Goal: Task Accomplishment & Management: Use online tool/utility

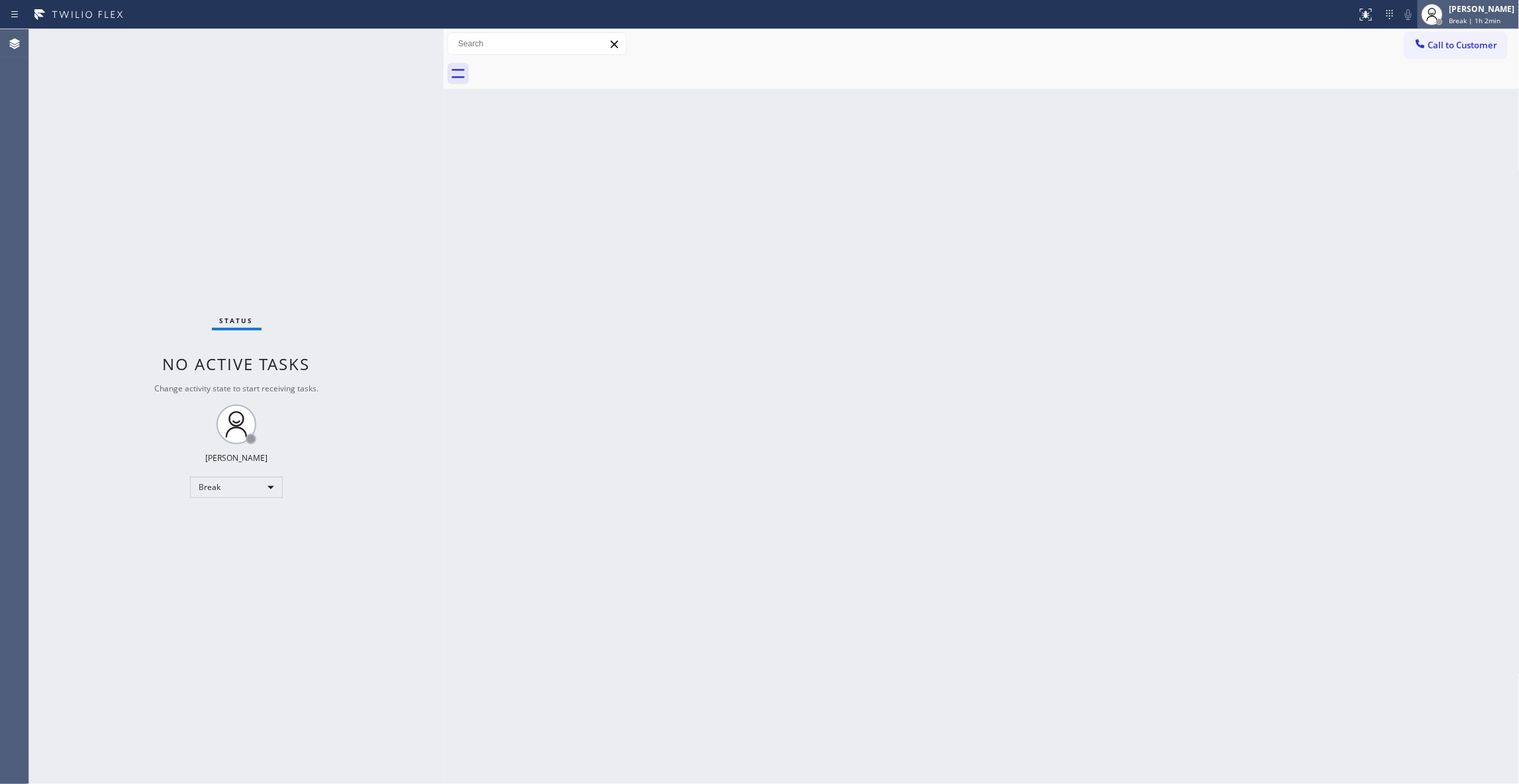
click at [1453, 16] on span "Break | 1h 2min" at bounding box center [1475, 20] width 51 height 9
click at [1425, 88] on button "Unavailable" at bounding box center [1453, 87] width 133 height 17
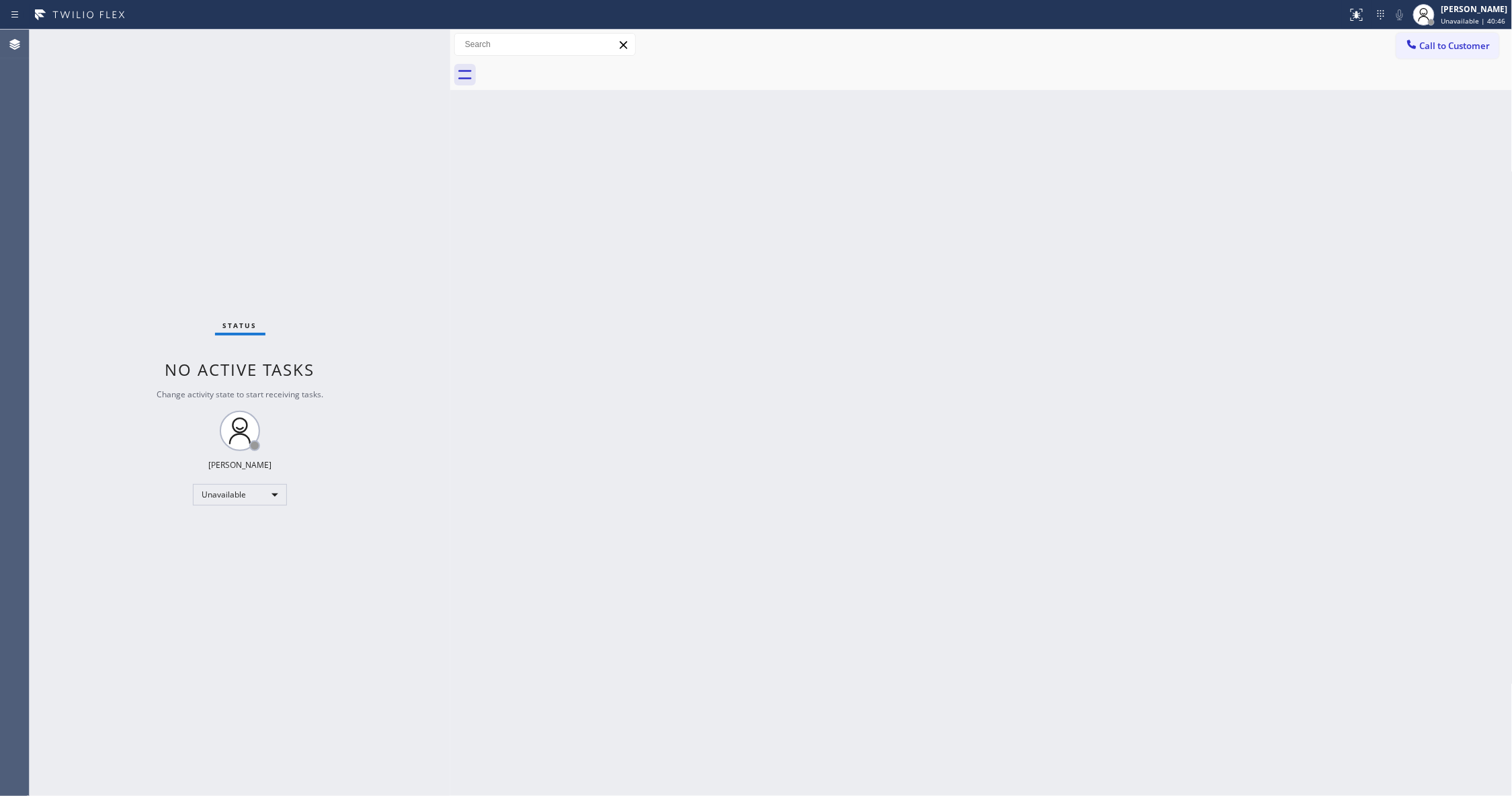
click at [463, 485] on div "Back to Dashboard Change Sender ID Customers Technicians Select a contact Outbo…" at bounding box center [981, 412] width 1063 height 766
click at [202, 740] on div "Status No active tasks Change activity state to start receiving tasks. [PERSON_…" at bounding box center [240, 412] width 421 height 766
drag, startPoint x: 159, startPoint y: 249, endPoint x: 172, endPoint y: 218, distance: 33.6
click at [165, 232] on div "Status No active tasks Change activity state to start receiving tasks. [PERSON_…" at bounding box center [240, 412] width 421 height 766
drag, startPoint x: 188, startPoint y: 755, endPoint x: 1230, endPoint y: 327, distance: 1126.5
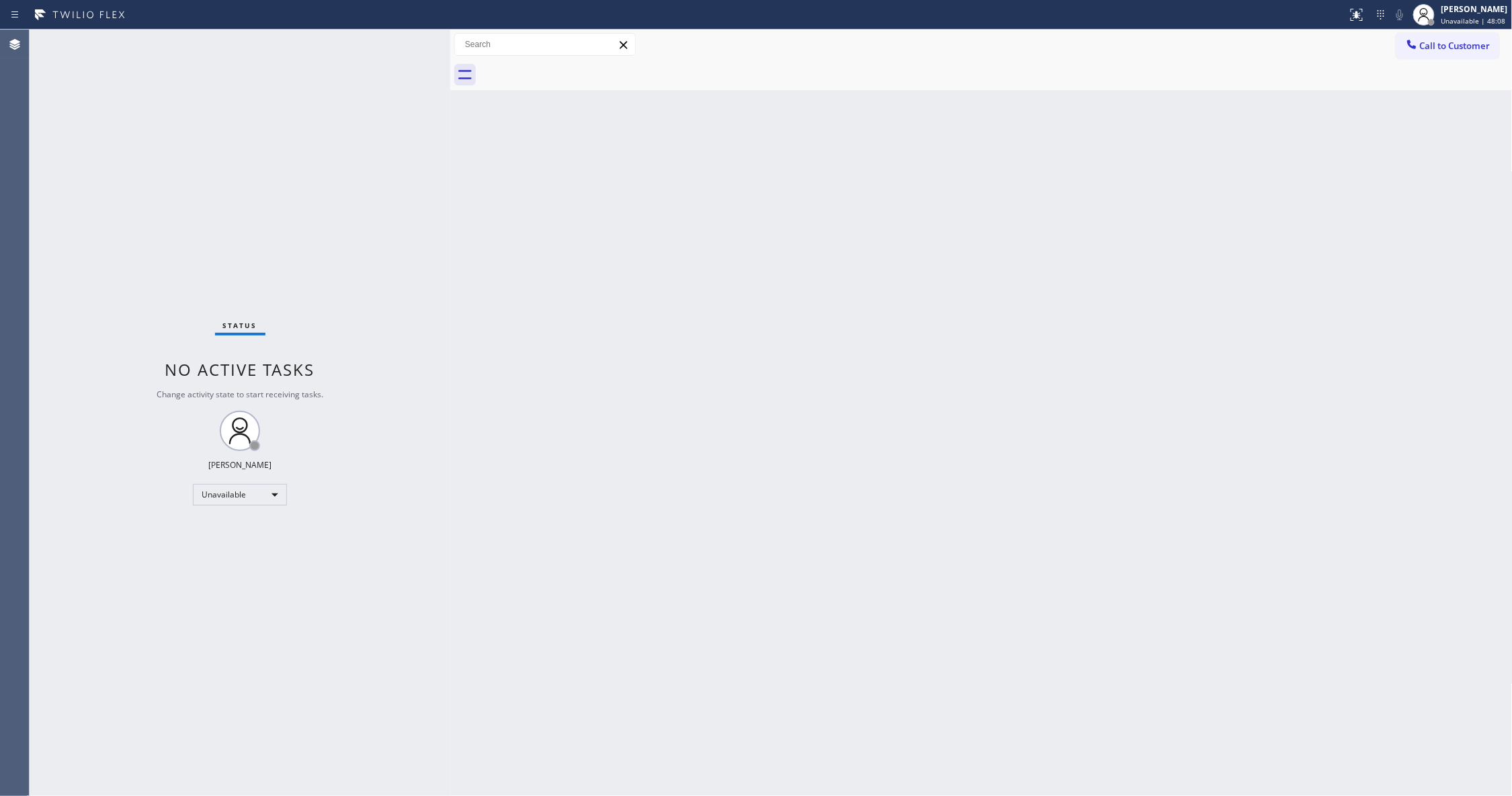
click at [189, 753] on div "Status No active tasks Change activity state to start receiving tasks. [PERSON_…" at bounding box center [240, 412] width 421 height 766
click at [1474, 41] on span "Call to Customer" at bounding box center [1455, 46] width 71 height 12
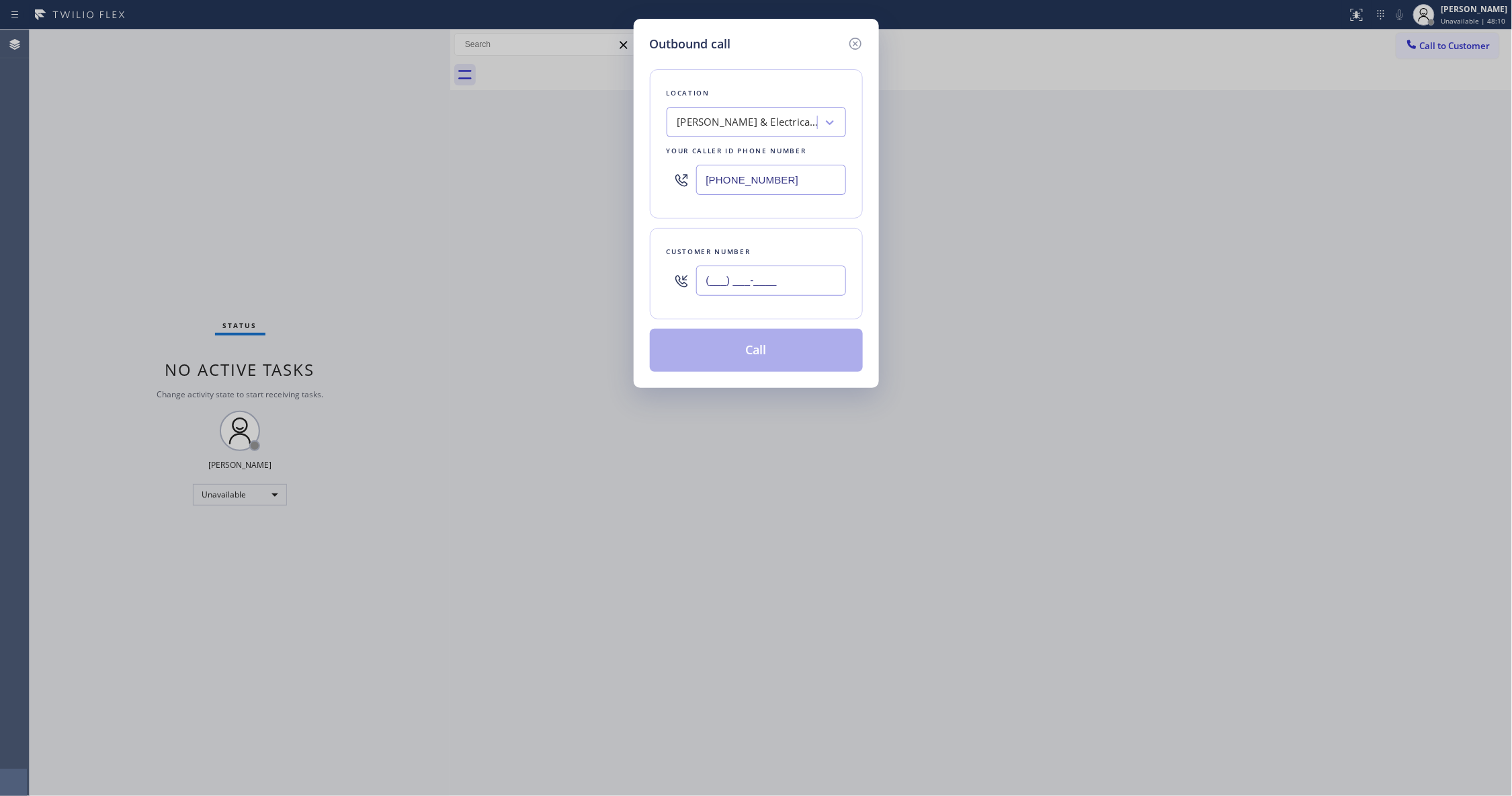
click at [737, 278] on input "(___) ___-____" at bounding box center [771, 280] width 150 height 30
paste input "520) 527-2906"
type input "[PHONE_NUMBER]"
click at [491, 546] on div "Outbound call Location [PERSON_NAME] Plumbing & Electrical Repair Works Your ca…" at bounding box center [756, 398] width 1512 height 796
drag, startPoint x: 814, startPoint y: 173, endPoint x: 560, endPoint y: 148, distance: 255.2
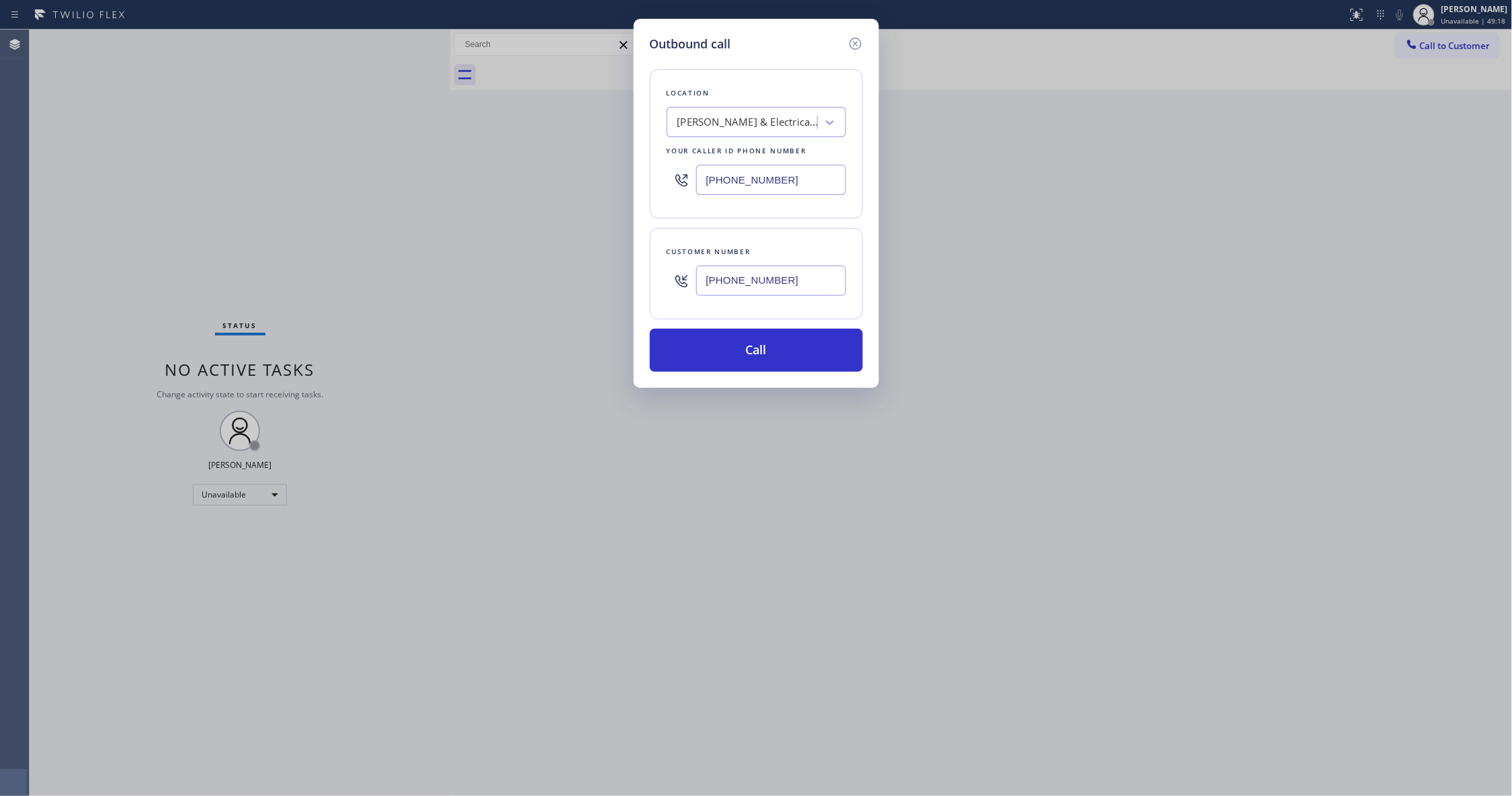
click at [560, 148] on div "Outbound call Location [PERSON_NAME] Plumbing & Electrical Repair Works Your ca…" at bounding box center [756, 398] width 1512 height 796
paste input "213) 221-6113"
type input "[PHONE_NUMBER]"
drag, startPoint x: 793, startPoint y: 283, endPoint x: 740, endPoint y: 350, distance: 85.4
click at [667, 274] on div "[PHONE_NUMBER]" at bounding box center [756, 280] width 179 height 44
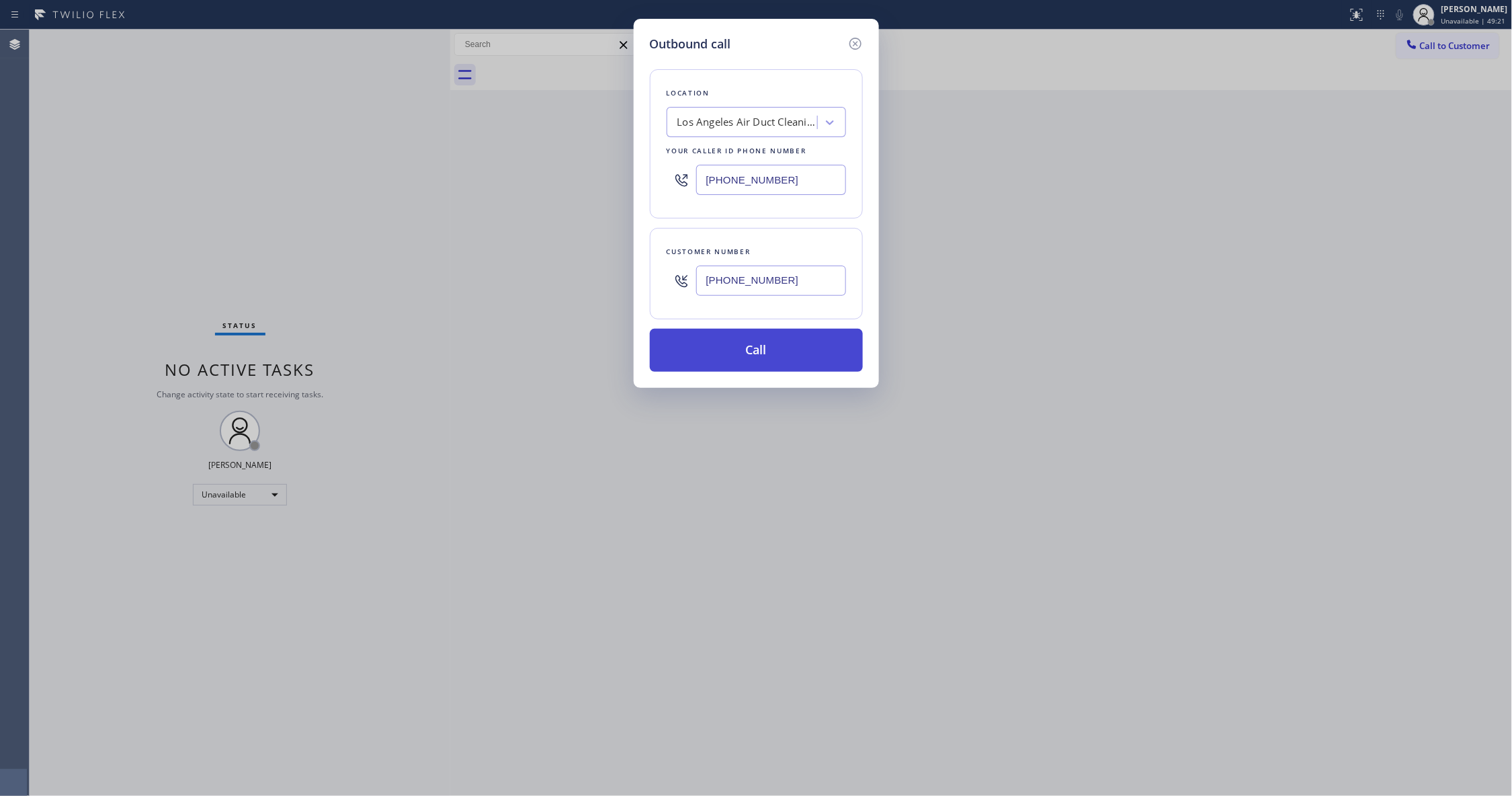
click at [743, 353] on button "Call" at bounding box center [756, 350] width 213 height 43
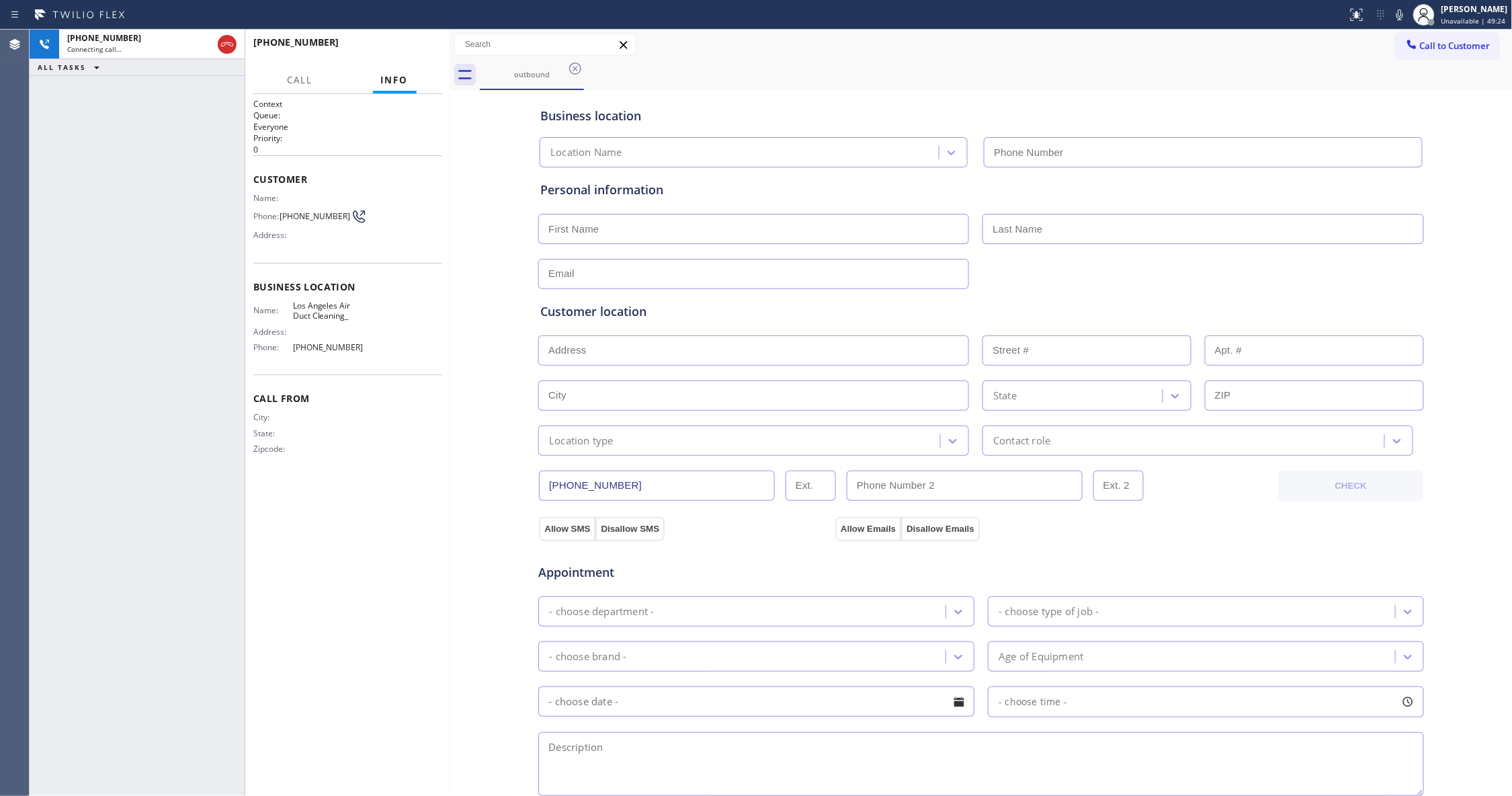
type input "[PHONE_NUMBER]"
click at [45, 313] on div "[PHONE_NUMBER] Live | 00:01 ALL TASKS ALL TASKS ACTIVE TASKS TASKS IN WRAP UP" at bounding box center [137, 412] width 215 height 766
click at [399, 42] on button "HANG UP" at bounding box center [410, 48] width 63 height 19
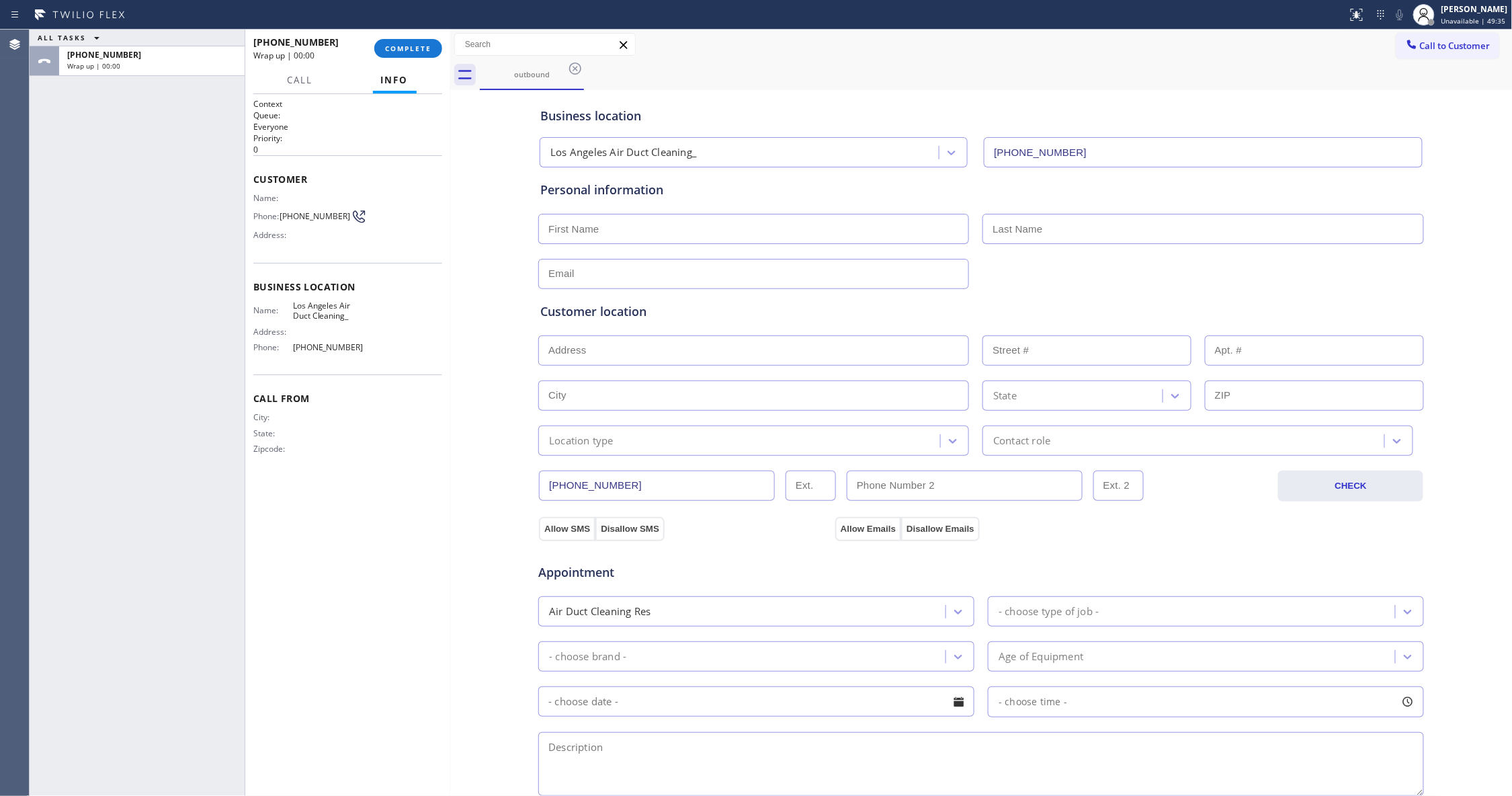
click at [315, 210] on div "Phone: [PHONE_NUMBER]" at bounding box center [310, 216] width 113 height 16
copy div "[PHONE_NUMBER]"
click at [423, 52] on span "COMPLETE" at bounding box center [408, 49] width 46 height 10
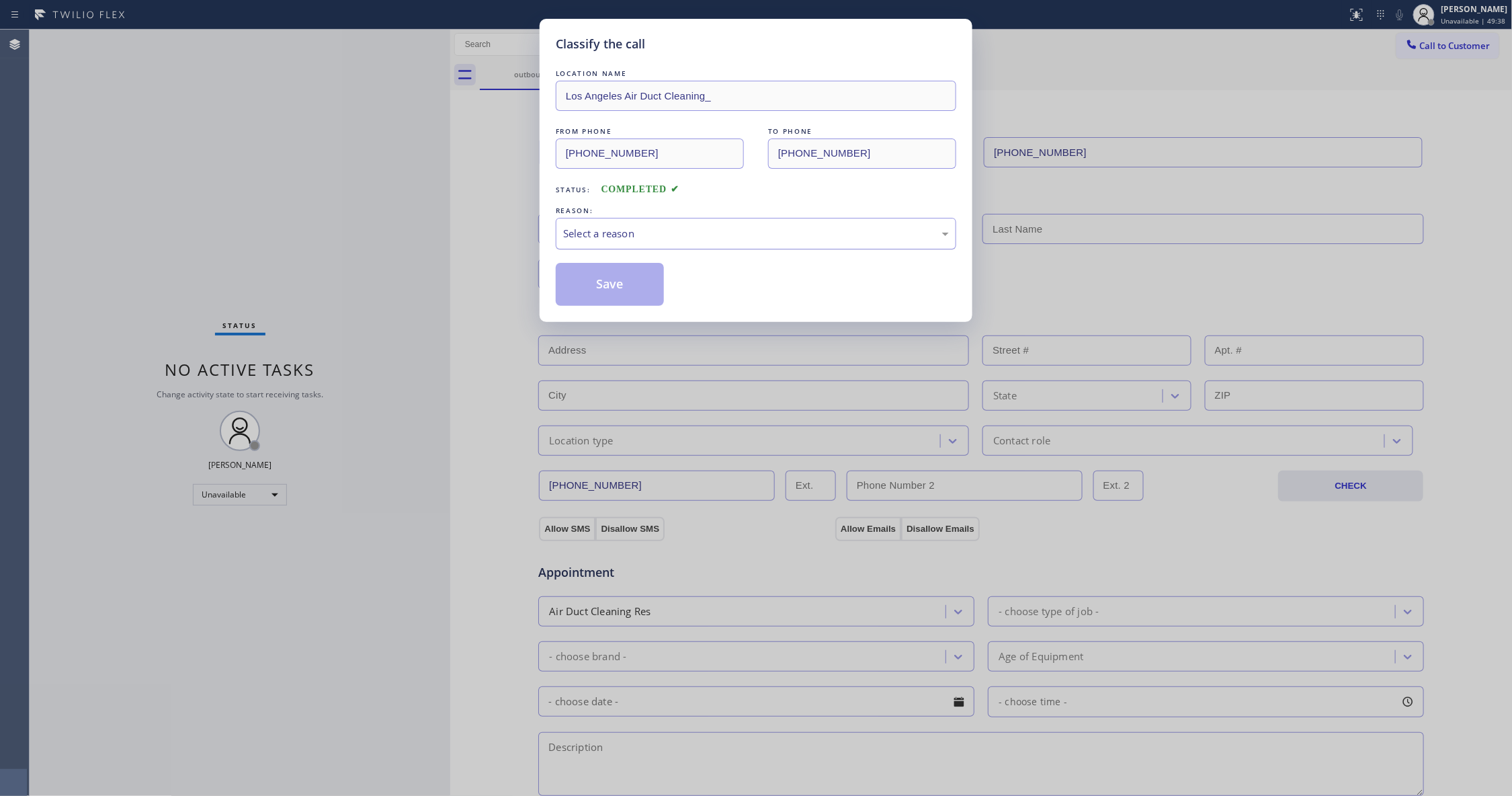
click at [591, 245] on div "Select a reason" at bounding box center [756, 234] width 401 height 32
click at [586, 283] on button "Save" at bounding box center [610, 284] width 108 height 43
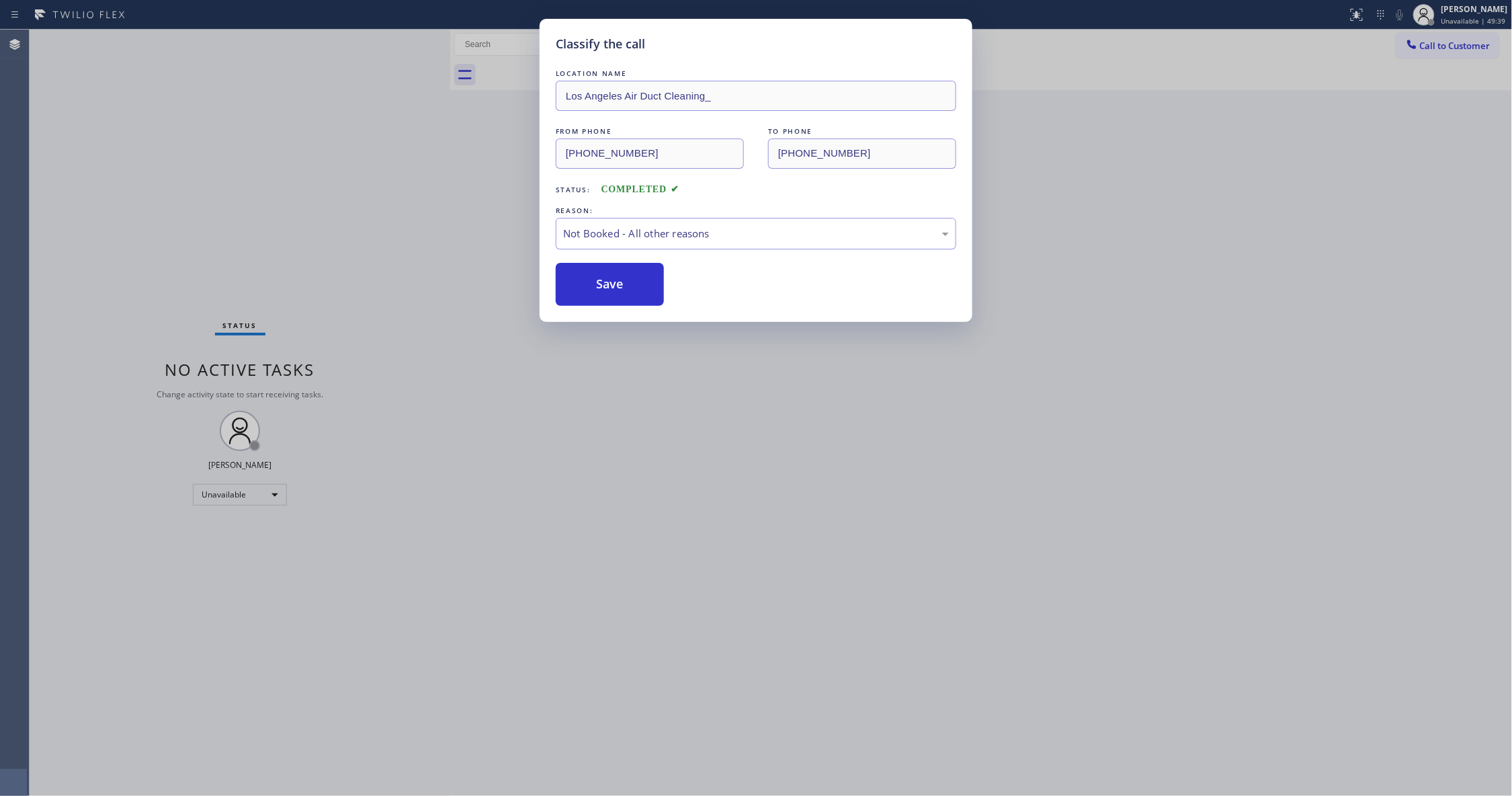
click at [586, 283] on button "Save" at bounding box center [610, 284] width 108 height 43
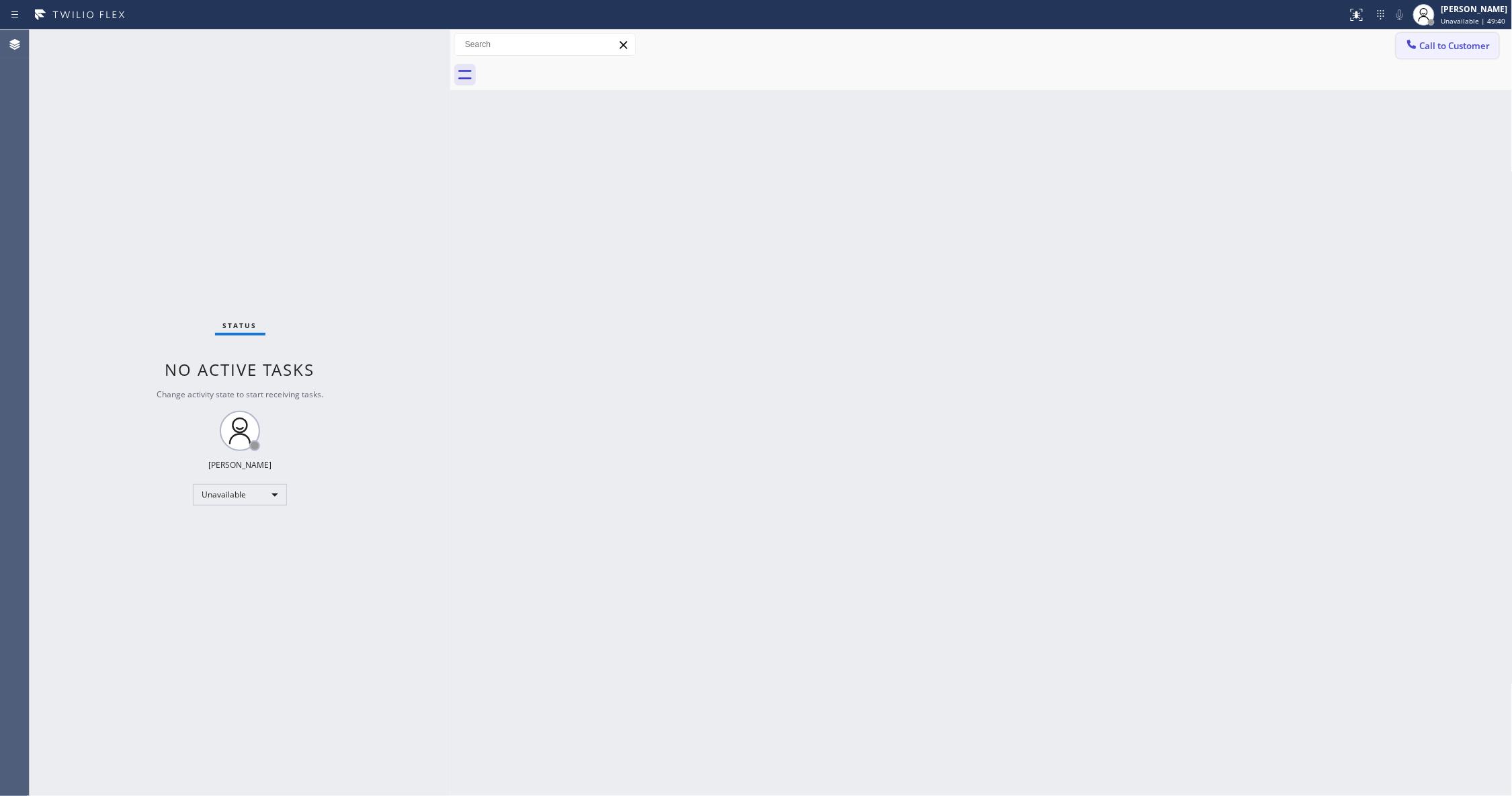
click at [1441, 38] on button "Call to Customer" at bounding box center [1448, 45] width 103 height 25
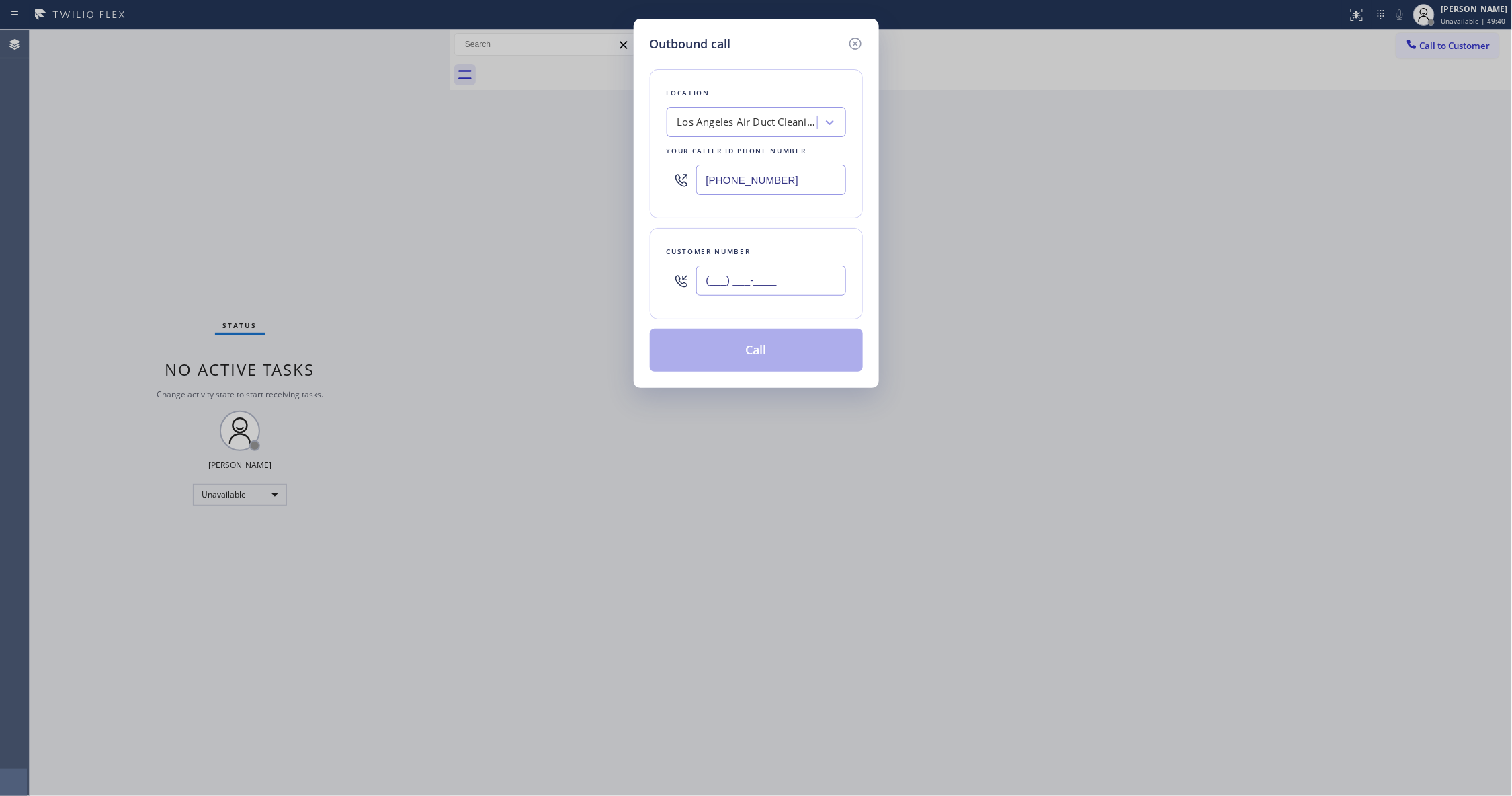
click at [726, 291] on input "(___) ___-____" at bounding box center [771, 280] width 150 height 30
paste input "520) 527-2906"
type input "[PHONE_NUMBER]"
click at [757, 347] on button "Call" at bounding box center [756, 350] width 213 height 43
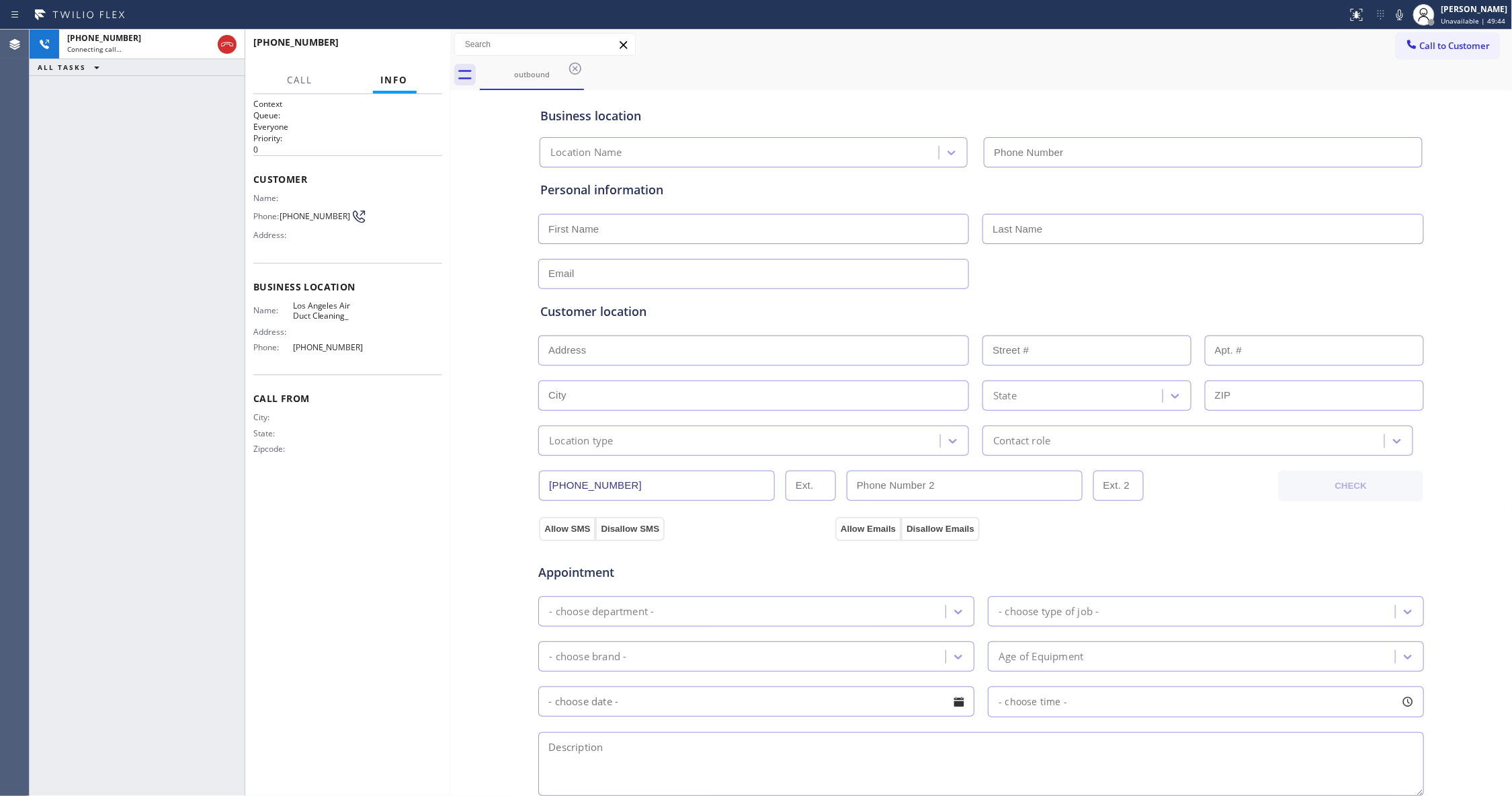
type input "[PHONE_NUMBER]"
click at [232, 44] on icon at bounding box center [227, 45] width 12 height 4
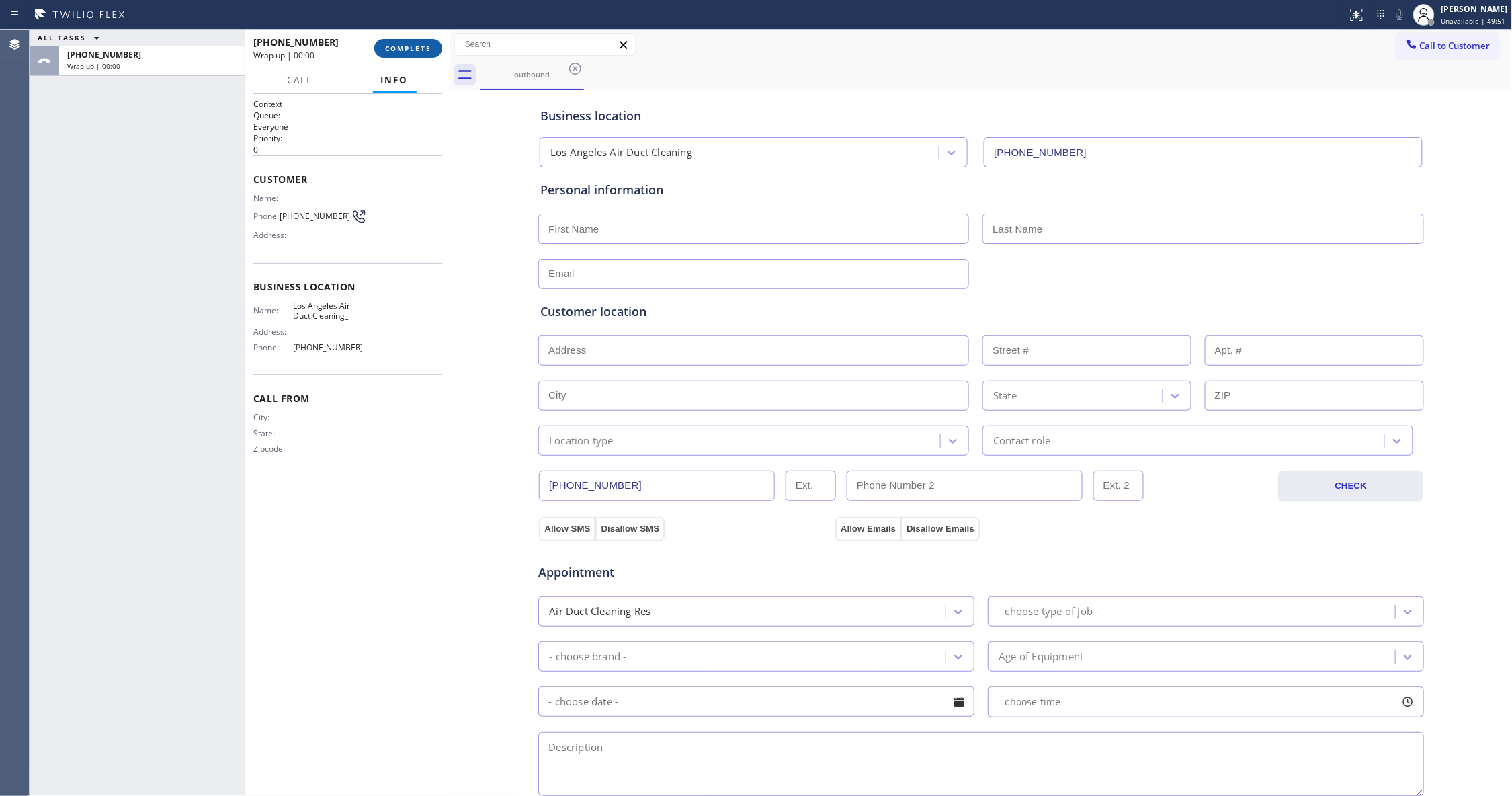
click at [423, 39] on button "COMPLETE" at bounding box center [408, 48] width 68 height 19
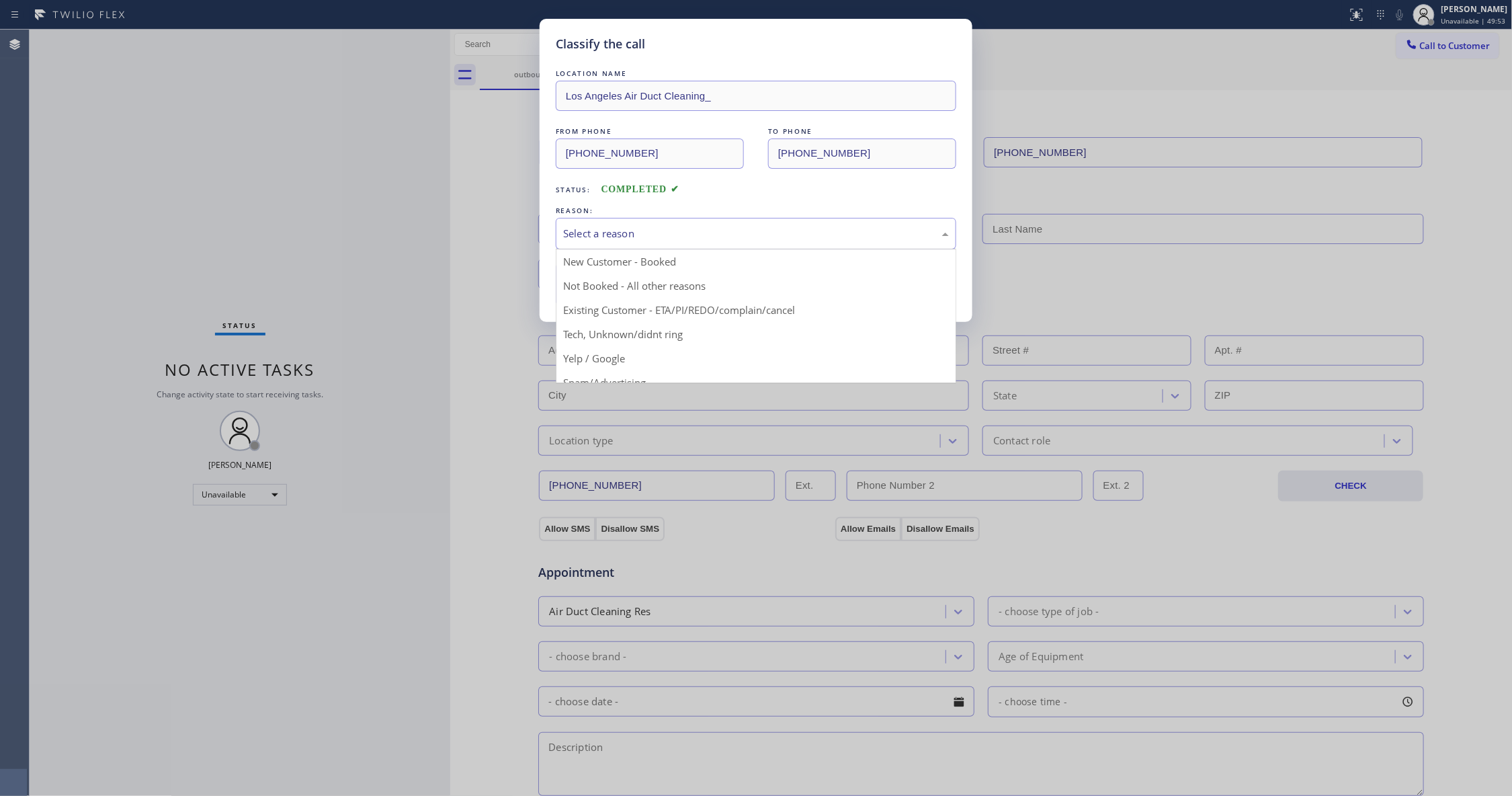
click at [611, 234] on div "Select a reason" at bounding box center [755, 233] width 386 height 15
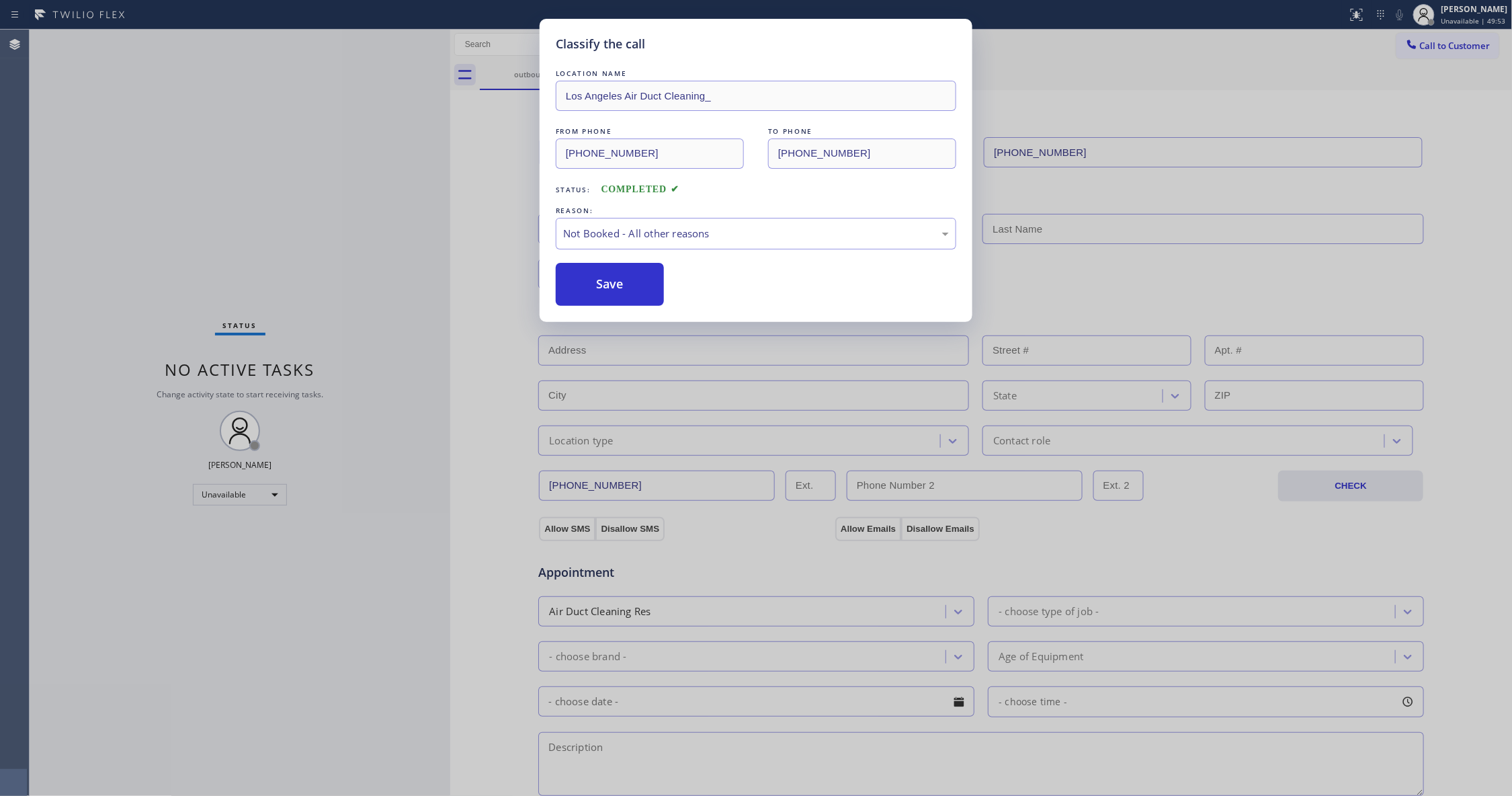
click at [612, 280] on button "Save" at bounding box center [610, 284] width 108 height 43
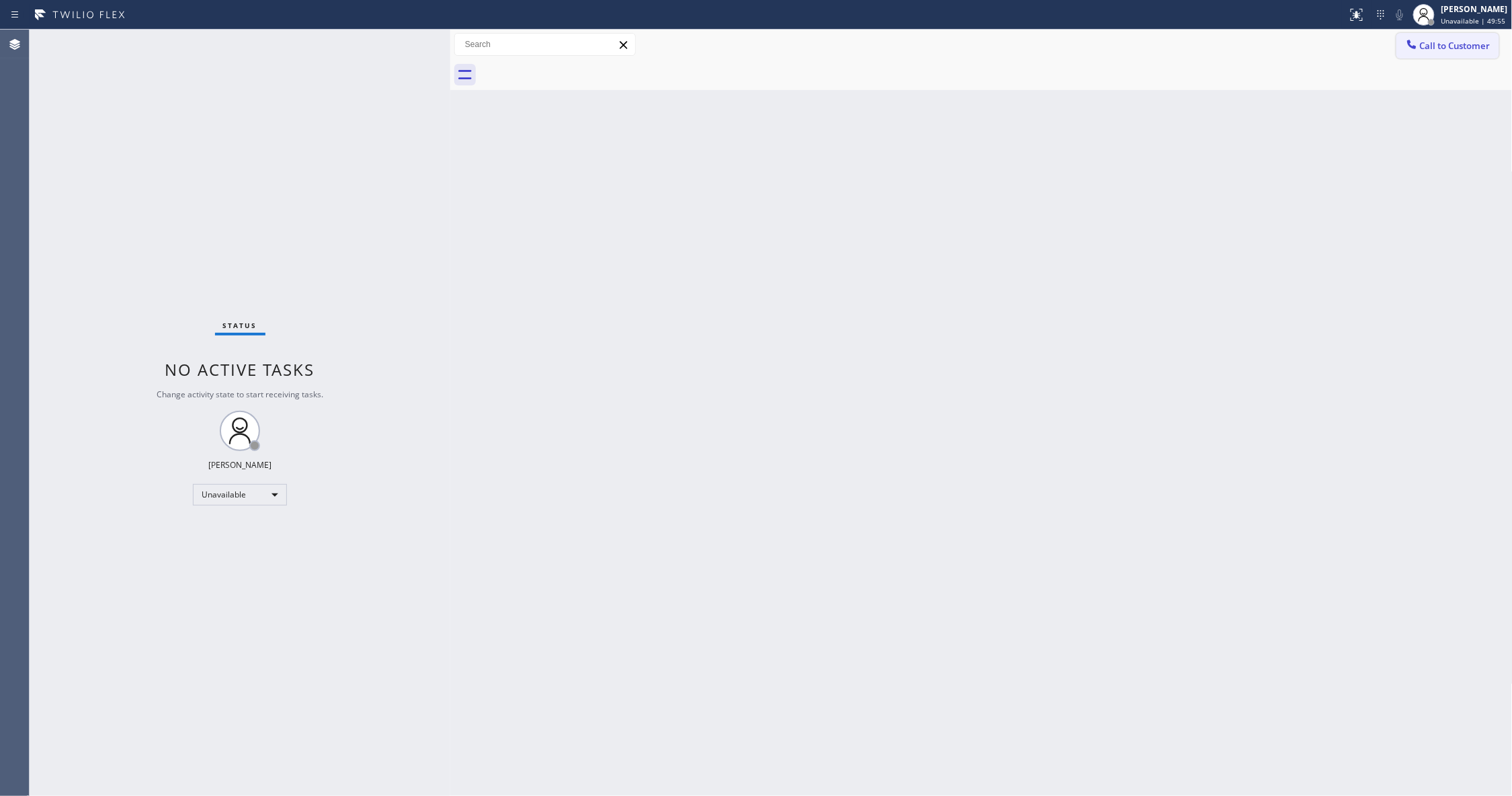
click at [1462, 44] on span "Call to Customer" at bounding box center [1455, 46] width 71 height 12
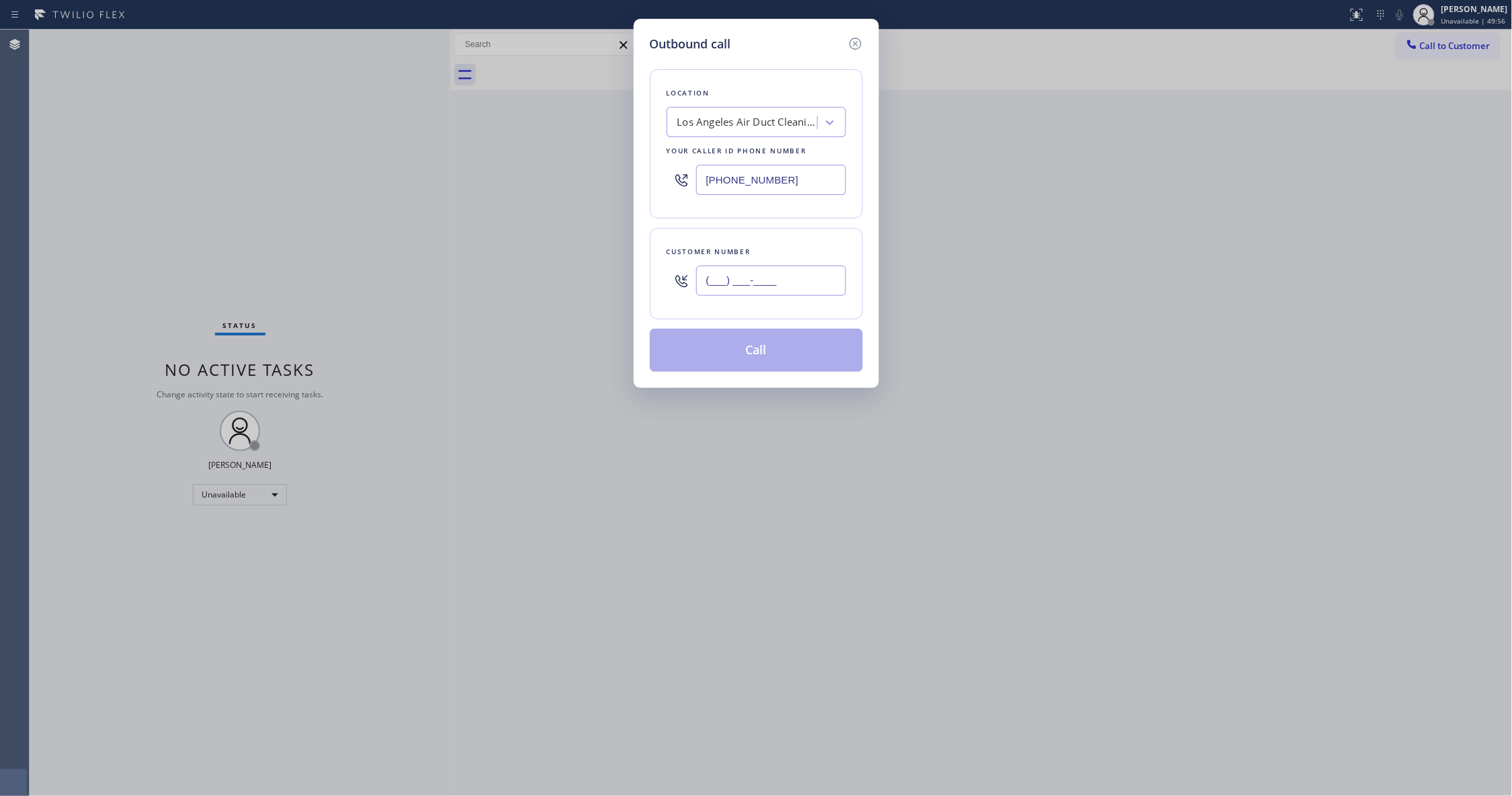
click at [767, 288] on input "(___) ___-____" at bounding box center [771, 280] width 150 height 30
paste input "520) 527-2906"
type input "[PHONE_NUMBER]"
click at [730, 355] on button "Call" at bounding box center [756, 350] width 213 height 43
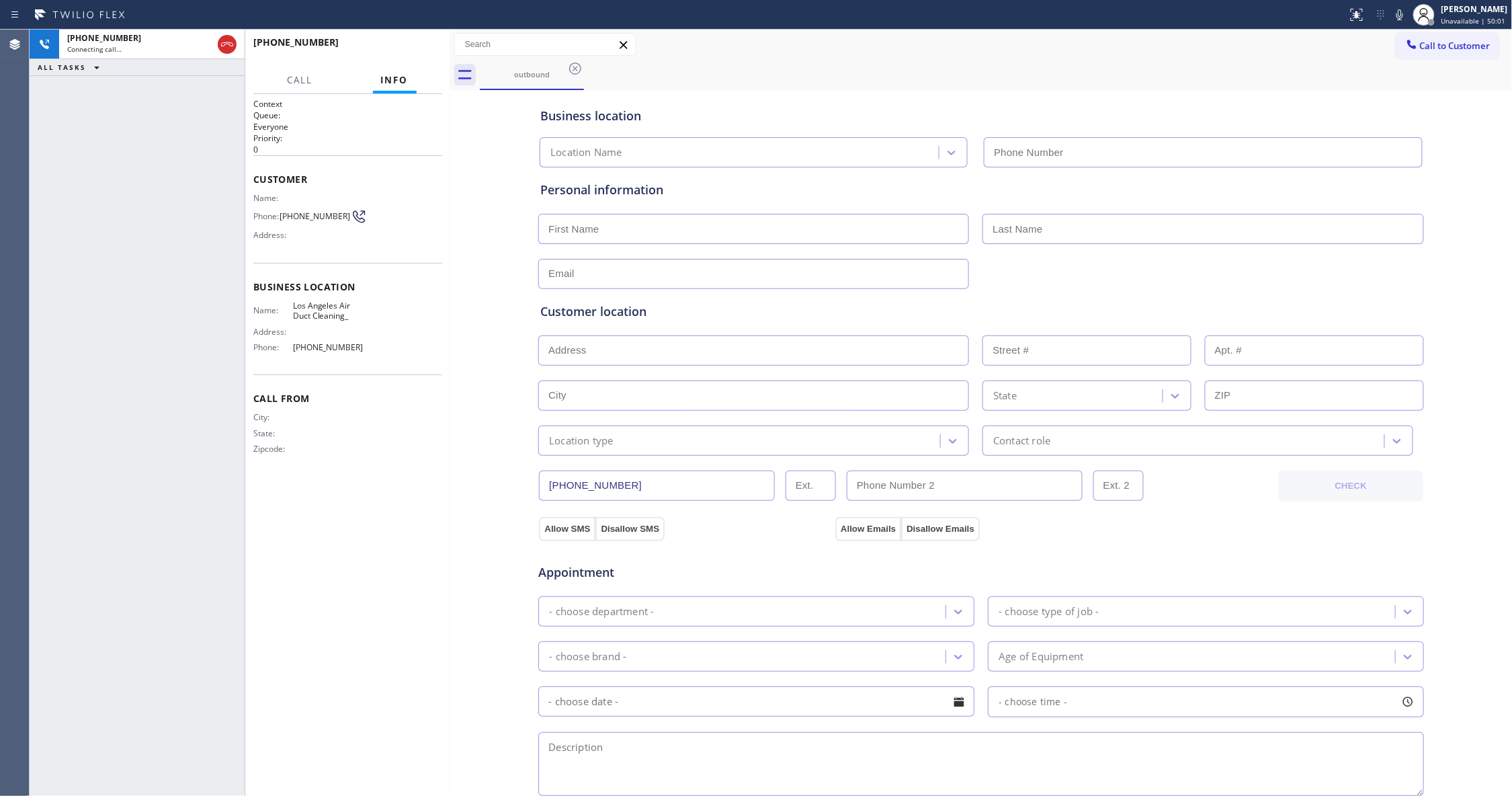
type input "[PHONE_NUMBER]"
drag, startPoint x: 702, startPoint y: 340, endPoint x: 407, endPoint y: 52, distance: 412.3
click at [407, 54] on button "HANG UP" at bounding box center [410, 48] width 63 height 19
click at [407, 52] on button "HANG UP" at bounding box center [410, 48] width 63 height 19
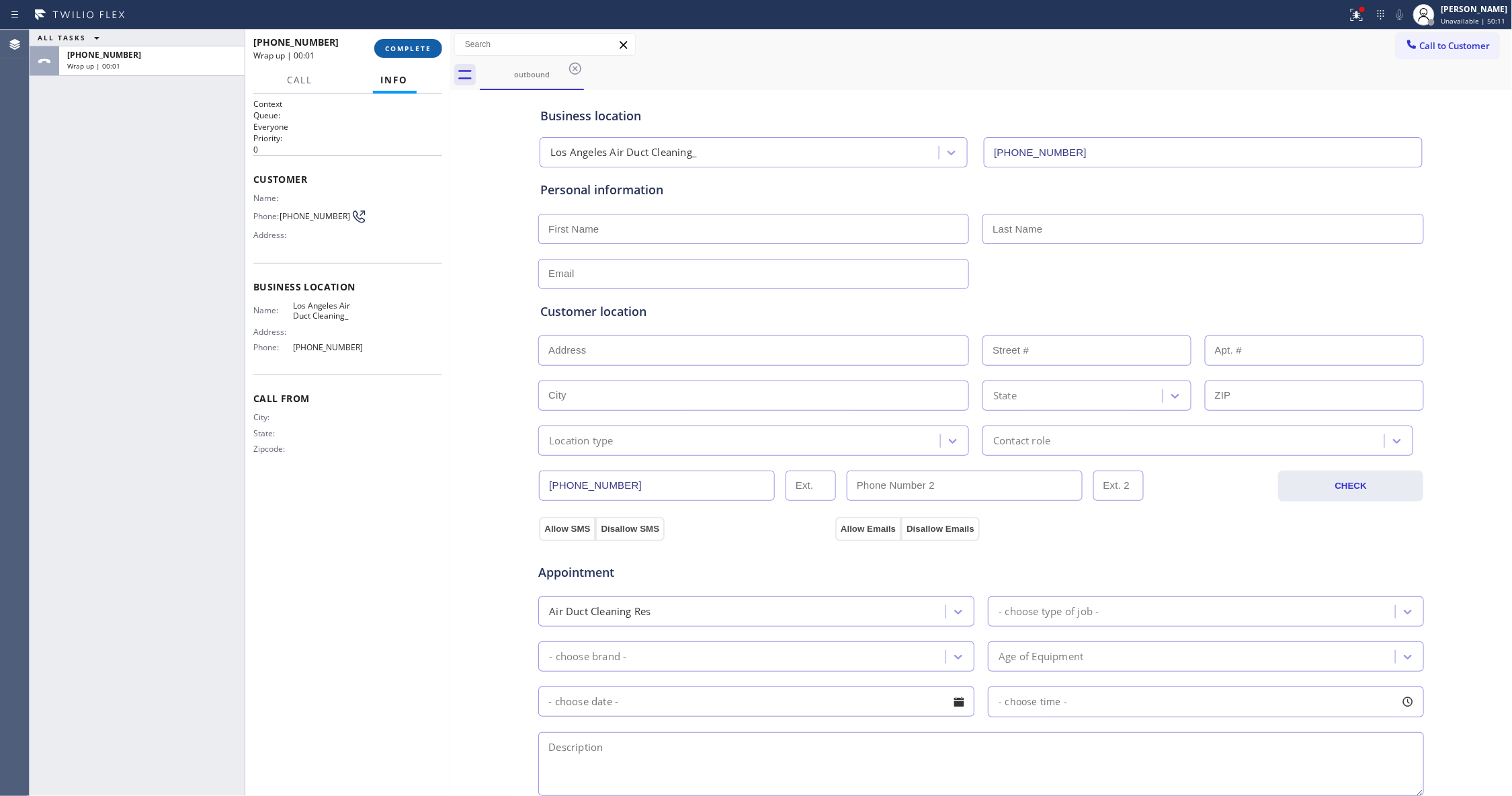
click at [407, 52] on button "COMPLETE" at bounding box center [408, 48] width 68 height 19
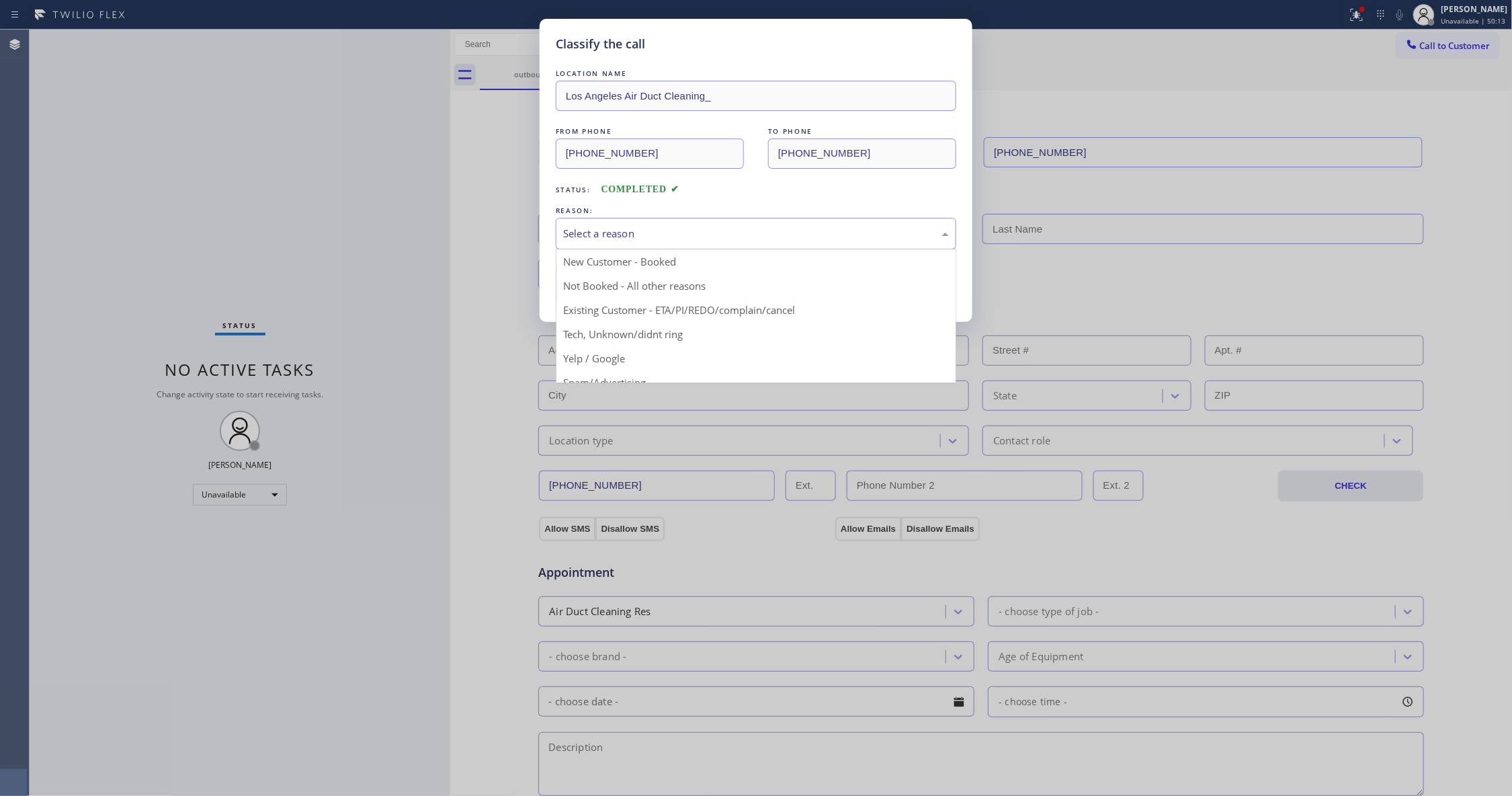
click at [630, 228] on div "Select a reason" at bounding box center [755, 233] width 386 height 15
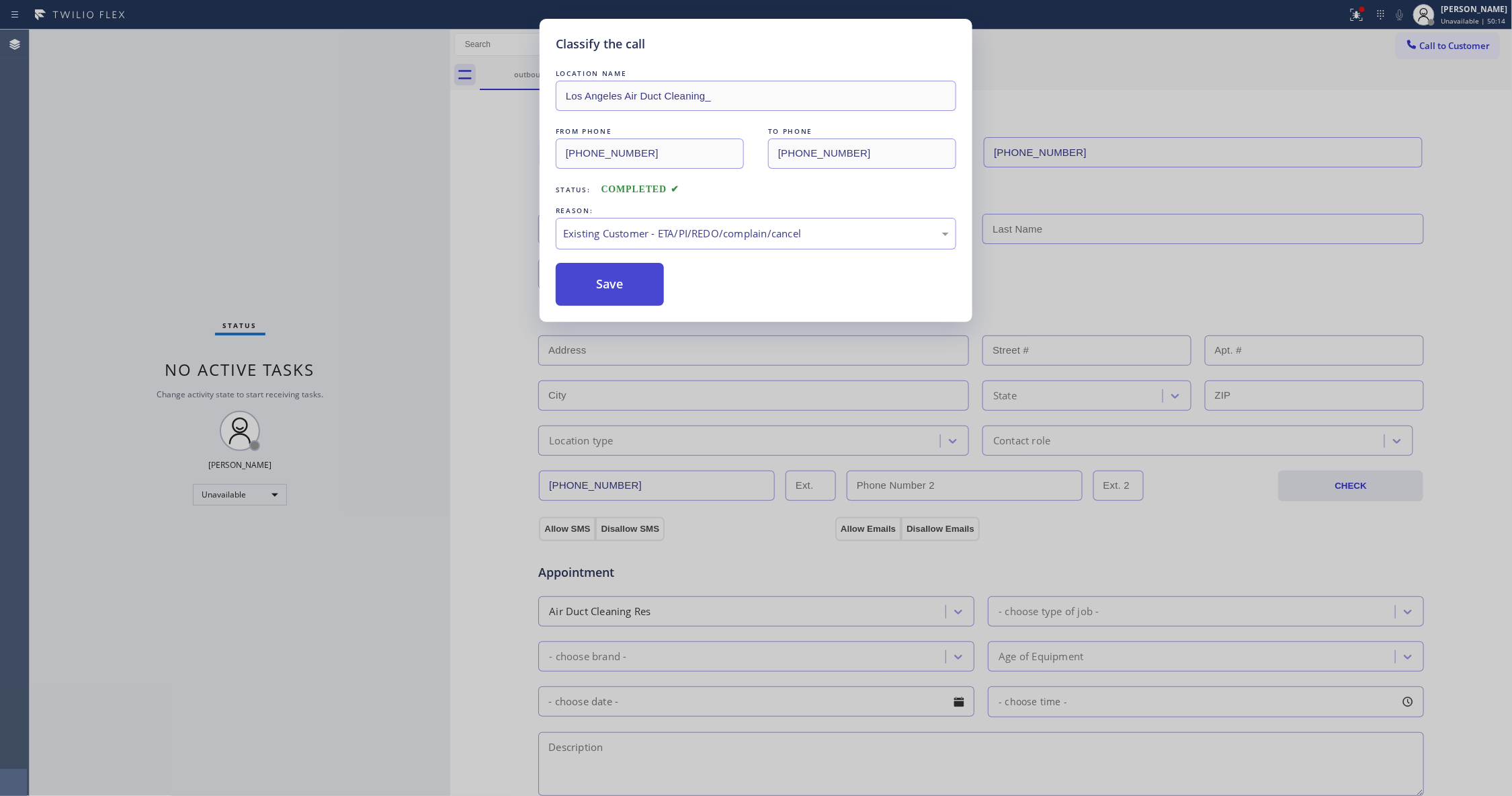
click at [608, 304] on button "Save" at bounding box center [610, 284] width 108 height 43
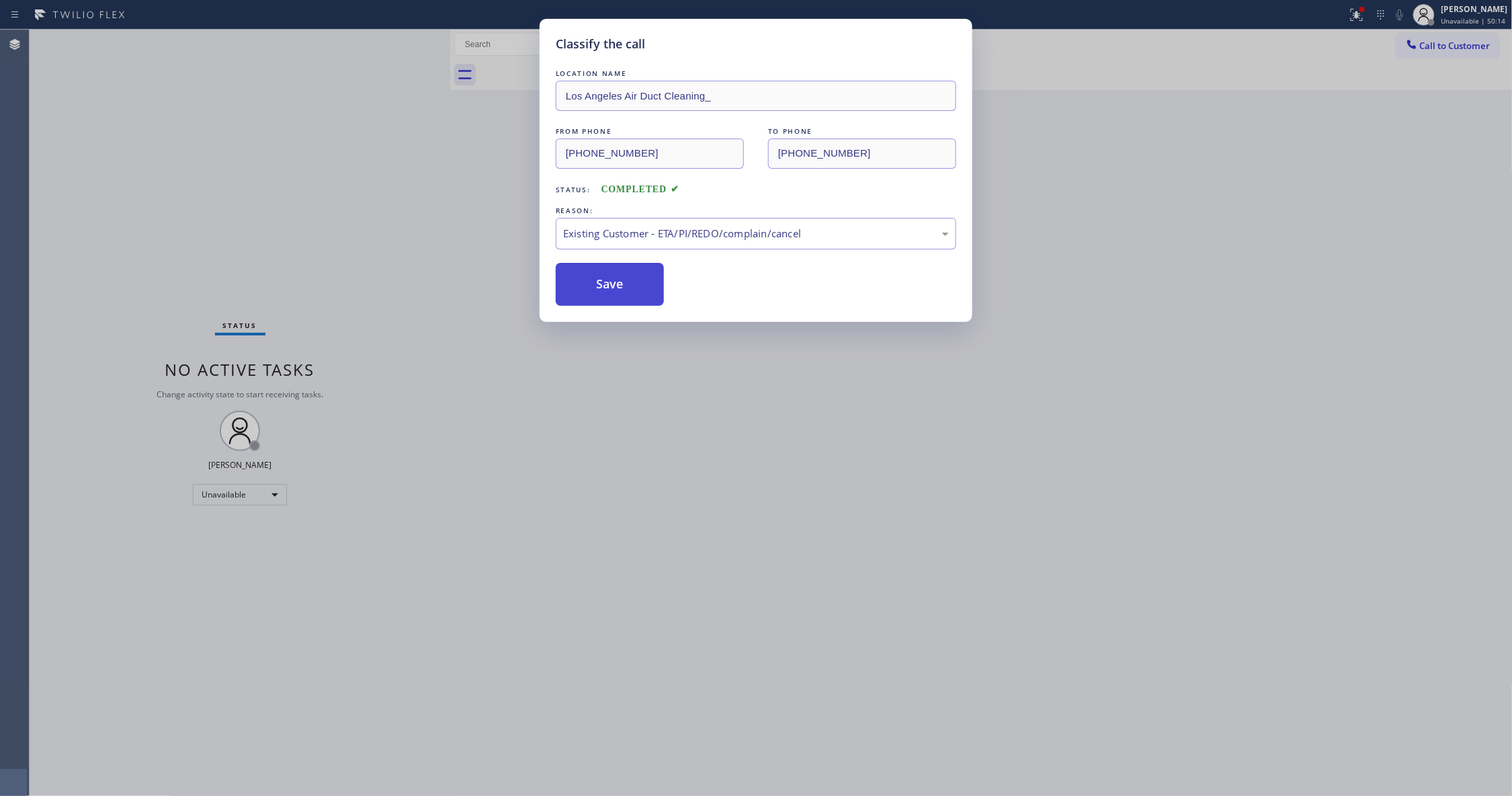
click at [608, 304] on button "Save" at bounding box center [610, 284] width 108 height 43
click at [608, 296] on button "Save" at bounding box center [610, 284] width 108 height 43
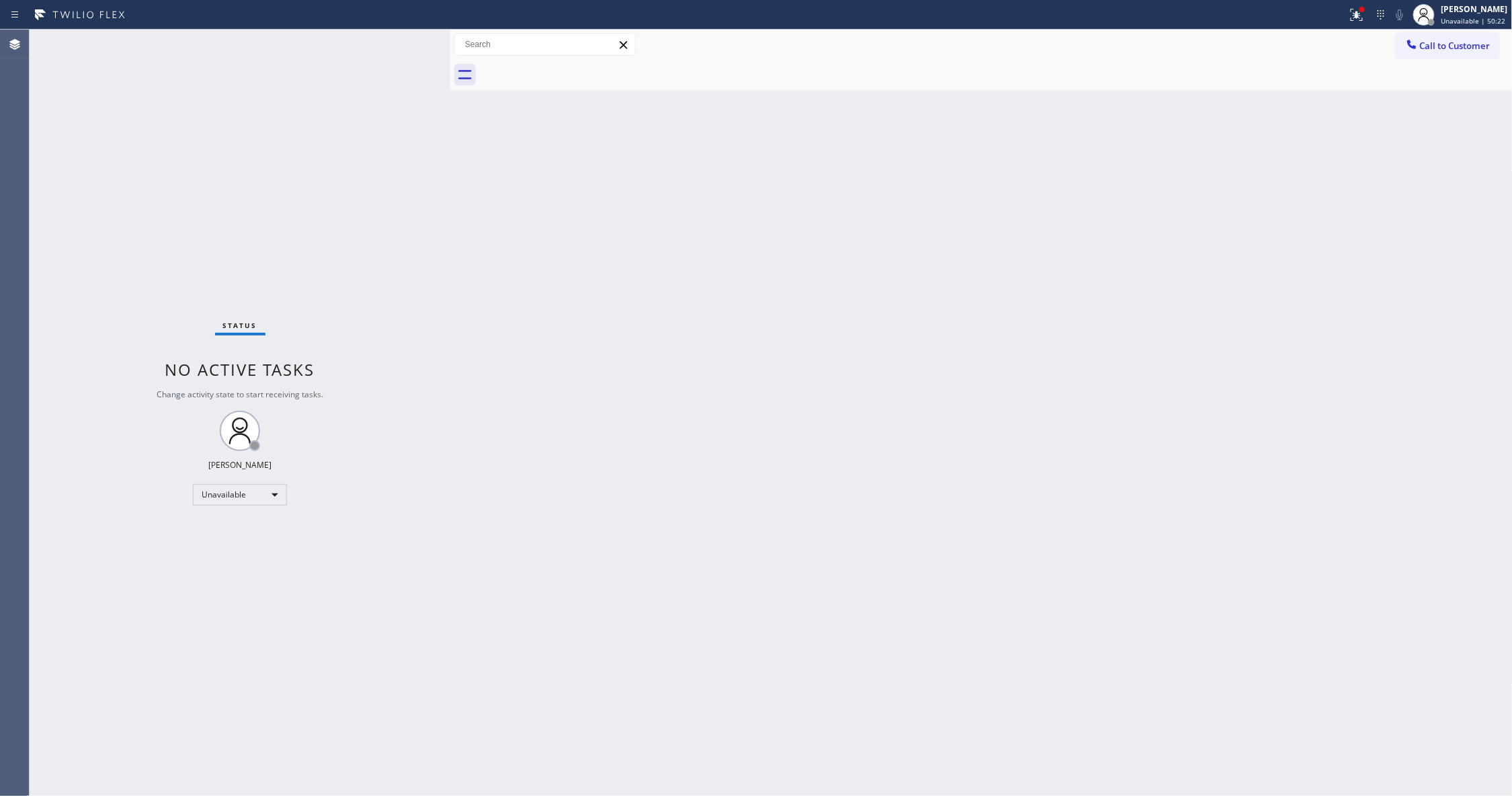
drag, startPoint x: 626, startPoint y: 297, endPoint x: 610, endPoint y: 325, distance: 32.2
drag, startPoint x: 610, startPoint y: 325, endPoint x: 1152, endPoint y: 138, distance: 573.4
click at [975, 189] on div "Back to Dashboard Change Sender ID Customers Technicians Select a contact Outbo…" at bounding box center [981, 412] width 1063 height 766
click at [1350, 14] on icon at bounding box center [1357, 15] width 12 height 12
click at [1220, 172] on button "Clear issues" at bounding box center [1268, 175] width 157 height 19
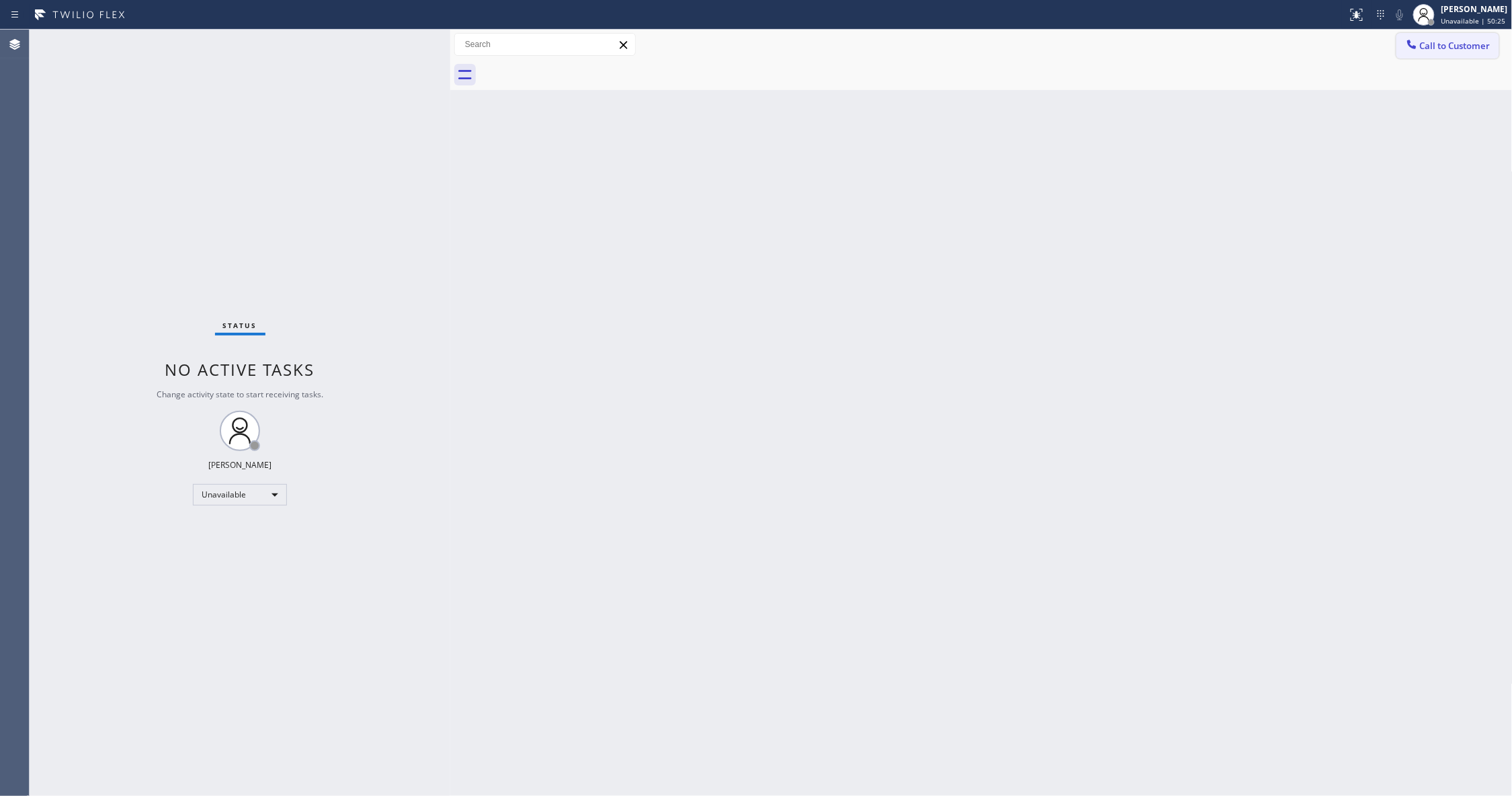
click at [1425, 48] on span "Call to Customer" at bounding box center [1455, 46] width 71 height 12
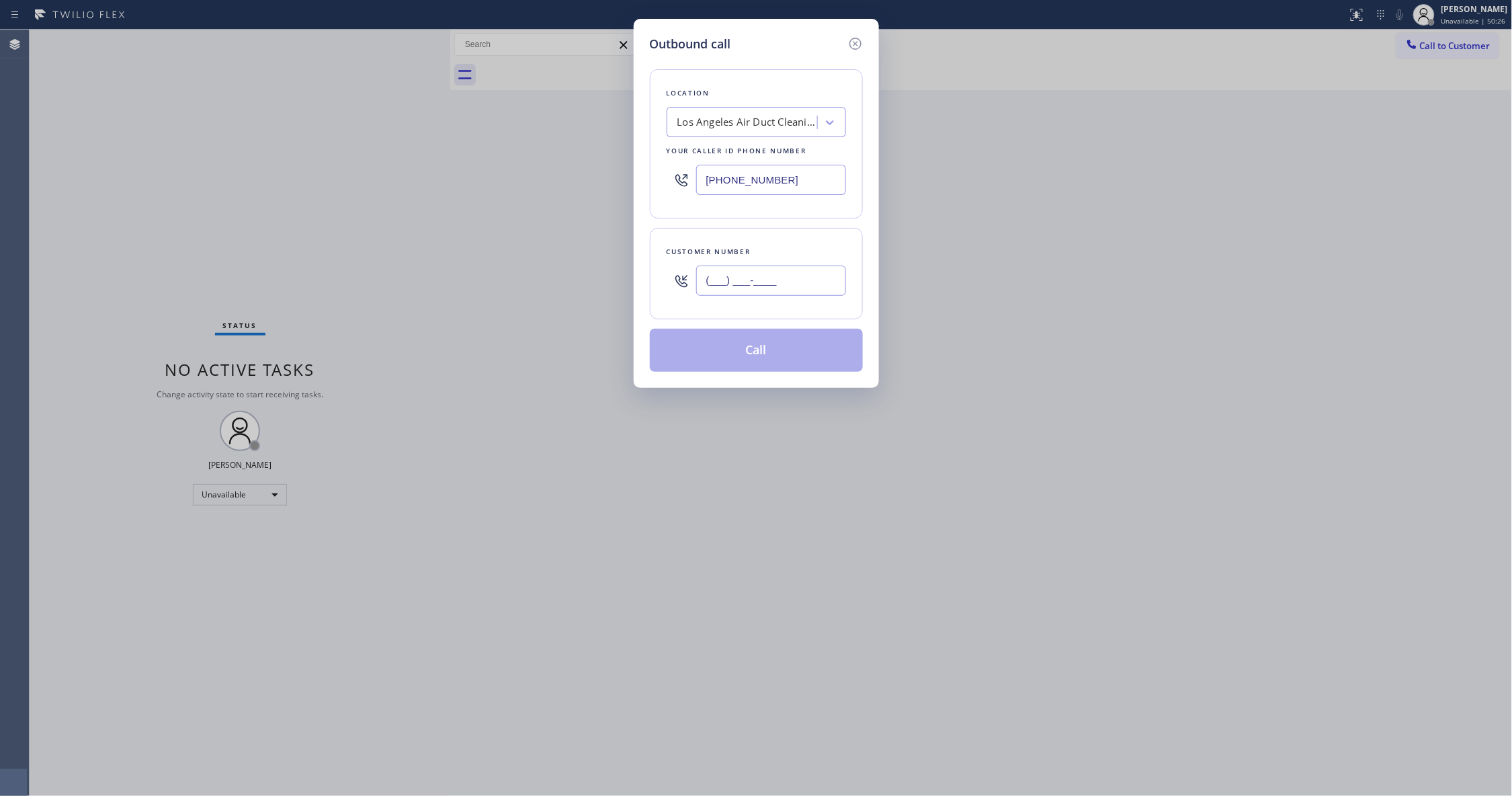
click at [792, 283] on input "(___) ___-____" at bounding box center [771, 280] width 150 height 30
paste input "520) 527-2906"
type input "[PHONE_NUMBER]"
drag, startPoint x: 756, startPoint y: 346, endPoint x: 746, endPoint y: 340, distance: 11.7
click at [754, 345] on button "Call" at bounding box center [756, 350] width 213 height 43
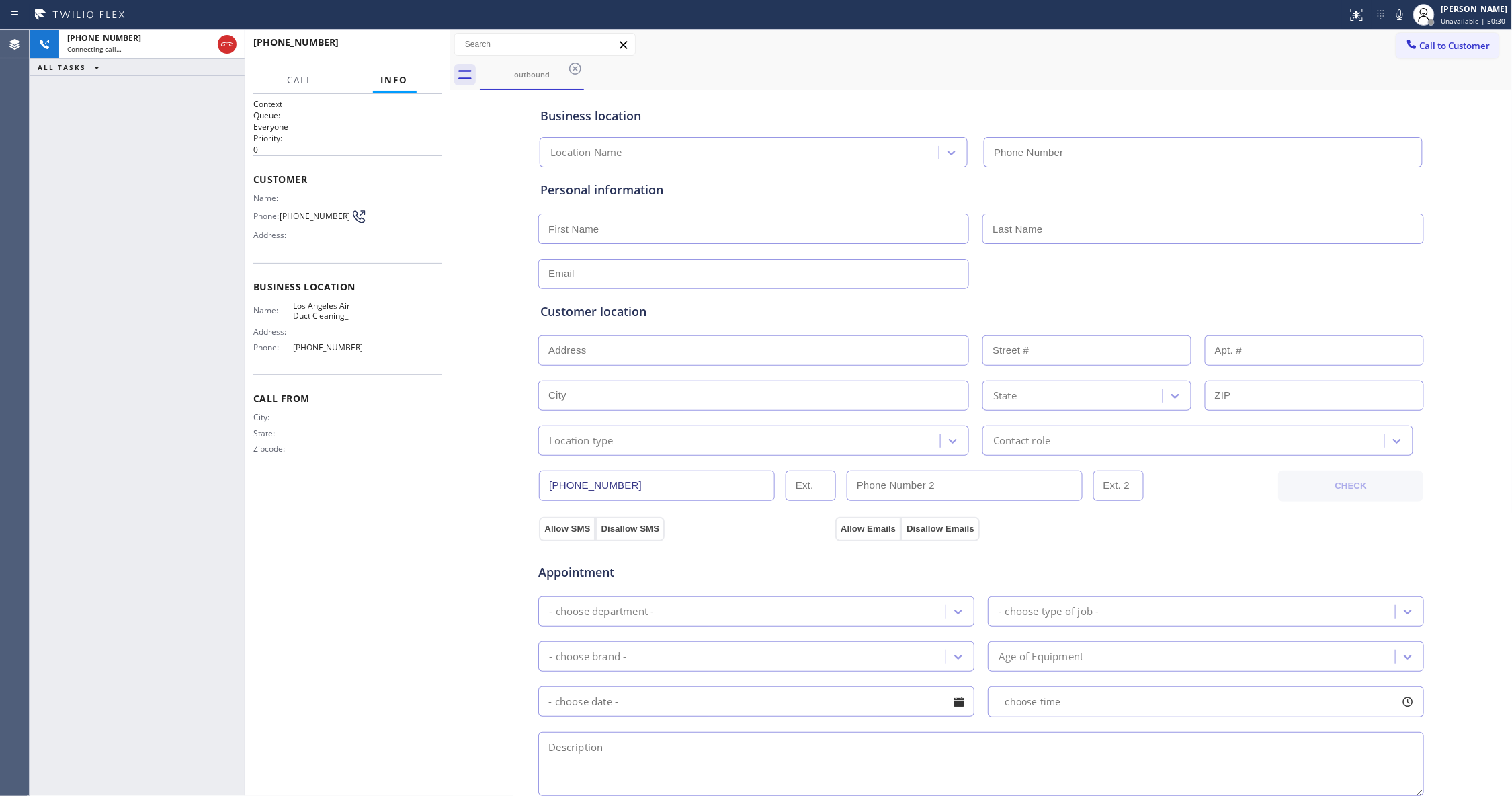
type input "[PHONE_NUMBER]"
click at [396, 56] on button "HANG UP" at bounding box center [410, 48] width 63 height 19
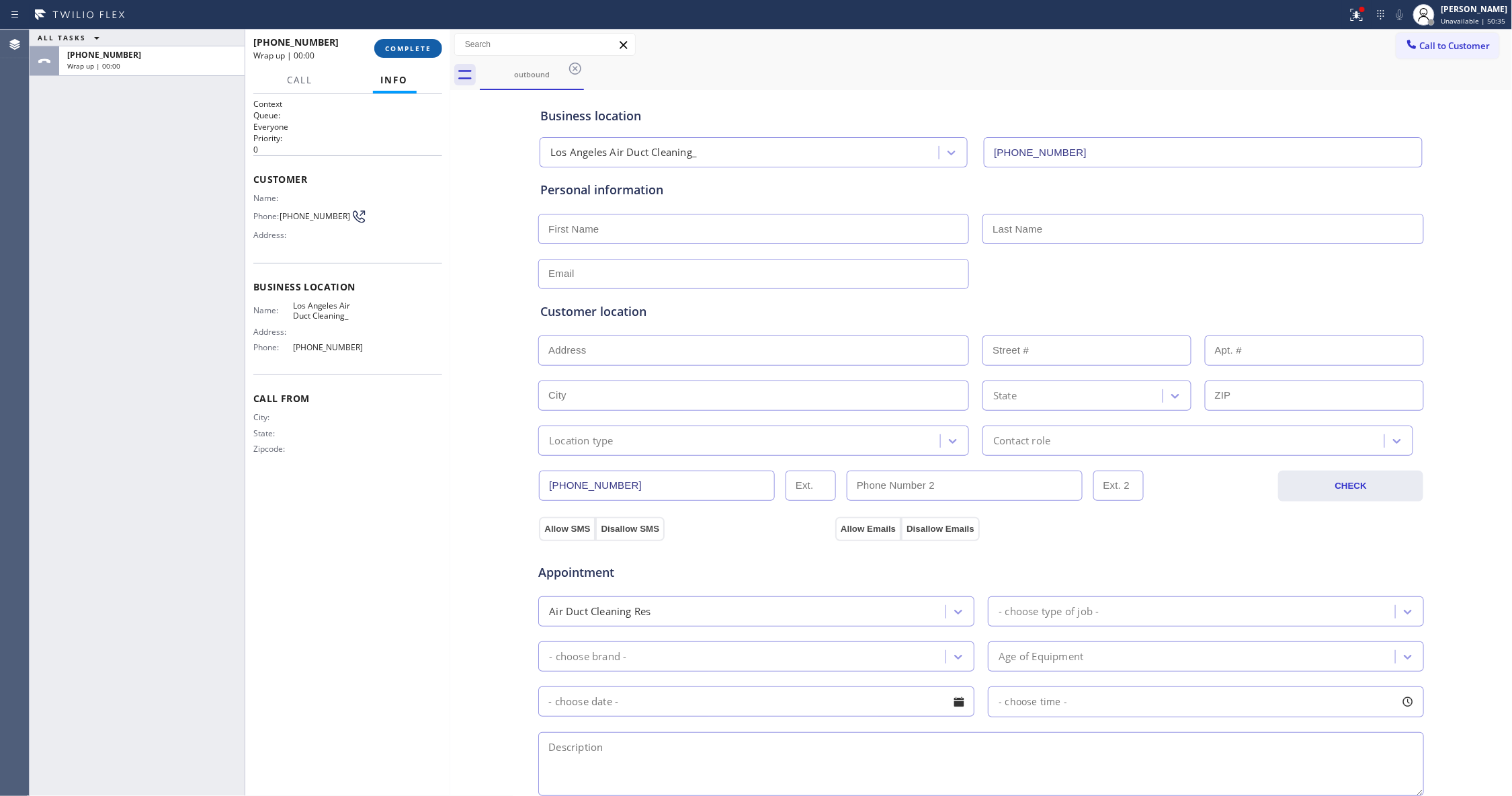
click at [396, 55] on button "COMPLETE" at bounding box center [408, 48] width 68 height 19
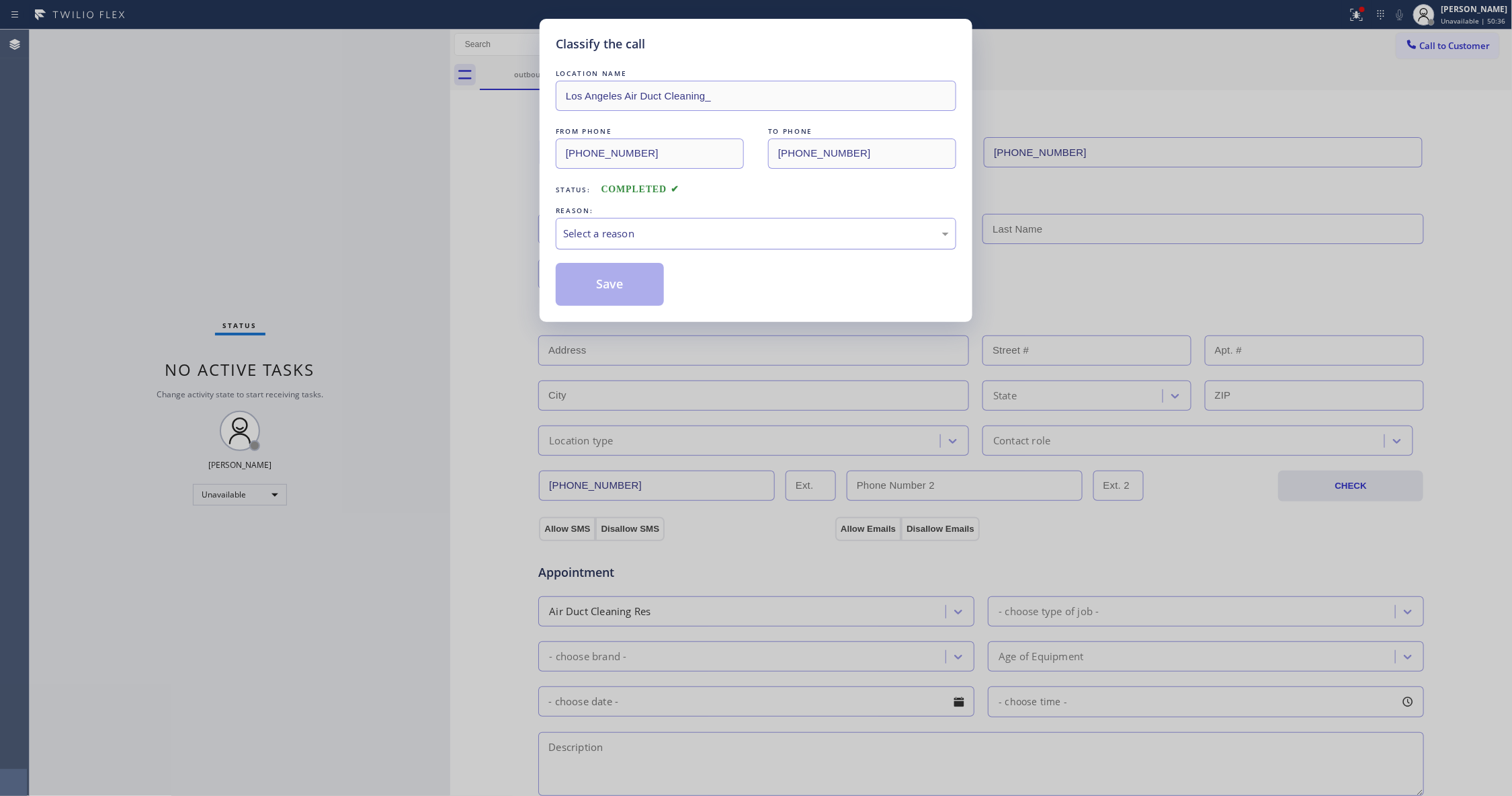
click at [601, 228] on div "Select a reason" at bounding box center [755, 233] width 386 height 15
click at [573, 291] on button "Save" at bounding box center [610, 284] width 108 height 43
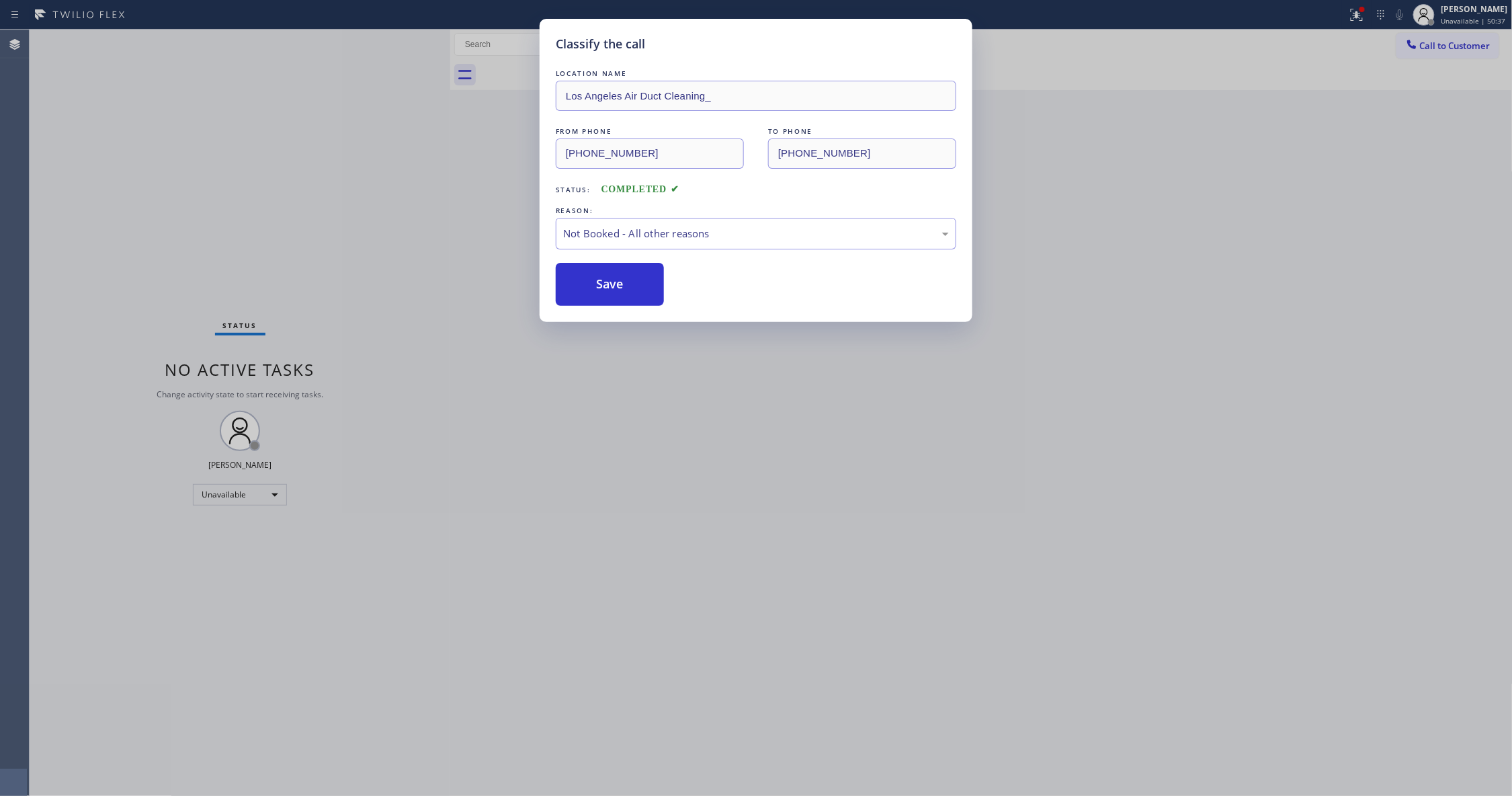
click at [573, 291] on button "Save" at bounding box center [610, 284] width 108 height 43
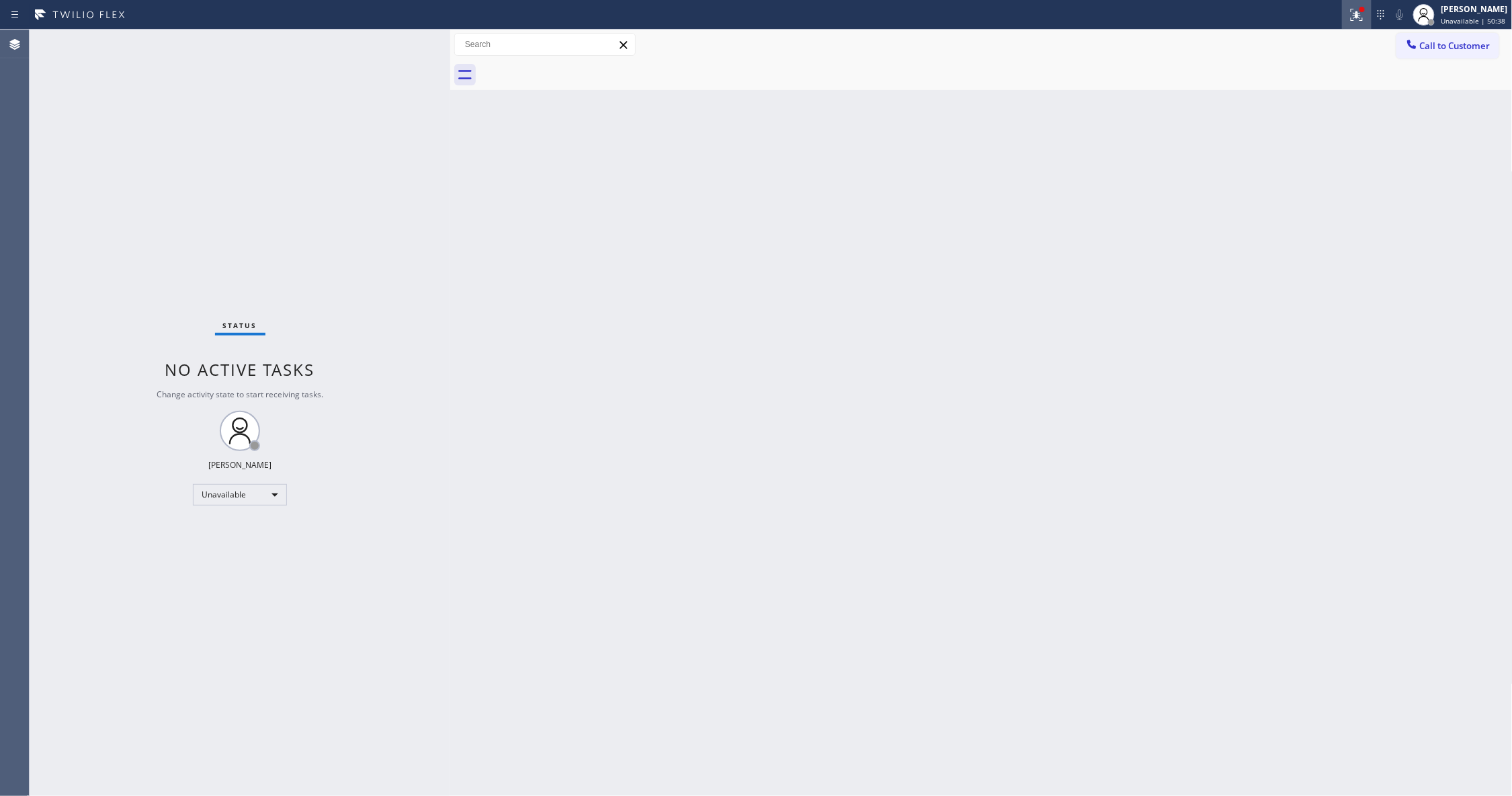
click at [1350, 14] on icon at bounding box center [1355, 14] width 8 height 10
click at [1208, 180] on button "Clear issues" at bounding box center [1268, 175] width 157 height 19
click at [1447, 41] on span "Call to Customer" at bounding box center [1455, 46] width 71 height 12
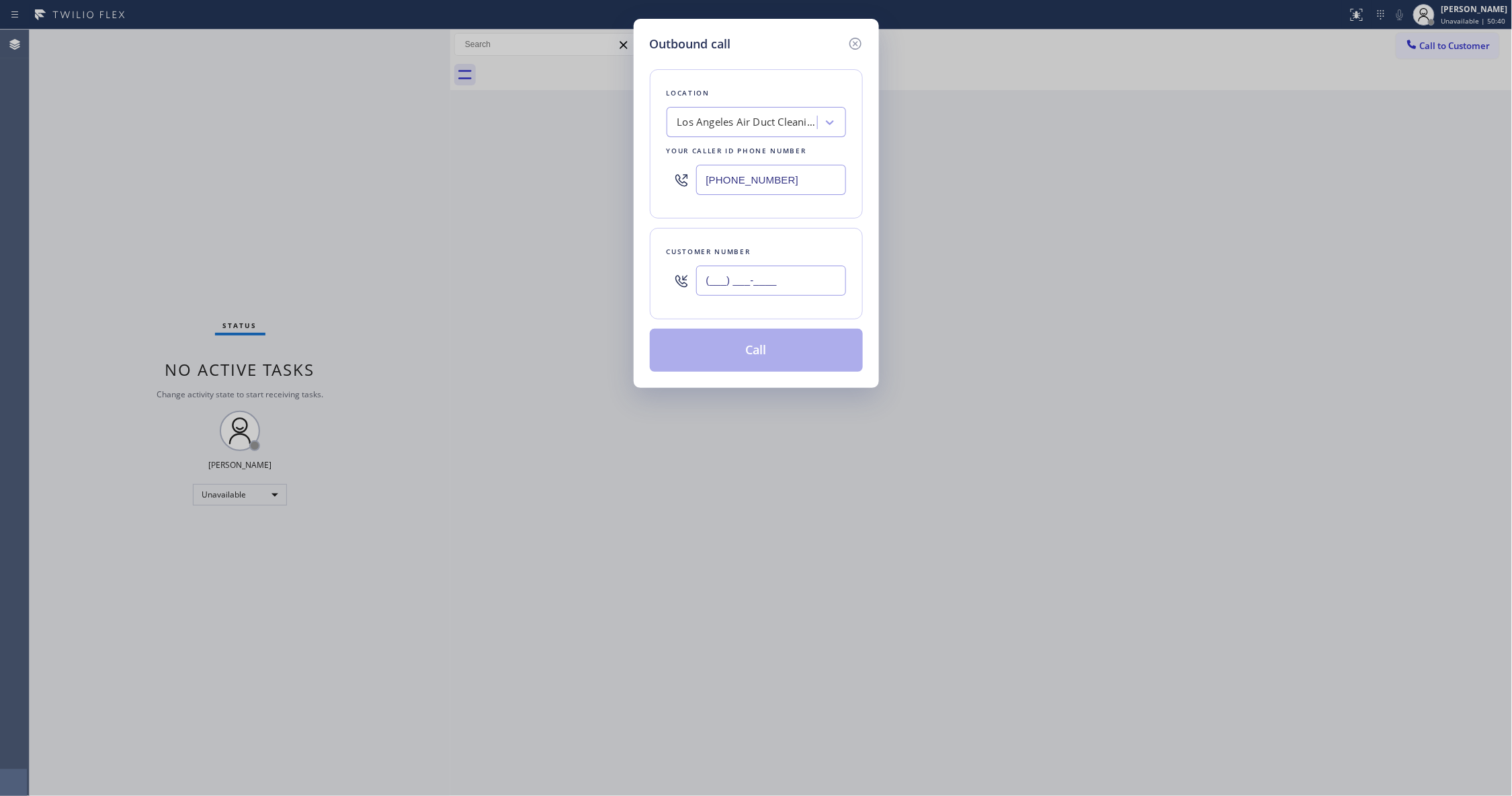
click at [721, 272] on input "(___) ___-____" at bounding box center [771, 280] width 150 height 30
paste input "520) 527-2906"
type input "[PHONE_NUMBER]"
click at [753, 361] on button "Call" at bounding box center [756, 350] width 213 height 43
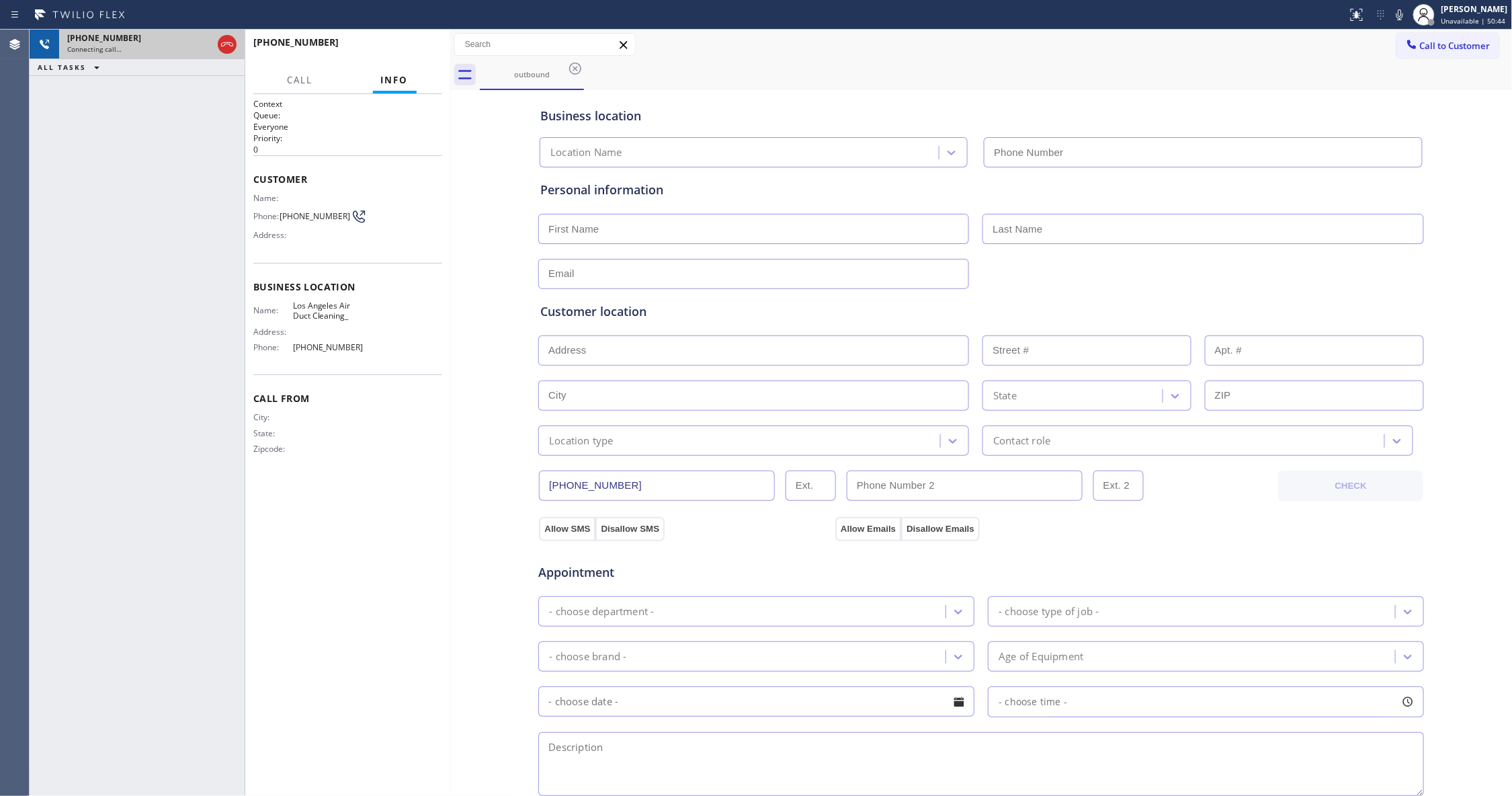
type input "[PHONE_NUMBER]"
click at [215, 41] on div at bounding box center [215, 44] width 48 height 30
click at [221, 41] on icon at bounding box center [227, 44] width 16 height 16
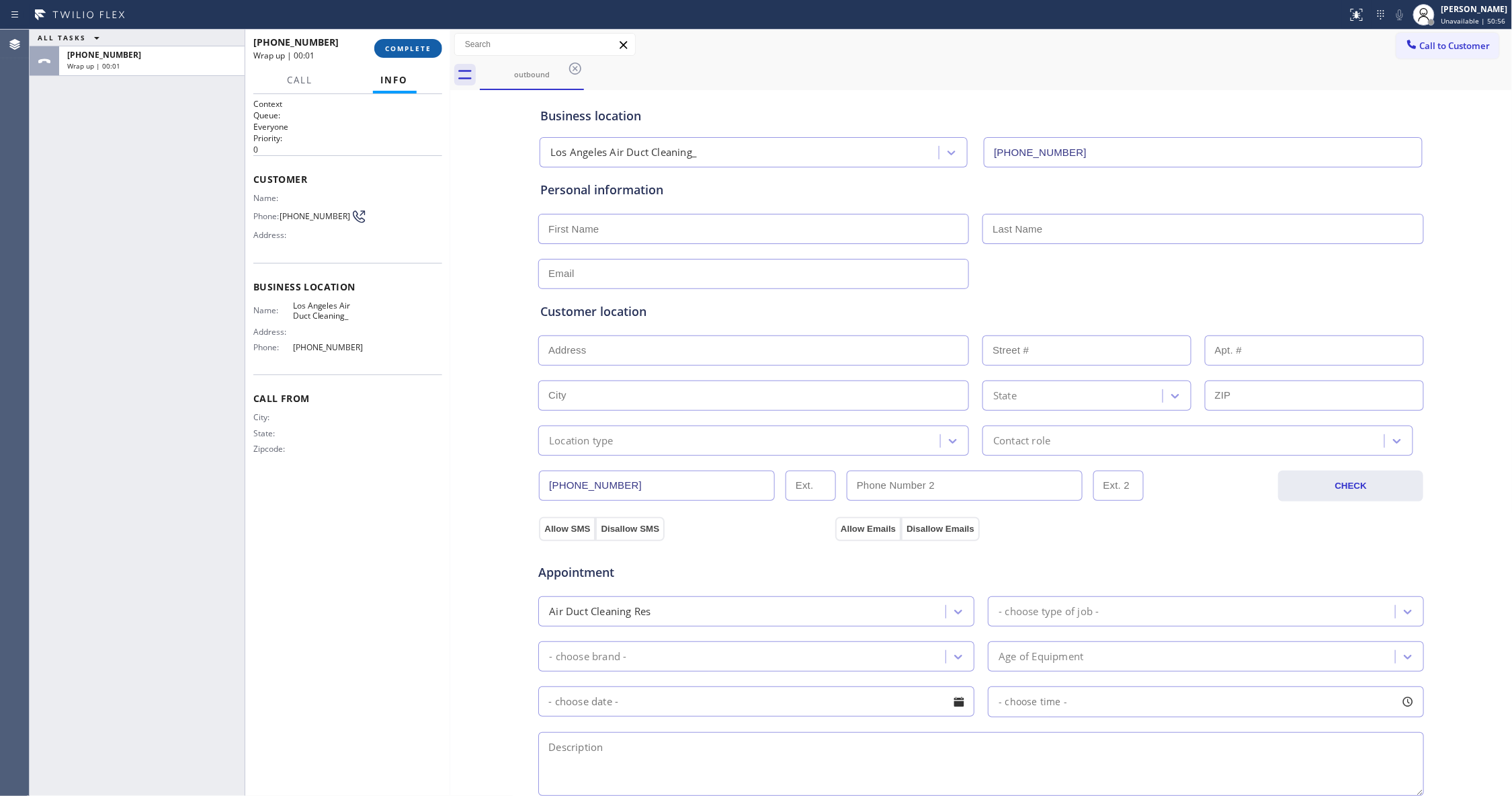
click at [425, 38] on div "[PHONE_NUMBER] Wrap up | 00:01 COMPLETE" at bounding box center [348, 48] width 189 height 35
click at [425, 41] on button "COMPLETE" at bounding box center [408, 48] width 68 height 19
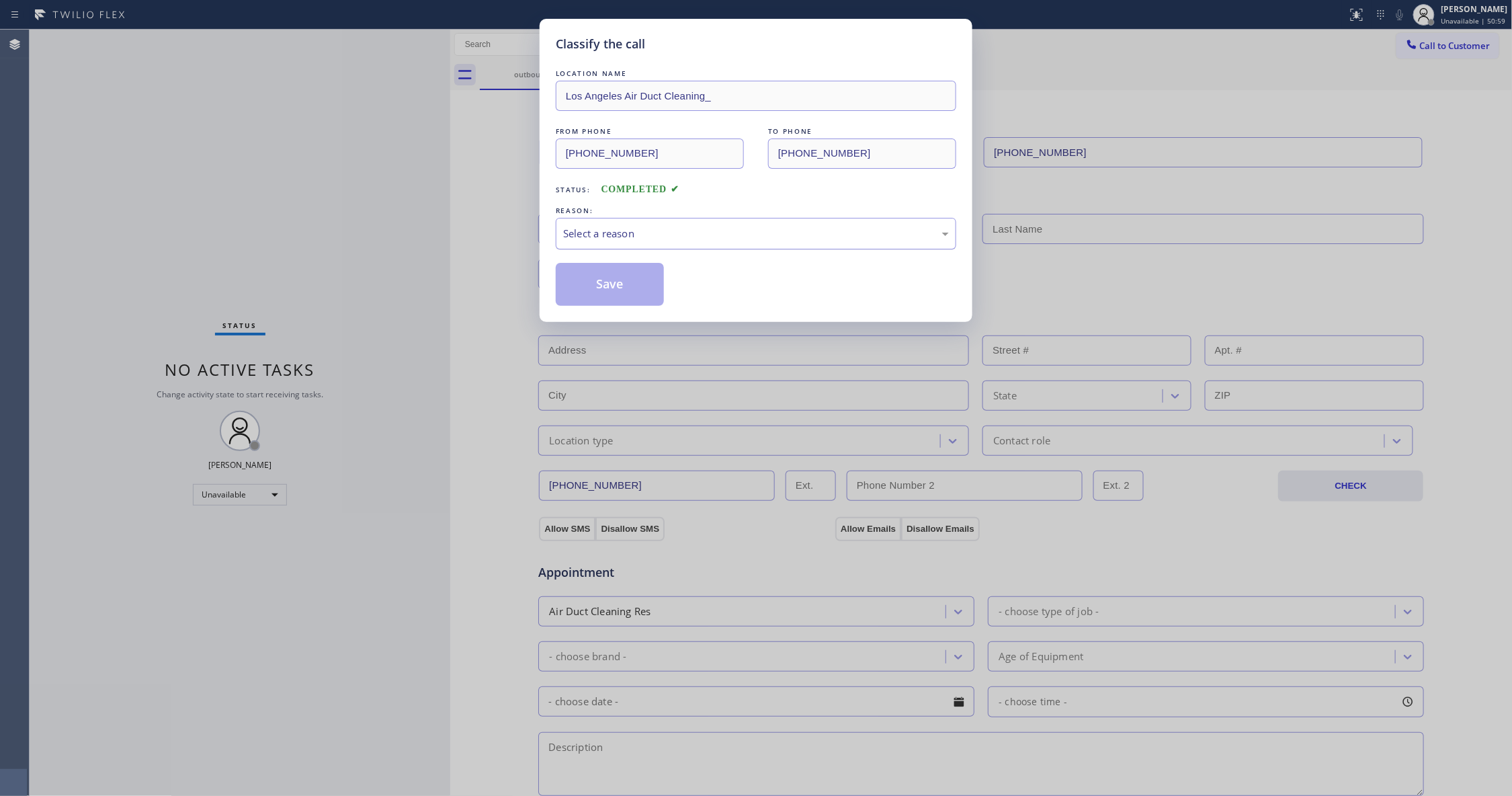
click at [680, 226] on div "Select a reason" at bounding box center [755, 233] width 386 height 15
click at [616, 291] on button "Save" at bounding box center [610, 284] width 108 height 43
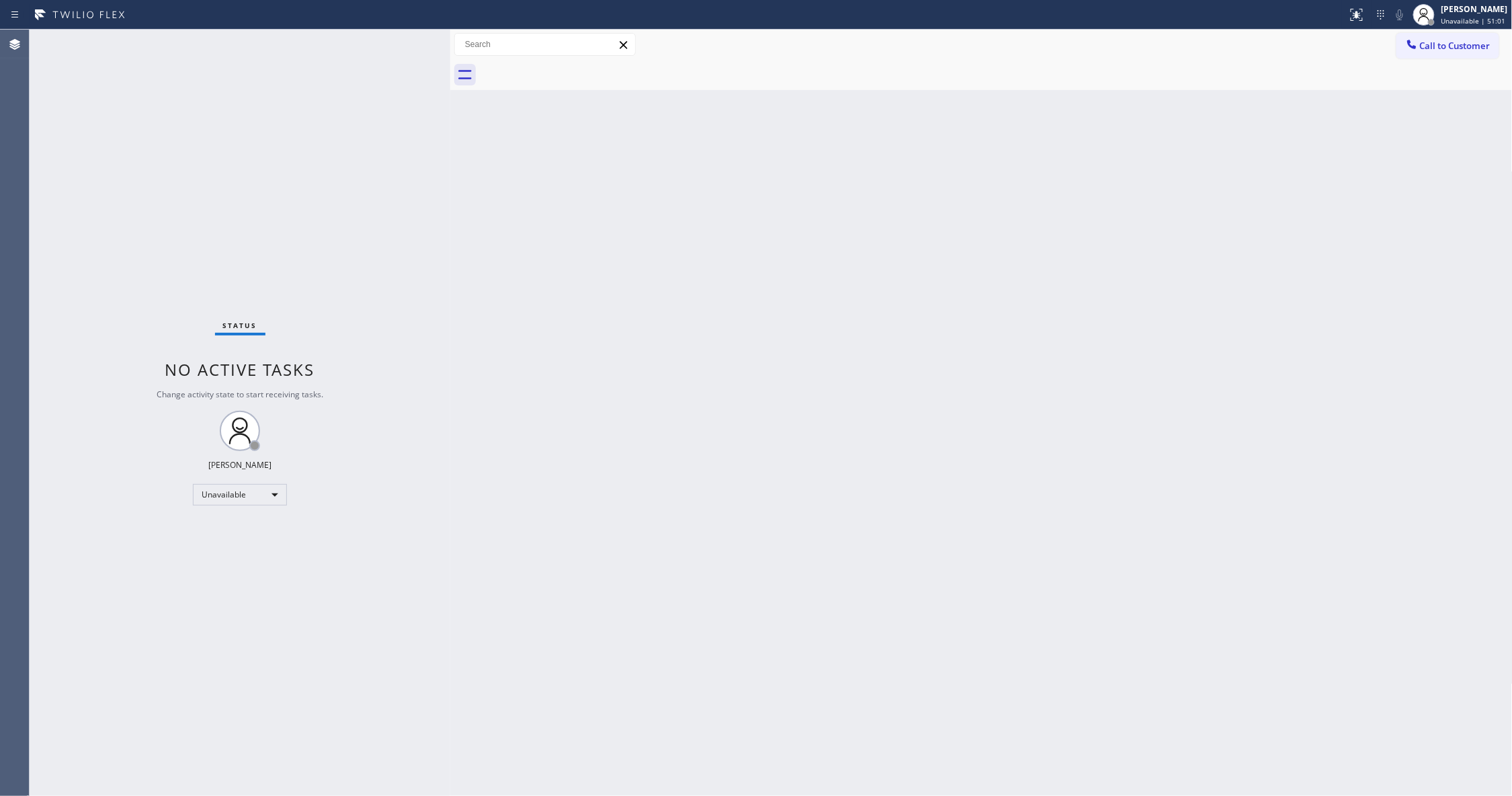
drag, startPoint x: 618, startPoint y: 460, endPoint x: 1287, endPoint y: 178, distance: 726.0
click at [621, 460] on div "Back to Dashboard Change Sender ID Customers Technicians Select a contact Outbo…" at bounding box center [981, 412] width 1063 height 766
drag, startPoint x: 1442, startPoint y: 45, endPoint x: 1433, endPoint y: 45, distance: 9.0
click at [1441, 45] on span "Call to Customer" at bounding box center [1455, 46] width 71 height 12
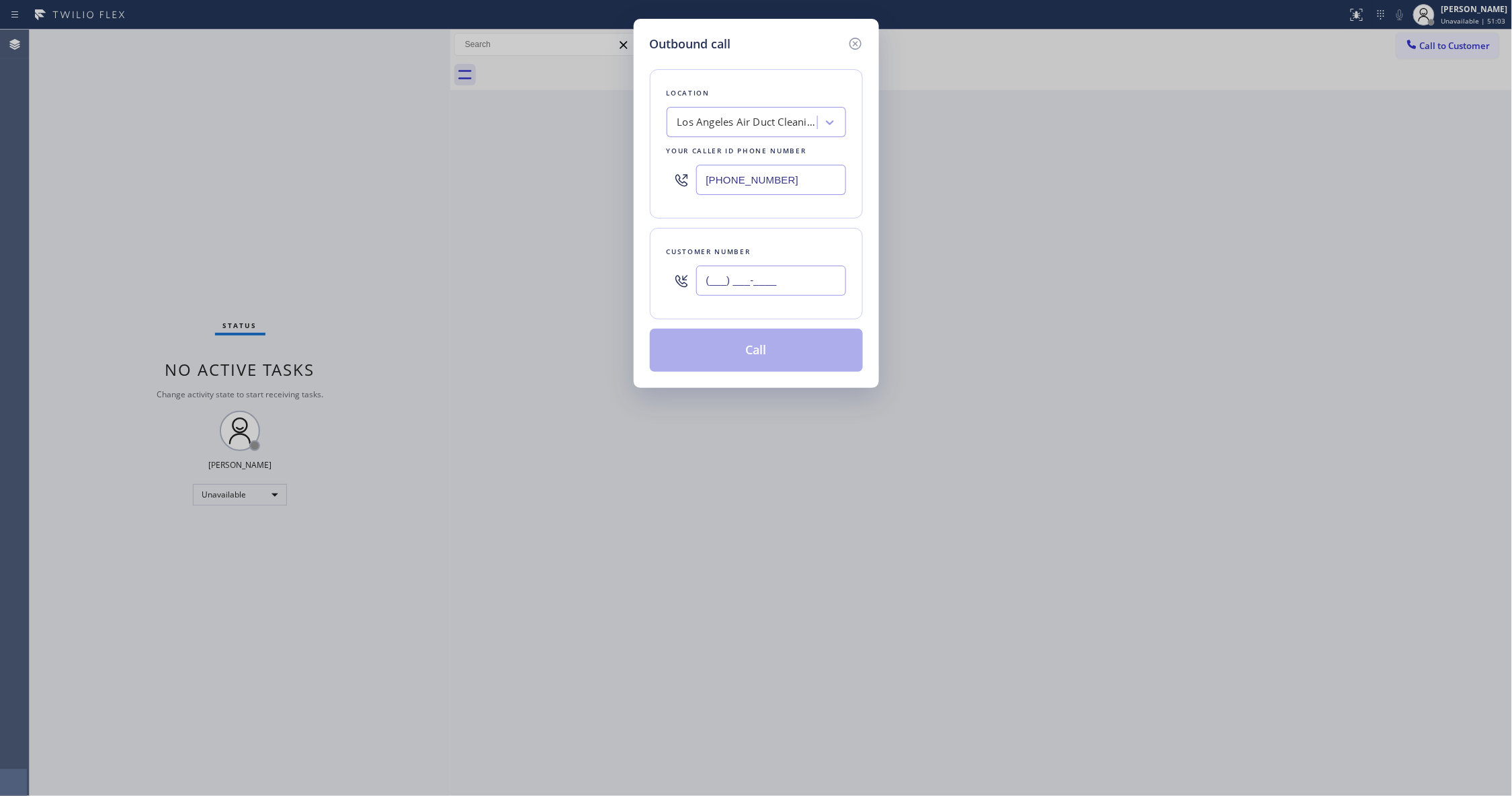
click at [737, 281] on input "(___) ___-____" at bounding box center [771, 280] width 150 height 30
paste input "520) 527-2906"
type input "[PHONE_NUMBER]"
click at [737, 357] on button "Call" at bounding box center [756, 350] width 213 height 43
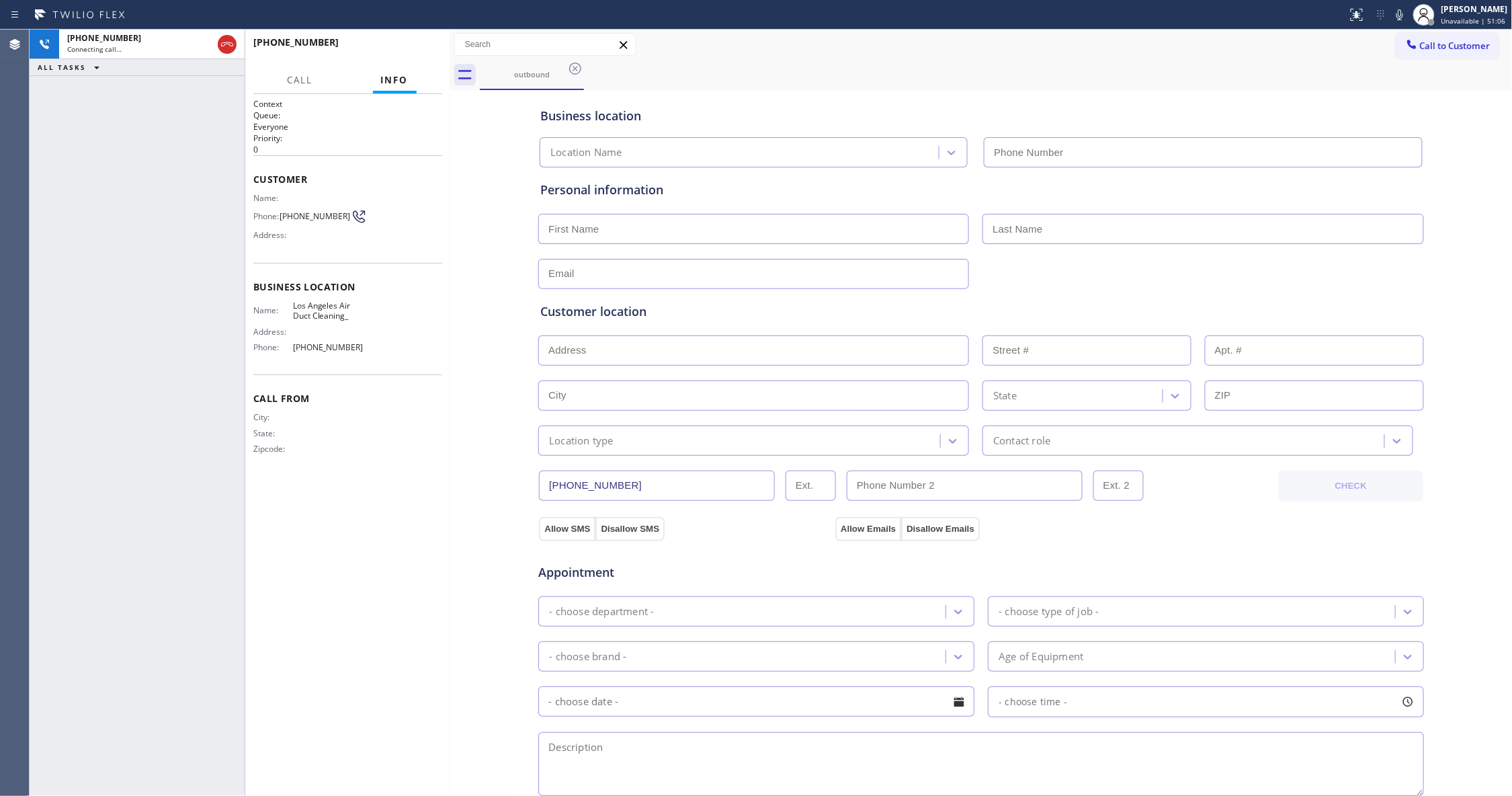
type input "[PHONE_NUMBER]"
click at [403, 48] on span "HANG UP" at bounding box center [411, 49] width 41 height 10
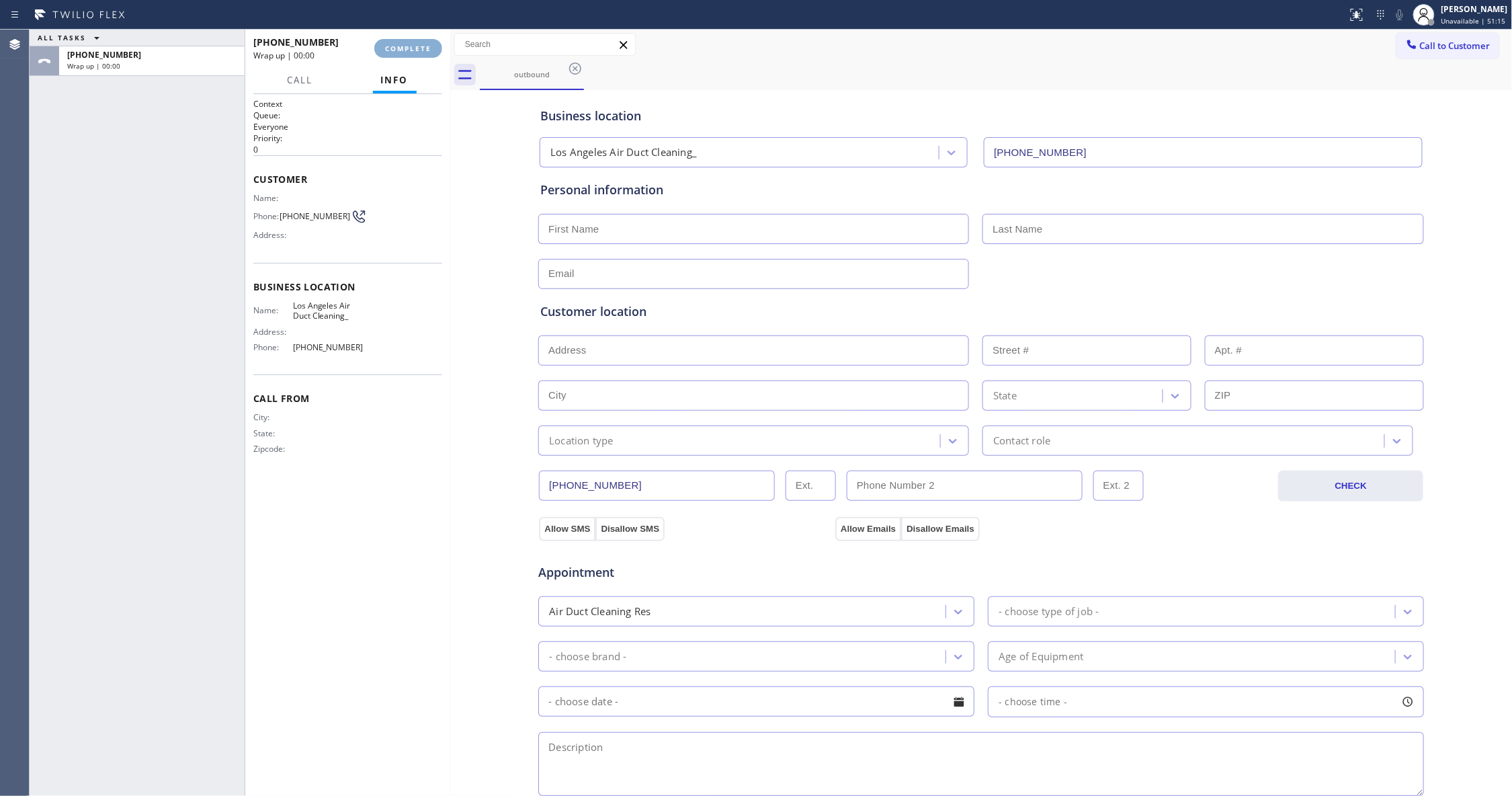
click at [408, 48] on span "COMPLETE" at bounding box center [408, 49] width 46 height 10
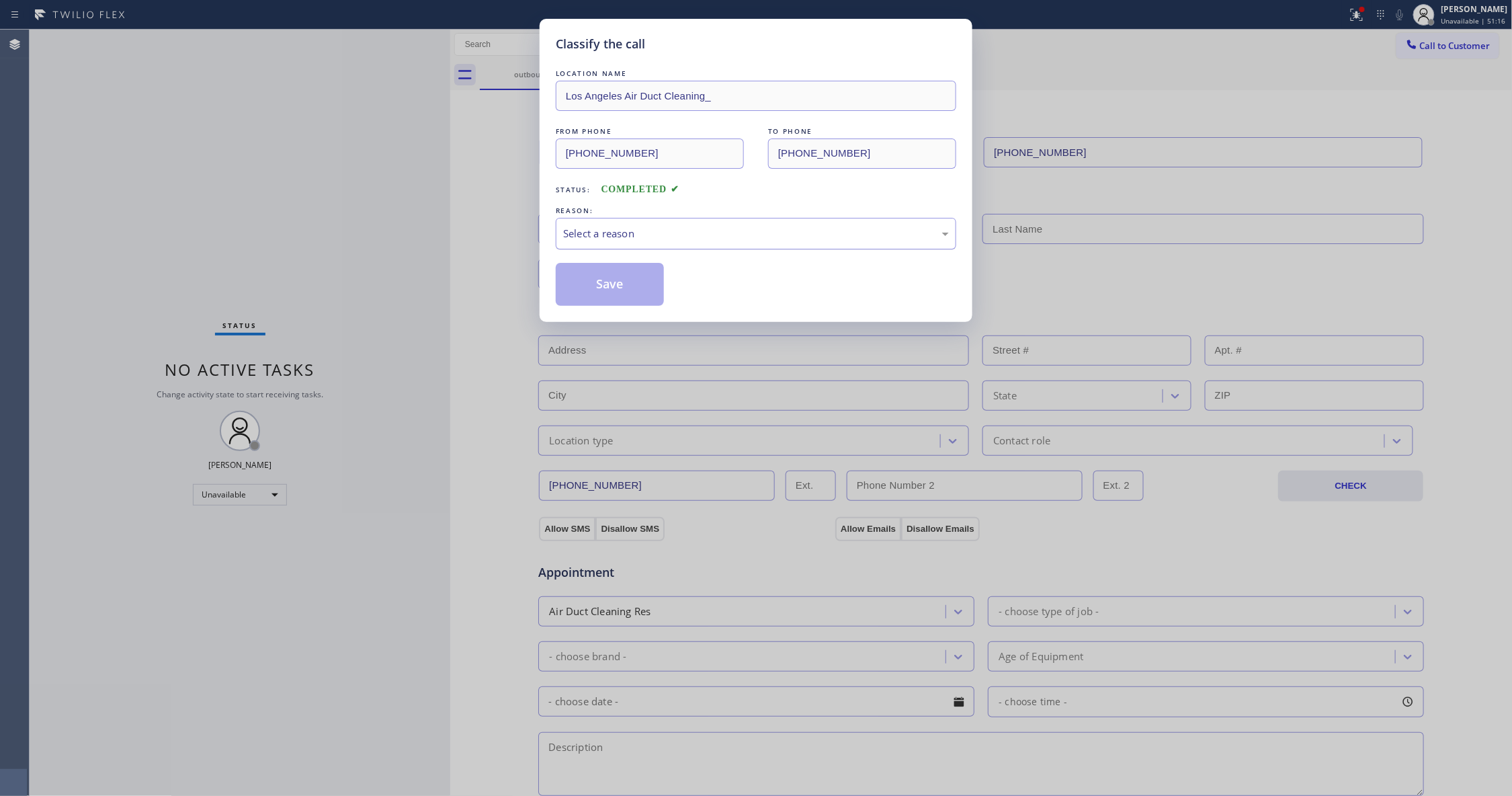
click at [568, 243] on div "Select a reason" at bounding box center [756, 234] width 401 height 32
click at [587, 298] on button "Save" at bounding box center [610, 284] width 108 height 43
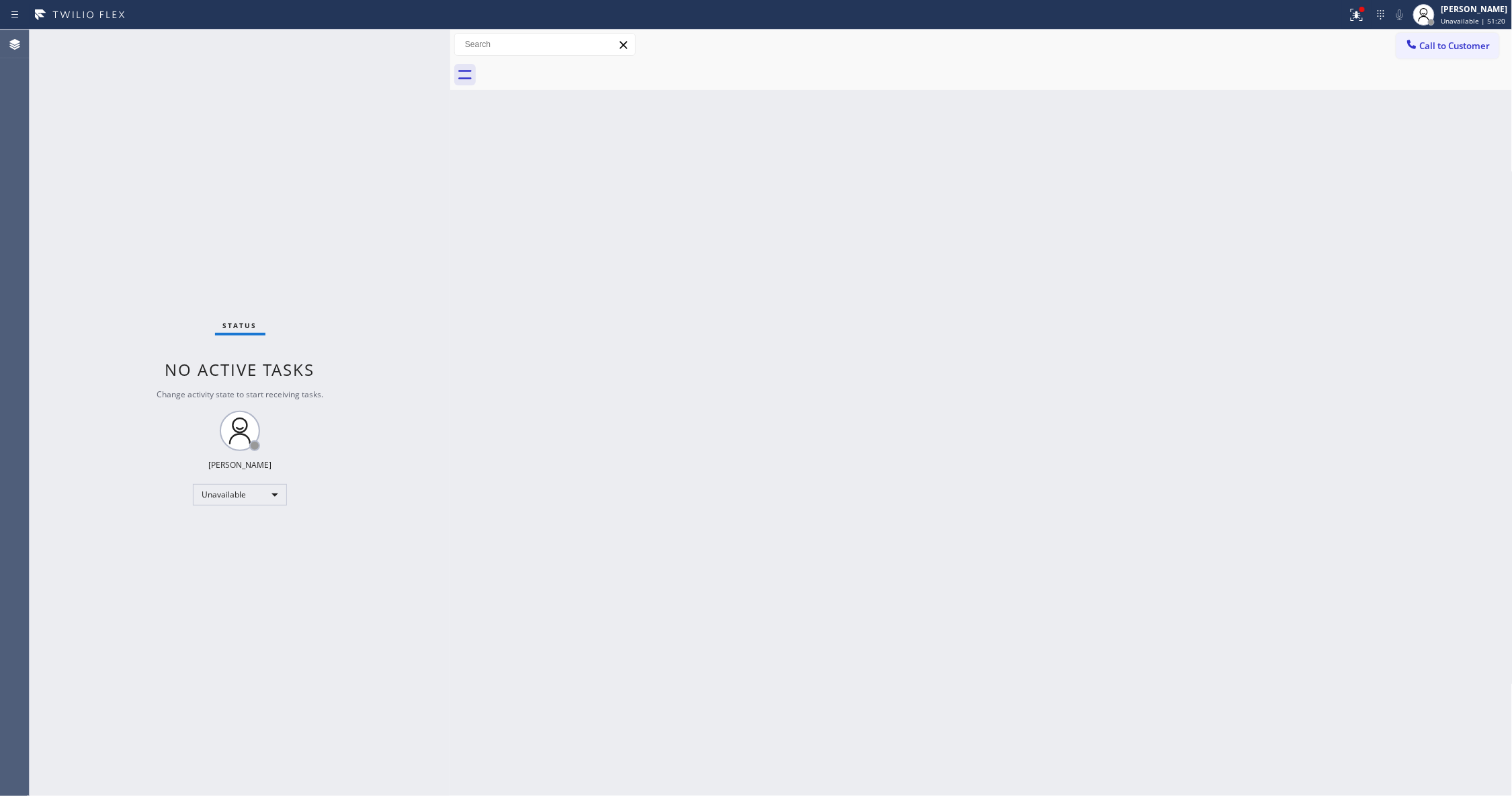
drag, startPoint x: 958, startPoint y: 212, endPoint x: 1005, endPoint y: 194, distance: 50.3
click at [1005, 194] on div "Back to Dashboard Change Sender ID Customers Technicians Select a contact Outbo…" at bounding box center [981, 412] width 1063 height 766
click at [1462, 67] on div at bounding box center [996, 75] width 1033 height 30
click at [1452, 47] on span "Call to Customer" at bounding box center [1455, 46] width 71 height 12
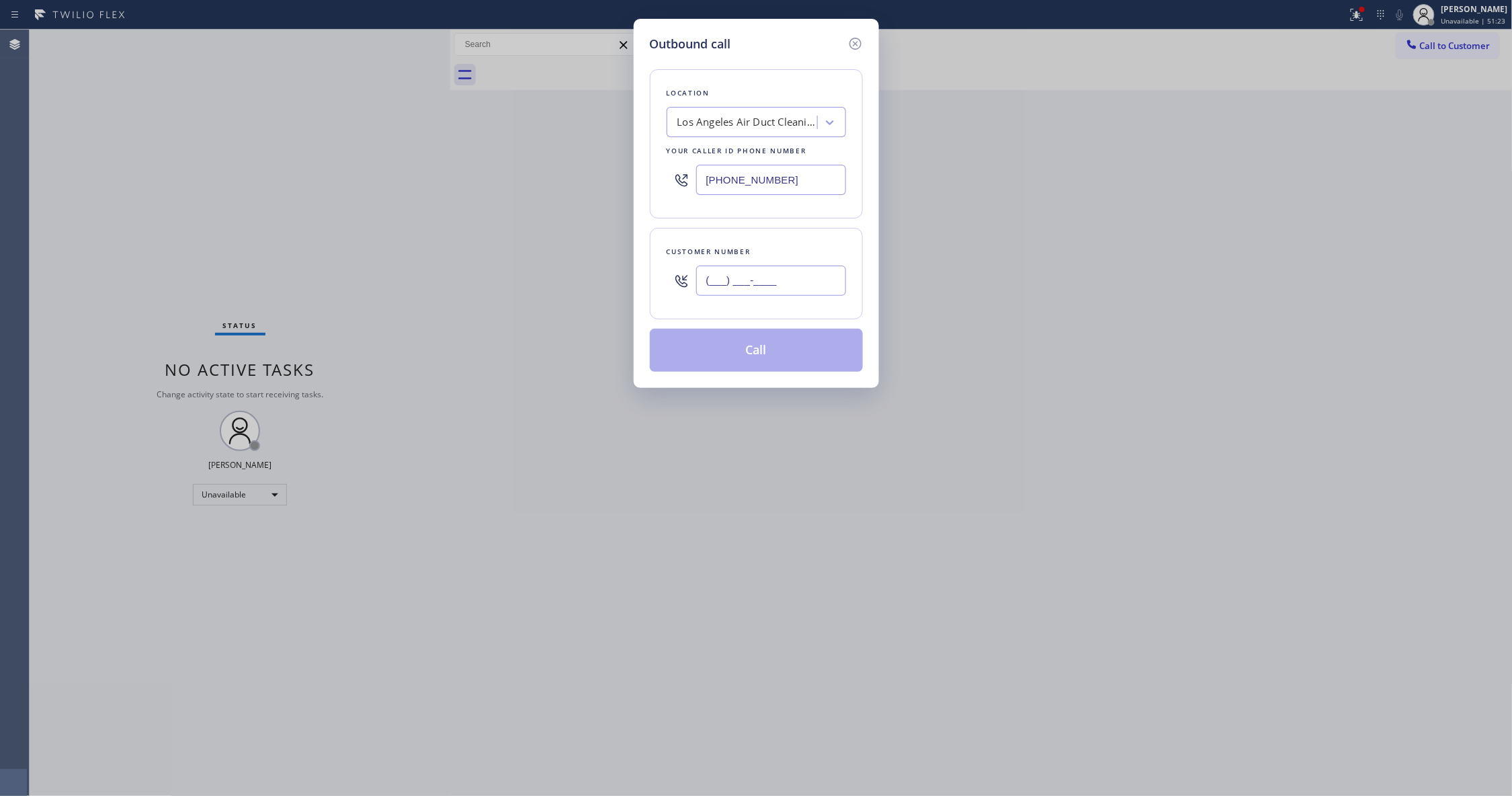
click at [788, 269] on input "(___) ___-____" at bounding box center [771, 280] width 150 height 30
paste input "888) 266-2278"
type input "[PHONE_NUMBER]"
drag, startPoint x: 520, startPoint y: 410, endPoint x: 522, endPoint y: 358, distance: 52.0
click at [522, 358] on div "Outbound call Location [GEOGRAPHIC_DATA] Air Duct Cleaning_ Your caller id phon…" at bounding box center [756, 398] width 1512 height 796
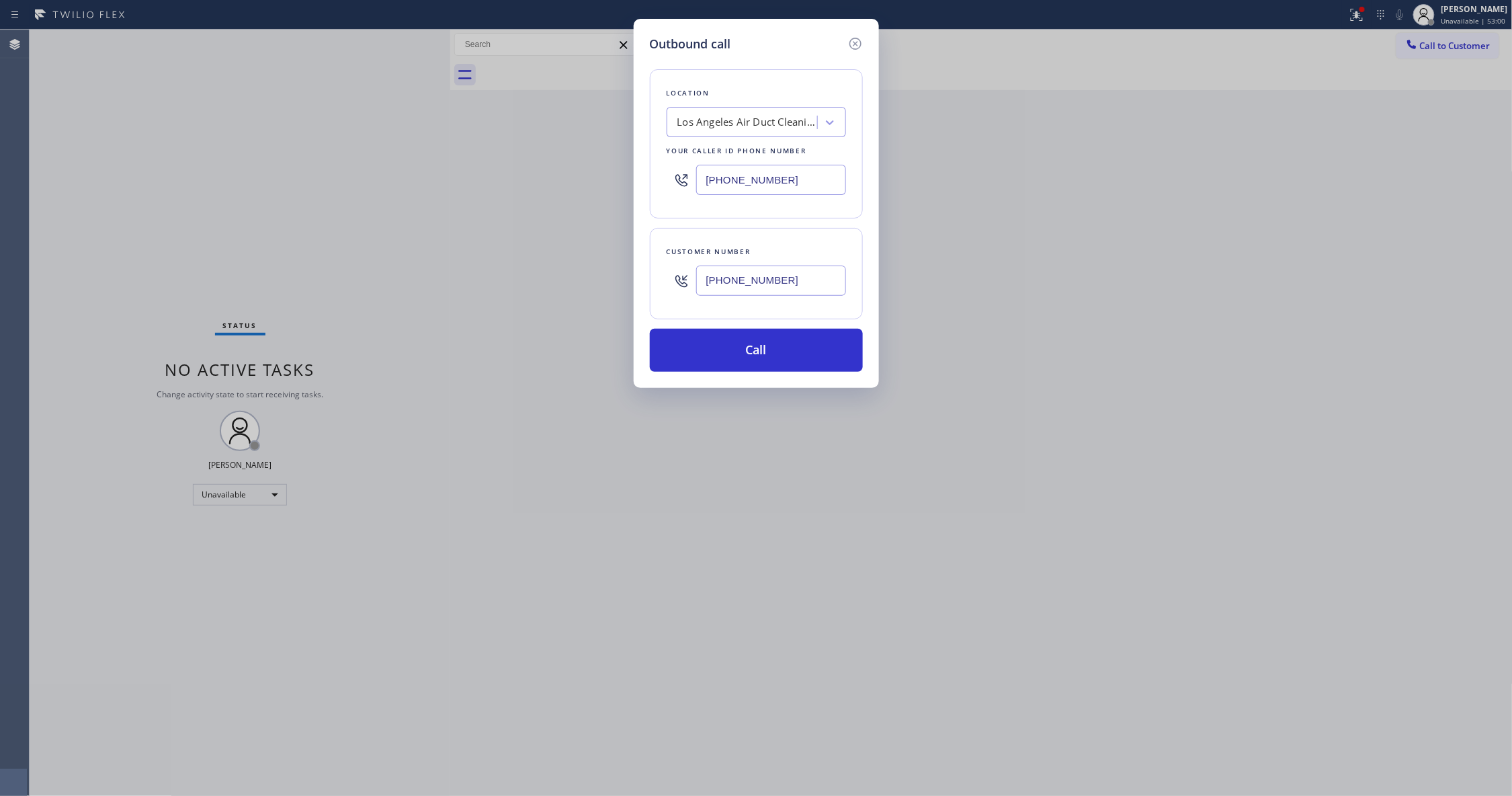
click at [753, 283] on input "[PHONE_NUMBER]" at bounding box center [771, 280] width 150 height 30
drag, startPoint x: 852, startPoint y: 291, endPoint x: 678, endPoint y: 272, distance: 175.0
click at [678, 272] on div "Customer number [PHONE_NUMBER]" at bounding box center [756, 273] width 213 height 91
type input "[PHONE_NUMBER]"
drag, startPoint x: 792, startPoint y: 177, endPoint x: 664, endPoint y: 192, distance: 128.9
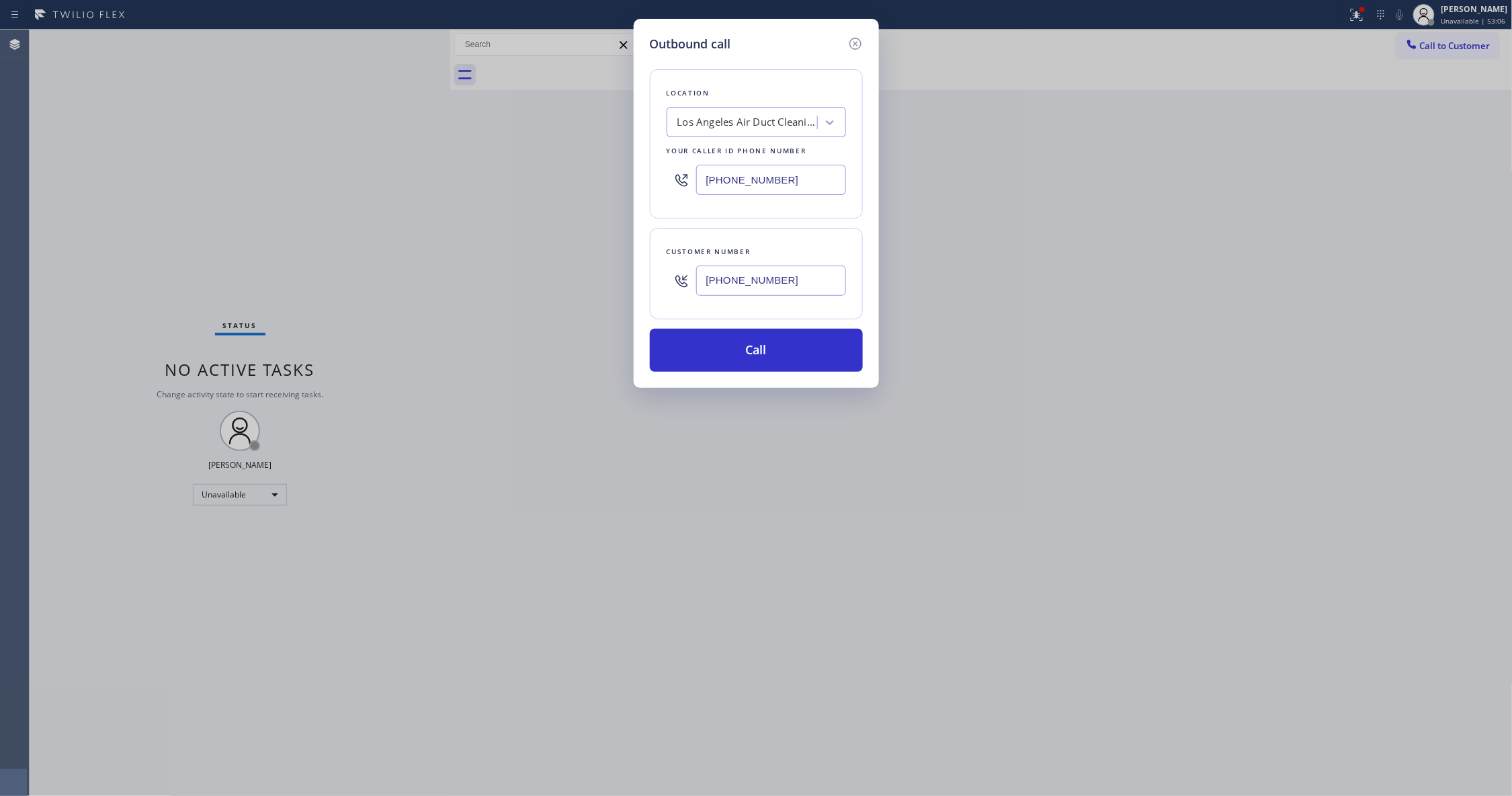
click at [664, 190] on div "Location [GEOGRAPHIC_DATA] Air Duct Cleaning_ Your caller id phone number [PHON…" at bounding box center [756, 144] width 213 height 149
paste input "53) 528-3121"
type input "[PHONE_NUMBER]"
drag, startPoint x: 802, startPoint y: 287, endPoint x: 678, endPoint y: 278, distance: 124.3
click at [672, 269] on div "[PHONE_NUMBER]" at bounding box center [756, 280] width 179 height 44
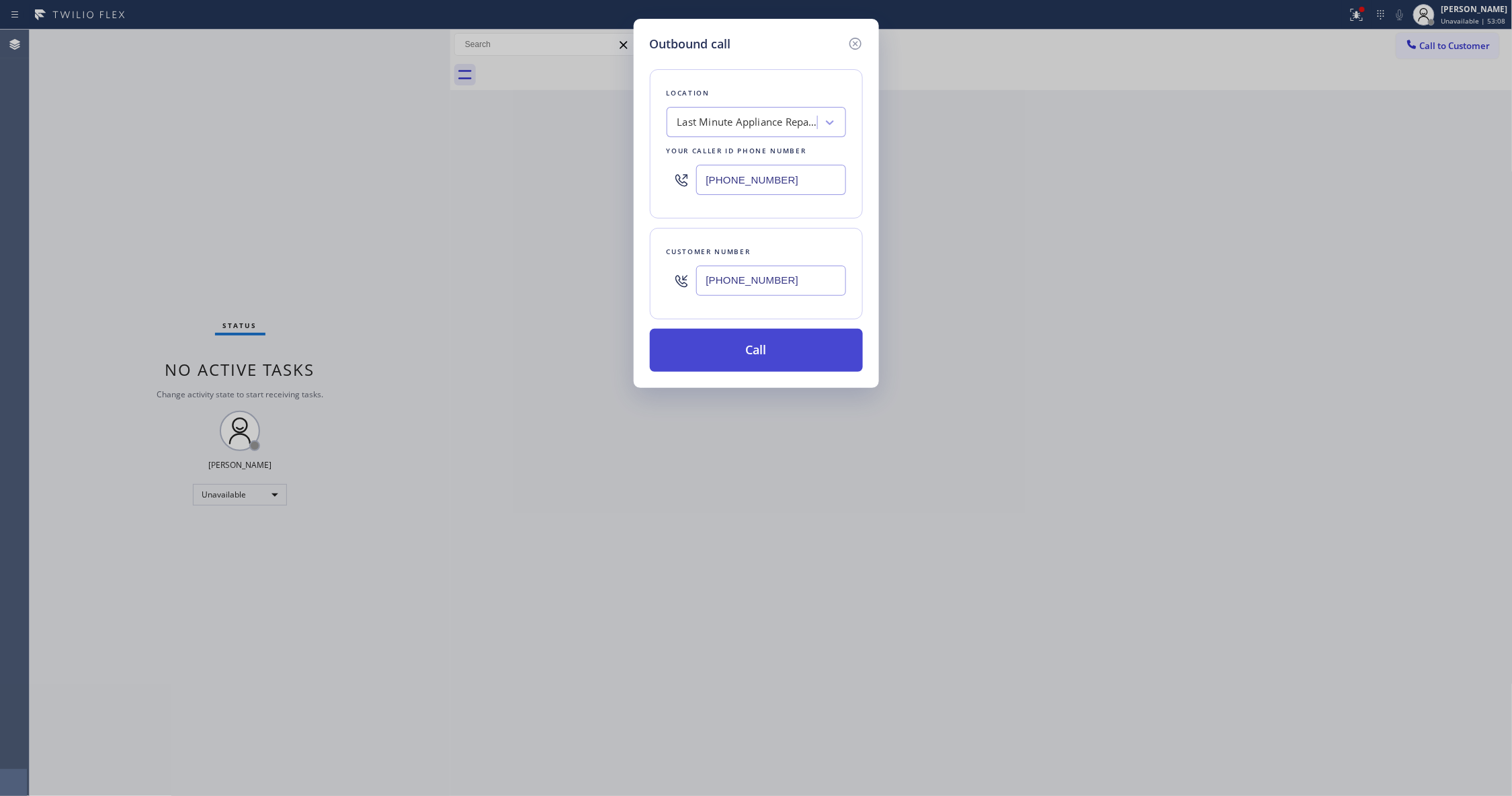
click at [718, 356] on button "Call" at bounding box center [756, 350] width 213 height 43
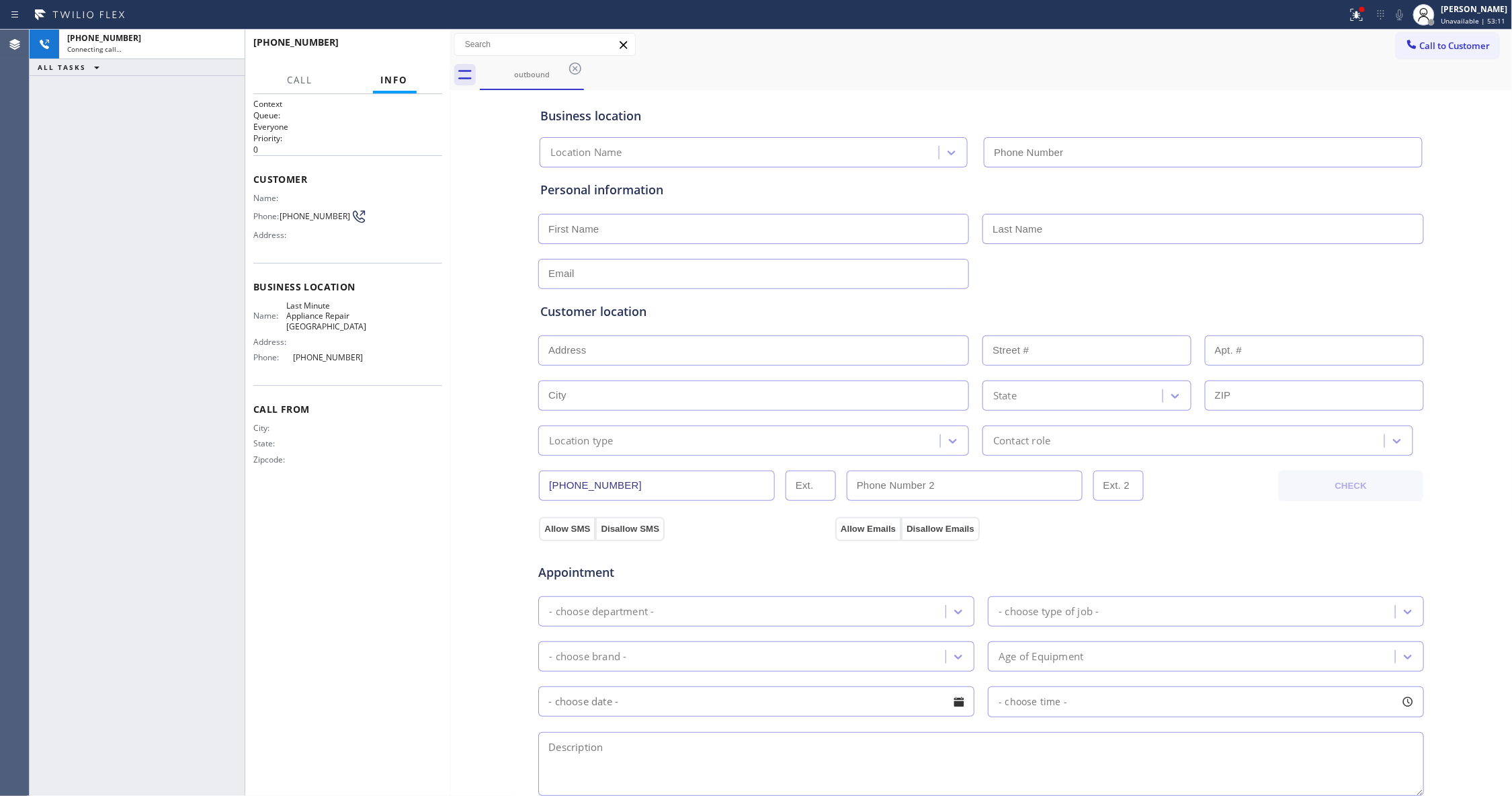
type input "[PHONE_NUMBER]"
click at [412, 52] on button "HANG UP" at bounding box center [410, 48] width 63 height 19
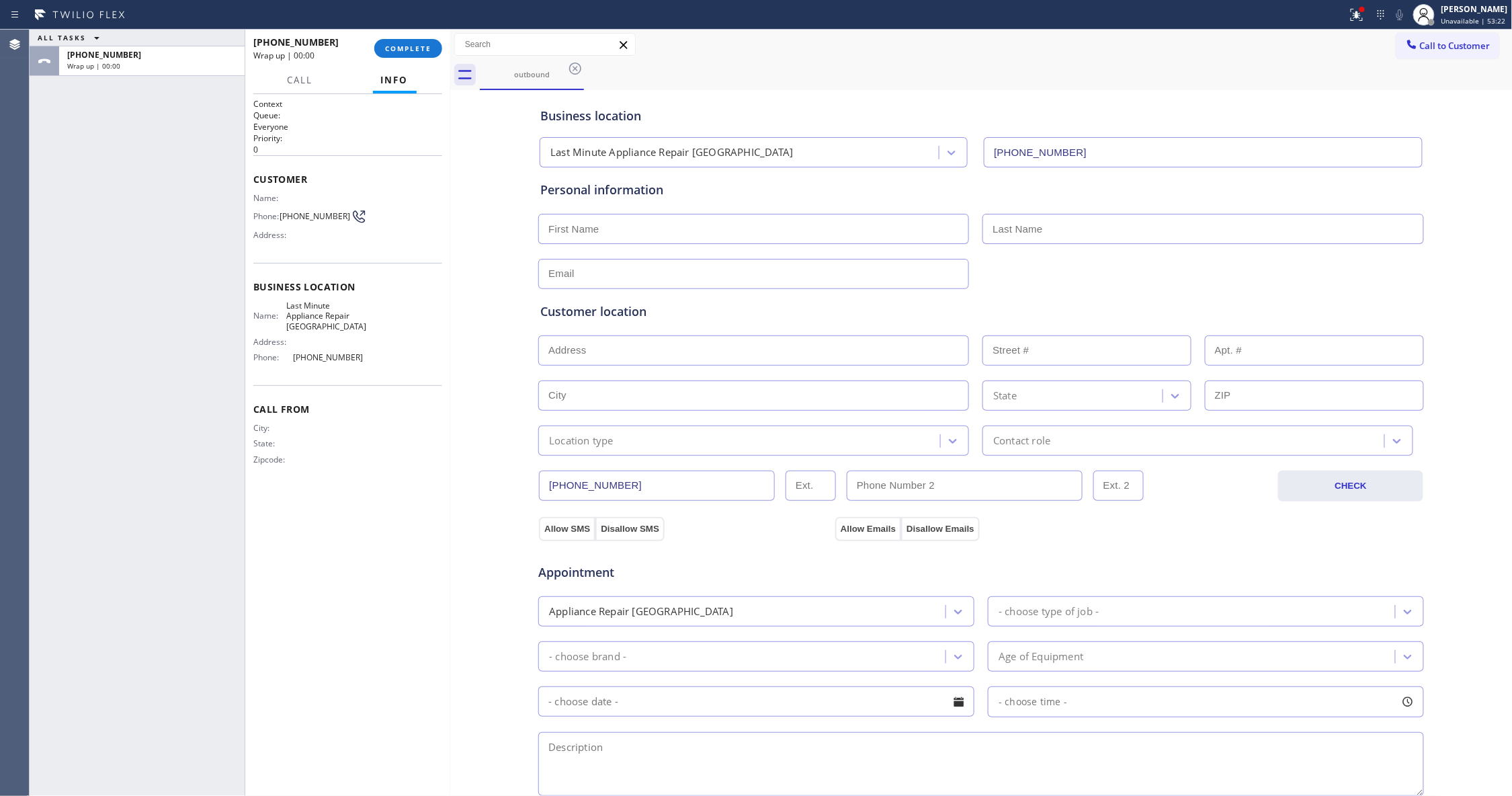
click at [313, 214] on span "[PHONE_NUMBER]" at bounding box center [315, 216] width 71 height 10
copy div "[PHONE_NUMBER]"
click at [399, 41] on button "COMPLETE" at bounding box center [408, 48] width 68 height 19
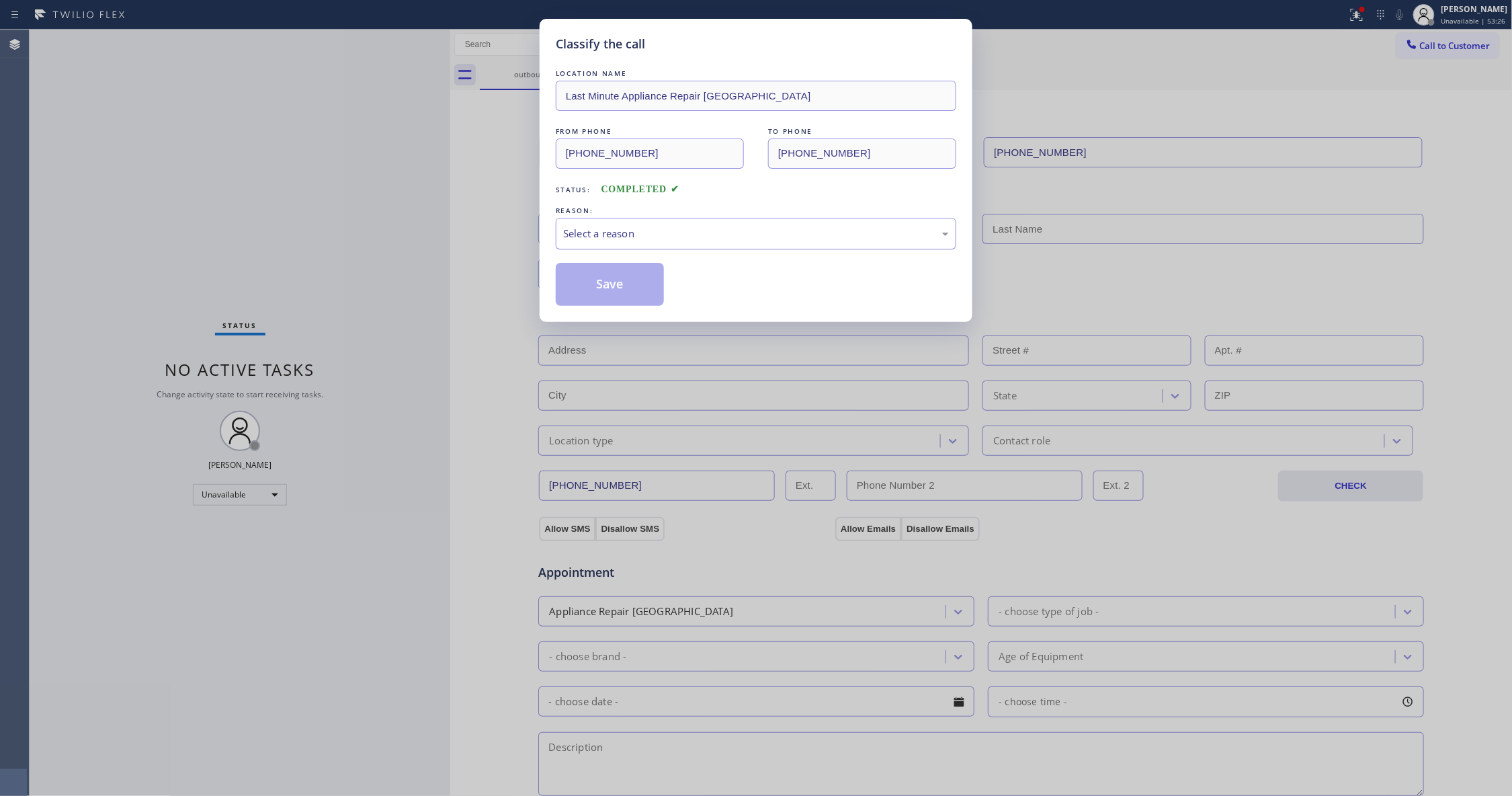
click at [636, 224] on div "Select a reason" at bounding box center [756, 234] width 401 height 32
click at [606, 280] on button "Save" at bounding box center [610, 284] width 108 height 43
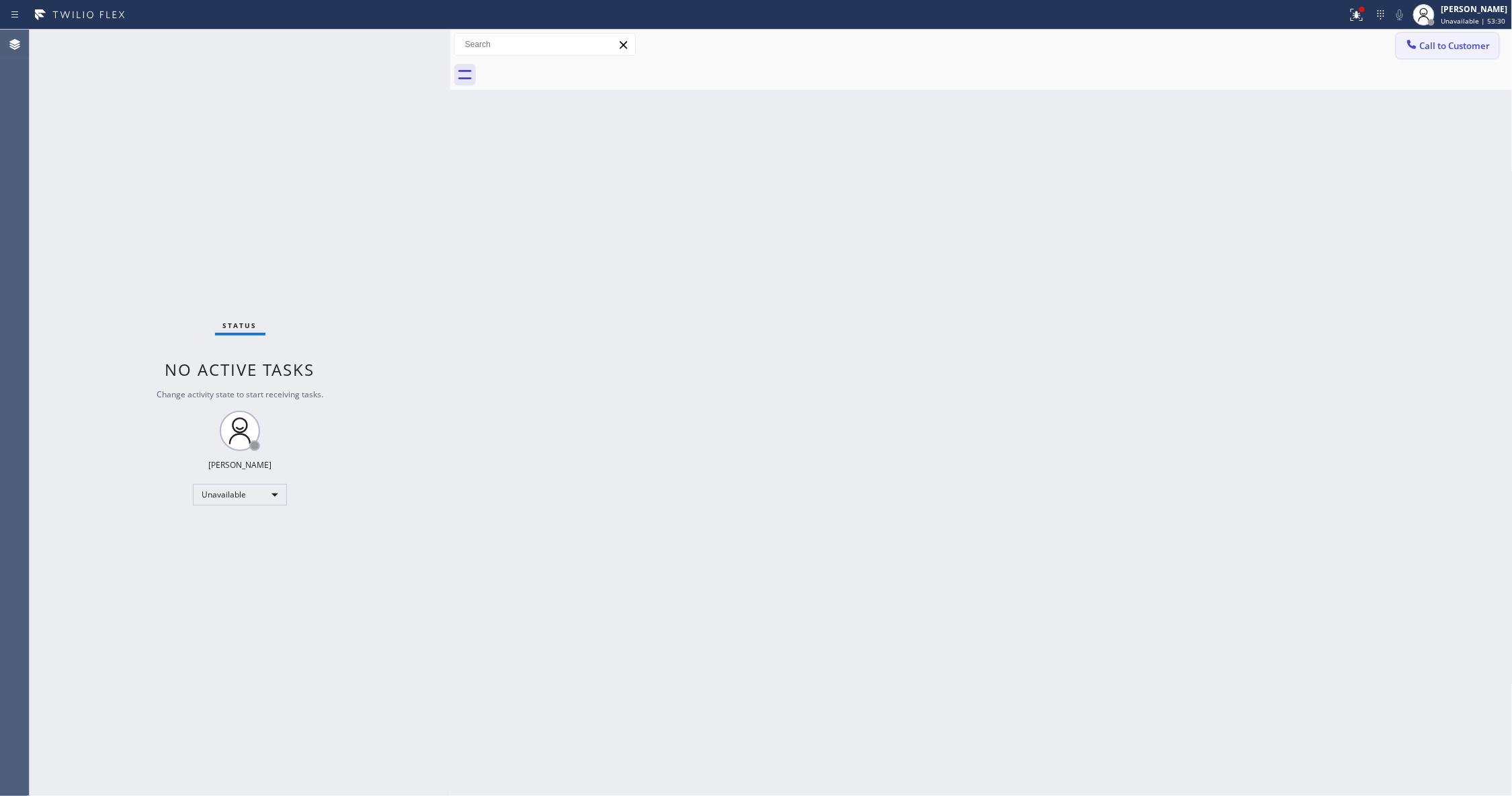
click at [1469, 45] on span "Call to Customer" at bounding box center [1455, 46] width 71 height 12
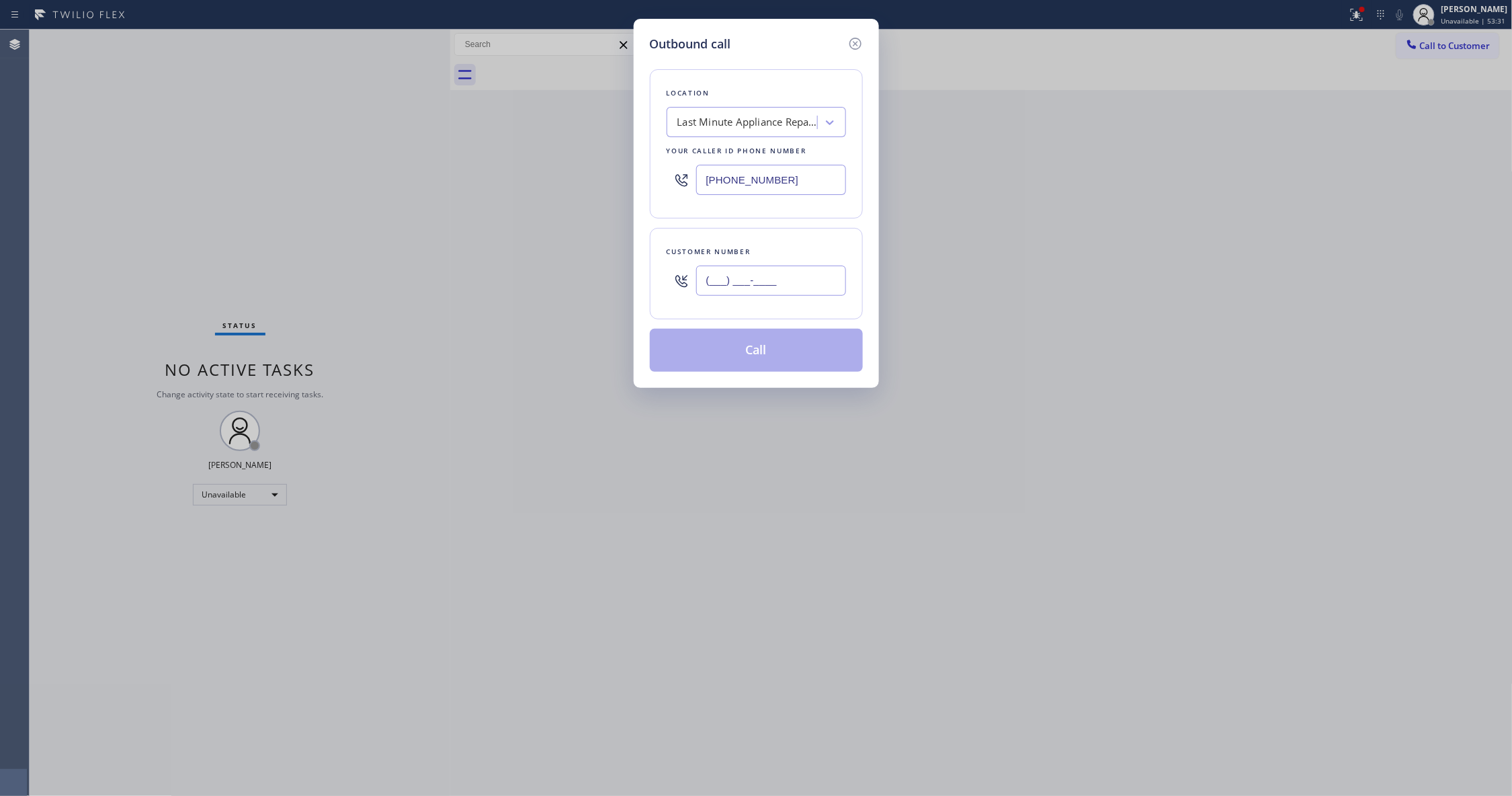
click at [790, 277] on input "(___) ___-____" at bounding box center [771, 280] width 150 height 30
paste input "888) 266-2278"
type input "[PHONE_NUMBER]"
click at [775, 358] on button "Call" at bounding box center [756, 350] width 213 height 43
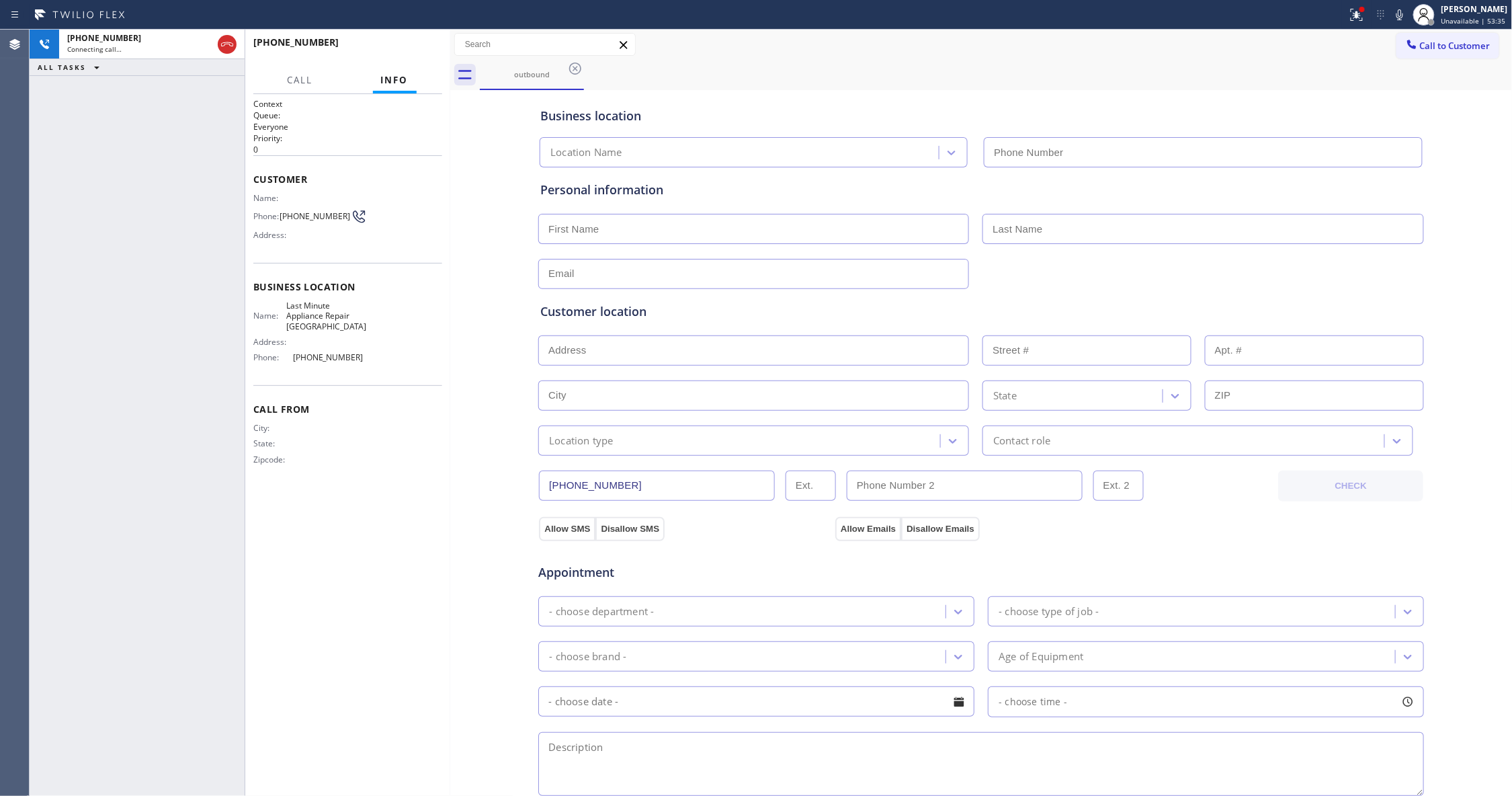
type input "[PHONE_NUMBER]"
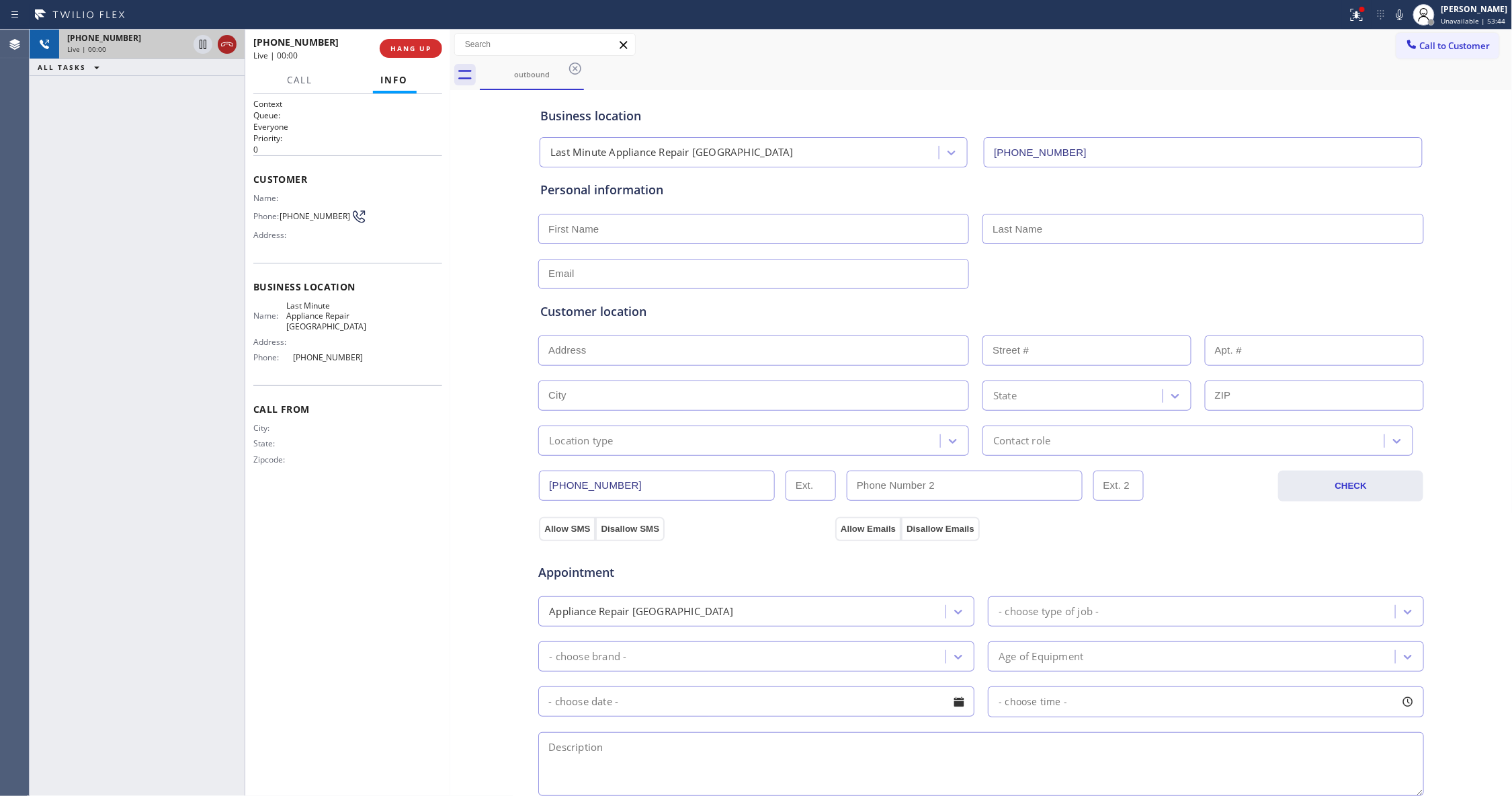
click at [222, 42] on icon at bounding box center [227, 44] width 16 height 16
click at [398, 54] on button "HANG UP" at bounding box center [410, 48] width 63 height 19
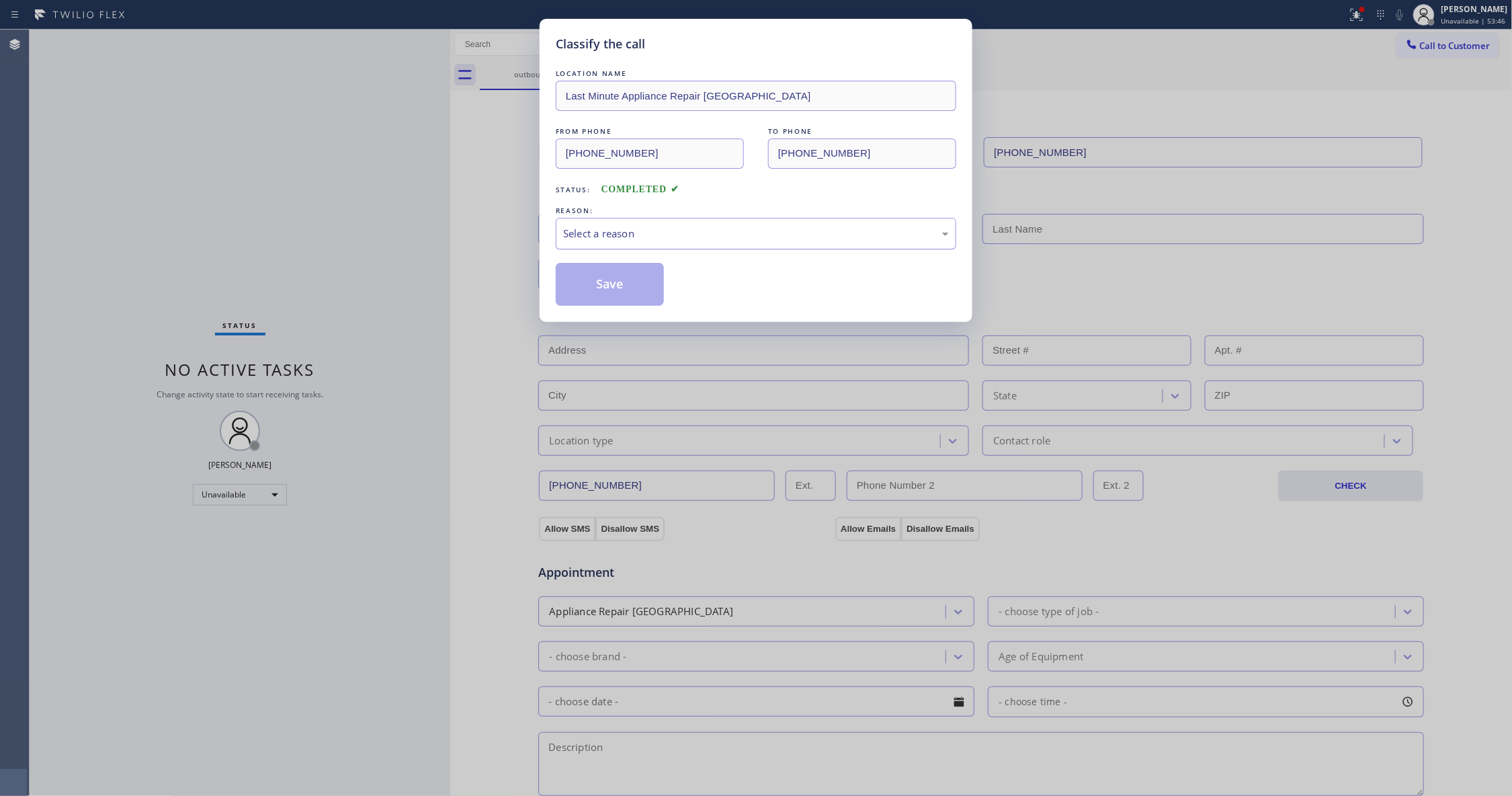
click at [599, 225] on div "Select a reason" at bounding box center [755, 233] width 386 height 15
click at [603, 285] on button "Save" at bounding box center [610, 284] width 108 height 43
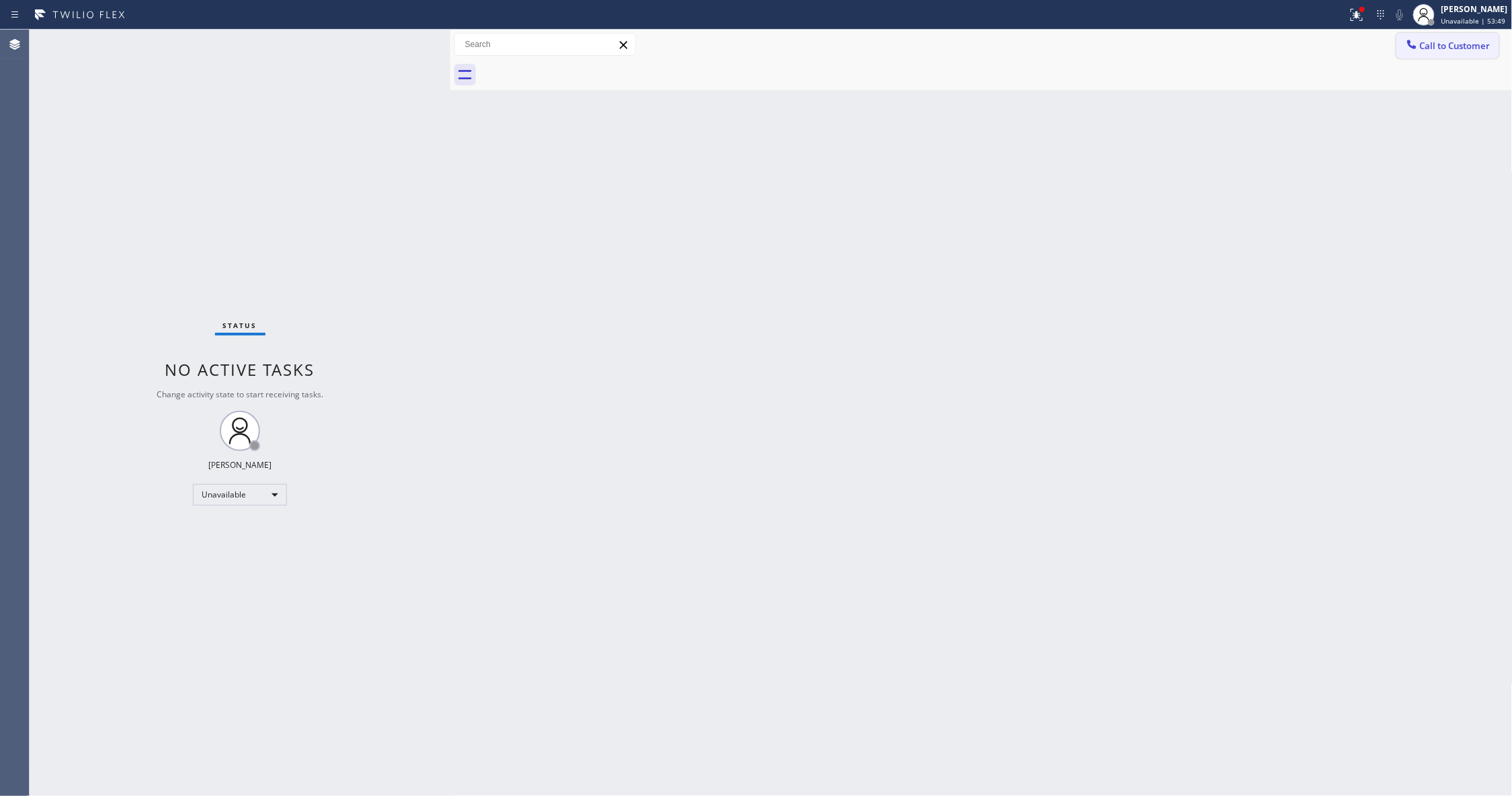
click at [1446, 47] on span "Call to Customer" at bounding box center [1455, 46] width 71 height 12
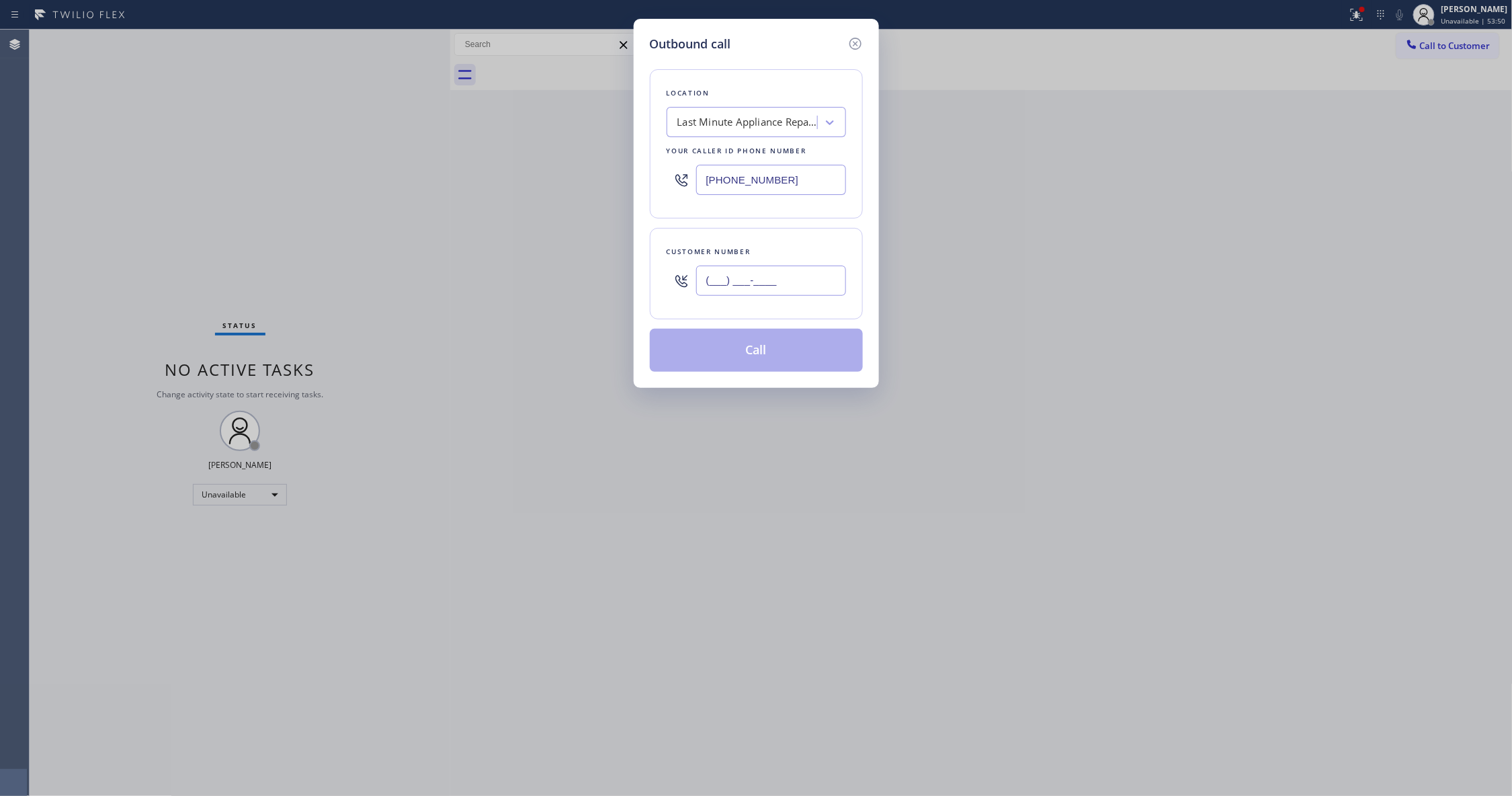
click at [716, 283] on input "(___) ___-____" at bounding box center [771, 280] width 150 height 30
paste input "888) 266-2278"
type input "[PHONE_NUMBER]"
click at [759, 347] on button "Call" at bounding box center [756, 350] width 213 height 43
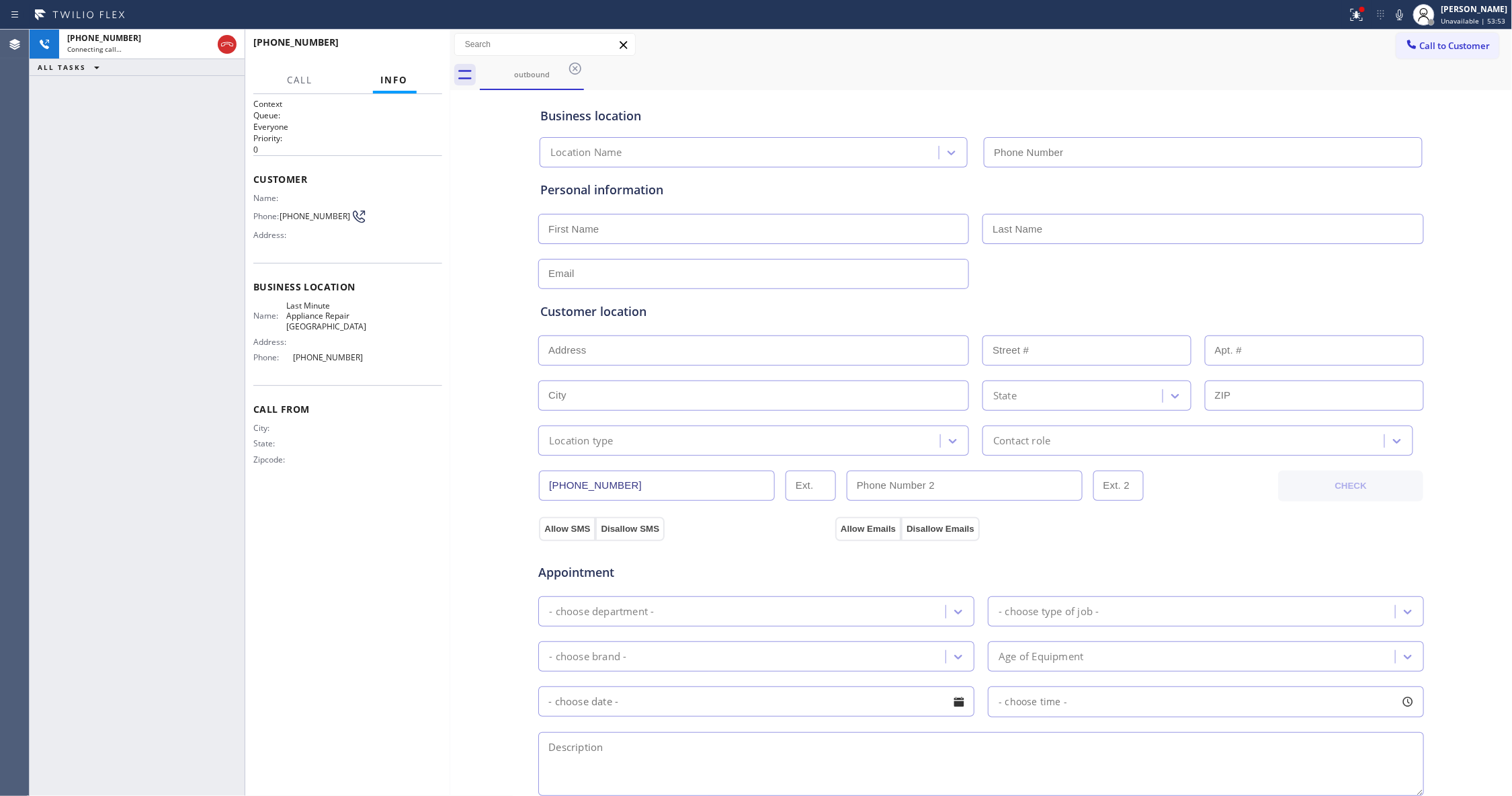
type input "[PHONE_NUMBER]"
click at [407, 51] on span "HANG UP" at bounding box center [411, 49] width 41 height 10
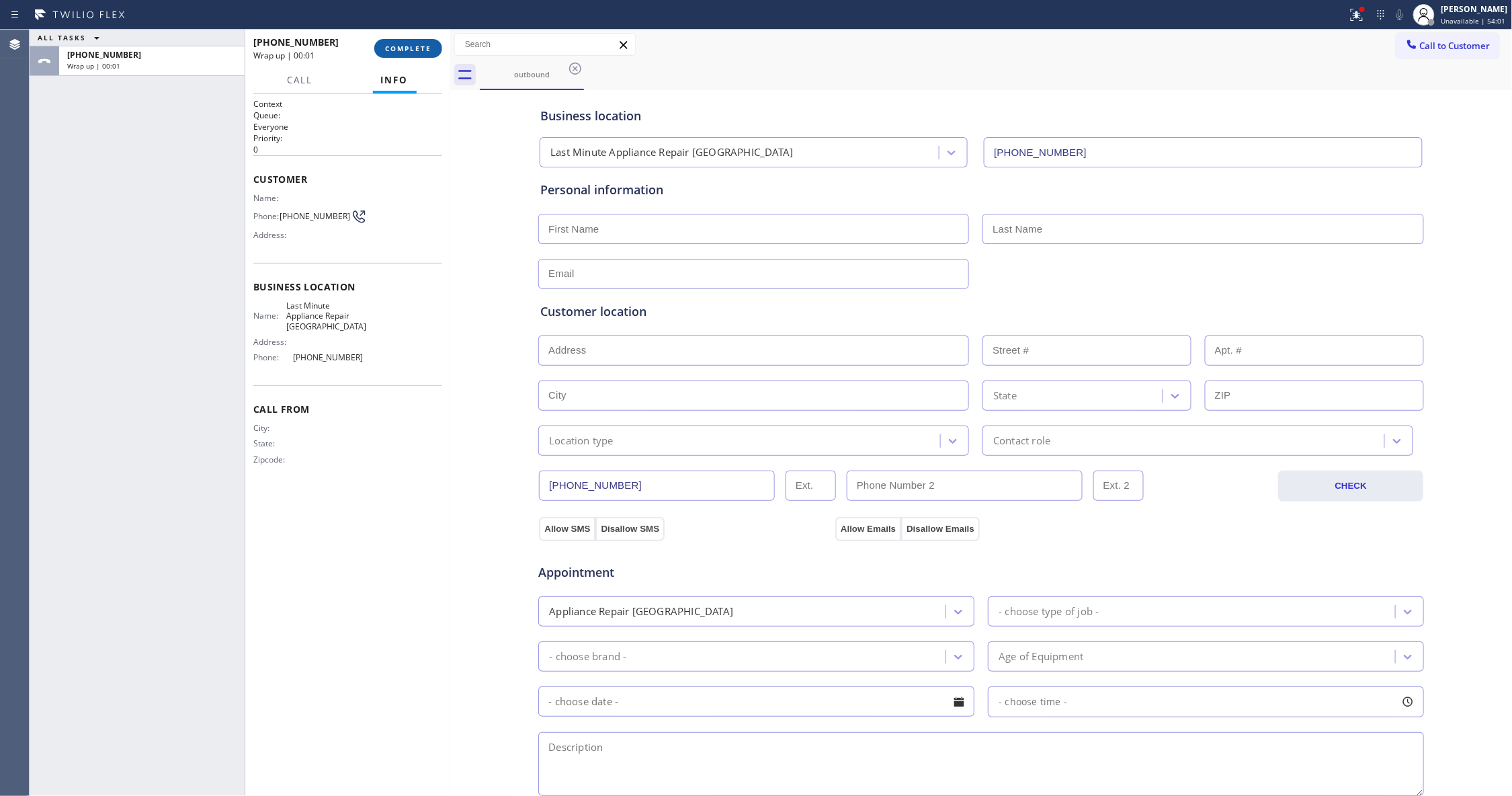
click at [409, 45] on span "COMPLETE" at bounding box center [408, 49] width 46 height 10
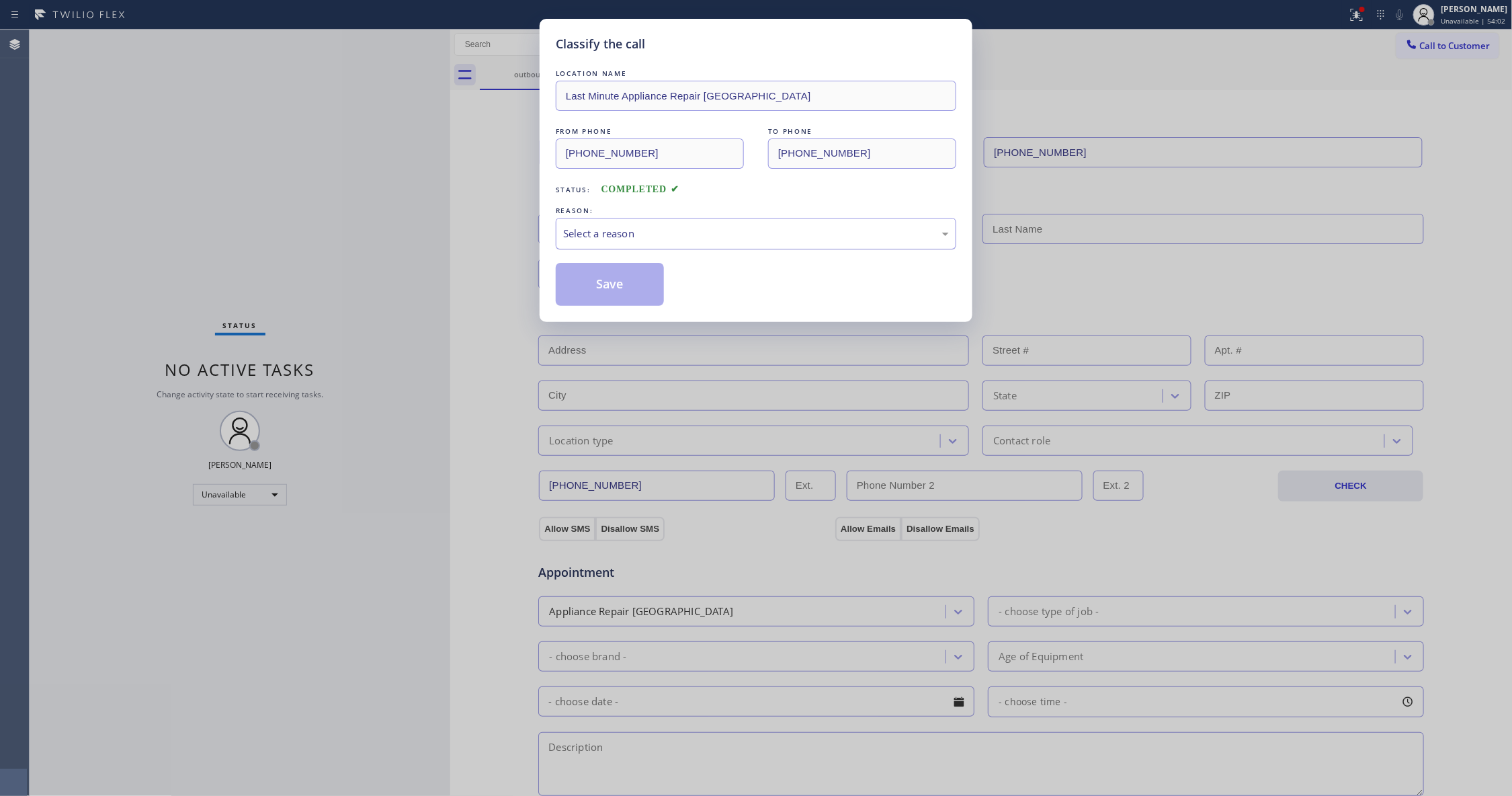
click at [622, 231] on div "Select a reason" at bounding box center [755, 233] width 386 height 15
click at [619, 293] on button "Save" at bounding box center [610, 284] width 108 height 43
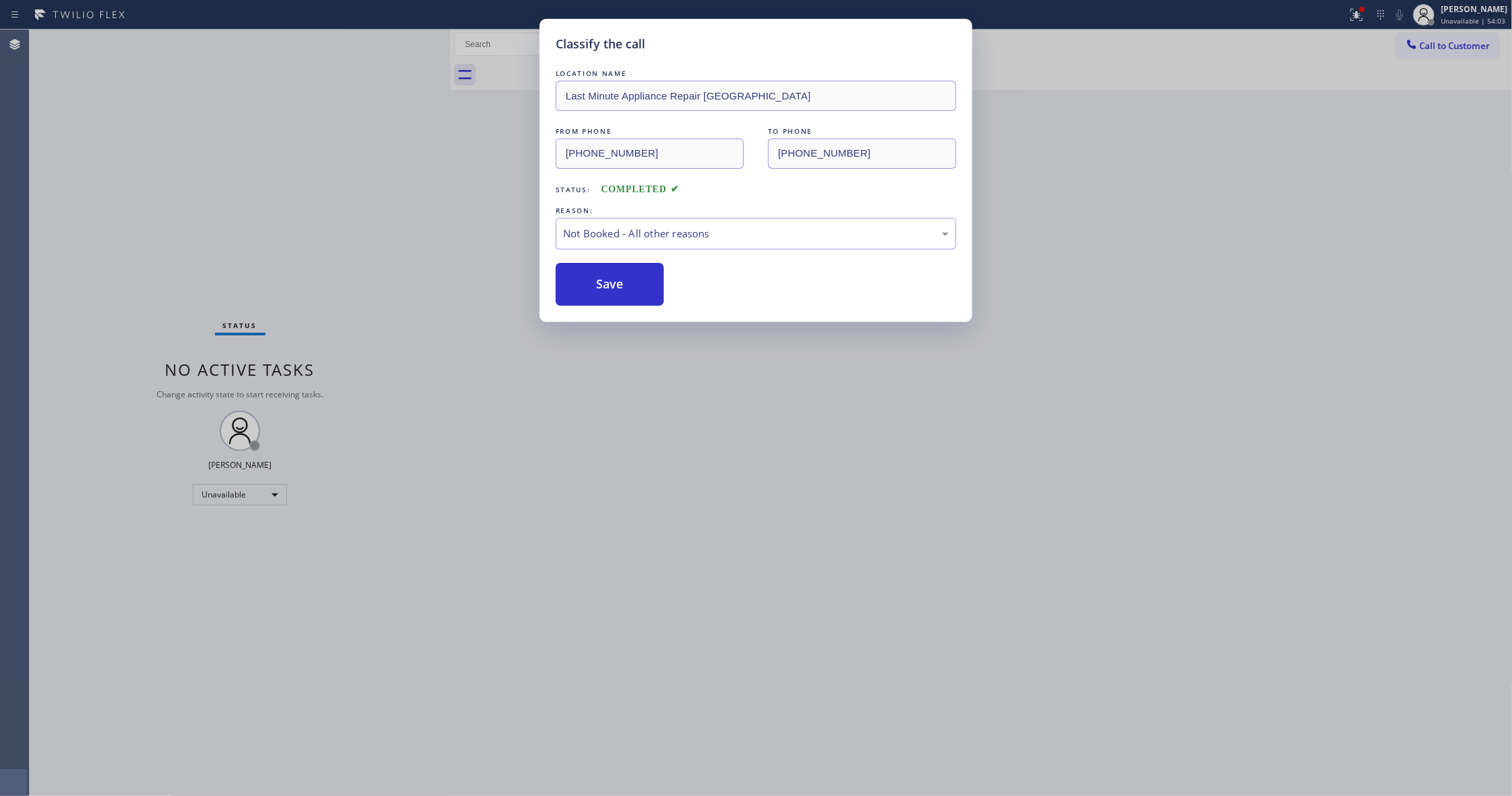
click at [619, 293] on button "Save" at bounding box center [610, 284] width 108 height 43
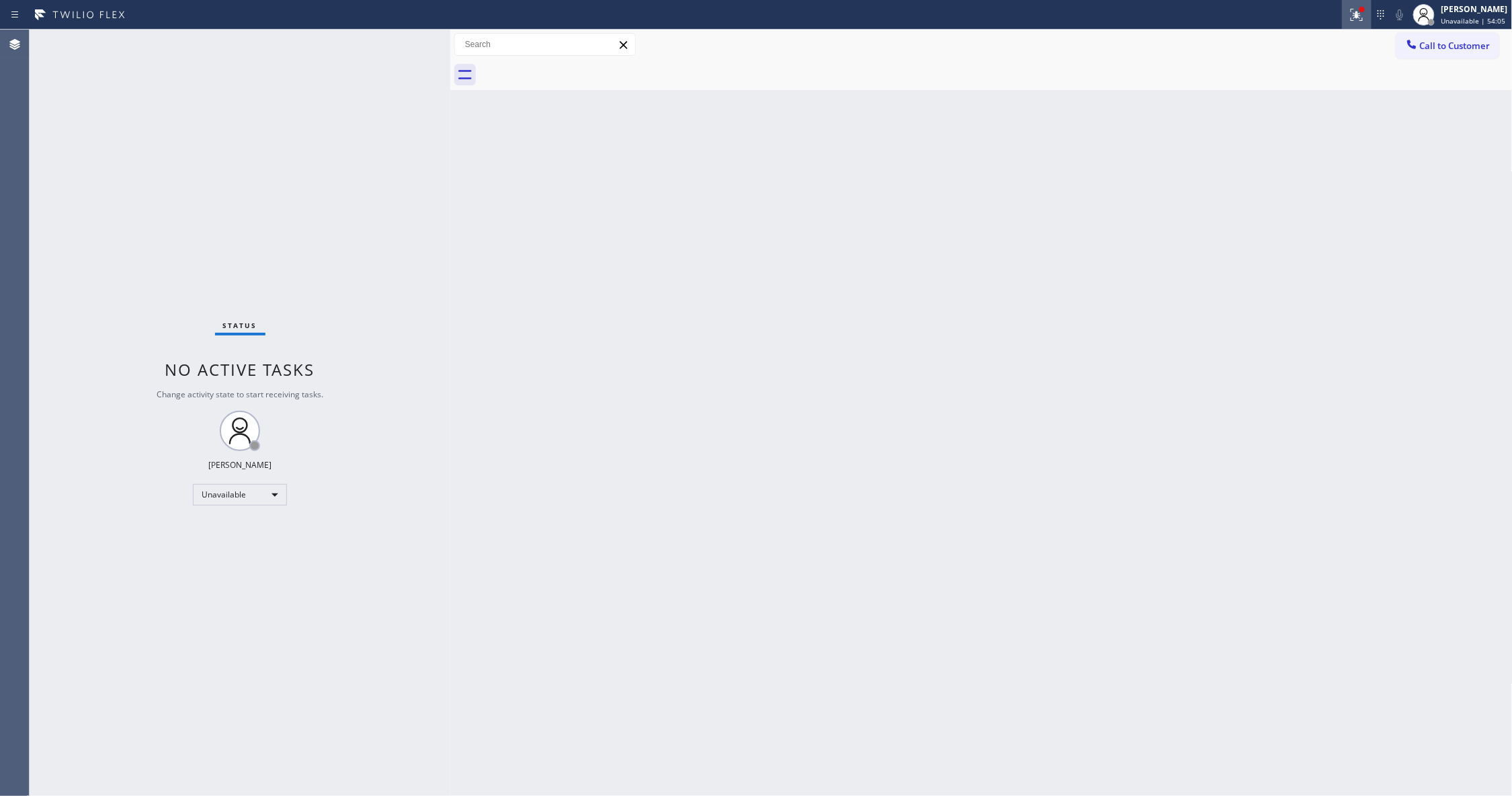
click at [1348, 17] on icon at bounding box center [1356, 14] width 16 height 16
click at [1304, 173] on button "Clear issues" at bounding box center [1268, 175] width 157 height 19
click at [1460, 48] on span "Call to Customer" at bounding box center [1455, 46] width 71 height 12
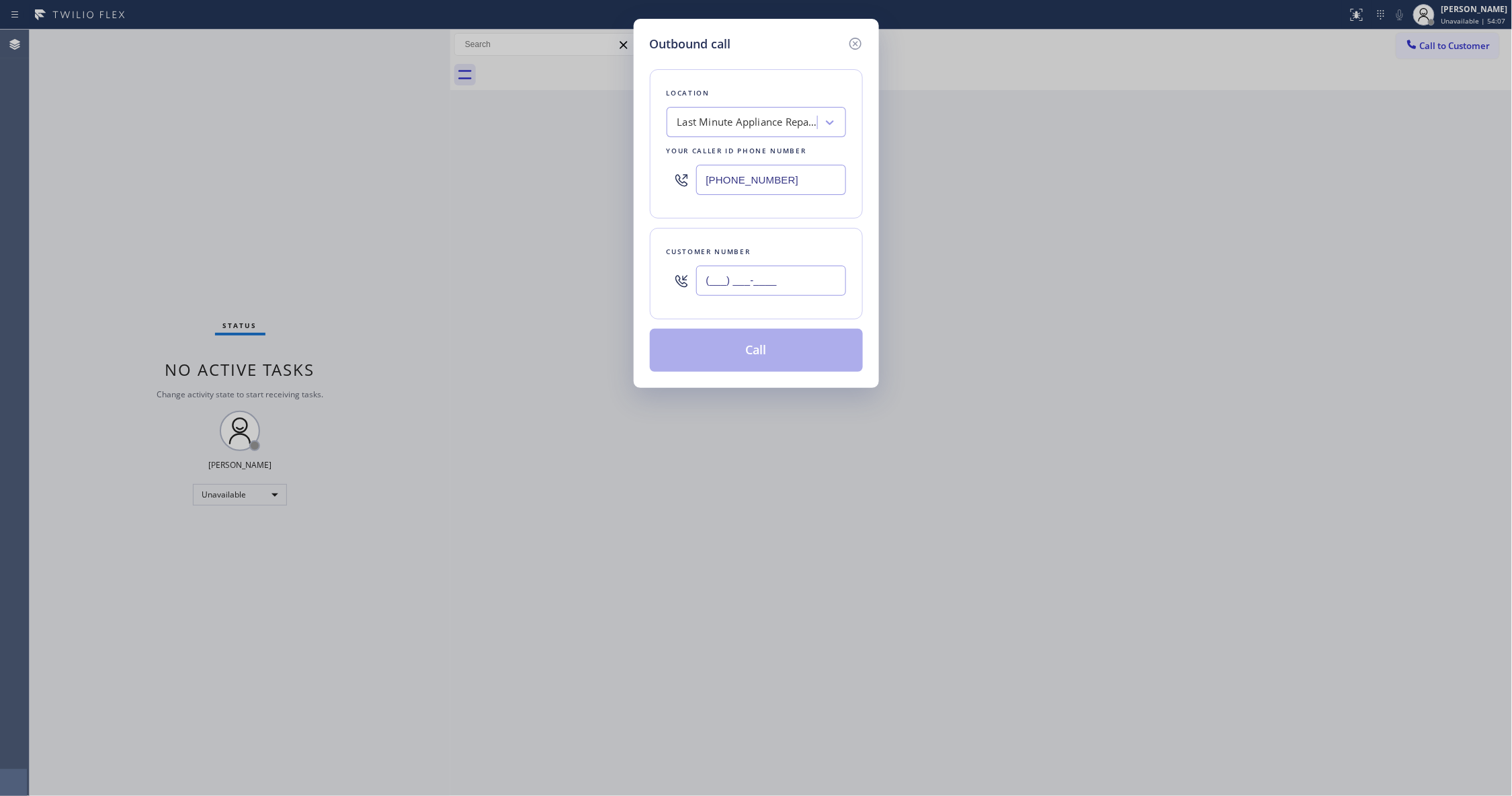
click at [759, 286] on input "(___) ___-____" at bounding box center [771, 280] width 150 height 30
paste input "888) 266-2278"
type input "[PHONE_NUMBER]"
click at [748, 347] on button "Call" at bounding box center [756, 350] width 213 height 43
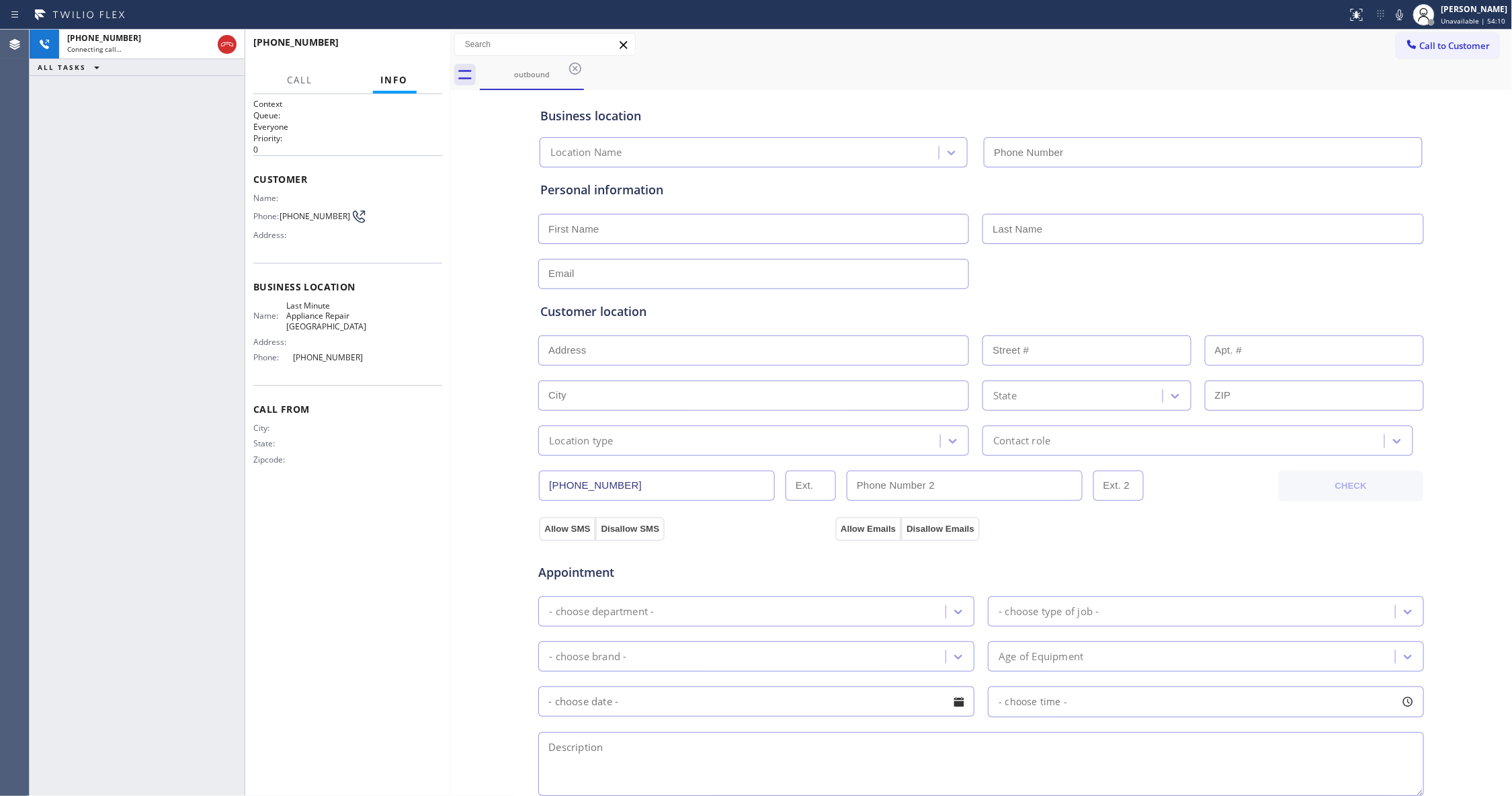
type input "[PHONE_NUMBER]"
drag, startPoint x: 447, startPoint y: 179, endPoint x: 399, endPoint y: 52, distance: 135.8
click at [450, 175] on div at bounding box center [450, 412] width 0 height 766
click at [399, 52] on span "HANG UP" at bounding box center [410, 49] width 41 height 10
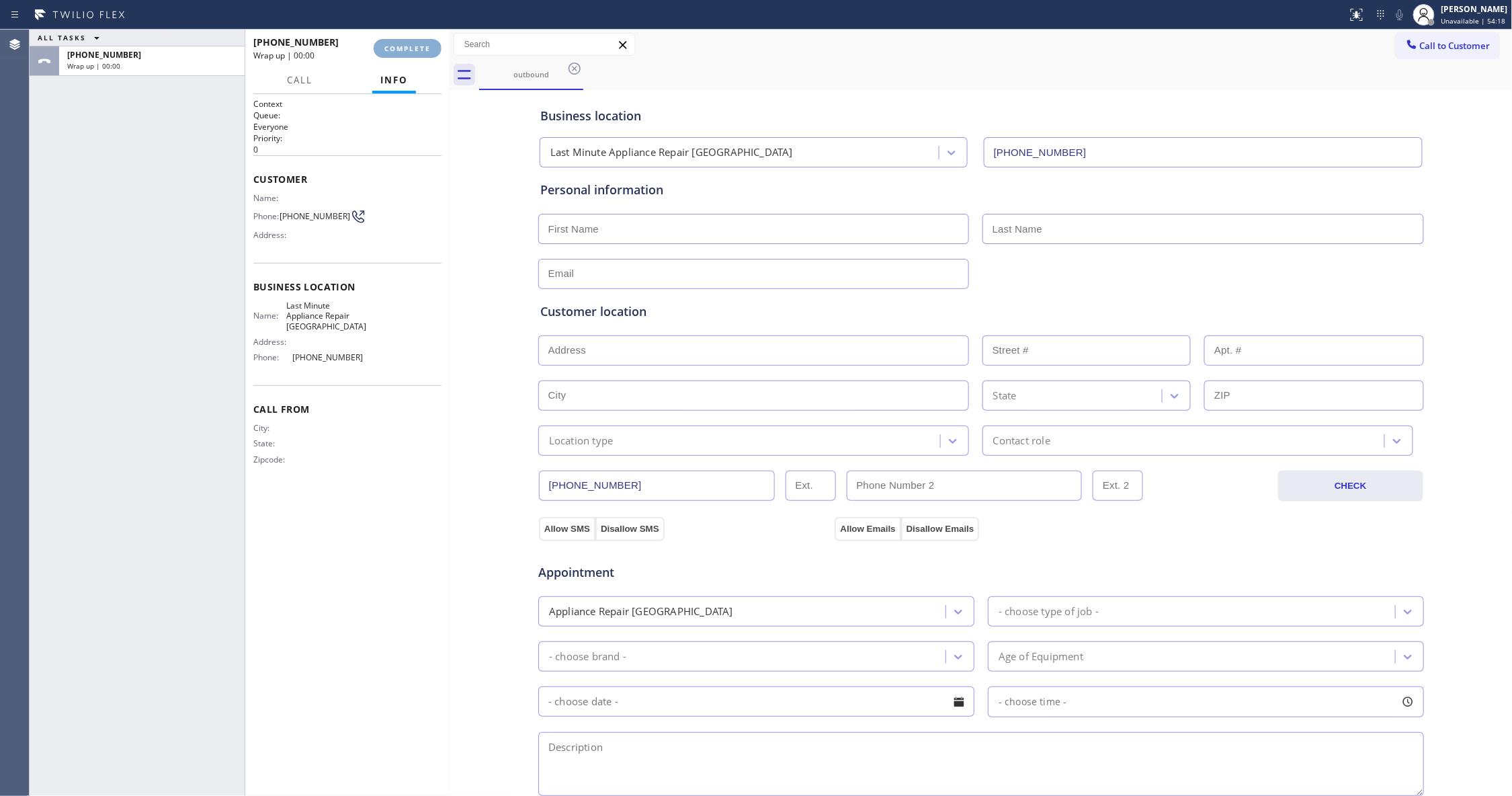
click at [399, 52] on span "COMPLETE" at bounding box center [407, 49] width 46 height 10
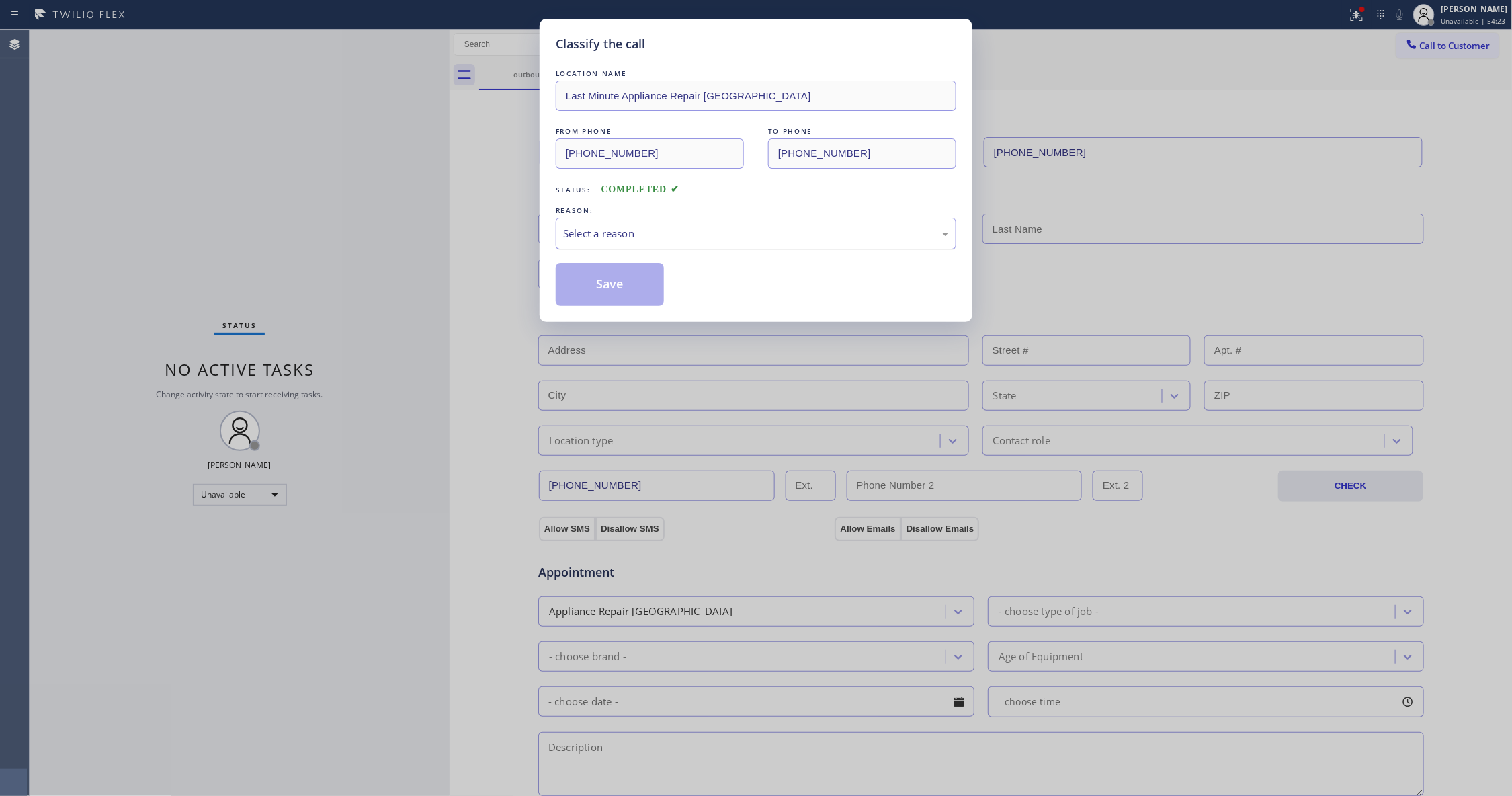
click at [640, 236] on div "Select a reason" at bounding box center [755, 233] width 386 height 15
click at [608, 286] on button "Save" at bounding box center [610, 284] width 108 height 43
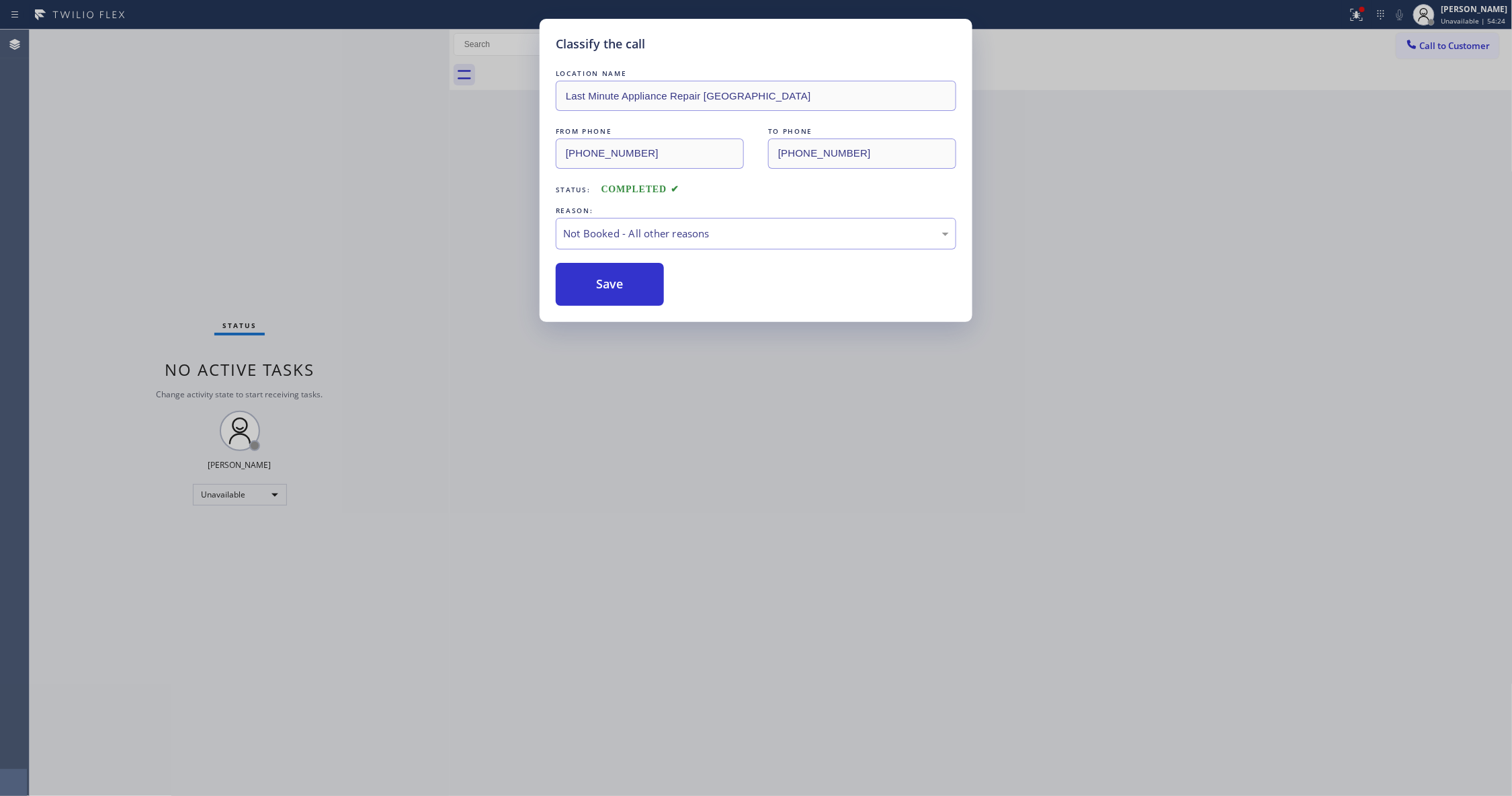
click at [608, 286] on button "Save" at bounding box center [610, 284] width 108 height 43
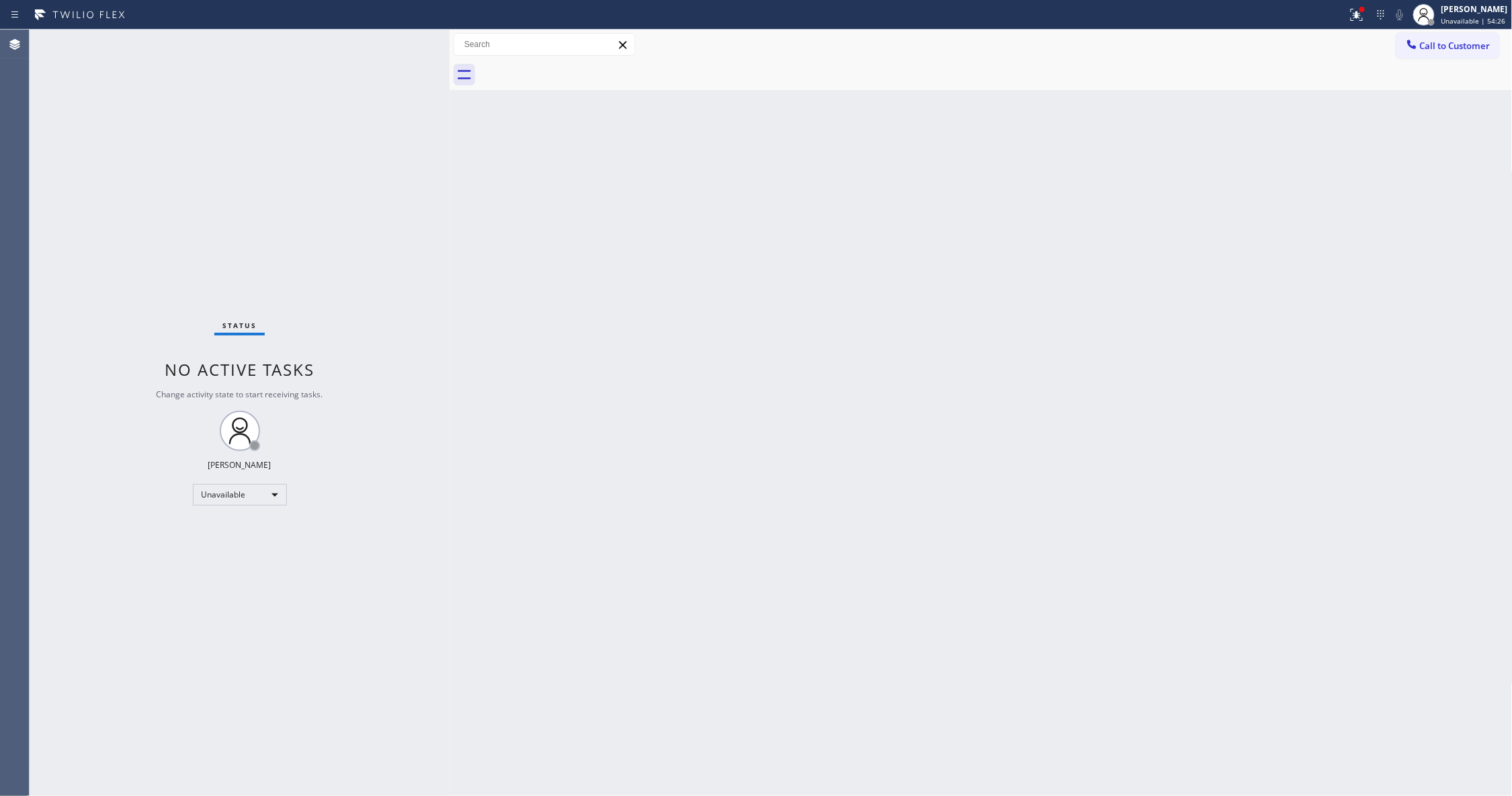
click at [1471, 31] on div "Call to Customer Outbound call Location Last Minute Appliance Repair Tacoma You…" at bounding box center [981, 45] width 1063 height 30
click at [1460, 46] on span "Call to Customer" at bounding box center [1455, 46] width 71 height 12
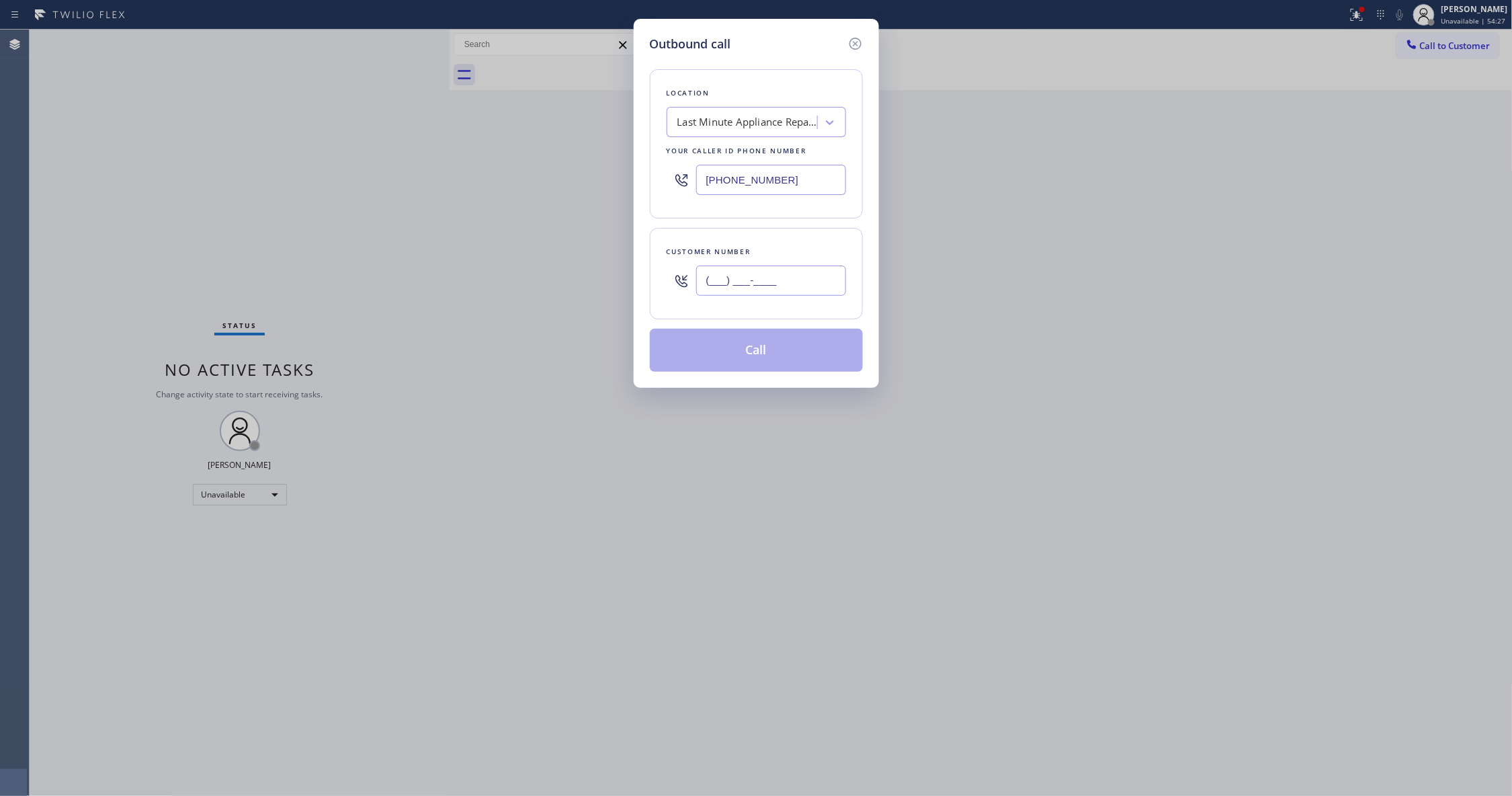
click at [744, 296] on input "(___) ___-____" at bounding box center [771, 280] width 150 height 30
paste input "888) 266-2278"
type input "[PHONE_NUMBER]"
click at [761, 347] on button "Call" at bounding box center [756, 350] width 213 height 43
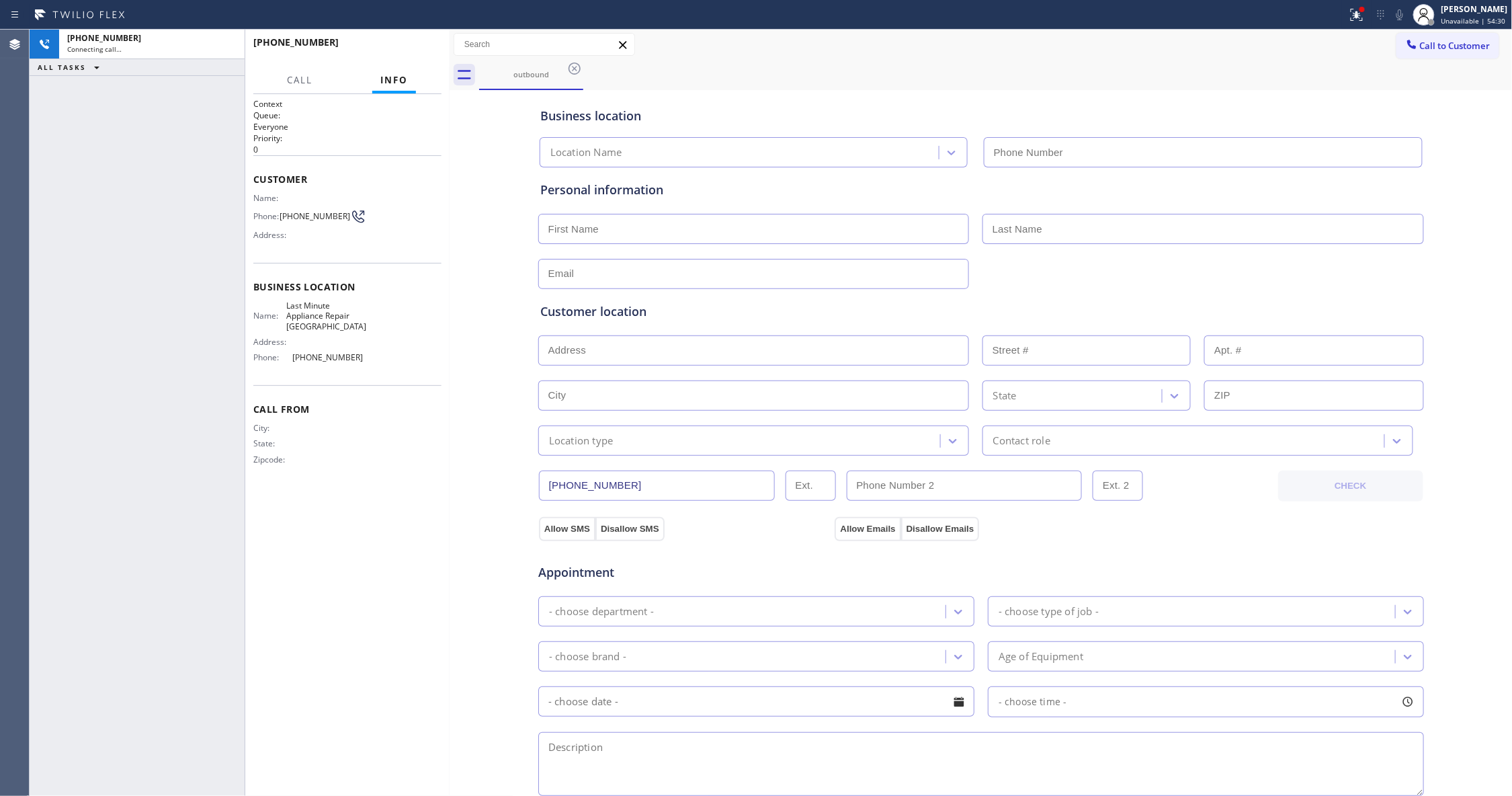
type input "[PHONE_NUMBER]"
click at [401, 533] on div "Context Queue: Everyone Priority: 0 Customer Name: Phone: [PHONE_NUMBER] Addres…" at bounding box center [348, 445] width 188 height 694
click at [415, 49] on span "HANG UP" at bounding box center [410, 49] width 41 height 10
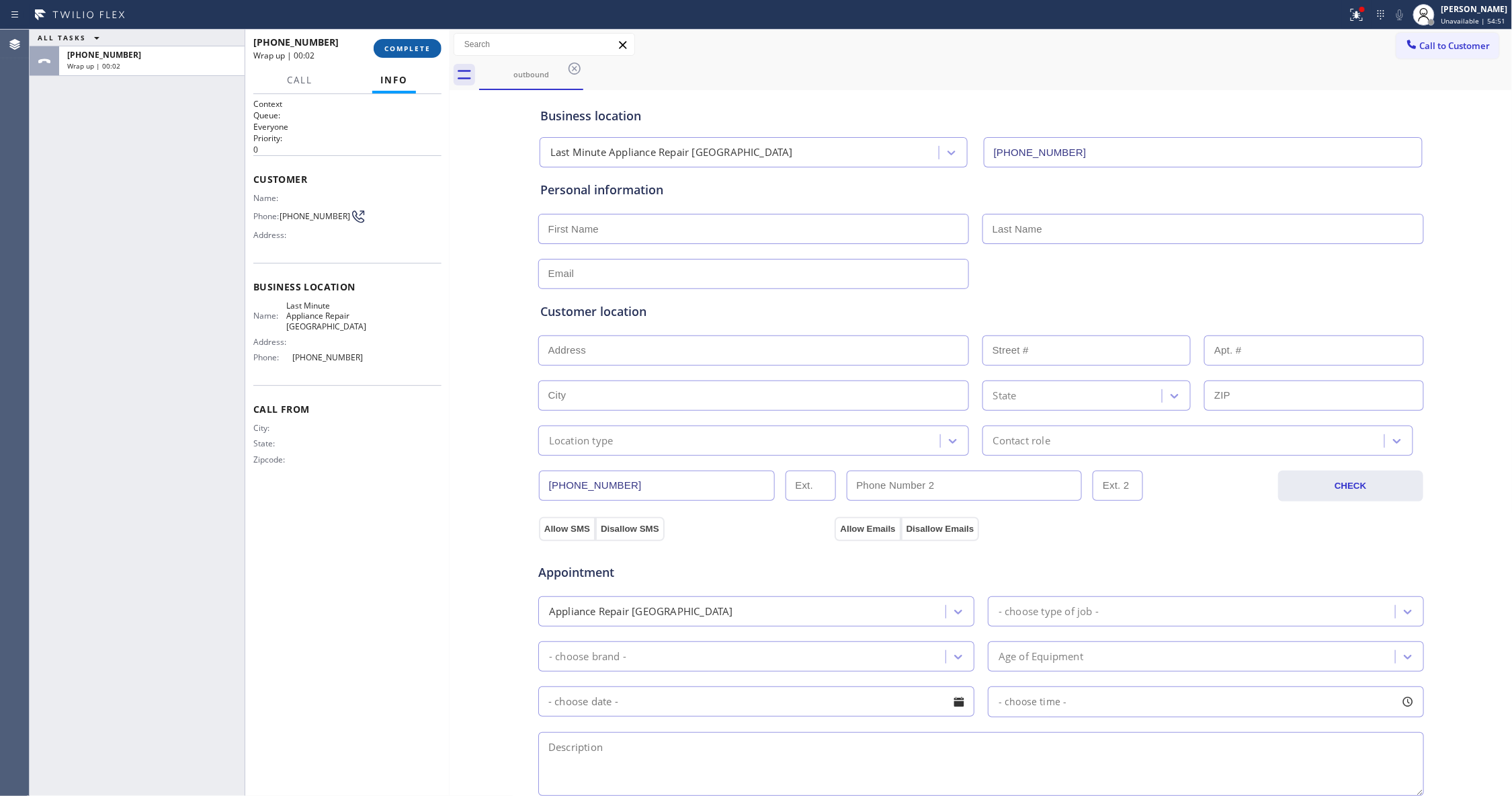
click at [412, 48] on span "COMPLETE" at bounding box center [407, 49] width 46 height 10
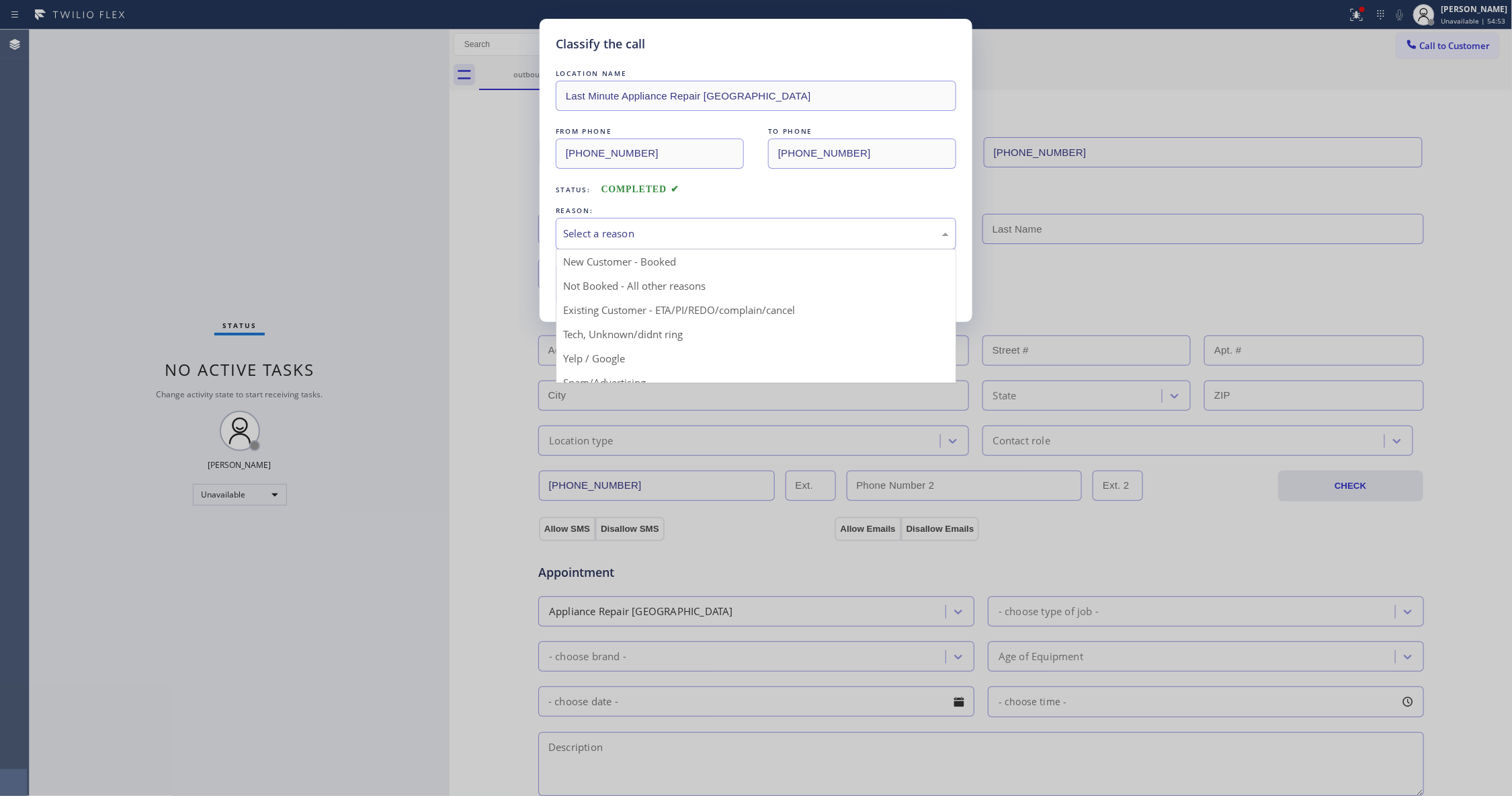
click at [588, 221] on div "Select a reason" at bounding box center [756, 234] width 401 height 32
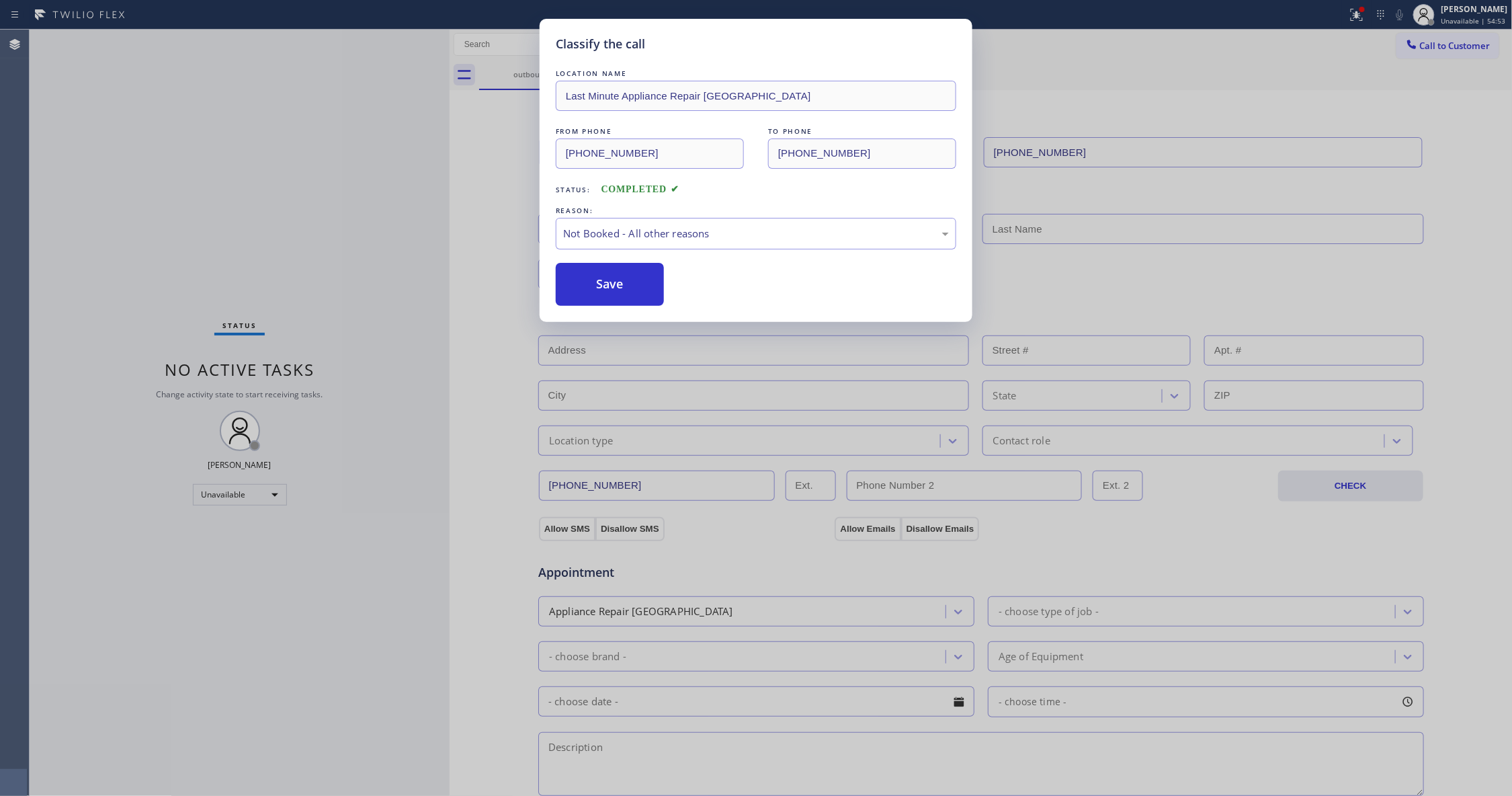
click at [600, 290] on button "Save" at bounding box center [610, 284] width 108 height 43
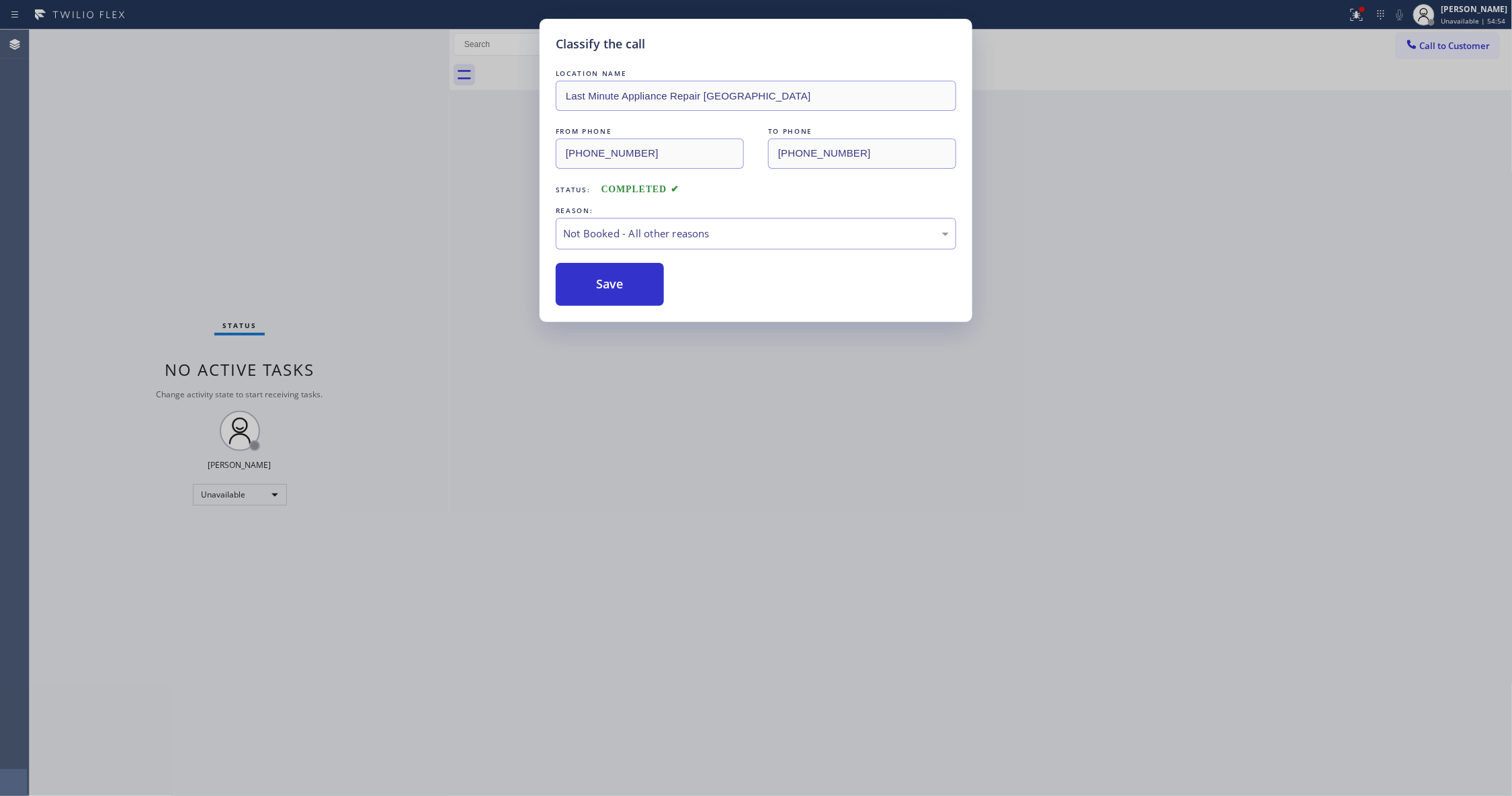
click at [600, 290] on button "Save" at bounding box center [610, 284] width 108 height 43
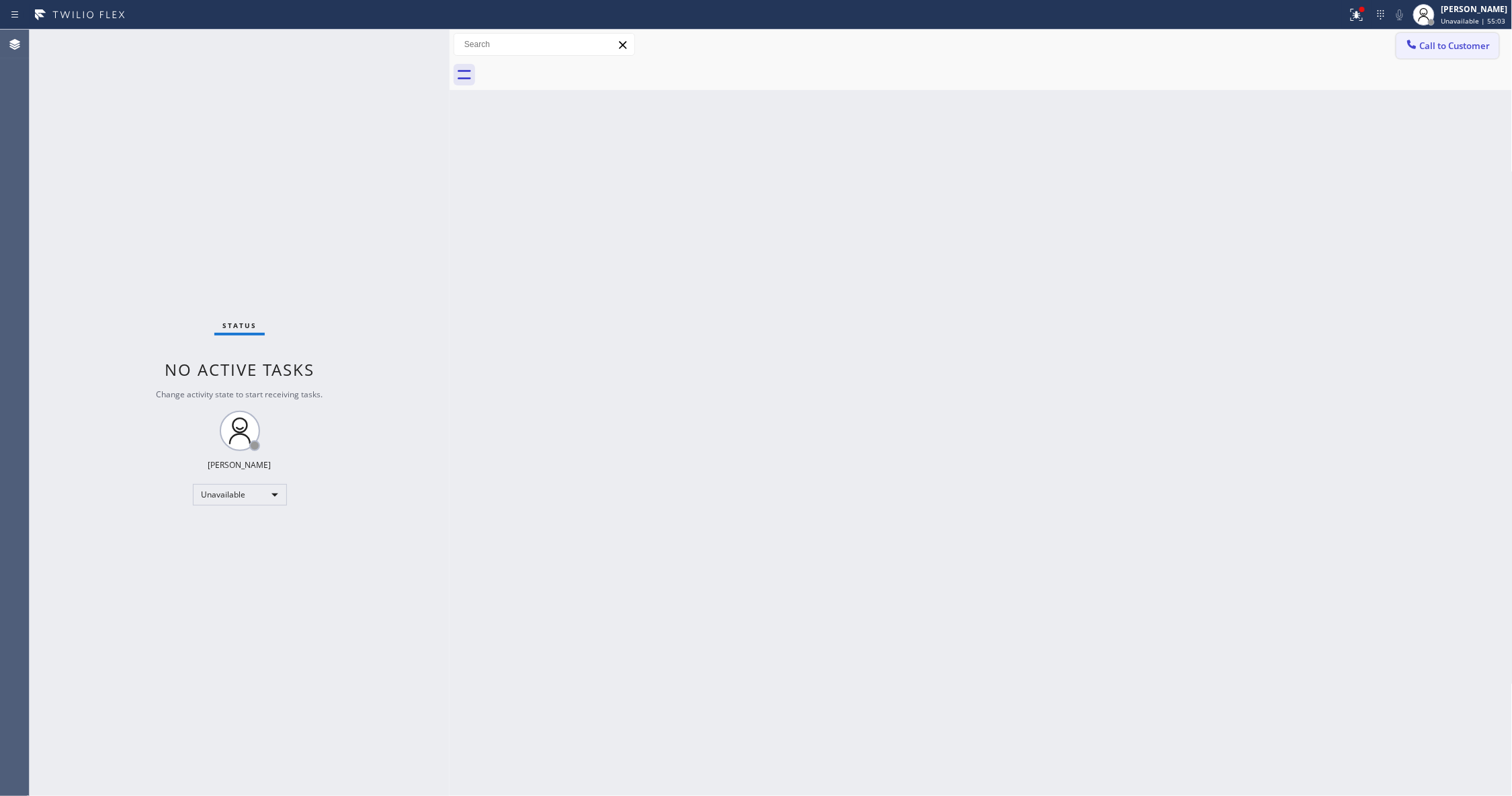
click at [1449, 47] on span "Call to Customer" at bounding box center [1455, 46] width 71 height 12
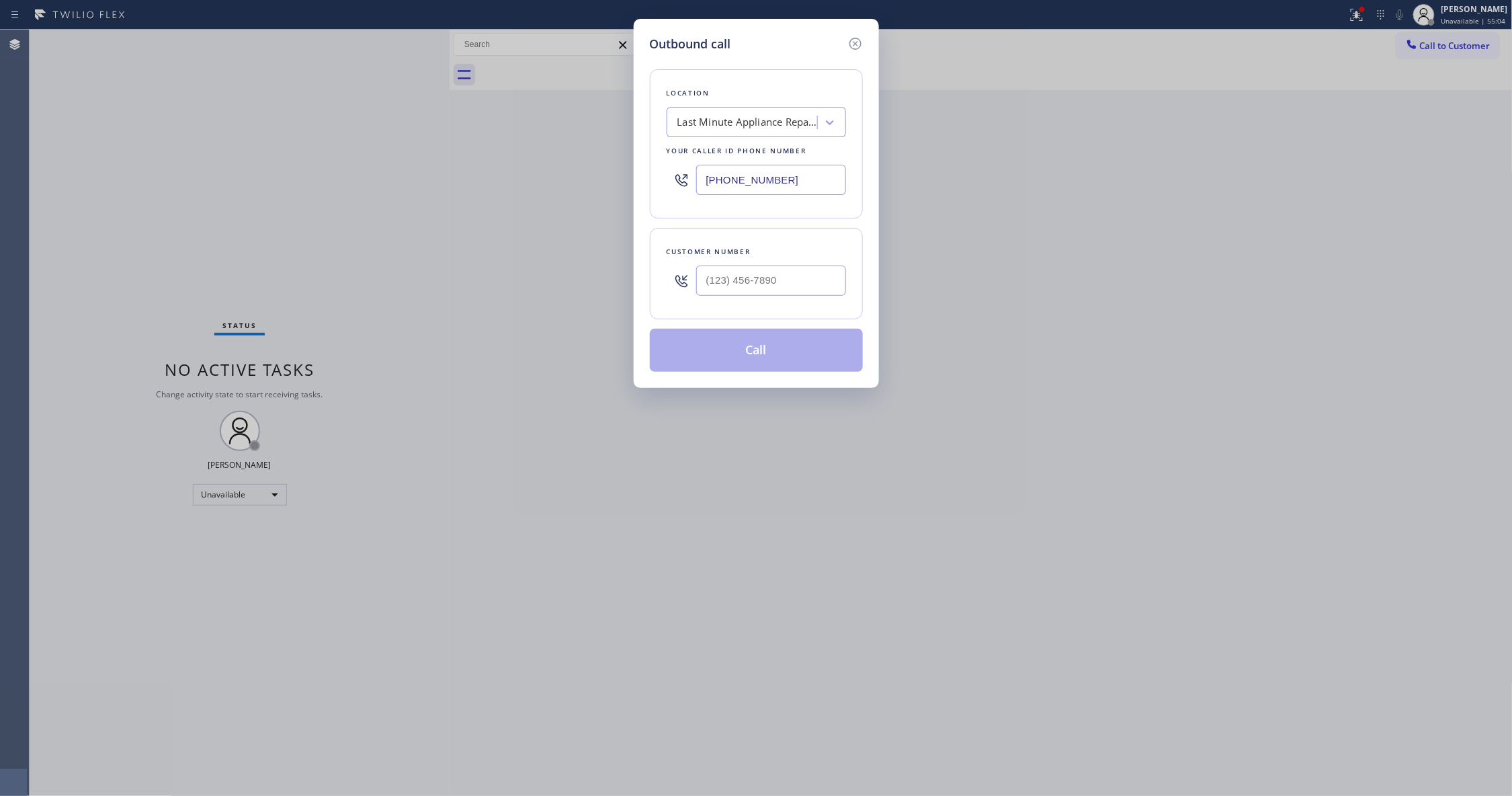
click at [713, 298] on div at bounding box center [771, 280] width 150 height 44
click at [718, 285] on input "(___) ___-____" at bounding box center [771, 280] width 150 height 30
paste input "206) 931-1223"
type input "[PHONE_NUMBER]"
click at [737, 124] on div "Last Minute Appliance Repair [GEOGRAPHIC_DATA]" at bounding box center [747, 122] width 141 height 15
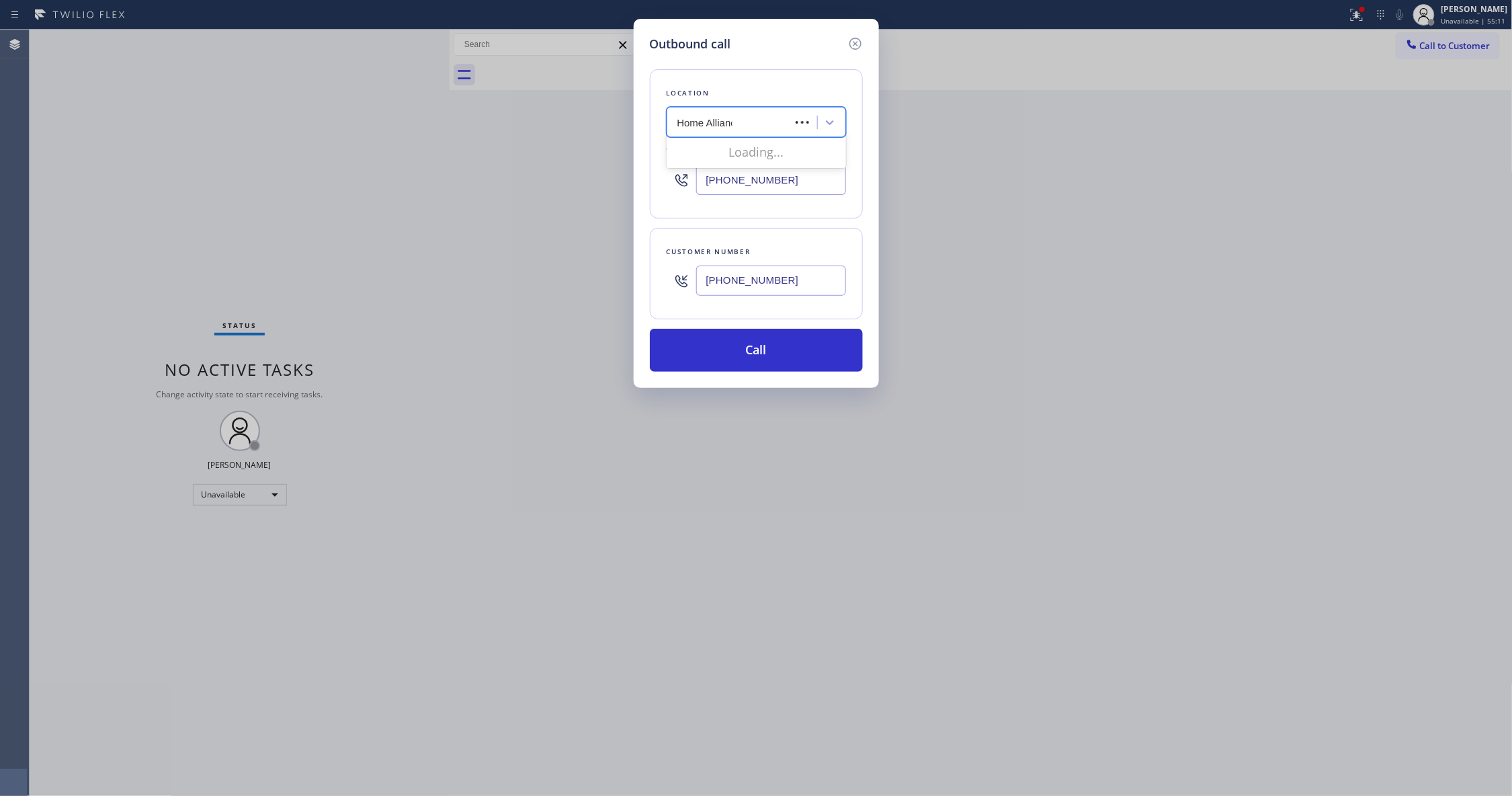
type input "Home Alliance"
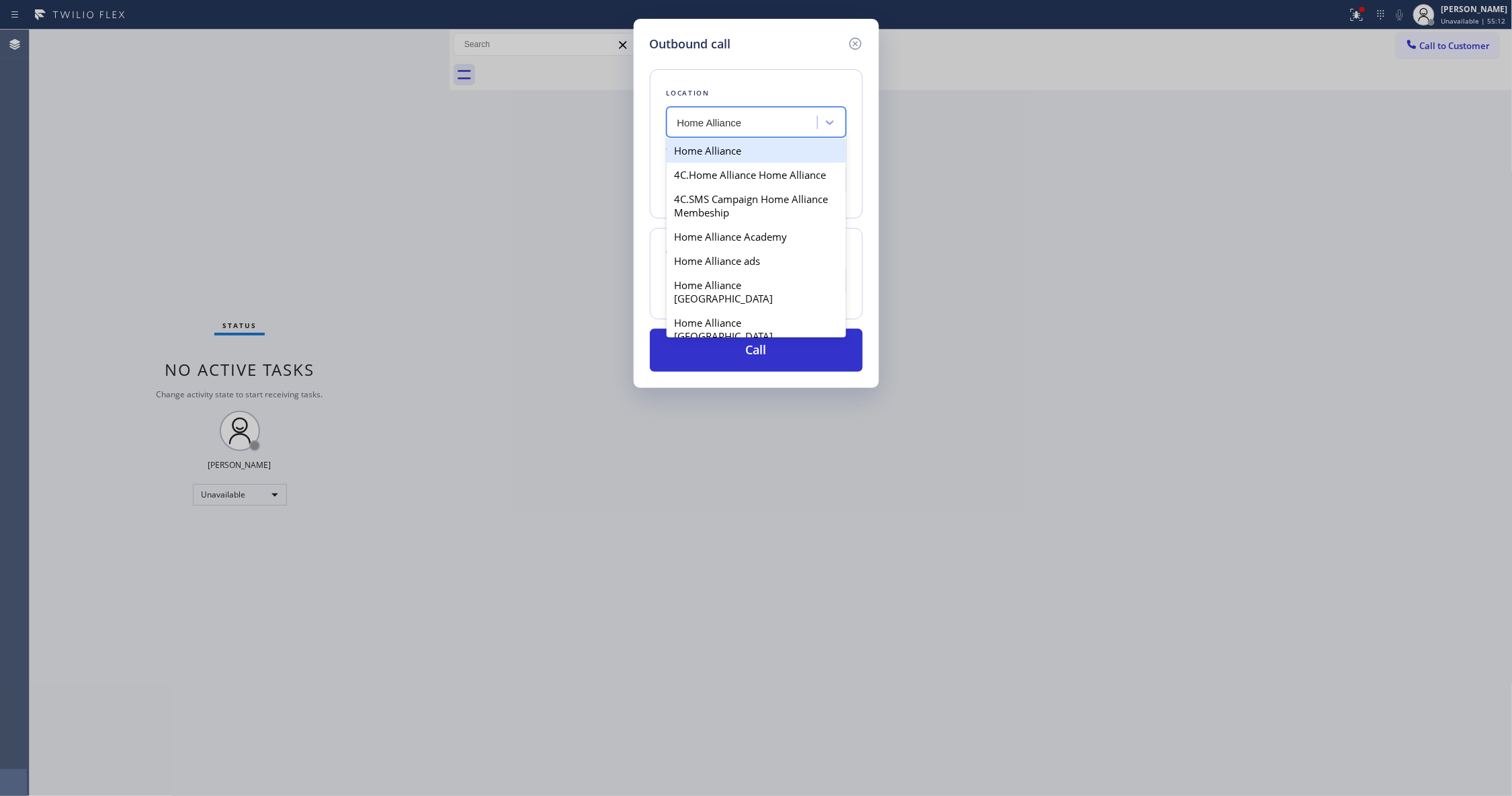
click at [746, 156] on div "Home Alliance" at bounding box center [756, 150] width 179 height 24
type input "[PHONE_NUMBER]"
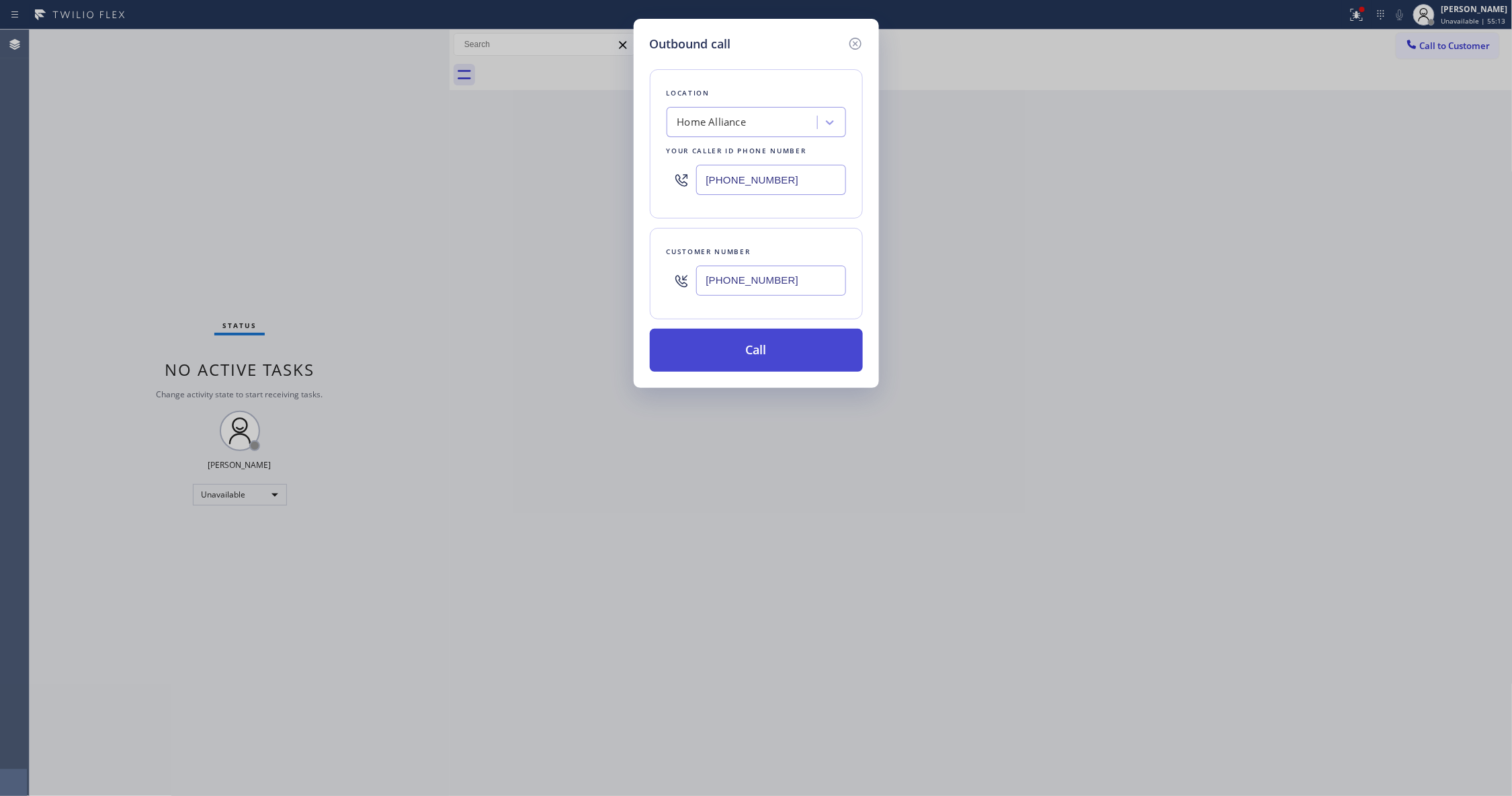
click at [737, 336] on button "Call" at bounding box center [756, 350] width 213 height 43
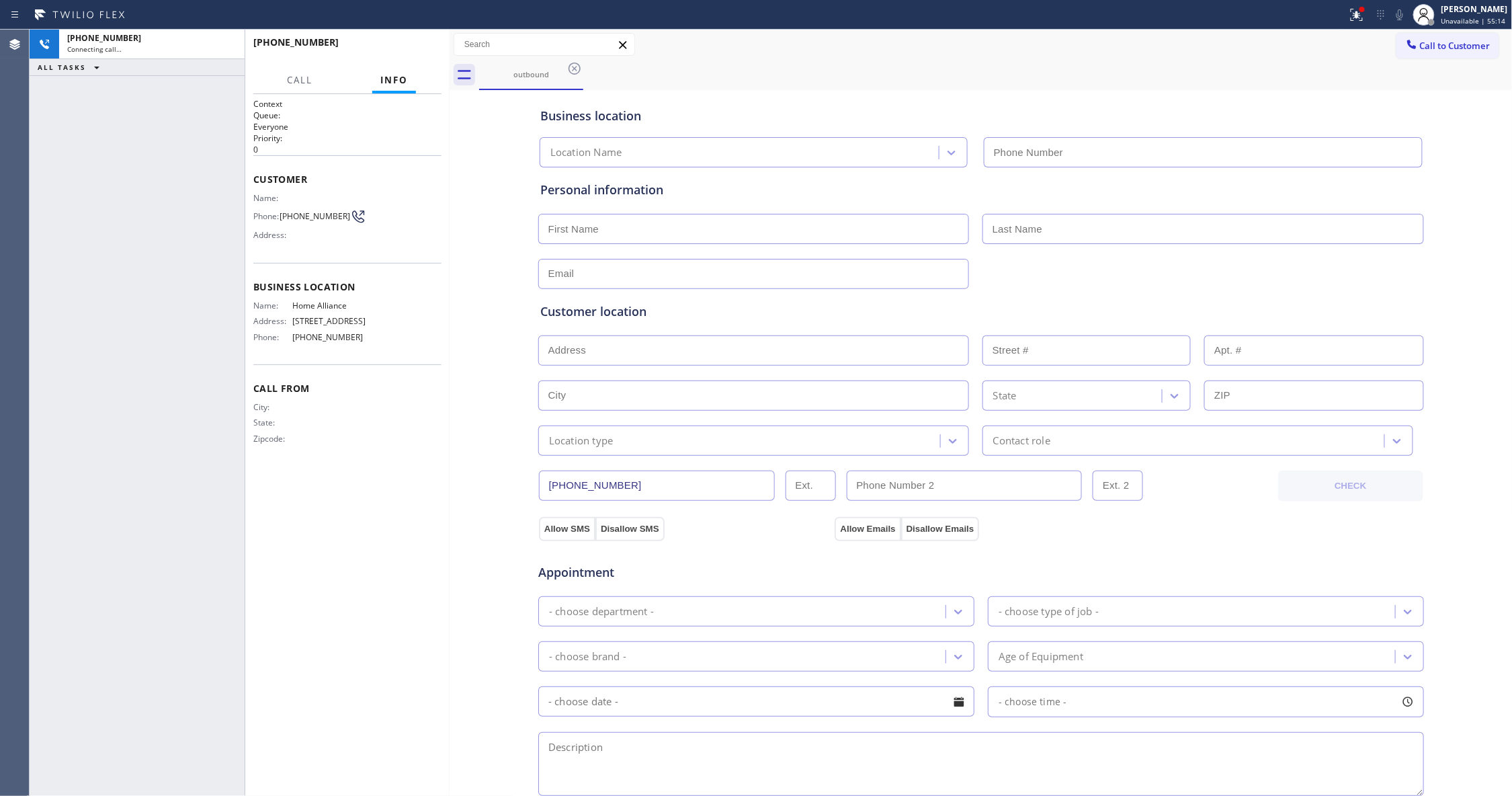
type input "[PHONE_NUMBER]"
click at [207, 667] on div "[PHONE_NUMBER] Live | 00:27 ALL TASKS ALL TASKS ACTIVE TASKS TASKS IN WRAP UP" at bounding box center [137, 412] width 215 height 766
click at [468, 527] on div "Business location Home Alliance [PHONE_NUMBER] Personal information Customer lo…" at bounding box center [981, 552] width 1056 height 918
click at [449, 436] on div at bounding box center [449, 412] width 0 height 766
click at [627, 266] on input "text" at bounding box center [753, 274] width 431 height 30
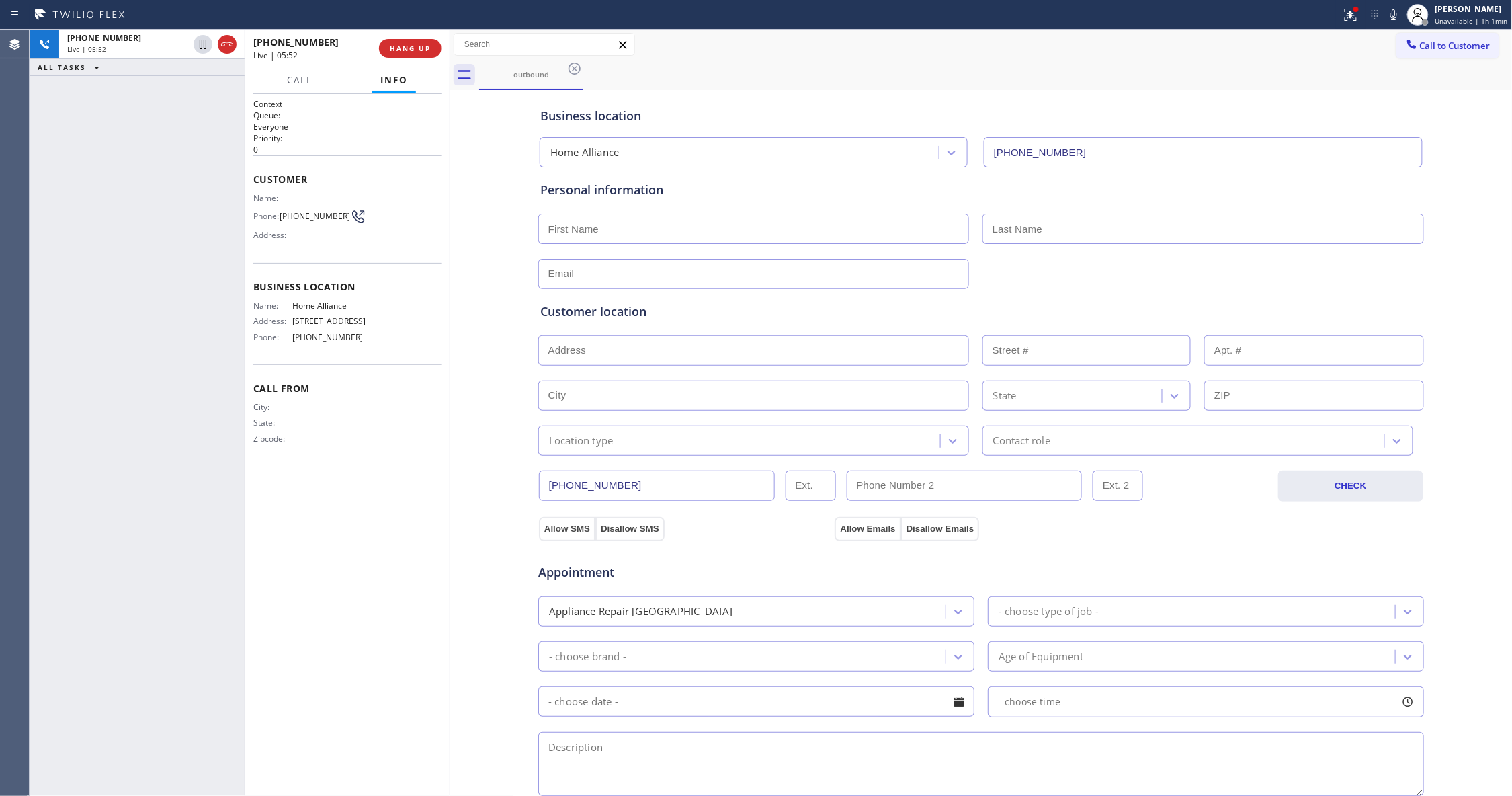
paste input "[EMAIL_ADDRESS][DOMAIN_NAME]"
type input "[EMAIL_ADDRESS][DOMAIN_NAME]"
click at [632, 234] on input "text" at bounding box center [753, 229] width 431 height 30
paste input "[PERSON_NAME]"
click at [610, 231] on input "[PERSON_NAME]" at bounding box center [753, 229] width 431 height 30
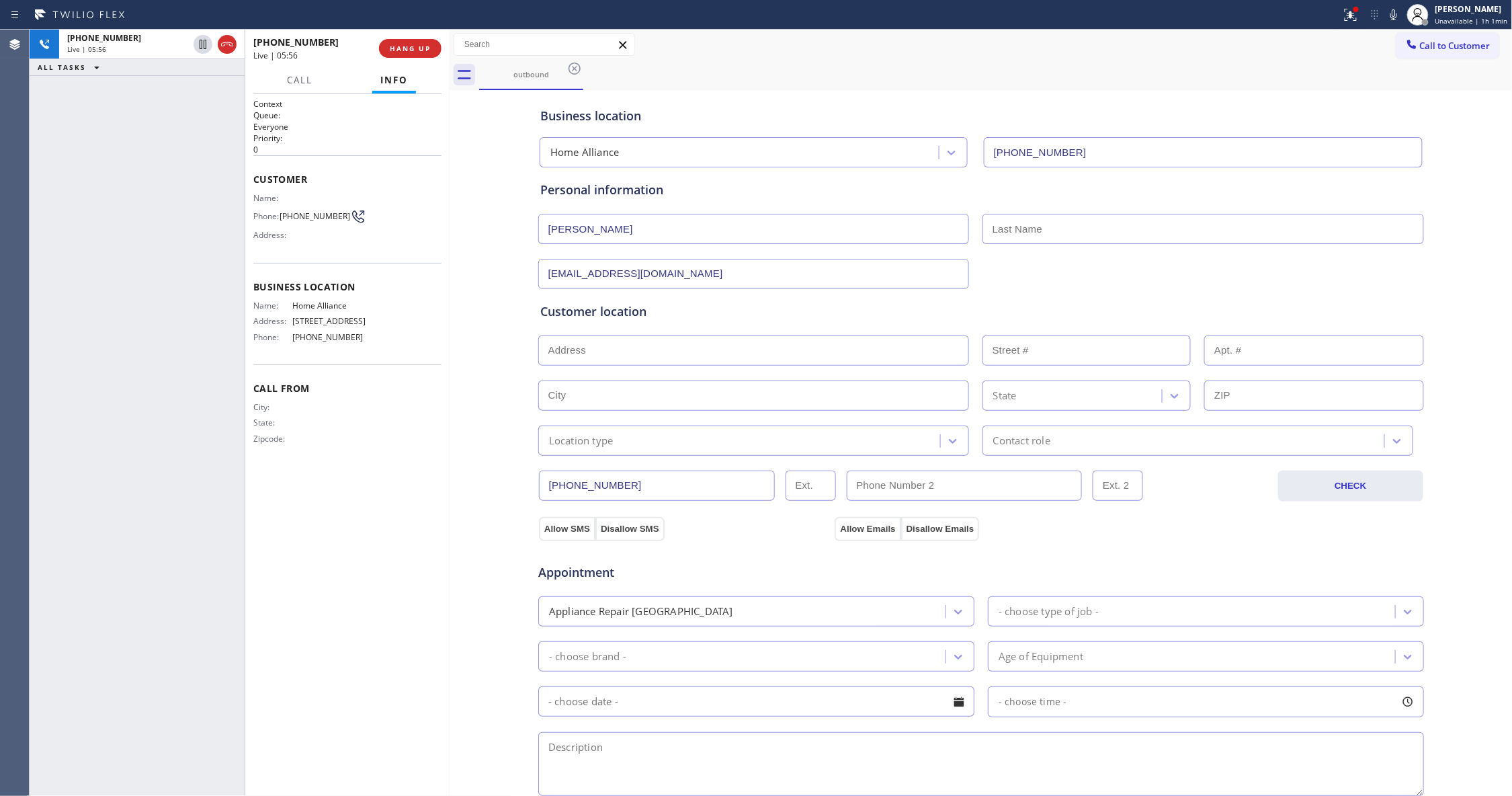
click at [610, 231] on input "[PERSON_NAME]" at bounding box center [753, 229] width 431 height 30
type input "[PERSON_NAME]"
click at [1092, 229] on input "text" at bounding box center [1203, 229] width 441 height 30
paste input "[PERSON_NAME]"
type input "[PERSON_NAME]"
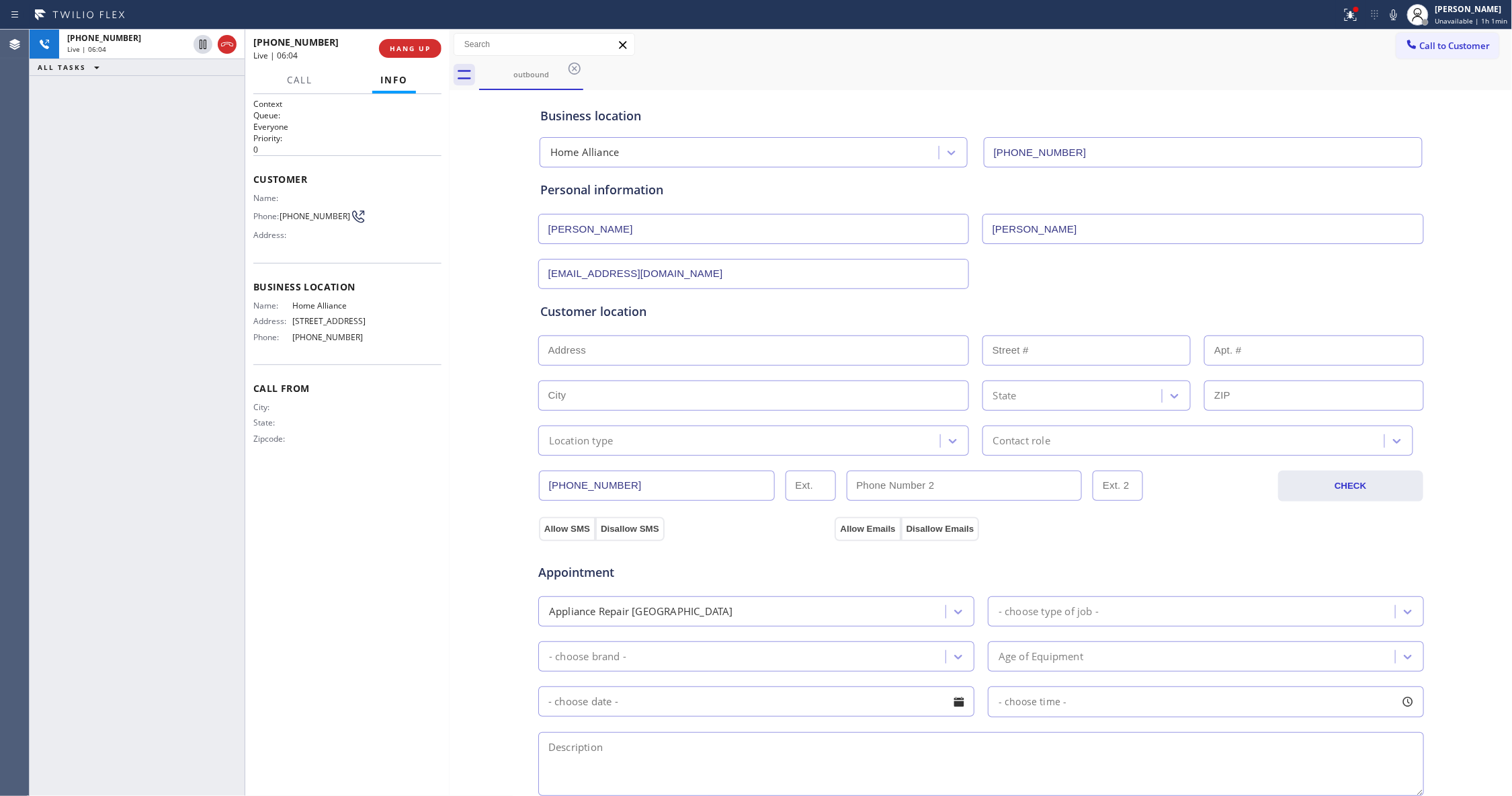
click at [629, 356] on input "text" at bounding box center [753, 351] width 431 height 30
paste input "[STREET_ADDRESS]"
type input "[STREET_ADDRESS][PERSON_NAME]"
type input "1915"
type input "Sammamish"
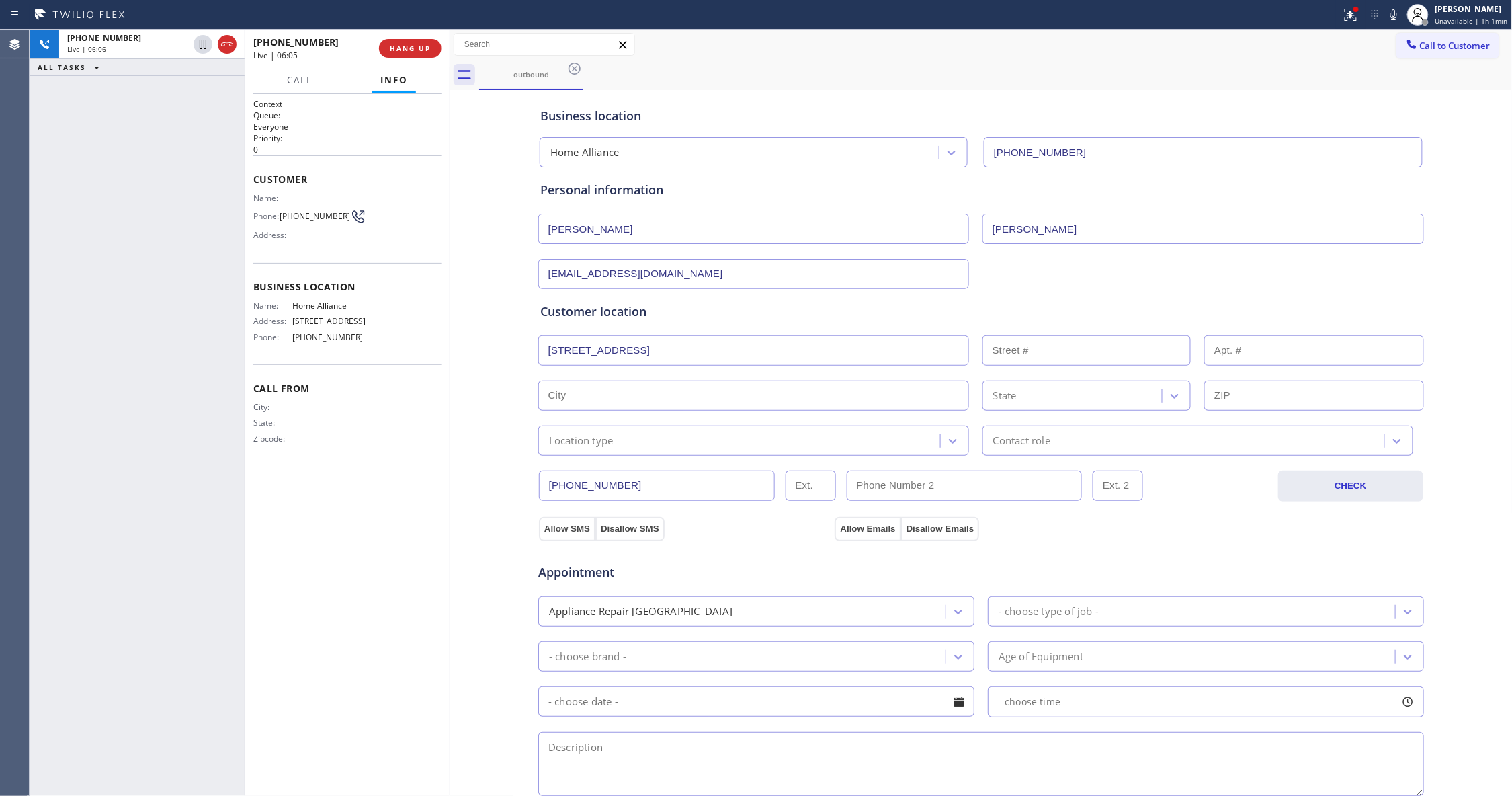
type input "98075"
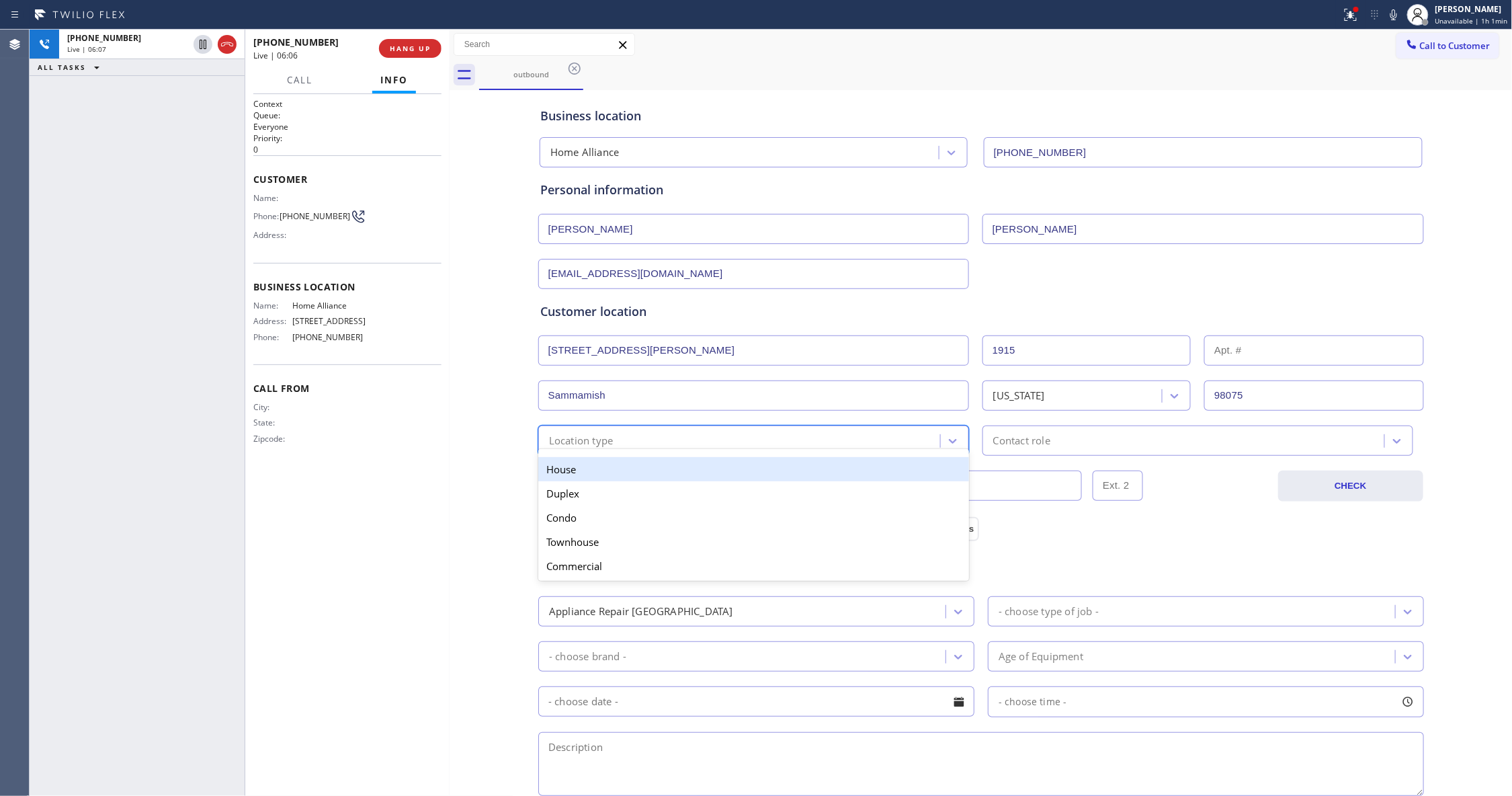
click at [638, 438] on div "Location type" at bounding box center [741, 441] width 398 height 23
click at [594, 474] on div "House" at bounding box center [753, 469] width 431 height 24
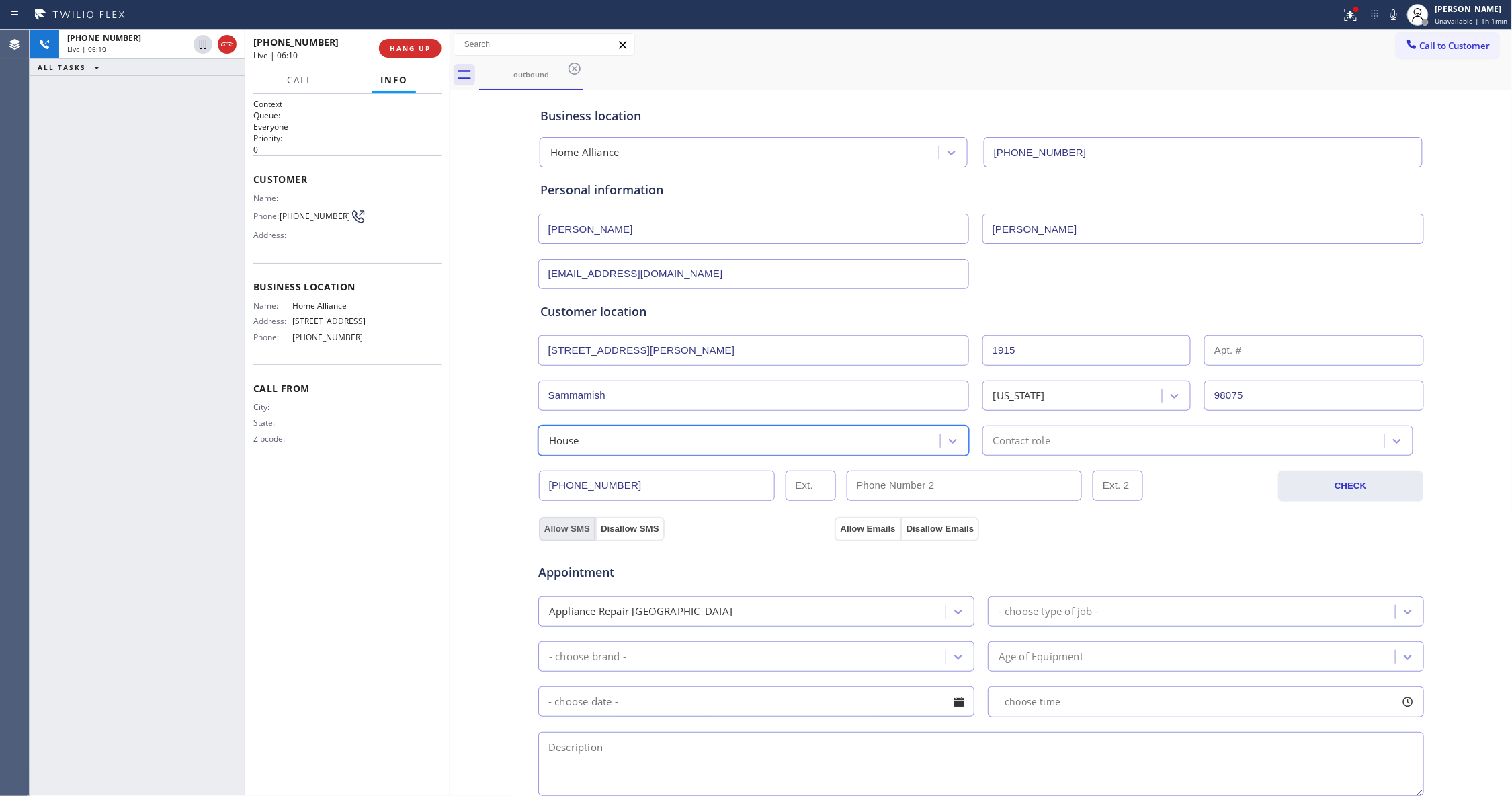
click at [541, 527] on button "Allow SMS" at bounding box center [567, 529] width 56 height 24
click at [858, 527] on button "Allow Emails" at bounding box center [867, 529] width 66 height 24
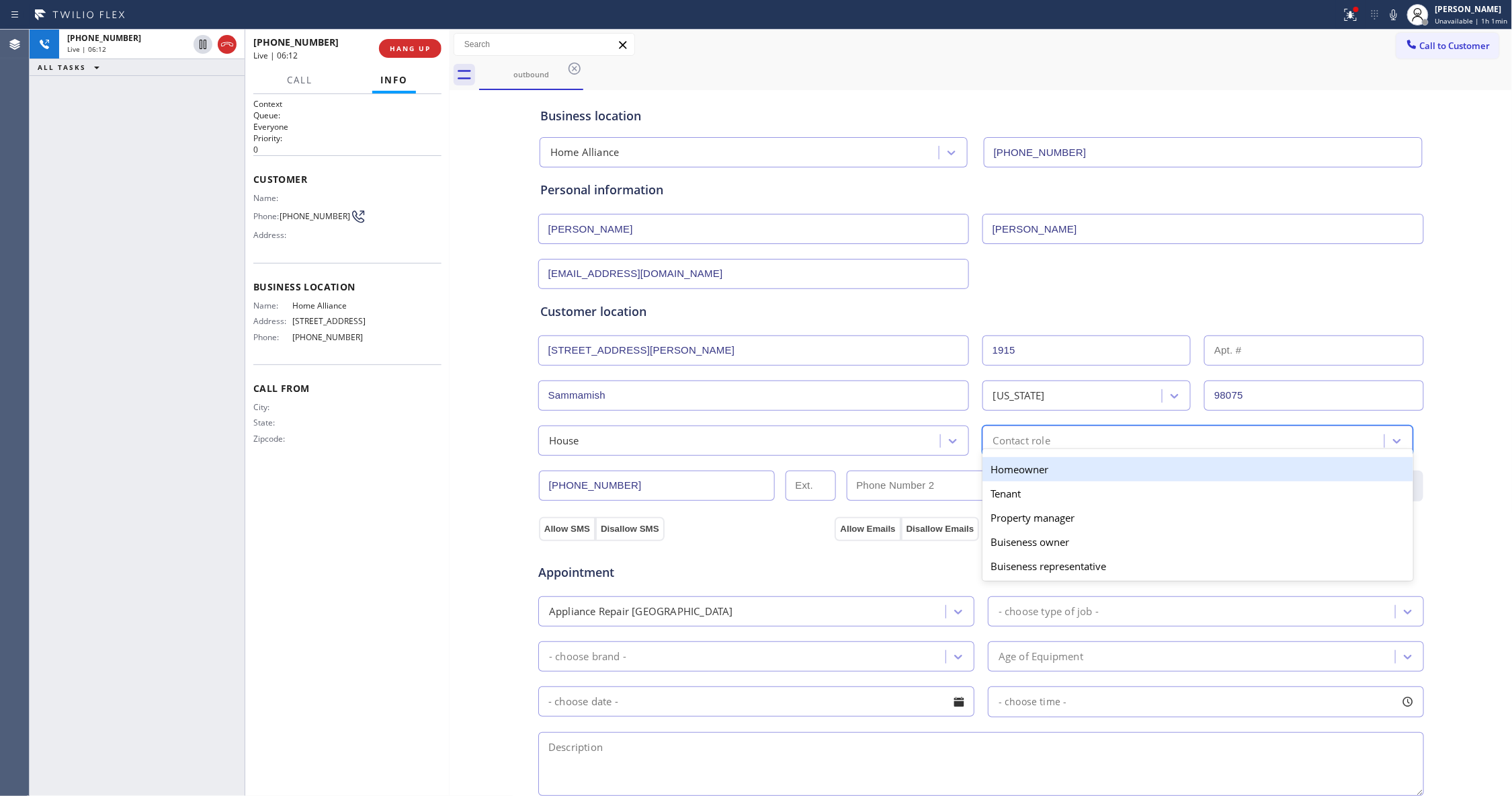
click at [1092, 441] on div "Contact role" at bounding box center [1185, 441] width 398 height 23
click at [1020, 474] on div "Homeowner" at bounding box center [1197, 469] width 431 height 24
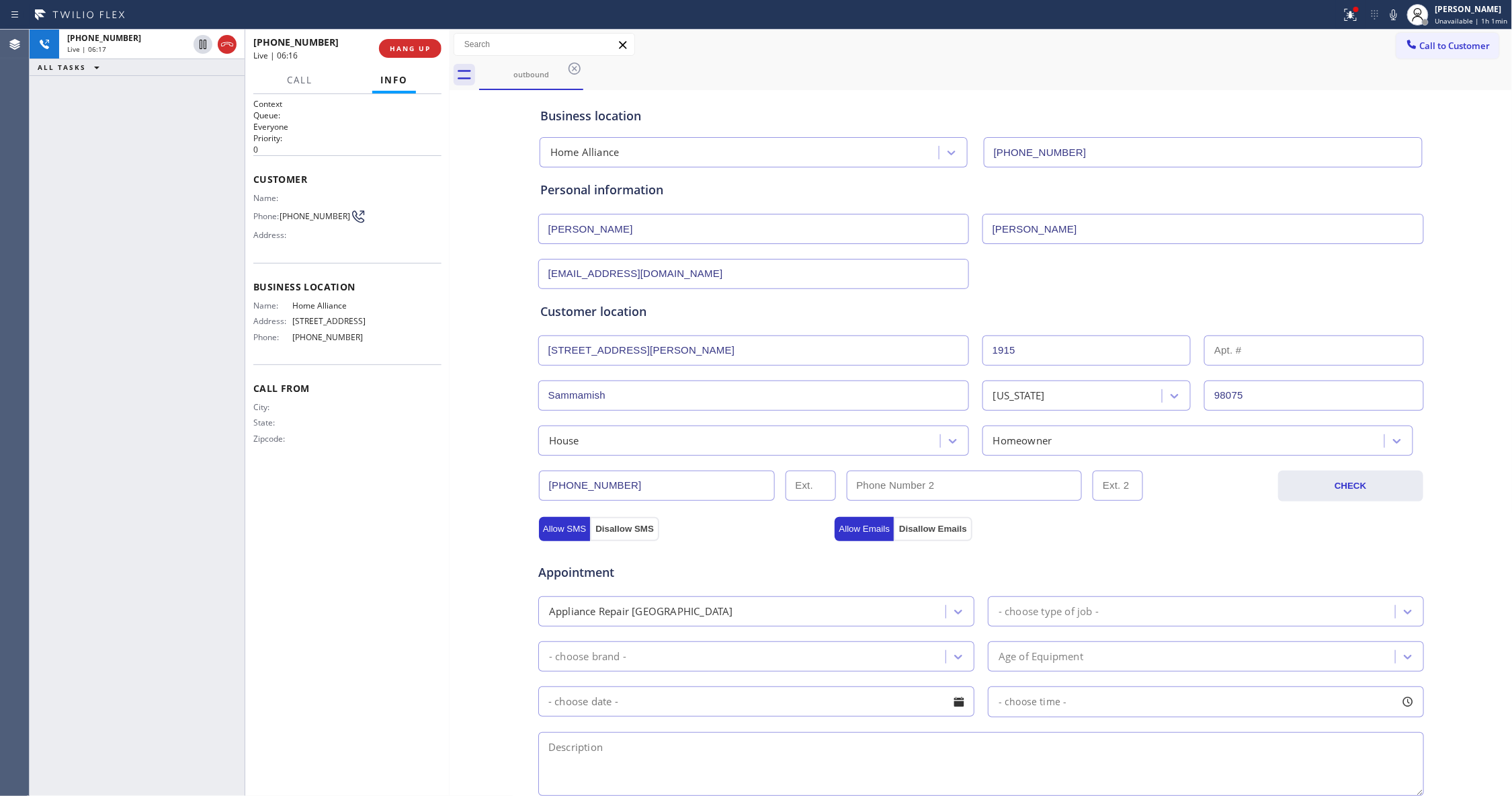
click at [401, 517] on div "Context Queue: Everyone Priority: 0 Customer Name: Phone: [PHONE_NUMBER] Addres…" at bounding box center [348, 445] width 188 height 694
click at [731, 615] on div "Appliance Repair [GEOGRAPHIC_DATA]" at bounding box center [744, 611] width 403 height 23
type input "re"
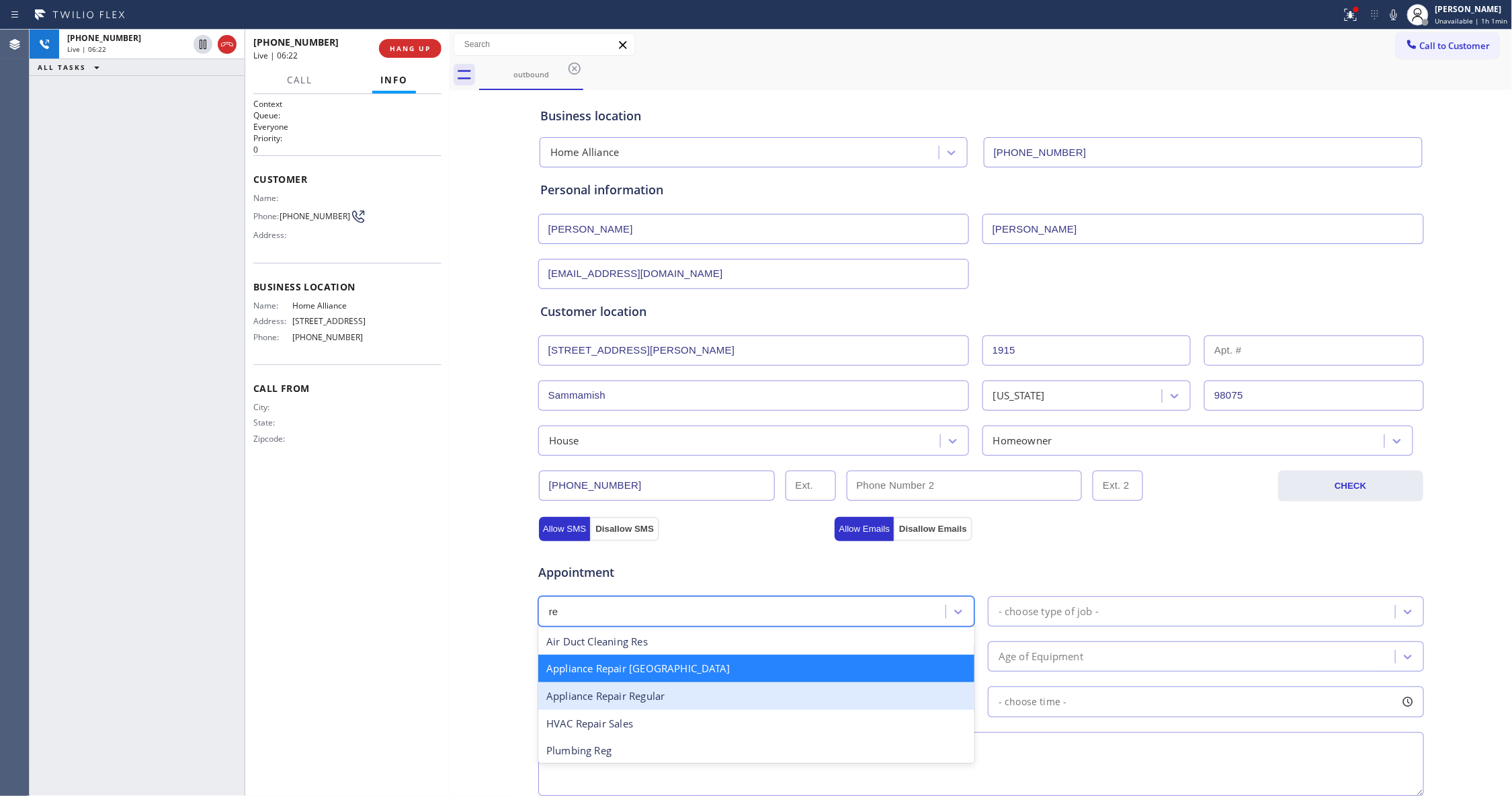
drag, startPoint x: 638, startPoint y: 696, endPoint x: 1086, endPoint y: 627, distance: 453.3
click at [638, 697] on div "Appliance Repair Regular" at bounding box center [756, 696] width 436 height 27
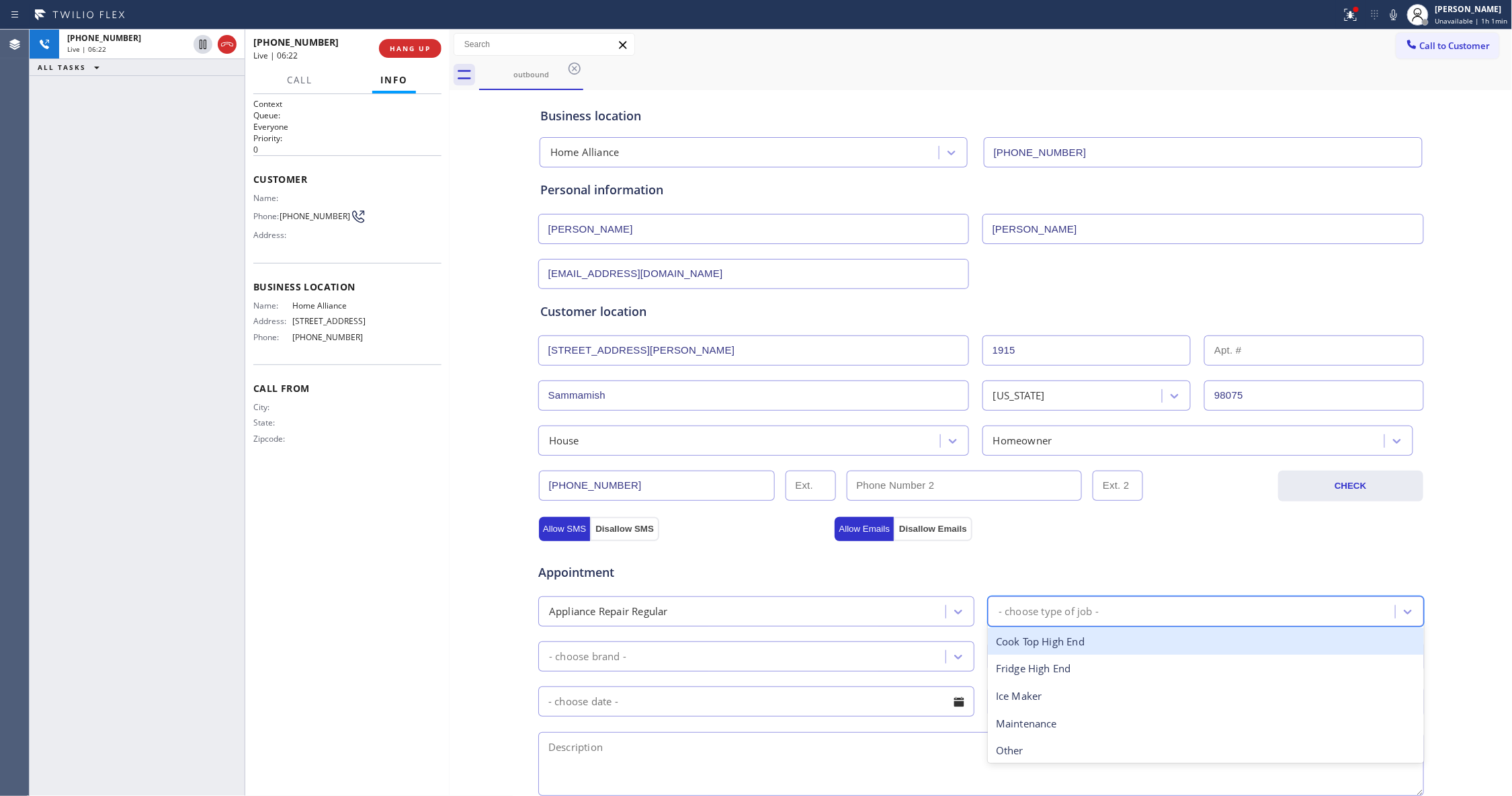
click at [1099, 608] on div "- choose type of job -" at bounding box center [1193, 611] width 403 height 23
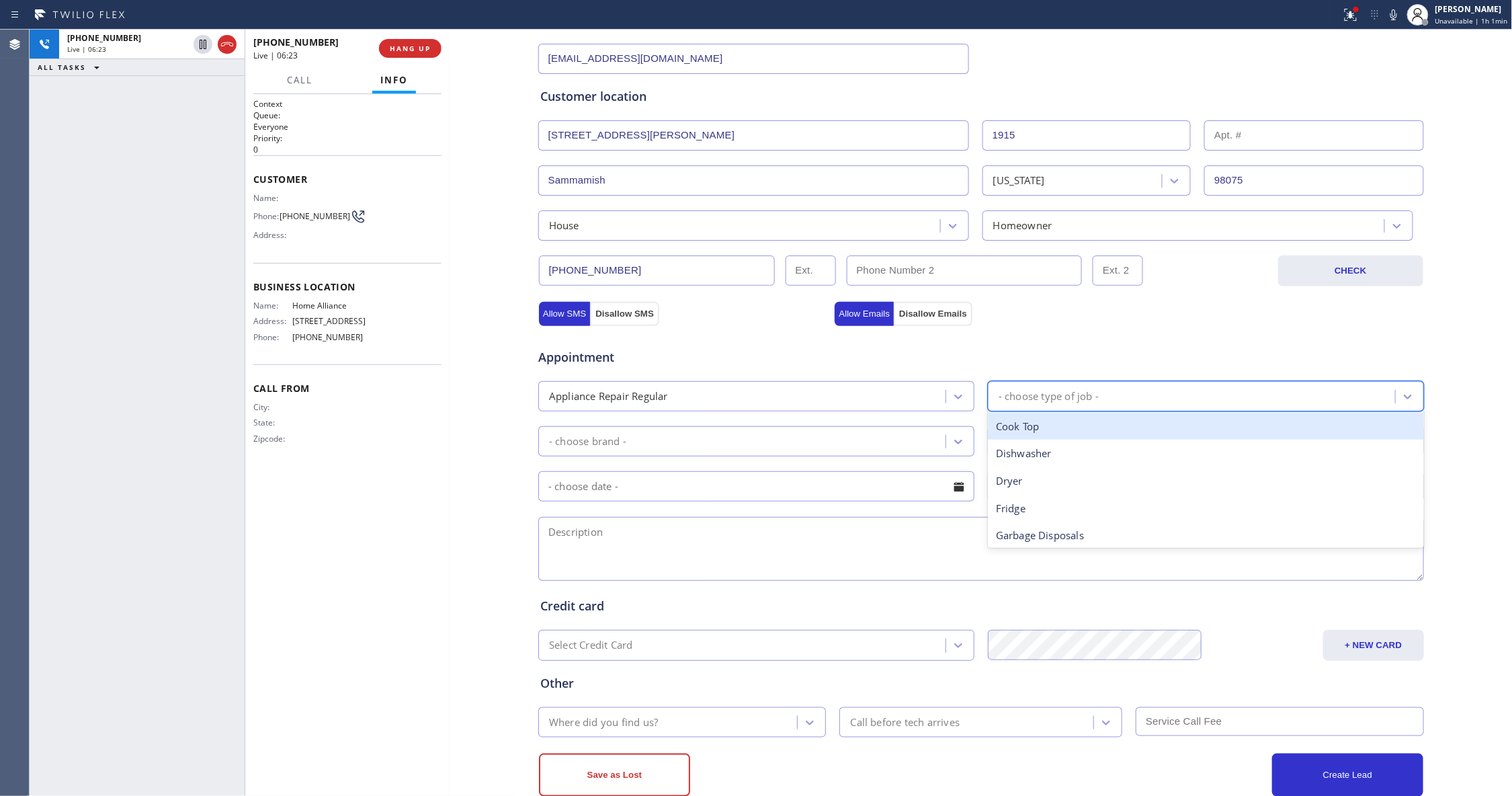
scroll to position [250, 0]
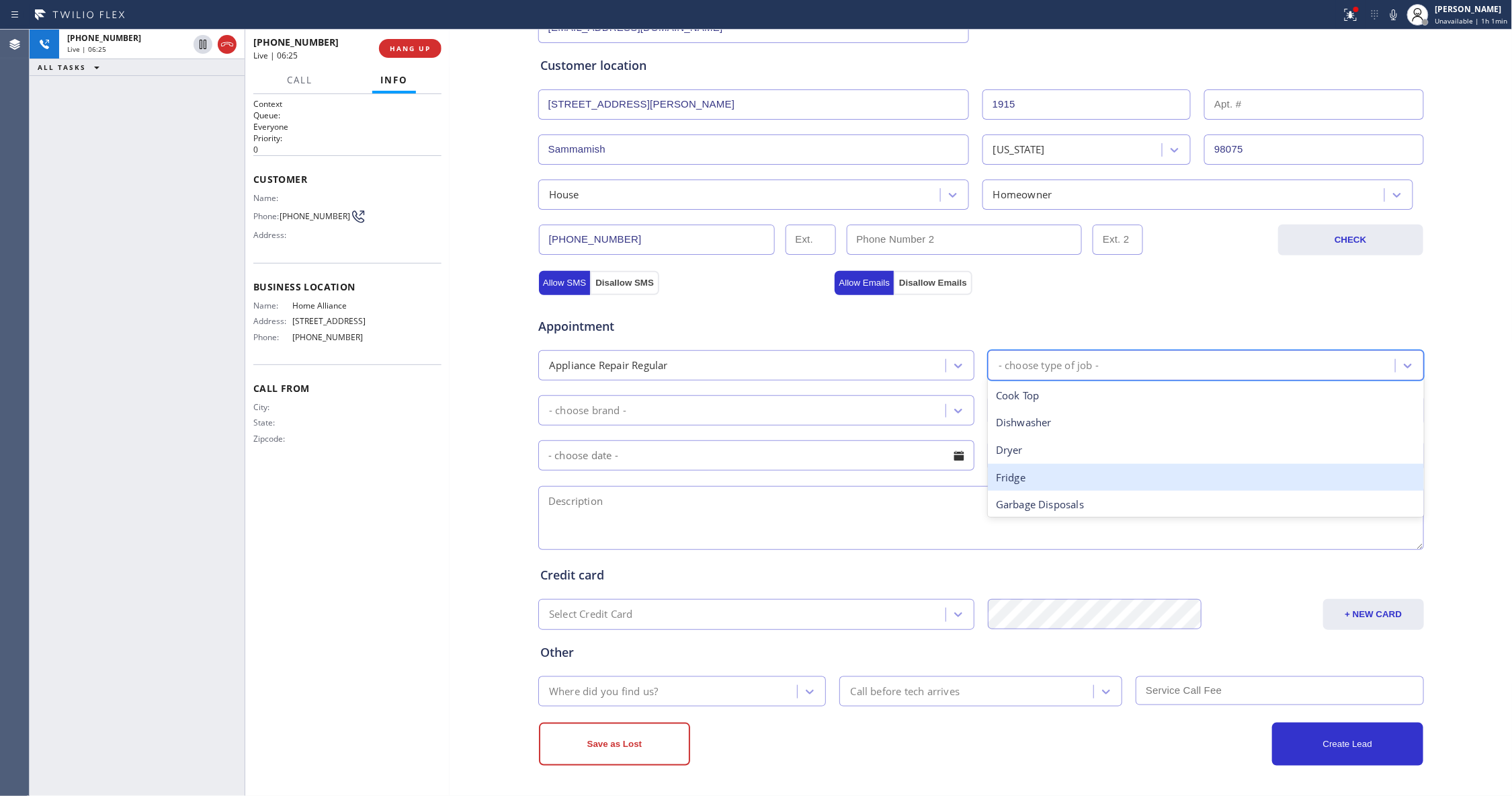
click at [1030, 474] on div "Fridge" at bounding box center [1205, 478] width 436 height 27
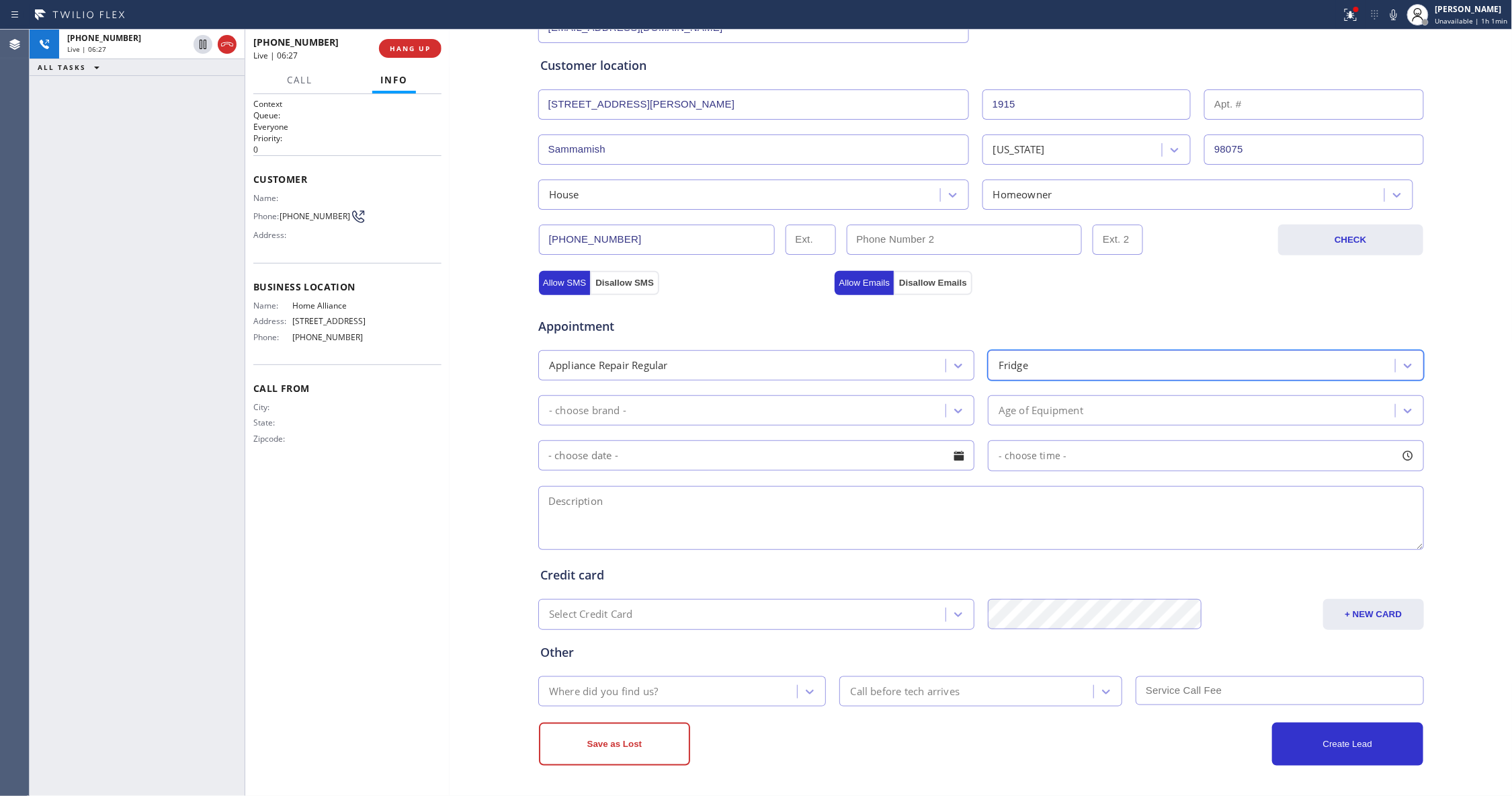
click at [566, 408] on div "- choose brand -" at bounding box center [588, 410] width 77 height 15
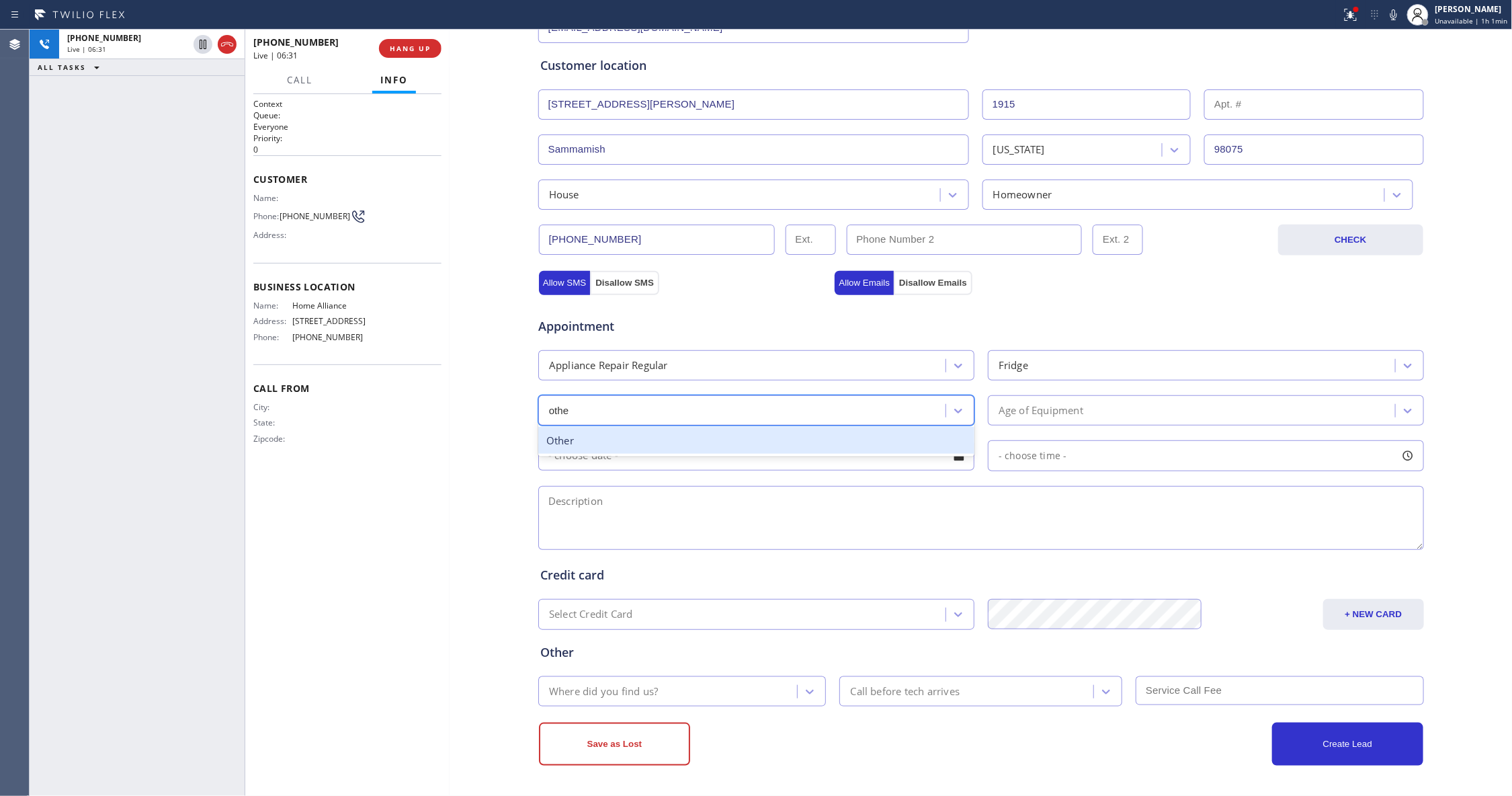
type input "other"
click at [603, 444] on div "Other" at bounding box center [756, 441] width 436 height 27
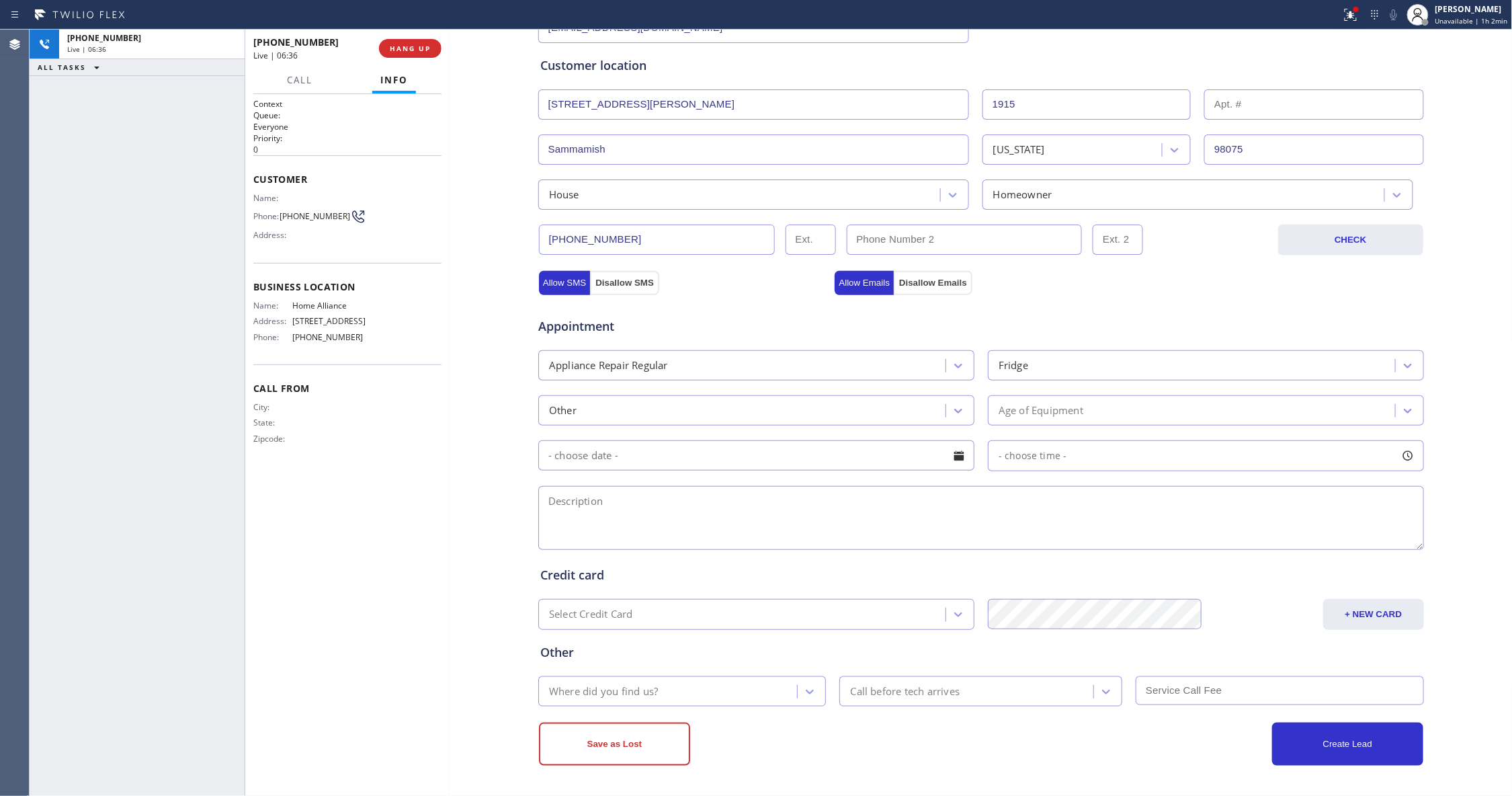
click at [1016, 401] on div "Age of Equipment" at bounding box center [1193, 410] width 403 height 23
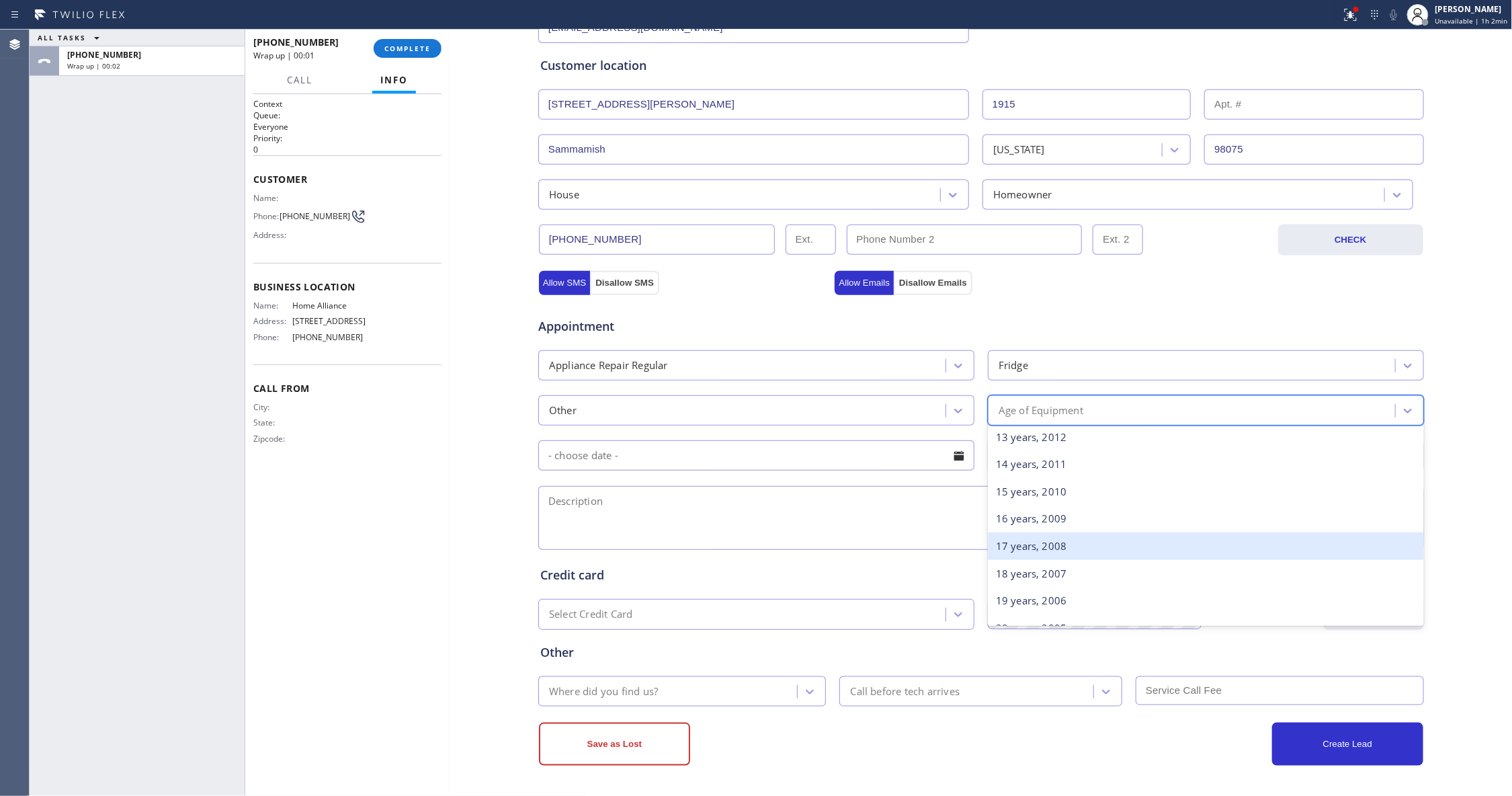
scroll to position [447, 0]
click at [1017, 538] on div "20 years, 2005" at bounding box center [1205, 539] width 436 height 27
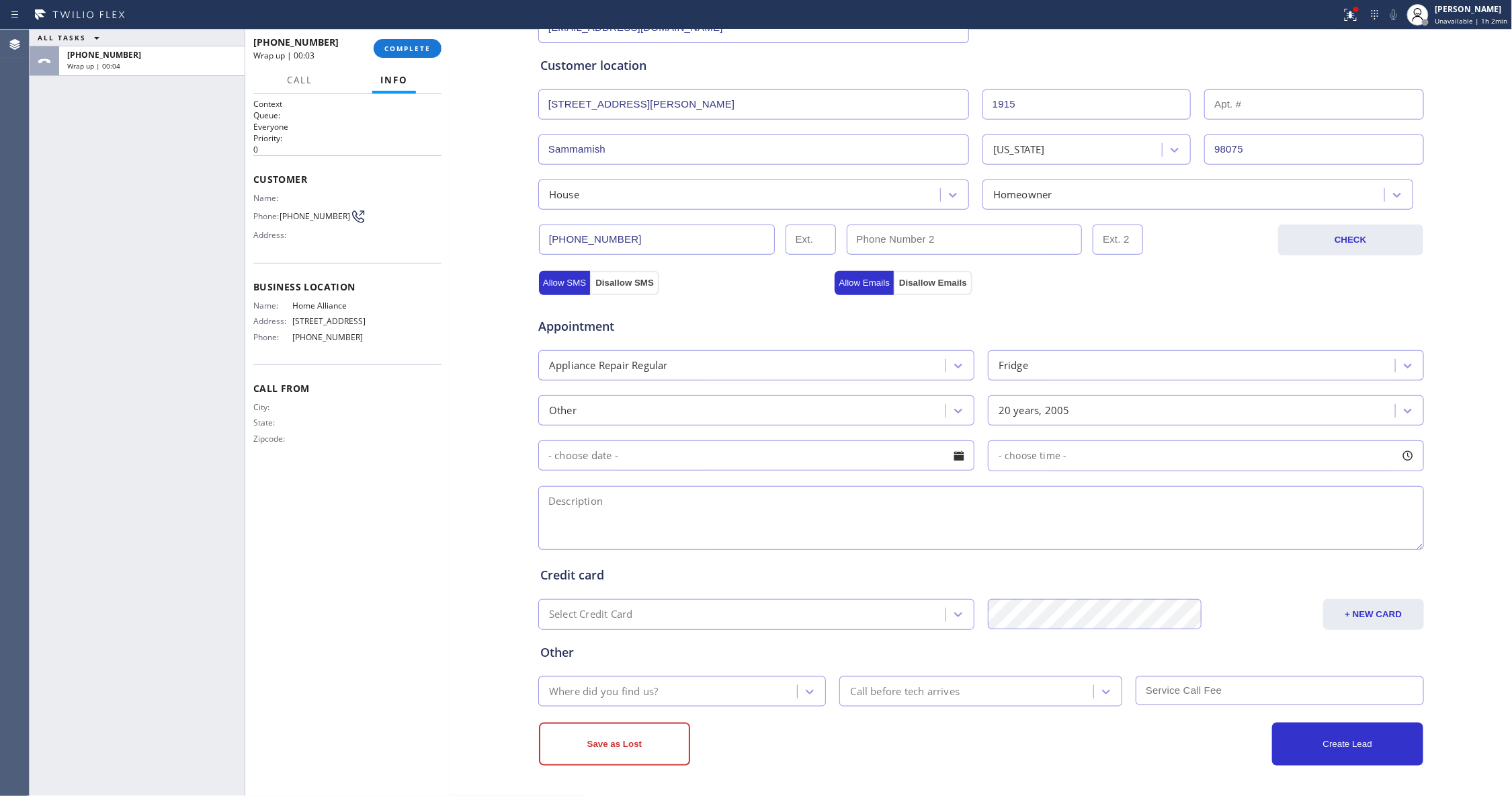
click at [671, 458] on input "text" at bounding box center [756, 455] width 436 height 30
click at [950, 491] on span "Next Month" at bounding box center [957, 489] width 14 height 14
click at [772, 541] on div "4" at bounding box center [781, 538] width 23 height 25
type input "[DATE]"
click at [1043, 460] on span "- choose time -" at bounding box center [1033, 455] width 69 height 13
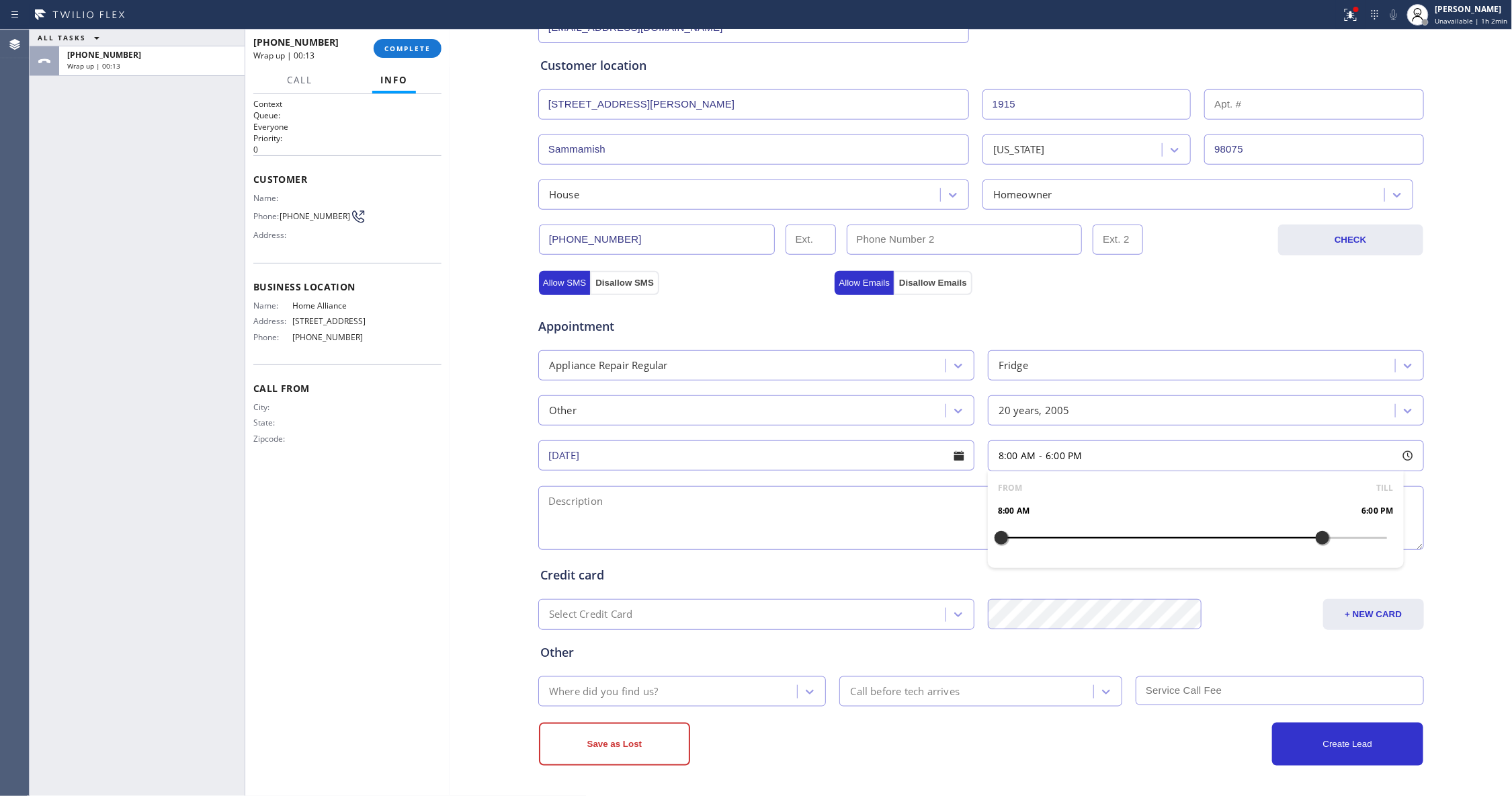
drag, startPoint x: 997, startPoint y: 536, endPoint x: 1318, endPoint y: 538, distance: 321.0
click at [1318, 538] on div at bounding box center [1322, 538] width 16 height 28
drag, startPoint x: 996, startPoint y: 532, endPoint x: 1220, endPoint y: 549, distance: 224.6
click at [1220, 549] on div at bounding box center [1226, 538] width 16 height 28
click at [419, 491] on div "Context Queue: Everyone Priority: 0 Customer Name: Phone: [PHONE_NUMBER] Addres…" at bounding box center [348, 445] width 188 height 694
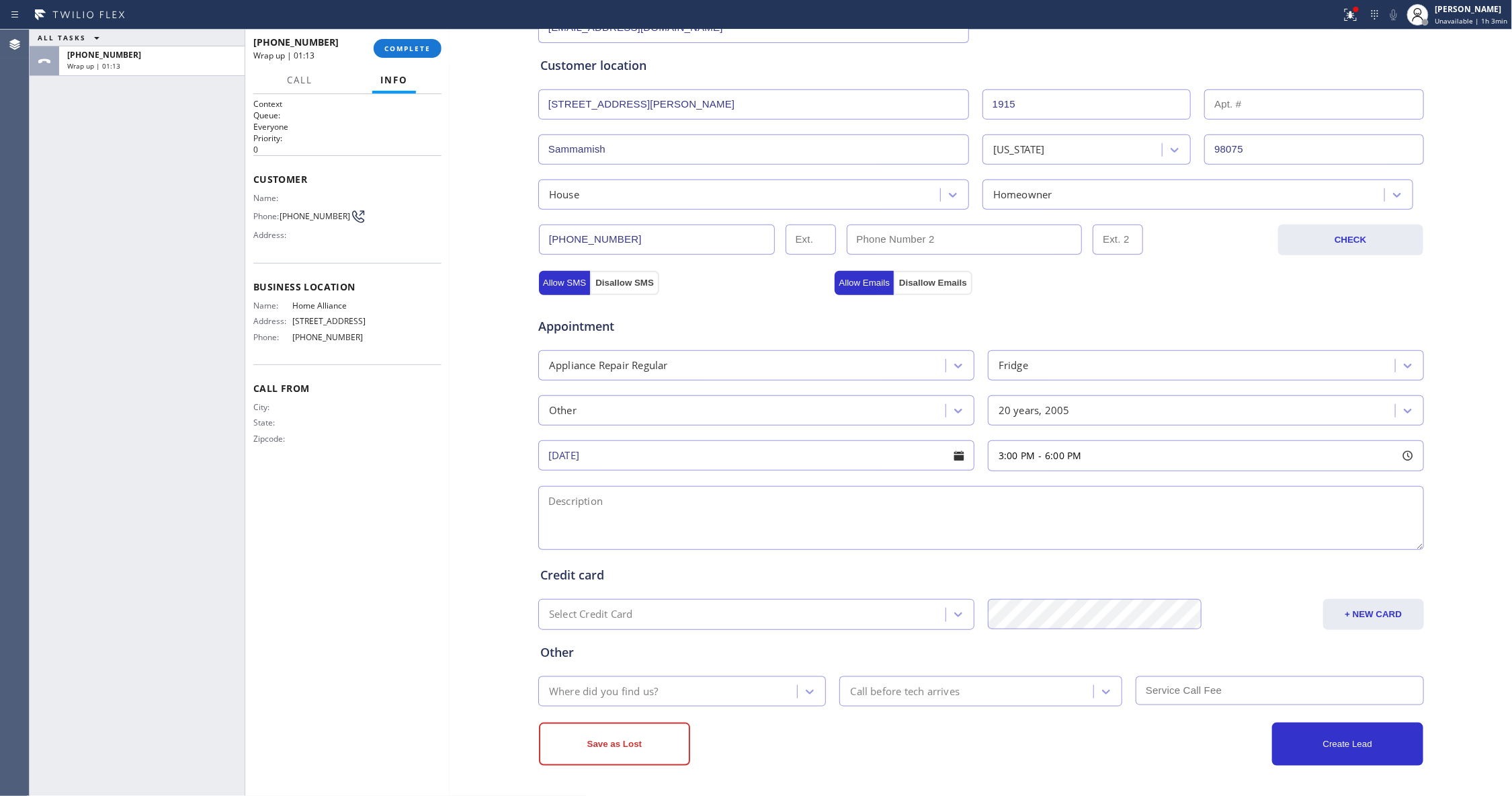
click at [468, 494] on div "Business location Home Alliance [PHONE_NUMBER] Personal information [PERSON_NAM…" at bounding box center [981, 306] width 1056 height 918
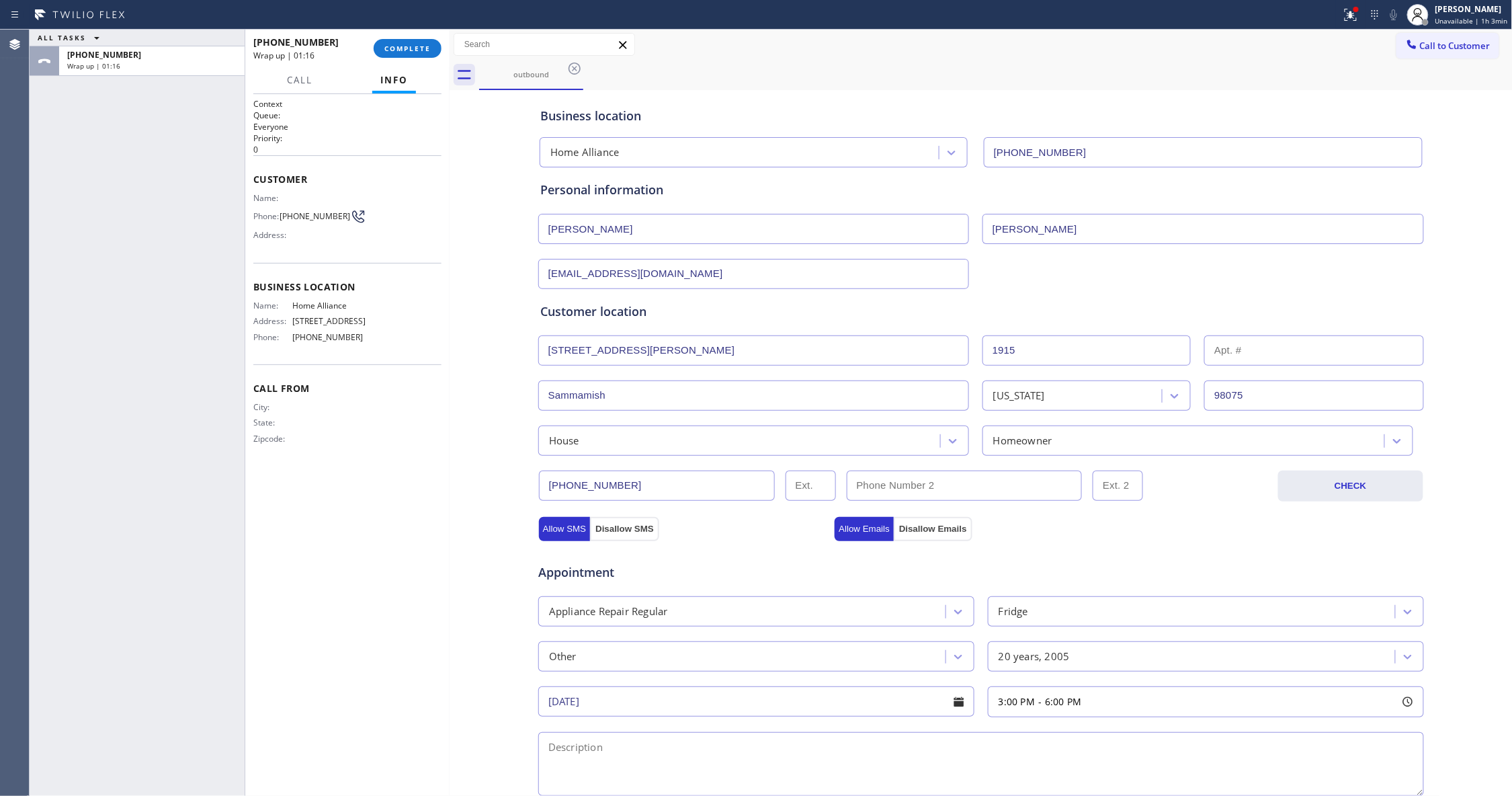
scroll to position [250, 0]
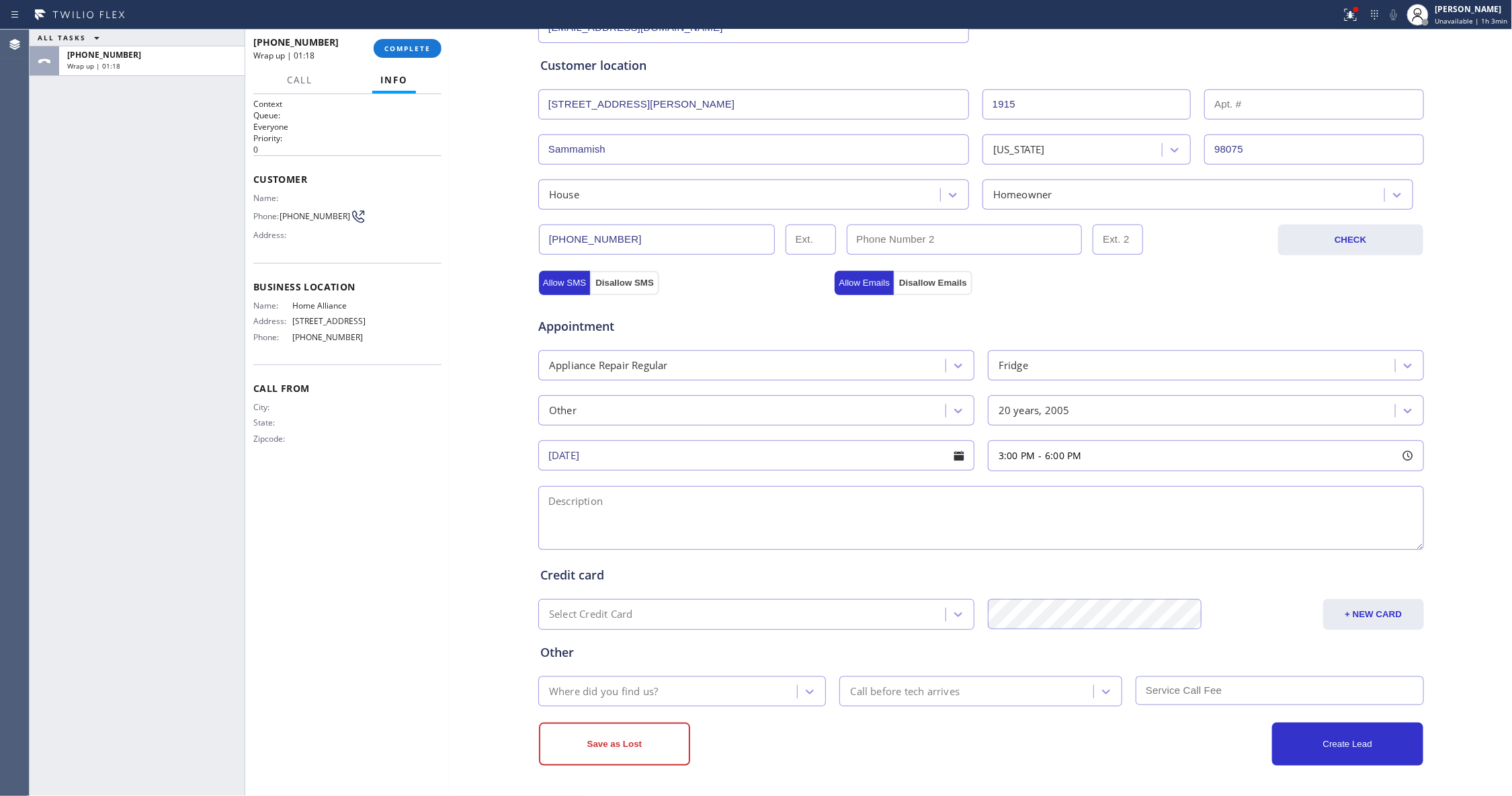
click at [585, 523] on textarea at bounding box center [981, 518] width 886 height 64
paste textarea "3-6 / $0 / Not sure what brand / Small Fridge / Freezer part not automatiic def…"
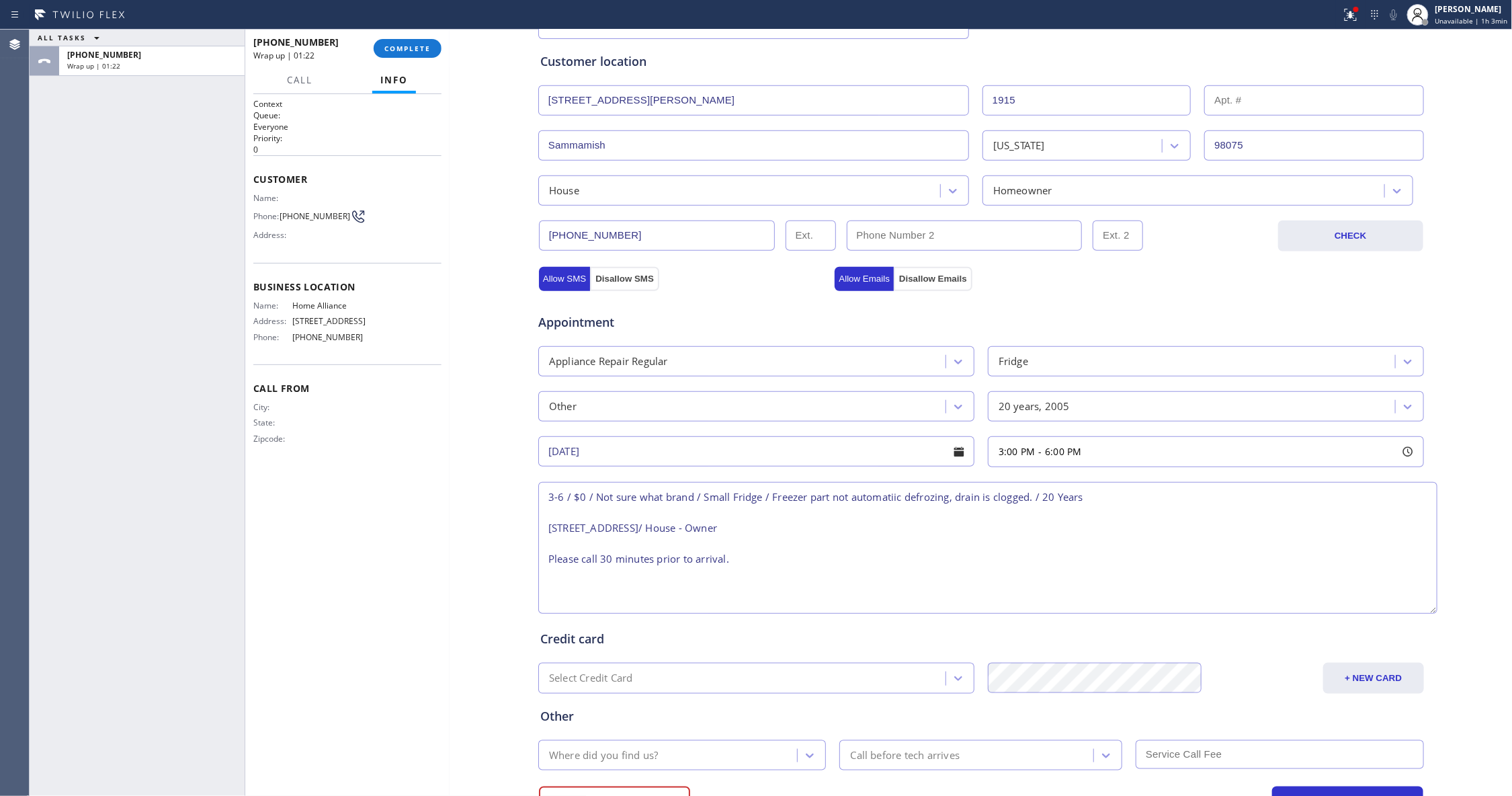
scroll to position [0, 0]
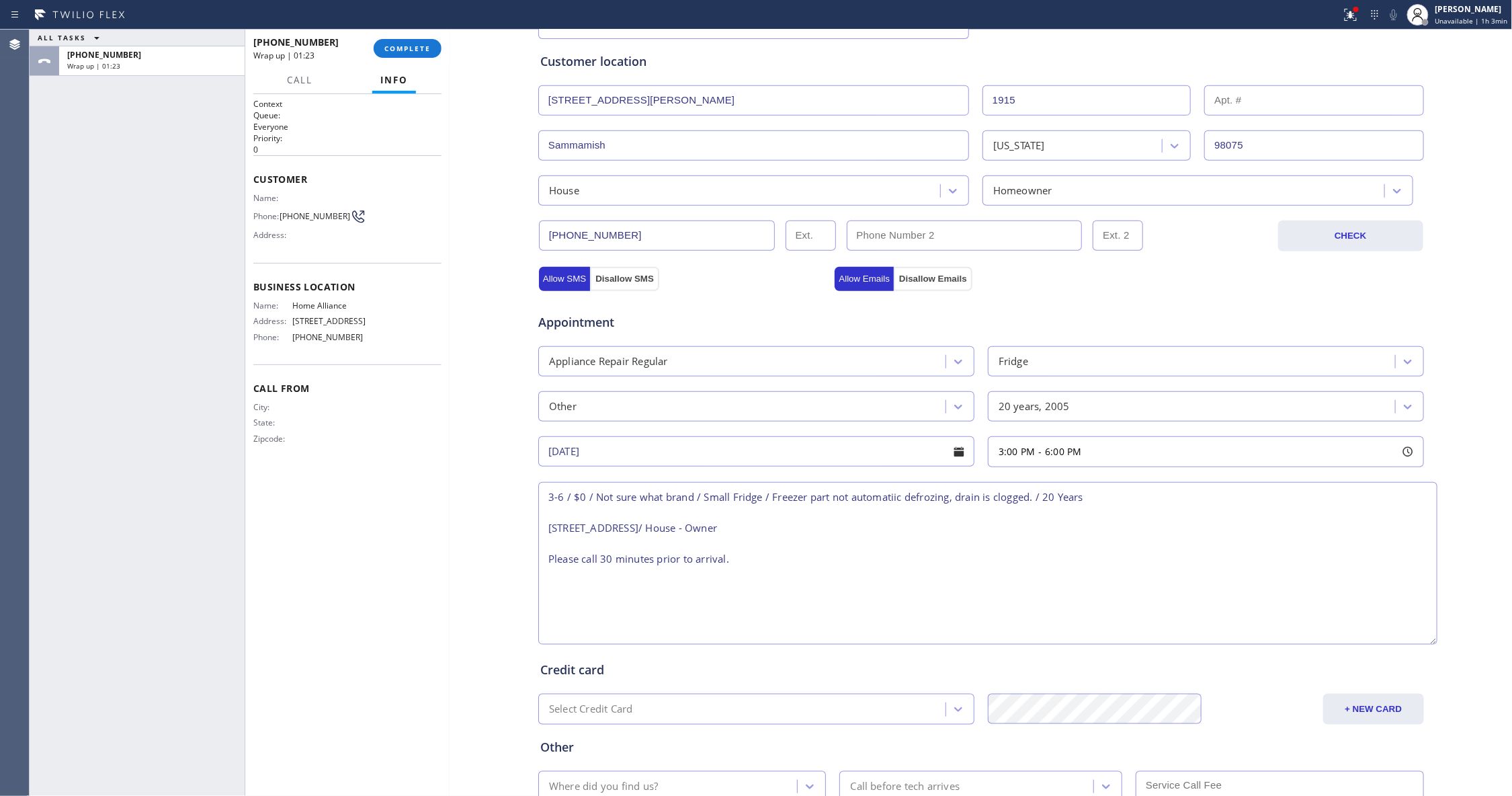
drag, startPoint x: 1412, startPoint y: 543, endPoint x: 1426, endPoint y: 641, distance: 99.0
click at [1426, 641] on textarea "3-6 / $0 / Not sure what brand / Small Fridge / Freezer part not automatiic def…" at bounding box center [988, 563] width 899 height 163
click at [1113, 500] on textarea "3-6 / $0 / Not sure what brand / Small Fridge / Freezer part not automatiic def…" at bounding box center [988, 563] width 899 height 163
paste textarea "Red Apple Appliance Repair Sammamish"
click at [1078, 502] on textarea "3-6 / $0 / Not sure what brand / Small Fridge / Freezer part not automatiic def…" at bounding box center [988, 563] width 899 height 163
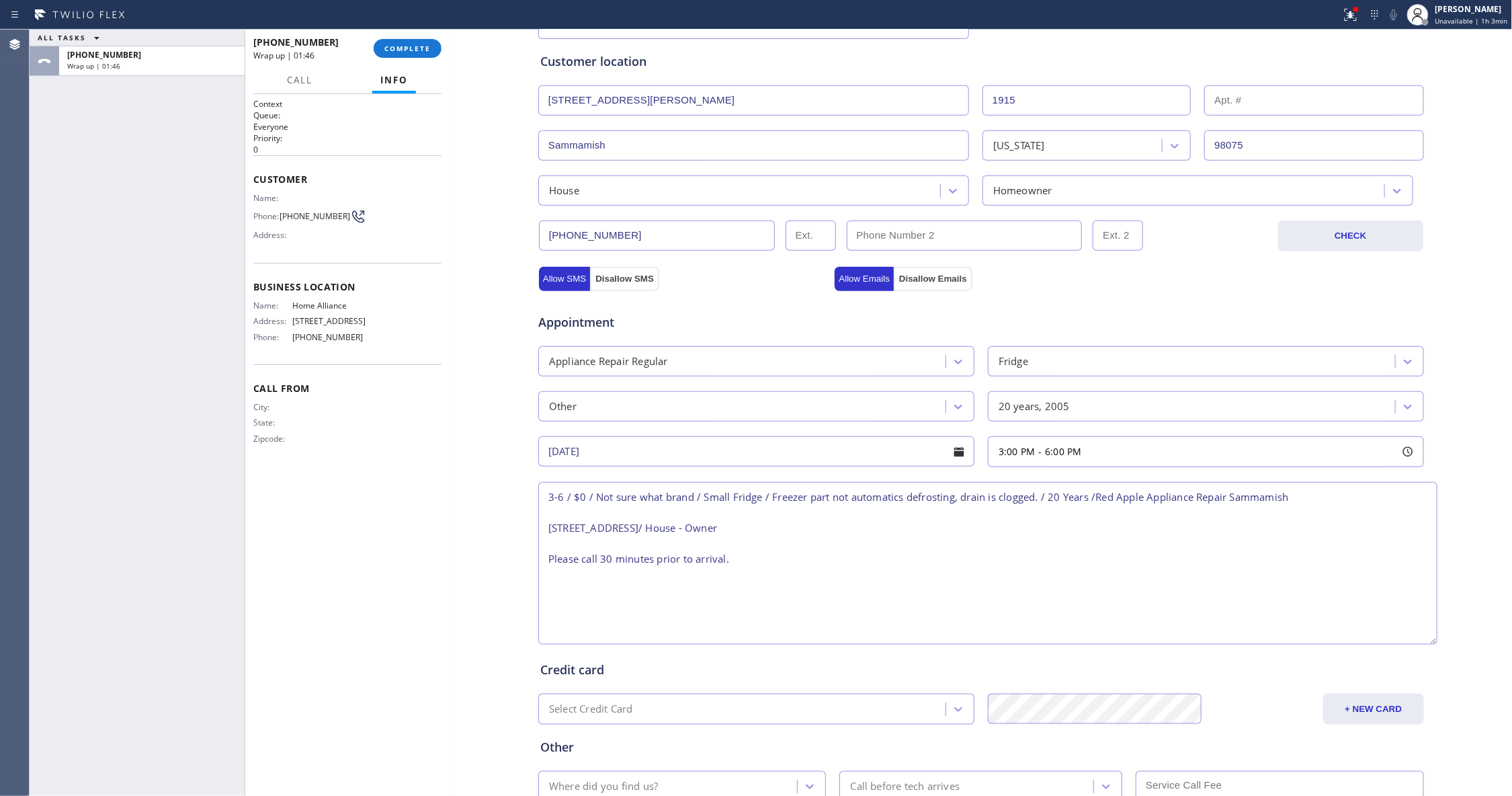
click at [975, 530] on textarea "3-6 / $0 / Not sure what brand / Small Fridge / Freezer part not automatics def…" at bounding box center [988, 563] width 899 height 163
type textarea "3-6 / $0 / Not sure what brand / Small Fridge / Freezer part not automatics def…"
click at [146, 415] on div "ALL TASKS ALL TASKS ACTIVE TASKS TASKS IN WRAP UP [PHONE_NUMBER] Wrap up | 02:21" at bounding box center [137, 412] width 215 height 766
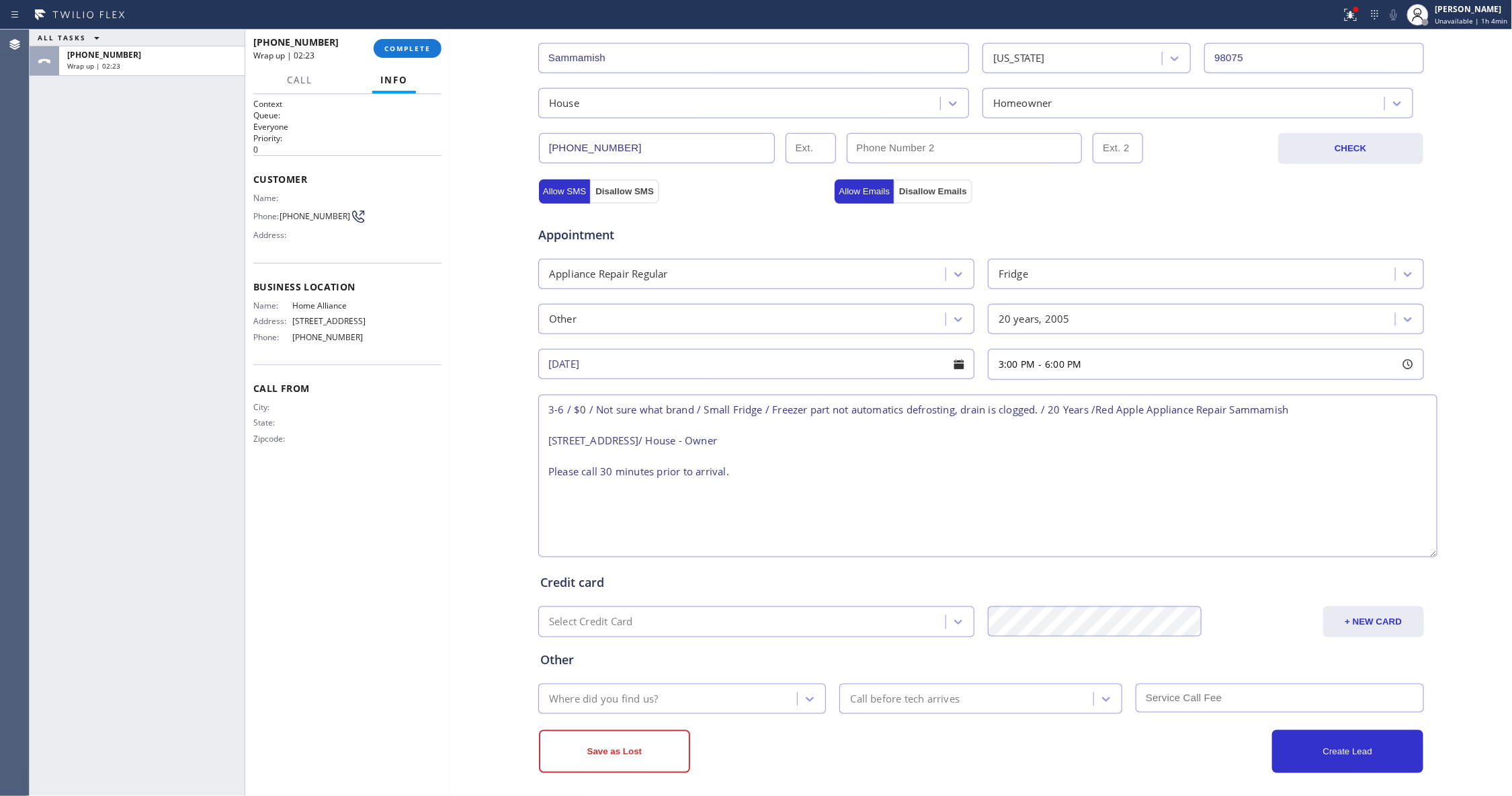
scroll to position [348, 0]
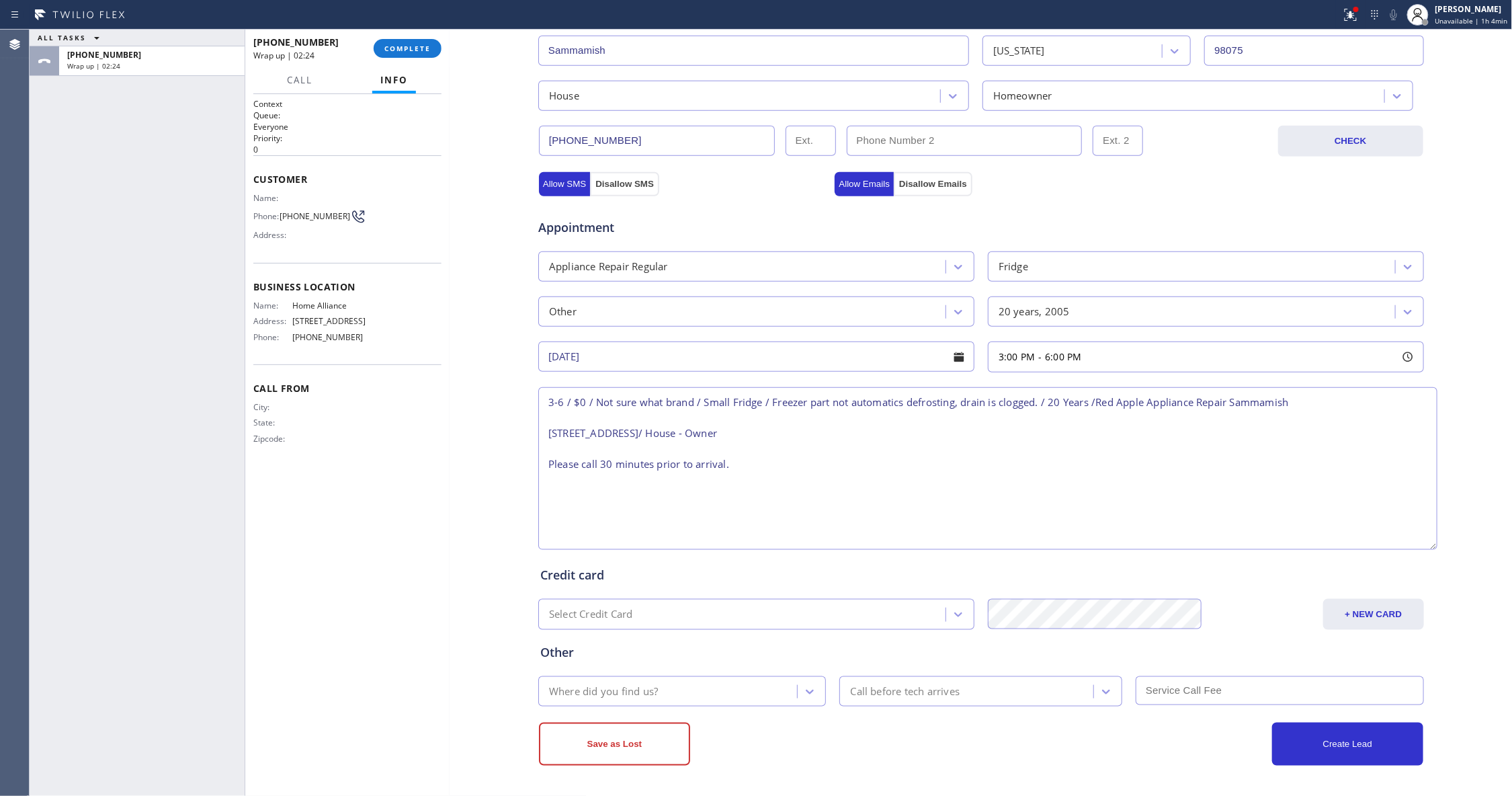
click at [691, 687] on div "Where did you find us?" at bounding box center [670, 691] width 256 height 23
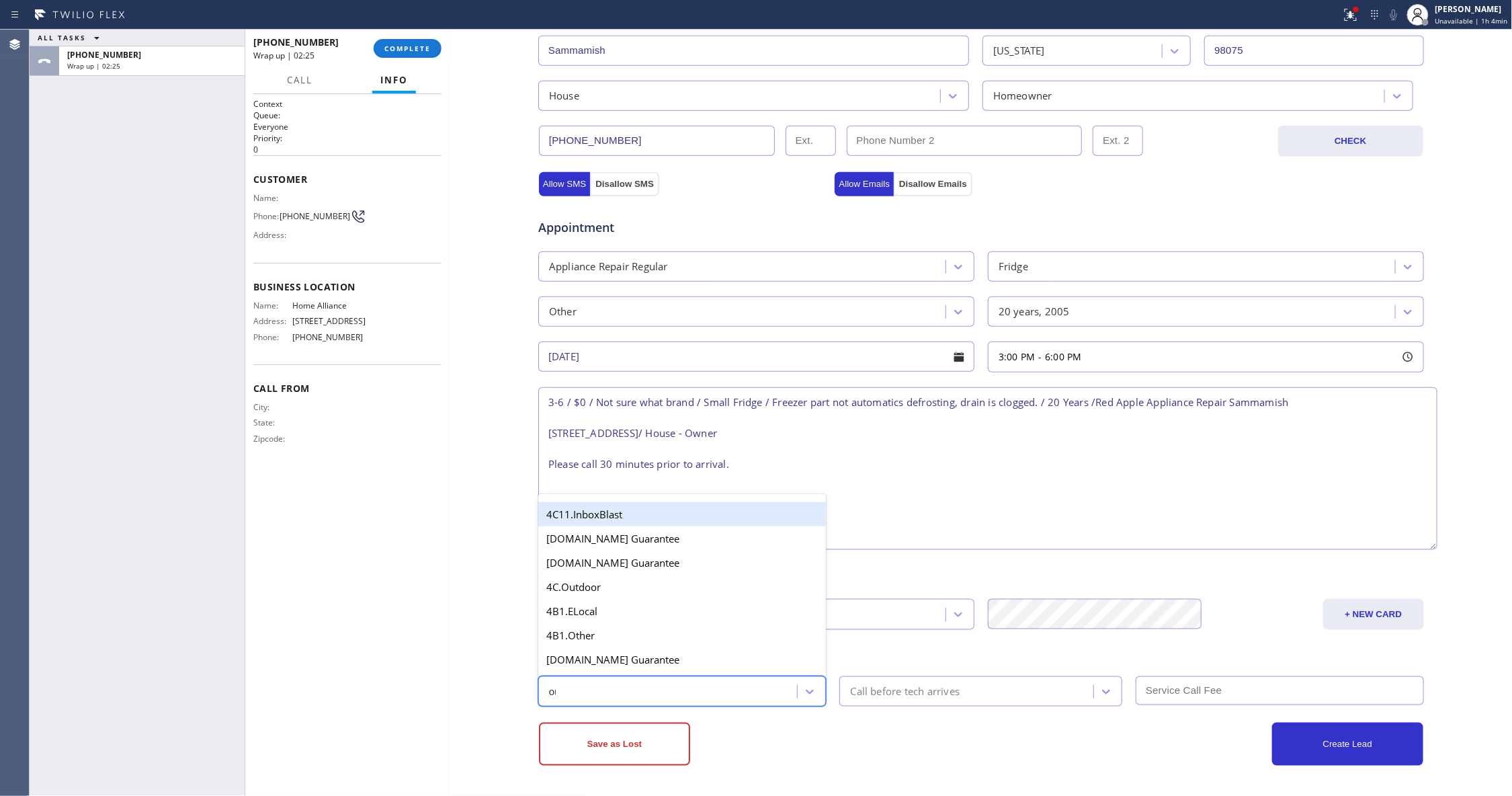
type input "out"
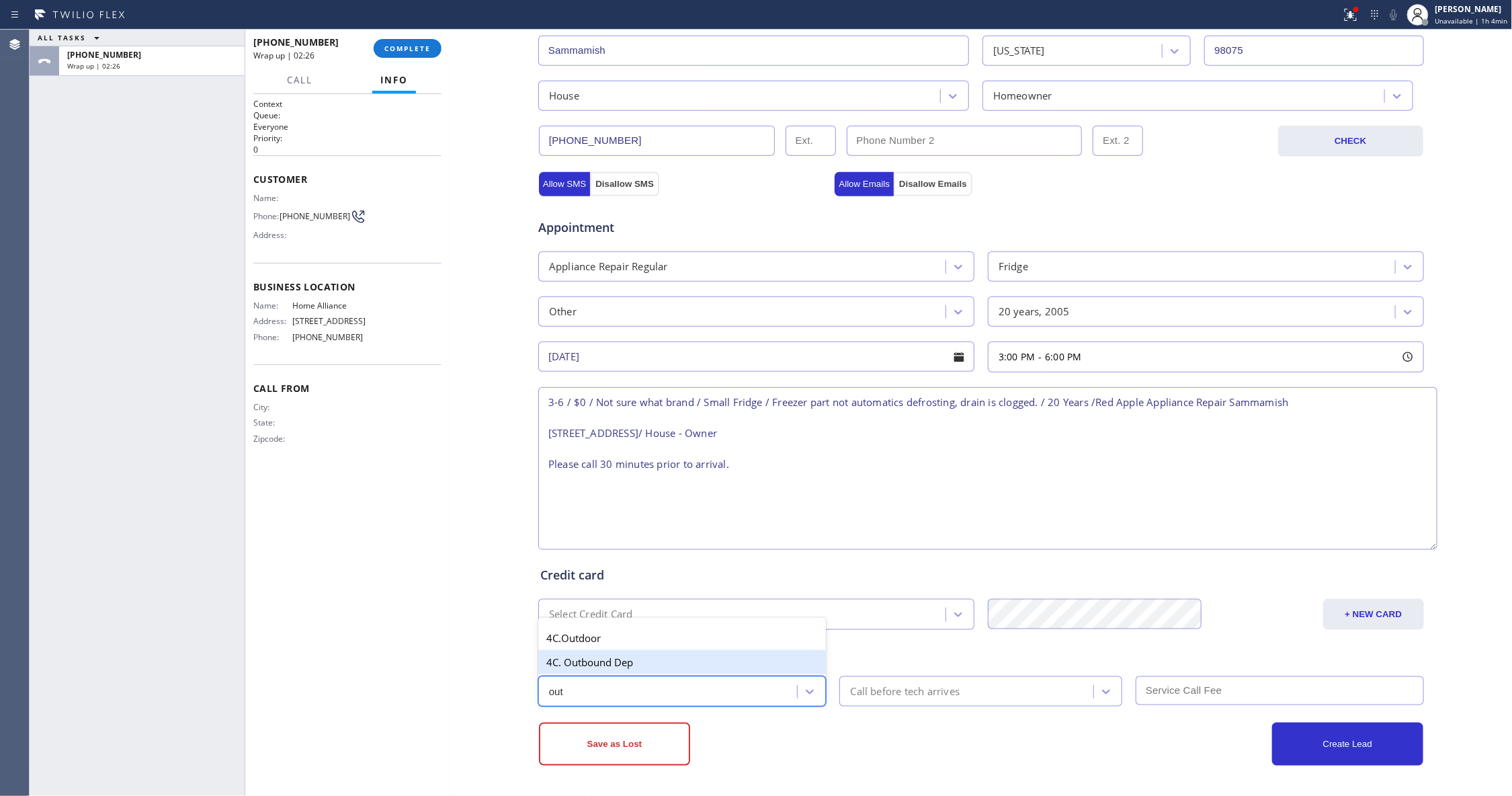
click at [597, 656] on div "4C. Outbound Dep" at bounding box center [682, 661] width 288 height 24
click at [930, 694] on div "Call before tech arrives" at bounding box center [904, 691] width 109 height 15
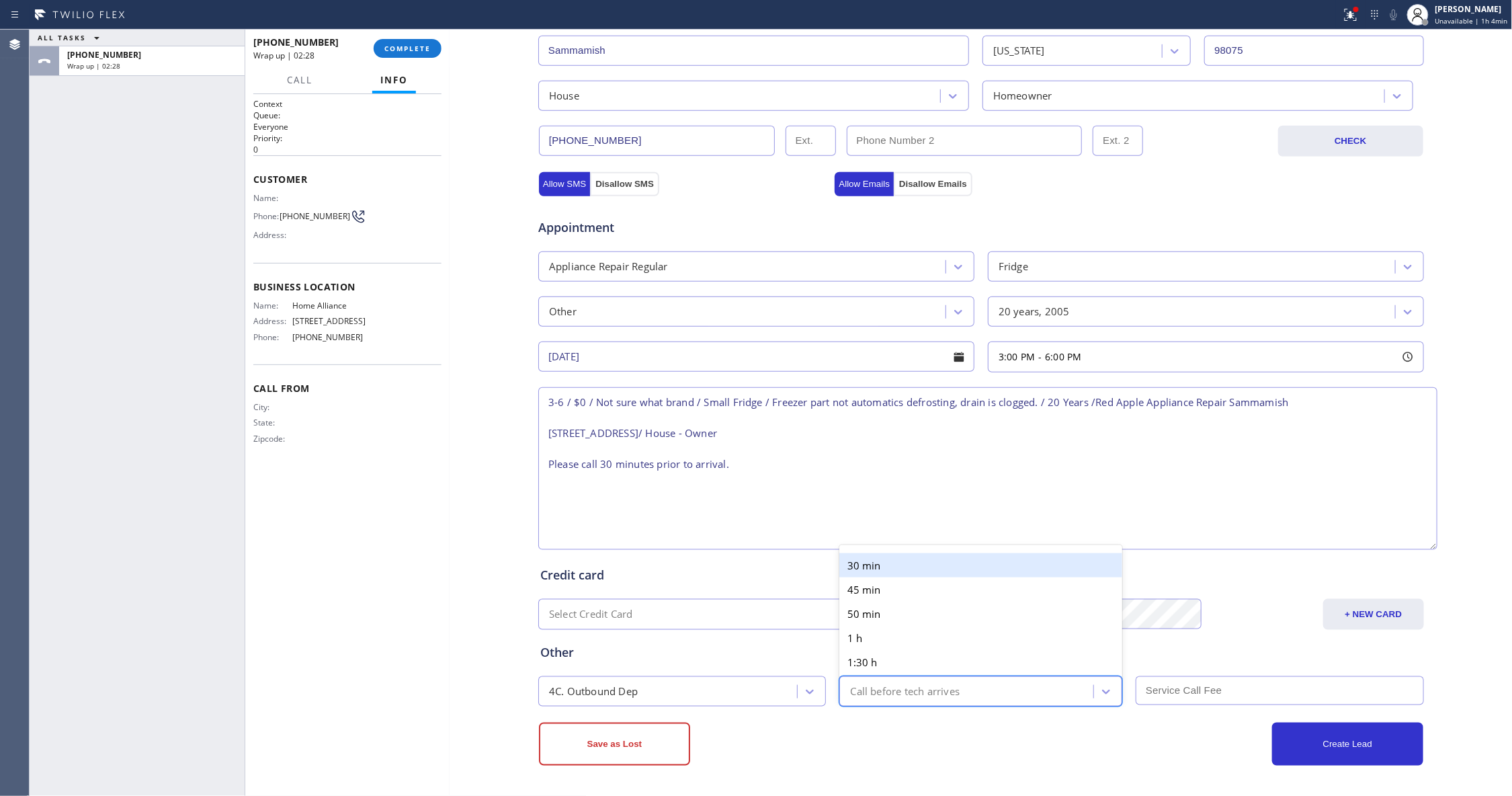
click at [869, 568] on div "30 min" at bounding box center [981, 565] width 283 height 24
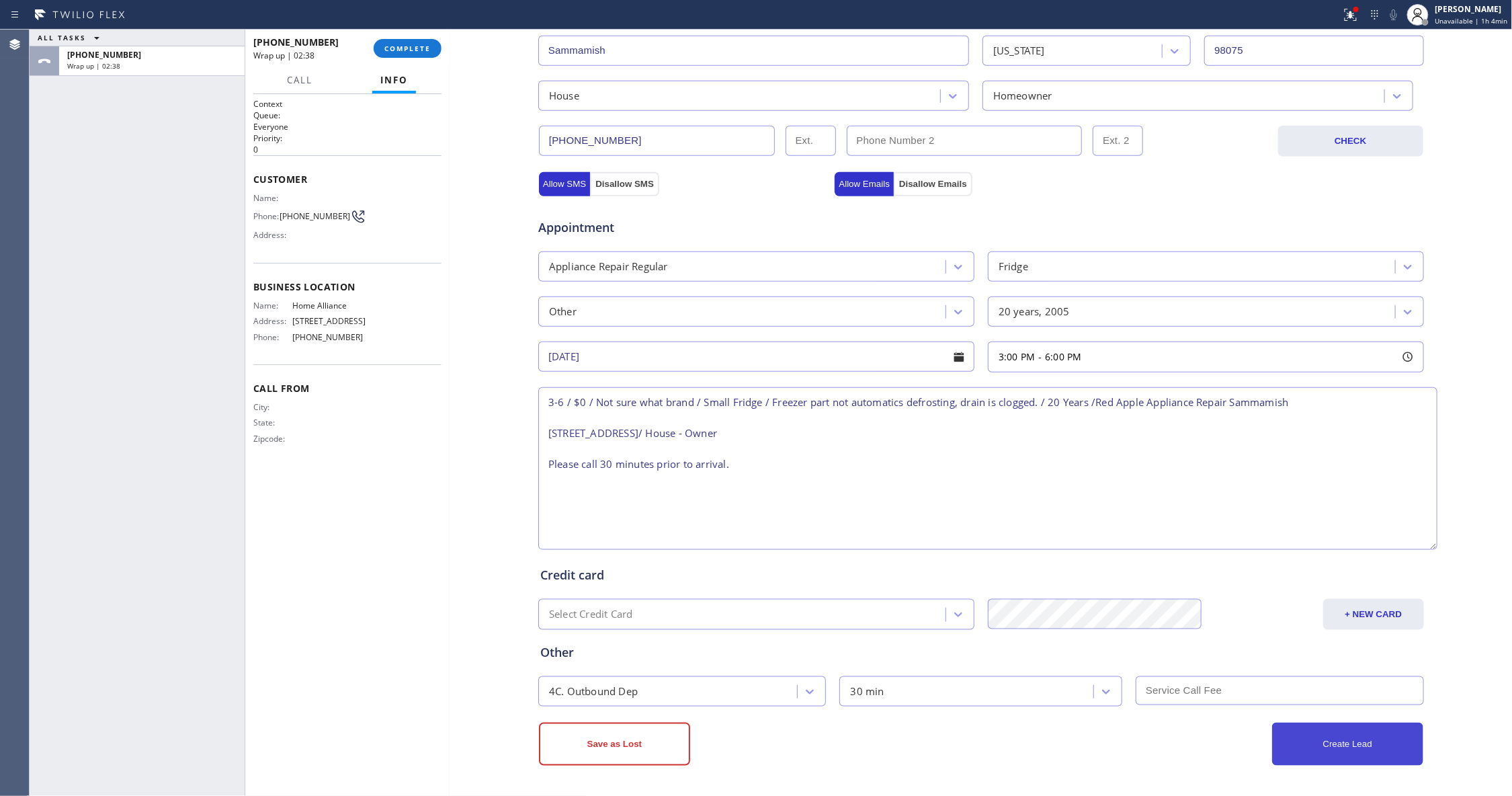
click at [1334, 745] on button "Create Lead" at bounding box center [1348, 744] width 151 height 43
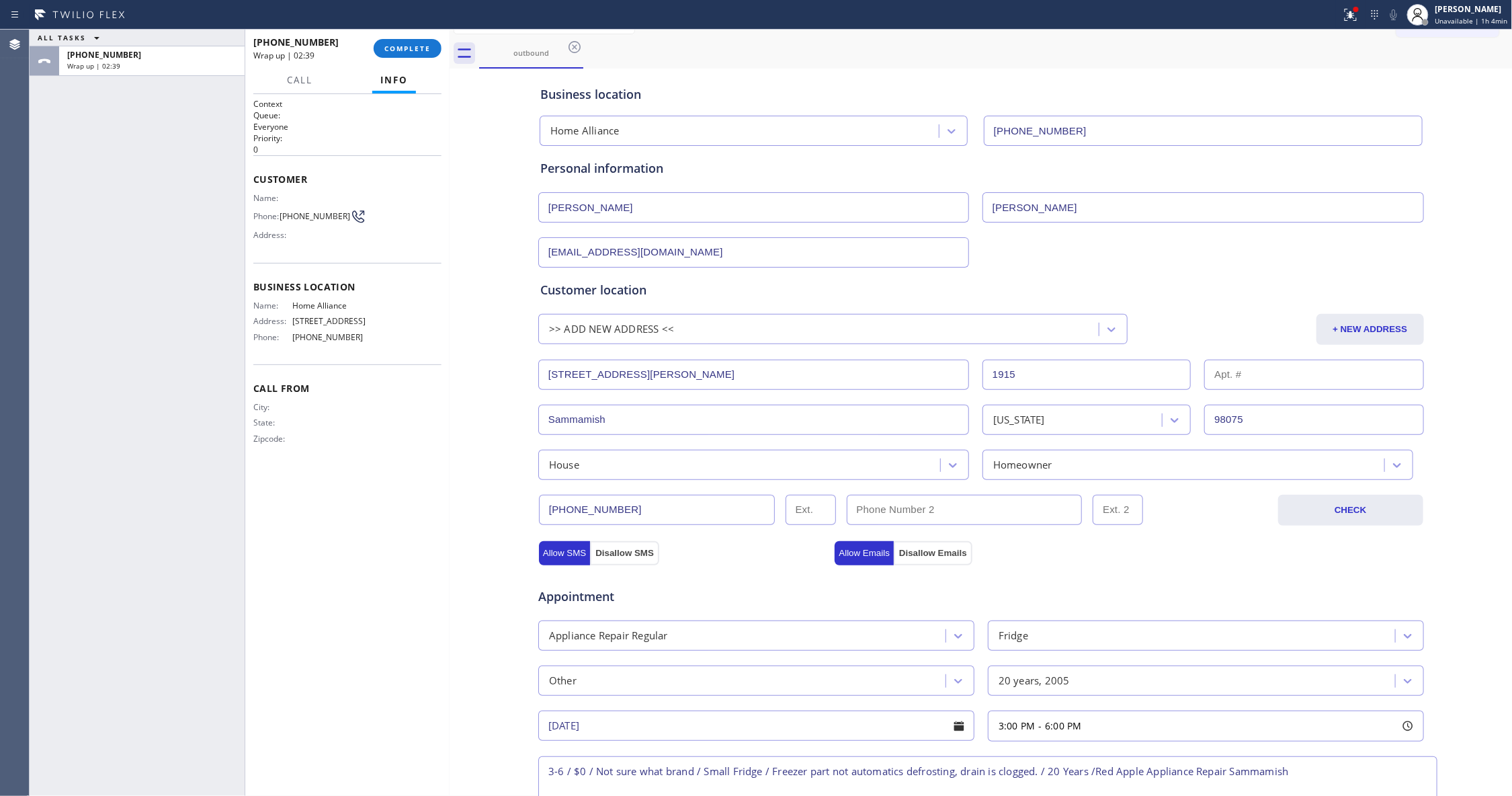
scroll to position [0, 0]
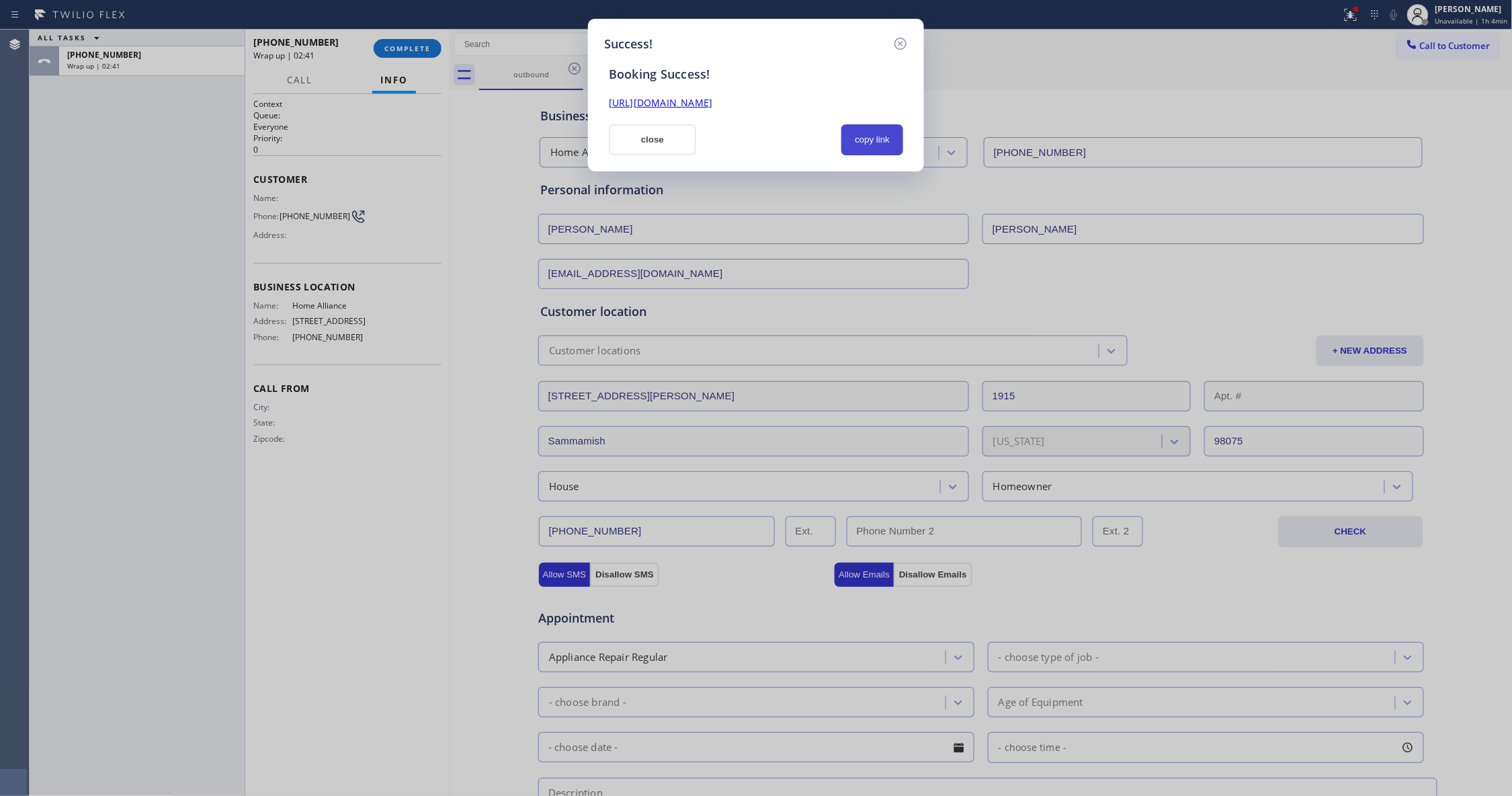
click at [869, 135] on button "copy link" at bounding box center [872, 140] width 62 height 31
click at [712, 107] on link "[URL][DOMAIN_NAME]" at bounding box center [660, 102] width 104 height 13
drag, startPoint x: 900, startPoint y: 41, endPoint x: 509, endPoint y: 54, distance: 391.2
click at [898, 42] on icon at bounding box center [900, 43] width 16 height 16
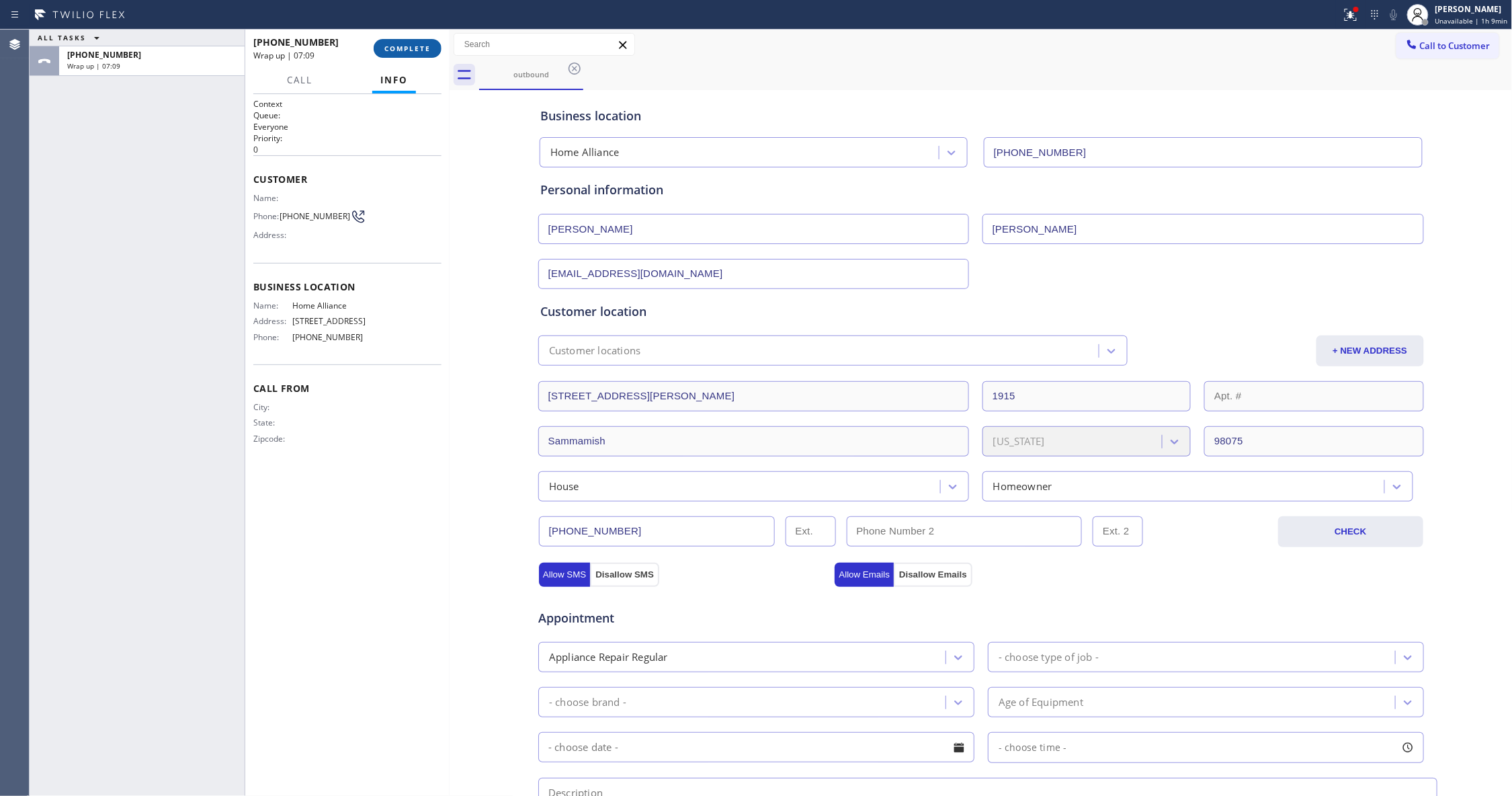
click at [404, 48] on span "COMPLETE" at bounding box center [407, 49] width 46 height 10
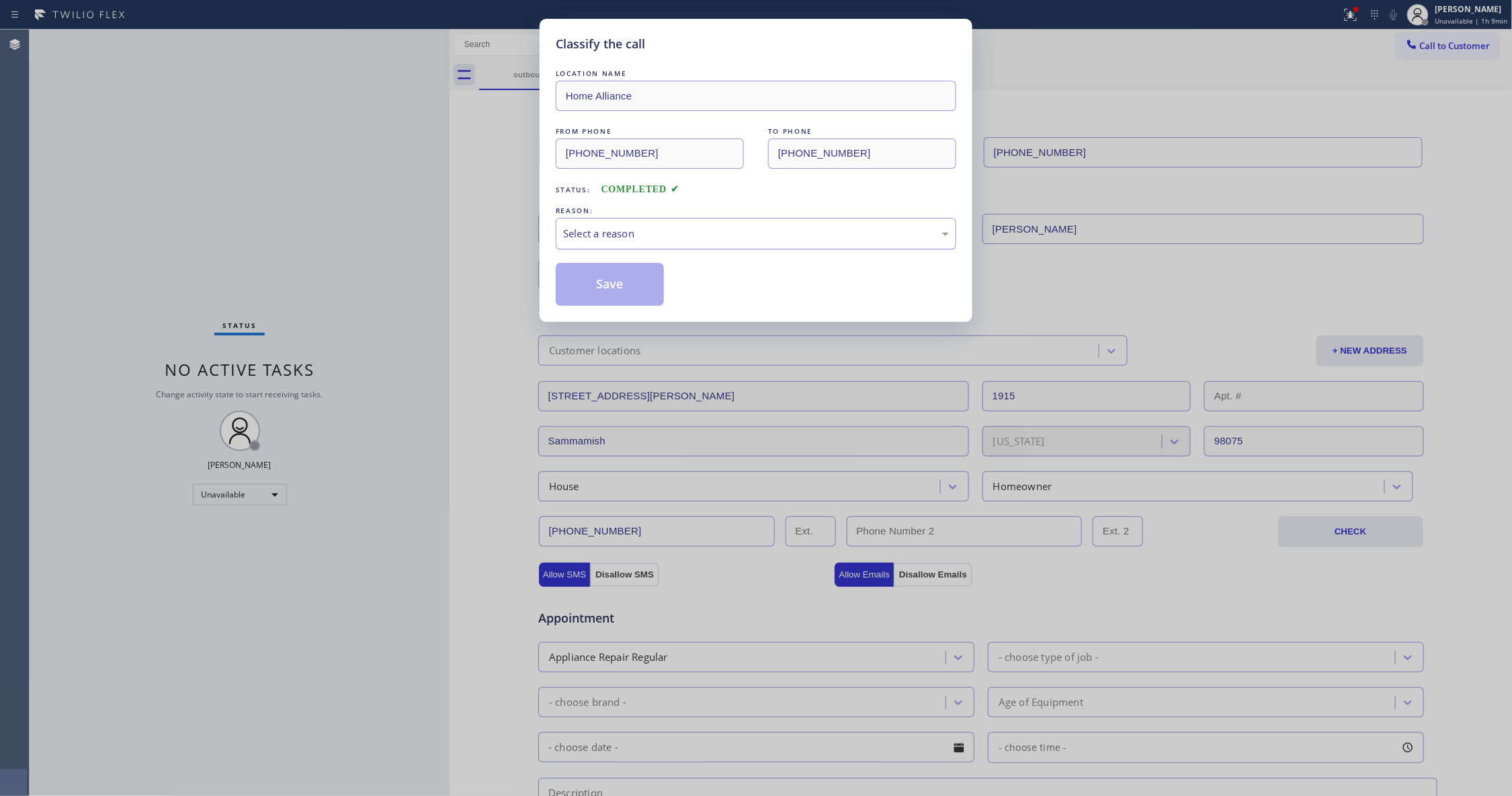
click at [589, 222] on div "Select a reason" at bounding box center [756, 234] width 401 height 32
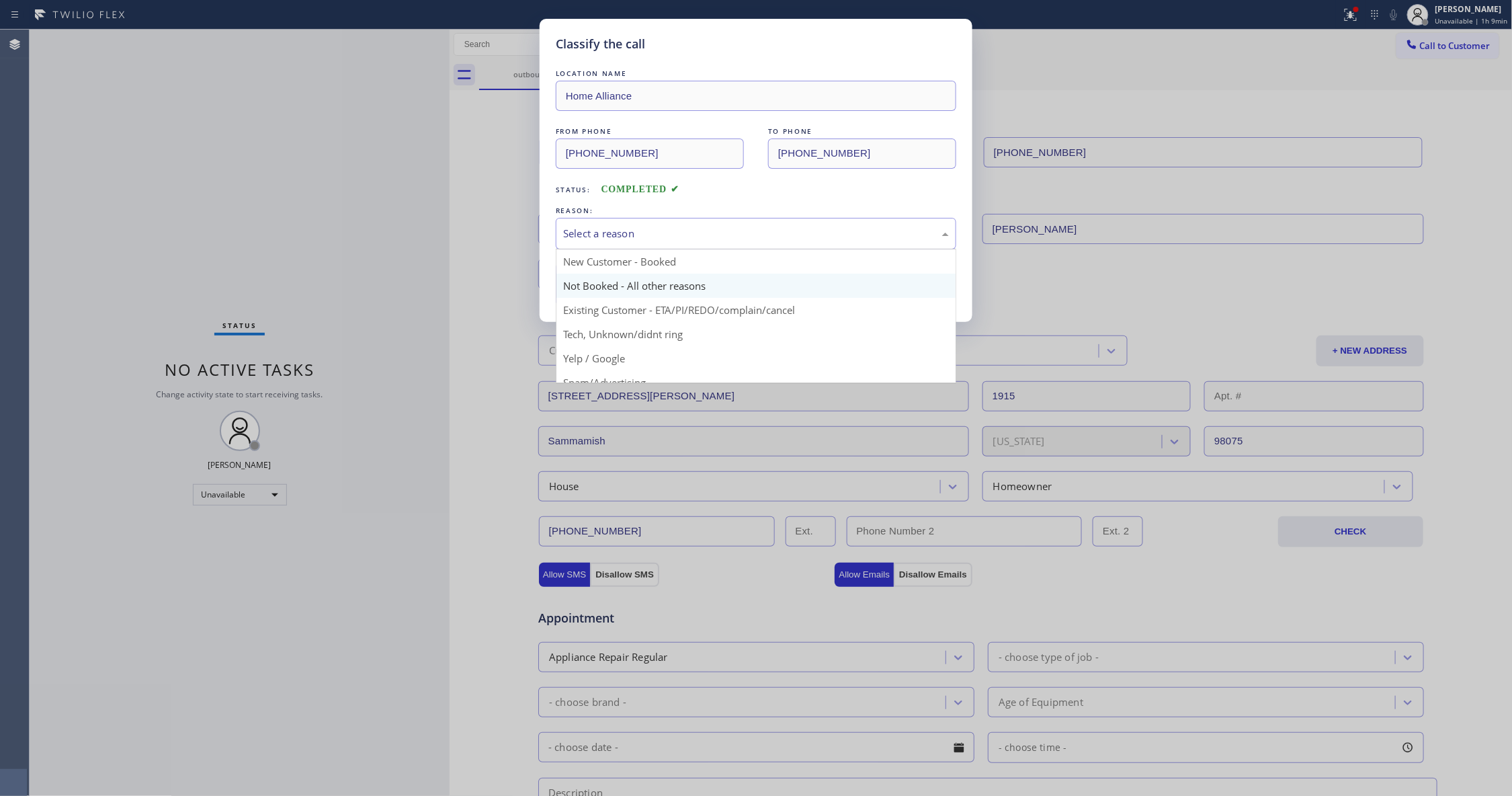
click at [605, 289] on button "Save" at bounding box center [610, 284] width 108 height 43
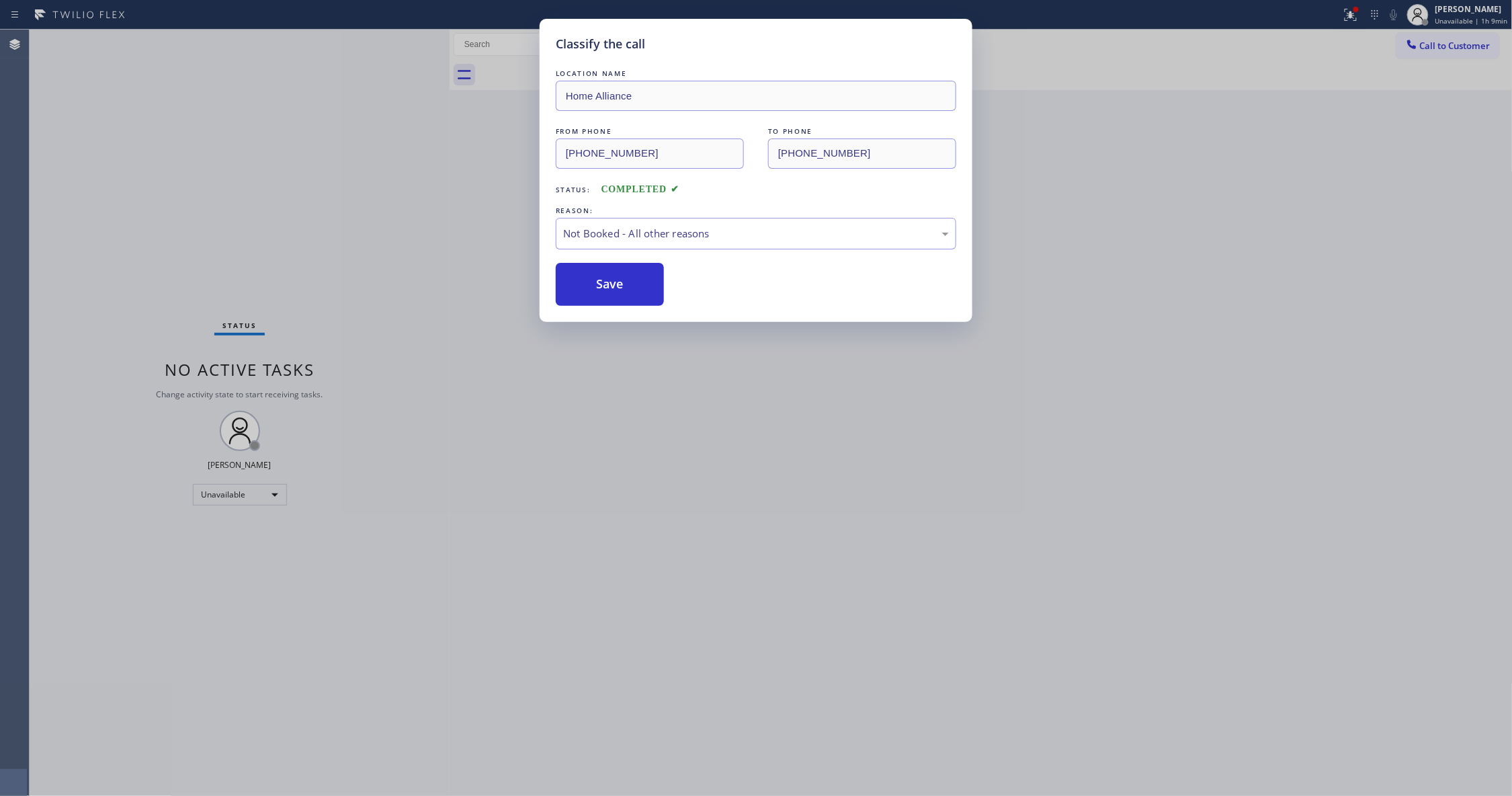
click at [605, 289] on button "Save" at bounding box center [610, 284] width 108 height 43
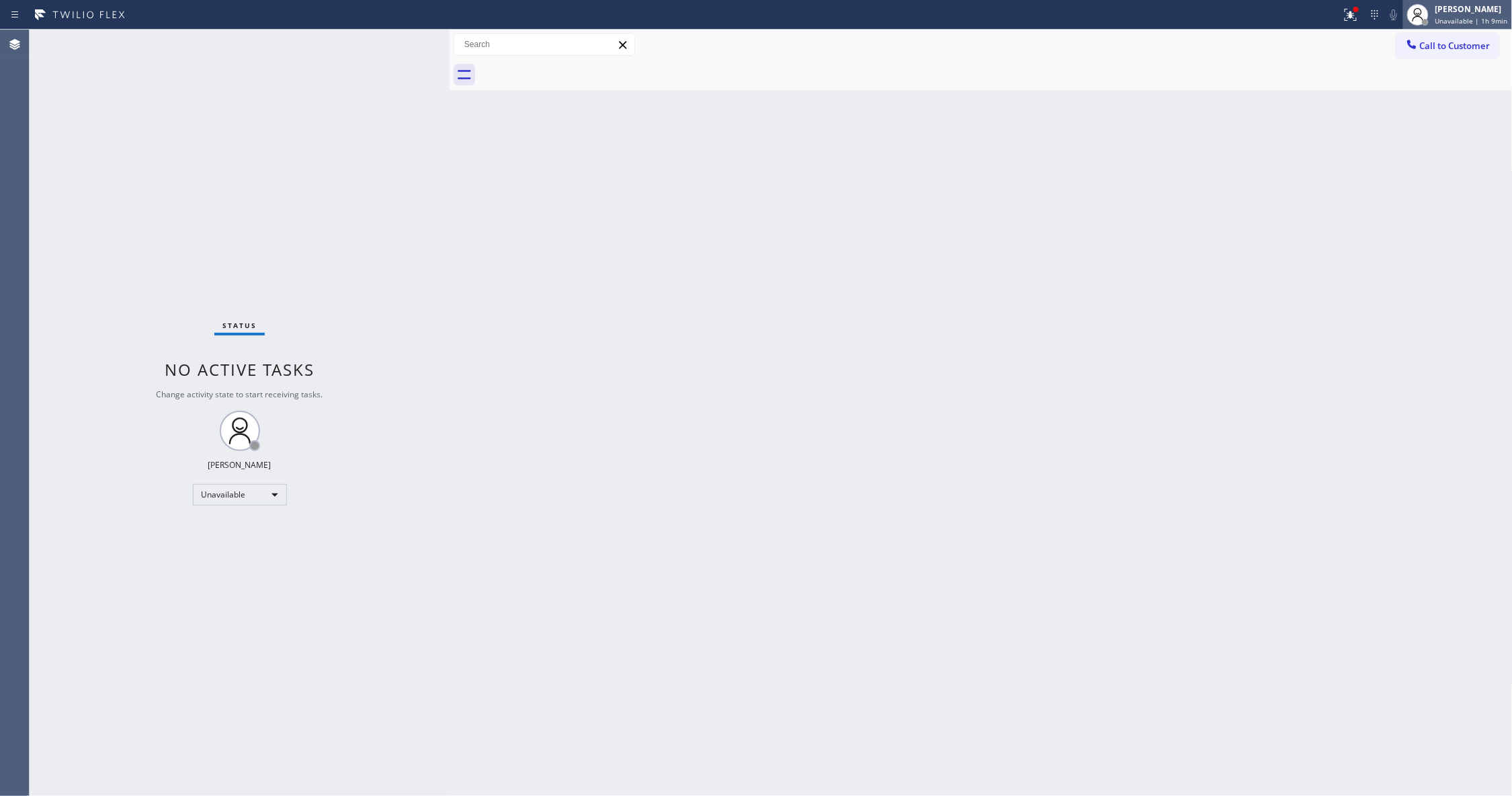
click at [1449, 20] on span "Unavailable | 1h 9min" at bounding box center [1471, 21] width 73 height 10
click at [1100, 213] on div "Back to Dashboard Change Sender ID Customers Technicians Select a contact Outbo…" at bounding box center [981, 412] width 1063 height 766
click at [1445, 21] on span "Unavailable | 1h 9min" at bounding box center [1471, 21] width 73 height 10
click at [1388, 103] on button "Break" at bounding box center [1445, 106] width 135 height 17
click at [1441, 19] on span "Break | 1s" at bounding box center [1458, 21] width 34 height 10
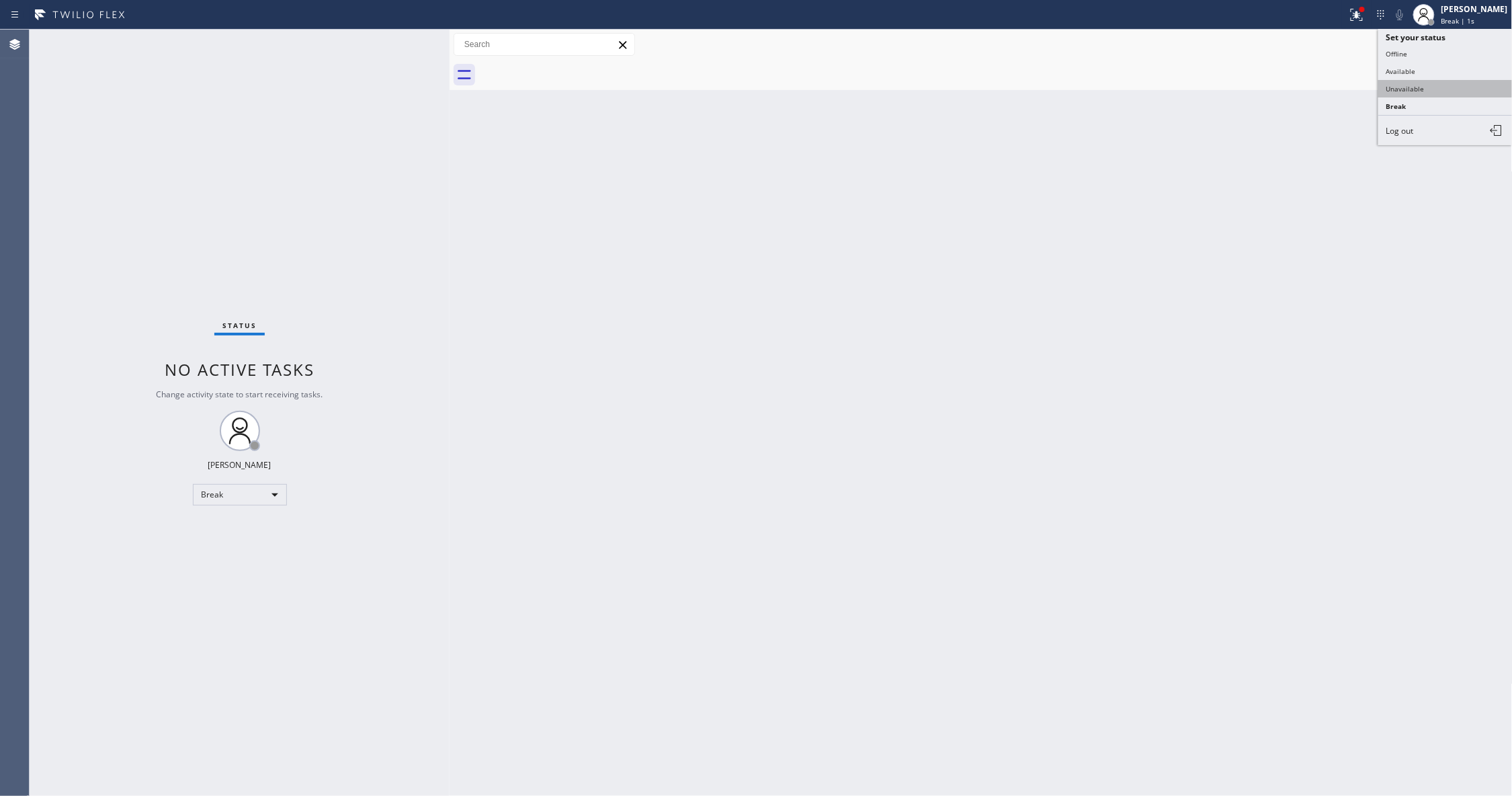
click at [1441, 89] on button "Unavailable" at bounding box center [1445, 88] width 135 height 17
drag, startPoint x: 1294, startPoint y: 128, endPoint x: 1318, endPoint y: 107, distance: 31.9
click at [1294, 128] on div "Back to Dashboard Change Sender ID Customers Technicians Select a contact Outbo…" at bounding box center [981, 412] width 1063 height 766
click at [102, 173] on div "Status No active tasks Change activity state to start receiving tasks. [PERSON_…" at bounding box center [239, 412] width 420 height 766
drag, startPoint x: 1449, startPoint y: 54, endPoint x: 1352, endPoint y: 54, distance: 97.0
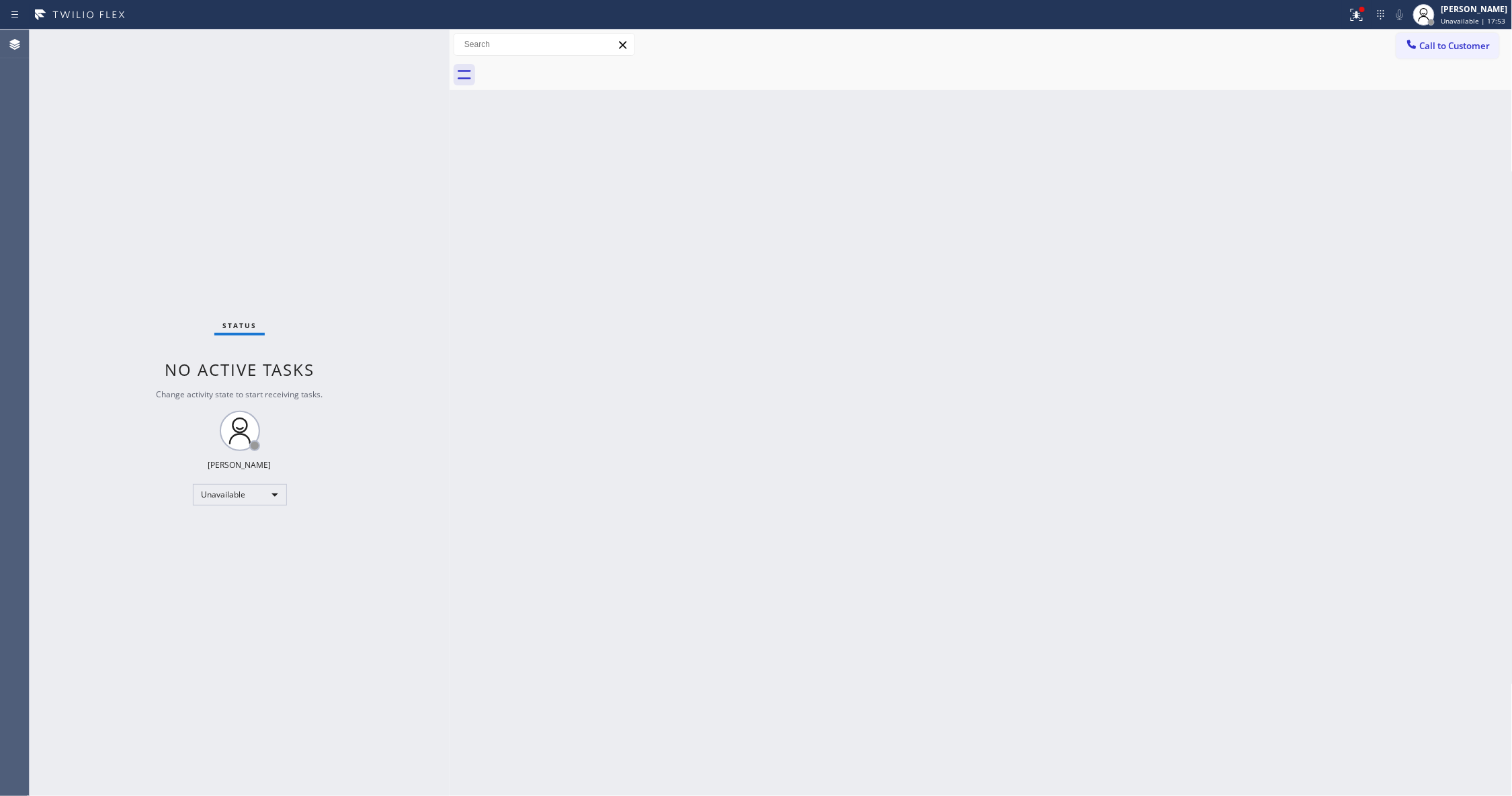
click at [1421, 54] on button "Call to Customer" at bounding box center [1448, 45] width 103 height 25
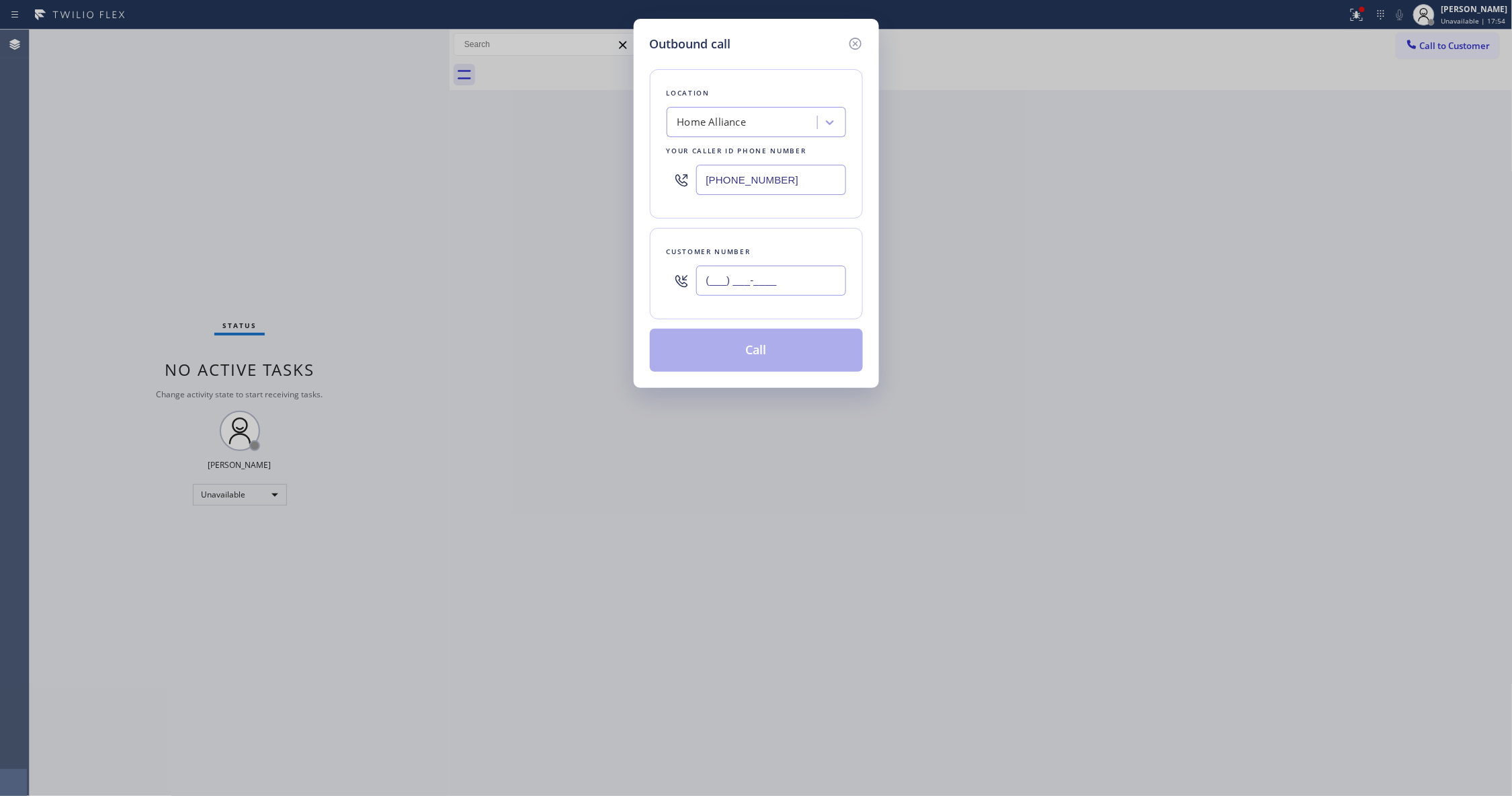
click at [753, 285] on input "(___) ___-____" at bounding box center [771, 280] width 150 height 30
paste input "516) 710-0446"
type input "[PHONE_NUMBER]"
click at [183, 181] on div "Outbound call Location Home Alliance Your caller id phone number [PHONE_NUMBER]…" at bounding box center [756, 398] width 1512 height 796
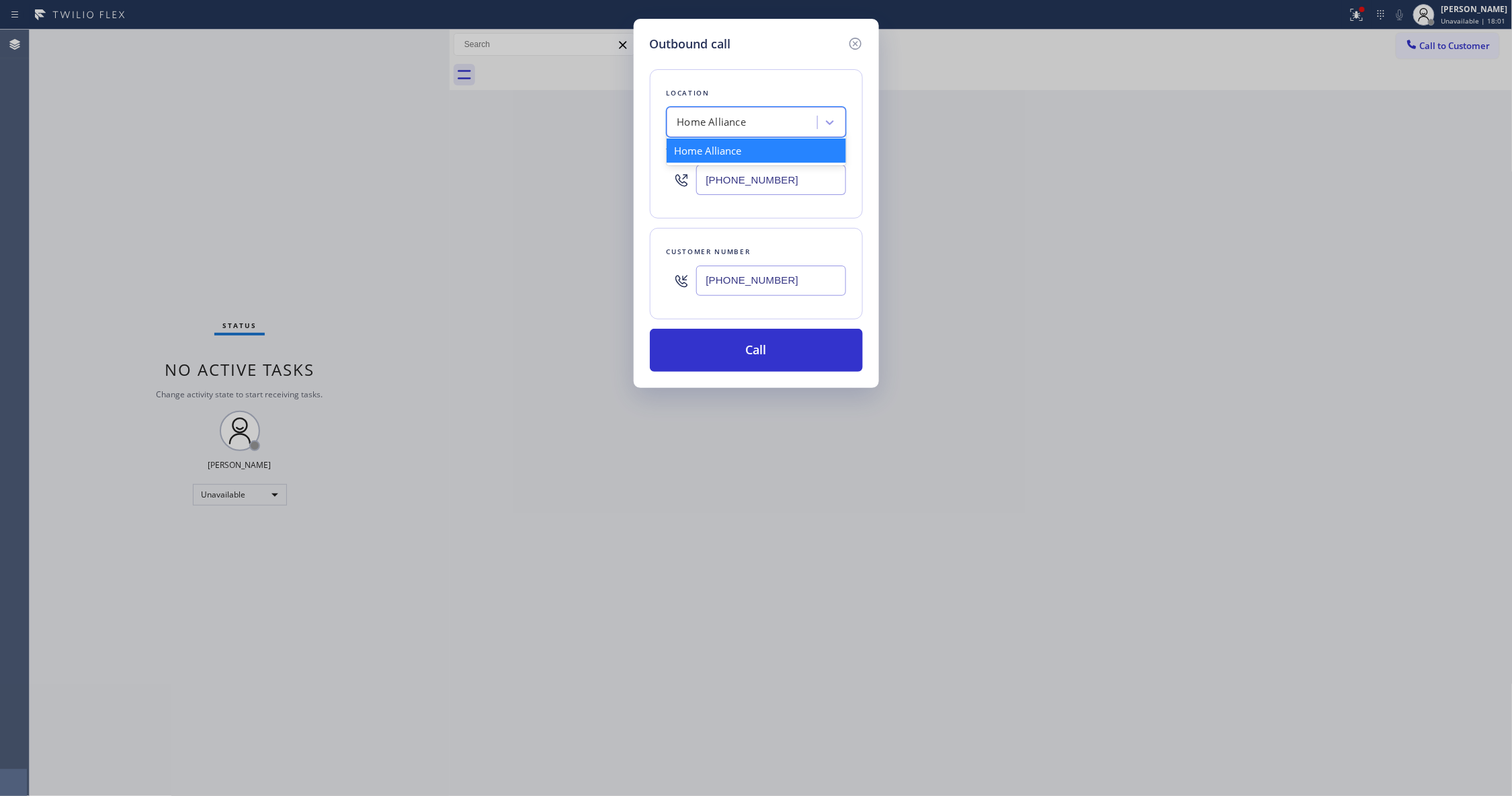
click at [739, 122] on div "Home Alliance" at bounding box center [711, 122] width 69 height 15
paste input "Jersey Tech Electric,LLC"
type input "Jersey Tech Electric,LLC"
click at [711, 162] on div "Jersey Tech Electric,LLC" at bounding box center [756, 150] width 179 height 24
type input "[PHONE_NUMBER]"
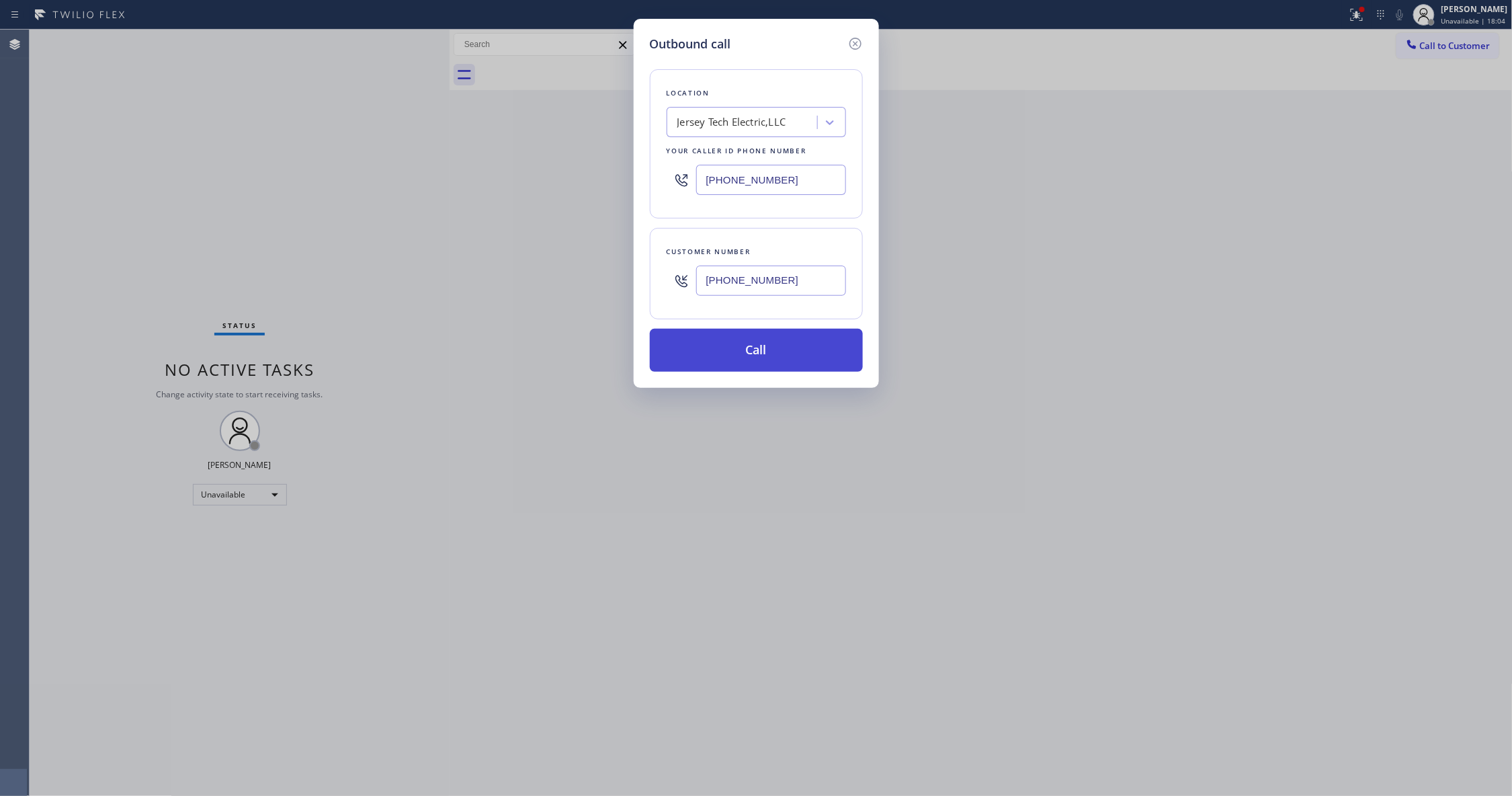
click at [775, 343] on button "Call" at bounding box center [756, 350] width 213 height 43
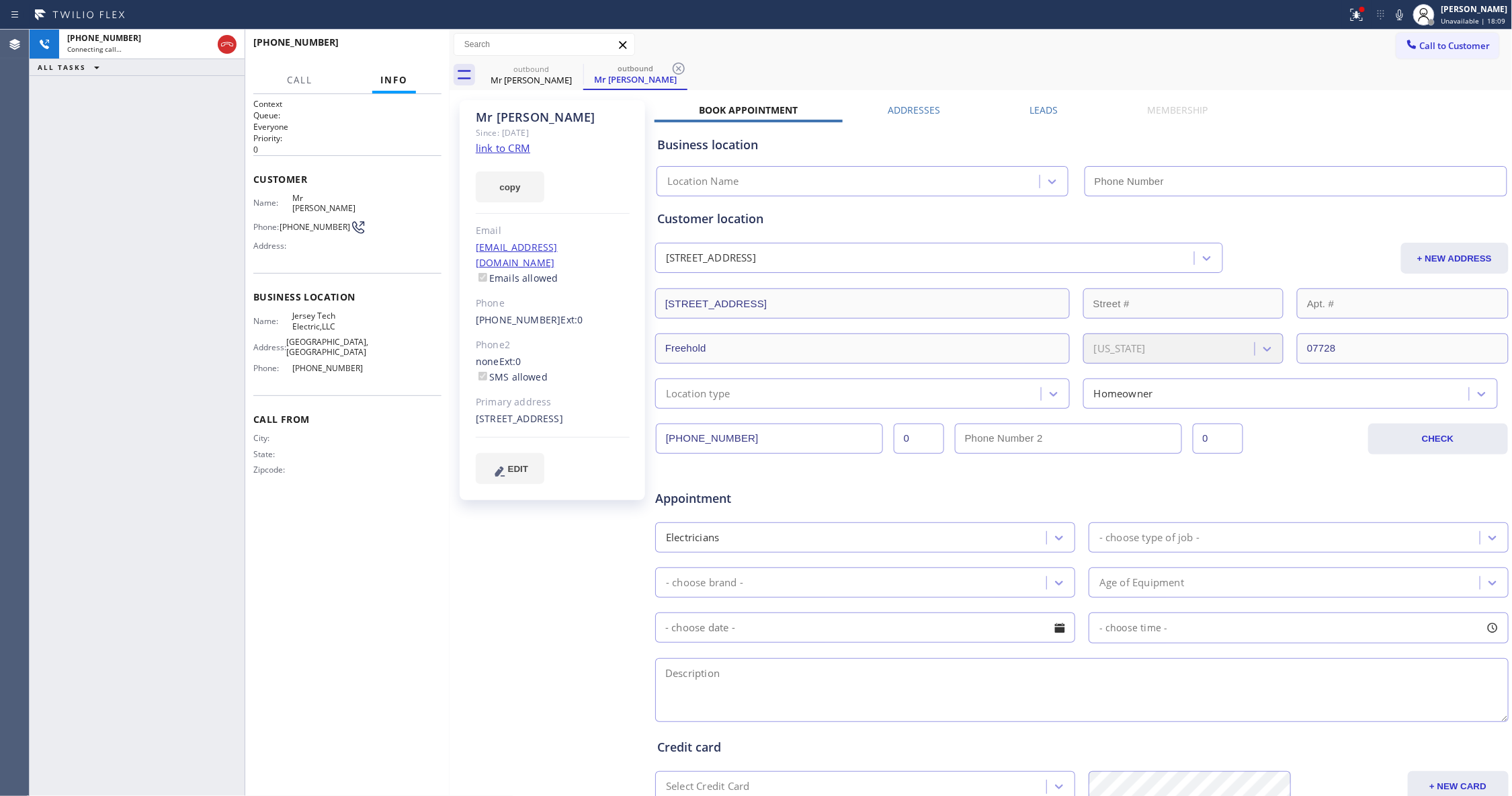
type input "[PHONE_NUMBER]"
click at [135, 692] on div "[PHONE_NUMBER] Connecting call… ALL TASKS ALL TASKS ACTIVE TASKS TASKS IN WRAP …" at bounding box center [137, 412] width 215 height 766
drag, startPoint x: 340, startPoint y: 316, endPoint x: 290, endPoint y: 313, distance: 50.1
click at [290, 313] on div "Name: Jersey Tech Electric,LLC" at bounding box center [310, 321] width 113 height 21
copy div "Jersey Tech Electric,LLC"
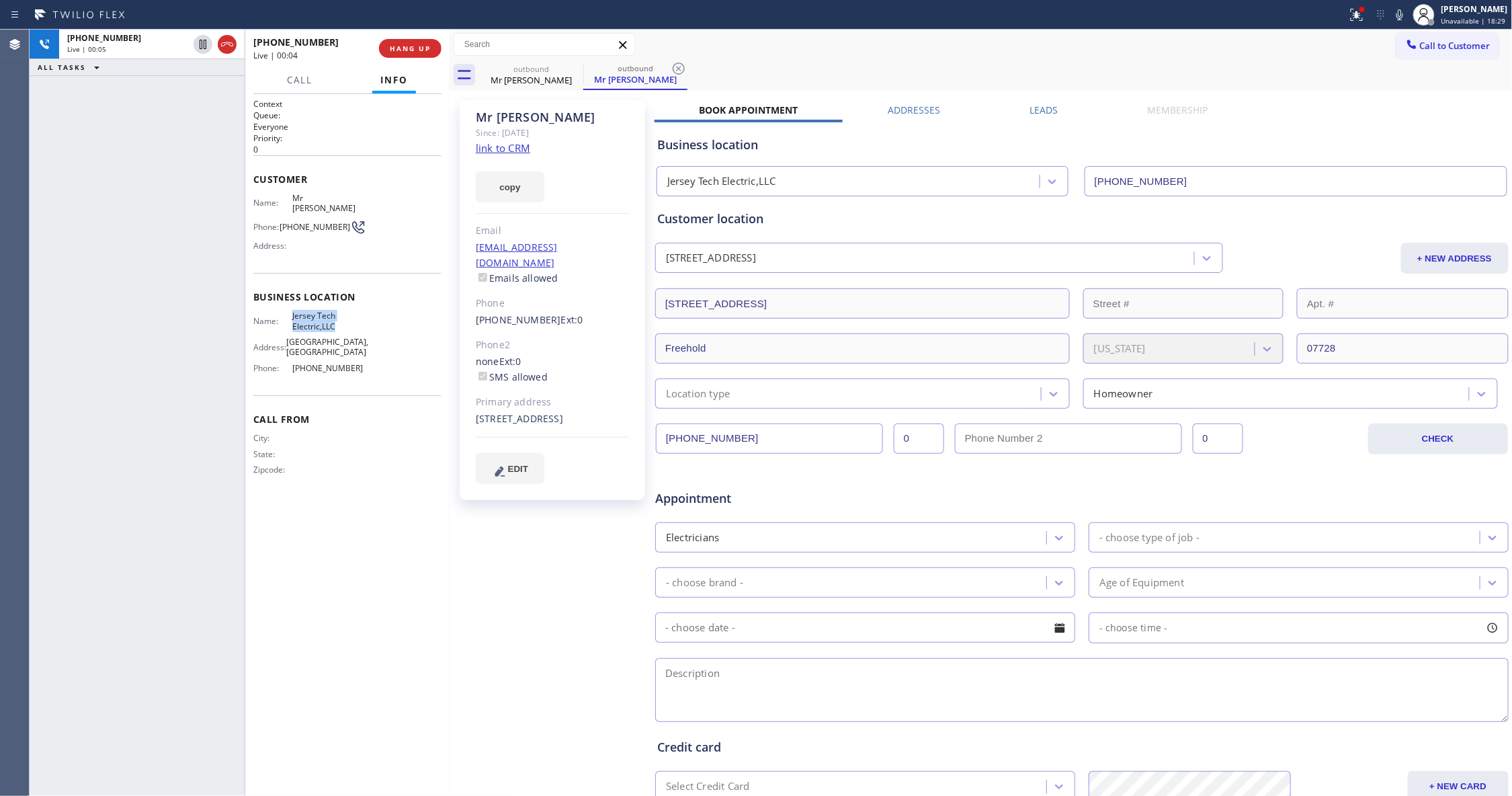
drag, startPoint x: 535, startPoint y: 587, endPoint x: 395, endPoint y: 421, distance: 217.2
click at [525, 586] on div "Mr [PERSON_NAME] Since: [DATE] link to CRM copy Email [EMAIL_ADDRESS][DOMAIN_NA…" at bounding box center [553, 529] width 201 height 871
drag, startPoint x: 359, startPoint y: 363, endPoint x: 288, endPoint y: 364, distance: 71.0
click at [288, 364] on div "Phone: [PHONE_NUMBER]" at bounding box center [310, 368] width 113 height 10
copy div "[PHONE_NUMBER]"
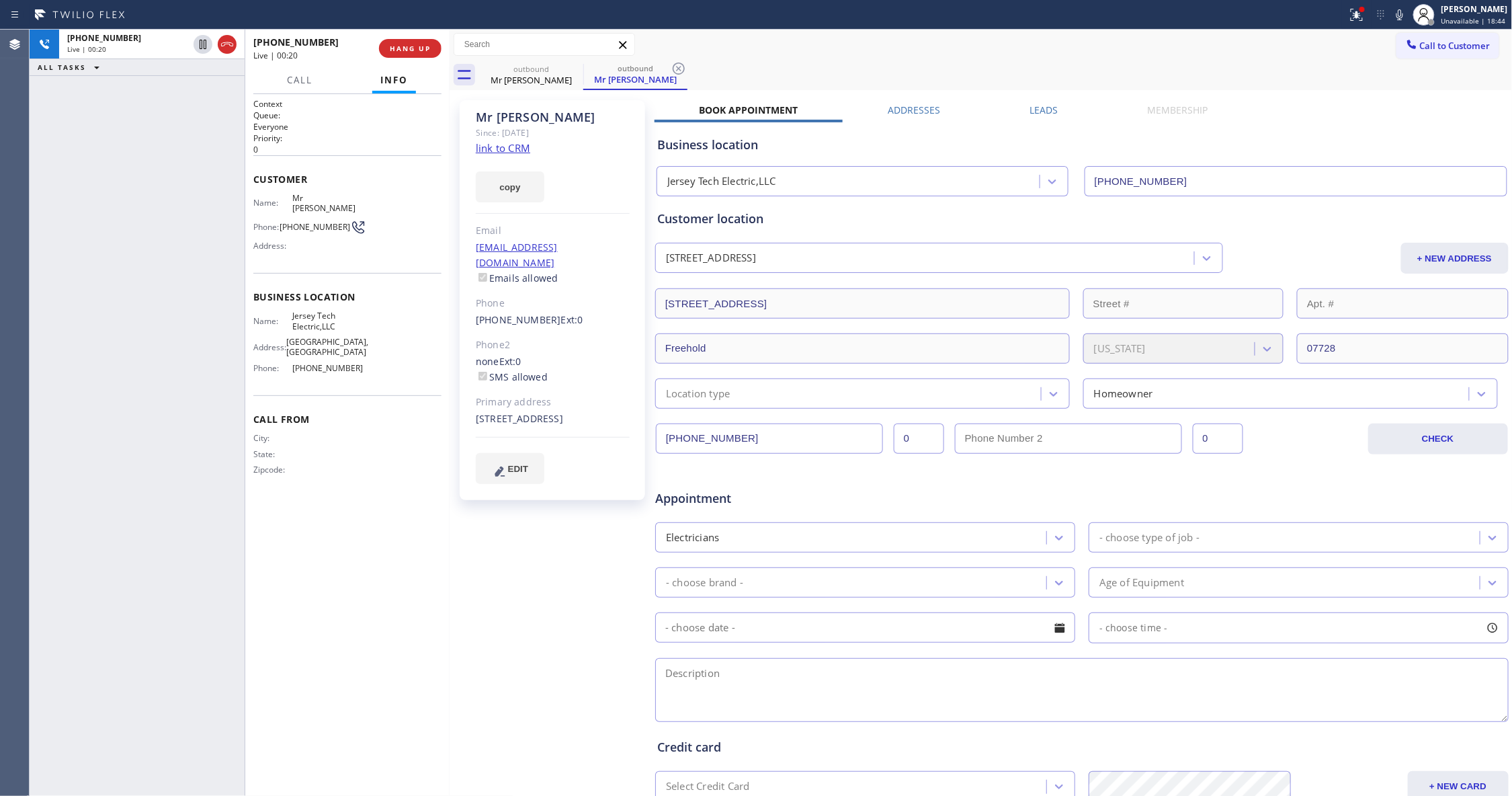
click at [559, 557] on div "Mr [PERSON_NAME] Since: [DATE] link to CRM copy Email [EMAIL_ADDRESS][DOMAIN_NA…" at bounding box center [553, 529] width 201 height 871
click at [509, 148] on link "link to CRM" at bounding box center [502, 148] width 54 height 14
click at [678, 69] on icon at bounding box center [679, 69] width 12 height 12
click at [1392, 16] on icon at bounding box center [1399, 14] width 16 height 16
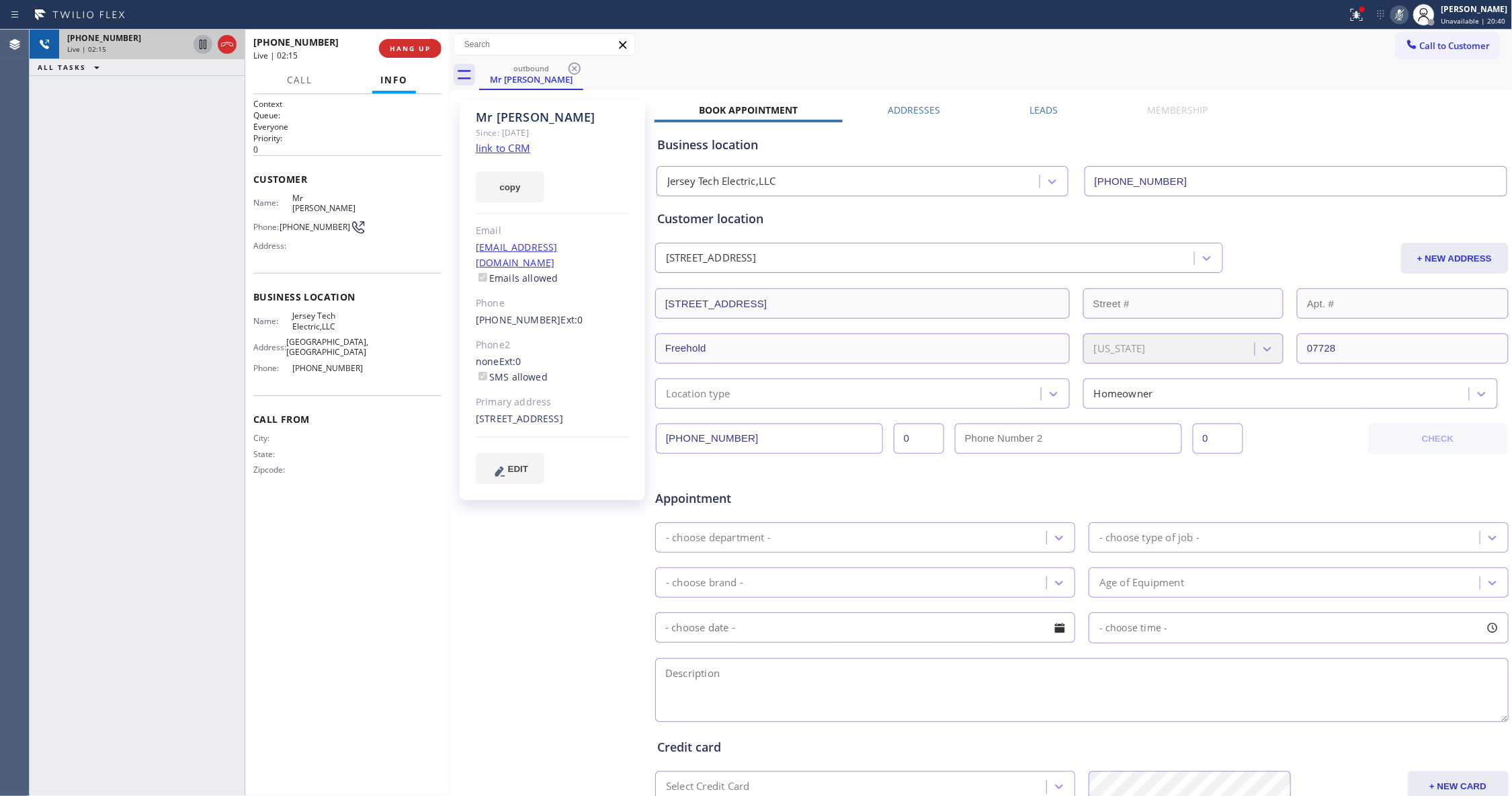
click at [196, 45] on icon at bounding box center [203, 44] width 16 height 16
click at [115, 544] on div "[PHONE_NUMBER] Live | 03:12 ALL TASKS ALL TASKS ACTIVE TASKS TASKS IN WRAP UP" at bounding box center [137, 412] width 215 height 766
drag, startPoint x: 52, startPoint y: 305, endPoint x: 164, endPoint y: 1, distance: 324.0
click at [52, 305] on div "[PHONE_NUMBER] Live | 06:19 ALL TASKS ALL TASKS ACTIVE TASKS TASKS IN WRAP UP" at bounding box center [137, 412] width 215 height 766
click at [199, 36] on icon at bounding box center [203, 44] width 16 height 16
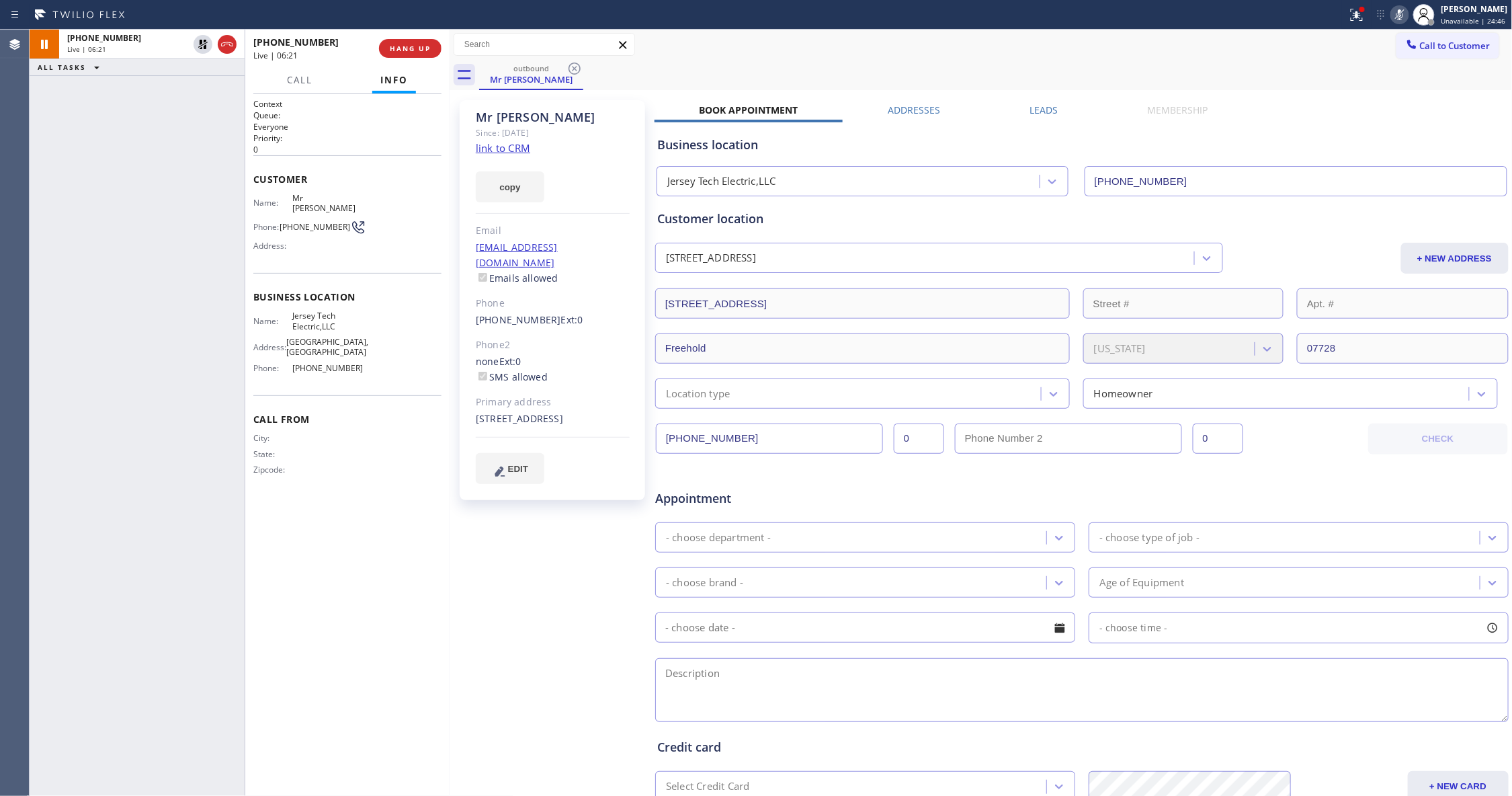
click at [1392, 16] on icon at bounding box center [1399, 14] width 16 height 16
click at [149, 650] on div "[PHONE_NUMBER] Live | 07:49 ALL TASKS ALL TASKS ACTIVE TASKS TASKS IN WRAP UP" at bounding box center [137, 412] width 215 height 766
click at [509, 568] on div "Mr [PERSON_NAME] Since: [DATE] link to CRM copy Email [EMAIL_ADDRESS][DOMAIN_NA…" at bounding box center [553, 529] width 201 height 871
drag, startPoint x: 506, startPoint y: 579, endPoint x: 536, endPoint y: 3, distance: 576.8
click at [506, 309] on div "Mr [PERSON_NAME] Since: [DATE] link to CRM copy Email [EMAIL_ADDRESS][DOMAIN_NA…" at bounding box center [553, 529] width 201 height 871
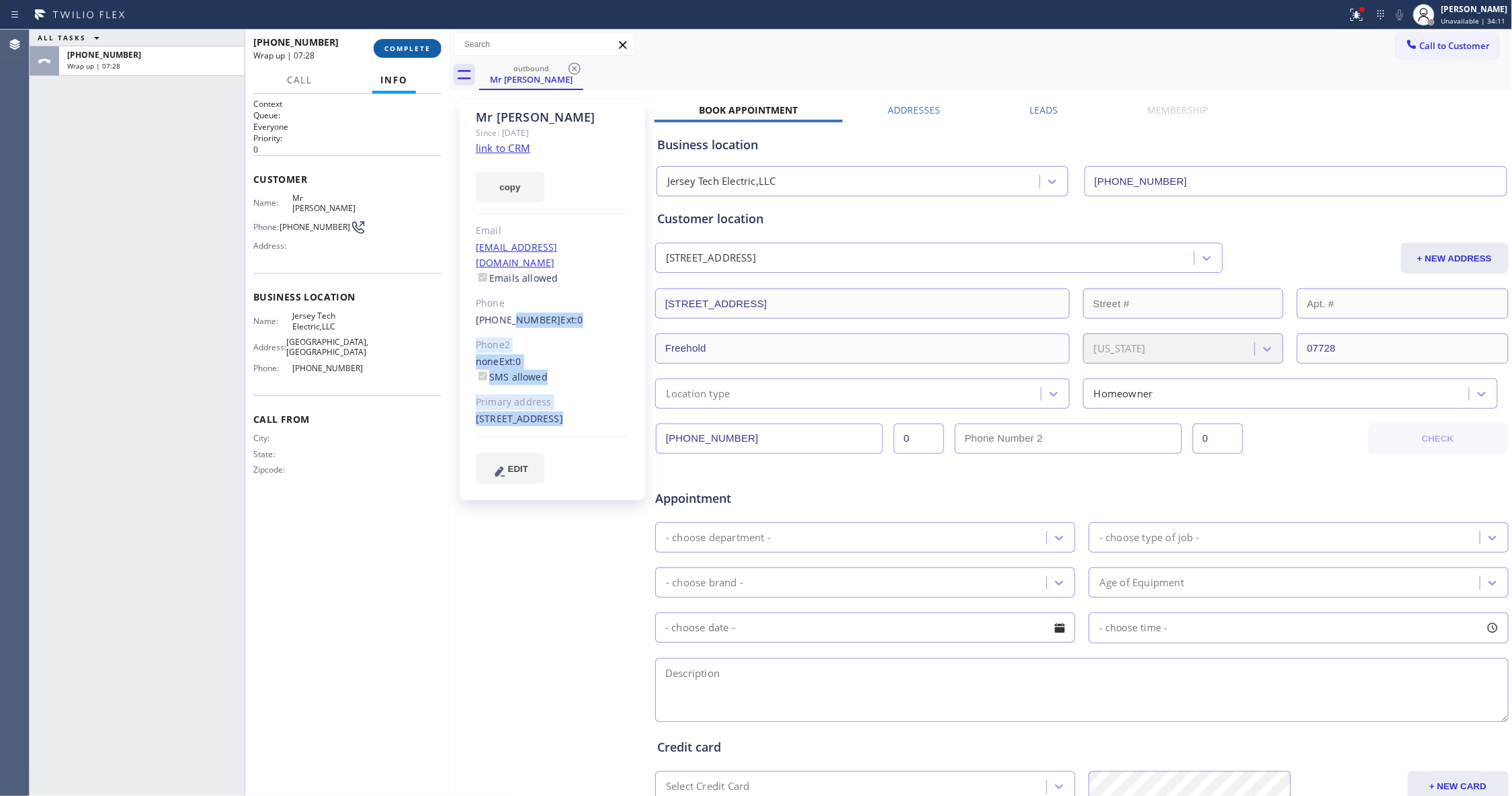
click at [412, 52] on span "COMPLETE" at bounding box center [407, 49] width 46 height 10
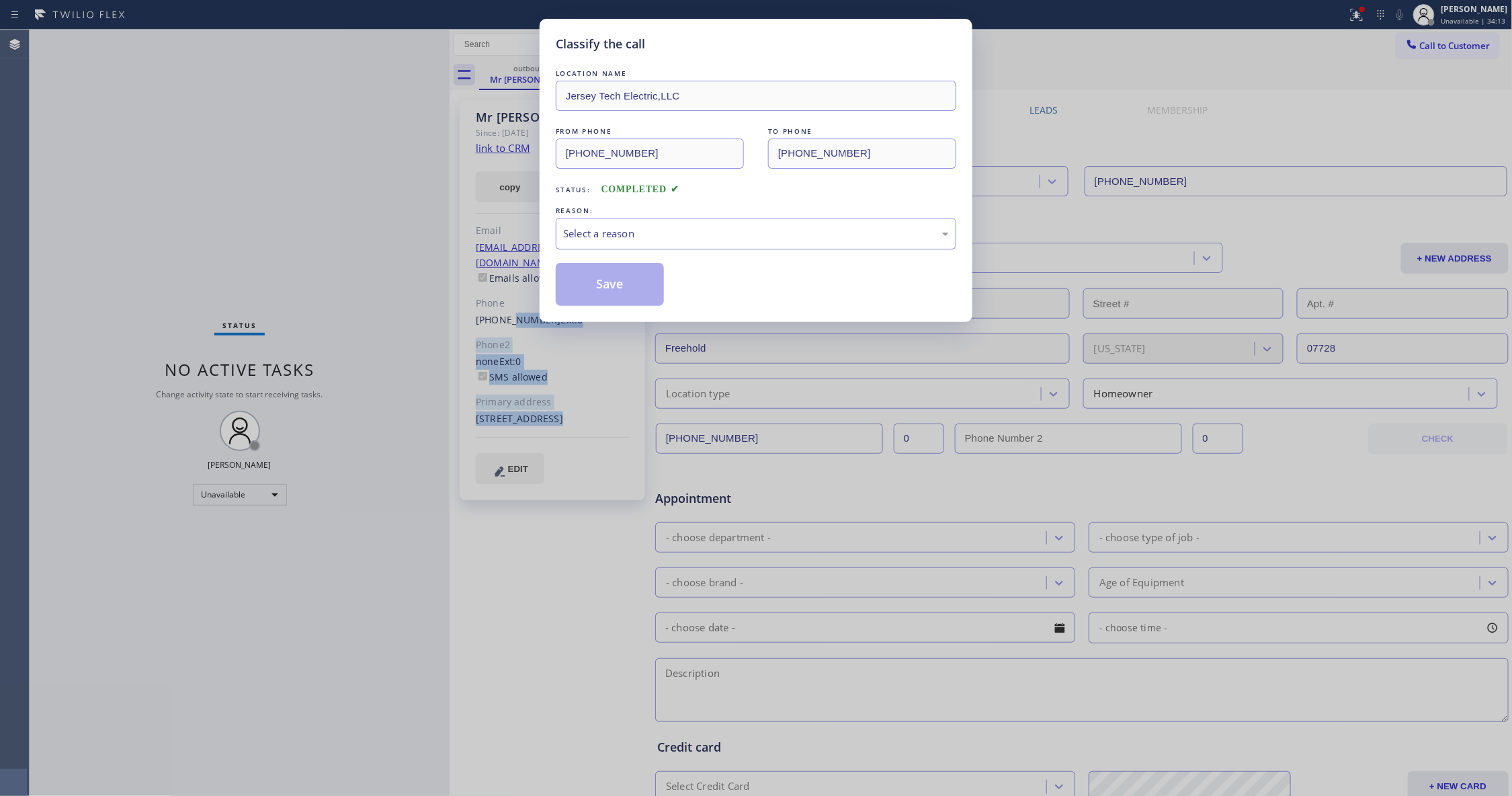
click at [670, 219] on div "Select a reason" at bounding box center [756, 234] width 401 height 32
click at [618, 280] on button "Save" at bounding box center [610, 284] width 108 height 43
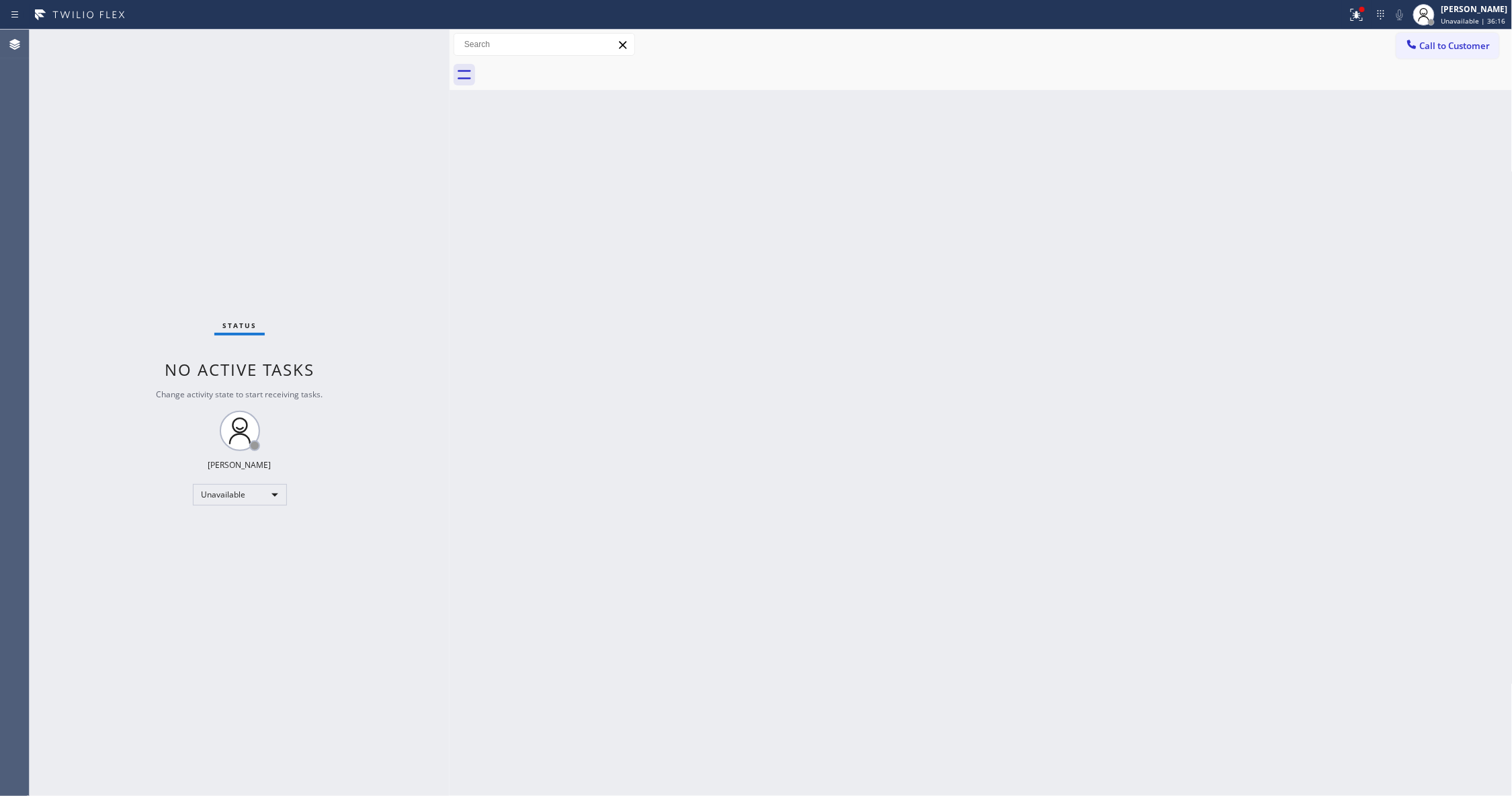
click at [51, 662] on div "Status No active tasks Change activity state to start receiving tasks. [PERSON_…" at bounding box center [239, 412] width 420 height 766
drag, startPoint x: 98, startPoint y: 181, endPoint x: 346, endPoint y: 30, distance: 290.4
click at [110, 166] on div "Status No active tasks Change activity state to start receiving tasks. [PERSON_…" at bounding box center [239, 412] width 420 height 766
click at [105, 758] on div "Status No active tasks Change activity state to start receiving tasks. [PERSON_…" at bounding box center [239, 412] width 420 height 766
click at [237, 497] on div "Unavailable" at bounding box center [240, 494] width 94 height 21
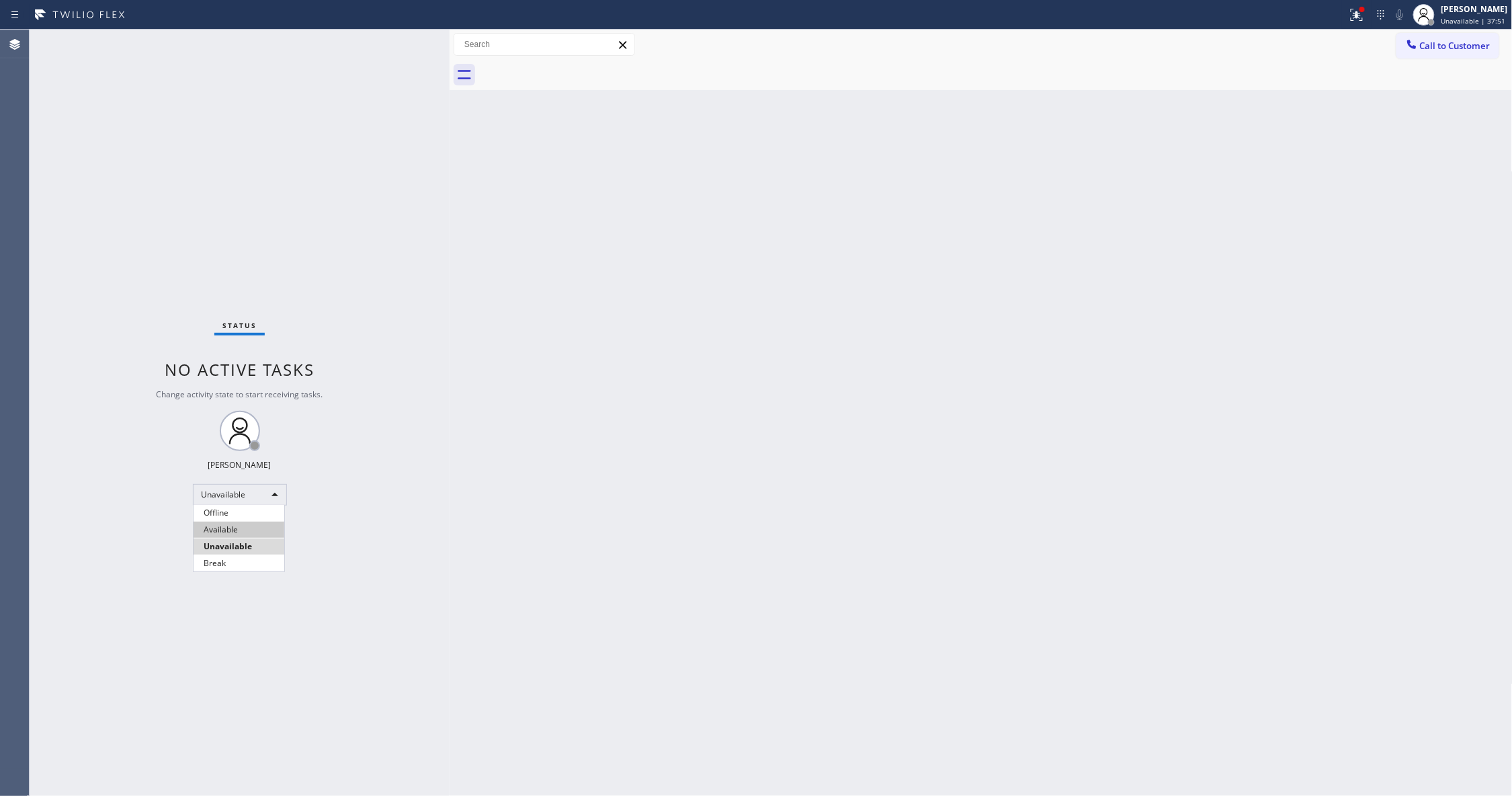
click at [216, 530] on li "Available" at bounding box center [239, 529] width 91 height 16
click at [135, 772] on div "Status No active tasks You are ready to start receiving tasks. [PERSON_NAME] Av…" at bounding box center [239, 412] width 420 height 766
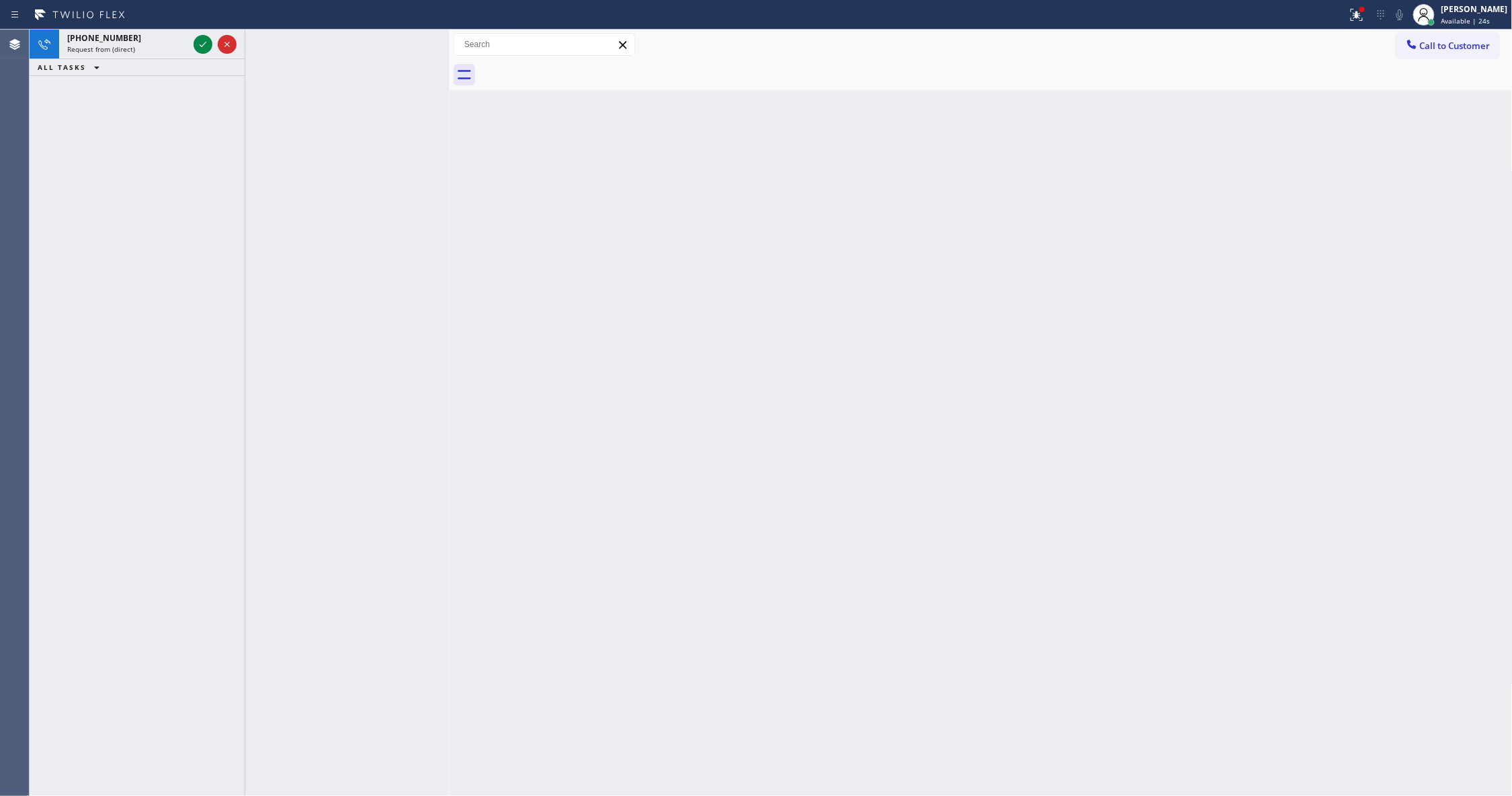
click at [624, 471] on div "Back to Dashboard Change Sender ID Customers Technicians Select a contact Outbo…" at bounding box center [981, 412] width 1063 height 766
click at [199, 45] on icon at bounding box center [203, 44] width 16 height 16
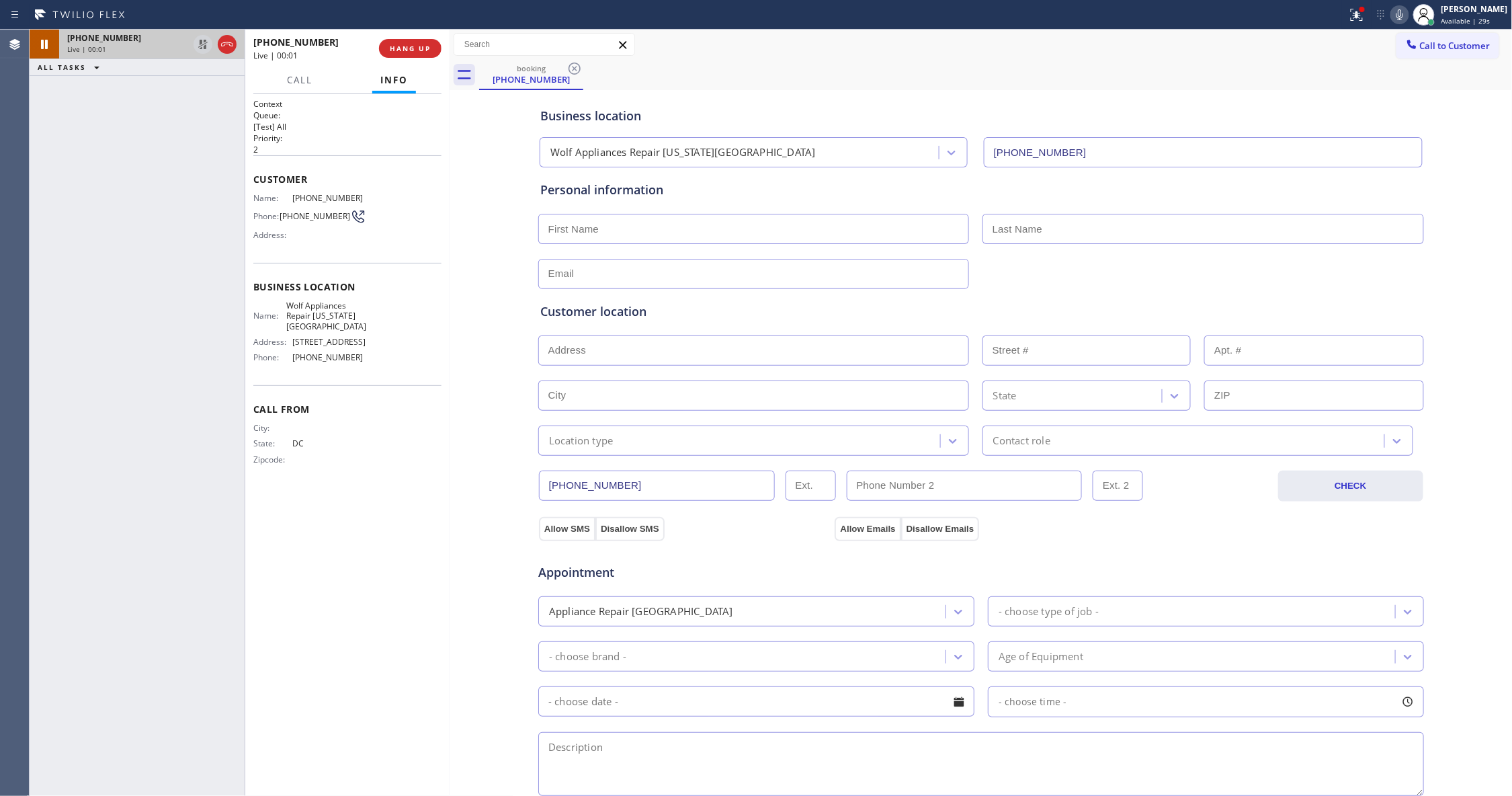
type input "[PHONE_NUMBER]"
click at [456, 532] on div "Business location Wolf Appliances Repair [US_STATE][GEOGRAPHIC_DATA] [PHONE_NUM…" at bounding box center [981, 552] width 1056 height 918
click at [449, 535] on div at bounding box center [449, 412] width 0 height 766
click at [428, 550] on div "Context Queue: [Test] All Priority: 2 Customer Name: [PHONE_NUMBER] Phone: [PHO…" at bounding box center [348, 445] width 188 height 694
click at [355, 647] on div "Context Queue: [Test] All Priority: 2 Customer Name: [PHONE_NUMBER] Phone: [PHO…" at bounding box center [348, 445] width 188 height 694
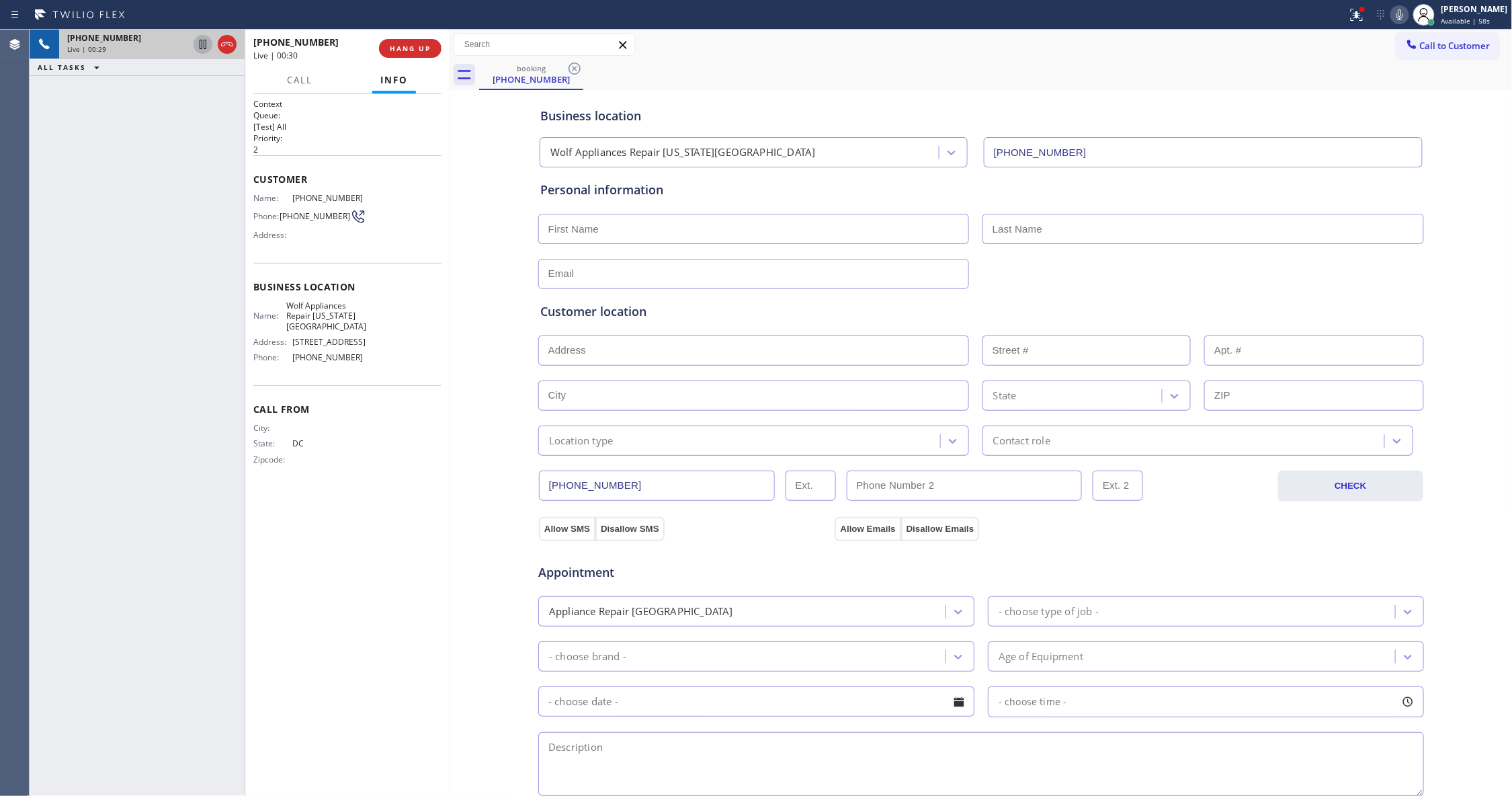
click at [425, 478] on div "Call From City: State: [US_STATE] Zipcode:" at bounding box center [348, 436] width 188 height 102
click at [407, 45] on span "COMPLETE" at bounding box center [407, 49] width 46 height 10
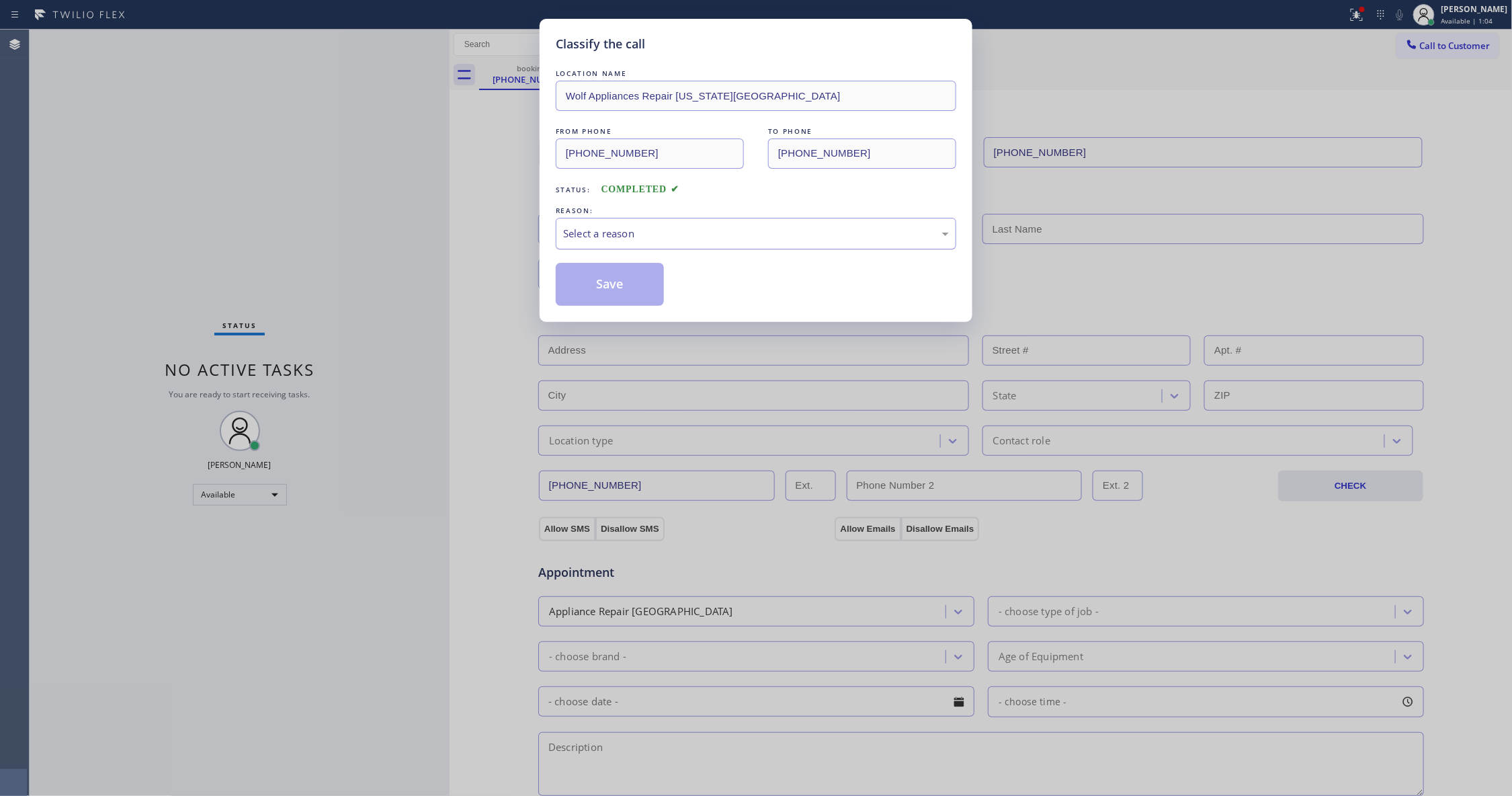
drag, startPoint x: 665, startPoint y: 237, endPoint x: 650, endPoint y: 243, distance: 16.2
click at [663, 236] on div "Select a reason" at bounding box center [755, 233] width 386 height 15
click at [614, 293] on button "Save" at bounding box center [610, 284] width 108 height 43
click at [614, 291] on button "Save" at bounding box center [610, 284] width 108 height 43
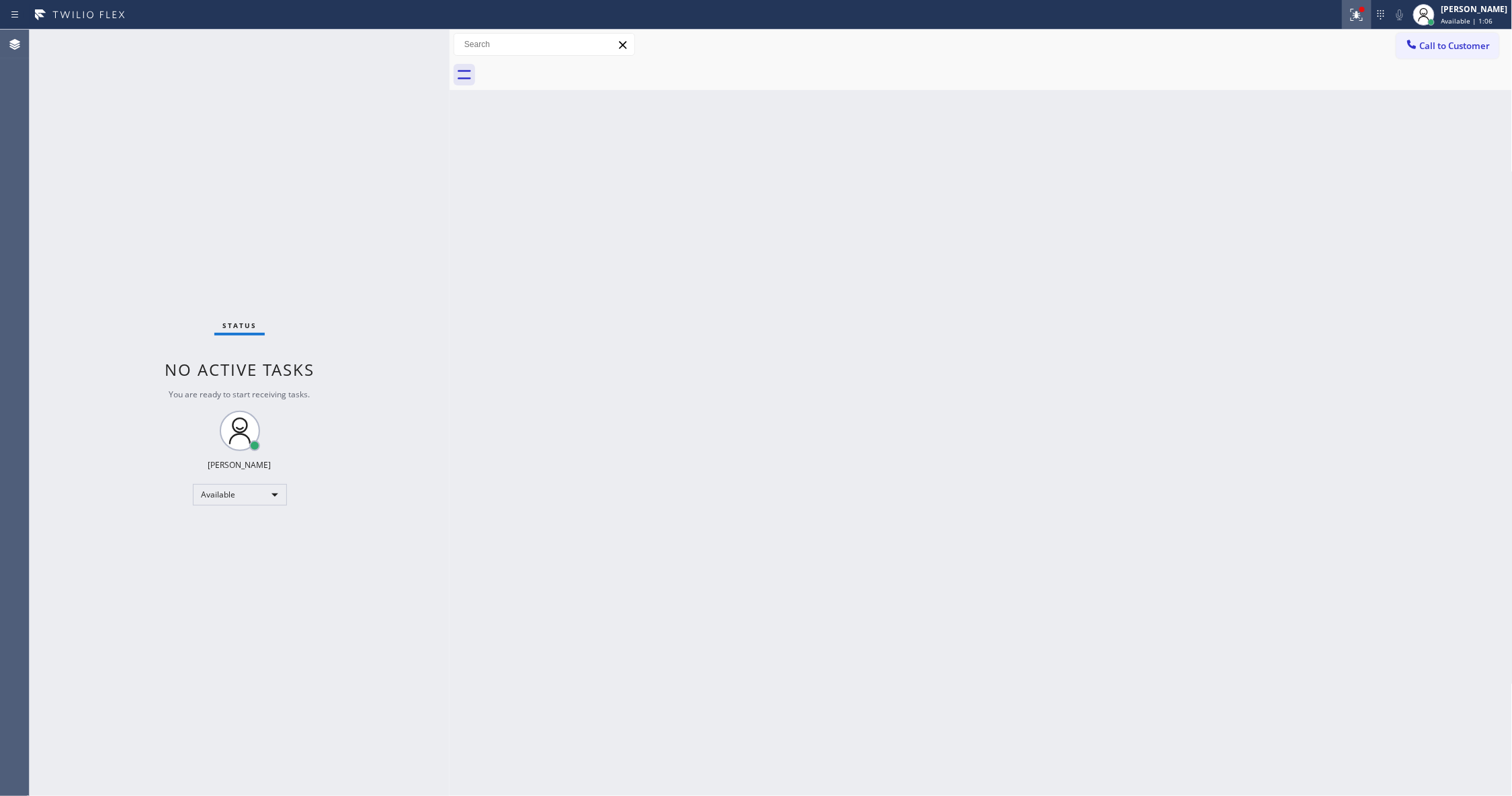
click at [1348, 10] on icon at bounding box center [1356, 14] width 16 height 16
click at [1302, 170] on button "Clear issues" at bounding box center [1268, 175] width 157 height 19
click at [748, 385] on div "Back to Dashboard Change Sender ID Customers Technicians Select a contact Outbo…" at bounding box center [981, 412] width 1063 height 766
click at [49, 338] on div "Status No active tasks You are ready to start receiving tasks. [PERSON_NAME] Av…" at bounding box center [239, 412] width 420 height 766
click at [247, 762] on div "Status No active tasks You are ready to start receiving tasks. [PERSON_NAME] Av…" at bounding box center [239, 412] width 420 height 766
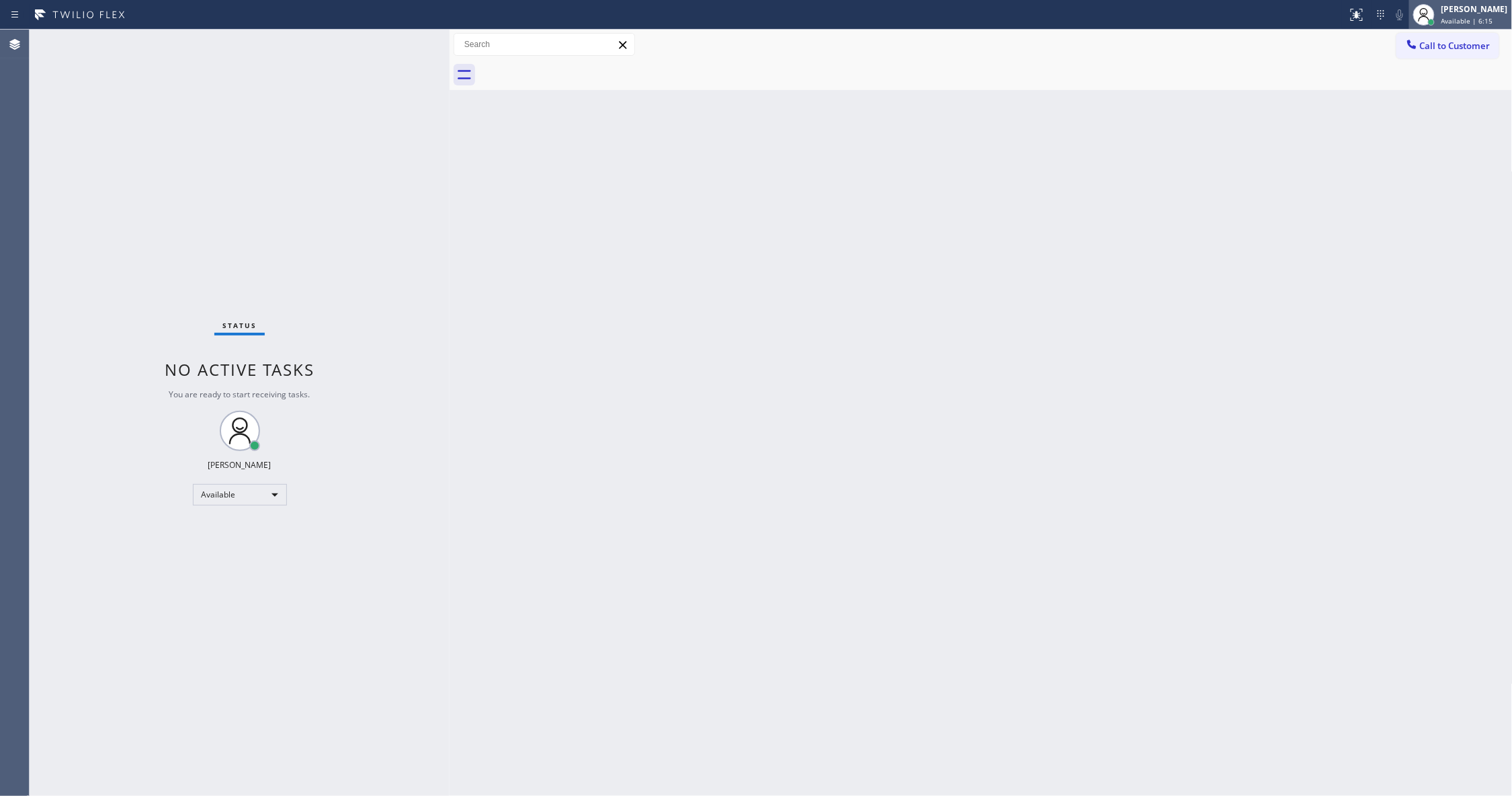
click at [1441, 22] on span "Available | 6:15" at bounding box center [1467, 21] width 52 height 10
click at [1421, 110] on button "Break" at bounding box center [1445, 106] width 135 height 17
drag, startPoint x: 208, startPoint y: 173, endPoint x: 1289, endPoint y: 102, distance: 1083.3
click at [225, 164] on div "Status No active tasks Change activity state to start receiving tasks. [PERSON_…" at bounding box center [239, 412] width 420 height 766
click at [1458, 52] on button "Call to Customer" at bounding box center [1448, 45] width 103 height 25
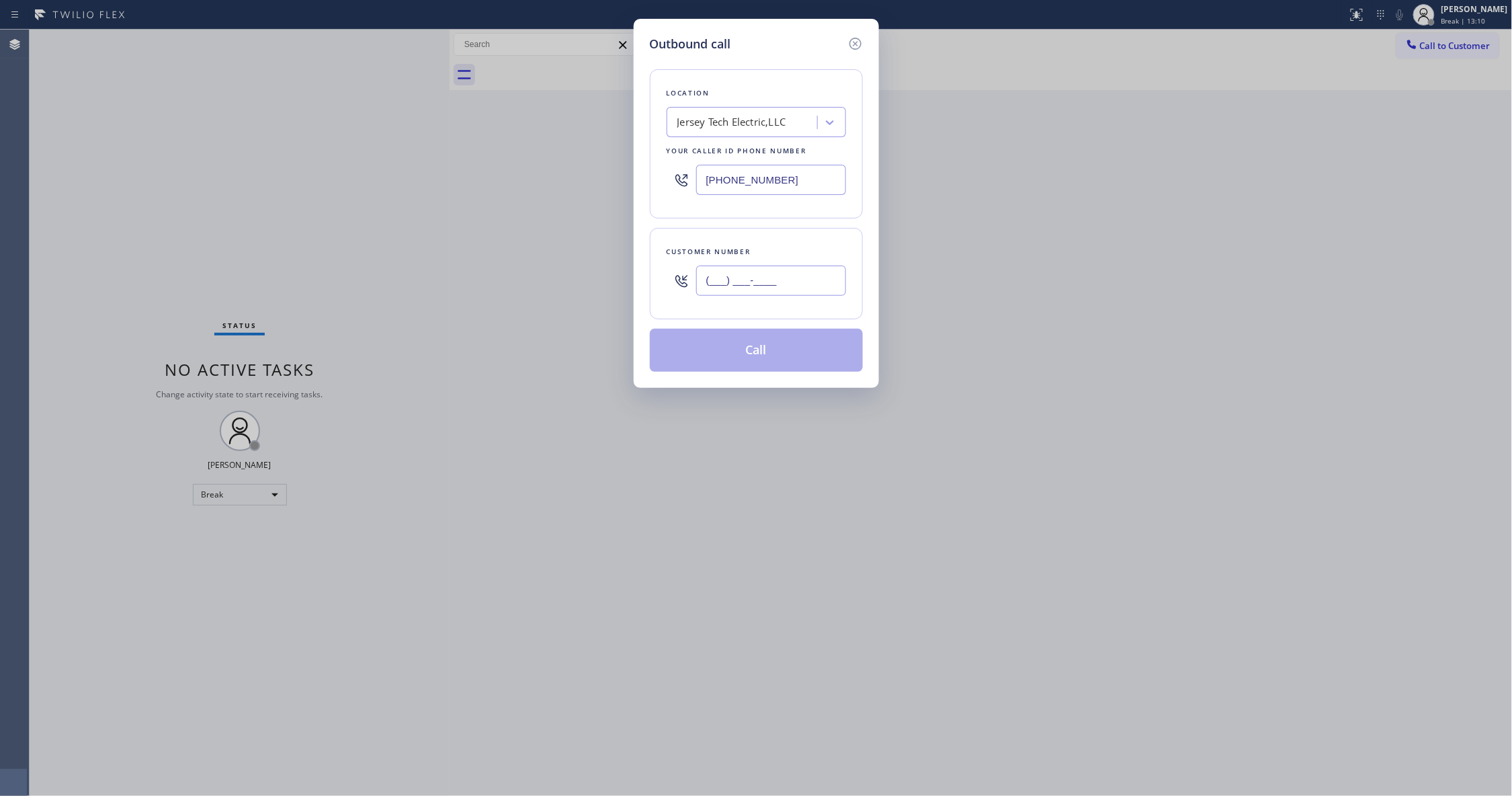
click at [771, 287] on input "(___) ___-____" at bounding box center [771, 280] width 150 height 30
paste input "503) 936-5446"
type input "[PHONE_NUMBER]"
click at [201, 142] on div "Outbound call Location Jersey Tech Electric,LLC Your caller id phone number [PH…" at bounding box center [756, 398] width 1512 height 796
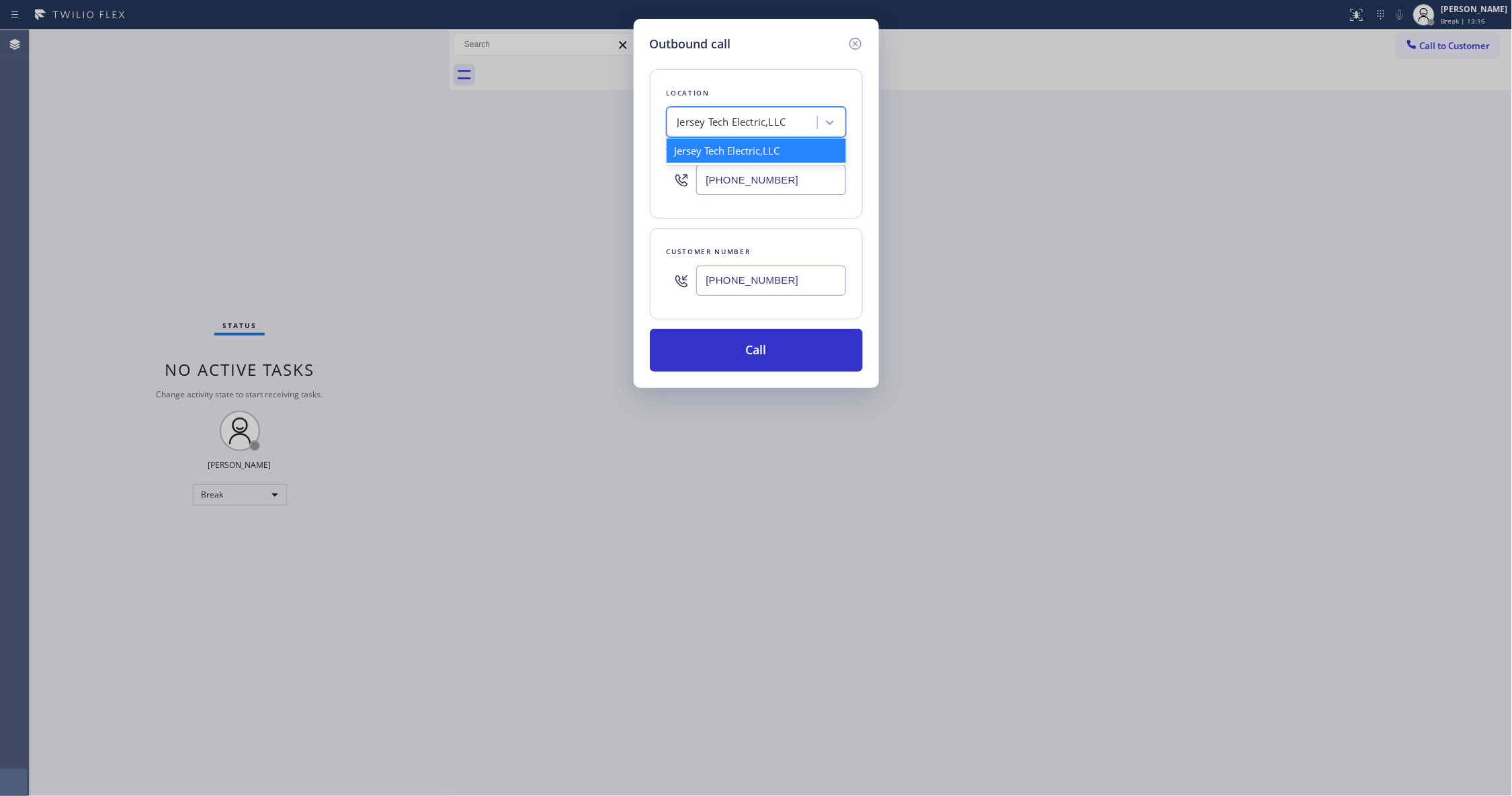
click at [703, 133] on div "Jersey Tech Electric,LLC" at bounding box center [756, 122] width 179 height 30
click at [706, 121] on div "Jersey Tech Electric,LLC" at bounding box center [731, 122] width 109 height 15
click at [709, 122] on div "Jersey Tech Electric,LLC" at bounding box center [731, 122] width 109 height 15
paste input "Scottsdale Viking Appliance Repair"
type input "Scottsdale Viking Appliance Repair"
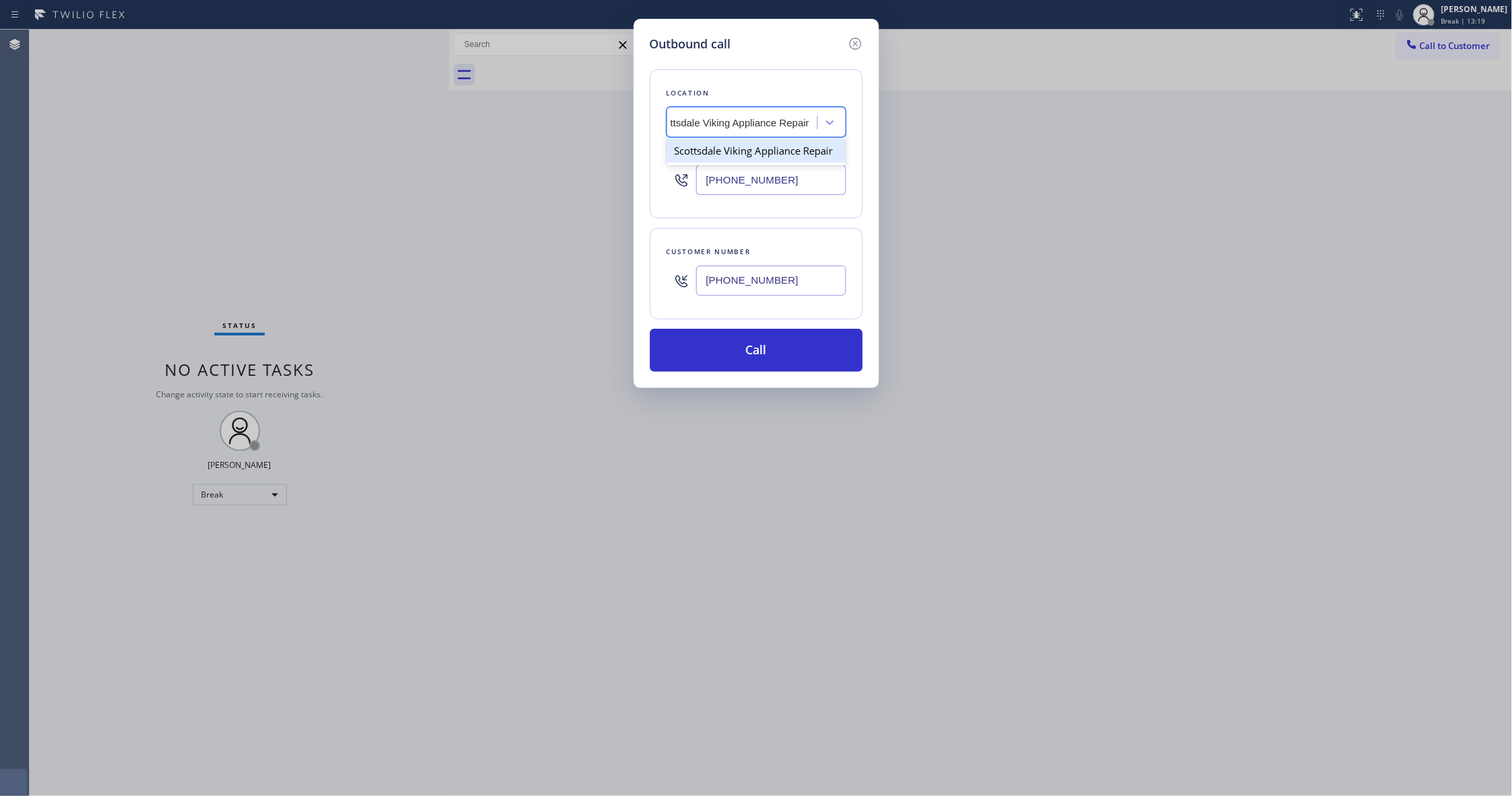
click at [737, 151] on div "Scottsdale Viking Appliance Repair" at bounding box center [756, 150] width 179 height 24
type input "[PHONE_NUMBER]"
drag, startPoint x: 791, startPoint y: 284, endPoint x: 619, endPoint y: 280, distance: 172.0
click at [619, 280] on div "Outbound call Location [GEOGRAPHIC_DATA] Viking Appliance Repair Your caller id…" at bounding box center [756, 398] width 1512 height 796
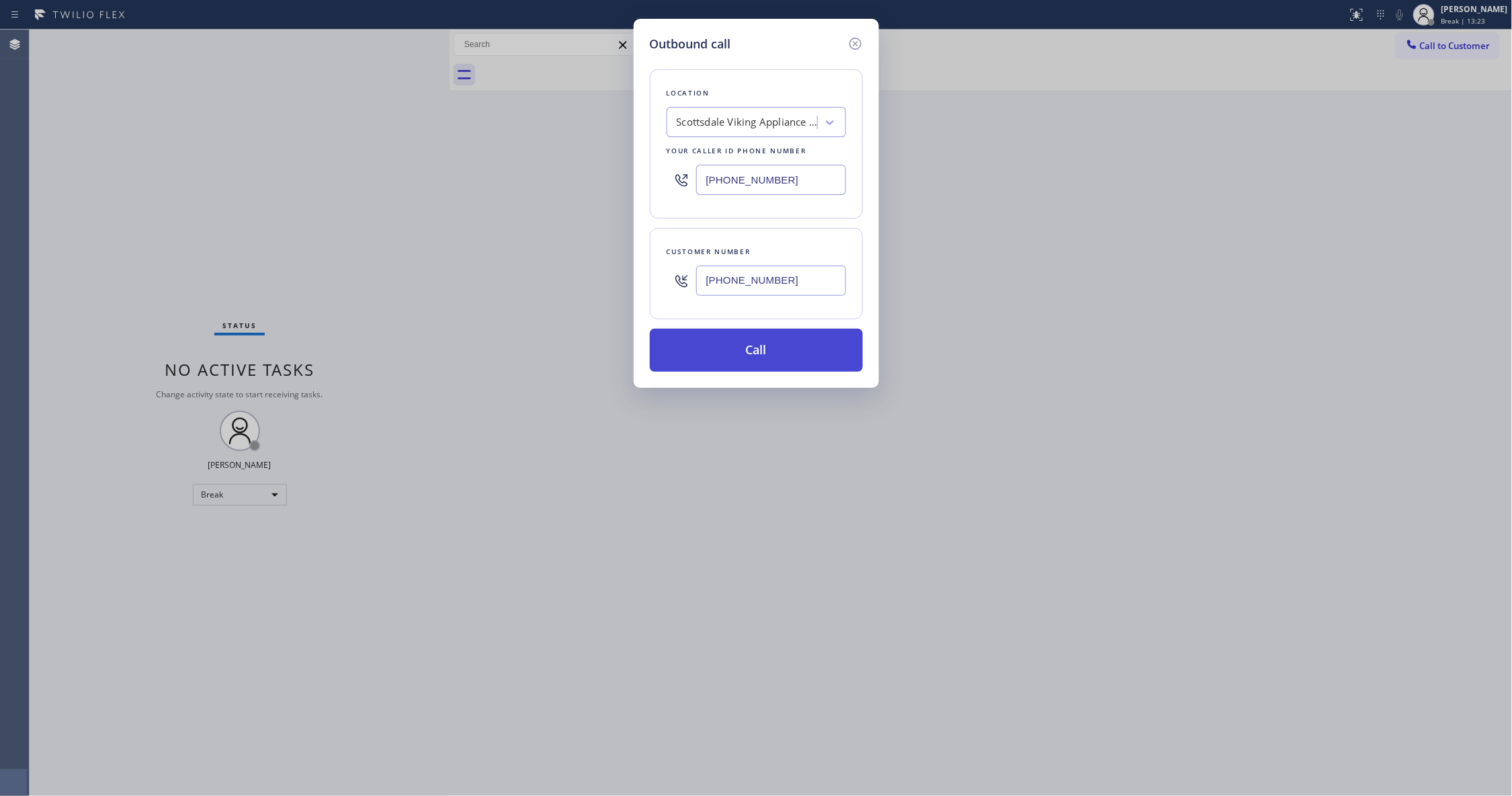
click at [740, 346] on button "Call" at bounding box center [756, 350] width 213 height 43
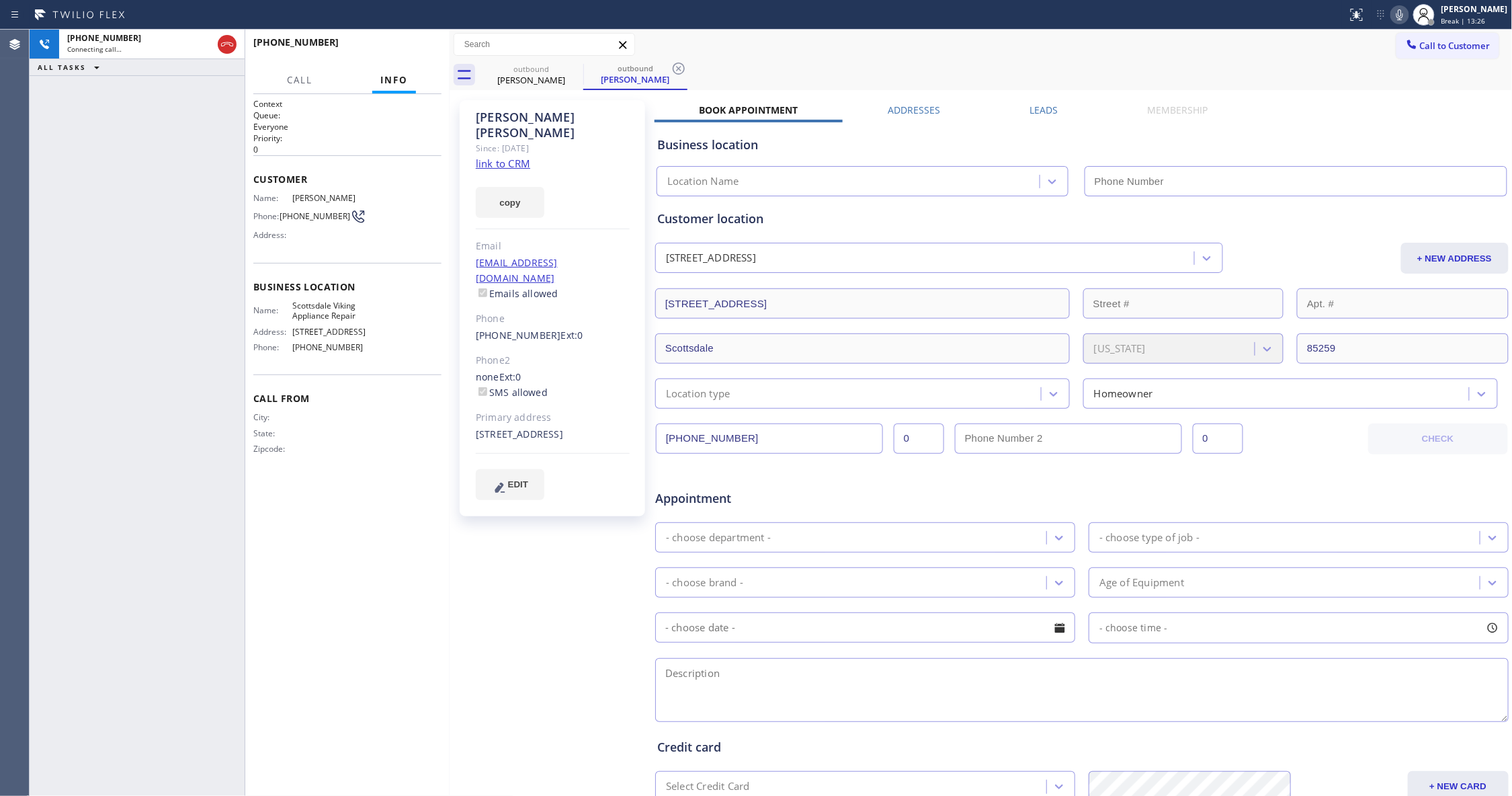
click at [681, 67] on icon at bounding box center [678, 68] width 16 height 16
type input "[PHONE_NUMBER]"
click at [509, 157] on link "link to CRM" at bounding box center [502, 164] width 54 height 14
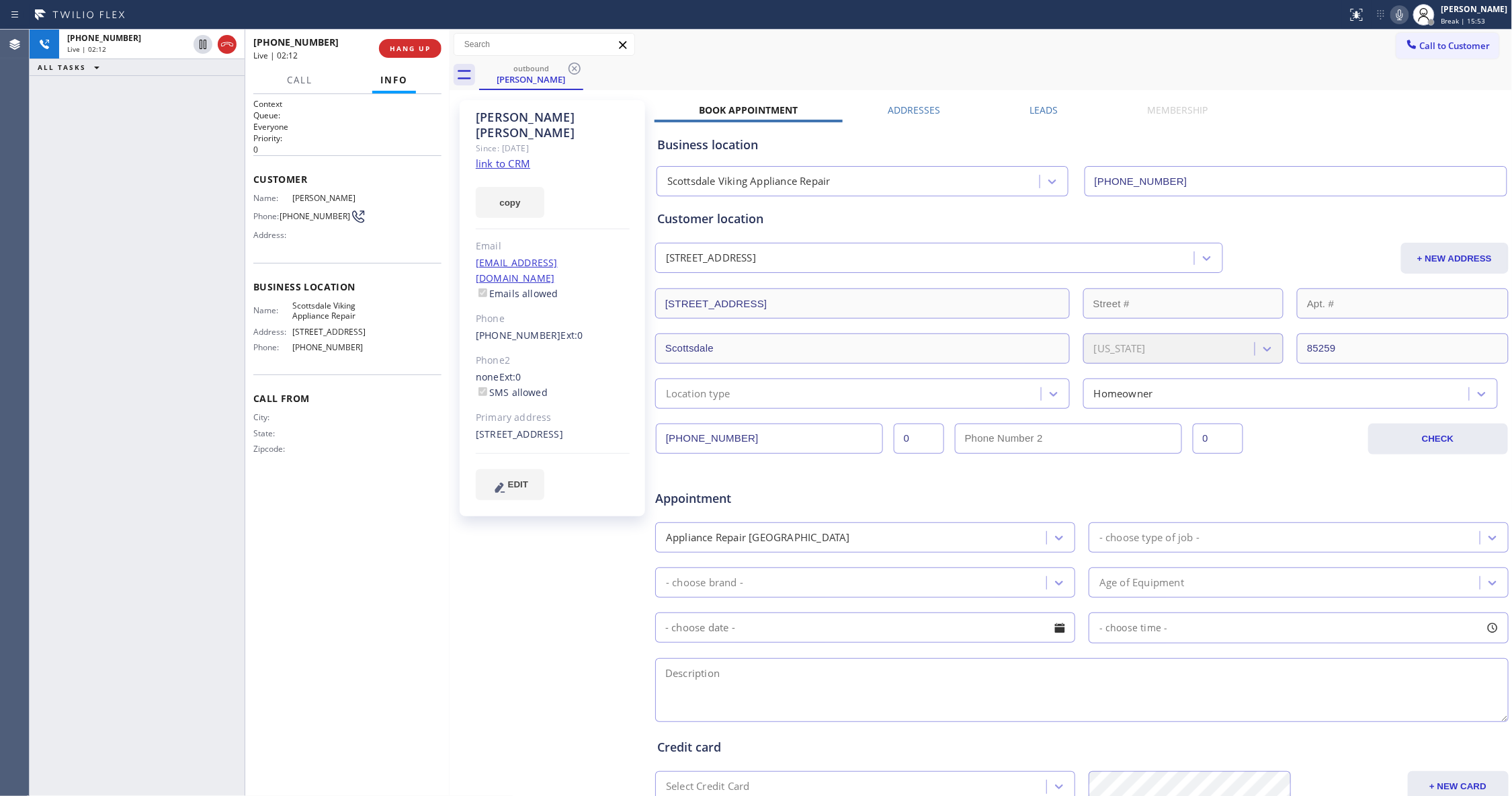
click at [557, 555] on div "[PERSON_NAME] Since: [DATE] link to CRM copy Email [EMAIL_ADDRESS][DOMAIN_NAME]…" at bounding box center [553, 529] width 201 height 871
drag, startPoint x: 364, startPoint y: 355, endPoint x: 294, endPoint y: 346, distance: 70.6
click at [291, 350] on div "Name: Scottsdale Viking Appliance Repair Address: [STREET_ADDRESS] Phone: [PHON…" at bounding box center [310, 329] width 113 height 58
copy div "[PHONE_NUMBER]"
click at [401, 46] on span "COMPLETE" at bounding box center [407, 49] width 46 height 10
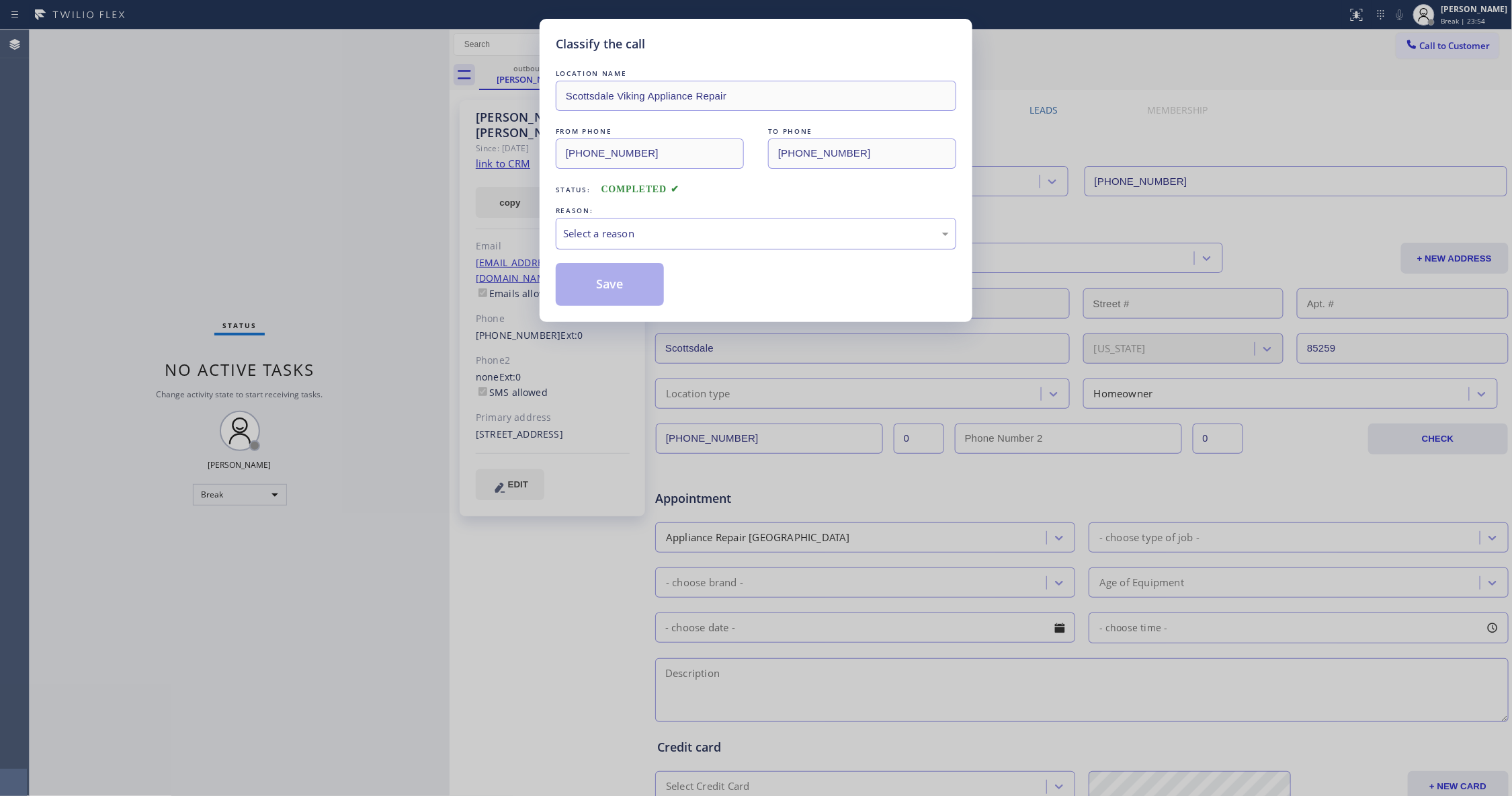
click at [616, 243] on div "Select a reason" at bounding box center [756, 234] width 401 height 32
click at [627, 289] on button "Save" at bounding box center [610, 284] width 108 height 43
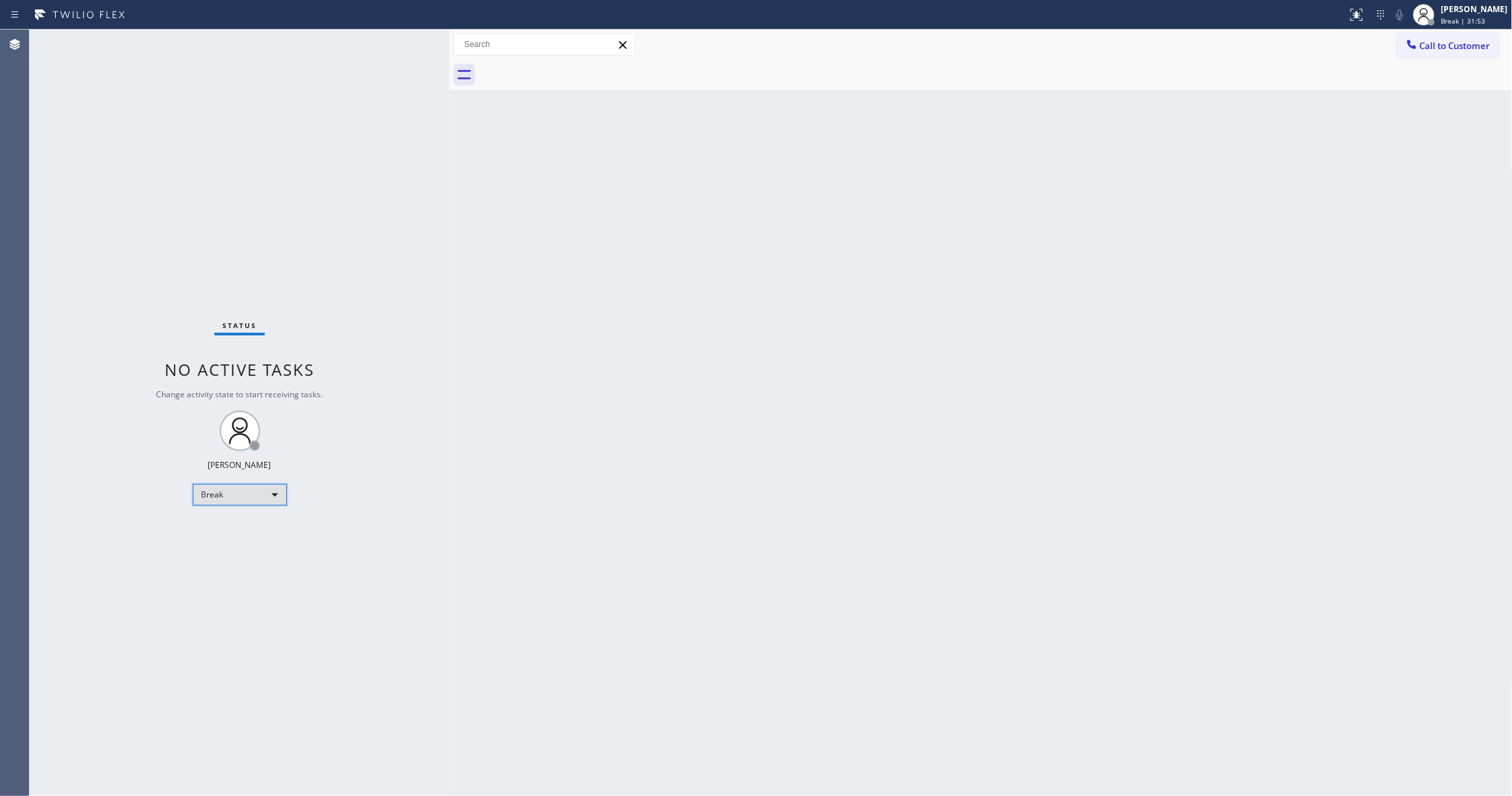
click at [216, 497] on div "Break" at bounding box center [240, 494] width 94 height 21
click at [237, 542] on li "Unavailable" at bounding box center [239, 546] width 91 height 16
click at [213, 250] on div "Status No active tasks Change activity state to start receiving tasks. [PERSON_…" at bounding box center [239, 412] width 420 height 766
click at [207, 219] on div "Status No active tasks Change activity state to start receiving tasks. [PERSON_…" at bounding box center [239, 412] width 420 height 766
click at [60, 218] on div "Status No active tasks Change activity state to start receiving tasks. [PERSON_…" at bounding box center [239, 412] width 420 height 766
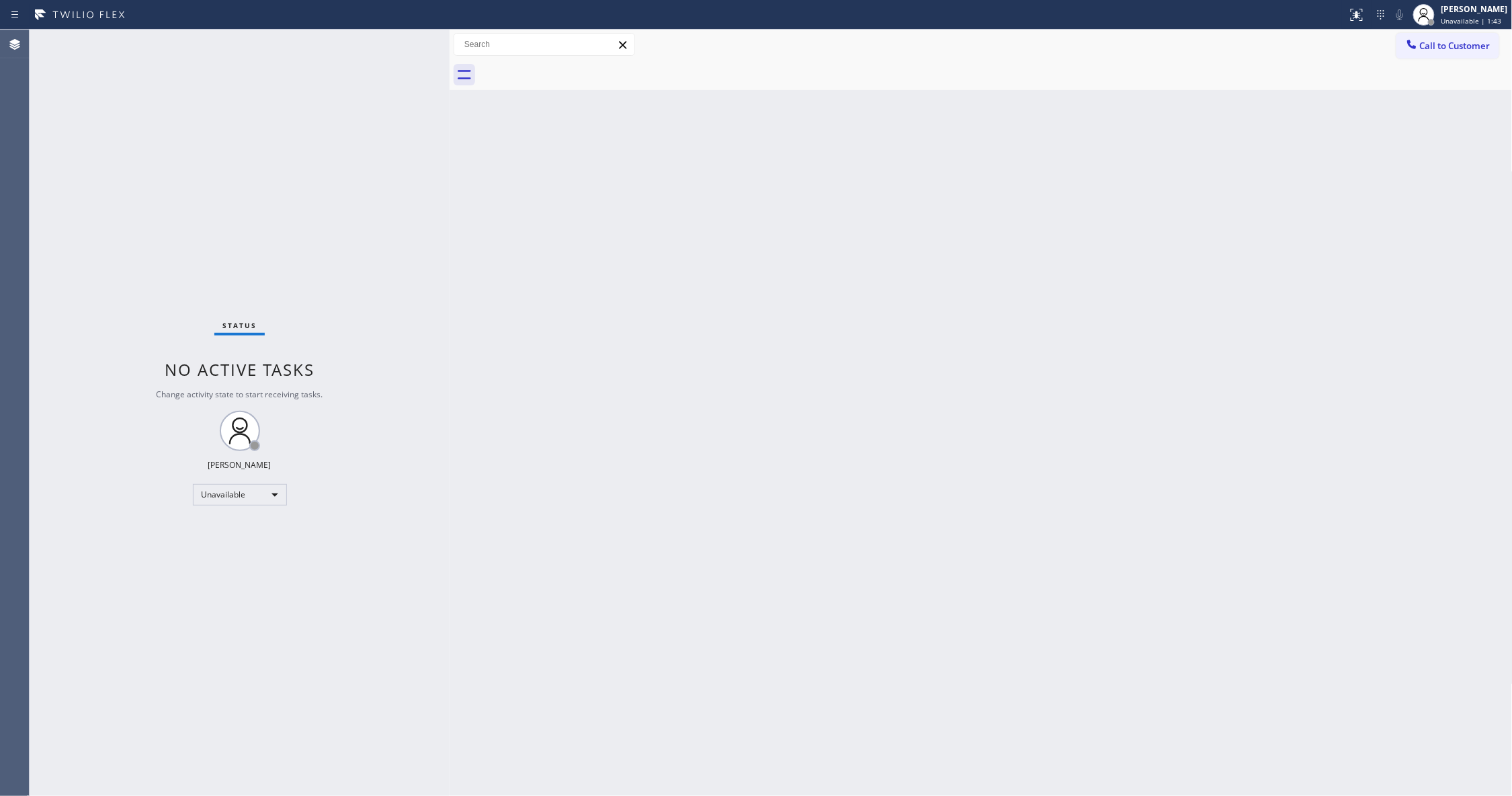
click at [208, 227] on div "Status No active tasks Change activity state to start receiving tasks. [PERSON_…" at bounding box center [239, 412] width 420 height 766
drag, startPoint x: 1285, startPoint y: 391, endPoint x: 1485, endPoint y: 207, distance: 271.8
click at [1318, 350] on div "Back to Dashboard Change Sender ID Customers Technicians Select a contact Outbo…" at bounding box center [981, 412] width 1063 height 766
drag, startPoint x: 1453, startPoint y: 45, endPoint x: 1416, endPoint y: 63, distance: 41.1
click at [1452, 45] on span "Call to Customer" at bounding box center [1455, 46] width 71 height 12
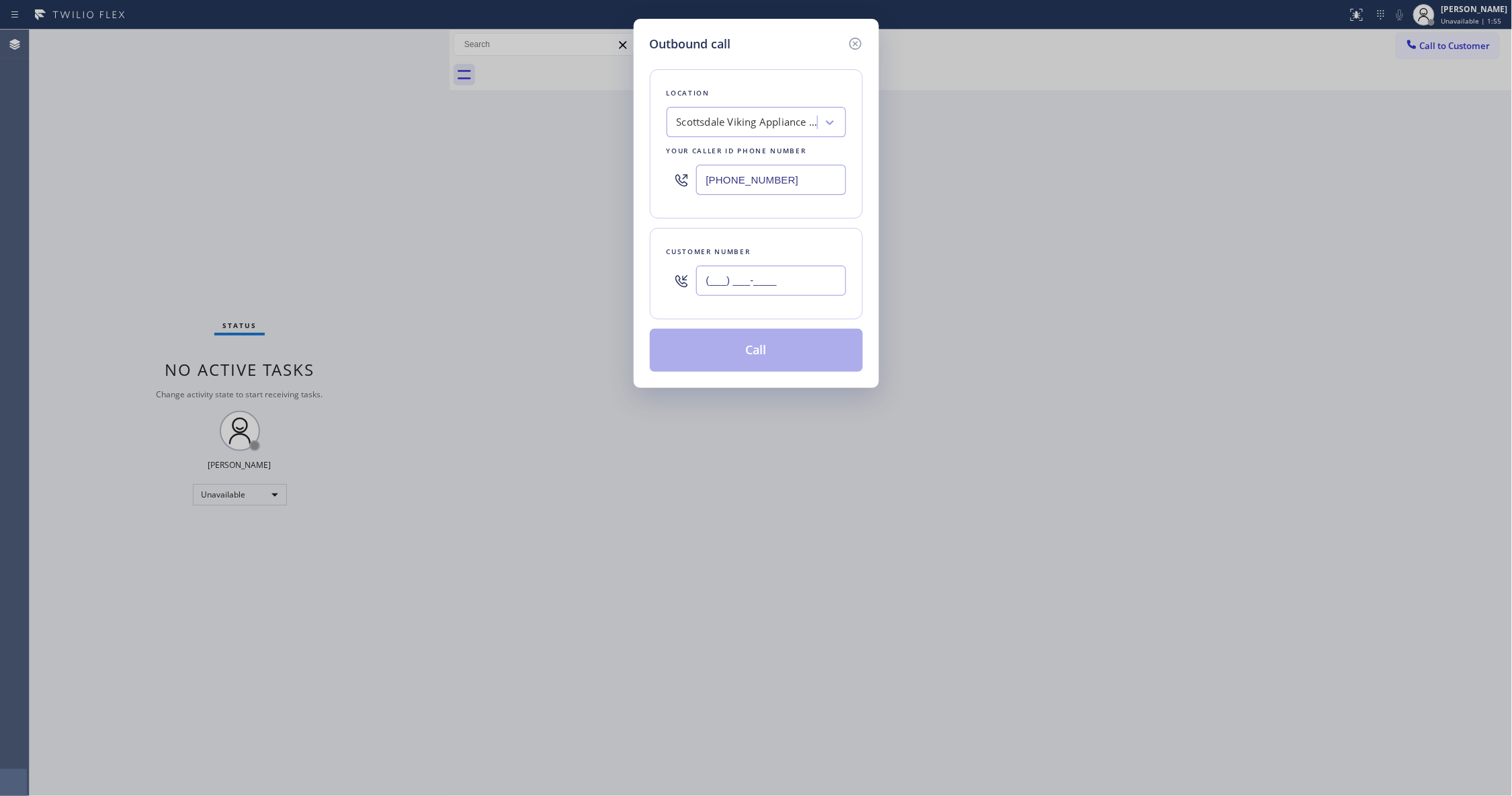
click at [746, 270] on input "(___) ___-____" at bounding box center [771, 280] width 150 height 30
paste input "714) 522-0405"
type input "[PHONE_NUMBER]"
click at [718, 119] on div "Scottsdale Viking Appliance Repair" at bounding box center [747, 122] width 141 height 15
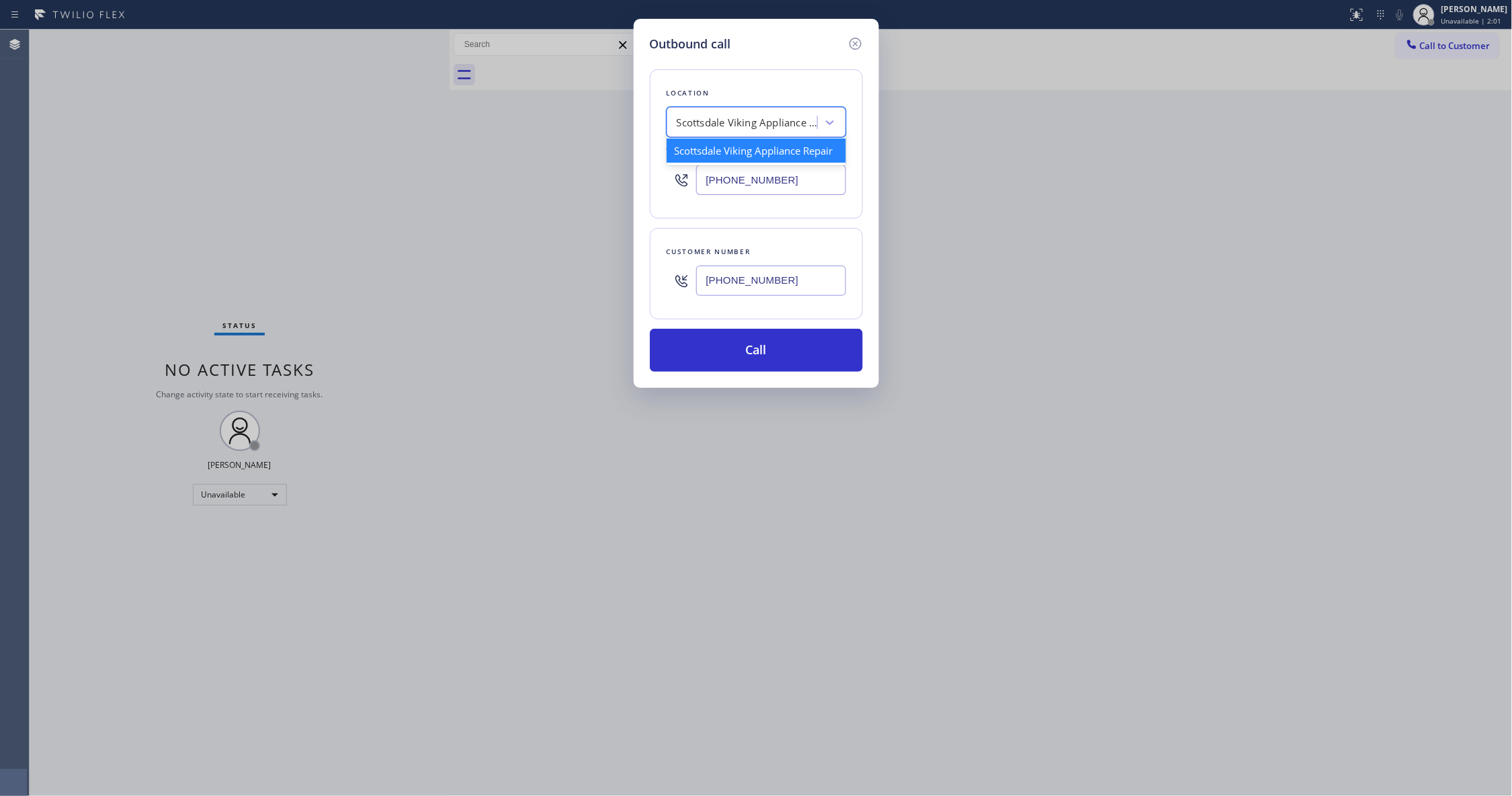
paste input "Air Duct And Vent Cleaning Service"
type input "Air Duct And Vent Cleaning Service"
click at [715, 146] on div "Air Duct And Vent Cleaning Service" at bounding box center [756, 150] width 179 height 24
type input "[PHONE_NUMBER]"
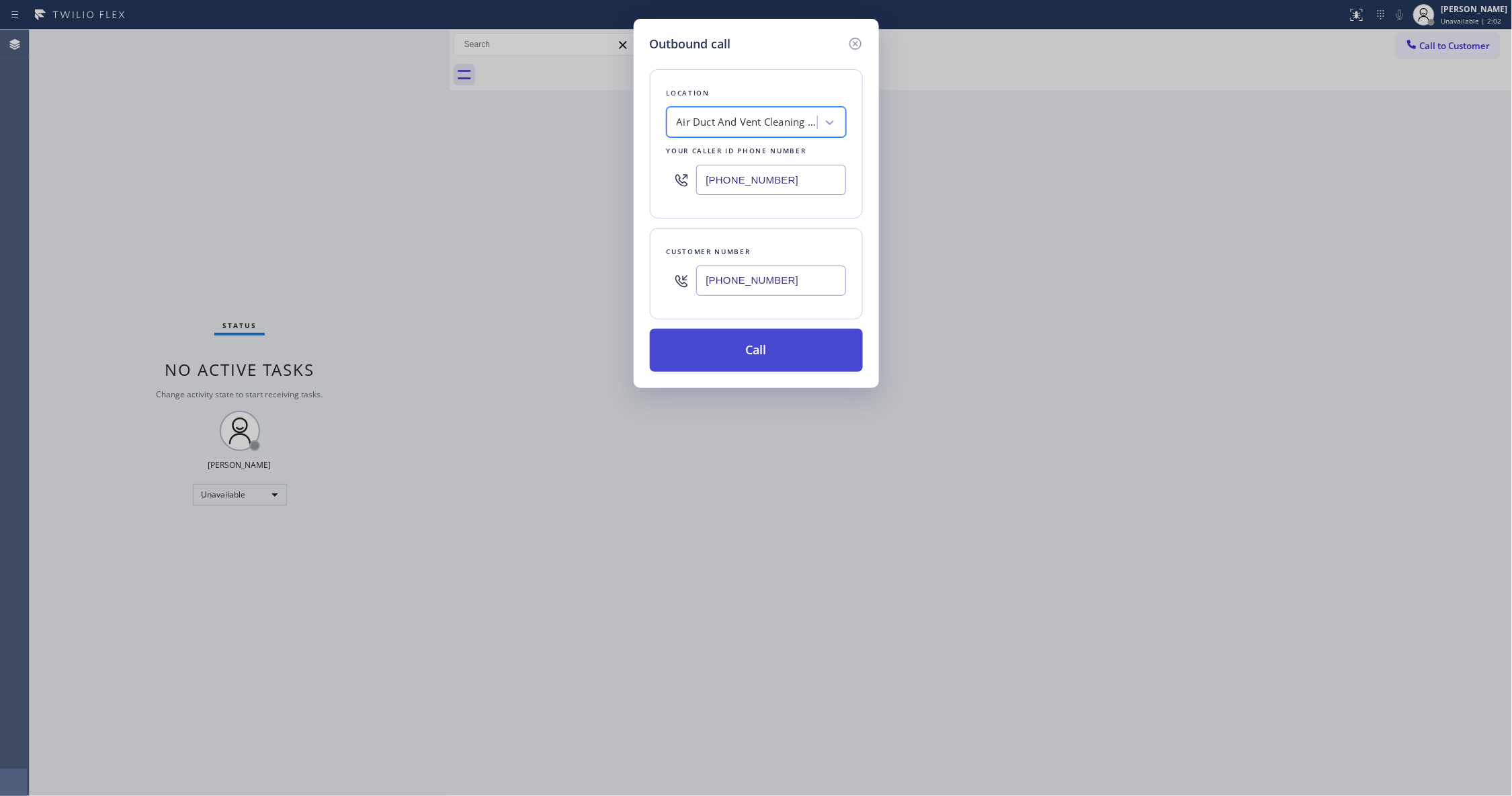
click at [759, 366] on button "Call" at bounding box center [756, 350] width 213 height 43
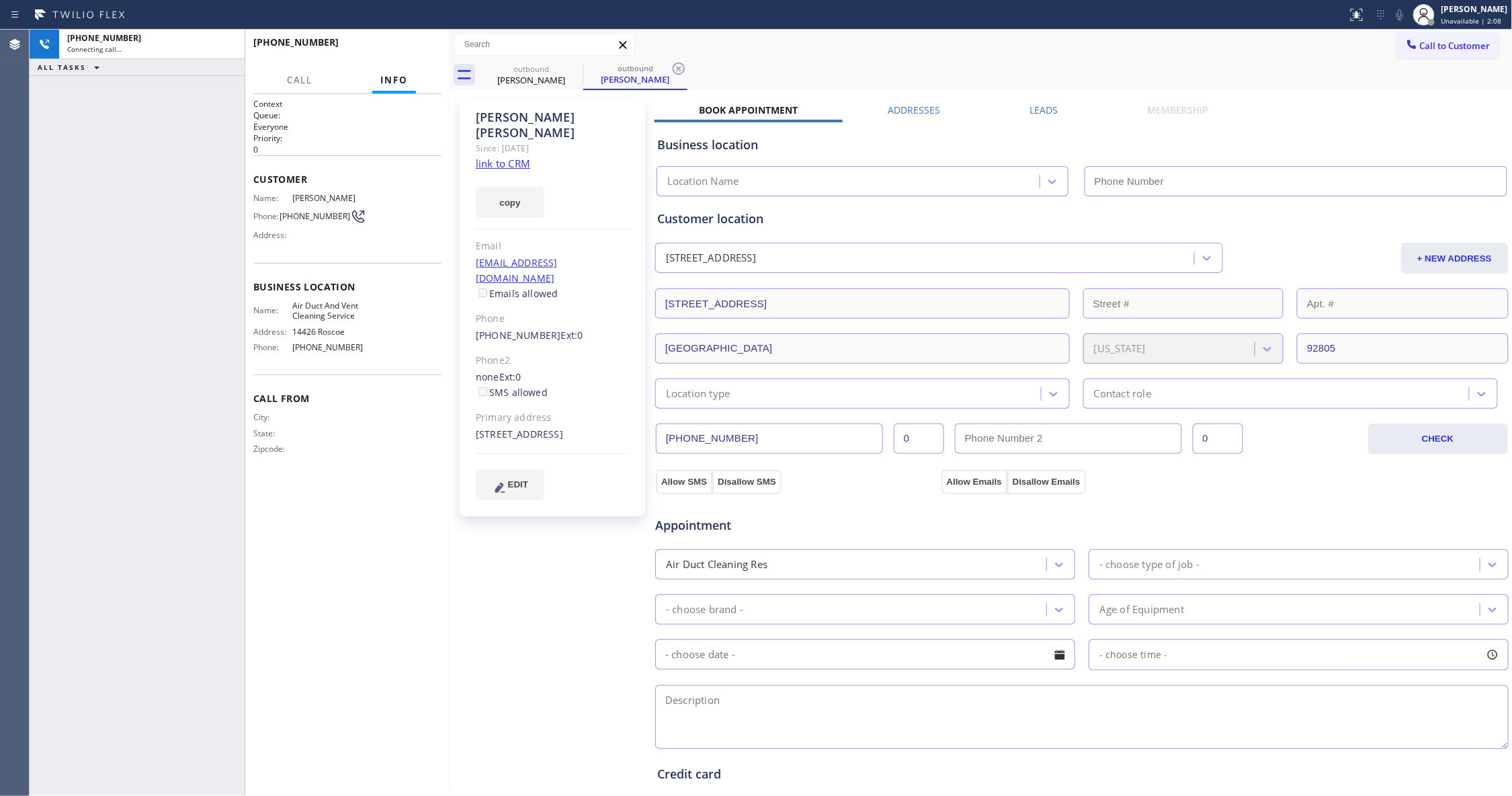
type input "[PHONE_NUMBER]"
drag, startPoint x: 60, startPoint y: 691, endPoint x: 87, endPoint y: 628, distance: 68.5
click at [60, 685] on div "[PHONE_NUMBER] Live | 00:00 ALL TASKS ALL TASKS ACTIVE TASKS TASKS IN WRAP UP" at bounding box center [137, 412] width 215 height 766
click at [402, 49] on span "HANG UP" at bounding box center [410, 49] width 41 height 10
drag, startPoint x: 675, startPoint y: 66, endPoint x: 460, endPoint y: 67, distance: 215.0
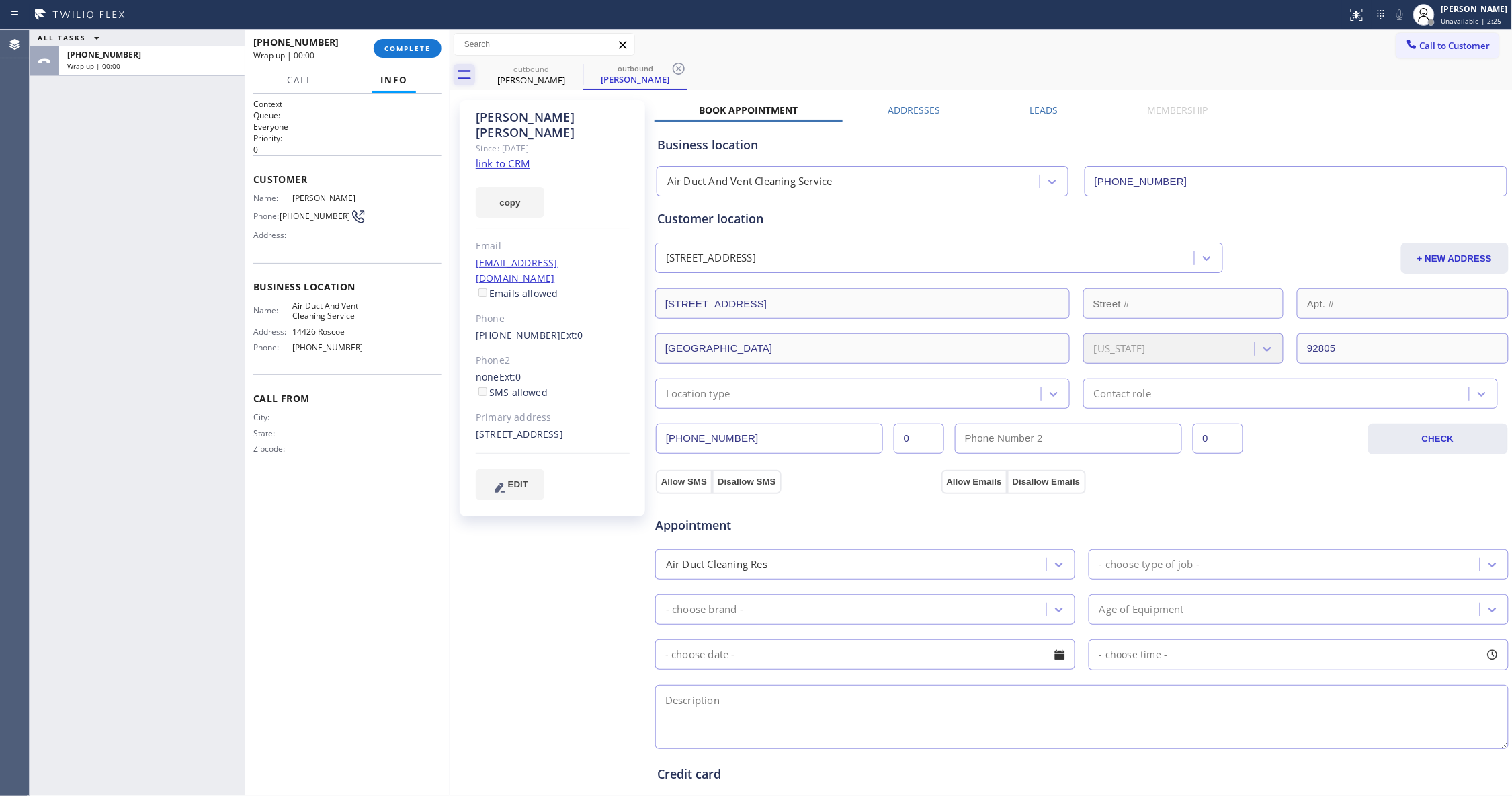
click at [676, 66] on icon at bounding box center [678, 68] width 16 height 16
click at [422, 46] on span "COMPLETE" at bounding box center [407, 49] width 46 height 10
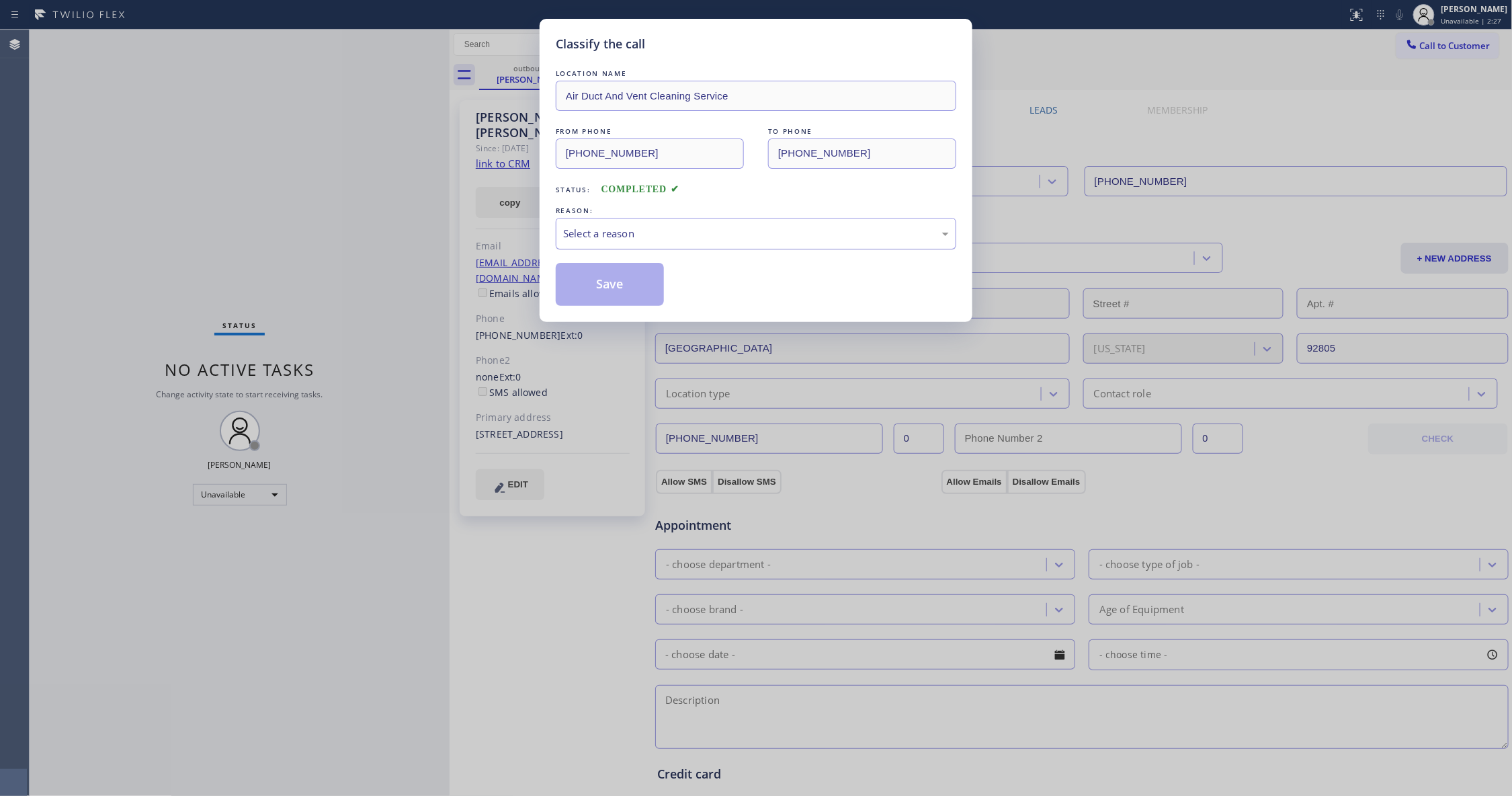
click at [581, 227] on div "Select a reason" at bounding box center [755, 233] width 386 height 15
click at [597, 286] on button "Save" at bounding box center [610, 284] width 108 height 43
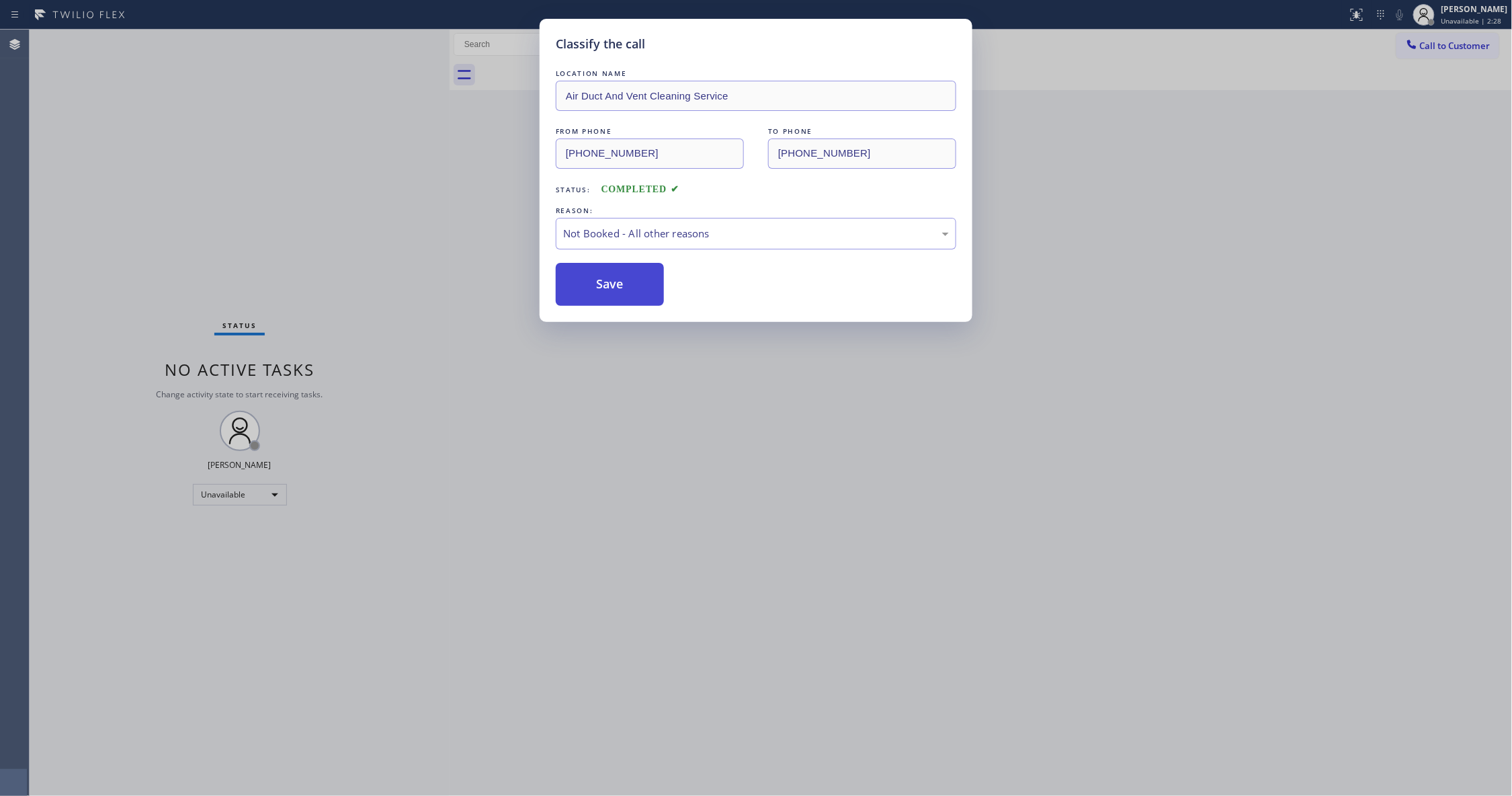
drag, startPoint x: 597, startPoint y: 286, endPoint x: 102, endPoint y: 355, distance: 499.8
click at [592, 284] on button "Save" at bounding box center [610, 284] width 108 height 43
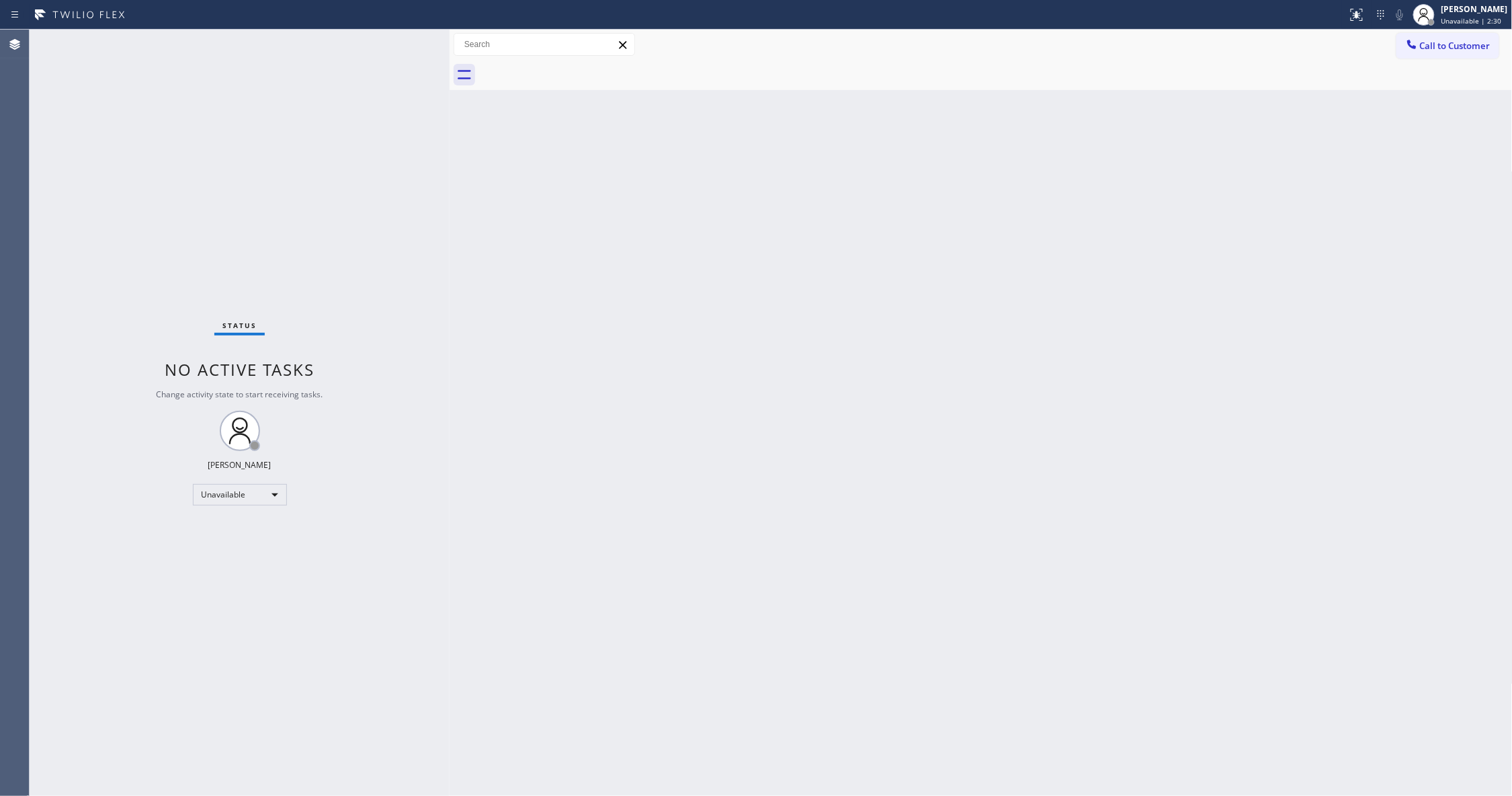
drag, startPoint x: 1157, startPoint y: 275, endPoint x: 1408, endPoint y: 129, distance: 290.4
click at [1294, 177] on div "Back to Dashboard Change Sender ID Customers Technicians Select a contact Outbo…" at bounding box center [981, 412] width 1063 height 766
drag, startPoint x: 1463, startPoint y: 45, endPoint x: 1193, endPoint y: 127, distance: 282.2
click at [1462, 45] on span "Call to Customer" at bounding box center [1455, 46] width 71 height 12
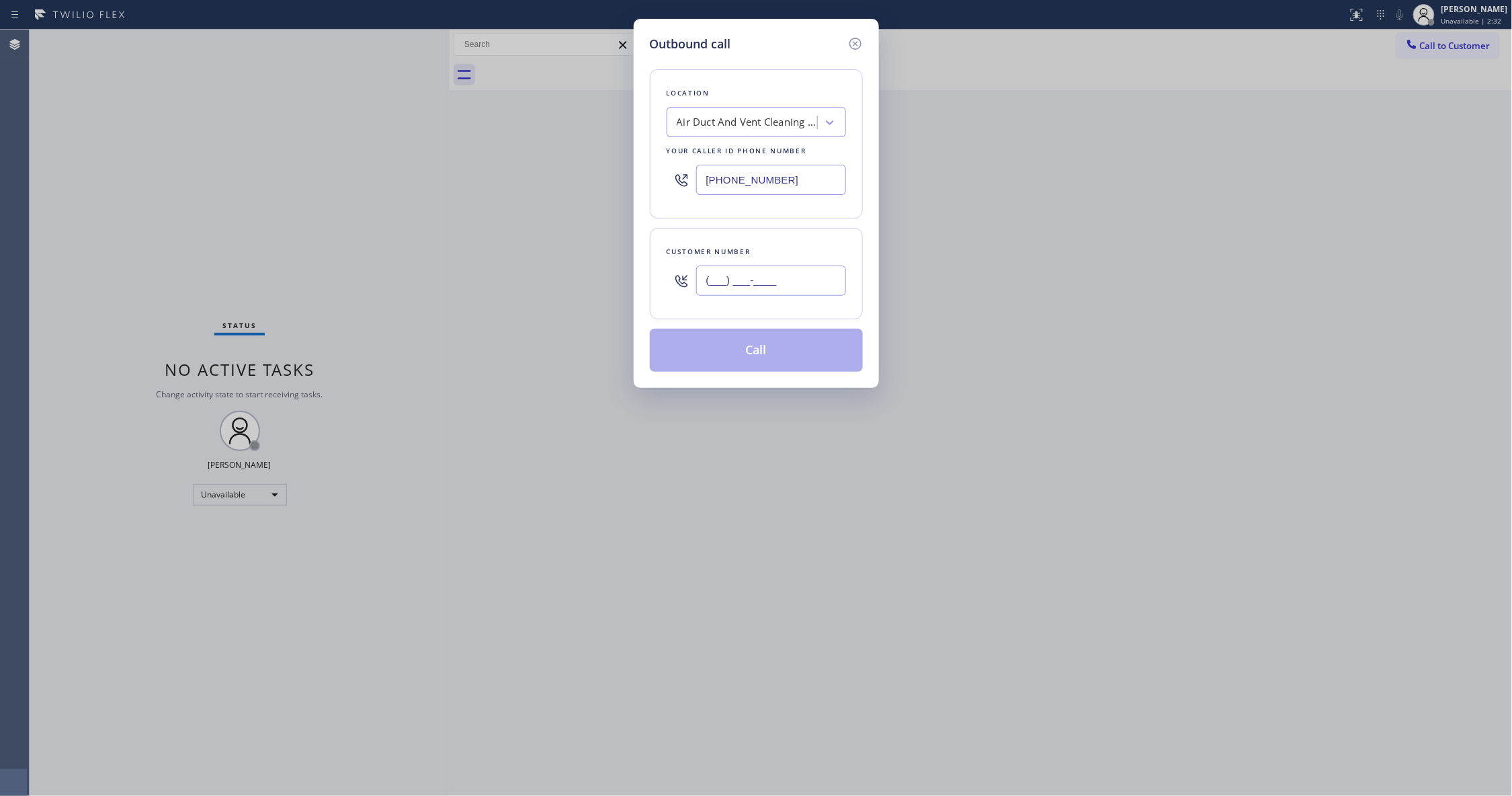
click at [762, 286] on input "(___) ___-____" at bounding box center [771, 280] width 150 height 30
paste input "949) 306-4186"
type input "[PHONE_NUMBER]"
paste input "44) 735-4685"
drag, startPoint x: 812, startPoint y: 180, endPoint x: 380, endPoint y: 238, distance: 435.9
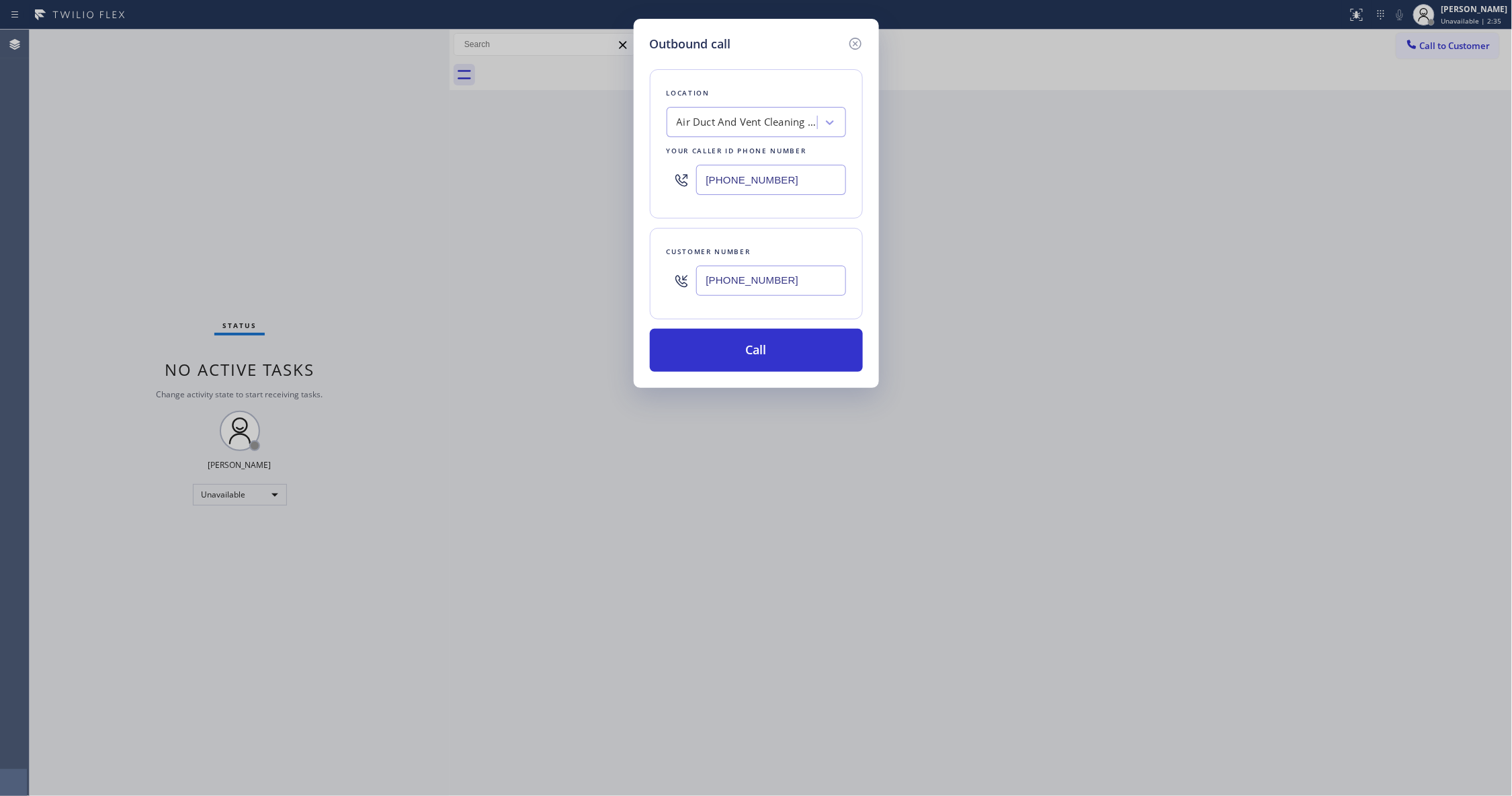
click at [214, 172] on div "Outbound call Location Air Duct And Vent Cleaning Service Your caller id phone …" at bounding box center [756, 398] width 1512 height 796
type input "[PHONE_NUMBER]"
click at [757, 362] on button "Call" at bounding box center [756, 350] width 213 height 43
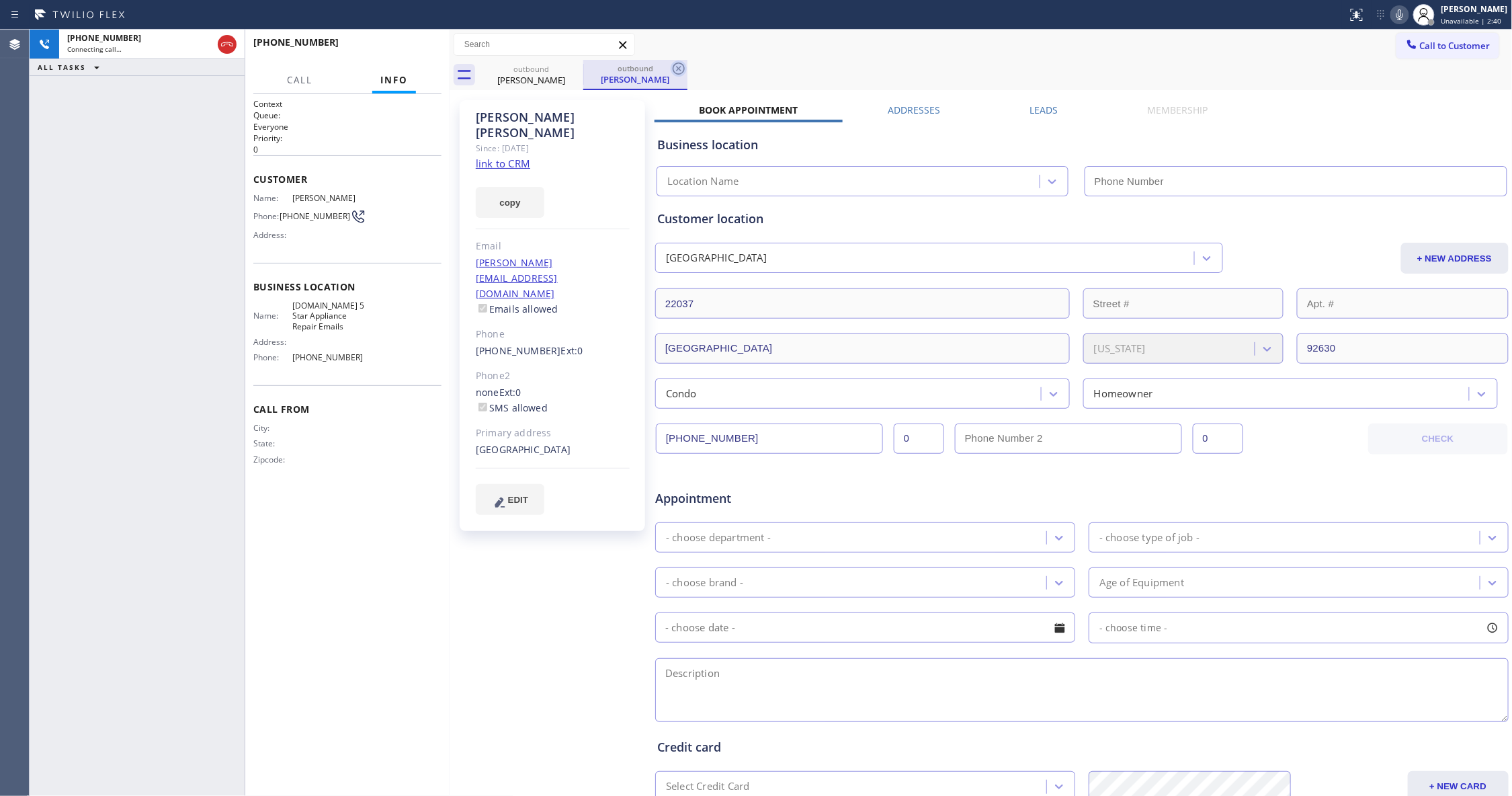
click at [675, 69] on icon at bounding box center [678, 68] width 16 height 16
type input "[PHONE_NUMBER]"
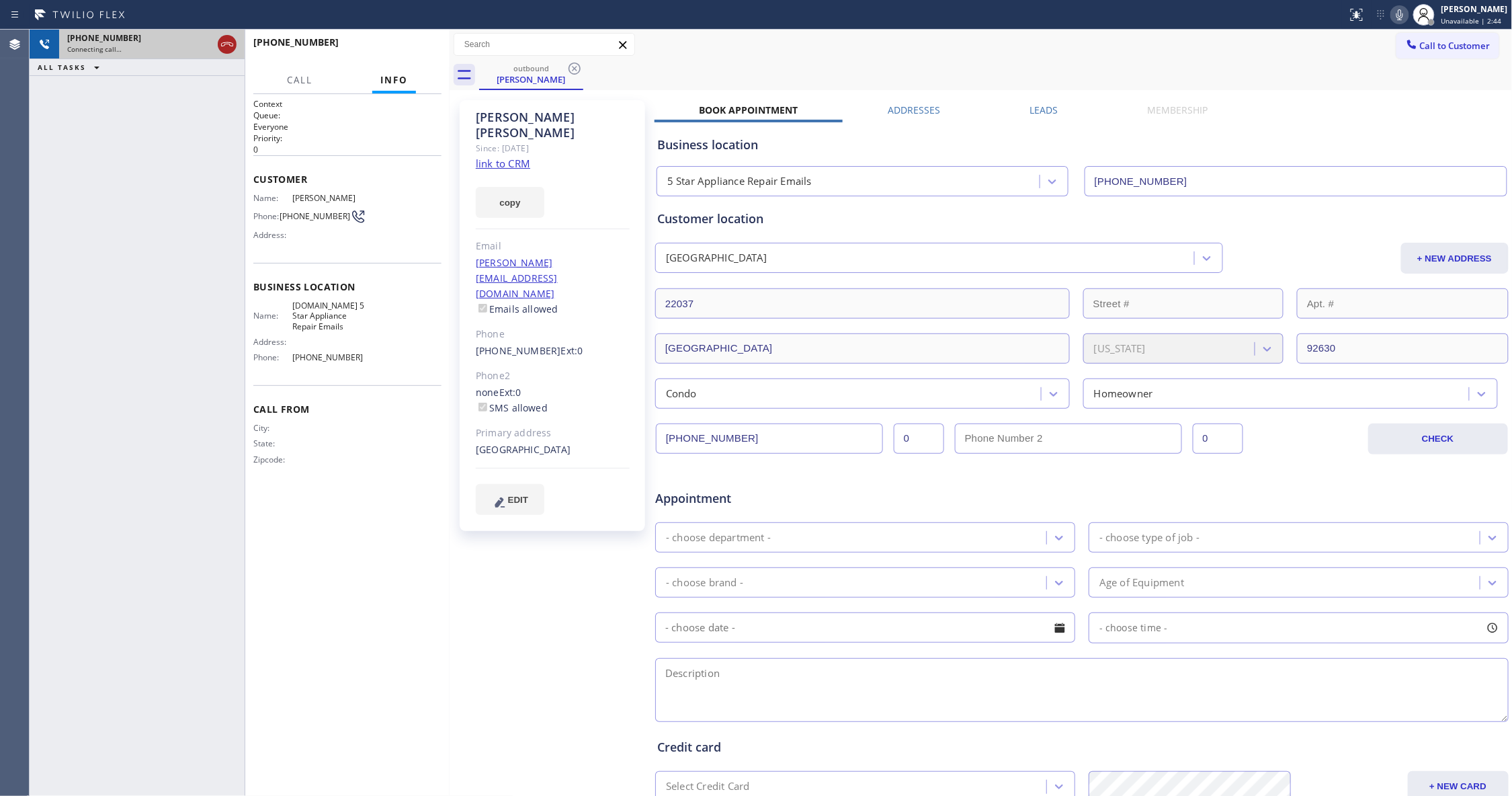
click at [232, 45] on icon at bounding box center [227, 44] width 16 height 16
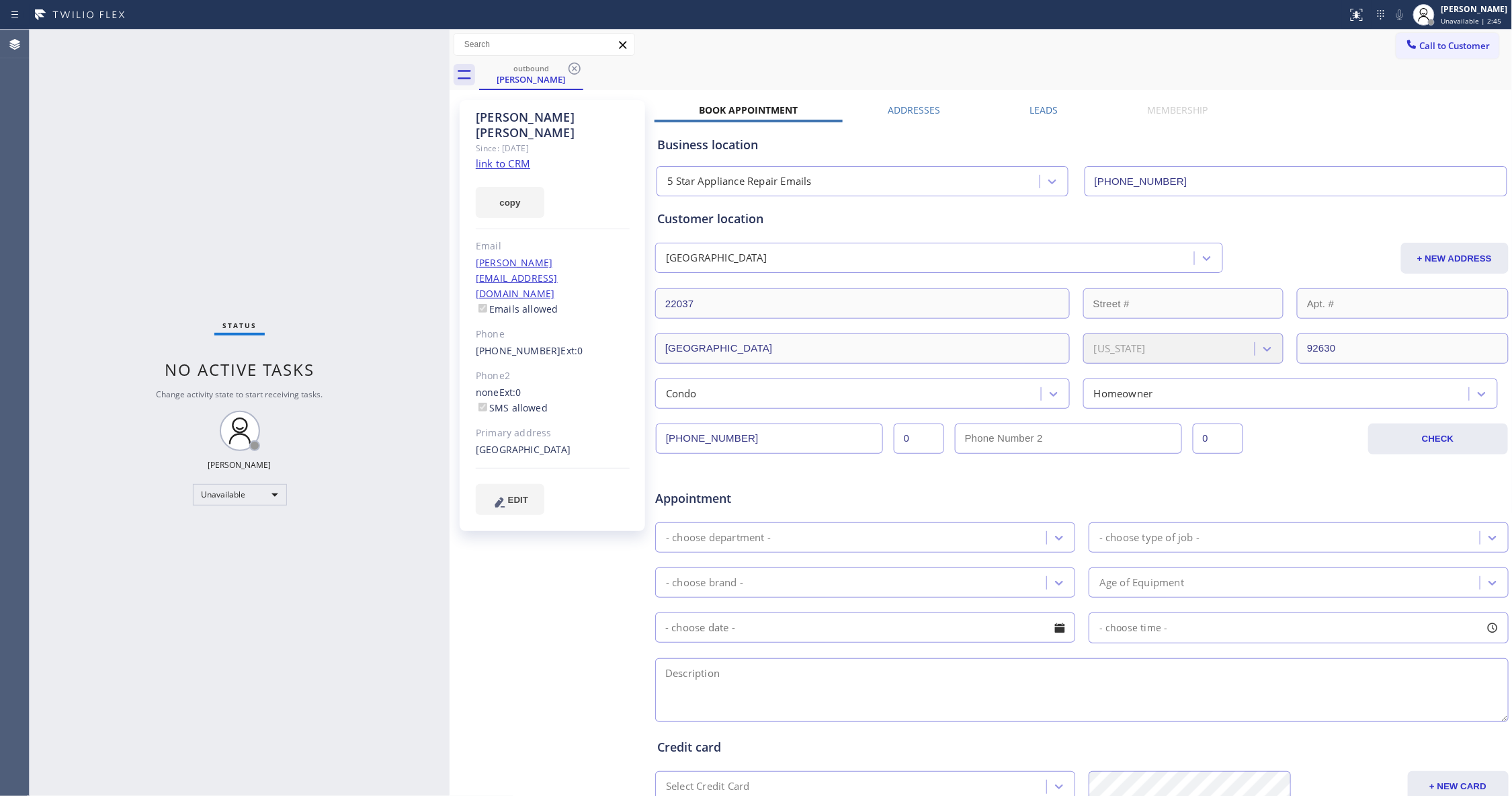
click at [398, 588] on div "Status No active tasks Change activity state to start receiving tasks. [PERSON_…" at bounding box center [239, 412] width 420 height 766
click at [535, 597] on div "[PERSON_NAME] Since: [DATE] link to CRM copy Email [PERSON_NAME][EMAIL_ADDRESS]…" at bounding box center [553, 529] width 201 height 871
click at [572, 65] on icon at bounding box center [574, 68] width 16 height 16
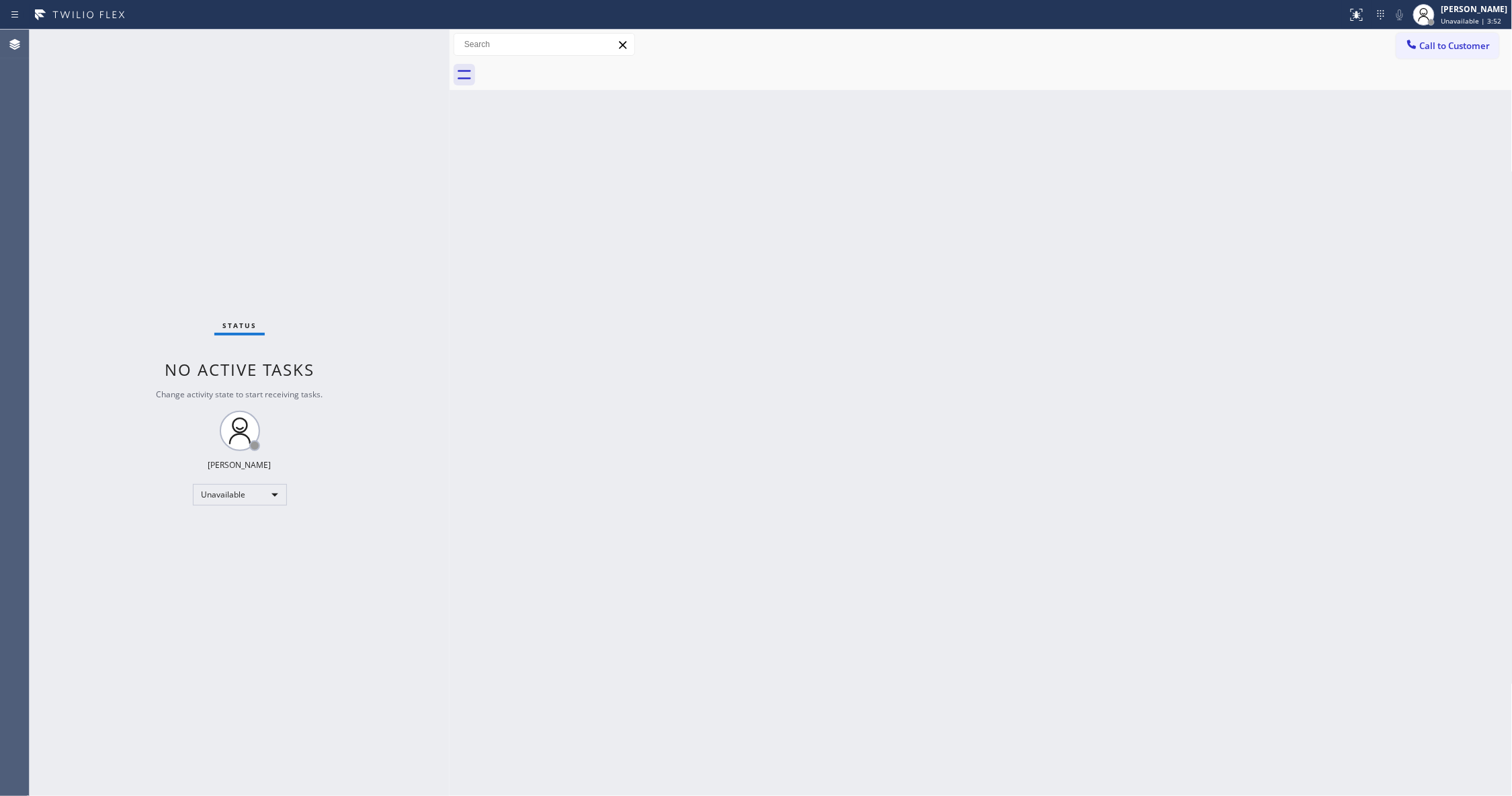
click at [847, 418] on div "Back to Dashboard Change Sender ID Customers Technicians Select a contact Outbo…" at bounding box center [981, 412] width 1063 height 766
click at [46, 412] on div "Status No active tasks Change activity state to start receiving tasks. [PERSON_…" at bounding box center [239, 412] width 420 height 766
click at [46, 98] on div "Status No active tasks Change activity state to start receiving tasks. [PERSON_…" at bounding box center [239, 412] width 420 height 766
drag, startPoint x: 162, startPoint y: 243, endPoint x: 204, endPoint y: 163, distance: 90.4
click at [170, 229] on div "Status No active tasks Change activity state to start receiving tasks. [PERSON_…" at bounding box center [239, 412] width 420 height 766
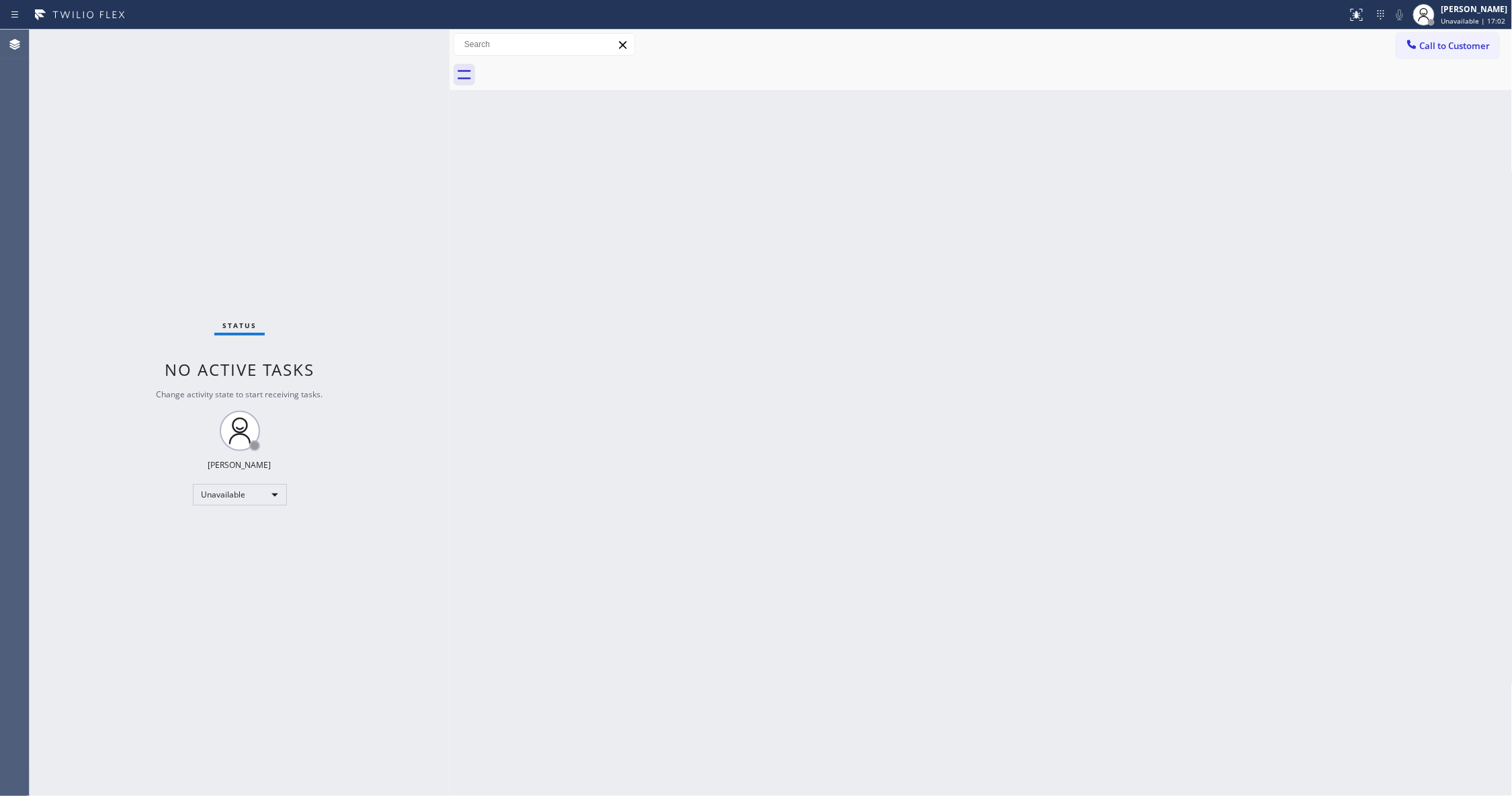
click at [52, 300] on div "Status No active tasks Change activity state to start receiving tasks. [PERSON_…" at bounding box center [239, 412] width 420 height 766
click at [1454, 44] on span "Call to Customer" at bounding box center [1455, 46] width 71 height 12
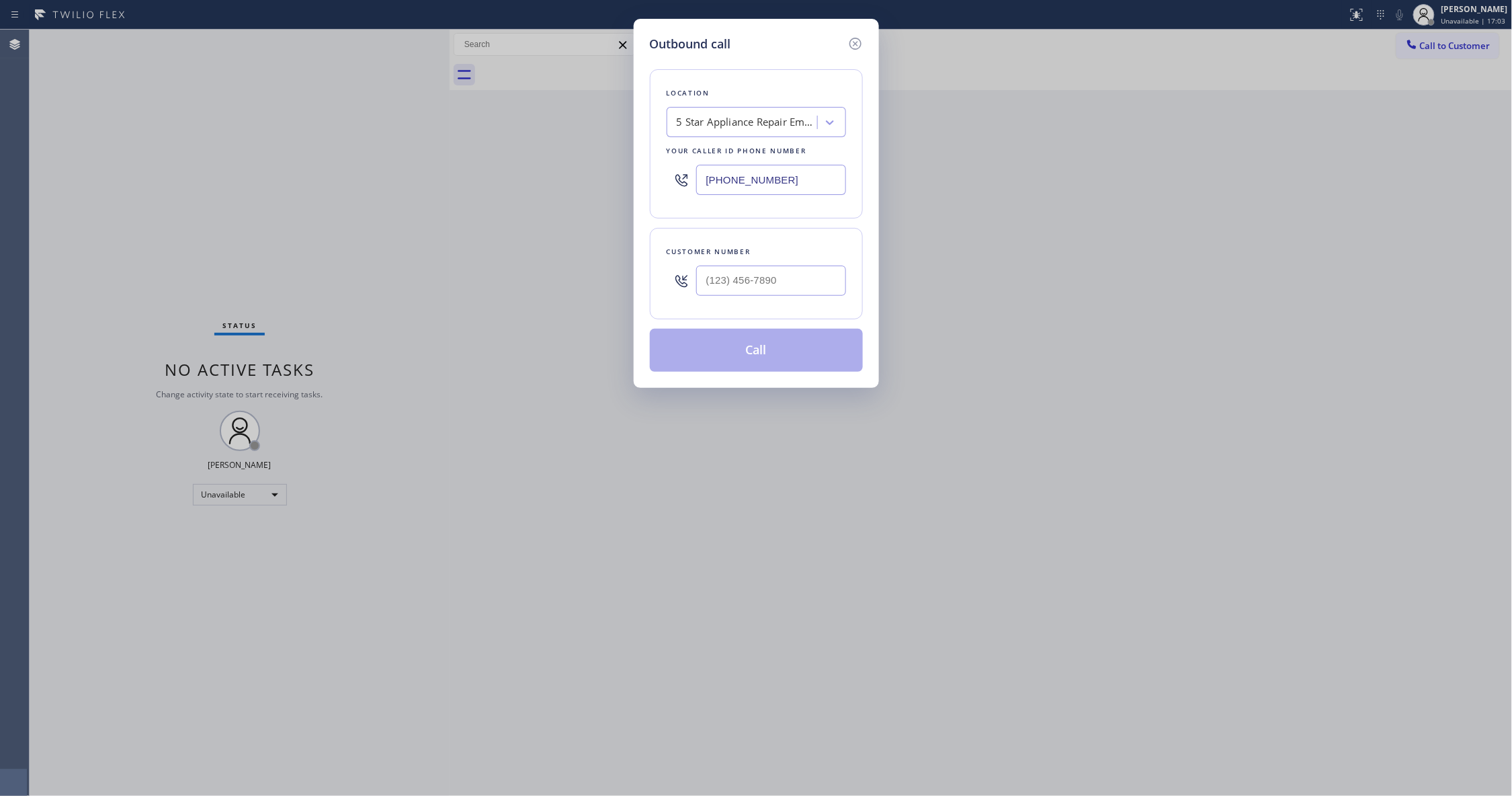
drag, startPoint x: 796, startPoint y: 183, endPoint x: 564, endPoint y: 180, distance: 232.0
click at [564, 180] on div "Outbound call Location 5 Star Appliance Repair Emails Your caller id phone numb…" at bounding box center [756, 398] width 1512 height 796
paste input "650) 297-0717"
type input "[PHONE_NUMBER]"
click at [715, 281] on input "(___) ___-____" at bounding box center [771, 280] width 150 height 30
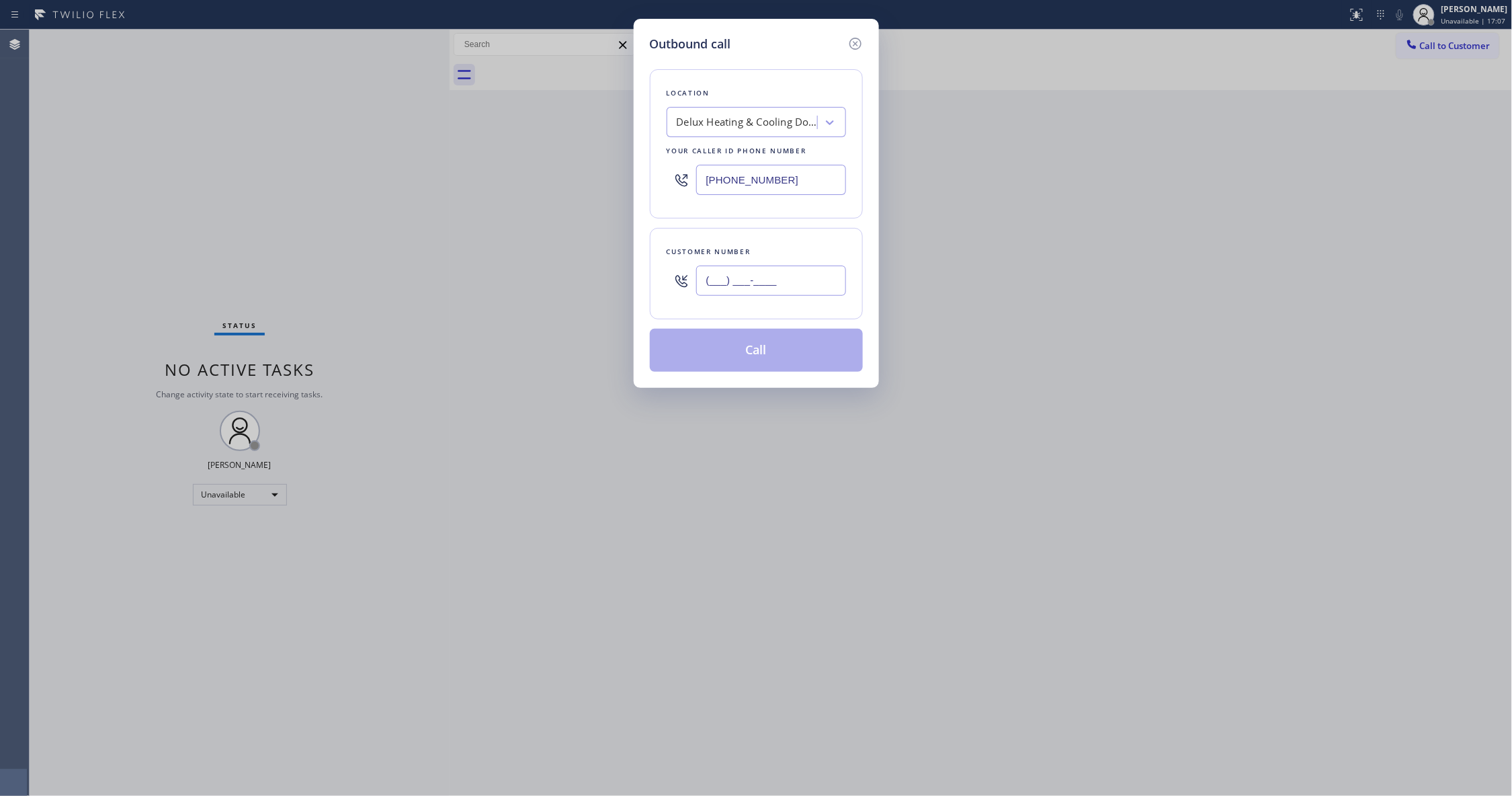
paste input "618) 561-7289"
type input "[PHONE_NUMBER]"
click at [764, 348] on button "Call" at bounding box center [756, 350] width 213 height 43
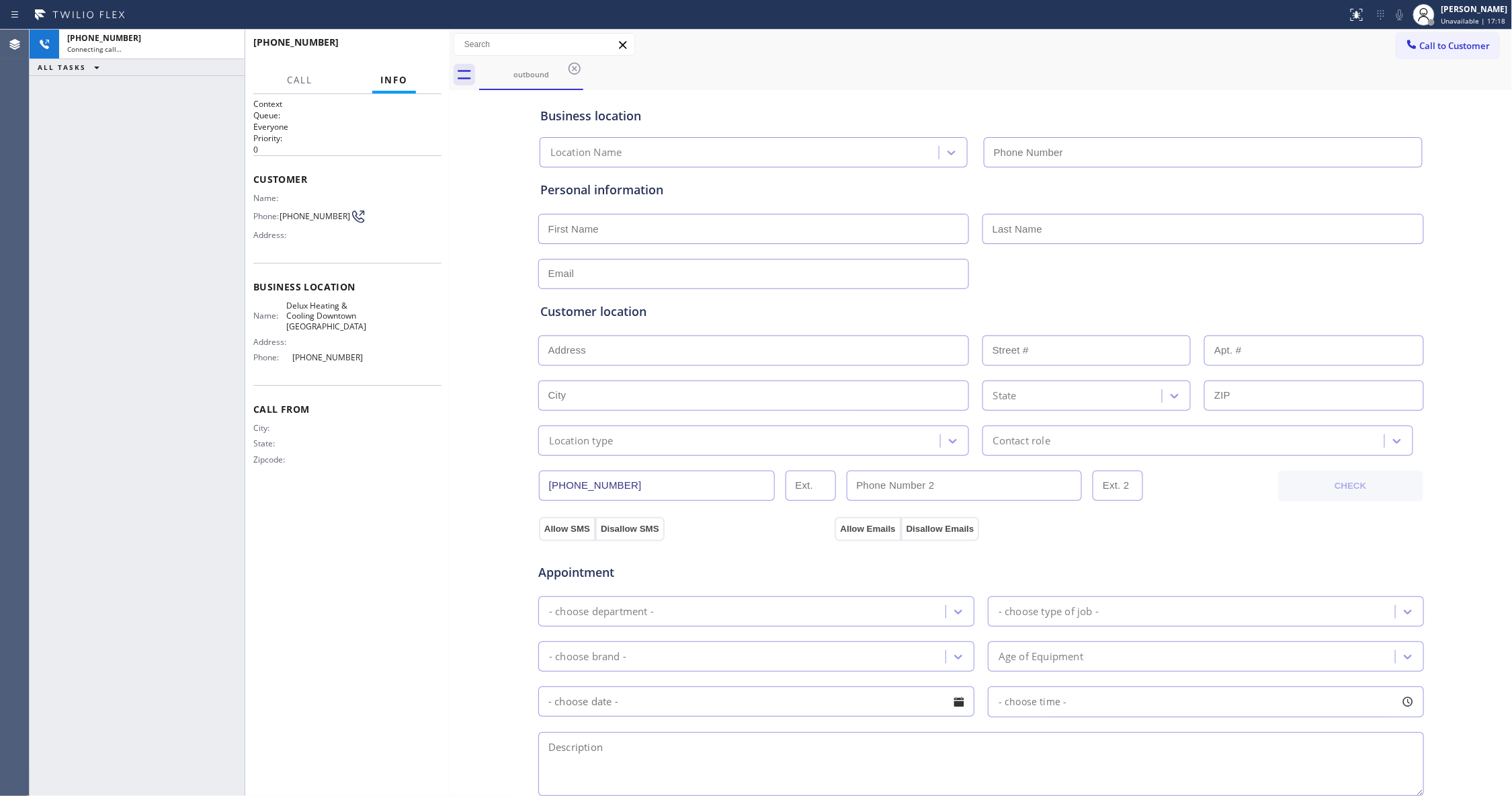
type input "[PHONE_NUMBER]"
click at [43, 452] on div "[PHONE_NUMBER] Connecting call… ALL TASKS ALL TASKS ACTIVE TASKS TASKS IN WRAP …" at bounding box center [137, 412] width 215 height 766
click at [328, 216] on span "[PHONE_NUMBER]" at bounding box center [315, 216] width 71 height 10
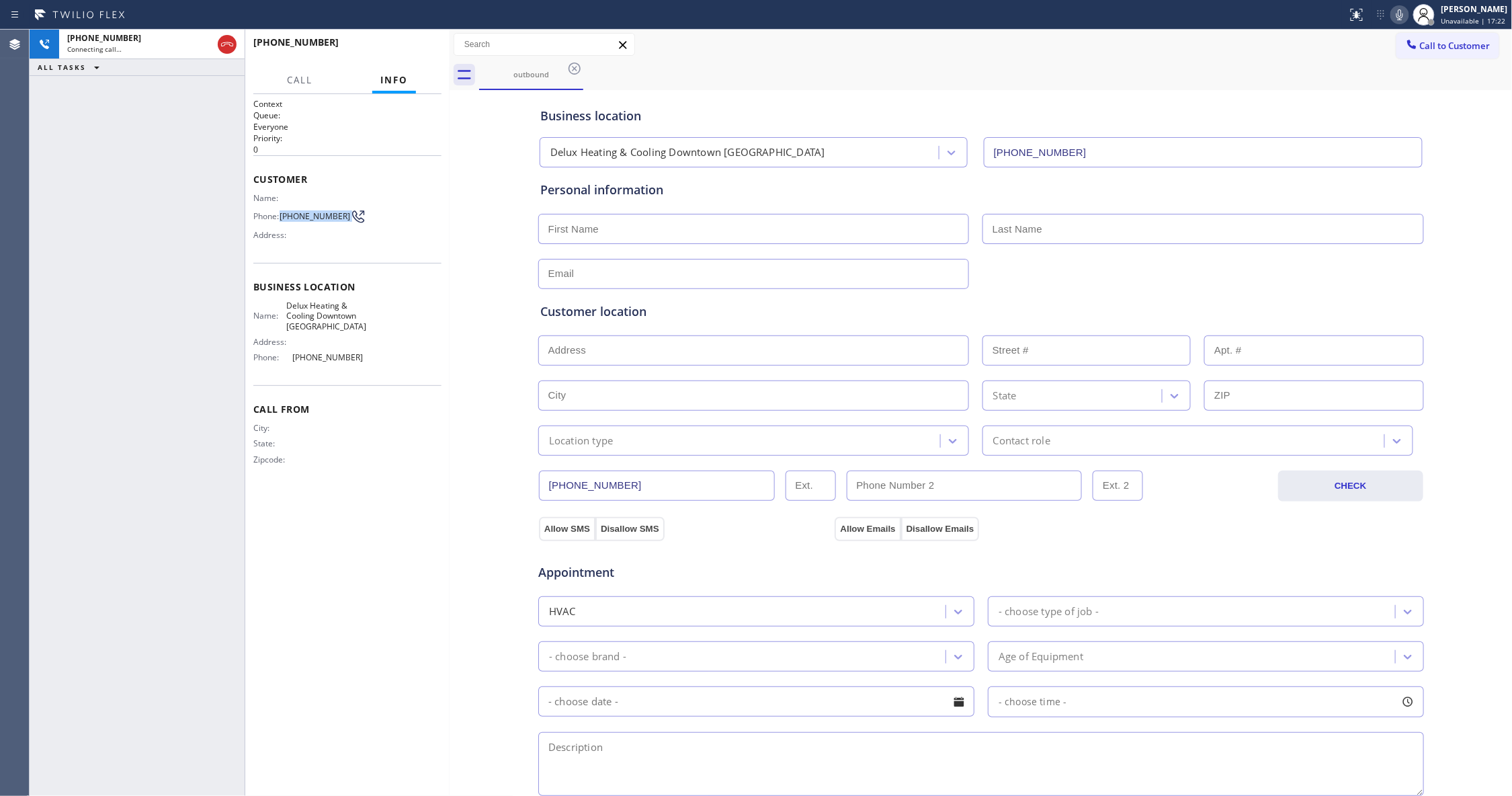
copy div "[PHONE_NUMBER]"
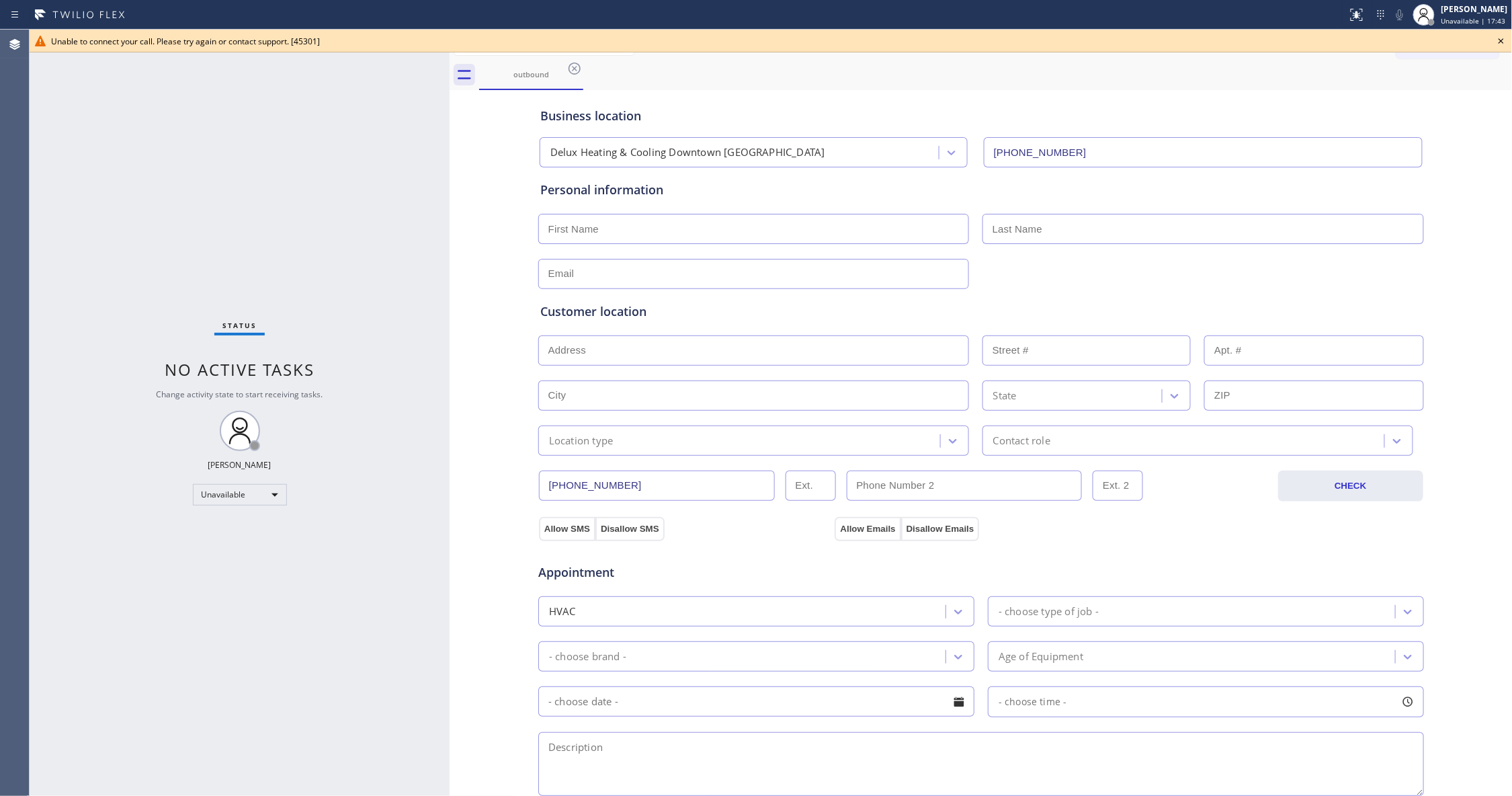
click at [1504, 41] on icon at bounding box center [1500, 41] width 16 height 16
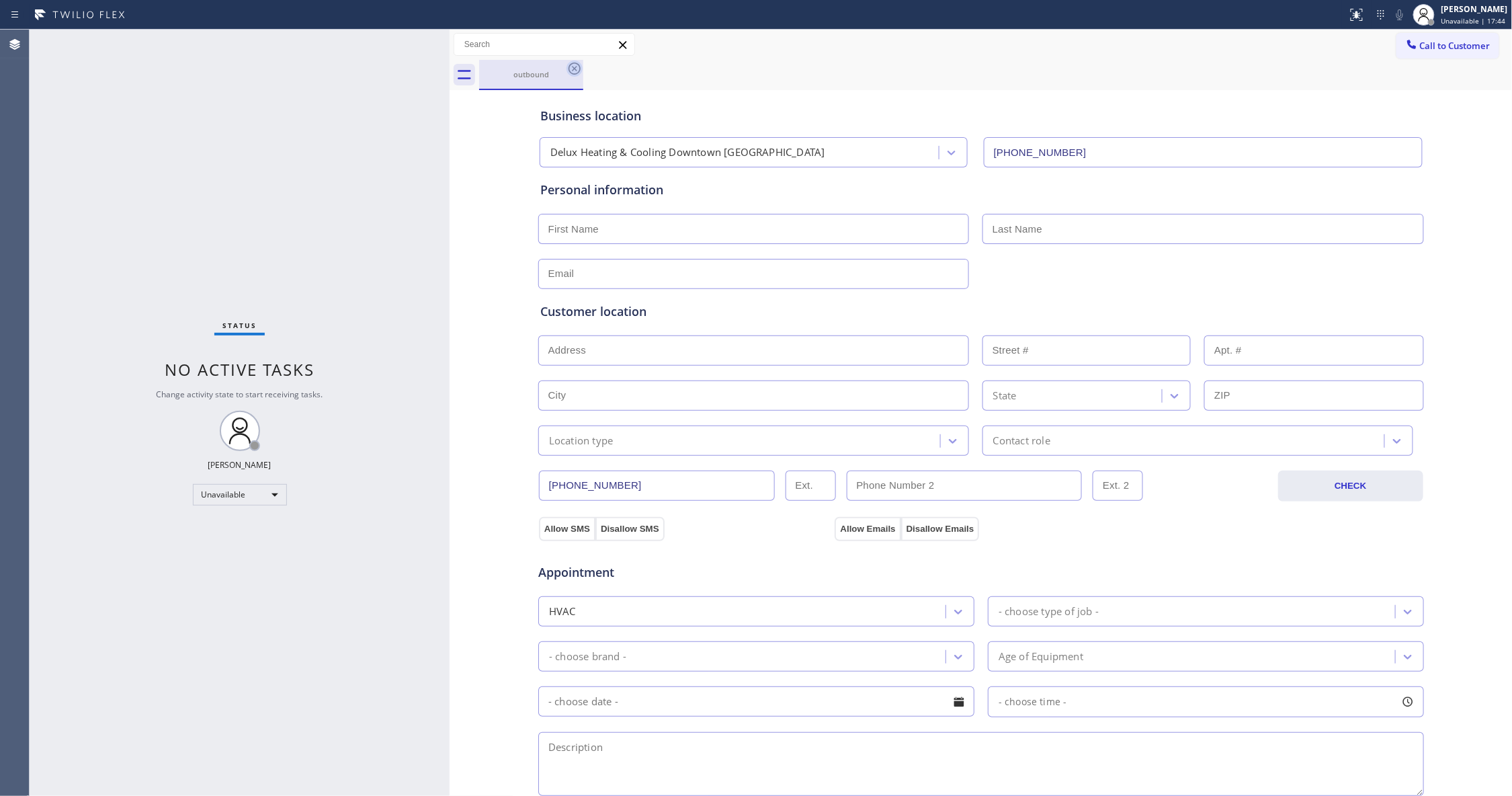
click at [570, 71] on icon at bounding box center [575, 69] width 12 height 12
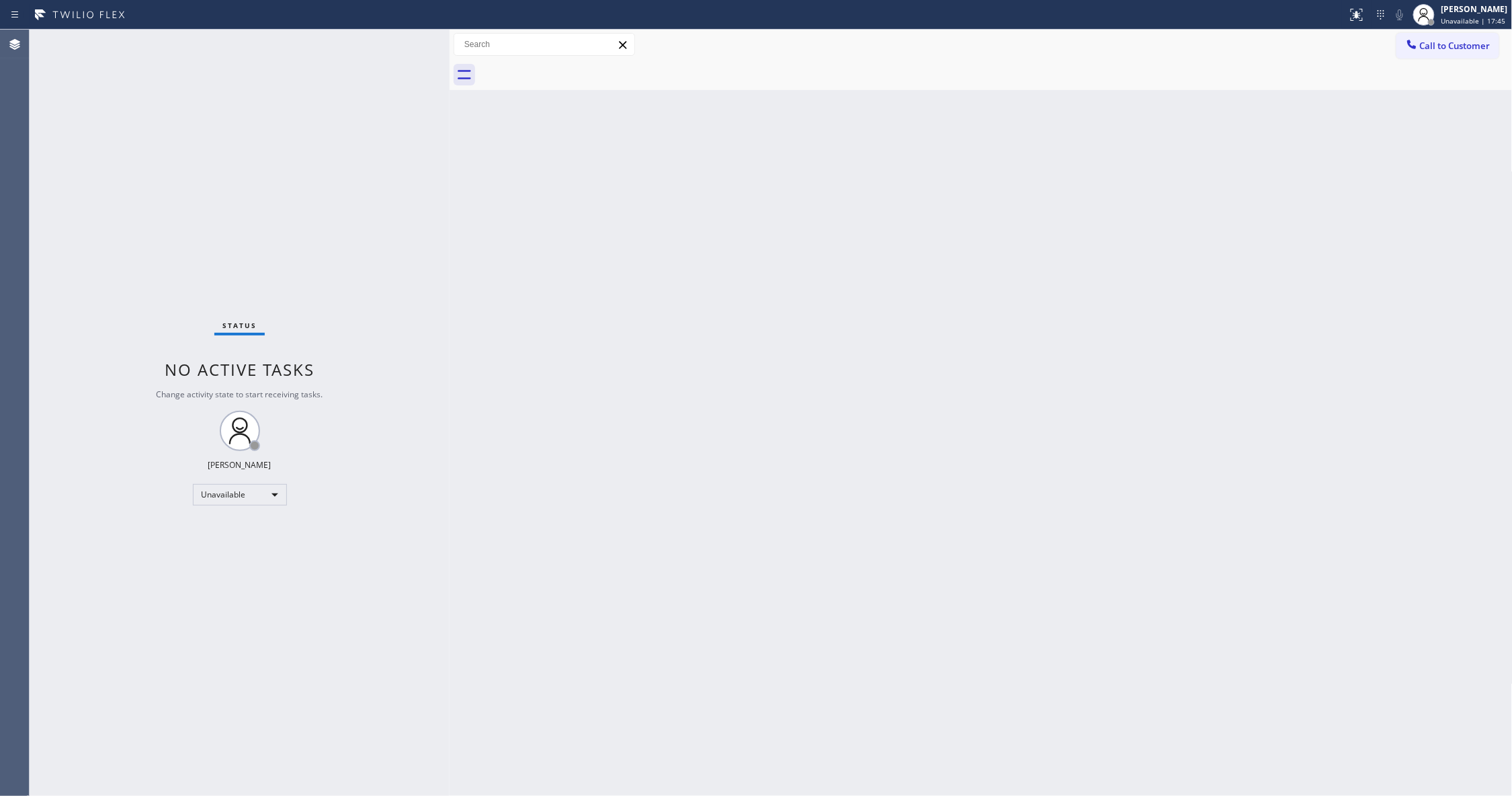
click at [1456, 46] on span "Call to Customer" at bounding box center [1455, 46] width 71 height 12
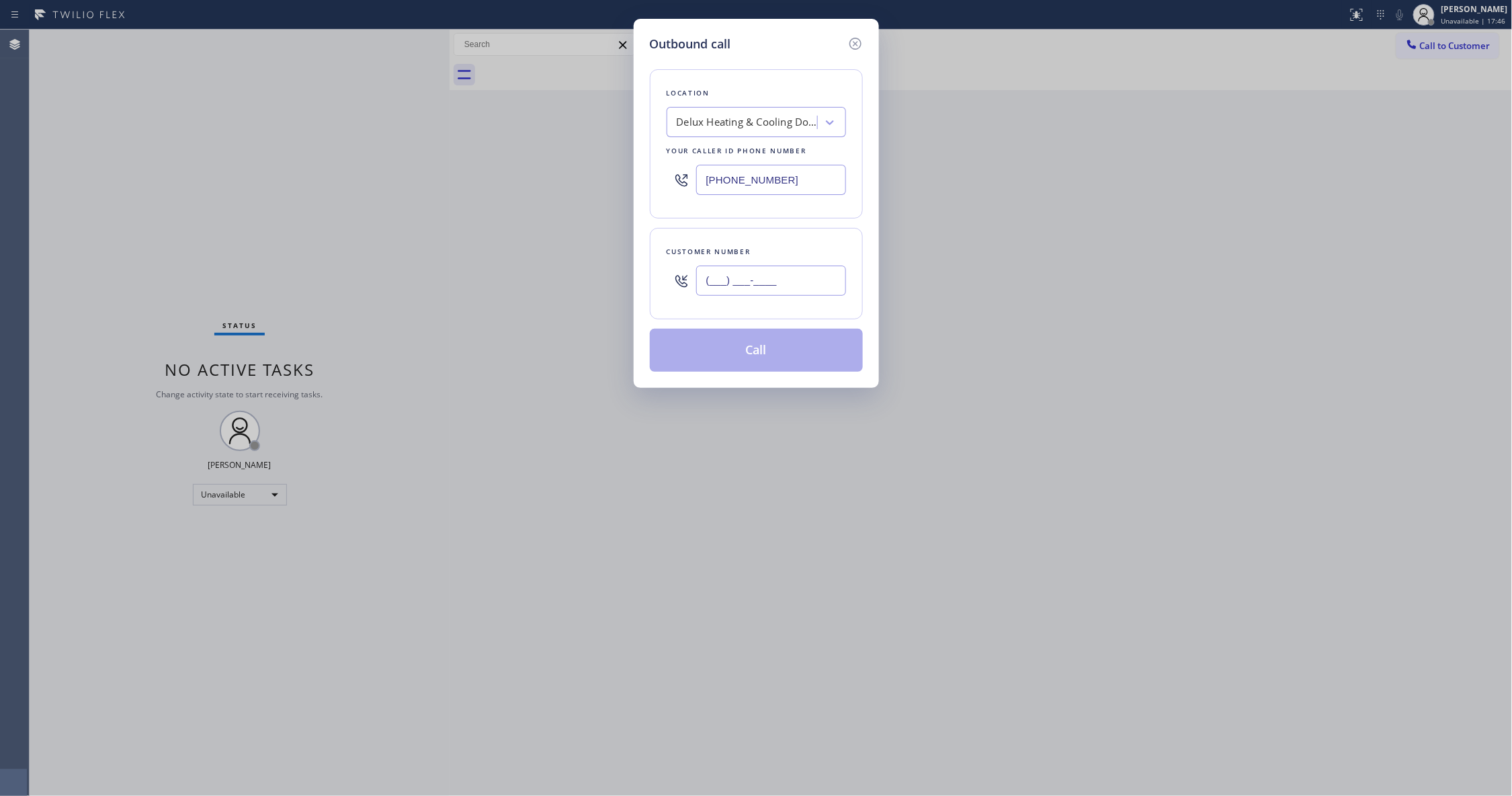
click at [770, 267] on input "(___) ___-____" at bounding box center [771, 280] width 150 height 30
click at [769, 290] on input "(___) ___-____" at bounding box center [771, 280] width 150 height 30
paste input "6"
drag, startPoint x: 791, startPoint y: 276, endPoint x: 296, endPoint y: 276, distance: 495.0
click at [296, 276] on div "Outbound call Location Delux Heating & Cooling Downtown [GEOGRAPHIC_DATA] Your …" at bounding box center [756, 398] width 1512 height 796
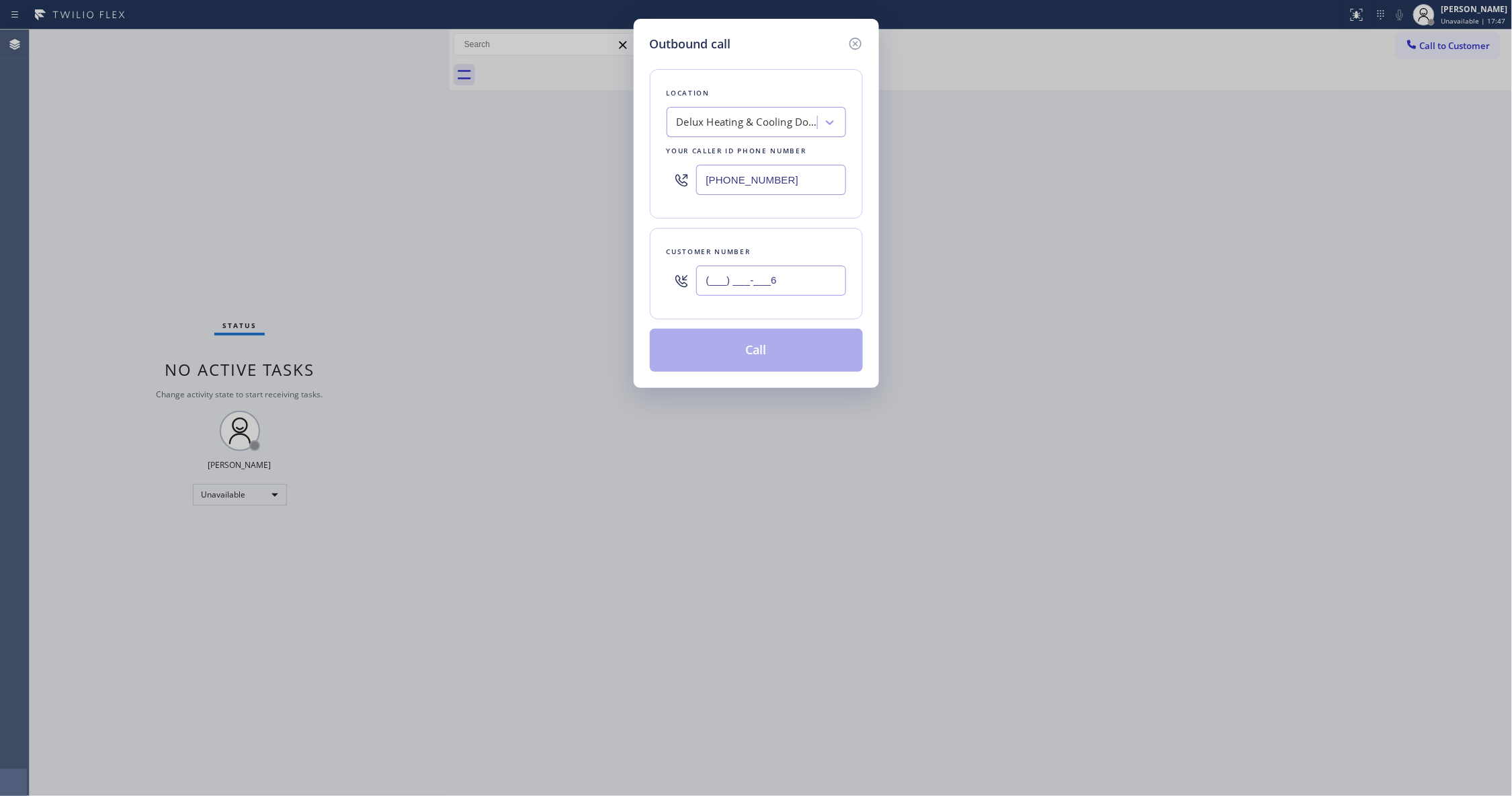
paste input "618) 561-7289"
type input "[PHONE_NUMBER]"
click at [761, 357] on button "Call" at bounding box center [756, 350] width 213 height 43
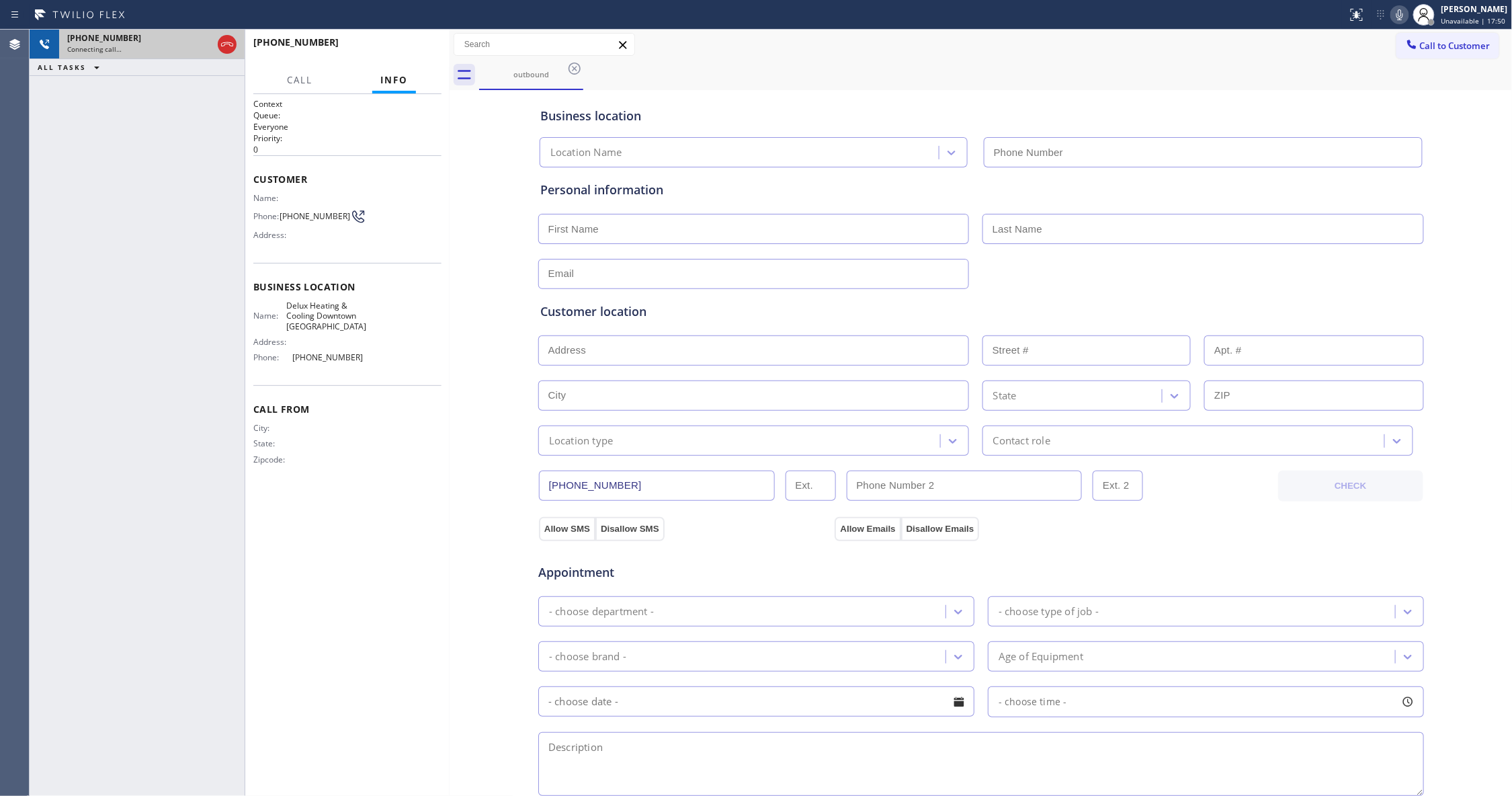
type input "[PHONE_NUMBER]"
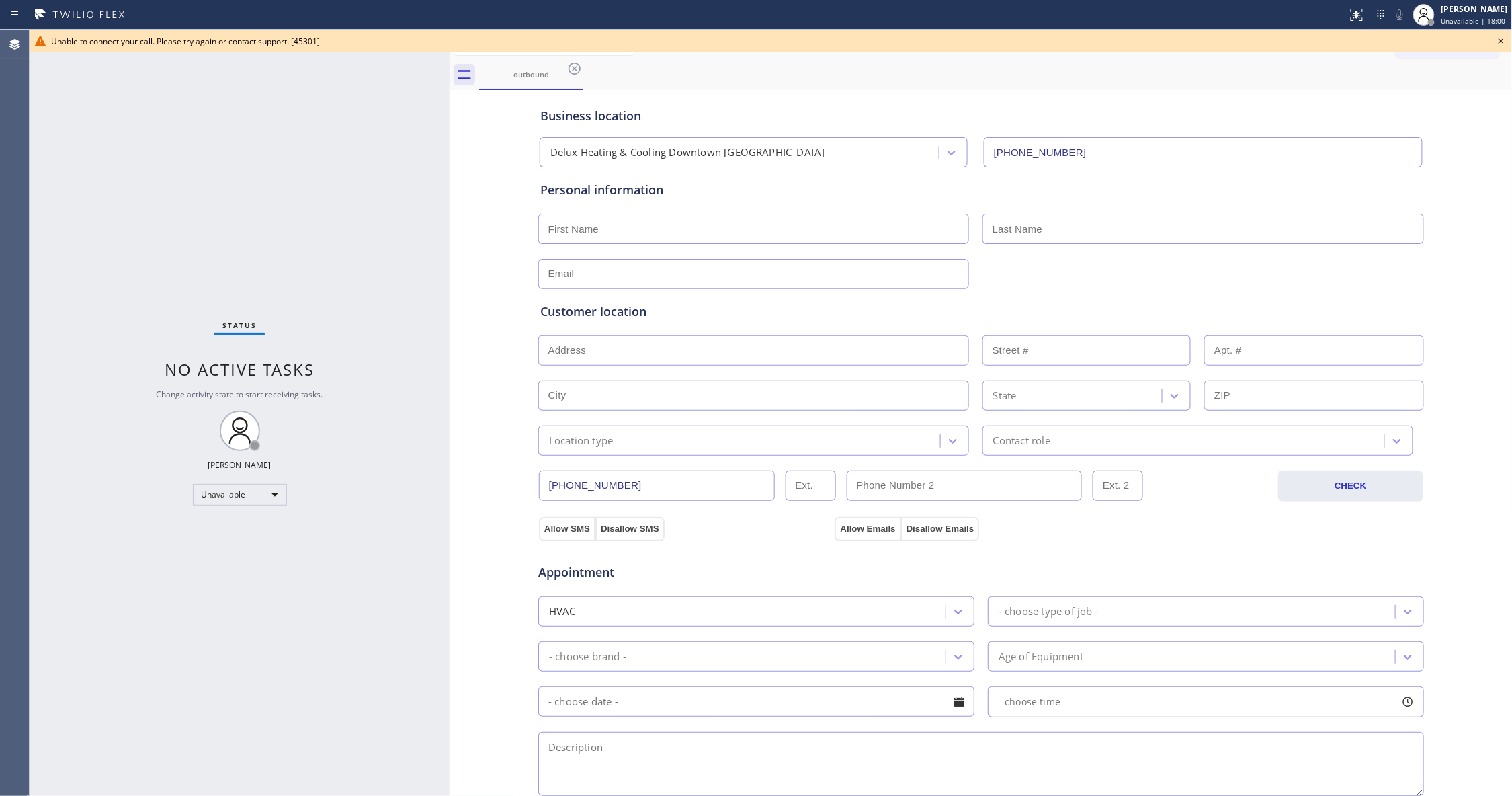
click at [224, 43] on span "Unable to connect your call. Please try again or contact support. [45301]" at bounding box center [185, 41] width 269 height 12
click at [1502, 39] on icon at bounding box center [1500, 41] width 16 height 16
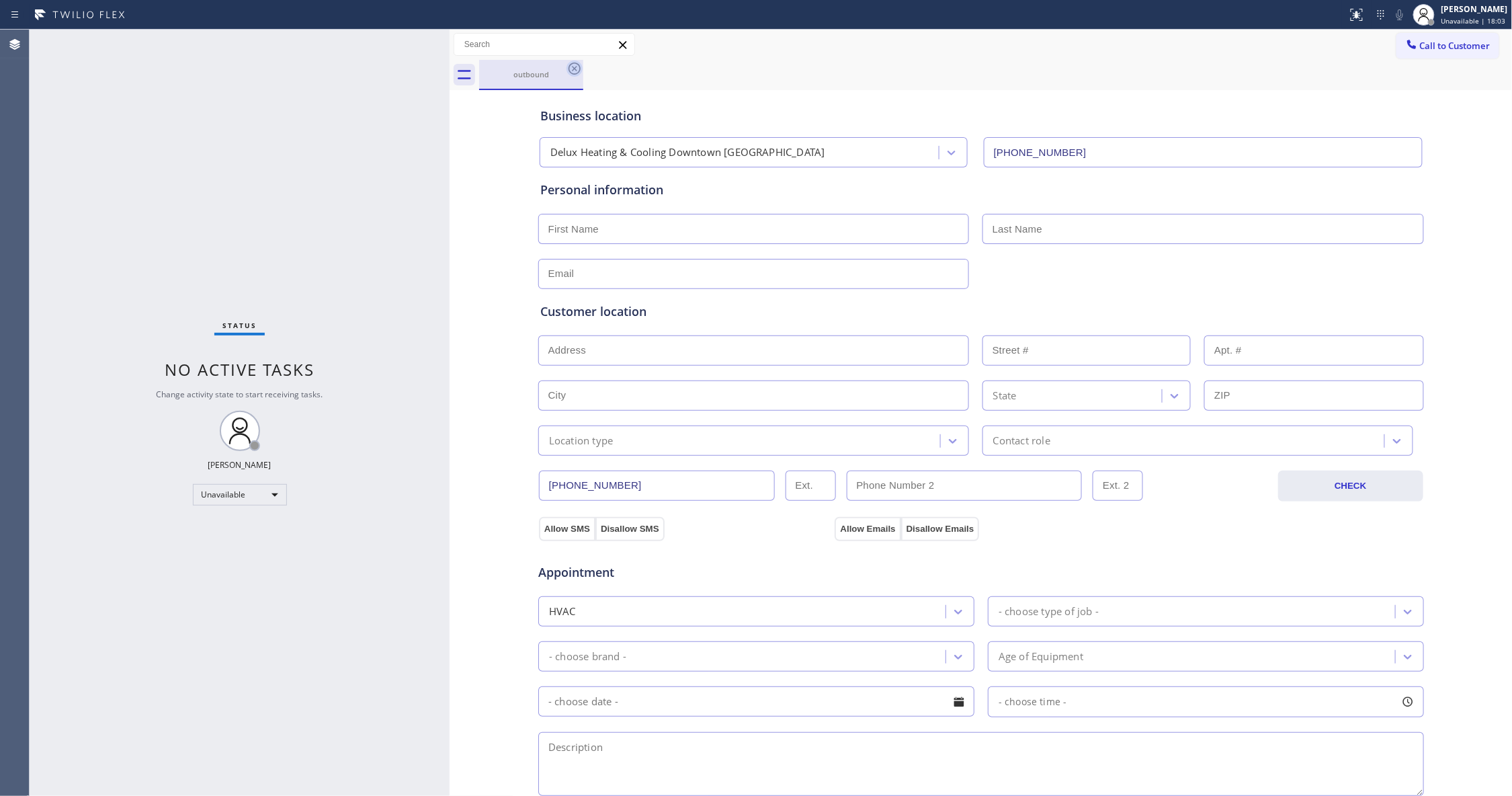
click at [576, 68] on icon at bounding box center [574, 68] width 16 height 16
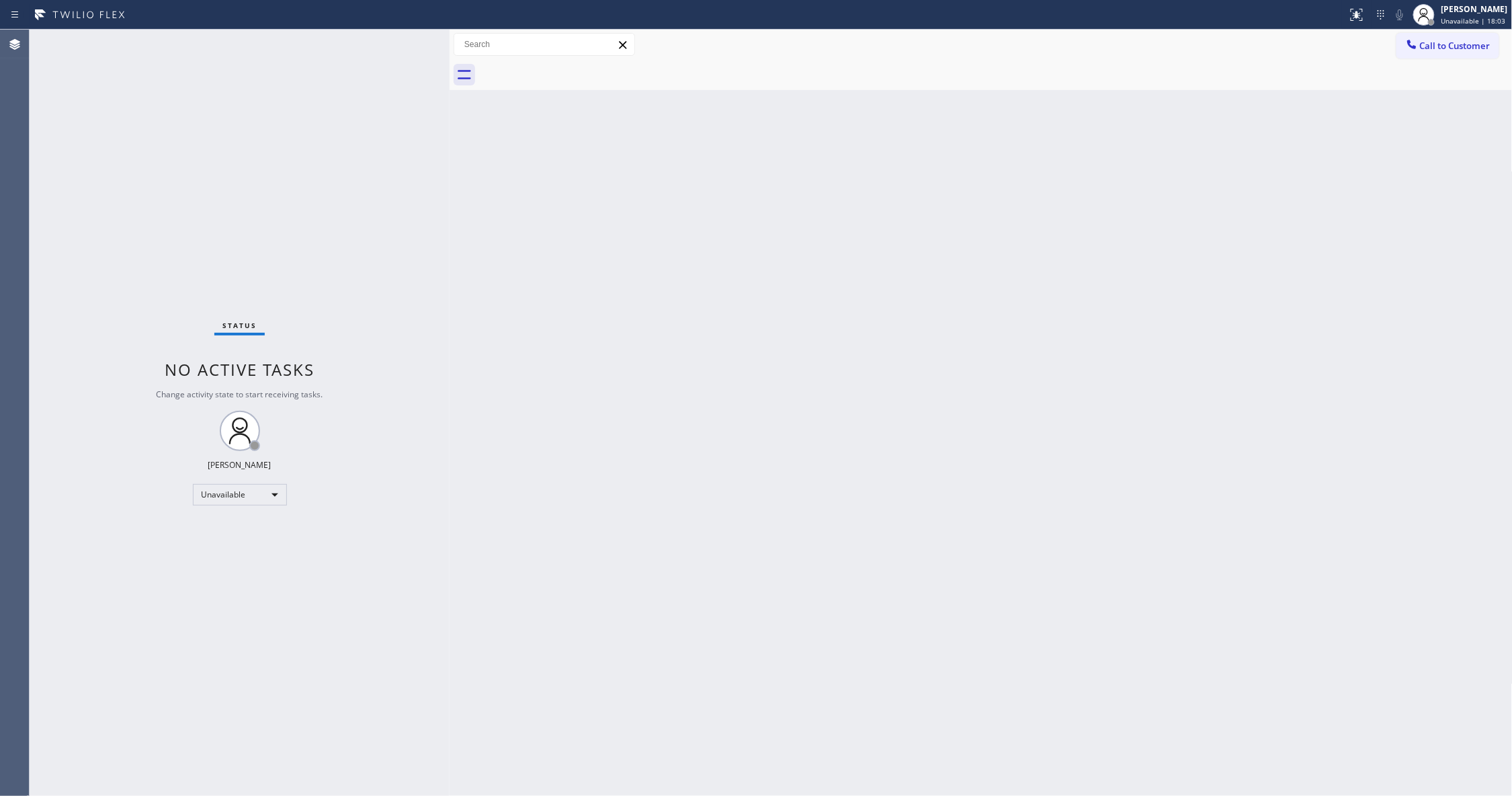
click at [1478, 51] on span "Call to Customer" at bounding box center [1455, 46] width 71 height 12
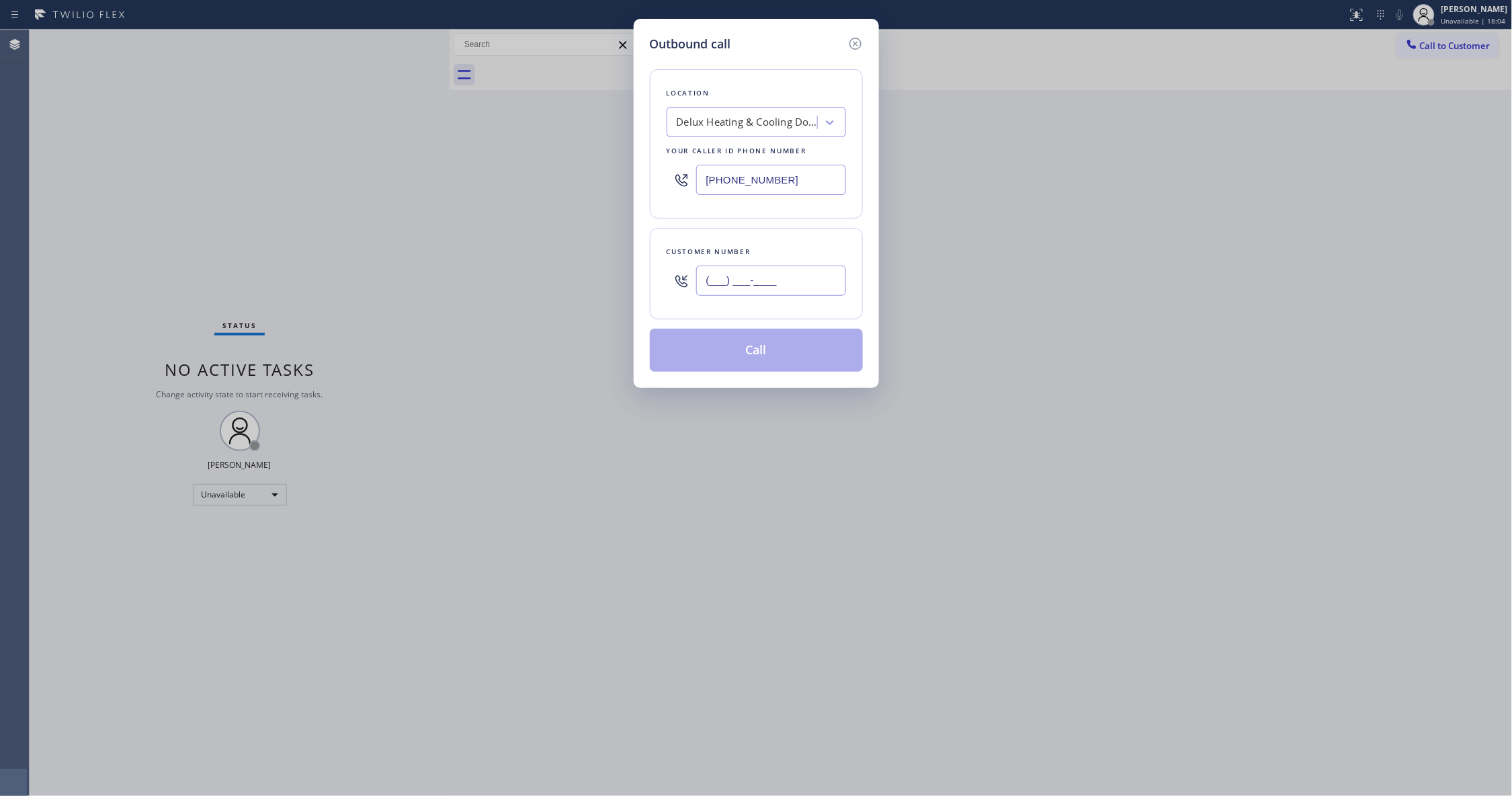
click at [801, 286] on input "(___) ___-____" at bounding box center [771, 280] width 150 height 30
paste input "618) 561-7289"
type input "[PHONE_NUMBER]"
click at [707, 358] on button "Call" at bounding box center [756, 350] width 213 height 43
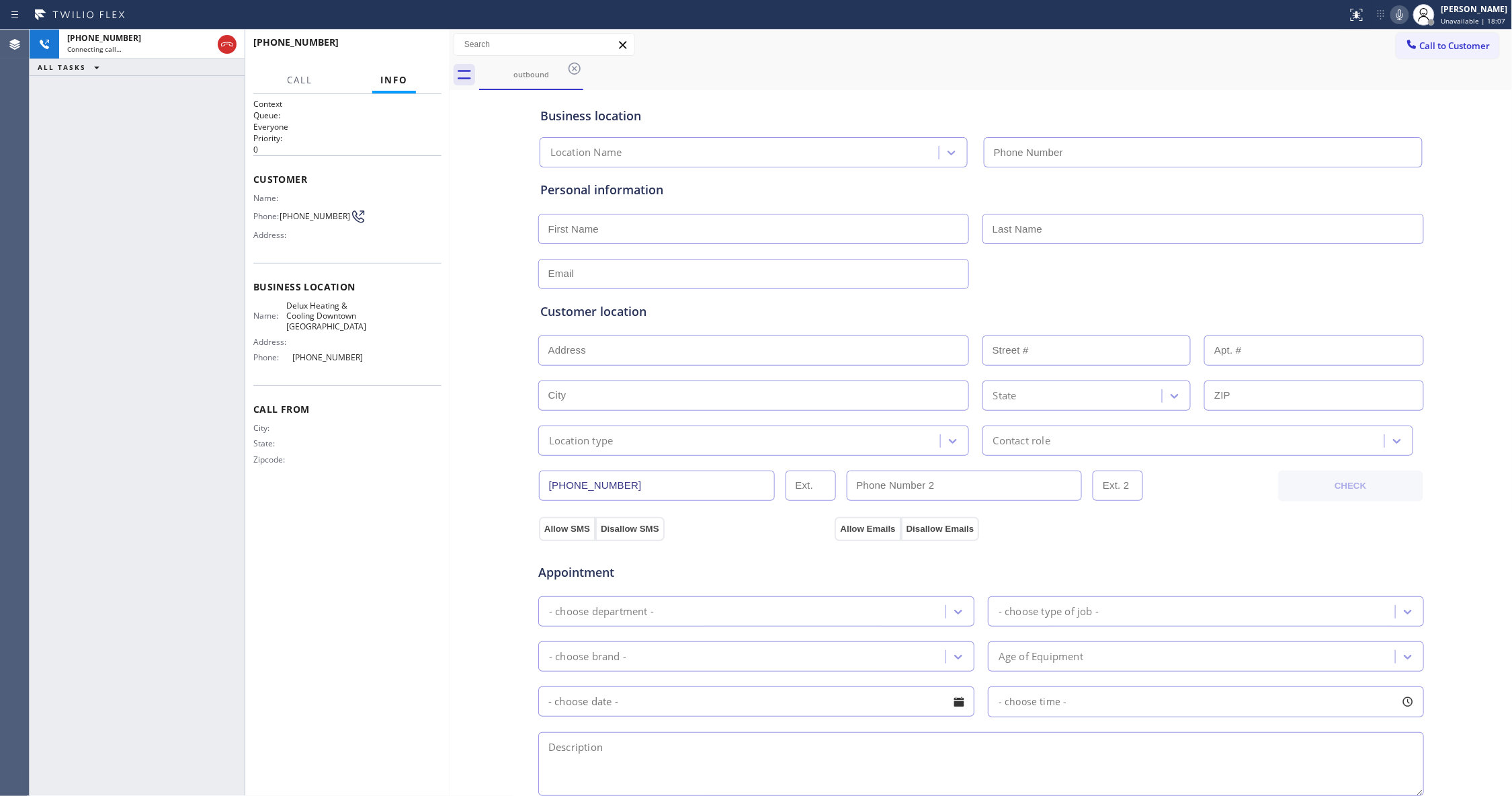
type input "[PHONE_NUMBER]"
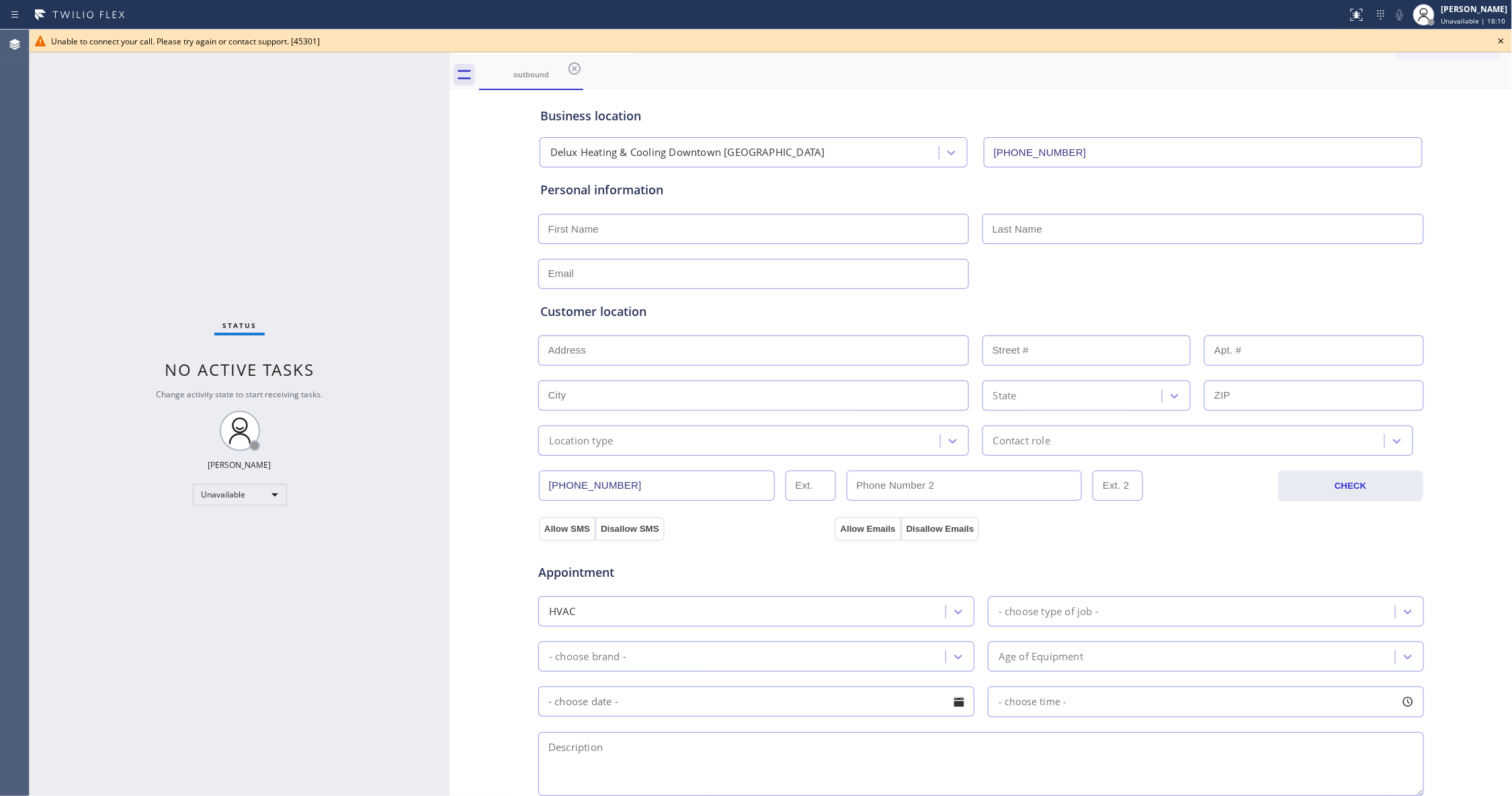
click at [224, 45] on span "Unable to connect your call. Please try again or contact support. [45301]" at bounding box center [185, 41] width 269 height 12
click at [1504, 38] on icon at bounding box center [1500, 41] width 16 height 16
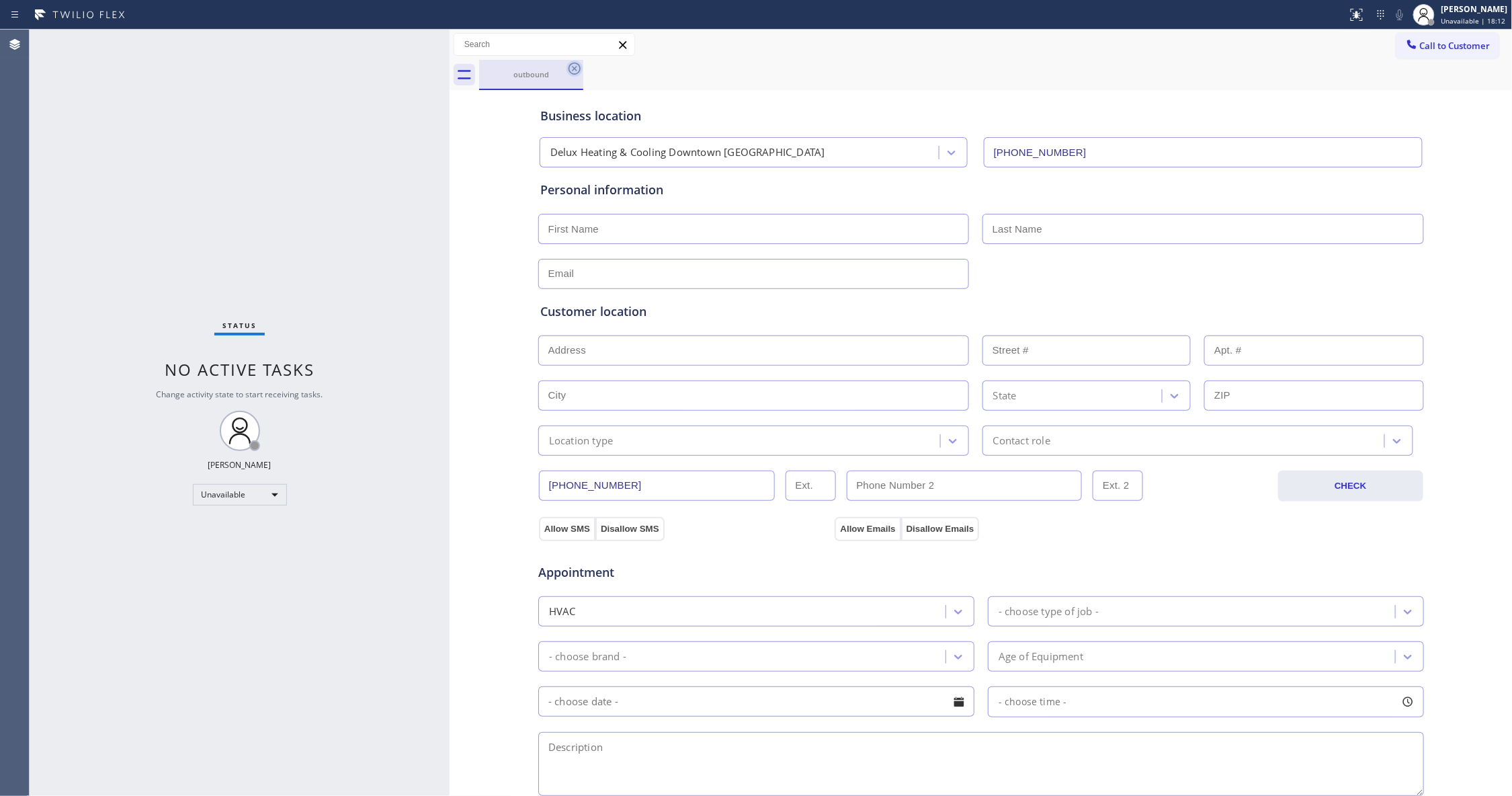
click at [577, 67] on icon at bounding box center [574, 68] width 16 height 16
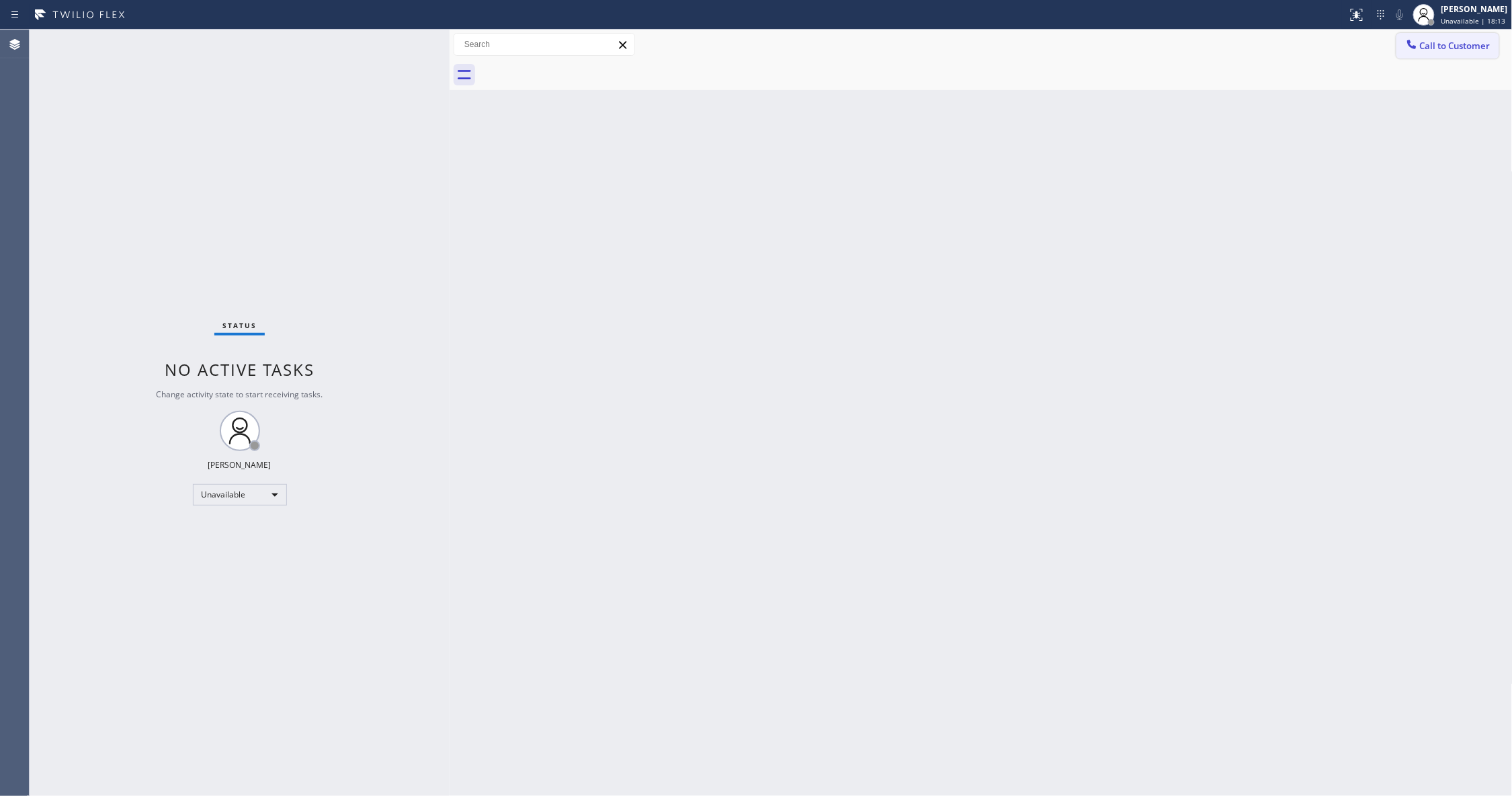
click at [1430, 45] on span "Call to Customer" at bounding box center [1455, 46] width 71 height 12
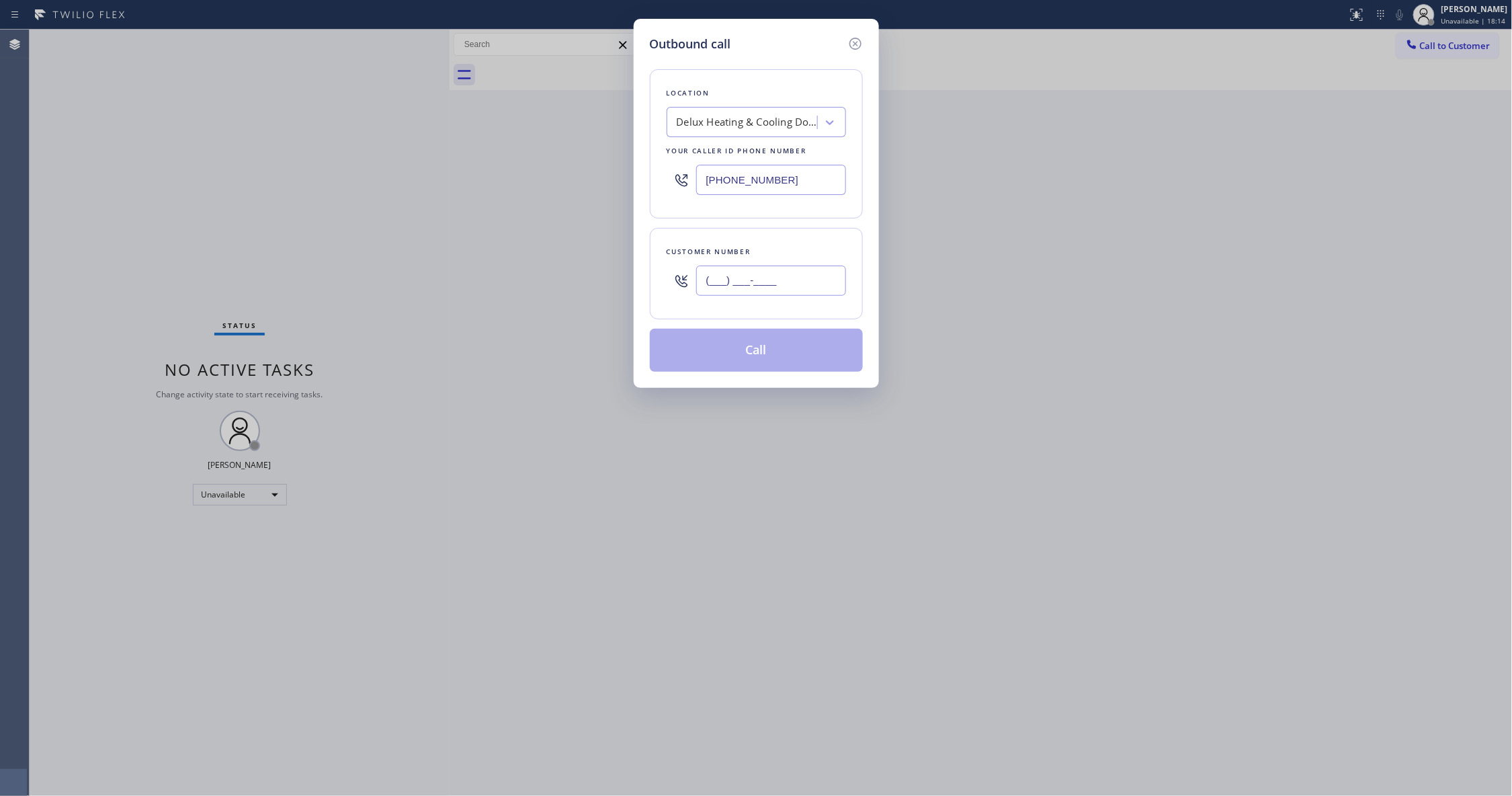
click at [786, 287] on input "(___) ___-____" at bounding box center [771, 280] width 150 height 30
paste input "618) 561-7289"
type input "[PHONE_NUMBER]"
click at [774, 359] on button "Call" at bounding box center [756, 350] width 213 height 43
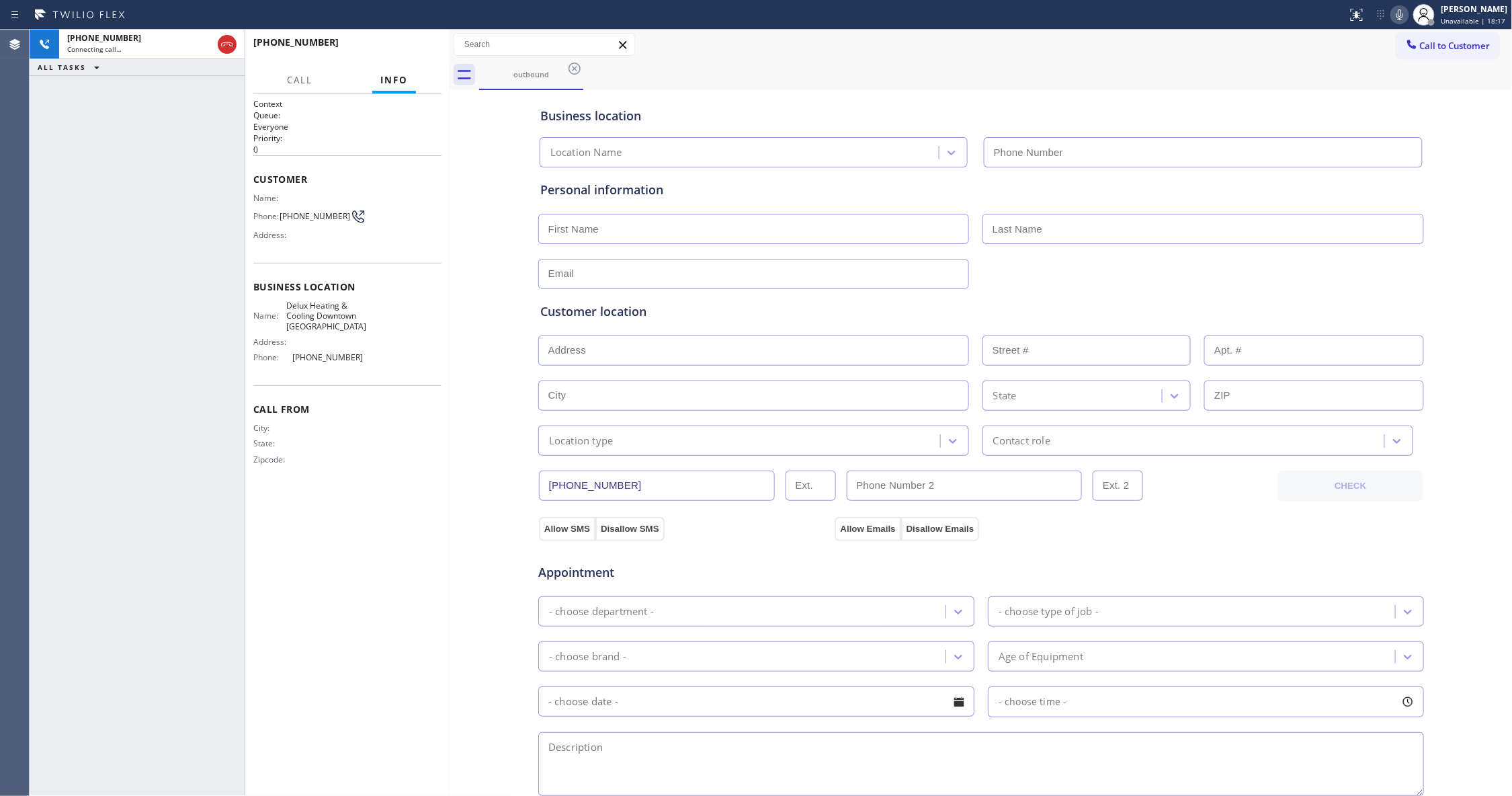
type input "[PHONE_NUMBER]"
click at [418, 49] on span "HANG UP" at bounding box center [410, 49] width 41 height 10
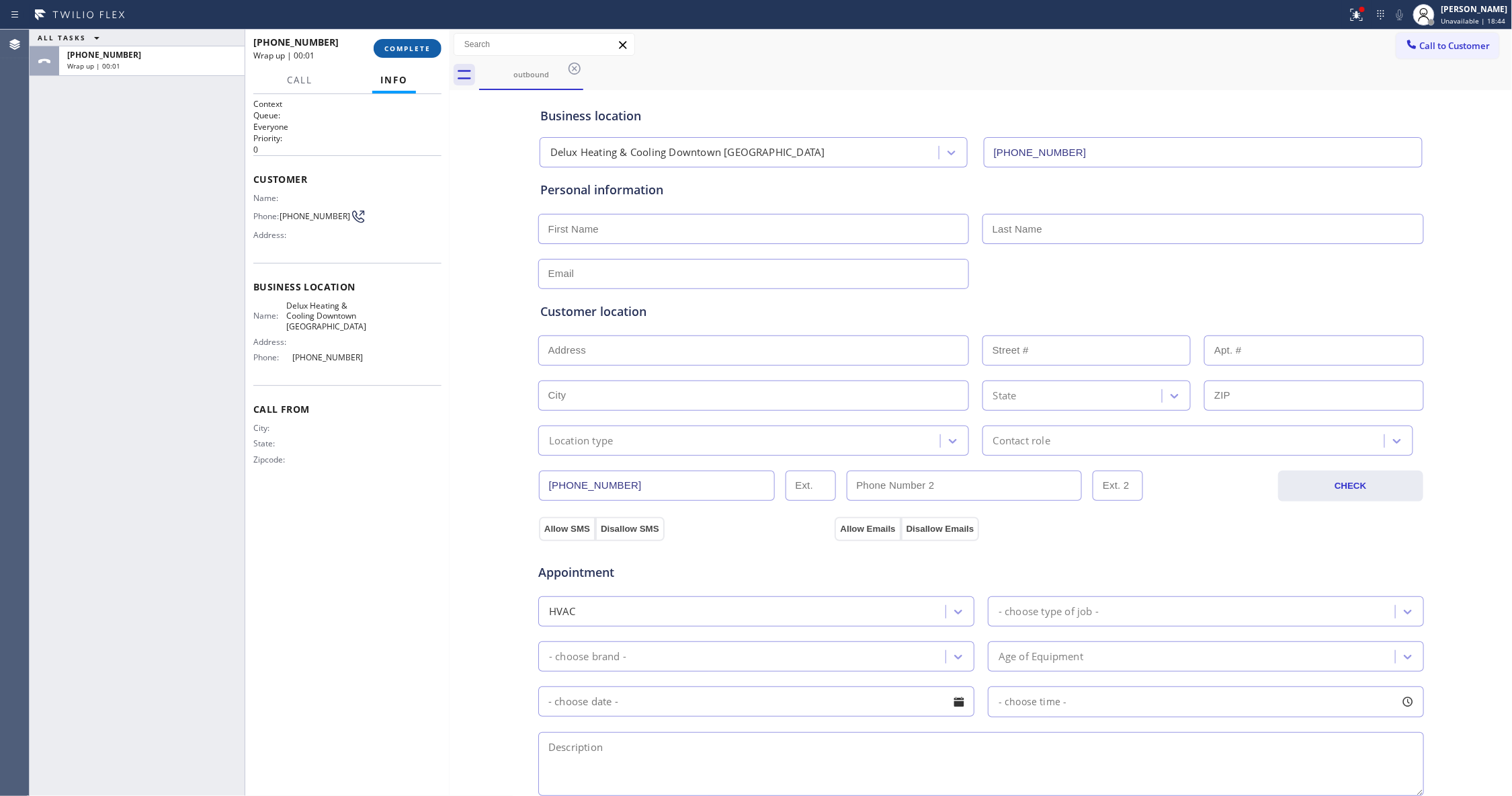
click at [423, 54] on button "COMPLETE" at bounding box center [408, 48] width 68 height 19
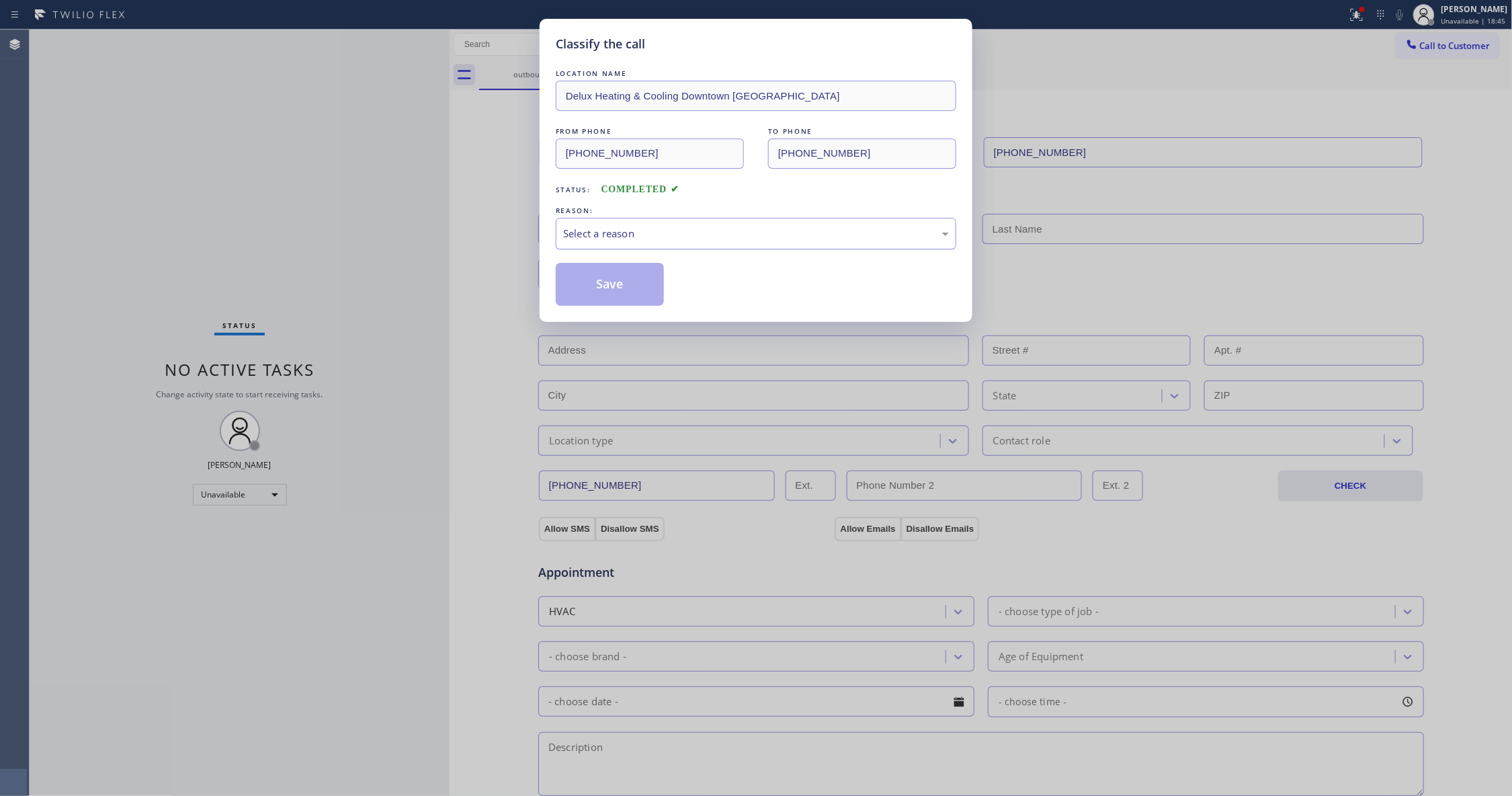
click at [648, 243] on div "Select a reason" at bounding box center [756, 234] width 401 height 32
click at [626, 286] on button "Save" at bounding box center [610, 284] width 108 height 43
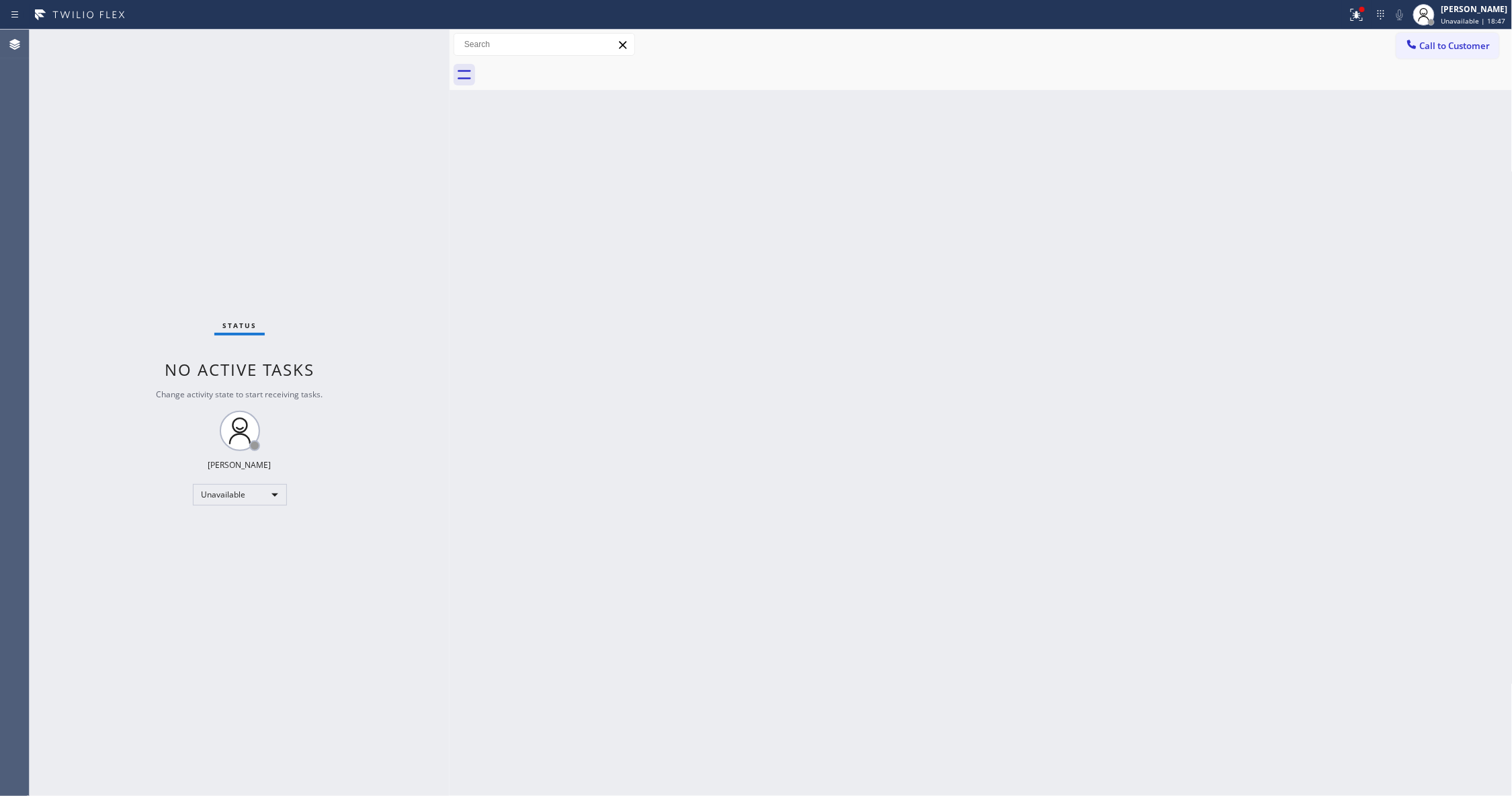
click at [1454, 45] on span "Call to Customer" at bounding box center [1455, 46] width 71 height 12
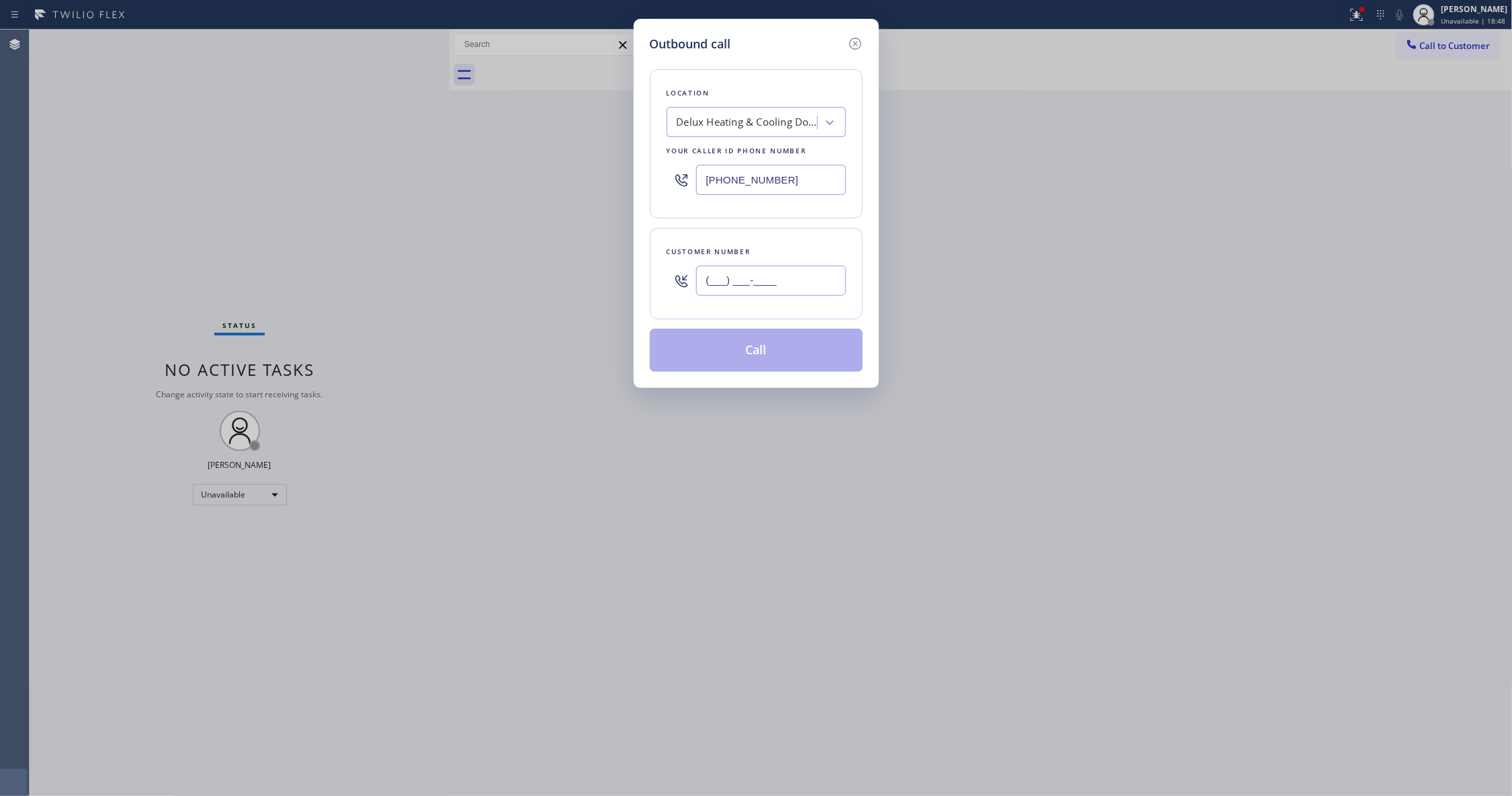
click at [781, 272] on input "(___) ___-____" at bounding box center [771, 280] width 150 height 30
paste input "618) 561-7289"
type input "[PHONE_NUMBER]"
click at [706, 356] on button "Call" at bounding box center [756, 350] width 213 height 43
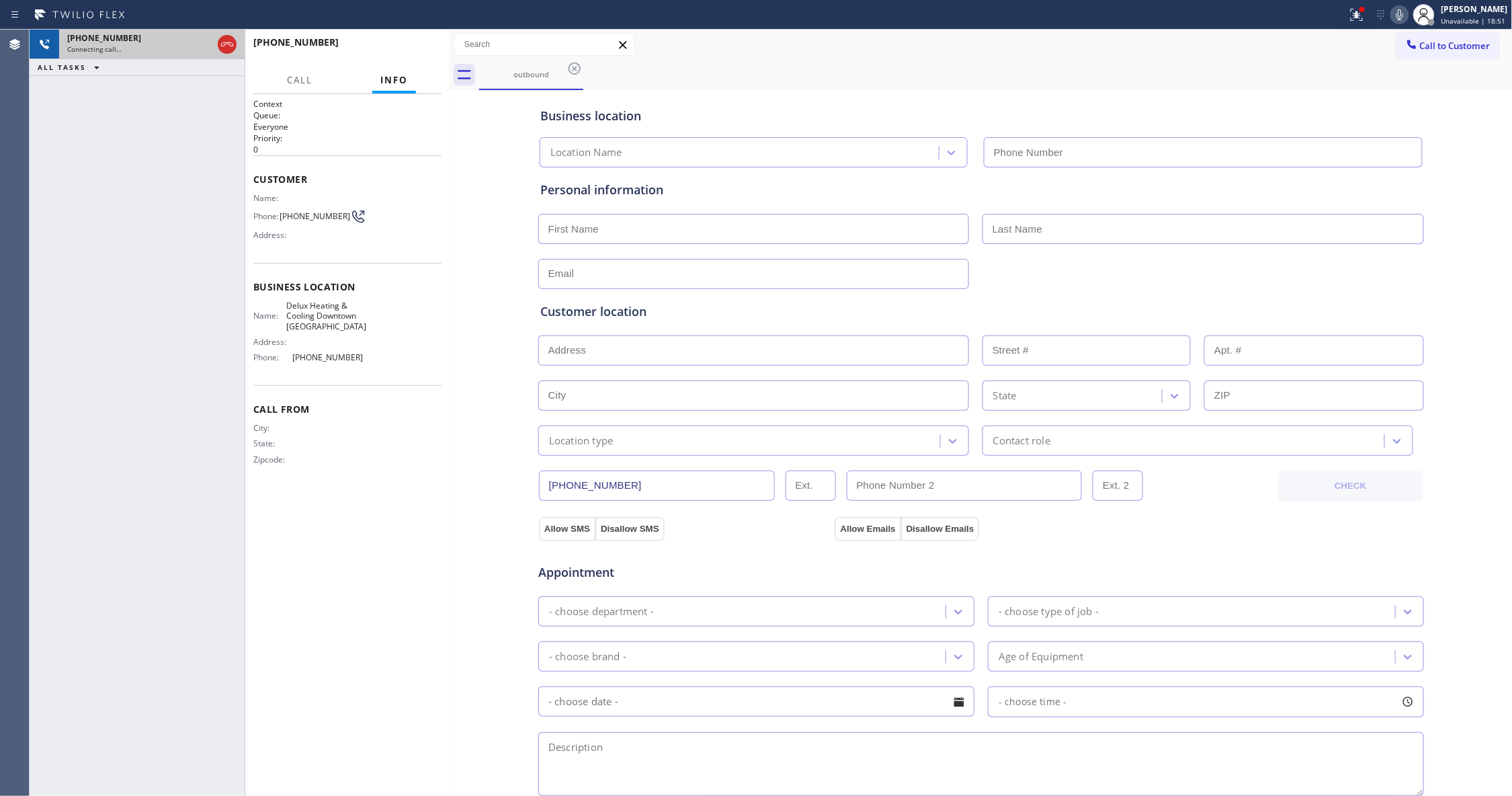
type input "[PHONE_NUMBER]"
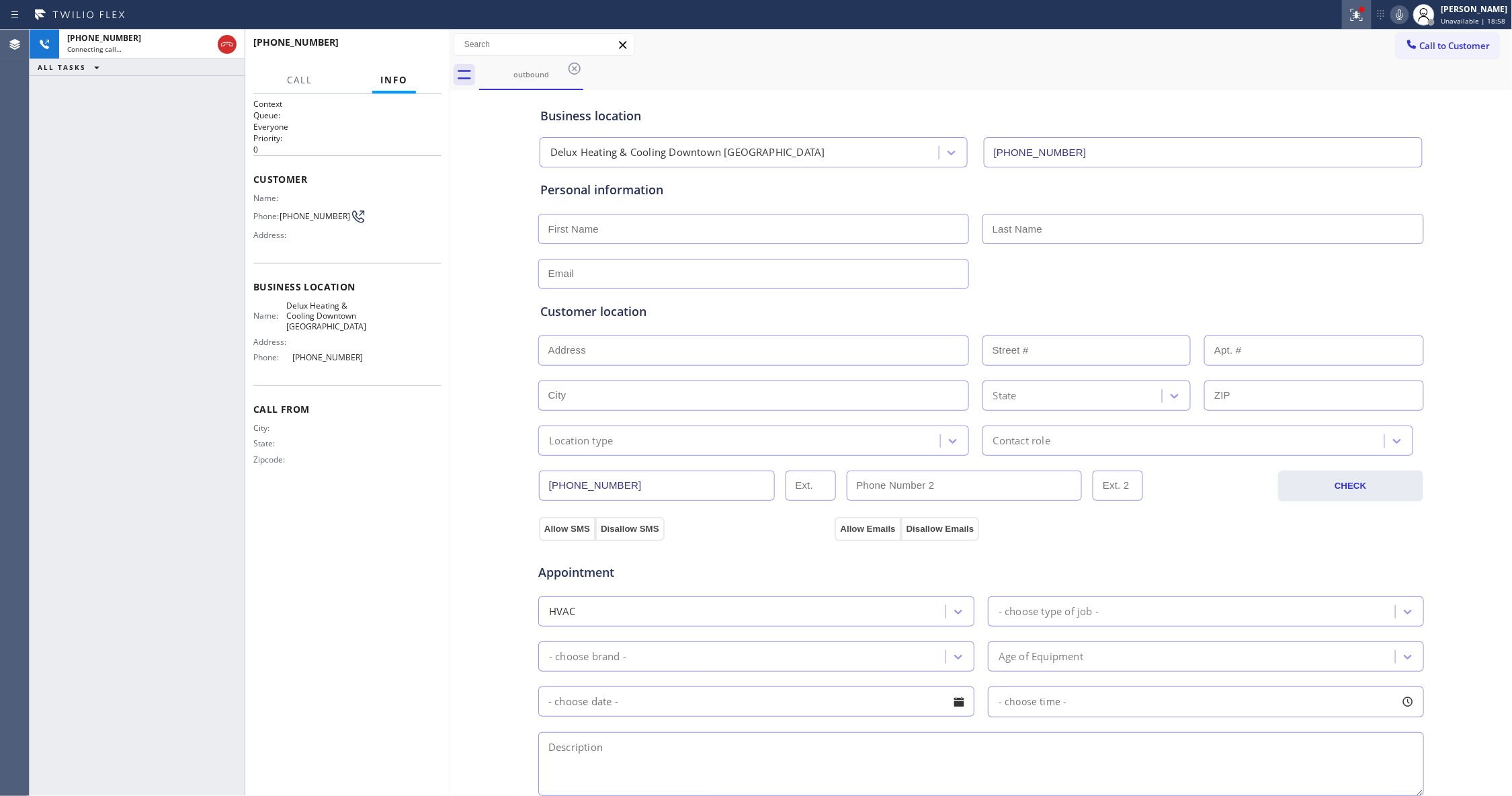
click at [1353, 15] on icon at bounding box center [1357, 13] width 8 height 5
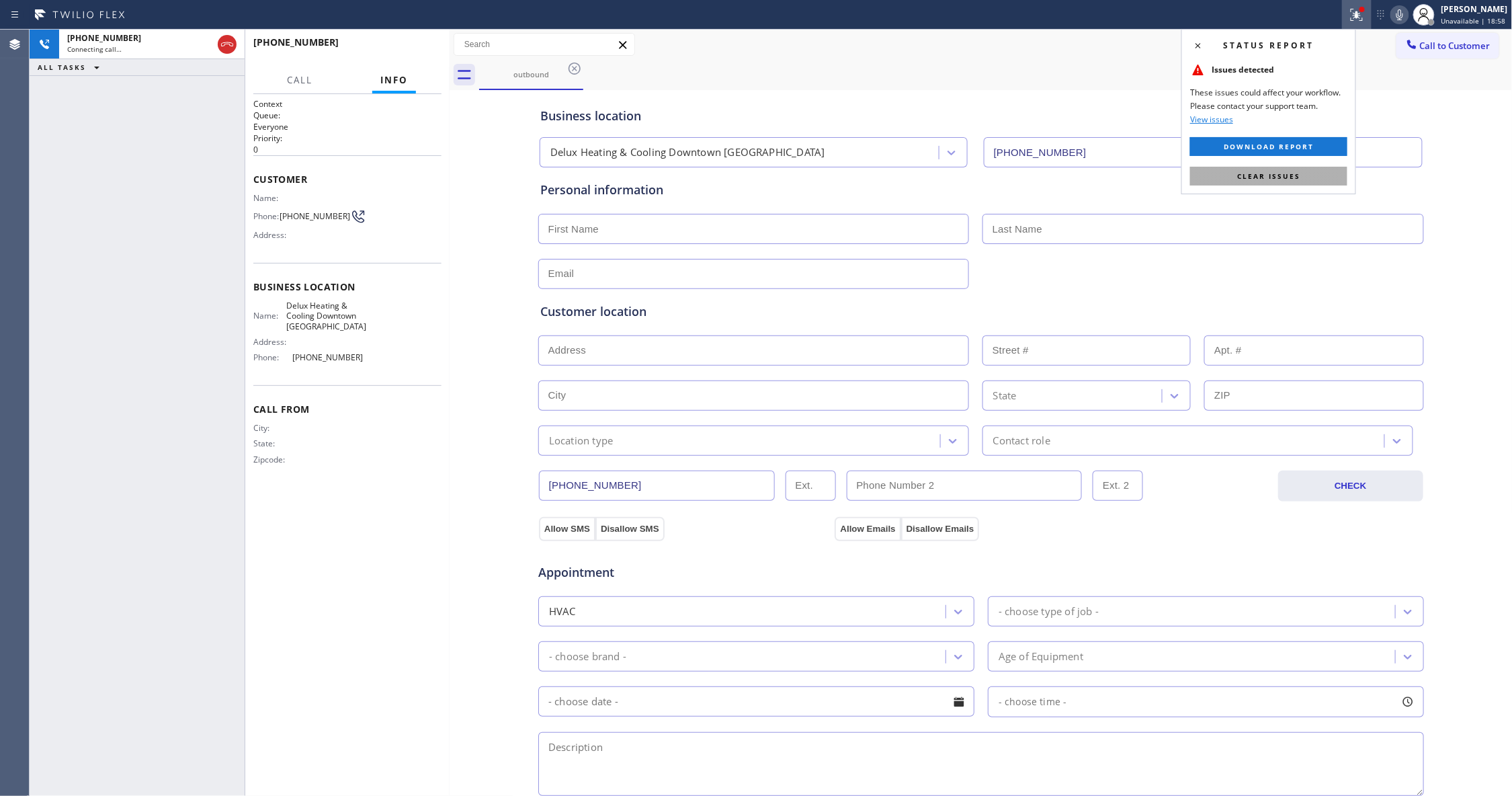
click at [1293, 179] on span "Clear issues" at bounding box center [1269, 176] width 63 height 10
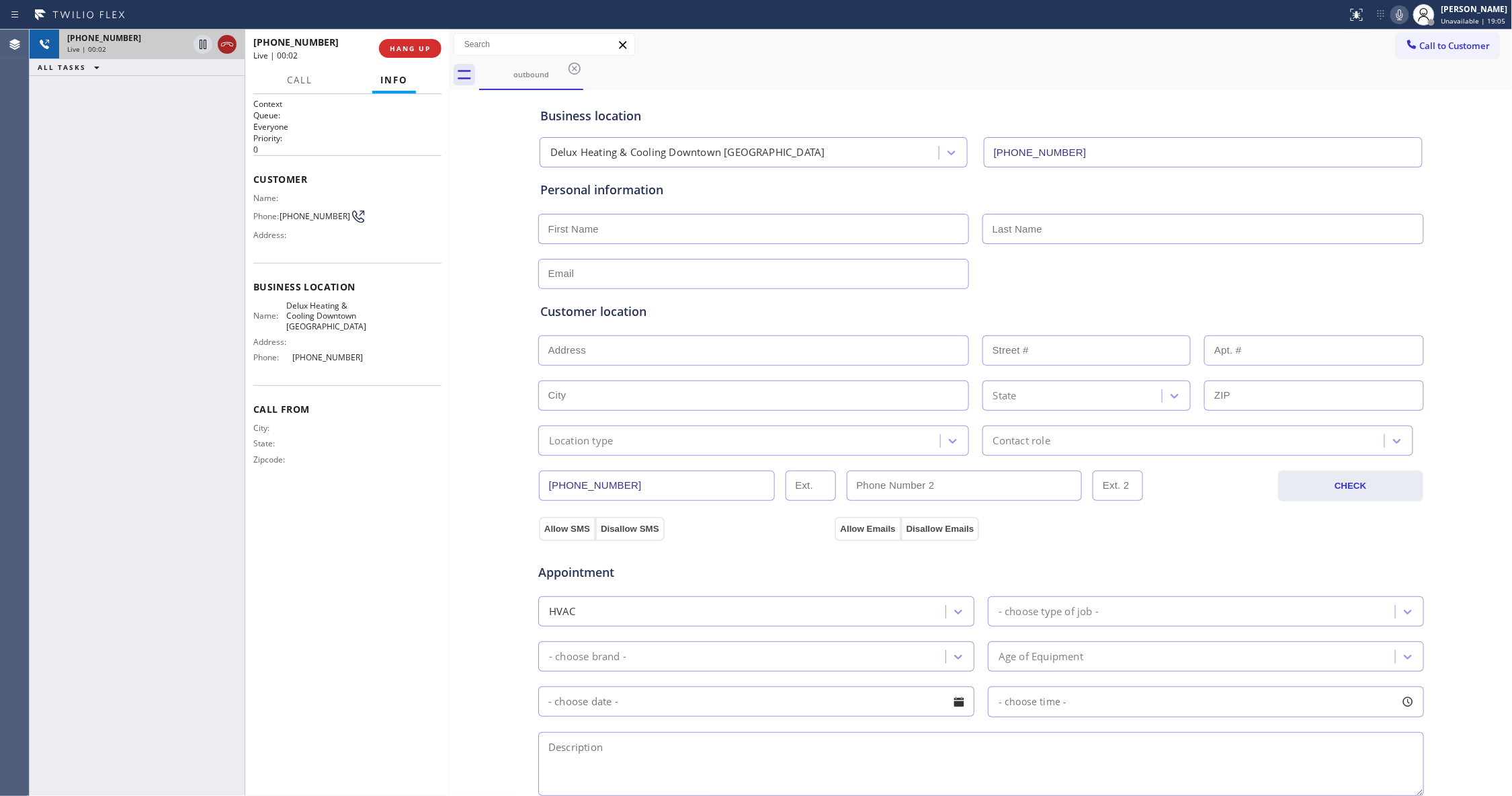
click at [229, 45] on icon at bounding box center [227, 45] width 12 height 4
click at [422, 44] on span "HANG UP" at bounding box center [410, 49] width 41 height 10
click at [416, 54] on button "COMPLETE" at bounding box center [408, 48] width 68 height 19
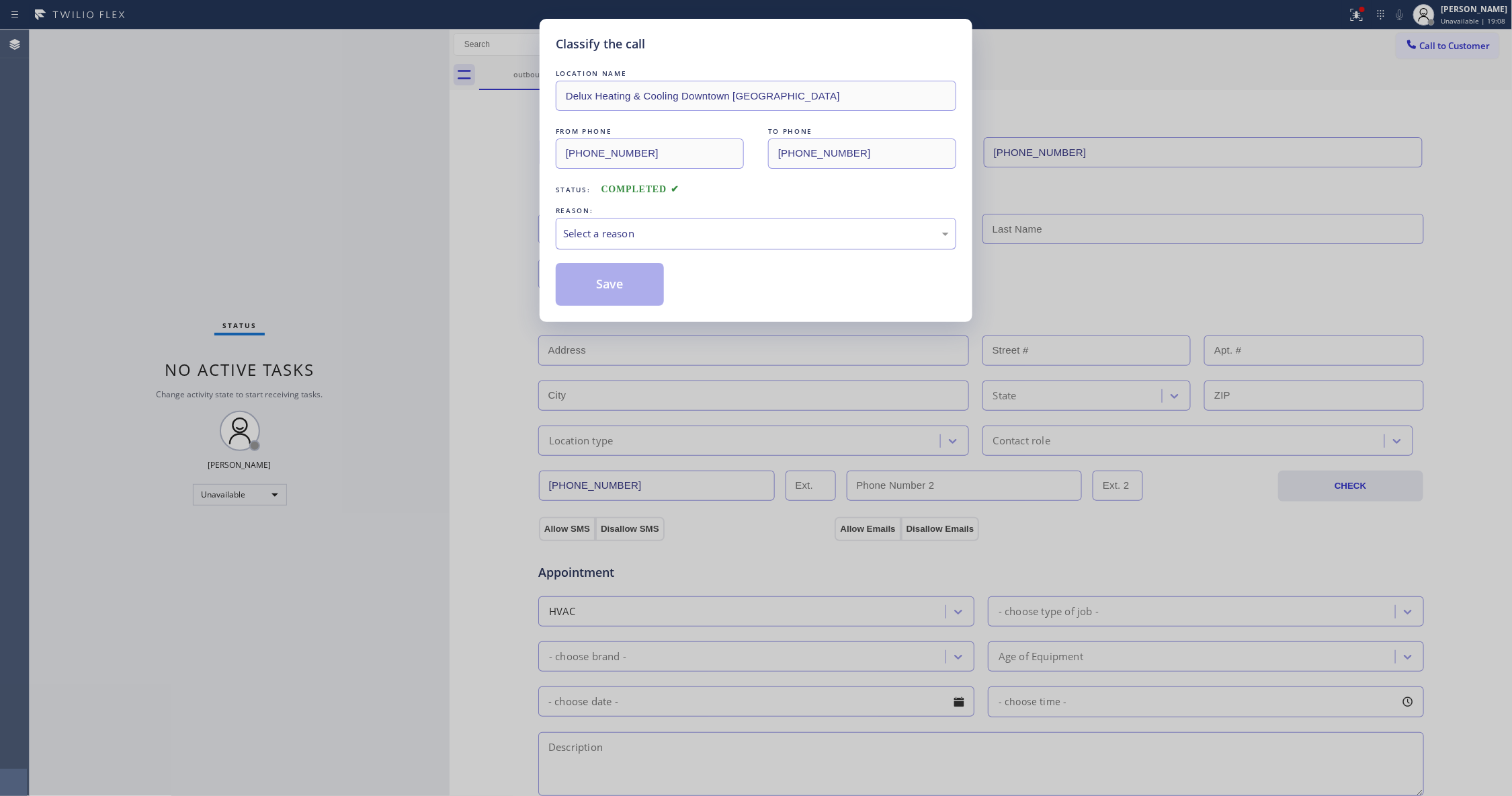
click at [653, 232] on div "Select a reason" at bounding box center [755, 233] width 386 height 15
click at [641, 281] on button "Save" at bounding box center [610, 284] width 108 height 43
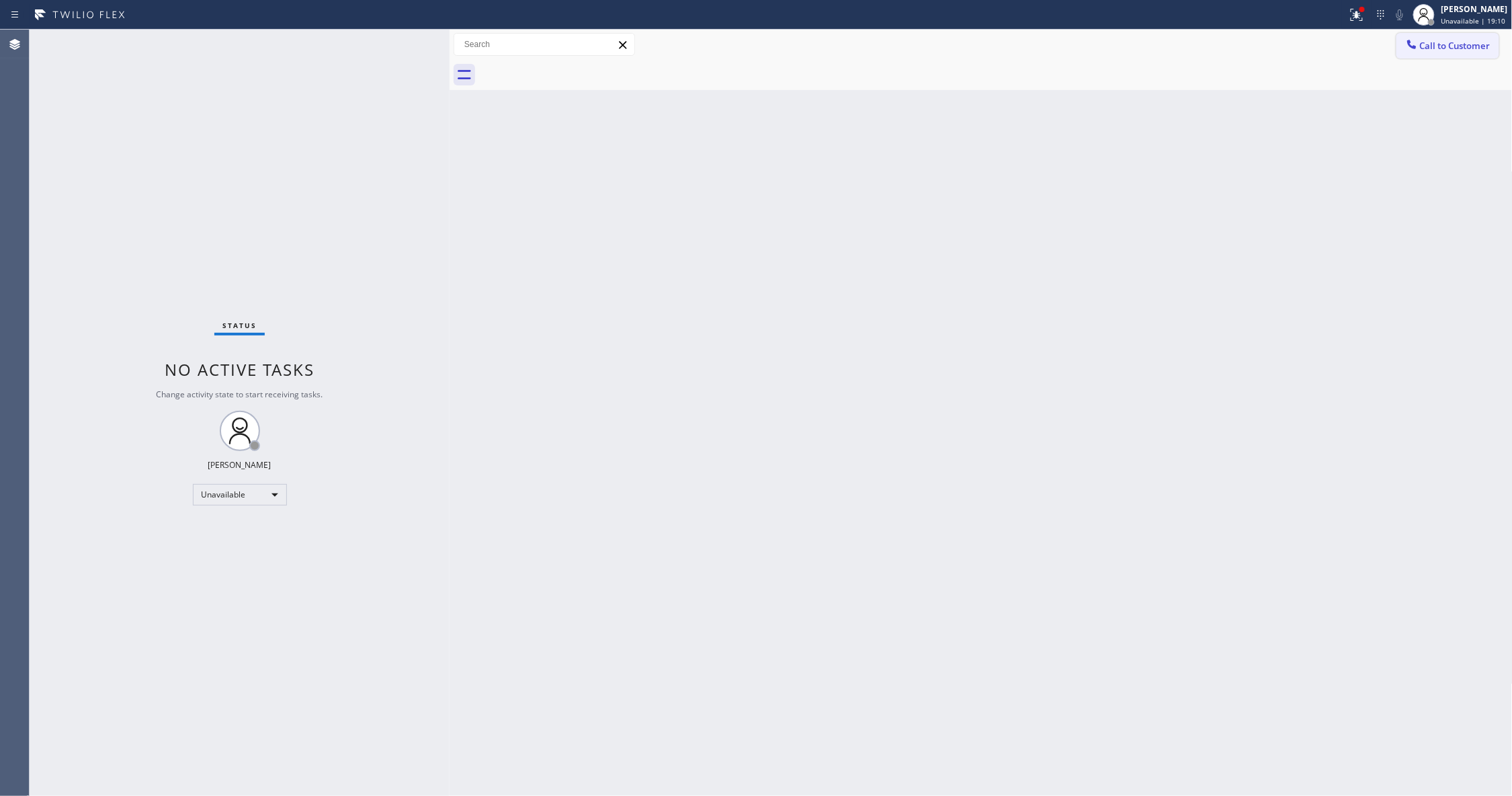
click at [1458, 49] on span "Call to Customer" at bounding box center [1455, 46] width 71 height 12
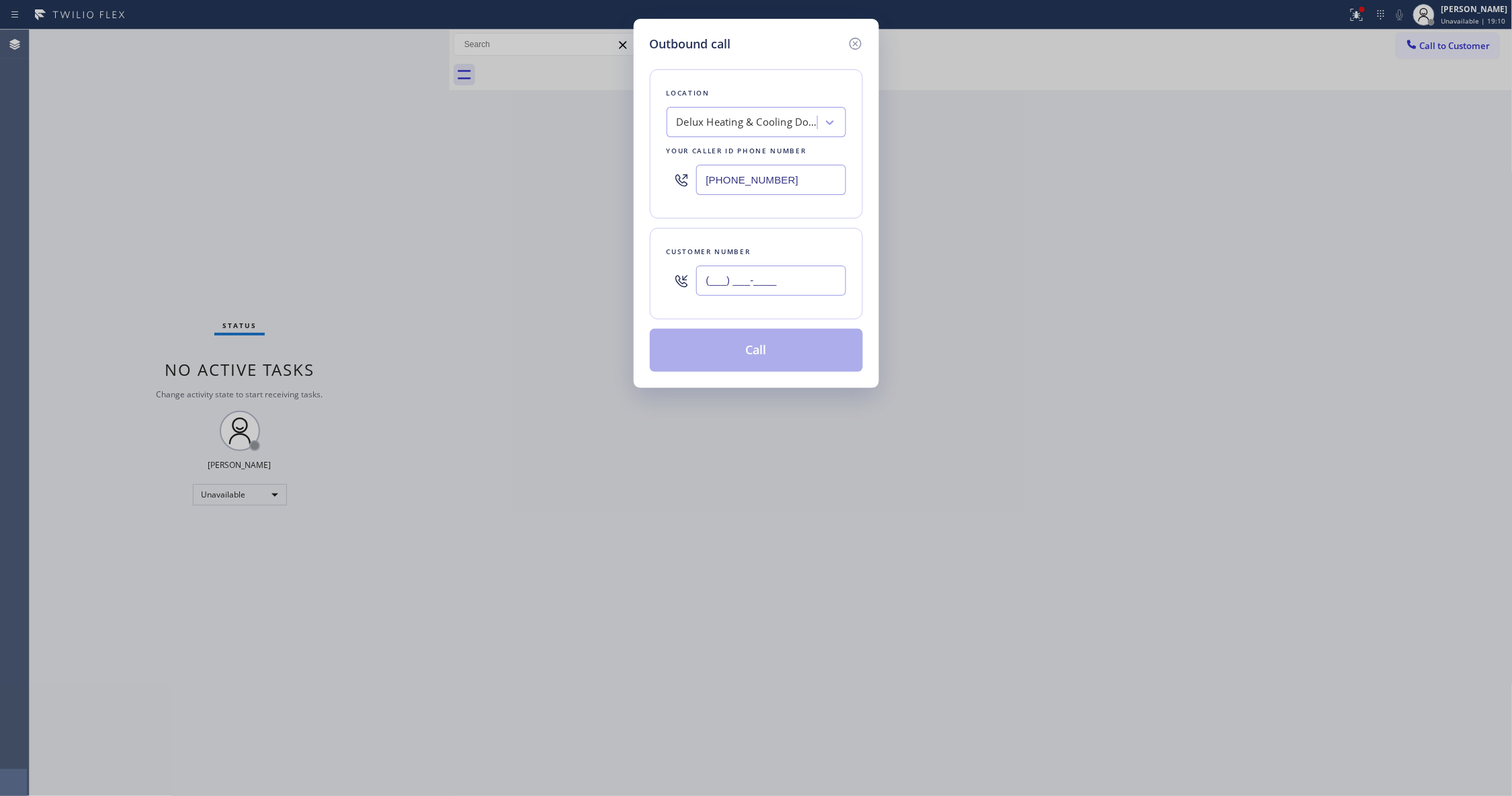
click at [772, 289] on input "(___) ___-____" at bounding box center [771, 280] width 150 height 30
paste input "618) 561-7289"
type input "[PHONE_NUMBER]"
click at [740, 353] on button "Call" at bounding box center [756, 350] width 213 height 43
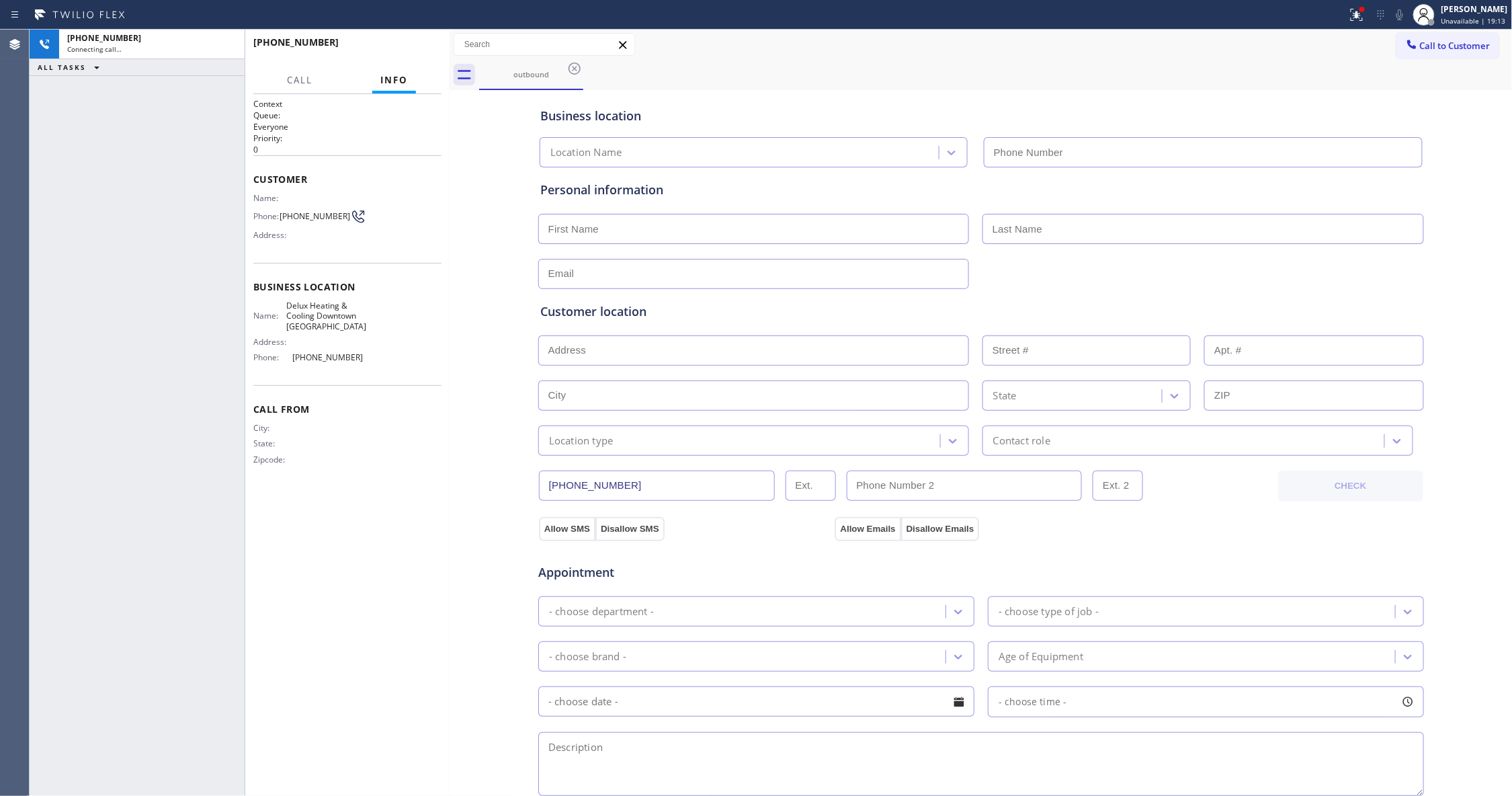
type input "[PHONE_NUMBER]"
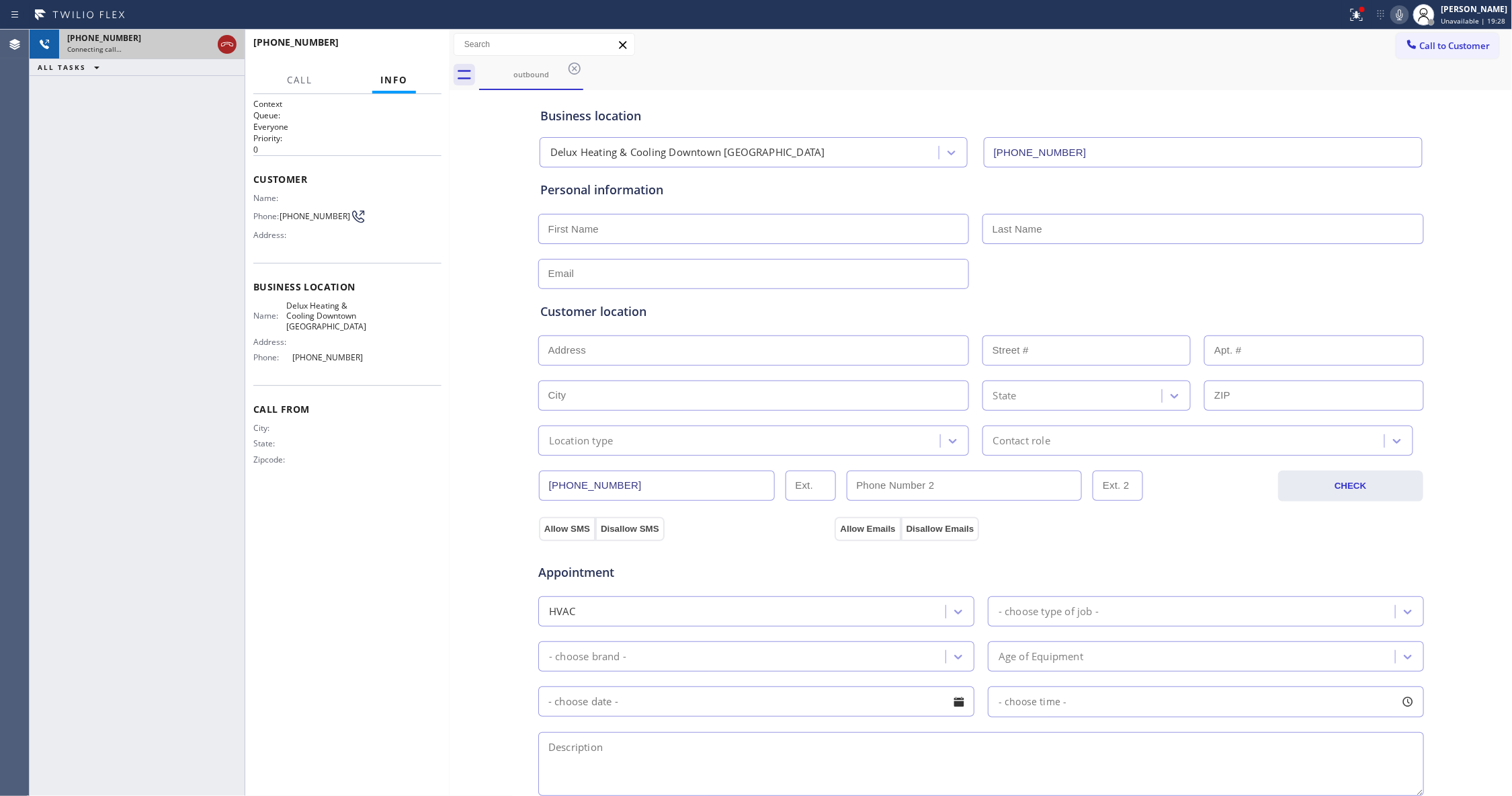
click at [226, 43] on icon at bounding box center [227, 45] width 12 height 4
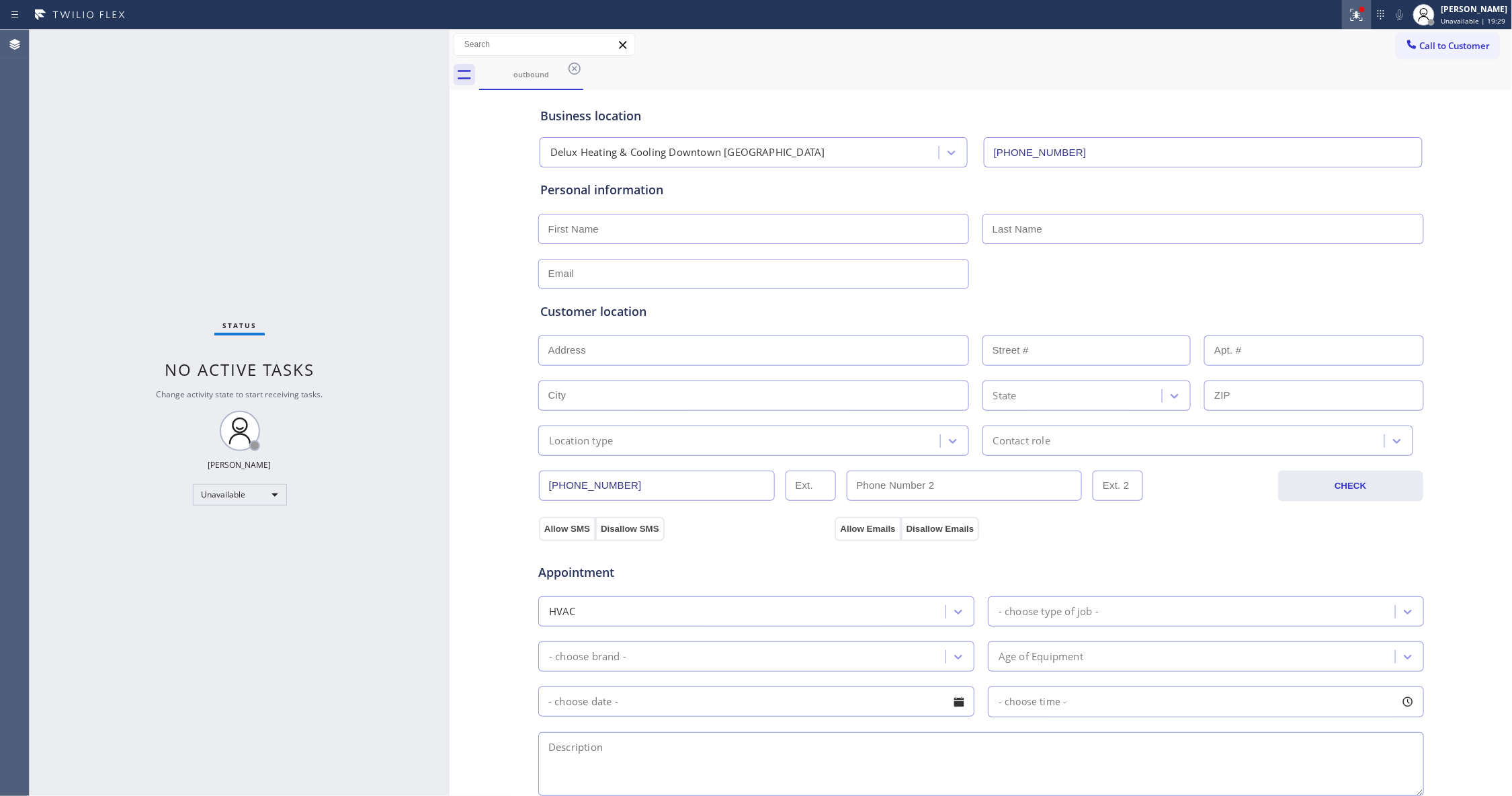
click at [1348, 11] on icon at bounding box center [1356, 14] width 16 height 16
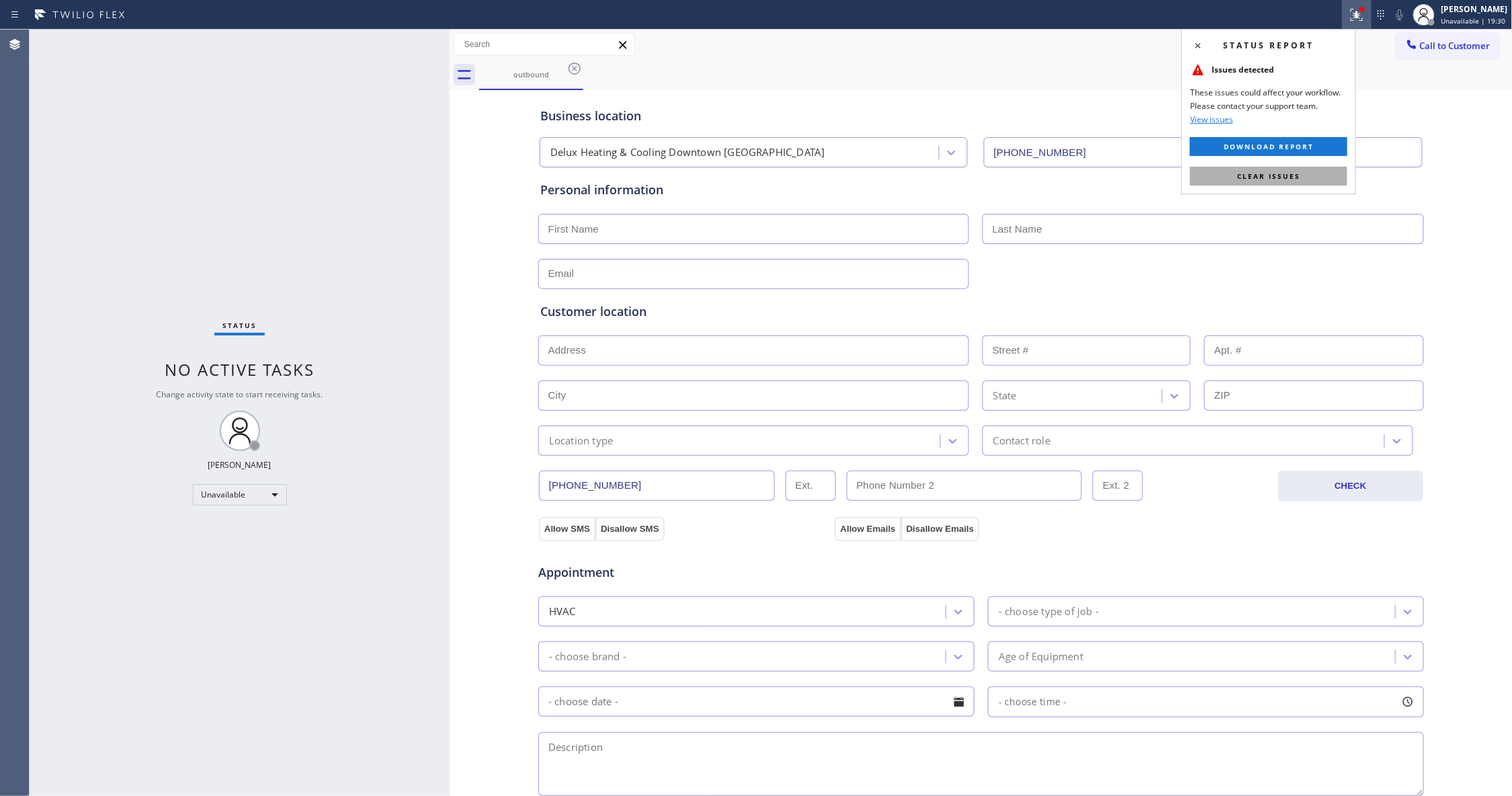
click at [1285, 179] on span "Clear issues" at bounding box center [1269, 176] width 63 height 10
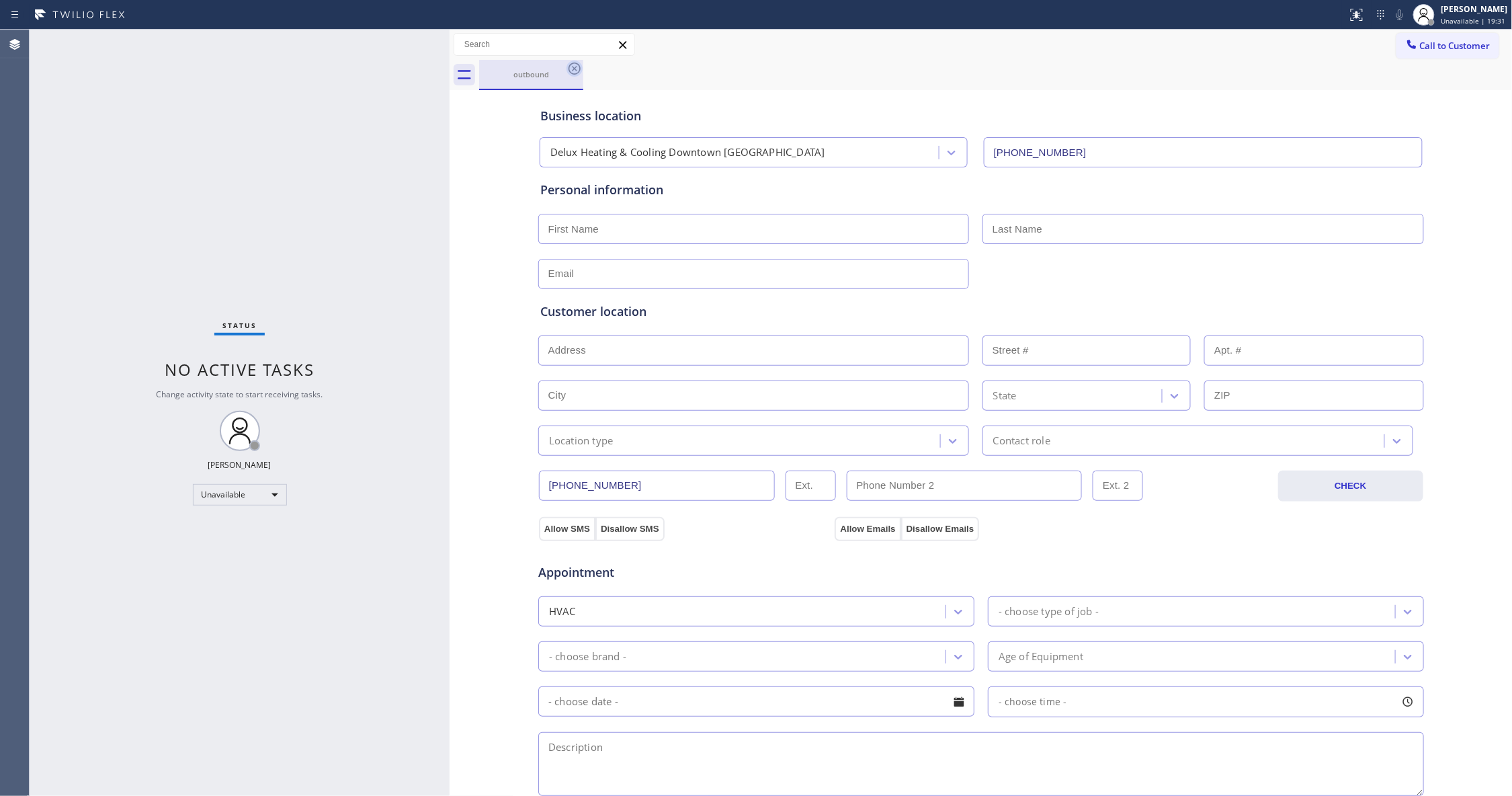
click at [572, 70] on icon at bounding box center [575, 69] width 12 height 12
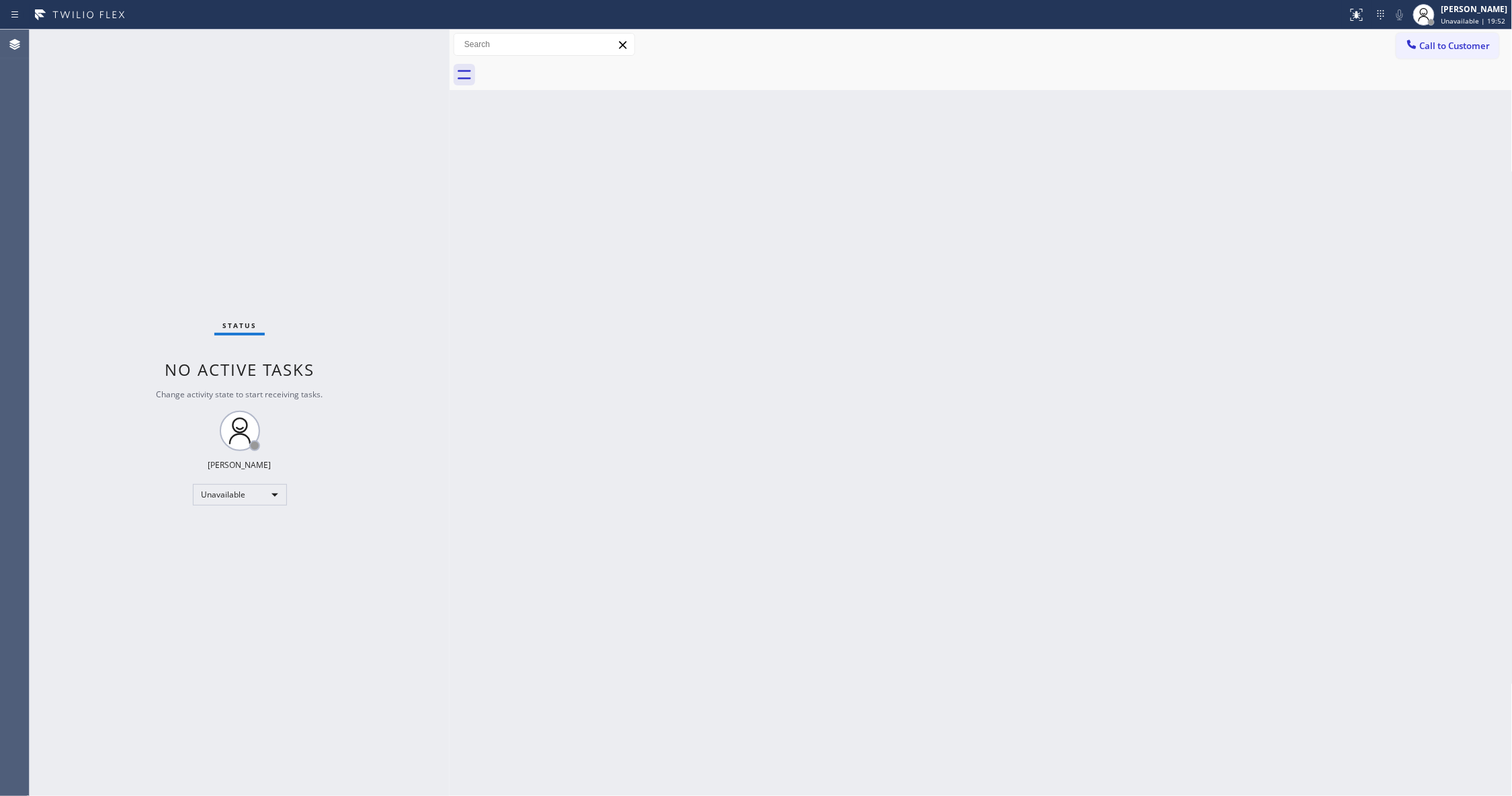
drag, startPoint x: 955, startPoint y: 284, endPoint x: 1011, endPoint y: 261, distance: 60.5
click at [1011, 261] on div "Back to Dashboard Change Sender ID Customers Technicians Select a contact Outbo…" at bounding box center [981, 412] width 1063 height 766
click at [1455, 47] on span "Call to Customer" at bounding box center [1455, 46] width 71 height 12
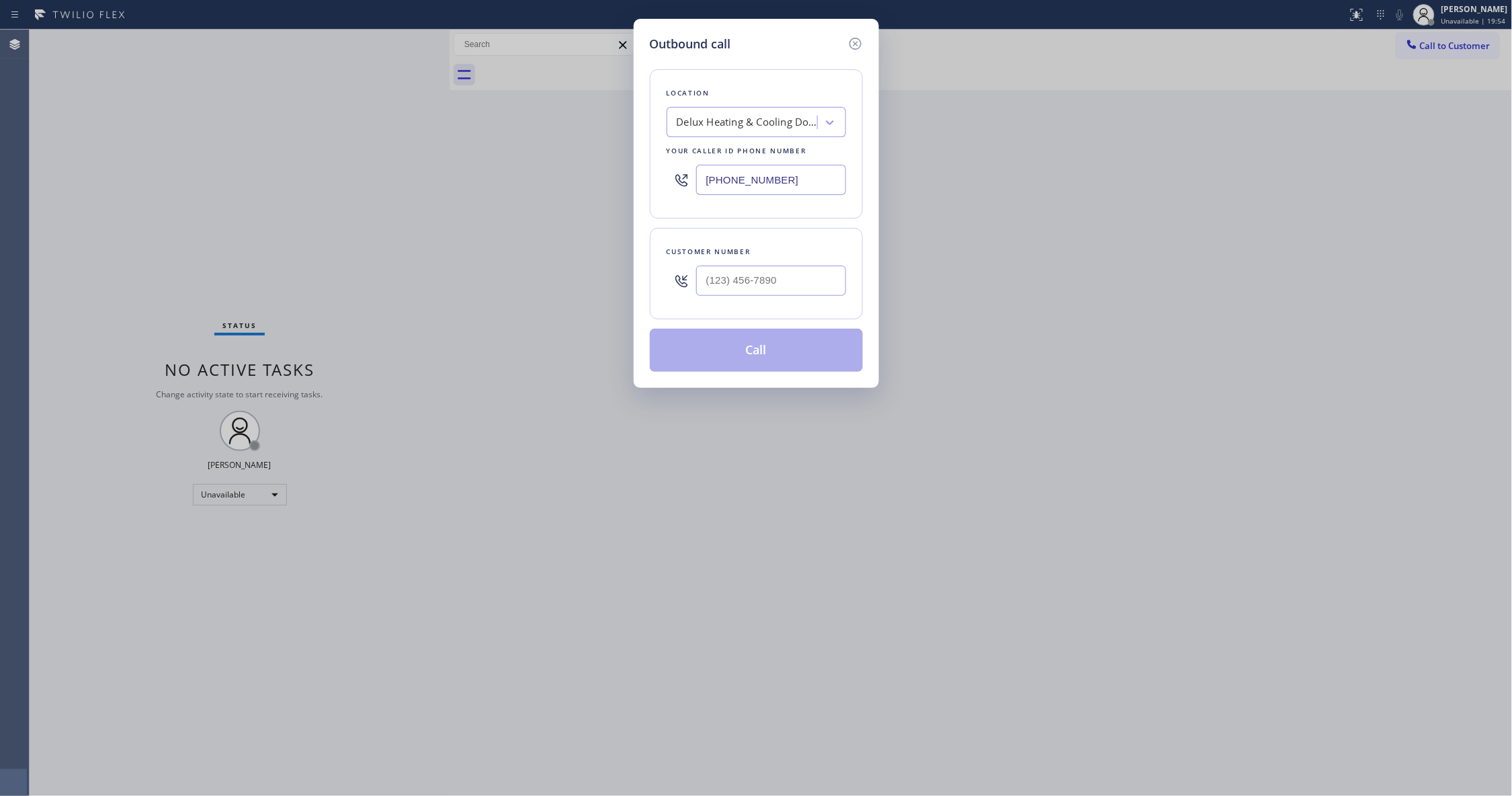
drag, startPoint x: 808, startPoint y: 178, endPoint x: 509, endPoint y: 234, distance: 304.2
click at [410, 181] on div "Outbound call Location Delux Heating & Cooling Downtown [GEOGRAPHIC_DATA] Your …" at bounding box center [756, 398] width 1512 height 796
paste input "7) 255-5488"
type input "[PHONE_NUMBER]"
click at [742, 284] on input "(___) ___-____" at bounding box center [771, 280] width 150 height 30
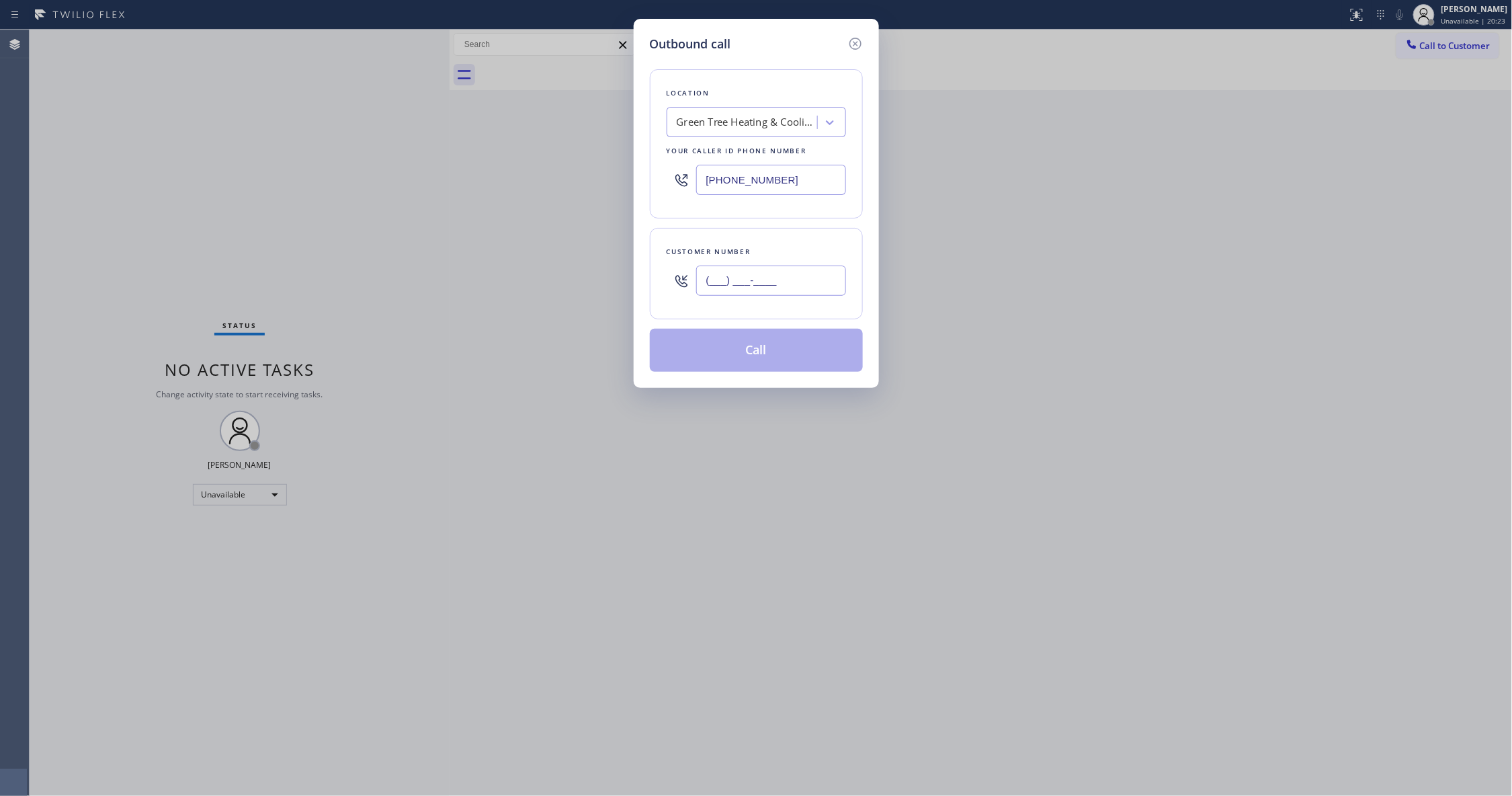
paste input "657) 599-9294"
type input "[PHONE_NUMBER]"
click at [757, 346] on button "Call" at bounding box center [756, 350] width 213 height 43
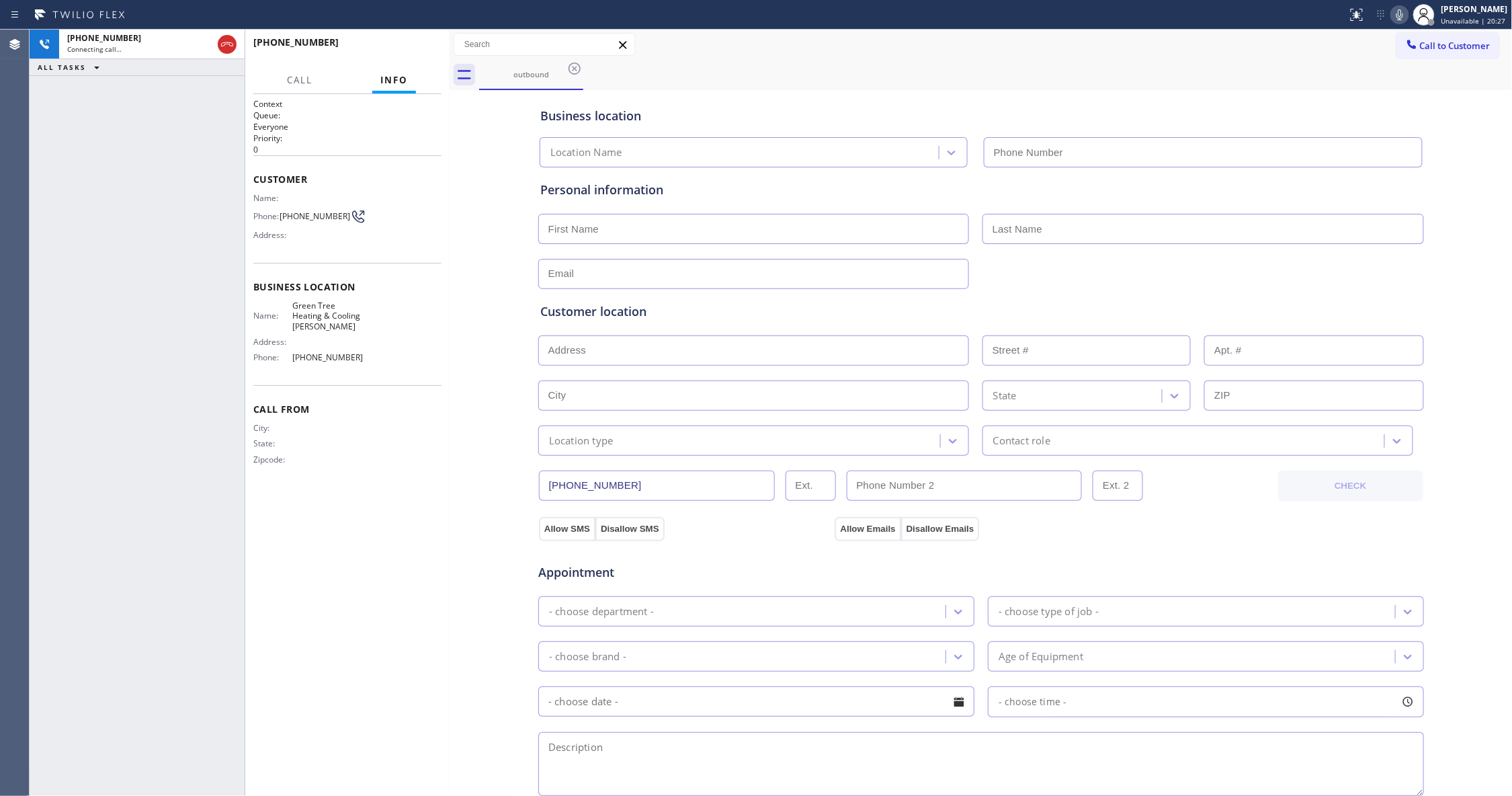
type input "[PHONE_NUMBER]"
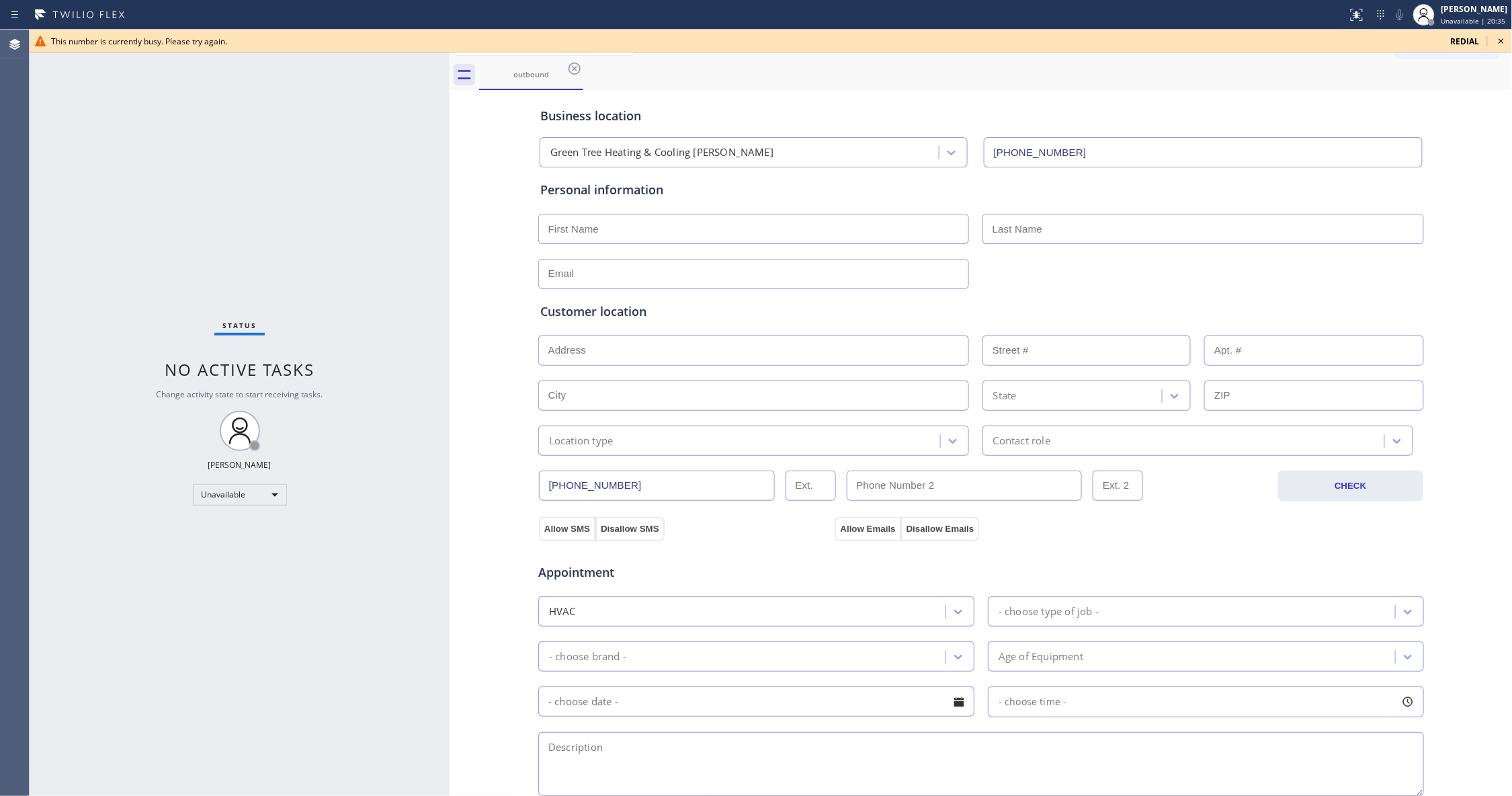
drag, startPoint x: 201, startPoint y: 164, endPoint x: 568, endPoint y: 95, distance: 373.4
click at [201, 163] on div "Status No active tasks Change activity state to start receiving tasks. [PERSON_…" at bounding box center [239, 412] width 420 height 766
click at [1501, 36] on icon at bounding box center [1500, 41] width 16 height 16
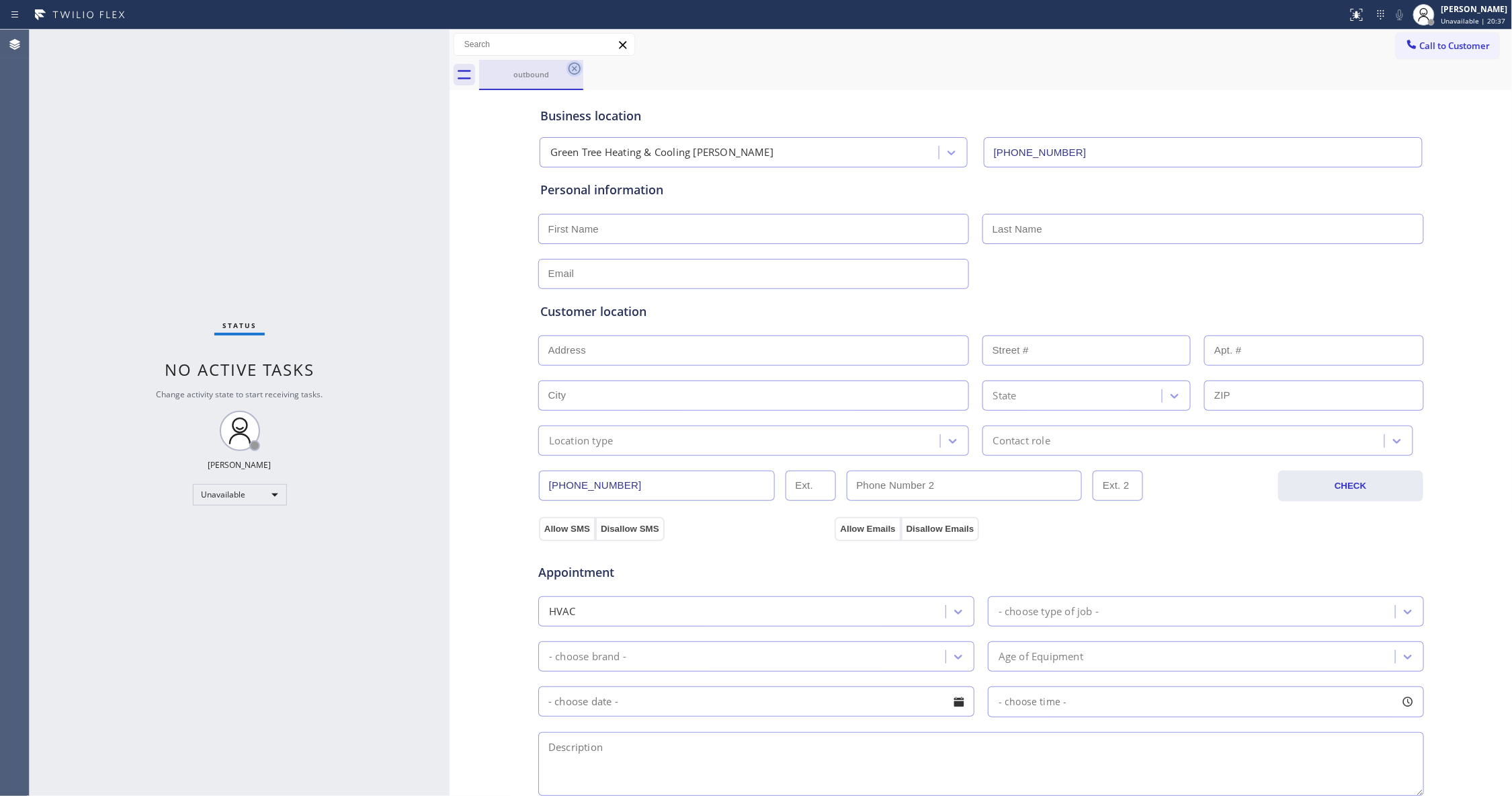
click at [570, 70] on icon at bounding box center [574, 68] width 16 height 16
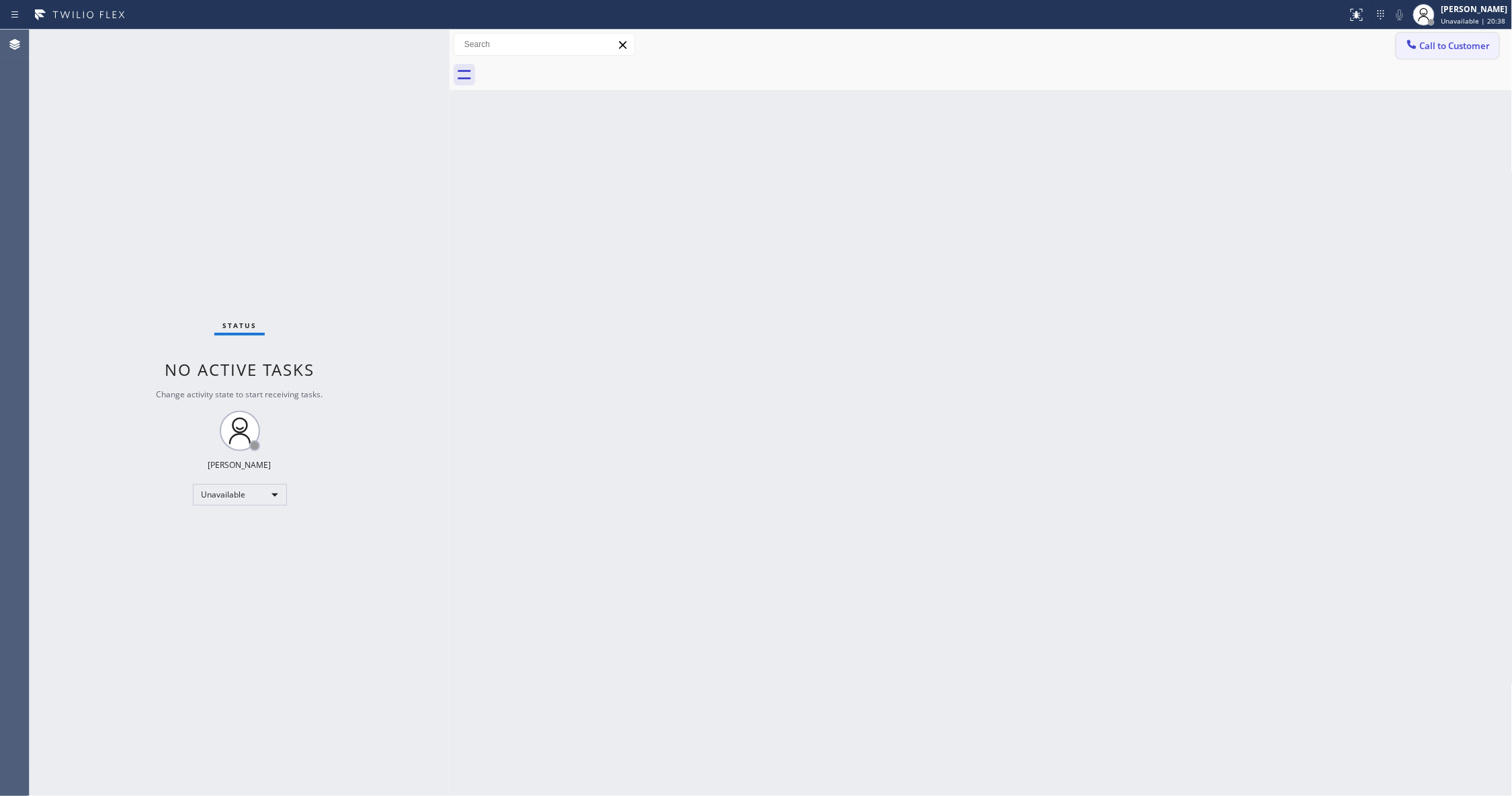
drag, startPoint x: 1446, startPoint y: 48, endPoint x: 1399, endPoint y: 60, distance: 48.5
click at [1445, 48] on span "Call to Customer" at bounding box center [1455, 46] width 71 height 12
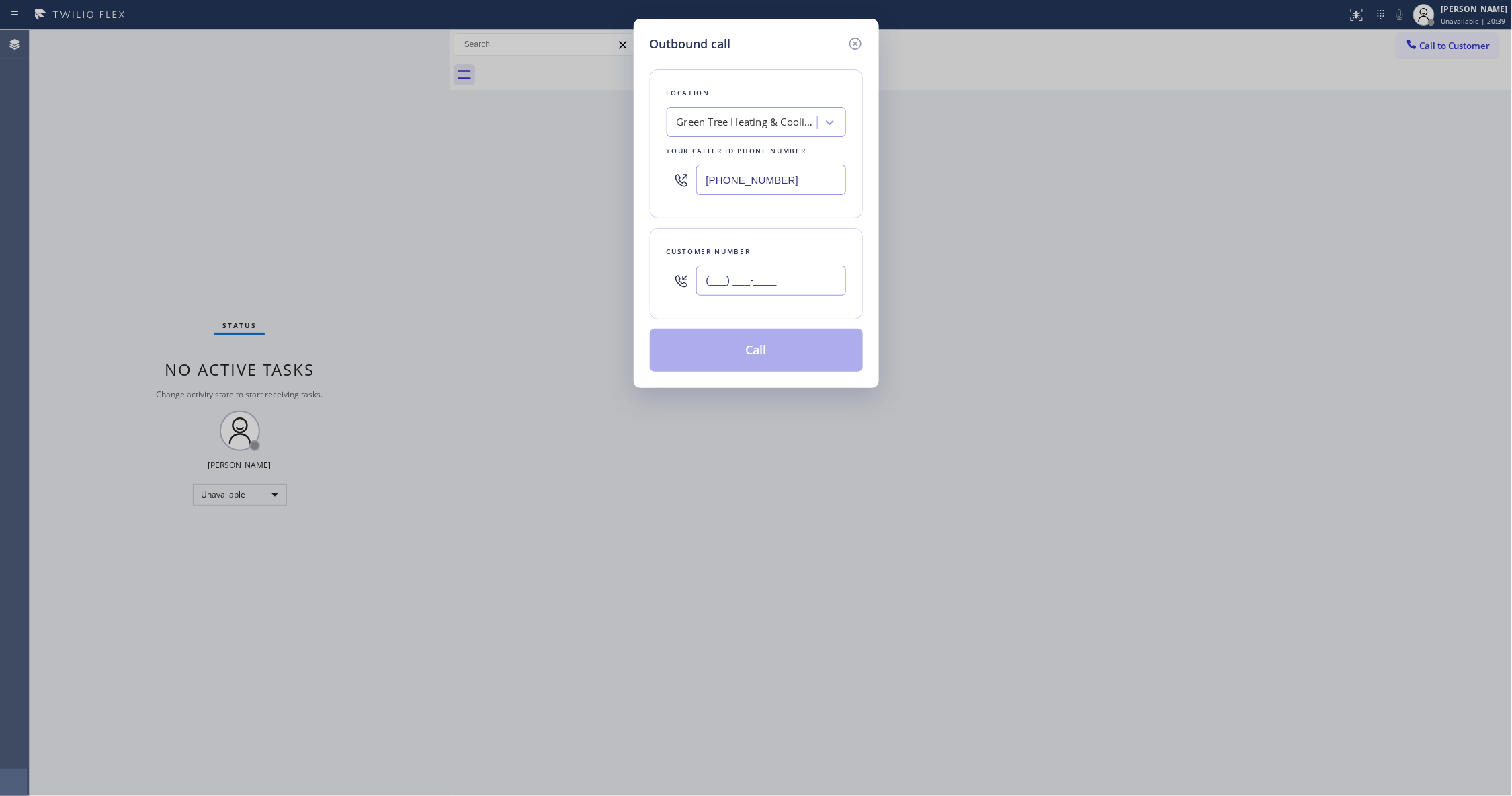
click at [793, 286] on input "(___) ___-____" at bounding box center [771, 280] width 150 height 30
paste input "657) 599-9294"
type input "[PHONE_NUMBER]"
click at [755, 358] on button "Call" at bounding box center [756, 350] width 213 height 43
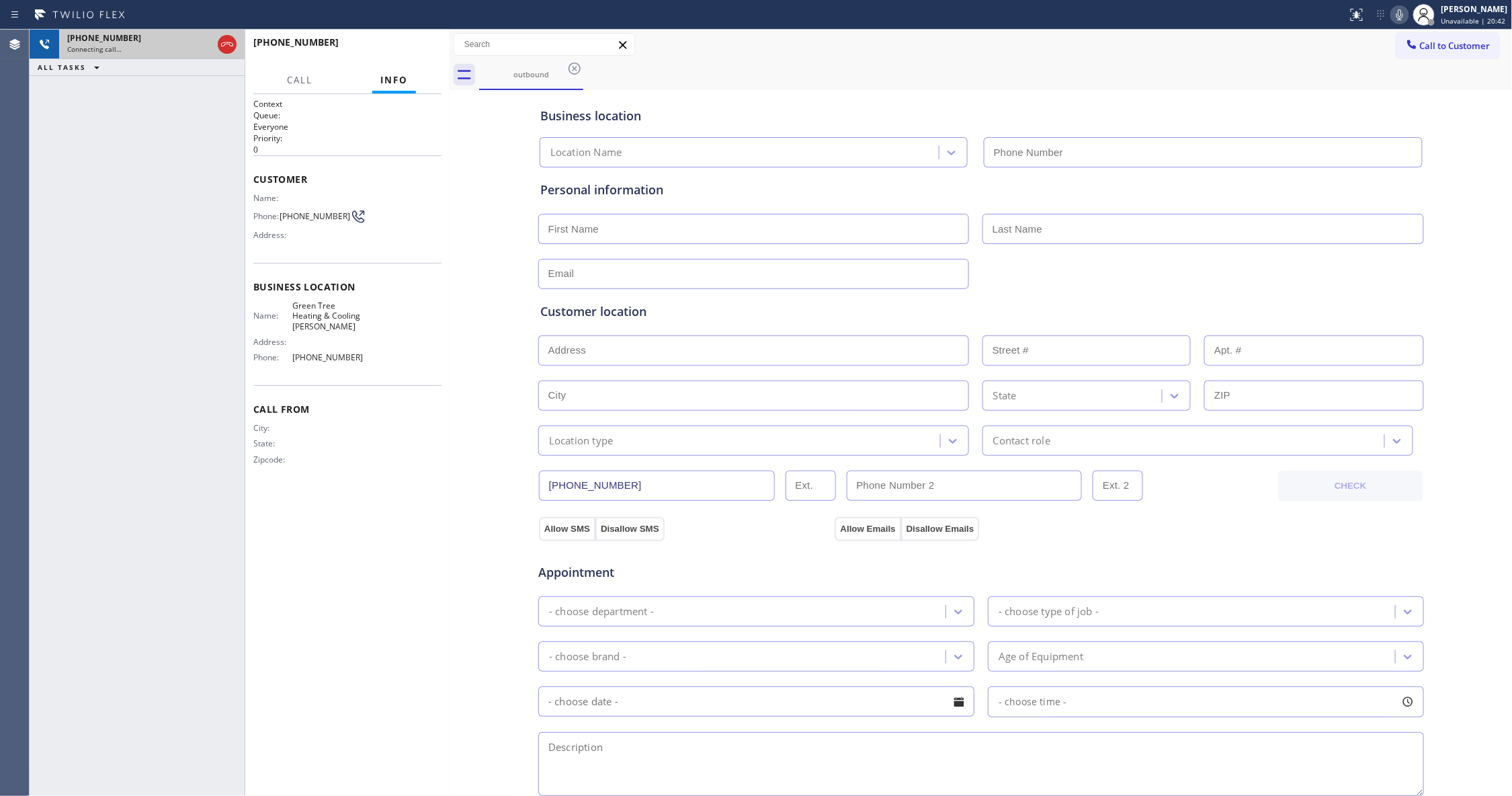
type input "[PHONE_NUMBER]"
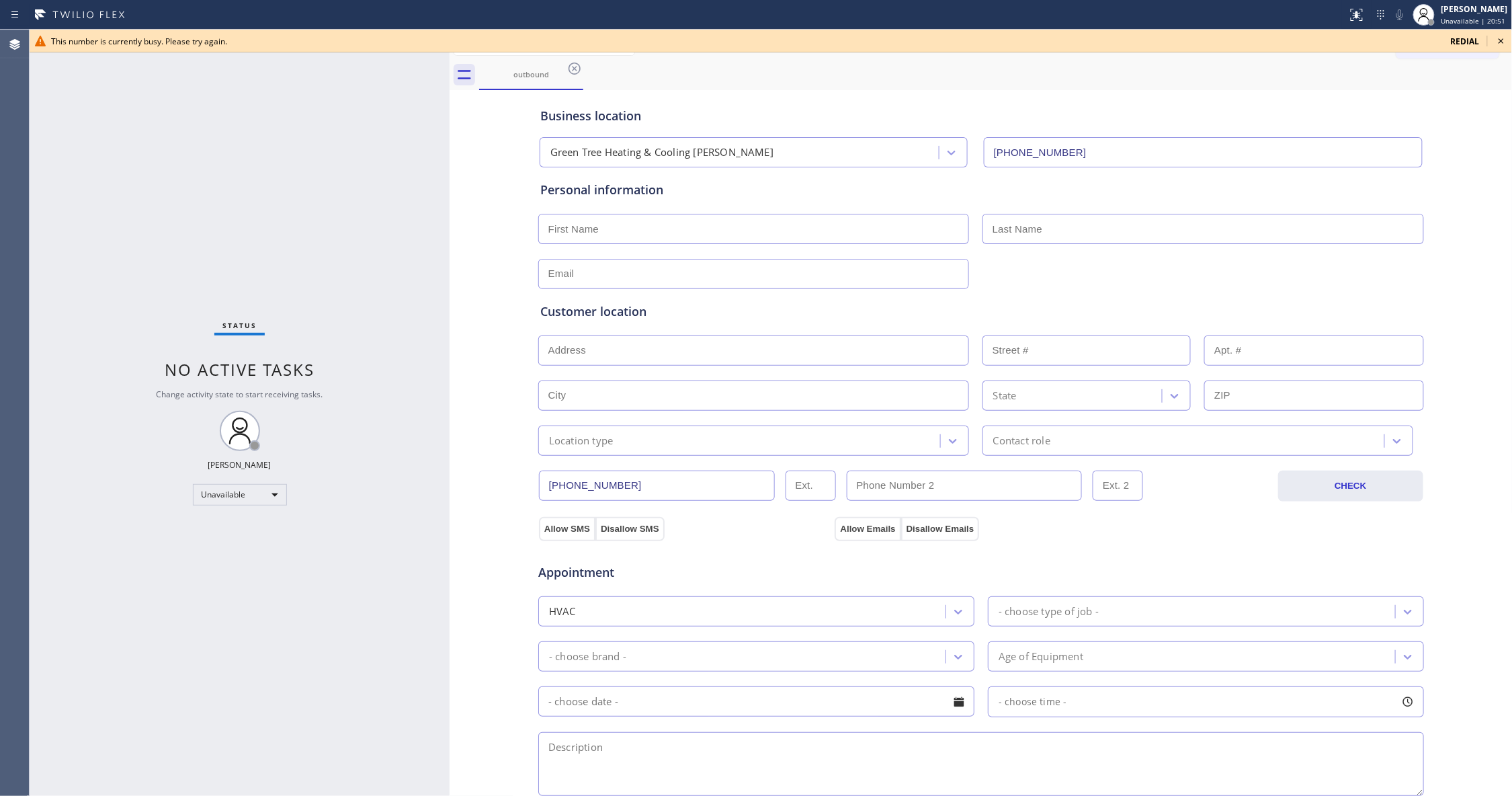
click at [1502, 43] on icon at bounding box center [1500, 41] width 16 height 16
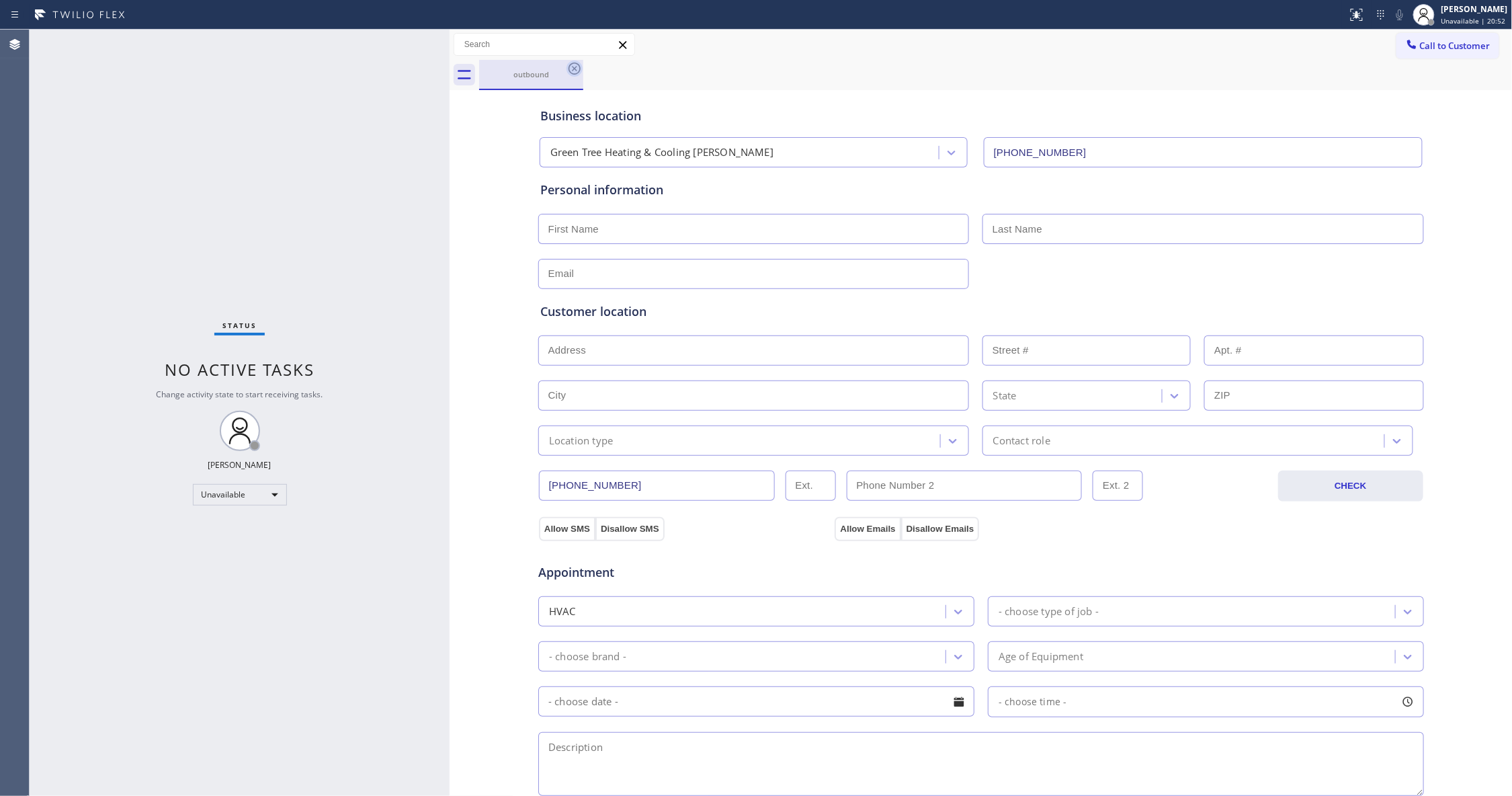
click at [576, 70] on icon at bounding box center [575, 69] width 12 height 12
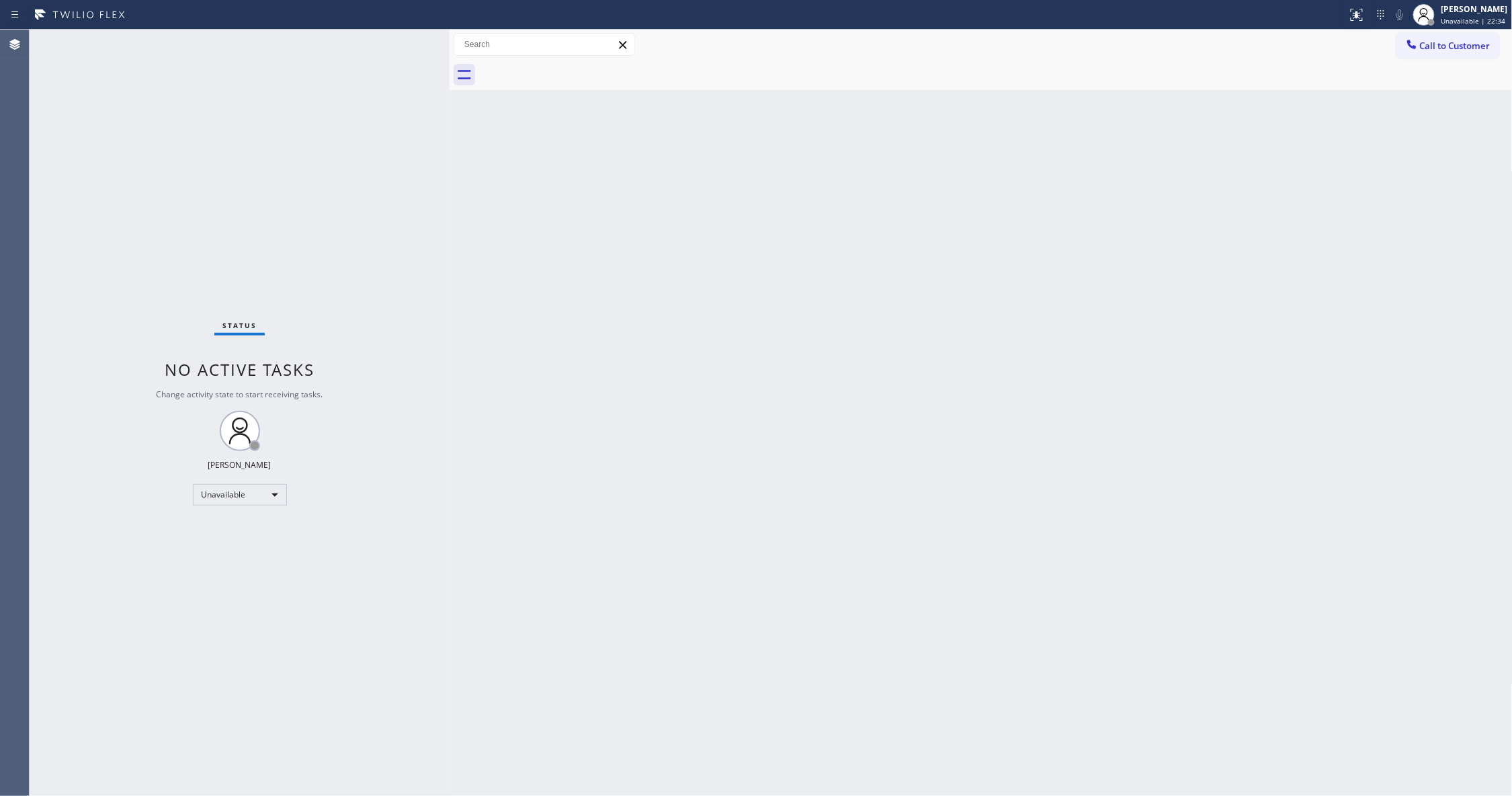
click at [188, 153] on div "Status No active tasks Change activity state to start receiving tasks. [PERSON_…" at bounding box center [239, 412] width 420 height 766
drag, startPoint x: 893, startPoint y: 371, endPoint x: 979, endPoint y: 217, distance: 176.4
click at [893, 369] on div "Back to Dashboard Change Sender ID Customers Technicians Select a contact Outbo…" at bounding box center [981, 412] width 1063 height 766
drag, startPoint x: 1470, startPoint y: 47, endPoint x: 1454, endPoint y: 45, distance: 16.1
click at [1460, 45] on span "Call to Customer" at bounding box center [1455, 46] width 71 height 12
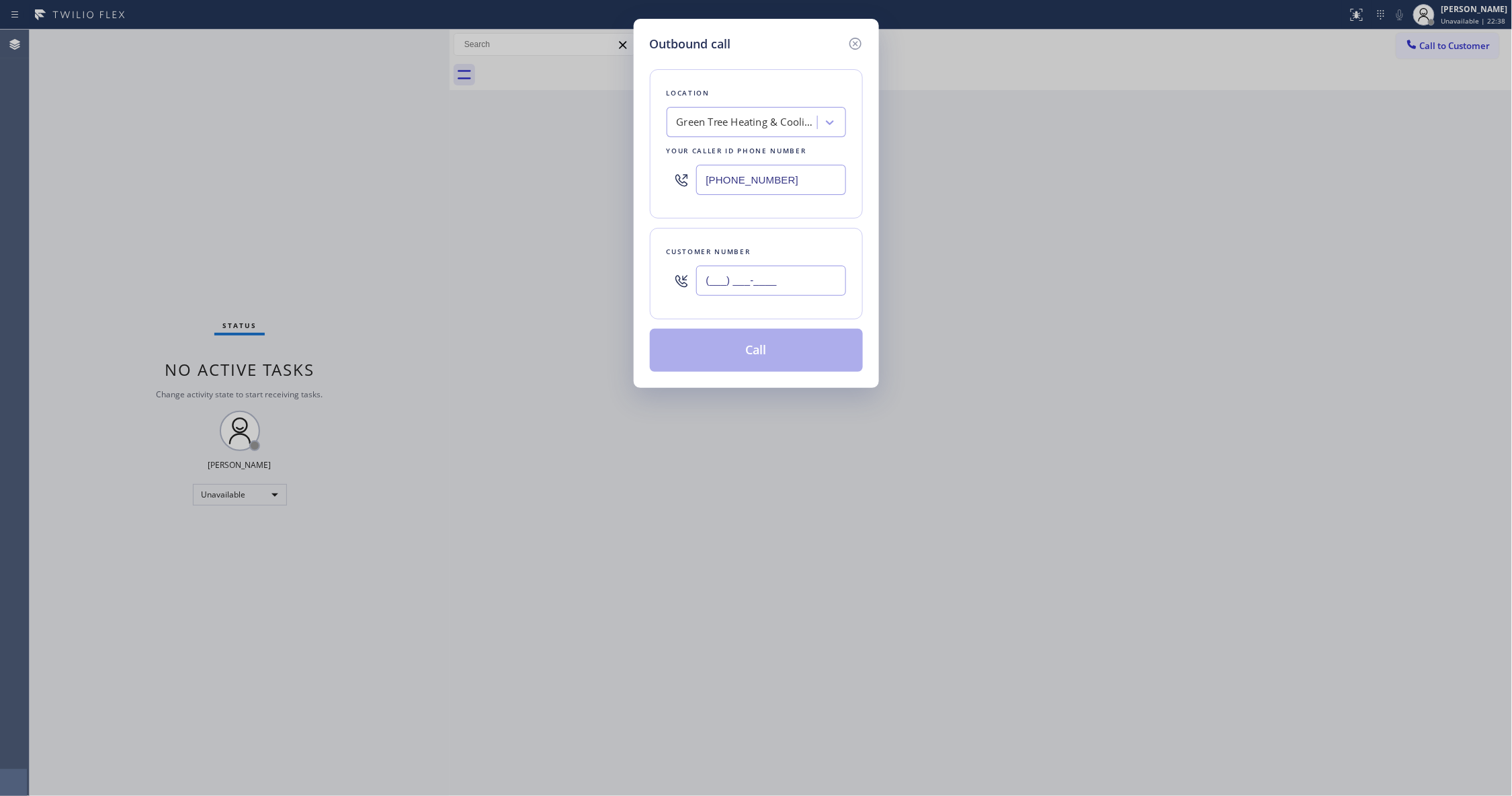
click at [767, 287] on input "(___) ___-____" at bounding box center [771, 280] width 150 height 30
paste input "657) 599-9294"
type input "[PHONE_NUMBER]"
click at [772, 353] on button "Call" at bounding box center [756, 350] width 213 height 43
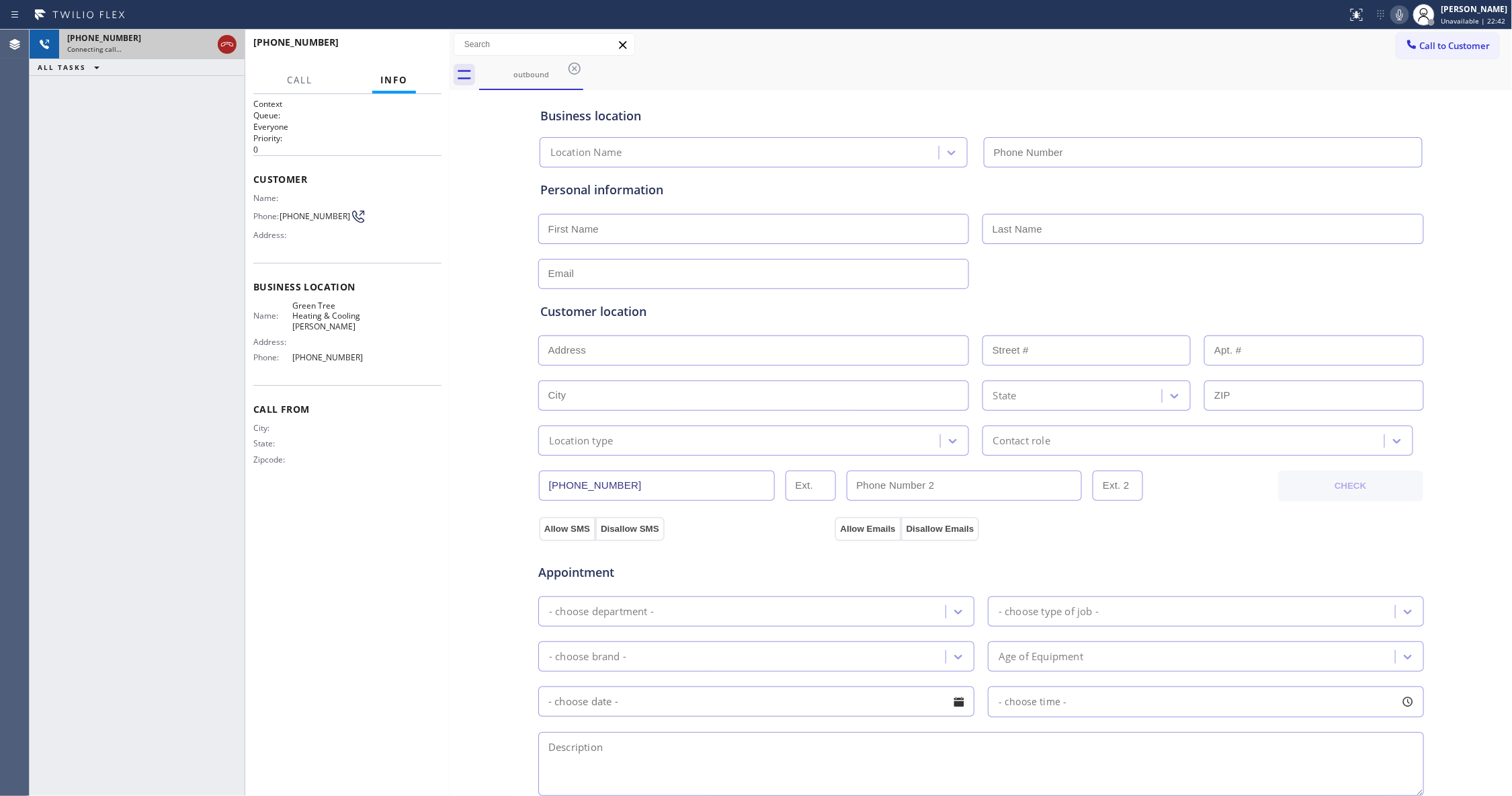
type input "[PHONE_NUMBER]"
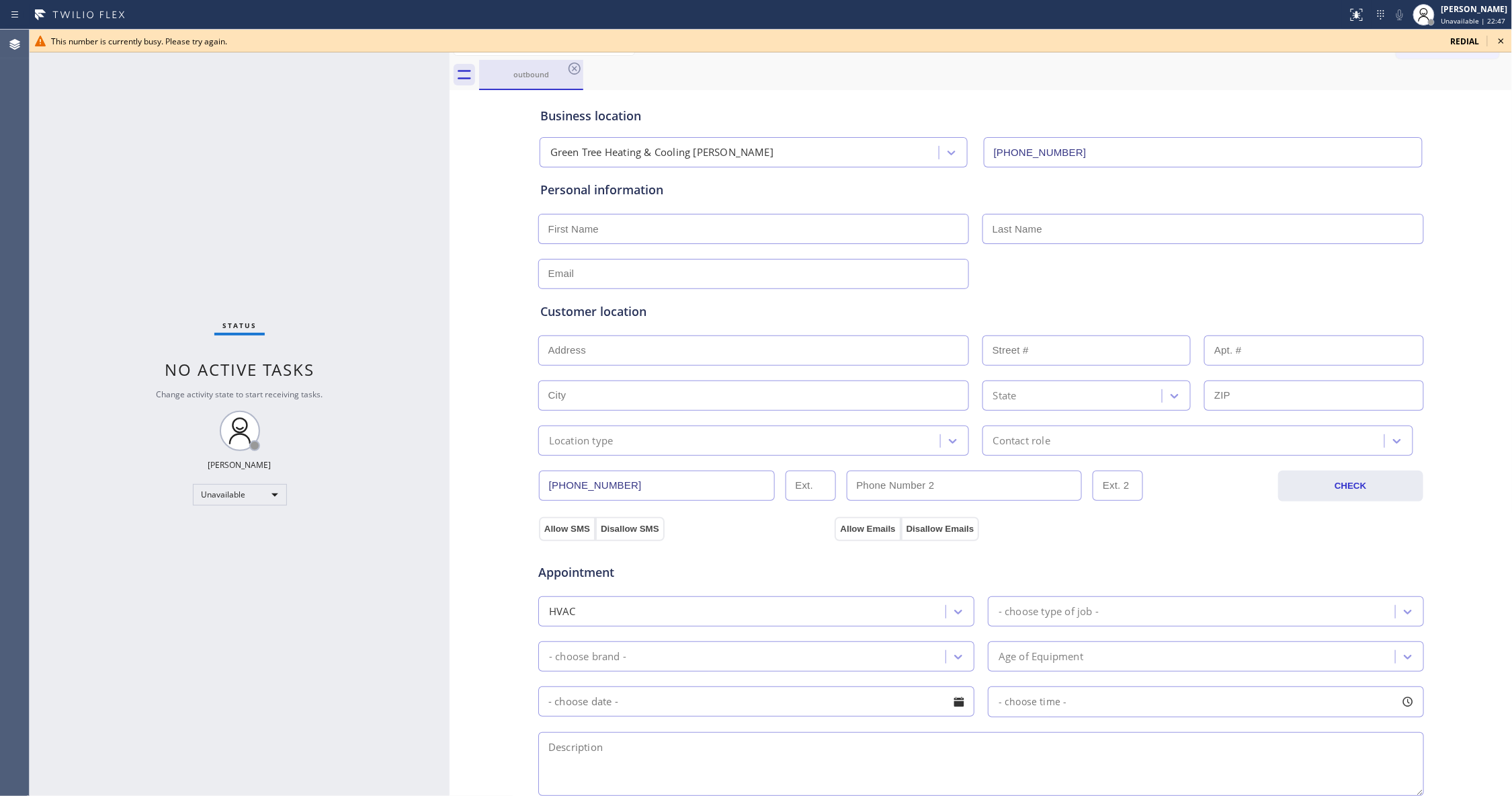
click at [564, 73] on div "outbound" at bounding box center [531, 74] width 102 height 10
click at [573, 70] on icon at bounding box center [575, 69] width 12 height 12
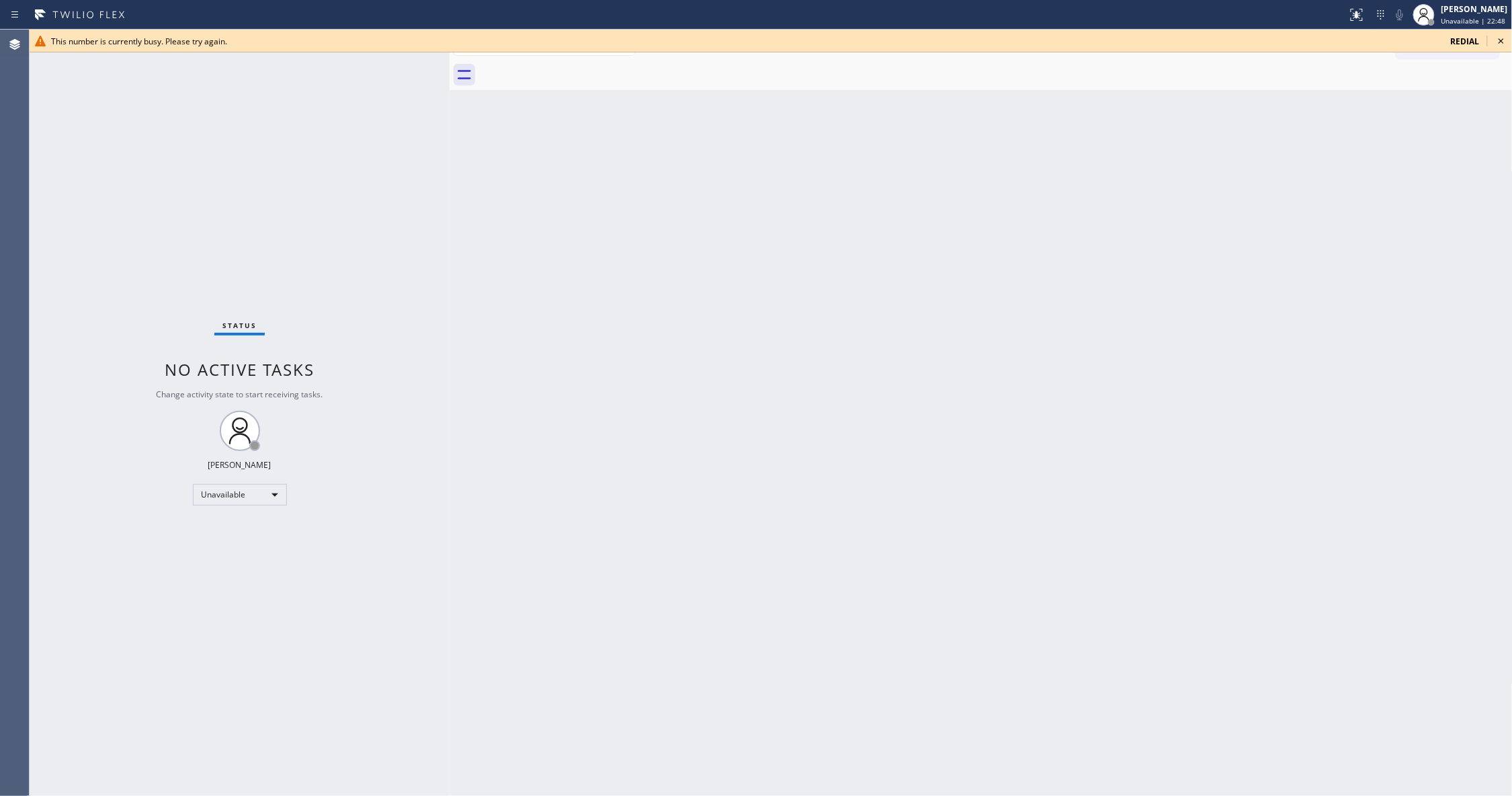
click at [1502, 38] on icon at bounding box center [1500, 41] width 16 height 16
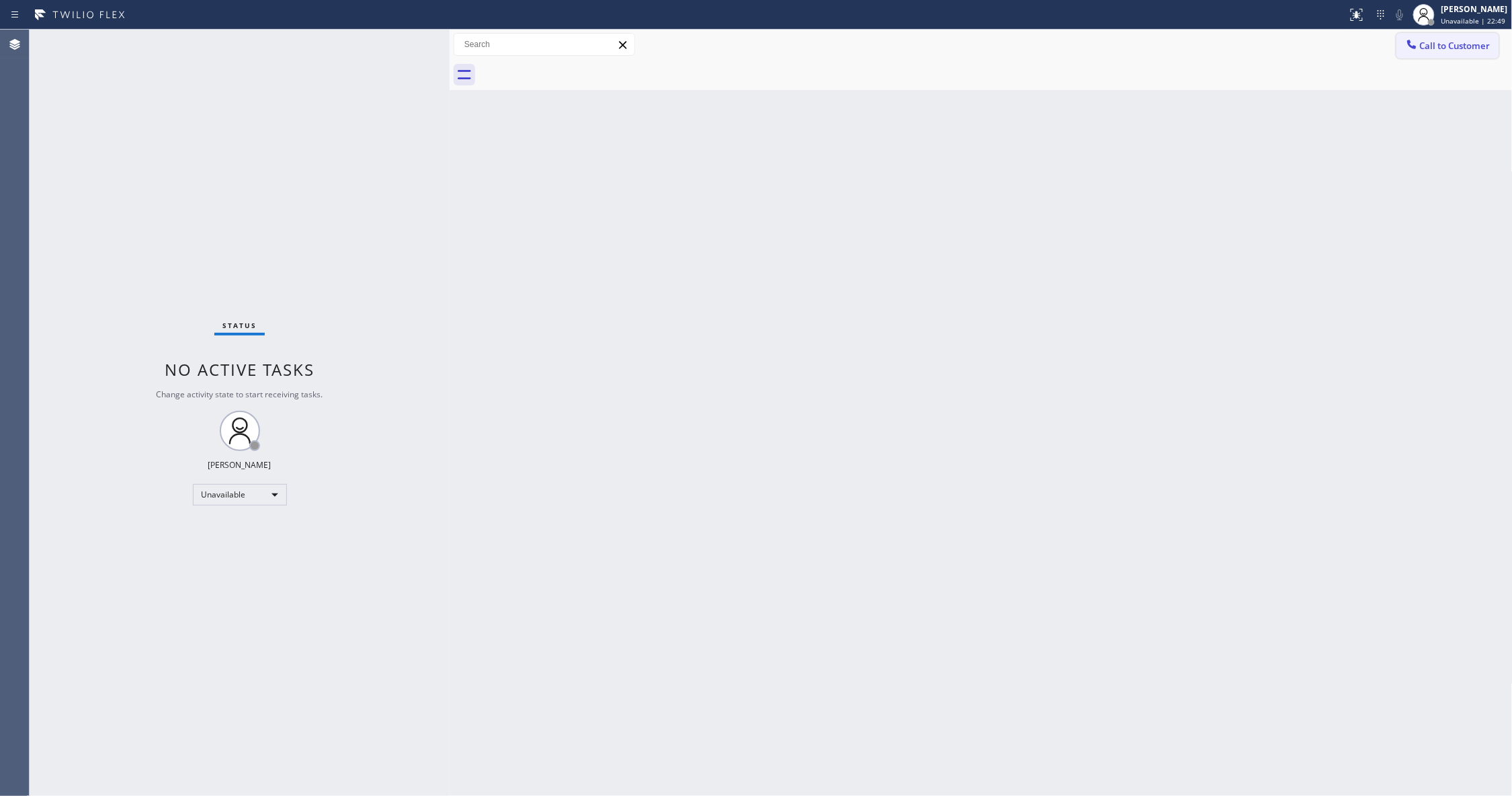
click at [1476, 52] on button "Call to Customer" at bounding box center [1448, 45] width 103 height 25
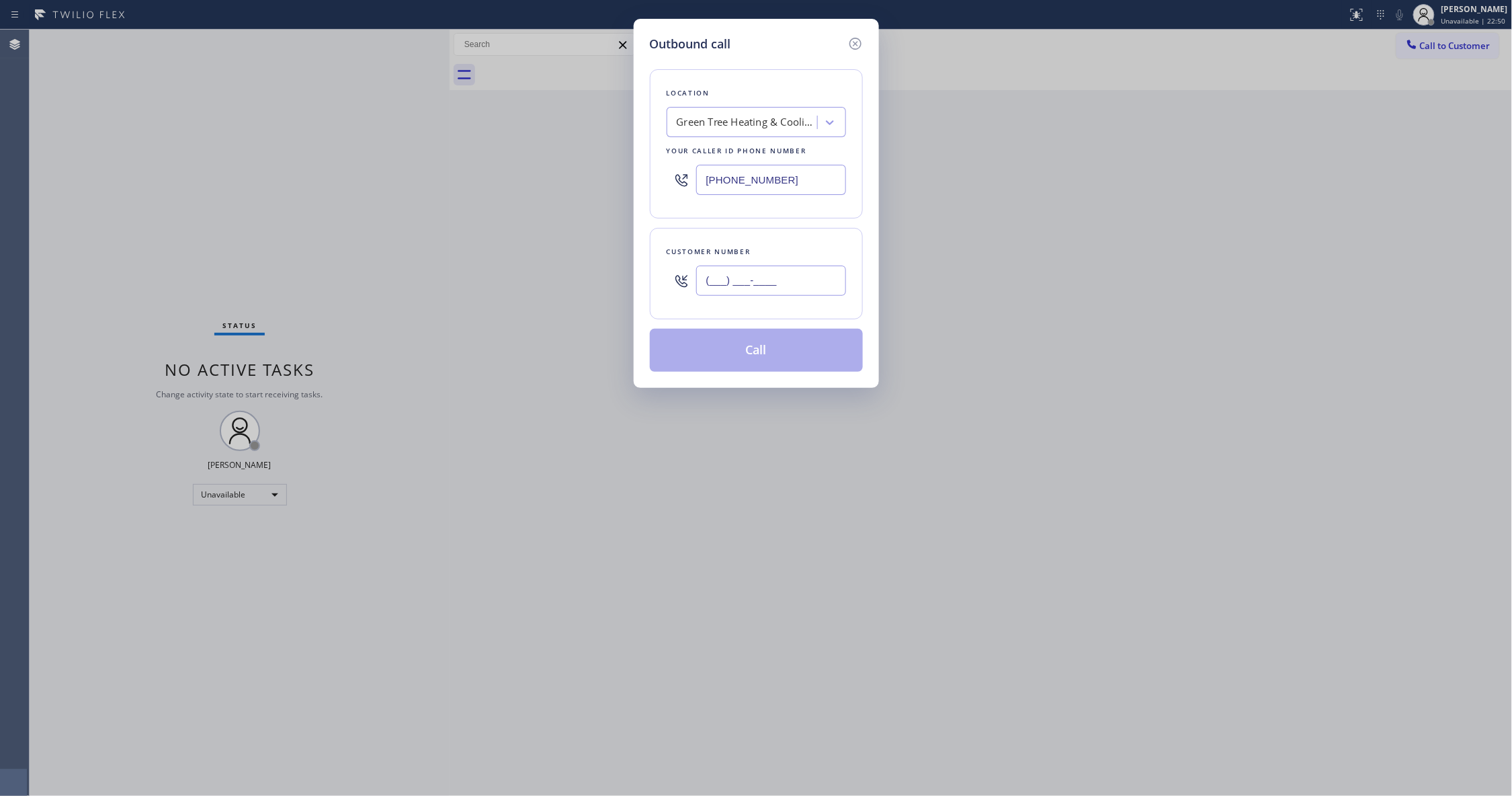
click at [753, 277] on input "(___) ___-____" at bounding box center [771, 280] width 150 height 30
paste input "657) 599-9294"
type input "[PHONE_NUMBER]"
click at [742, 358] on button "Call" at bounding box center [756, 350] width 213 height 43
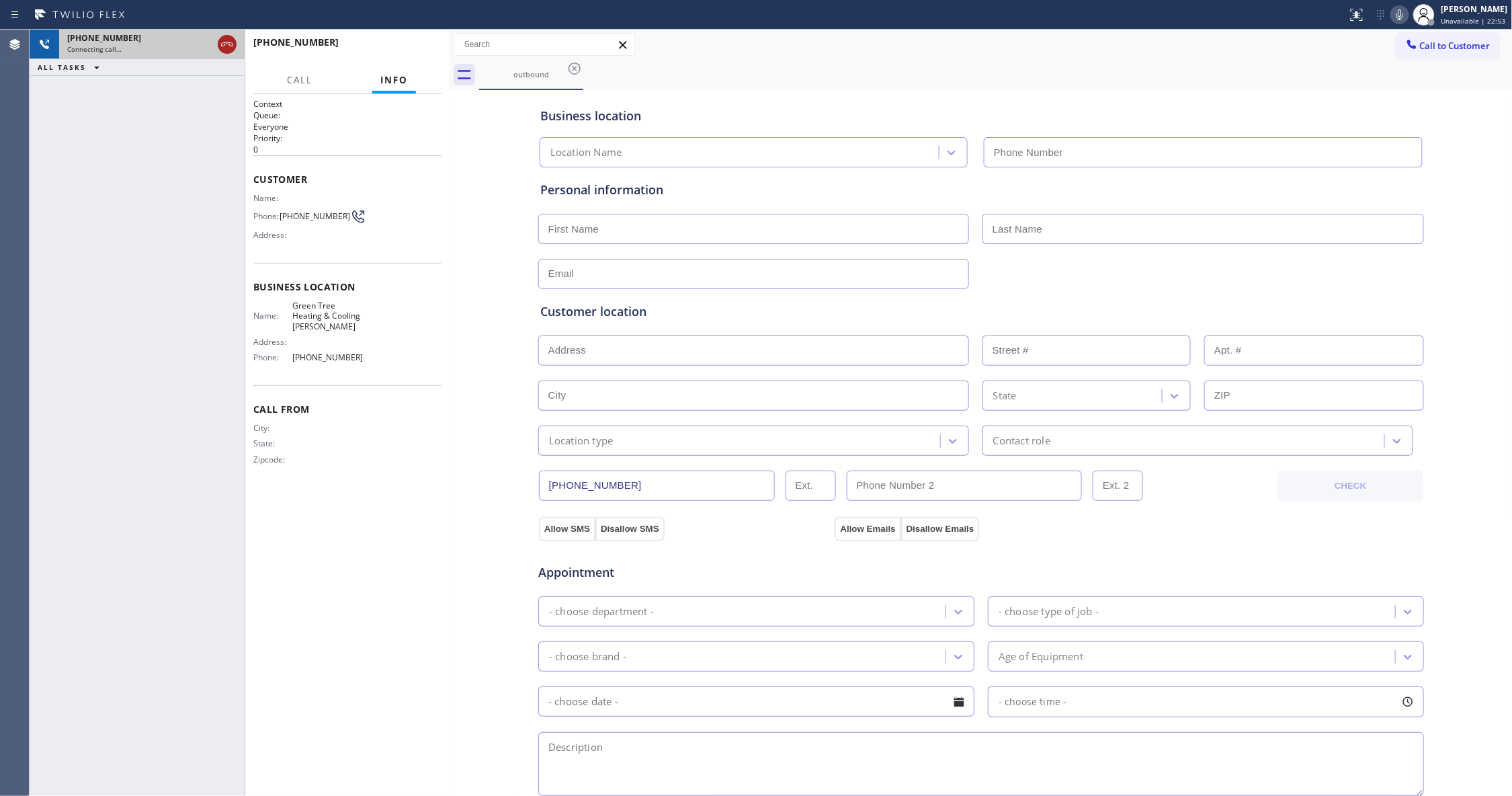
type input "[PHONE_NUMBER]"
click at [229, 45] on icon at bounding box center [227, 44] width 16 height 16
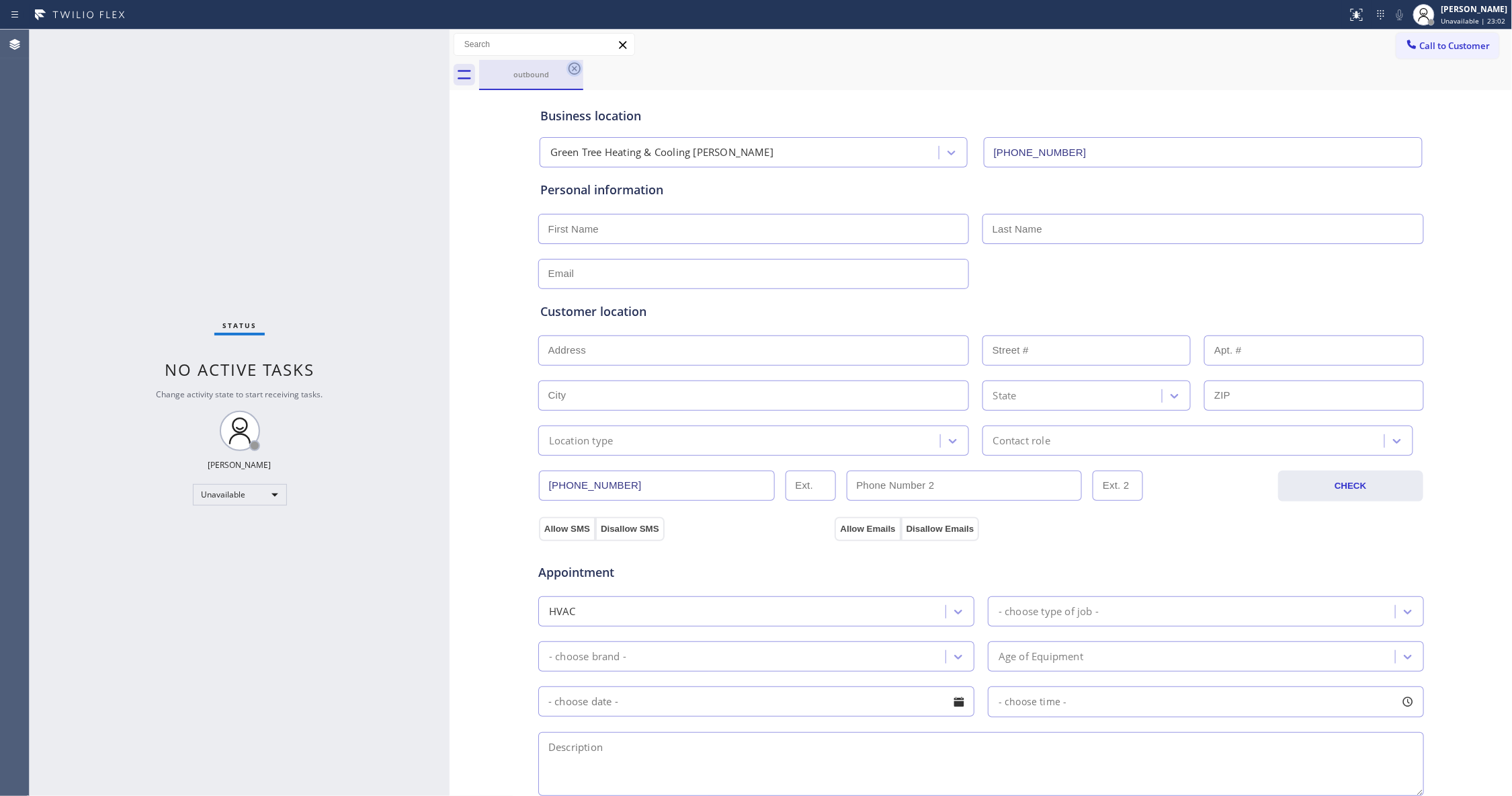
click at [577, 69] on icon at bounding box center [574, 68] width 16 height 16
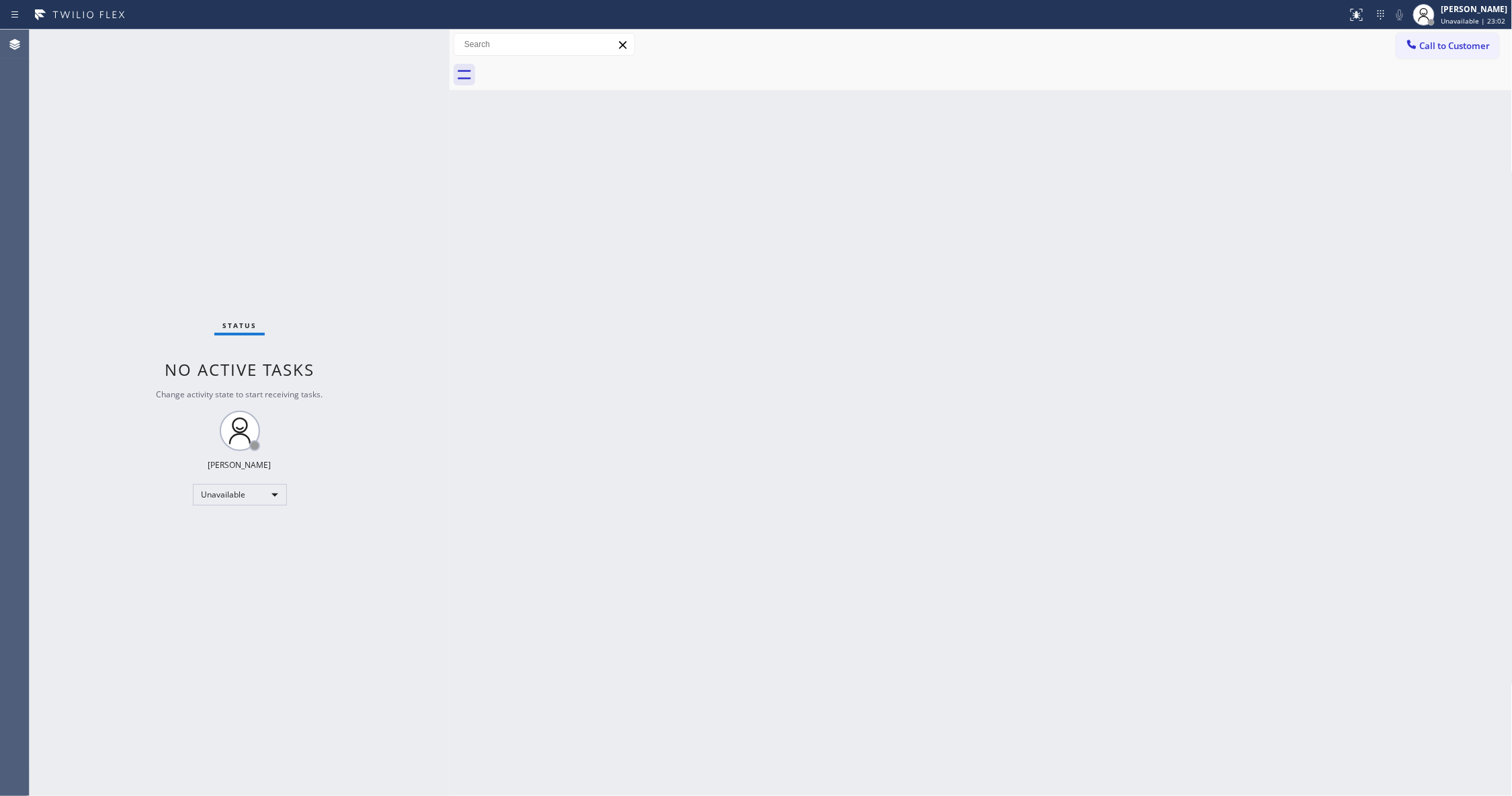
drag, startPoint x: 1487, startPoint y: 41, endPoint x: 1450, endPoint y: 45, distance: 37.2
click at [1481, 41] on span "Call to Customer" at bounding box center [1455, 46] width 71 height 12
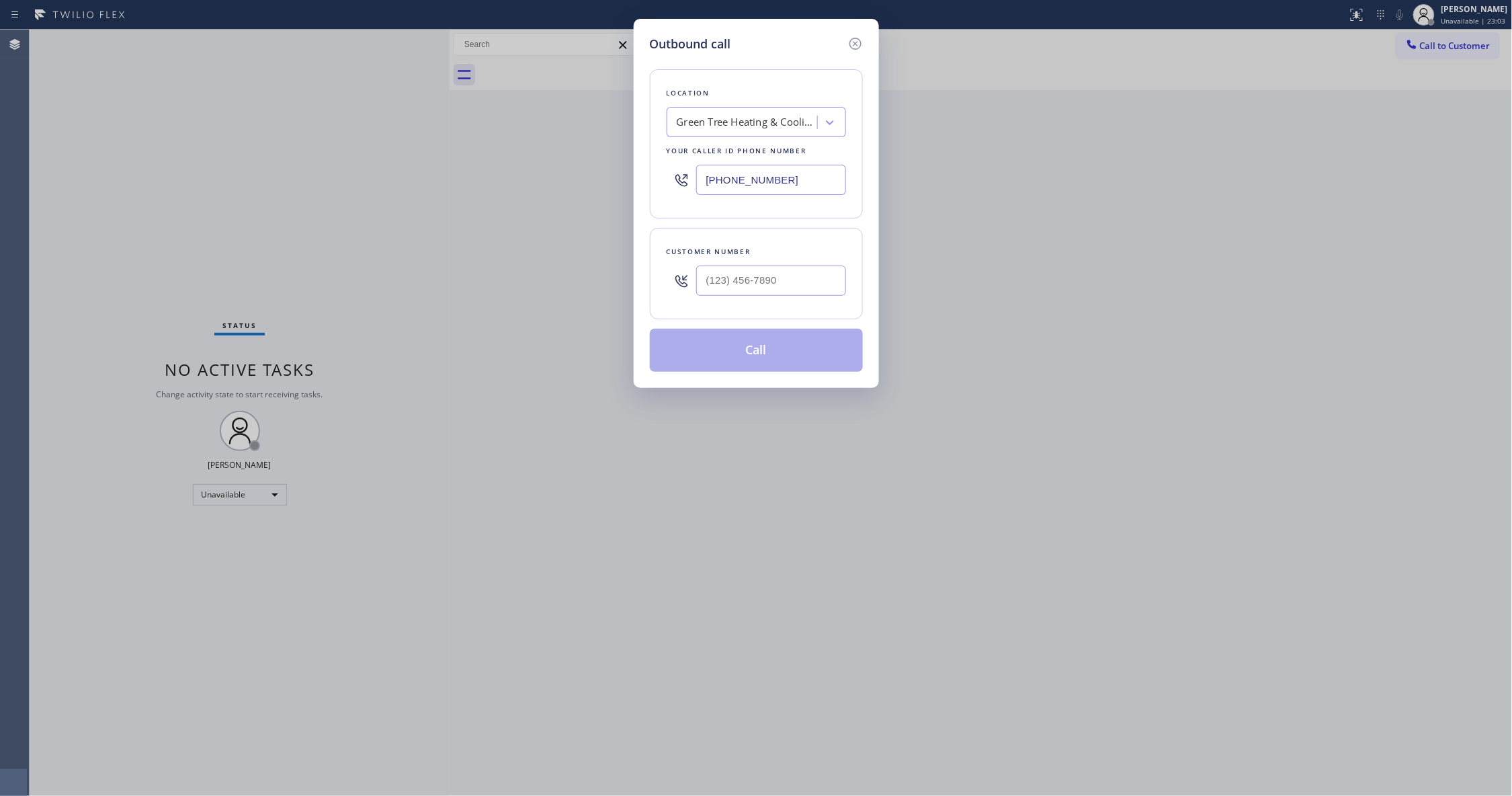
drag, startPoint x: 771, startPoint y: 300, endPoint x: 764, endPoint y: 296, distance: 8.1
click at [767, 298] on div at bounding box center [771, 280] width 150 height 44
click at [766, 286] on input "(___) ___-____" at bounding box center [771, 280] width 150 height 30
paste input "657) 599-9294"
type input "[PHONE_NUMBER]"
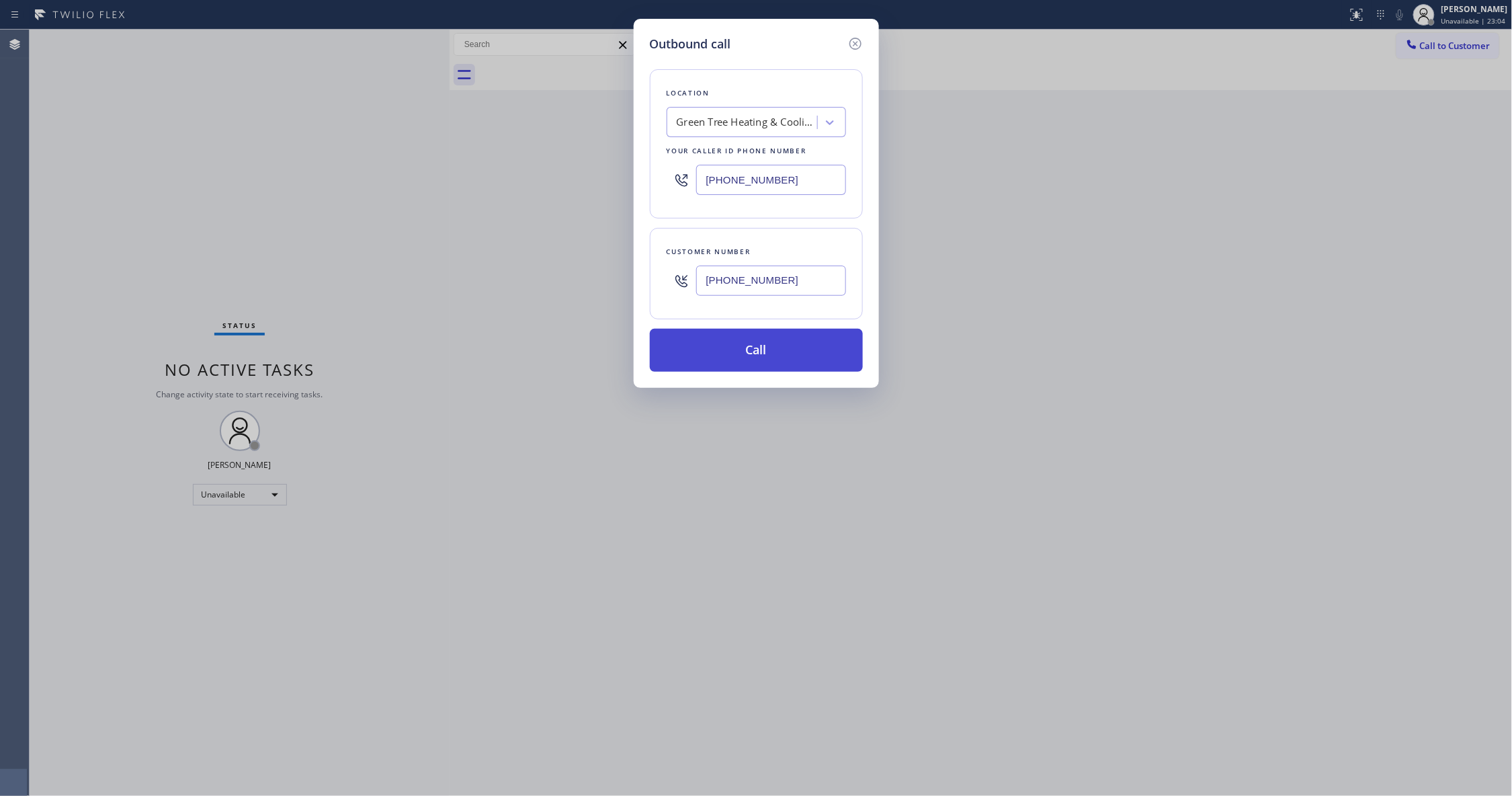
click at [751, 359] on button "Call" at bounding box center [756, 350] width 213 height 43
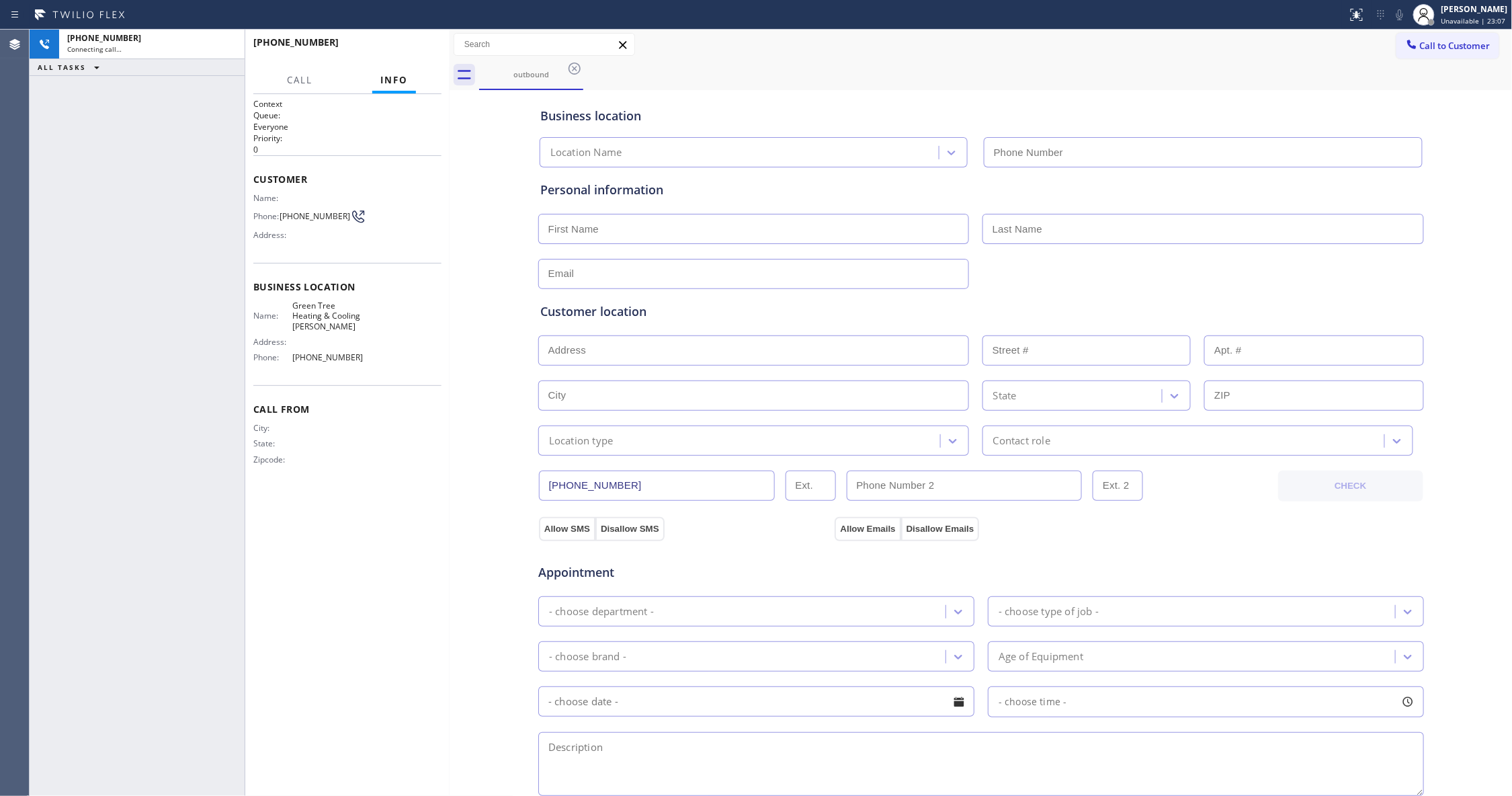
type input "[PHONE_NUMBER]"
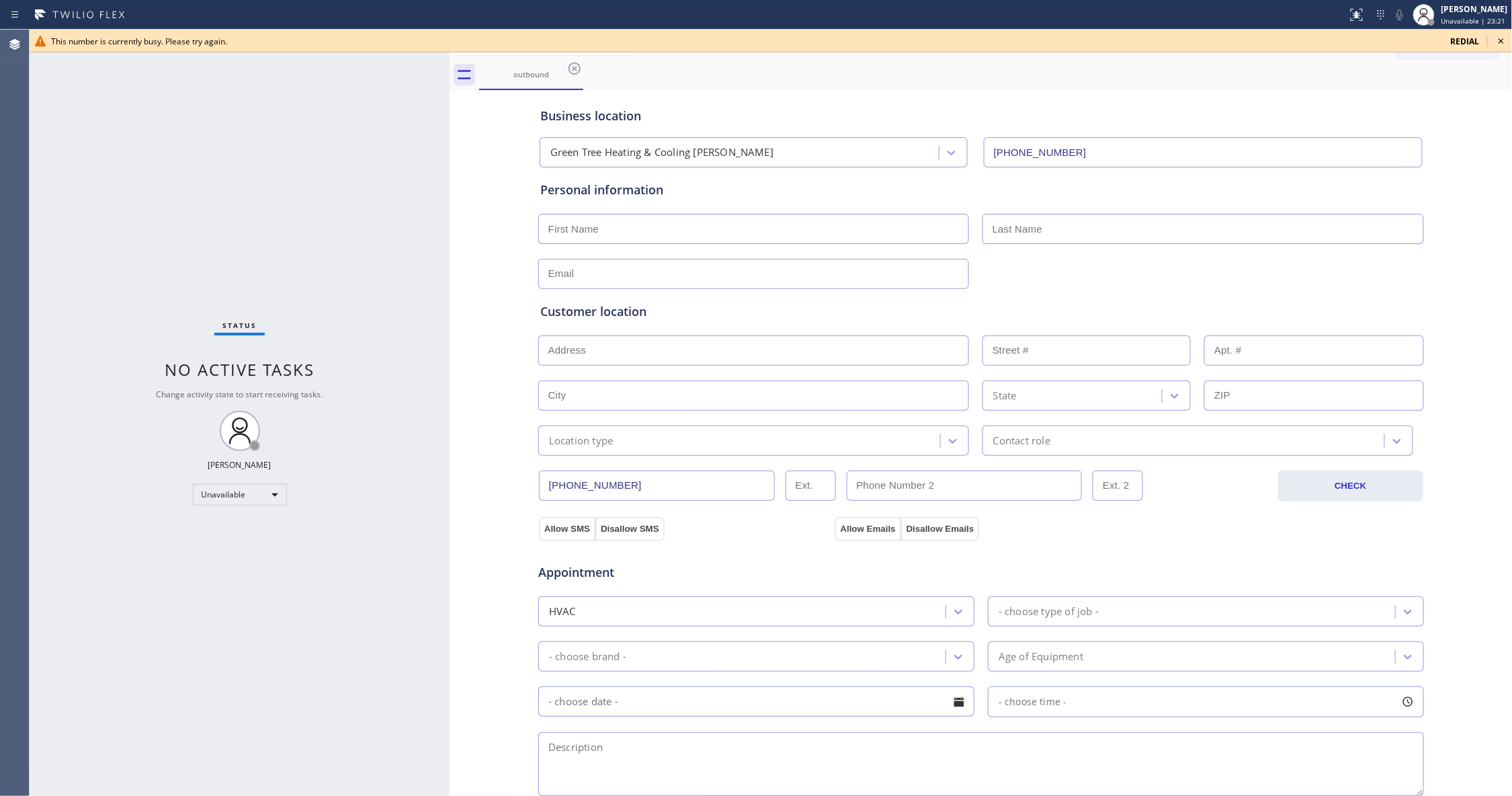
click at [1501, 41] on icon at bounding box center [1501, 41] width 5 height 5
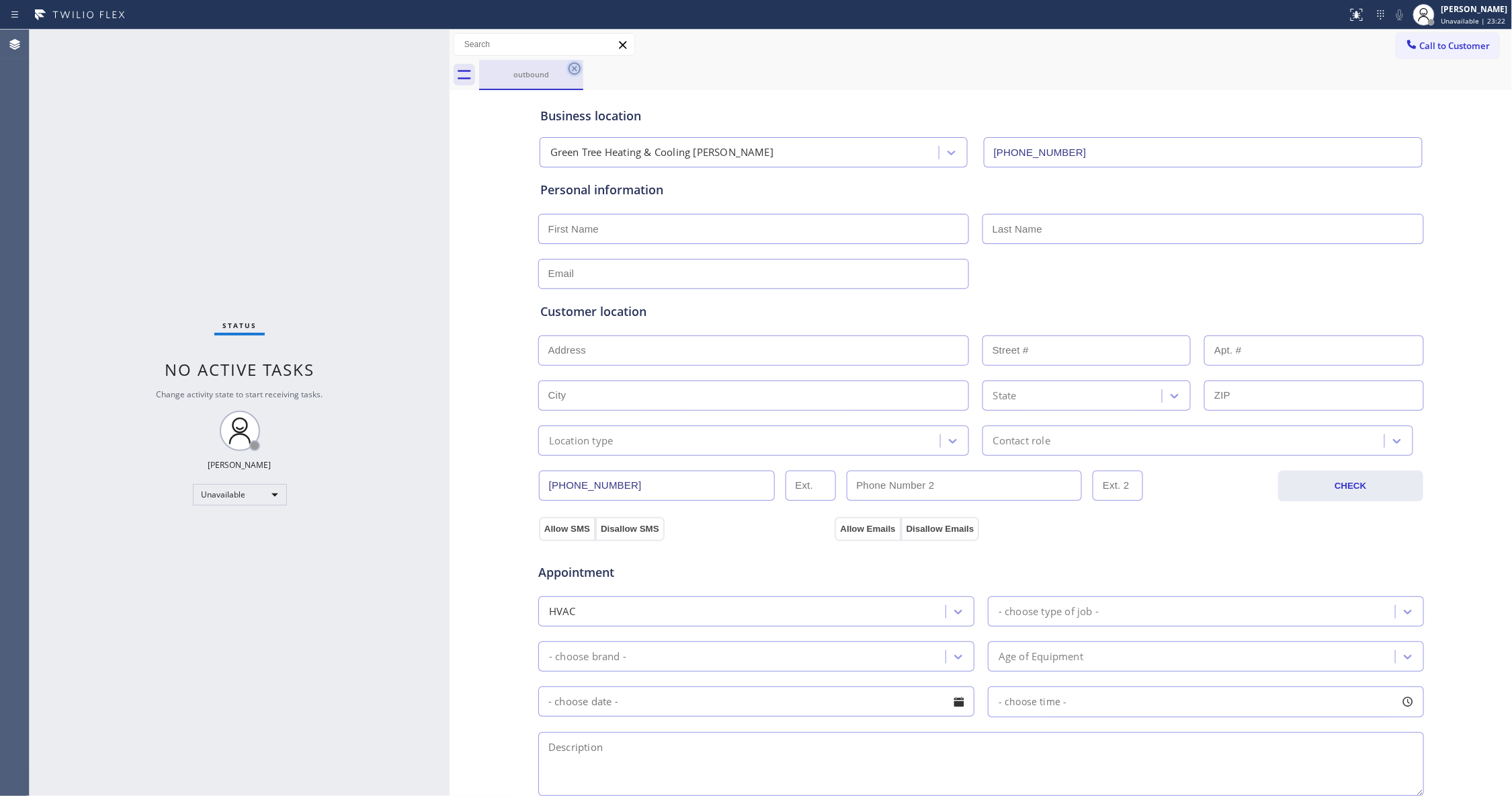
click at [574, 67] on icon at bounding box center [574, 68] width 16 height 16
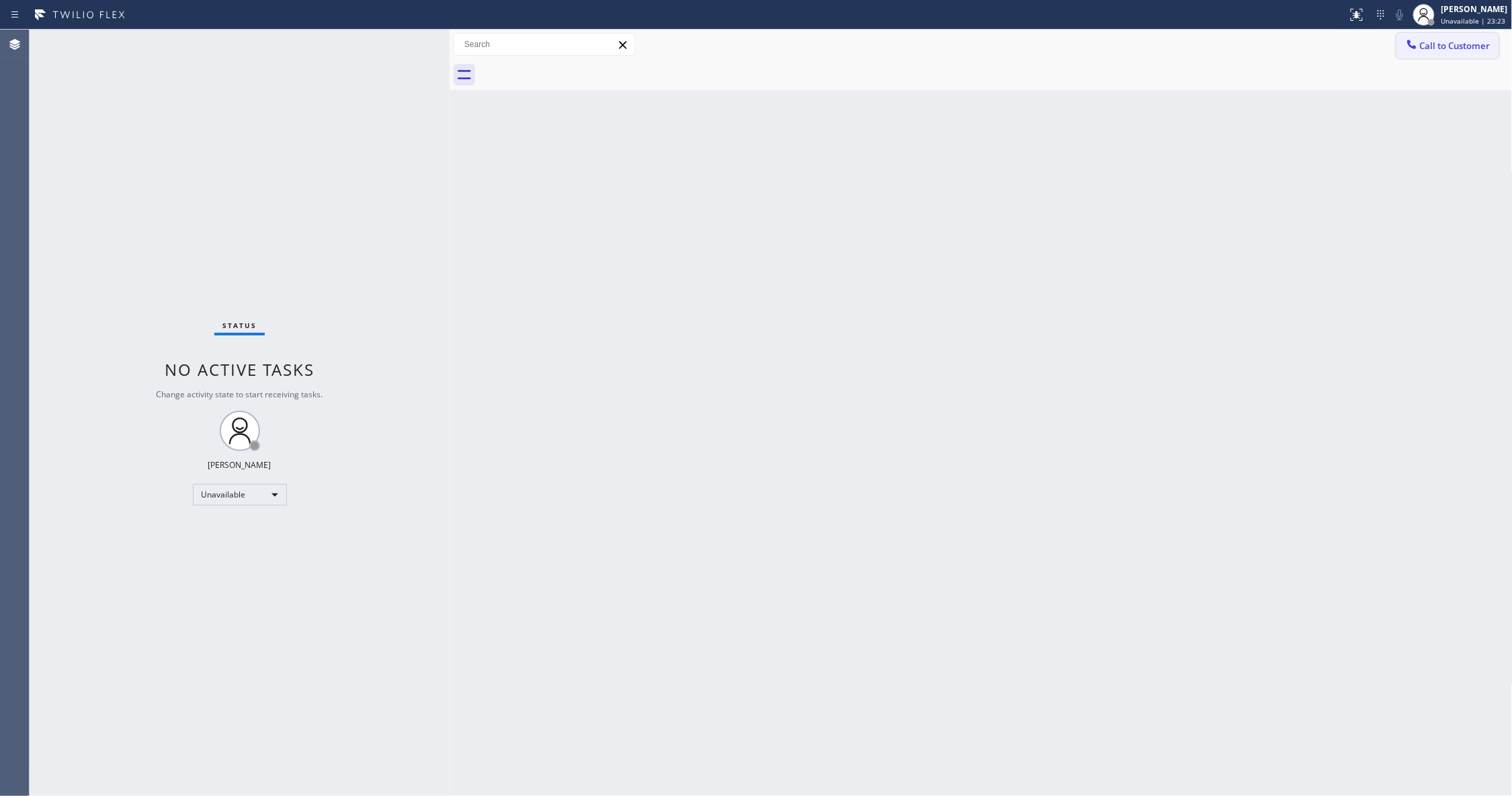
click at [1447, 42] on span "Call to Customer" at bounding box center [1455, 46] width 71 height 12
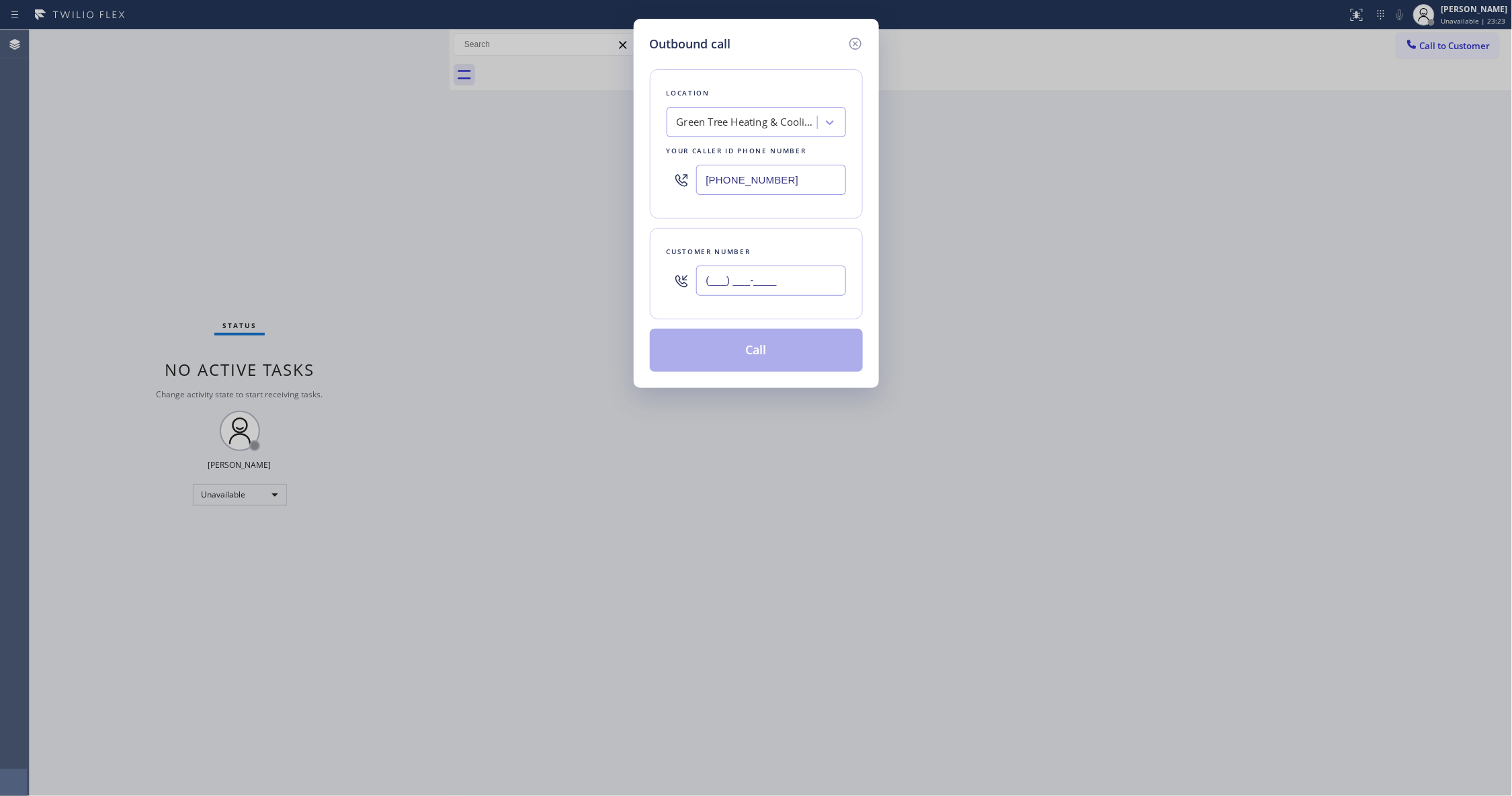
click at [761, 280] on input "(___) ___-____" at bounding box center [771, 280] width 150 height 30
paste input "657) 599-9294"
type input "[PHONE_NUMBER]"
click at [744, 355] on button "Call" at bounding box center [756, 350] width 213 height 43
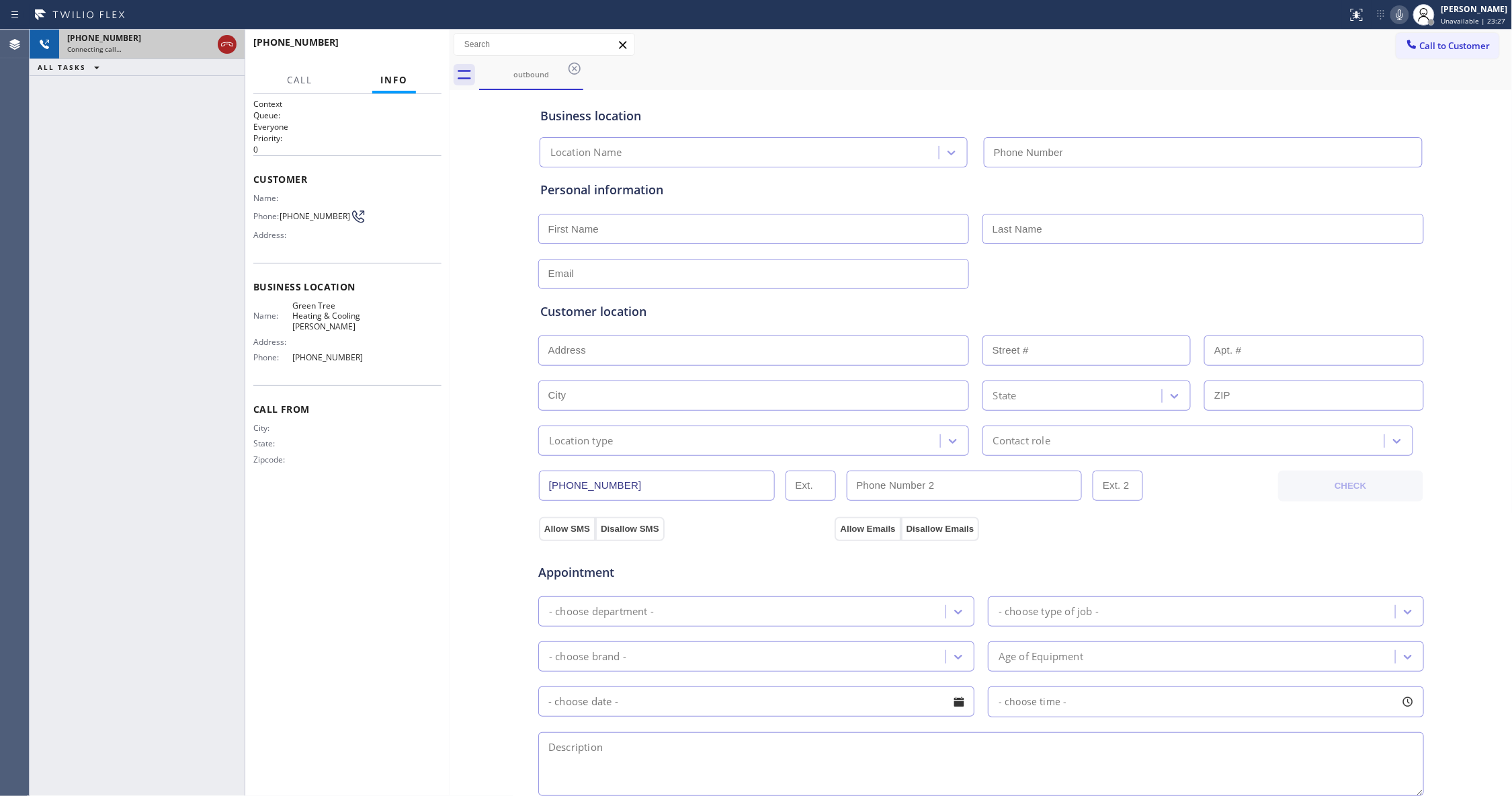
type input "[PHONE_NUMBER]"
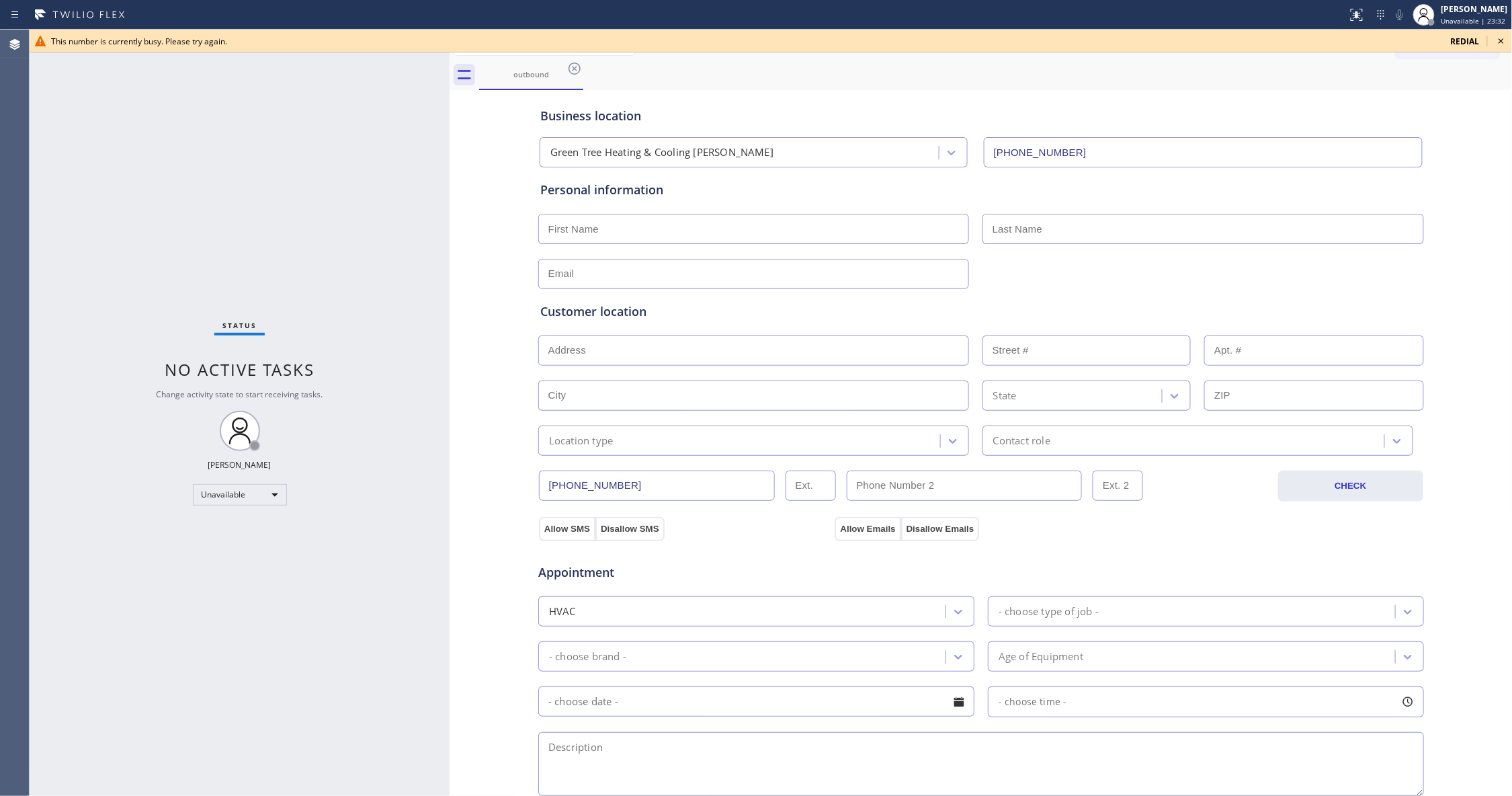
click at [1500, 42] on icon at bounding box center [1501, 41] width 5 height 5
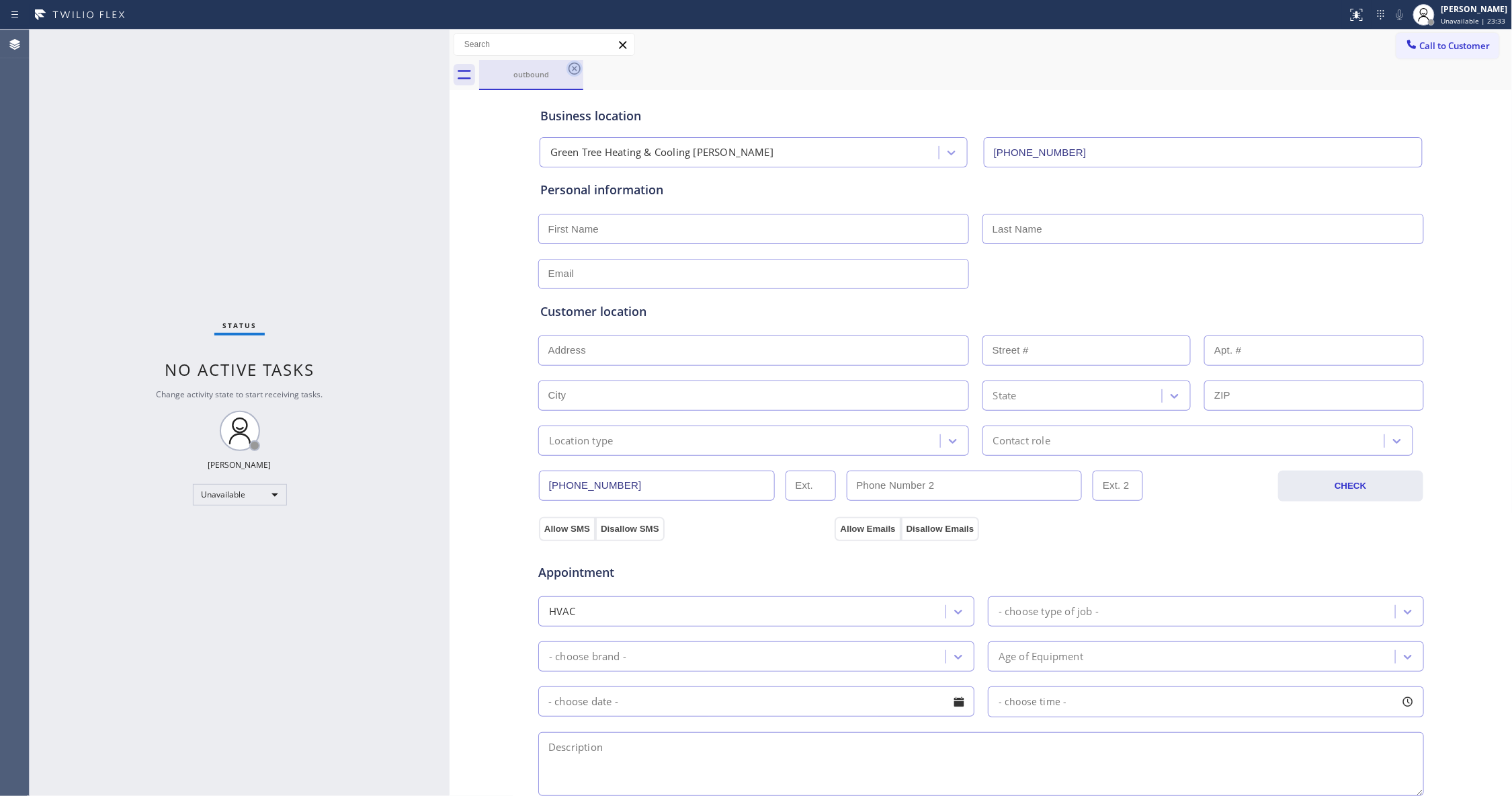
click at [573, 68] on icon at bounding box center [575, 69] width 12 height 12
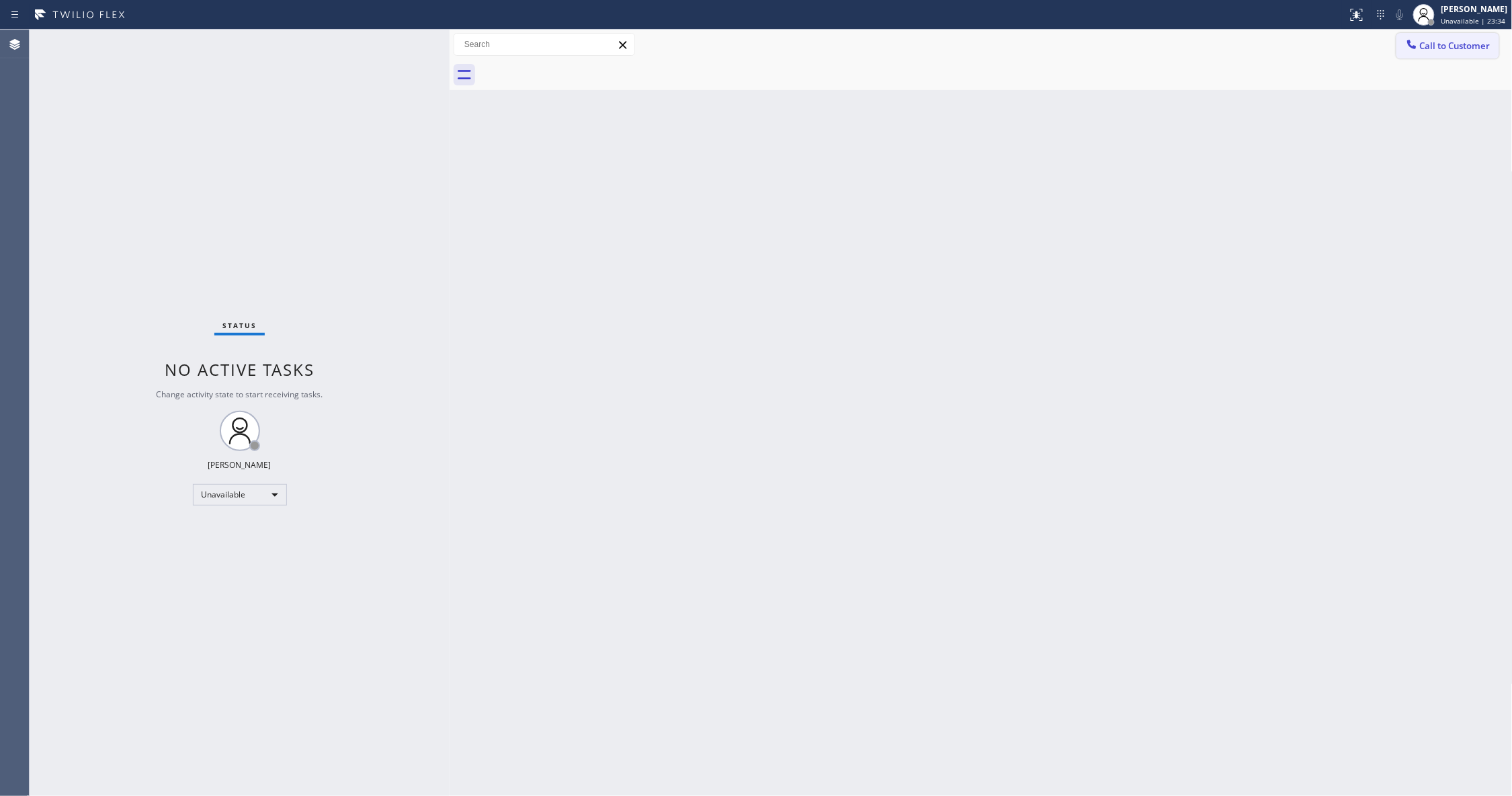
click at [1447, 41] on span "Call to Customer" at bounding box center [1455, 46] width 71 height 12
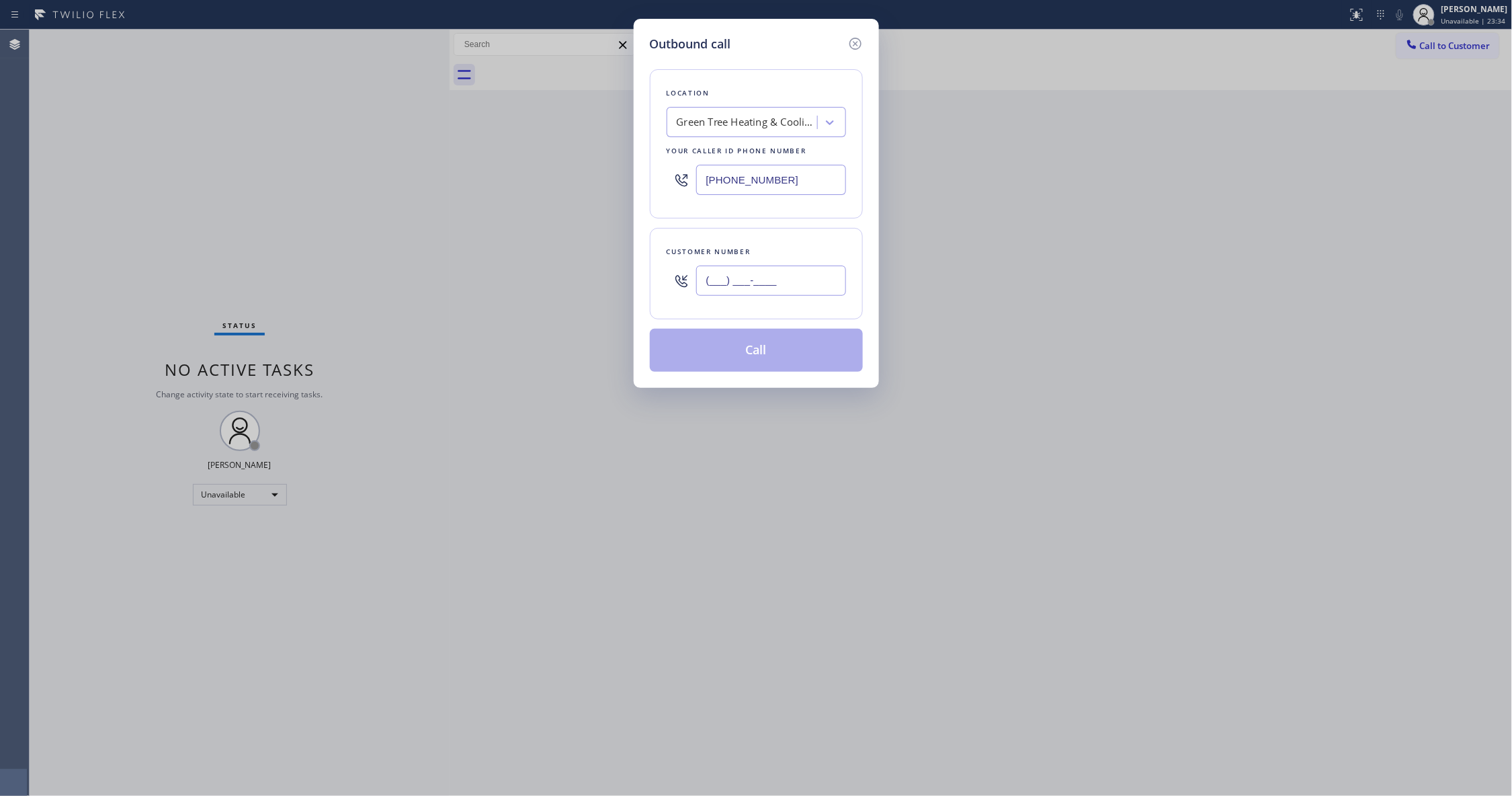
click at [769, 280] on input "(___) ___-____" at bounding box center [771, 280] width 150 height 30
paste input "657) 599-9294"
type input "[PHONE_NUMBER]"
click at [740, 352] on button "Call" at bounding box center [756, 350] width 213 height 43
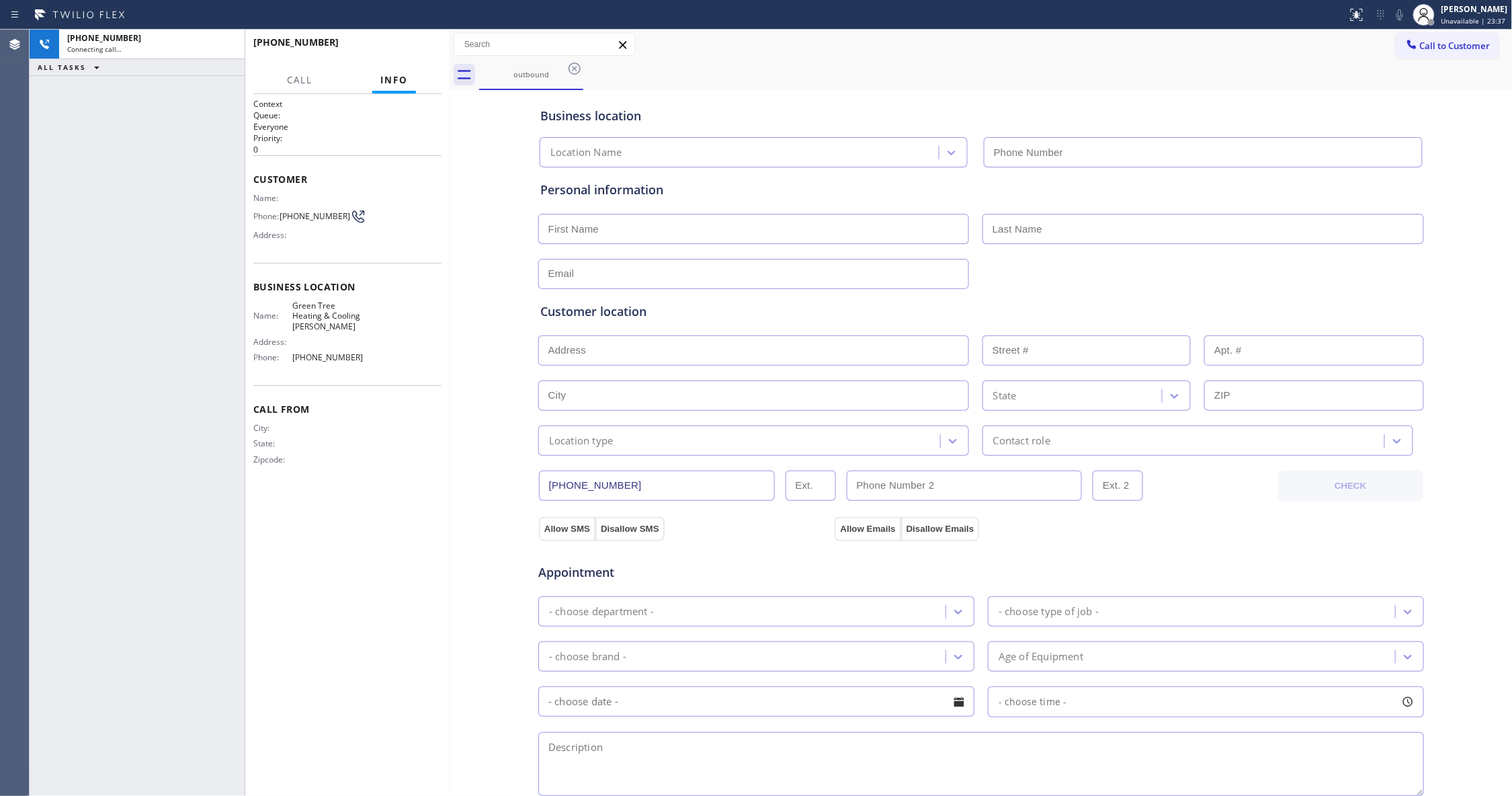
type input "[PHONE_NUMBER]"
click at [226, 41] on div "[PHONE_NUMBER]" at bounding box center [152, 38] width 169 height 12
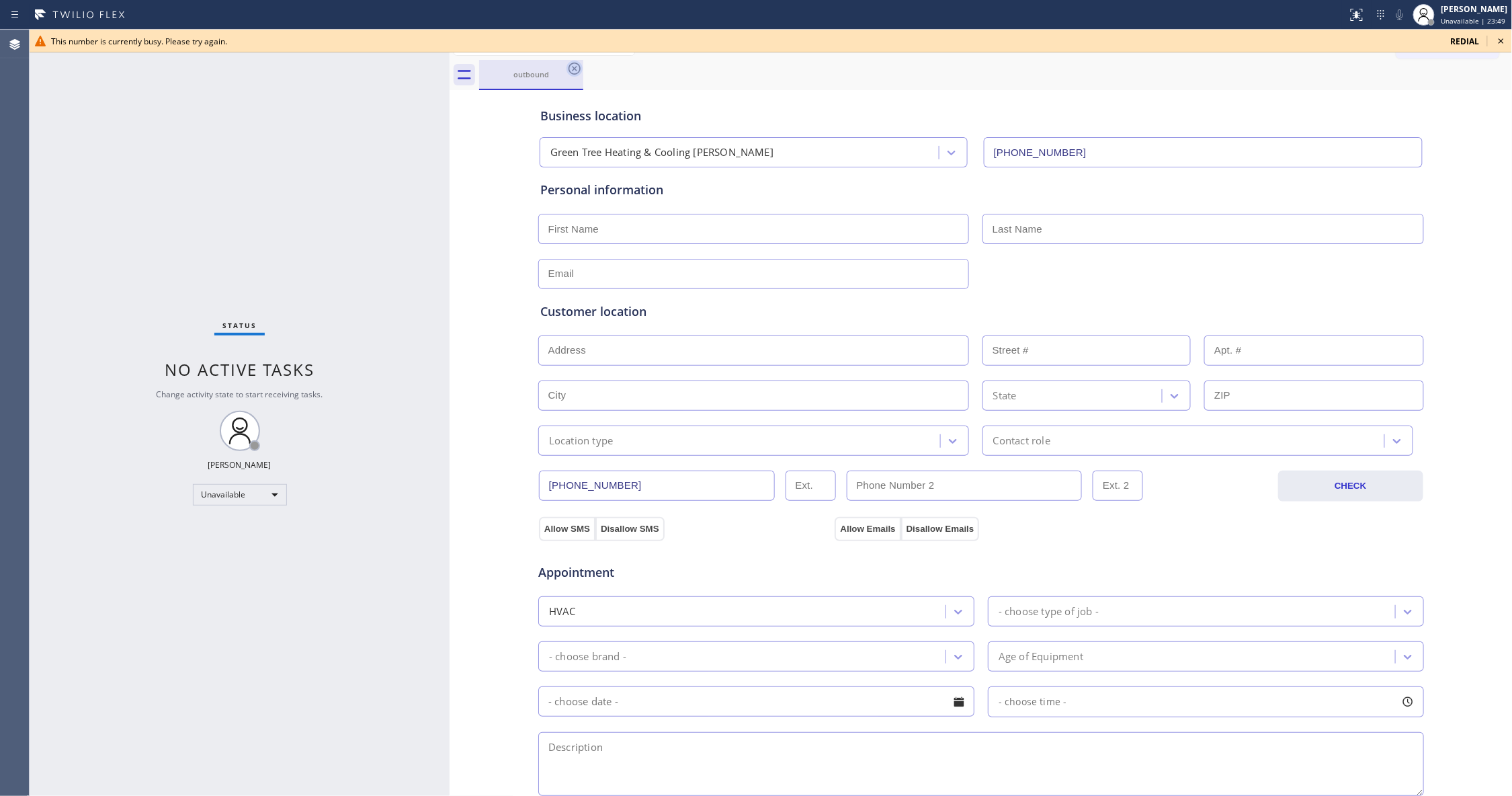
click at [574, 68] on icon at bounding box center [575, 69] width 12 height 12
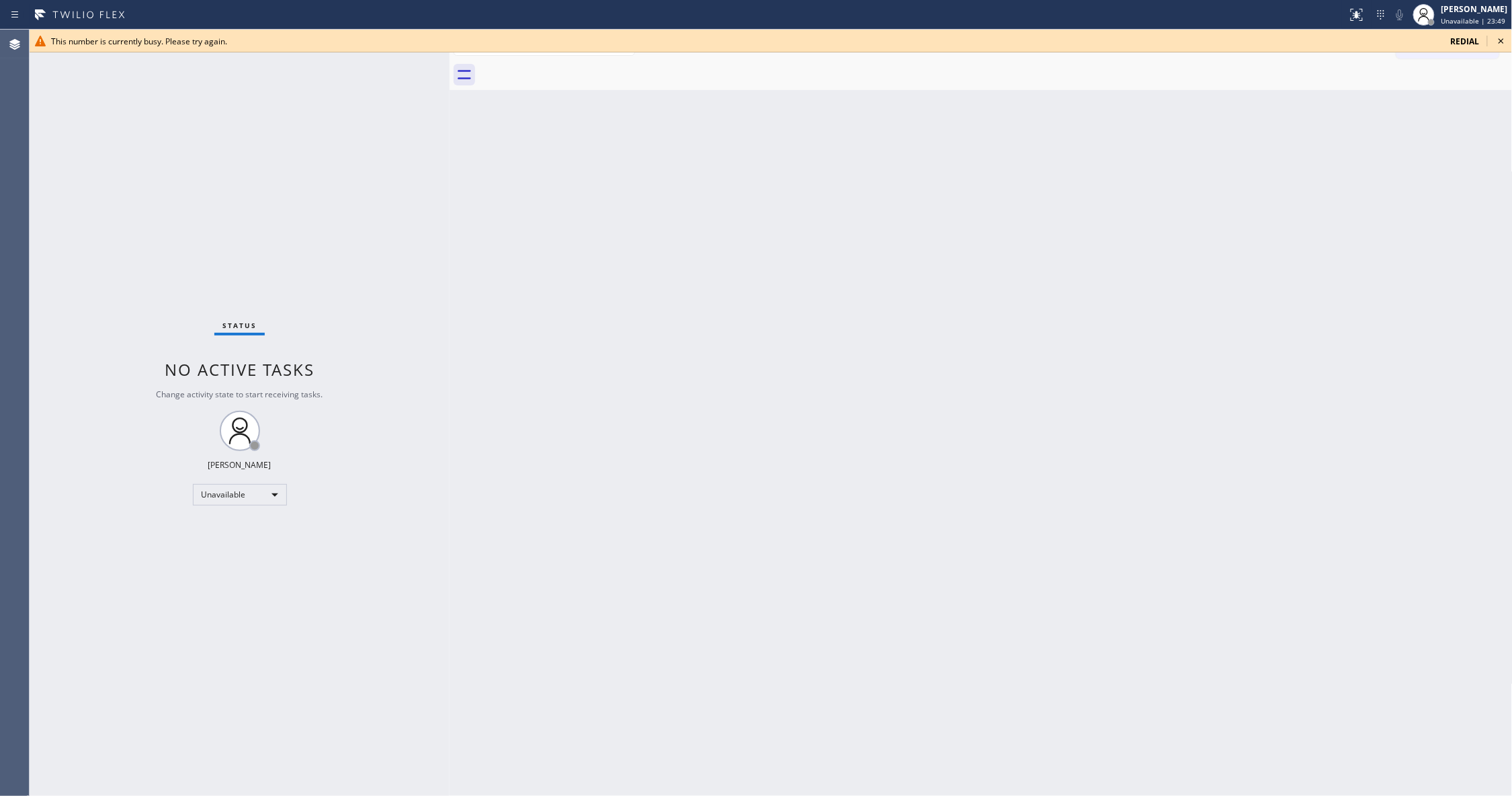
click at [1508, 38] on icon at bounding box center [1500, 41] width 16 height 16
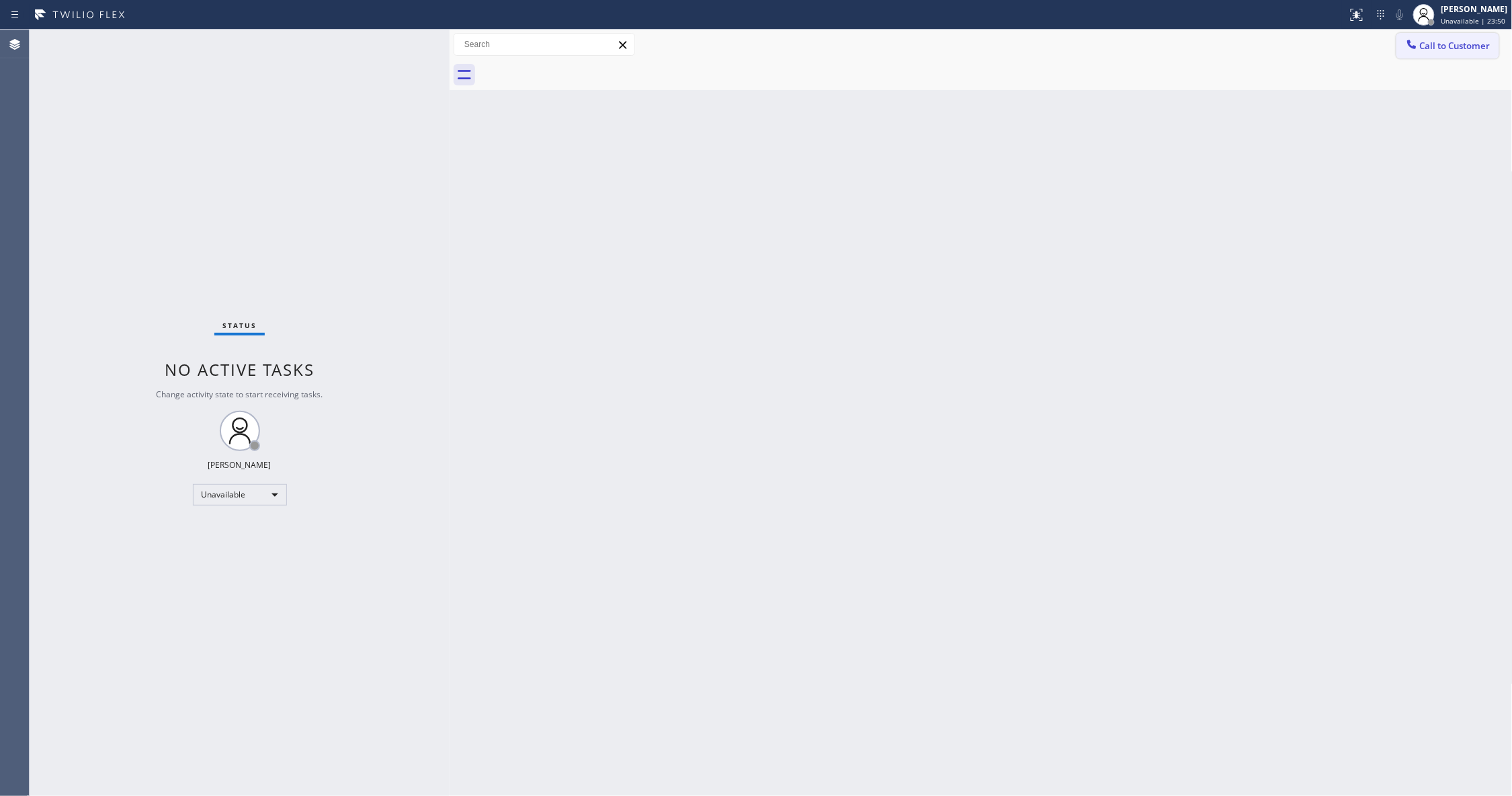
click at [1485, 48] on span "Call to Customer" at bounding box center [1455, 46] width 71 height 12
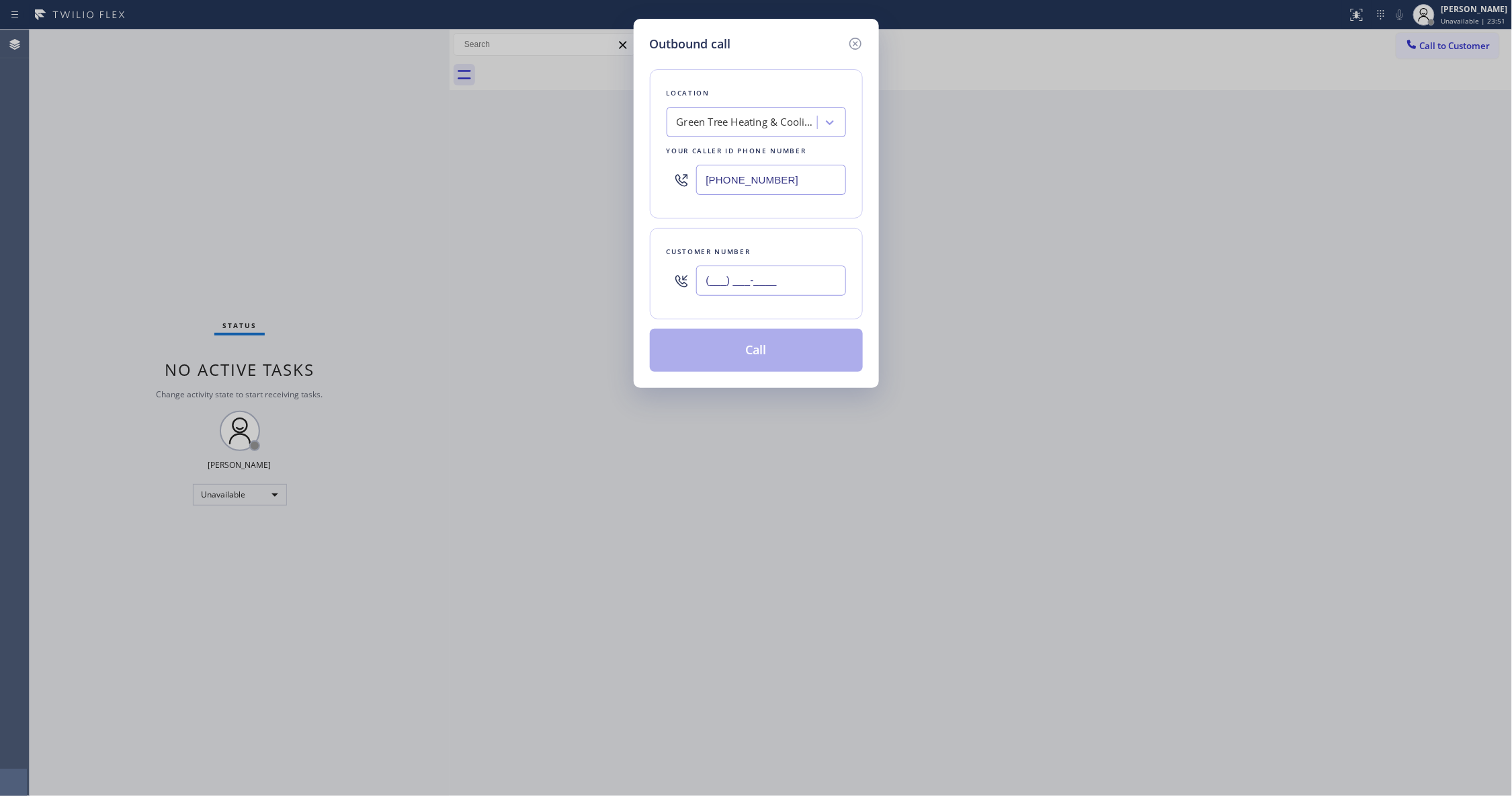
click at [733, 286] on input "(___) ___-____" at bounding box center [771, 280] width 150 height 30
paste input "657) 599-9294"
type input "[PHONE_NUMBER]"
click at [767, 357] on button "Call" at bounding box center [756, 350] width 213 height 43
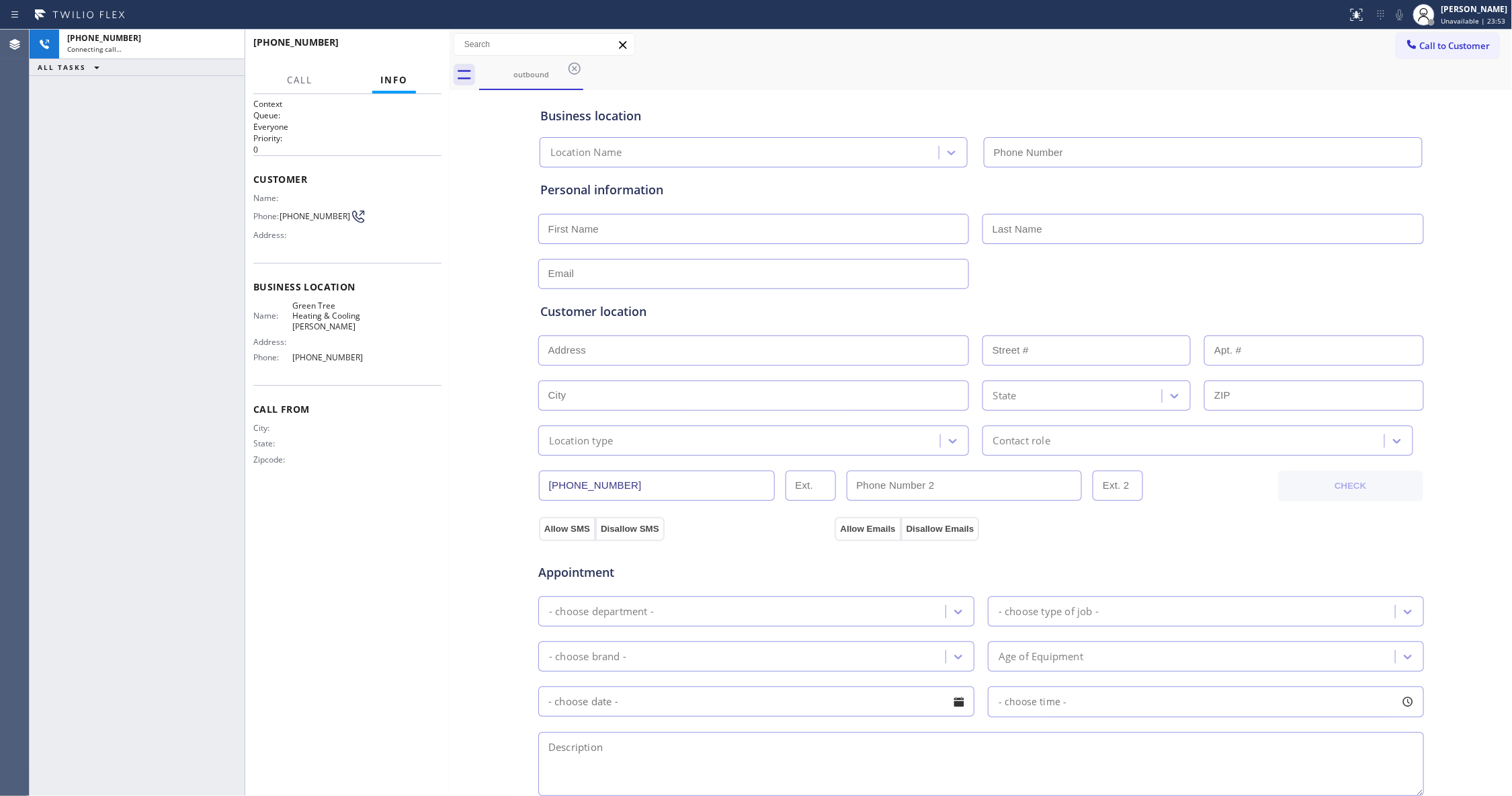
type input "[PHONE_NUMBER]"
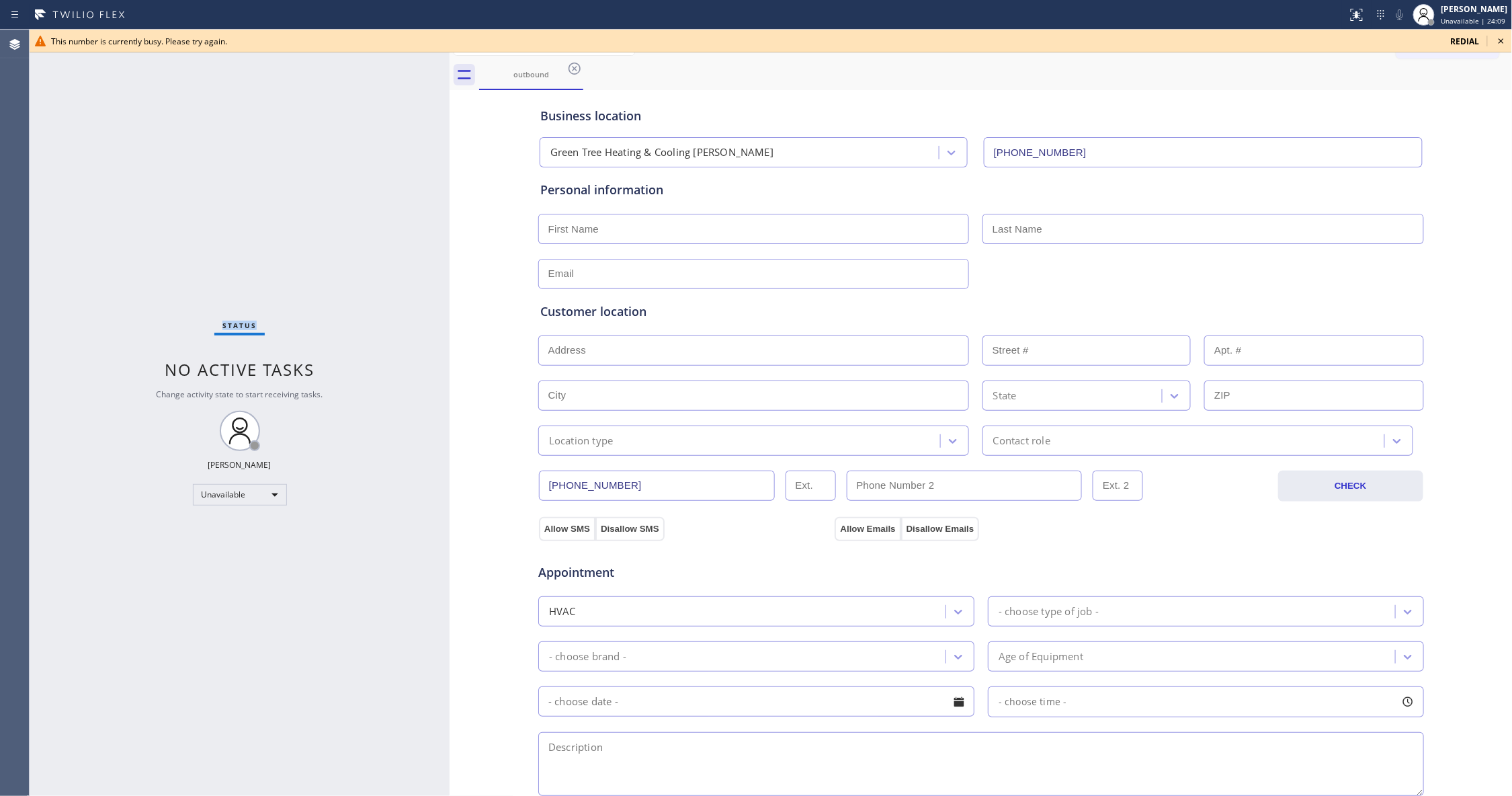
drag, startPoint x: 140, startPoint y: 272, endPoint x: 1043, endPoint y: 87, distance: 921.8
click at [153, 242] on div "Status No active tasks Change activity state to start receiving tasks. [PERSON_…" at bounding box center [239, 412] width 420 height 766
click at [1503, 41] on icon at bounding box center [1500, 41] width 16 height 16
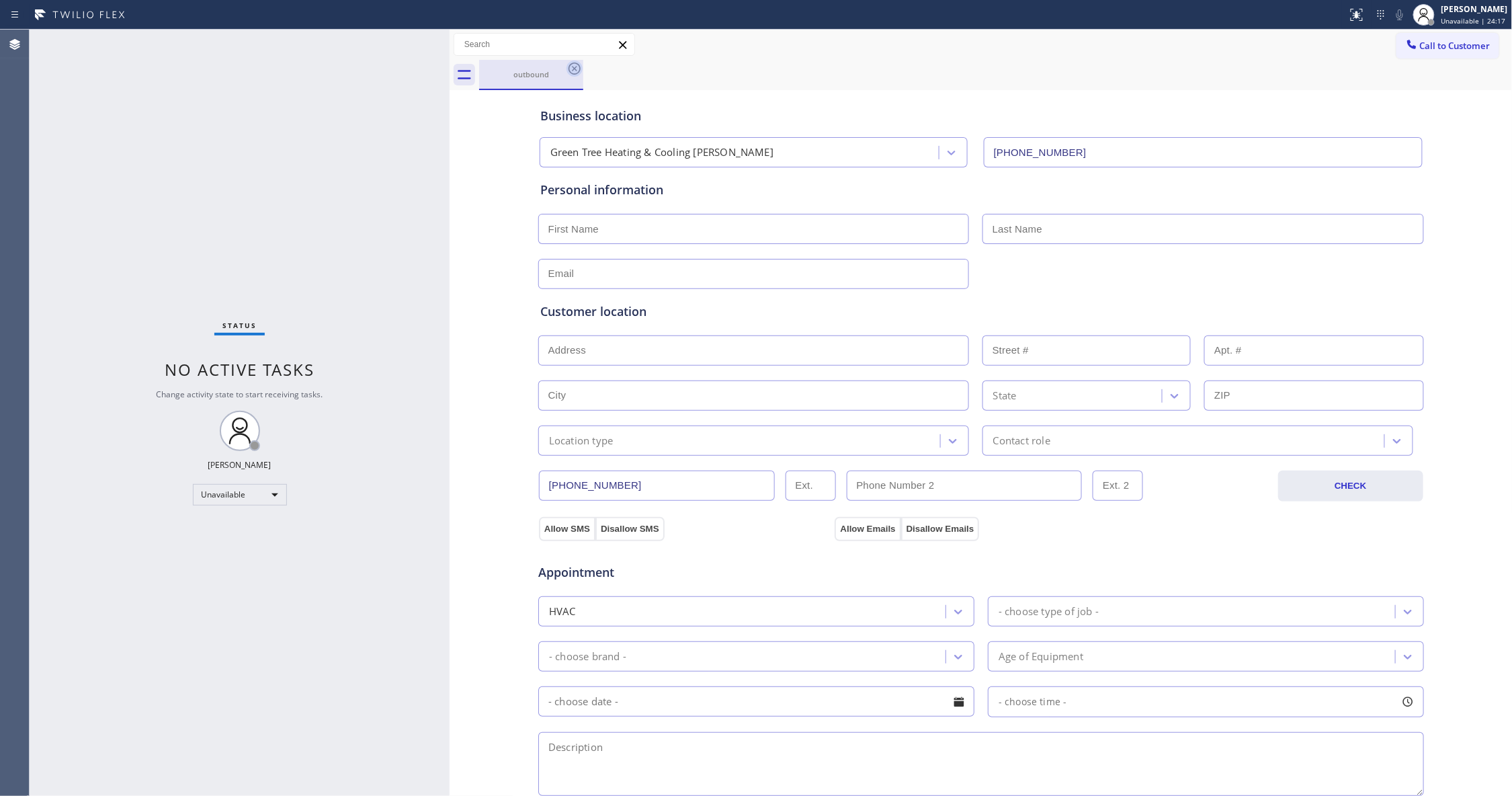
click at [571, 70] on icon at bounding box center [574, 68] width 16 height 16
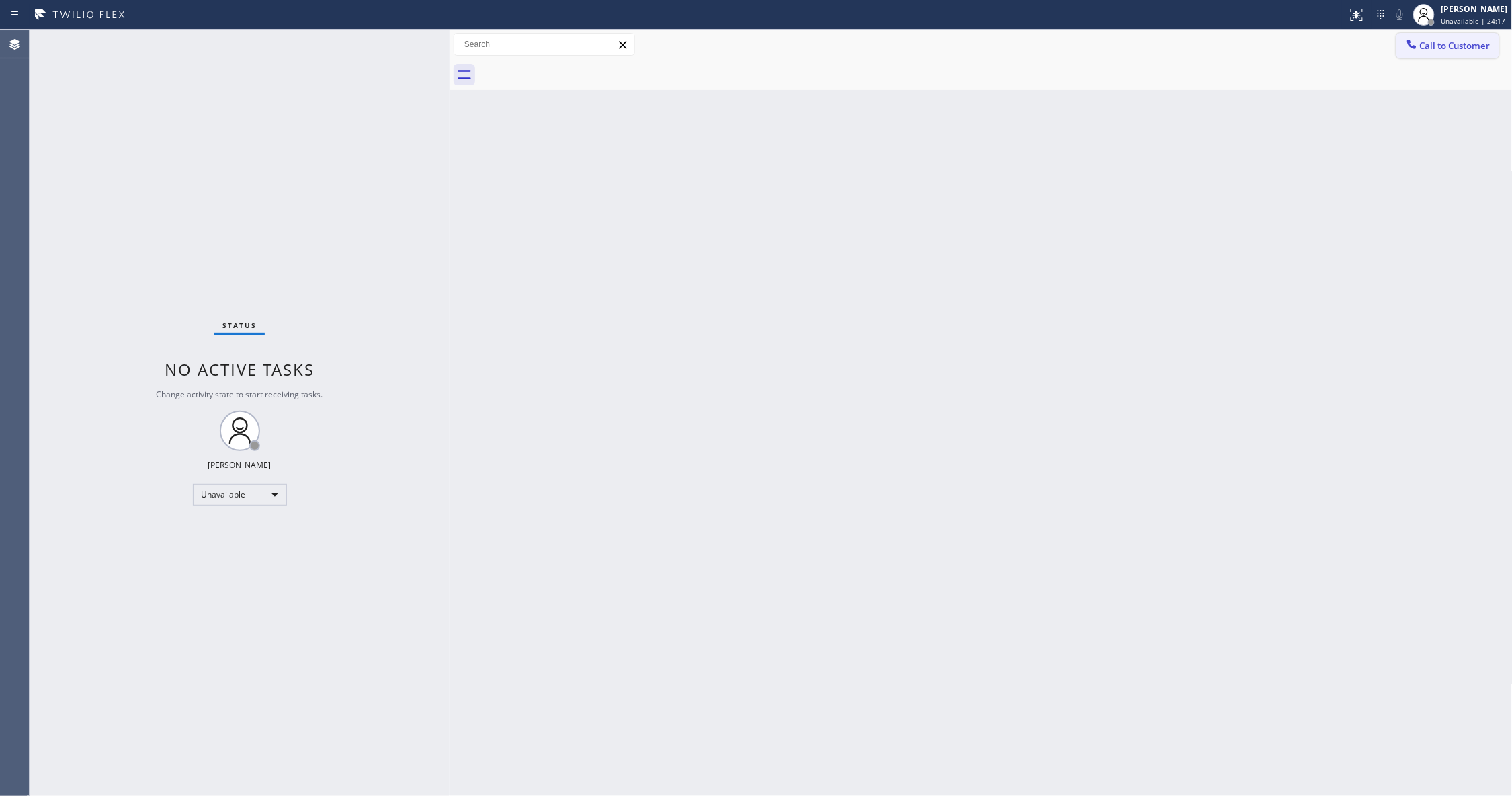
click at [1445, 36] on button "Call to Customer" at bounding box center [1448, 45] width 103 height 25
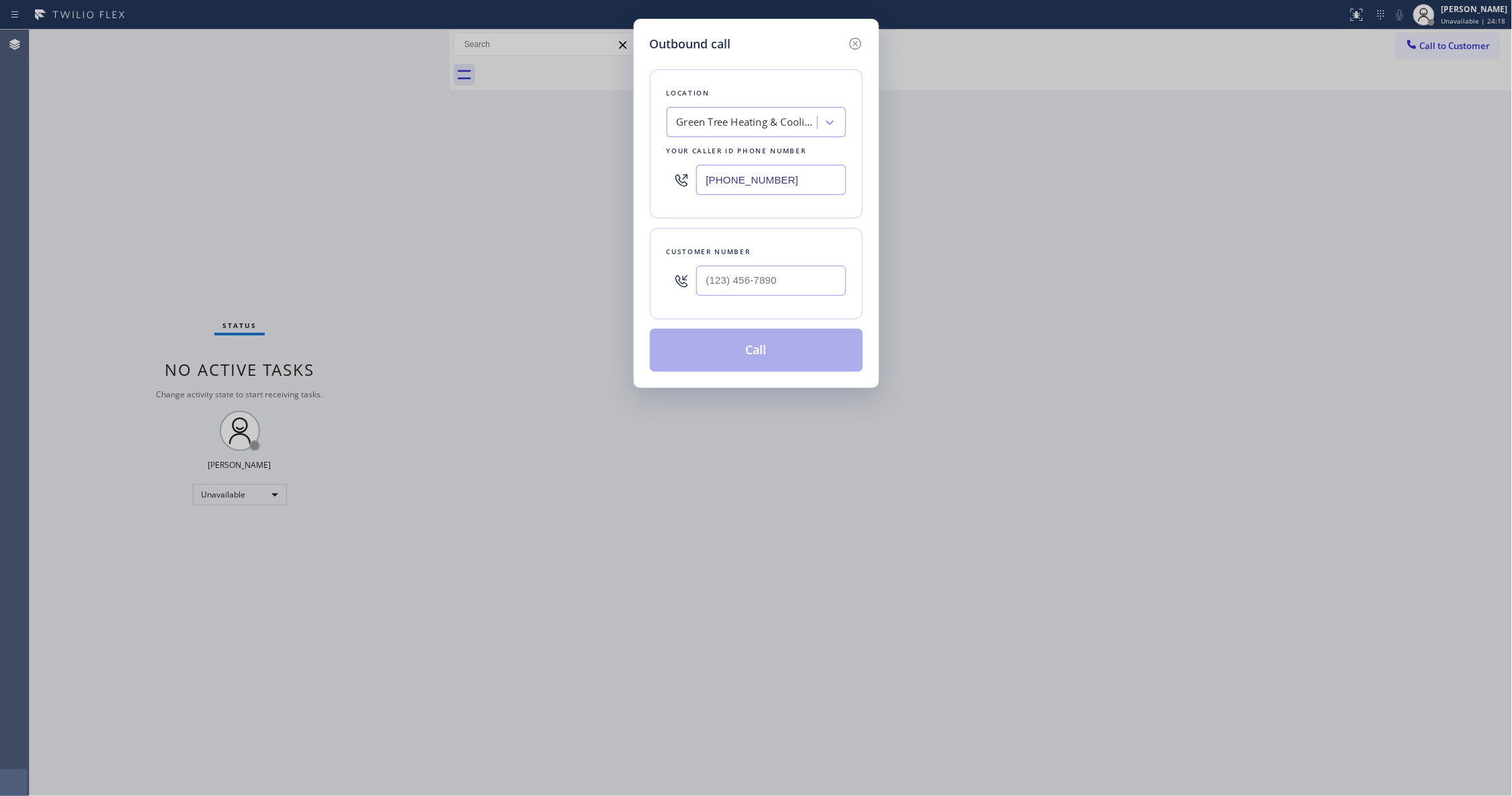
drag, startPoint x: 803, startPoint y: 177, endPoint x: 258, endPoint y: 169, distance: 545.1
click at [269, 168] on div "Outbound call Location Green Tree Heating & Cooling [PERSON_NAME] Your caller i…" at bounding box center [756, 398] width 1512 height 796
paste input "424) 772-3921"
type input "[PHONE_NUMBER]"
click at [765, 286] on input "(___) ___-____" at bounding box center [771, 280] width 150 height 30
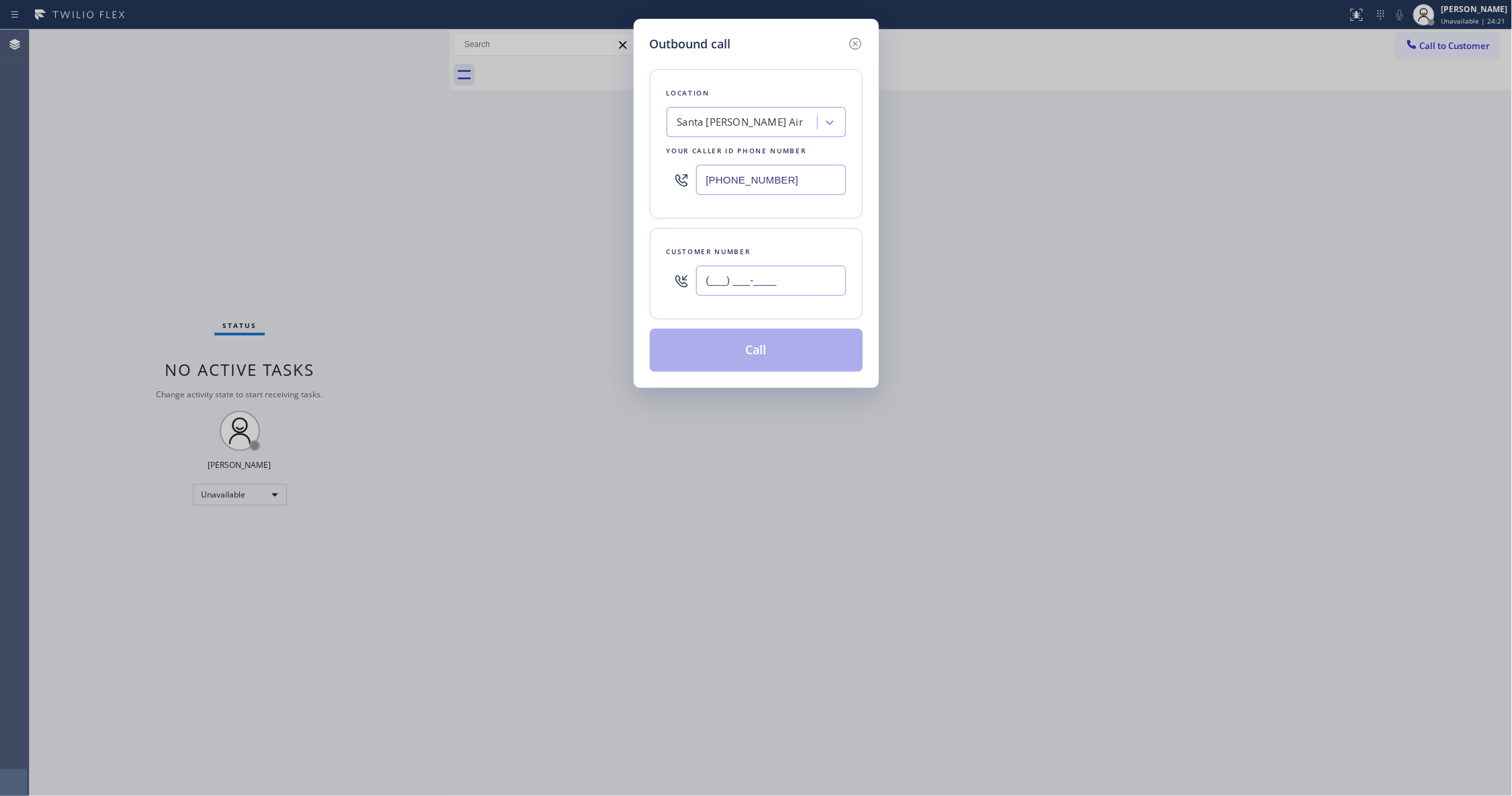
paste input "740) 299-7996"
type input "[PHONE_NUMBER]"
click at [786, 353] on button "Call" at bounding box center [756, 350] width 213 height 43
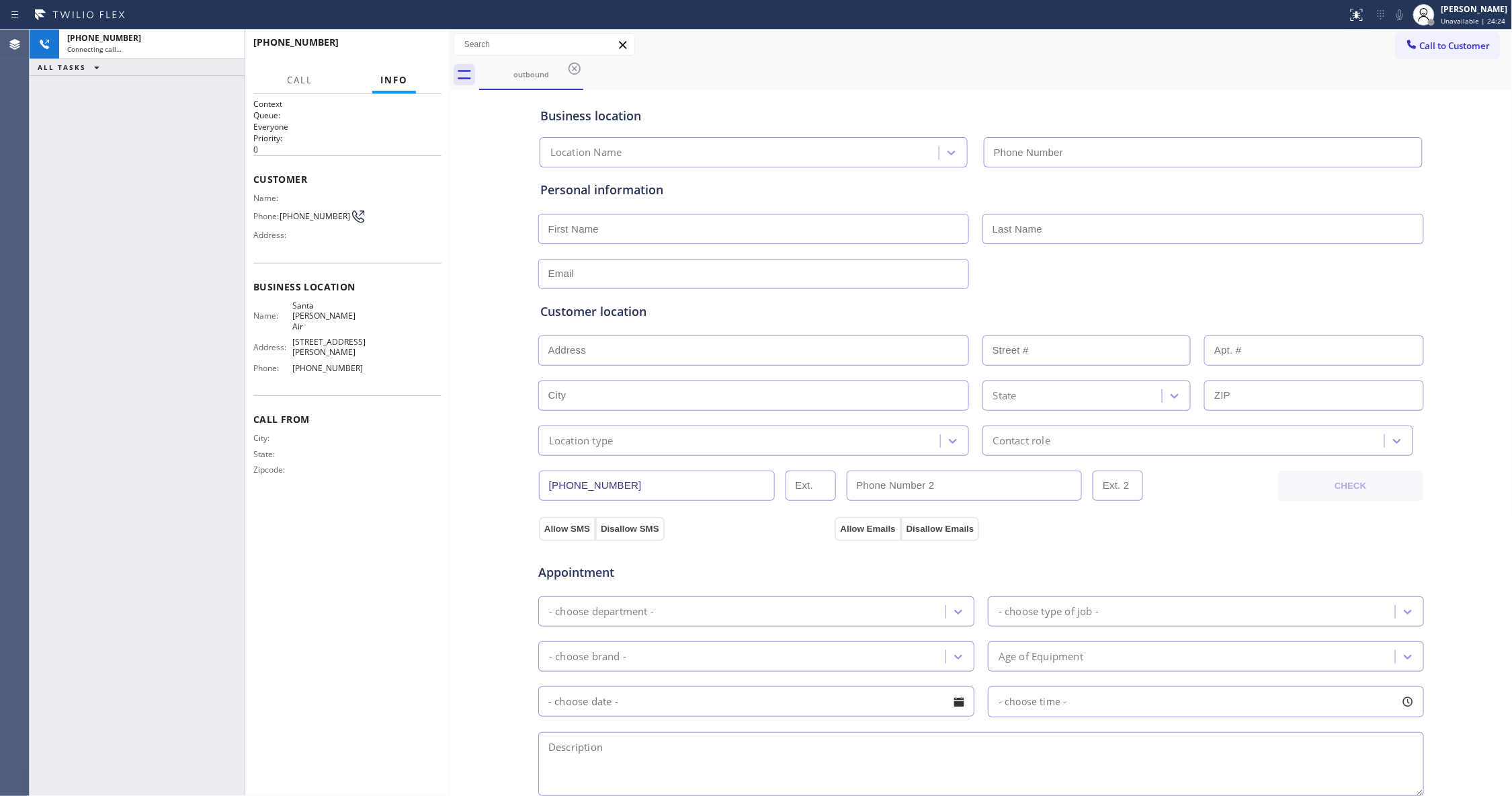
type input "[PHONE_NUMBER]"
click at [405, 46] on span "HANG UP" at bounding box center [410, 49] width 41 height 10
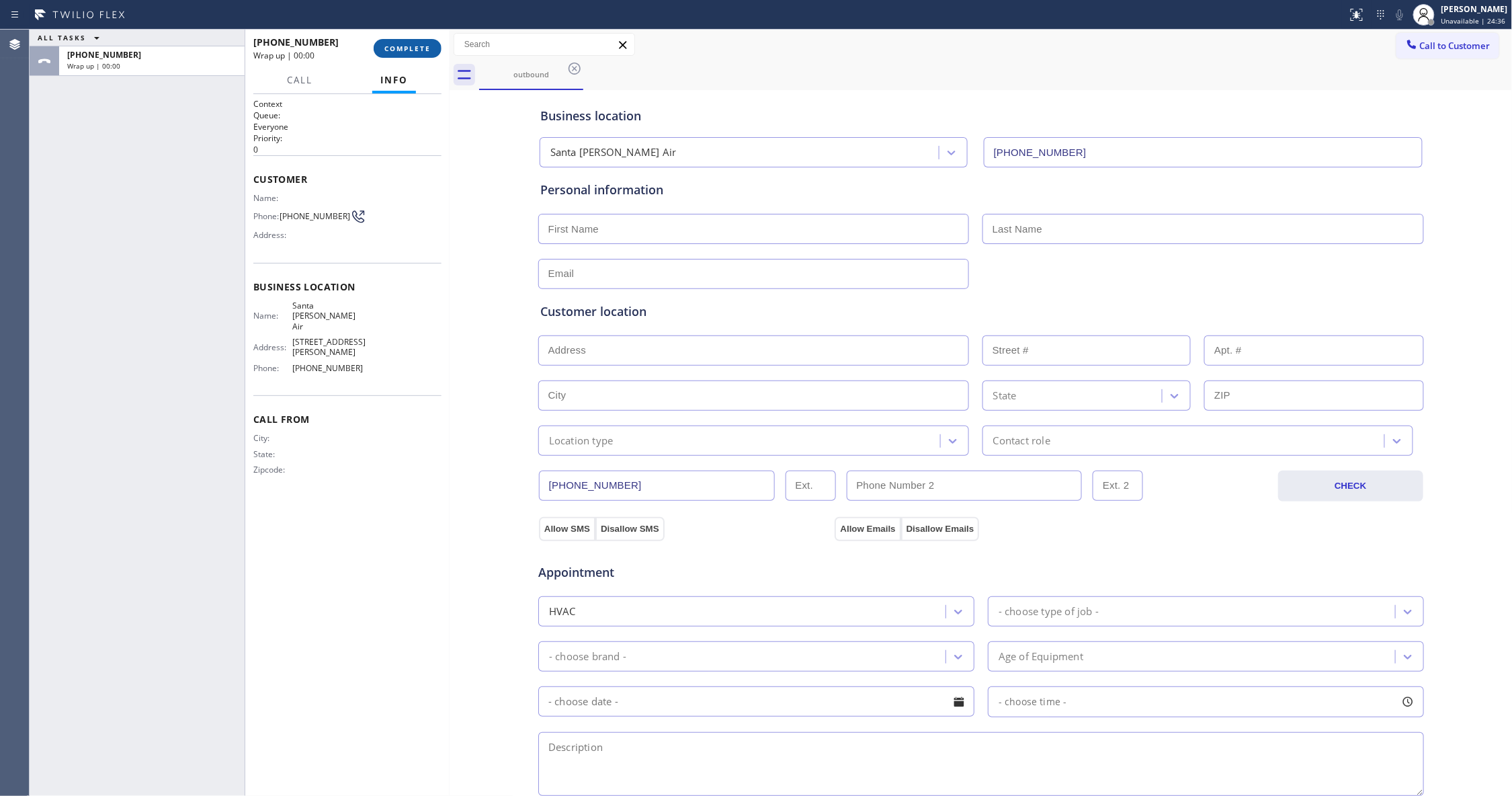
click at [402, 47] on span "COMPLETE" at bounding box center [407, 49] width 46 height 10
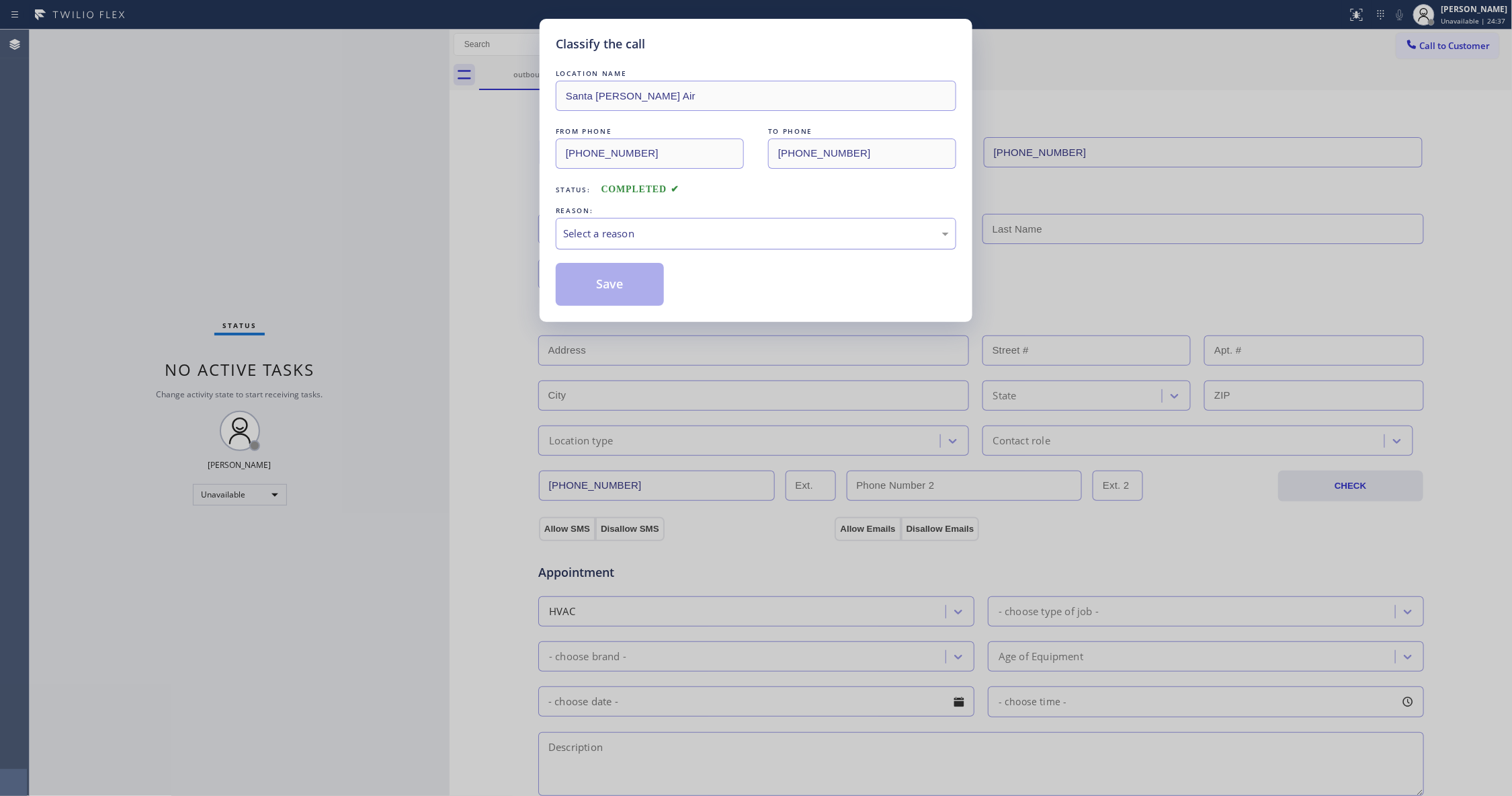
click at [573, 222] on div "Select a reason" at bounding box center [756, 234] width 401 height 32
click at [598, 286] on button "Save" at bounding box center [610, 284] width 108 height 43
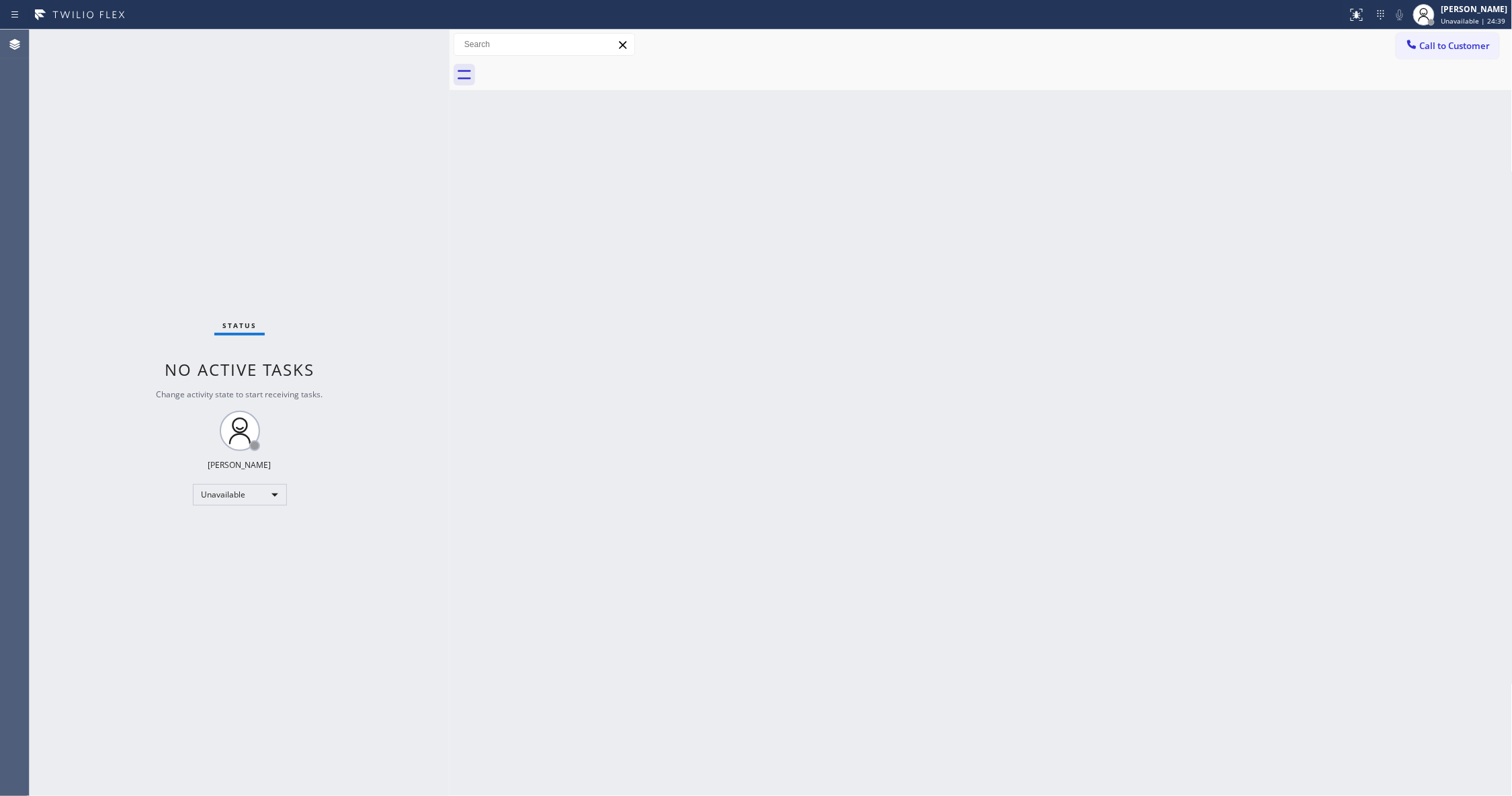
click at [1471, 52] on button "Call to Customer" at bounding box center [1448, 45] width 103 height 25
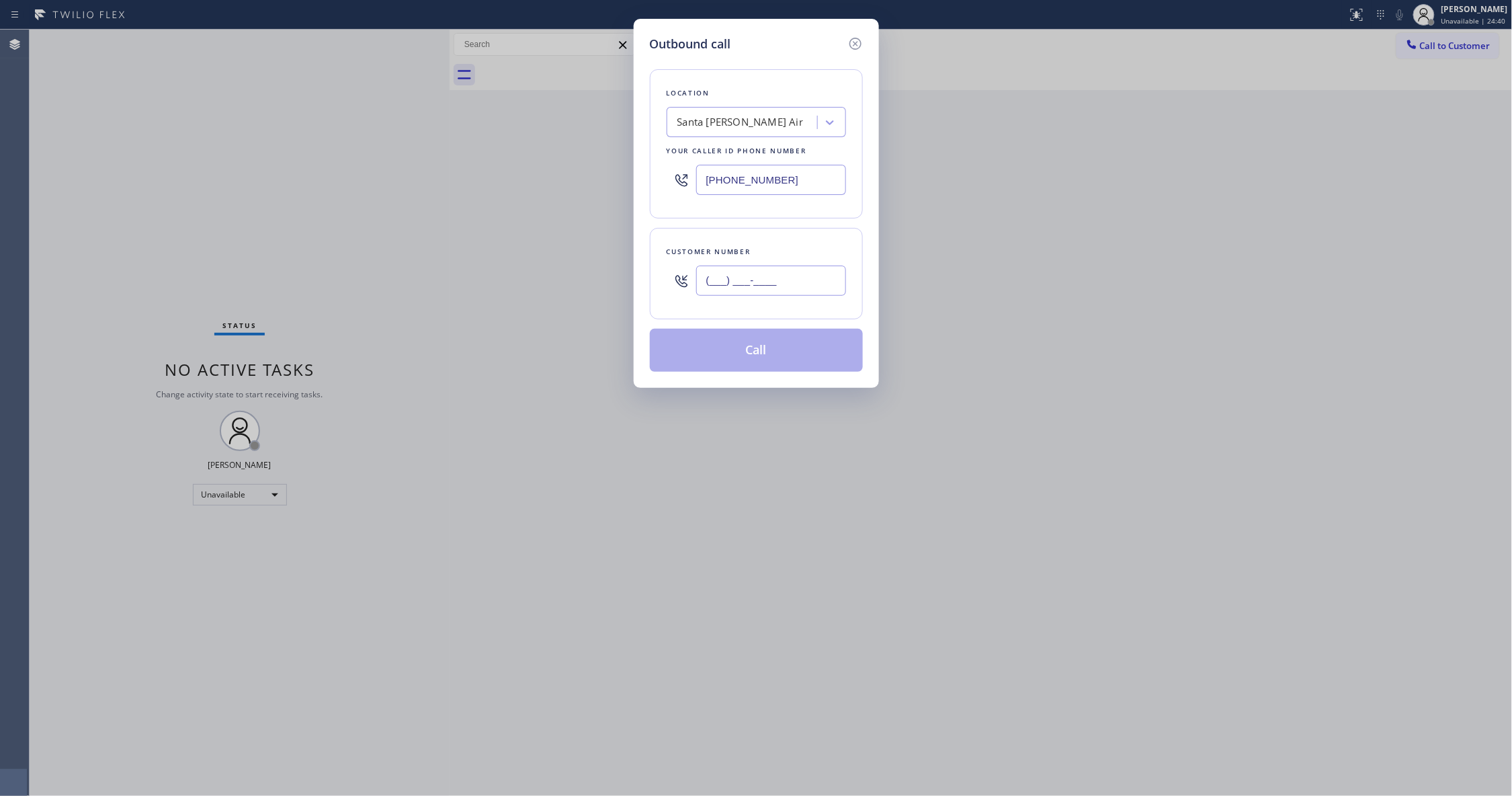
click at [722, 284] on input "(___) ___-____" at bounding box center [771, 280] width 150 height 30
paste input "740) 299-7996"
type input "[PHONE_NUMBER]"
click at [781, 353] on button "Call" at bounding box center [756, 350] width 213 height 43
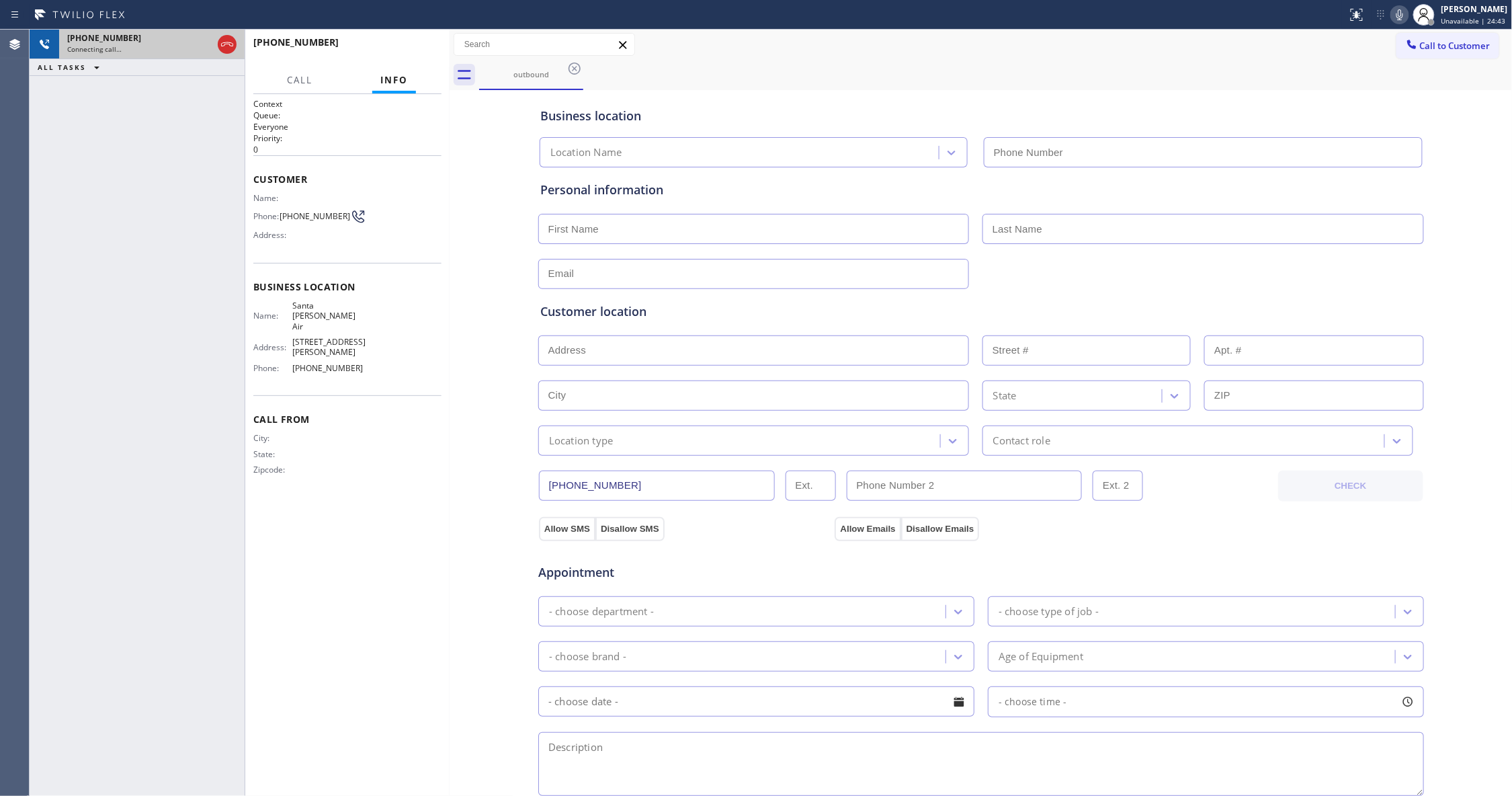
type input "[PHONE_NUMBER]"
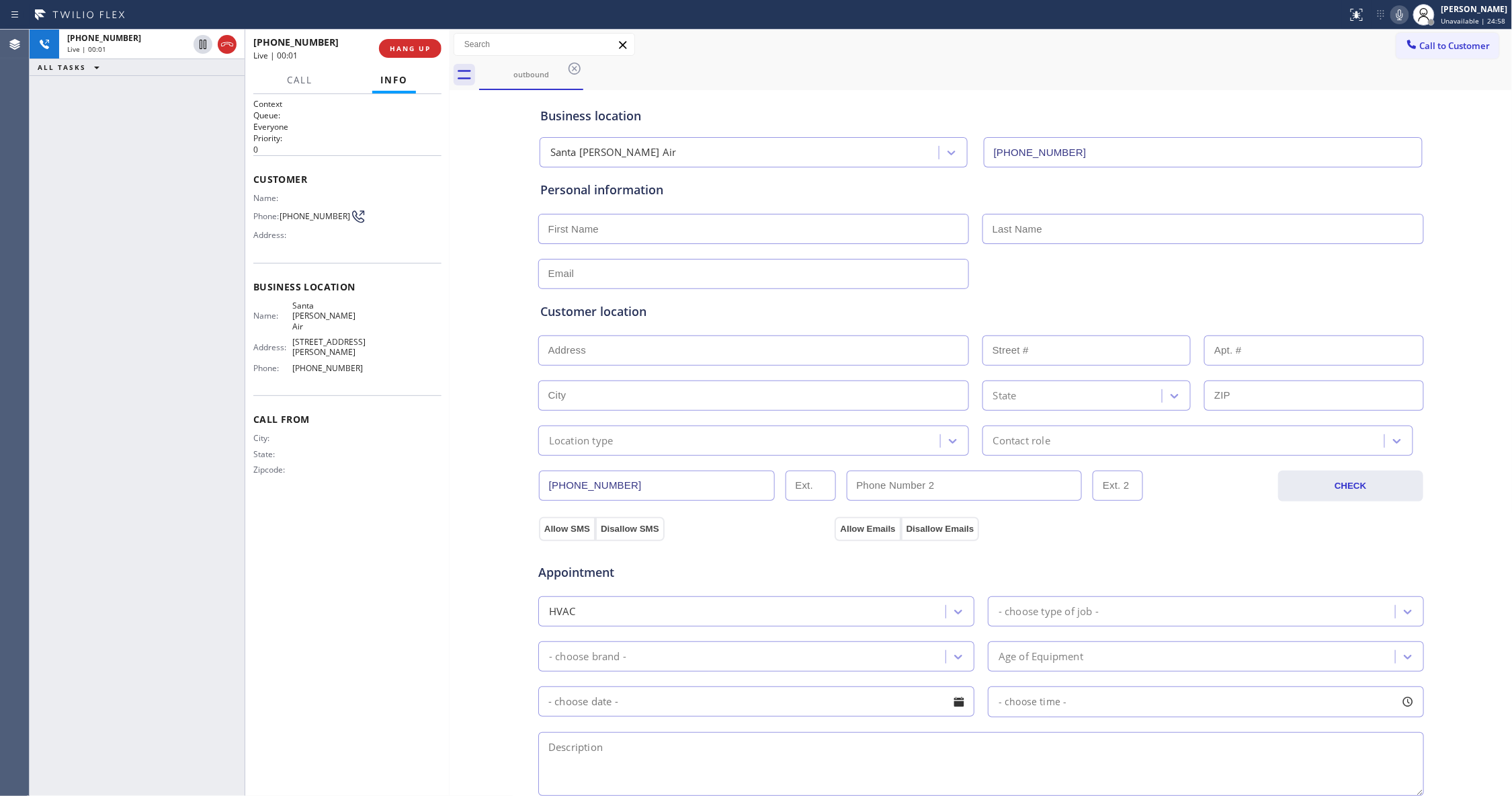
drag, startPoint x: 226, startPoint y: 47, endPoint x: 431, endPoint y: 63, distance: 205.6
click at [226, 47] on icon at bounding box center [227, 44] width 16 height 16
click at [415, 45] on span "COMPLETE" at bounding box center [407, 49] width 46 height 10
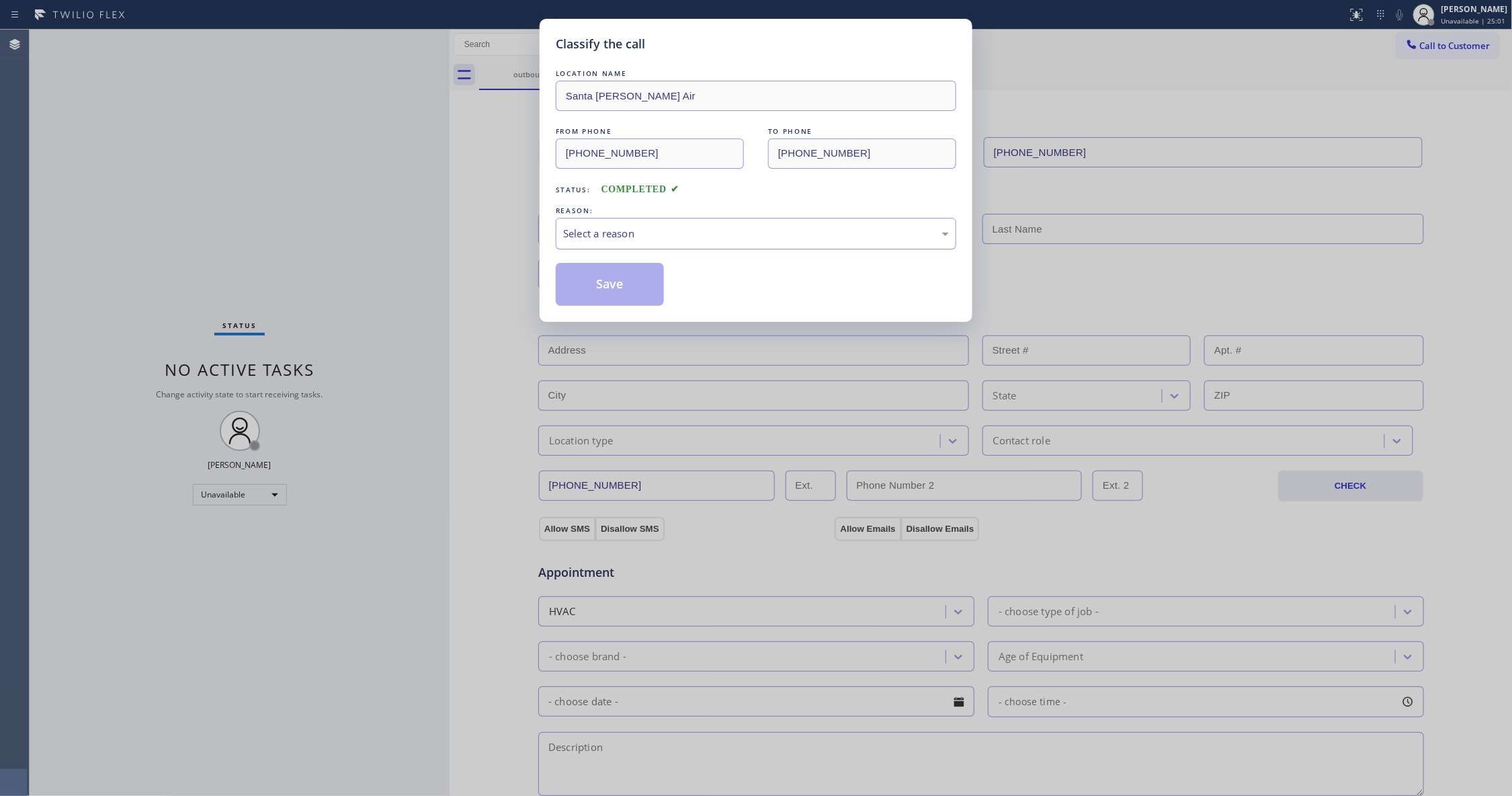
click at [616, 226] on div "Select a reason" at bounding box center [755, 233] width 386 height 15
click at [595, 283] on button "Save" at bounding box center [610, 284] width 108 height 43
drag, startPoint x: 595, startPoint y: 283, endPoint x: 616, endPoint y: 270, distance: 24.7
click at [598, 280] on button "Save" at bounding box center [610, 284] width 108 height 43
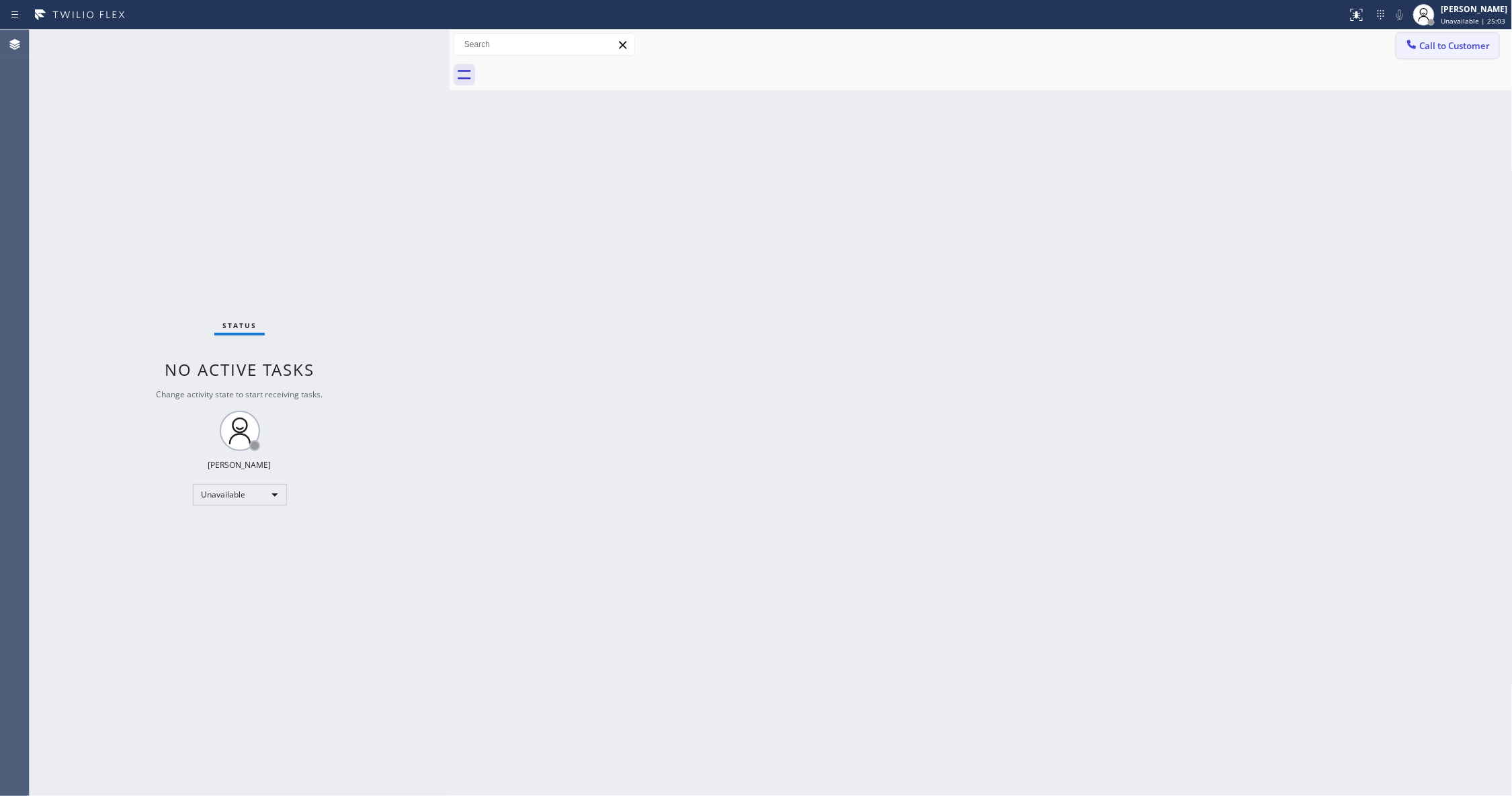
click at [1473, 48] on span "Call to Customer" at bounding box center [1455, 46] width 71 height 12
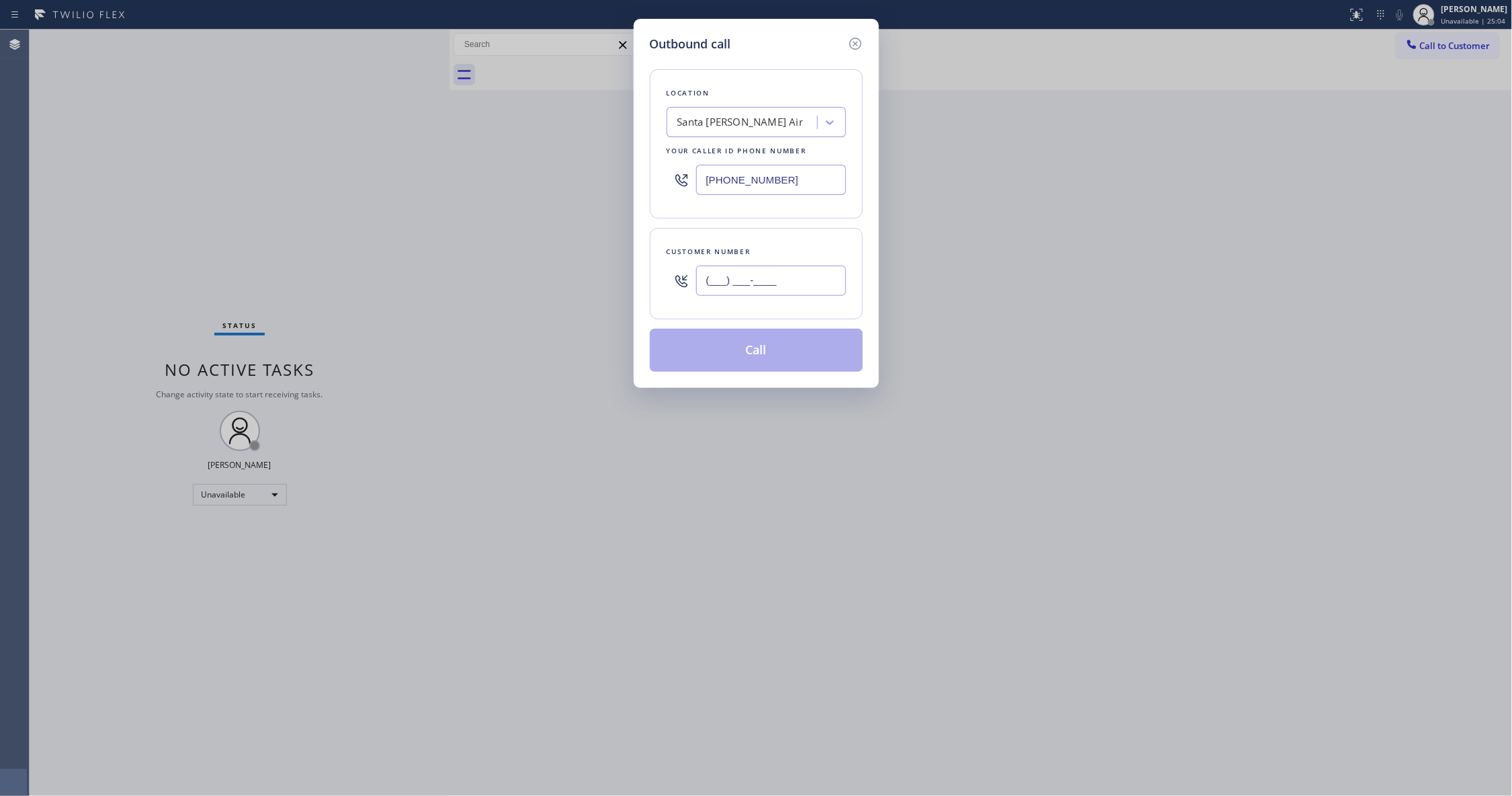
click at [715, 287] on input "(___) ___-____" at bounding box center [771, 280] width 150 height 30
paste input "740) 299-7996"
type input "[PHONE_NUMBER]"
click at [735, 359] on button "Call" at bounding box center [756, 350] width 213 height 43
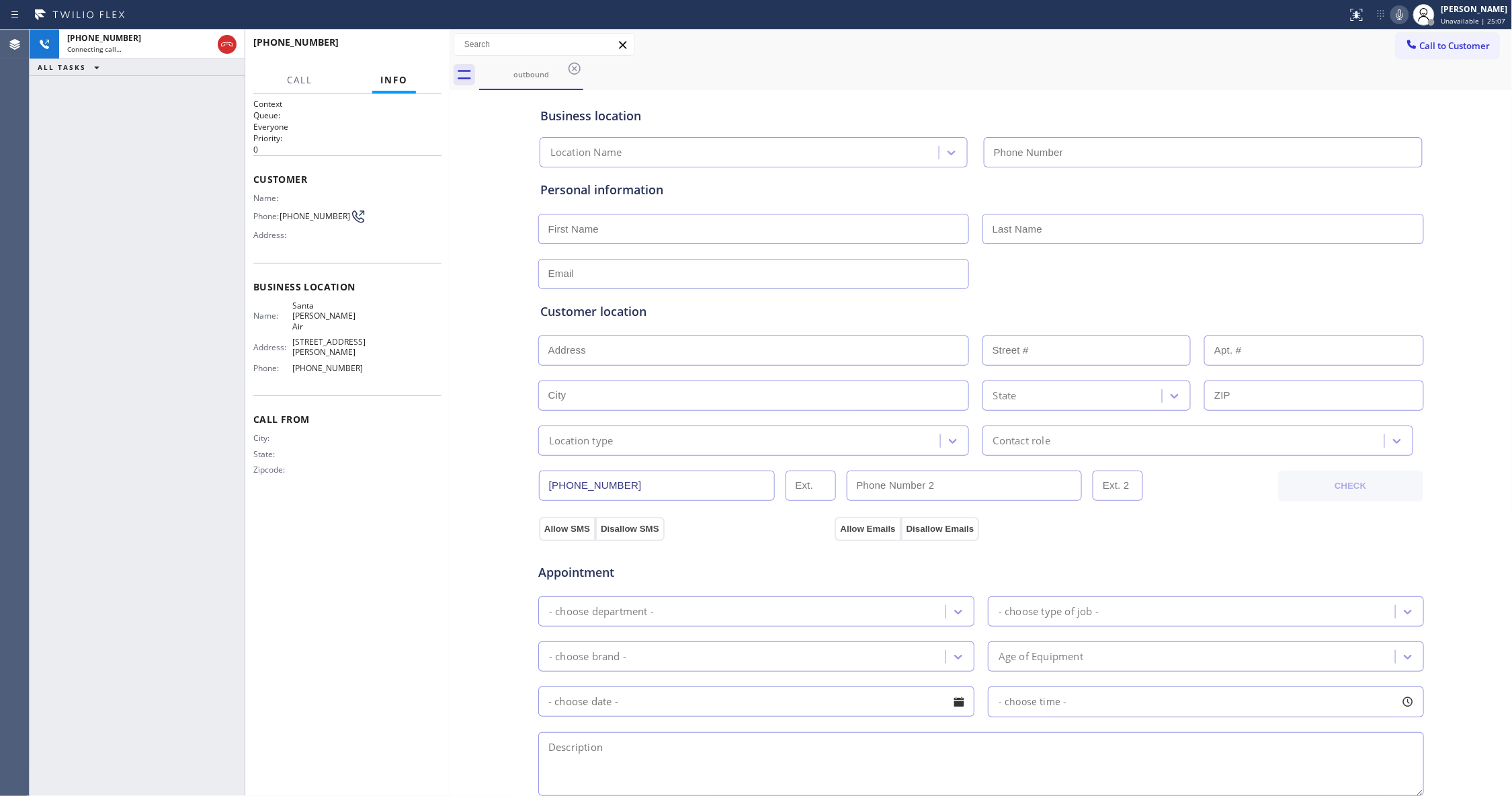
type input "[PHONE_NUMBER]"
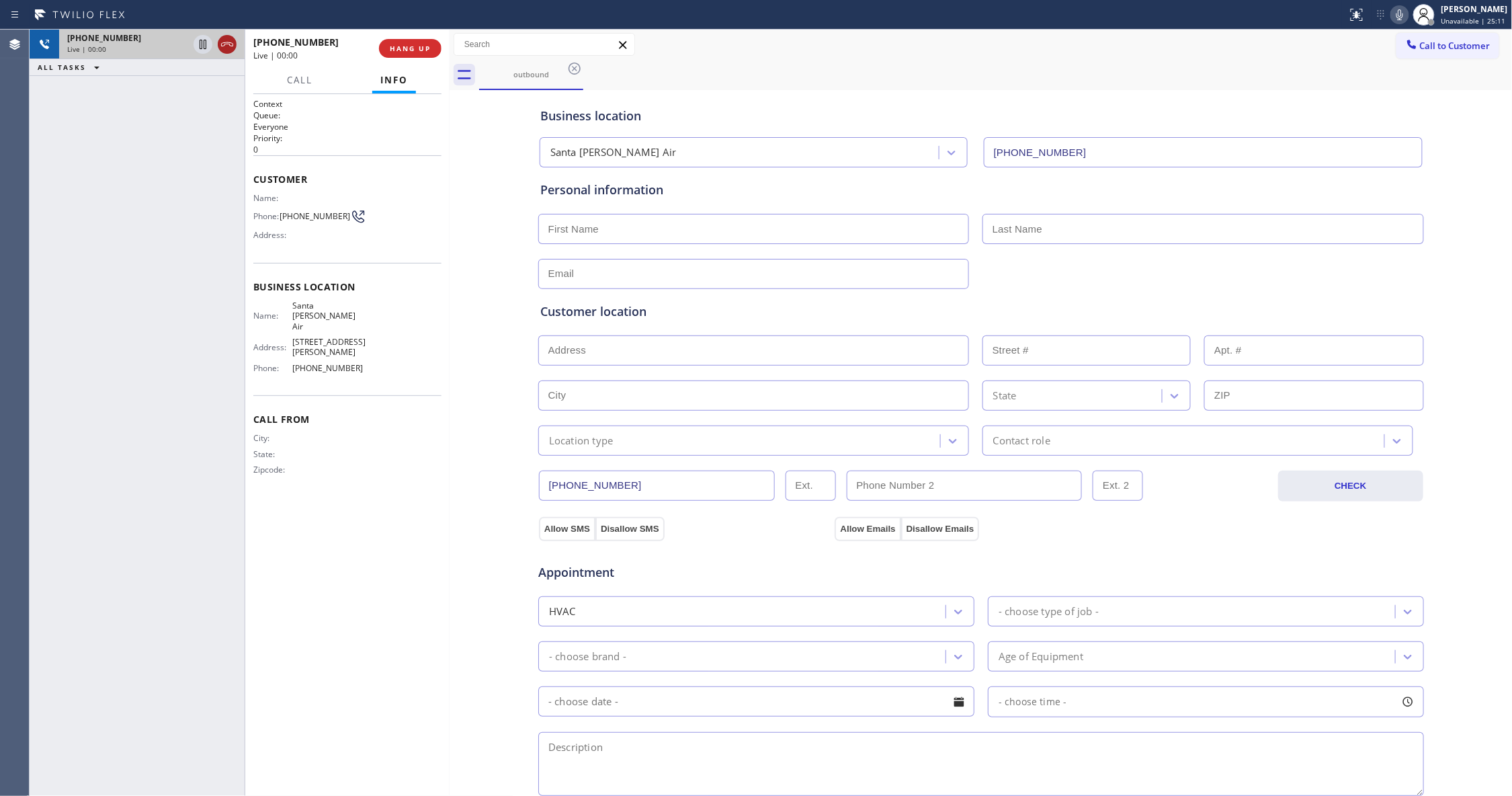
click at [229, 45] on icon at bounding box center [227, 44] width 16 height 16
click at [397, 44] on span "COMPLETE" at bounding box center [407, 49] width 46 height 10
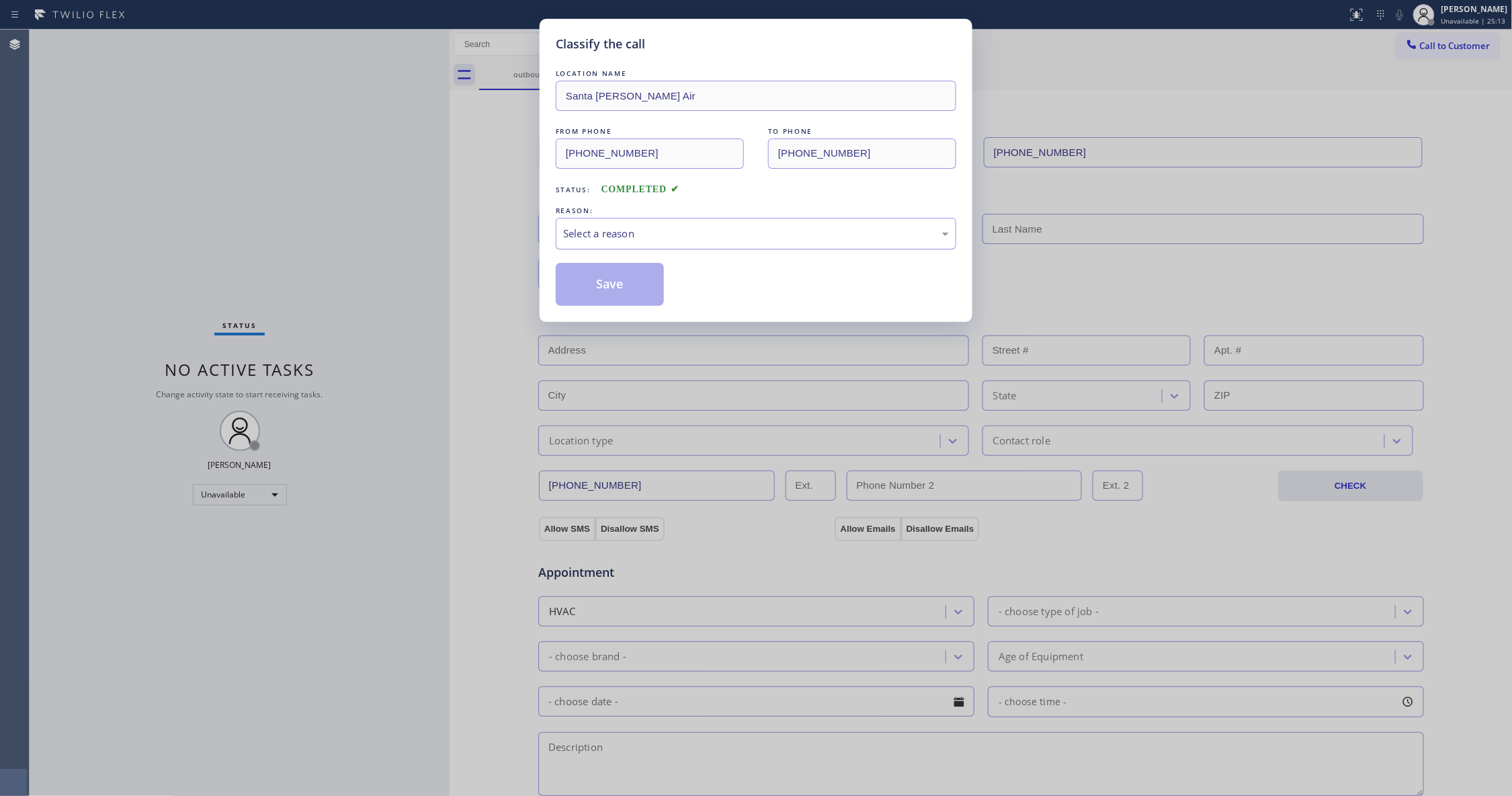
click at [624, 241] on div "Select a reason" at bounding box center [755, 233] width 386 height 15
click at [612, 287] on button "Save" at bounding box center [610, 284] width 108 height 43
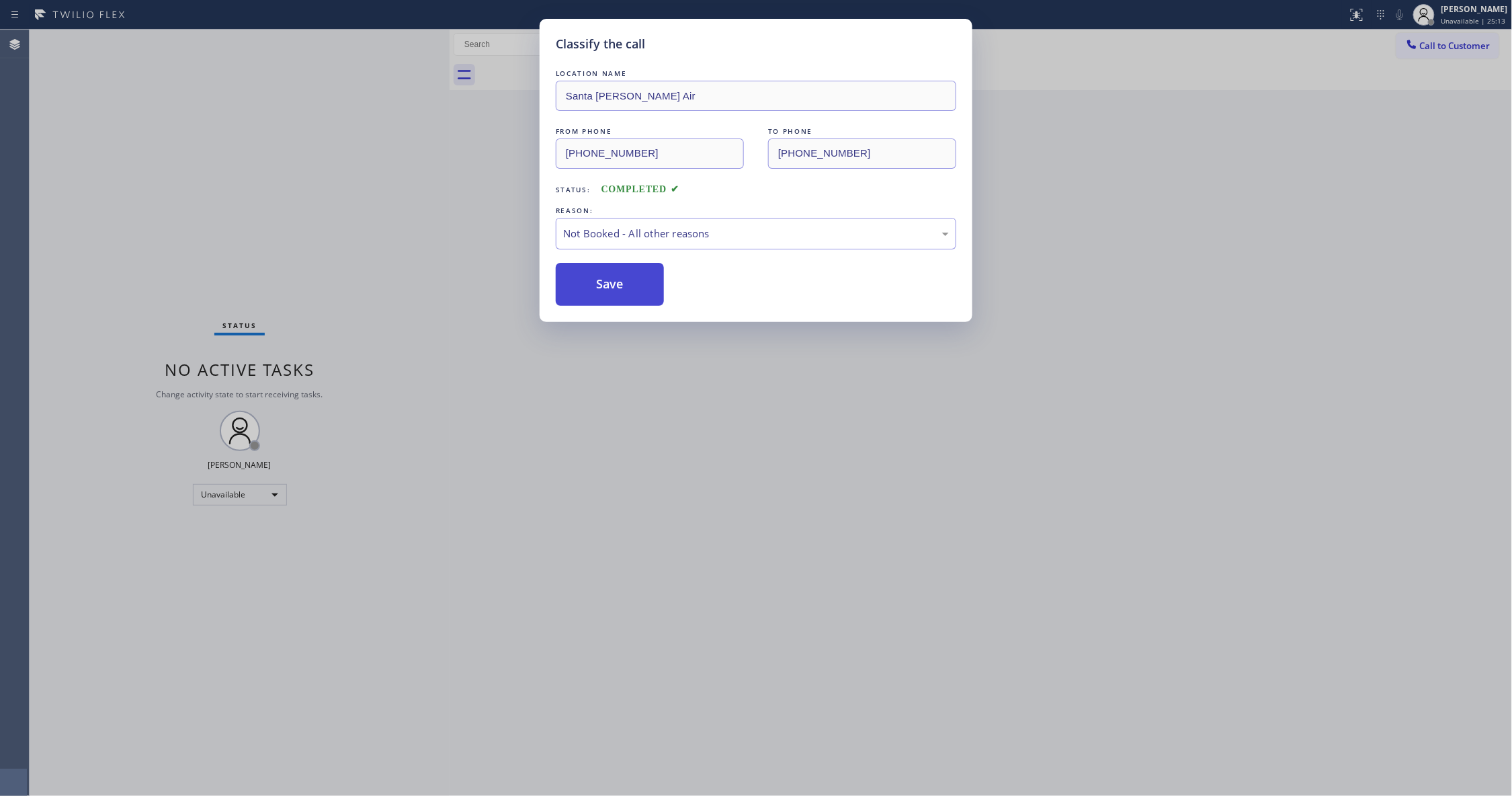
click at [612, 287] on button "Save" at bounding box center [610, 284] width 108 height 43
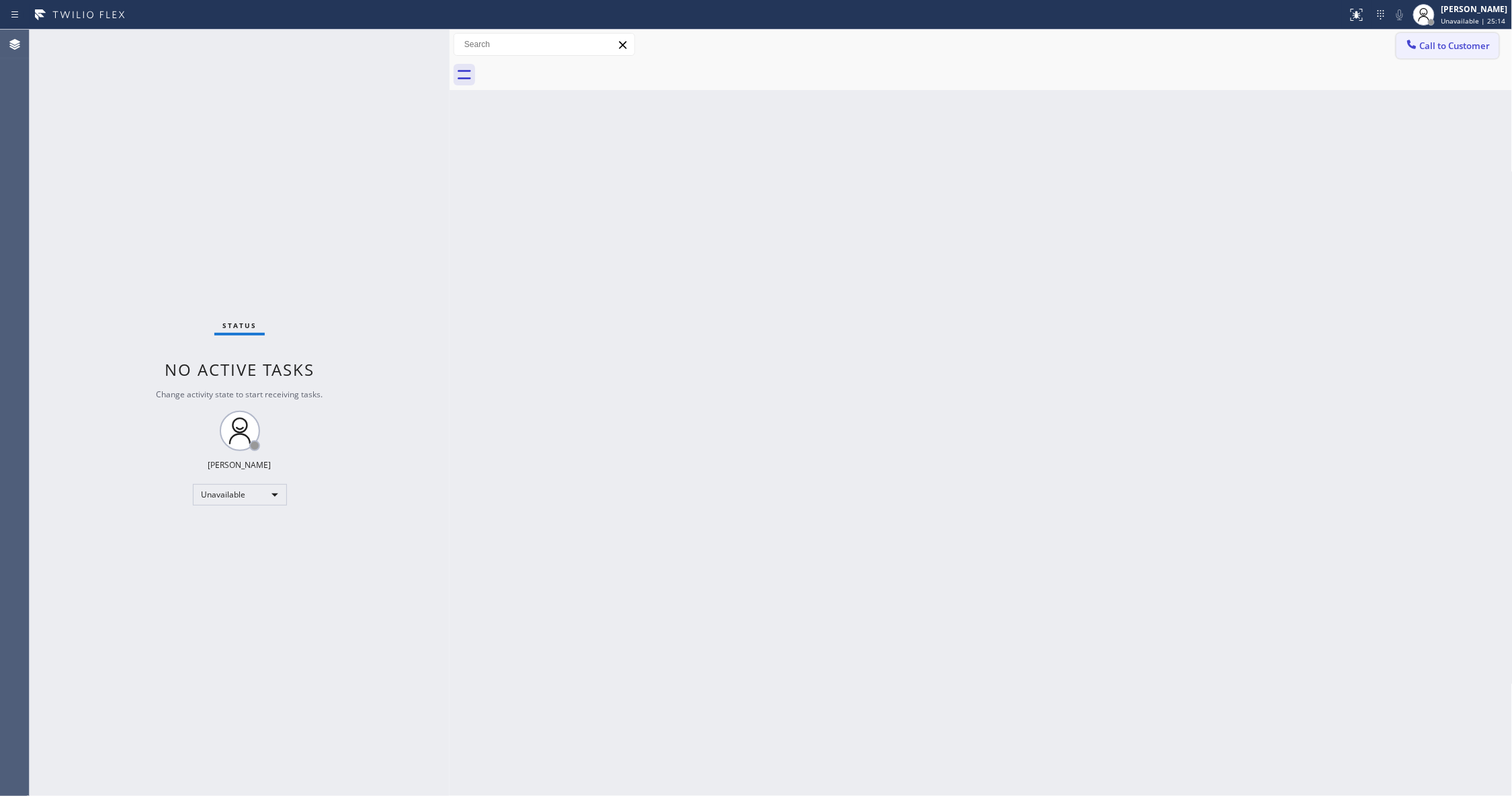
click at [1487, 45] on span "Call to Customer" at bounding box center [1455, 46] width 71 height 12
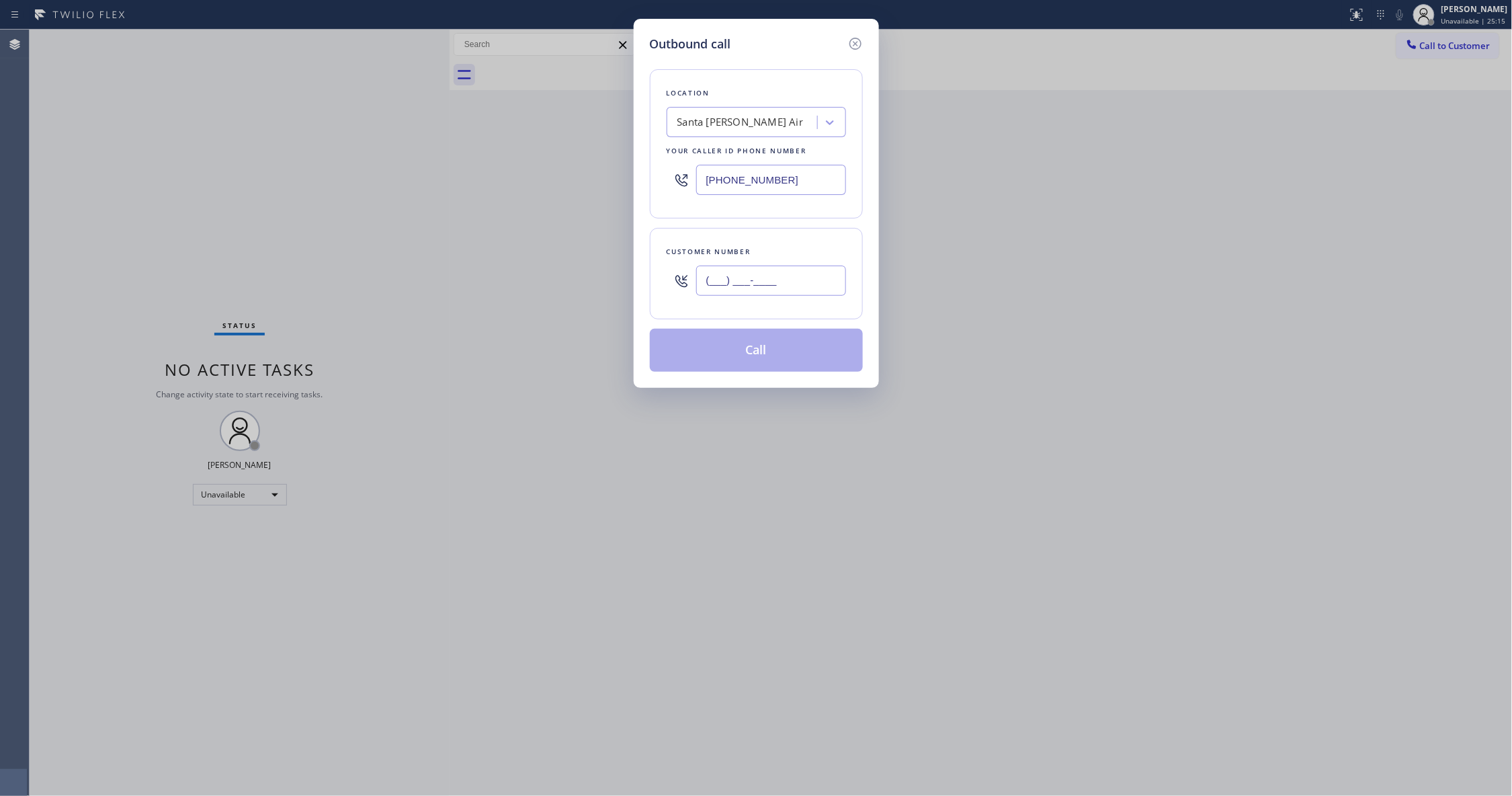
click at [794, 286] on input "(___) ___-____" at bounding box center [771, 280] width 150 height 30
paste input "740) 299-7996"
type input "[PHONE_NUMBER]"
click at [720, 356] on button "Call" at bounding box center [756, 350] width 213 height 43
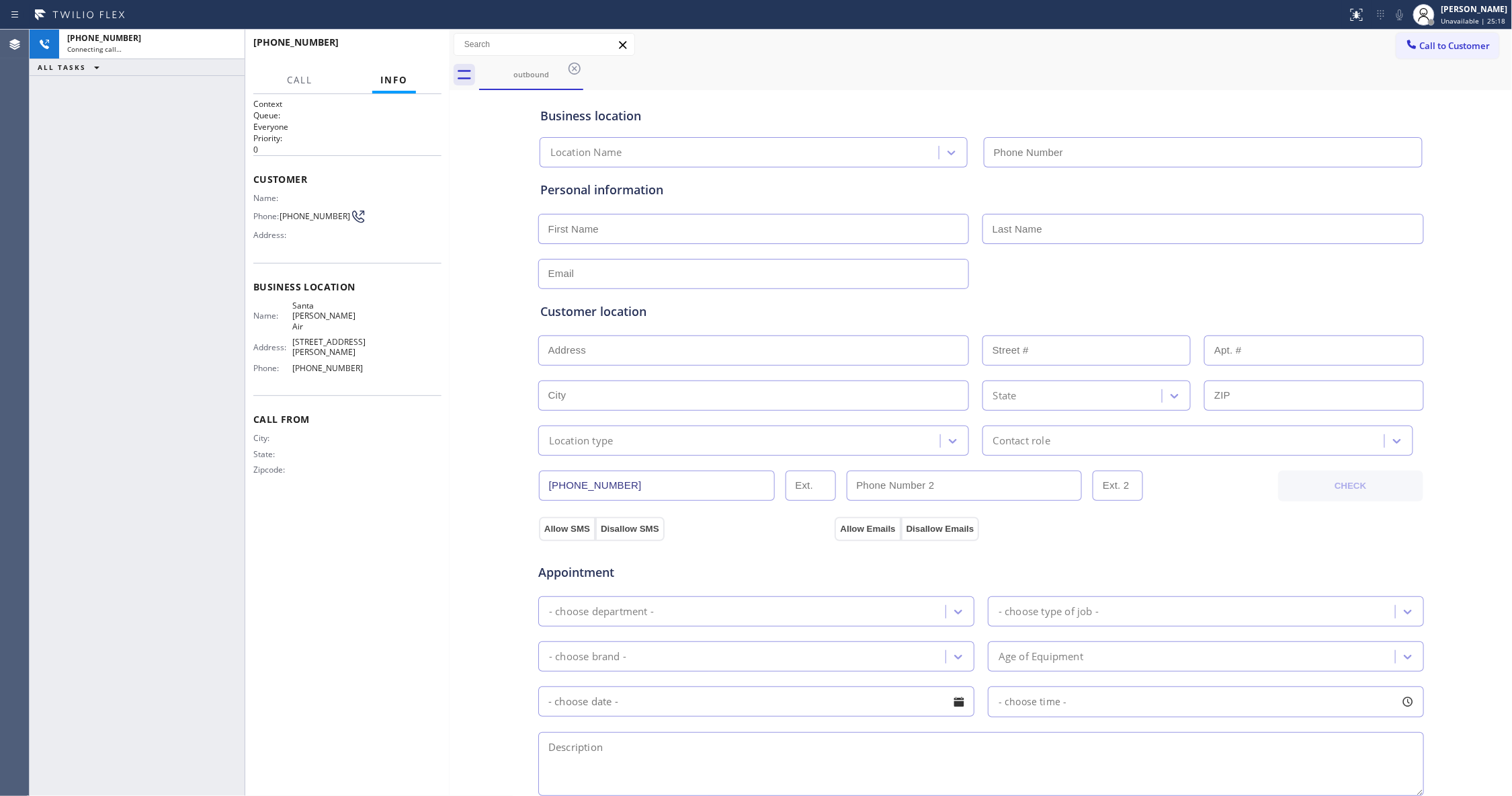
type input "[PHONE_NUMBER]"
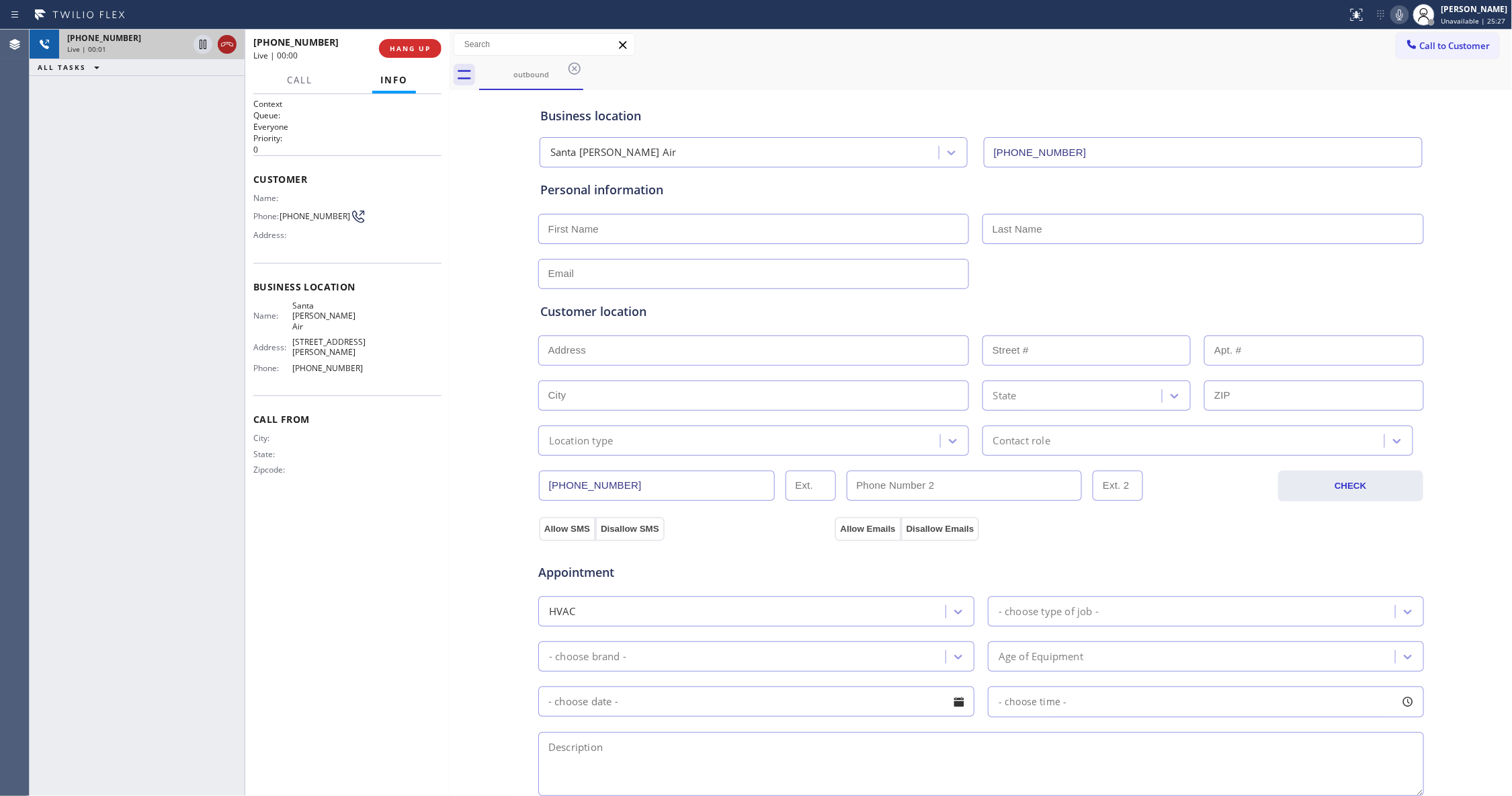
click at [222, 41] on icon at bounding box center [227, 44] width 16 height 16
click at [390, 54] on button "COMPLETE" at bounding box center [408, 48] width 68 height 19
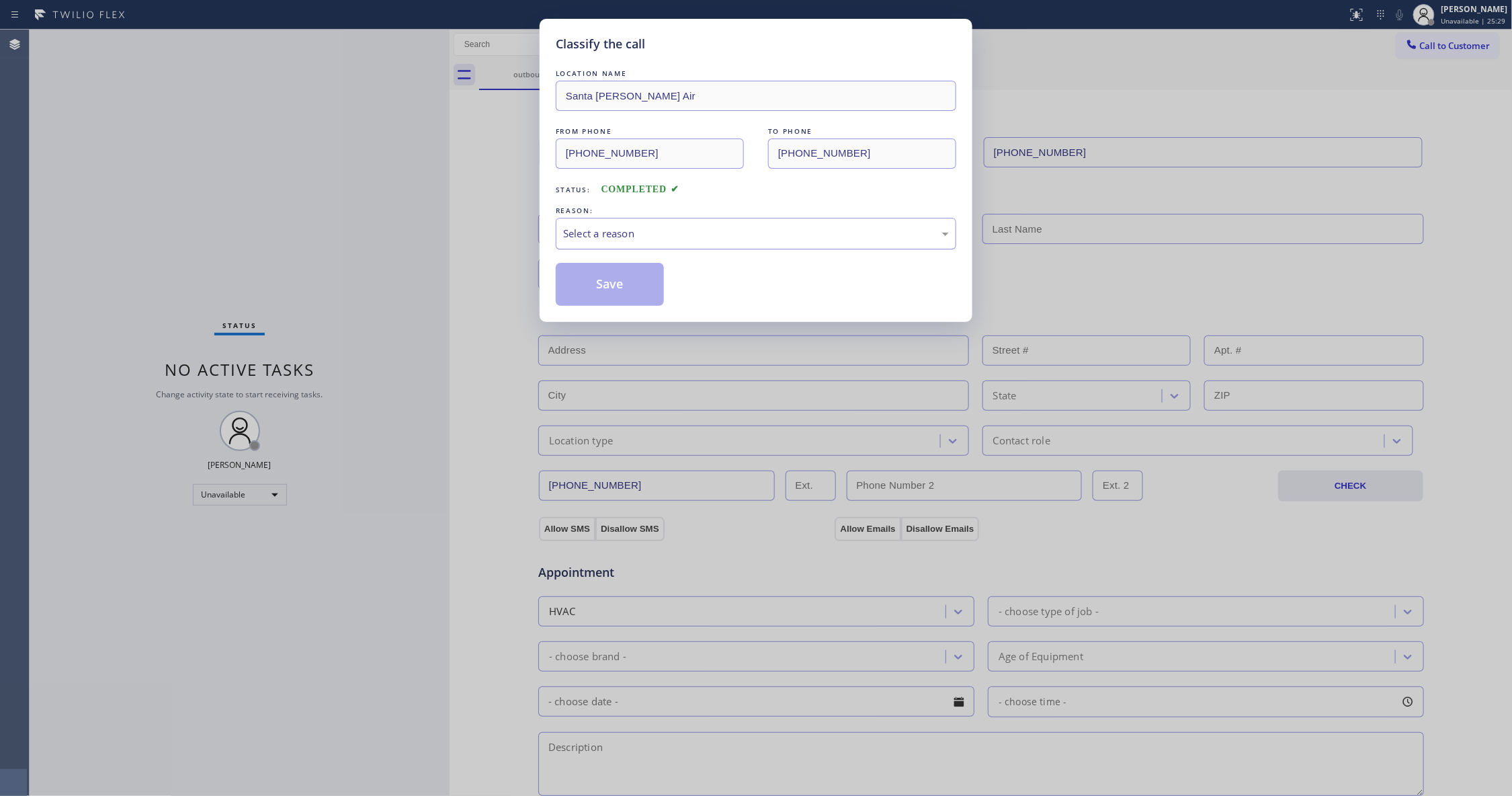
click at [614, 229] on div "Select a reason" at bounding box center [755, 233] width 386 height 15
click at [592, 294] on button "Save" at bounding box center [610, 284] width 108 height 43
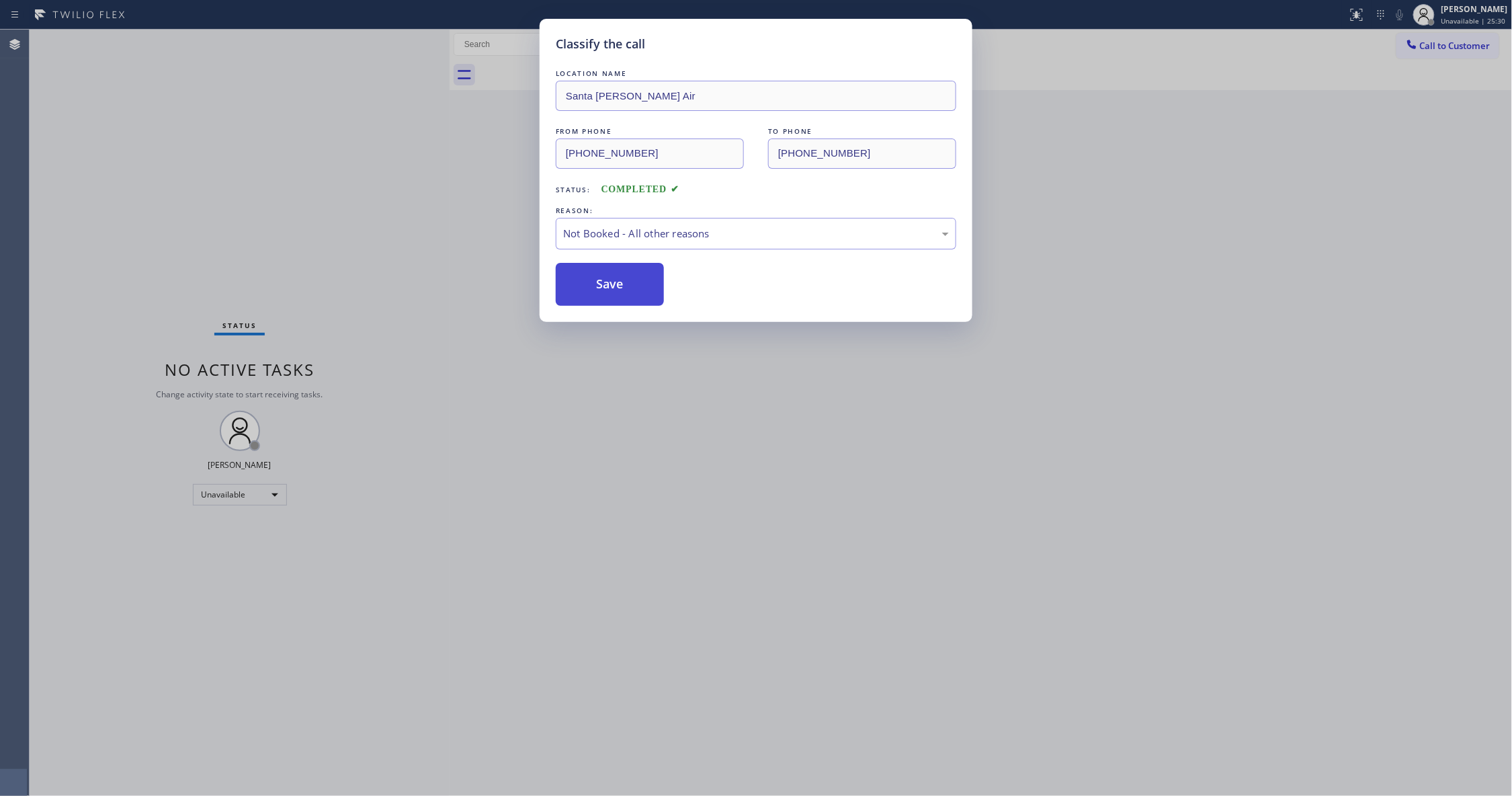
click at [592, 294] on button "Save" at bounding box center [610, 284] width 108 height 43
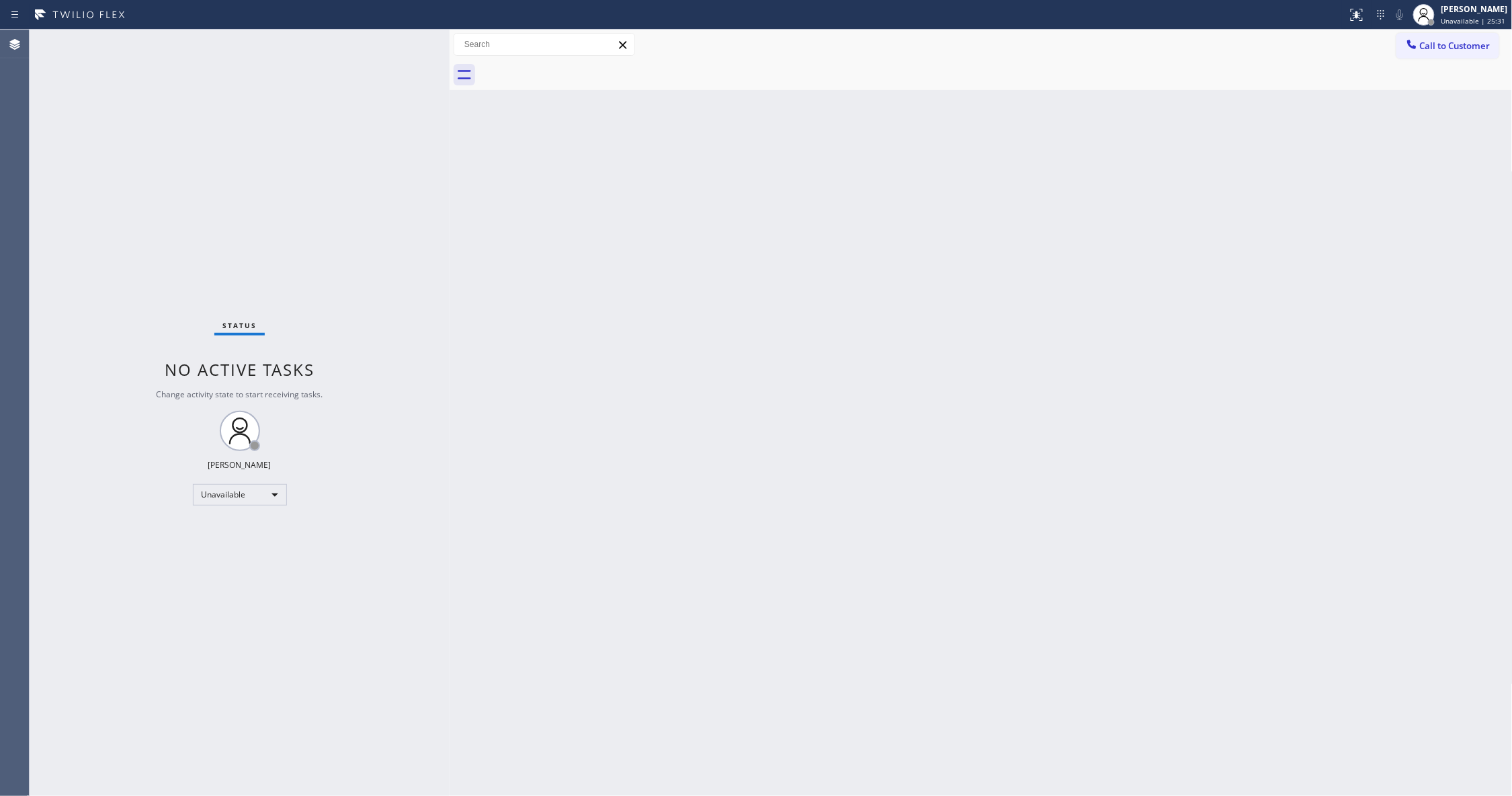
drag, startPoint x: 1474, startPoint y: 52, endPoint x: 1396, endPoint y: 70, distance: 80.0
click at [1456, 52] on button "Call to Customer" at bounding box center [1448, 45] width 103 height 25
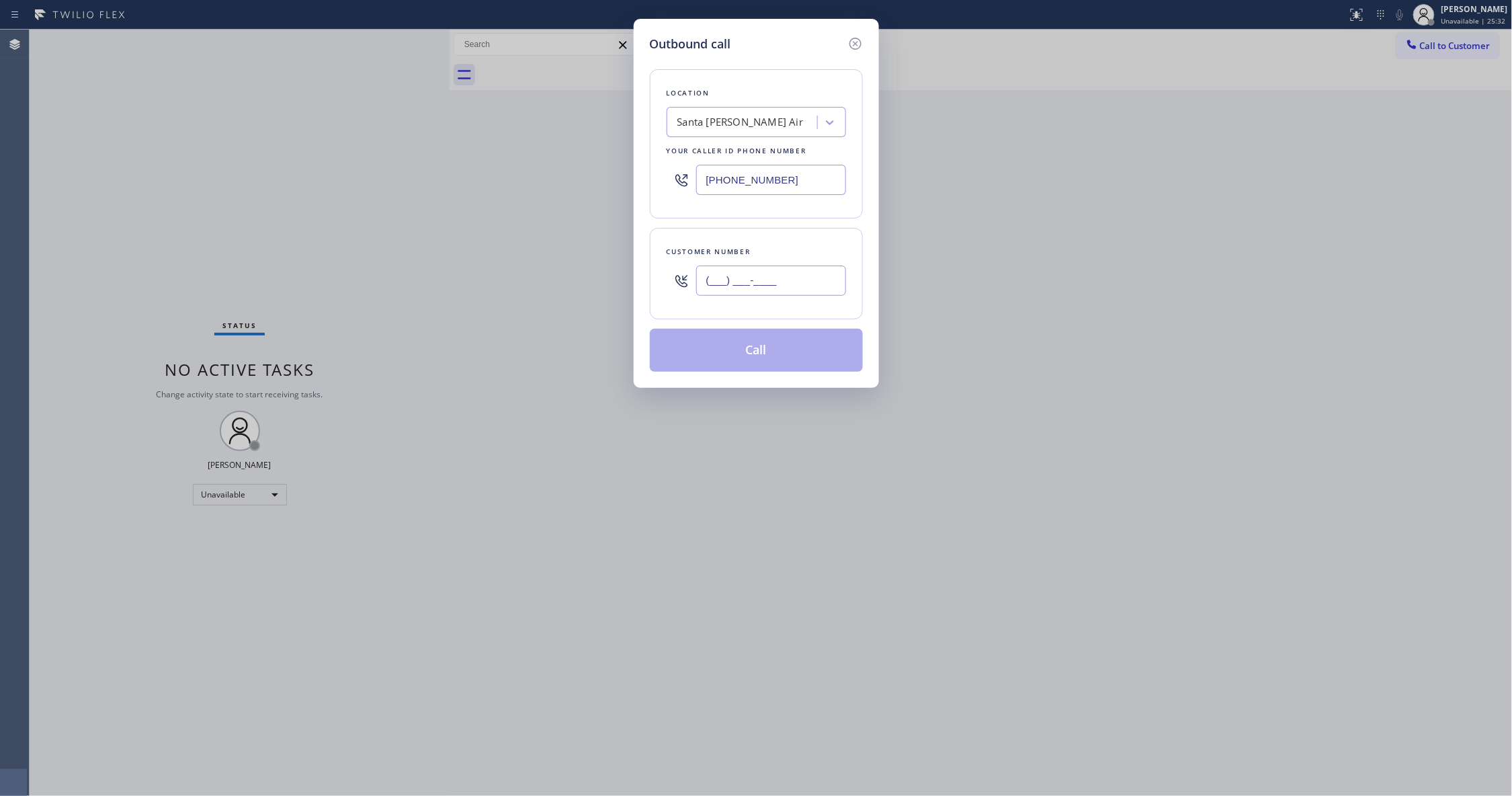
click at [815, 280] on input "(___) ___-____" at bounding box center [771, 280] width 150 height 30
paste input "740) 299-7996"
type input "[PHONE_NUMBER]"
click at [761, 355] on button "Call" at bounding box center [756, 350] width 213 height 43
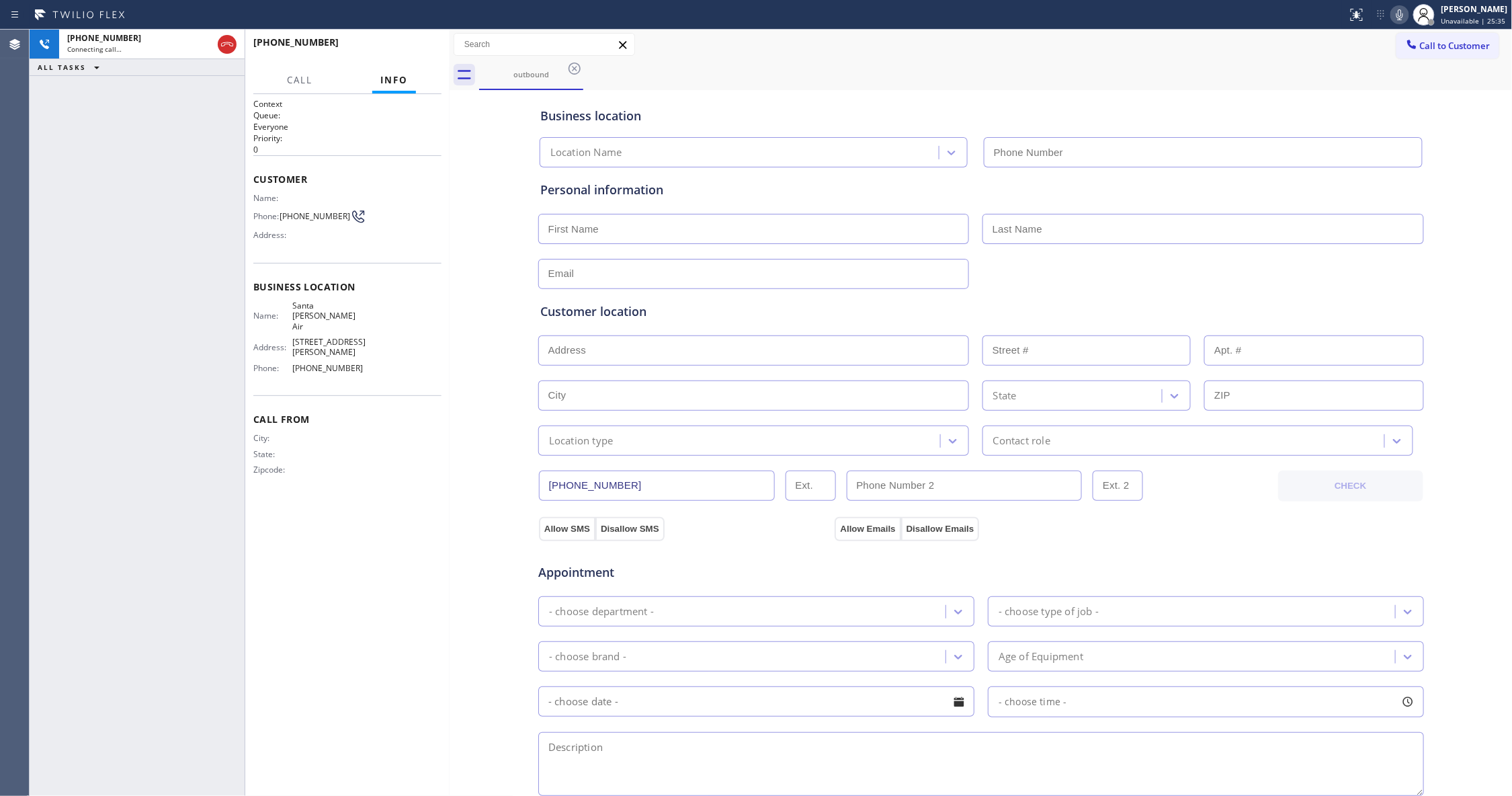
type input "[PHONE_NUMBER]"
click at [412, 47] on span "HANG UP" at bounding box center [410, 49] width 41 height 10
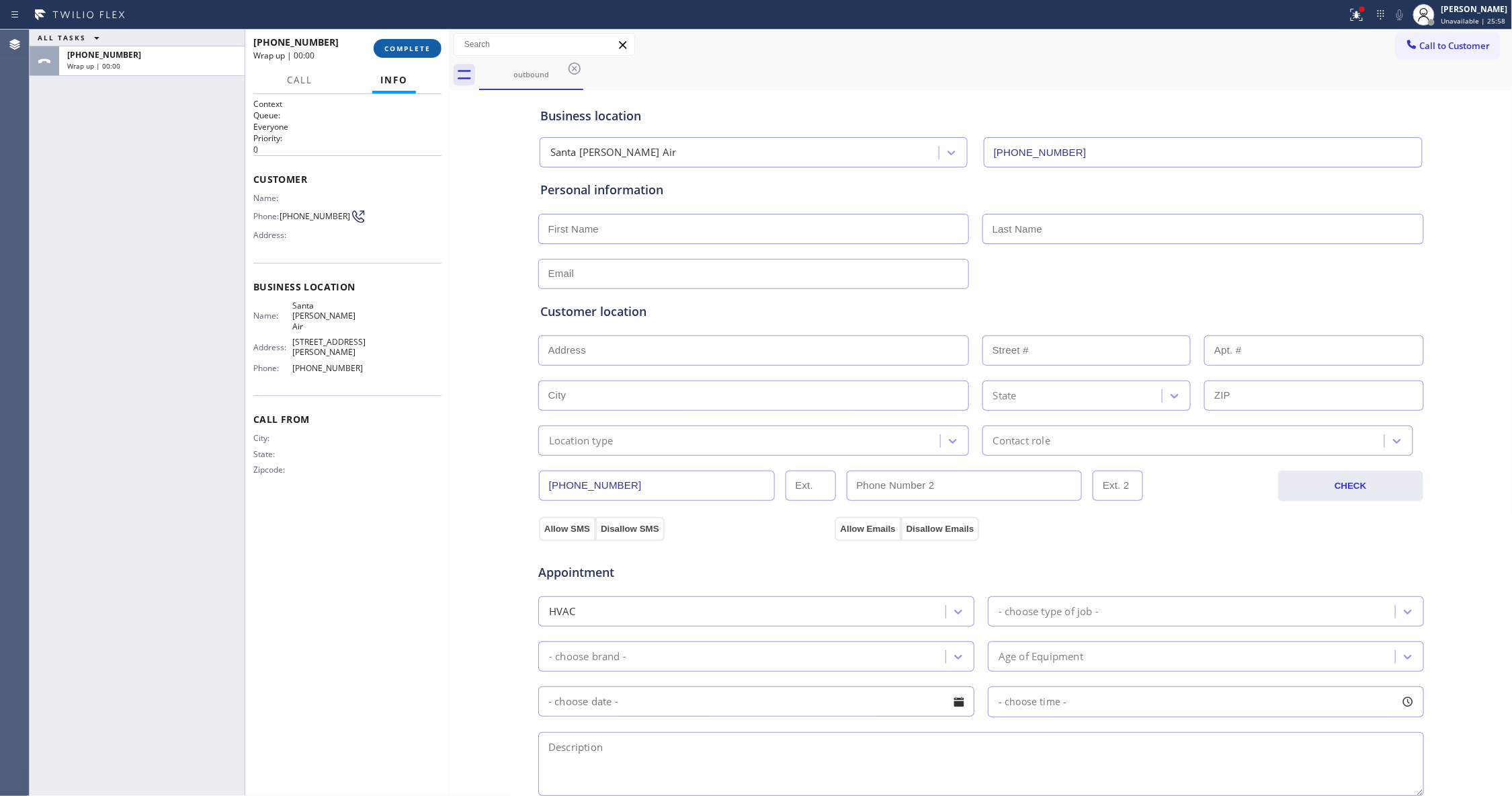
click at [412, 47] on span "COMPLETE" at bounding box center [407, 49] width 46 height 10
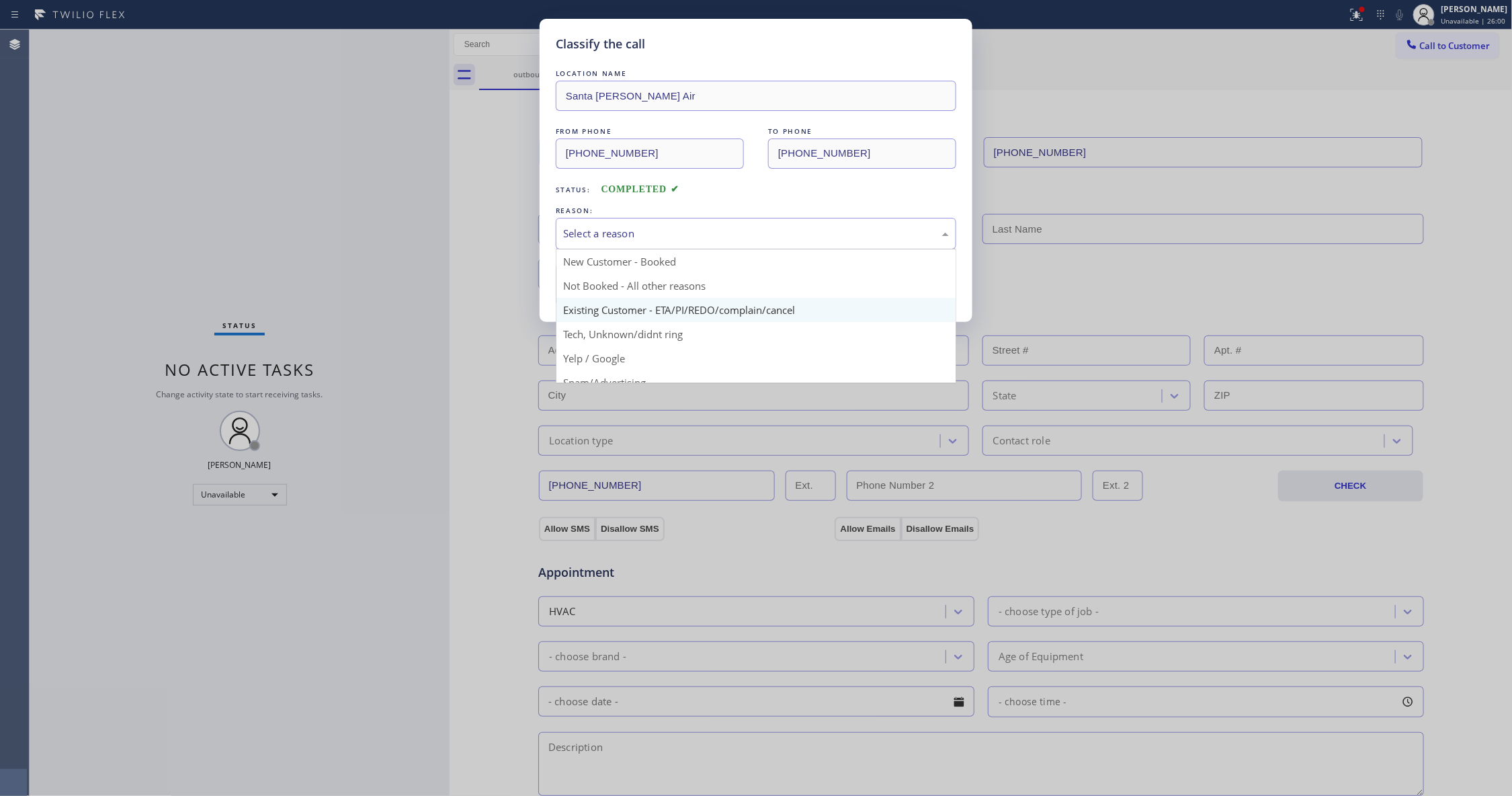
drag, startPoint x: 616, startPoint y: 224, endPoint x: 606, endPoint y: 304, distance: 80.6
click at [616, 224] on div "Select a reason" at bounding box center [756, 234] width 401 height 32
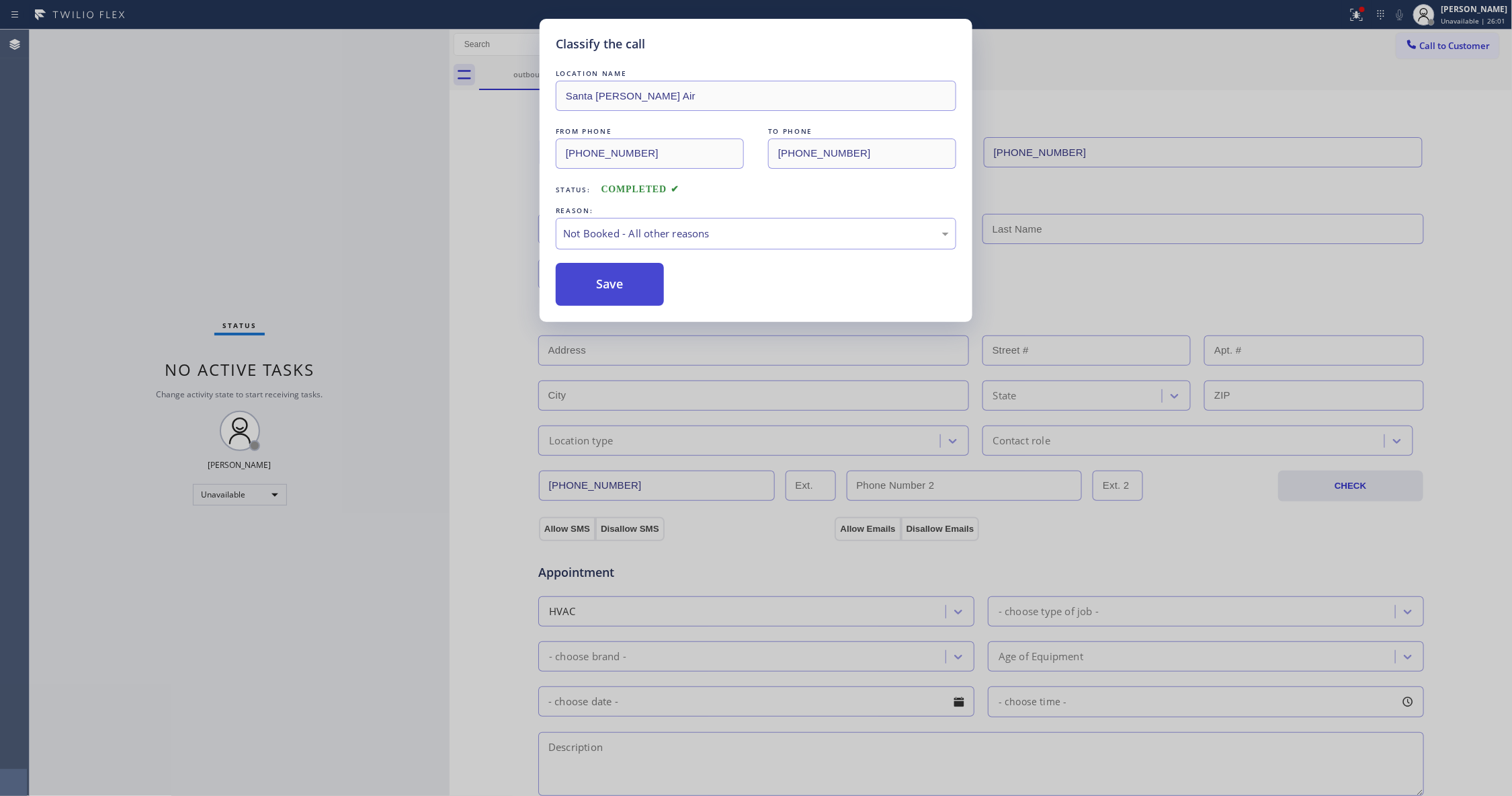
click at [597, 293] on button "Save" at bounding box center [610, 284] width 108 height 43
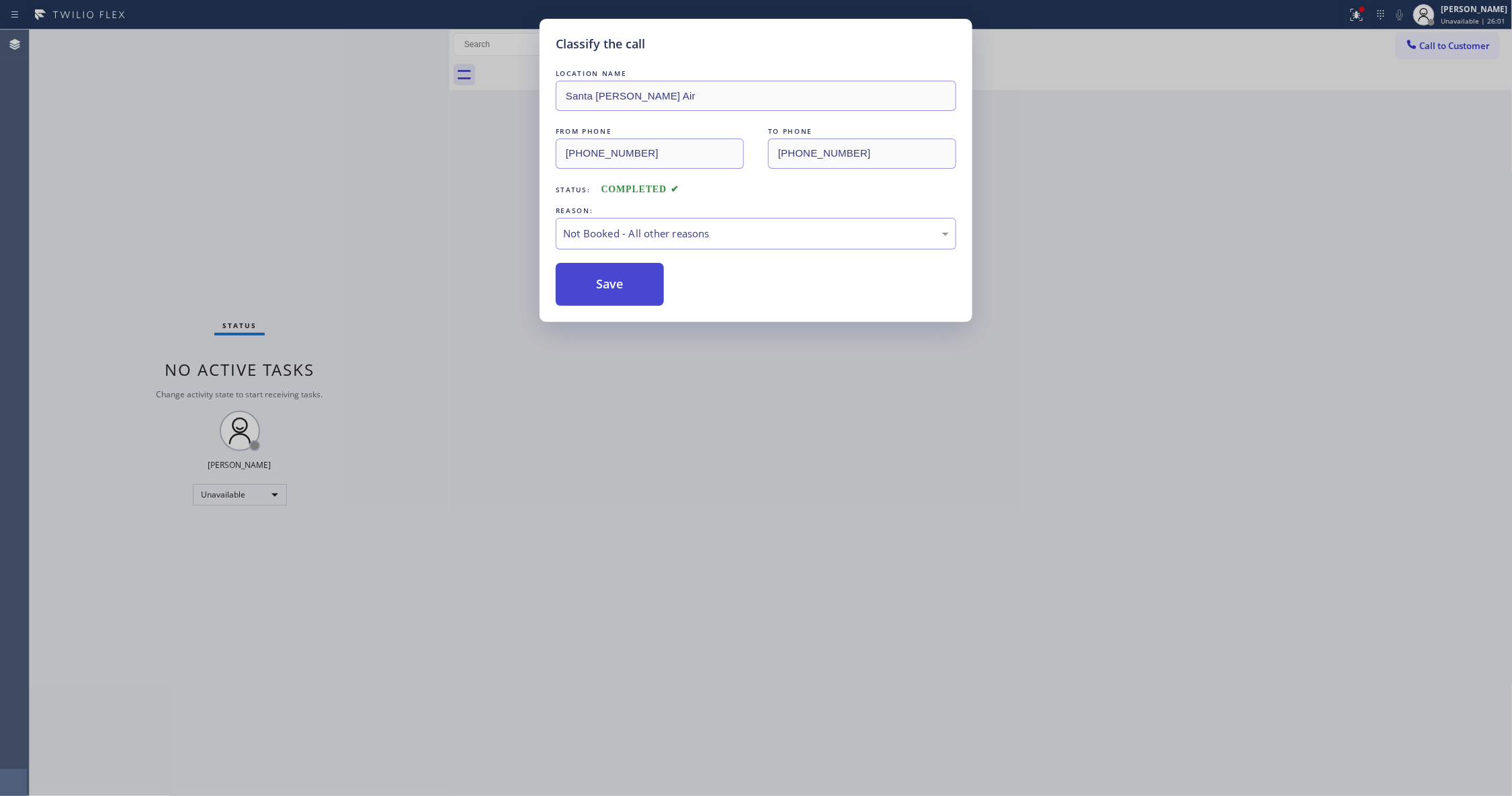
click at [597, 291] on button "Save" at bounding box center [610, 284] width 108 height 43
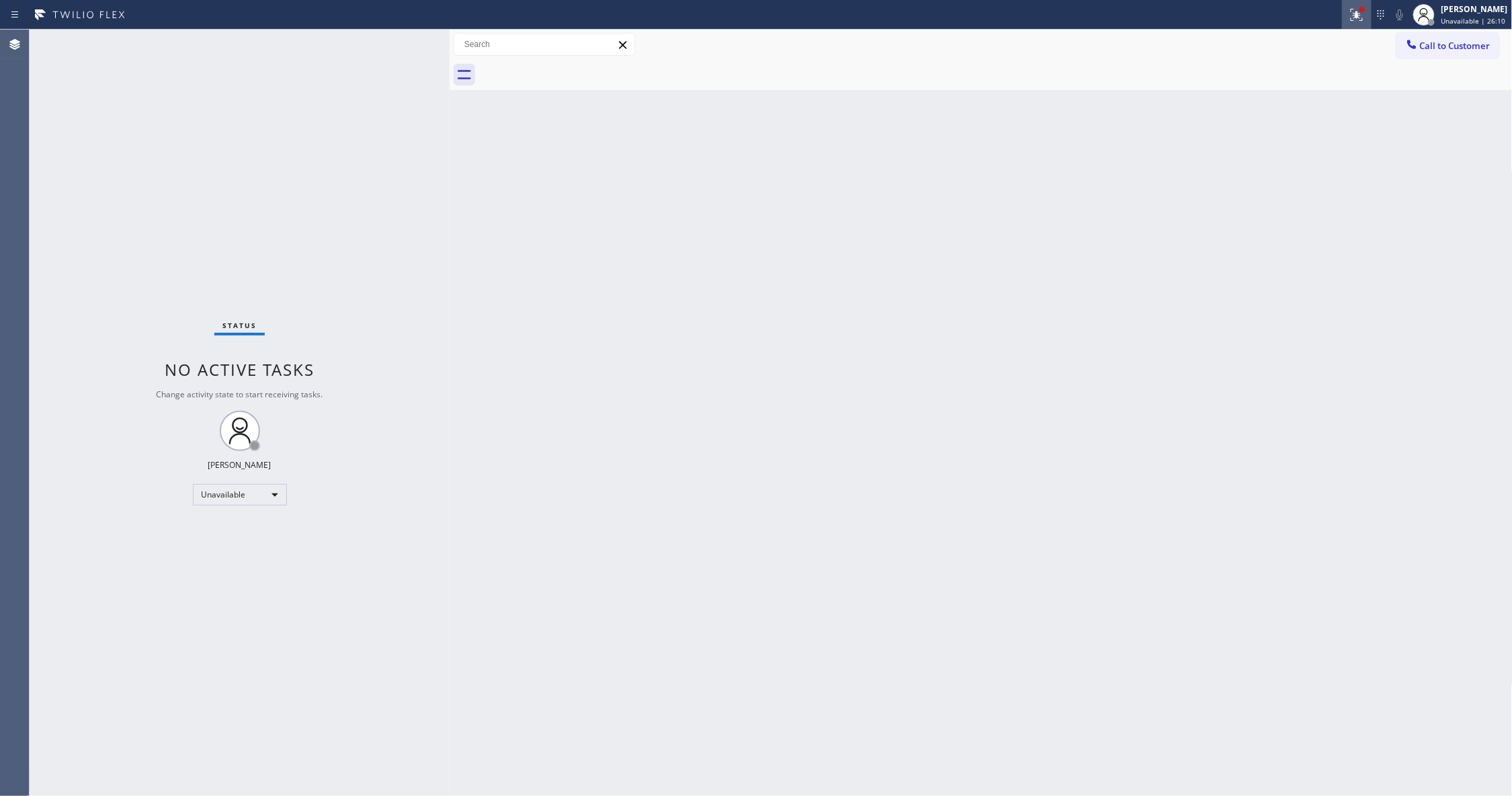
click at [1348, 16] on icon at bounding box center [1356, 14] width 16 height 16
drag, startPoint x: 1293, startPoint y: 176, endPoint x: 1406, endPoint y: 93, distance: 140.2
click at [1293, 168] on button "Clear issues" at bounding box center [1268, 175] width 157 height 19
click at [1442, 49] on button "Call to Customer" at bounding box center [1448, 45] width 103 height 25
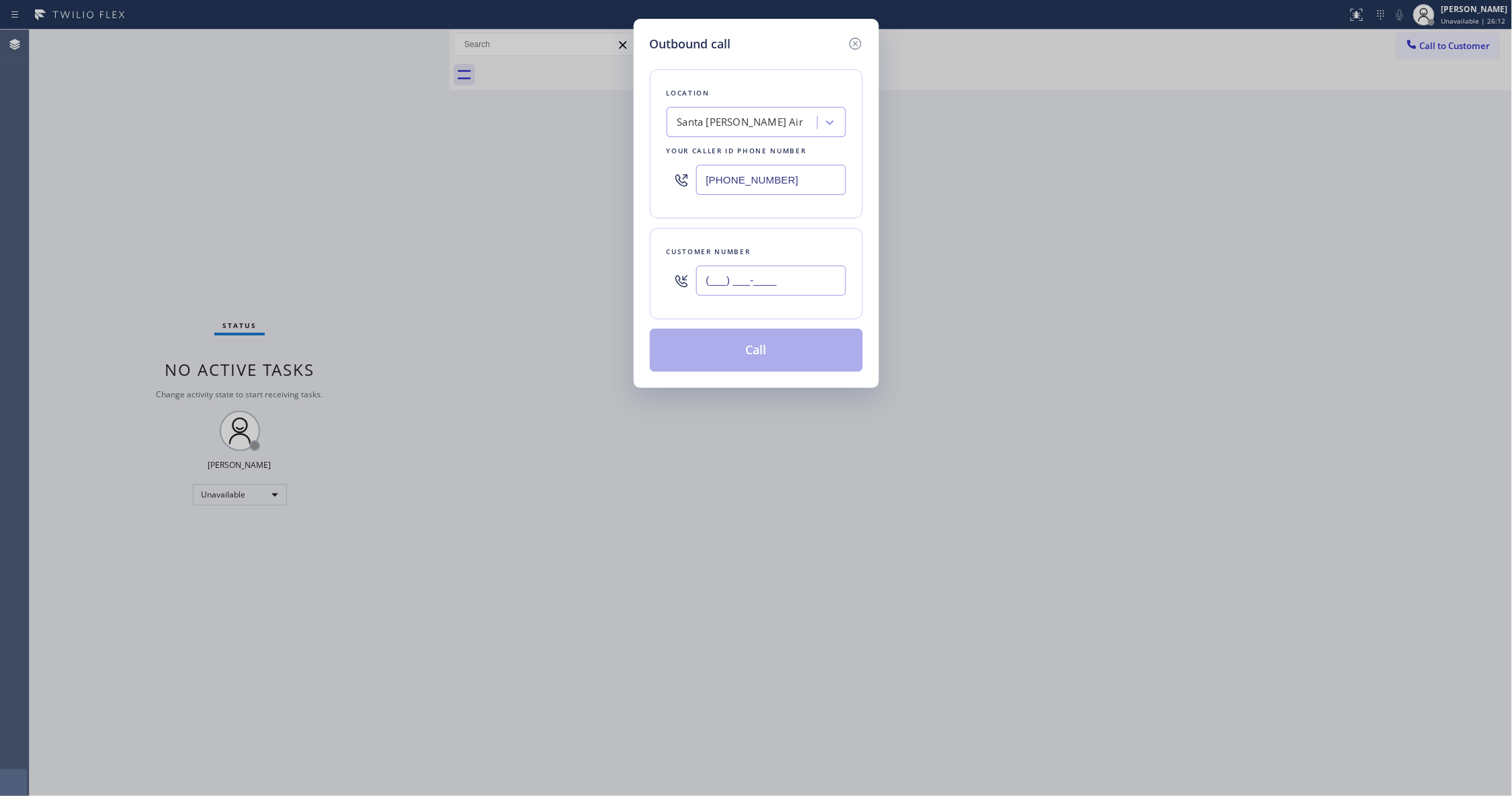
click at [813, 267] on input "(___) ___-____" at bounding box center [771, 280] width 150 height 30
paste input "740) 299-7996"
type input "[PHONE_NUMBER]"
click at [758, 353] on button "Call" at bounding box center [756, 350] width 213 height 43
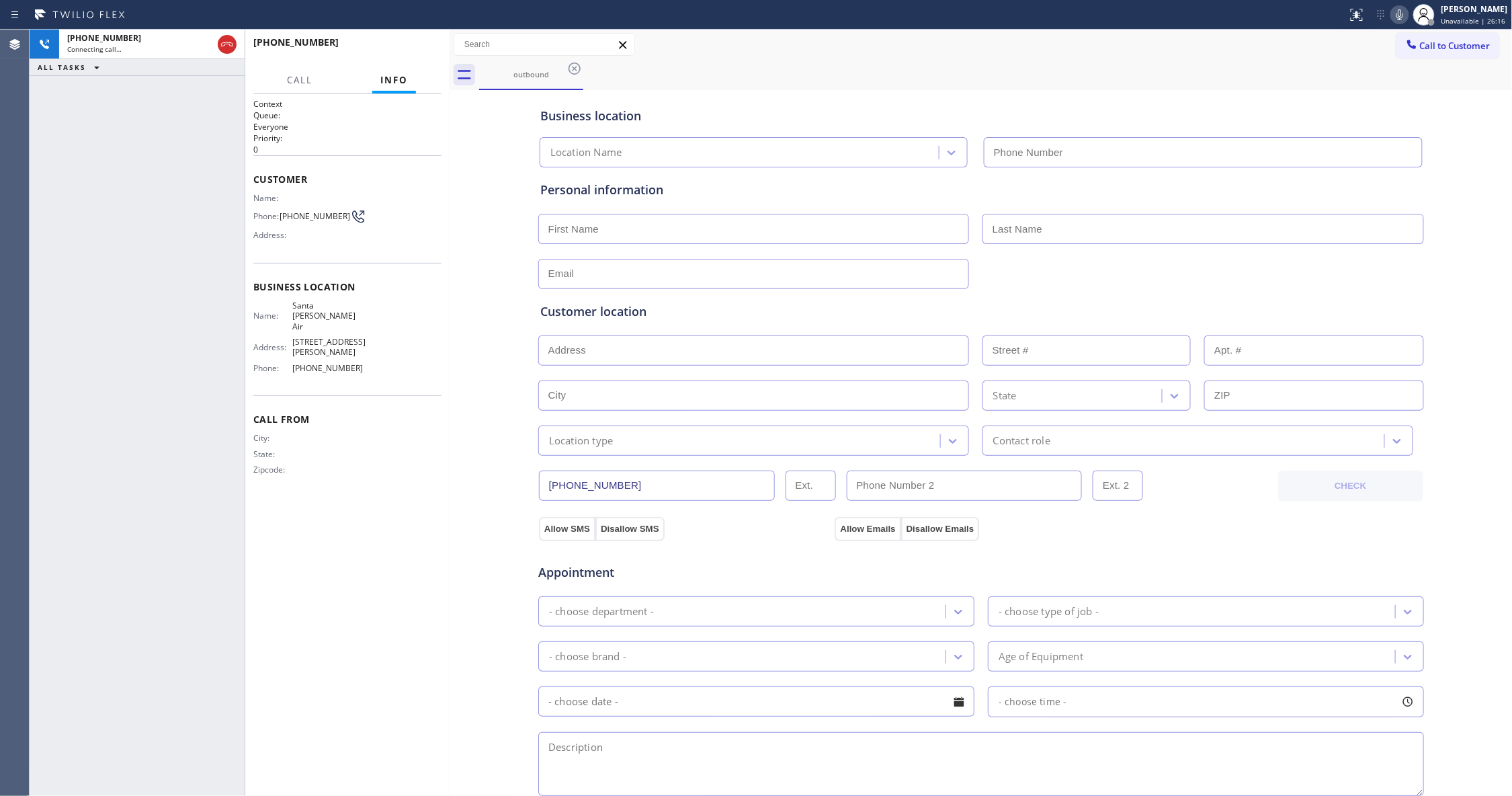
type input "[PHONE_NUMBER]"
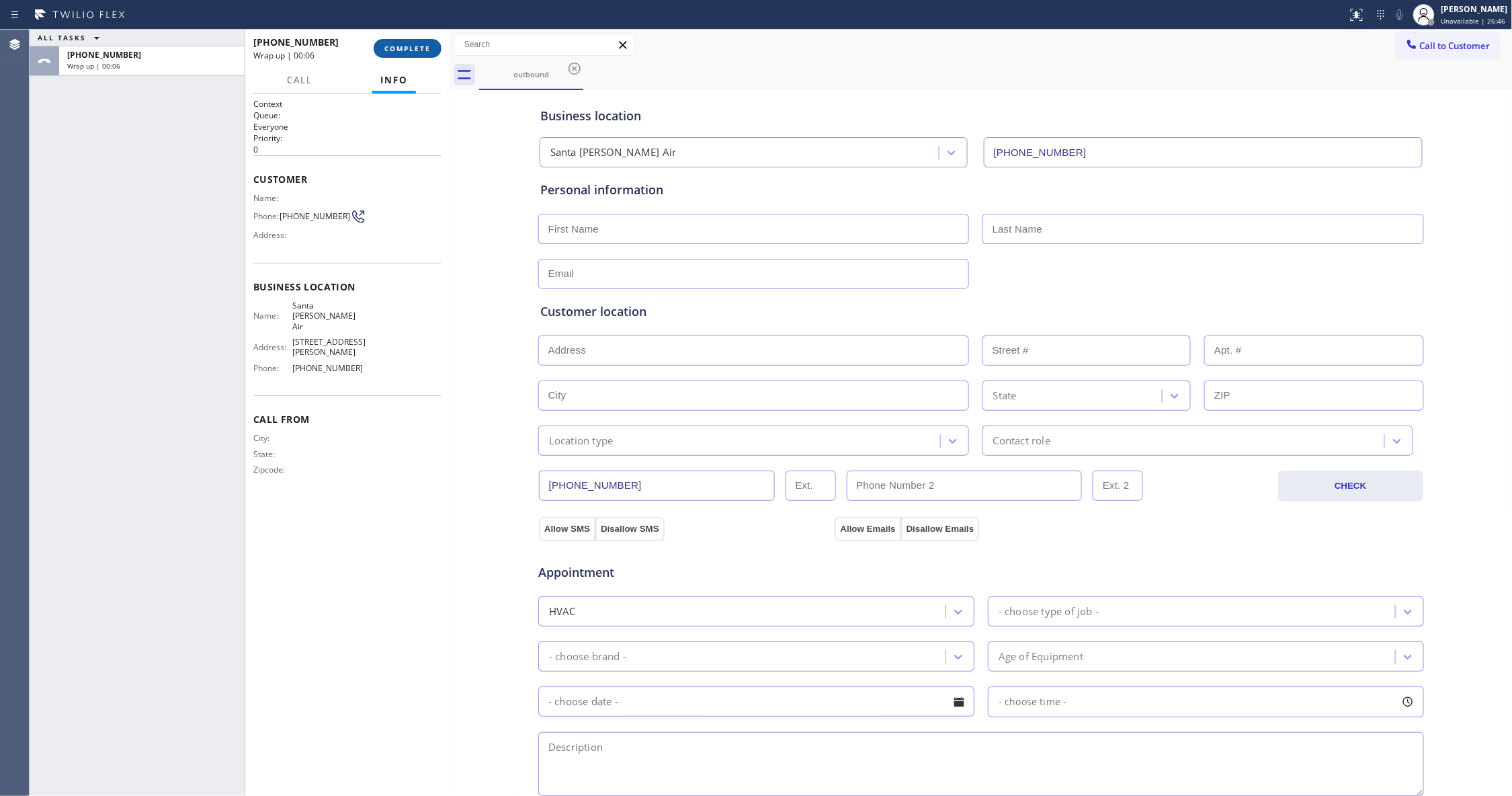
click at [426, 54] on button "COMPLETE" at bounding box center [408, 48] width 68 height 19
click at [425, 59] on div "[PHONE_NUMBER] Wrap up | 00:06 COMPLETE" at bounding box center [348, 48] width 188 height 35
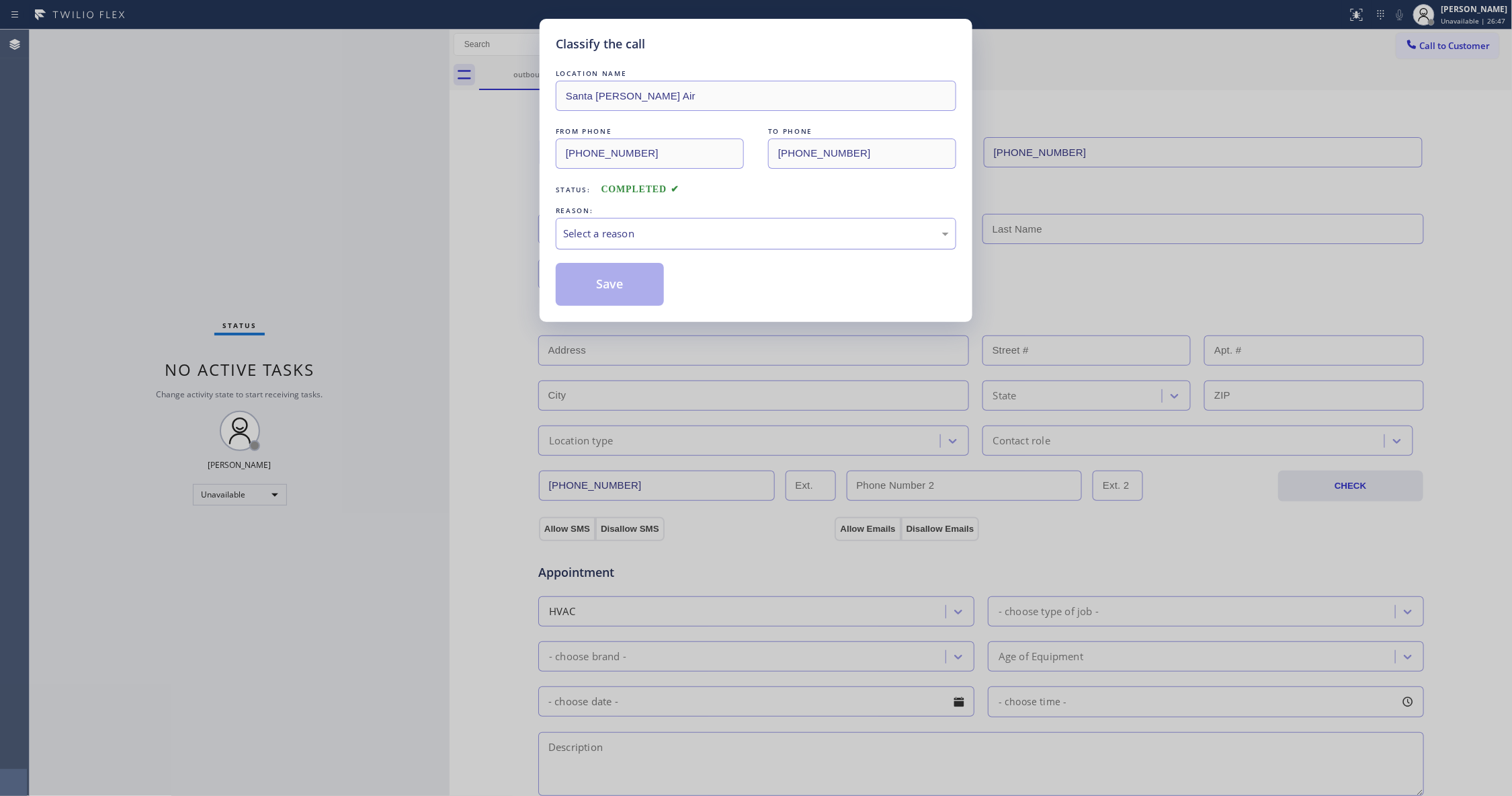
click at [611, 236] on div "Select a reason" at bounding box center [755, 233] width 386 height 15
click at [611, 277] on button "Save" at bounding box center [610, 284] width 108 height 43
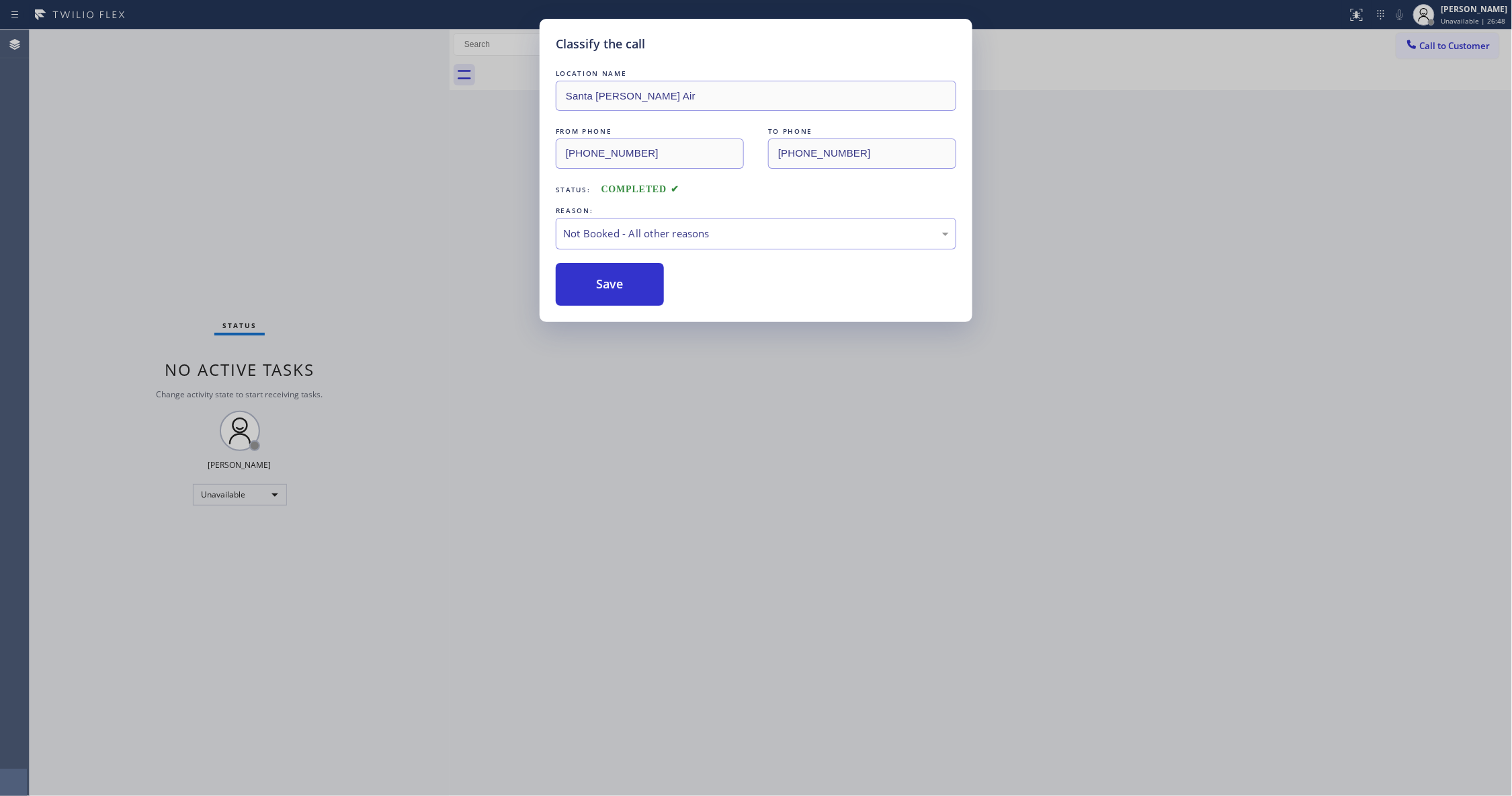
click at [611, 277] on button "Save" at bounding box center [610, 284] width 108 height 43
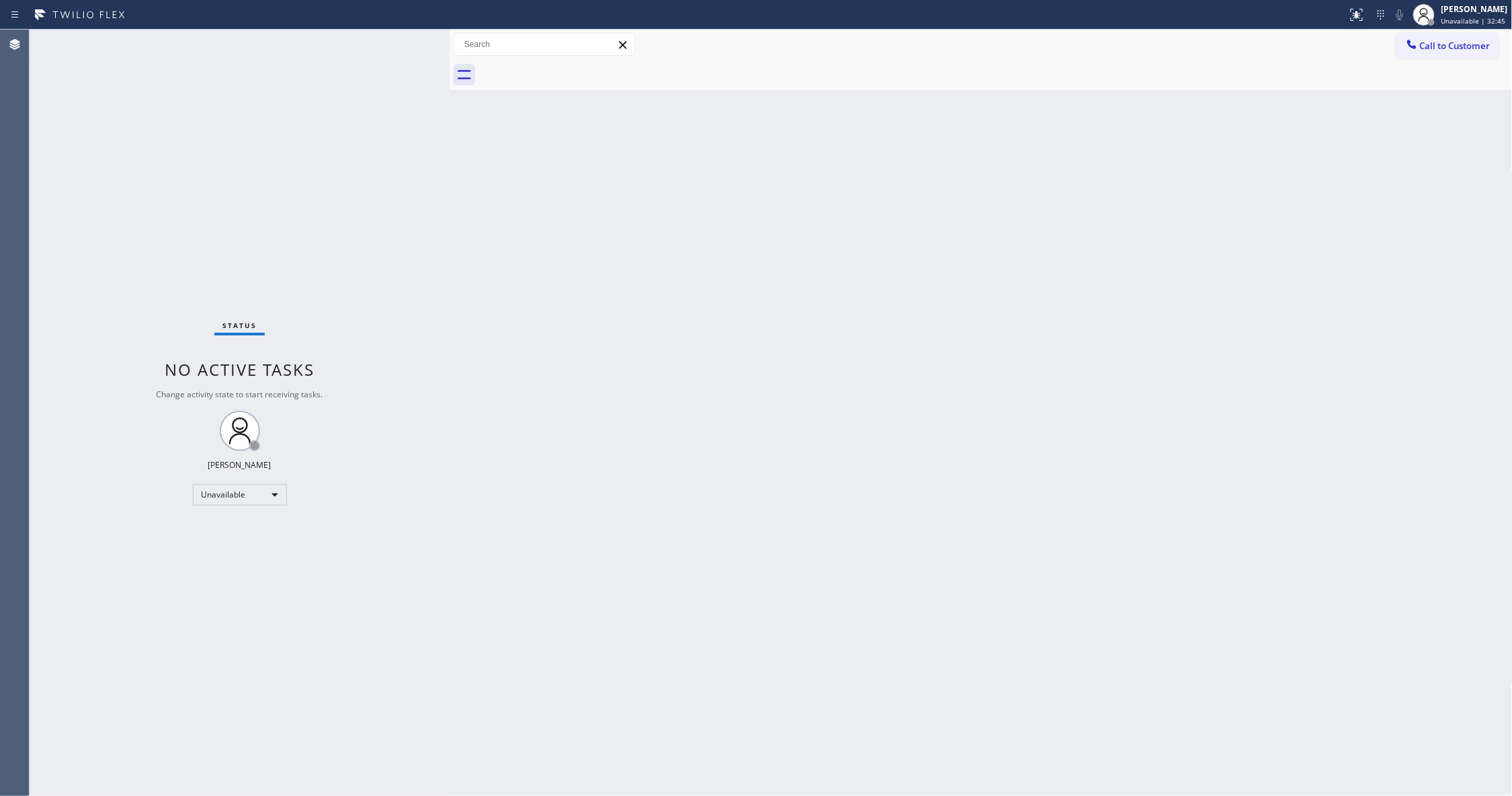
click at [542, 443] on div "Back to Dashboard Change Sender ID Customers Technicians Select a contact Outbo…" at bounding box center [981, 412] width 1063 height 766
drag, startPoint x: 234, startPoint y: 170, endPoint x: 500, endPoint y: 219, distance: 270.5
click at [234, 170] on div "Status No active tasks Change activity state to start receiving tasks. [PERSON_…" at bounding box center [239, 412] width 420 height 766
drag, startPoint x: 1474, startPoint y: 44, endPoint x: 1114, endPoint y: 173, distance: 382.4
click at [1465, 45] on span "Call to Customer" at bounding box center [1455, 46] width 71 height 12
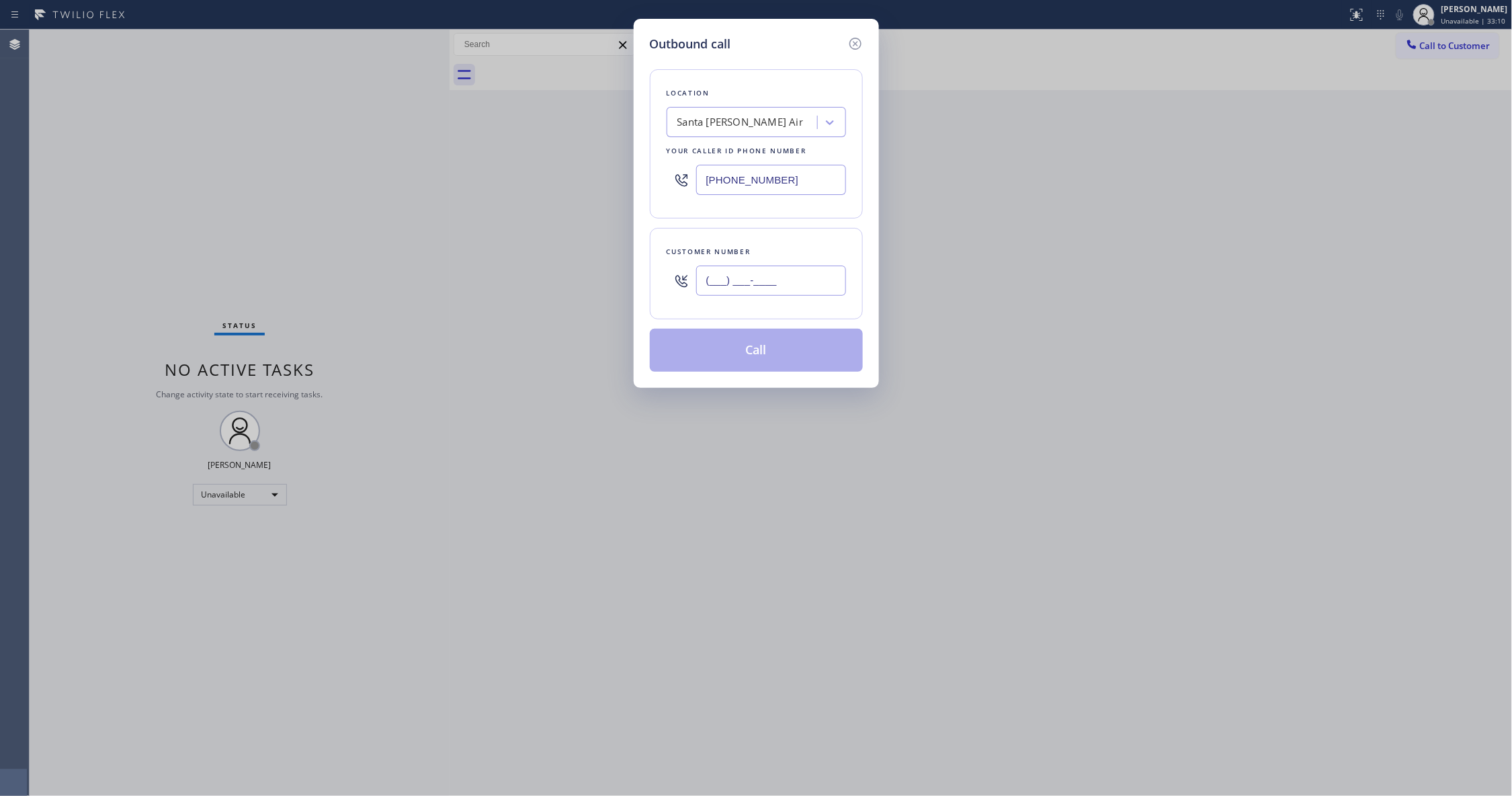
click at [745, 289] on input "(___) ___-____" at bounding box center [771, 280] width 150 height 30
paste input "740) 299-7996"
type input "[PHONE_NUMBER]"
click at [788, 351] on button "Call" at bounding box center [756, 350] width 213 height 43
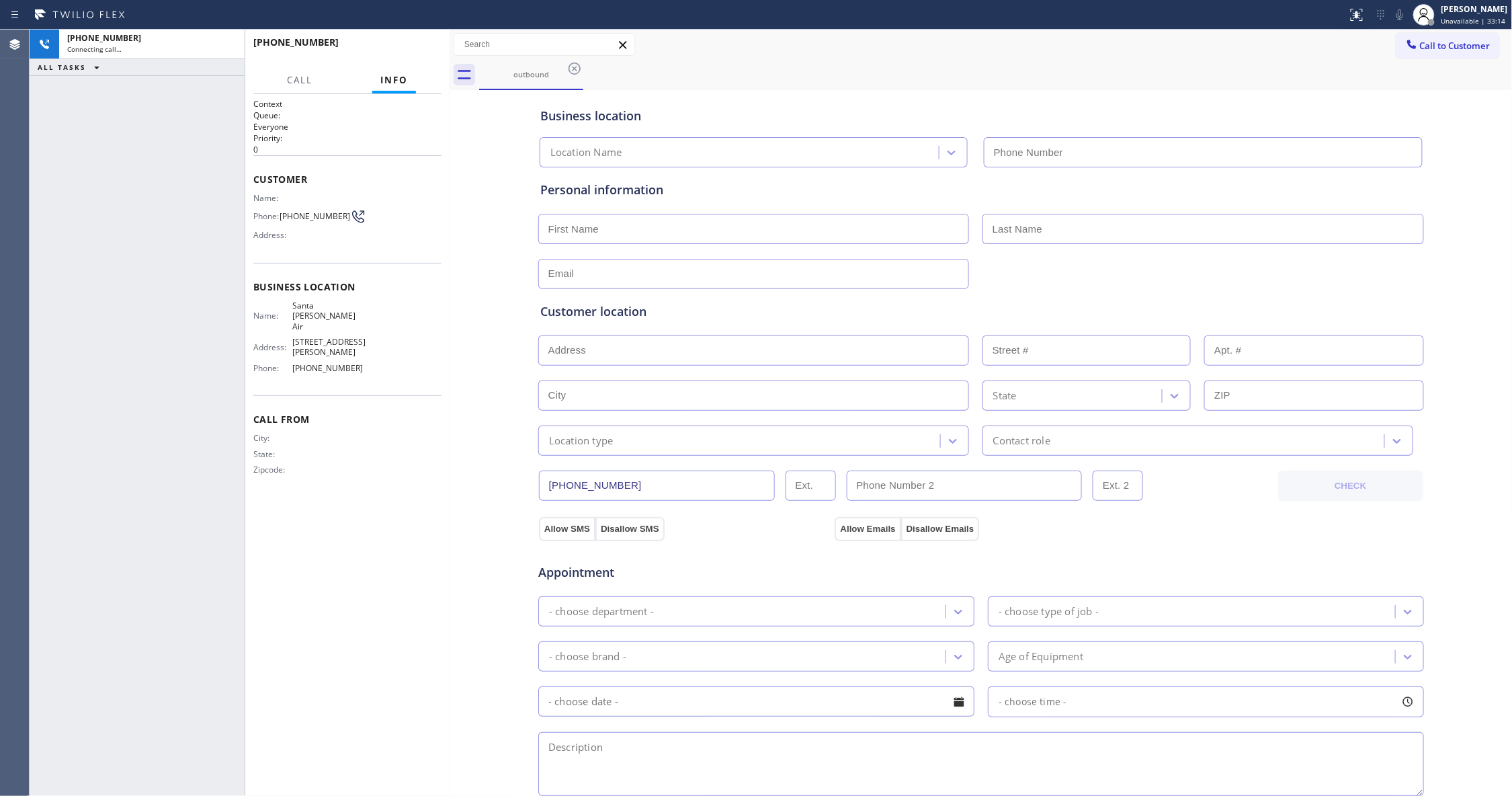
type input "[PHONE_NUMBER]"
click at [375, 480] on div "Call From City: State: Zipcode:" at bounding box center [348, 446] width 188 height 102
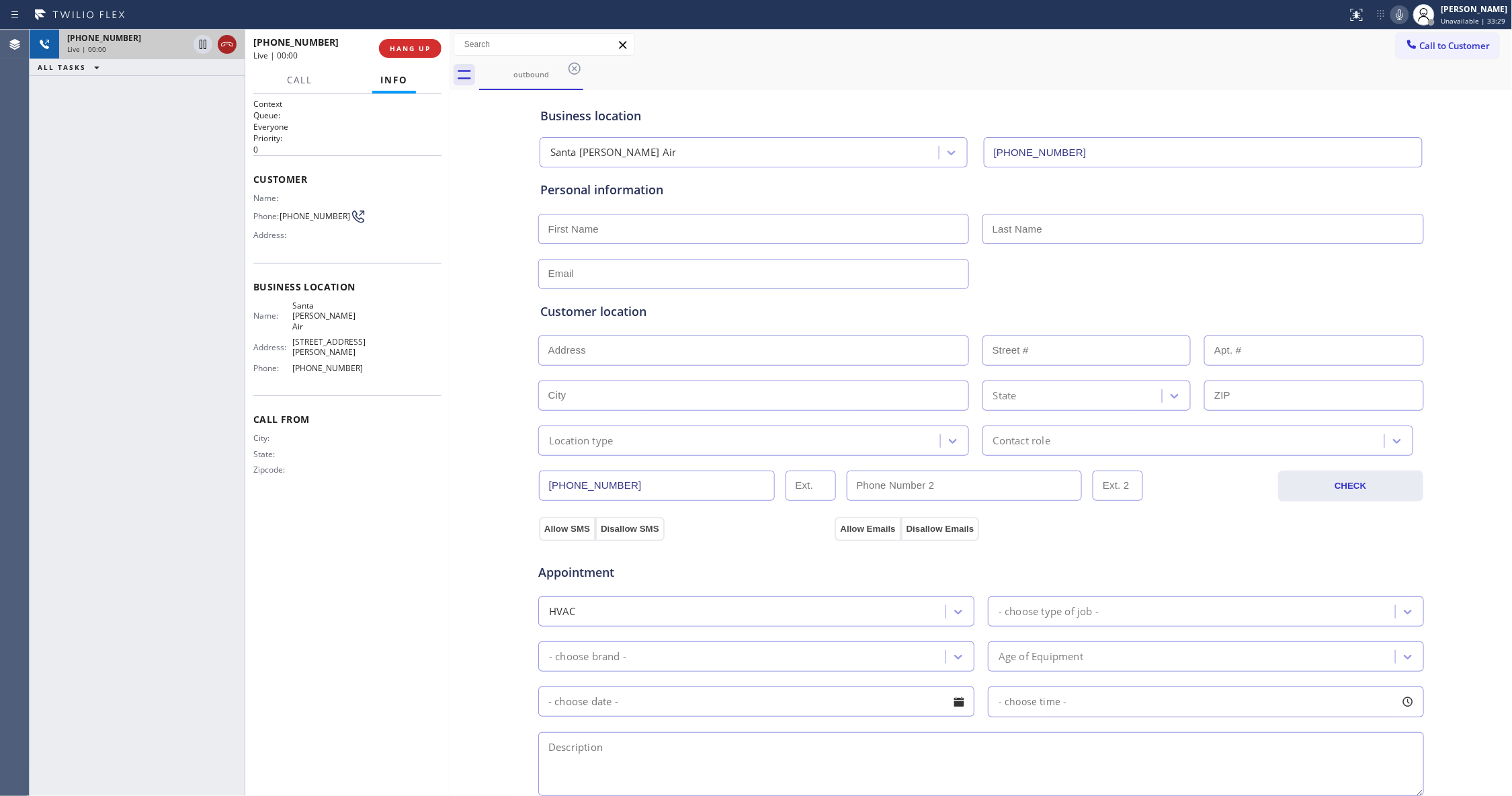
click at [225, 46] on icon at bounding box center [227, 44] width 16 height 16
drag, startPoint x: 423, startPoint y: 45, endPoint x: 474, endPoint y: 45, distance: 51.0
click at [421, 45] on span "HANG UP" at bounding box center [410, 49] width 41 height 10
click at [399, 44] on span "COMPLETE" at bounding box center [407, 49] width 46 height 10
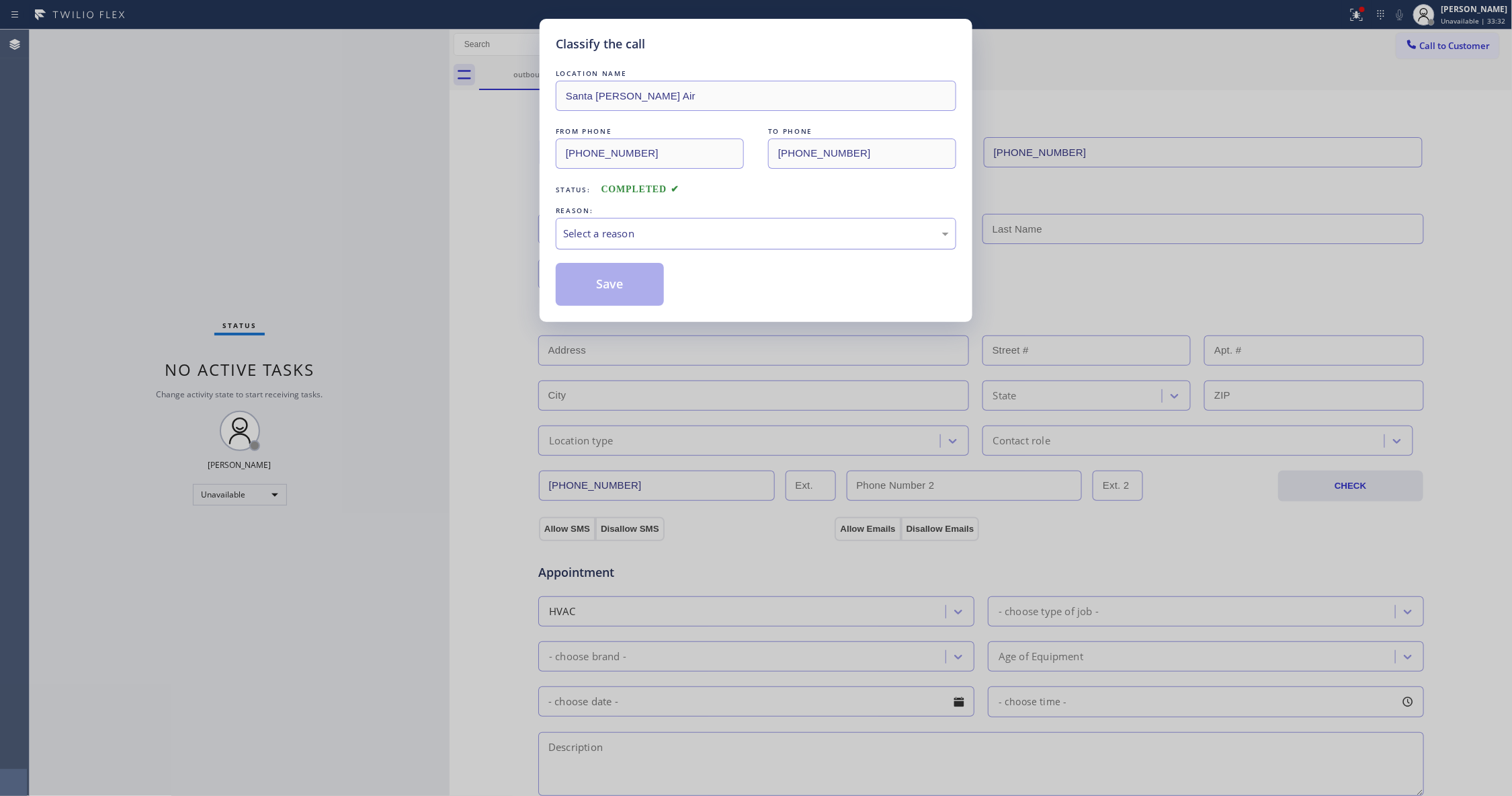
click at [597, 240] on div "Select a reason" at bounding box center [755, 233] width 386 height 15
click at [606, 286] on button "Save" at bounding box center [610, 284] width 108 height 43
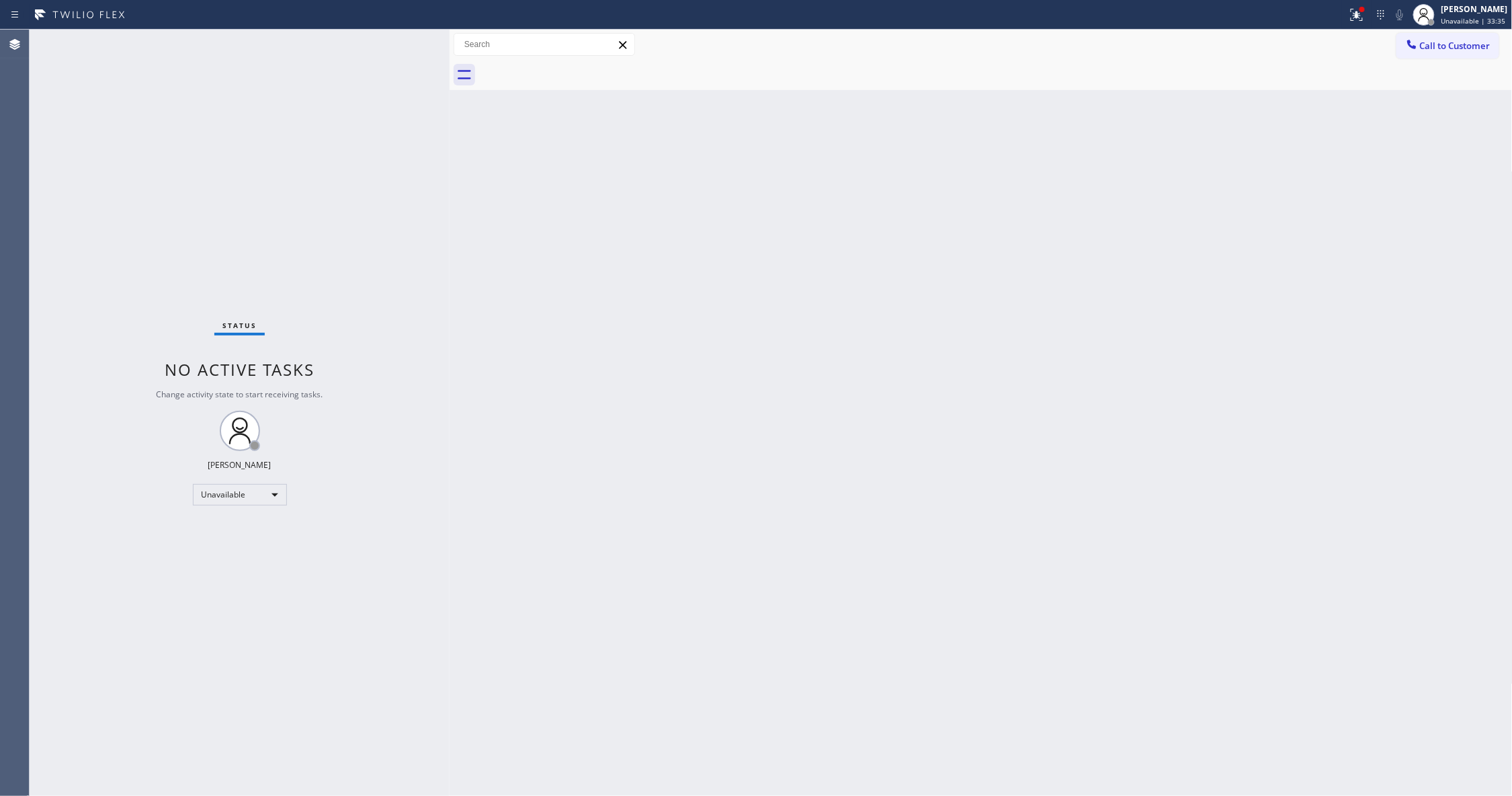
drag, startPoint x: 1458, startPoint y: 44, endPoint x: 826, endPoint y: 181, distance: 646.7
click at [1454, 44] on span "Call to Customer" at bounding box center [1455, 46] width 71 height 12
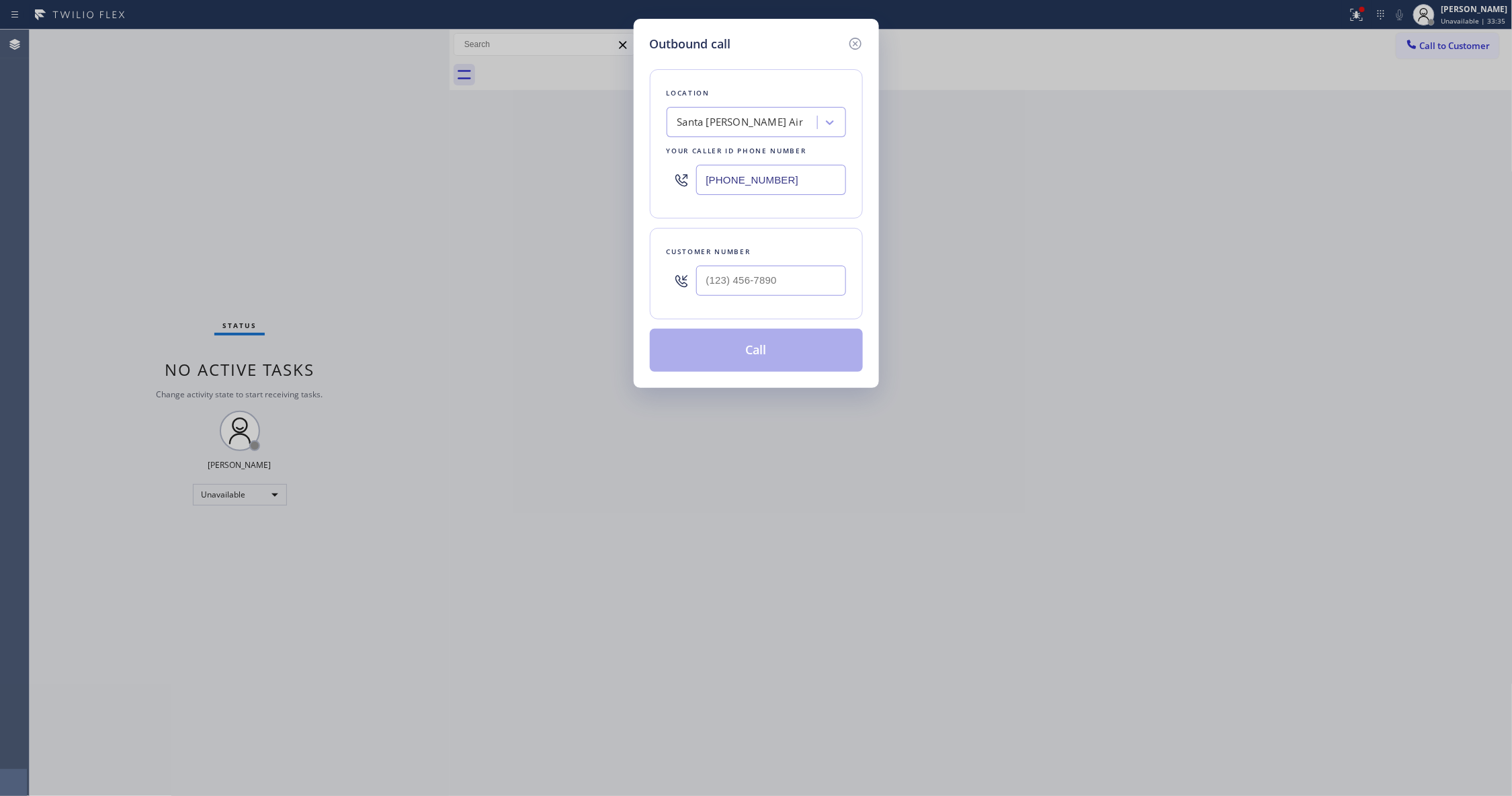
paste input "310) 742-1189"
drag, startPoint x: 803, startPoint y: 177, endPoint x: 367, endPoint y: 388, distance: 484.4
click at [239, 228] on div "Outbound call Location [GEOGRAPHIC_DATA][PERSON_NAME] Air Your caller id phone …" at bounding box center [756, 398] width 1512 height 796
type input "[PHONE_NUMBER]"
click at [743, 290] on input "text" at bounding box center [771, 280] width 150 height 30
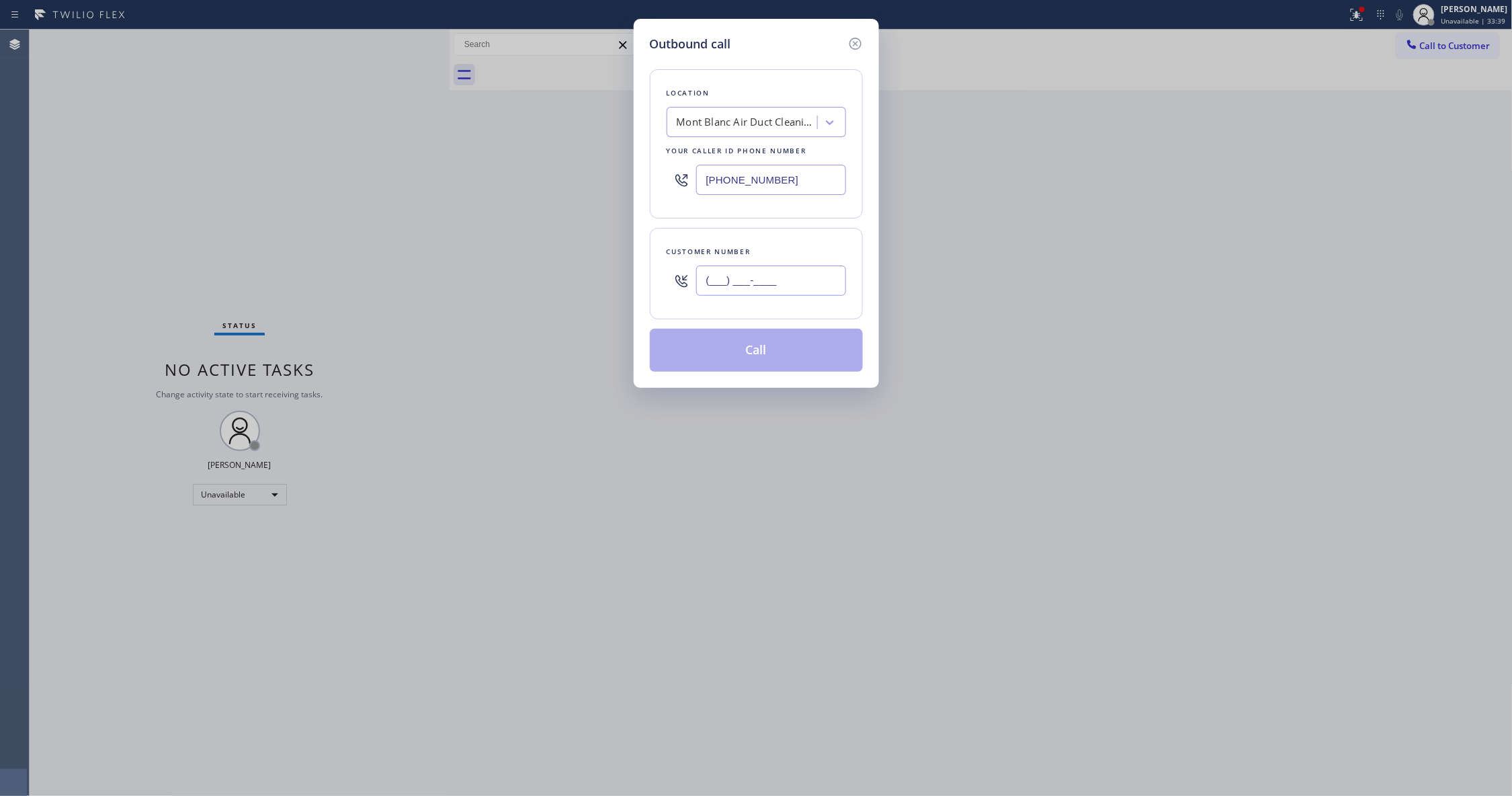
paste input "747) 786-7268"
type input "[PHONE_NUMBER]"
click at [794, 356] on button "Call" at bounding box center [756, 350] width 213 height 43
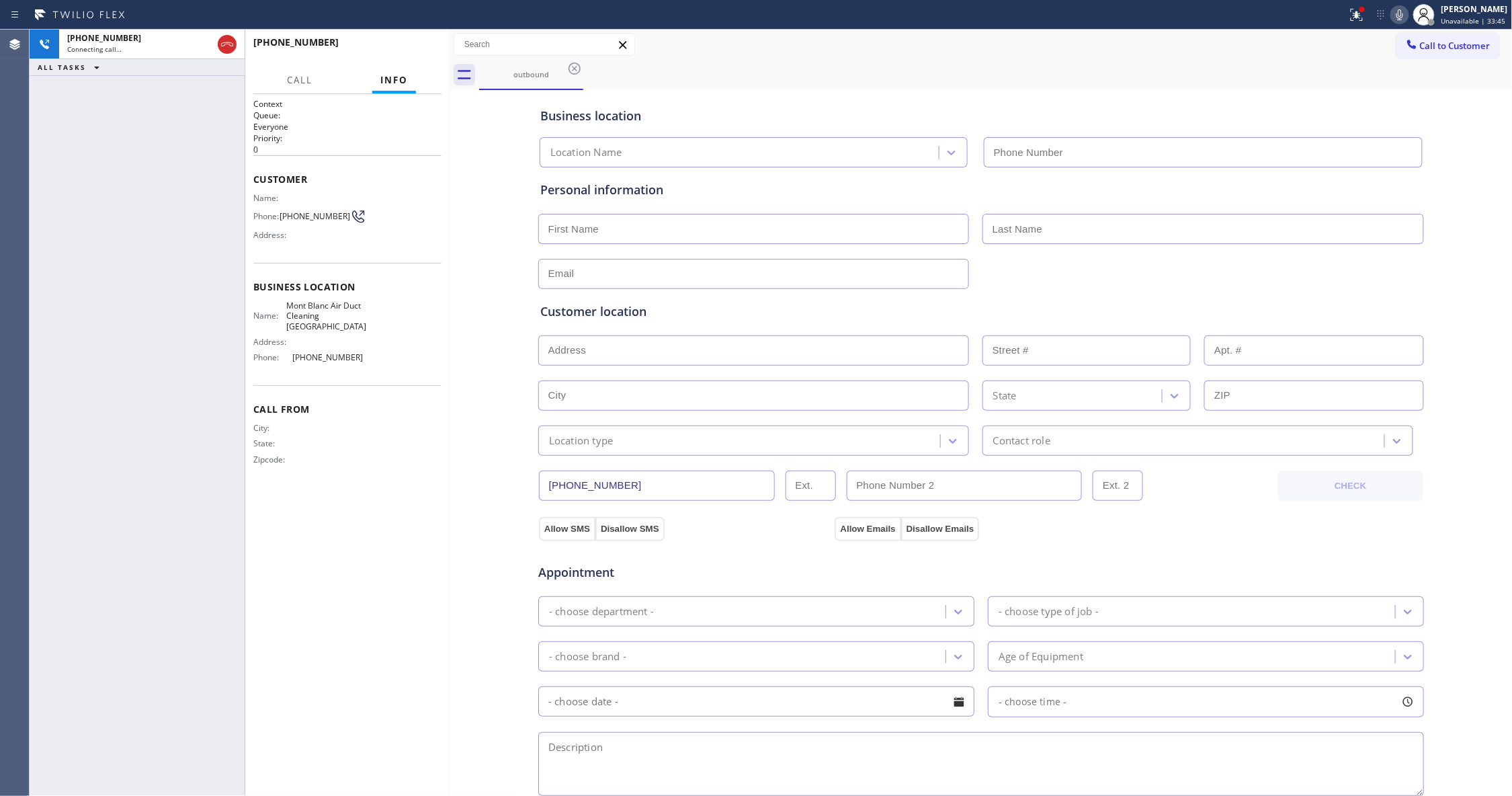
type input "[PHONE_NUMBER]"
click at [316, 213] on span "[PHONE_NUMBER]" at bounding box center [315, 216] width 71 height 10
copy div "[PHONE_NUMBER]"
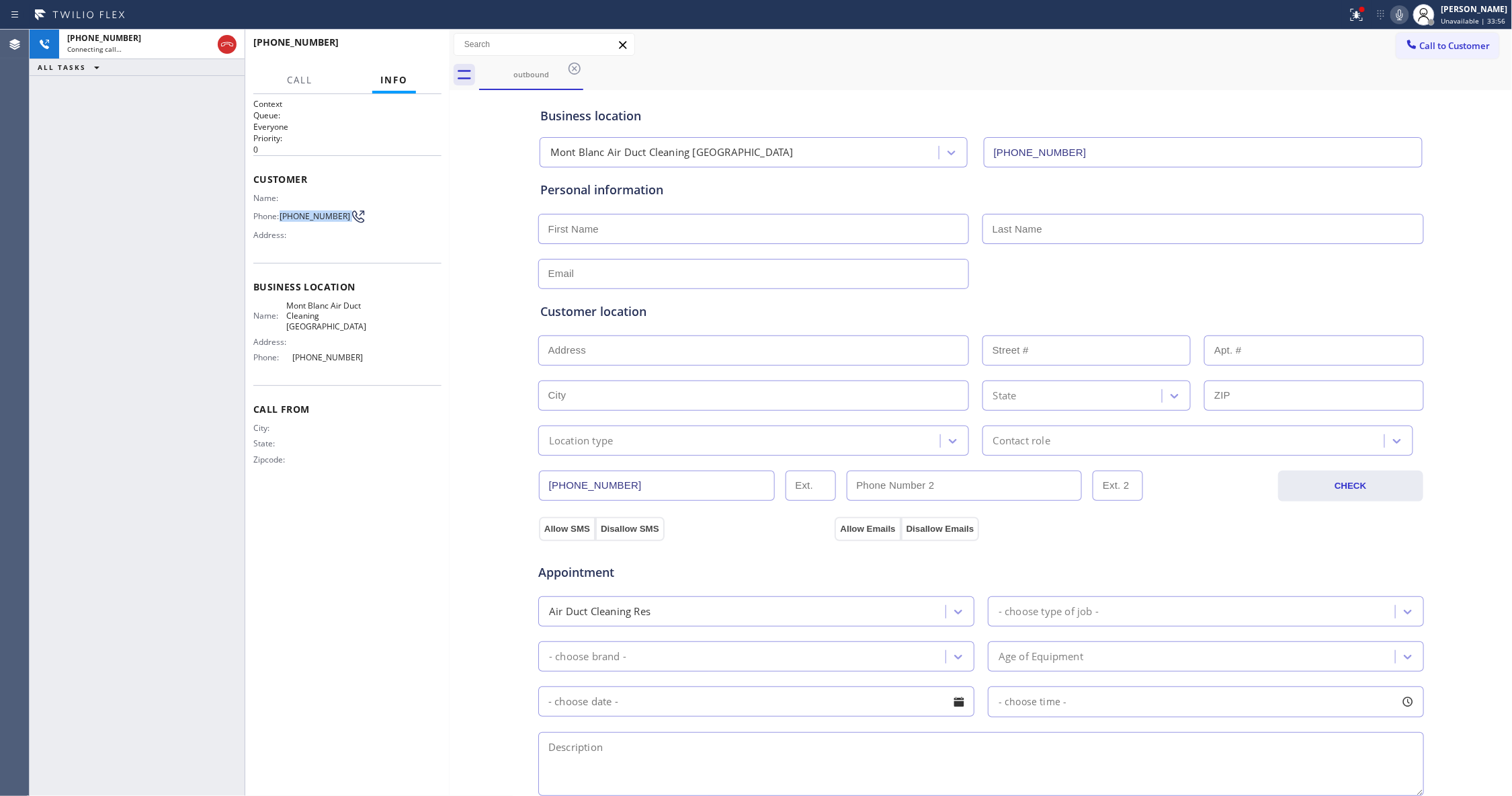
click at [207, 439] on div "[PHONE_NUMBER] Connecting call… ALL TASKS ALL TASKS ACTIVE TASKS TASKS IN WRAP …" at bounding box center [137, 412] width 215 height 766
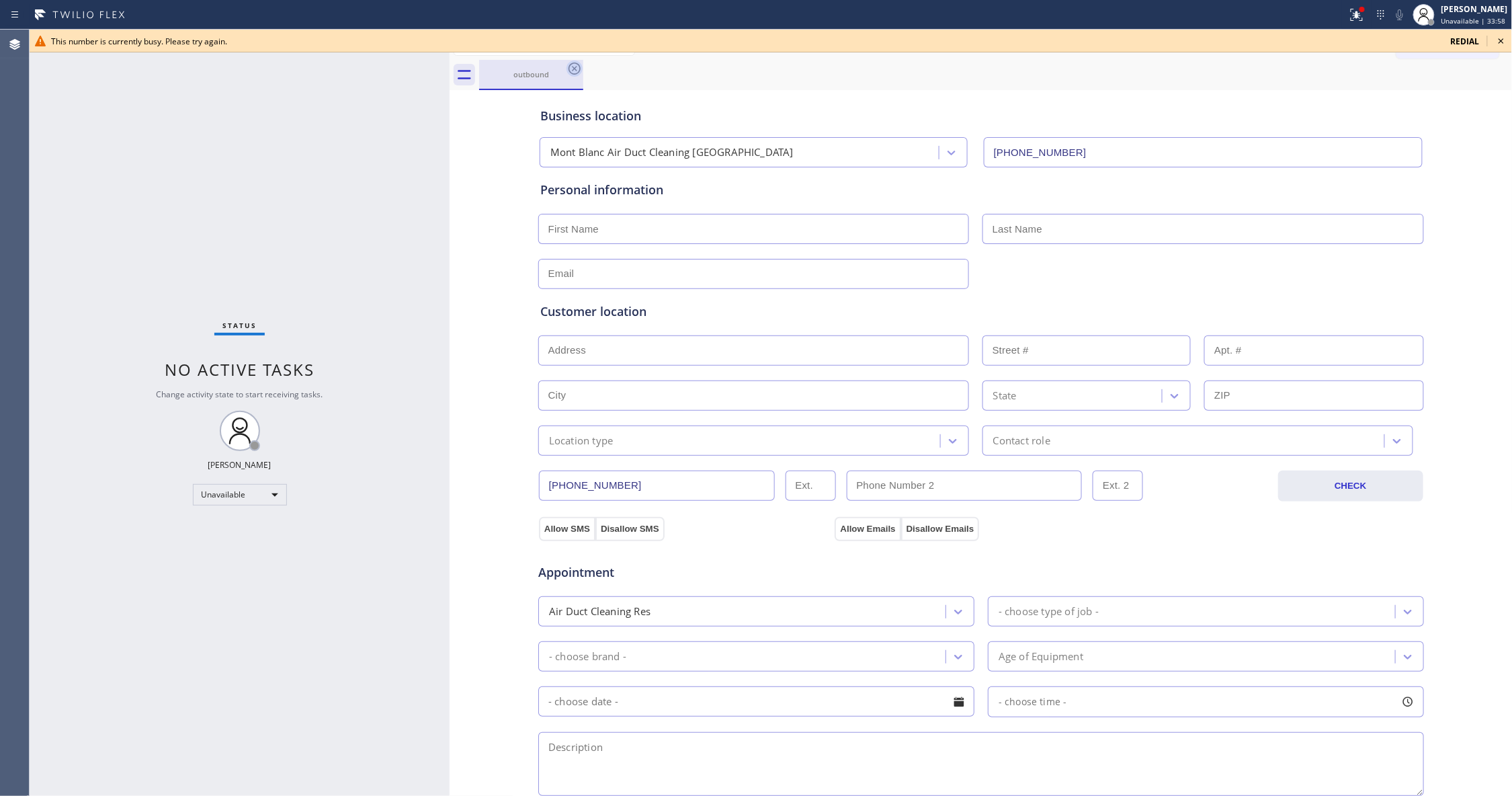
click at [574, 69] on icon at bounding box center [575, 69] width 12 height 12
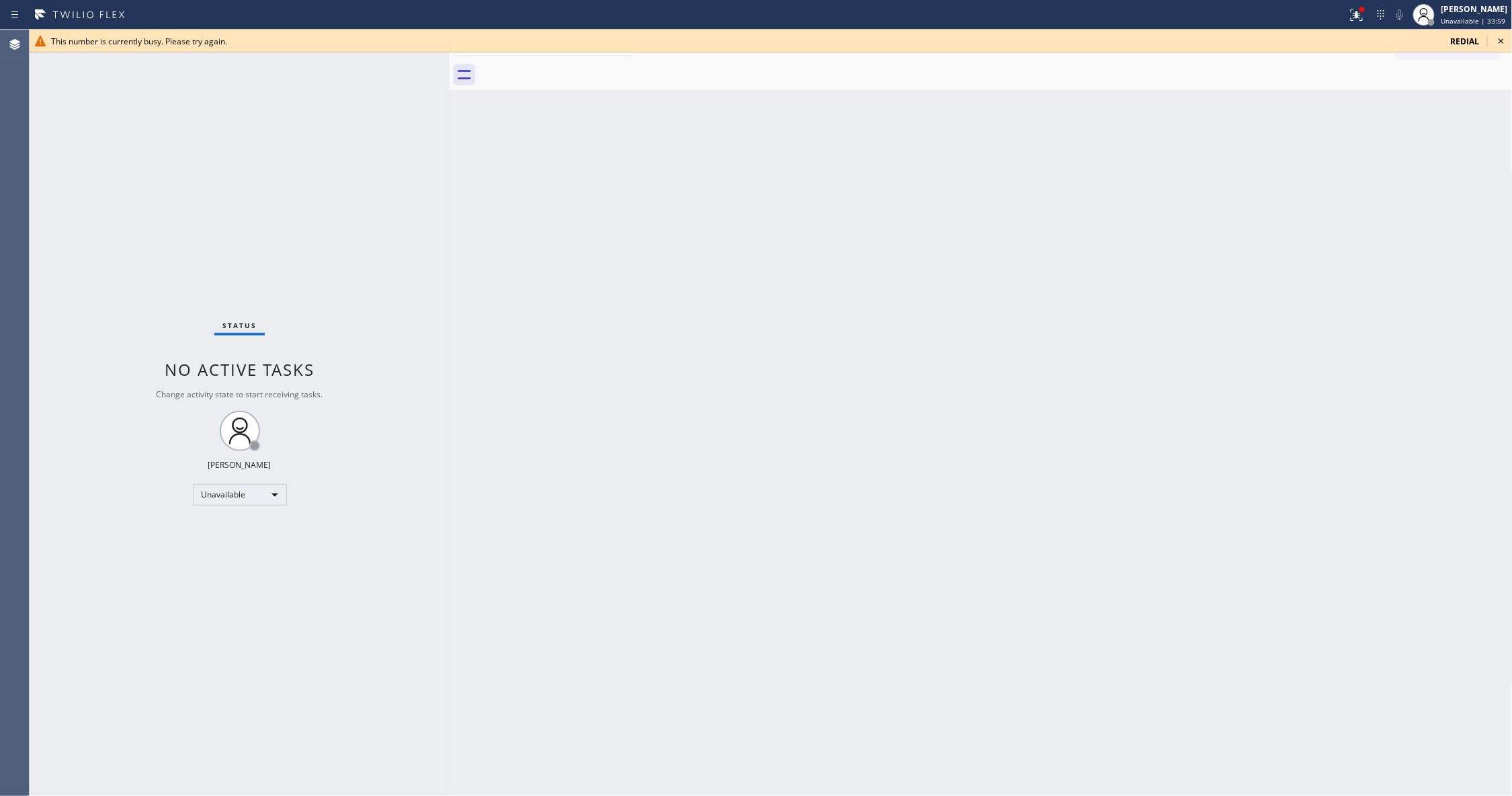
click at [1501, 36] on icon at bounding box center [1500, 41] width 16 height 16
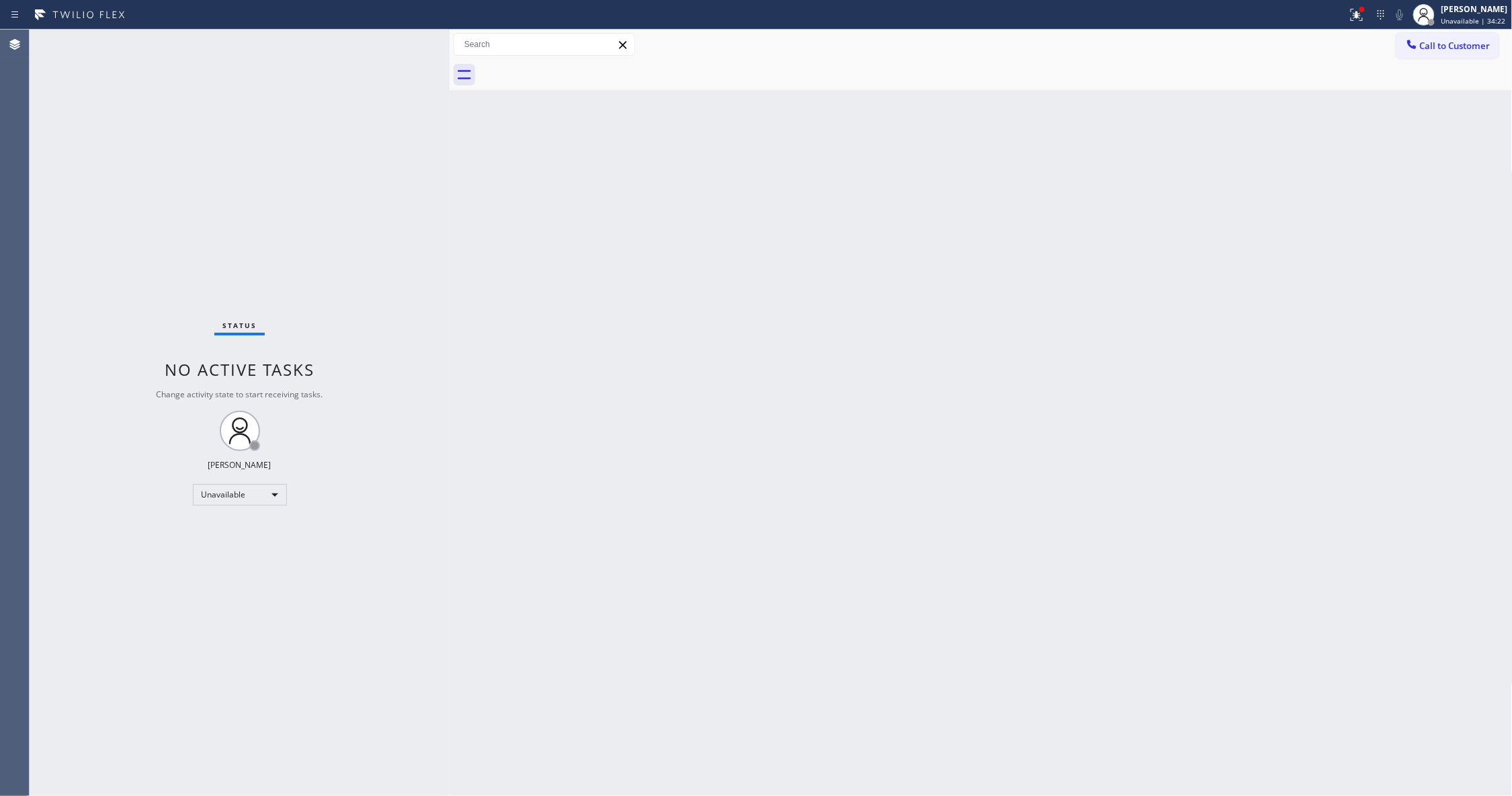
drag, startPoint x: 223, startPoint y: 272, endPoint x: 254, endPoint y: 263, distance: 32.3
click at [223, 272] on div "Status No active tasks Change activity state to start receiving tasks. [PERSON_…" at bounding box center [239, 412] width 420 height 766
click at [1453, 31] on div "Call to Customer Outbound call Location [GEOGRAPHIC_DATA] Duct Cleaning [GEOGRA…" at bounding box center [981, 45] width 1063 height 30
click at [1455, 42] on span "Call to Customer" at bounding box center [1455, 46] width 71 height 12
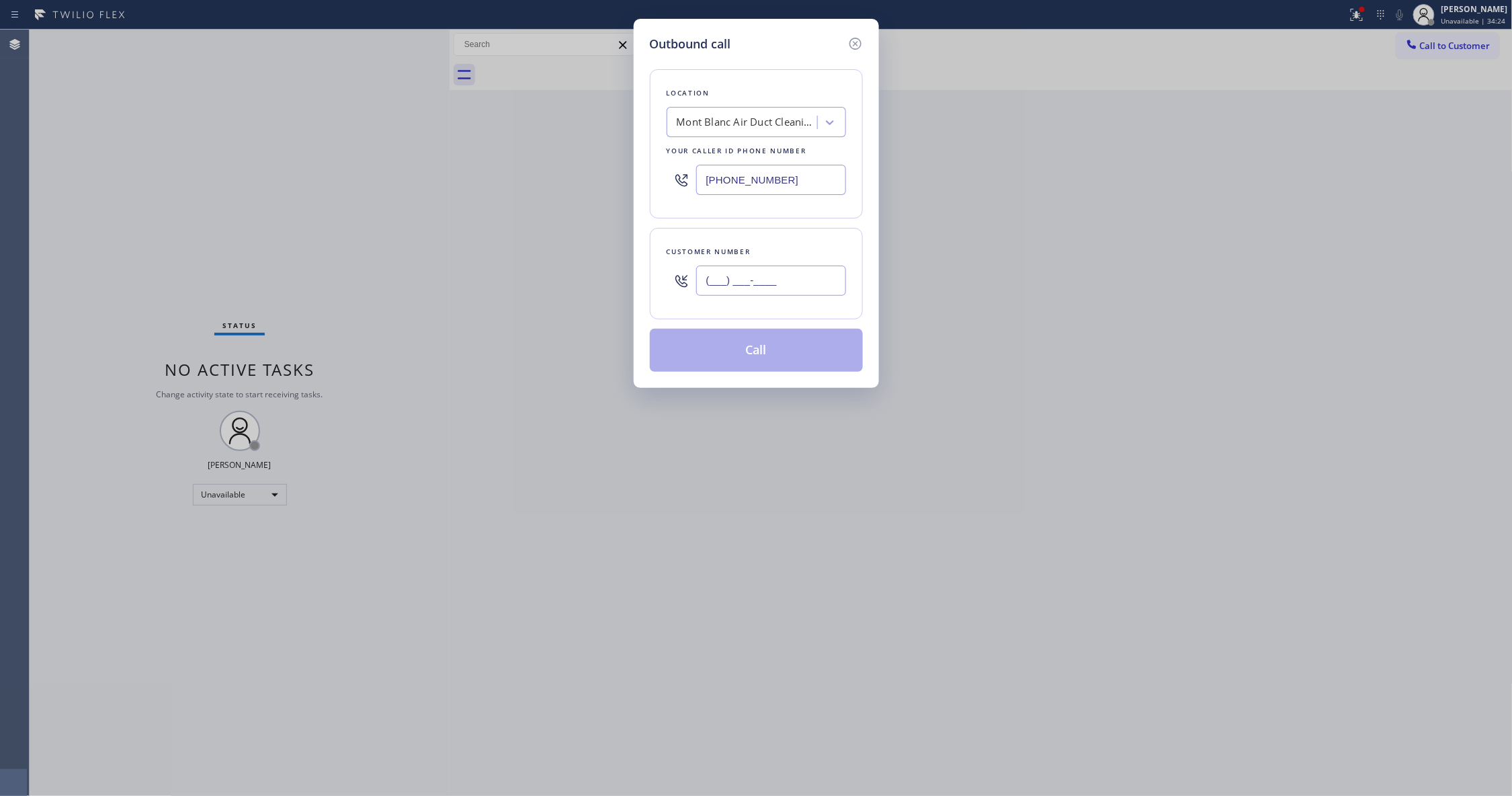
click at [788, 269] on input "(___) ___-____" at bounding box center [771, 280] width 150 height 30
paste input "text"
drag, startPoint x: 830, startPoint y: 288, endPoint x: 416, endPoint y: 287, distance: 414.0
click at [416, 287] on div "Outbound call Location [GEOGRAPHIC_DATA] Duct Cleaning [GEOGRAPHIC_DATA] Your c…" at bounding box center [756, 398] width 1512 height 796
paste input "747) 786-7268"
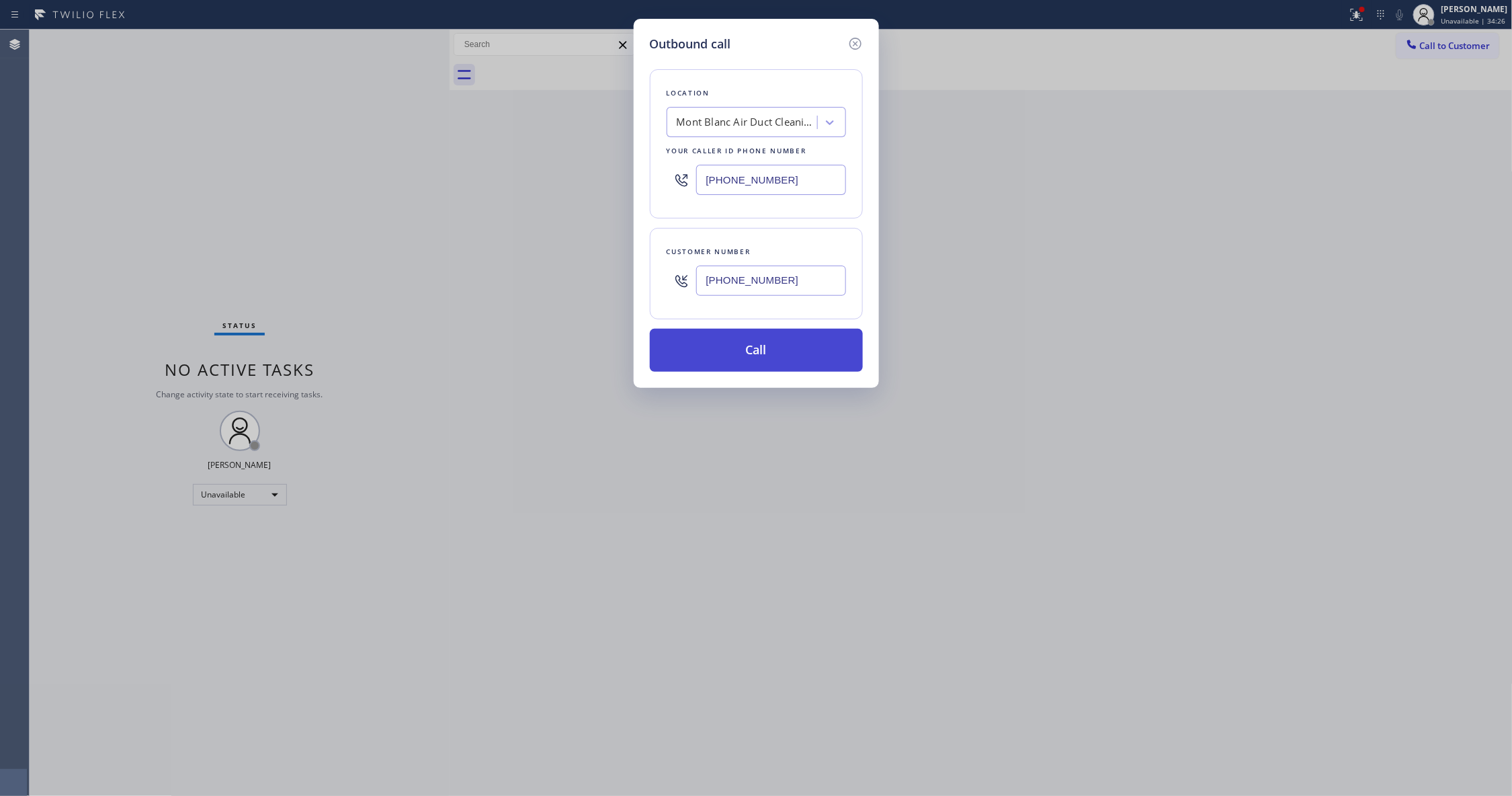
type input "[PHONE_NUMBER]"
click at [777, 364] on button "Call" at bounding box center [756, 350] width 213 height 43
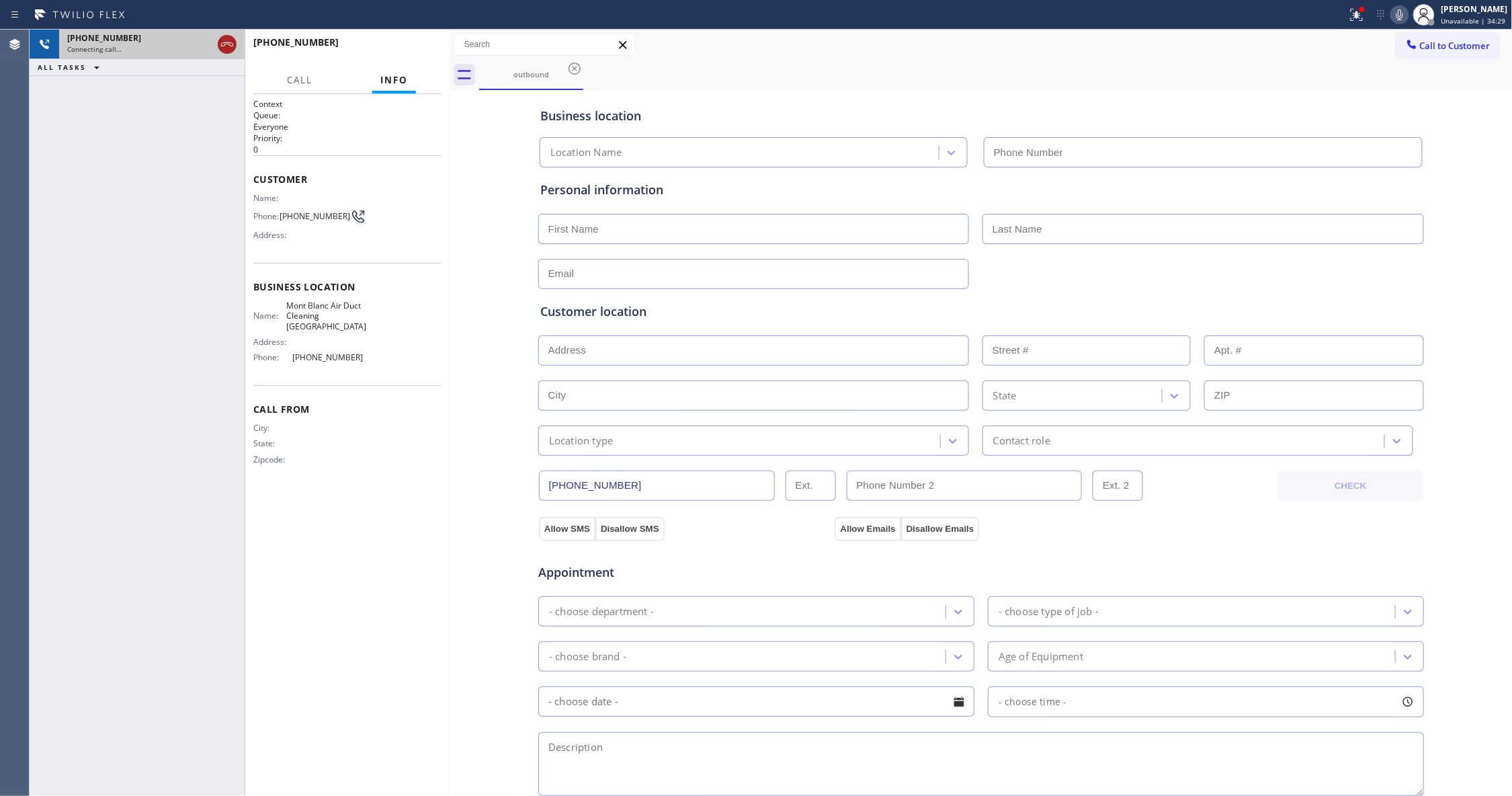
type input "[PHONE_NUMBER]"
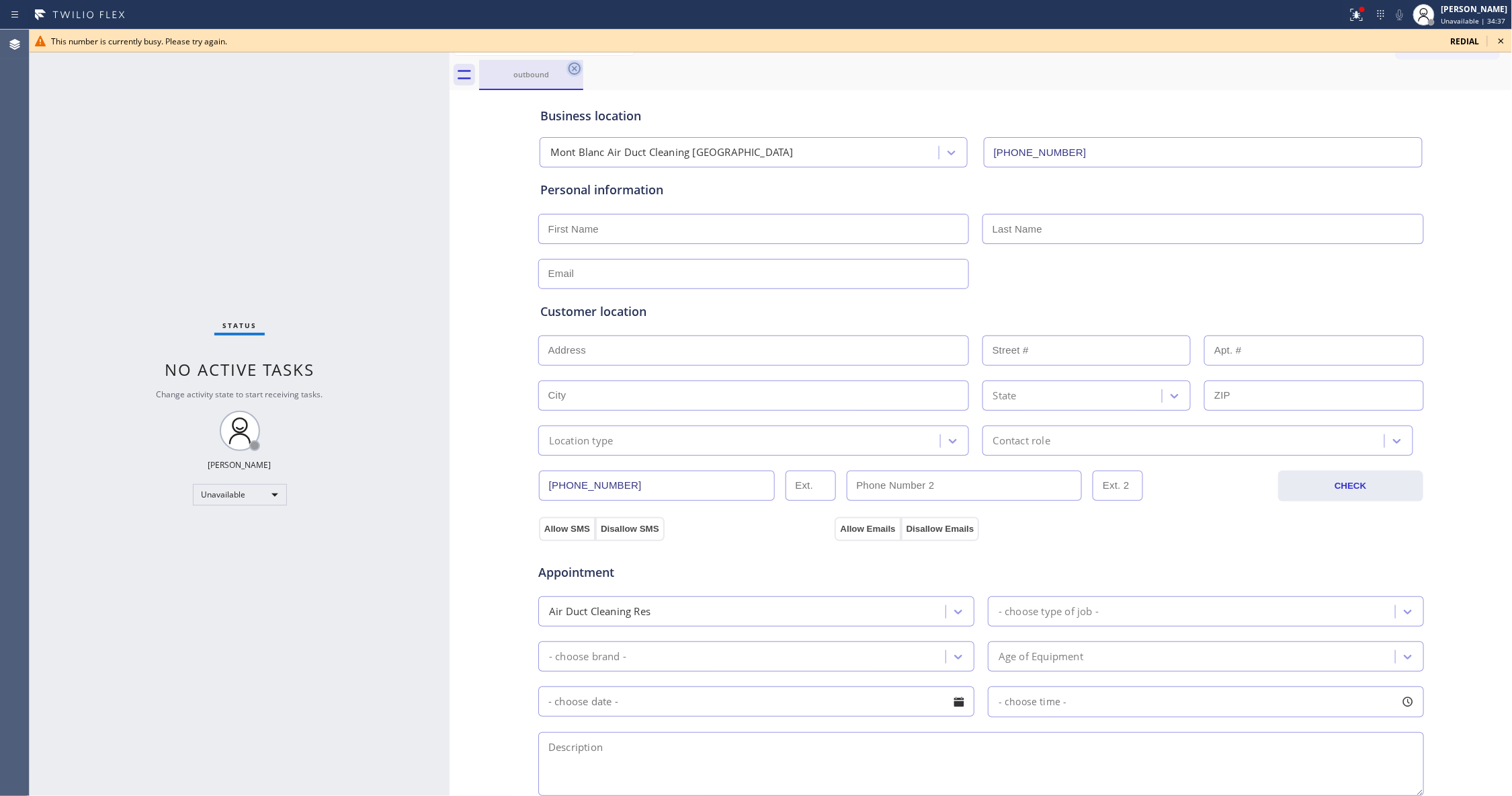
click at [570, 68] on icon at bounding box center [574, 68] width 16 height 16
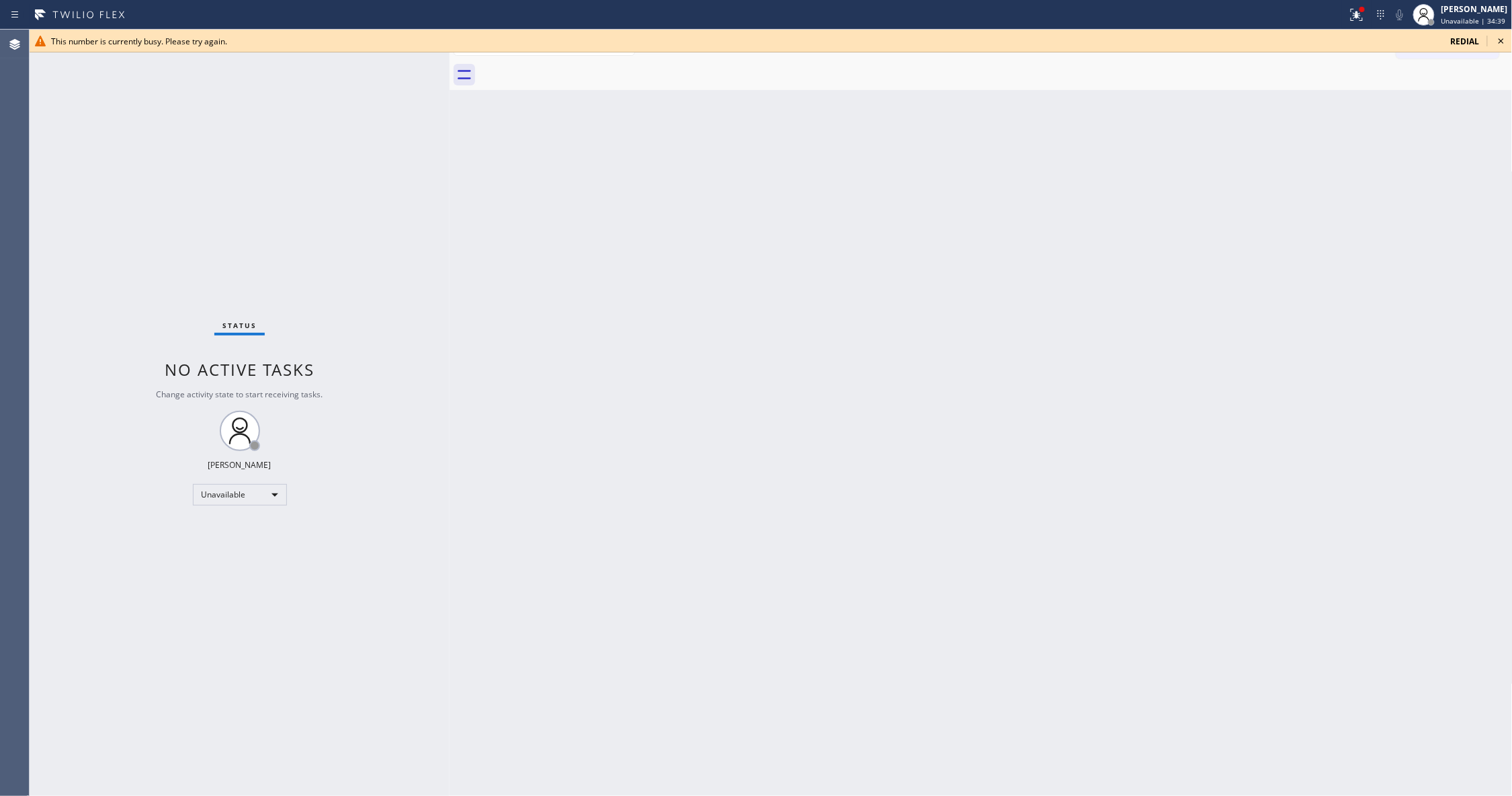
click at [1504, 41] on icon at bounding box center [1500, 41] width 16 height 16
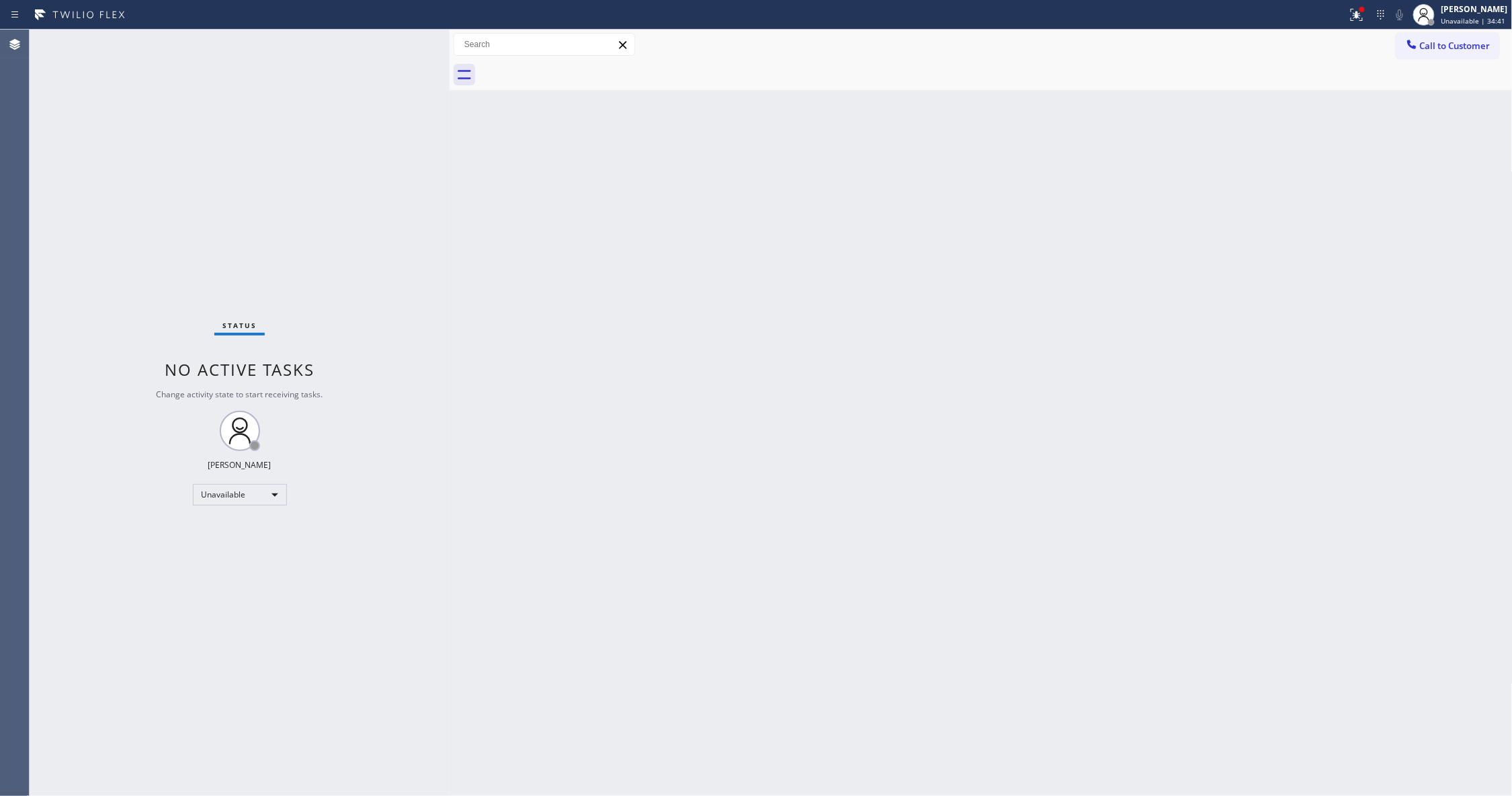
drag, startPoint x: 990, startPoint y: 302, endPoint x: 1347, endPoint y: 175, distance: 378.9
click at [993, 300] on div "Back to Dashboard Change Sender ID Customers Technicians Select a contact Outbo…" at bounding box center [981, 412] width 1063 height 766
click at [1455, 45] on span "Call to Customer" at bounding box center [1455, 46] width 71 height 12
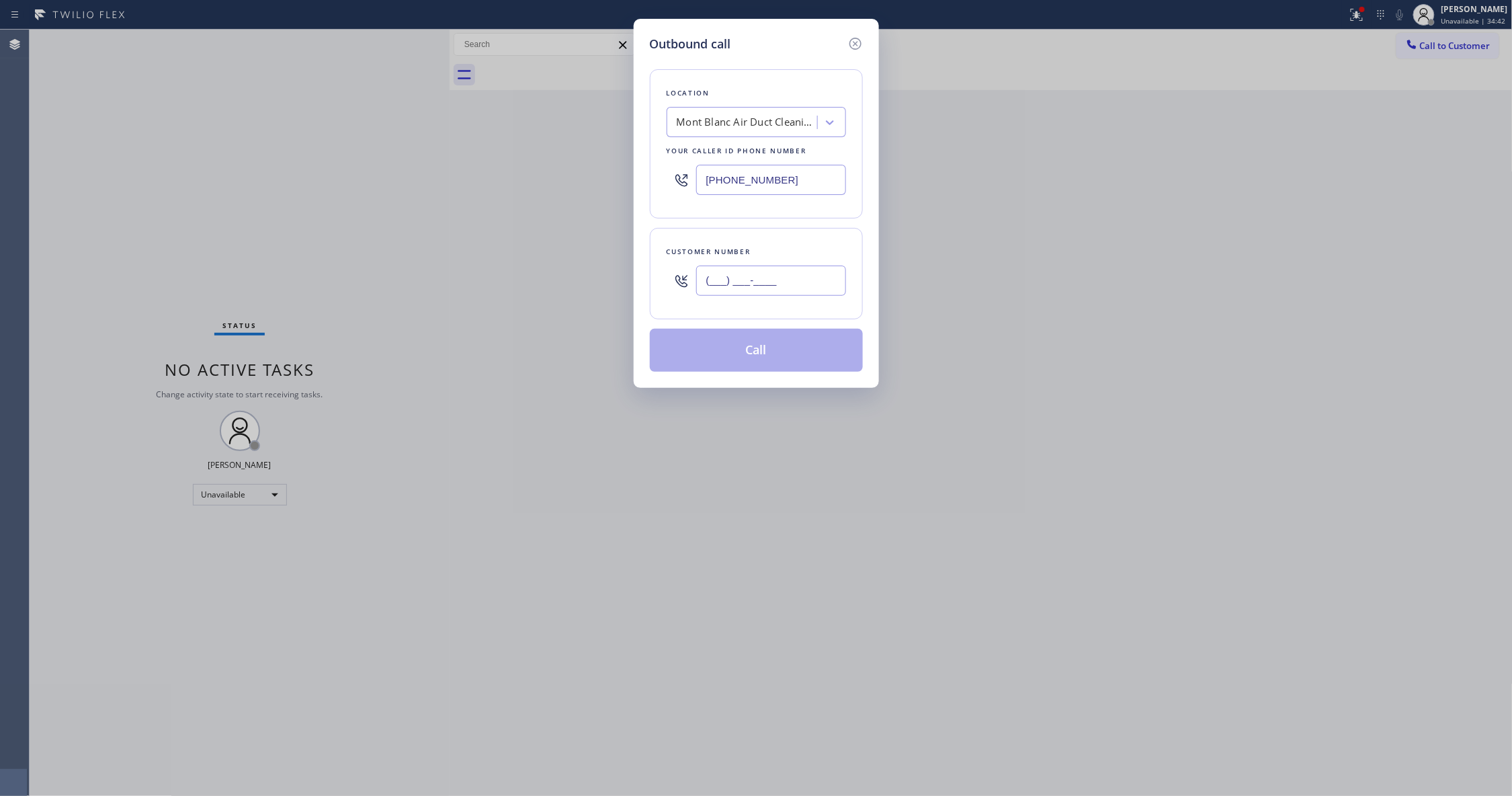
click at [797, 280] on input "(___) ___-____" at bounding box center [771, 280] width 150 height 30
paste input "747) 786-7268"
type input "[PHONE_NUMBER]"
click at [727, 356] on button "Call" at bounding box center [756, 350] width 213 height 43
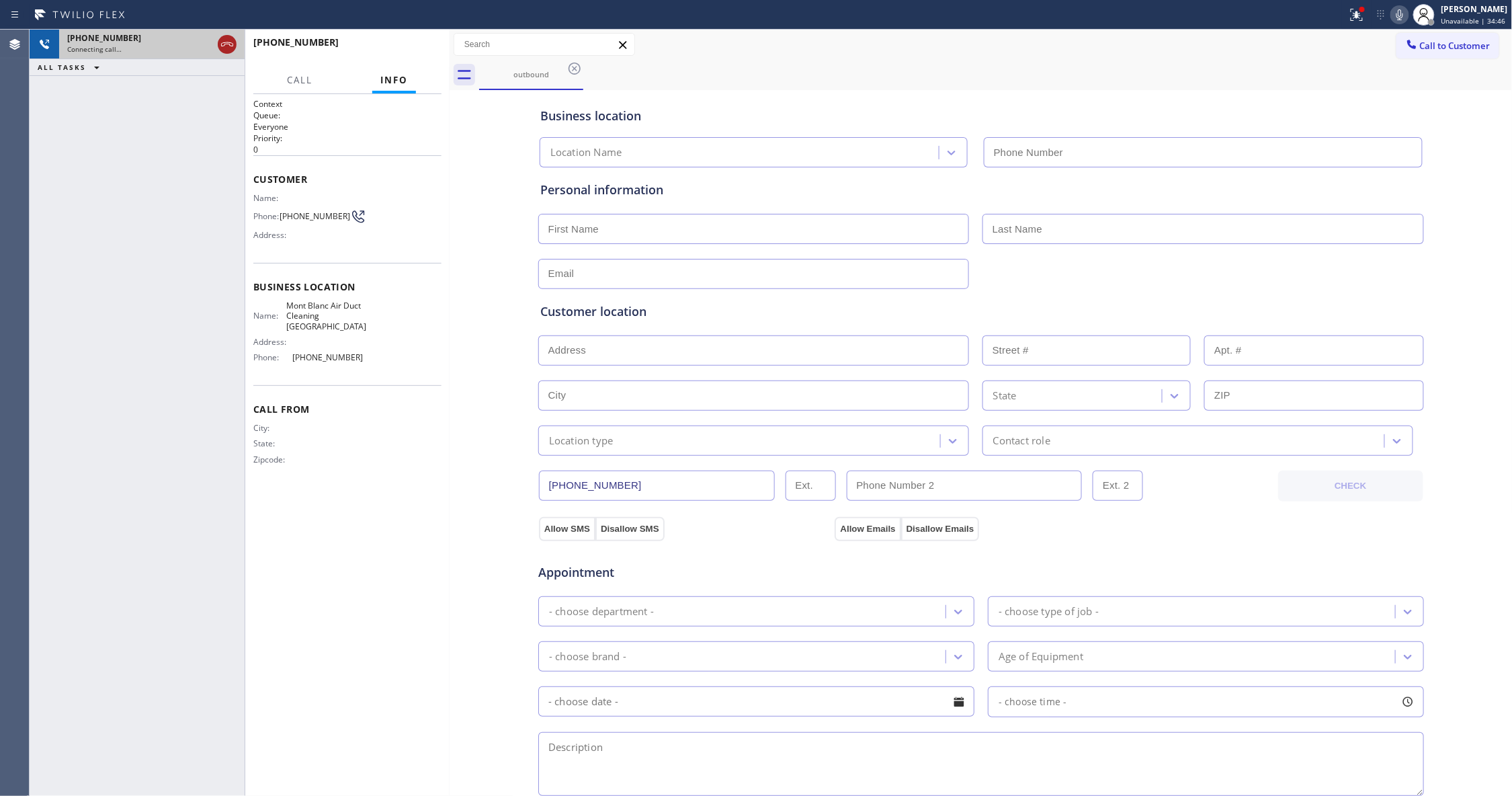
type input "[PHONE_NUMBER]"
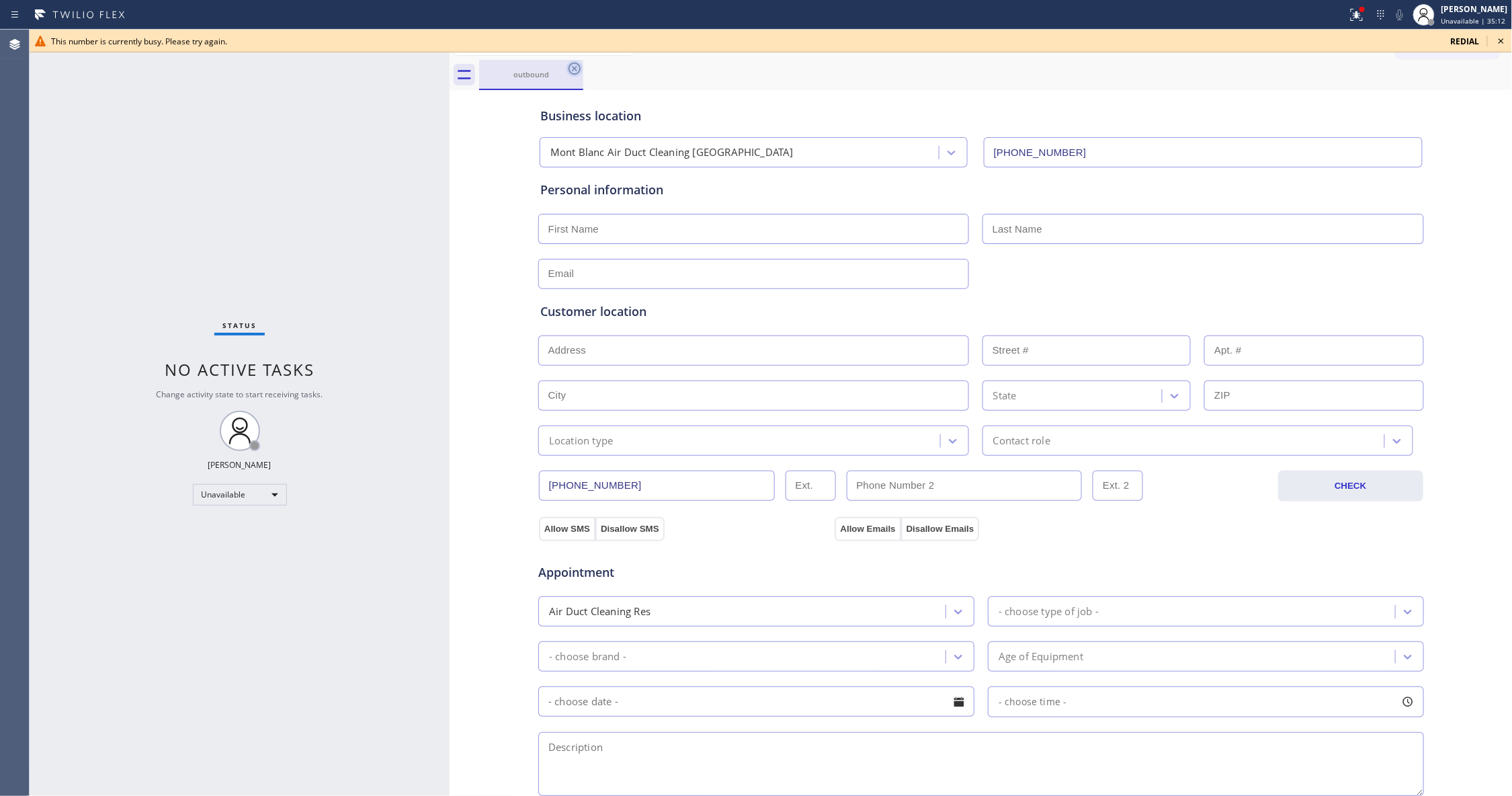
drag, startPoint x: 568, startPoint y: 78, endPoint x: 568, endPoint y: 71, distance: 7.0
click at [568, 78] on div "outbound" at bounding box center [531, 74] width 102 height 10
click at [573, 70] on icon at bounding box center [575, 69] width 12 height 12
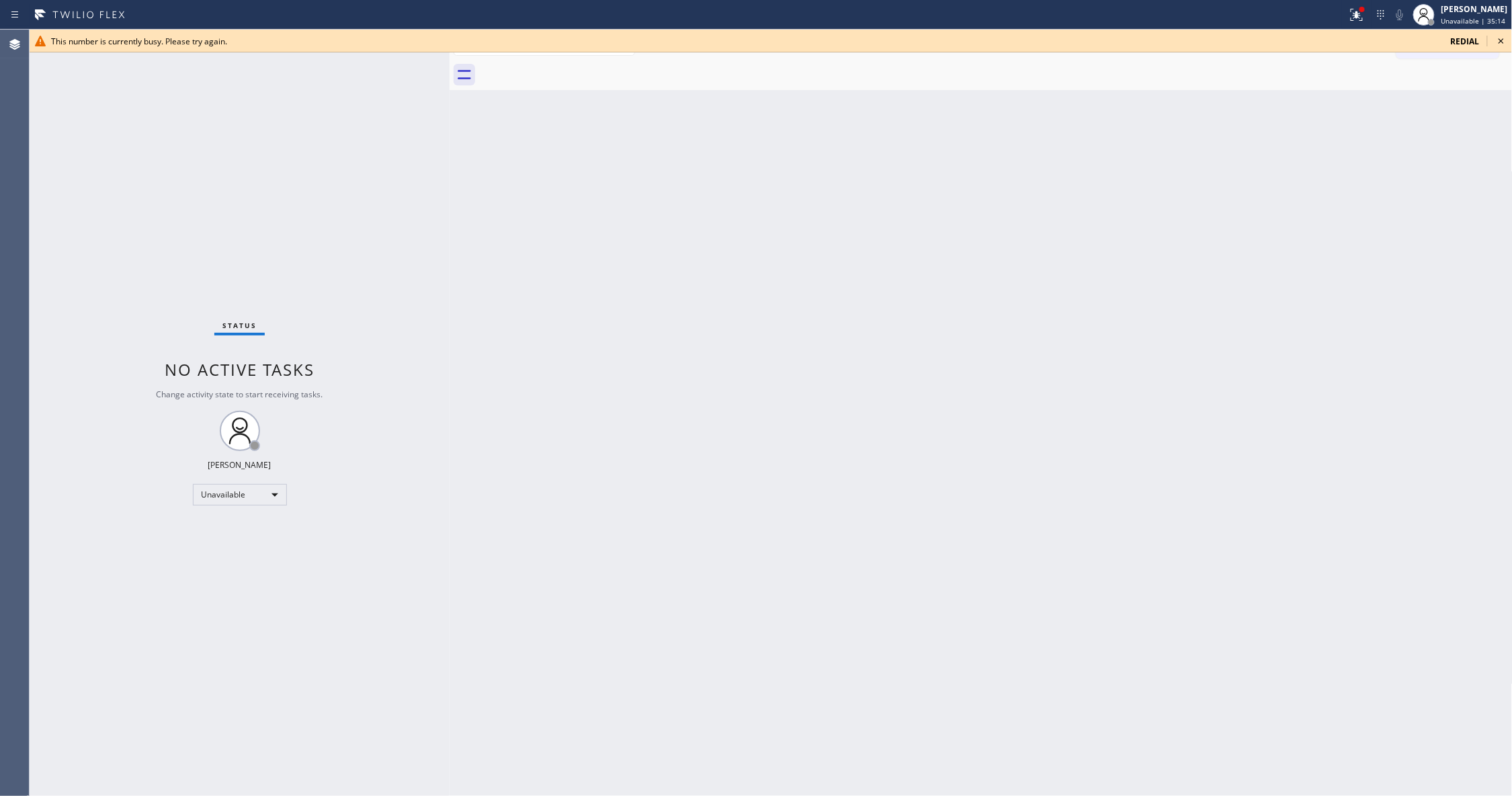
click at [1500, 39] on icon at bounding box center [1500, 41] width 16 height 16
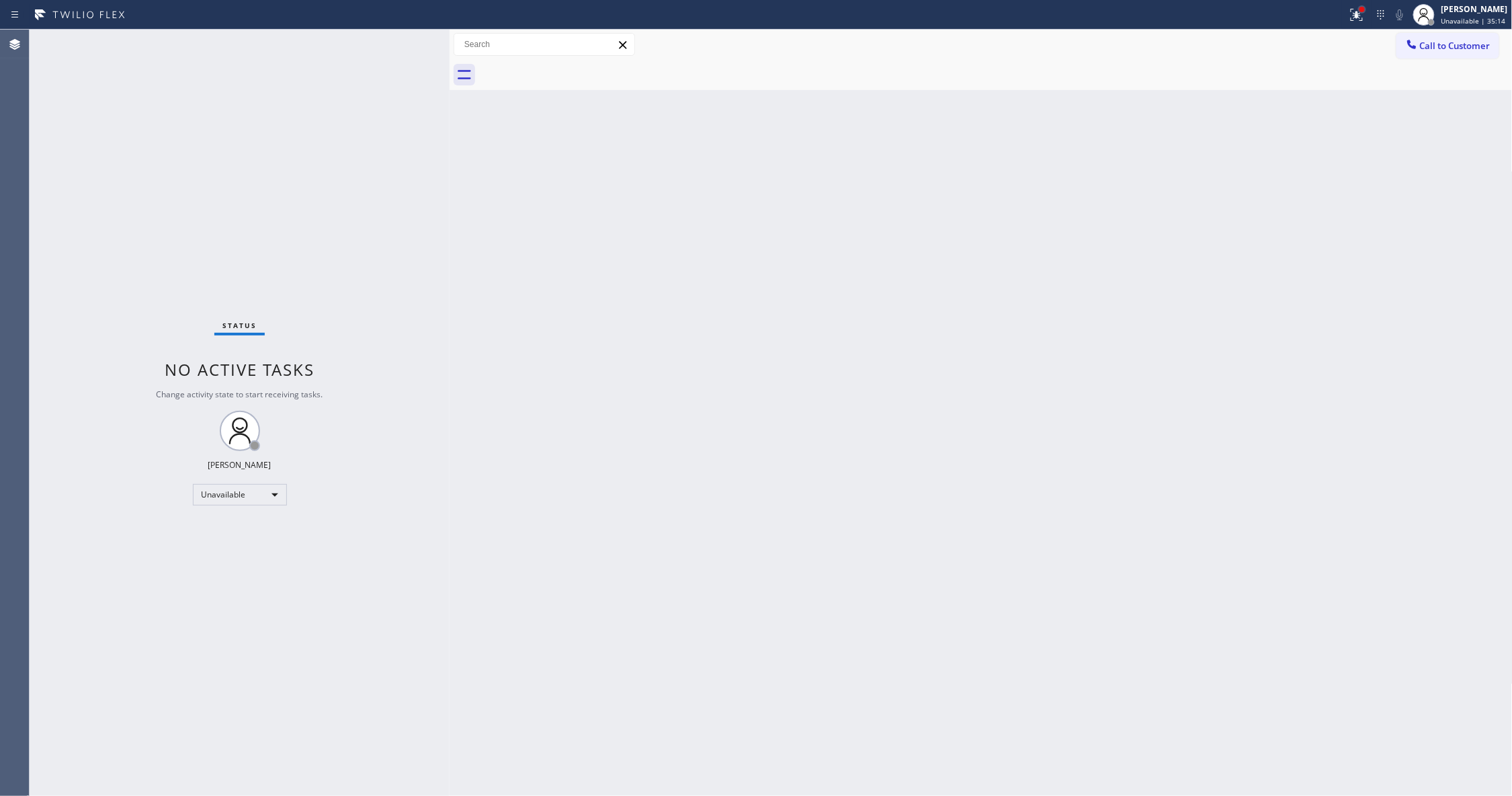
click at [1358, 12] on div at bounding box center [1362, 10] width 8 height 8
drag, startPoint x: 1304, startPoint y: 170, endPoint x: 1436, endPoint y: 111, distance: 144.6
click at [1302, 169] on button "Clear issues" at bounding box center [1268, 175] width 157 height 19
click at [1476, 41] on span "Call to Customer" at bounding box center [1455, 46] width 71 height 12
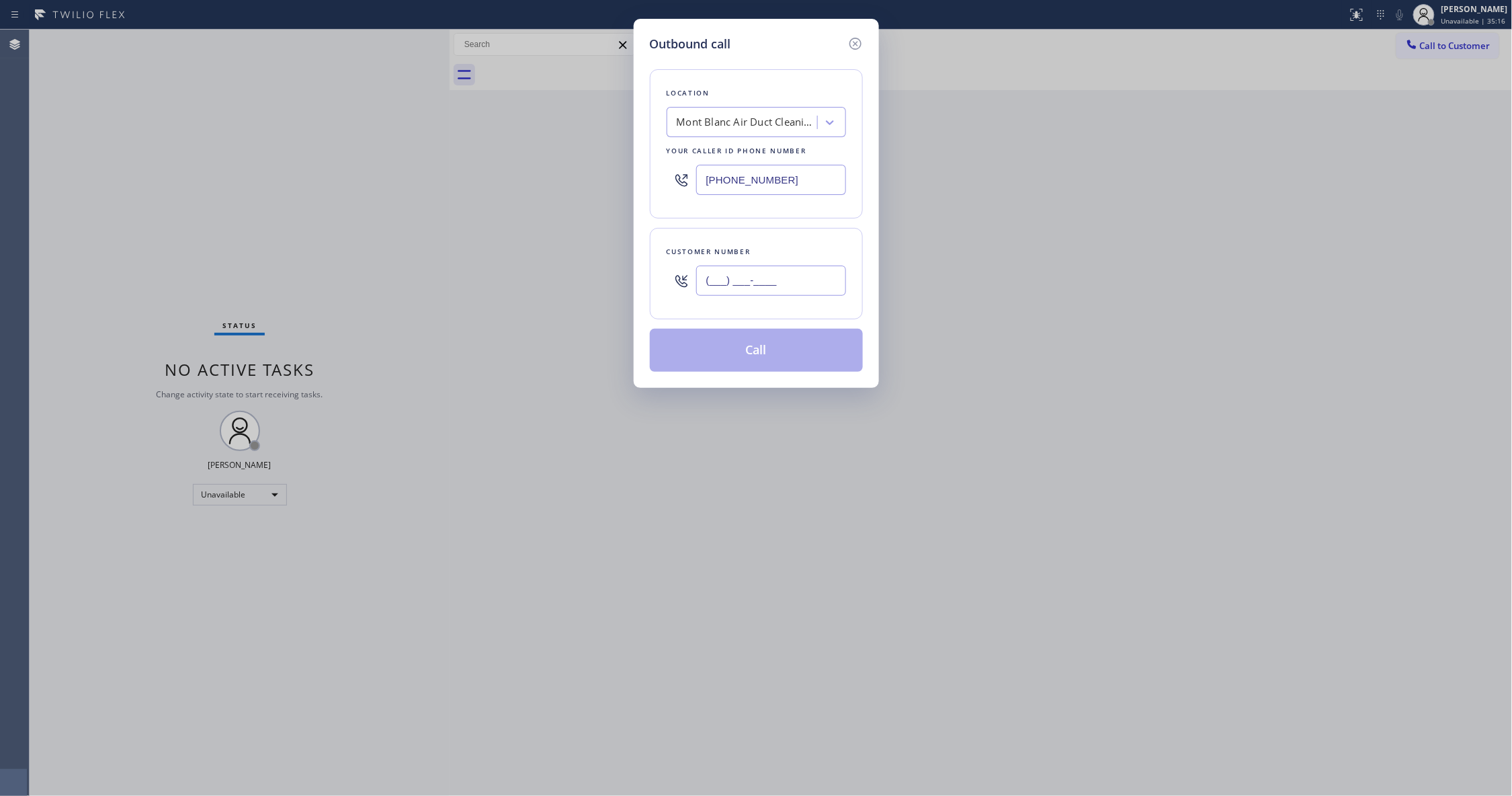
click at [767, 289] on input "(___) ___-____" at bounding box center [771, 280] width 150 height 30
paste input "747) 786-7268"
type input "[PHONE_NUMBER]"
click at [737, 361] on button "Call" at bounding box center [756, 350] width 213 height 43
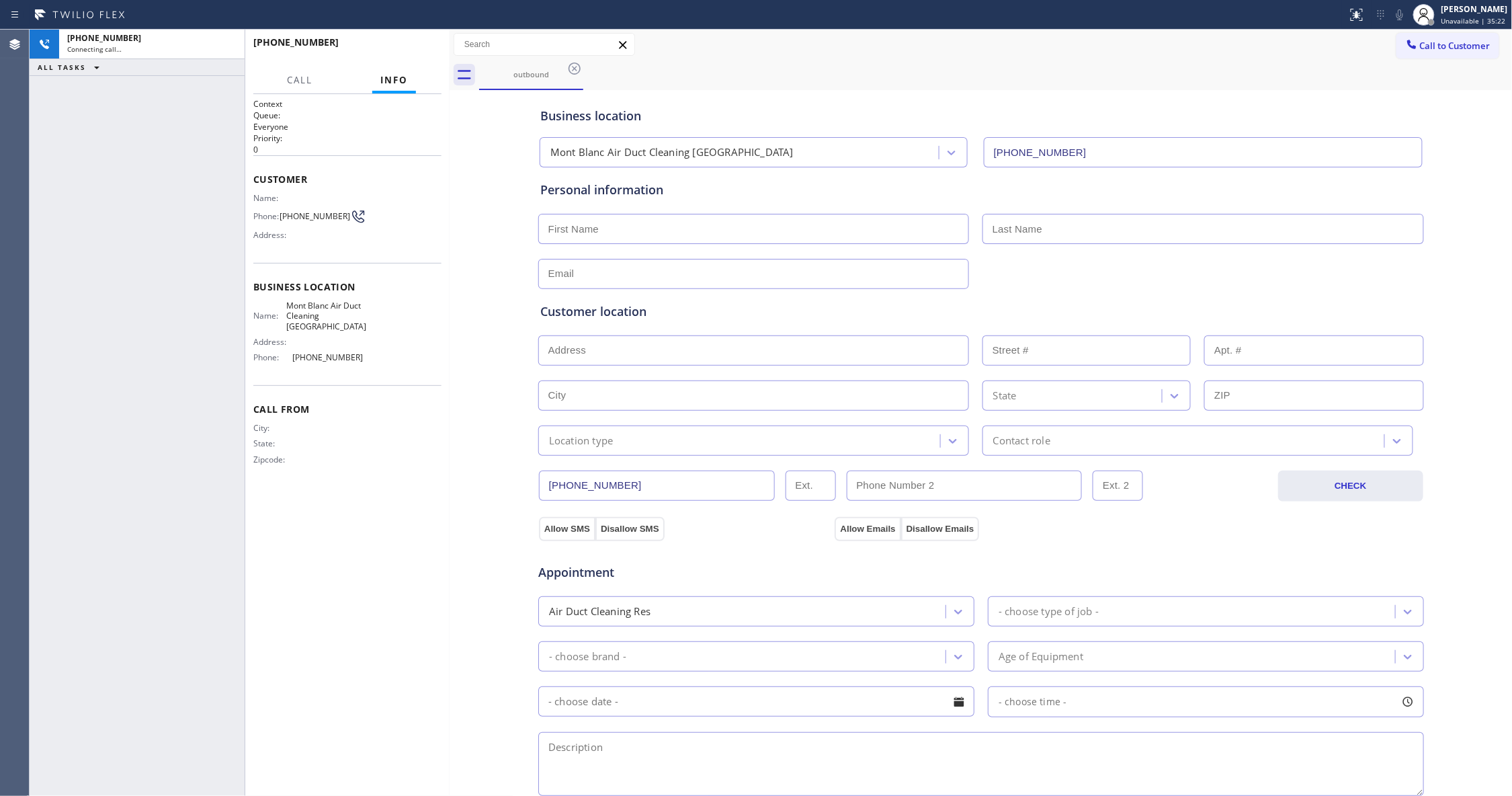
type input "[PHONE_NUMBER]"
click at [231, 44] on icon at bounding box center [227, 44] width 16 height 16
drag, startPoint x: 581, startPoint y: 65, endPoint x: 574, endPoint y: 68, distance: 7.6
click at [579, 65] on icon at bounding box center [574, 68] width 16 height 16
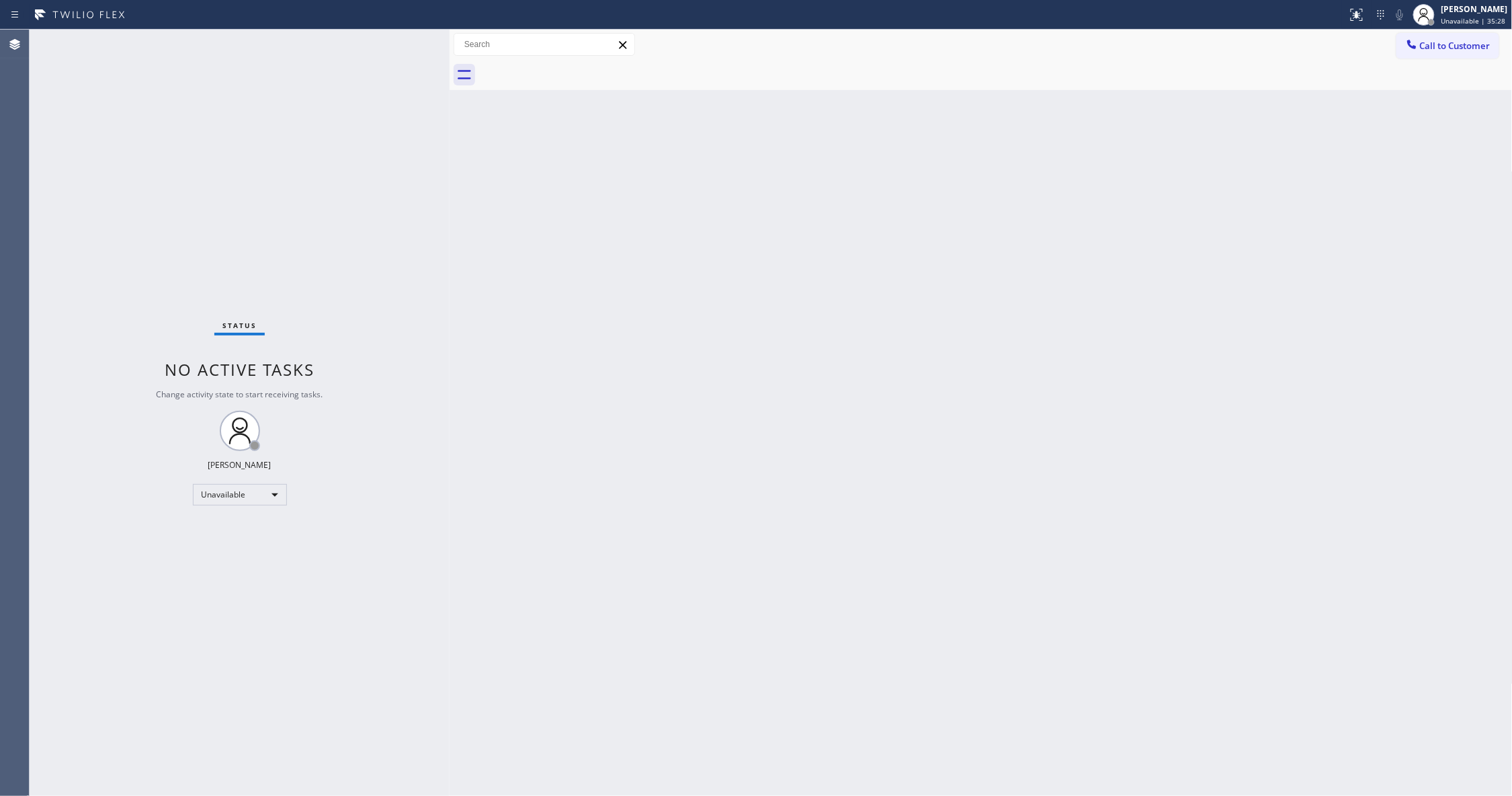
click at [574, 68] on div at bounding box center [996, 75] width 1034 height 30
drag, startPoint x: 791, startPoint y: 317, endPoint x: 812, endPoint y: 256, distance: 64.5
click at [792, 300] on div "Back to Dashboard Change Sender ID Customers Technicians Select a contact Outbo…" at bounding box center [981, 412] width 1063 height 766
drag, startPoint x: 1480, startPoint y: 45, endPoint x: 879, endPoint y: 168, distance: 613.5
click at [1478, 44] on span "Call to Customer" at bounding box center [1455, 46] width 71 height 12
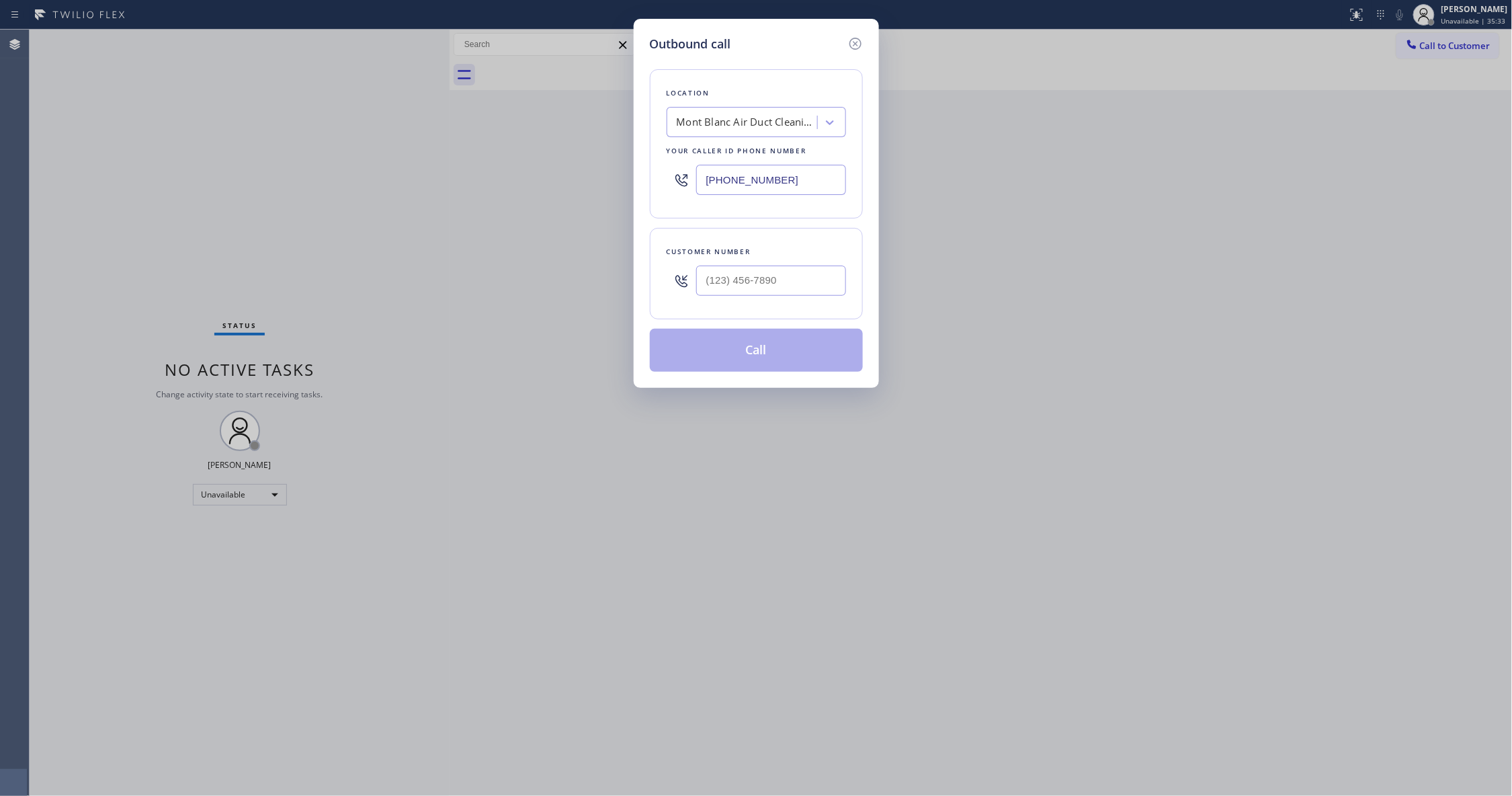
drag, startPoint x: 819, startPoint y: 180, endPoint x: 452, endPoint y: 243, distance: 372.4
click at [315, 180] on div "Outbound call Location [GEOGRAPHIC_DATA] Duct Cleaning [GEOGRAPHIC_DATA] Your c…" at bounding box center [756, 398] width 1512 height 796
paste input "480) 787-027"
type input "[PHONE_NUMBER]"
click at [777, 269] on input "(___) ___-____" at bounding box center [771, 280] width 150 height 30
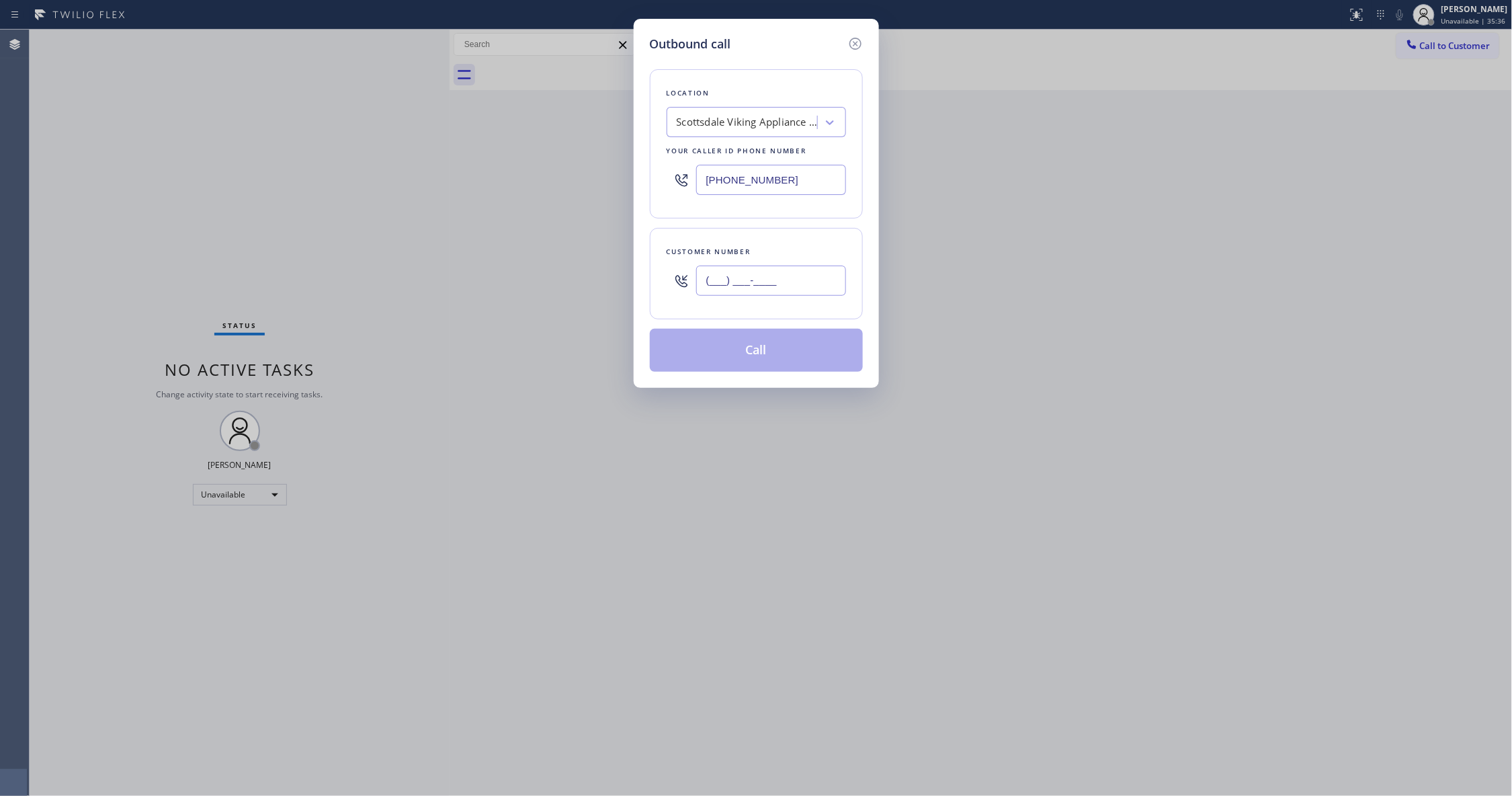
paste input "936) 758-3576"
type input "[PHONE_NUMBER]"
click at [761, 351] on button "Call" at bounding box center [756, 350] width 213 height 43
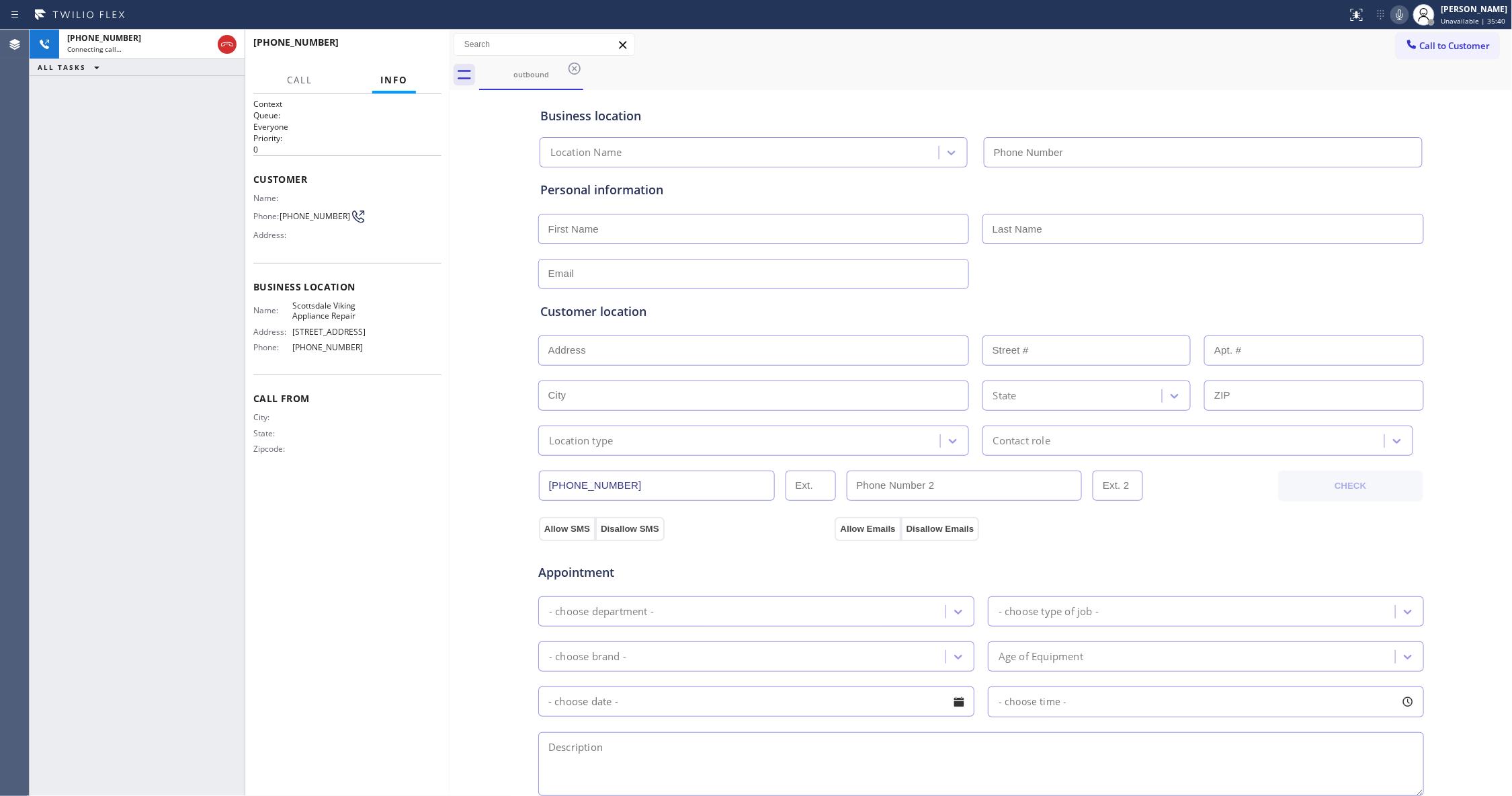
type input "[PHONE_NUMBER]"
click at [416, 45] on span "HANG UP" at bounding box center [410, 49] width 41 height 10
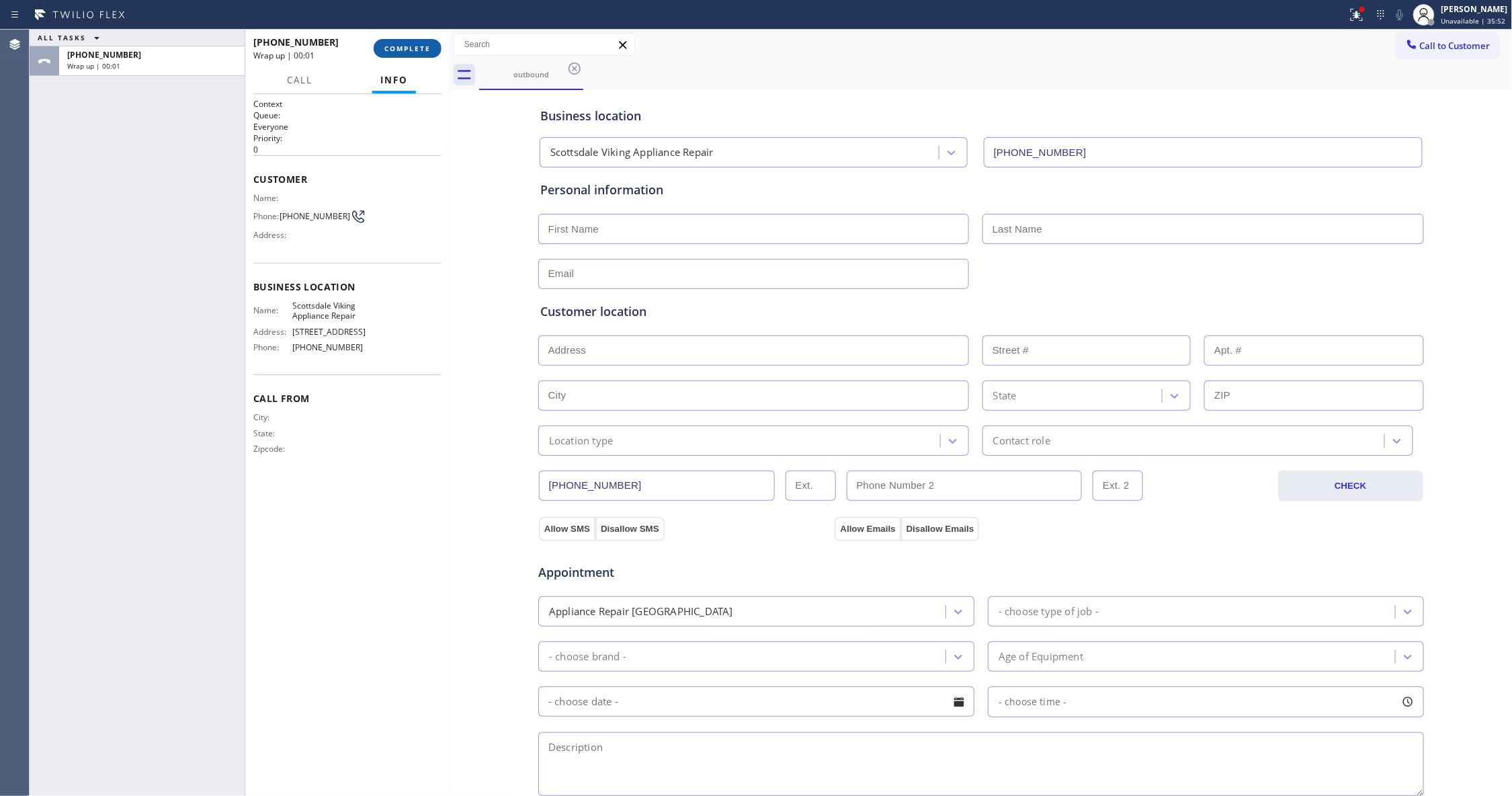
click at [418, 49] on span "COMPLETE" at bounding box center [407, 49] width 46 height 10
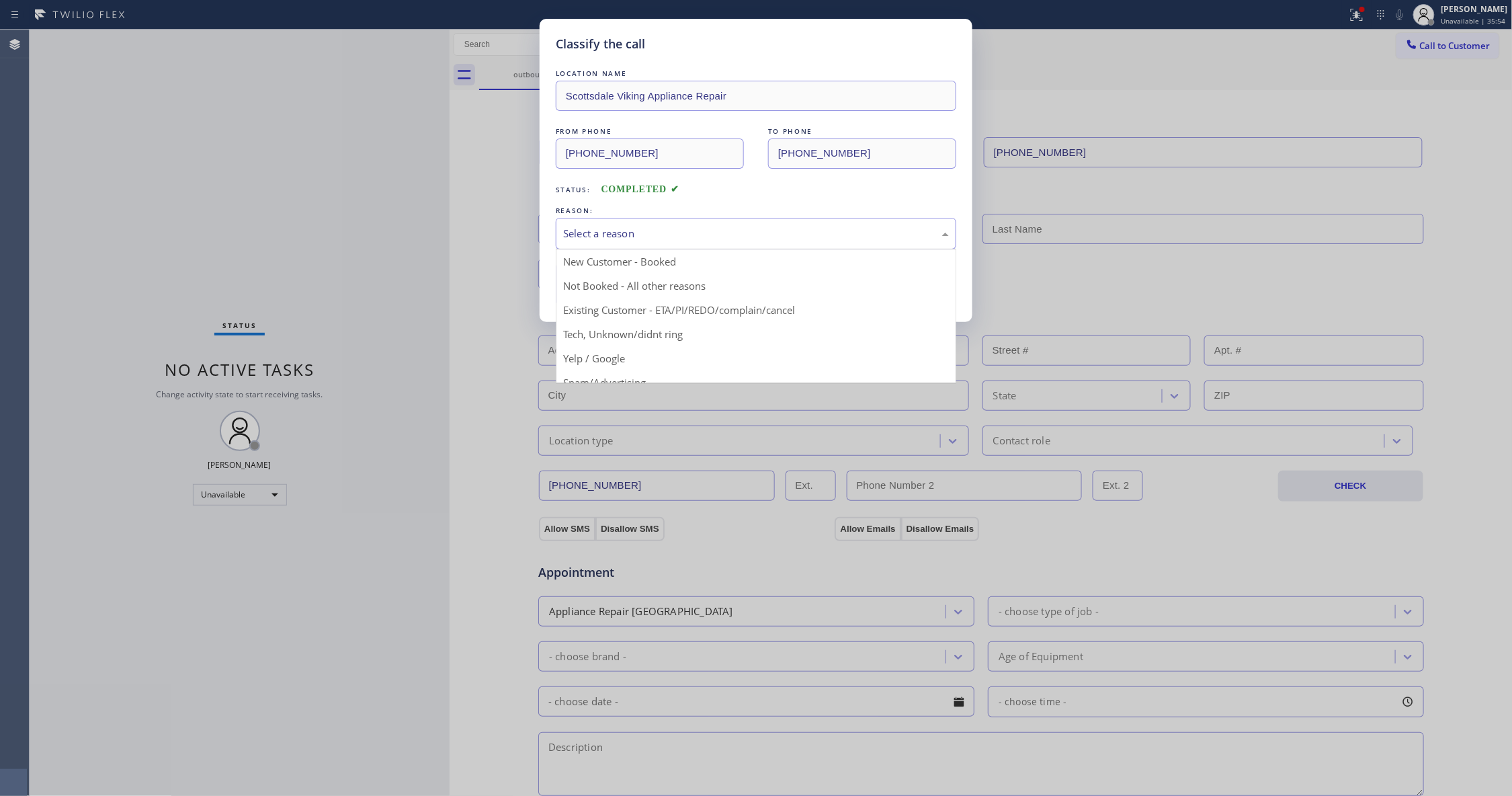
click at [591, 239] on div "Select a reason" at bounding box center [755, 233] width 386 height 15
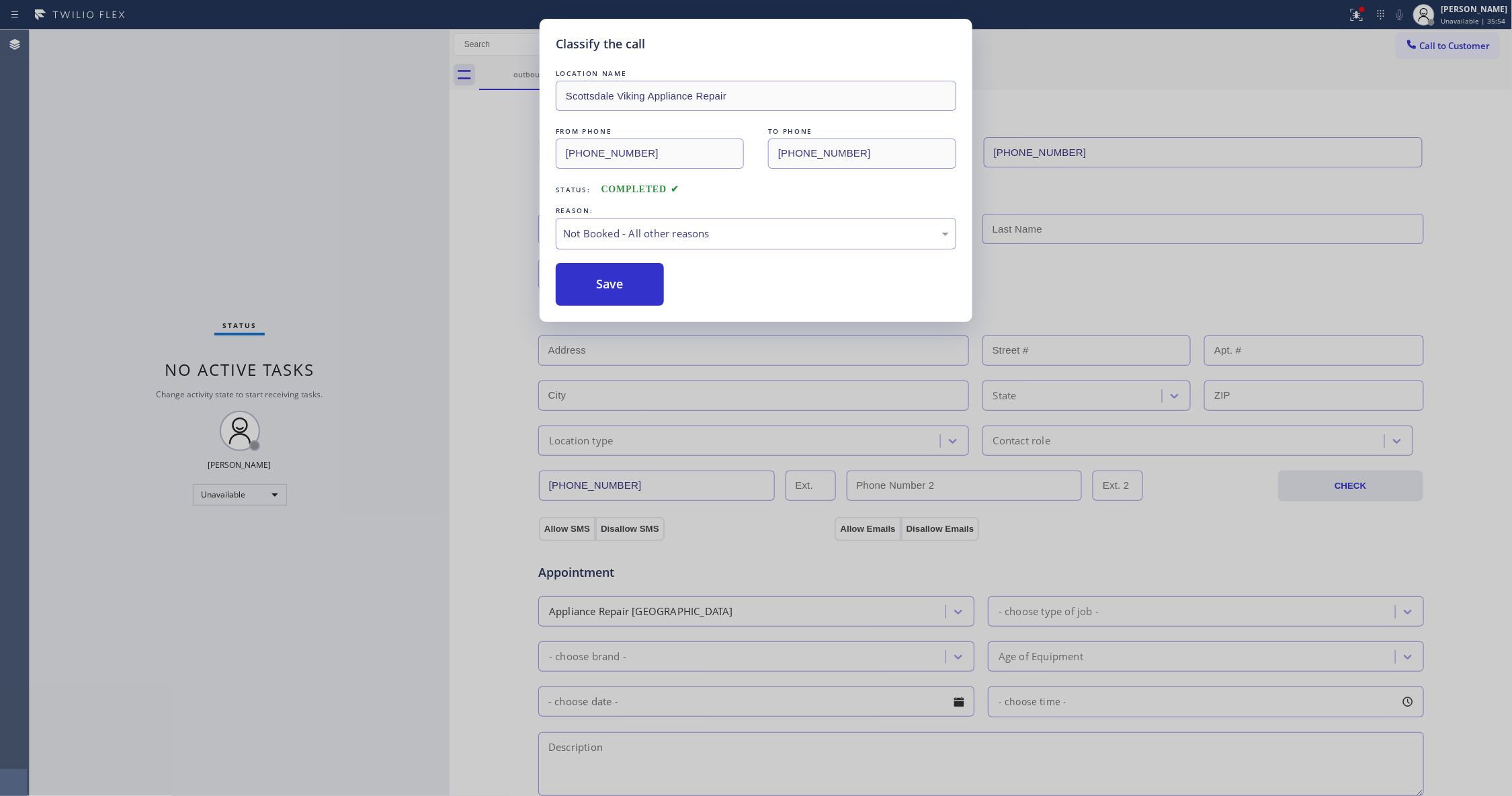
click at [601, 280] on button "Save" at bounding box center [610, 284] width 108 height 43
drag, startPoint x: 601, startPoint y: 280, endPoint x: 618, endPoint y: 270, distance: 19.7
click at [603, 275] on button "Save" at bounding box center [610, 284] width 108 height 43
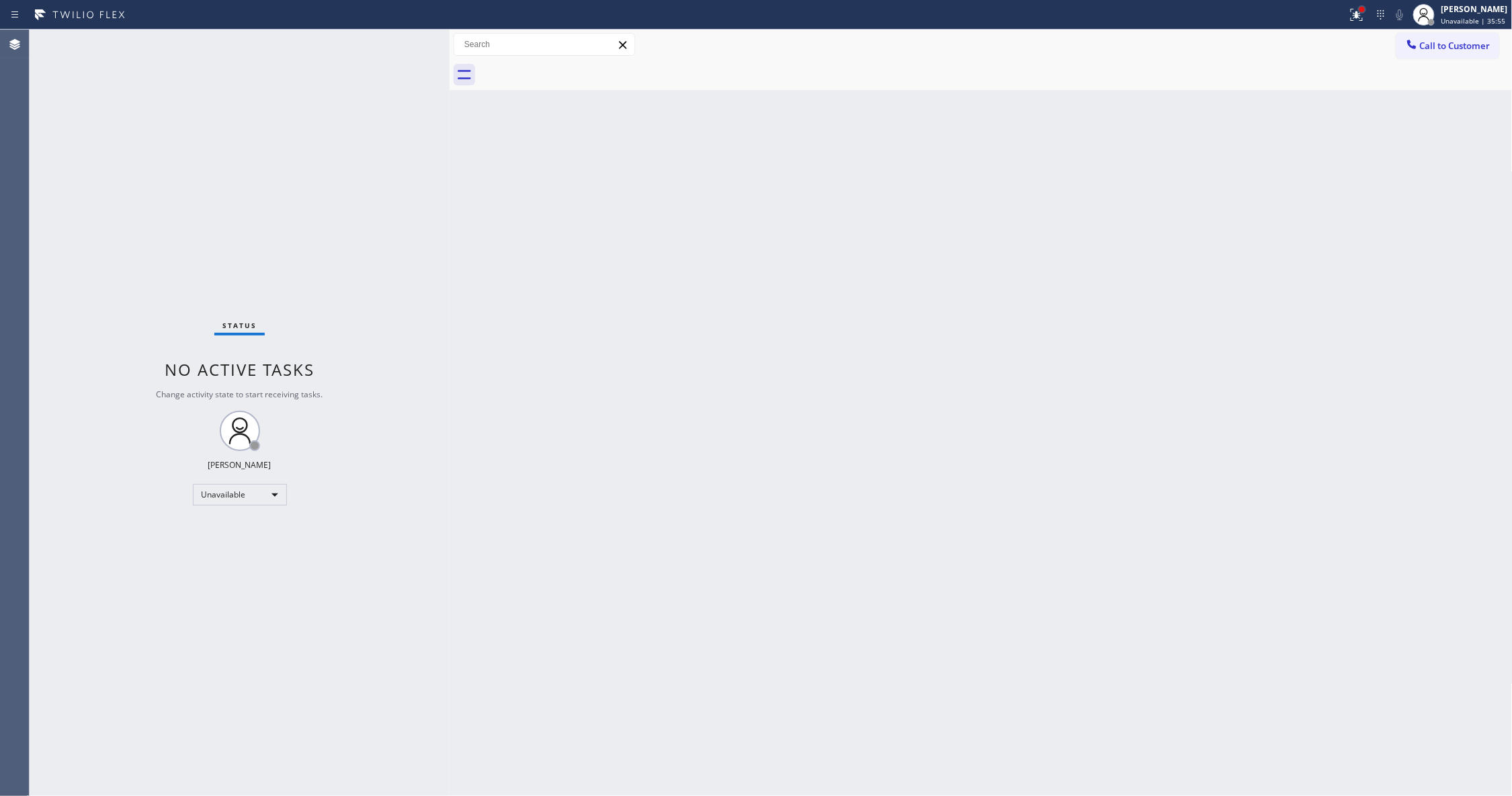
click at [1358, 12] on div at bounding box center [1362, 10] width 8 height 8
drag, startPoint x: 1263, startPoint y: 167, endPoint x: 1421, endPoint y: 78, distance: 181.3
click at [1260, 167] on button "Clear issues" at bounding box center [1268, 175] width 157 height 19
drag, startPoint x: 1453, startPoint y: 49, endPoint x: 1240, endPoint y: 132, distance: 228.6
click at [1452, 48] on span "Call to Customer" at bounding box center [1455, 46] width 71 height 12
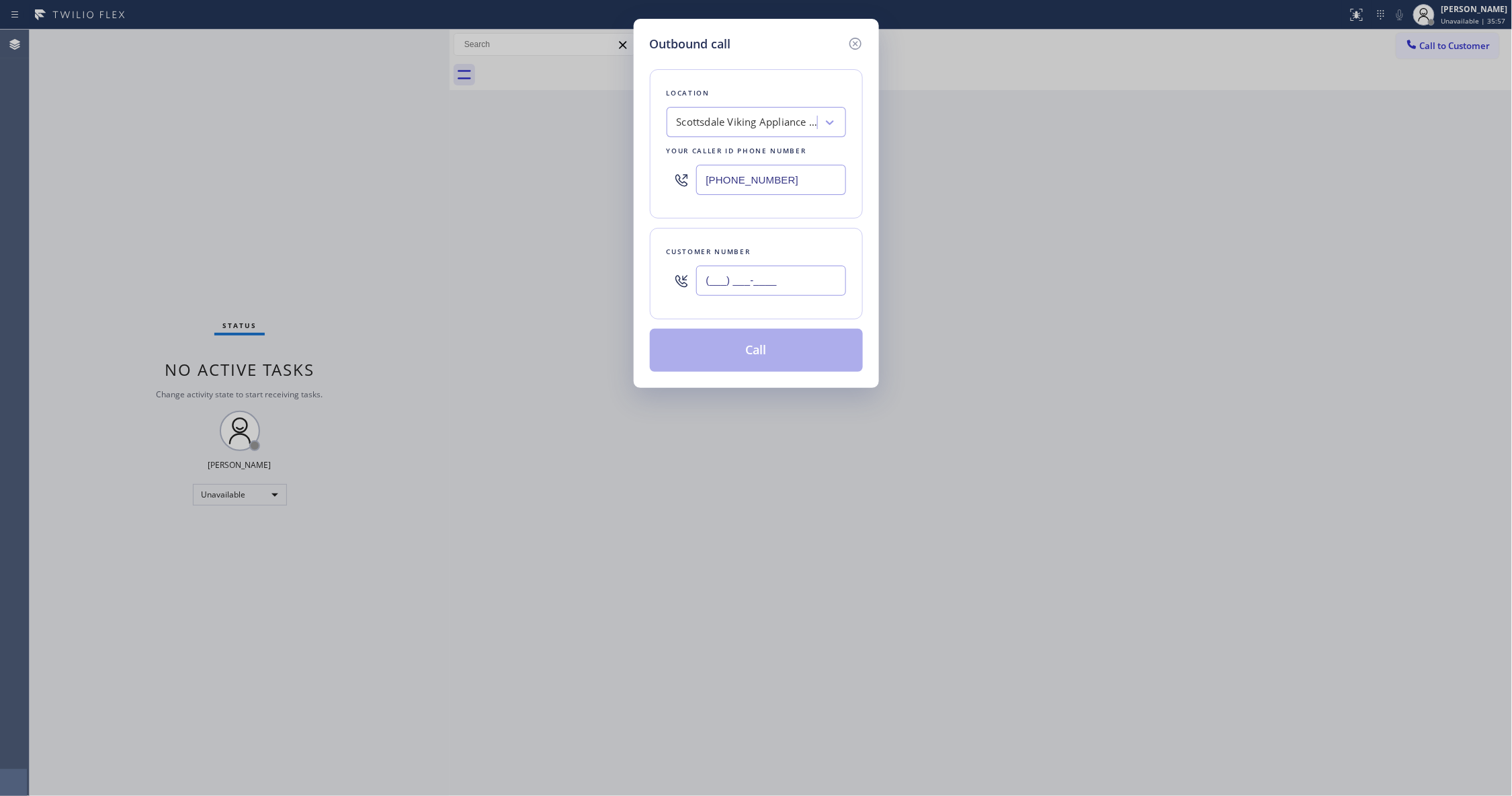
click at [798, 286] on input "(___) ___-____" at bounding box center [771, 280] width 150 height 30
paste input "936) 758-3576"
type input "[PHONE_NUMBER]"
click at [755, 343] on button "Call" at bounding box center [756, 350] width 213 height 43
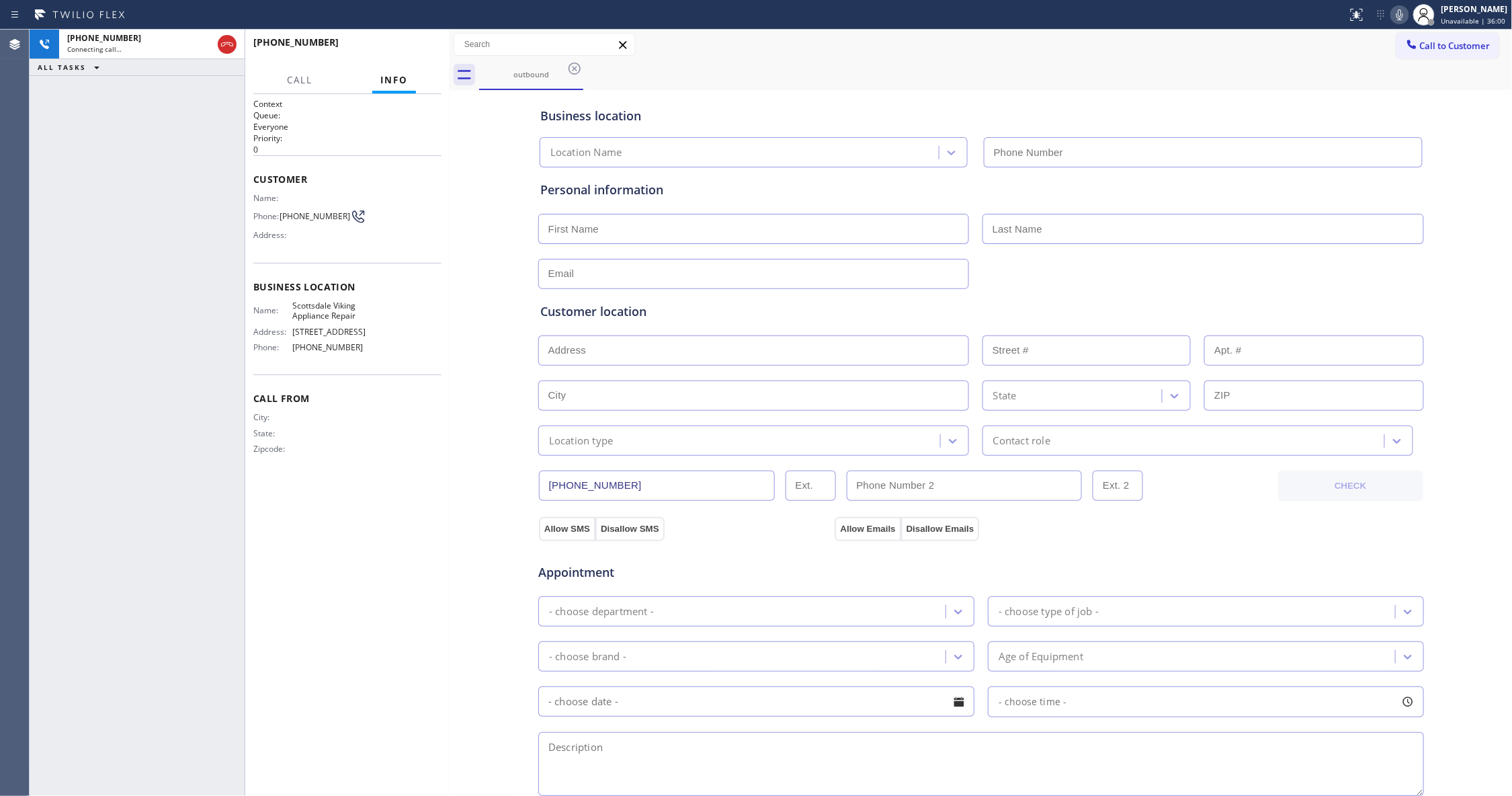
type input "[PHONE_NUMBER]"
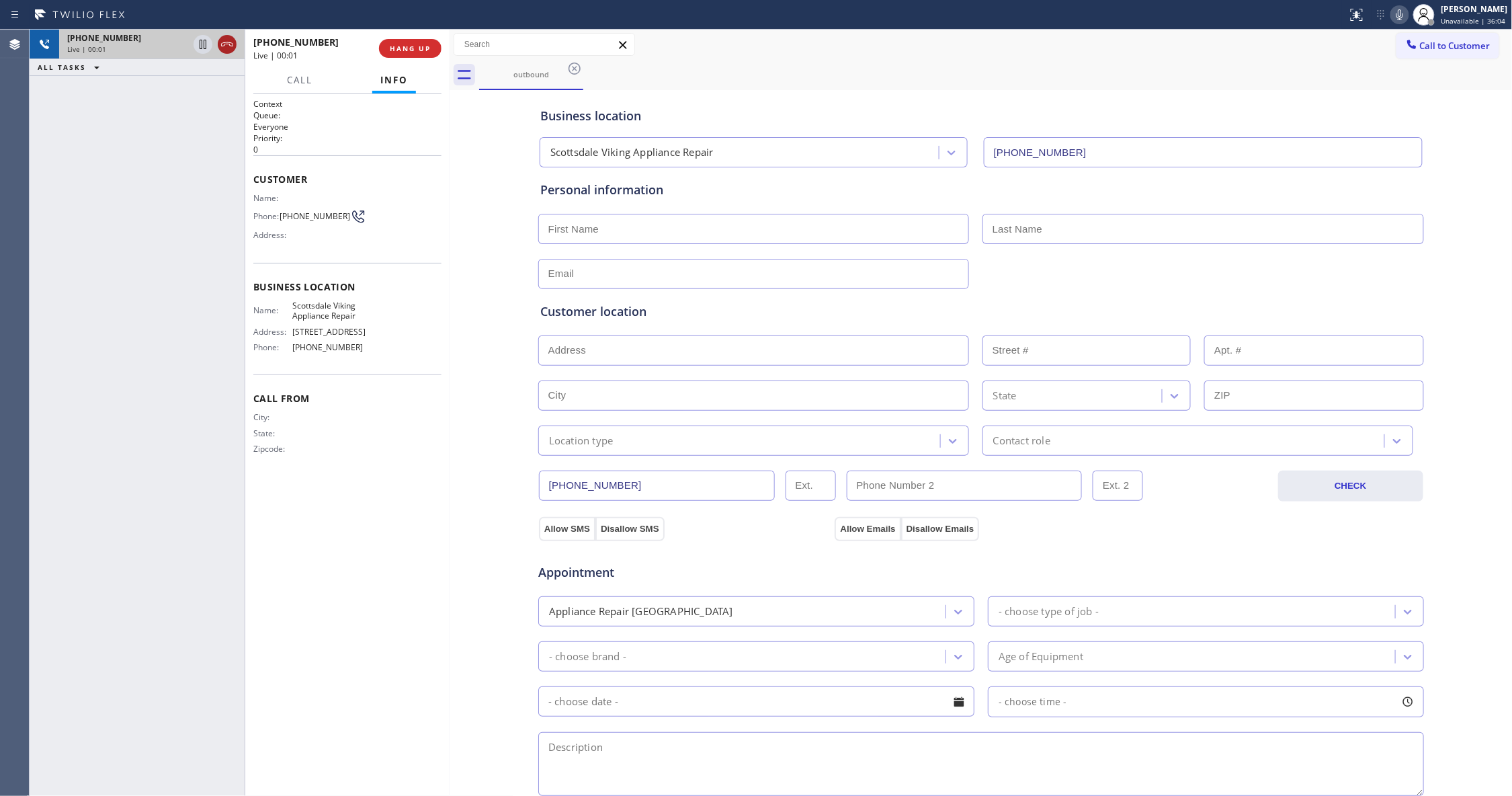
click at [226, 45] on icon at bounding box center [227, 44] width 16 height 16
click at [404, 55] on button "HANG UP" at bounding box center [410, 48] width 63 height 19
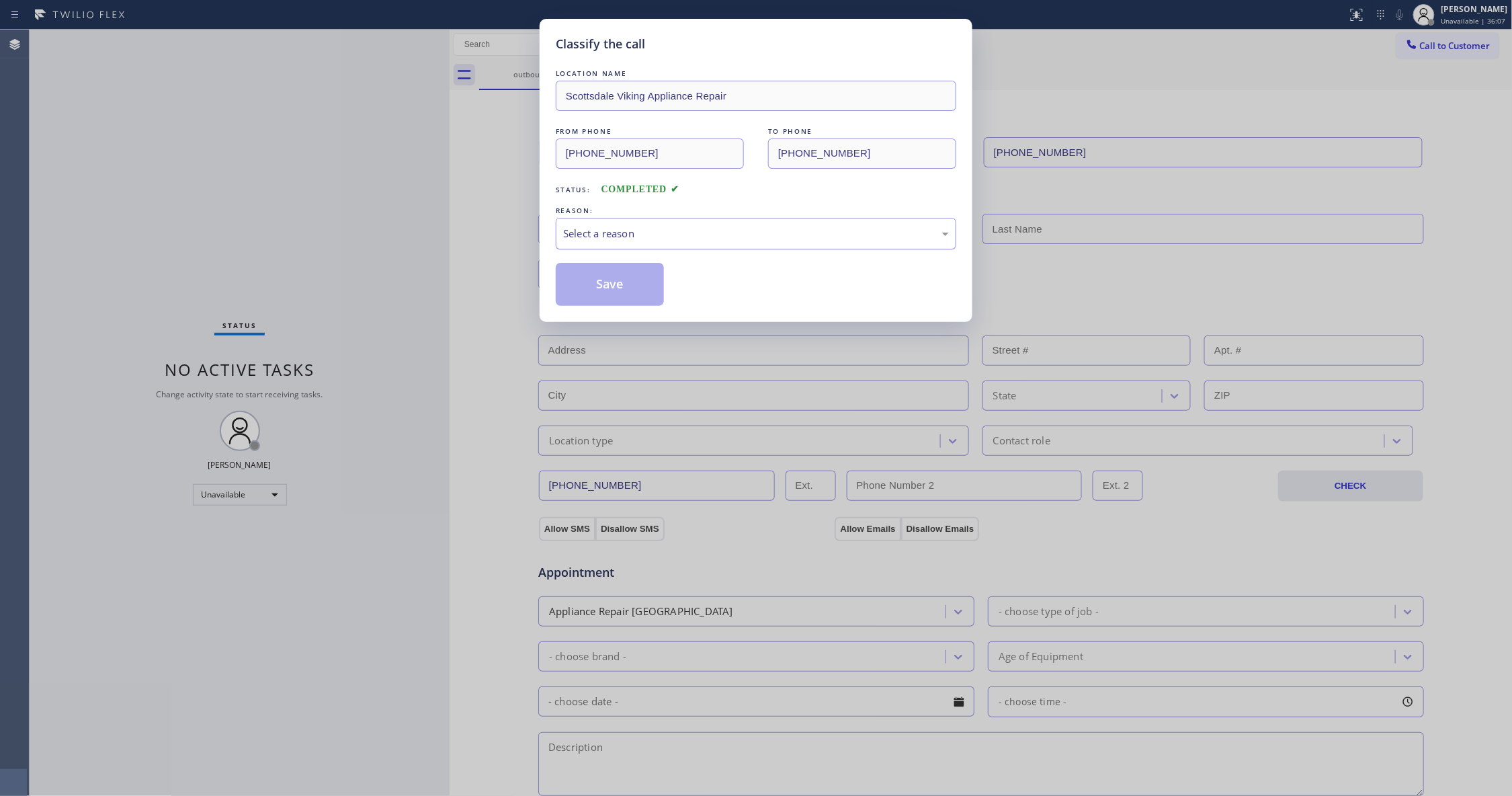
click at [629, 234] on div "Select a reason" at bounding box center [755, 233] width 386 height 15
click at [619, 280] on button "Save" at bounding box center [610, 284] width 108 height 43
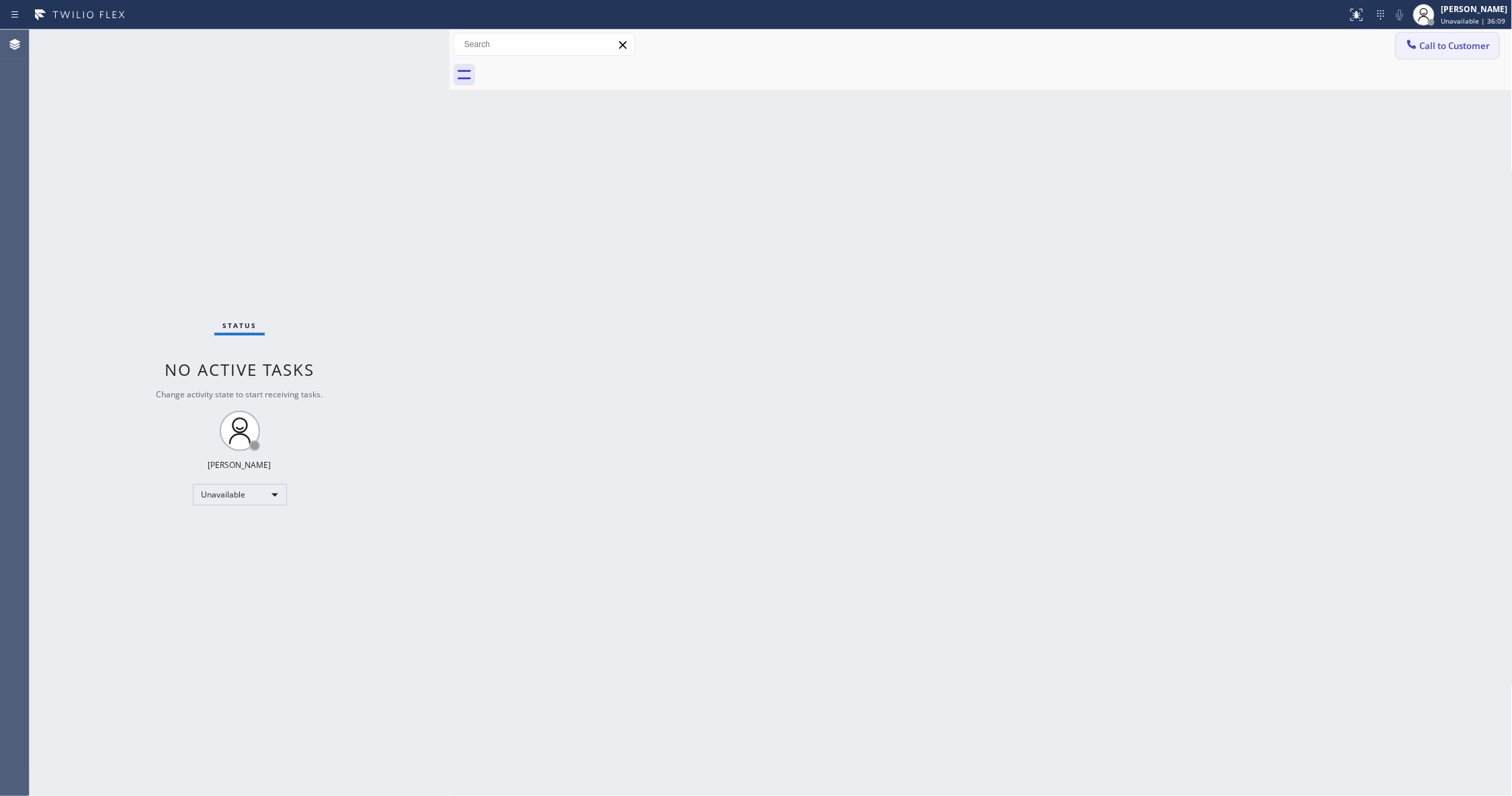
click at [1455, 52] on button "Call to Customer" at bounding box center [1448, 45] width 103 height 25
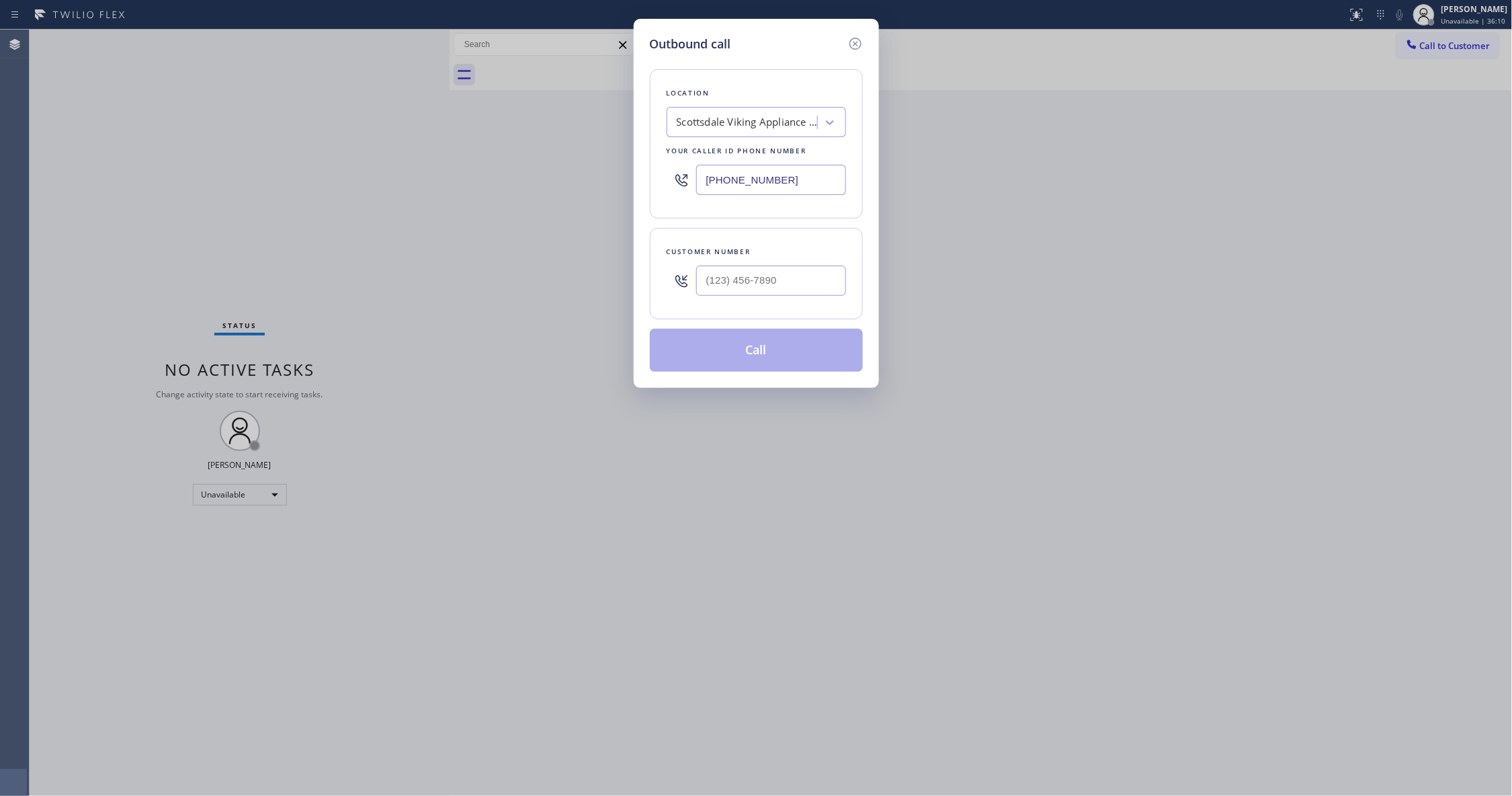
click at [782, 261] on div at bounding box center [771, 280] width 150 height 44
drag, startPoint x: 783, startPoint y: 267, endPoint x: 783, endPoint y: 278, distance: 11.0
click at [783, 276] on input "(___) ___-____" at bounding box center [771, 280] width 150 height 30
paste input "text"
drag, startPoint x: 806, startPoint y: 278, endPoint x: 146, endPoint y: 294, distance: 660.2
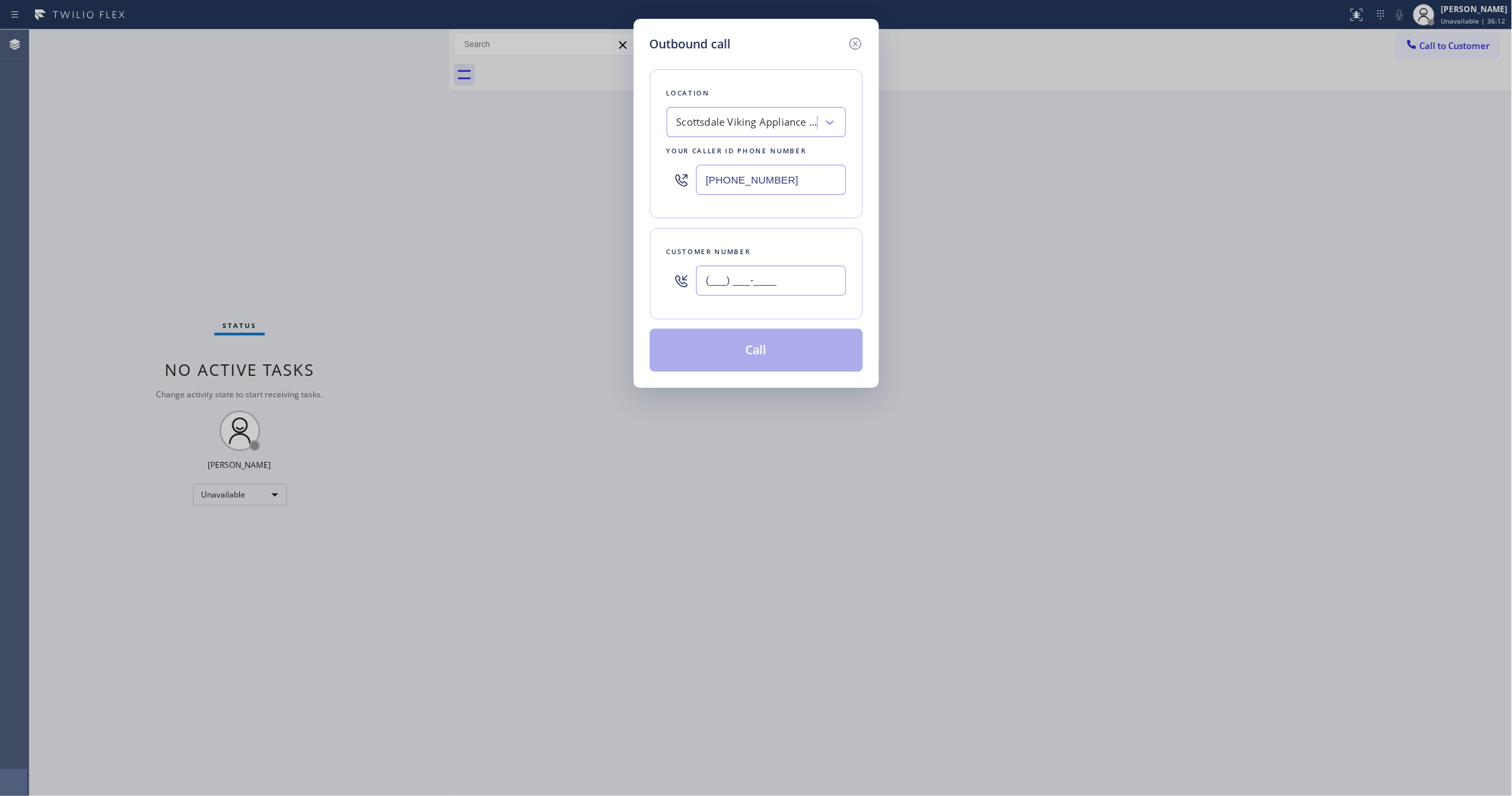
click at [165, 294] on div "Outbound call Location [GEOGRAPHIC_DATA] Viking Appliance Repair Your caller id…" at bounding box center [756, 398] width 1512 height 796
paste input "936) 758-3576"
type input "[PHONE_NUMBER]"
click at [723, 352] on button "Call" at bounding box center [756, 350] width 213 height 43
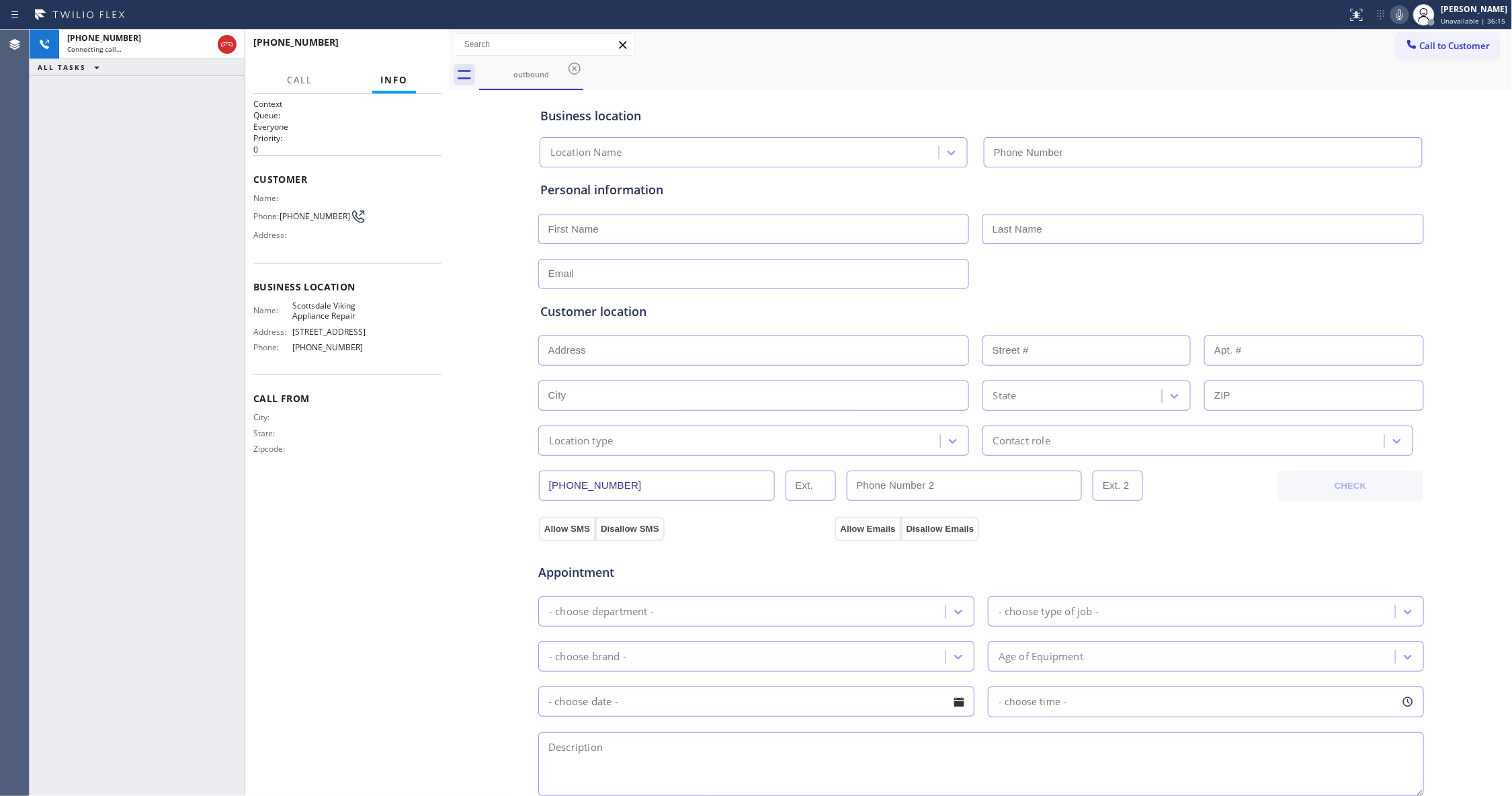
type input "[PHONE_NUMBER]"
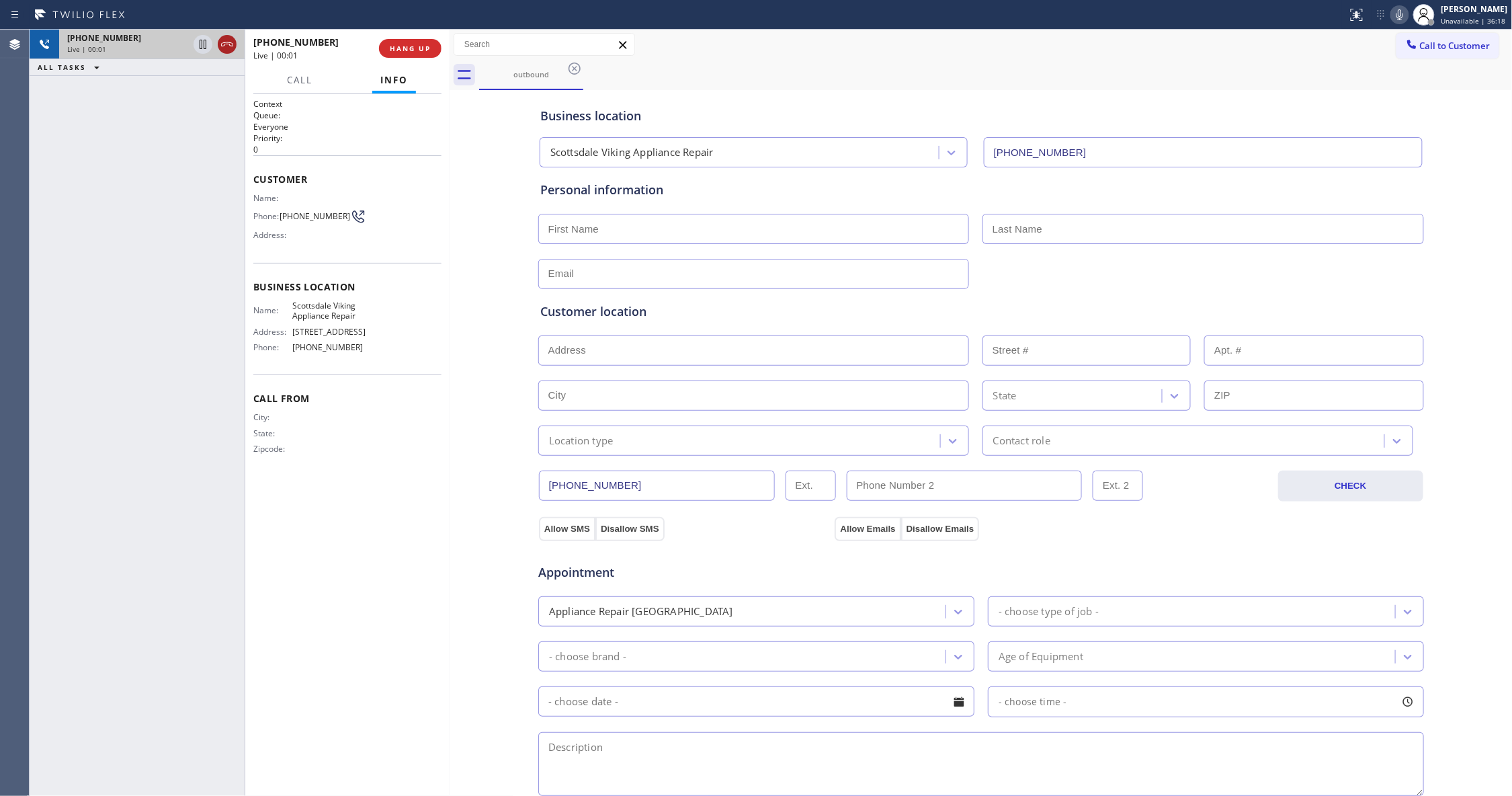
click at [222, 43] on icon at bounding box center [227, 45] width 12 height 4
click at [403, 45] on span "HANG UP" at bounding box center [410, 49] width 41 height 10
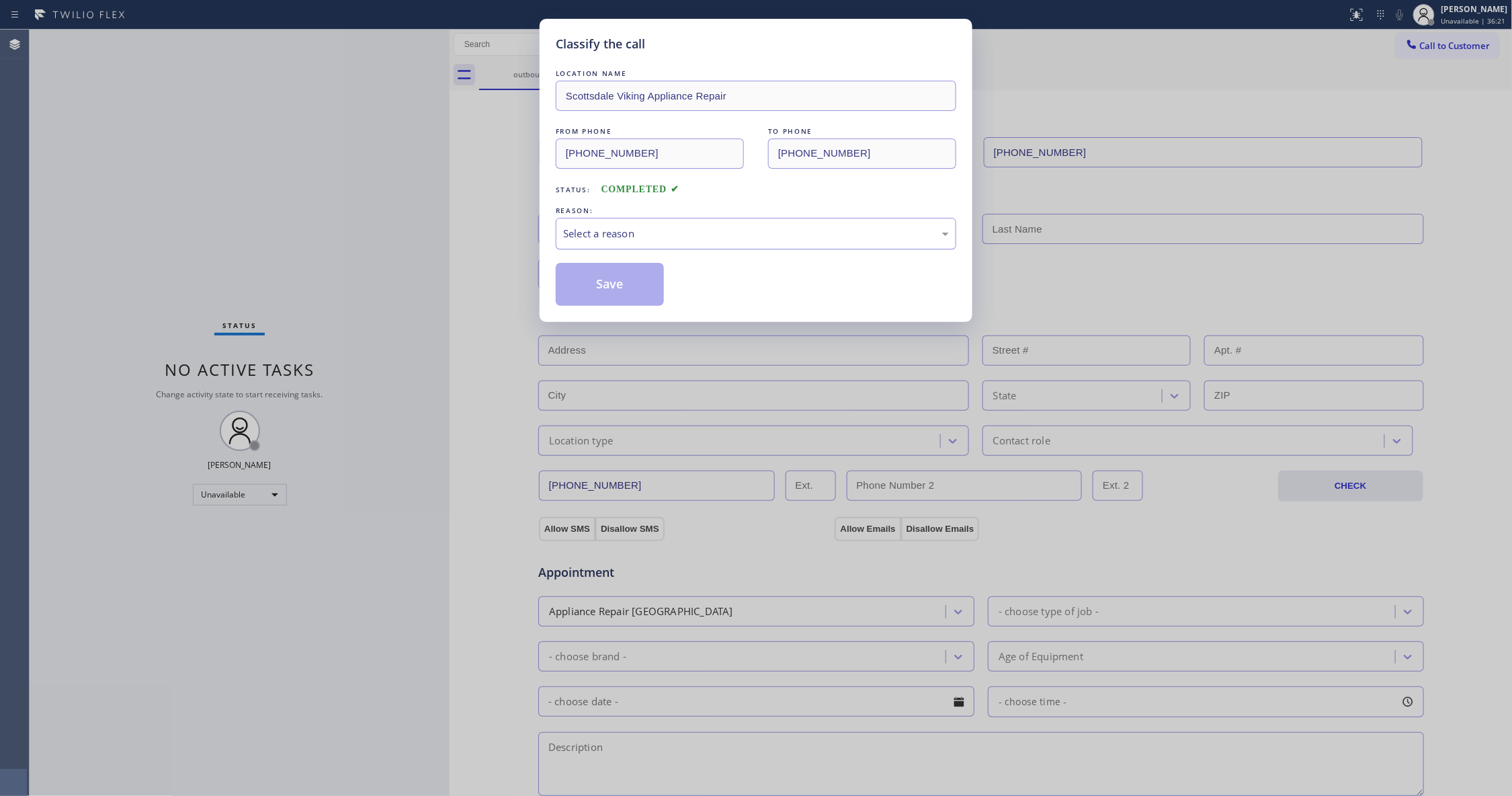
click at [608, 229] on div "Select a reason" at bounding box center [755, 233] width 386 height 15
click at [608, 280] on button "Save" at bounding box center [610, 284] width 108 height 43
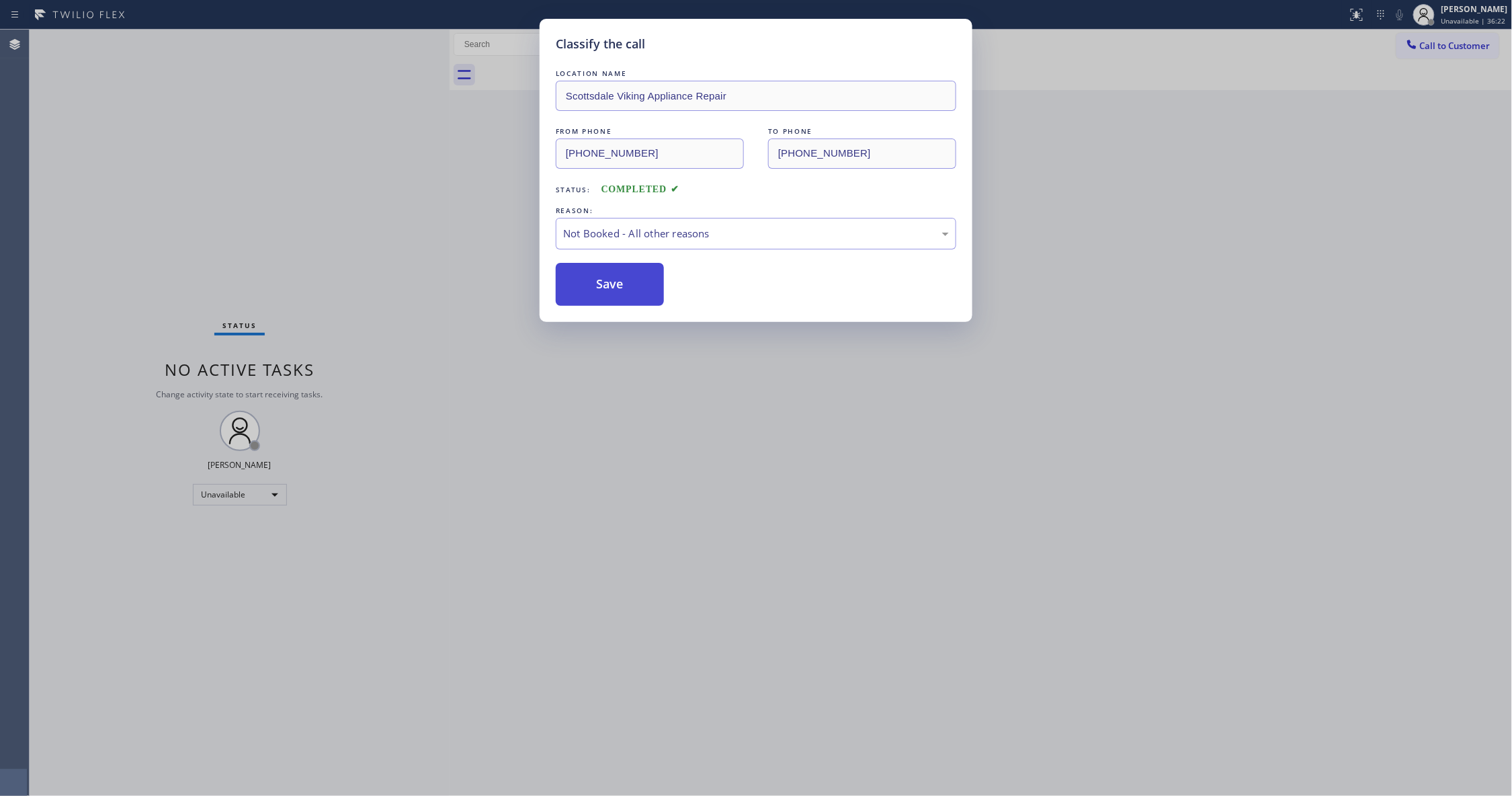
click at [606, 281] on button "Save" at bounding box center [610, 284] width 108 height 43
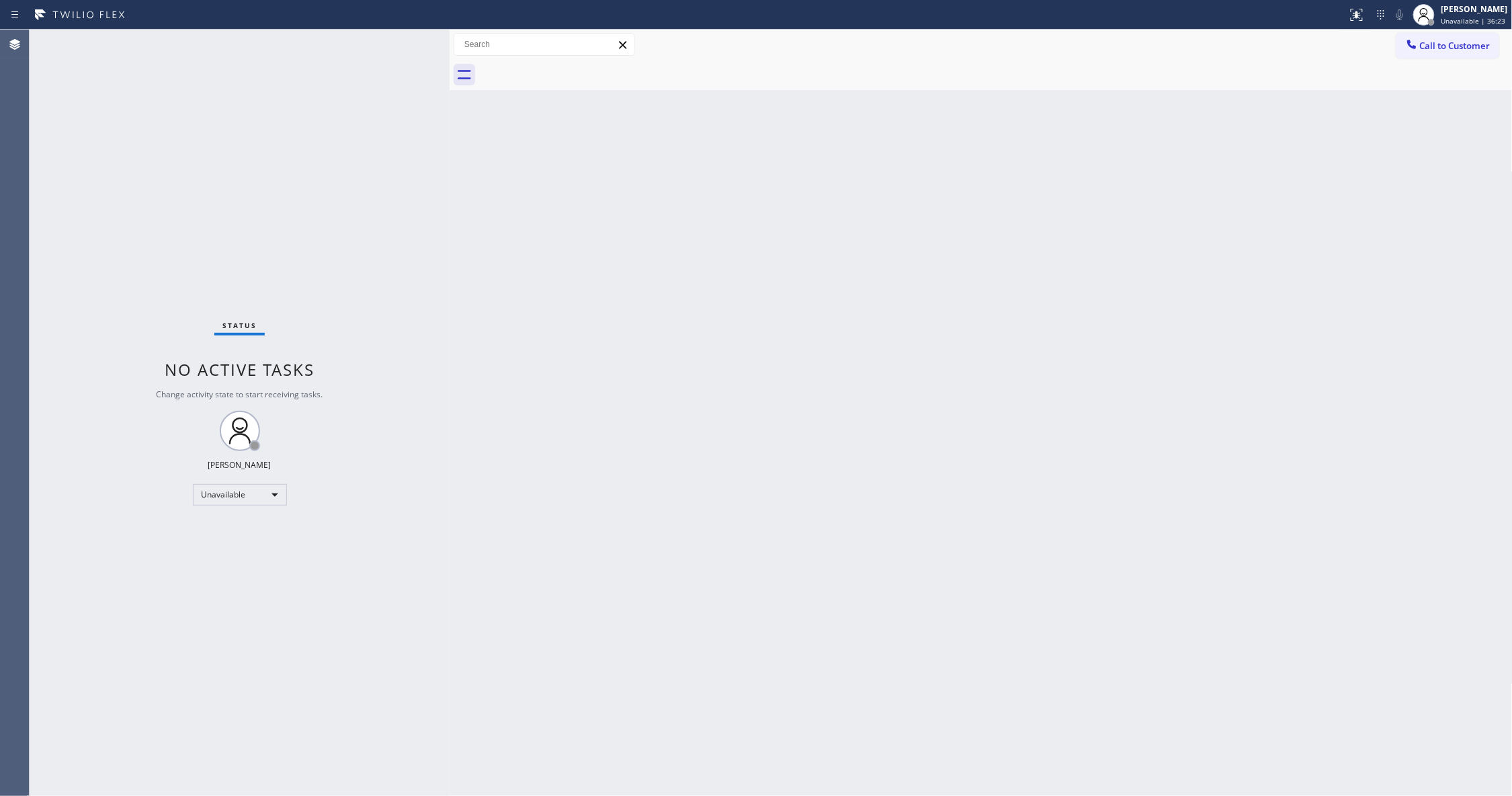
click at [1450, 44] on span "Call to Customer" at bounding box center [1455, 46] width 71 height 12
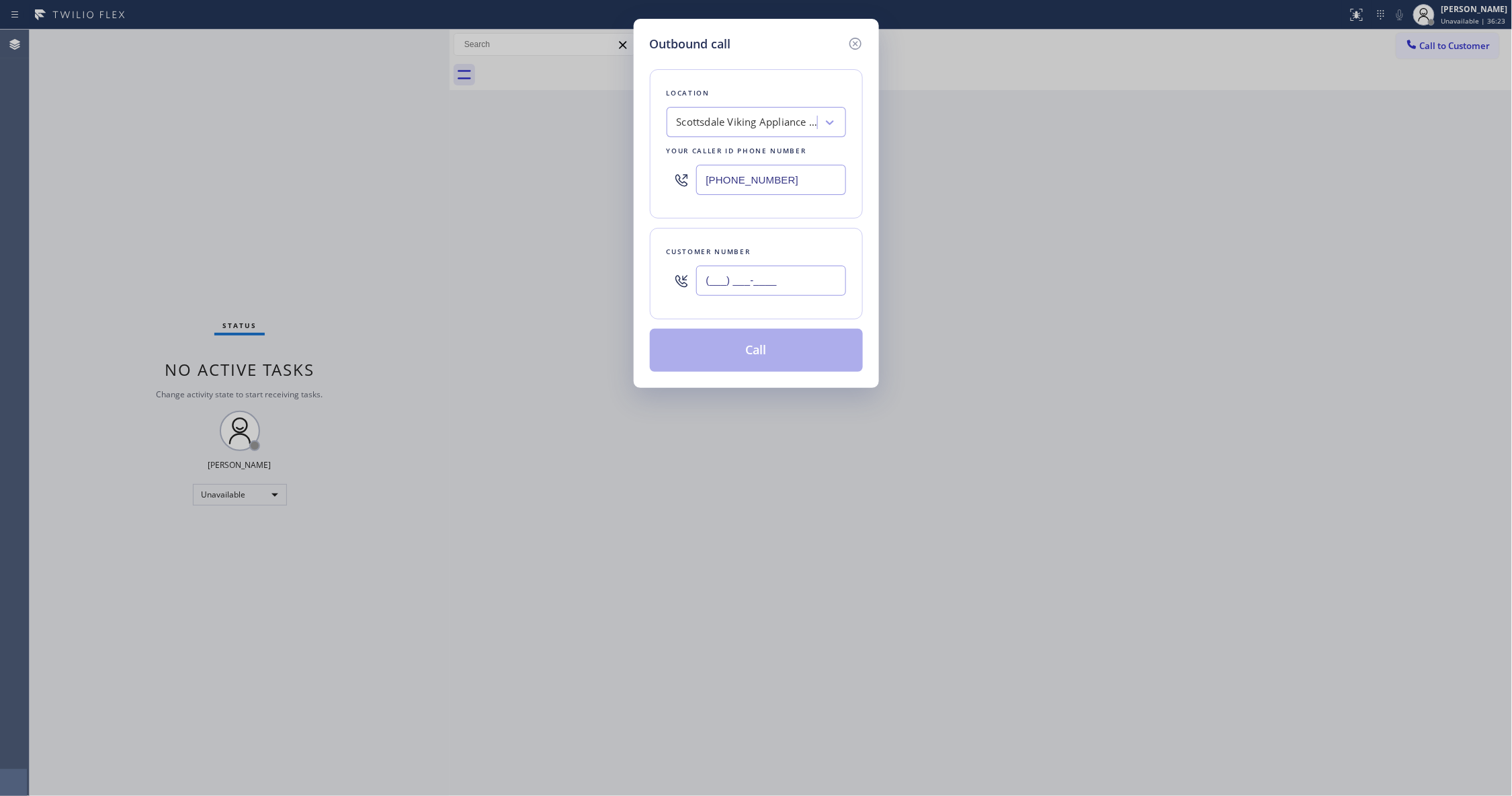
click at [712, 287] on input "(___) ___-____" at bounding box center [771, 280] width 150 height 30
paste input "936) 758-3576"
type input "[PHONE_NUMBER]"
click at [761, 352] on button "Call" at bounding box center [756, 350] width 213 height 43
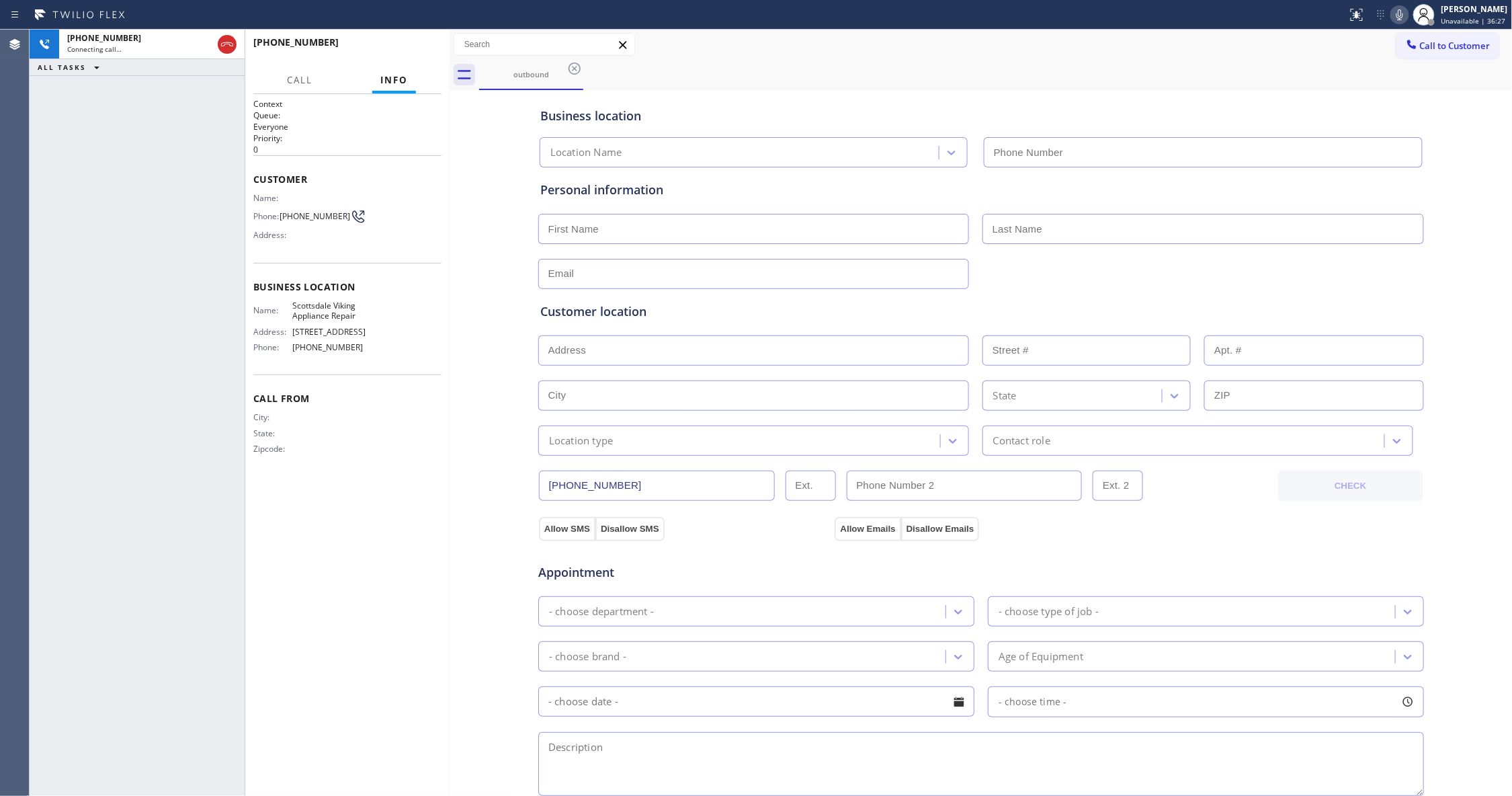
type input "[PHONE_NUMBER]"
click at [412, 44] on button "HANG UP" at bounding box center [410, 48] width 63 height 19
click at [411, 44] on span "HANG UP" at bounding box center [410, 49] width 41 height 10
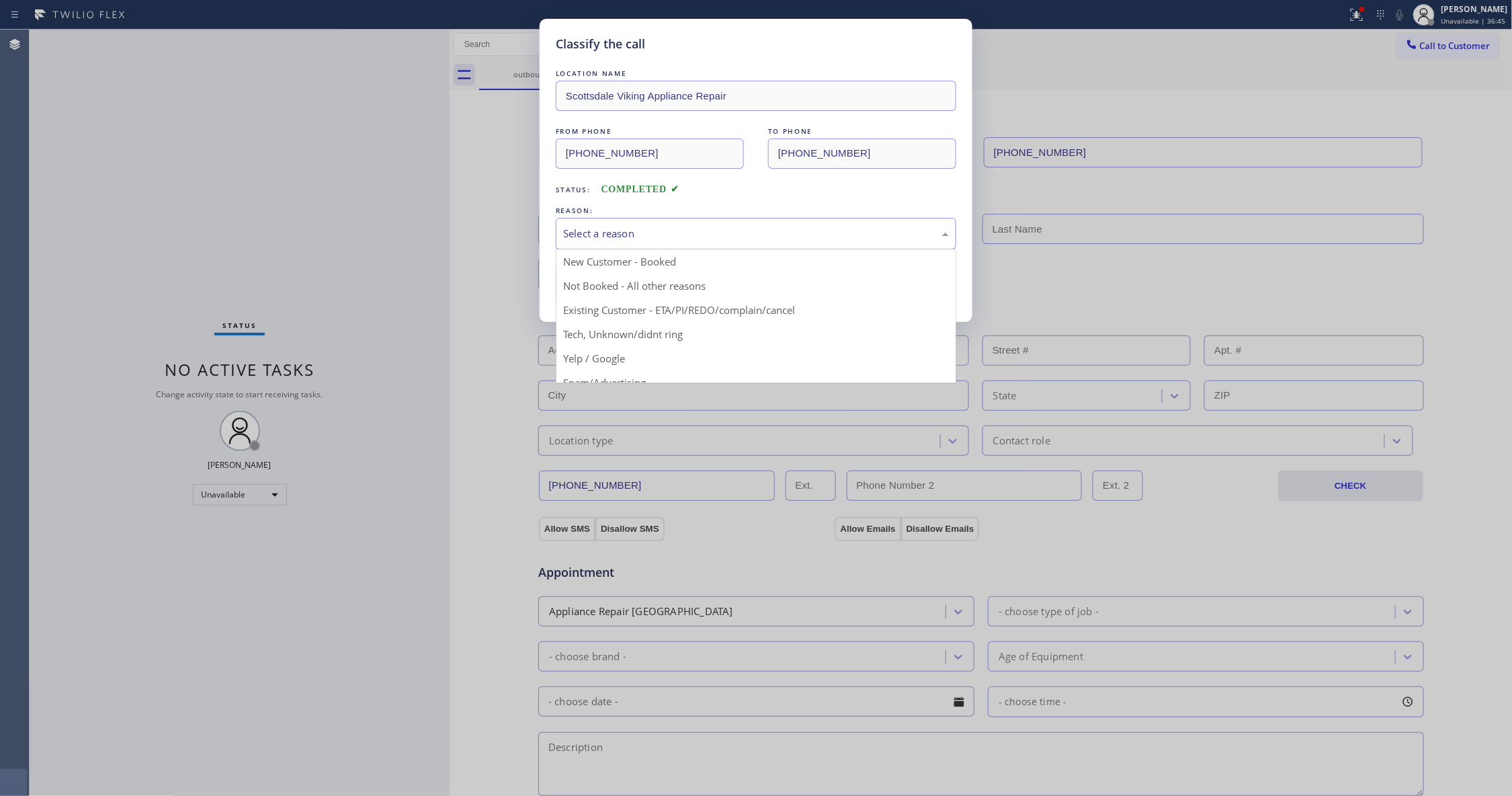
click at [586, 219] on div "Select a reason" at bounding box center [756, 234] width 401 height 32
click at [590, 237] on div "Select a reason" at bounding box center [755, 233] width 386 height 15
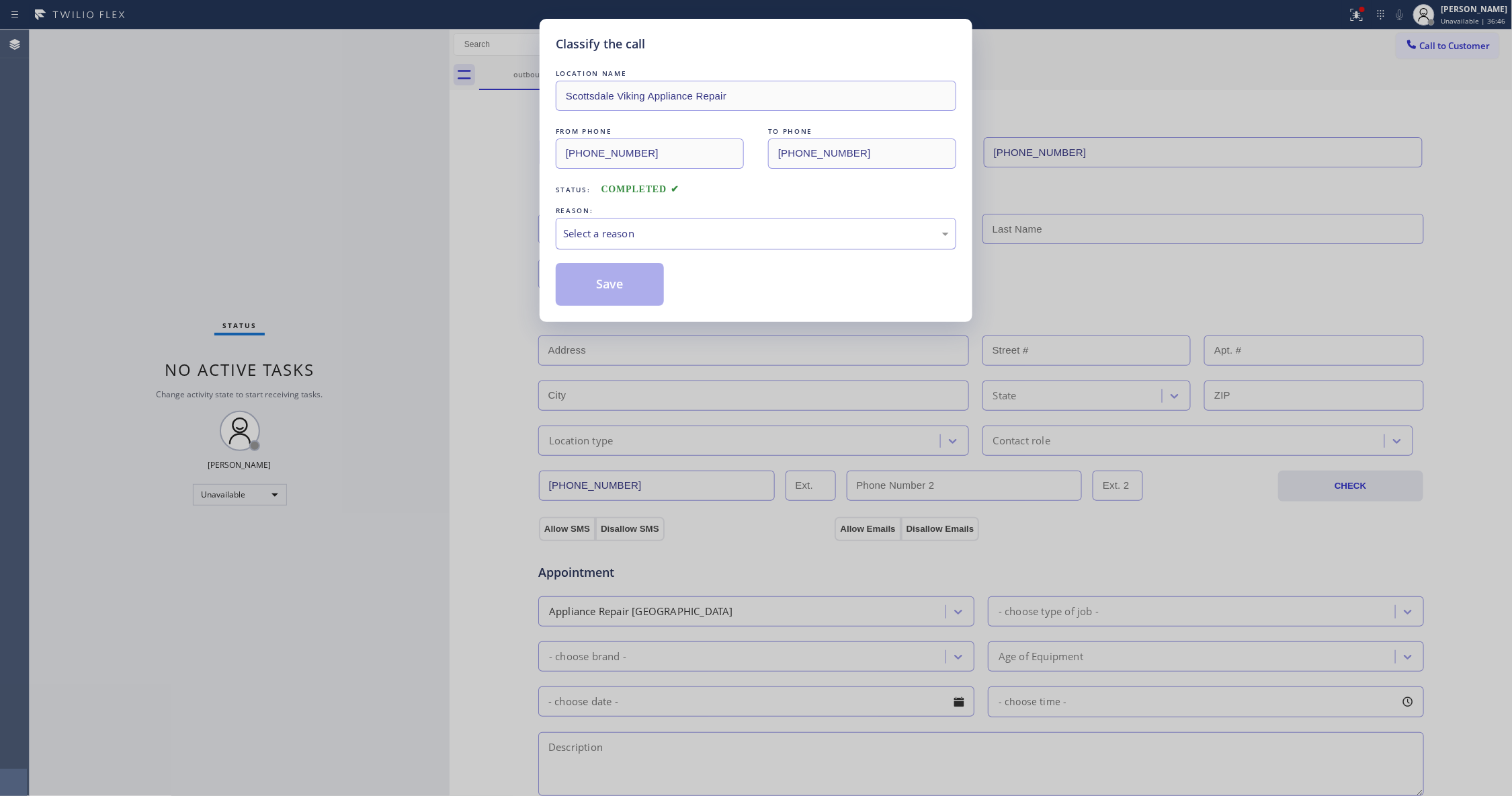
click at [608, 228] on div "Select a reason" at bounding box center [755, 233] width 386 height 15
click at [618, 288] on button "Save" at bounding box center [610, 284] width 108 height 43
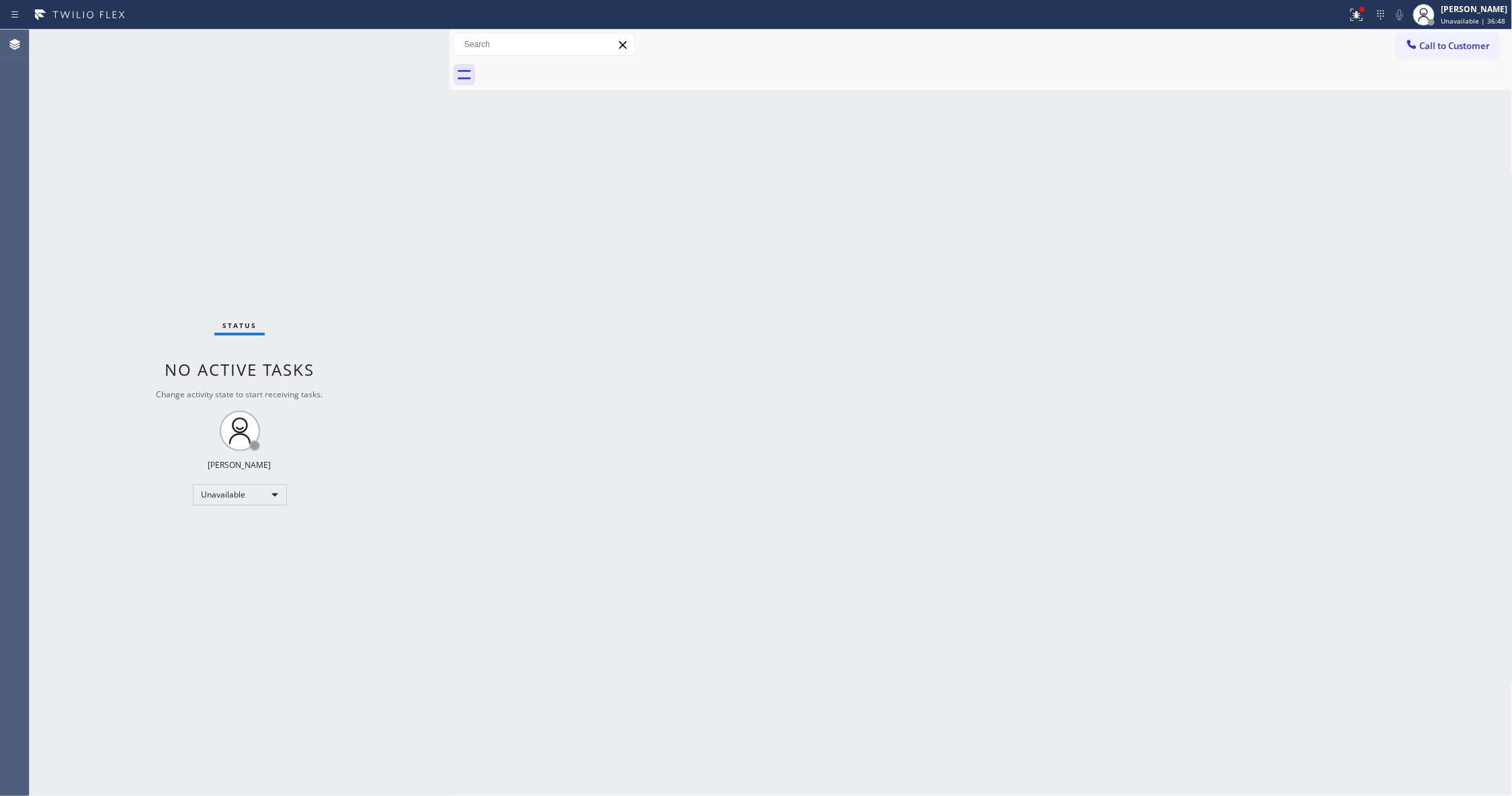
drag, startPoint x: 1453, startPoint y: 47, endPoint x: 936, endPoint y: 186, distance: 535.4
click at [1431, 49] on span "Call to Customer" at bounding box center [1455, 46] width 71 height 12
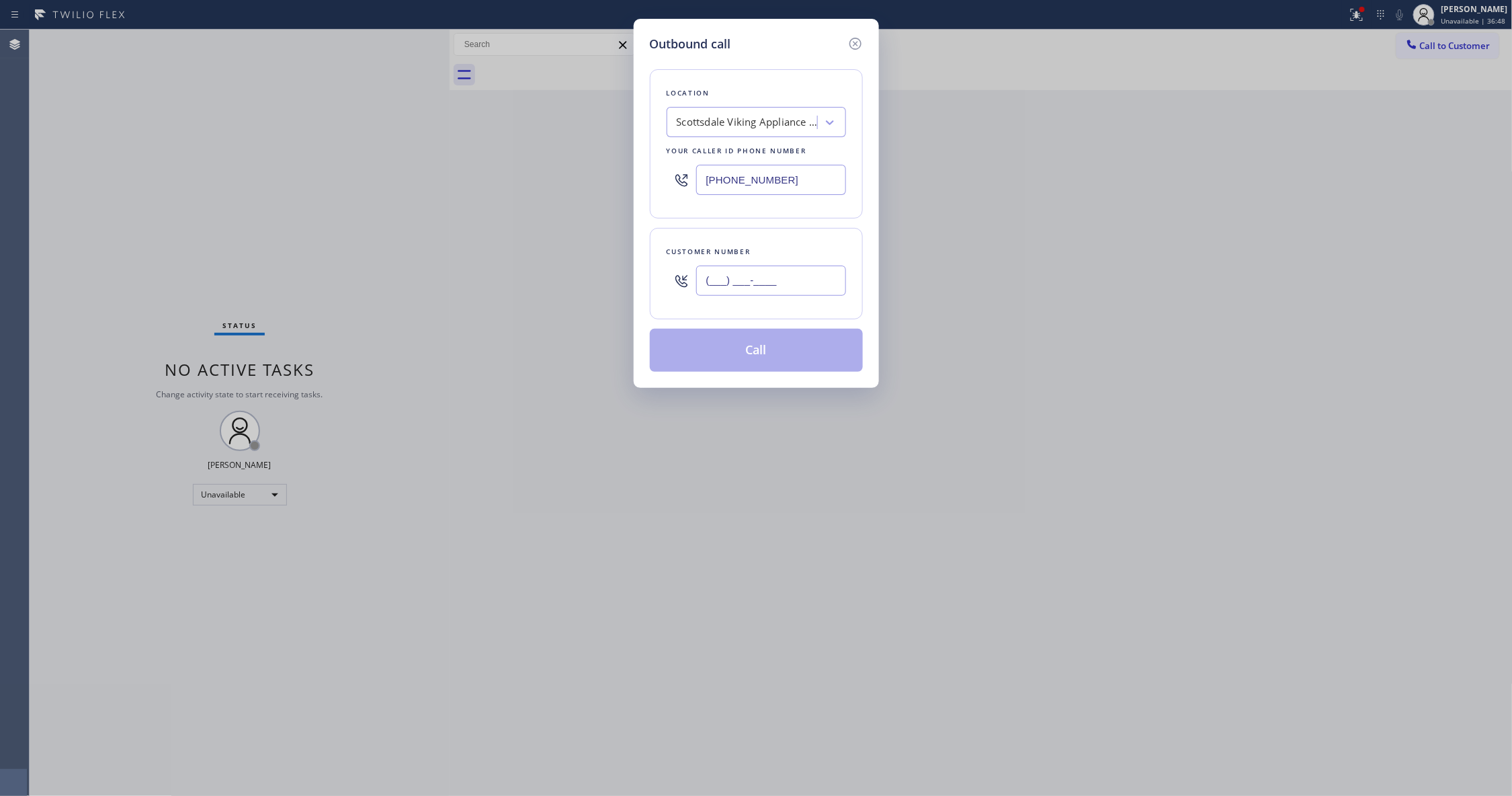
click at [718, 286] on input "(___) ___-____" at bounding box center [771, 280] width 150 height 30
paste input "936) 758-3576"
type input "[PHONE_NUMBER]"
click at [735, 349] on button "Call" at bounding box center [756, 350] width 213 height 43
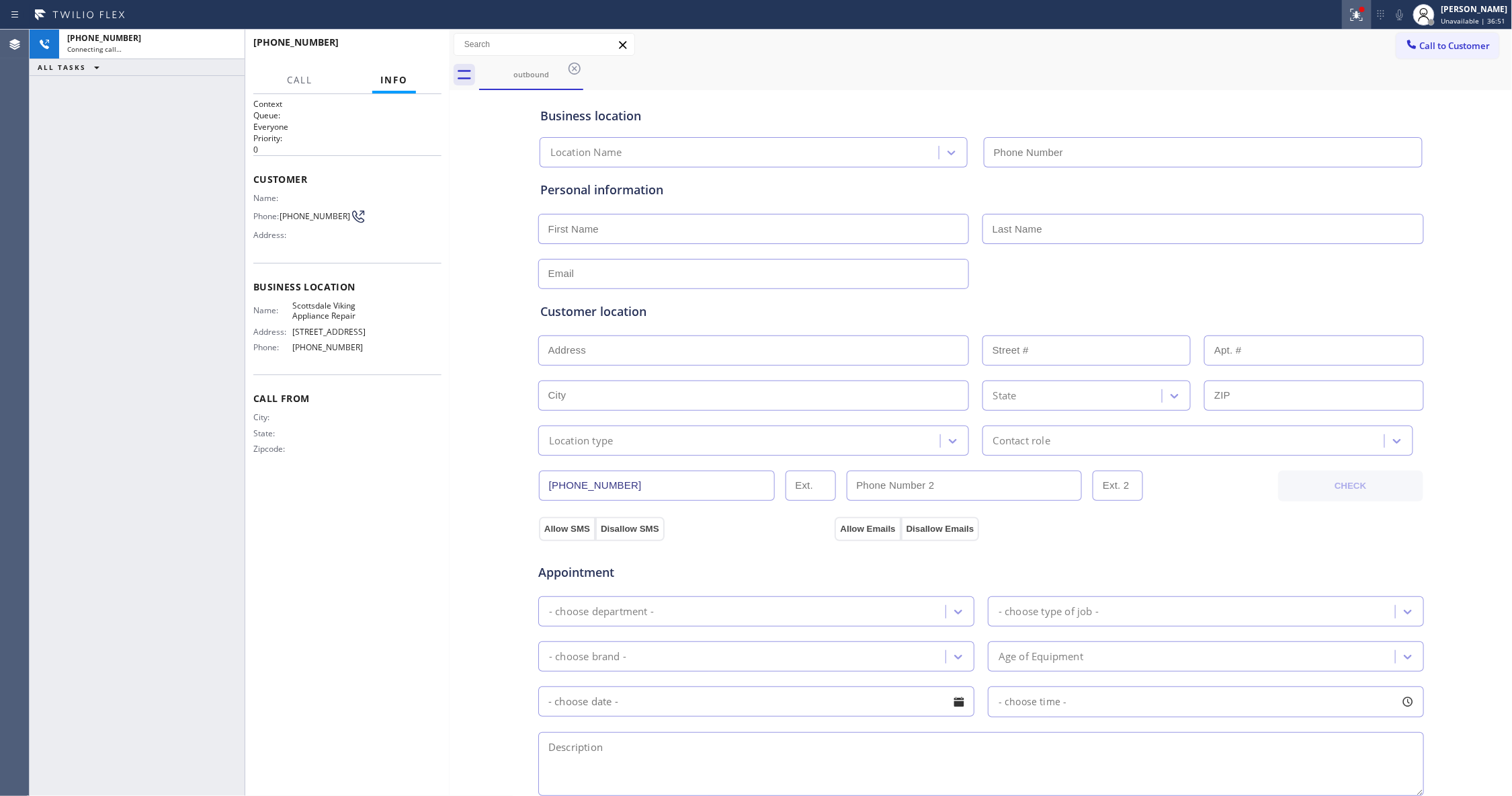
click at [1348, 12] on icon at bounding box center [1356, 14] width 16 height 16
type input "[PHONE_NUMBER]"
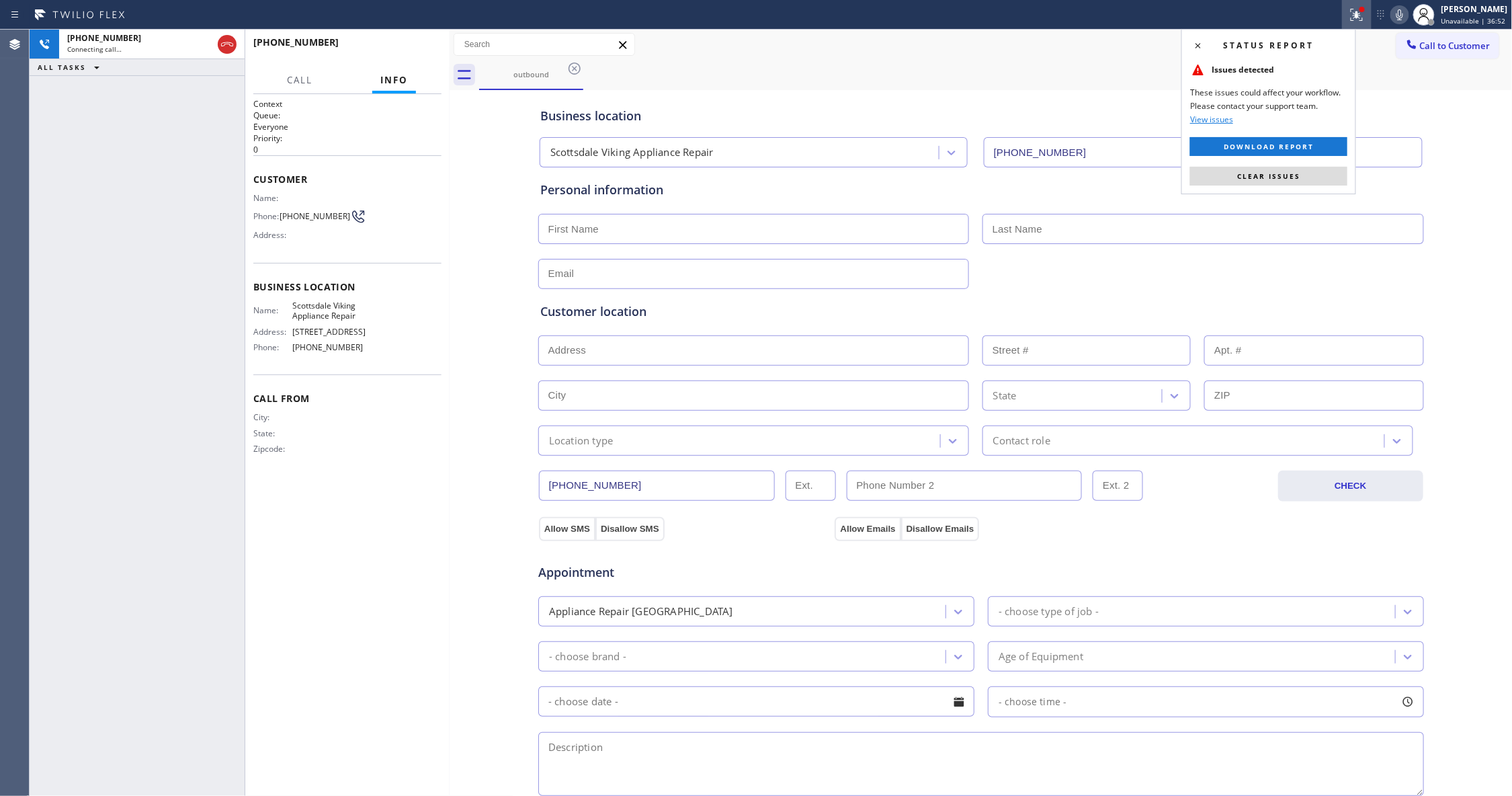
click at [1280, 173] on span "Clear issues" at bounding box center [1269, 176] width 63 height 10
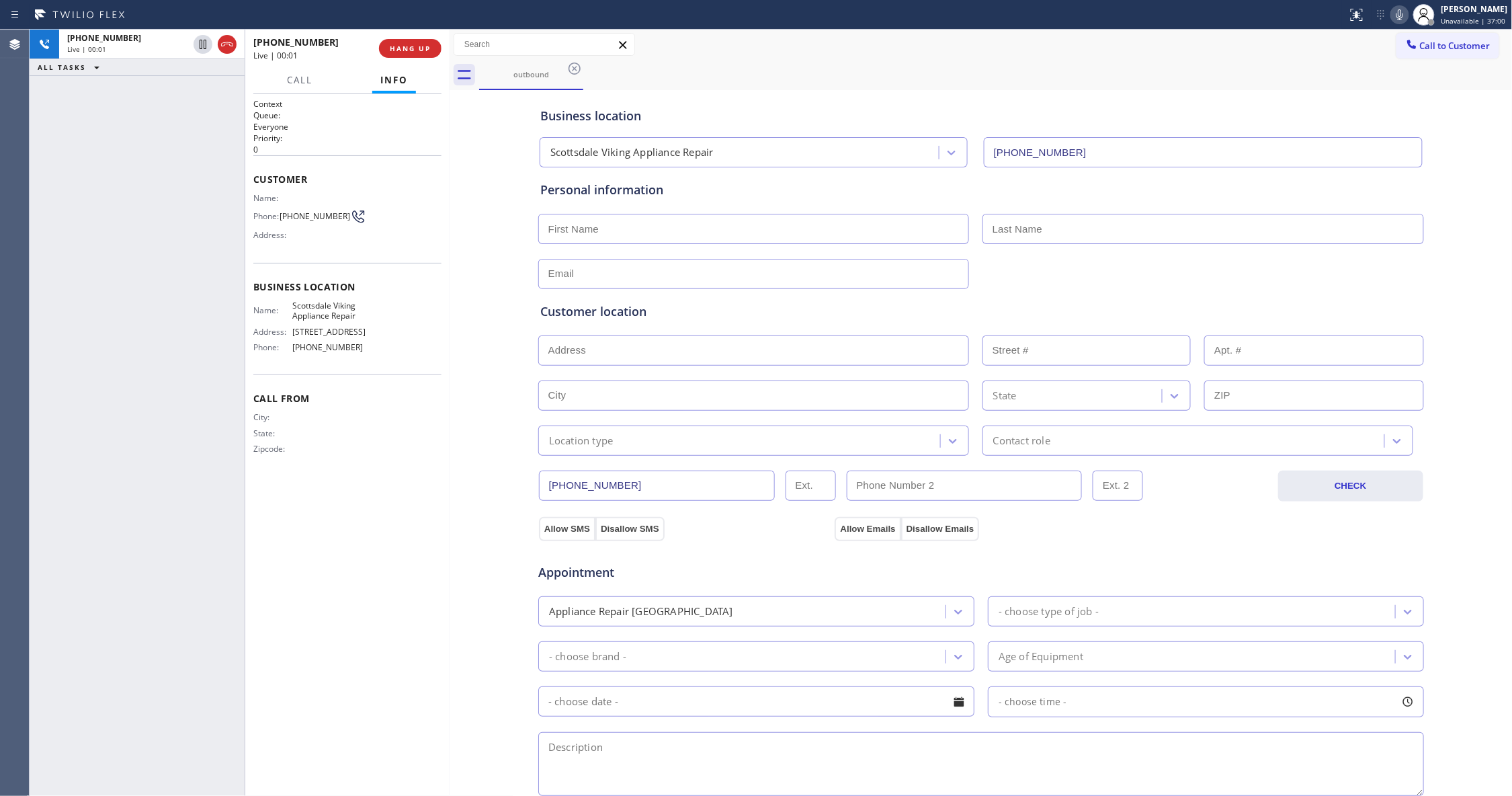
drag, startPoint x: 225, startPoint y: 49, endPoint x: 434, endPoint y: 71, distance: 210.2
click at [225, 48] on icon at bounding box center [227, 44] width 16 height 16
click at [434, 52] on button "HANG UP" at bounding box center [410, 48] width 63 height 19
click at [436, 52] on button "COMPLETE" at bounding box center [408, 48] width 68 height 19
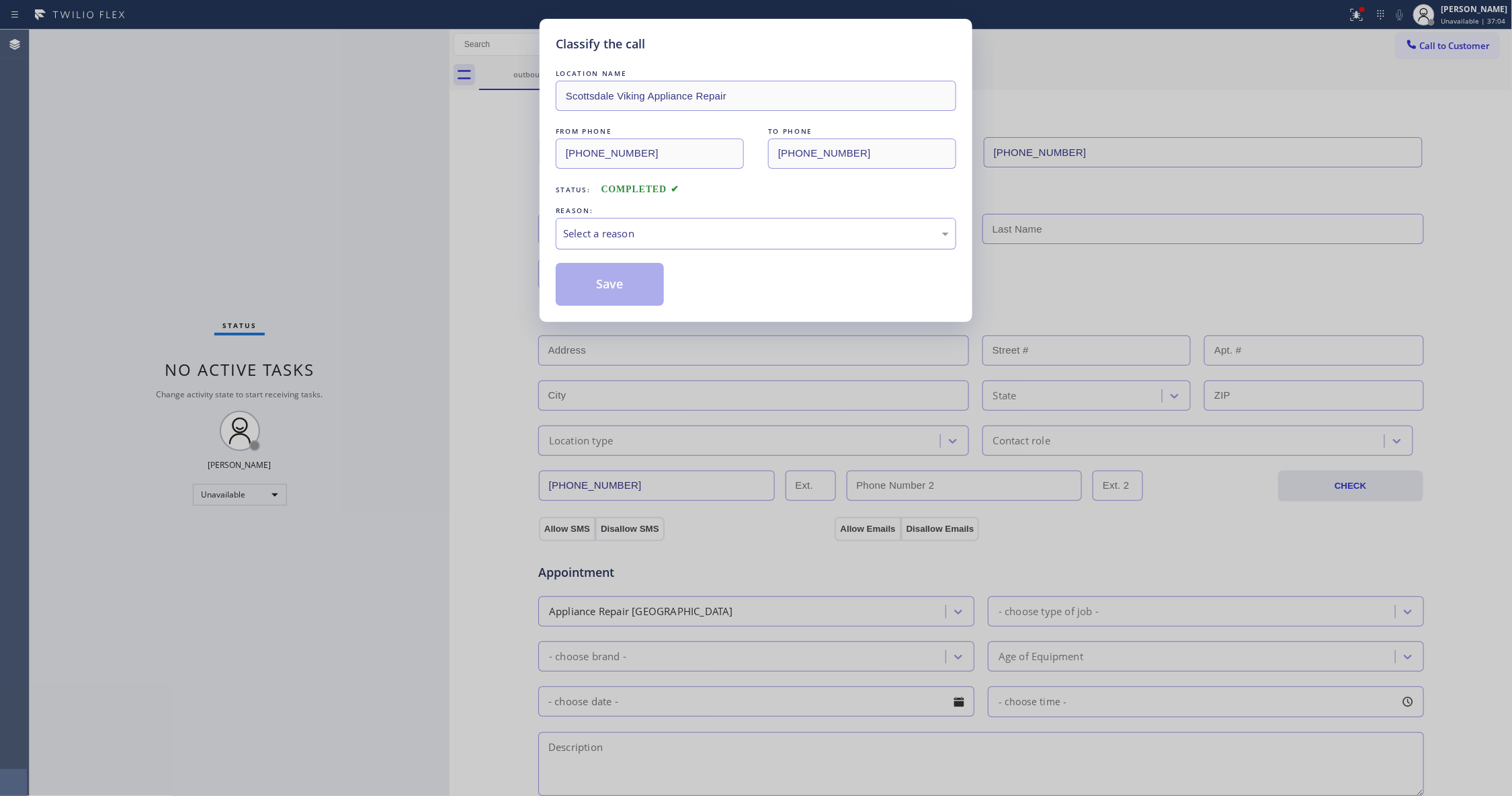
click at [623, 247] on div "Select a reason" at bounding box center [756, 234] width 401 height 32
click at [621, 289] on button "Save" at bounding box center [610, 284] width 108 height 43
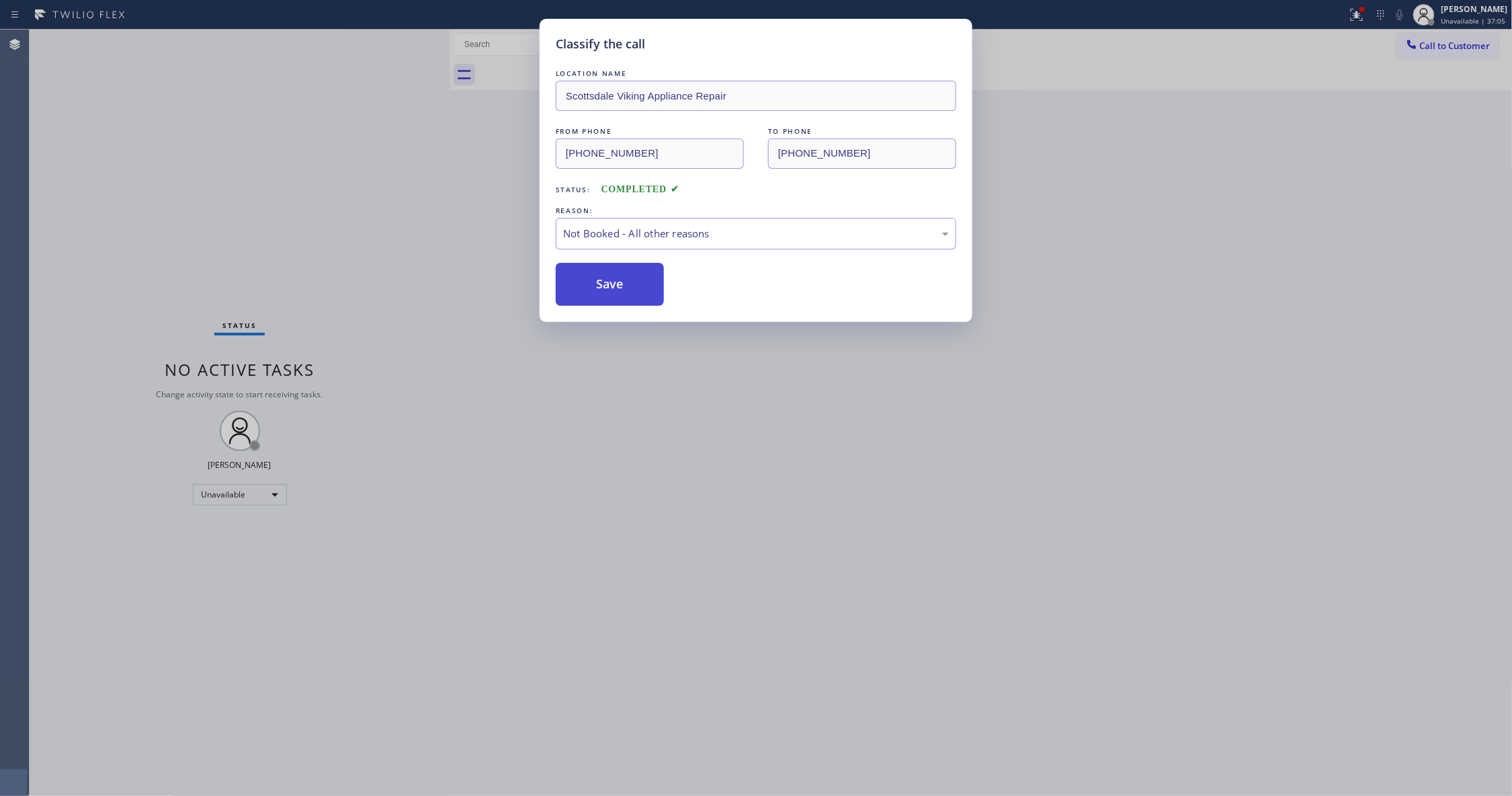
click at [621, 289] on button "Save" at bounding box center [610, 284] width 108 height 43
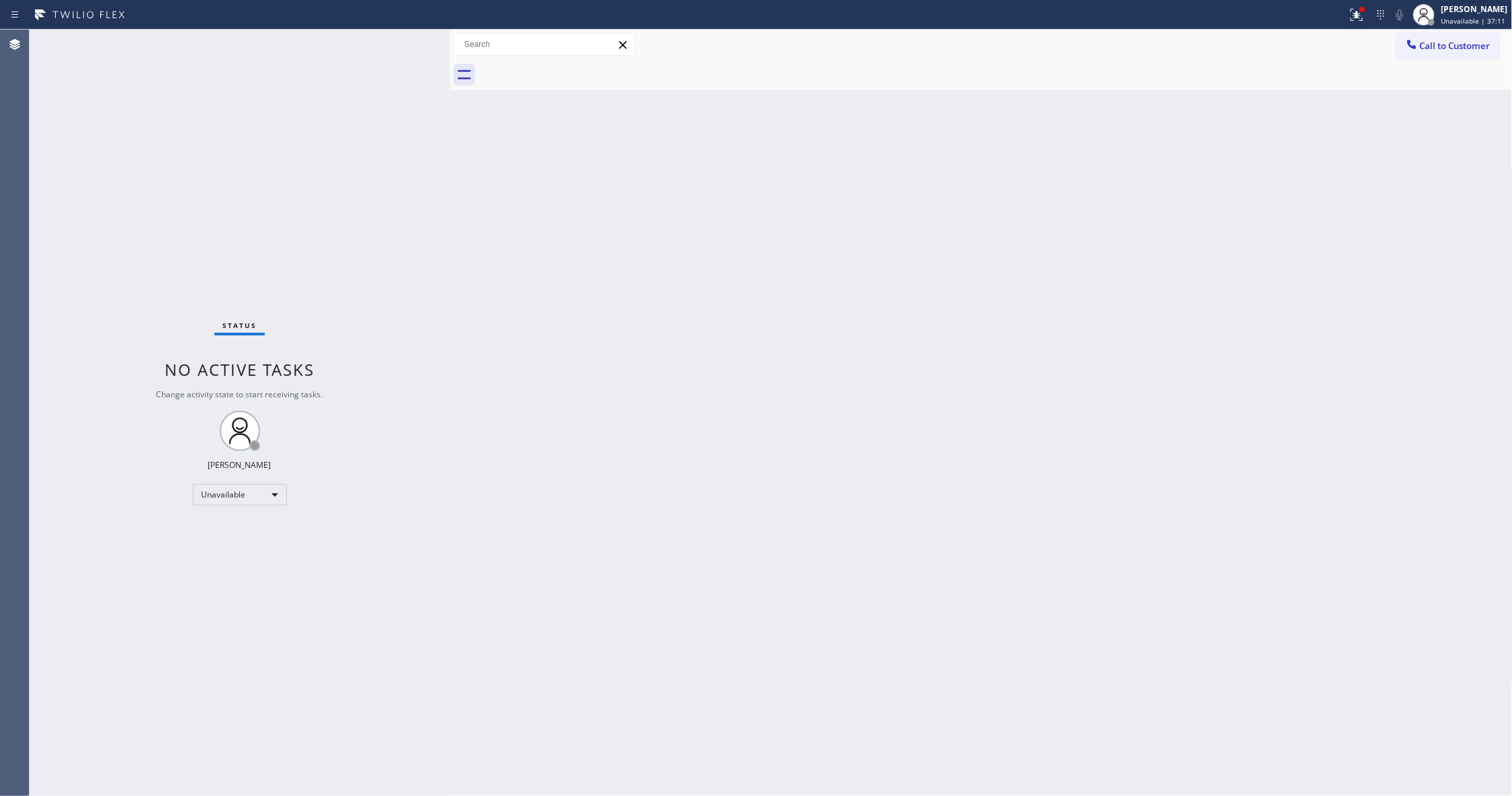
drag, startPoint x: 944, startPoint y: 351, endPoint x: 1344, endPoint y: 135, distance: 454.6
click at [954, 332] on div "Back to Dashboard Change Sender ID Customers Technicians Select a contact Outbo…" at bounding box center [981, 412] width 1063 height 766
drag, startPoint x: 1438, startPoint y: 52, endPoint x: 1252, endPoint y: 137, distance: 204.5
click at [1438, 52] on button "Call to Customer" at bounding box center [1448, 45] width 103 height 25
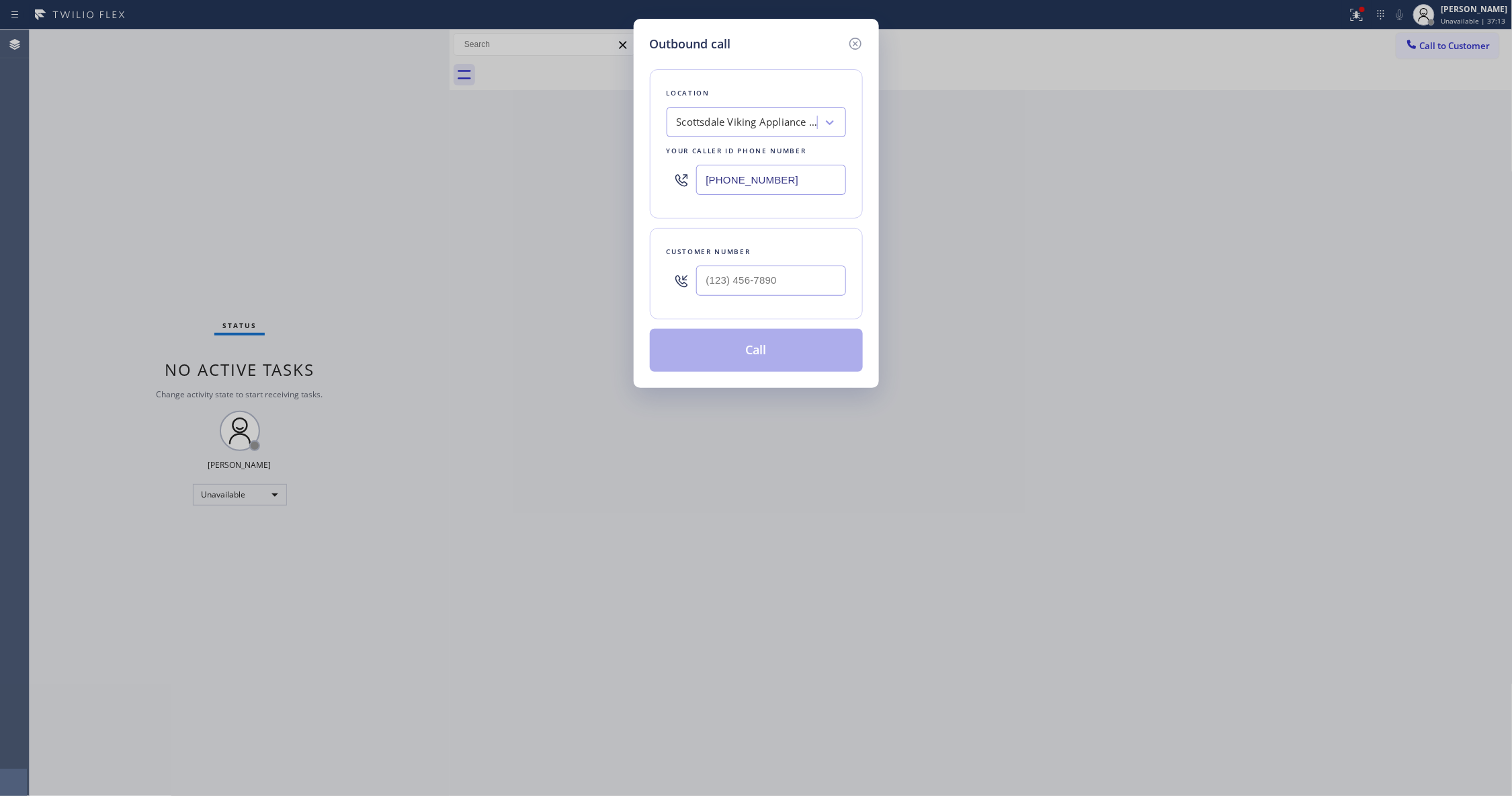
drag, startPoint x: 786, startPoint y: 176, endPoint x: 353, endPoint y: 213, distance: 434.6
click at [328, 213] on div "Outbound call Location [GEOGRAPHIC_DATA] Viking Appliance Repair Your caller id…" at bounding box center [756, 398] width 1512 height 796
paste input "760) 388-749"
type input "[PHONE_NUMBER]"
click at [762, 291] on input "(___) ___-____" at bounding box center [771, 280] width 150 height 30
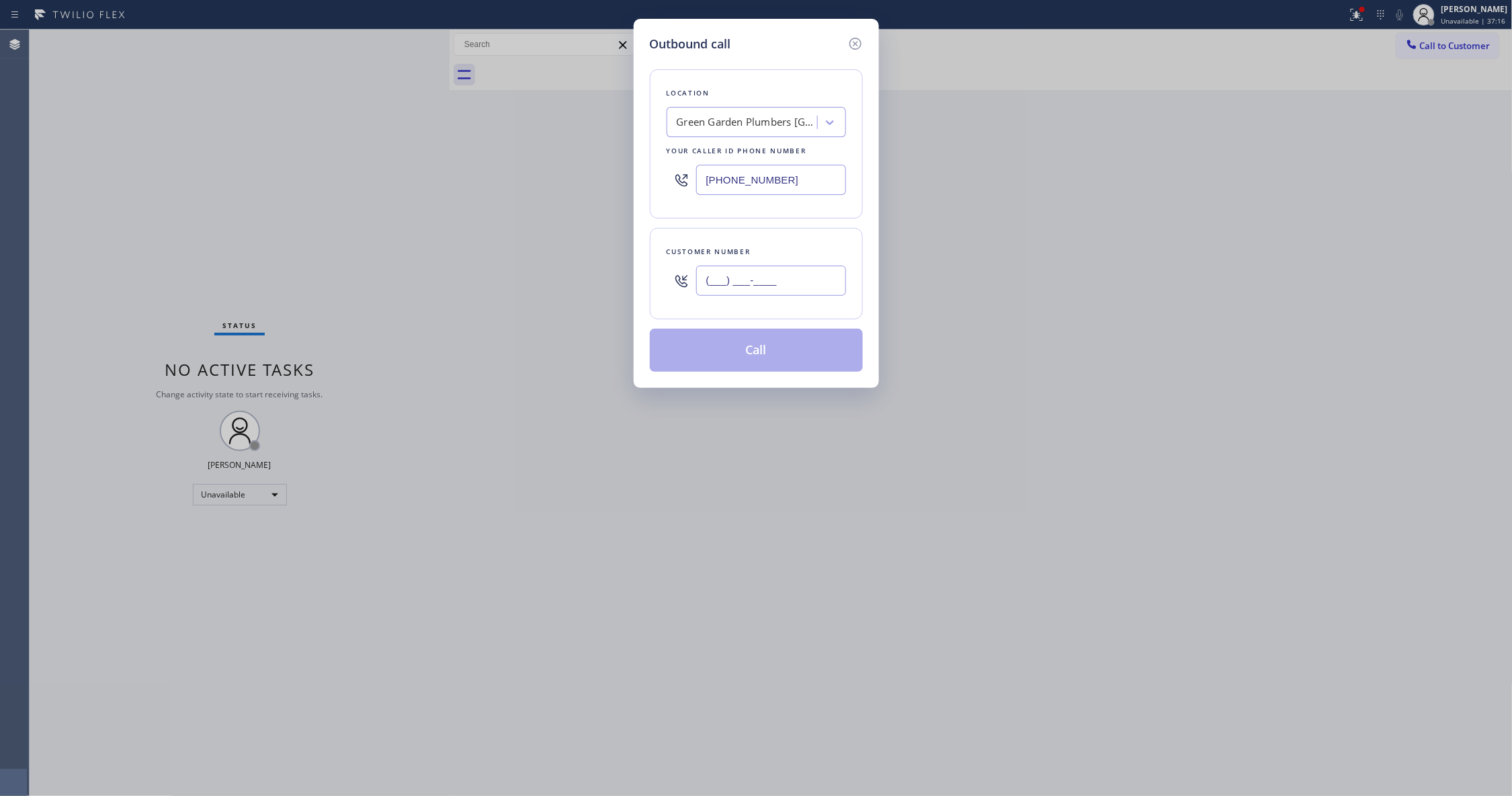
paste input "941) 529-9457"
type input "[PHONE_NUMBER]"
click at [797, 360] on button "Call" at bounding box center [756, 350] width 213 height 43
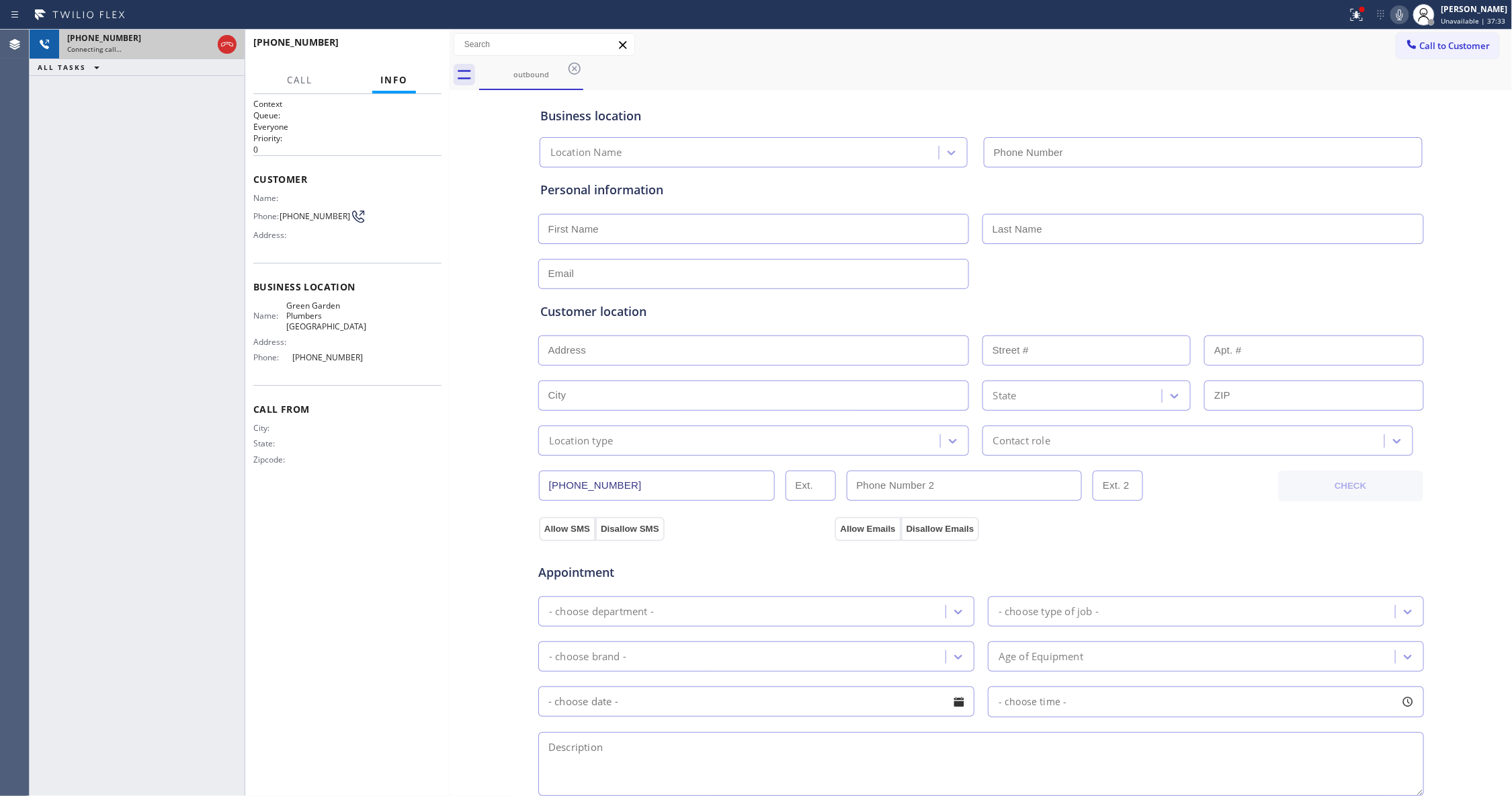
type input "[PHONE_NUMBER]"
click at [1348, 8] on icon at bounding box center [1356, 14] width 16 height 16
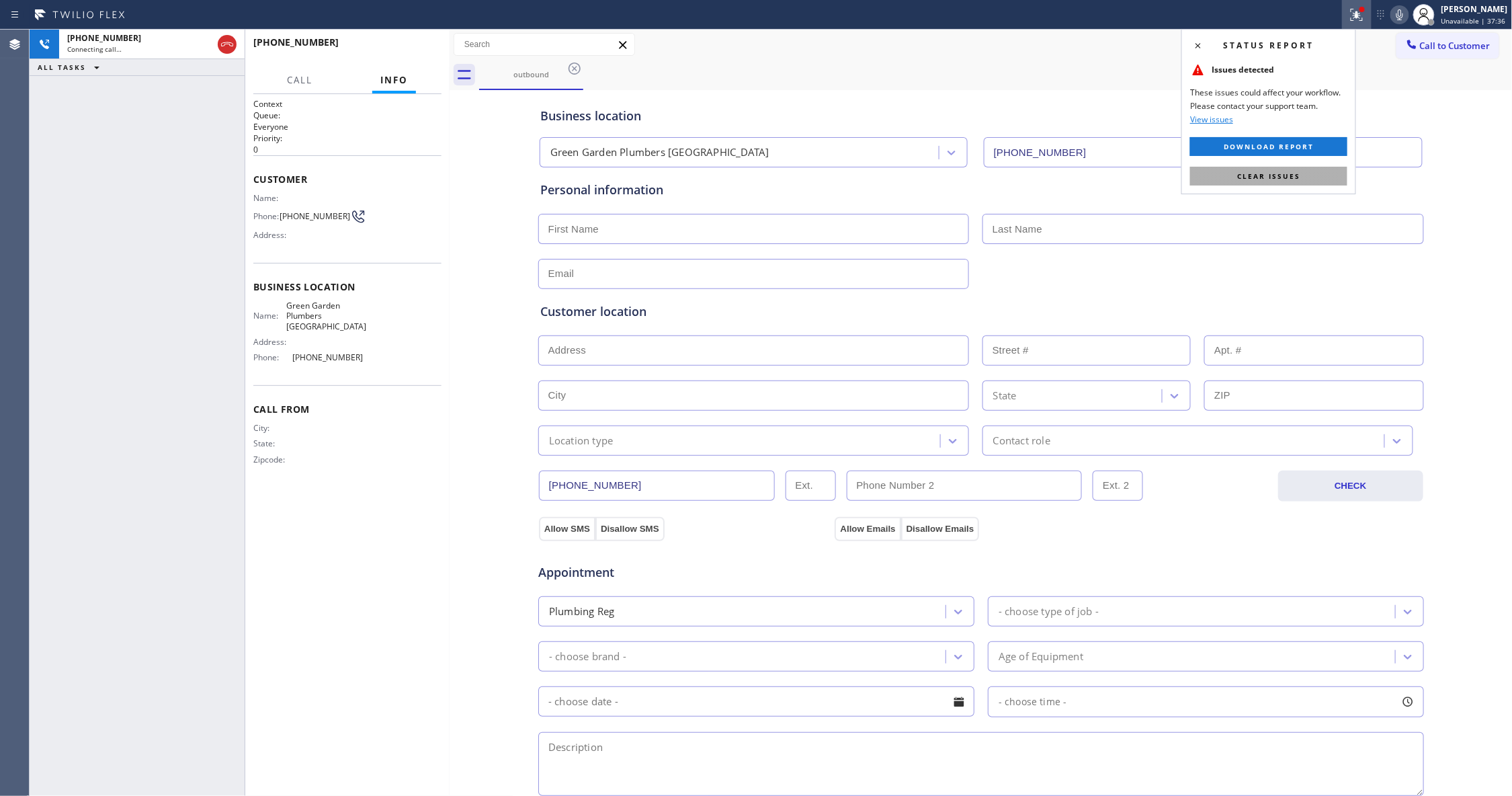
click at [1313, 179] on button "Clear issues" at bounding box center [1268, 175] width 157 height 19
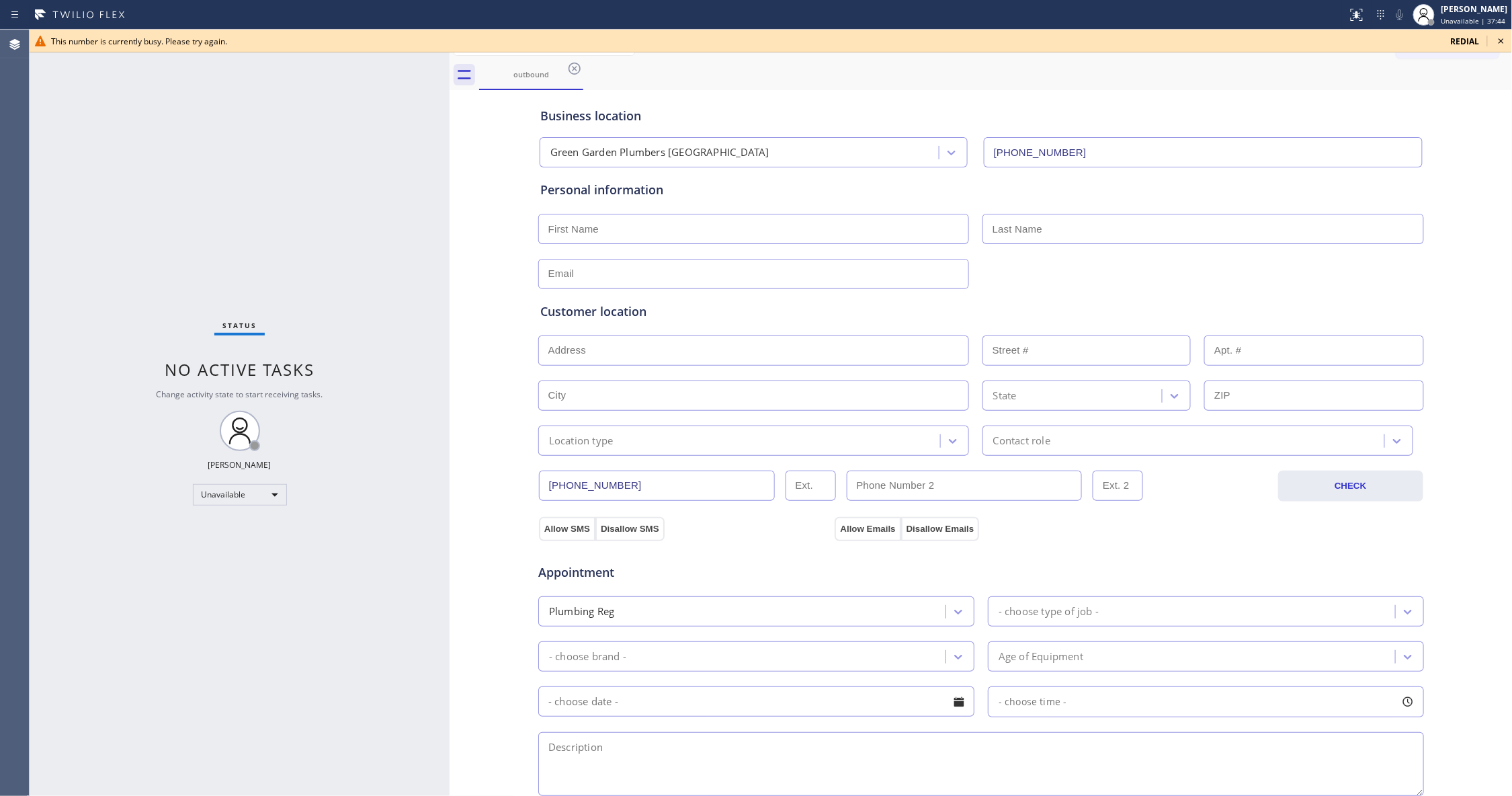
click at [173, 129] on div "Status No active tasks Change activity state to start receiving tasks. [PERSON_…" at bounding box center [239, 412] width 420 height 766
click at [1498, 44] on icon at bounding box center [1500, 41] width 16 height 16
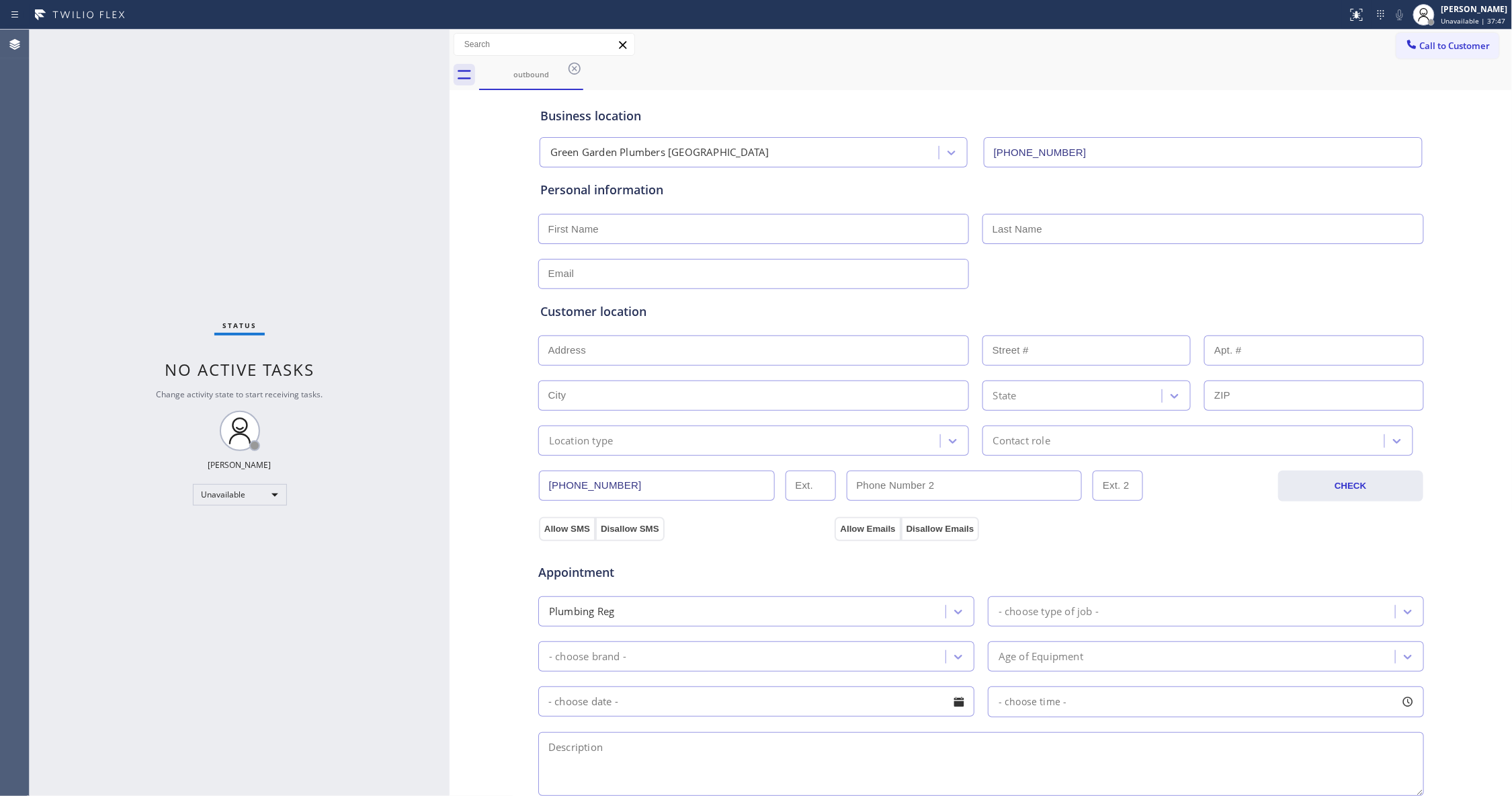
drag, startPoint x: 576, startPoint y: 71, endPoint x: 1337, endPoint y: 68, distance: 761.0
click at [575, 71] on icon at bounding box center [574, 68] width 16 height 16
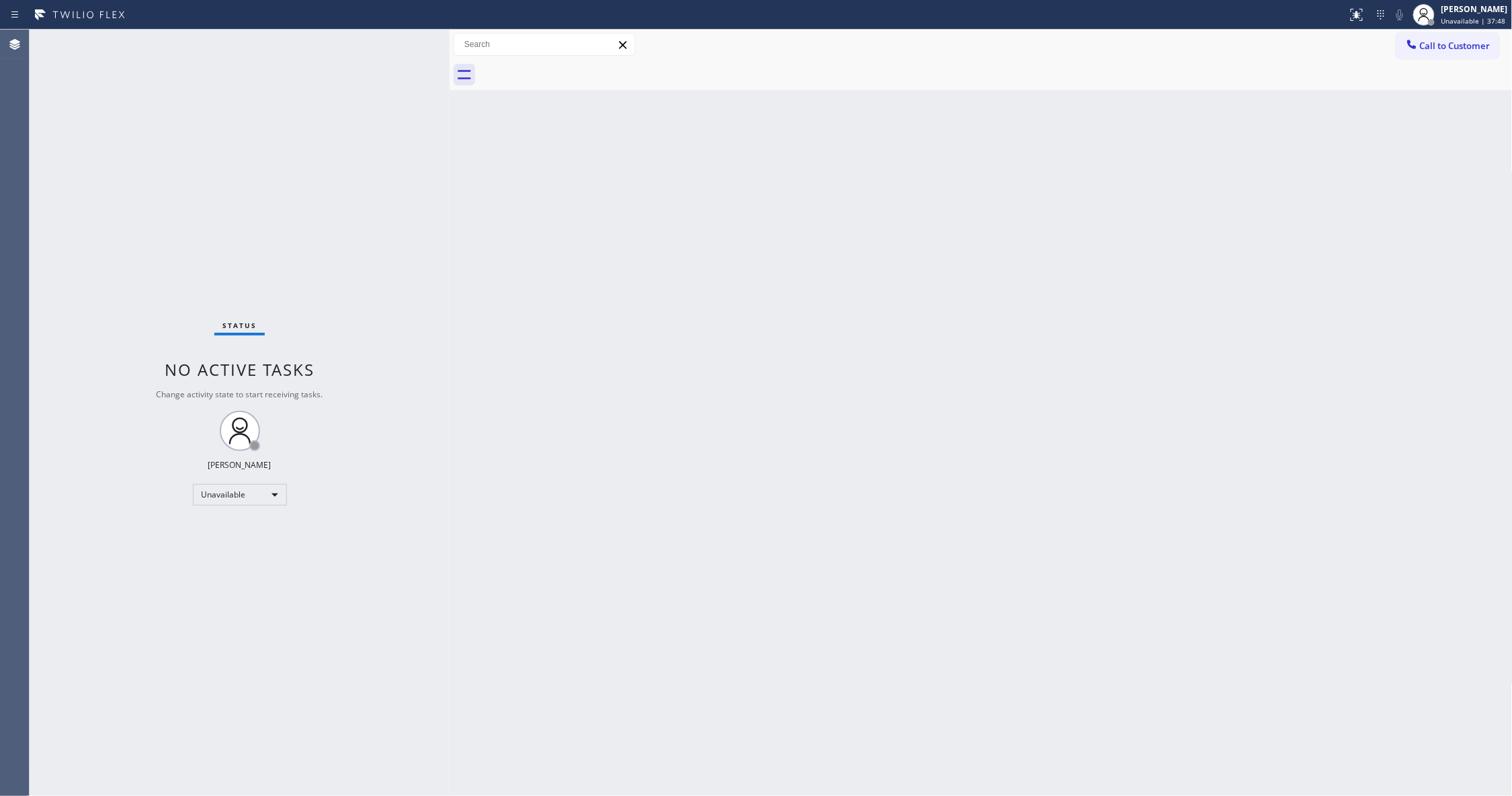
drag, startPoint x: 1420, startPoint y: 47, endPoint x: 1000, endPoint y: 167, distance: 436.8
click at [1415, 47] on button "Call to Customer" at bounding box center [1448, 45] width 103 height 25
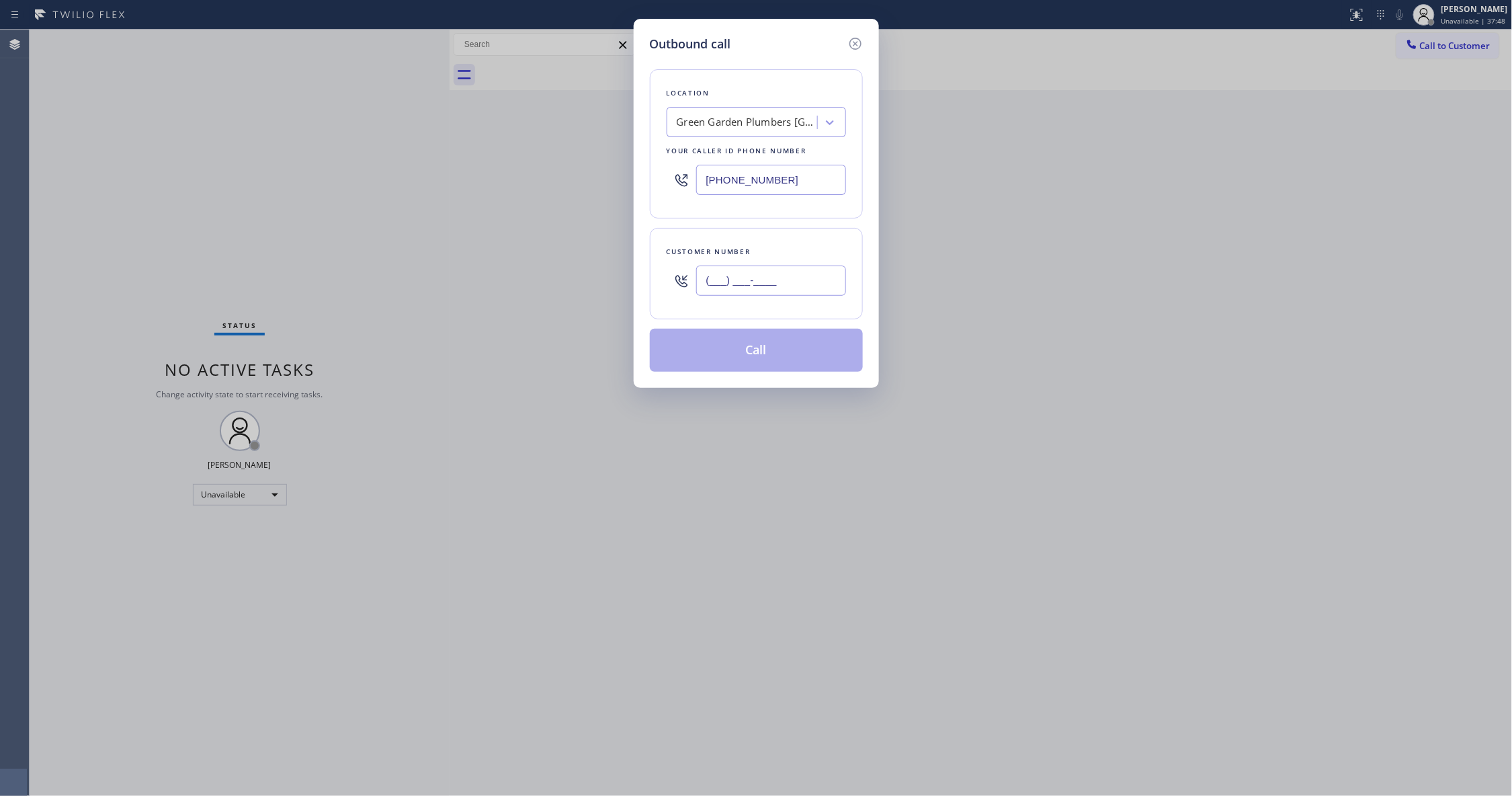
click at [769, 291] on input "(___) ___-____" at bounding box center [771, 280] width 150 height 30
paste input "941) 529-9457"
type input "[PHONE_NUMBER]"
click at [732, 367] on button "Call" at bounding box center [756, 350] width 213 height 43
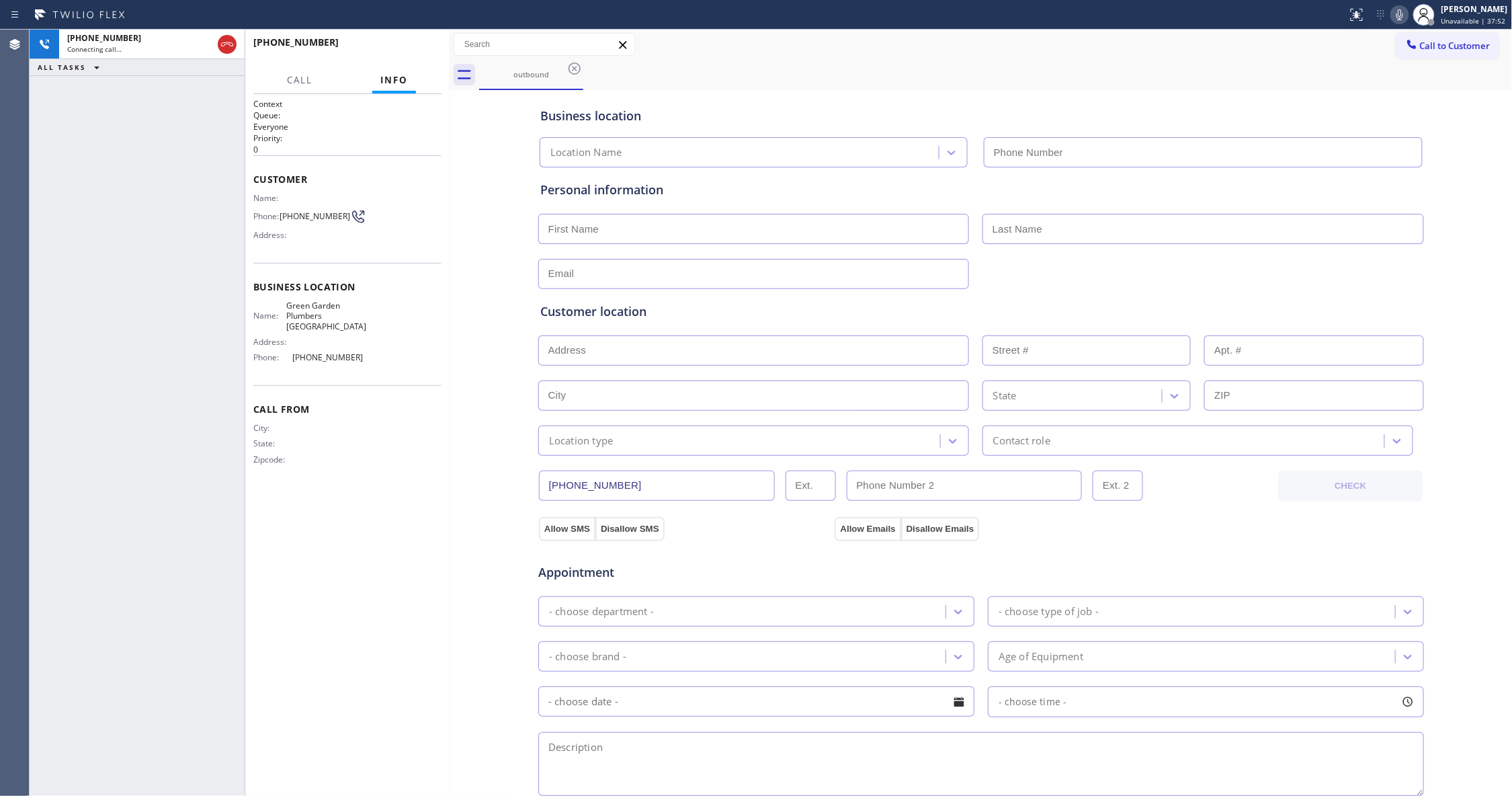
type input "[PHONE_NUMBER]"
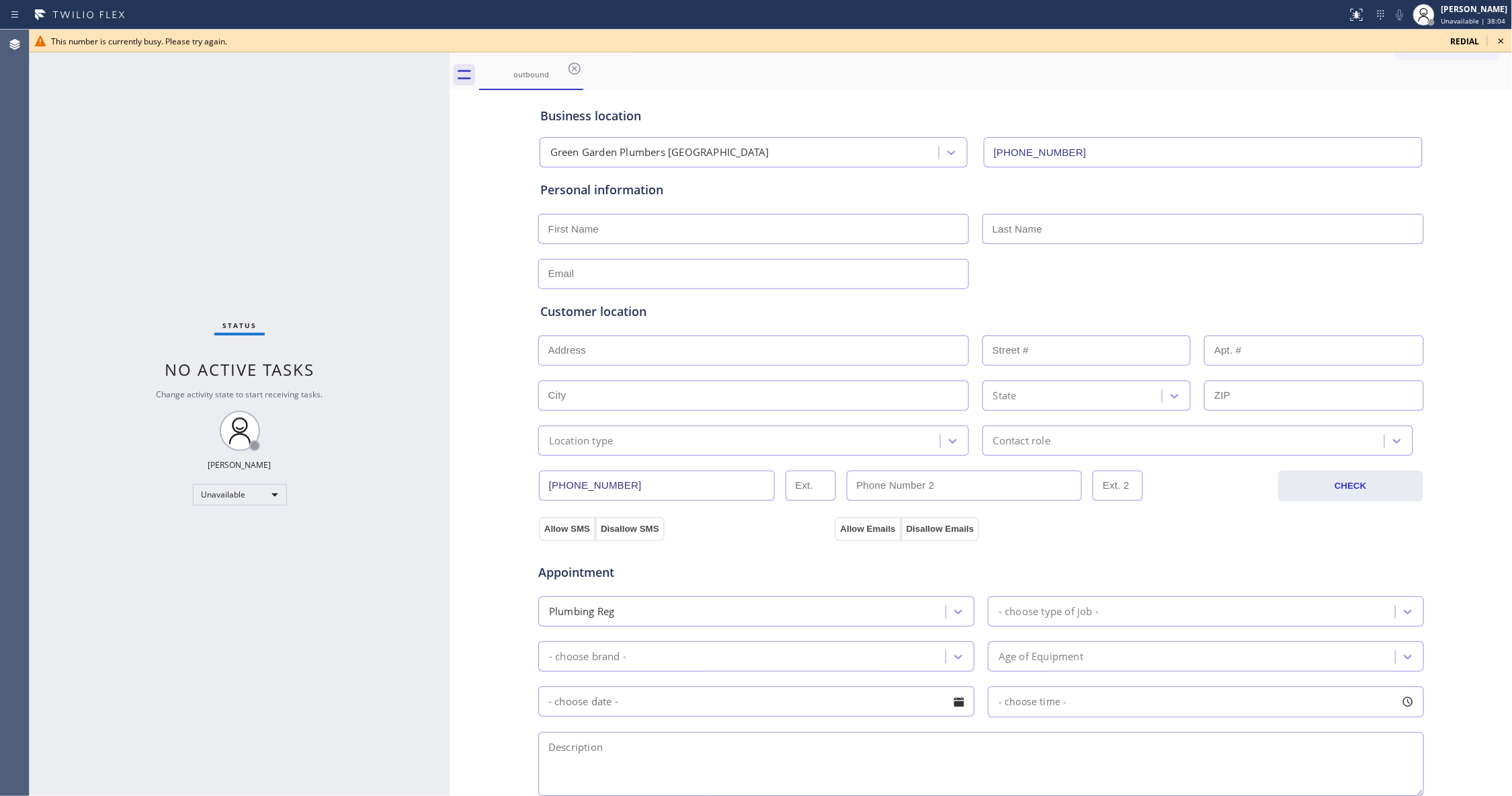
click at [1507, 39] on icon at bounding box center [1500, 41] width 16 height 16
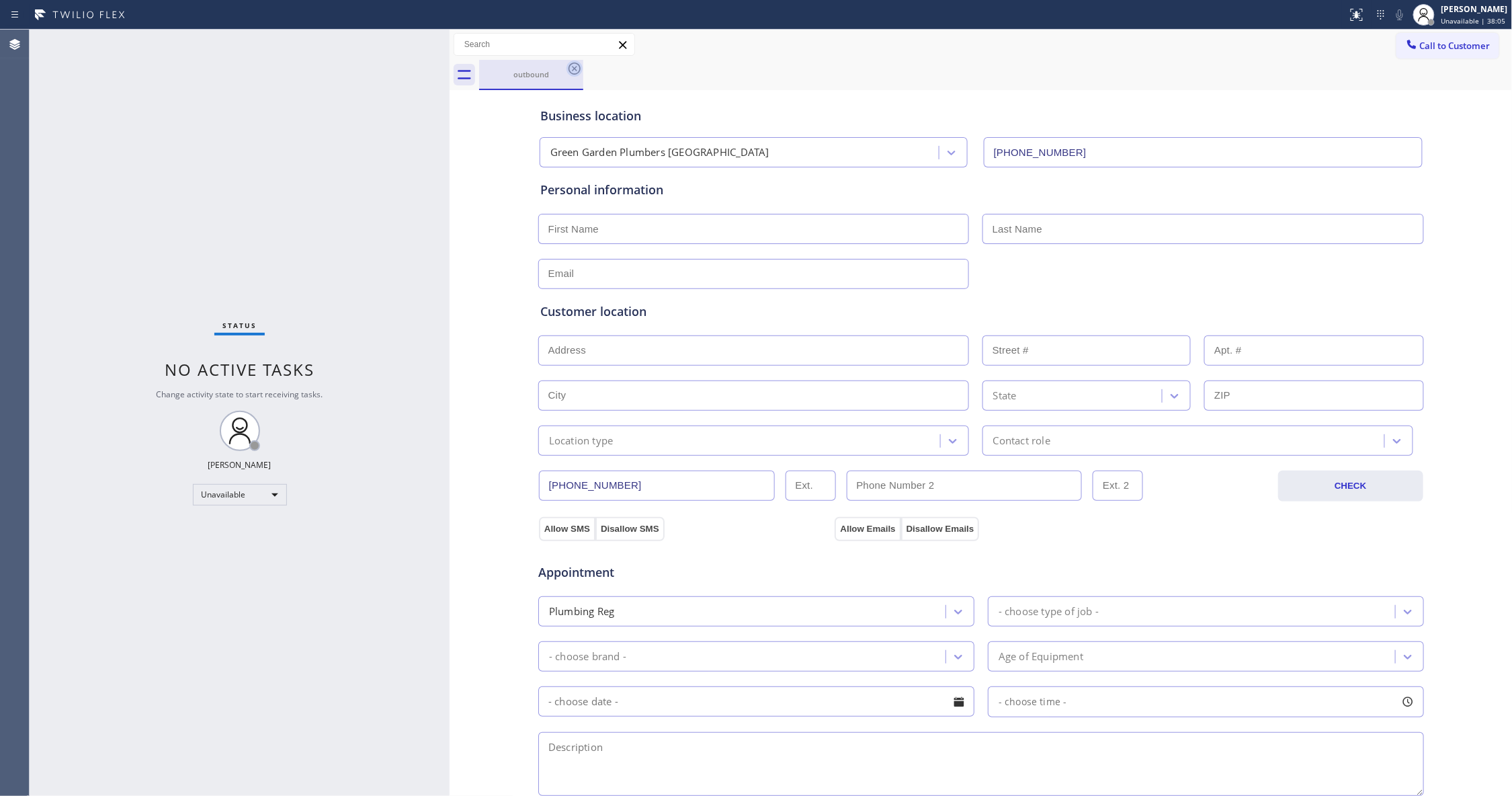
click at [572, 74] on icon at bounding box center [575, 69] width 12 height 12
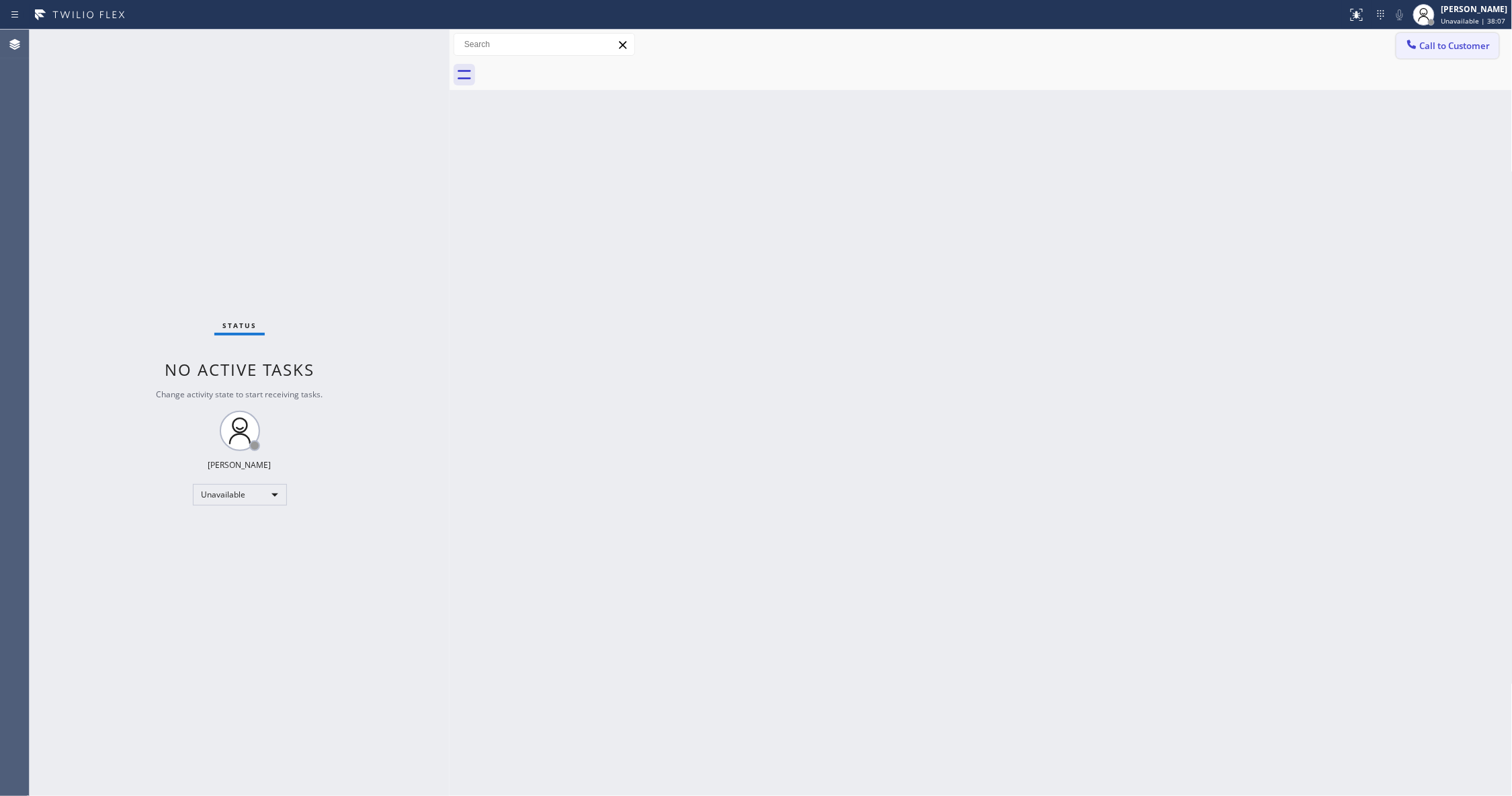
drag, startPoint x: 1438, startPoint y: 51, endPoint x: 1049, endPoint y: 137, distance: 398.4
click at [1438, 49] on span "Call to Customer" at bounding box center [1455, 46] width 71 height 12
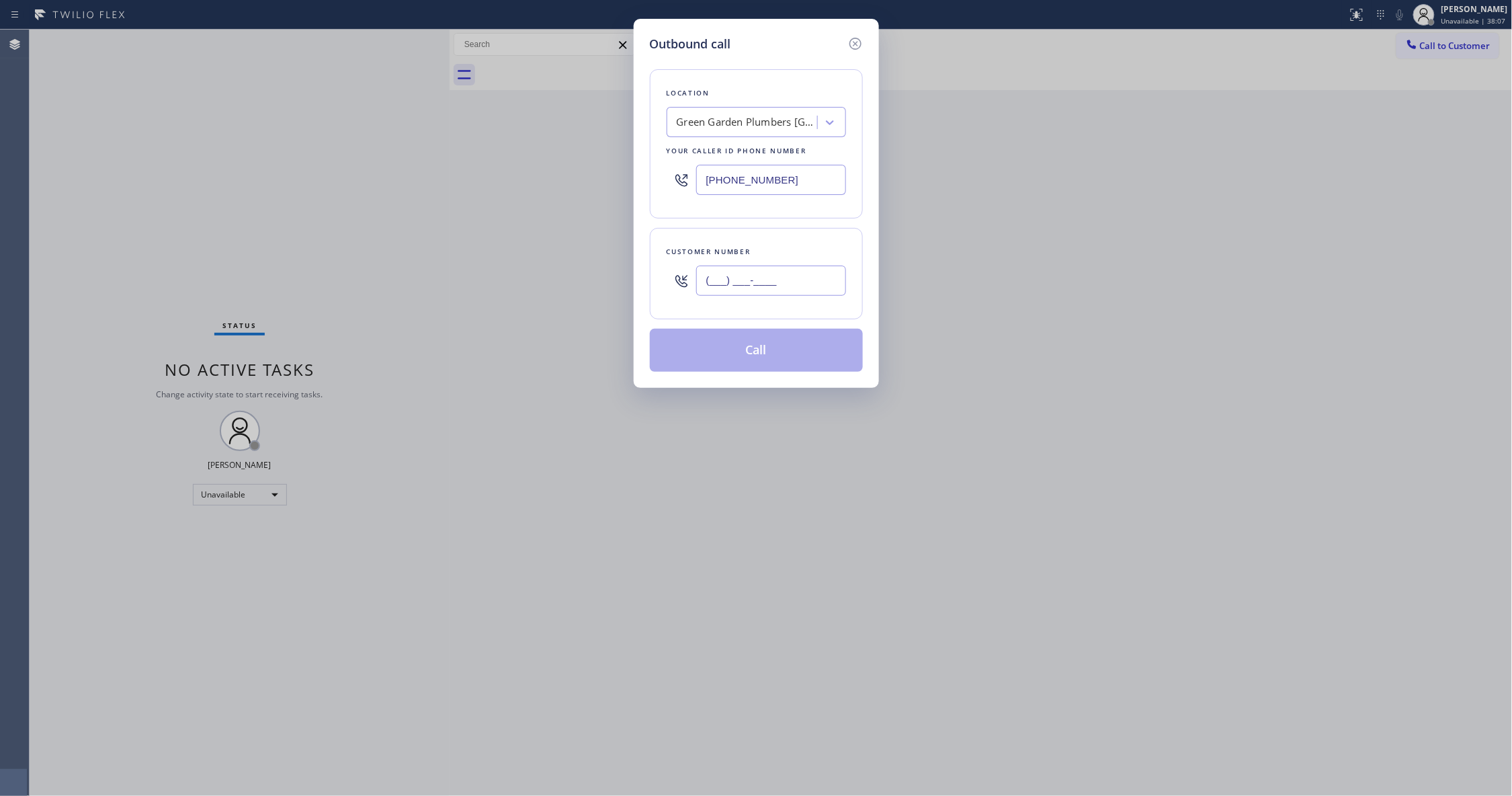
click at [713, 290] on input "(___) ___-____" at bounding box center [771, 280] width 150 height 30
paste input "941) 529-9457"
type input "[PHONE_NUMBER]"
click at [786, 346] on button "Call" at bounding box center [756, 350] width 213 height 43
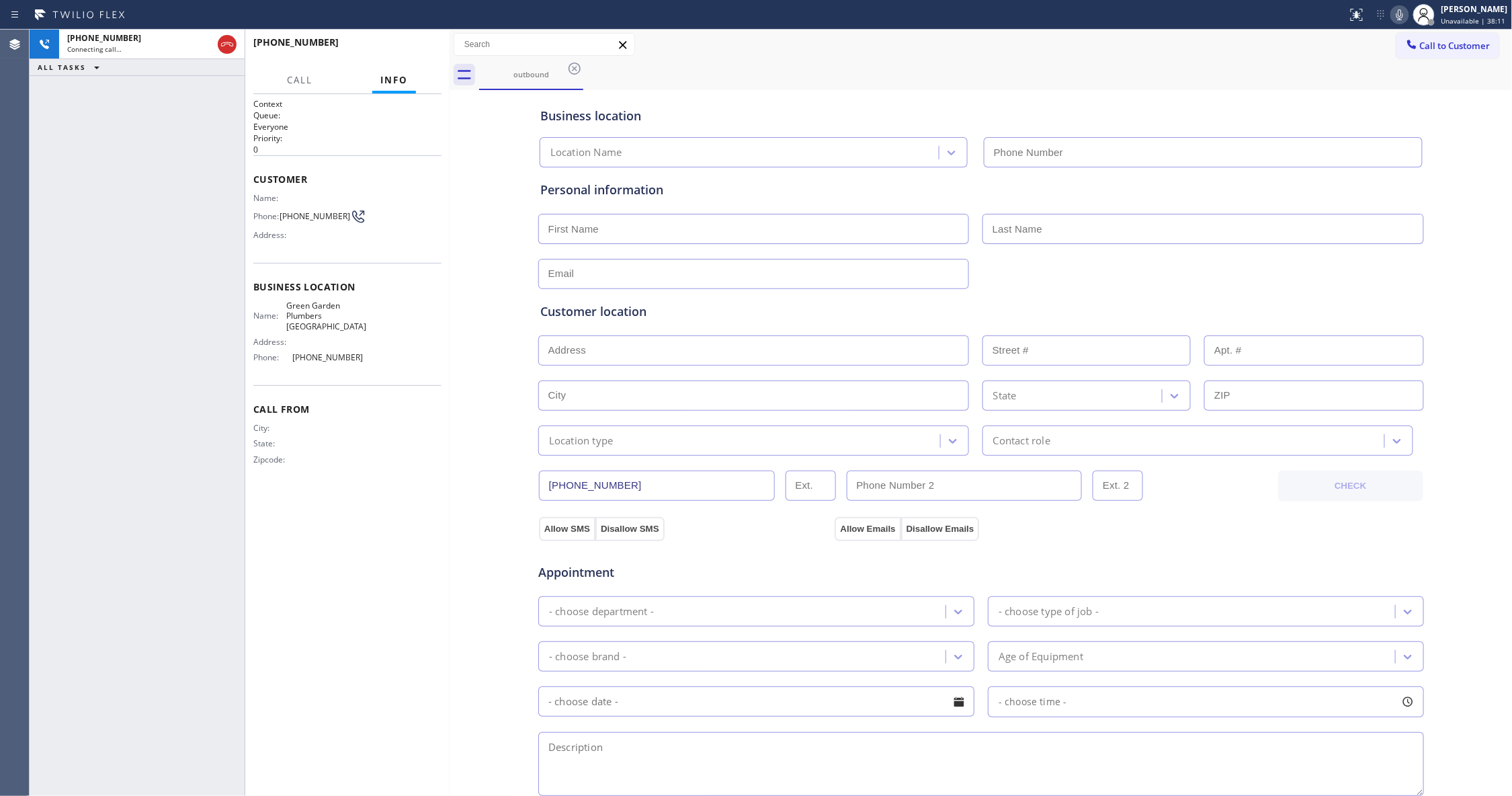
type input "[PHONE_NUMBER]"
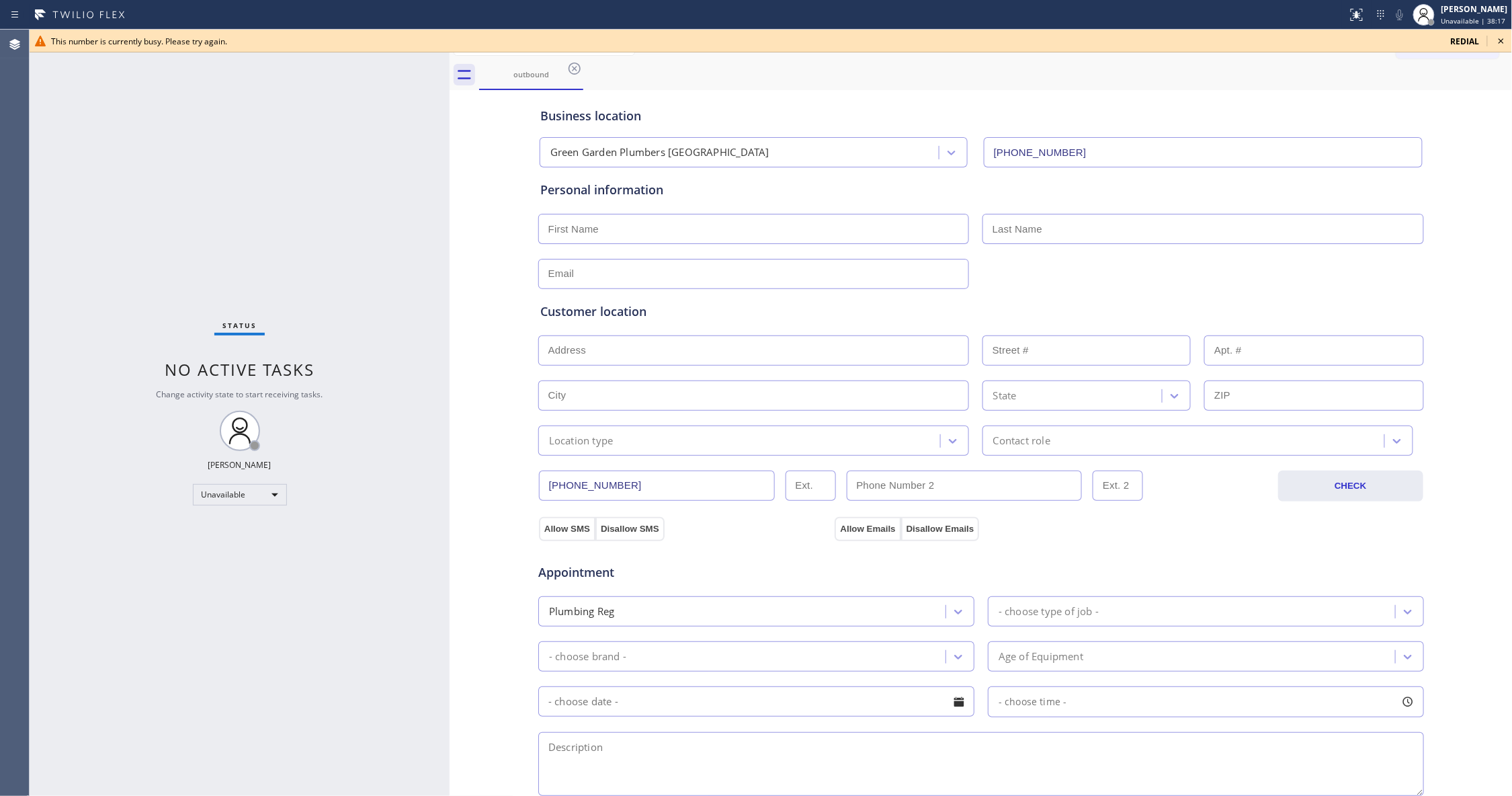
click at [1496, 38] on icon at bounding box center [1500, 41] width 16 height 16
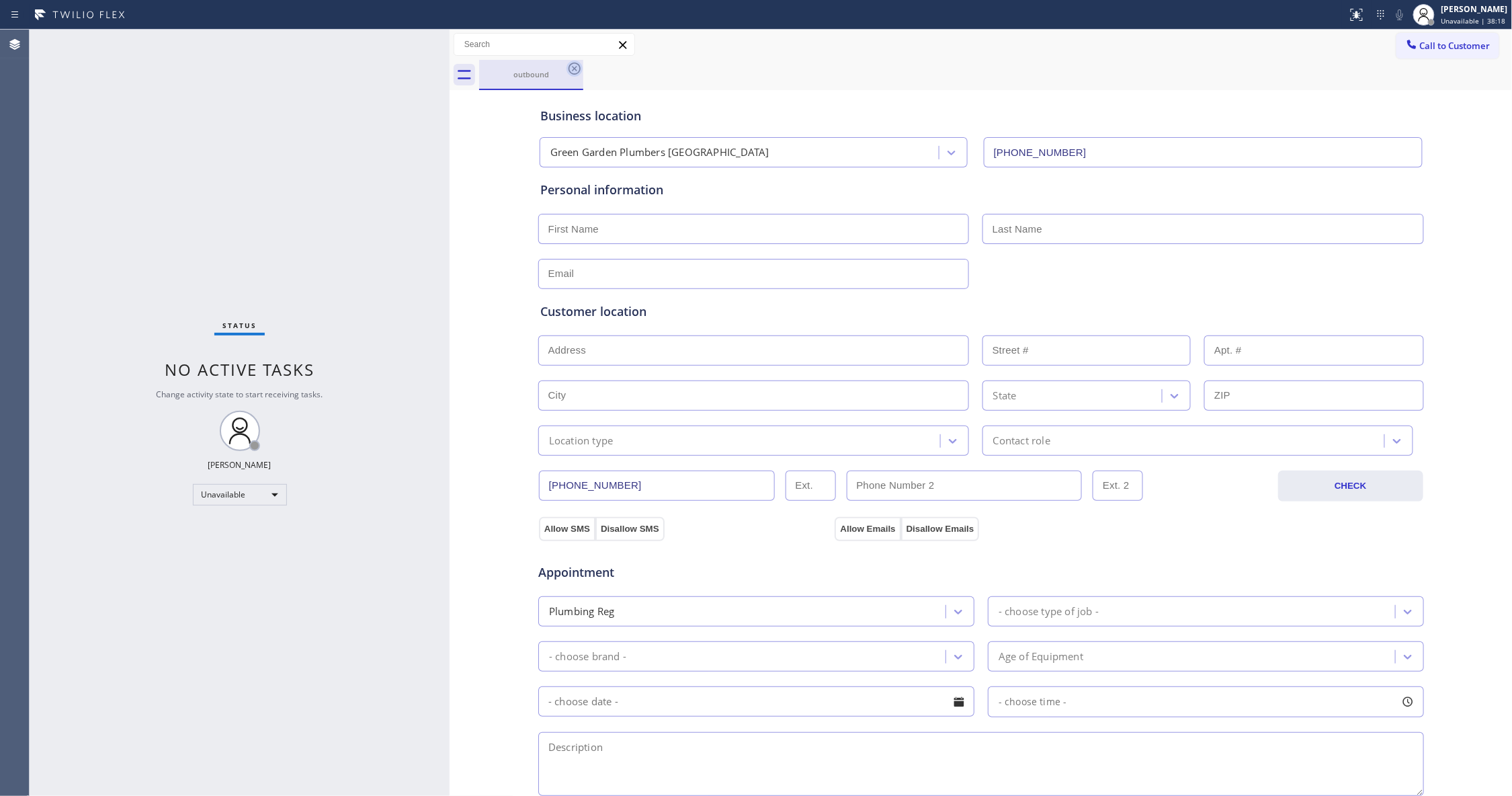
click at [575, 71] on icon at bounding box center [574, 68] width 16 height 16
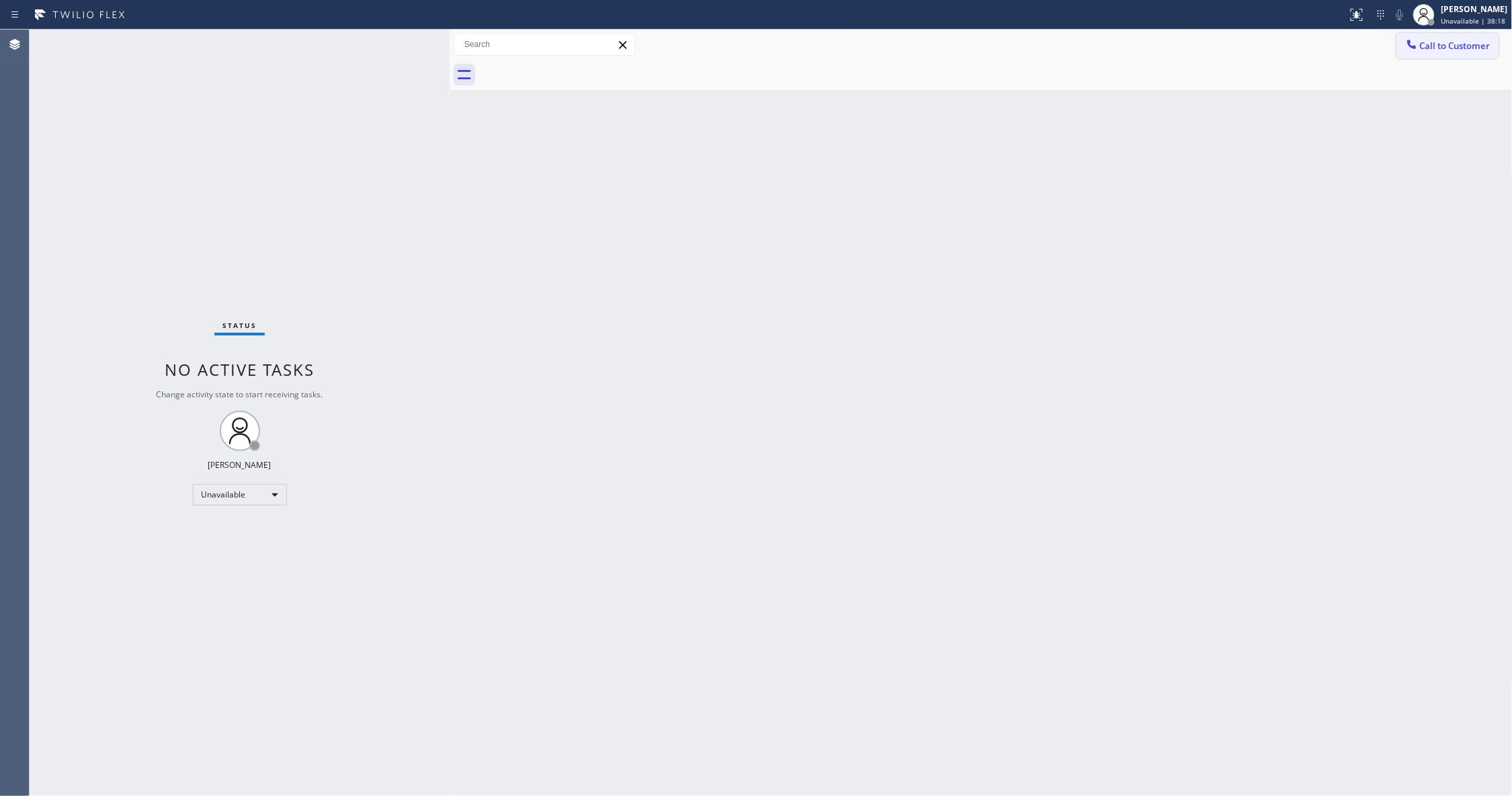
click at [1429, 45] on span "Call to Customer" at bounding box center [1455, 46] width 71 height 12
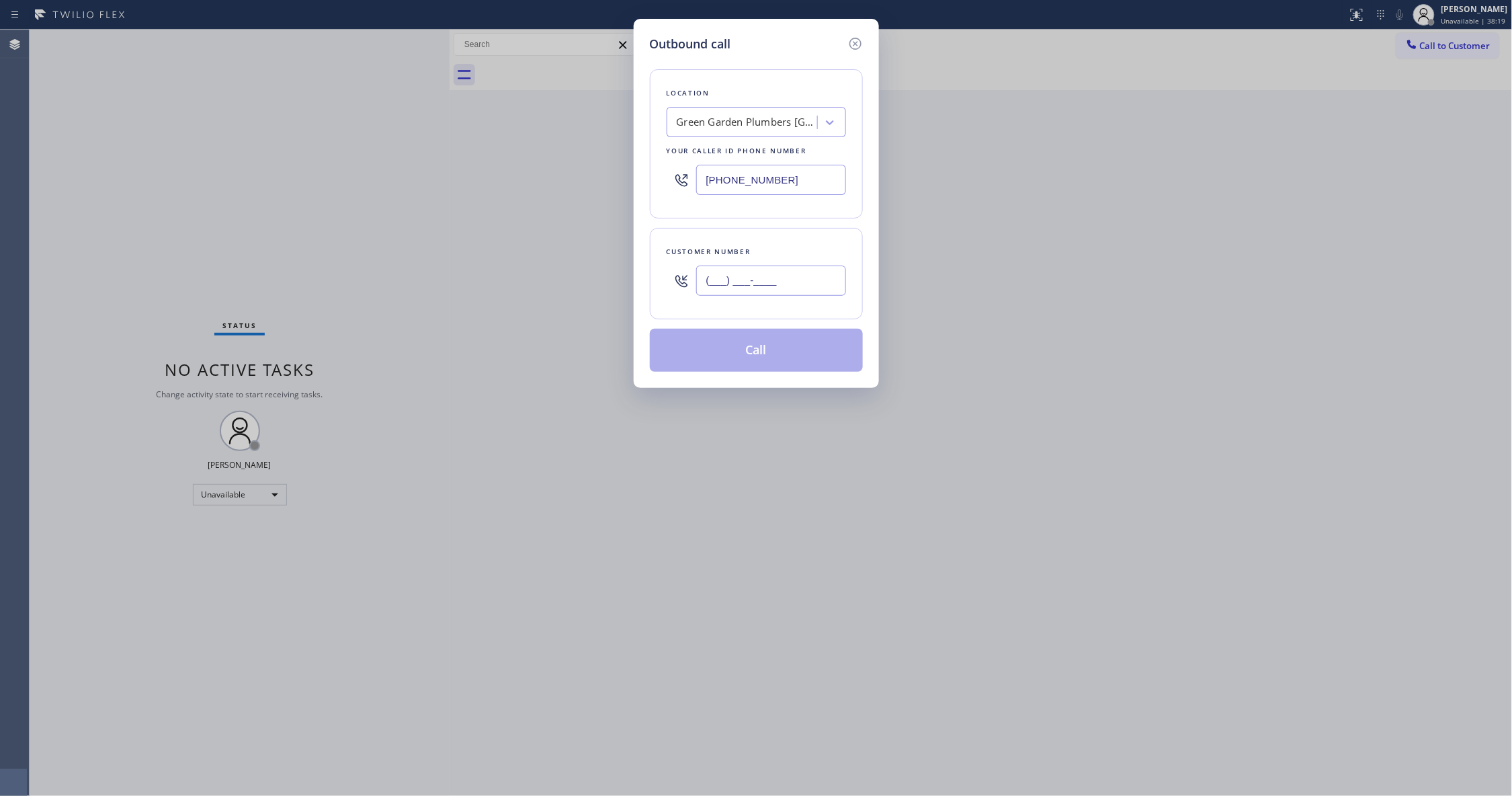
click at [777, 293] on input "(___) ___-____" at bounding box center [771, 280] width 150 height 30
paste input "941) 529-9457"
type input "[PHONE_NUMBER]"
click at [775, 352] on button "Call" at bounding box center [756, 350] width 213 height 43
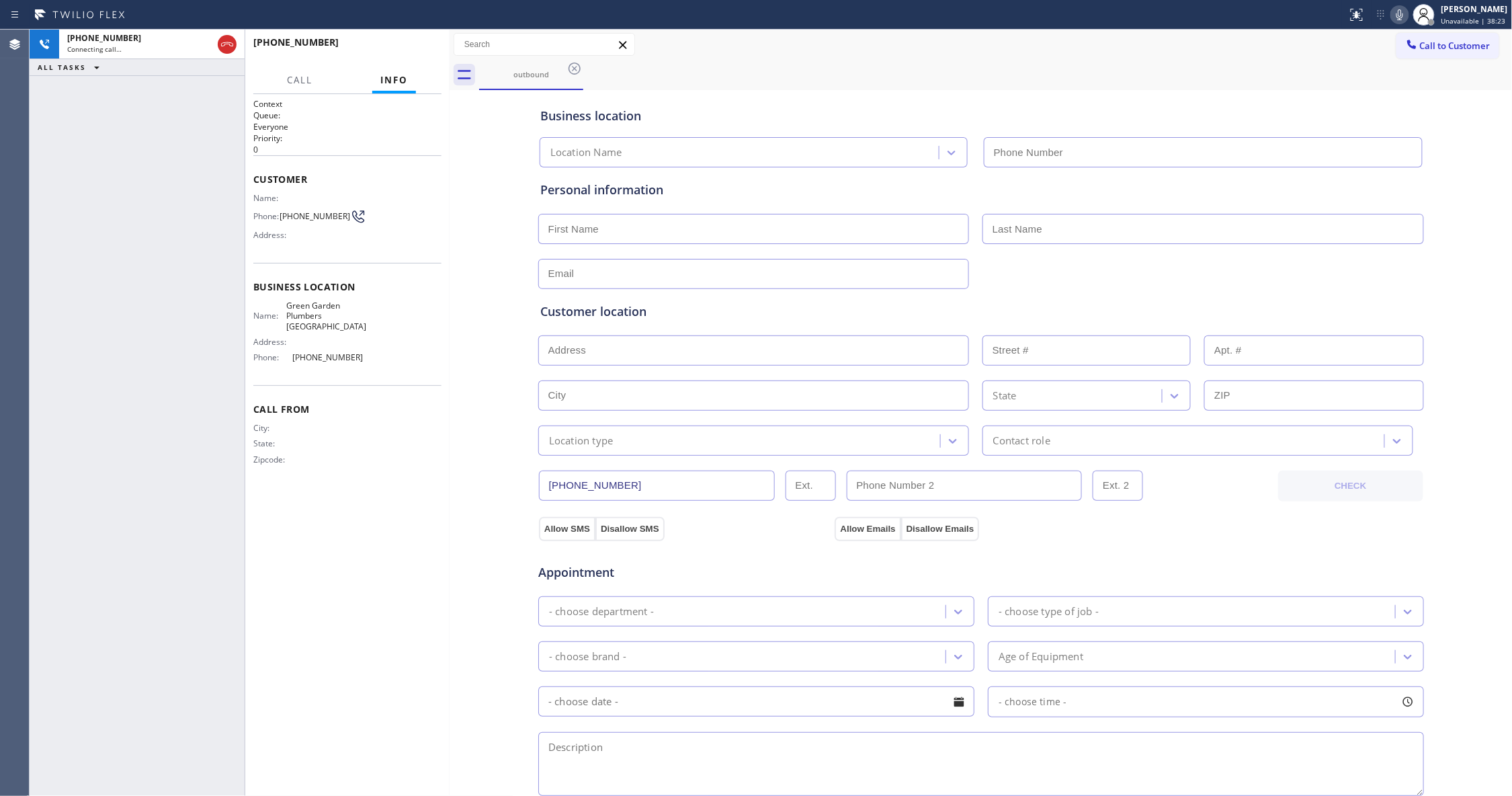
type input "[PHONE_NUMBER]"
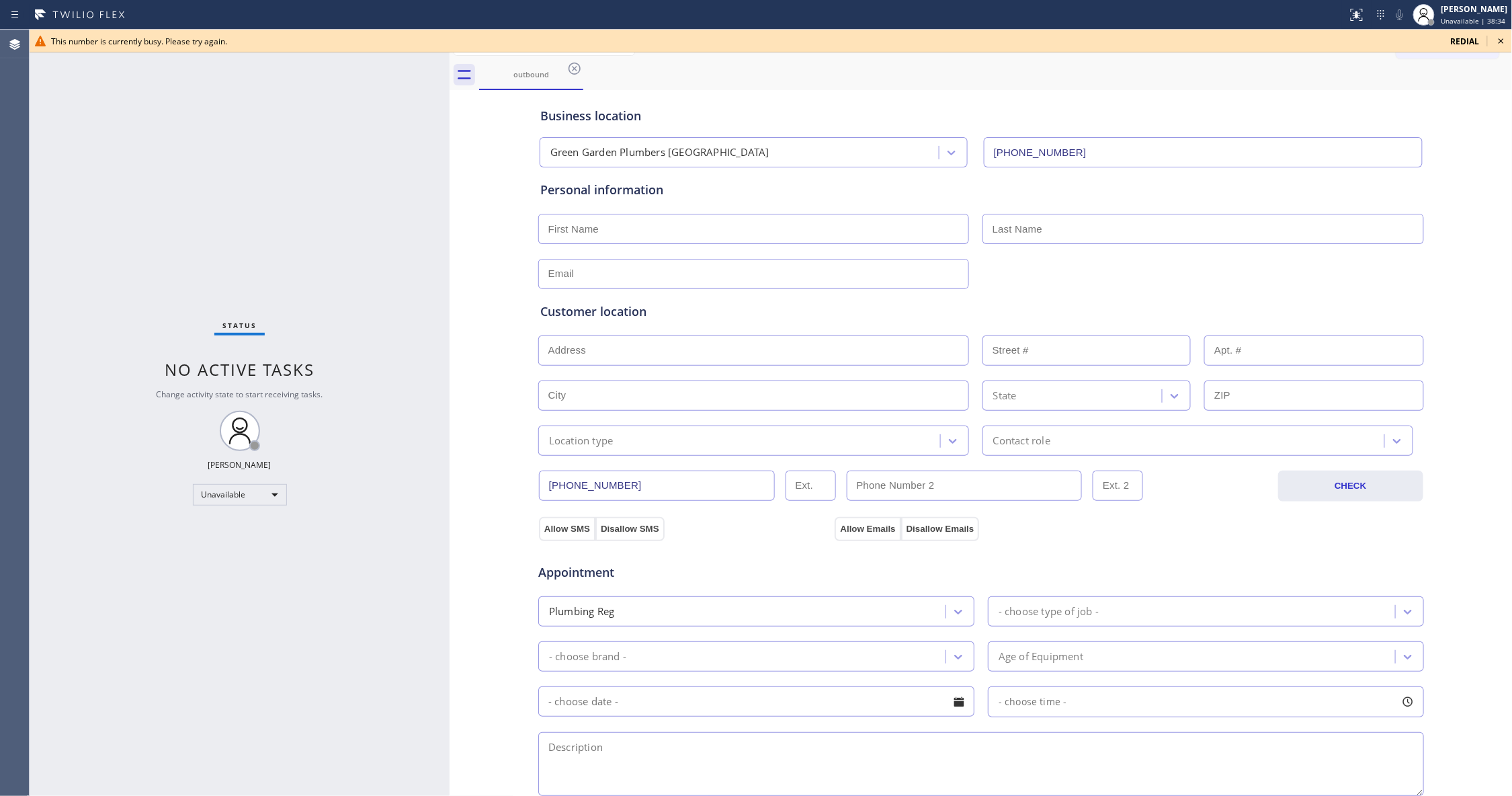
click at [576, 71] on icon at bounding box center [574, 68] width 16 height 16
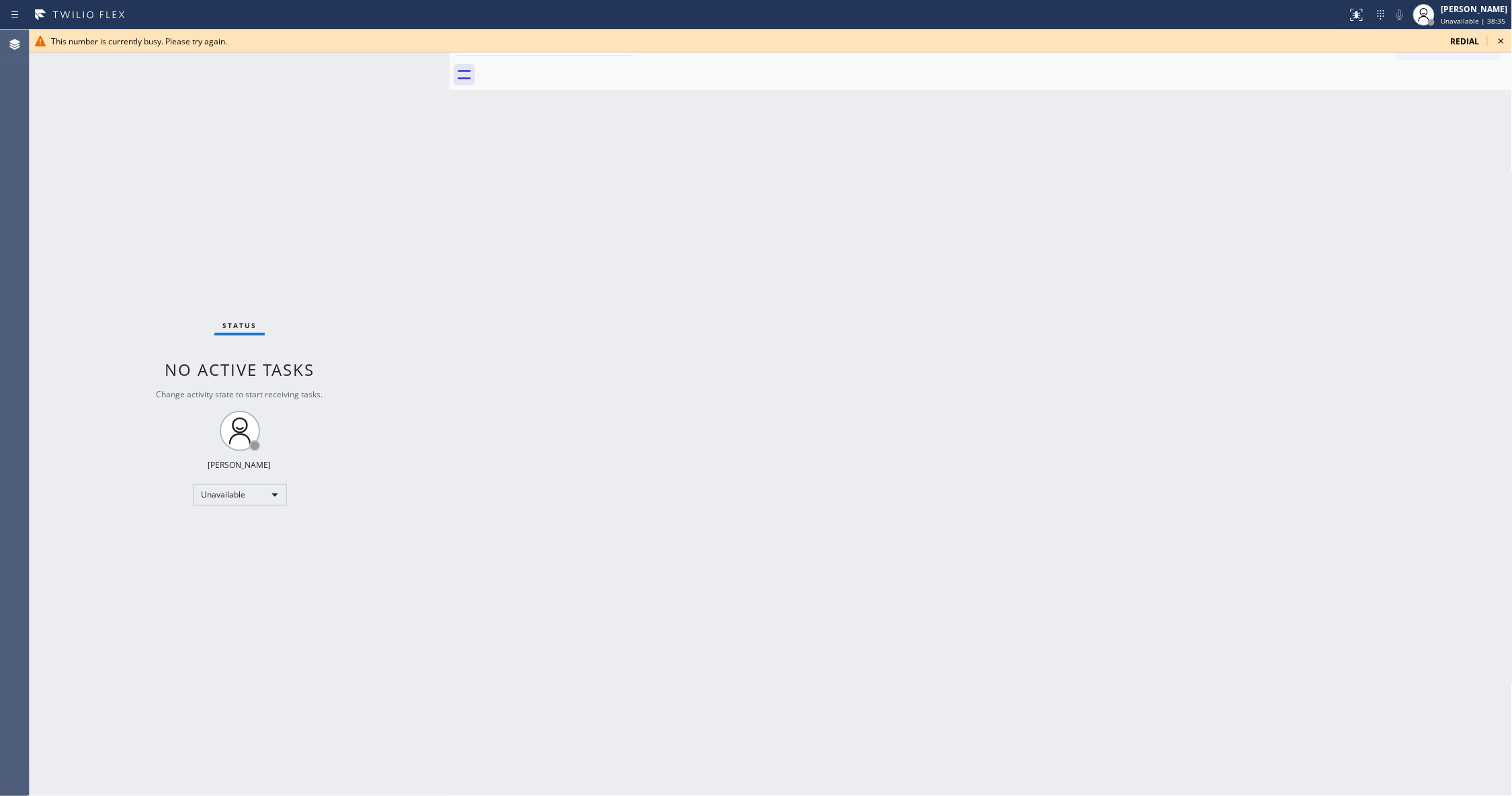
click at [1498, 41] on icon at bounding box center [1500, 41] width 16 height 16
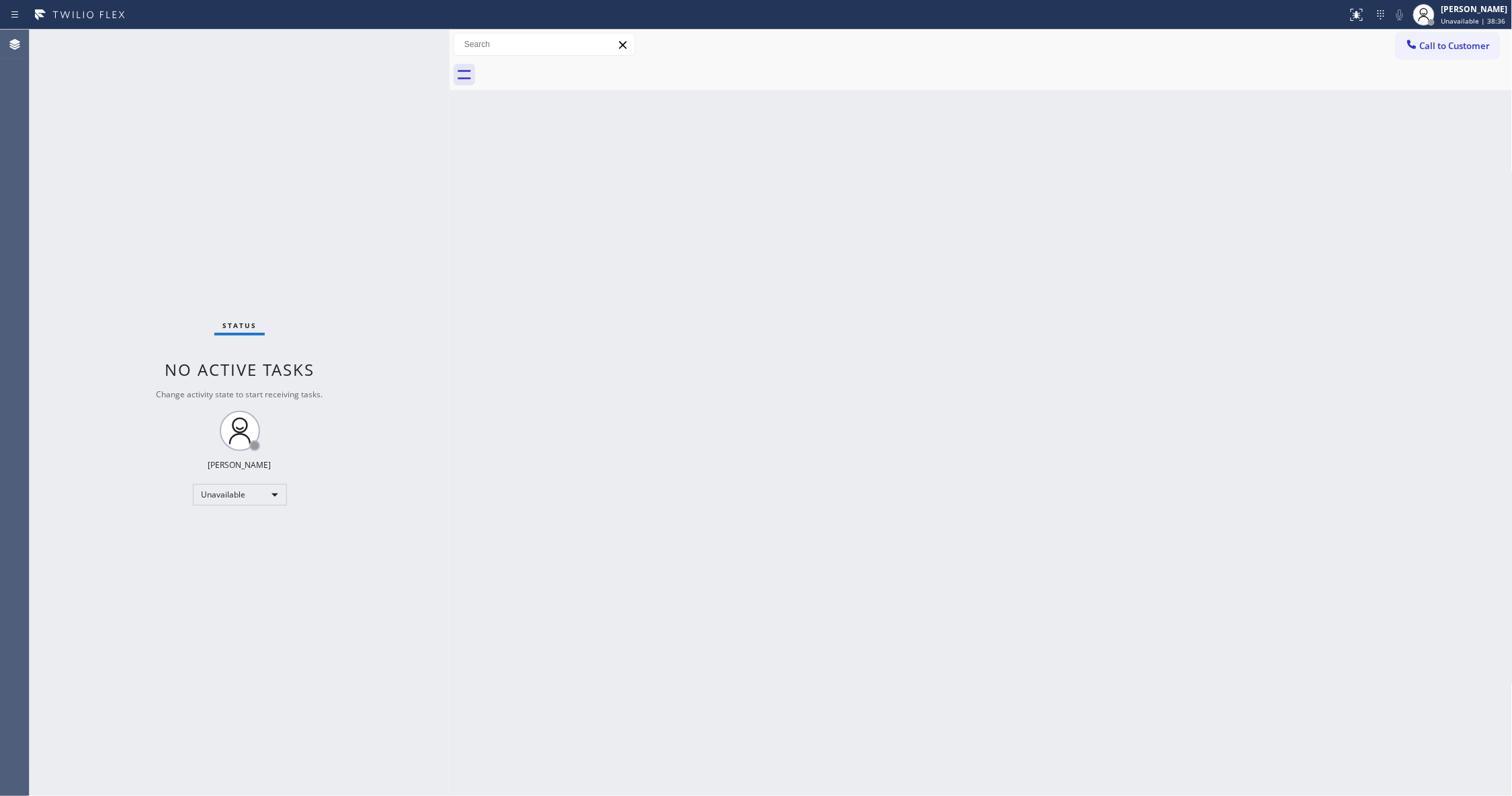
drag, startPoint x: 1479, startPoint y: 46, endPoint x: 1223, endPoint y: 71, distance: 257.2
click at [1478, 46] on span "Call to Customer" at bounding box center [1455, 46] width 71 height 12
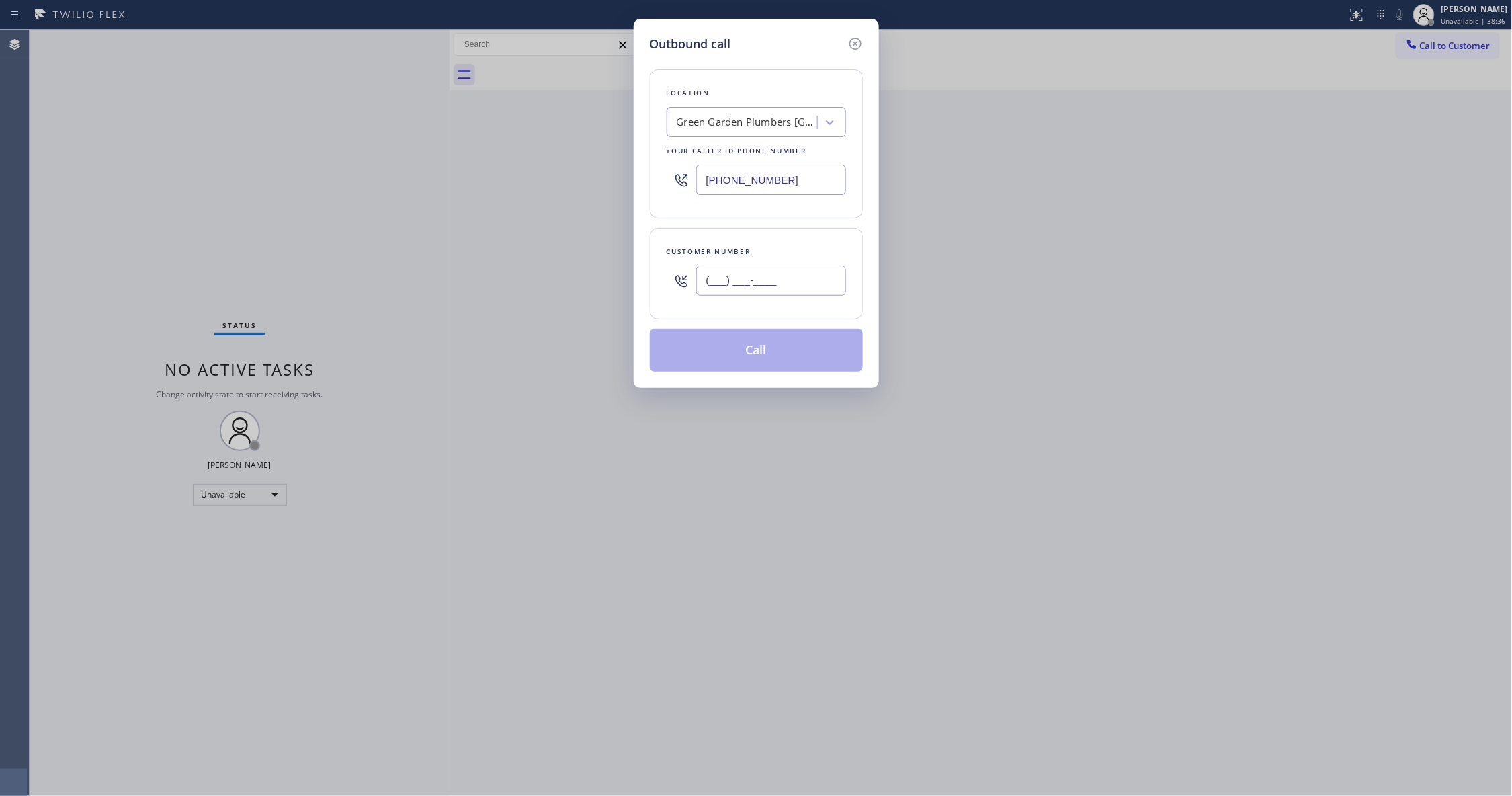
click at [810, 283] on input "(___) ___-____" at bounding box center [771, 280] width 150 height 30
paste input "941) 529-9457"
type input "[PHONE_NUMBER]"
click at [740, 343] on button "Call" at bounding box center [756, 350] width 213 height 43
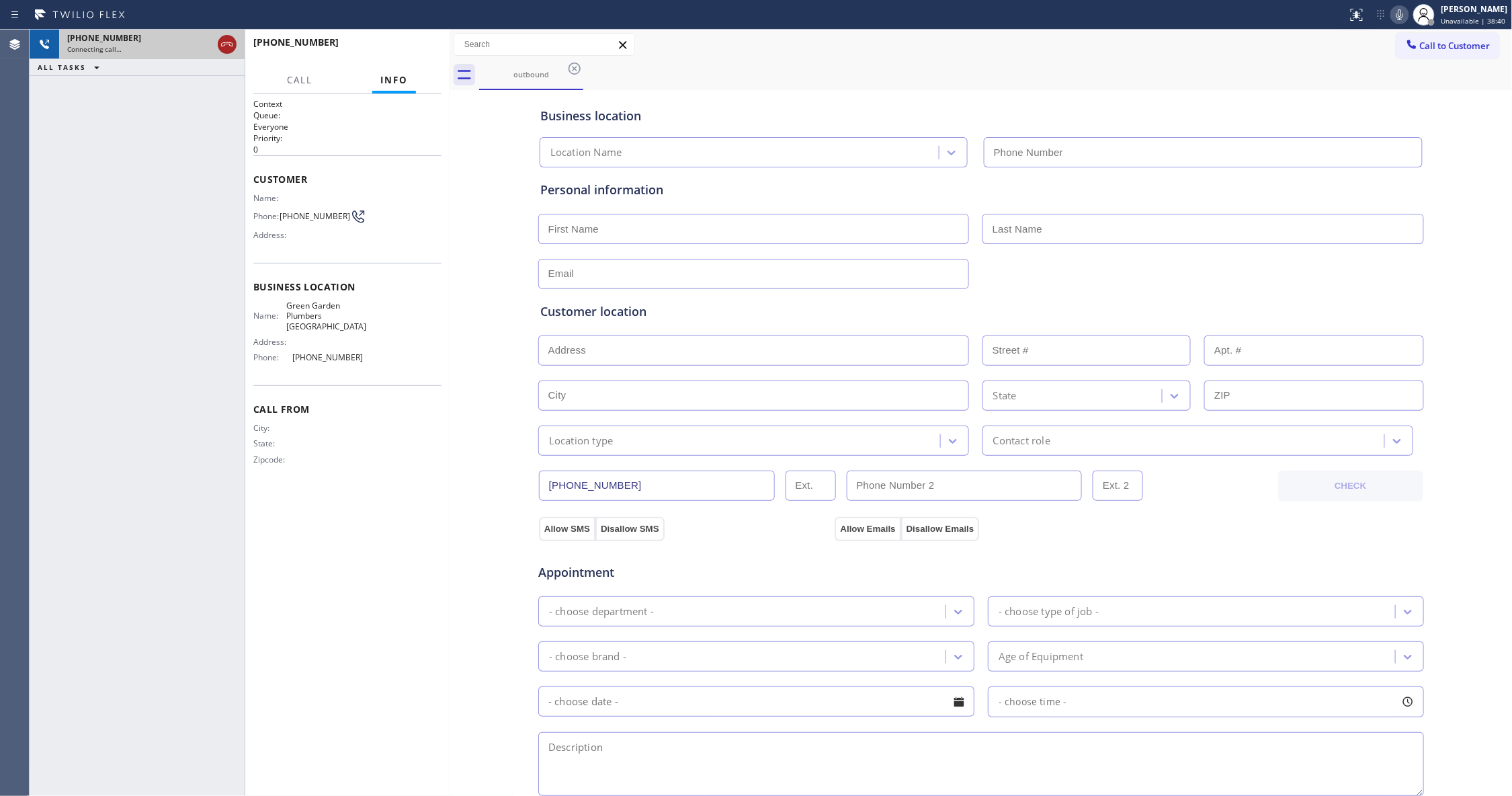
type input "[PHONE_NUMBER]"
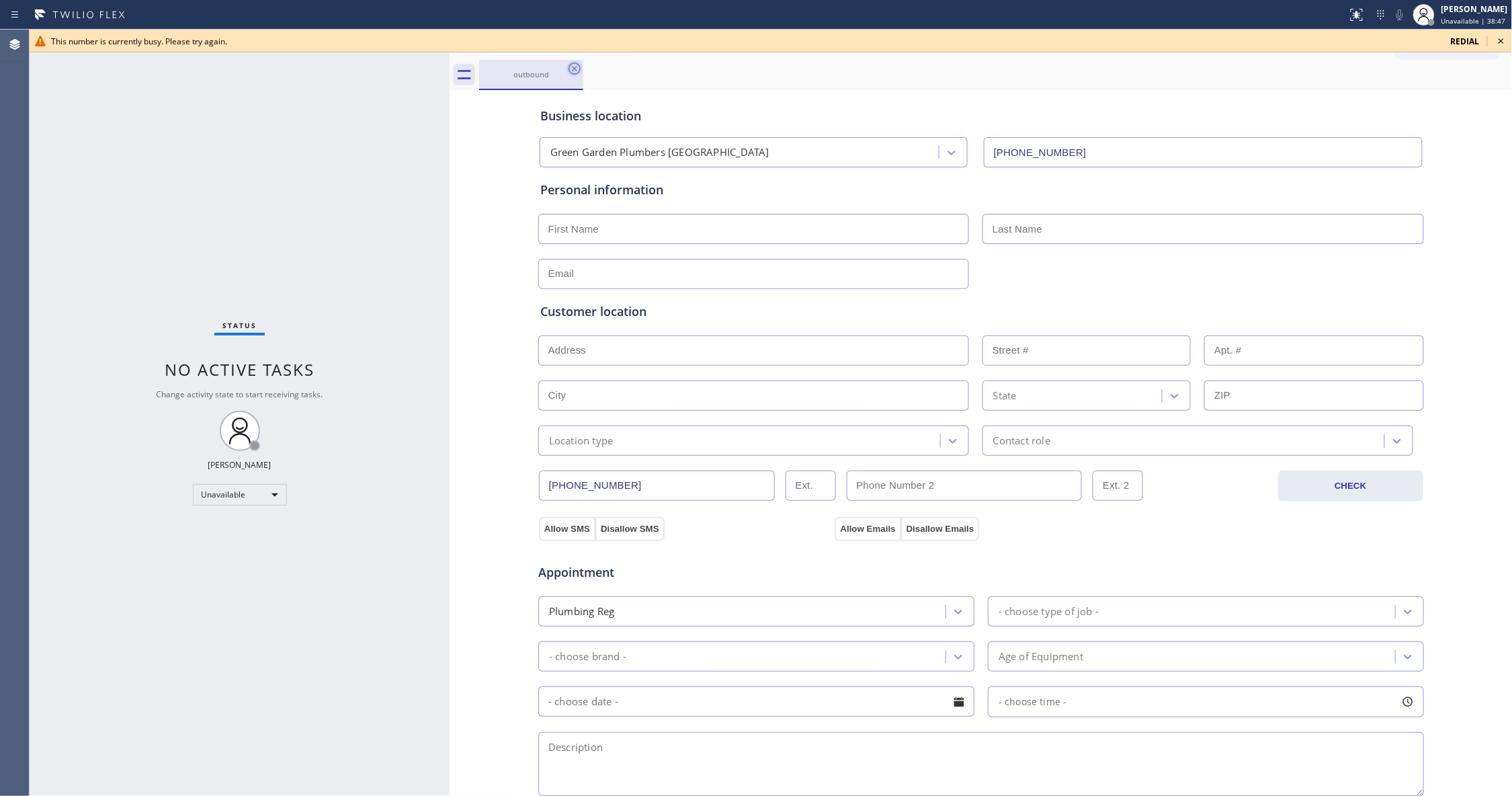
click at [571, 66] on icon at bounding box center [574, 68] width 16 height 16
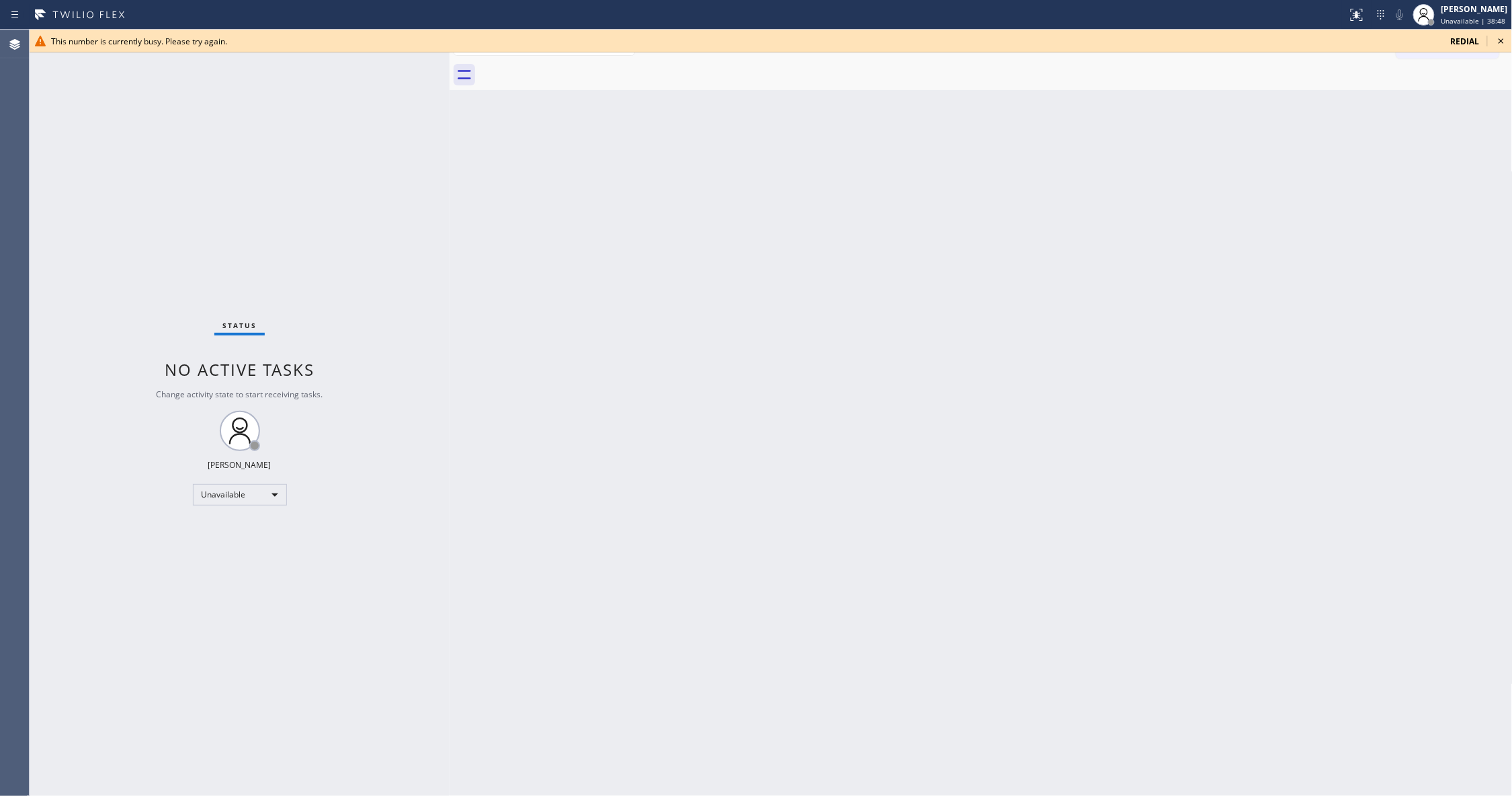
click at [1507, 33] on icon at bounding box center [1500, 41] width 16 height 16
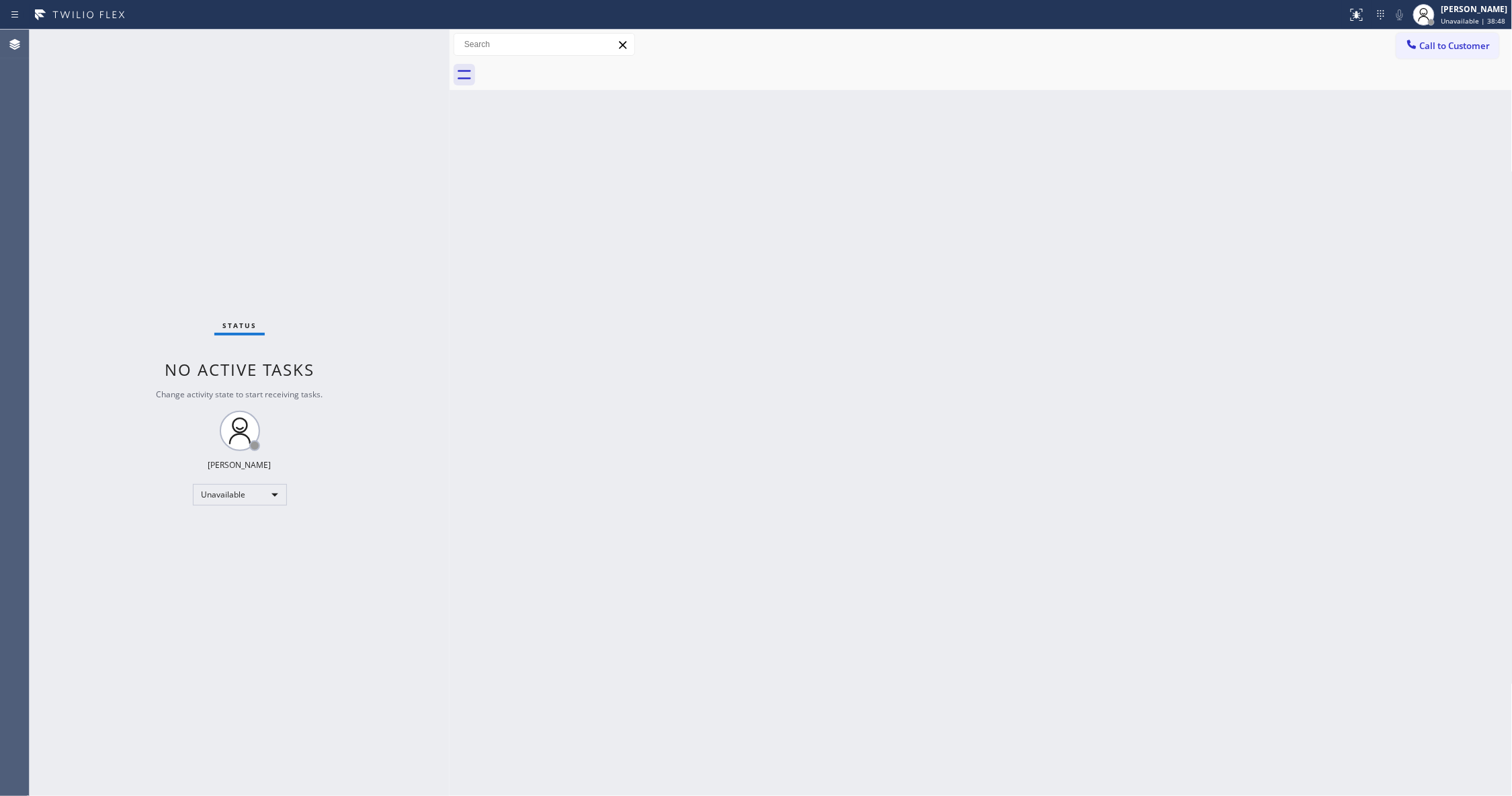
drag, startPoint x: 1490, startPoint y: 51, endPoint x: 1403, endPoint y: 65, distance: 88.1
click at [1487, 51] on span "Call to Customer" at bounding box center [1455, 46] width 71 height 12
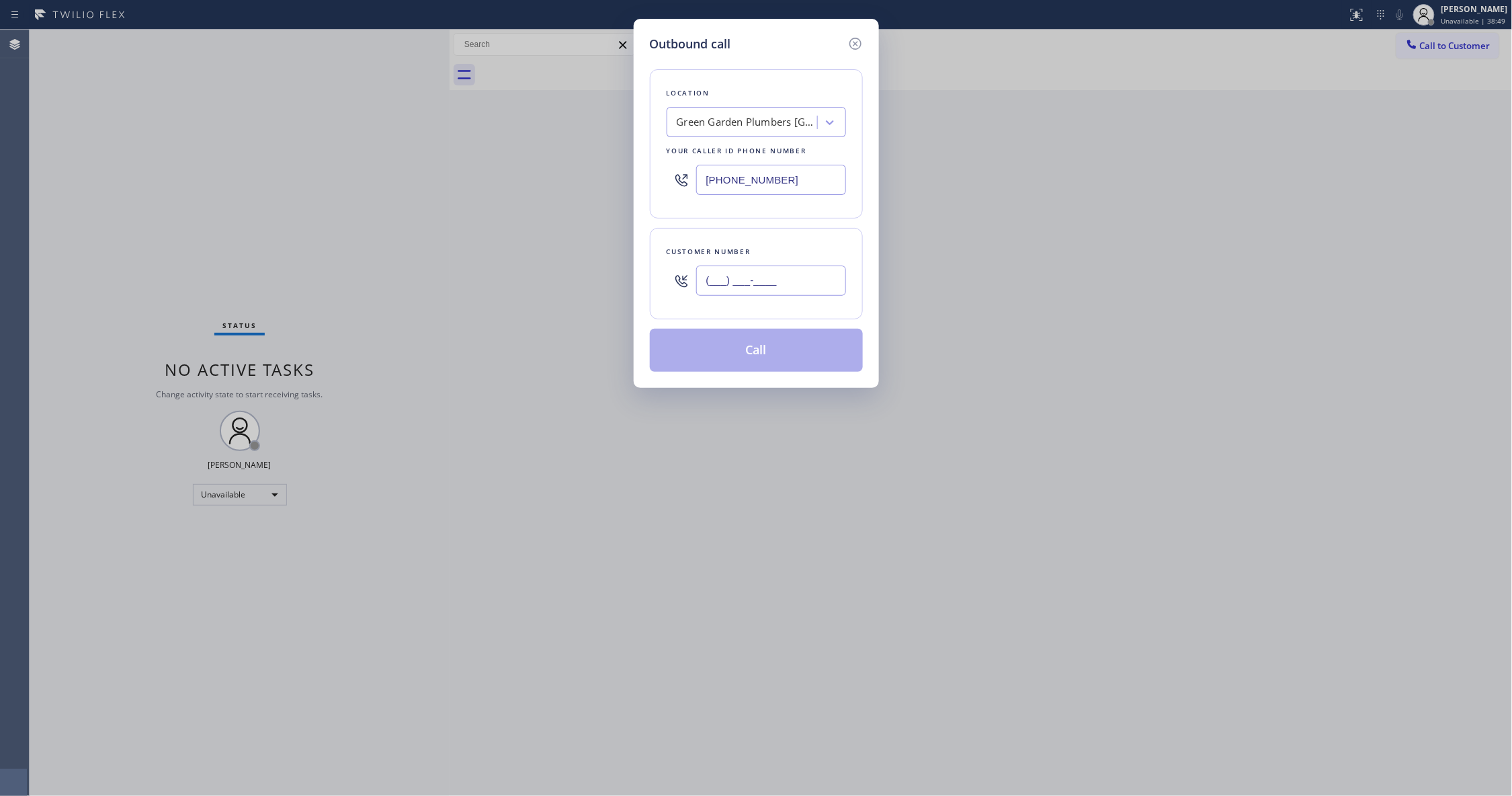
click at [758, 288] on input "(___) ___-____" at bounding box center [771, 280] width 150 height 30
paste input "941) 529-9457"
type input "[PHONE_NUMBER]"
click at [775, 355] on button "Call" at bounding box center [756, 350] width 213 height 43
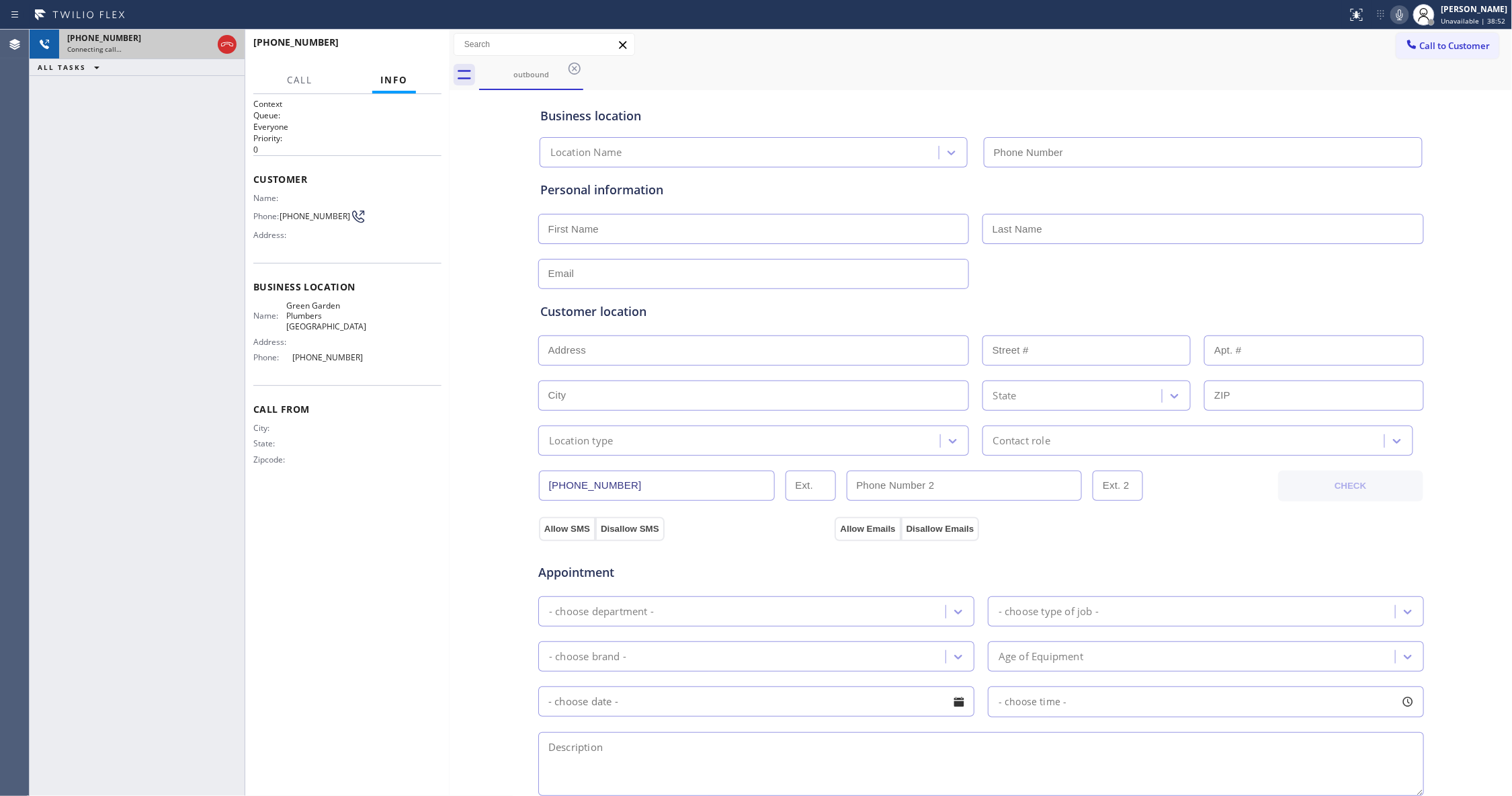
type input "[PHONE_NUMBER]"
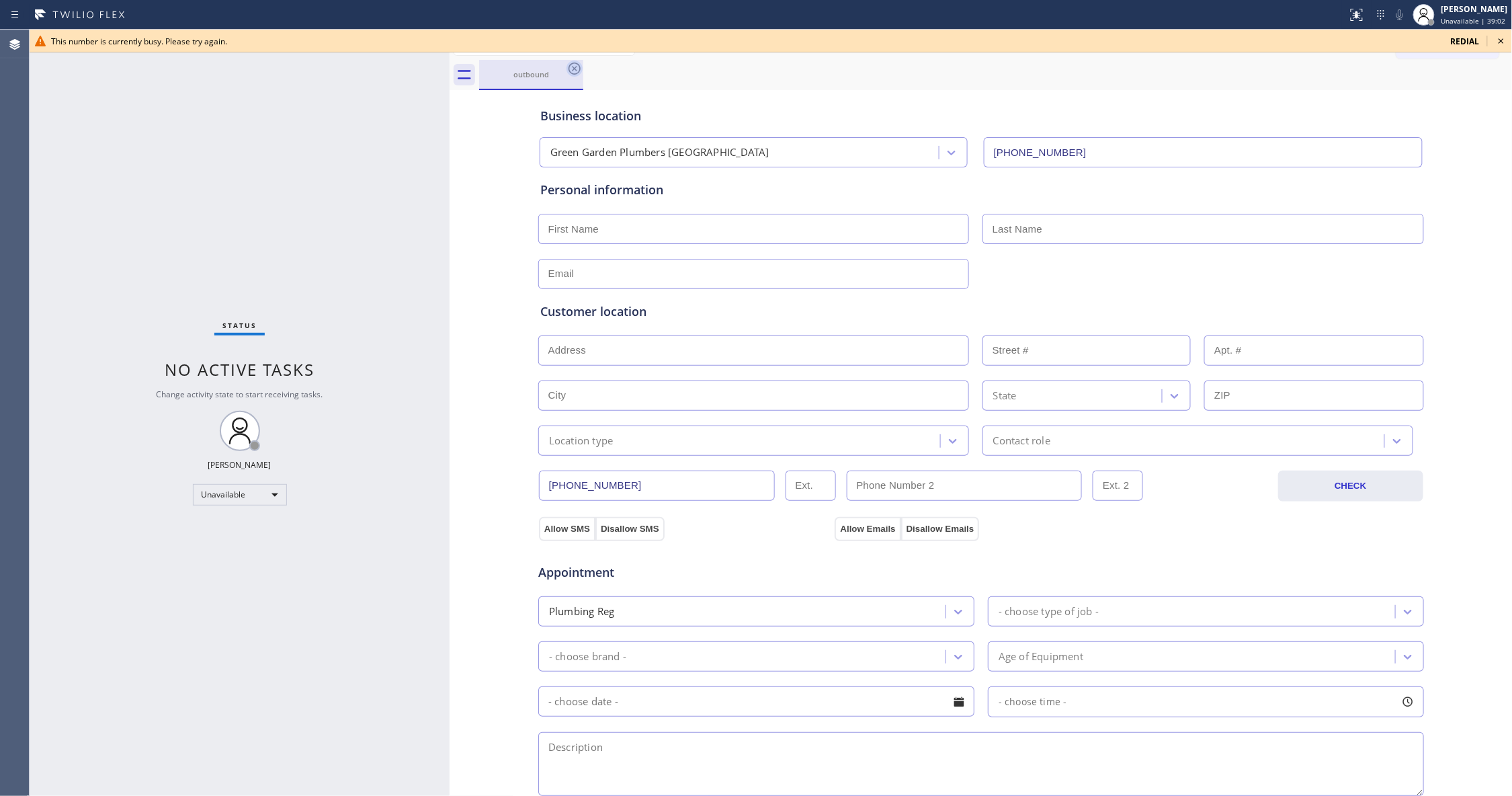
click at [575, 68] on icon at bounding box center [575, 69] width 12 height 12
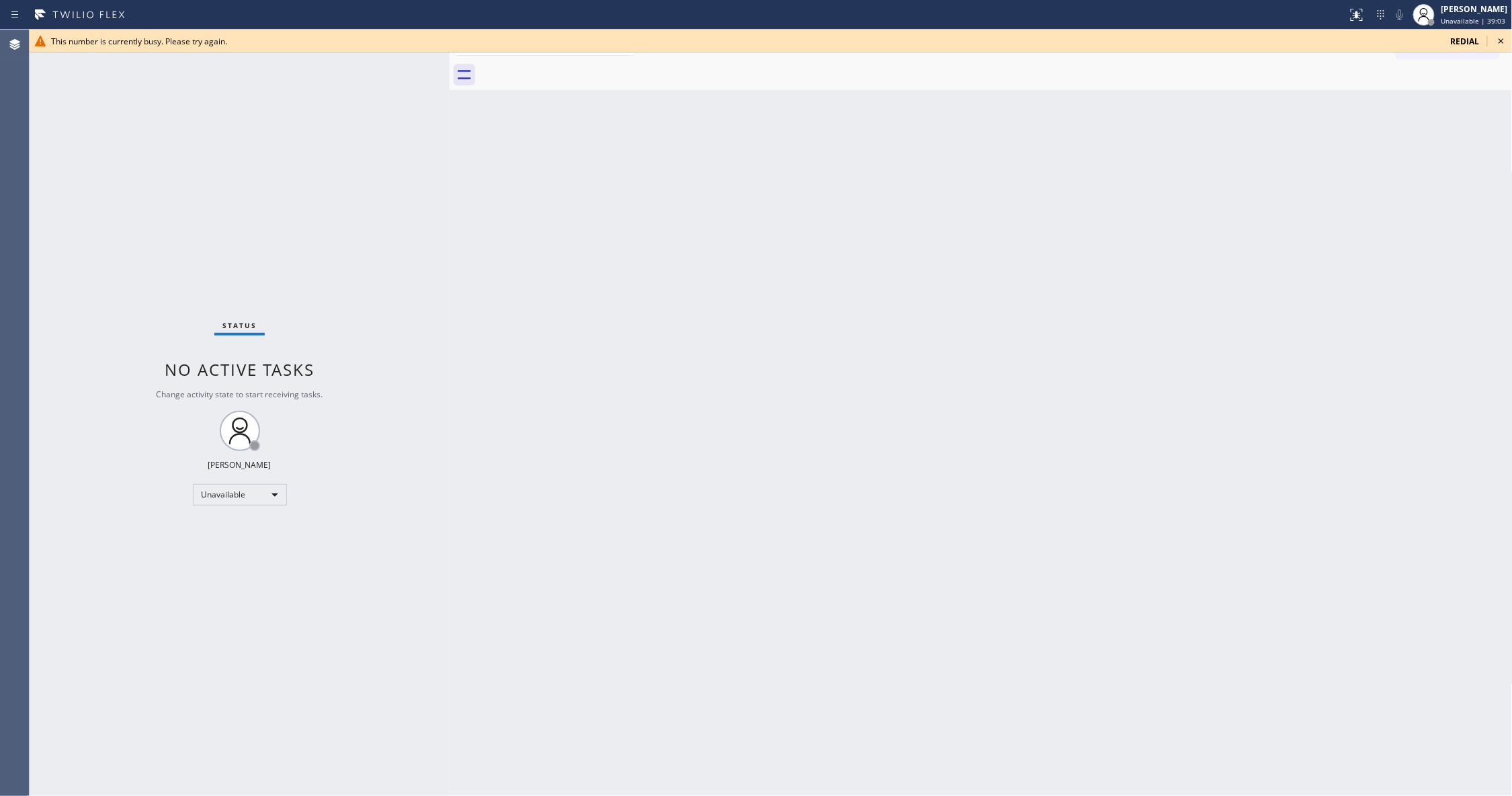
click at [1502, 36] on icon at bounding box center [1500, 41] width 16 height 16
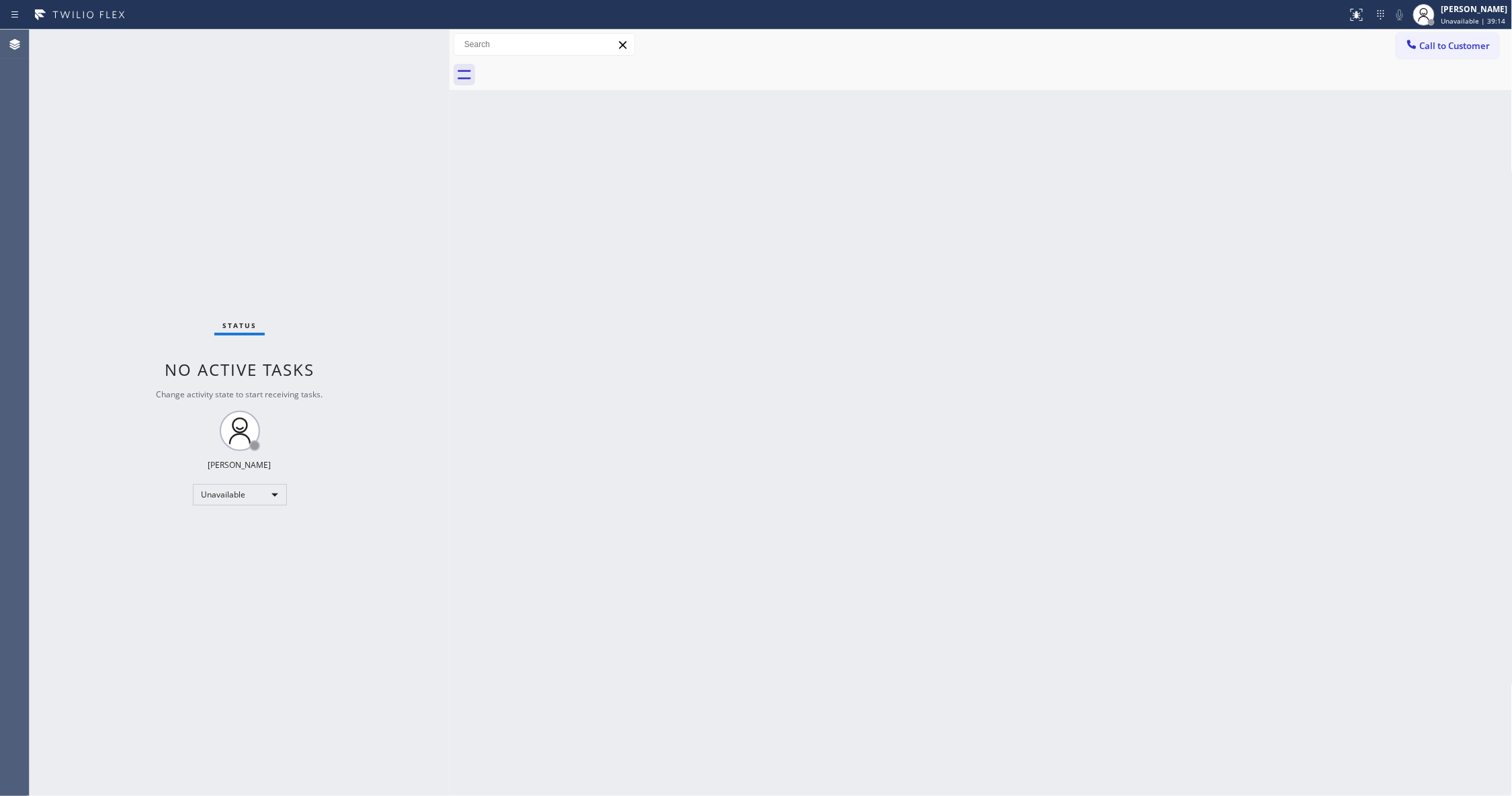
drag, startPoint x: 1477, startPoint y: 47, endPoint x: 1192, endPoint y: 87, distance: 287.8
click at [1474, 46] on span "Call to Customer" at bounding box center [1455, 46] width 71 height 12
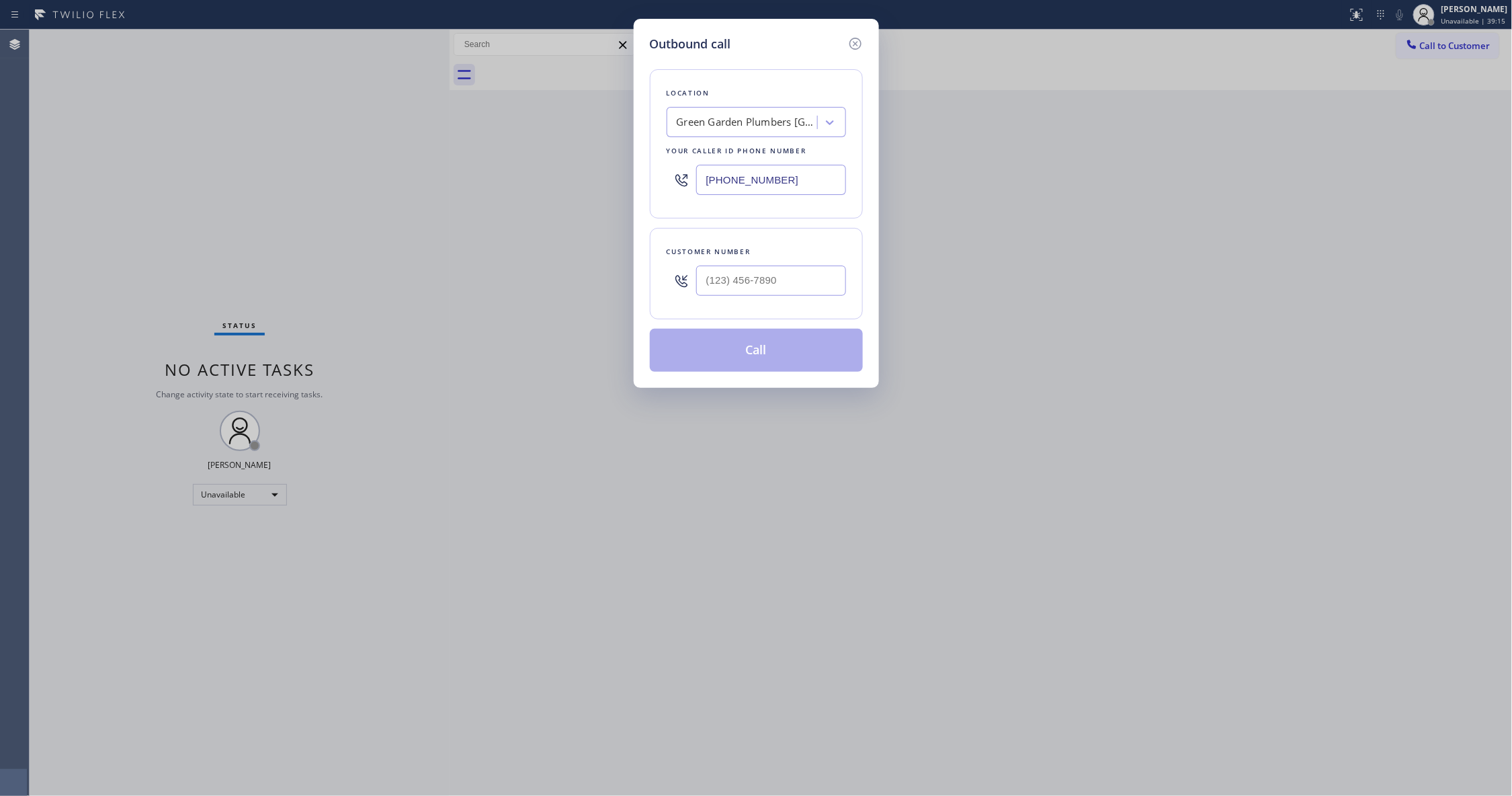
drag, startPoint x: 806, startPoint y: 181, endPoint x: 487, endPoint y: 181, distance: 319.0
click at [487, 181] on div "Outbound call Location [GEOGRAPHIC_DATA] Plumbers [GEOGRAPHIC_DATA] Your caller…" at bounding box center [756, 398] width 1512 height 796
paste input "323) 458-5382"
type input "[PHONE_NUMBER]"
click at [742, 290] on input "(___) ___-____" at bounding box center [771, 280] width 150 height 30
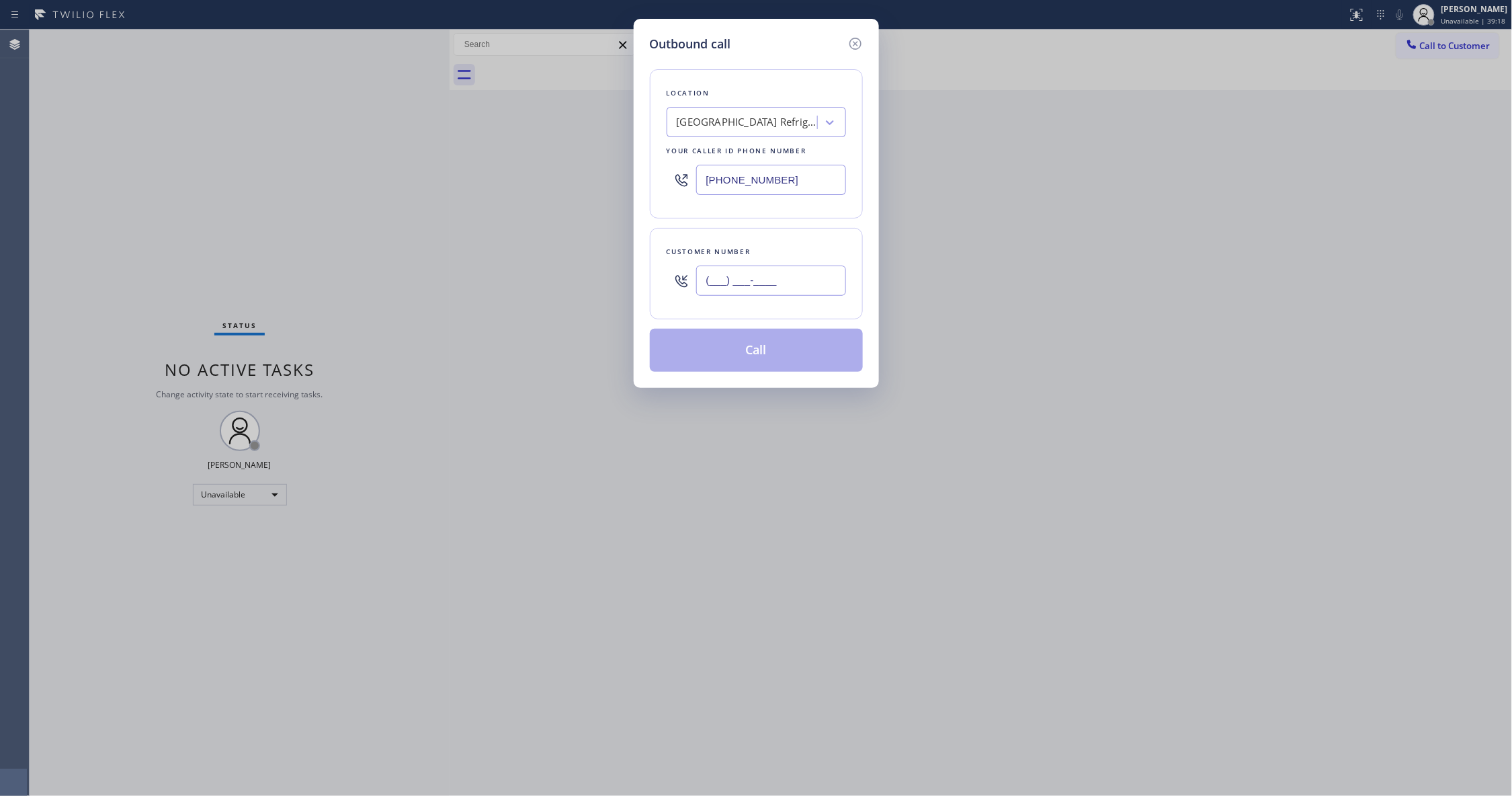
paste input "747) 677-7325"
type input "[PHONE_NUMBER]"
click at [767, 346] on button "Call" at bounding box center [756, 350] width 213 height 43
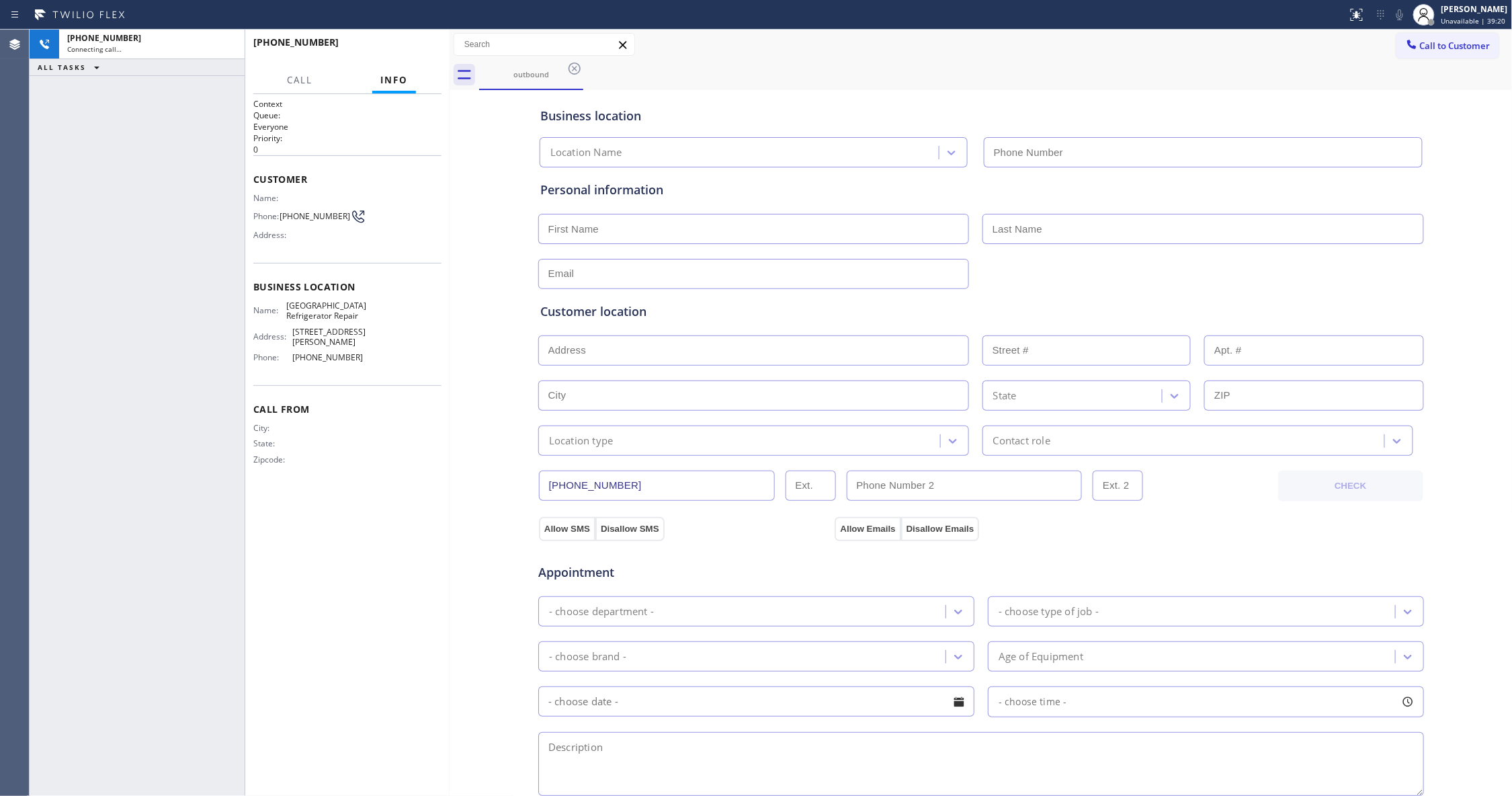
type input "[PHONE_NUMBER]"
click at [308, 213] on span "[PHONE_NUMBER]" at bounding box center [315, 216] width 71 height 10
copy div "[PHONE_NUMBER]"
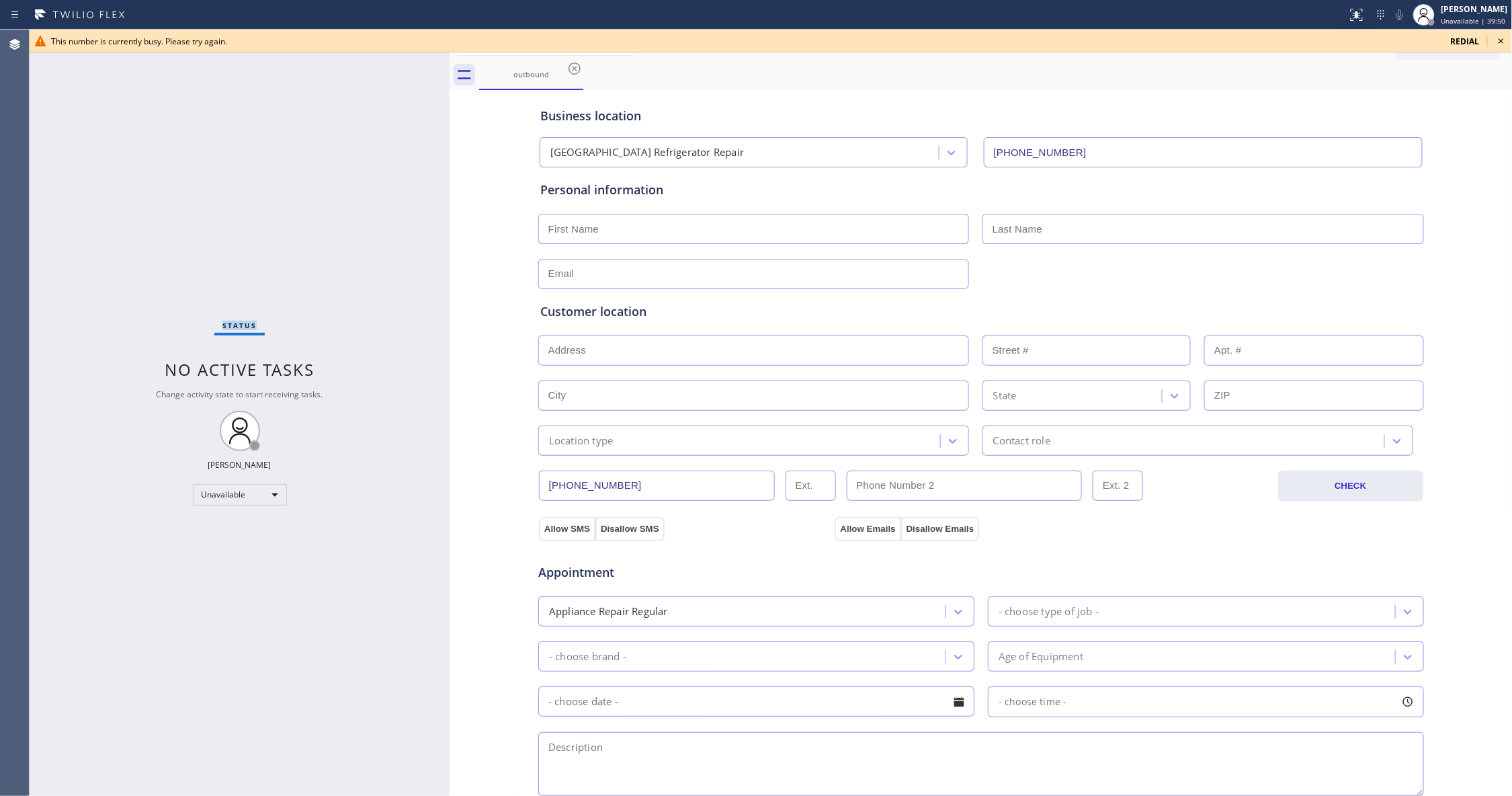
click at [223, 186] on div "Status No active tasks Change activity state to start receiving tasks. [PERSON_…" at bounding box center [239, 412] width 420 height 766
click at [1500, 41] on icon at bounding box center [1501, 41] width 5 height 5
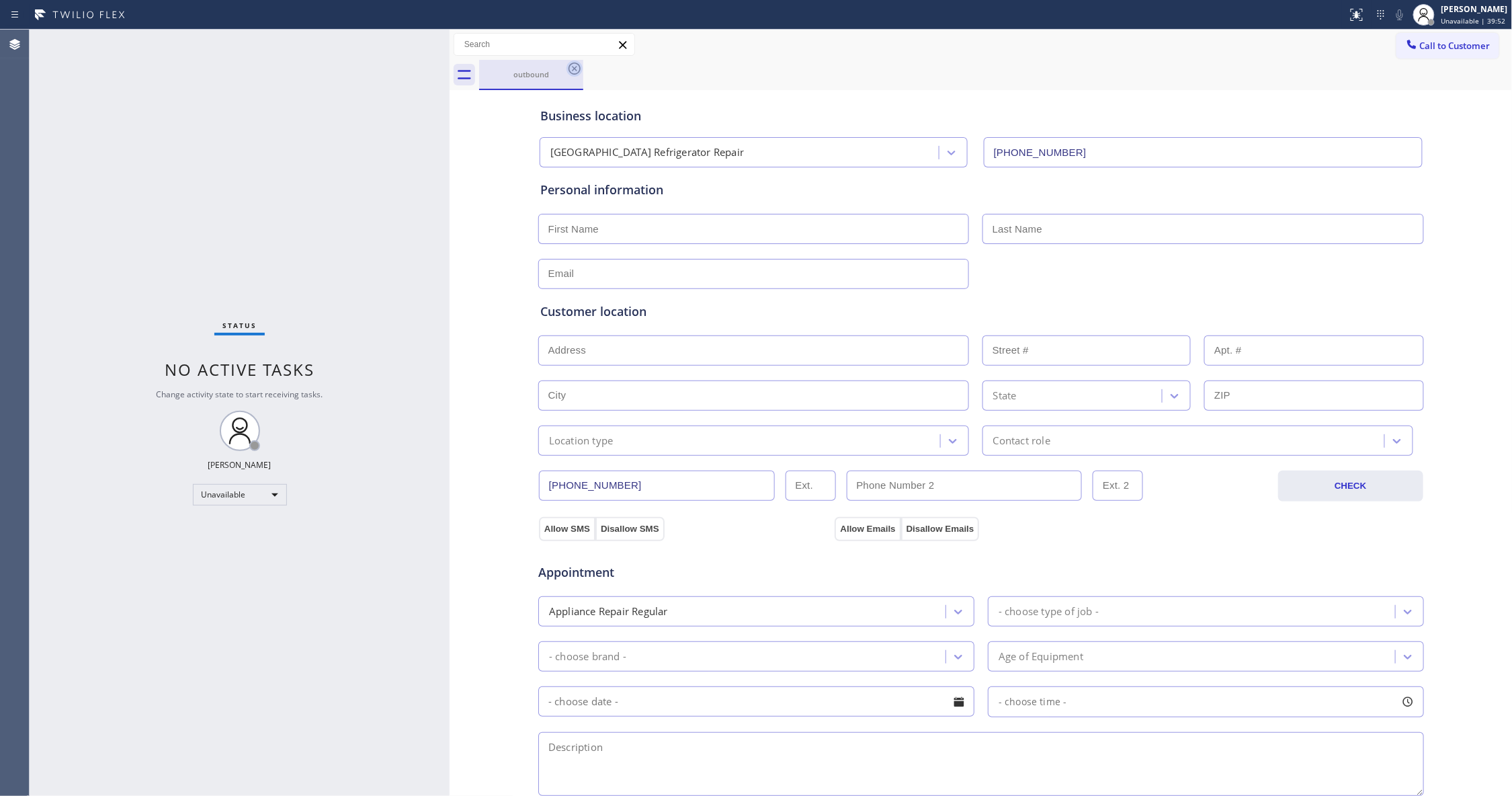
click at [575, 69] on icon at bounding box center [575, 69] width 12 height 12
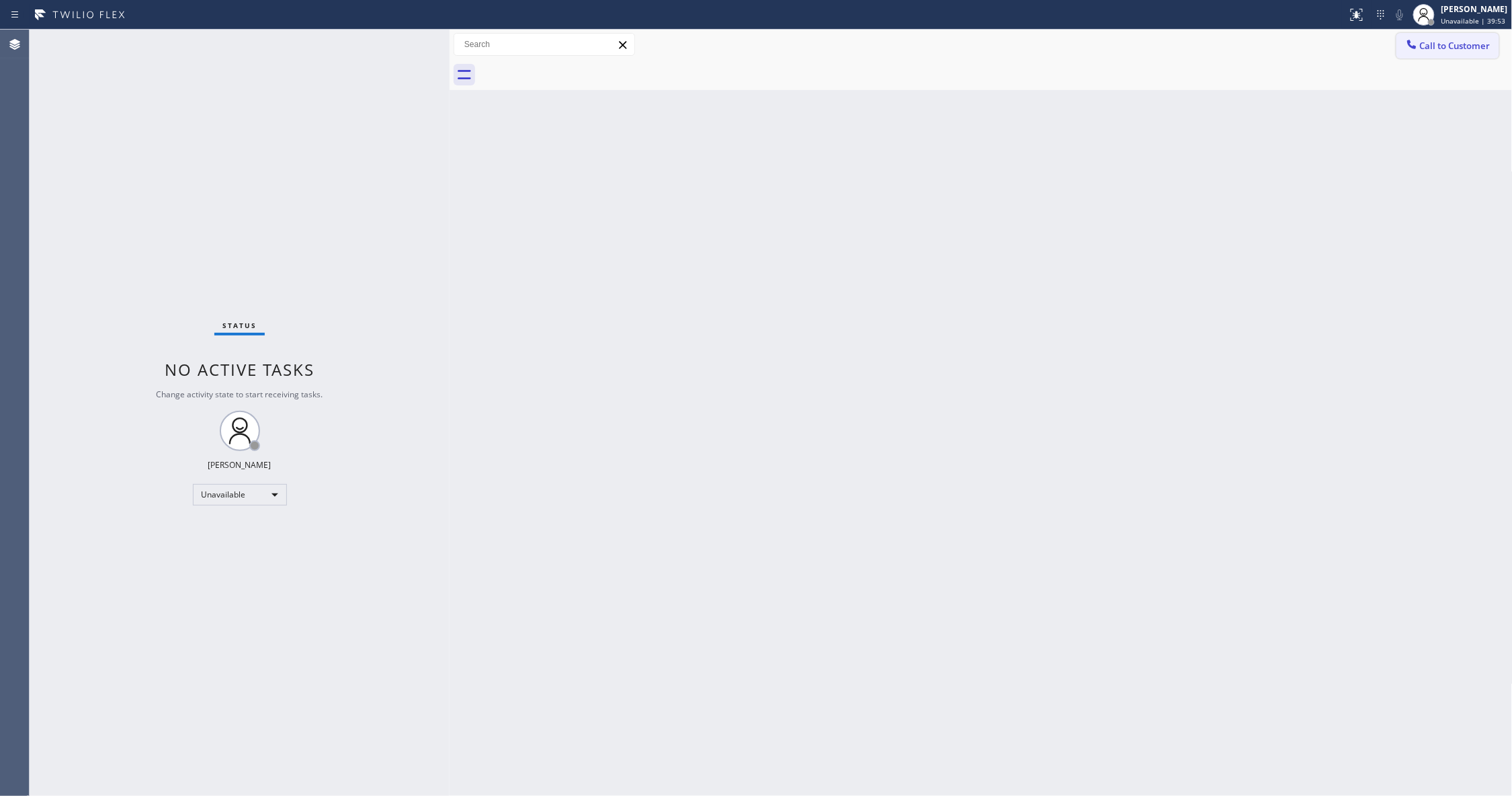
click at [1469, 42] on span "Call to Customer" at bounding box center [1455, 46] width 71 height 12
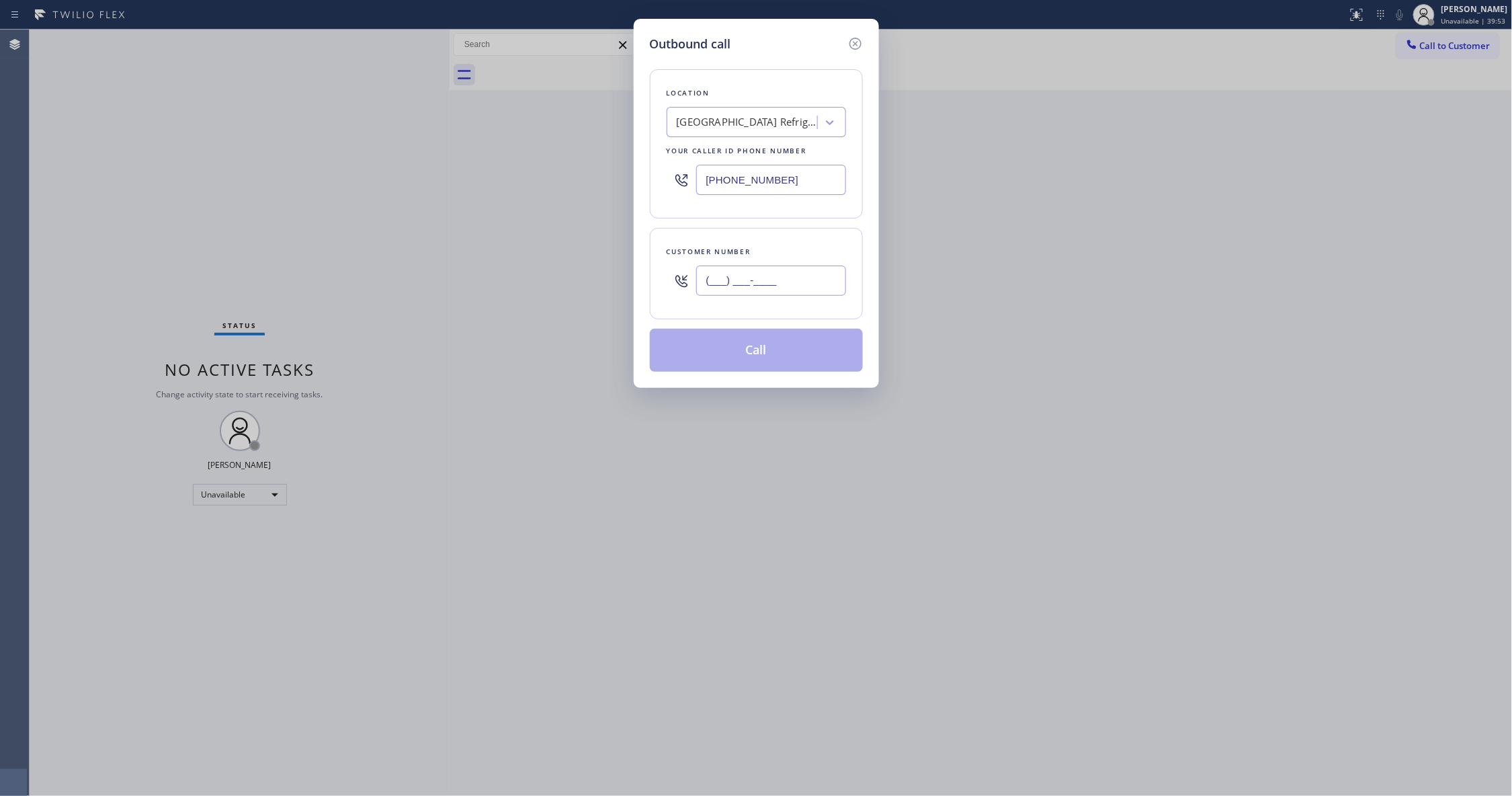
click at [765, 290] on input "(___) ___-____" at bounding box center [771, 280] width 150 height 30
paste input "747) 677-7325"
type input "[PHONE_NUMBER]"
click at [797, 366] on button "Call" at bounding box center [756, 350] width 213 height 43
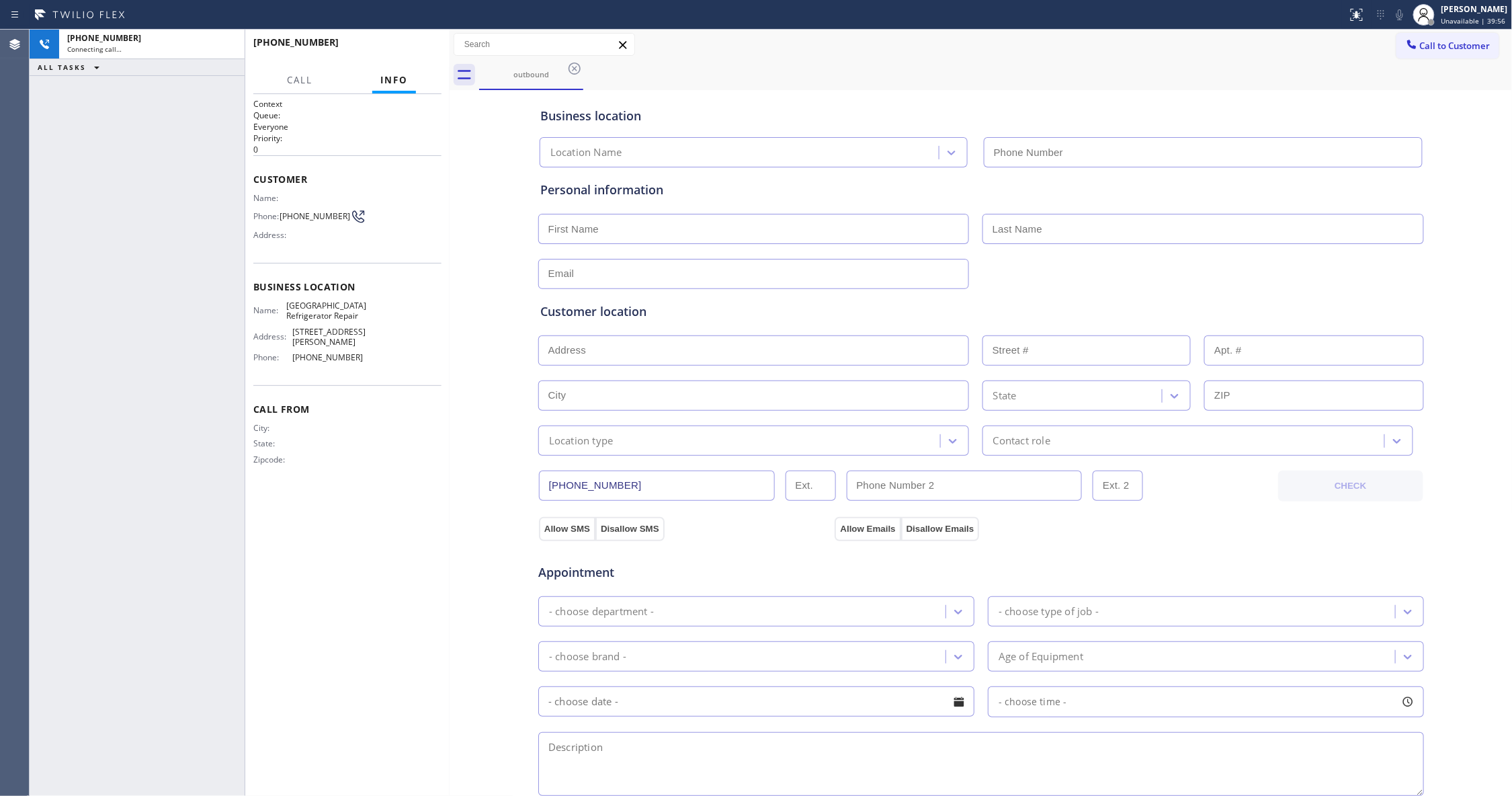
type input "[PHONE_NUMBER]"
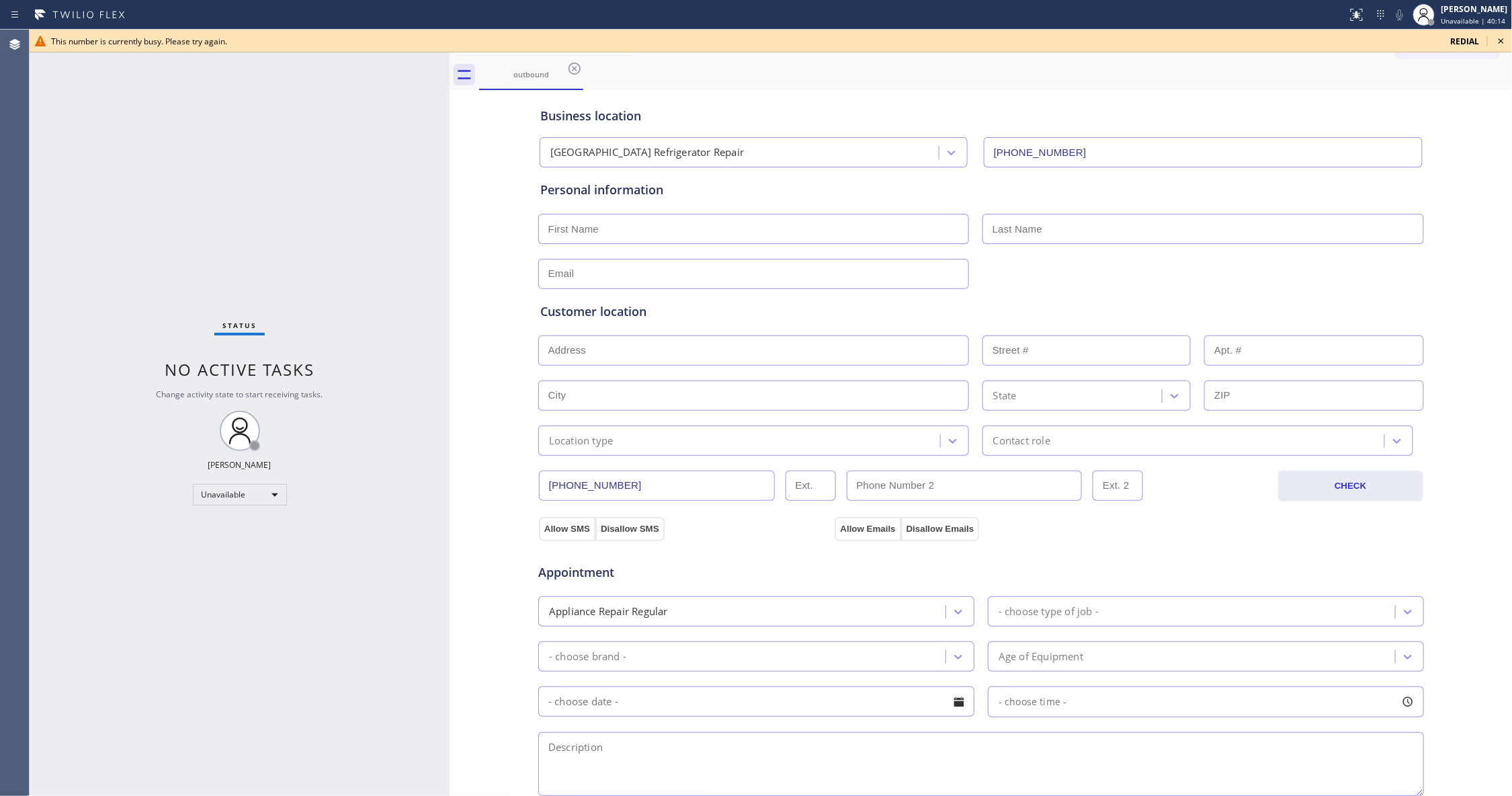
drag, startPoint x: 573, startPoint y: 71, endPoint x: 1115, endPoint y: 81, distance: 542.1
click at [572, 71] on icon at bounding box center [574, 68] width 16 height 16
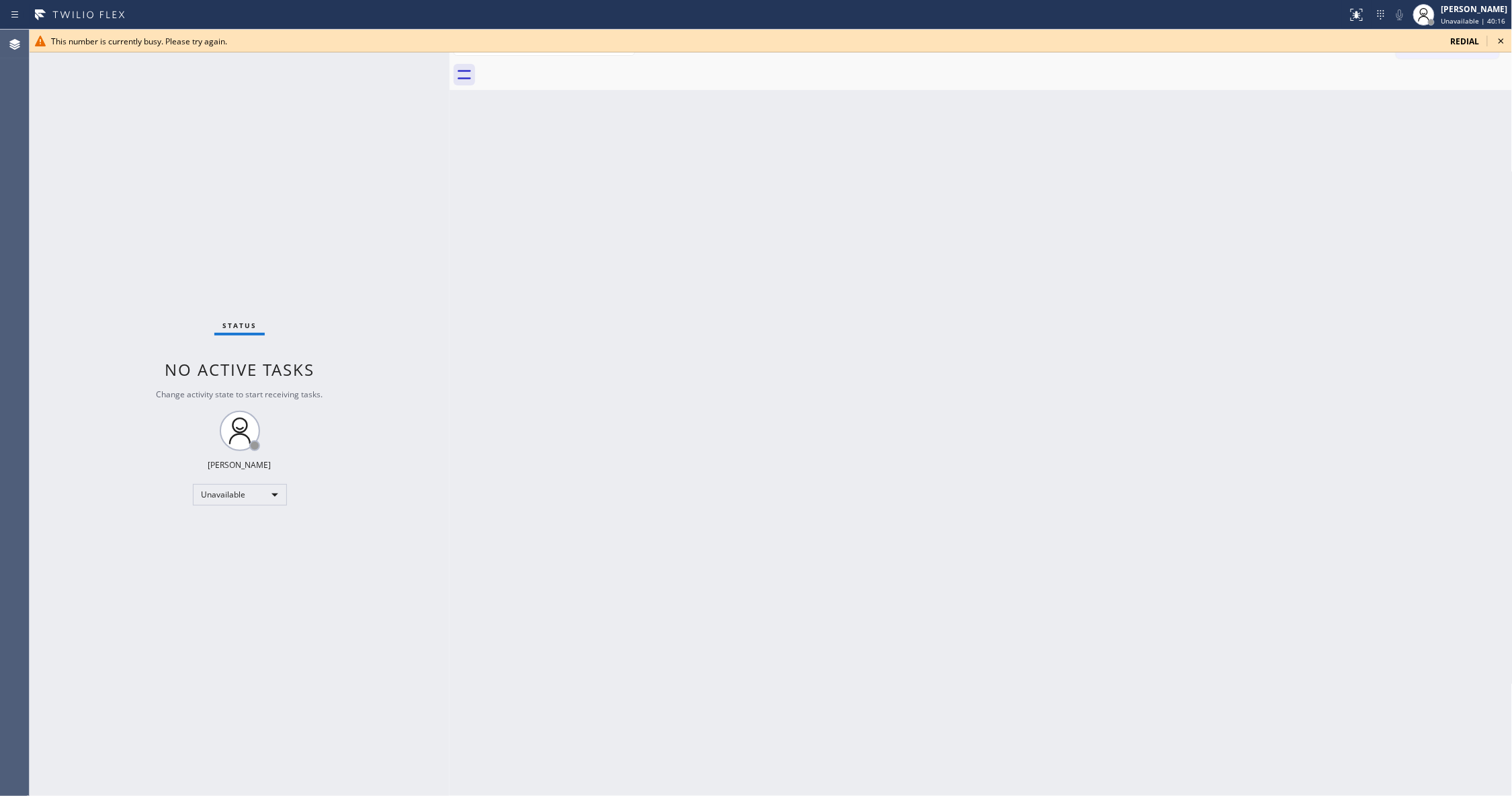
click at [1501, 41] on icon at bounding box center [1500, 41] width 16 height 16
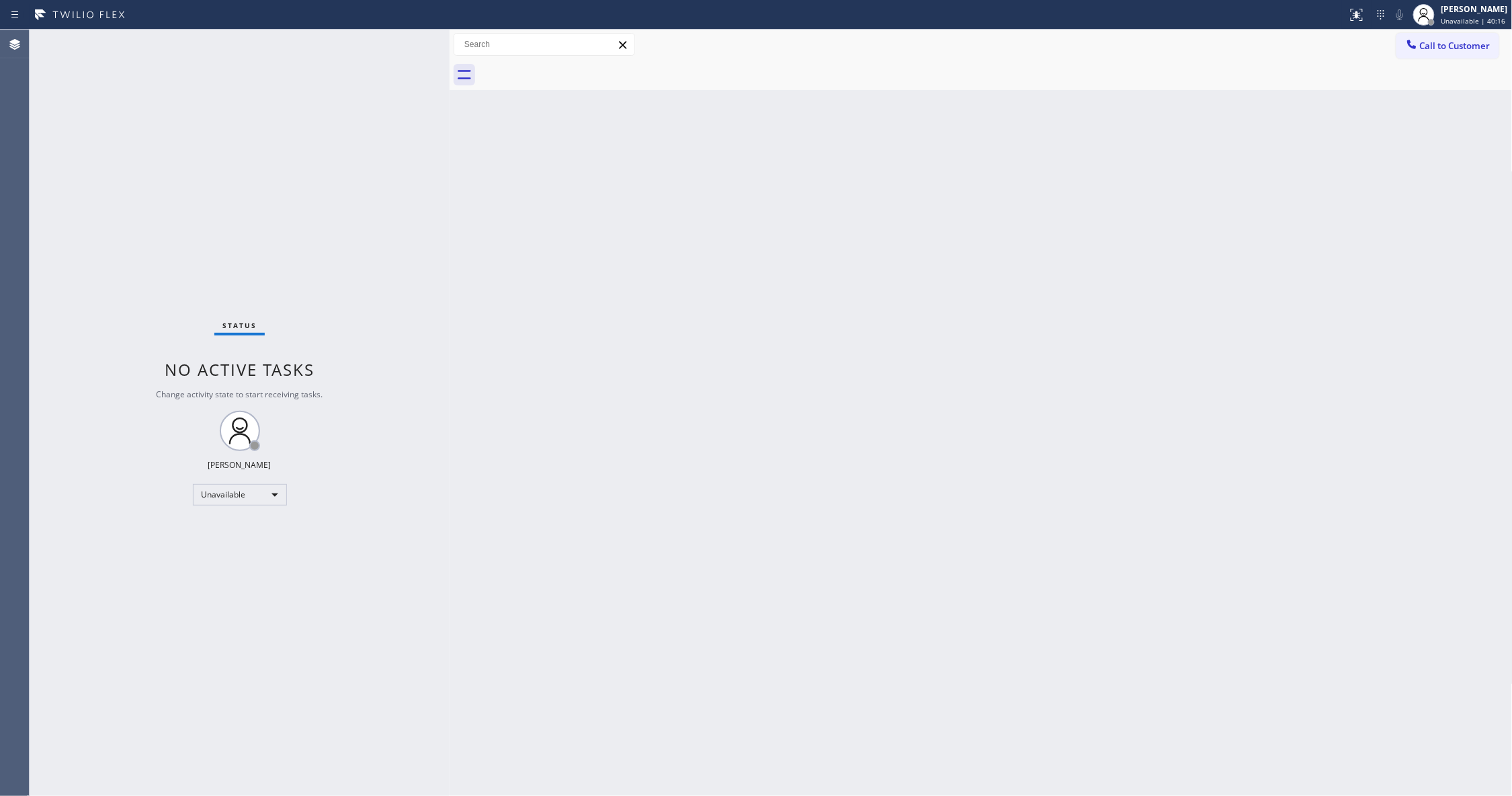
click at [1485, 42] on span "Call to Customer" at bounding box center [1455, 46] width 71 height 12
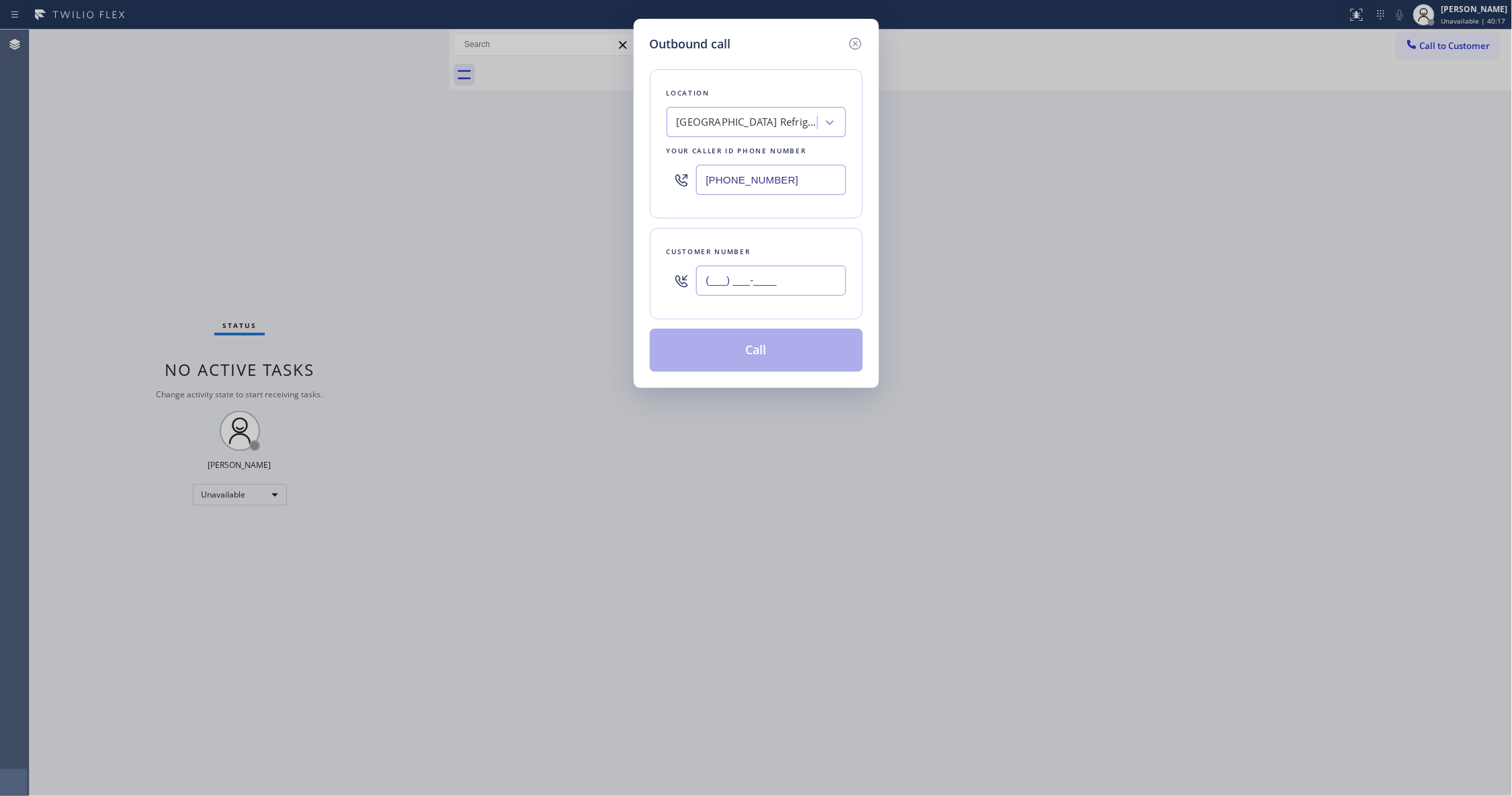
click at [740, 291] on input "(___) ___-____" at bounding box center [771, 280] width 150 height 30
paste input "747) 677-7325"
type input "[PHONE_NUMBER]"
click at [742, 355] on button "Call" at bounding box center [756, 350] width 213 height 43
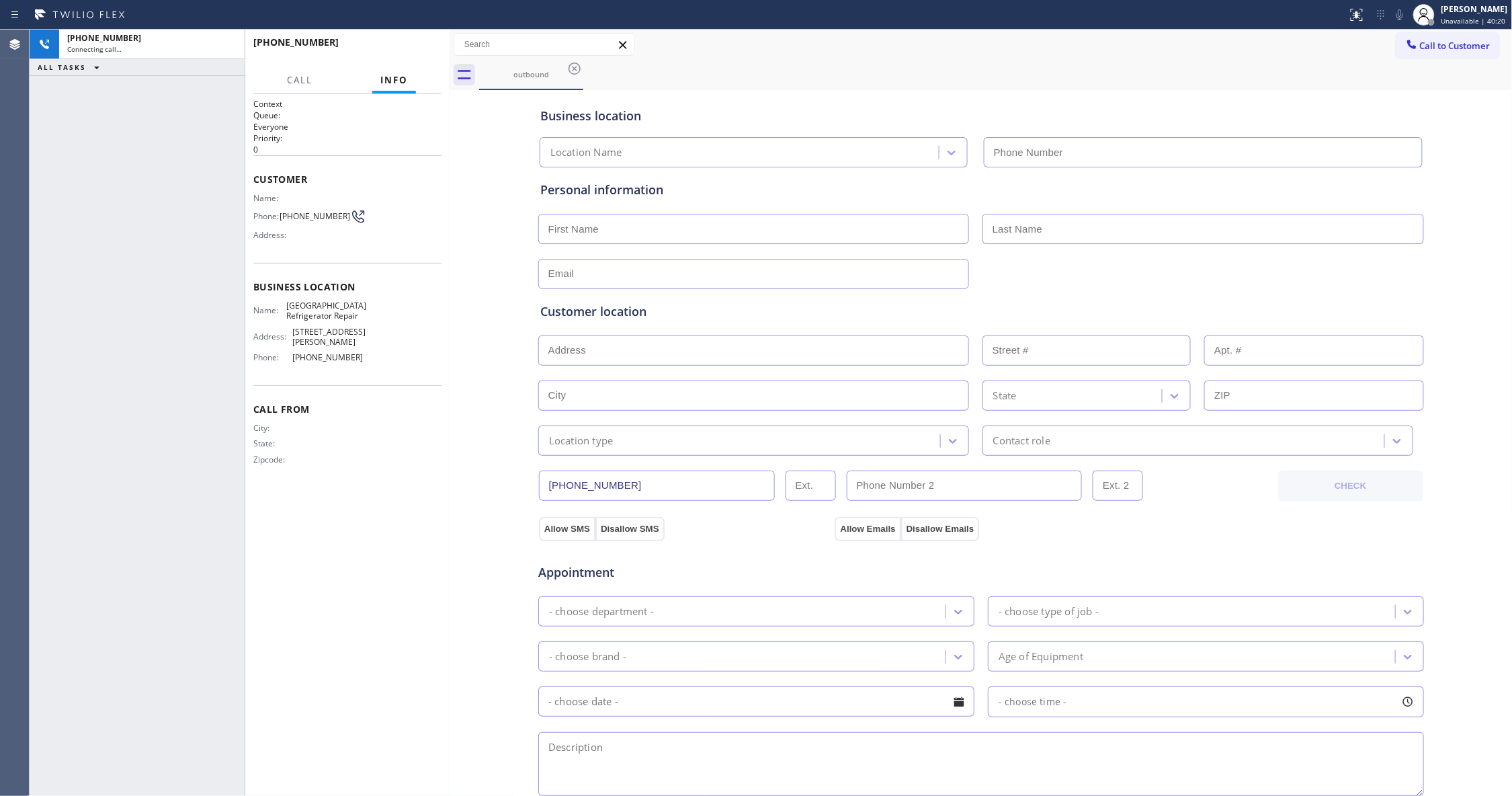
type input "[PHONE_NUMBER]"
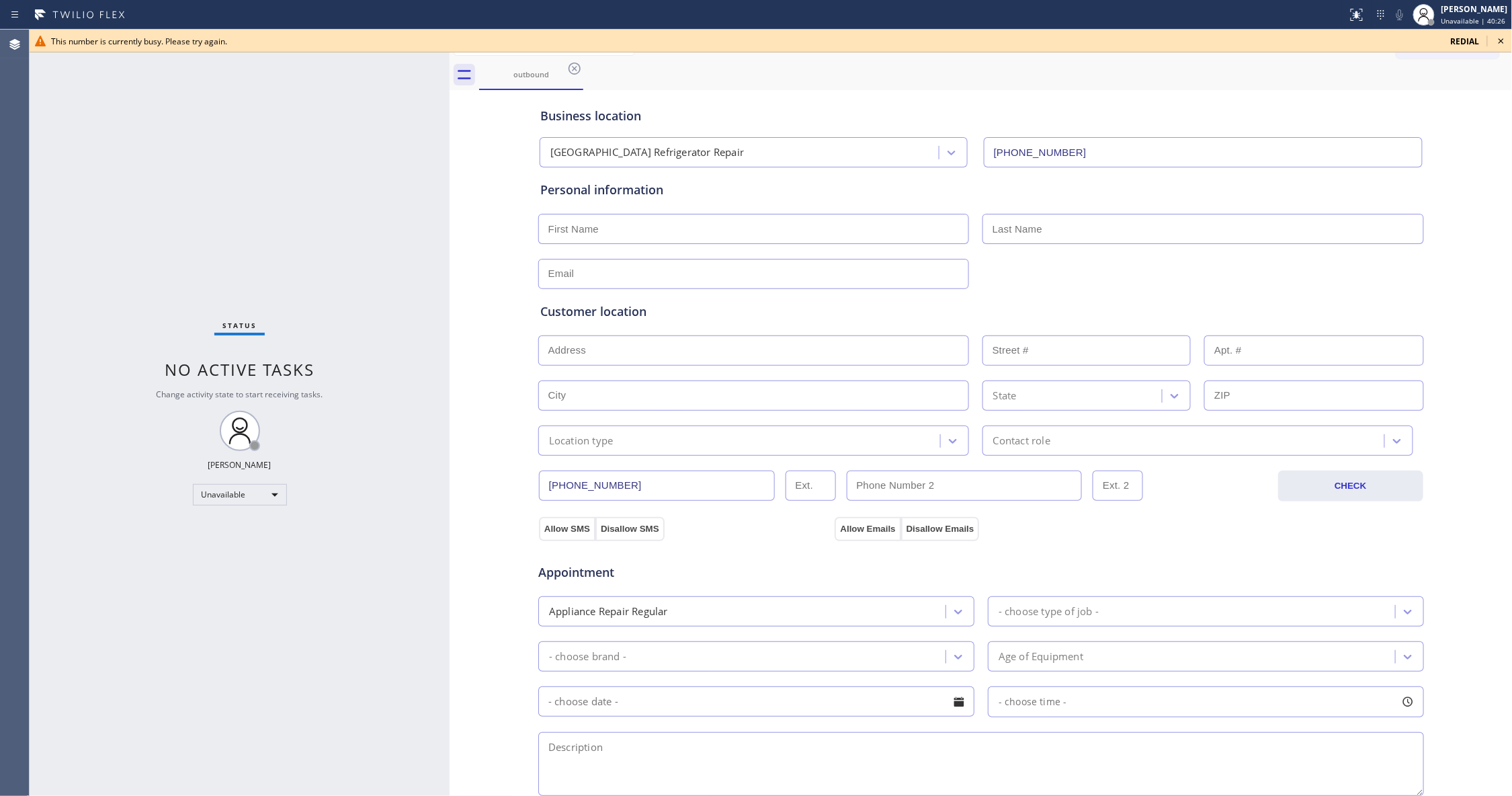
click at [1504, 43] on icon at bounding box center [1500, 41] width 16 height 16
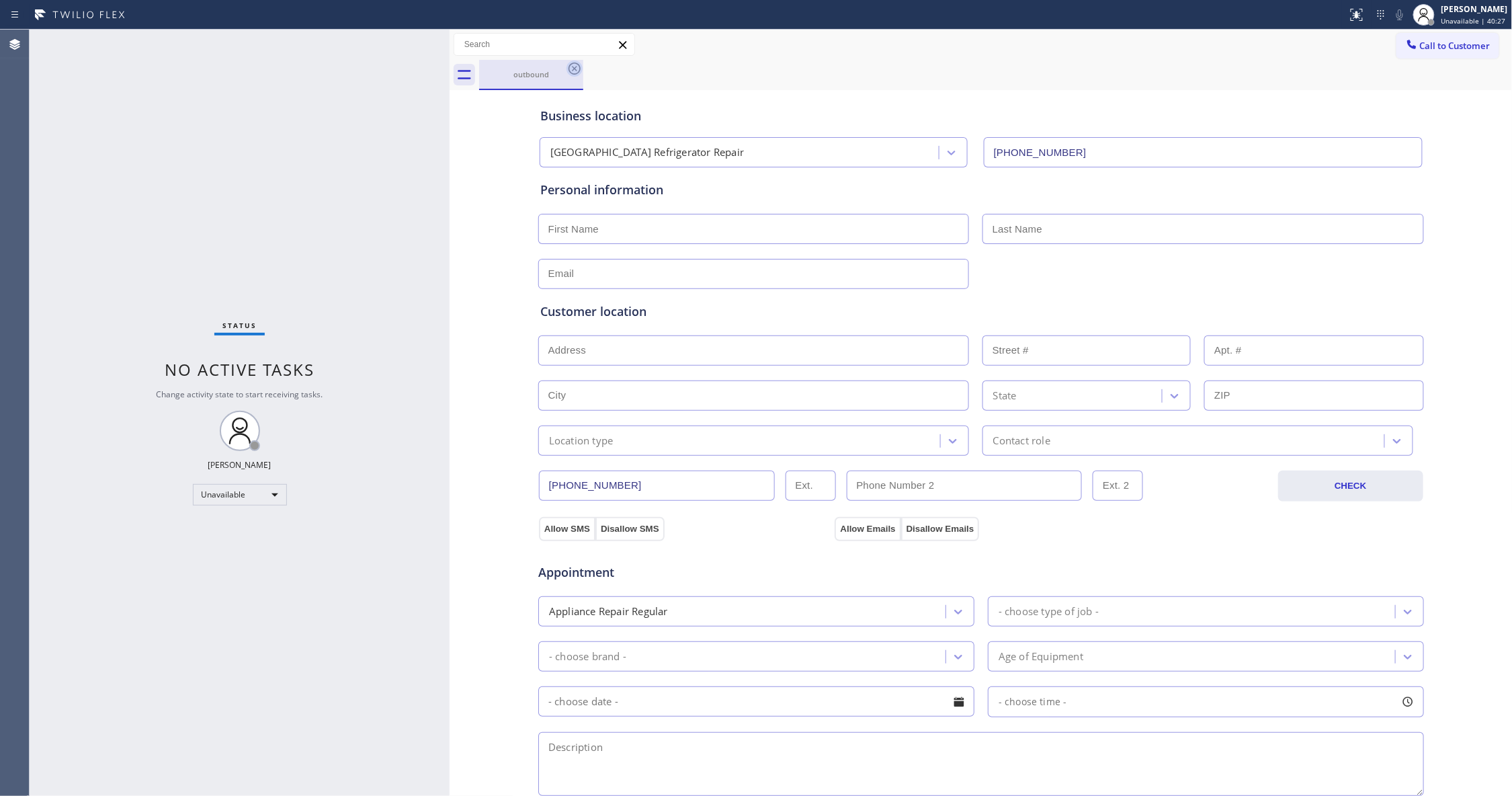
click at [570, 73] on icon at bounding box center [574, 68] width 16 height 16
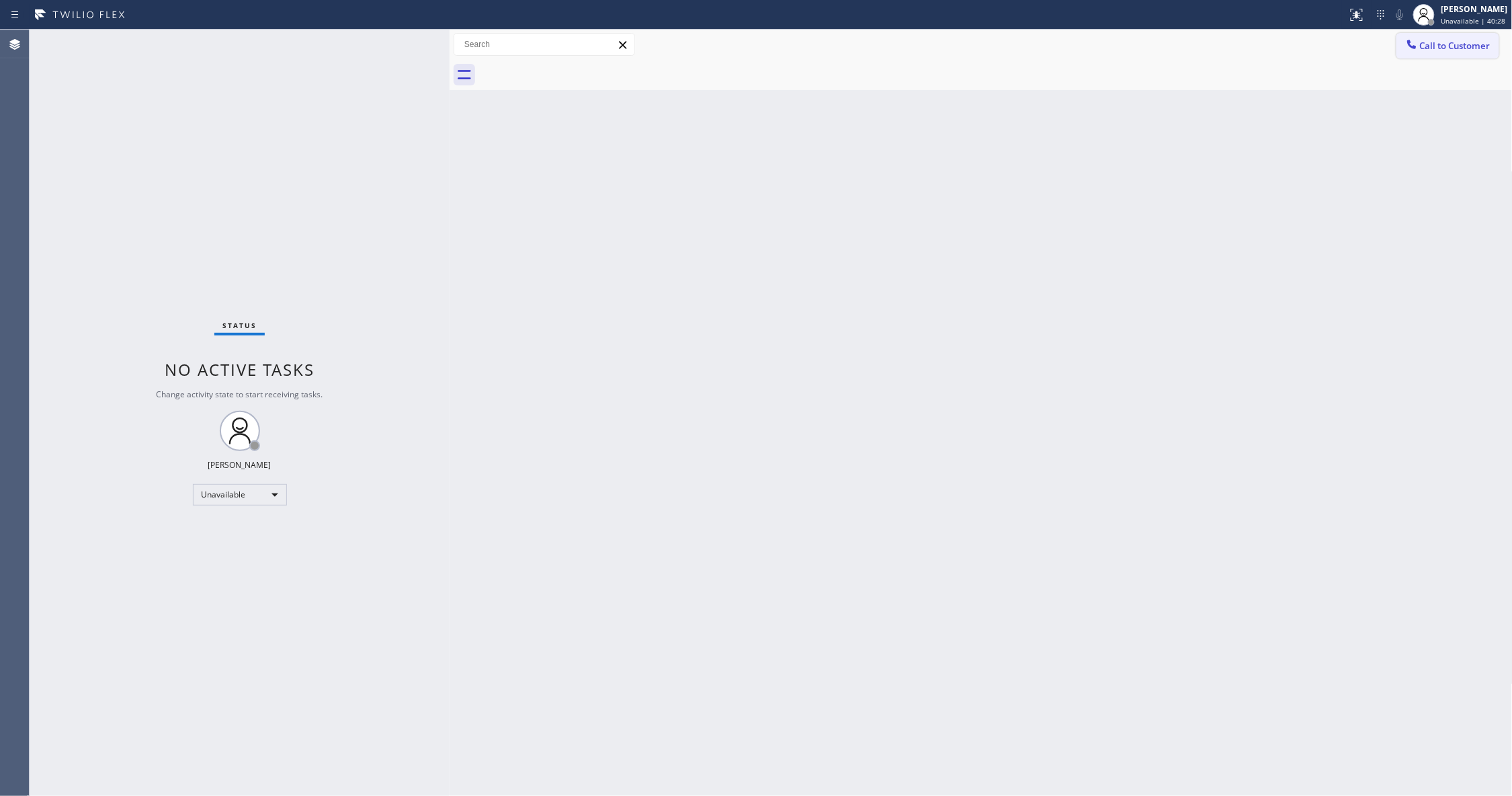
click at [1432, 43] on span "Call to Customer" at bounding box center [1455, 46] width 71 height 12
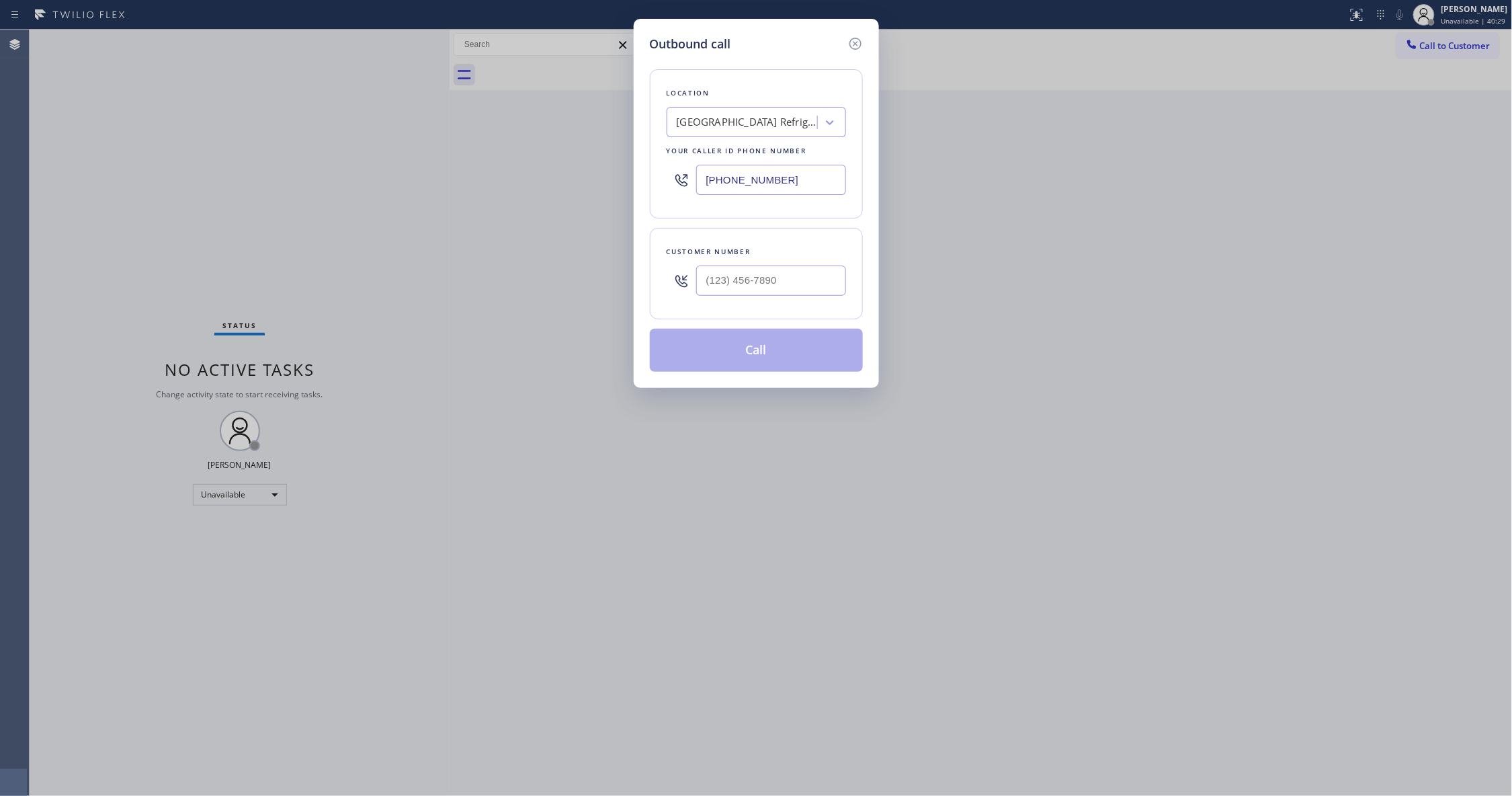
click at [730, 263] on div at bounding box center [771, 280] width 150 height 44
click at [739, 278] on input "(___) ___-____" at bounding box center [771, 280] width 150 height 30
paste input "747) 677-7325"
type input "[PHONE_NUMBER]"
click at [721, 355] on button "Call" at bounding box center [756, 350] width 213 height 43
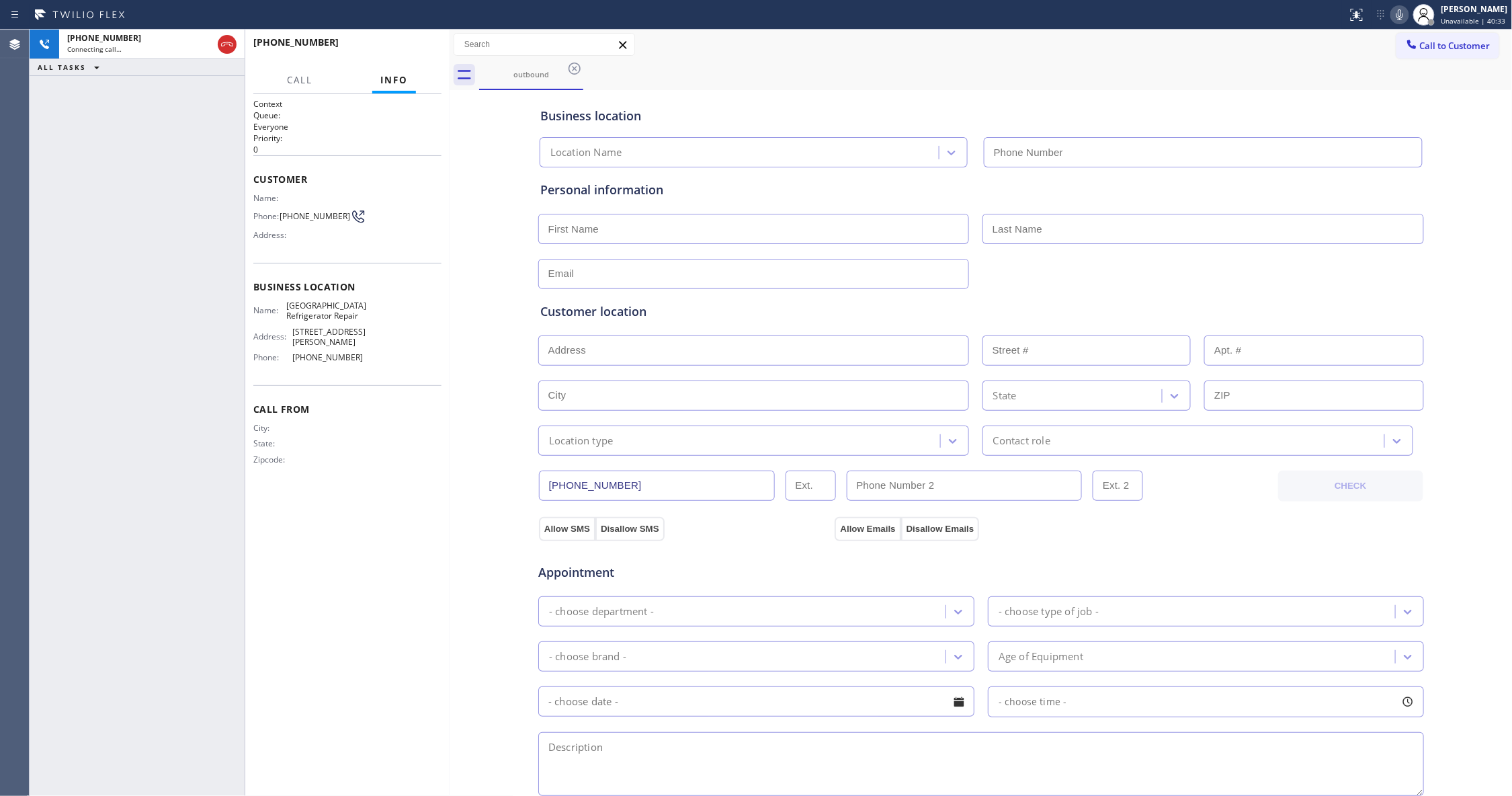
type input "[PHONE_NUMBER]"
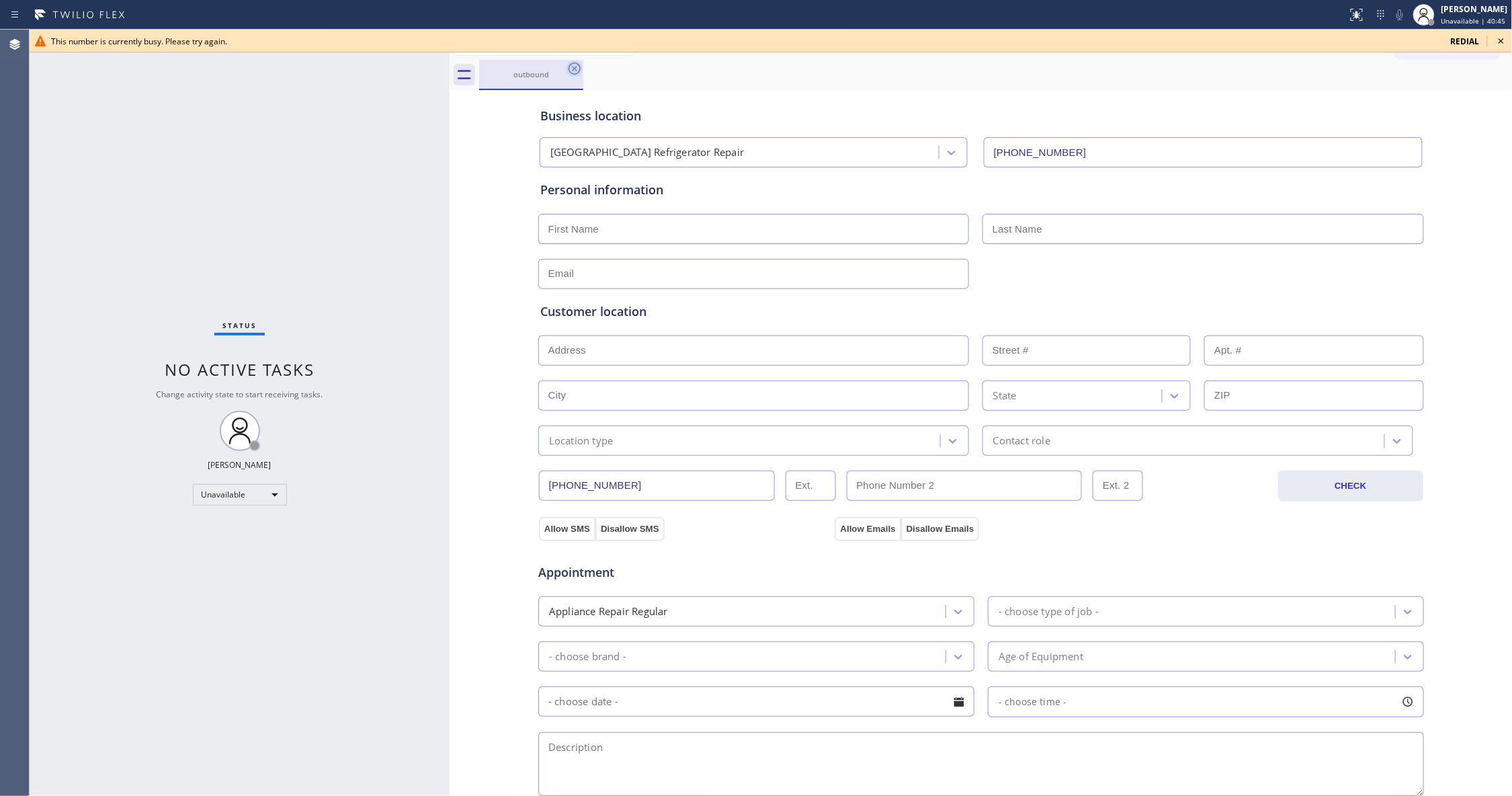
click at [573, 63] on icon at bounding box center [575, 69] width 12 height 12
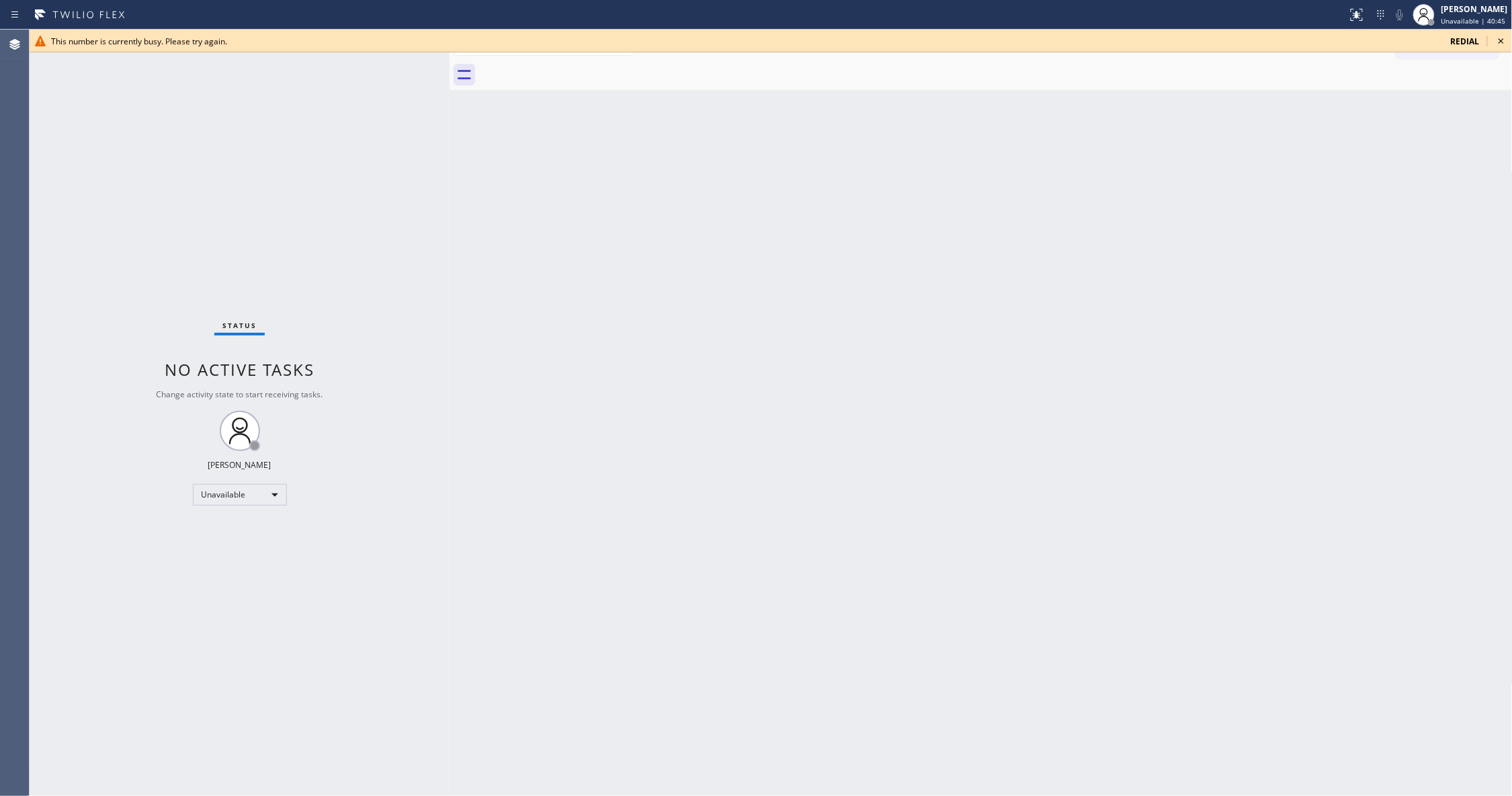
click at [1509, 45] on icon at bounding box center [1500, 41] width 16 height 16
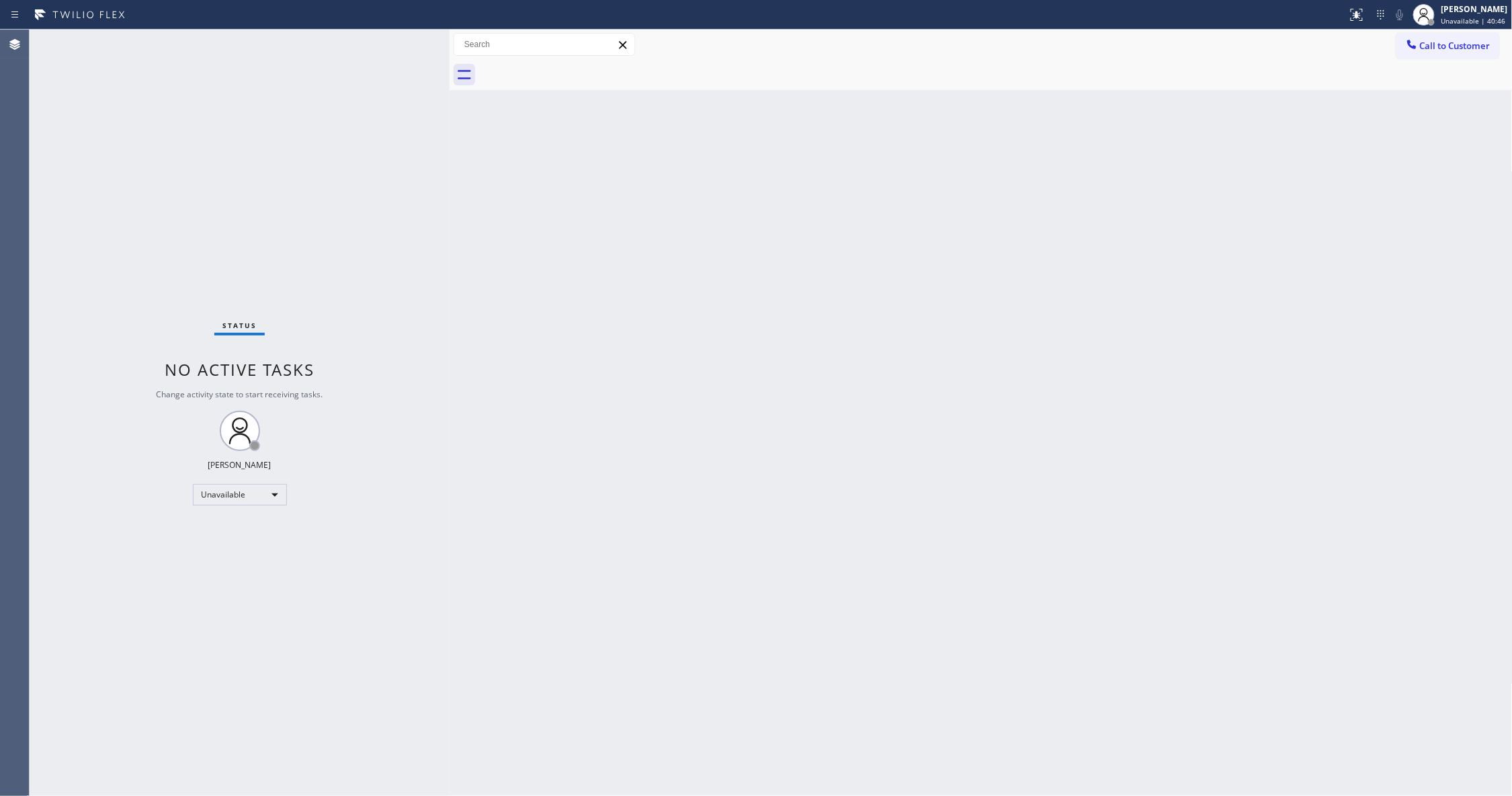
click at [1498, 38] on div "Call to Customer Outbound call Location [GEOGRAPHIC_DATA] Refrigerator Repair Y…" at bounding box center [1454, 45] width 116 height 23
click at [1482, 45] on span "Call to Customer" at bounding box center [1455, 46] width 71 height 12
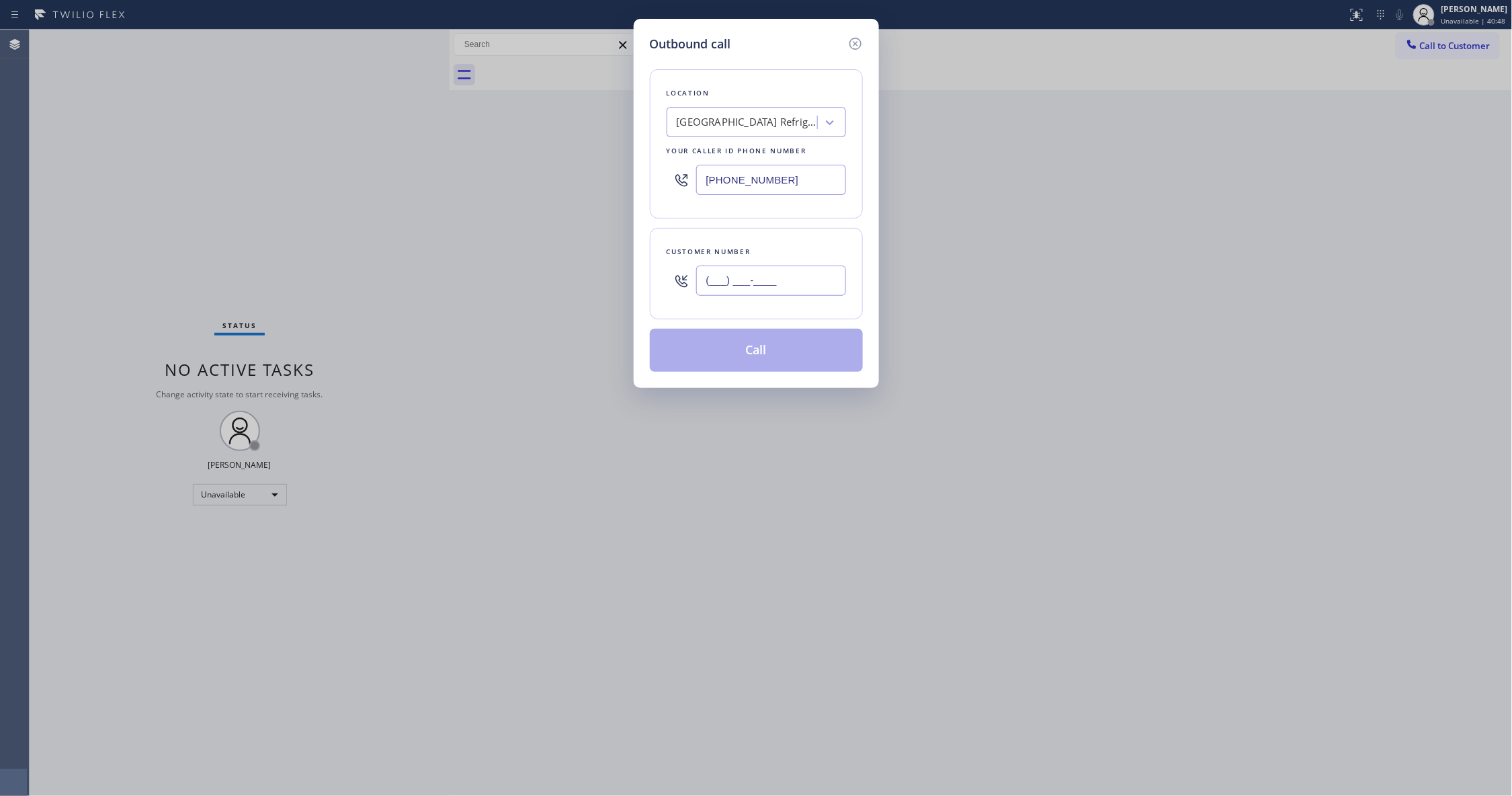
click at [794, 272] on input "(___) ___-____" at bounding box center [771, 280] width 150 height 30
paste input "747) 677-7325"
type input "[PHONE_NUMBER]"
click at [768, 353] on button "Call" at bounding box center [756, 350] width 213 height 43
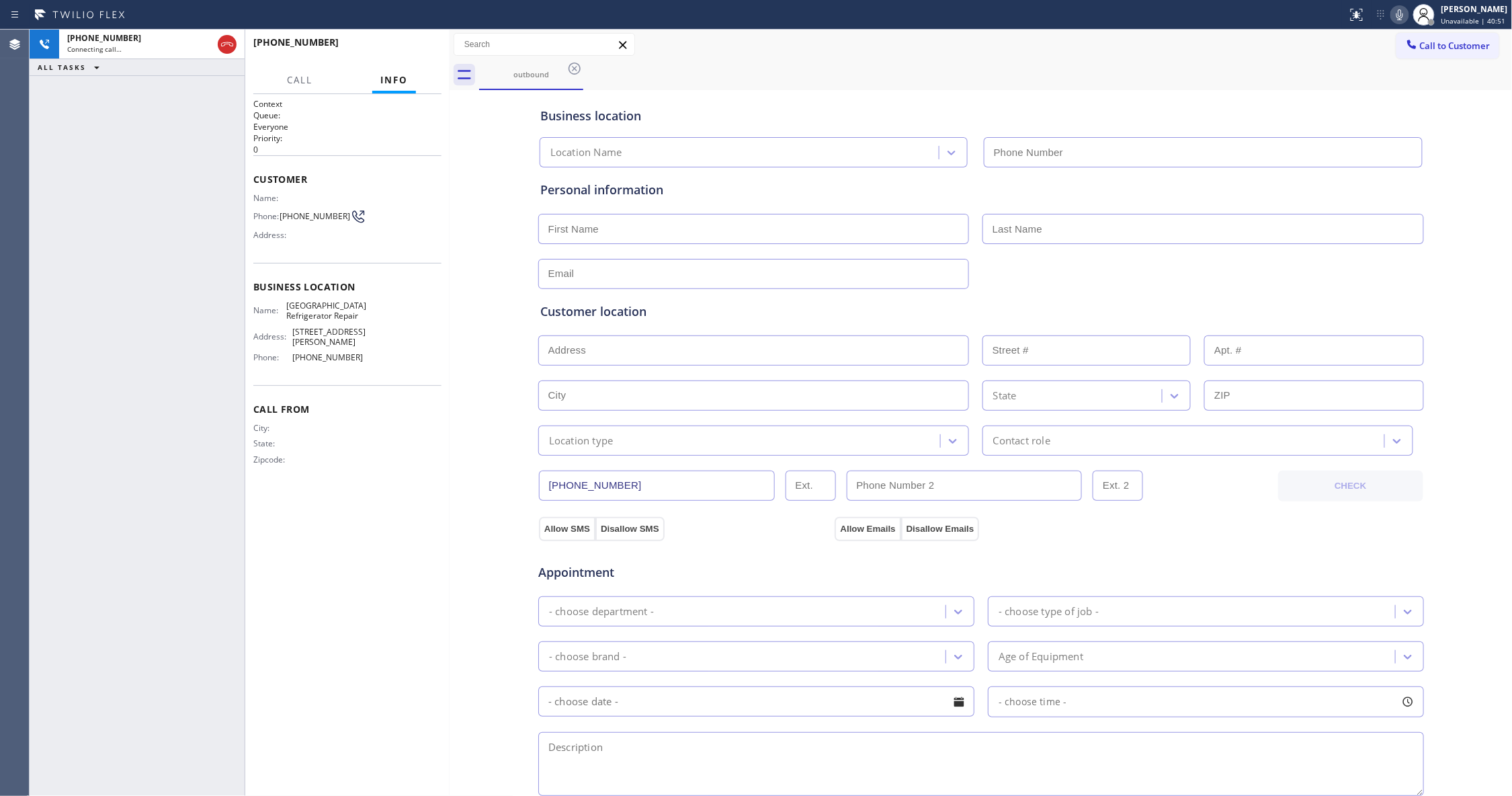
type input "[PHONE_NUMBER]"
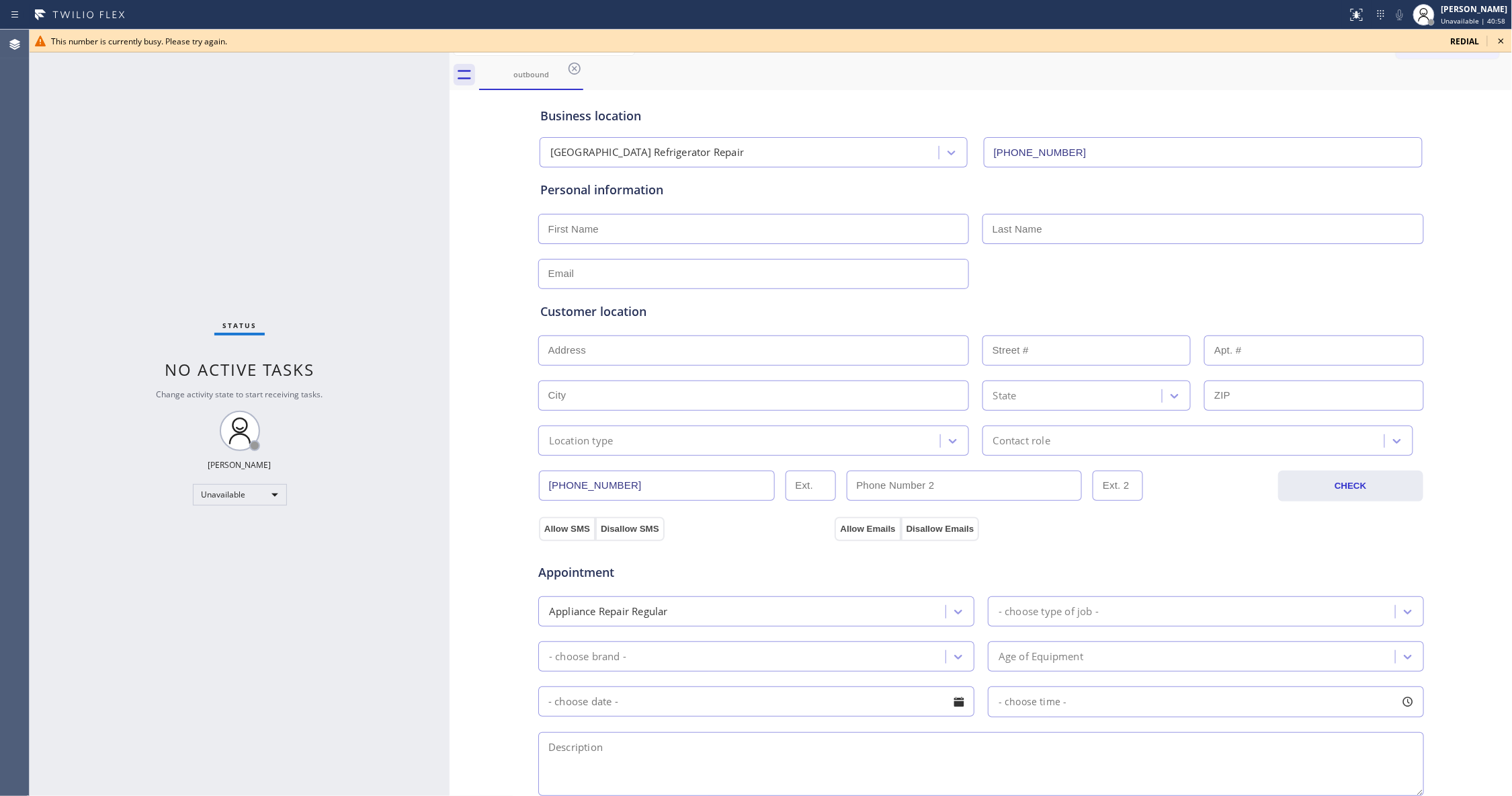
click at [1502, 38] on icon at bounding box center [1500, 41] width 16 height 16
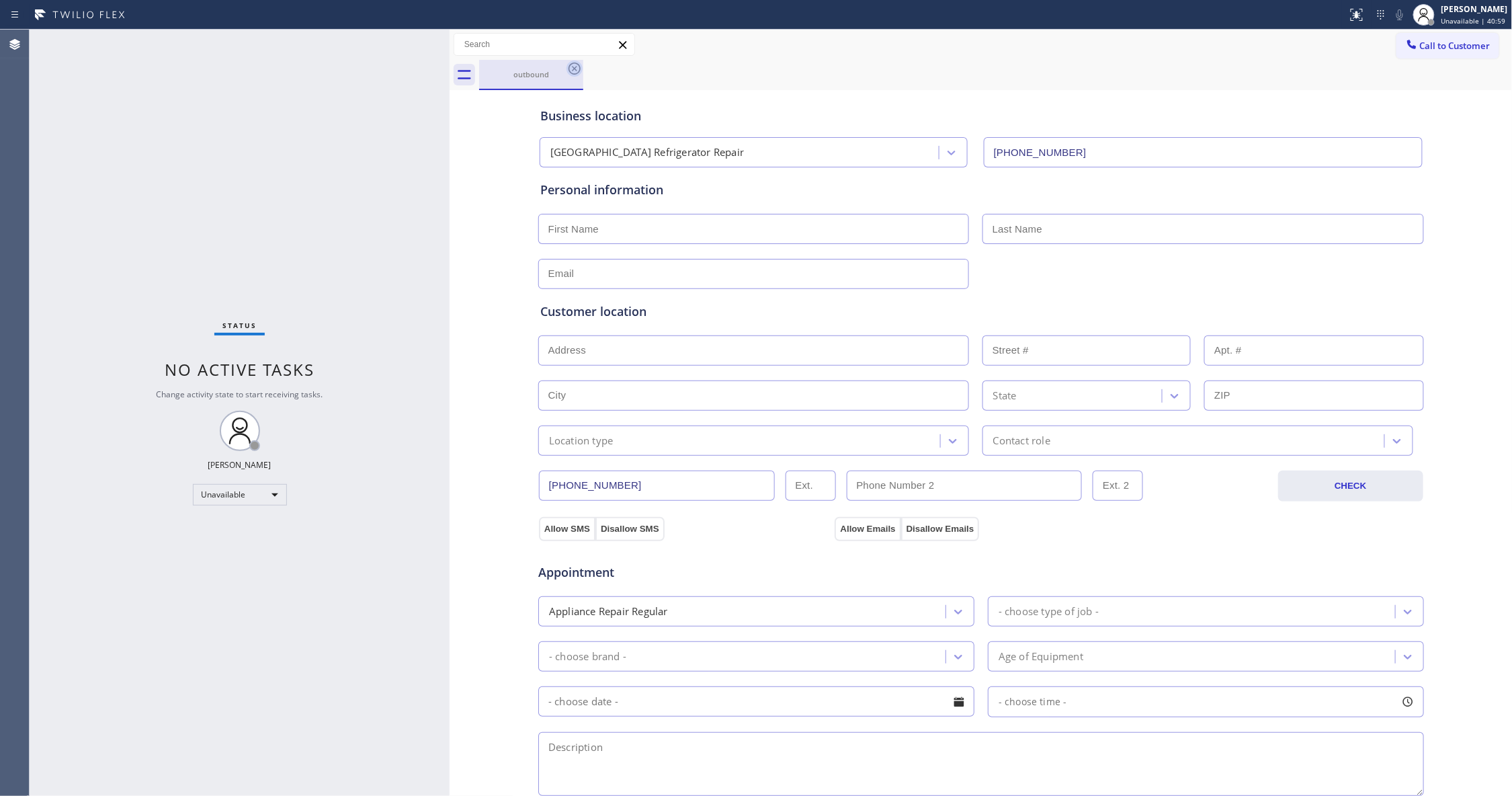
click at [568, 67] on icon at bounding box center [575, 69] width 12 height 12
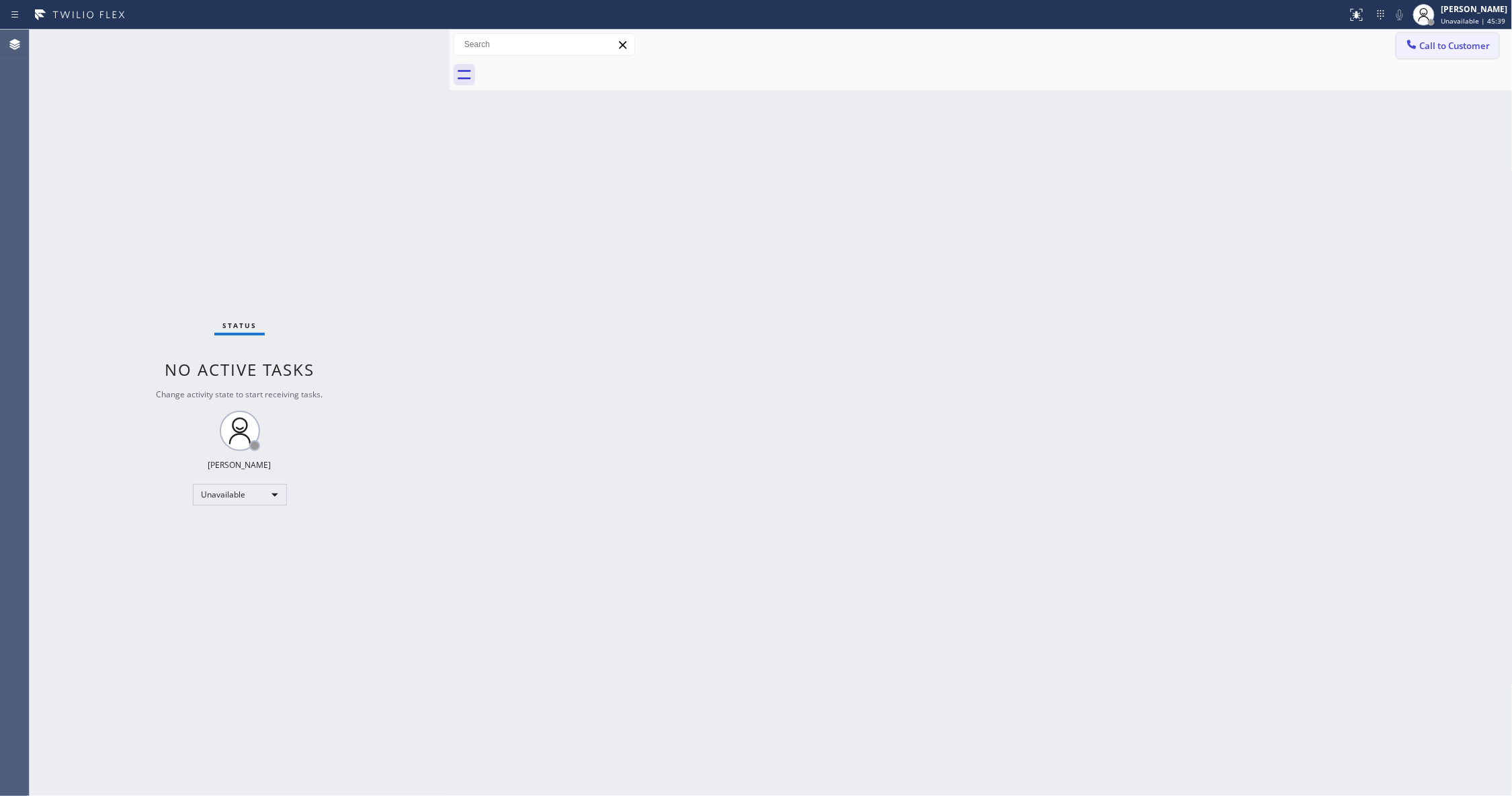
click at [1482, 55] on button "Call to Customer" at bounding box center [1448, 45] width 103 height 25
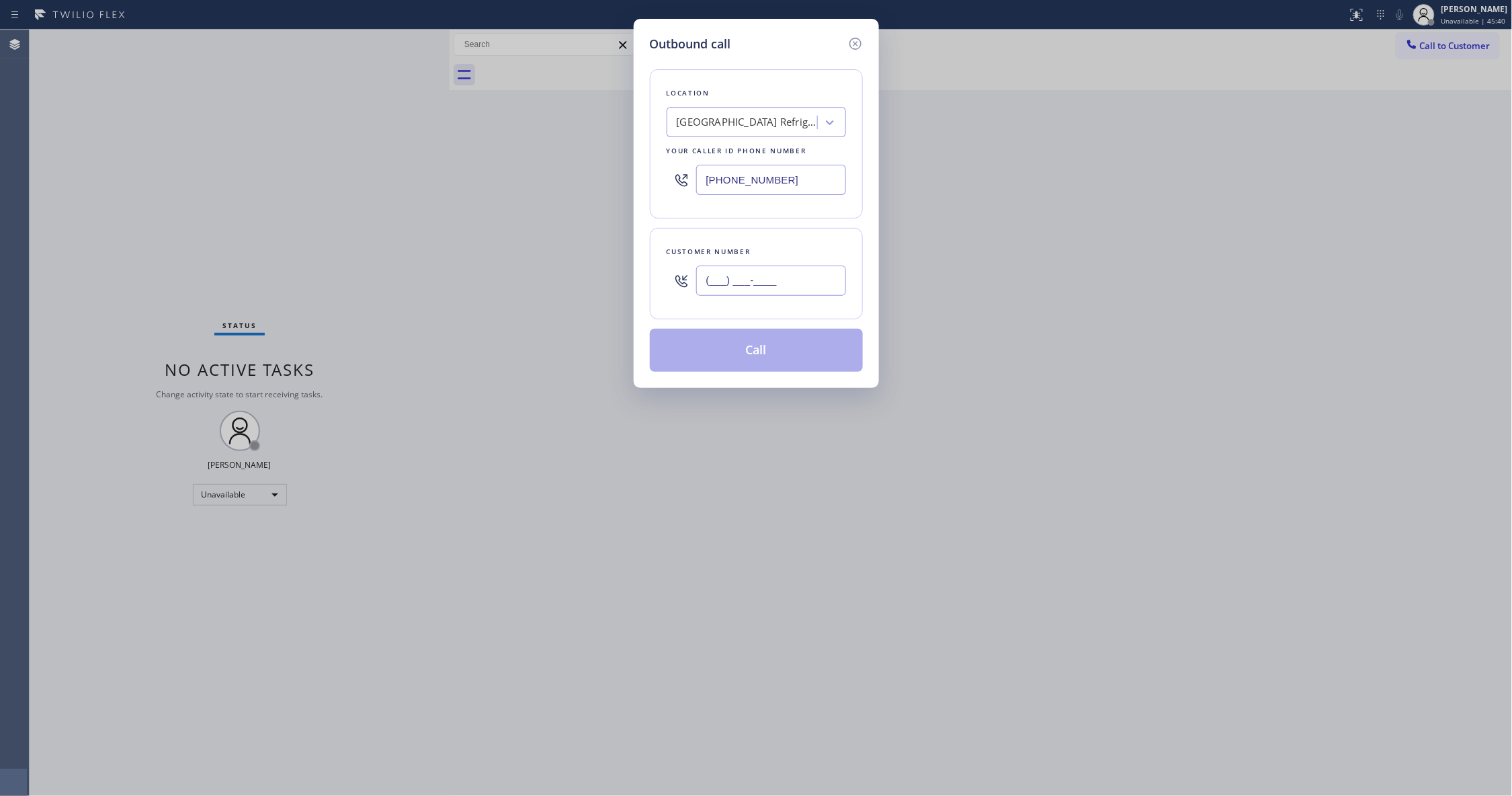
click at [739, 281] on input "(___) ___-____" at bounding box center [771, 280] width 150 height 30
paste input "714) 815-3000"
type input "[PHONE_NUMBER]"
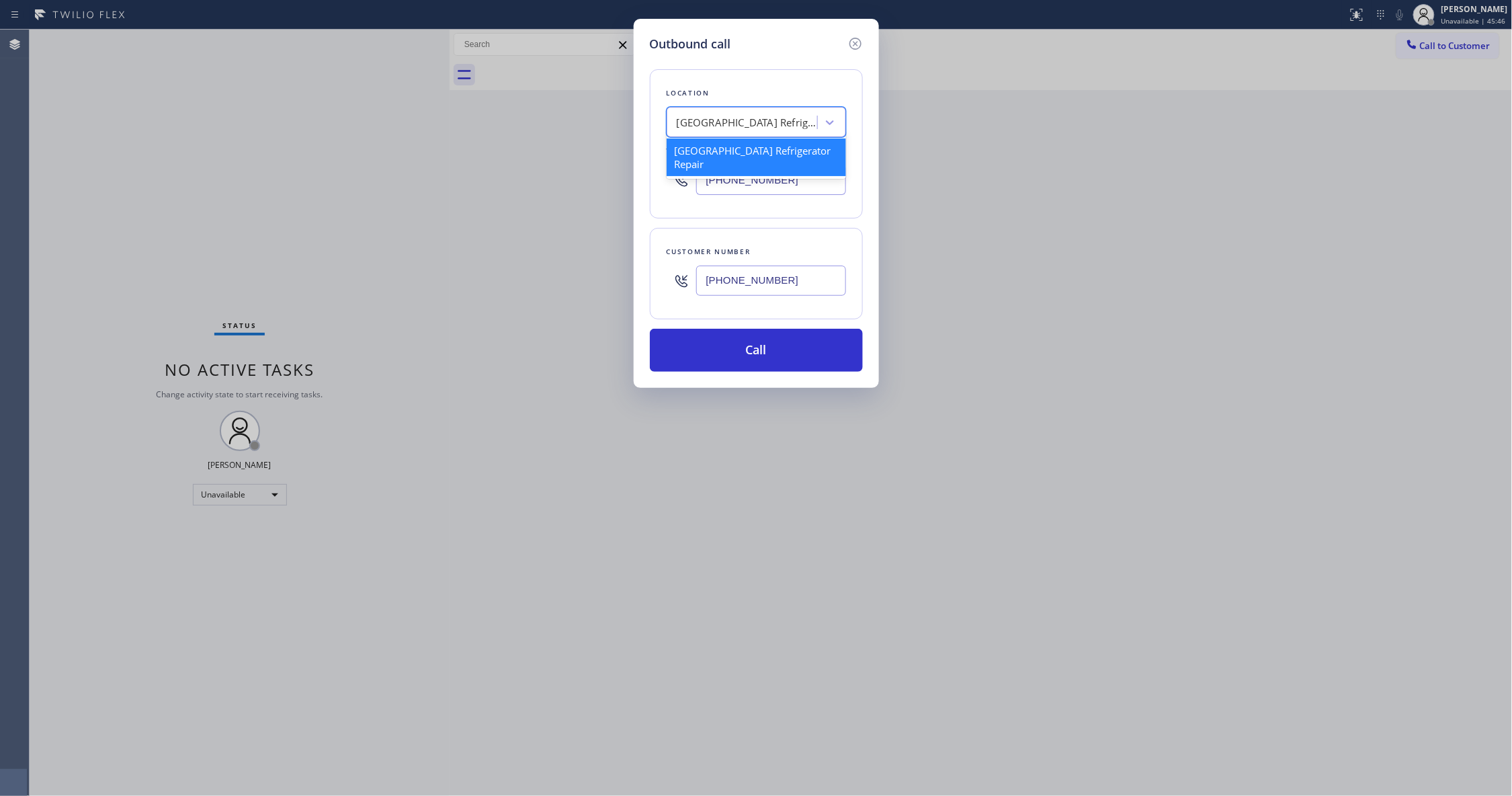
click at [768, 113] on div "[GEOGRAPHIC_DATA] Refrigerator Repair" at bounding box center [744, 122] width 146 height 23
paste input "HVAC Alliance Expert"
type input "HVAC Alliance Expert"
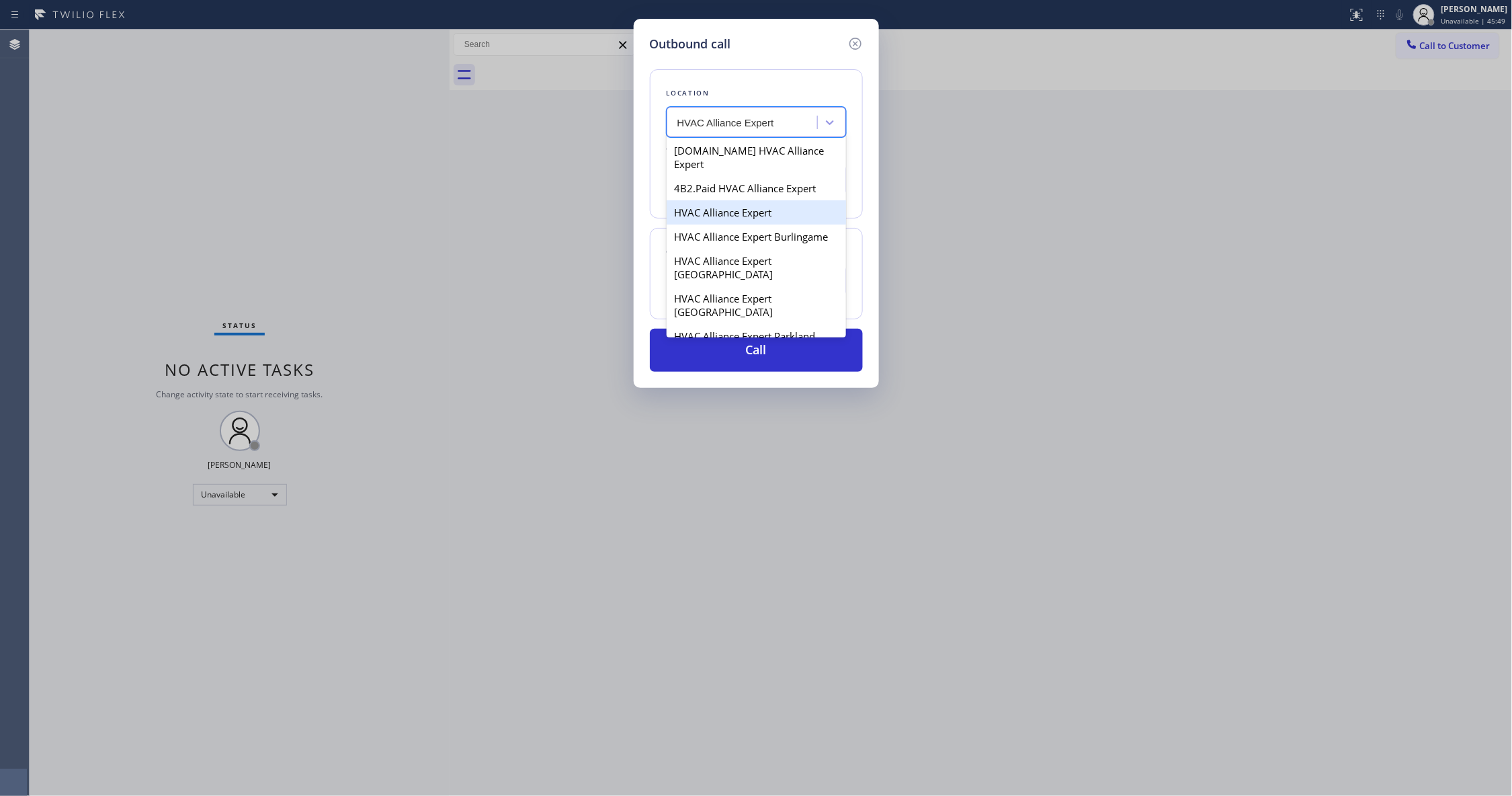
click at [753, 200] on div "HVAC Alliance Expert" at bounding box center [756, 212] width 179 height 24
type input "[PHONE_NUMBER]"
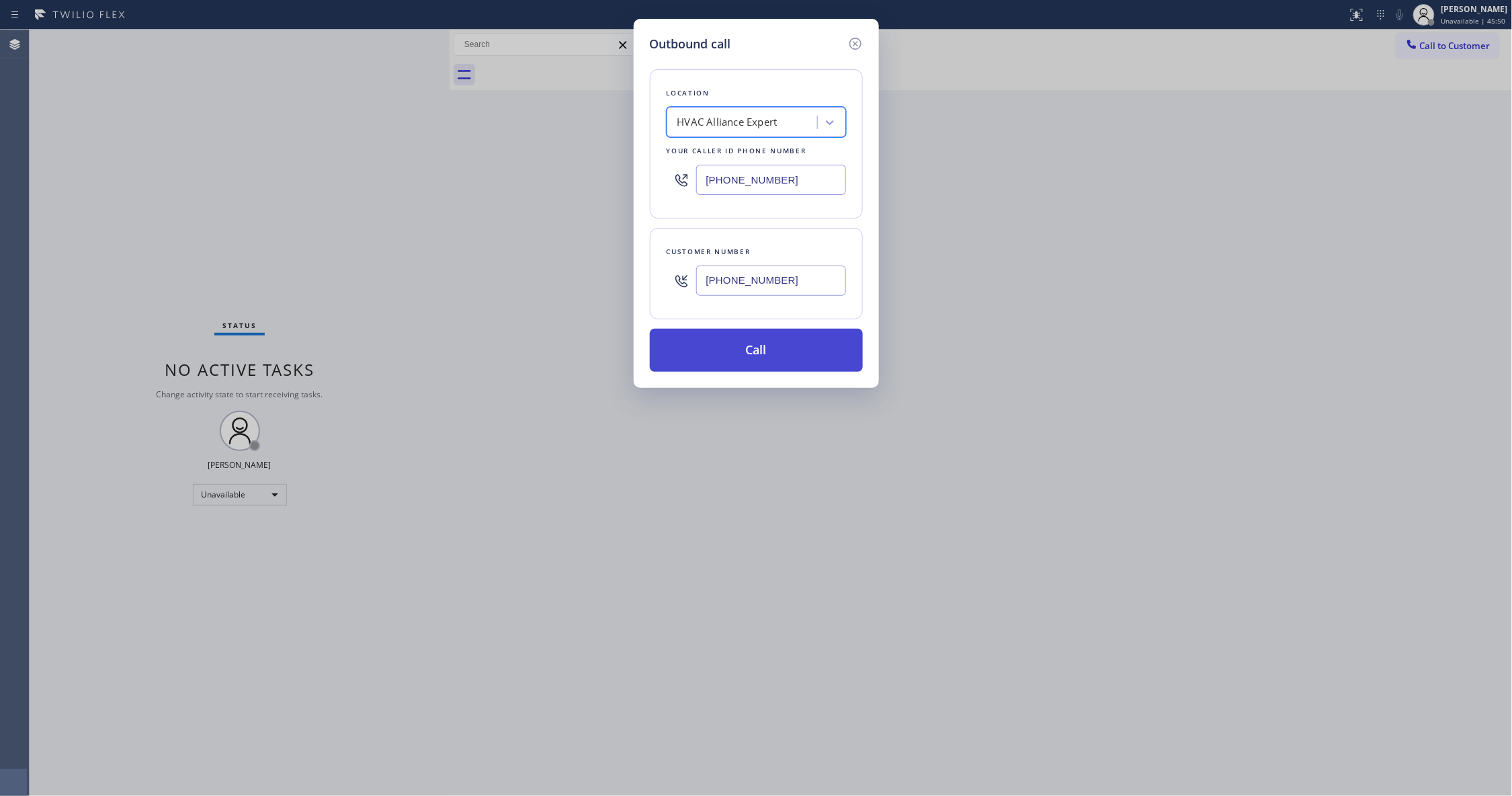
click at [786, 349] on button "Call" at bounding box center [756, 350] width 213 height 43
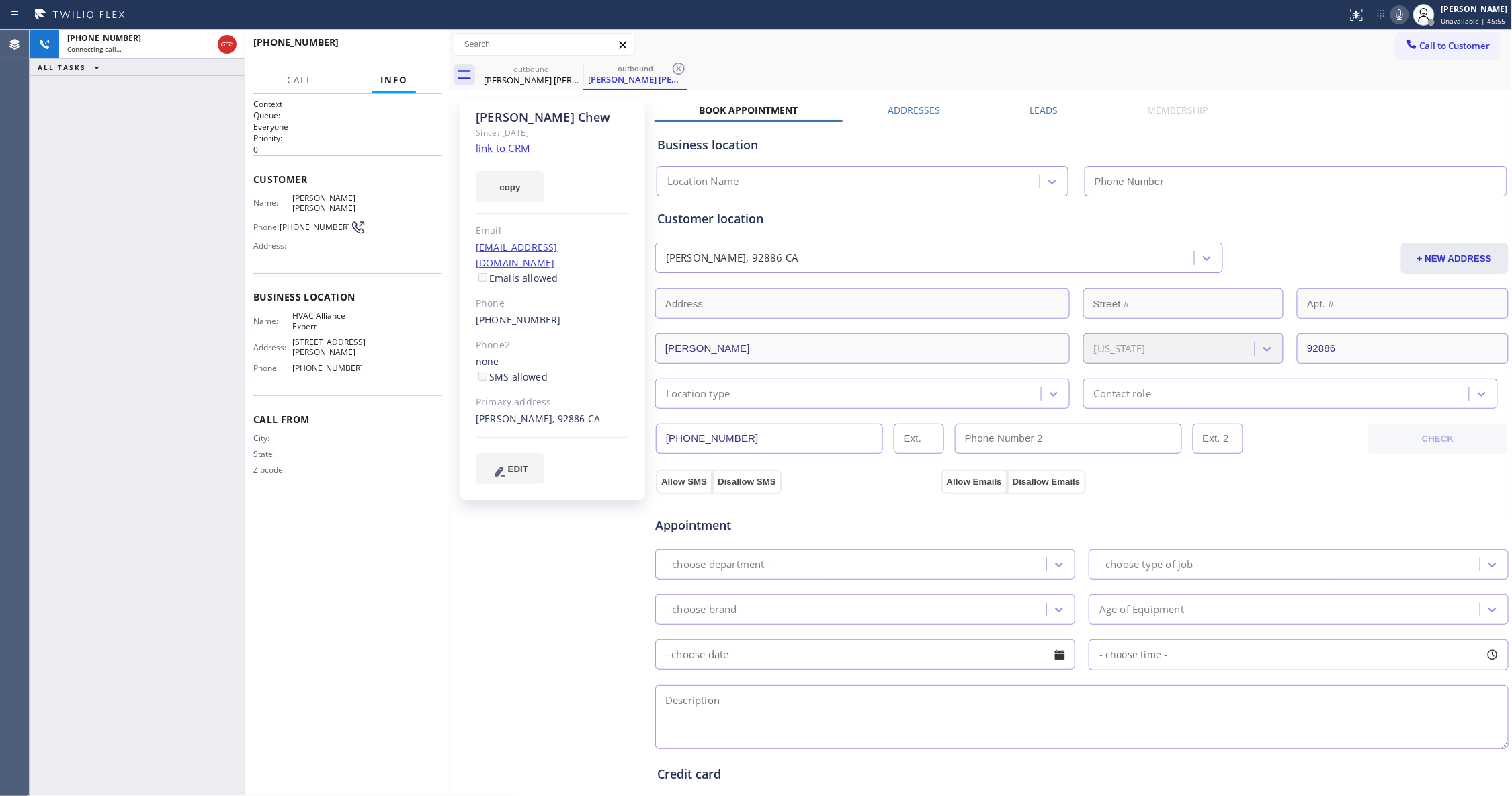
type input "[PHONE_NUMBER]"
click at [680, 70] on icon at bounding box center [679, 69] width 12 height 12
click at [519, 148] on link "link to CRM" at bounding box center [502, 148] width 54 height 14
click at [221, 51] on icon at bounding box center [227, 44] width 16 height 16
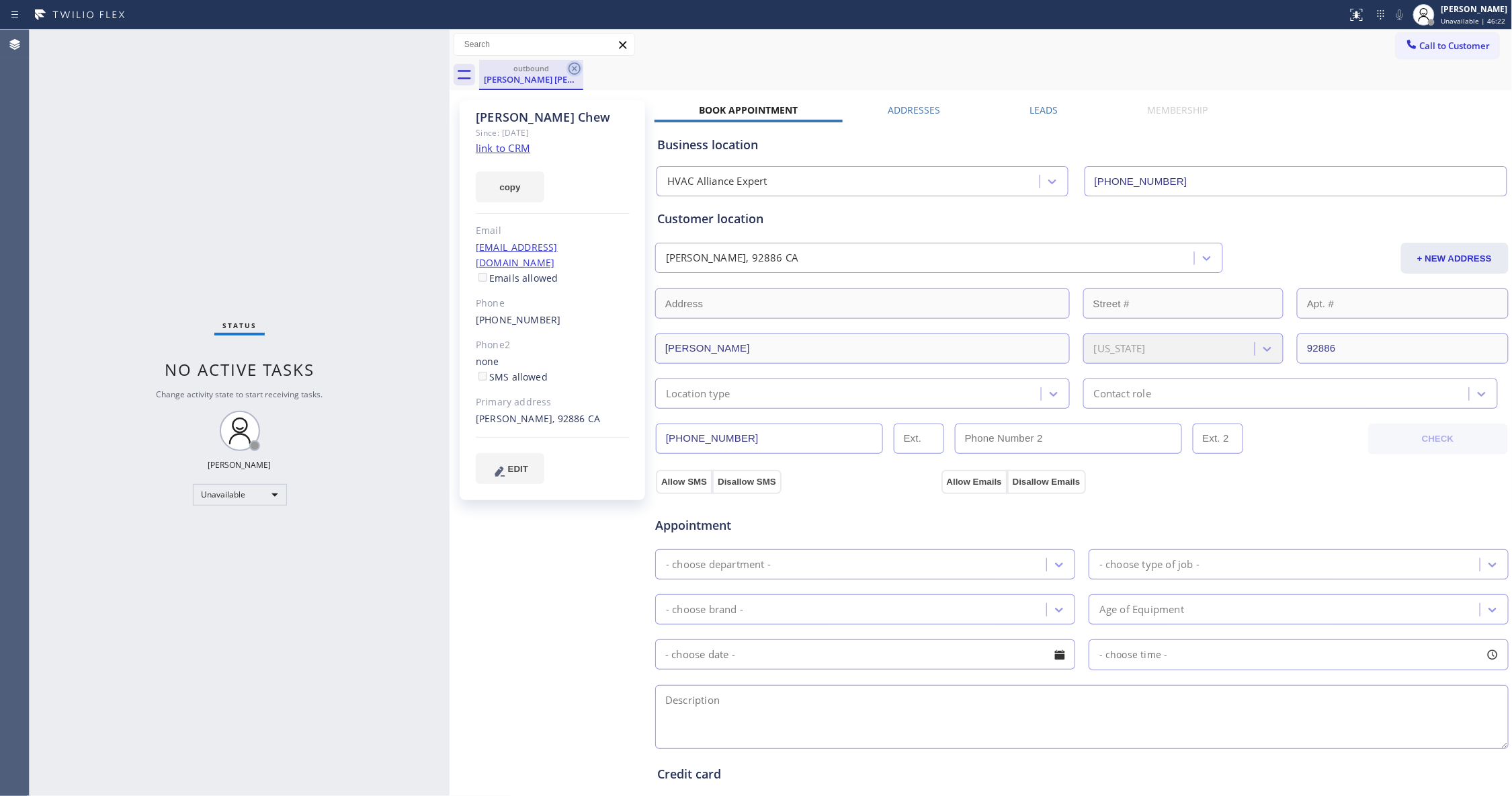
click at [574, 70] on icon at bounding box center [574, 68] width 16 height 16
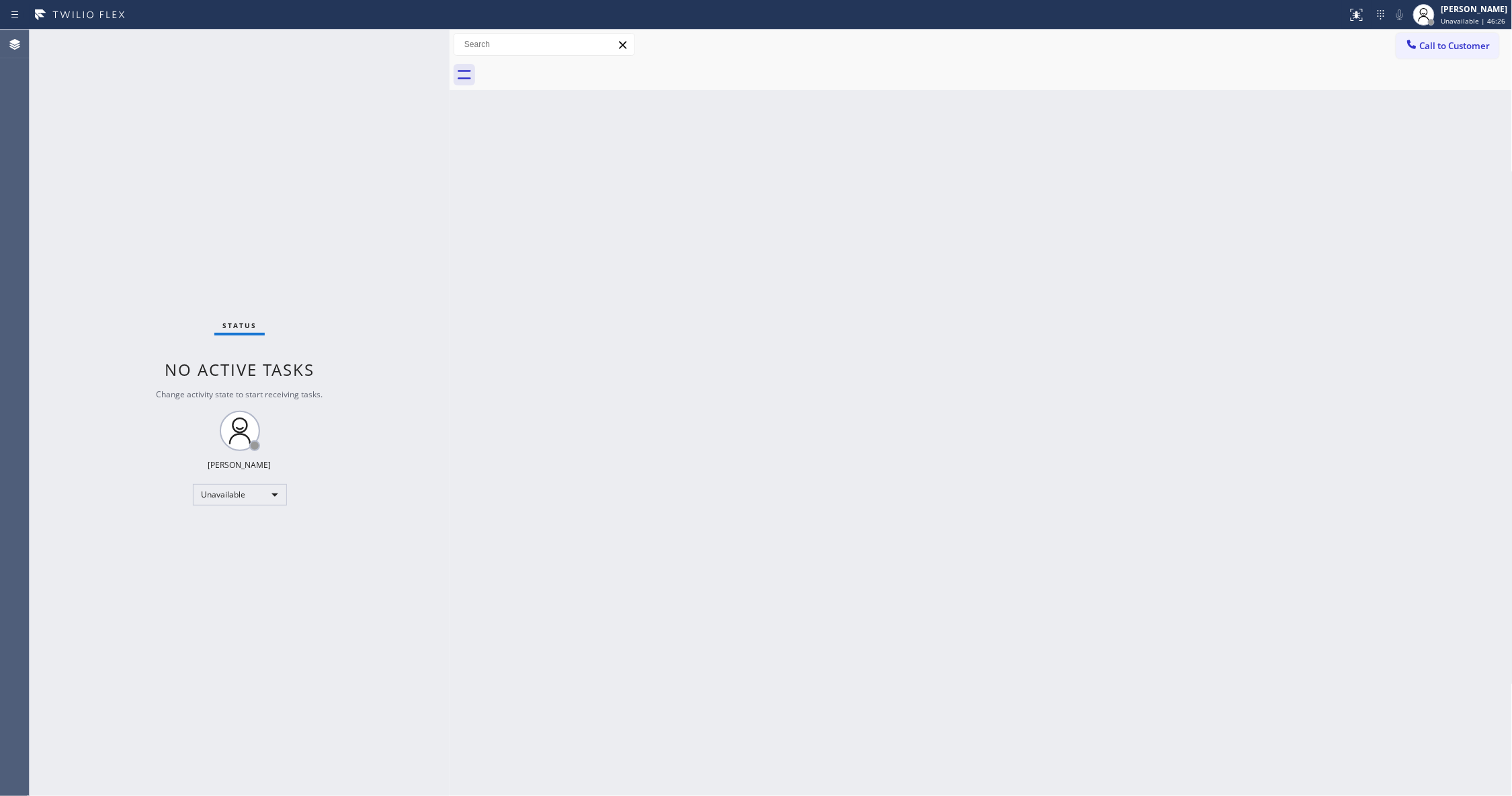
drag, startPoint x: 1441, startPoint y: 44, endPoint x: 1011, endPoint y: 149, distance: 442.6
click at [1441, 45] on span "Call to Customer" at bounding box center [1455, 46] width 71 height 12
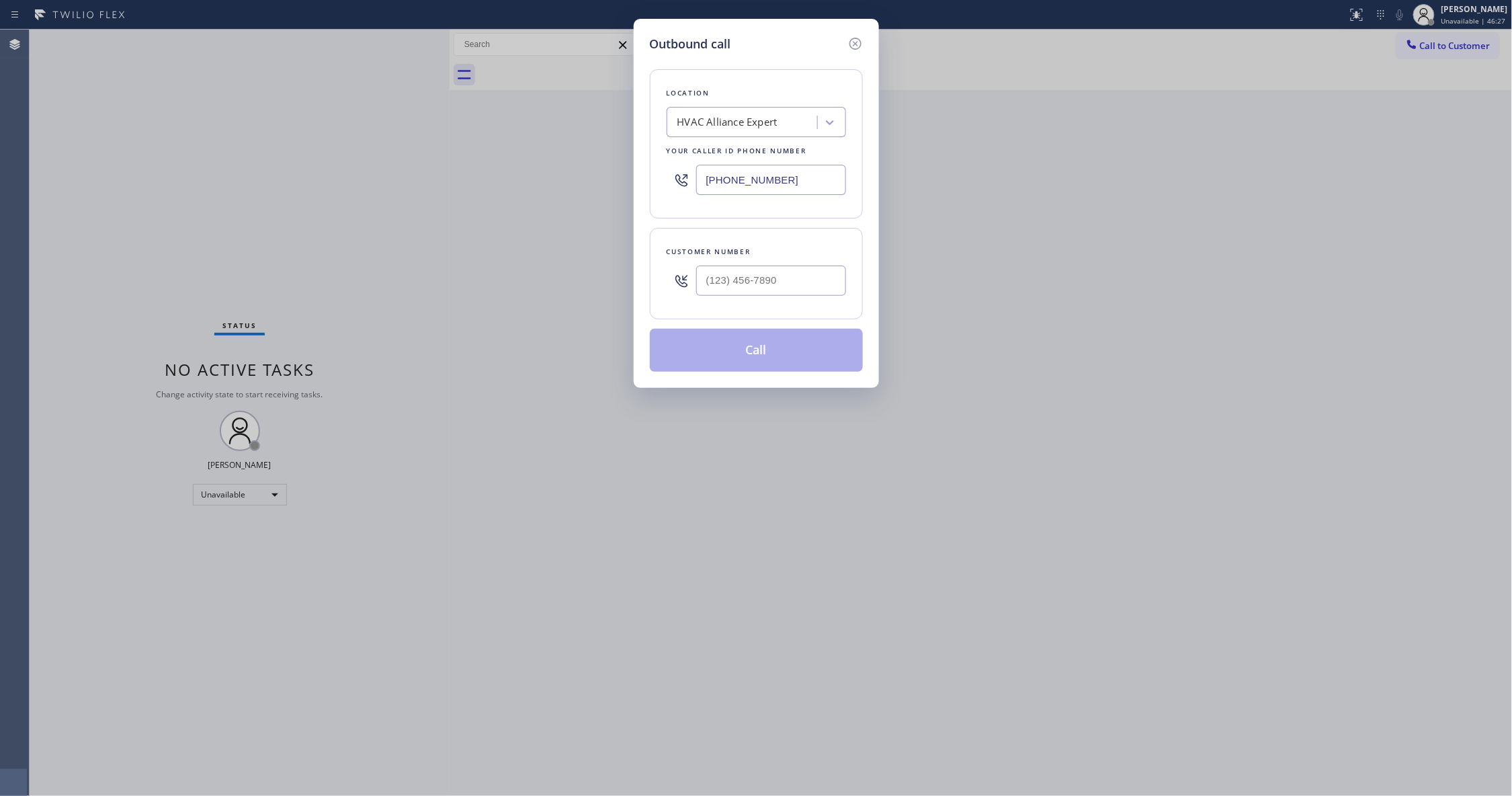
drag, startPoint x: 809, startPoint y: 170, endPoint x: 492, endPoint y: 96, distance: 325.5
click at [497, 177] on div "Outbound call Location HVAC Alliance Expert Your caller id phone number [PHONE_…" at bounding box center [756, 398] width 1512 height 796
paste input "855) 999-4417"
type input "[PHONE_NUMBER]"
click at [766, 270] on input "(___) ___-____" at bounding box center [771, 280] width 150 height 30
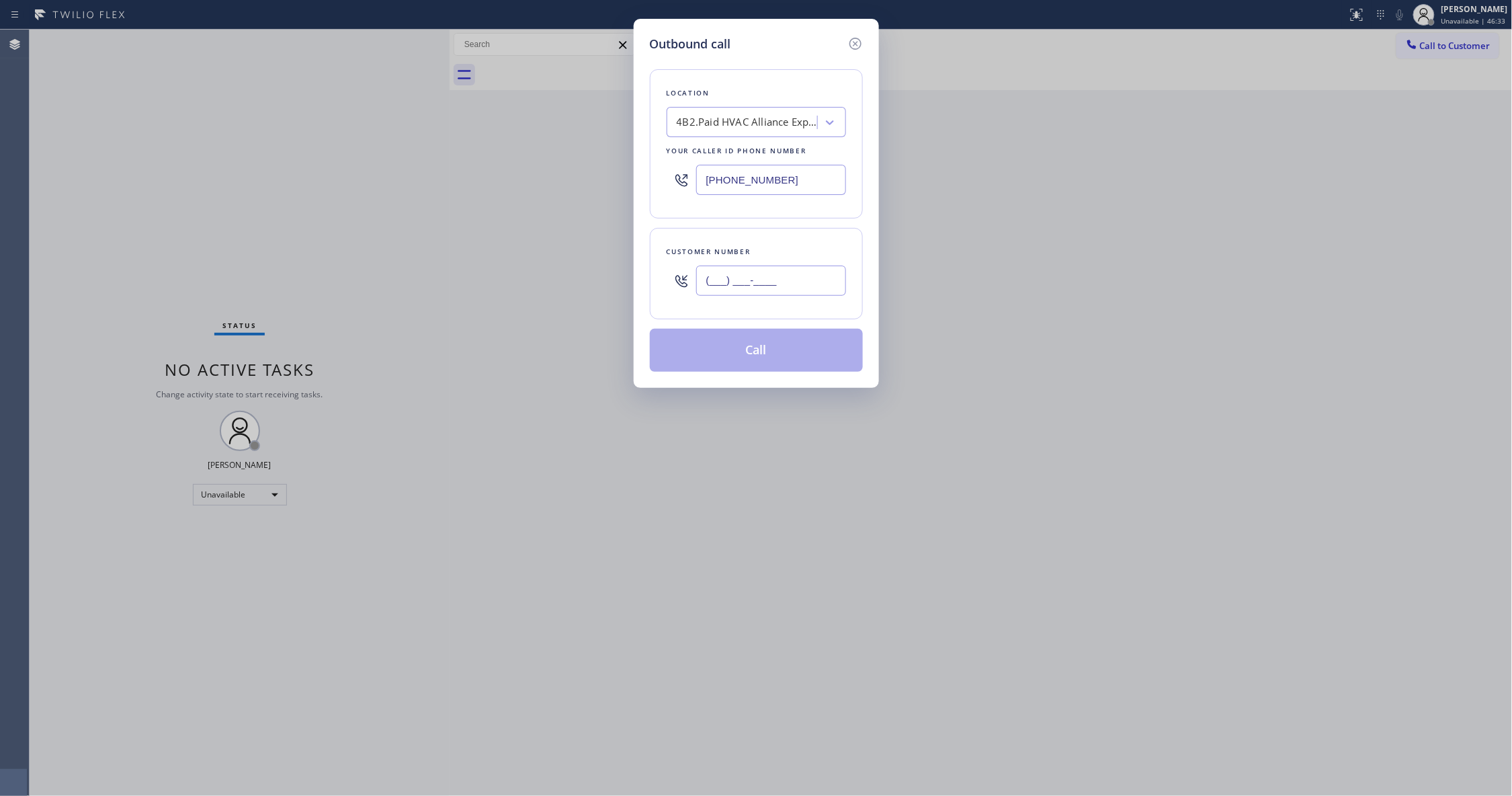
paste input "714) 815-3000"
type input "[PHONE_NUMBER]"
click at [797, 343] on button "Call" at bounding box center [756, 350] width 213 height 43
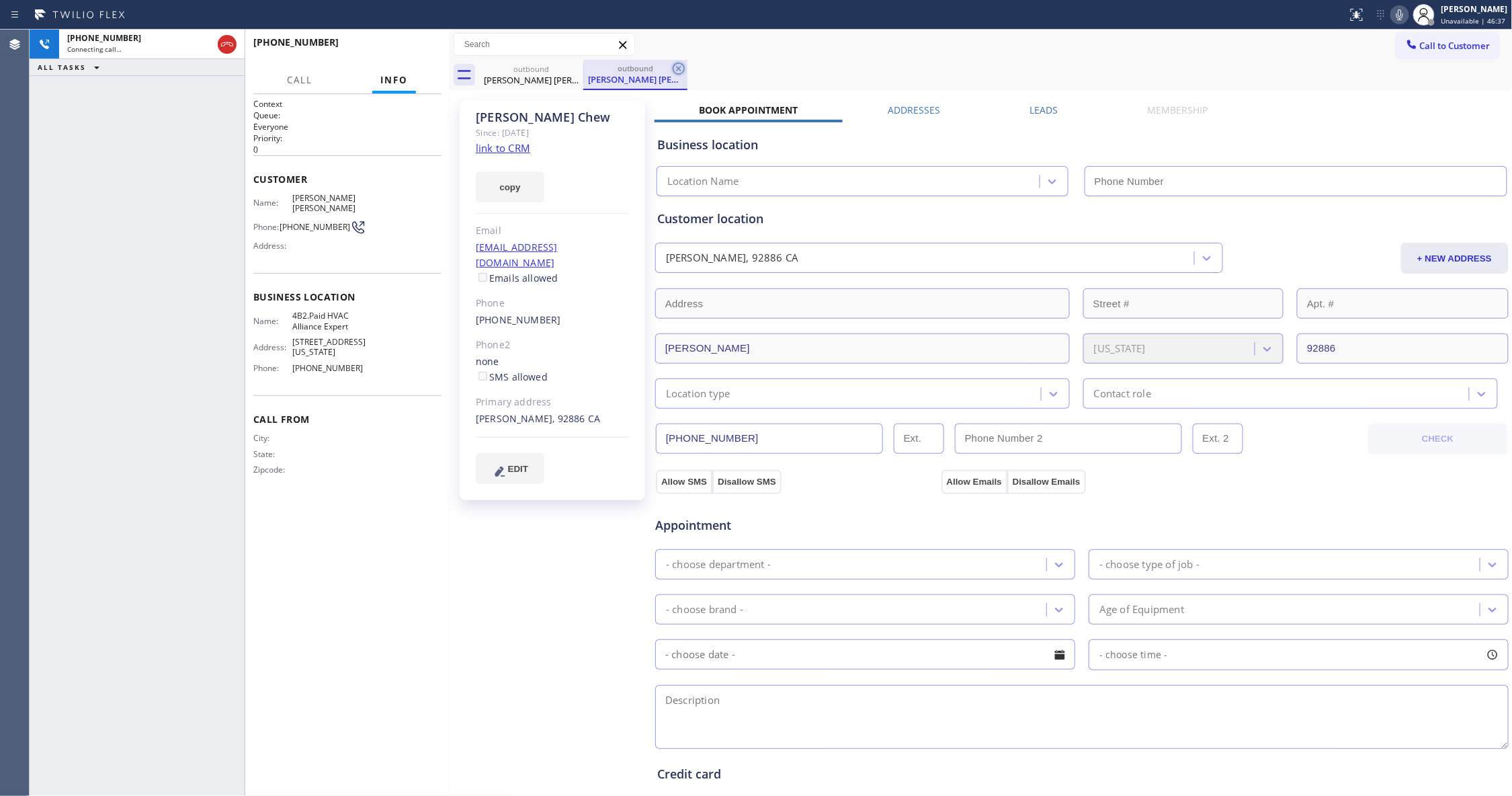
click at [677, 67] on icon at bounding box center [679, 69] width 12 height 12
type input "[PHONE_NUMBER]"
click at [511, 146] on link "link to CRM" at bounding box center [502, 148] width 54 height 14
click at [412, 56] on button "HANG UP" at bounding box center [410, 48] width 63 height 19
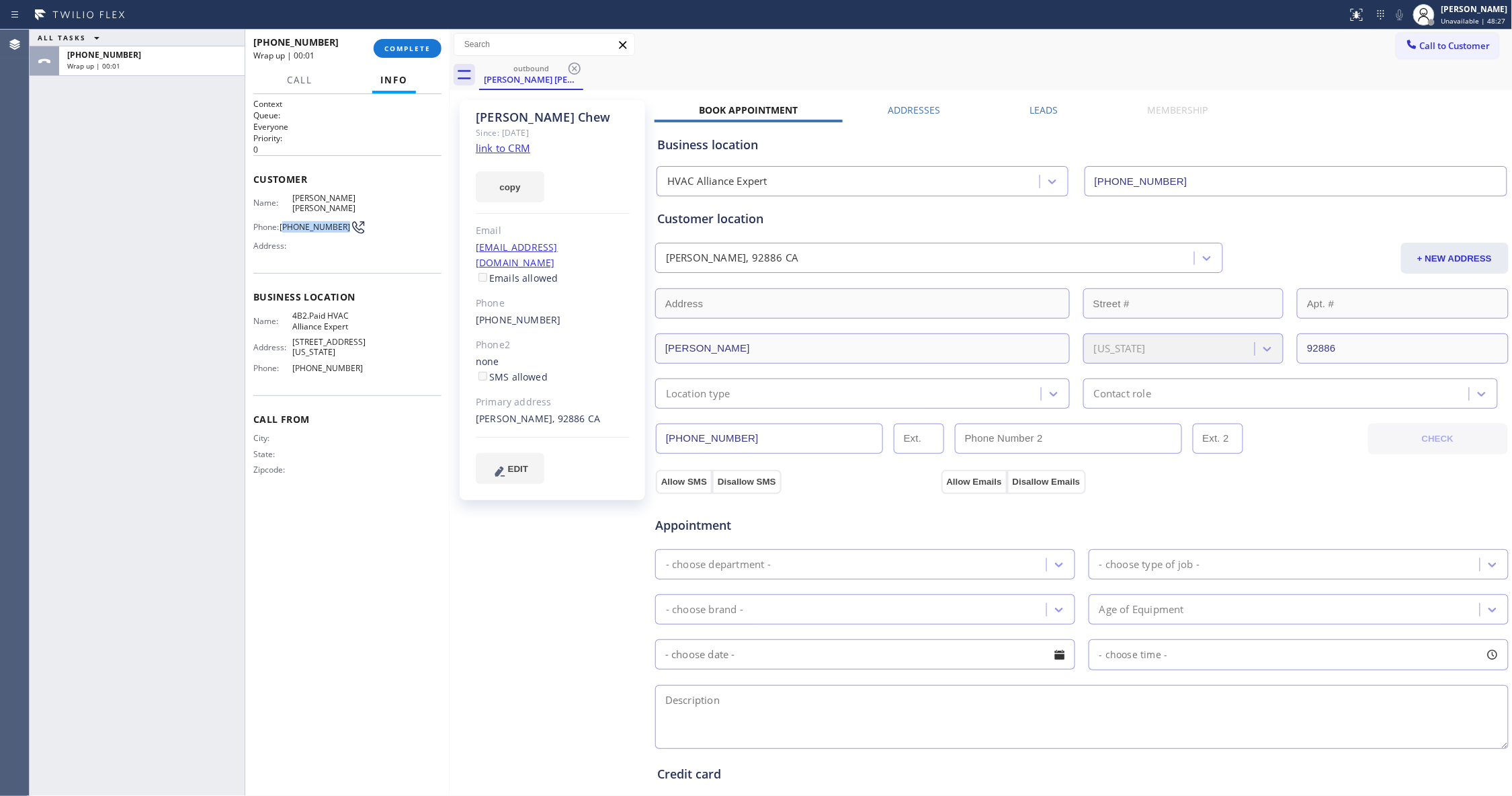
drag, startPoint x: 348, startPoint y: 226, endPoint x: 311, endPoint y: 210, distance: 40.3
click at [291, 224] on span "[PHONE_NUMBER]" at bounding box center [315, 227] width 71 height 10
copy span "714) 815-3000"
click at [420, 41] on button "COMPLETE" at bounding box center [408, 48] width 68 height 19
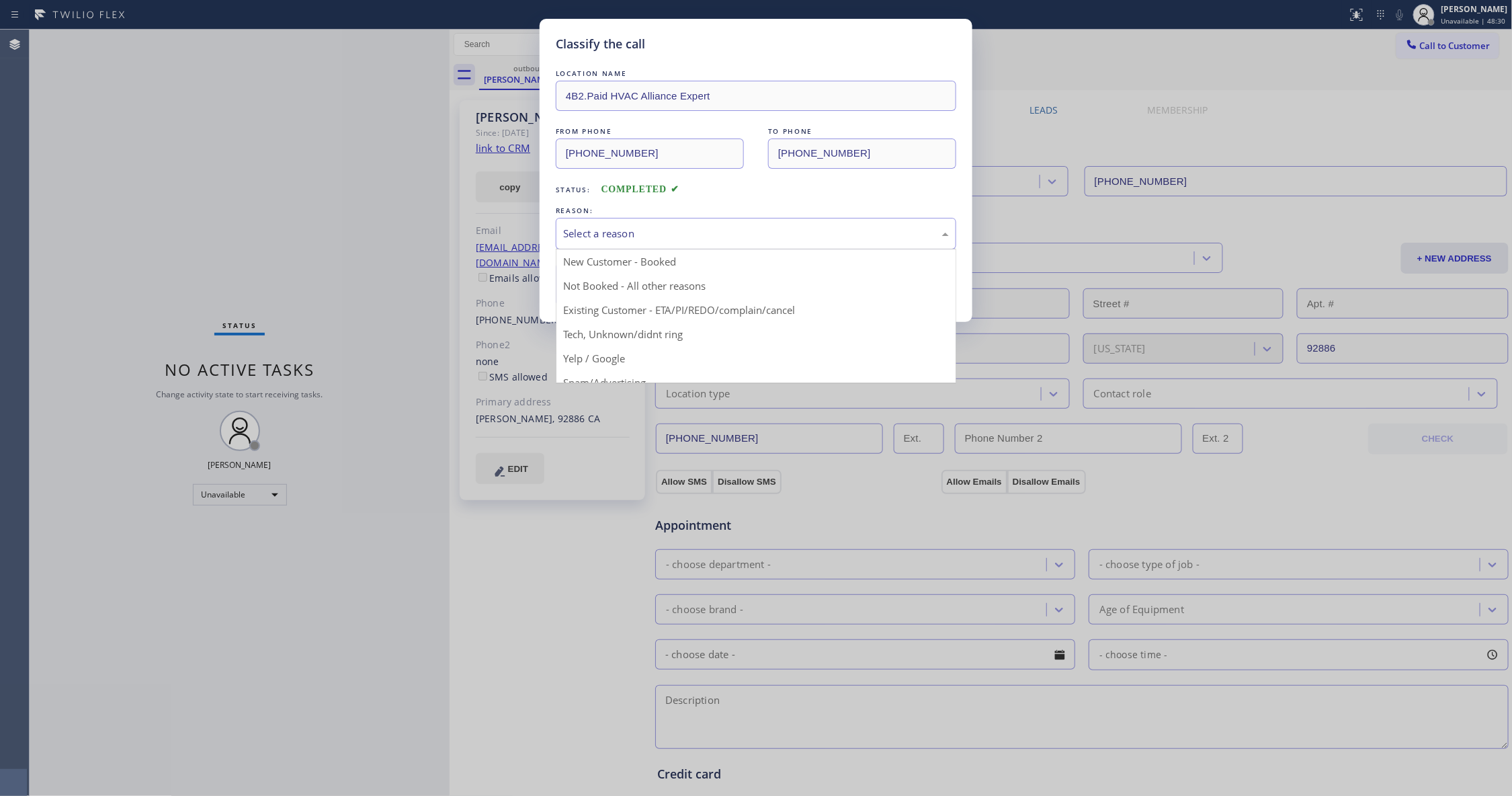
click at [648, 243] on div "Select a reason" at bounding box center [756, 234] width 401 height 32
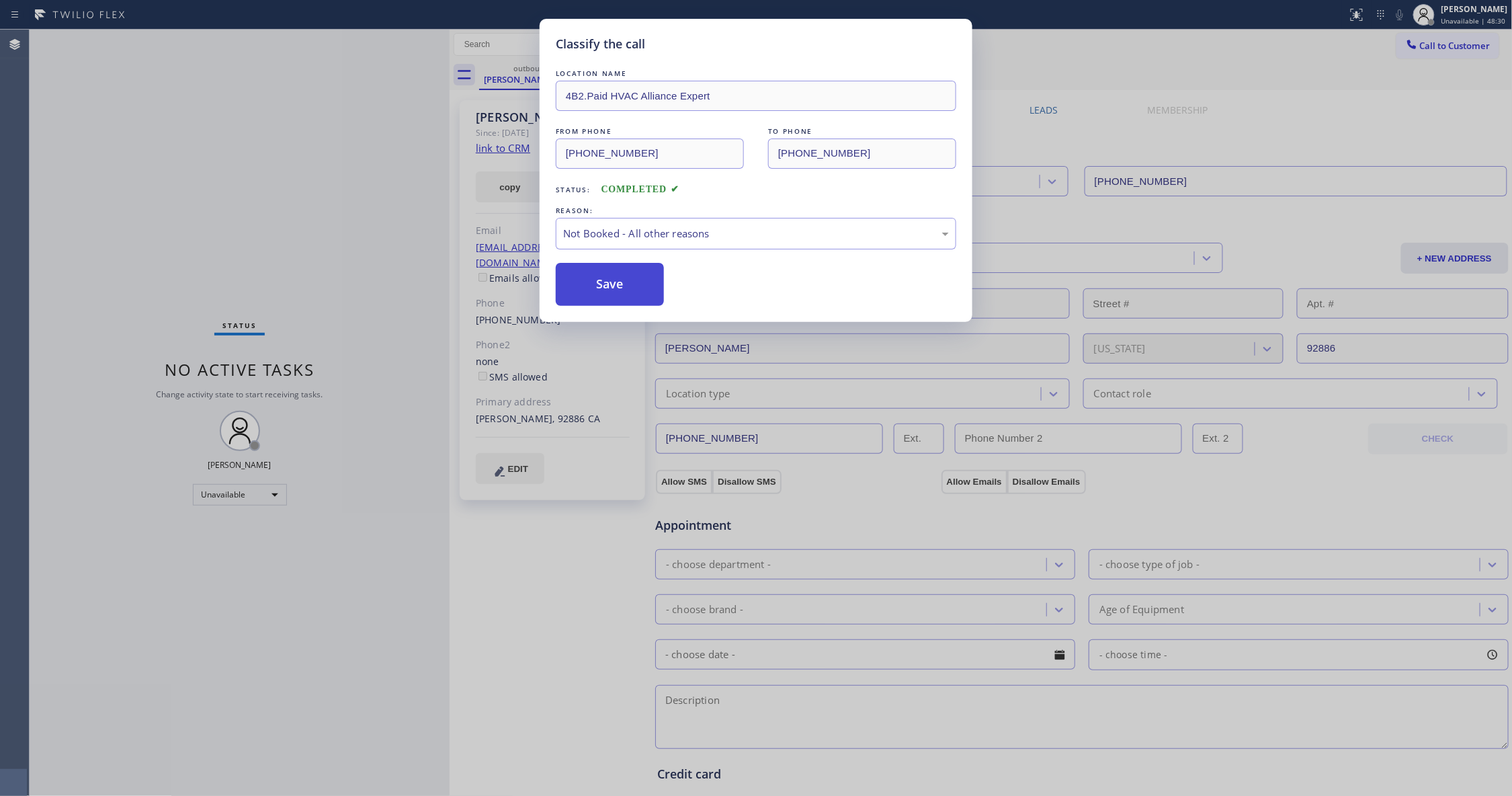
click at [621, 290] on button "Save" at bounding box center [610, 284] width 108 height 43
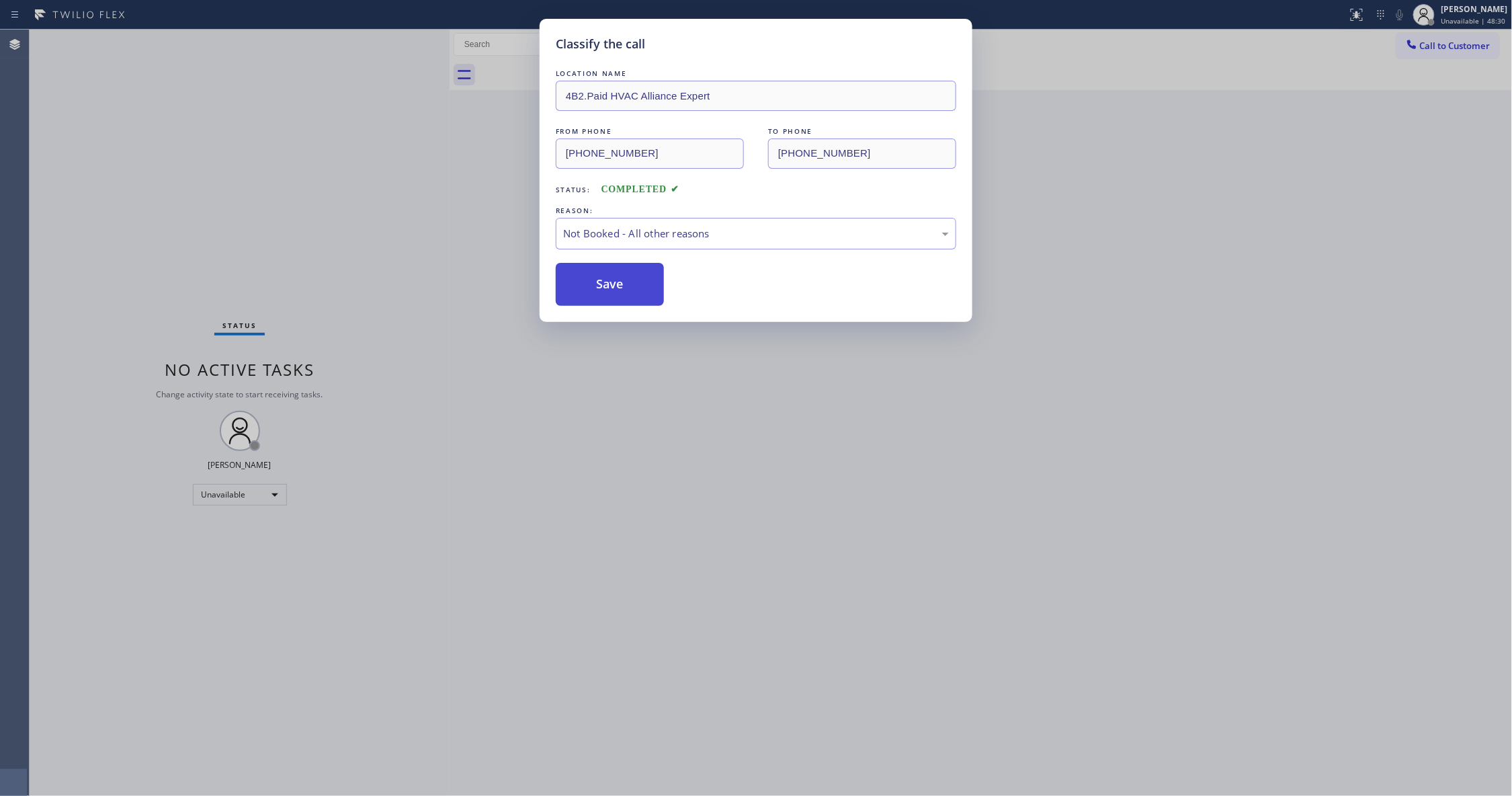
click at [621, 290] on button "Save" at bounding box center [610, 284] width 108 height 43
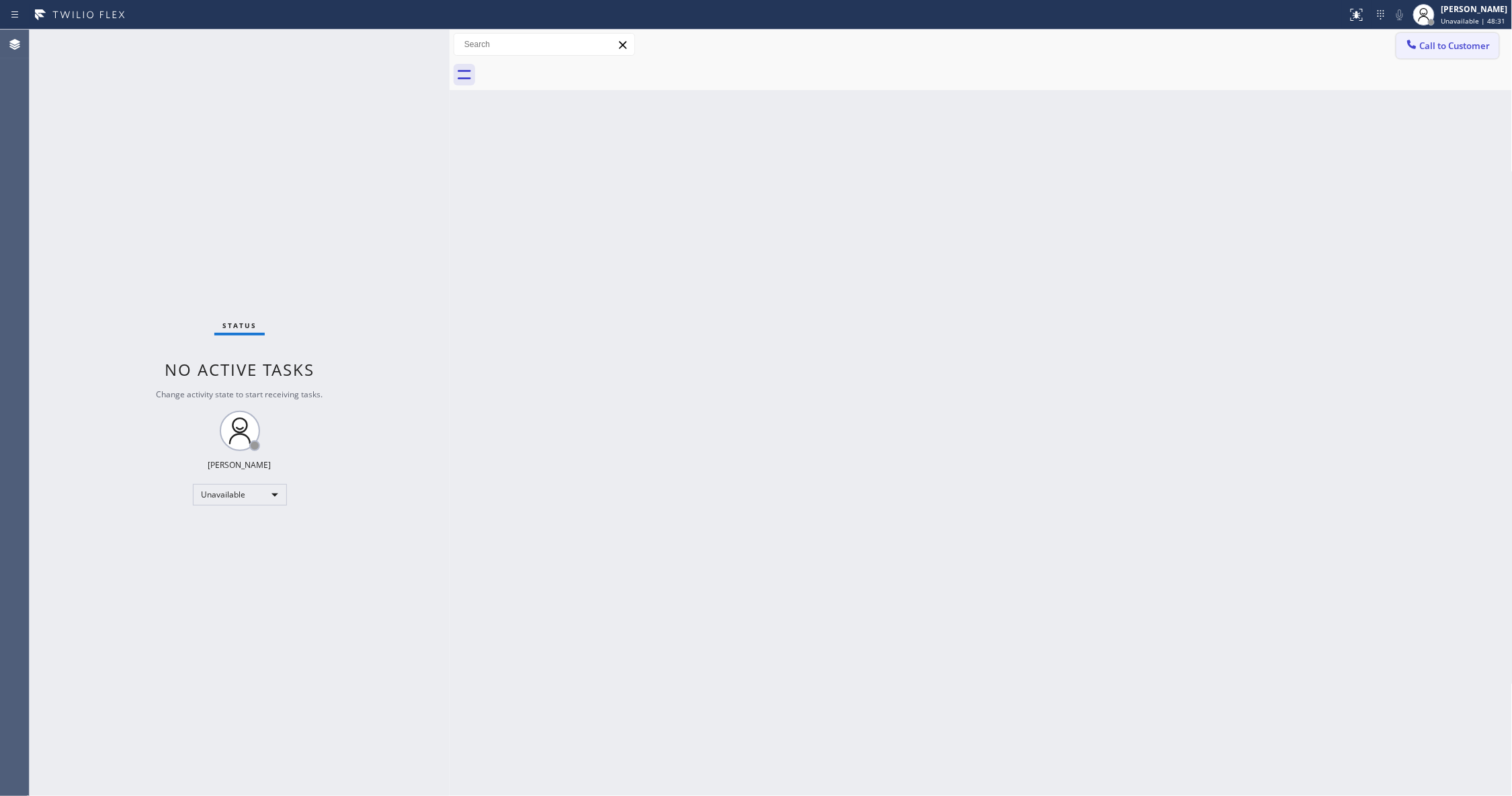
click at [1449, 45] on span "Call to Customer" at bounding box center [1455, 46] width 71 height 12
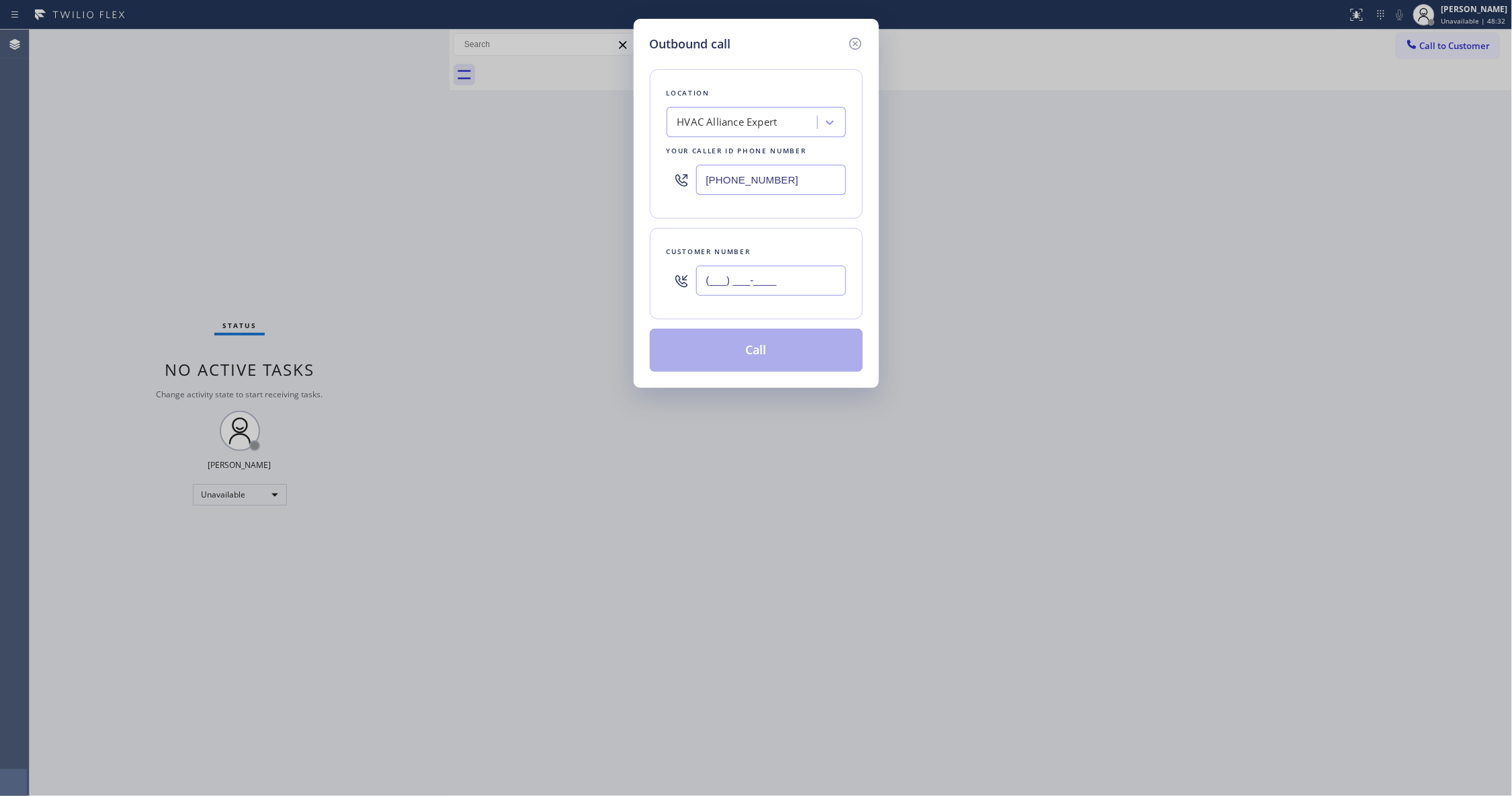
click at [793, 290] on input "(___) ___-____" at bounding box center [771, 280] width 150 height 30
paste input "714) 815-3000"
type input "[PHONE_NUMBER]"
click at [774, 347] on button "Call" at bounding box center [756, 350] width 213 height 43
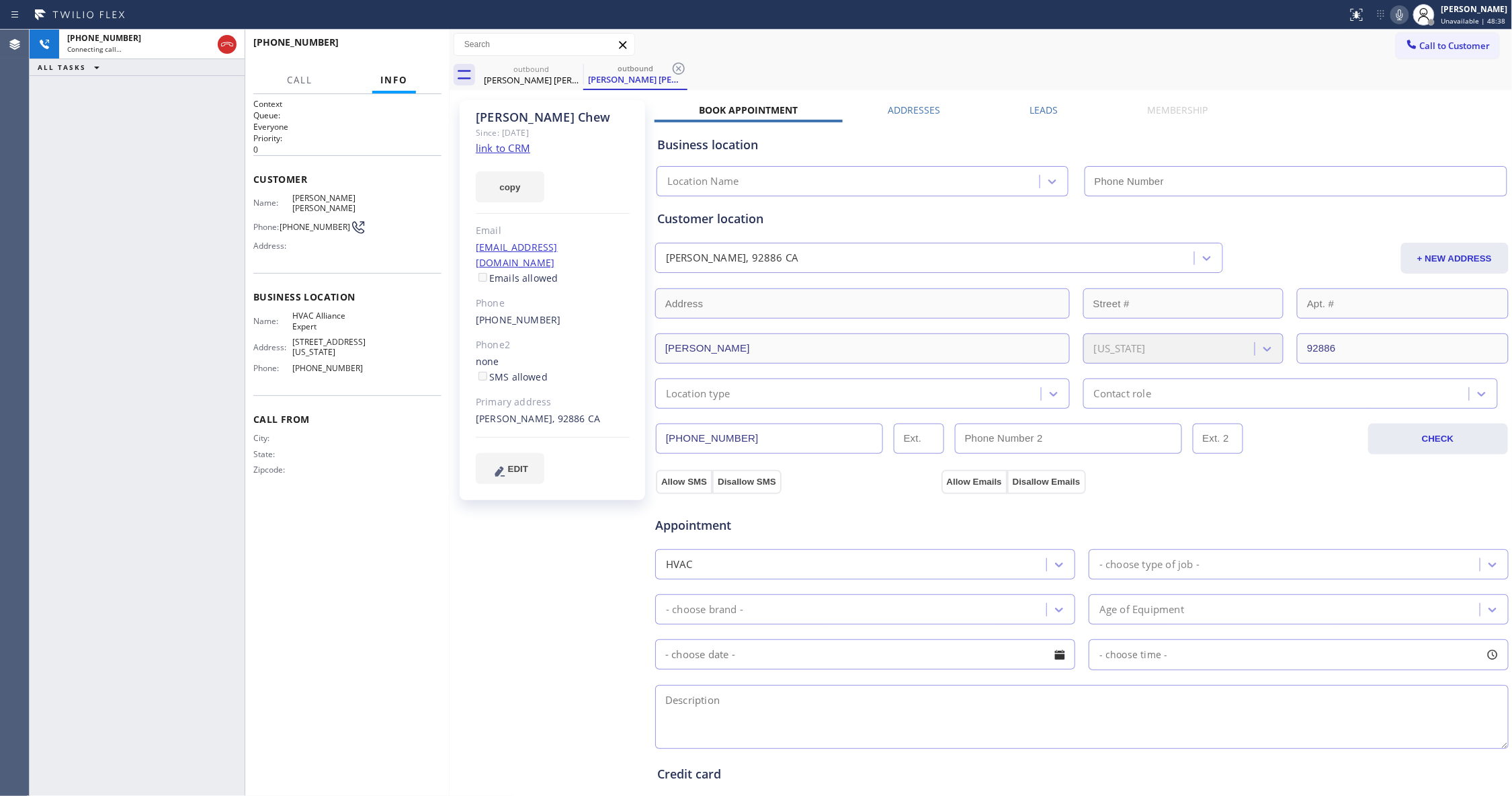
click at [106, 181] on div "[PHONE_NUMBER] Connecting call… ALL TASKS ALL TASKS ACTIVE TASKS TASKS IN WRAP …" at bounding box center [137, 412] width 215 height 766
type input "[PHONE_NUMBER]"
click at [681, 65] on icon at bounding box center [679, 69] width 12 height 12
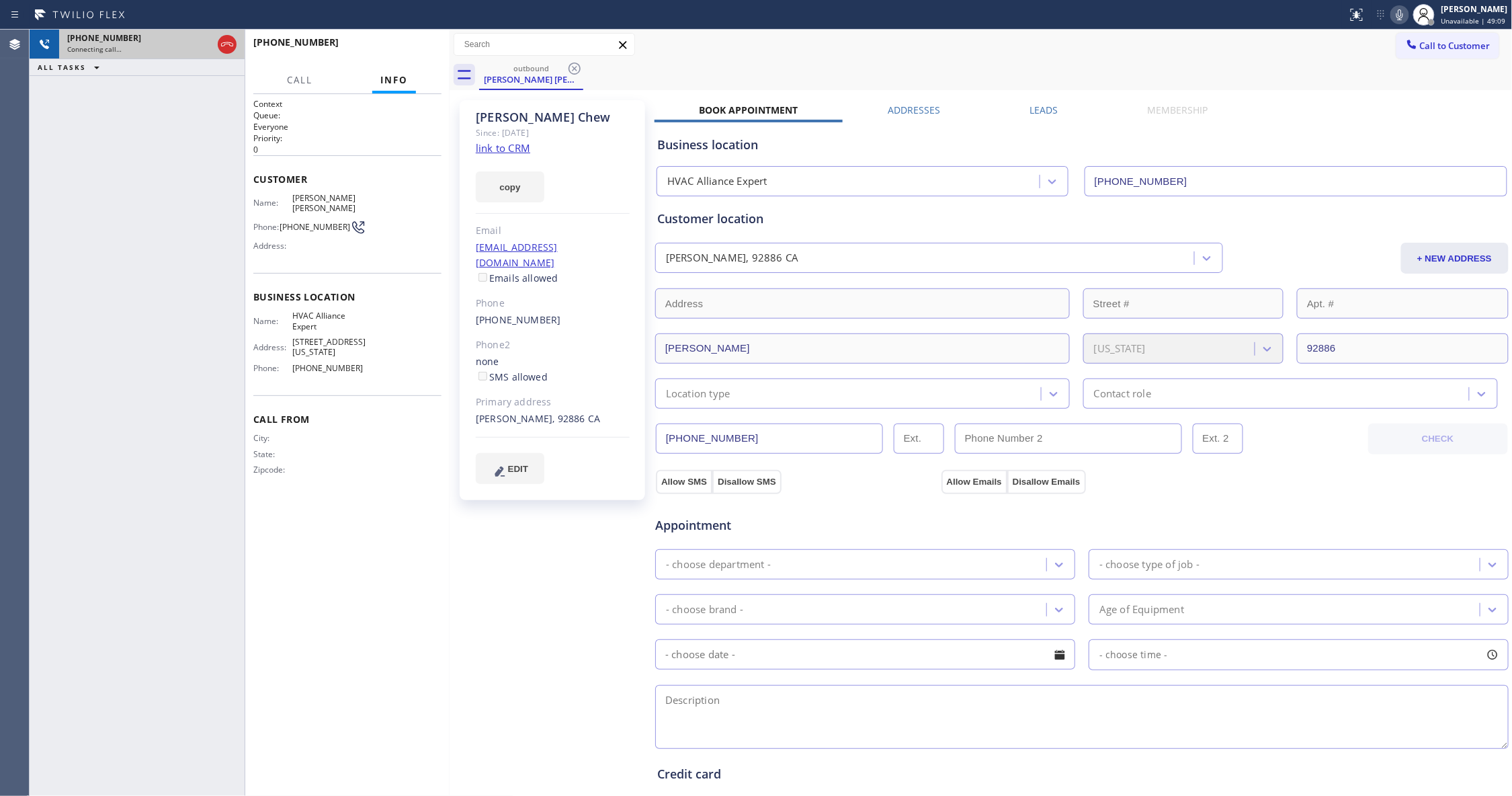
drag, startPoint x: 222, startPoint y: 42, endPoint x: 229, endPoint y: 45, distance: 7.6
click at [222, 42] on icon at bounding box center [227, 44] width 16 height 16
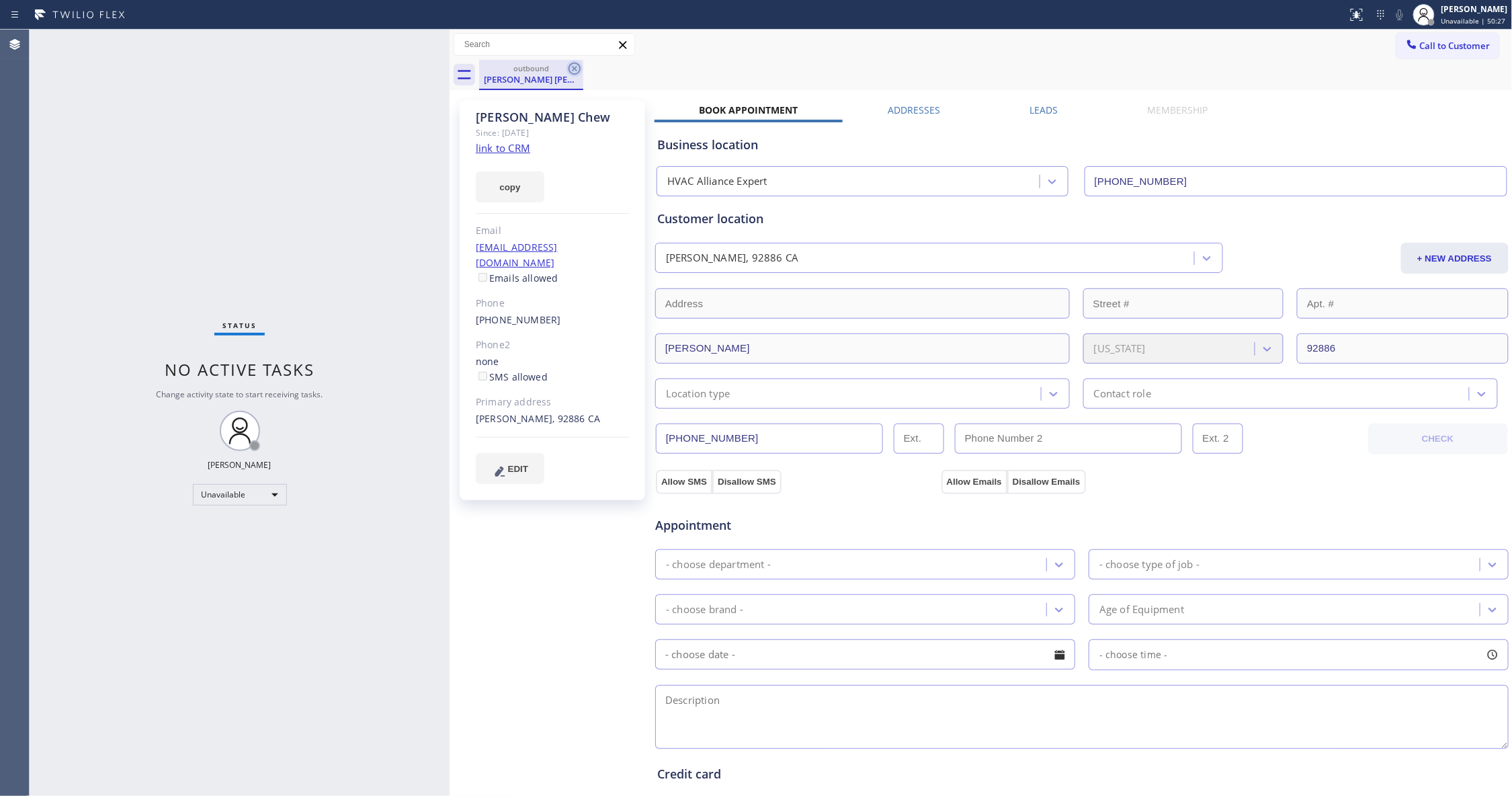
click at [573, 65] on icon at bounding box center [574, 68] width 16 height 16
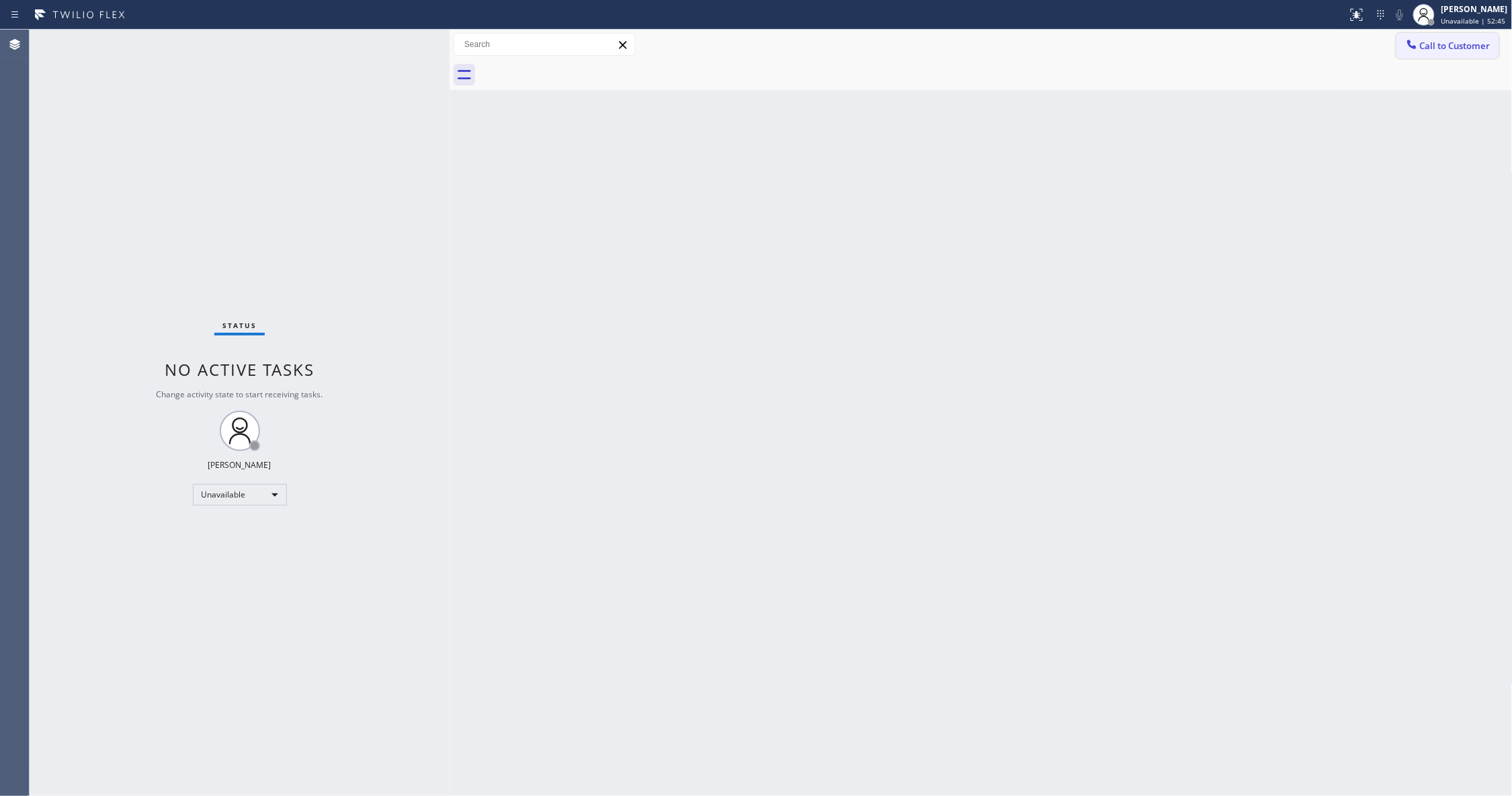
click at [1470, 46] on span "Call to Customer" at bounding box center [1455, 46] width 71 height 12
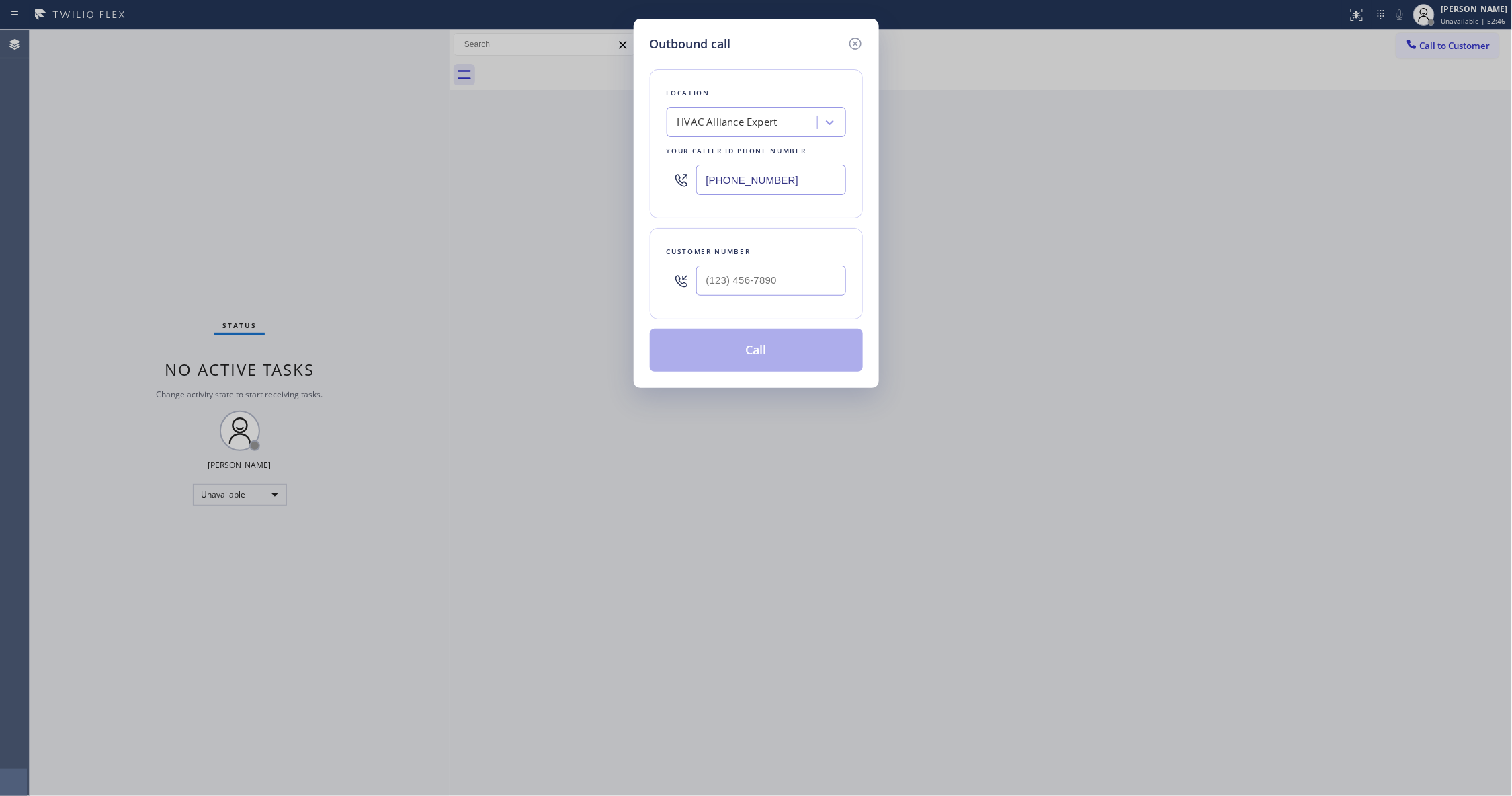
drag, startPoint x: 824, startPoint y: 180, endPoint x: 280, endPoint y: 265, distance: 550.6
click at [128, 217] on div "Outbound call Location HVAC Alliance Expert Your caller id phone number [PHONE_…" at bounding box center [756, 398] width 1512 height 796
paste input "760) 388-9800"
type input "[PHONE_NUMBER]"
click at [743, 289] on input "(___) ___-____" at bounding box center [771, 280] width 150 height 30
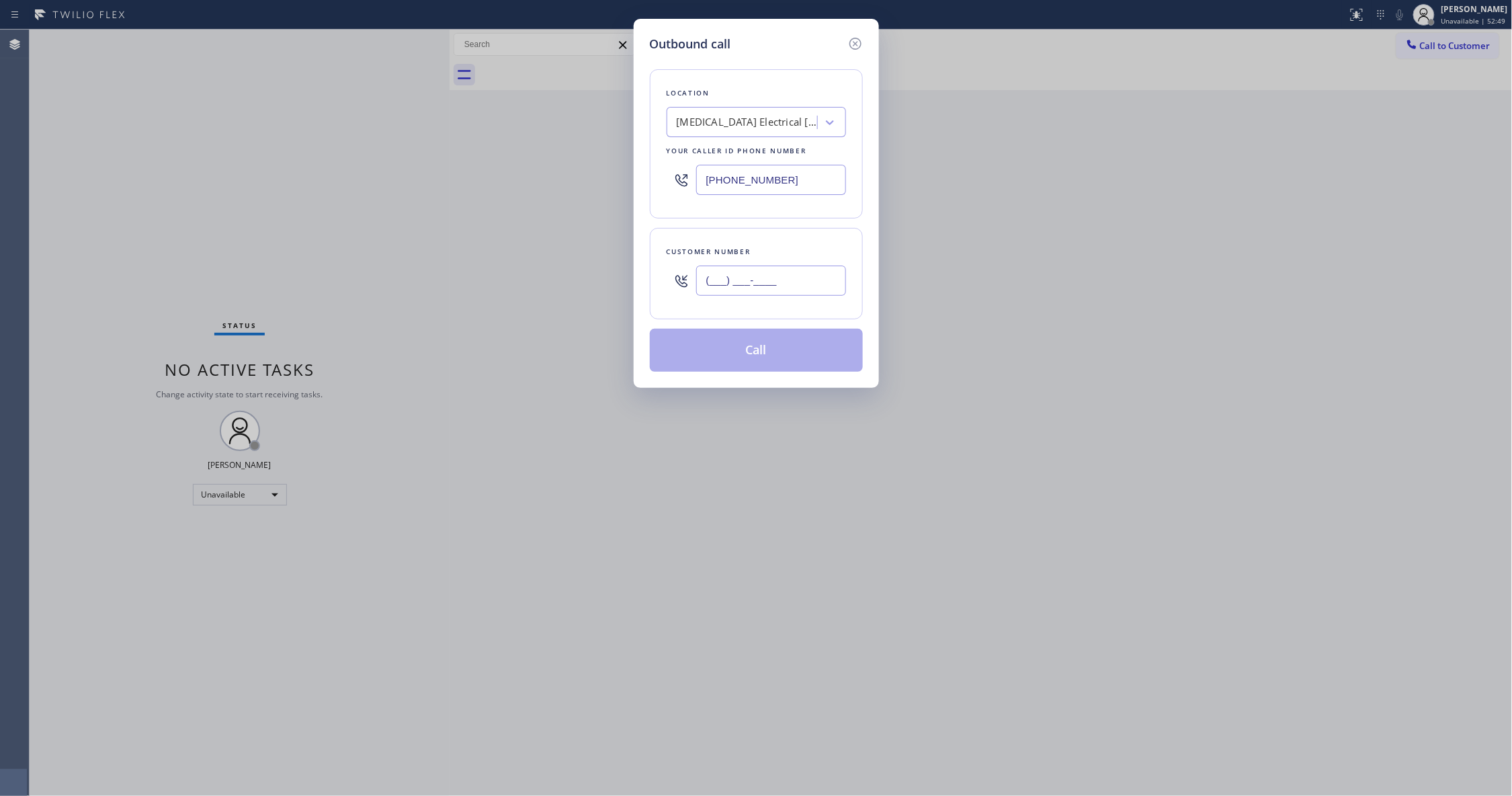
paste input "442) 241-9300"
type input "[PHONE_NUMBER]"
click at [767, 363] on button "Call" at bounding box center [756, 350] width 213 height 43
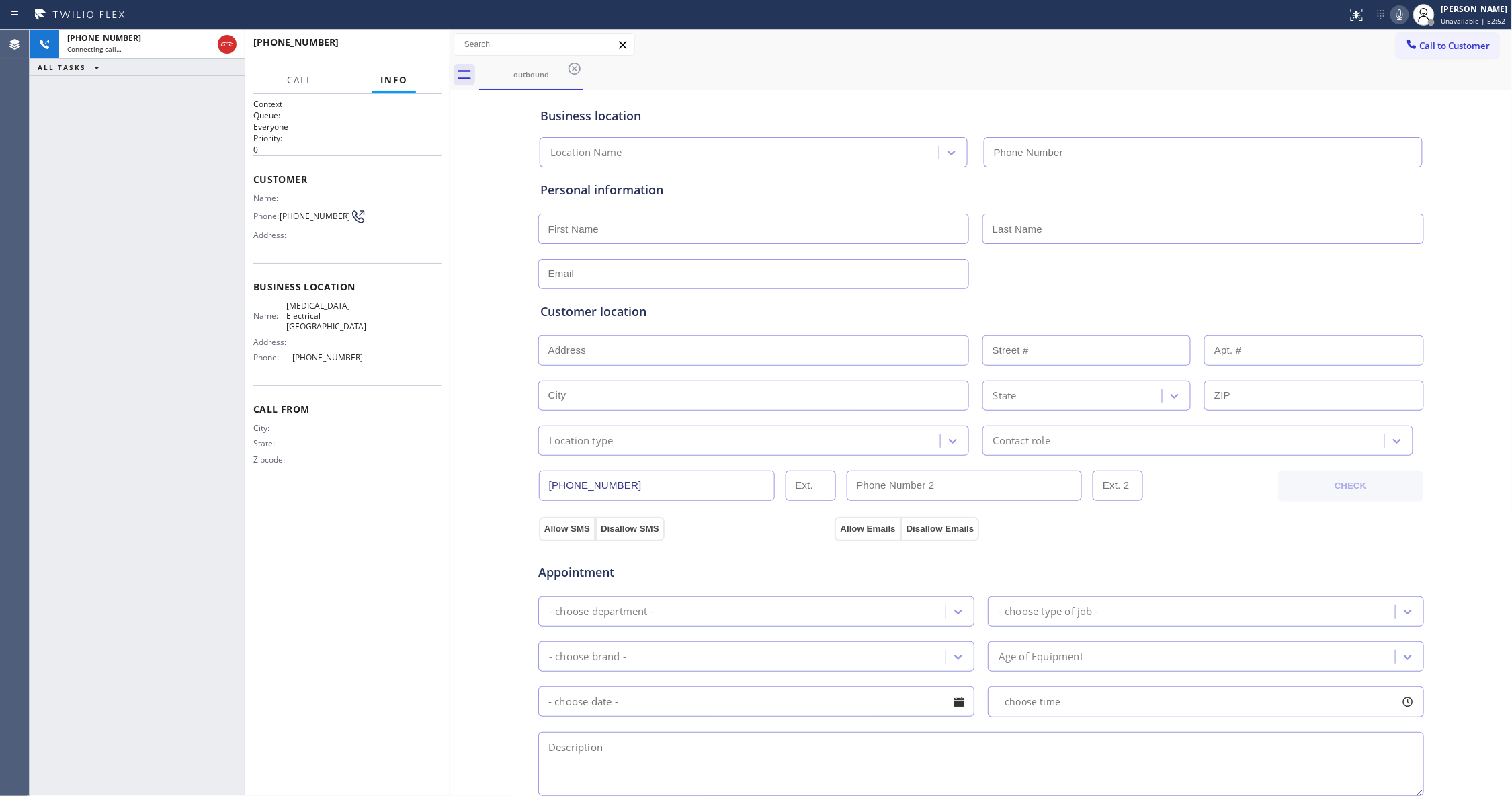
type input "[PHONE_NUMBER]"
click at [401, 43] on button "HANG UP" at bounding box center [410, 48] width 63 height 19
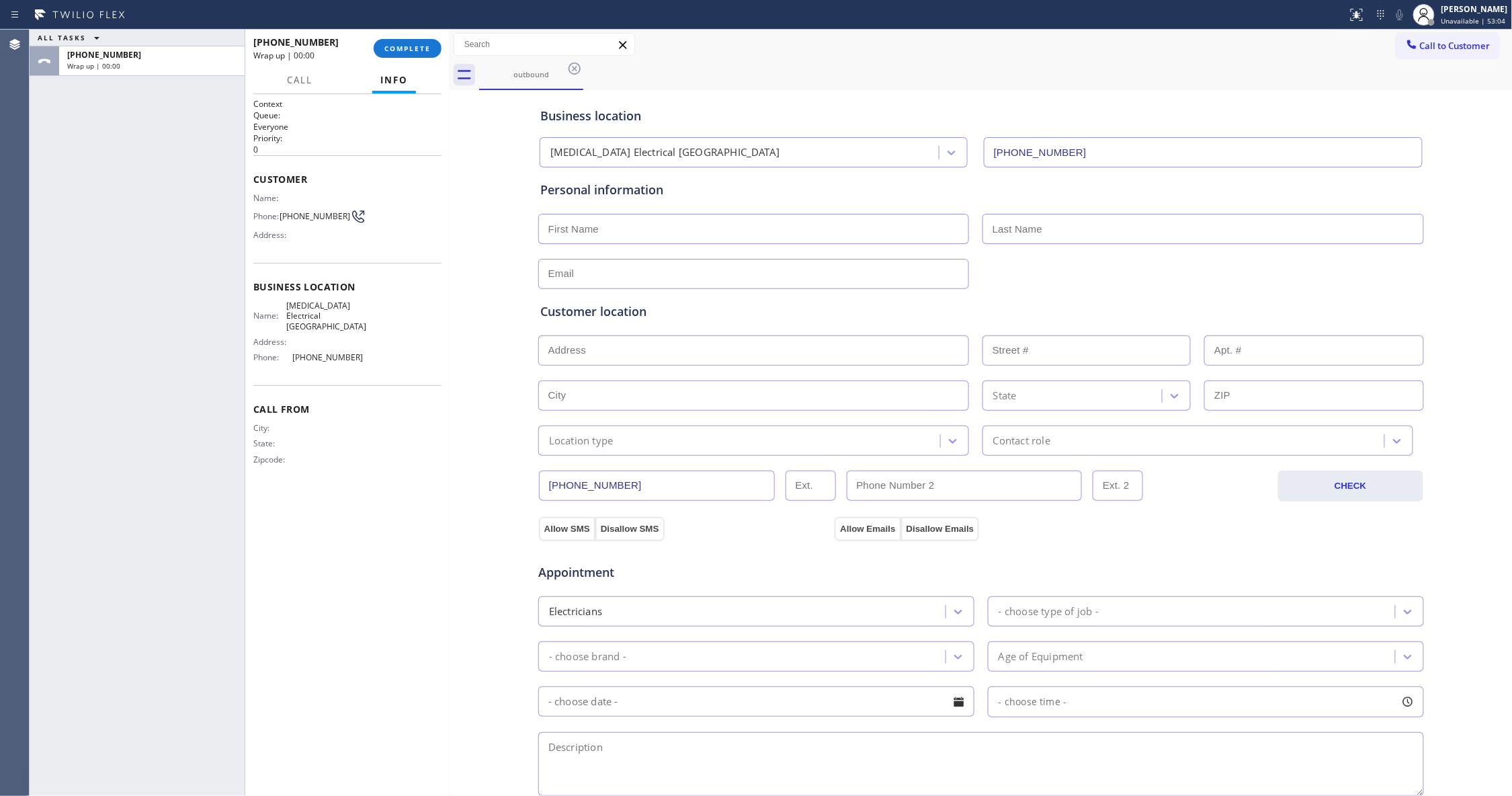
click at [320, 221] on span "[PHONE_NUMBER]" at bounding box center [315, 216] width 71 height 10
copy div "[PHONE_NUMBER]"
click at [404, 60] on div "[PHONE_NUMBER] Wrap up | 00:01 COMPLETE" at bounding box center [348, 48] width 188 height 35
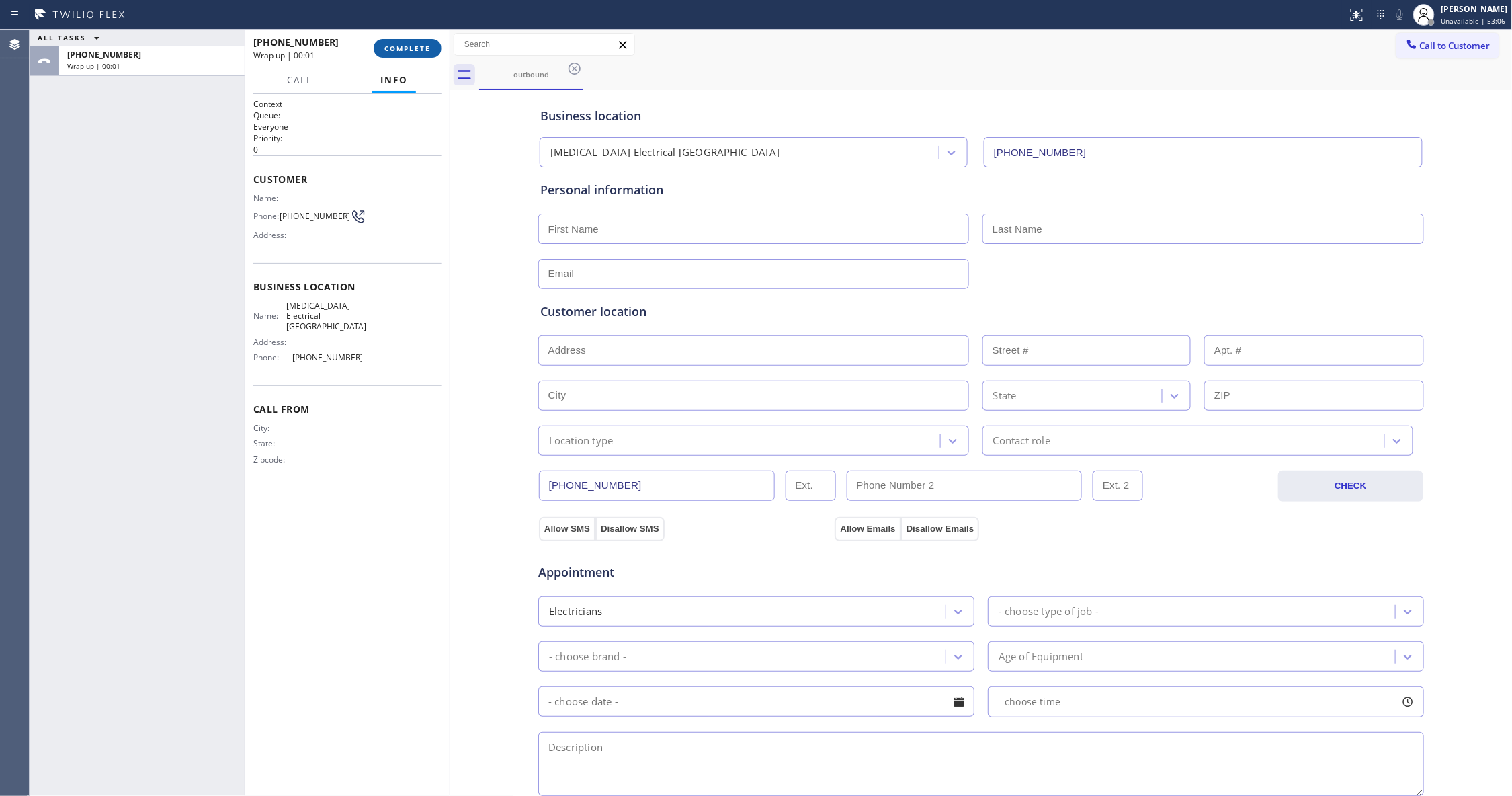
click at [404, 54] on button "COMPLETE" at bounding box center [408, 48] width 68 height 19
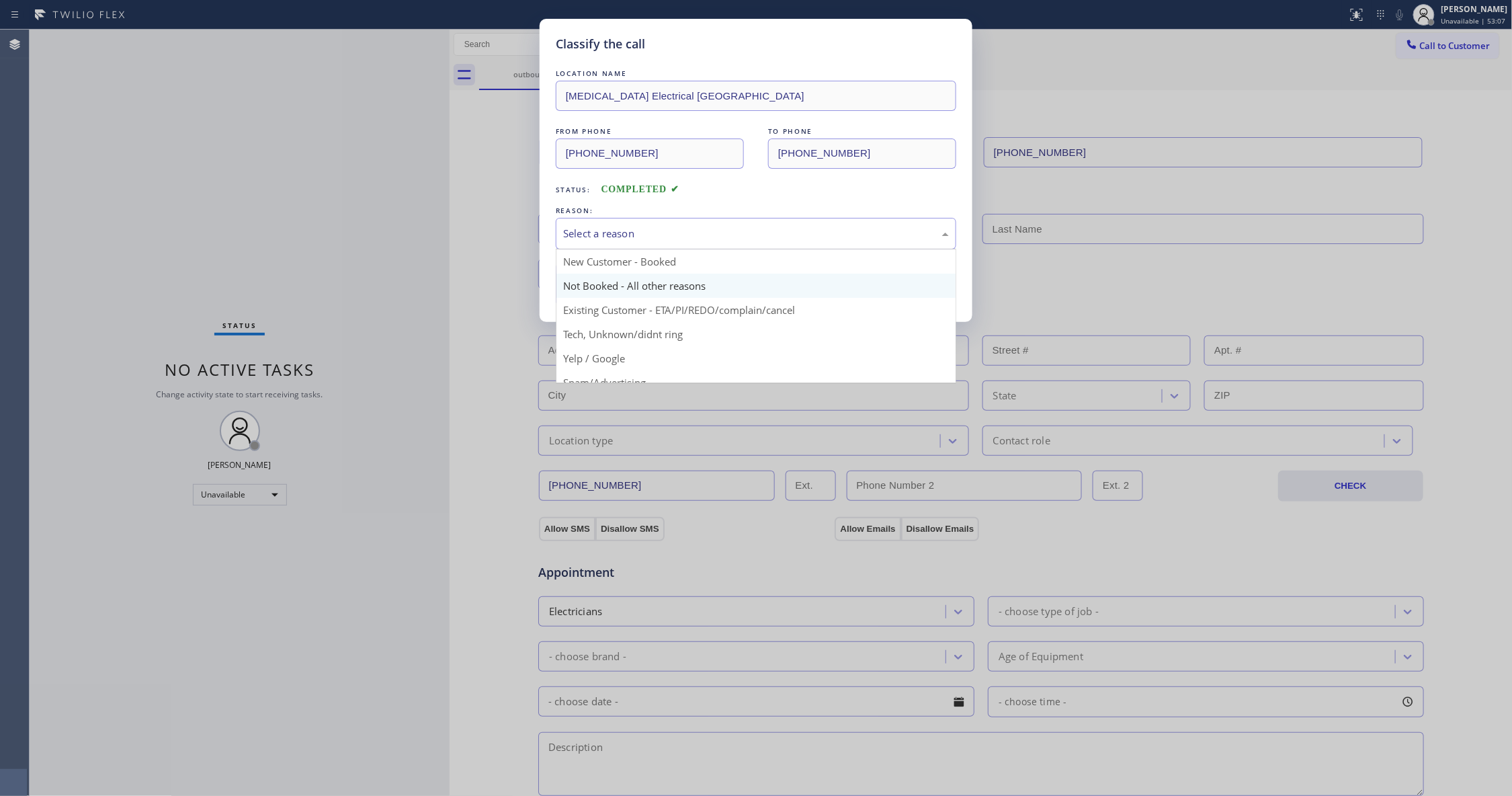
drag, startPoint x: 680, startPoint y: 226, endPoint x: 641, endPoint y: 276, distance: 63.4
click at [678, 225] on div "Select a reason" at bounding box center [755, 233] width 386 height 15
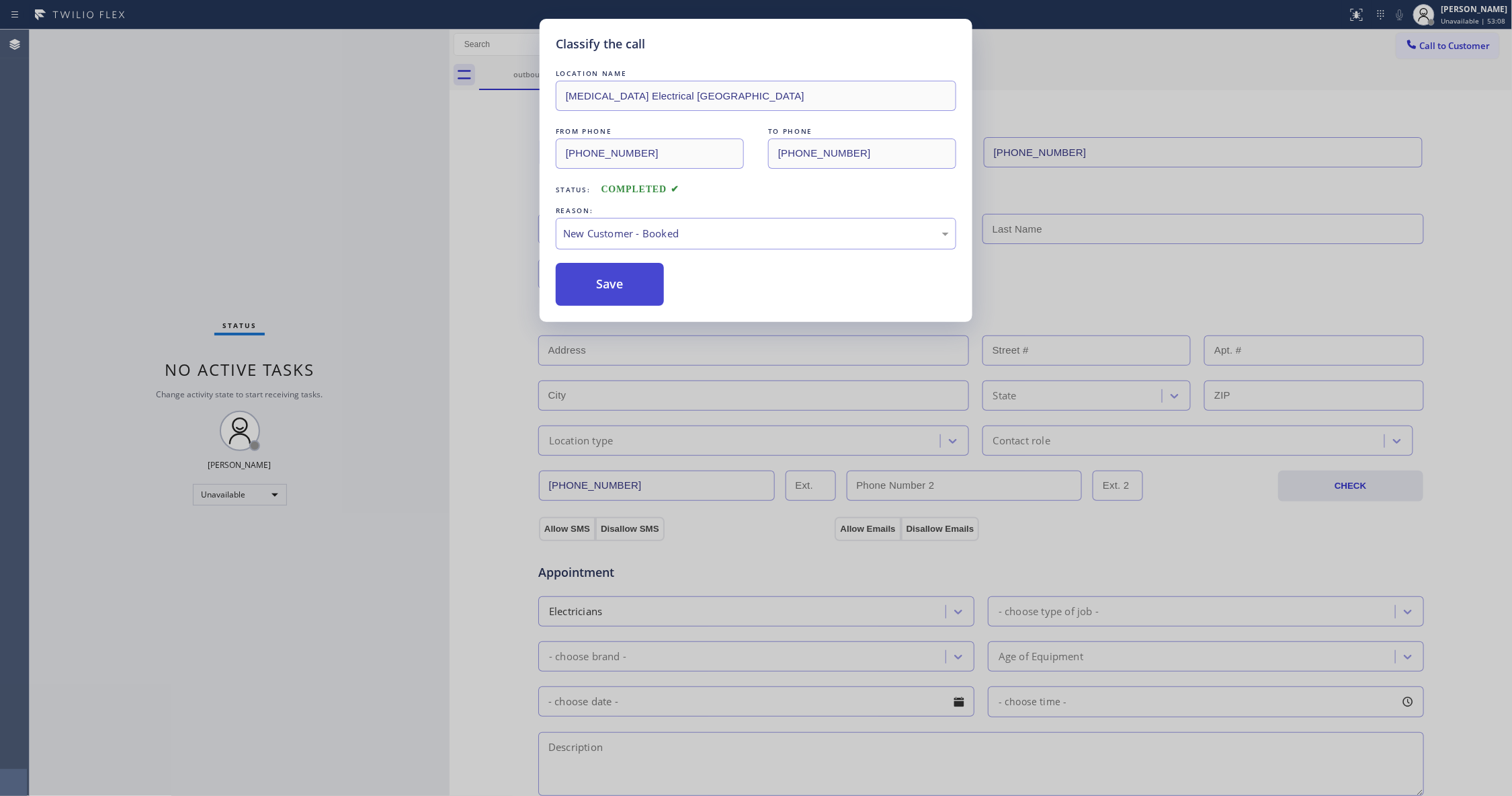
click at [621, 281] on button "Save" at bounding box center [610, 284] width 108 height 43
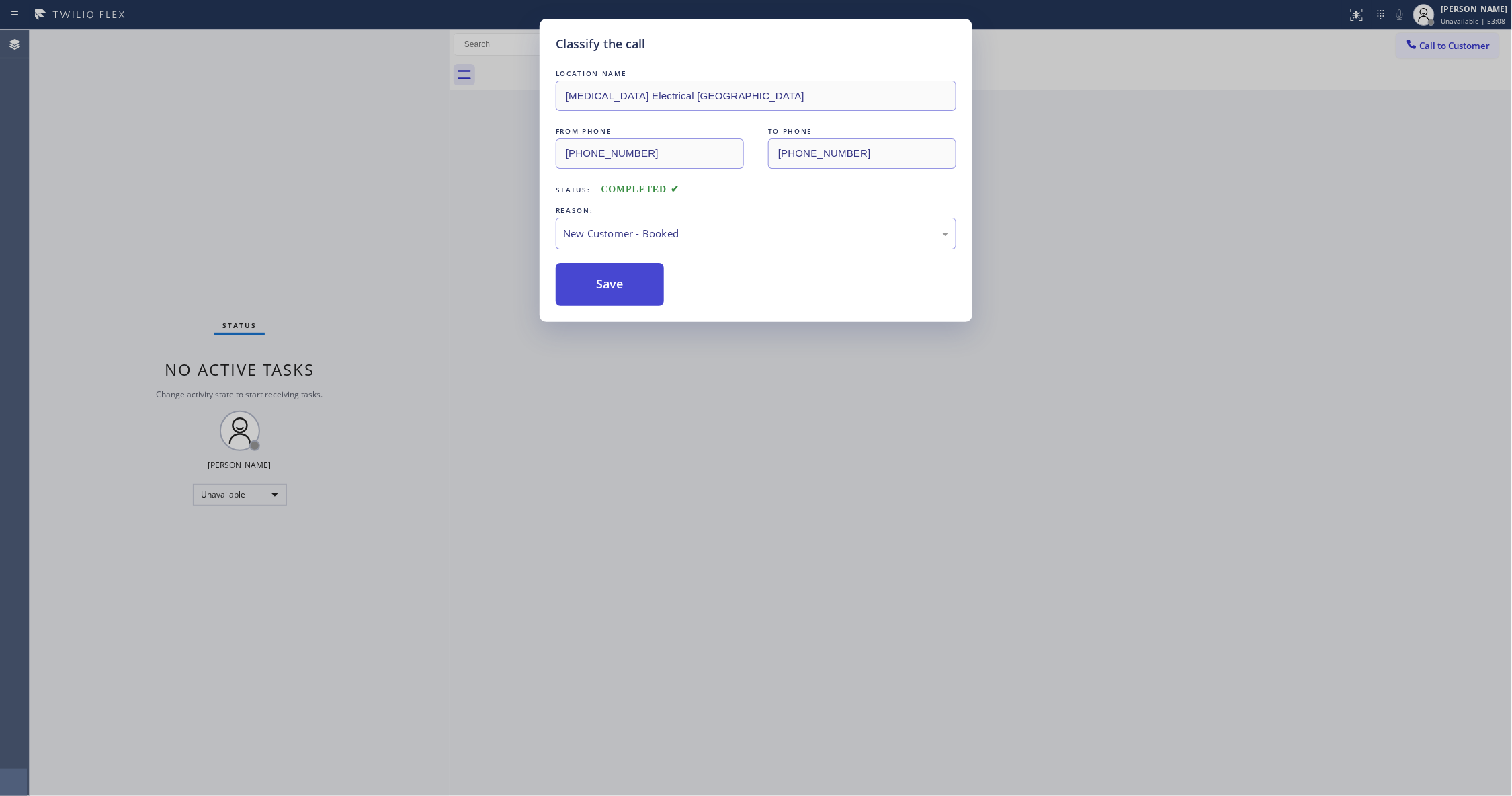
click at [621, 281] on button "Save" at bounding box center [610, 284] width 108 height 43
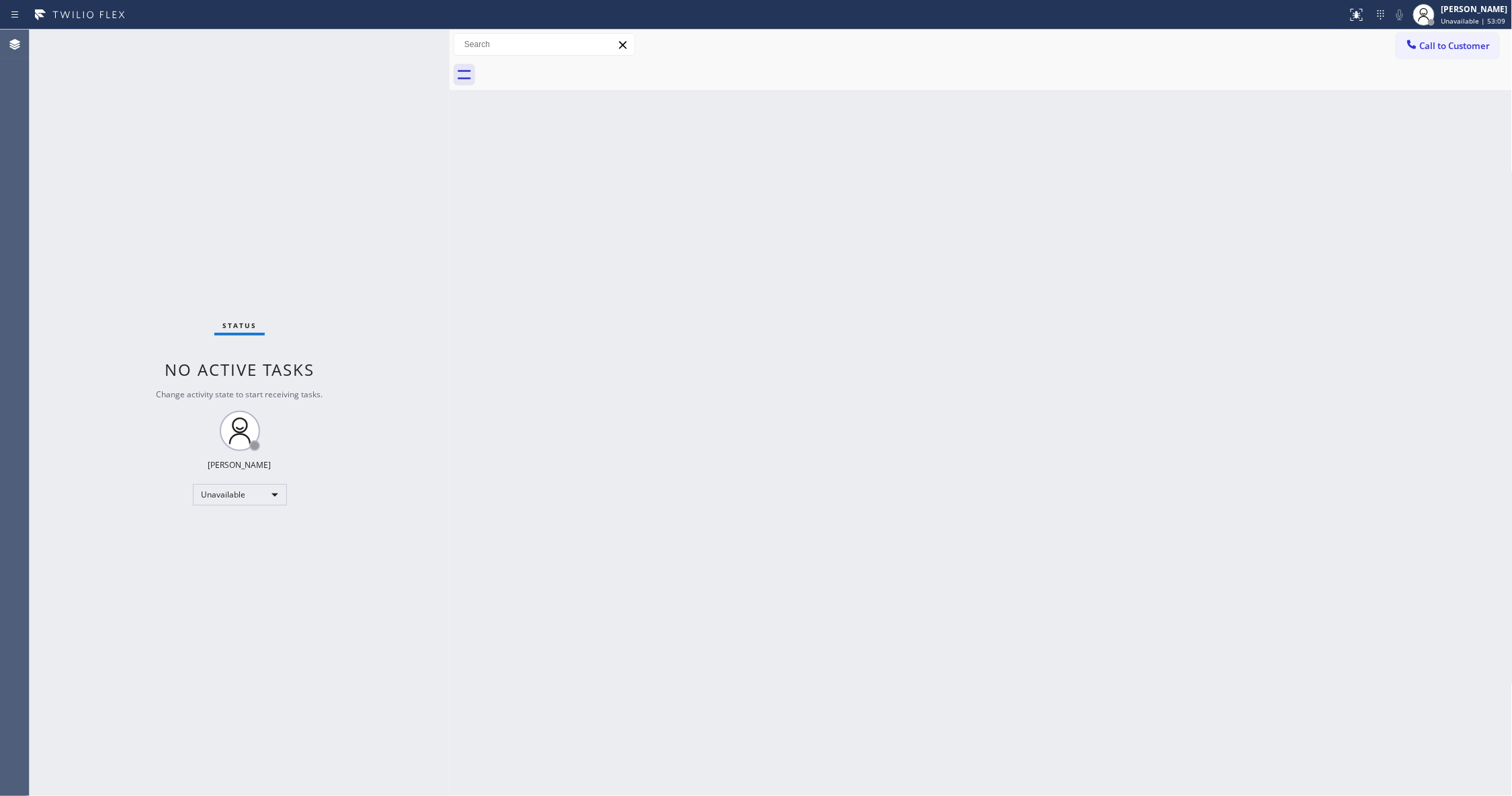
drag, startPoint x: 1476, startPoint y: 45, endPoint x: 1102, endPoint y: 152, distance: 389.0
click at [1476, 45] on span "Call to Customer" at bounding box center [1455, 46] width 71 height 12
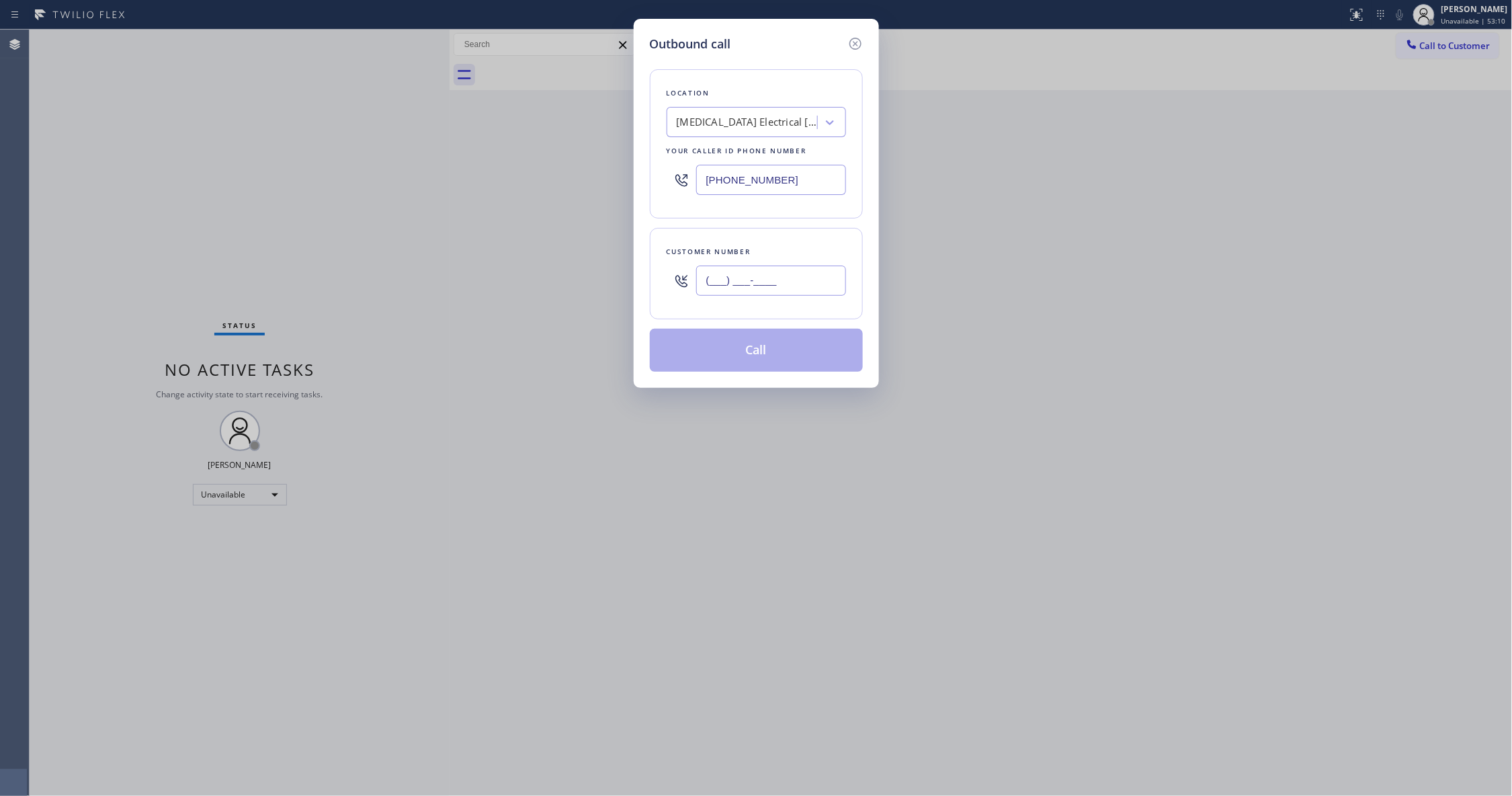
click at [782, 281] on input "(___) ___-____" at bounding box center [771, 280] width 150 height 30
paste input "442) 241-9300"
type input "[PHONE_NUMBER]"
click at [793, 346] on button "Call" at bounding box center [756, 350] width 213 height 43
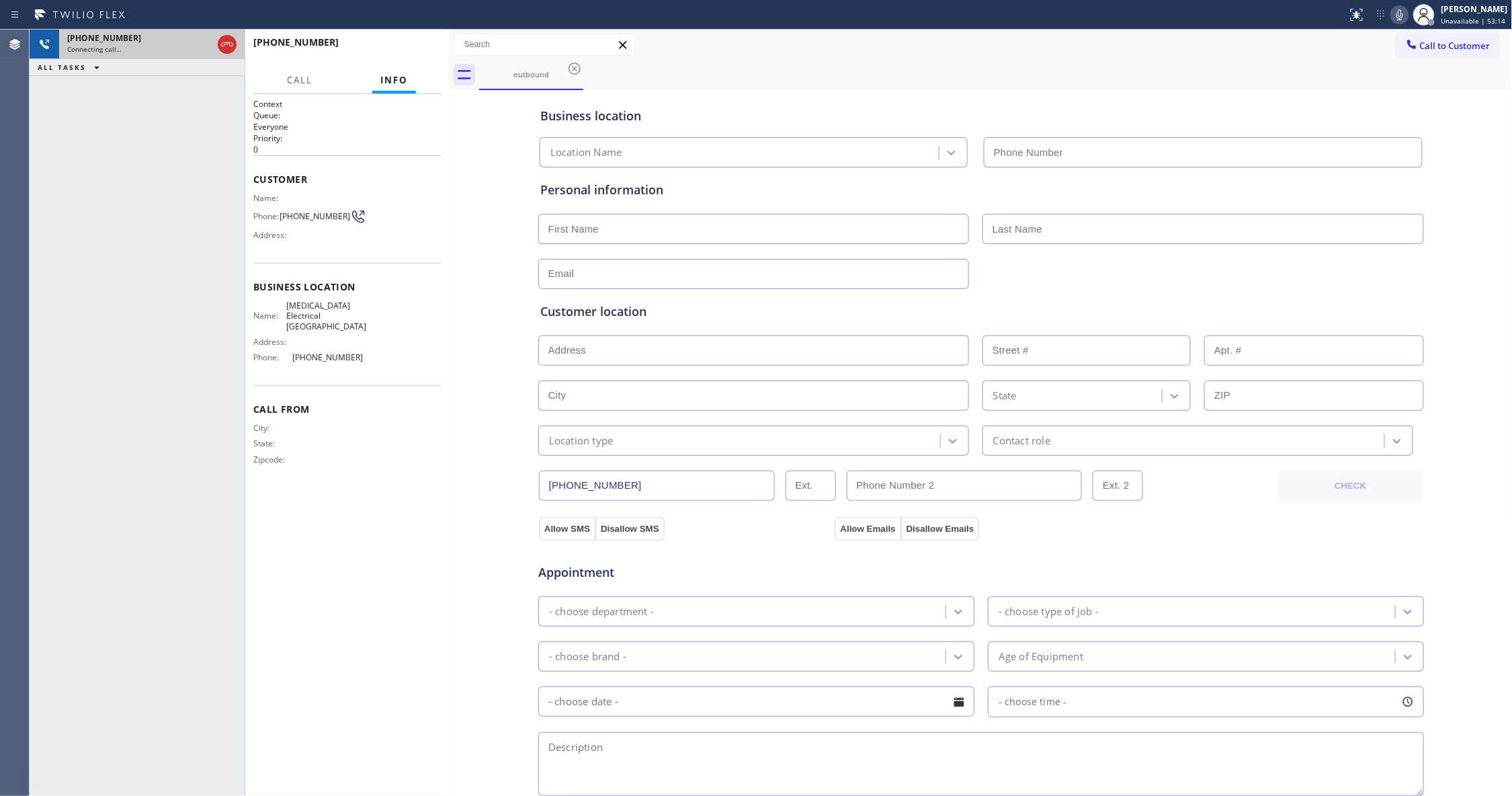
type input "[PHONE_NUMBER]"
click at [223, 52] on icon at bounding box center [227, 44] width 16 height 16
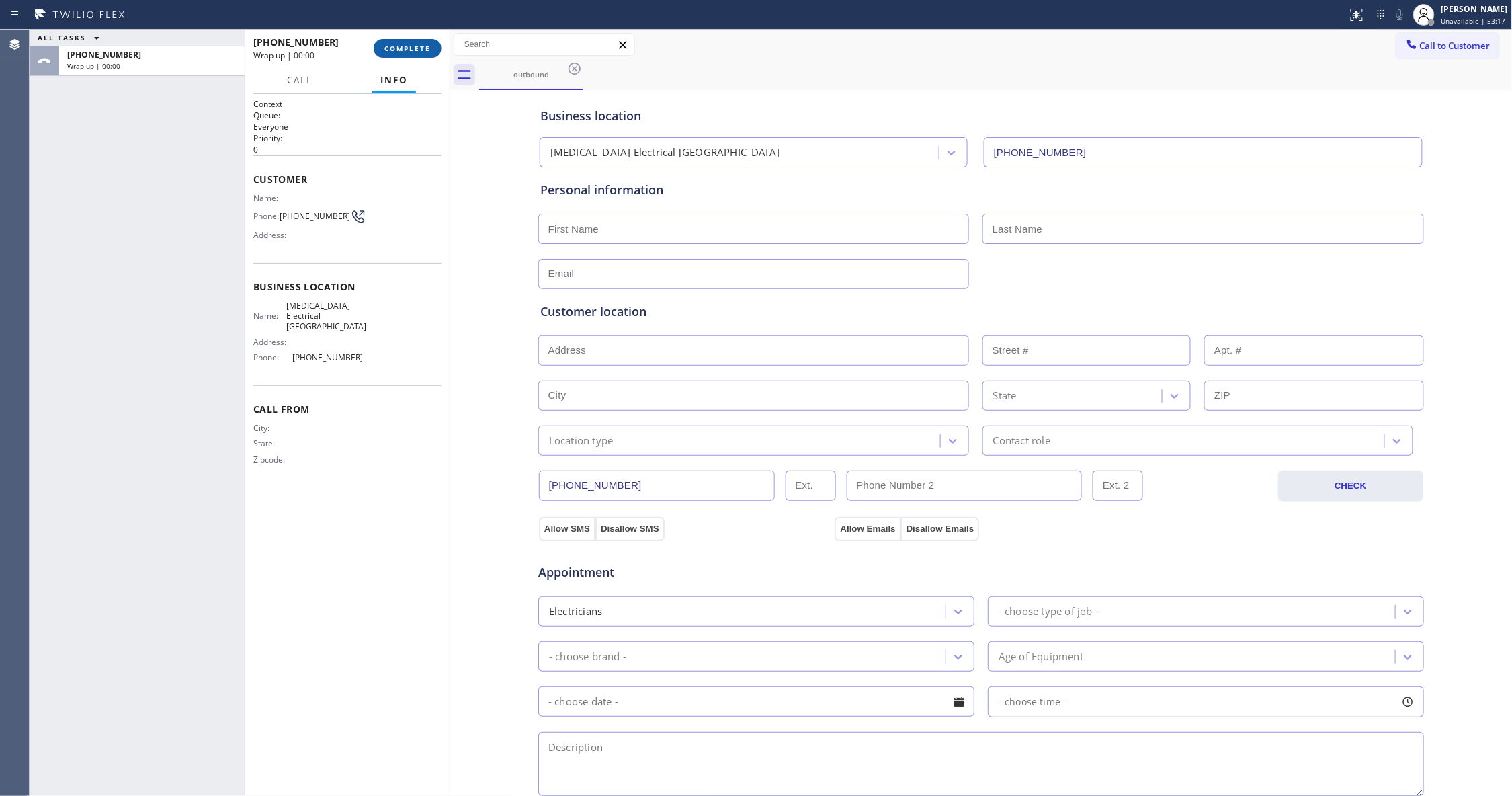
click at [402, 47] on span "COMPLETE" at bounding box center [407, 49] width 46 height 10
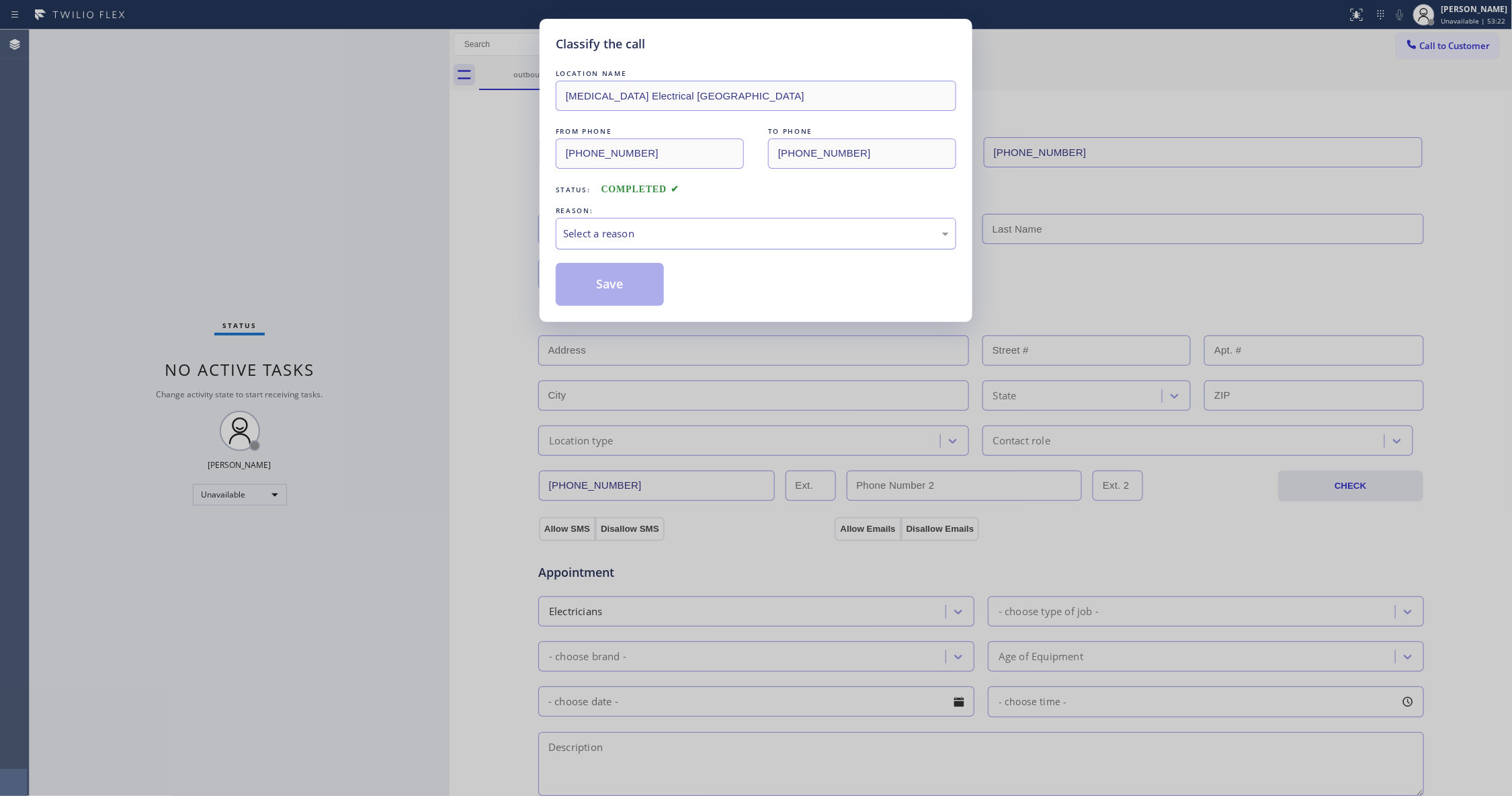
drag, startPoint x: 652, startPoint y: 227, endPoint x: 647, endPoint y: 236, distance: 10.3
click at [649, 227] on div "Select a reason" at bounding box center [755, 233] width 386 height 15
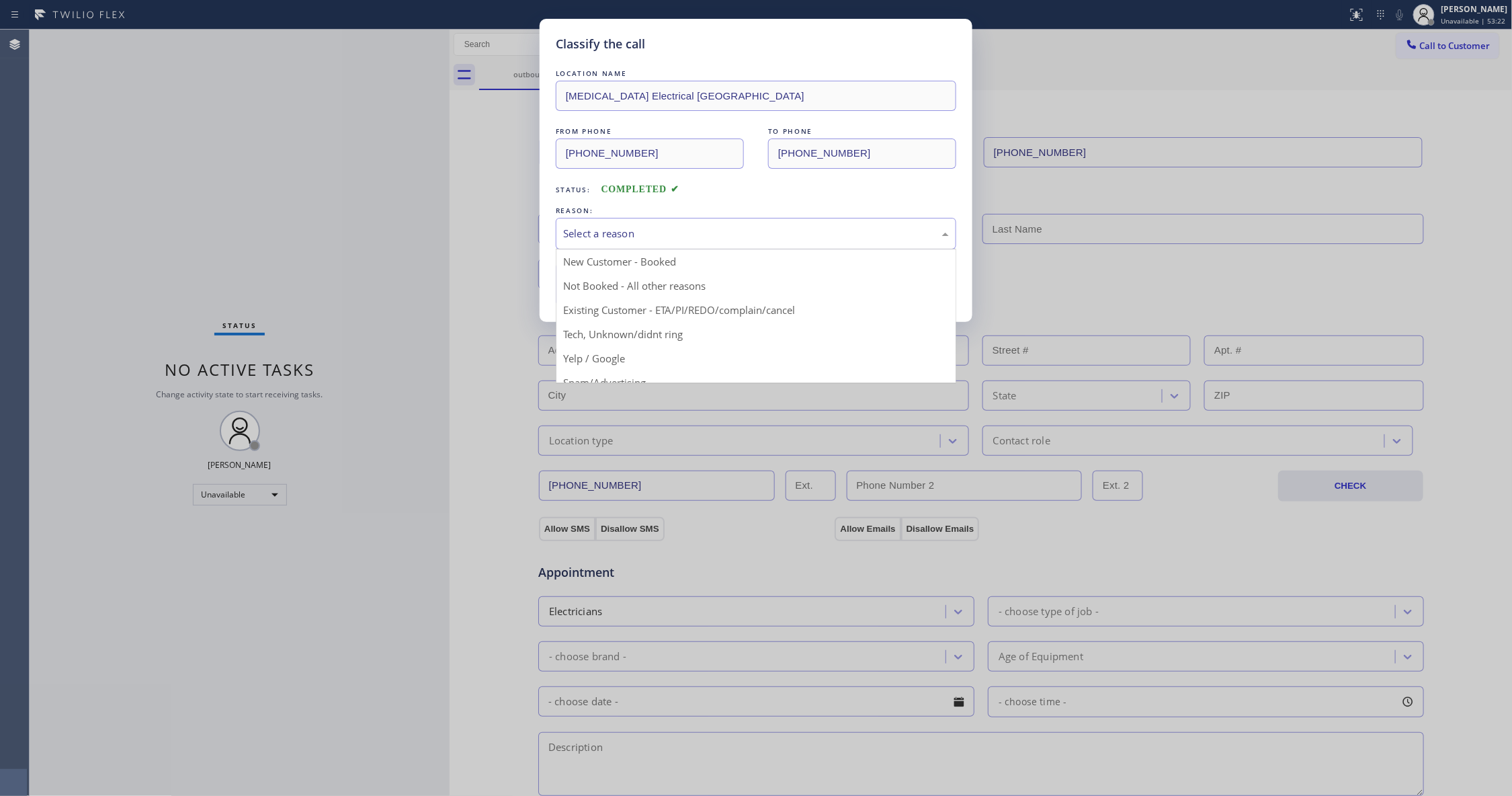
click at [621, 283] on button "Save" at bounding box center [610, 284] width 108 height 43
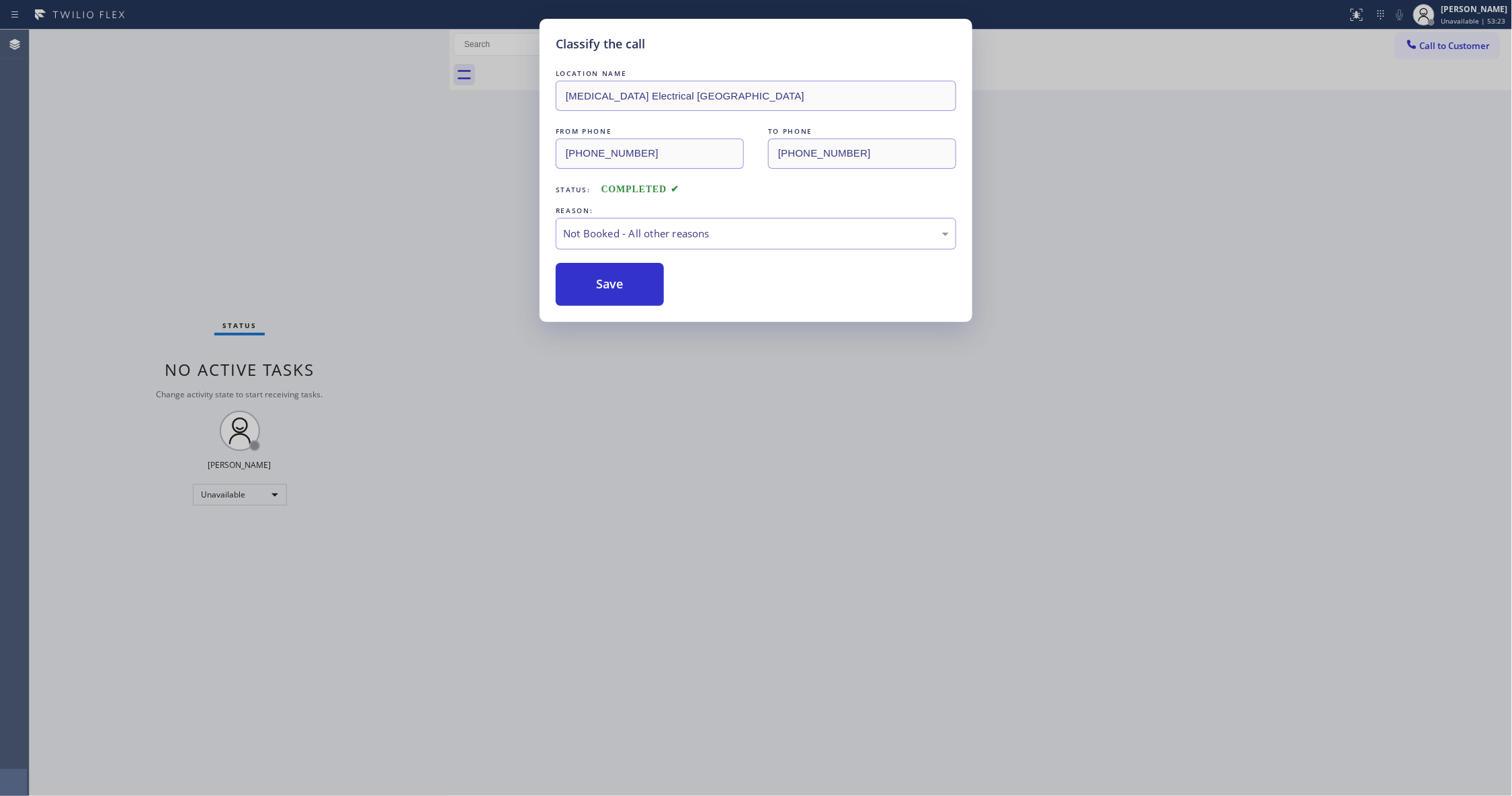
drag, startPoint x: 621, startPoint y: 281, endPoint x: 1075, endPoint y: 138, distance: 476.0
click at [621, 280] on button "Save" at bounding box center [610, 284] width 108 height 43
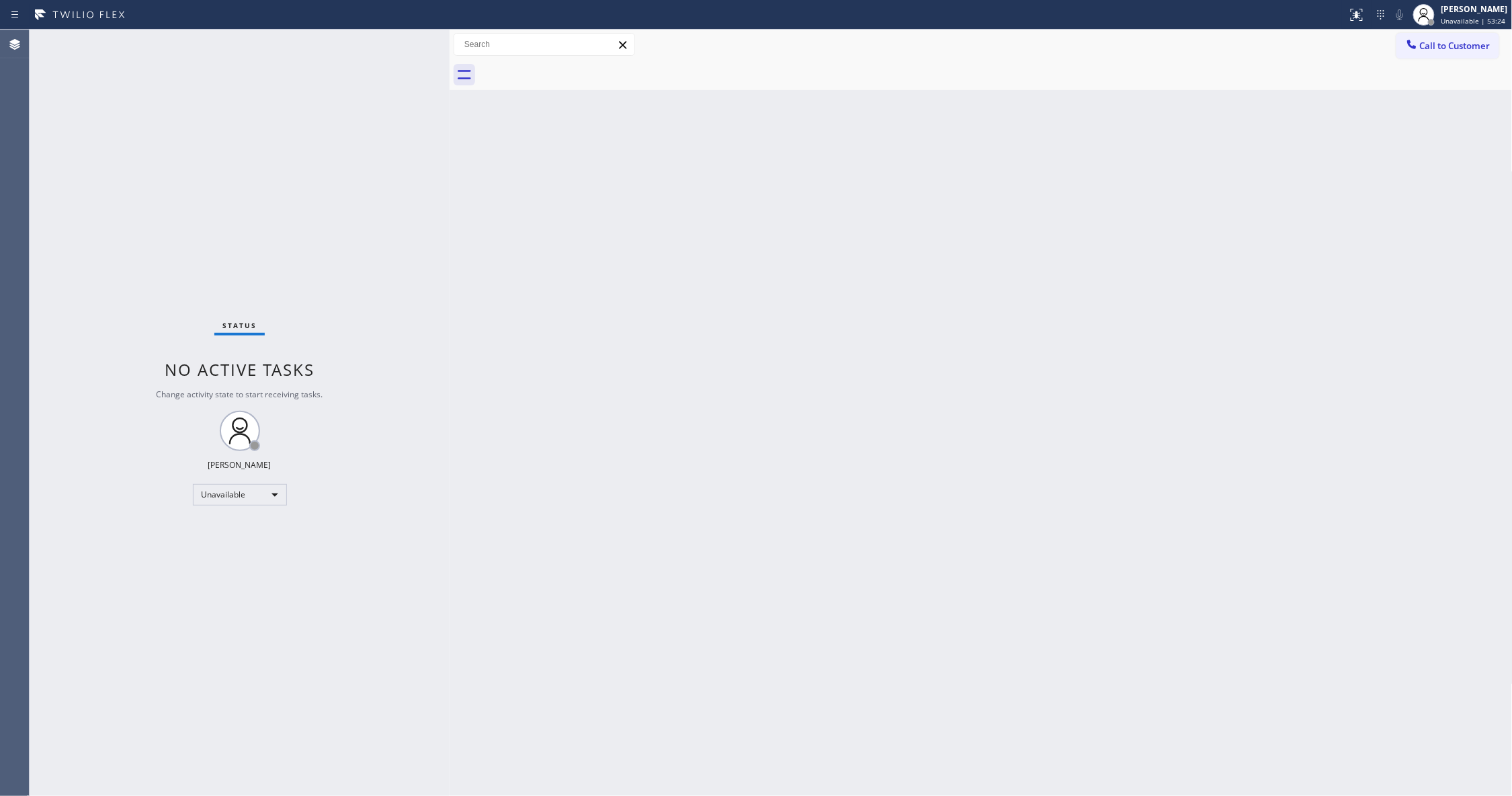
drag, startPoint x: 1442, startPoint y: 47, endPoint x: 887, endPoint y: 196, distance: 574.7
click at [1438, 47] on span "Call to Customer" at bounding box center [1455, 46] width 71 height 12
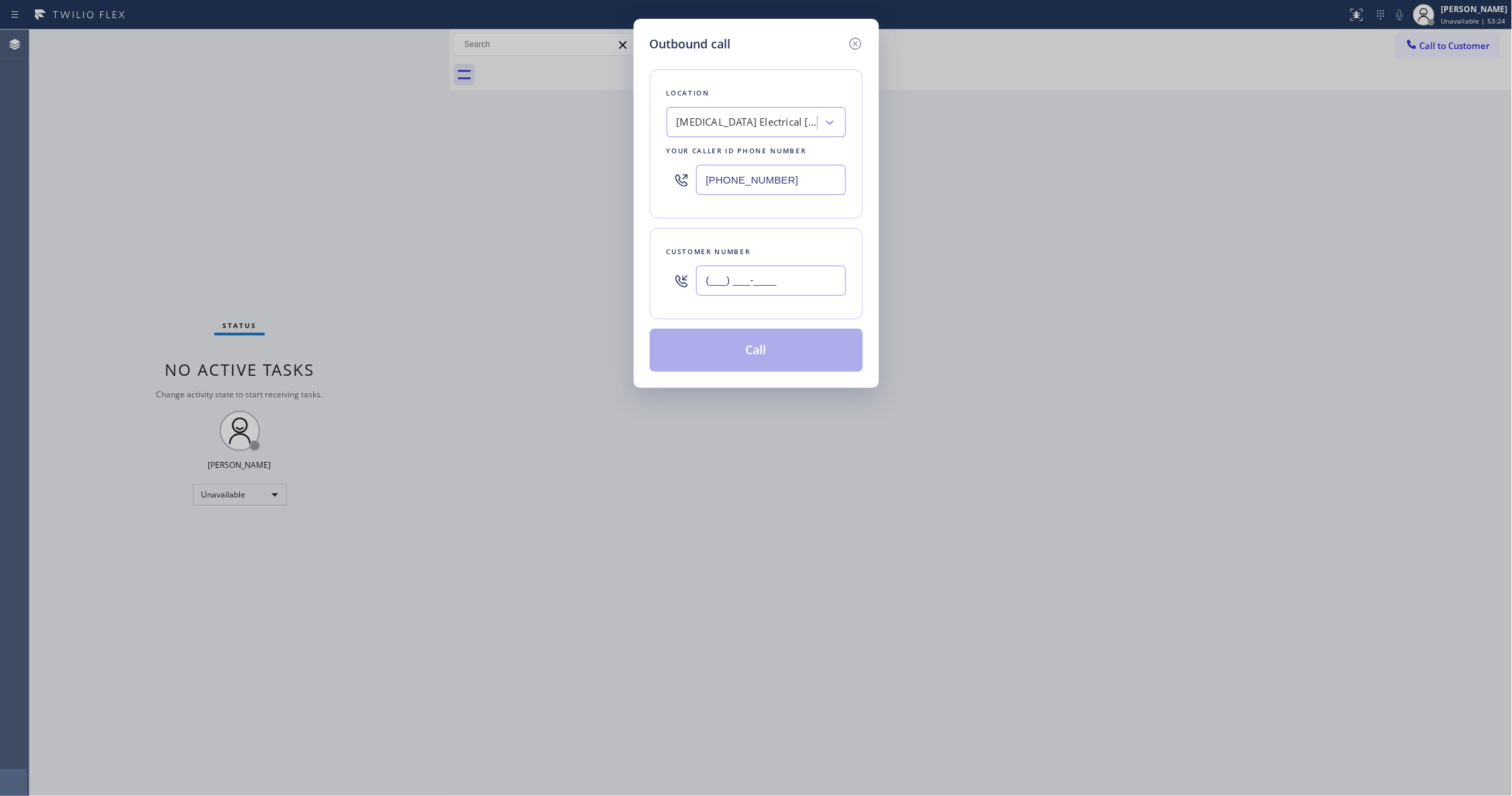
click at [764, 284] on input "(___) ___-____" at bounding box center [771, 280] width 150 height 30
paste input "442) 241-9300"
type input "[PHONE_NUMBER]"
click at [756, 353] on button "Call" at bounding box center [756, 350] width 213 height 43
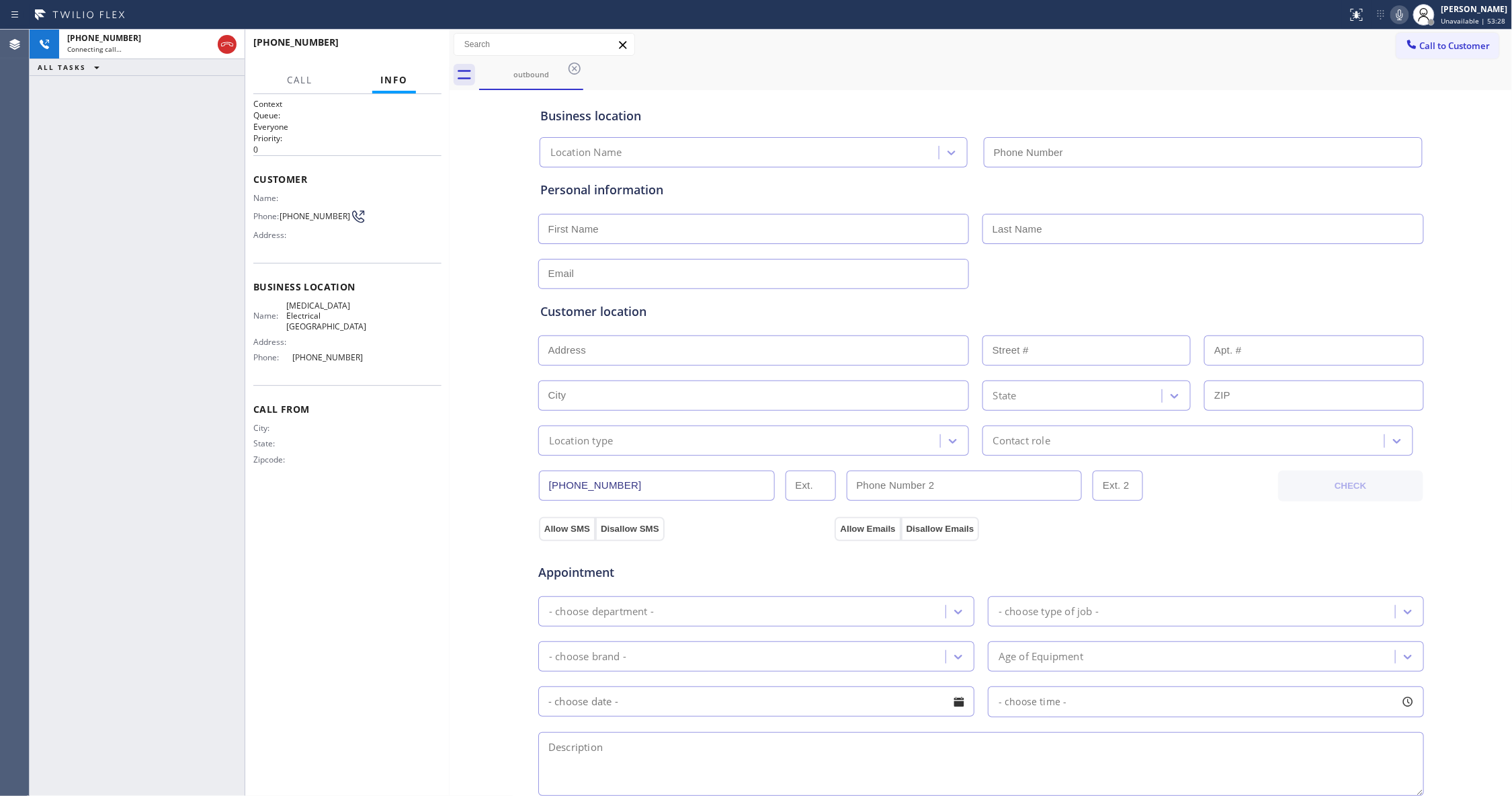
type input "[PHONE_NUMBER]"
click at [416, 27] on div "Status report No issues detected If you experience an issue, please download th…" at bounding box center [756, 14] width 1512 height 30
click at [416, 42] on button "HANG UP" at bounding box center [410, 48] width 63 height 19
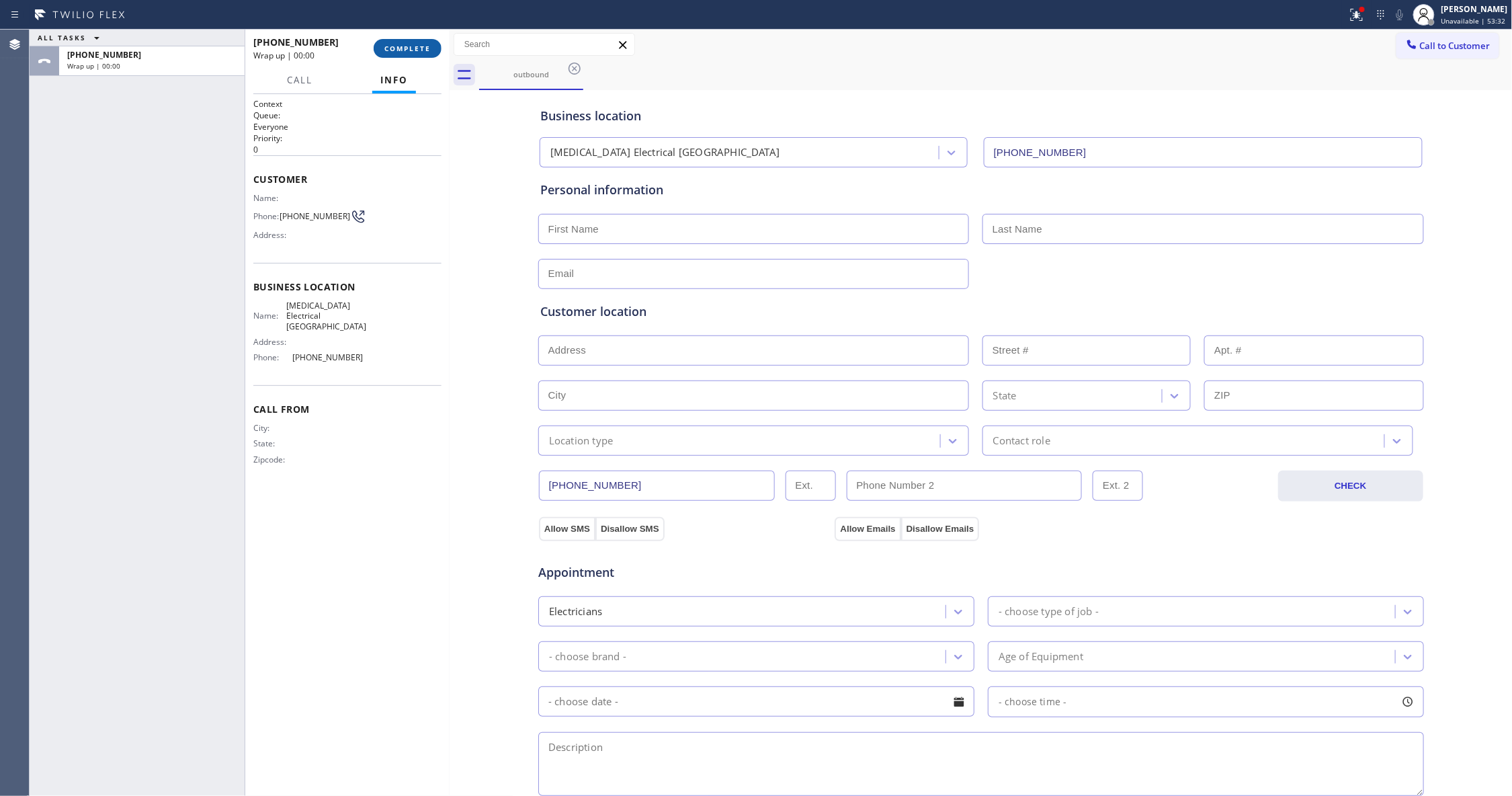
click at [429, 55] on button "COMPLETE" at bounding box center [408, 48] width 68 height 19
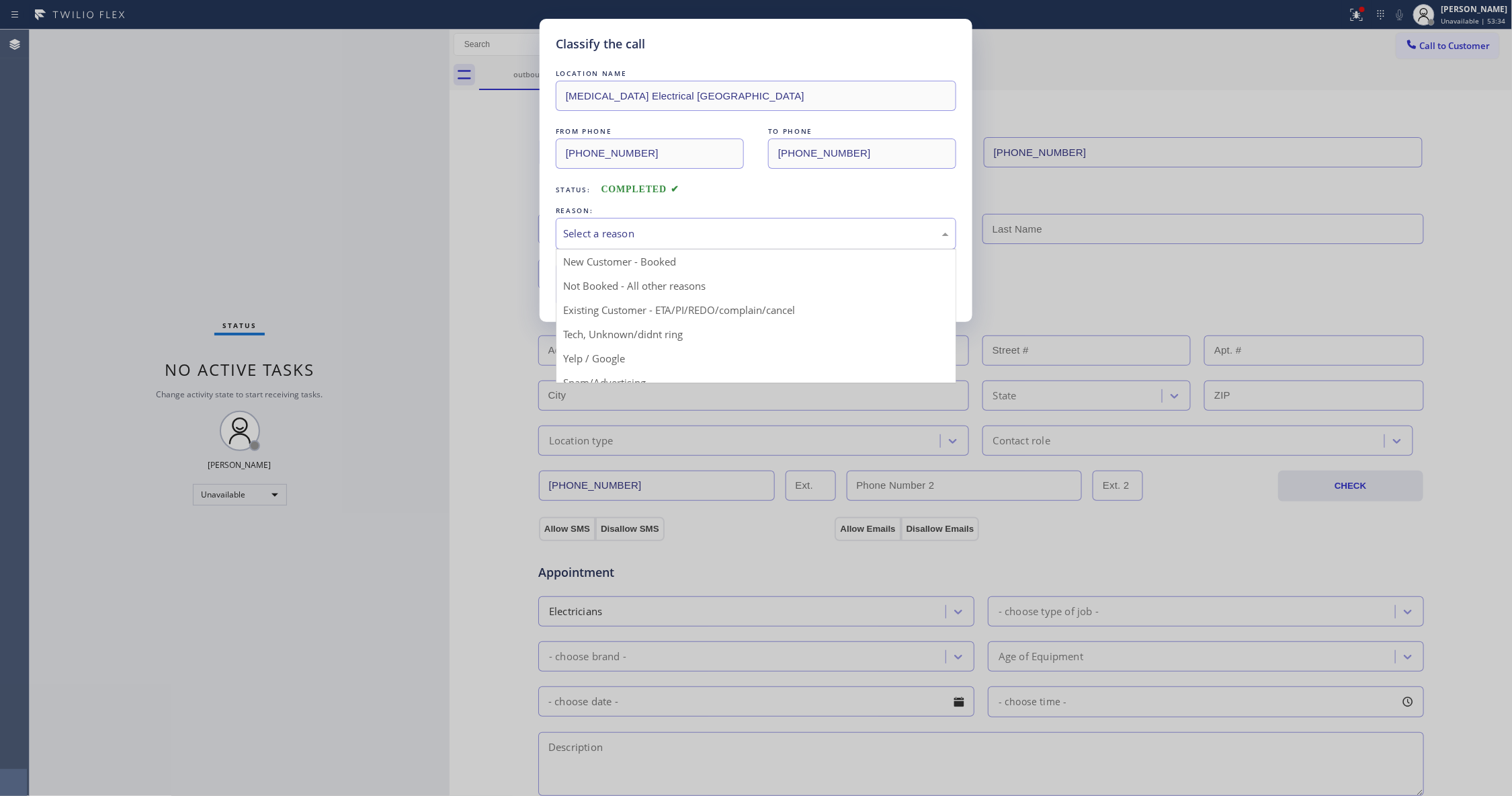
drag, startPoint x: 724, startPoint y: 246, endPoint x: 707, endPoint y: 253, distance: 18.4
click at [723, 246] on div "Select a reason" at bounding box center [756, 234] width 401 height 32
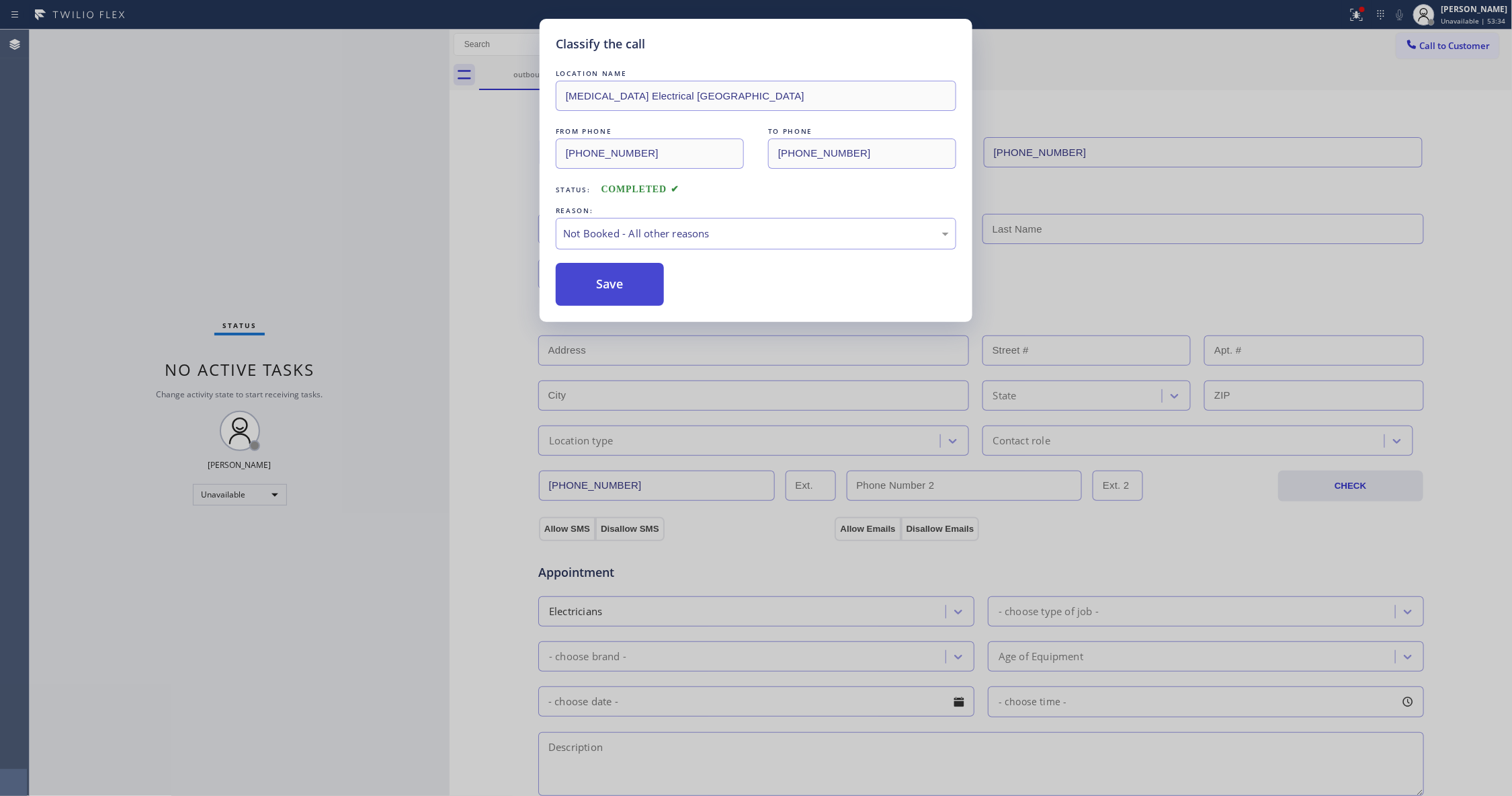
click at [626, 285] on button "Save" at bounding box center [610, 284] width 108 height 43
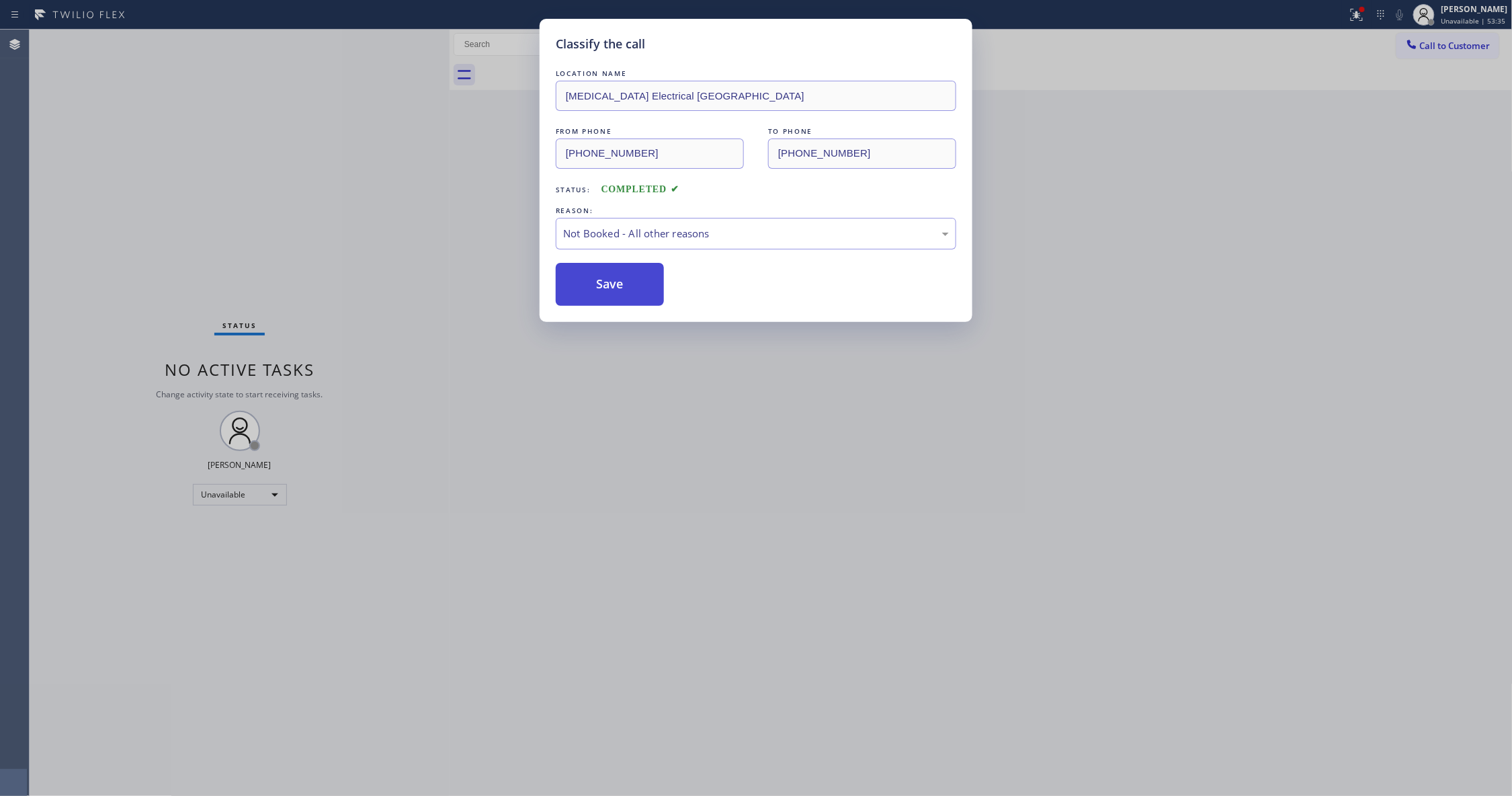
click at [626, 286] on button "Save" at bounding box center [610, 284] width 108 height 43
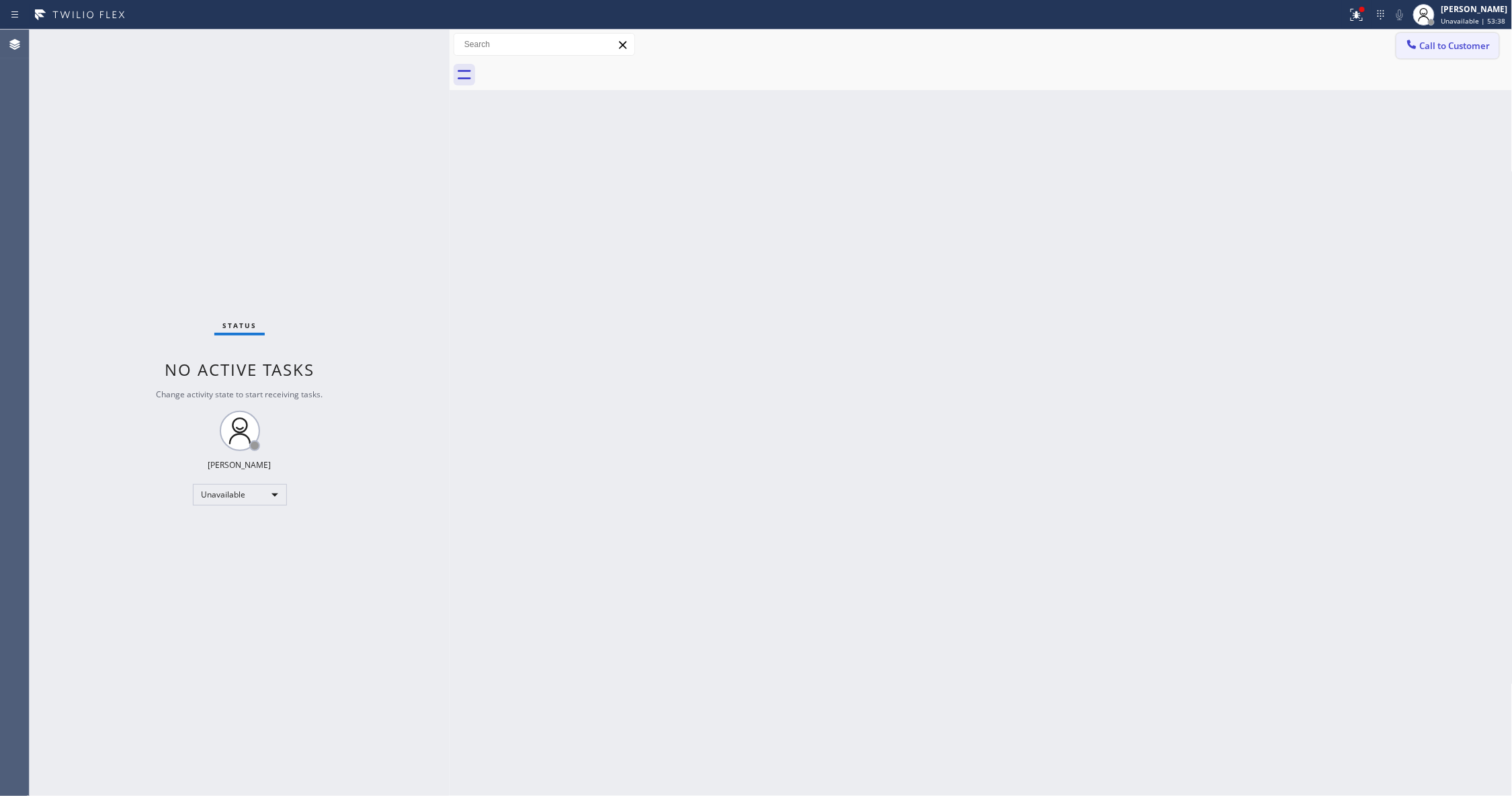
click at [1466, 47] on span "Call to Customer" at bounding box center [1455, 46] width 71 height 12
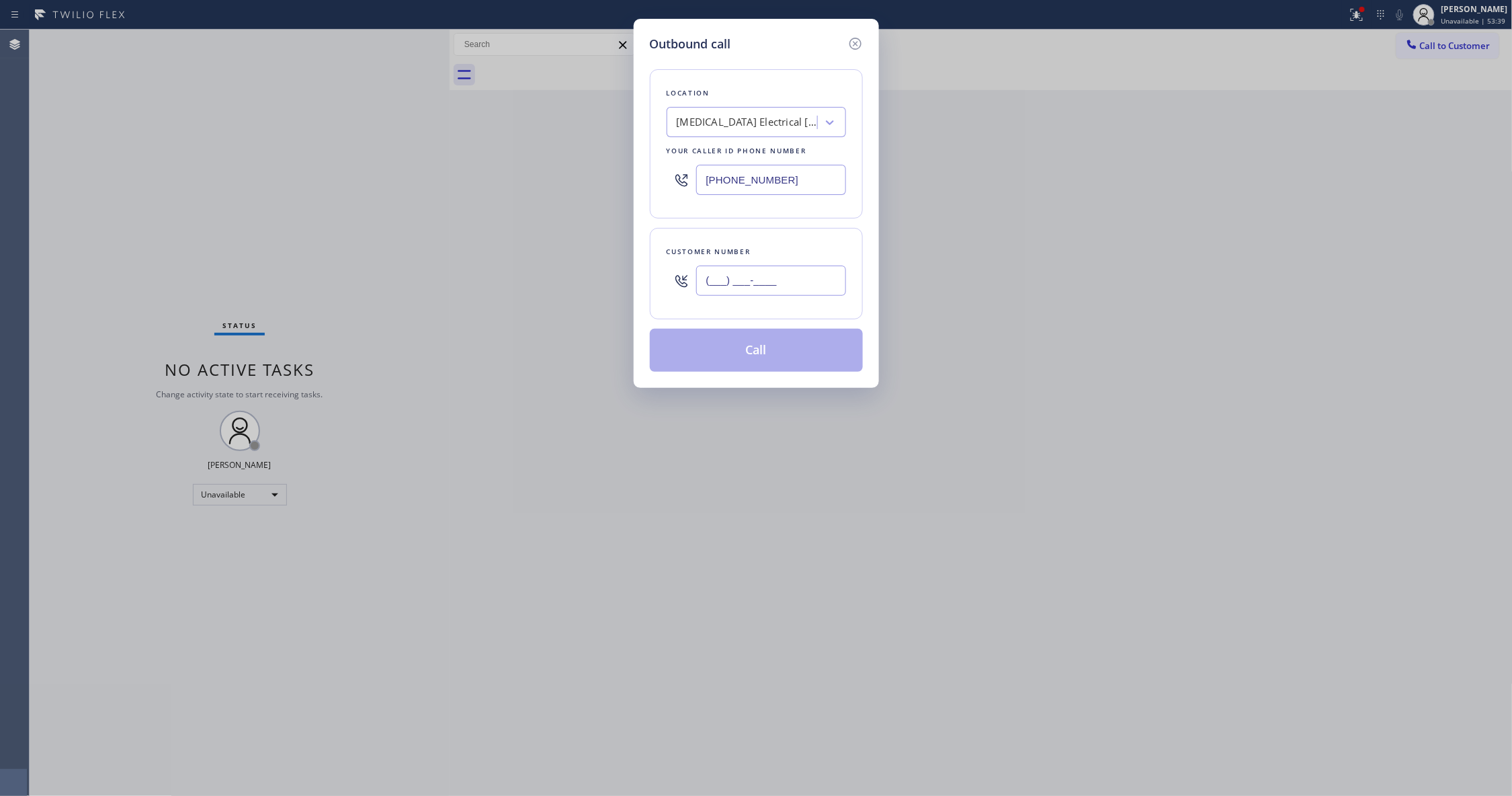
click at [764, 286] on input "(___) ___-____" at bounding box center [771, 280] width 150 height 30
paste input "442) 241-9300"
type input "[PHONE_NUMBER]"
click at [744, 346] on button "Call" at bounding box center [756, 350] width 213 height 43
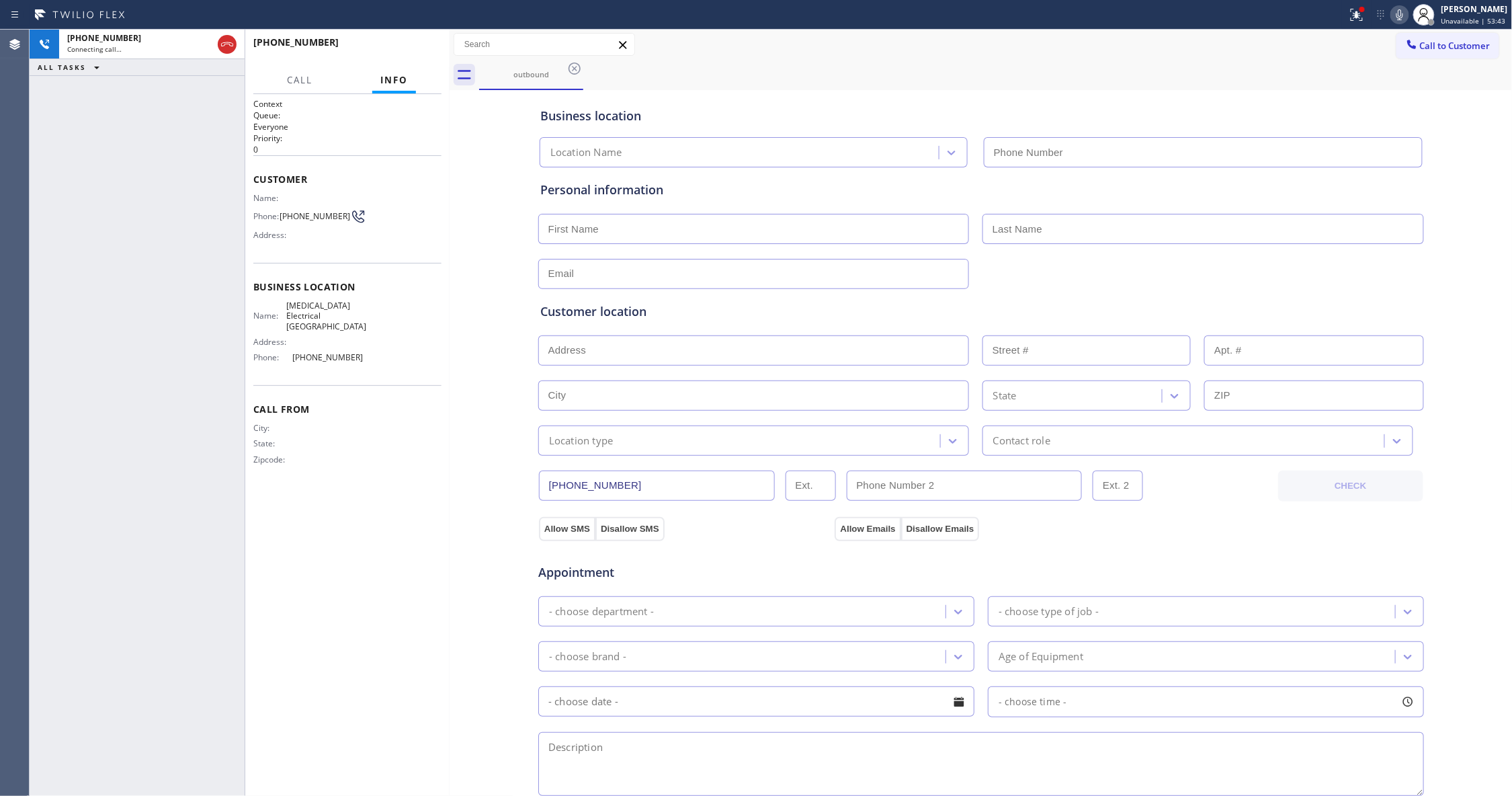
type input "[PHONE_NUMBER]"
click at [1348, 17] on icon at bounding box center [1356, 14] width 16 height 16
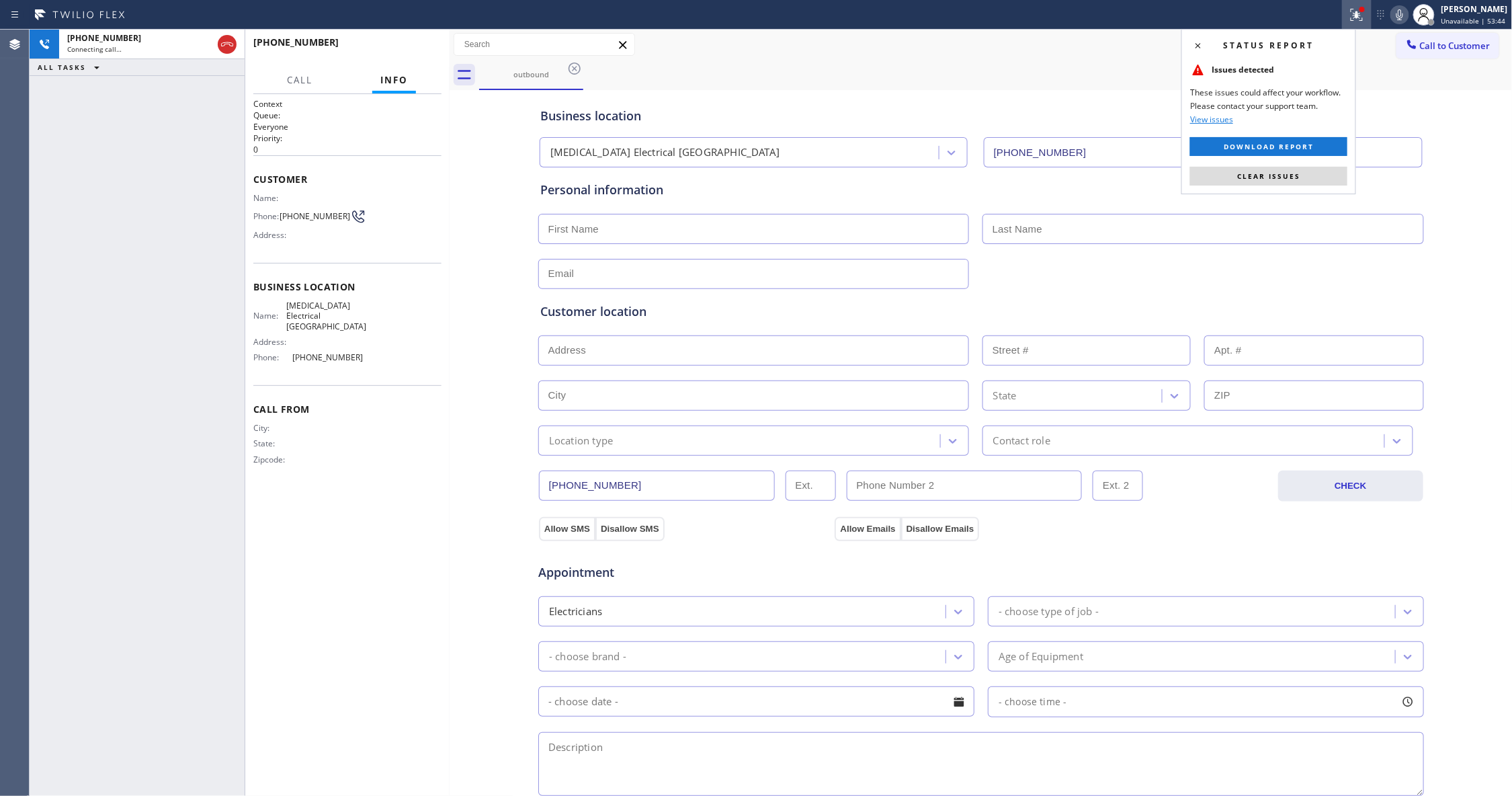
click at [1278, 170] on button "Clear issues" at bounding box center [1268, 175] width 157 height 19
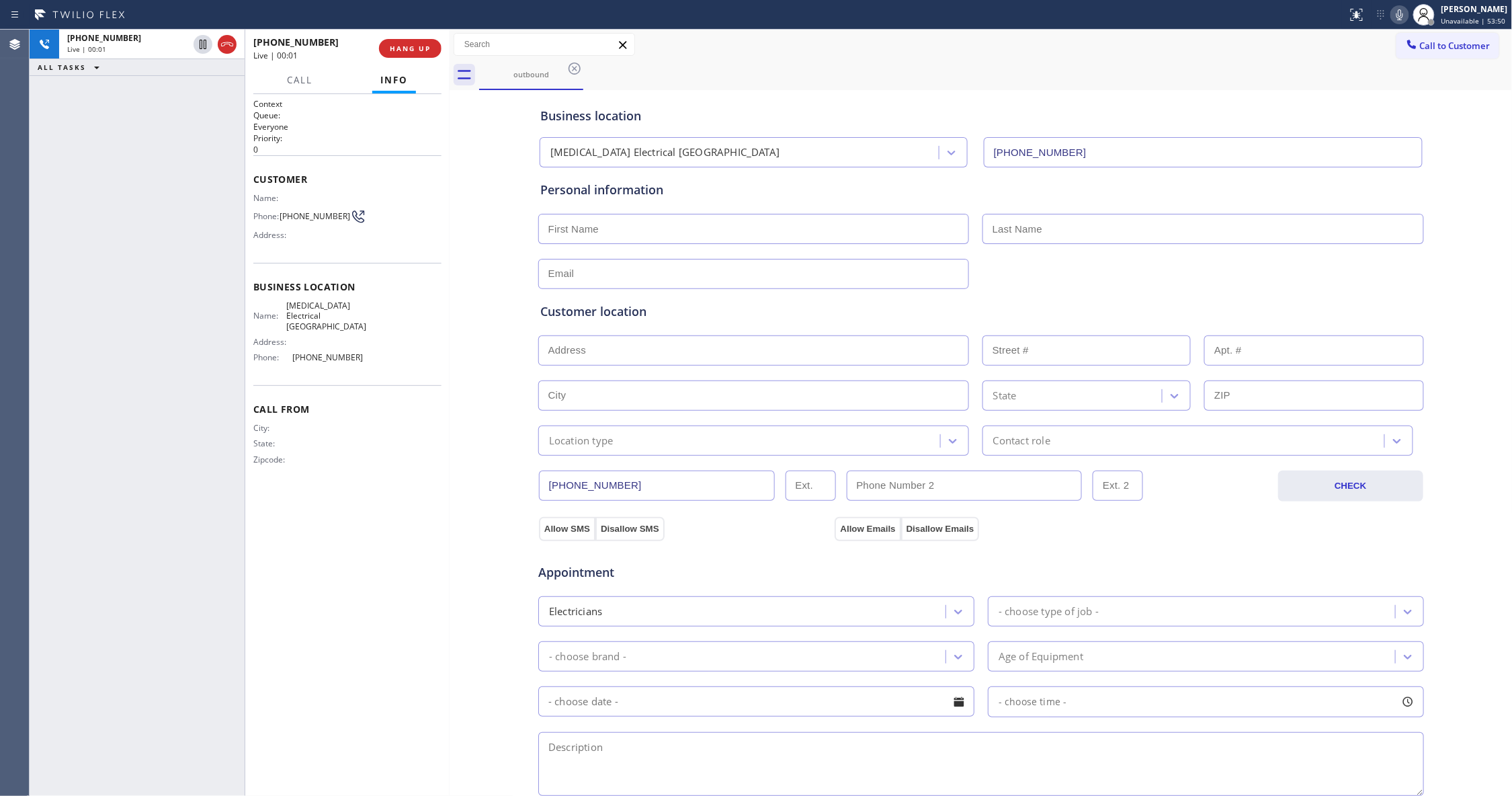
drag, startPoint x: 225, startPoint y: 42, endPoint x: 258, endPoint y: 42, distance: 33.0
click at [225, 42] on icon at bounding box center [227, 44] width 16 height 16
click at [410, 42] on button "HANG UP" at bounding box center [410, 48] width 63 height 19
click at [417, 57] on button "COMPLETE" at bounding box center [408, 48] width 68 height 19
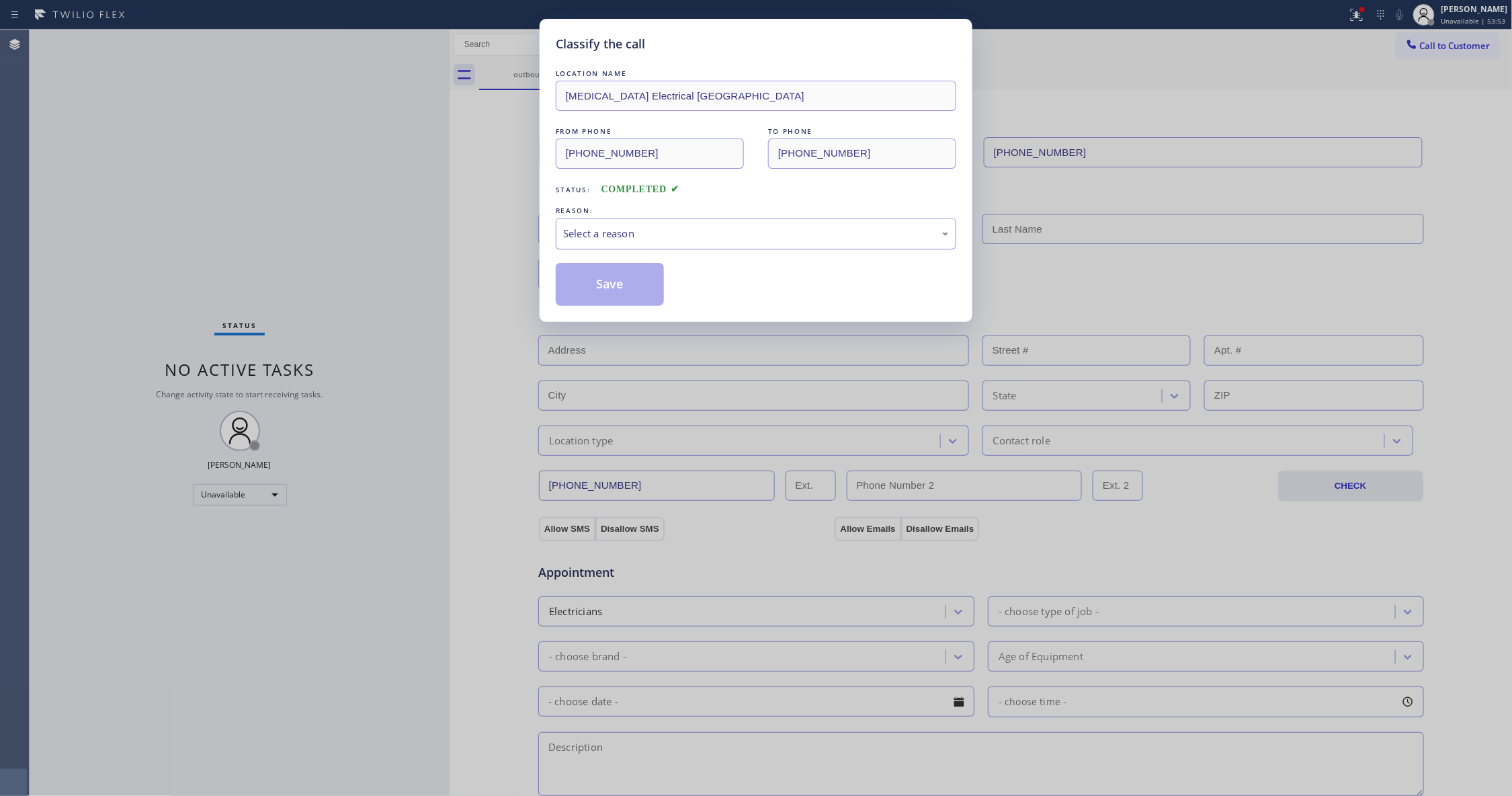
click at [586, 226] on div "Select a reason" at bounding box center [755, 233] width 386 height 15
click at [598, 280] on button "Save" at bounding box center [610, 284] width 108 height 43
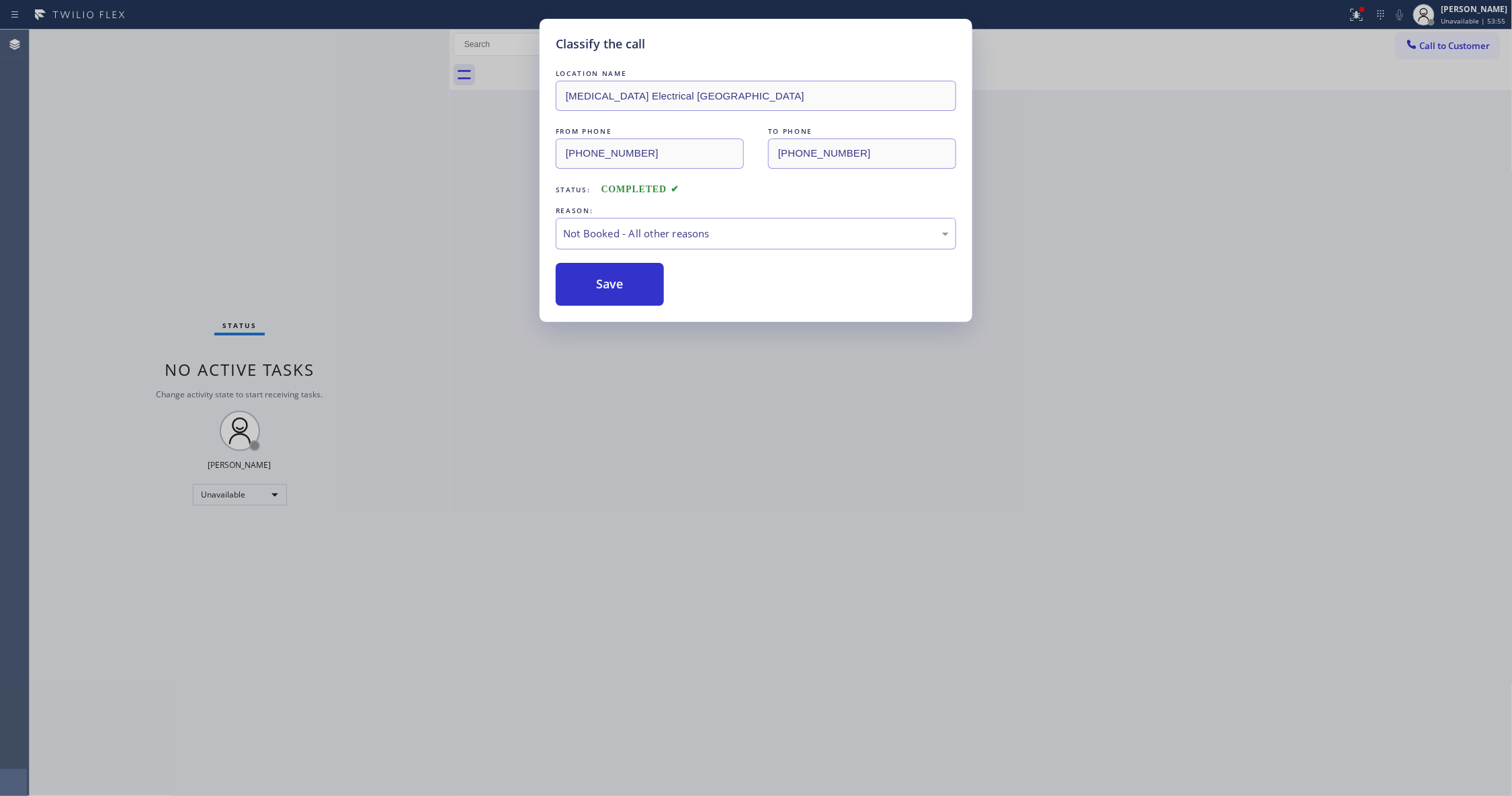
click at [598, 280] on button "Save" at bounding box center [610, 284] width 108 height 43
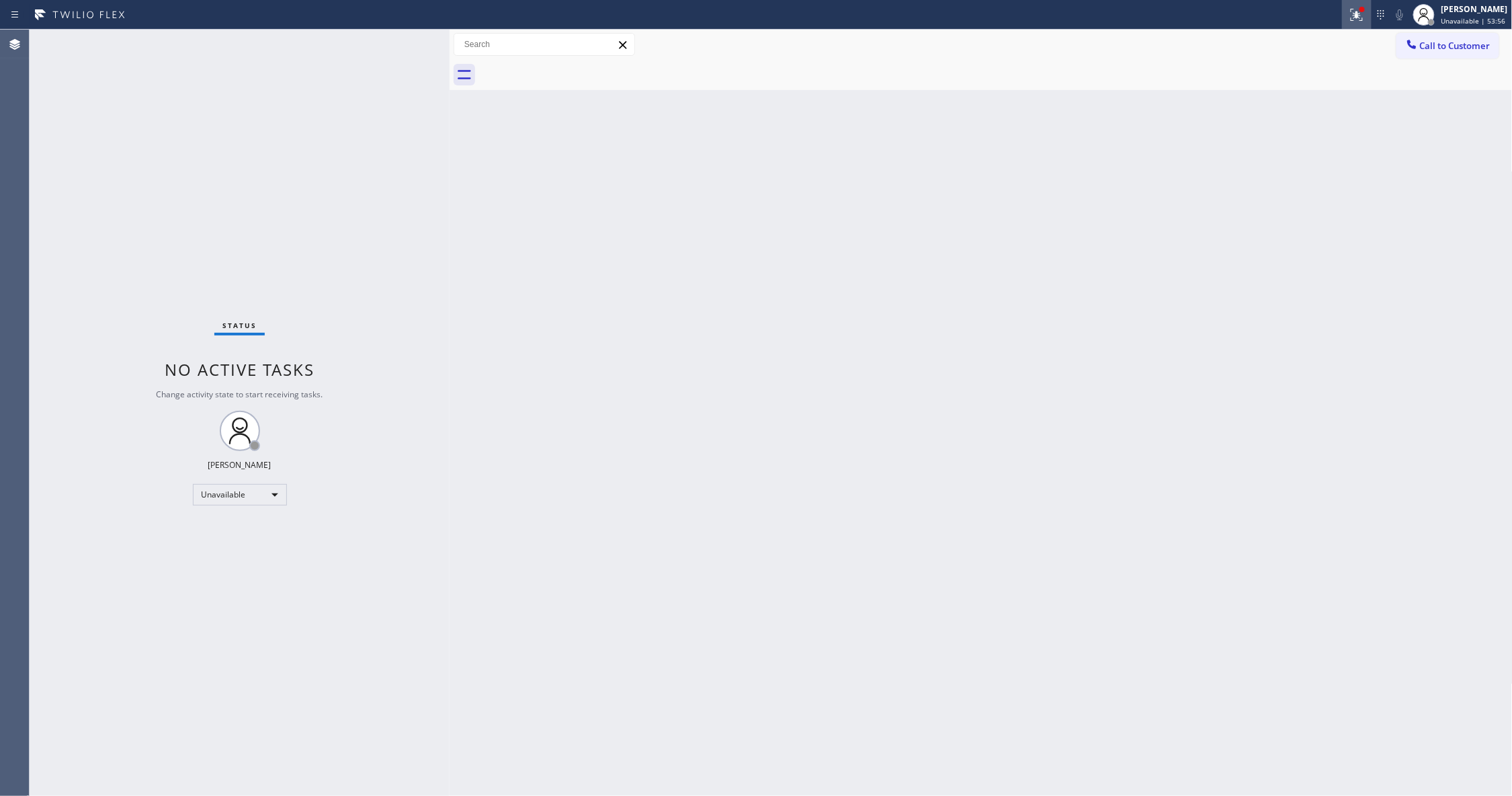
click at [1353, 15] on icon at bounding box center [1357, 13] width 8 height 5
click at [1297, 178] on span "Clear issues" at bounding box center [1269, 176] width 63 height 10
click at [1449, 49] on span "Call to Customer" at bounding box center [1455, 46] width 71 height 12
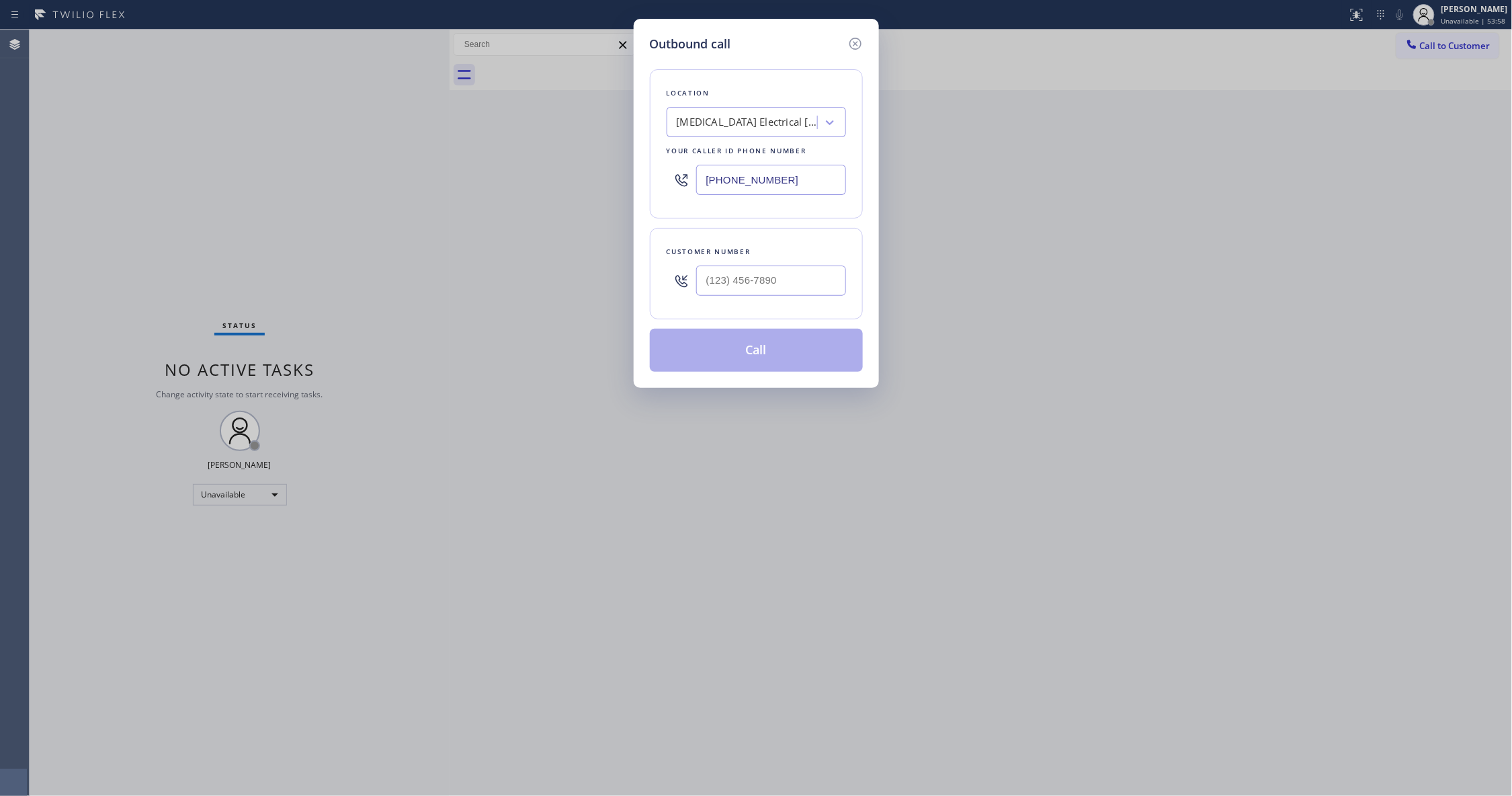
click at [719, 265] on div at bounding box center [771, 280] width 150 height 44
click at [767, 284] on input "(___) ___-____" at bounding box center [771, 280] width 150 height 30
paste input "442) 241-9300"
type input "[PHONE_NUMBER]"
click at [766, 352] on button "Call" at bounding box center [756, 350] width 213 height 43
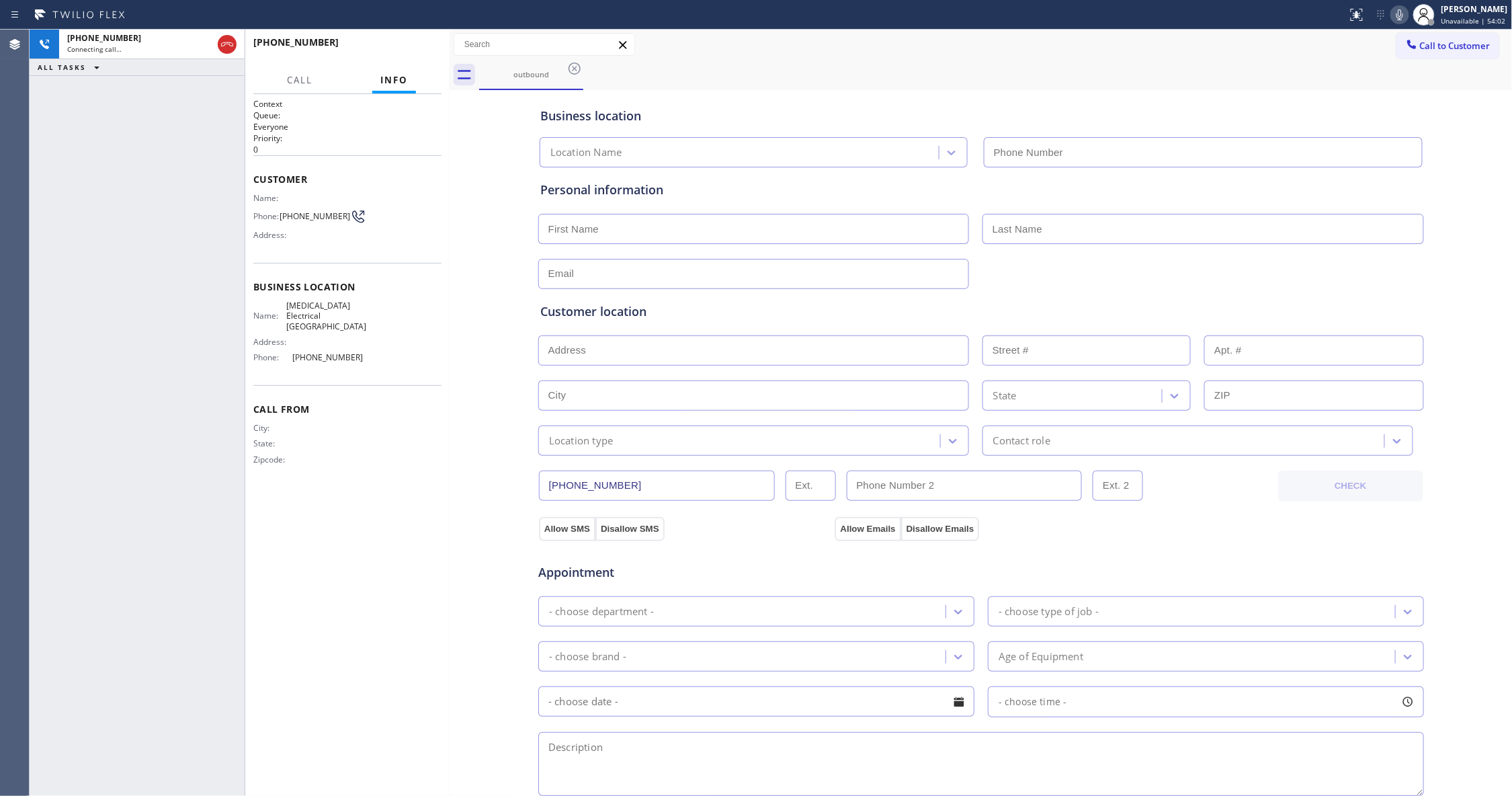
type input "[PHONE_NUMBER]"
drag, startPoint x: 227, startPoint y: 44, endPoint x: 245, endPoint y: 44, distance: 18.0
click at [227, 44] on icon at bounding box center [227, 45] width 12 height 4
click at [415, 57] on button "HANG UP" at bounding box center [410, 48] width 63 height 19
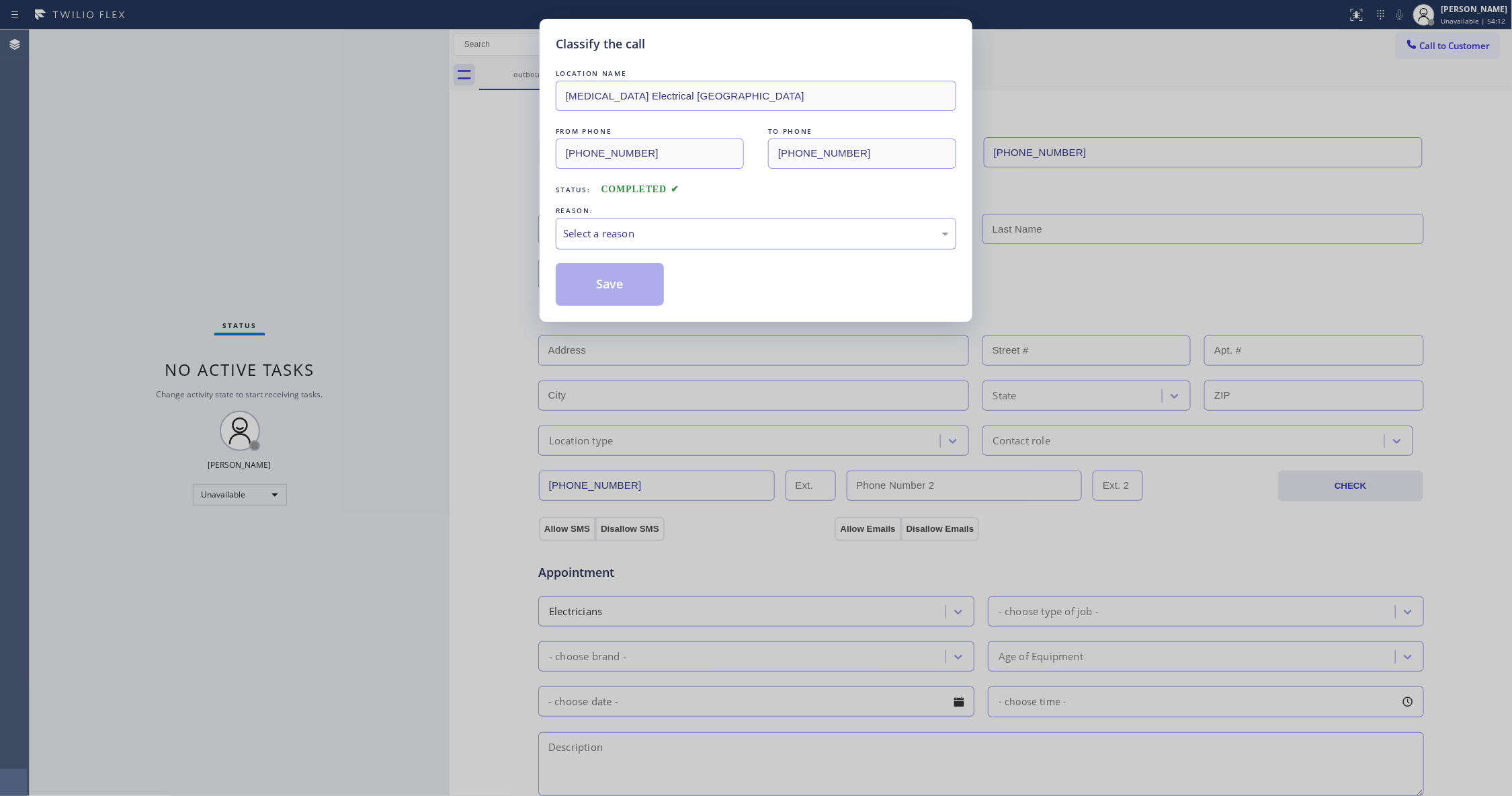
click at [629, 250] on div "Select a reason" at bounding box center [756, 234] width 401 height 32
click at [622, 291] on button "Save" at bounding box center [610, 284] width 108 height 43
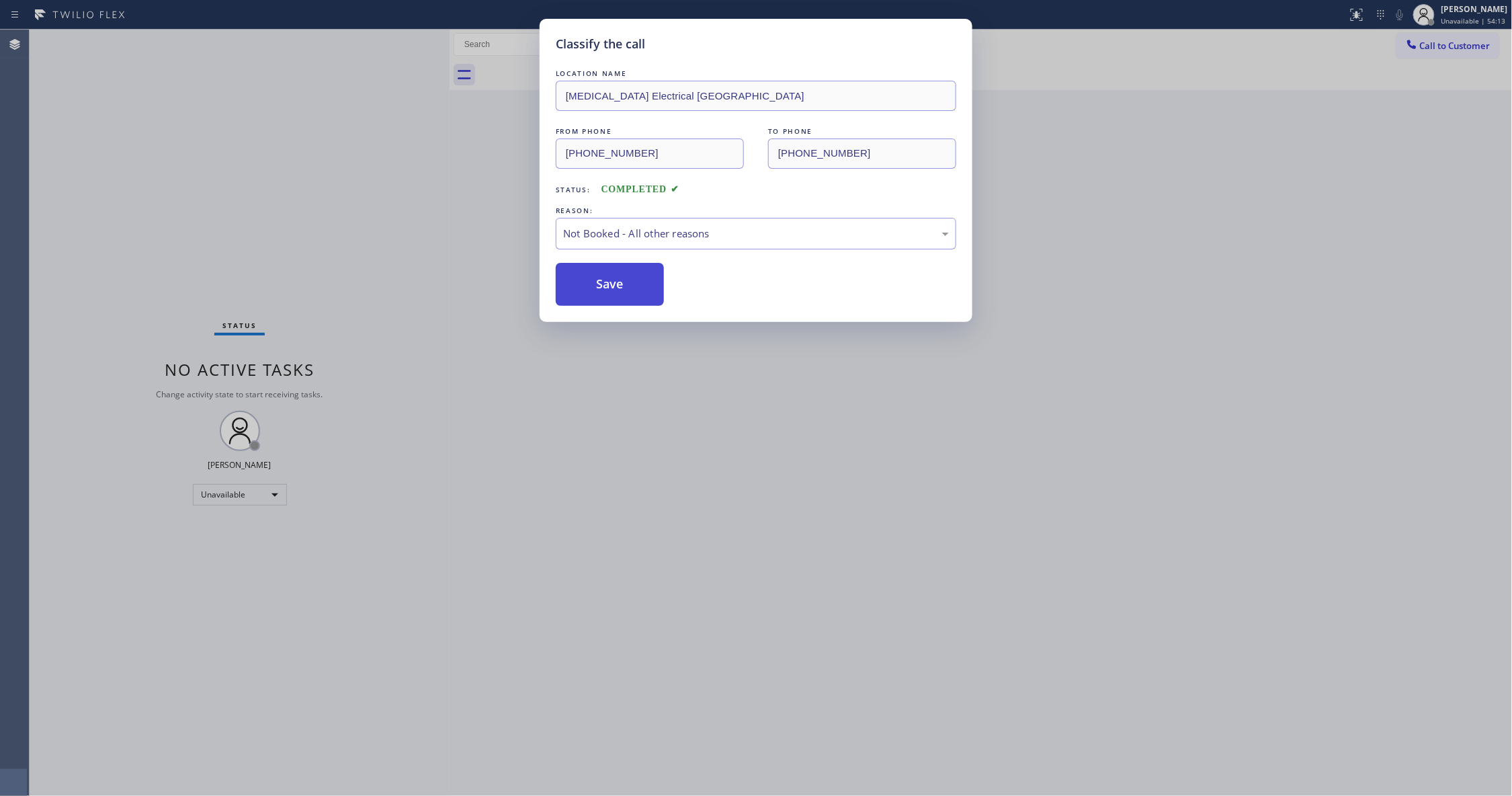
click at [622, 291] on button "Save" at bounding box center [610, 284] width 108 height 43
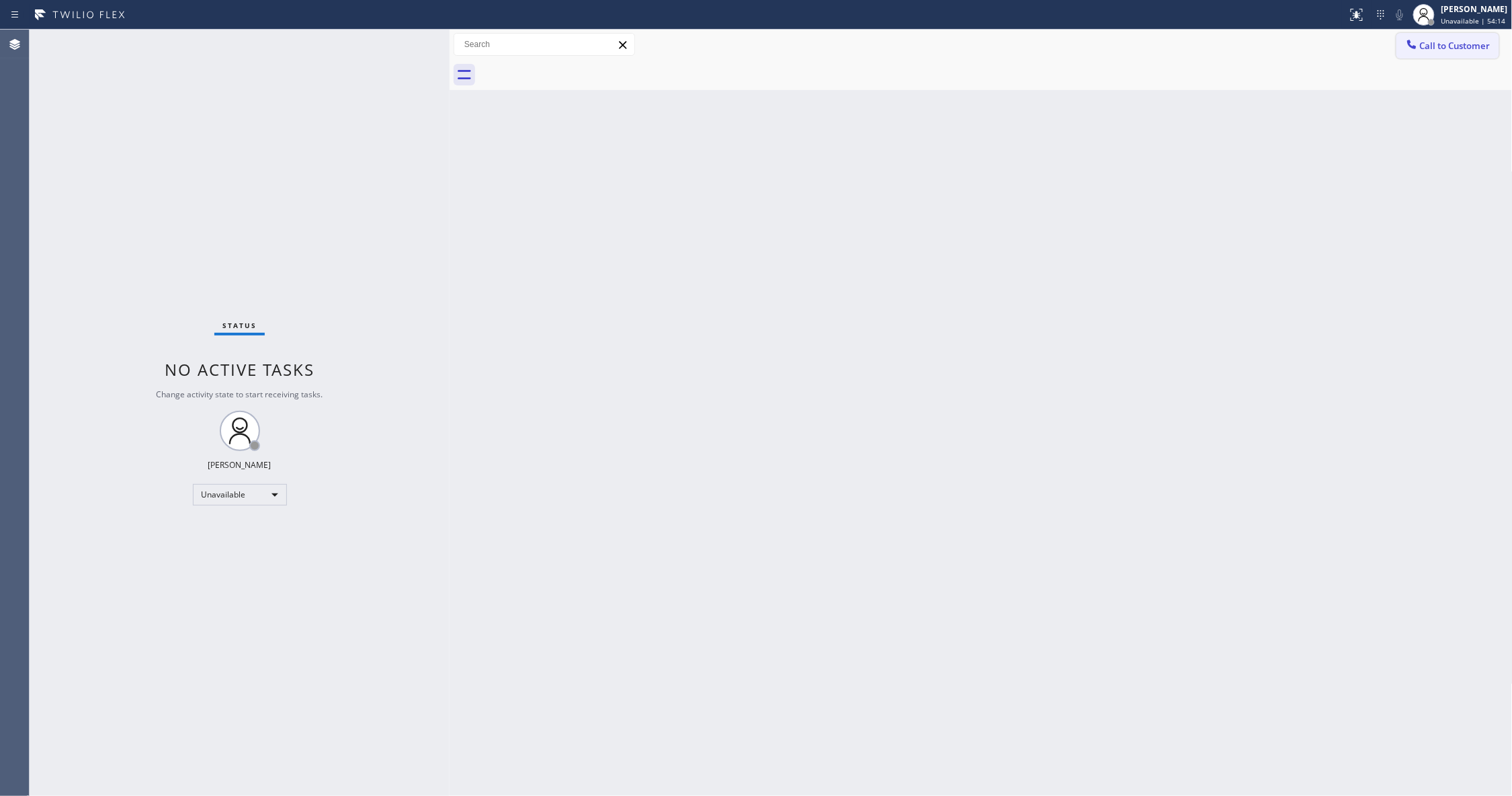
click at [1460, 46] on span "Call to Customer" at bounding box center [1455, 46] width 71 height 12
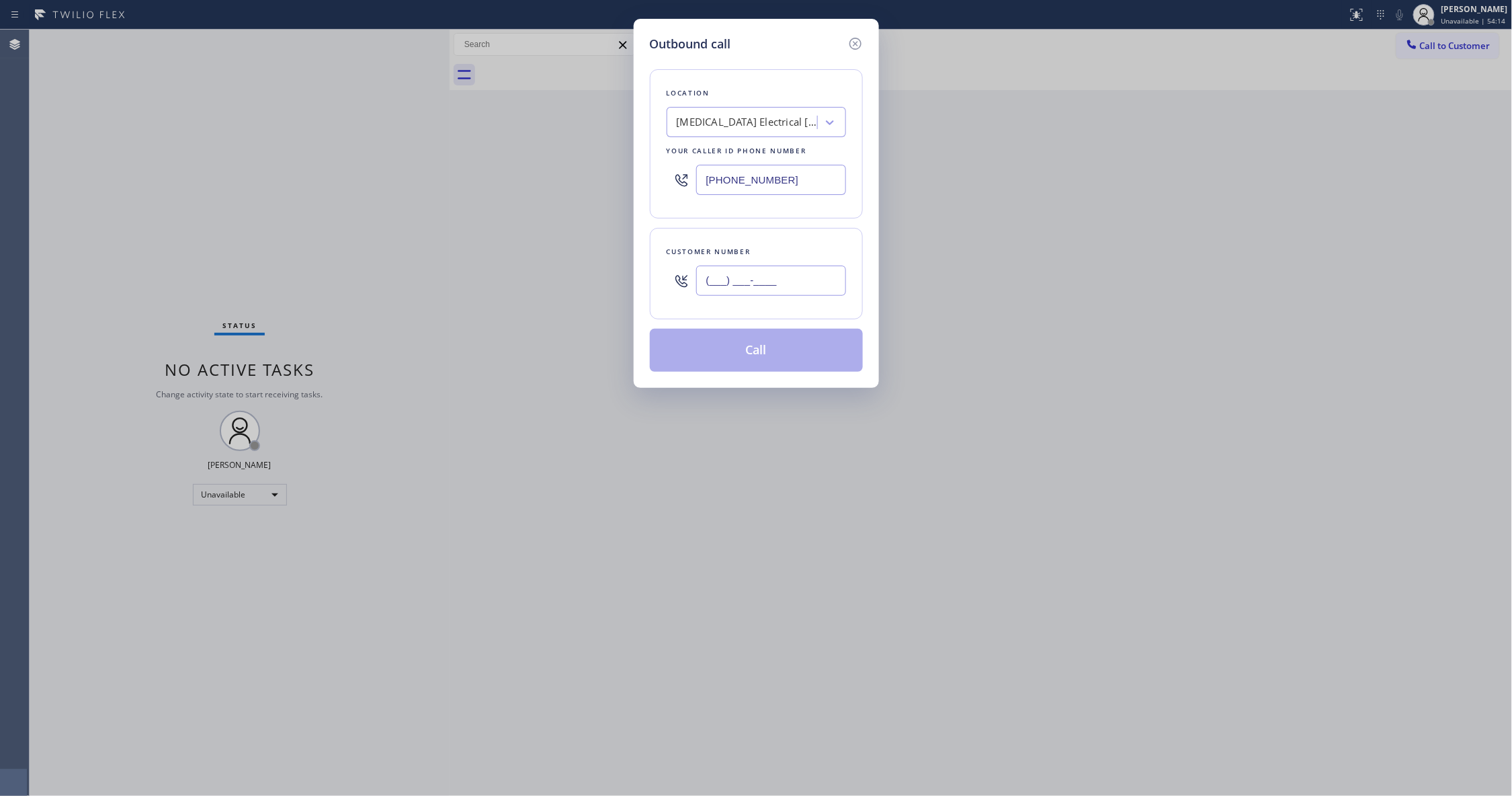
click at [783, 287] on input "(___) ___-____" at bounding box center [771, 280] width 150 height 30
paste input "442) 241-9300"
type input "[PHONE_NUMBER]"
click at [757, 359] on button "Call" at bounding box center [756, 350] width 213 height 43
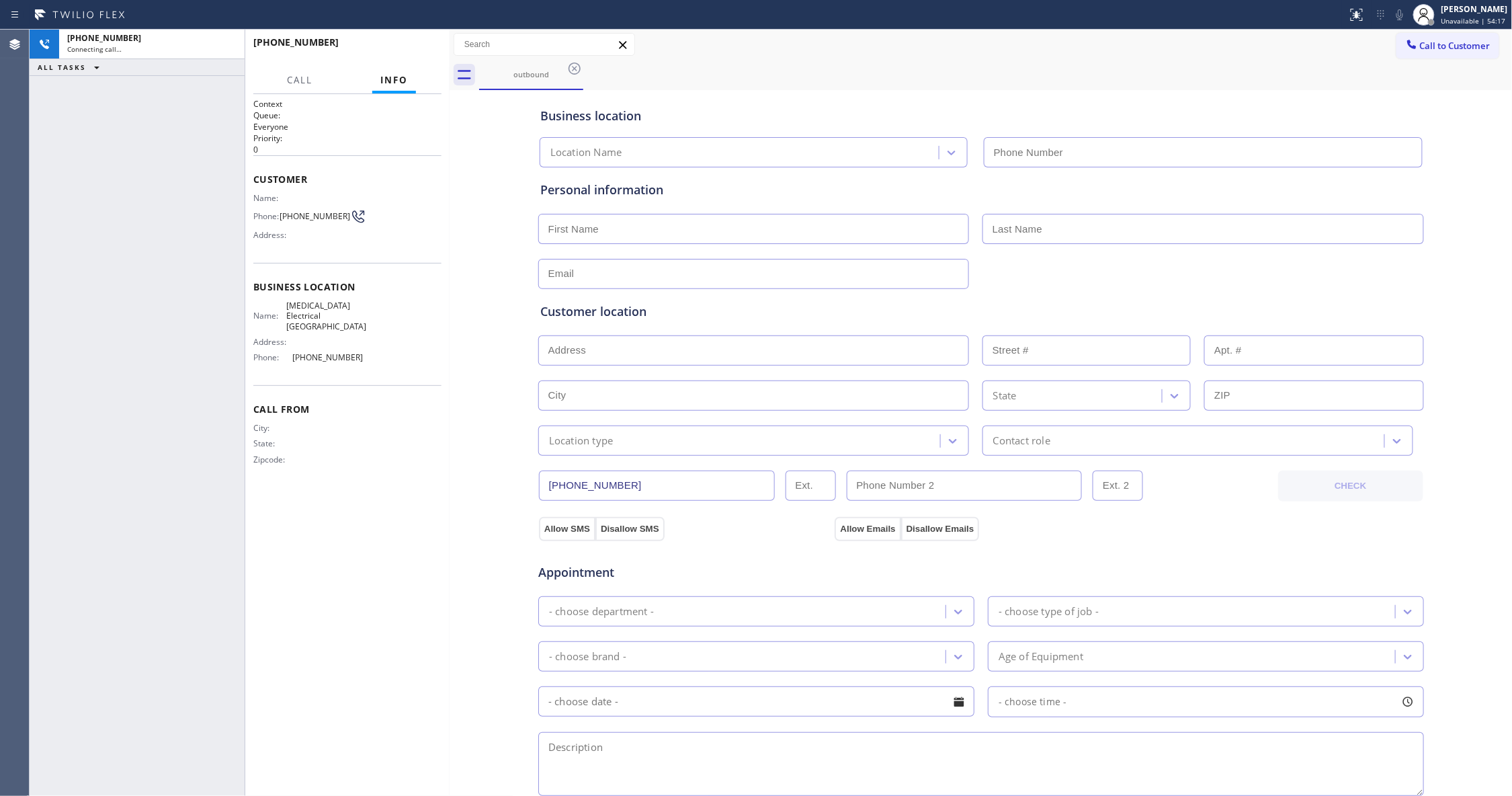
type input "[PHONE_NUMBER]"
click at [399, 44] on span "HANG UP" at bounding box center [410, 49] width 41 height 10
click at [399, 45] on span "HANG UP" at bounding box center [410, 49] width 41 height 10
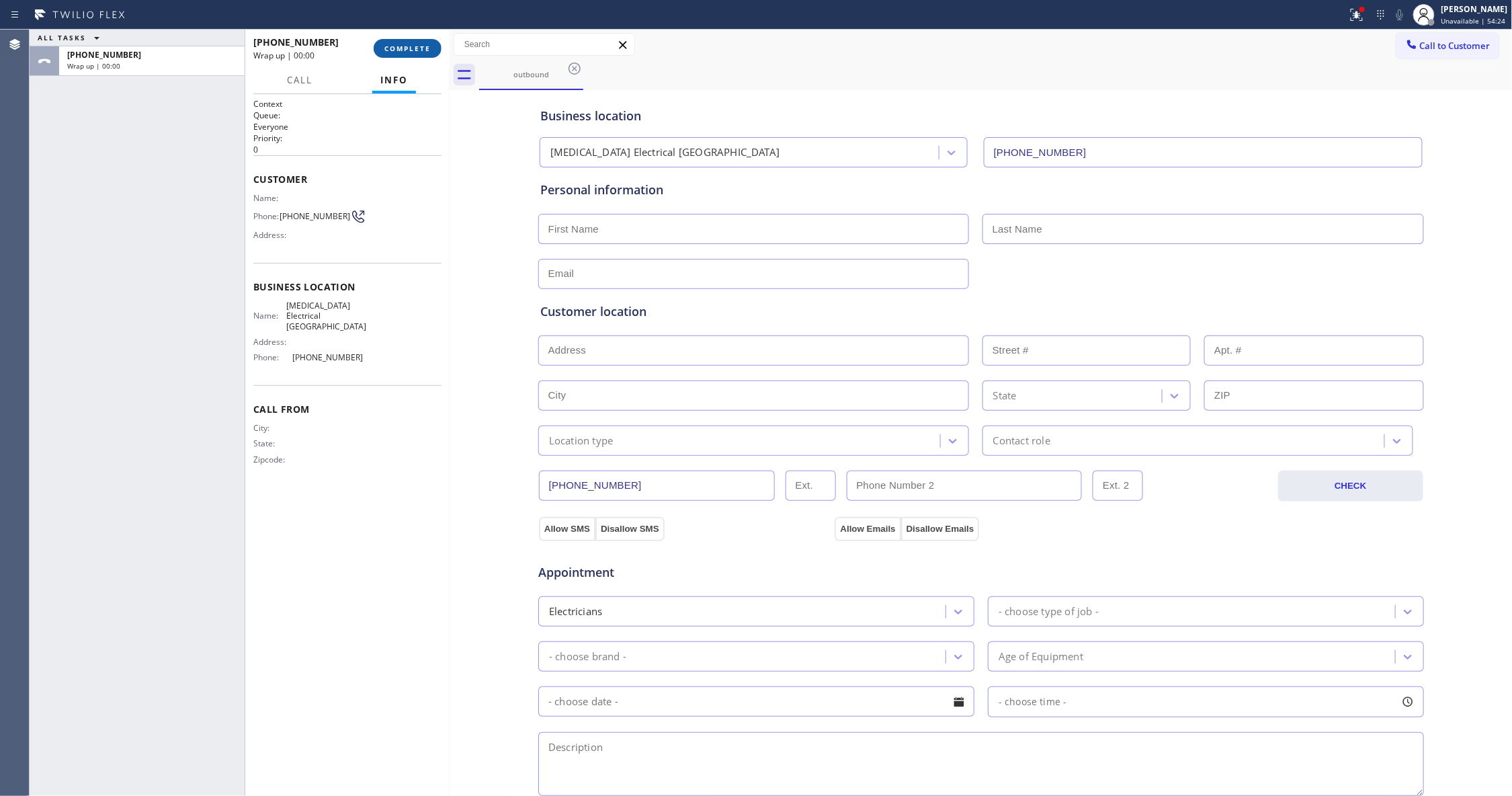
click at [397, 49] on span "COMPLETE" at bounding box center [407, 49] width 46 height 10
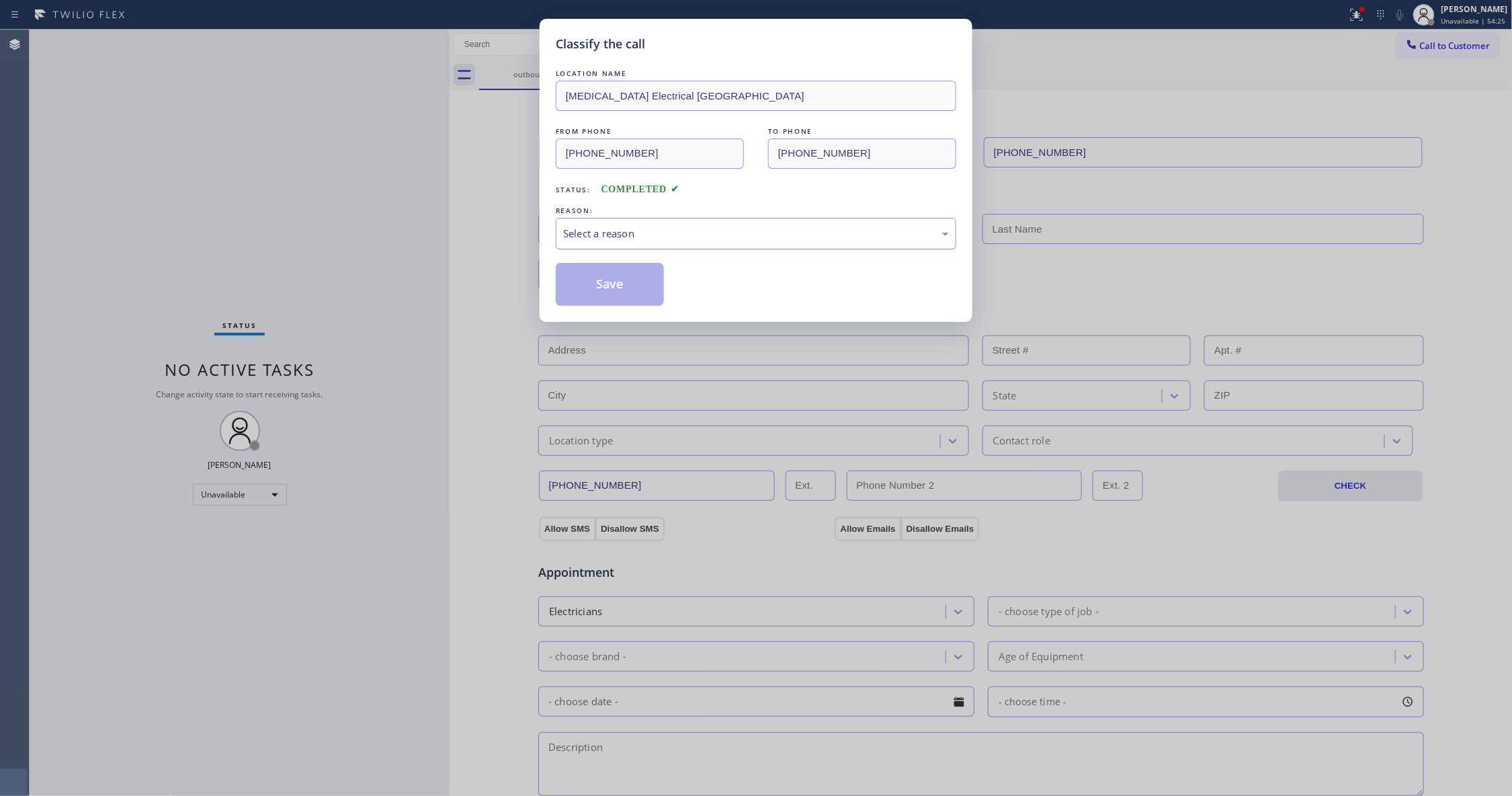
click at [705, 239] on div "Select a reason" at bounding box center [755, 233] width 386 height 15
click at [668, 286] on div "Save" at bounding box center [756, 284] width 401 height 43
drag, startPoint x: 668, startPoint y: 286, endPoint x: 544, endPoint y: 270, distance: 125.0
click at [668, 285] on div "Save" at bounding box center [756, 284] width 401 height 43
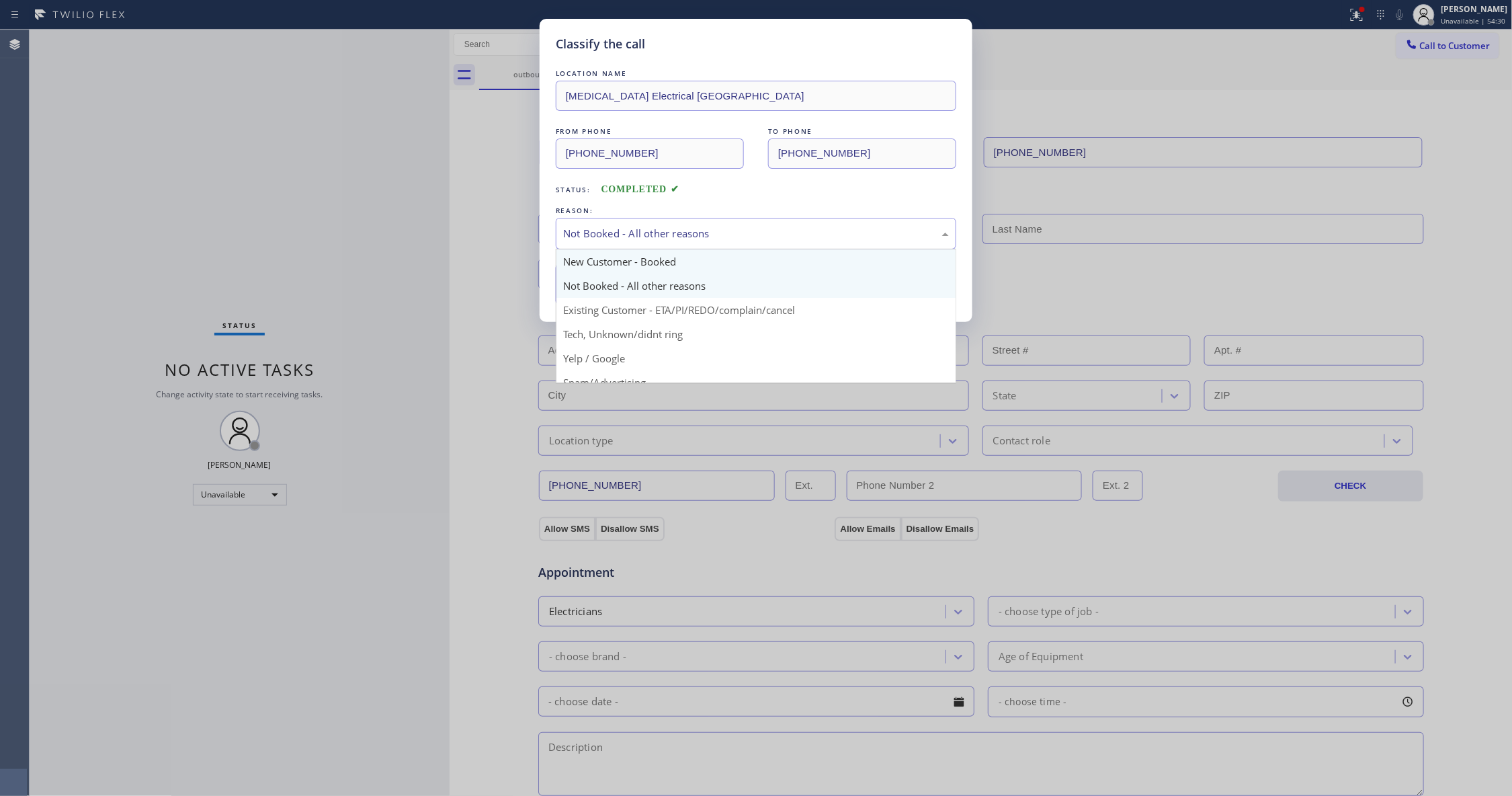
drag, startPoint x: 626, startPoint y: 226, endPoint x: 619, endPoint y: 253, distance: 27.9
click at [625, 225] on div "Not Booked - All other reasons" at bounding box center [755, 233] width 386 height 15
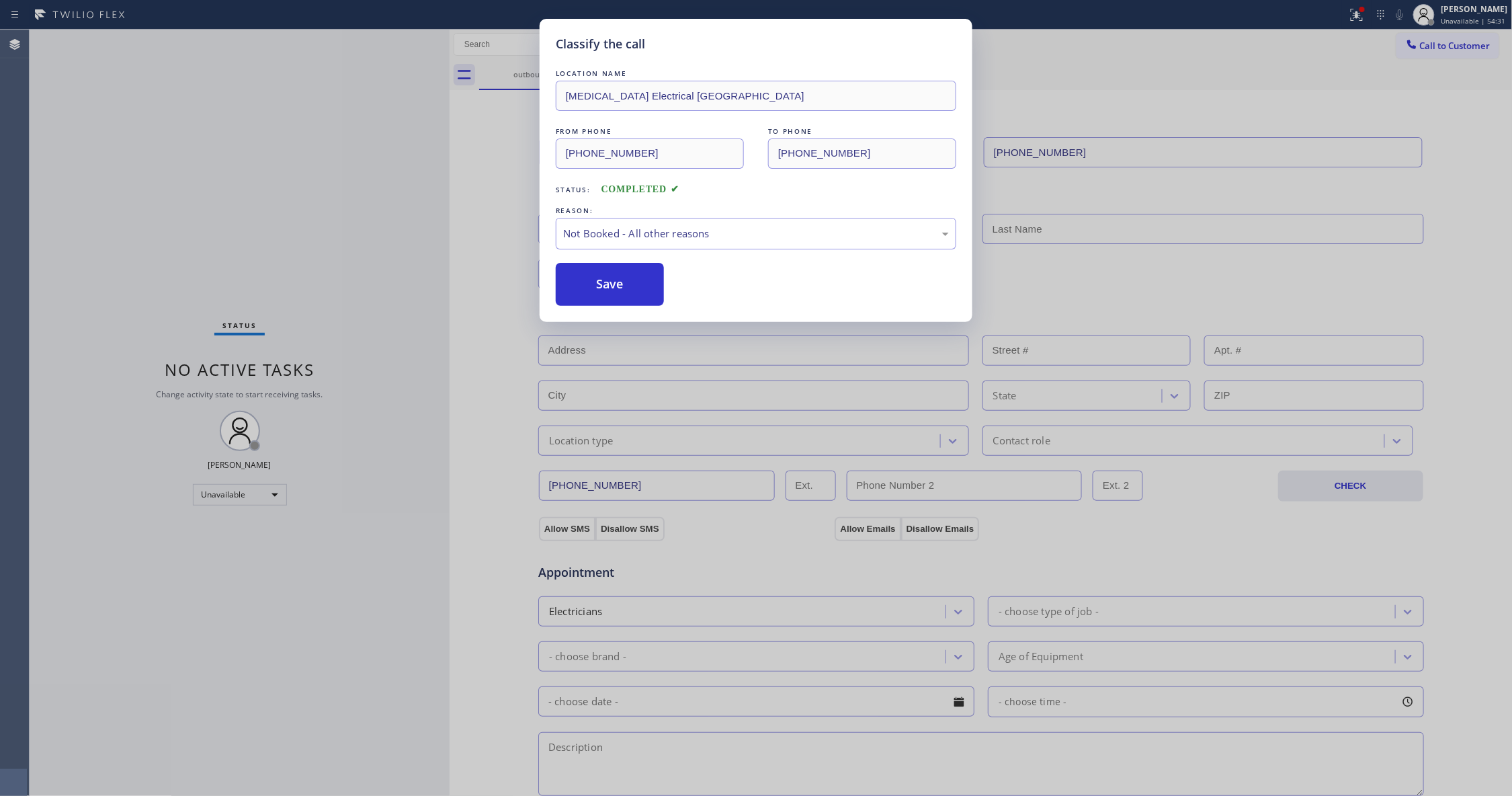
click at [608, 286] on button "Save" at bounding box center [610, 284] width 108 height 43
click at [606, 286] on button "Save" at bounding box center [610, 284] width 108 height 43
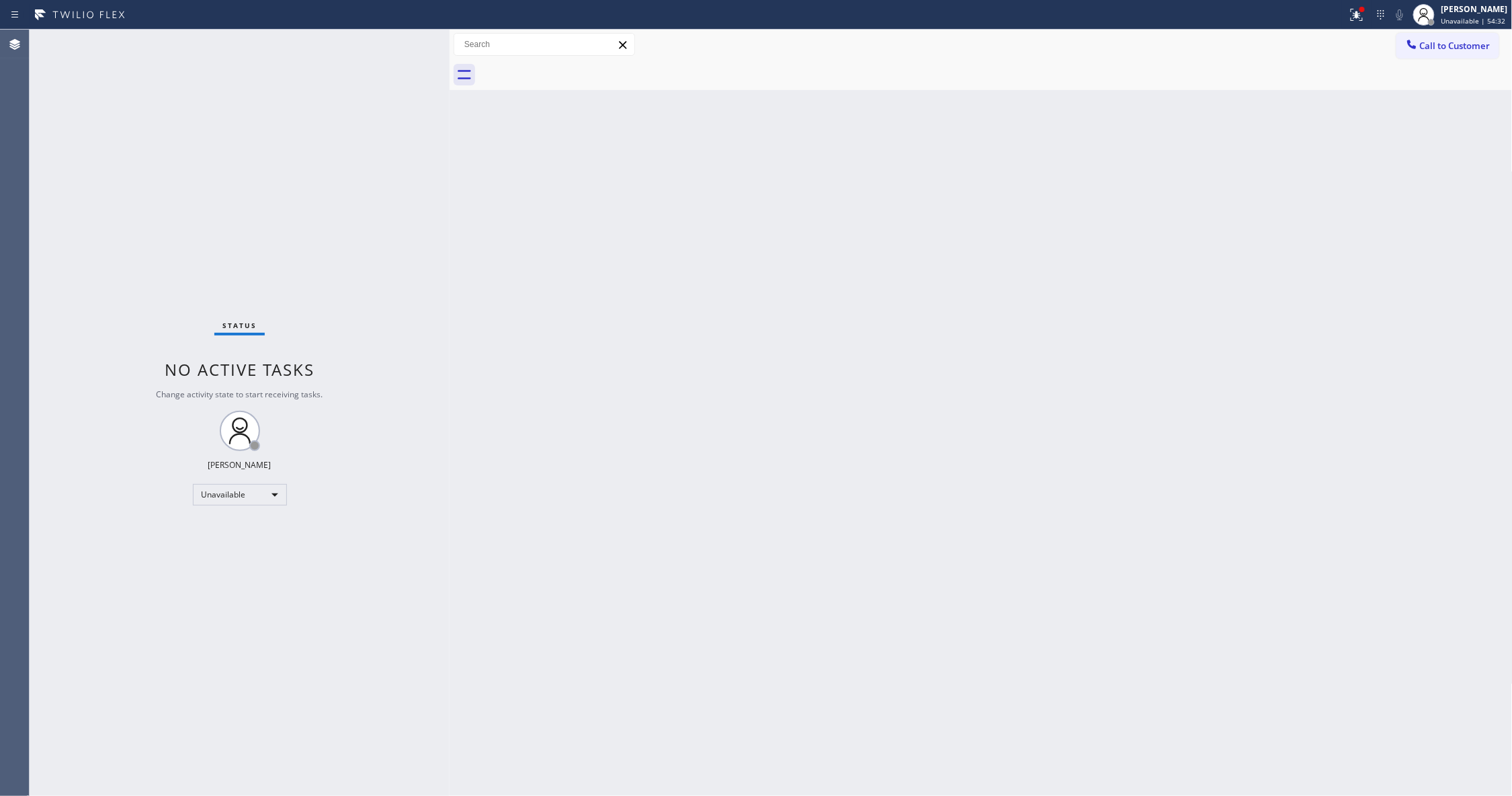
drag, startPoint x: 1459, startPoint y: 49, endPoint x: 853, endPoint y: 283, distance: 649.6
click at [1458, 49] on span "Call to Customer" at bounding box center [1455, 46] width 71 height 12
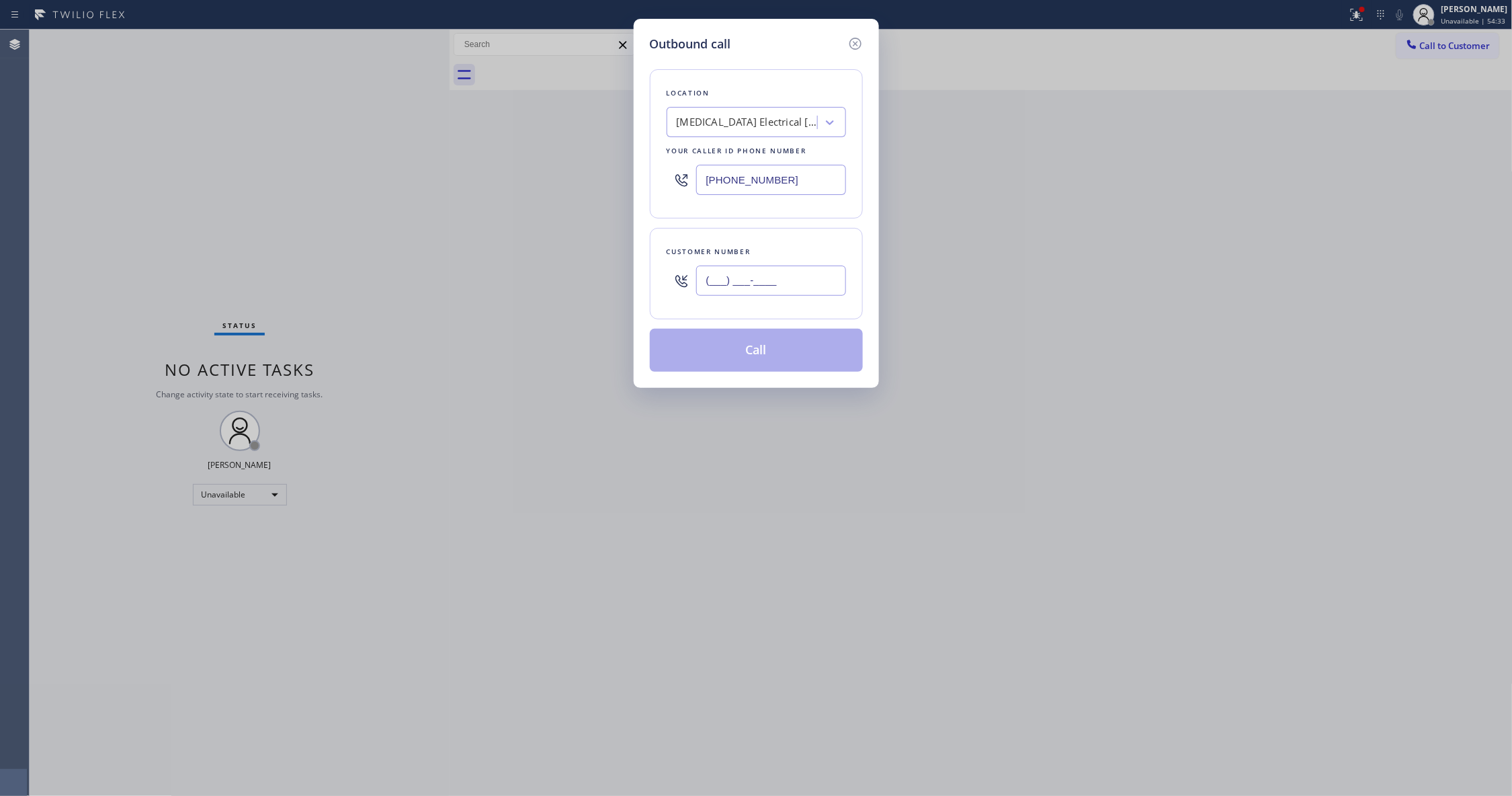
click at [713, 277] on input "(___) ___-____" at bounding box center [771, 280] width 150 height 30
paste input "707) 626-4696"
type input "[PHONE_NUMBER]"
drag, startPoint x: 817, startPoint y: 181, endPoint x: 418, endPoint y: 302, distance: 416.9
click at [81, 216] on div "Outbound call Location [MEDICAL_DATA] Electrical [GEOGRAPHIC_DATA] Your caller …" at bounding box center [756, 398] width 1512 height 796
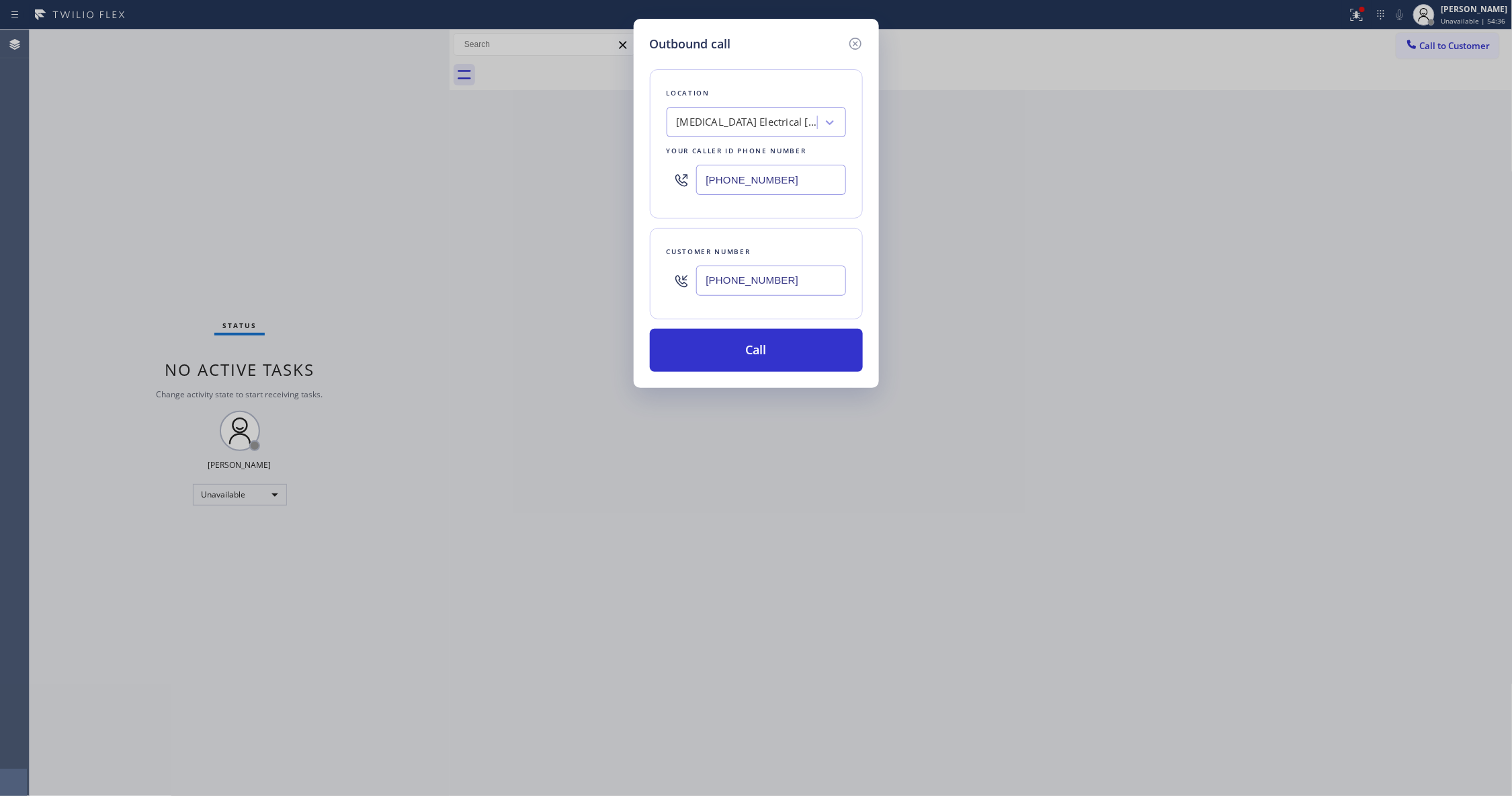
paste input "54) 205-3356"
type input "[PHONE_NUMBER]"
drag, startPoint x: 713, startPoint y: 276, endPoint x: 635, endPoint y: 276, distance: 78.0
click at [643, 276] on div "Outbound call Location [GEOGRAPHIC_DATA] KitchenAid Repair Your caller id phone…" at bounding box center [756, 203] width 245 height 369
click at [737, 351] on button "Call" at bounding box center [756, 350] width 213 height 43
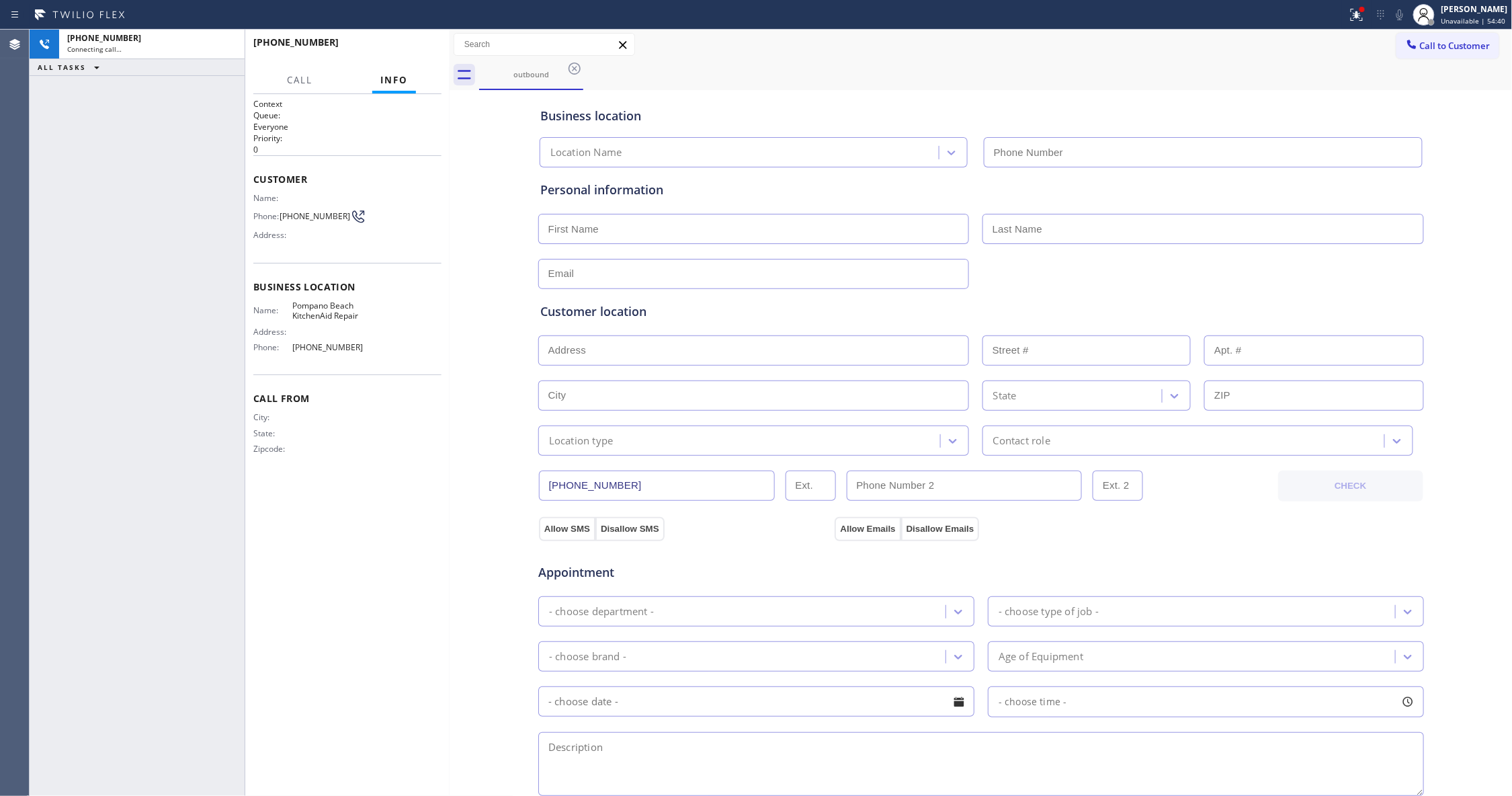
type input "[PHONE_NUMBER]"
click at [302, 213] on span "[PHONE_NUMBER]" at bounding box center [315, 216] width 71 height 10
click at [301, 212] on span "[PHONE_NUMBER]" at bounding box center [315, 216] width 71 height 10
click at [300, 211] on span "[PHONE_NUMBER]" at bounding box center [315, 216] width 71 height 10
click at [1348, 17] on icon at bounding box center [1356, 14] width 16 height 16
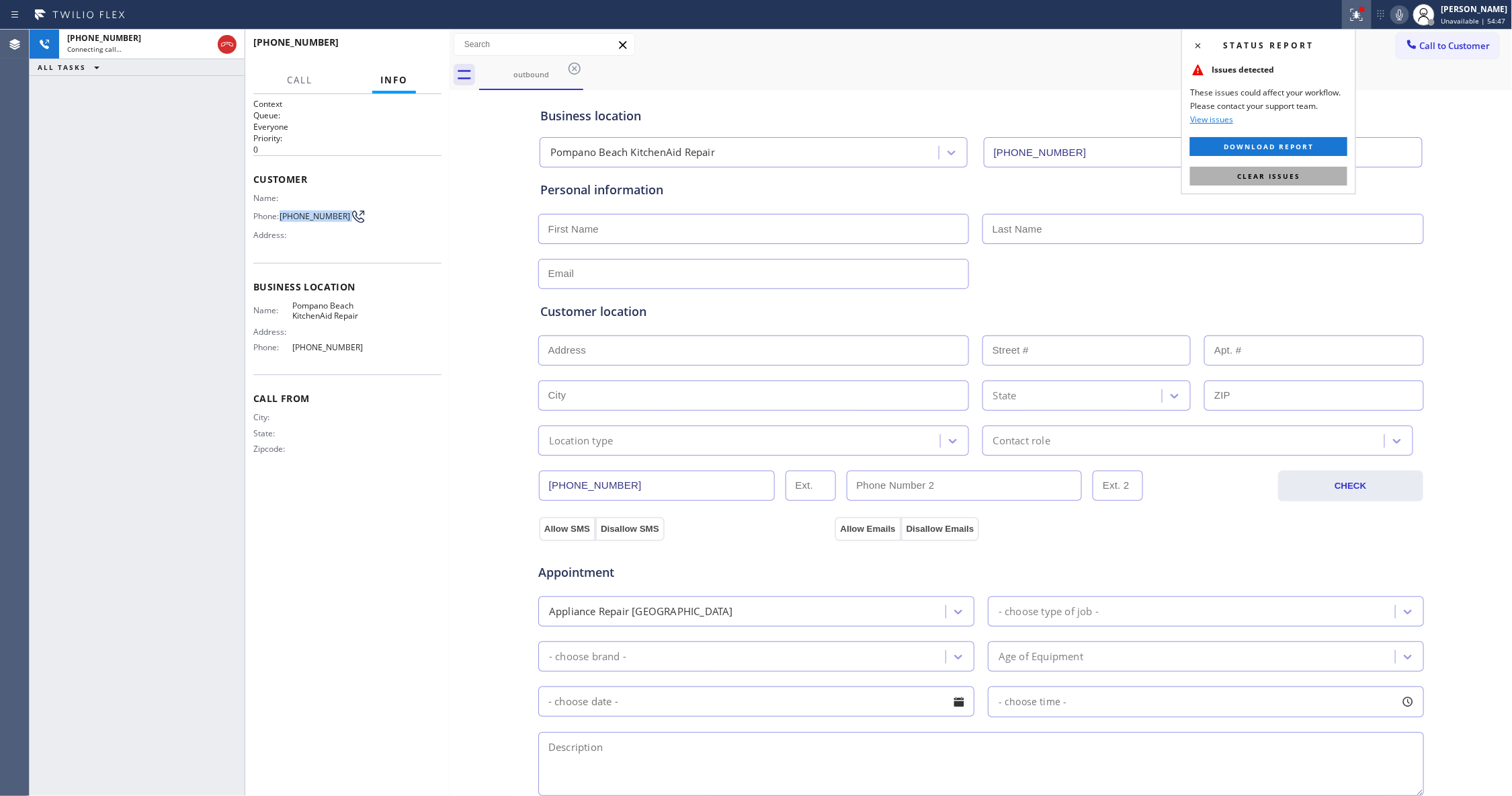
click at [1326, 172] on button "Clear issues" at bounding box center [1268, 175] width 157 height 19
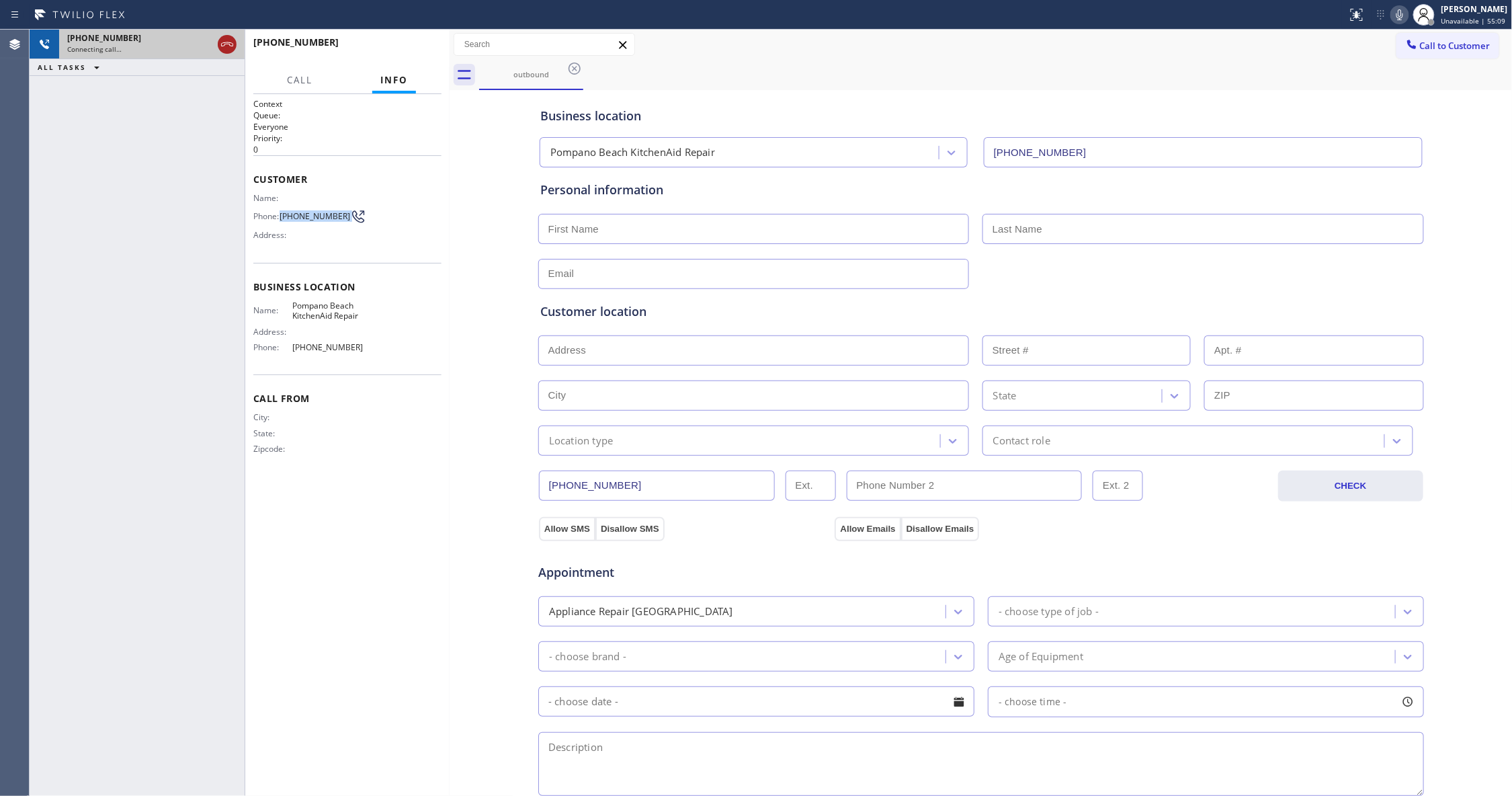
click at [226, 43] on icon at bounding box center [227, 45] width 12 height 4
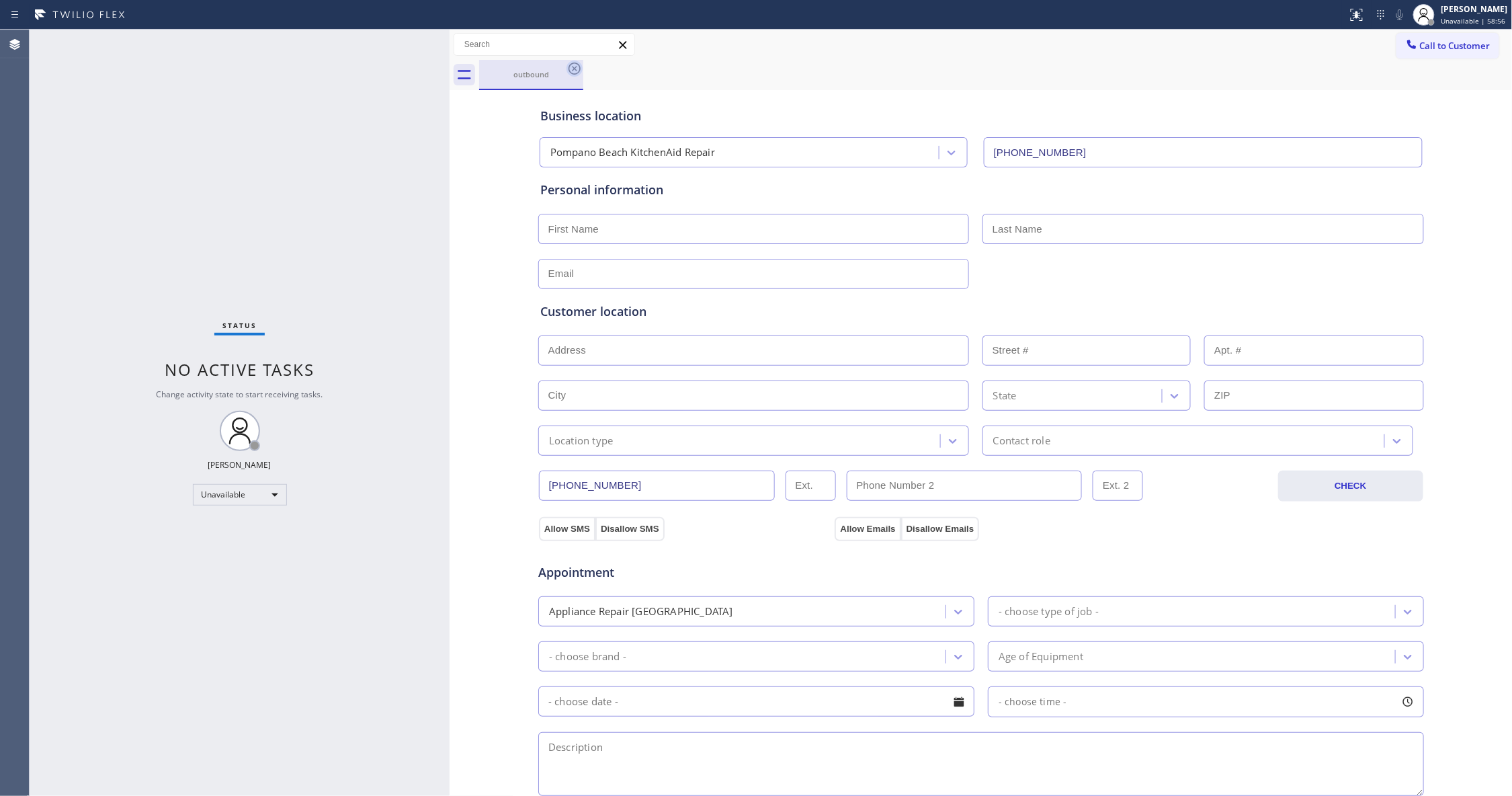
click at [570, 71] on icon at bounding box center [574, 68] width 16 height 16
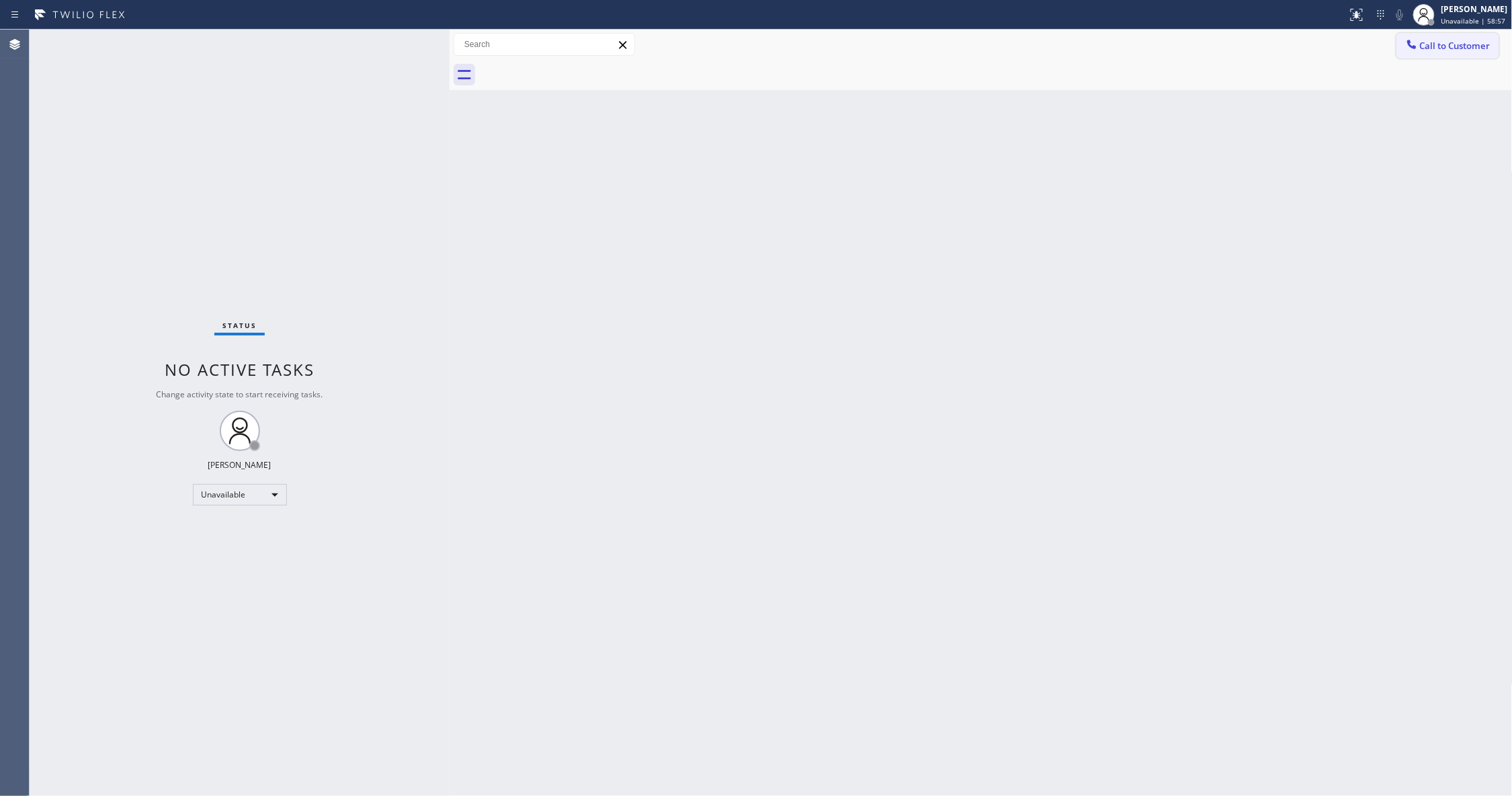
click at [1436, 48] on span "Call to Customer" at bounding box center [1455, 46] width 71 height 12
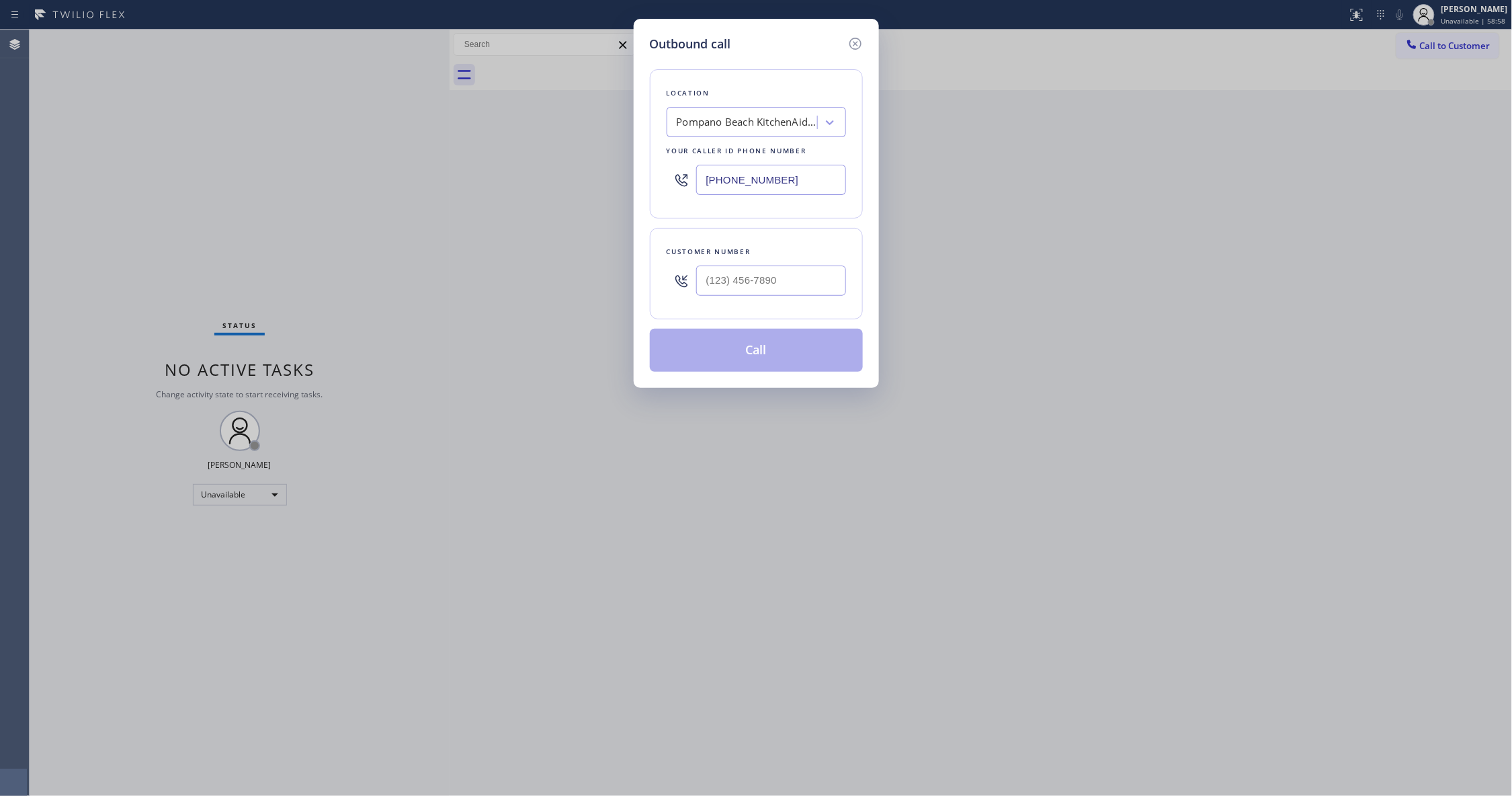
type input "(___) ___-____"
click at [772, 291] on input "(___) ___-____" at bounding box center [771, 280] width 150 height 30
click at [246, 169] on div "Outbound call Location [GEOGRAPHIC_DATA] KitchenAid Repair Your caller id phone…" at bounding box center [756, 398] width 1512 height 796
click at [753, 278] on input "(___) ___-____" at bounding box center [771, 280] width 150 height 30
paste input "707) 626-4696"
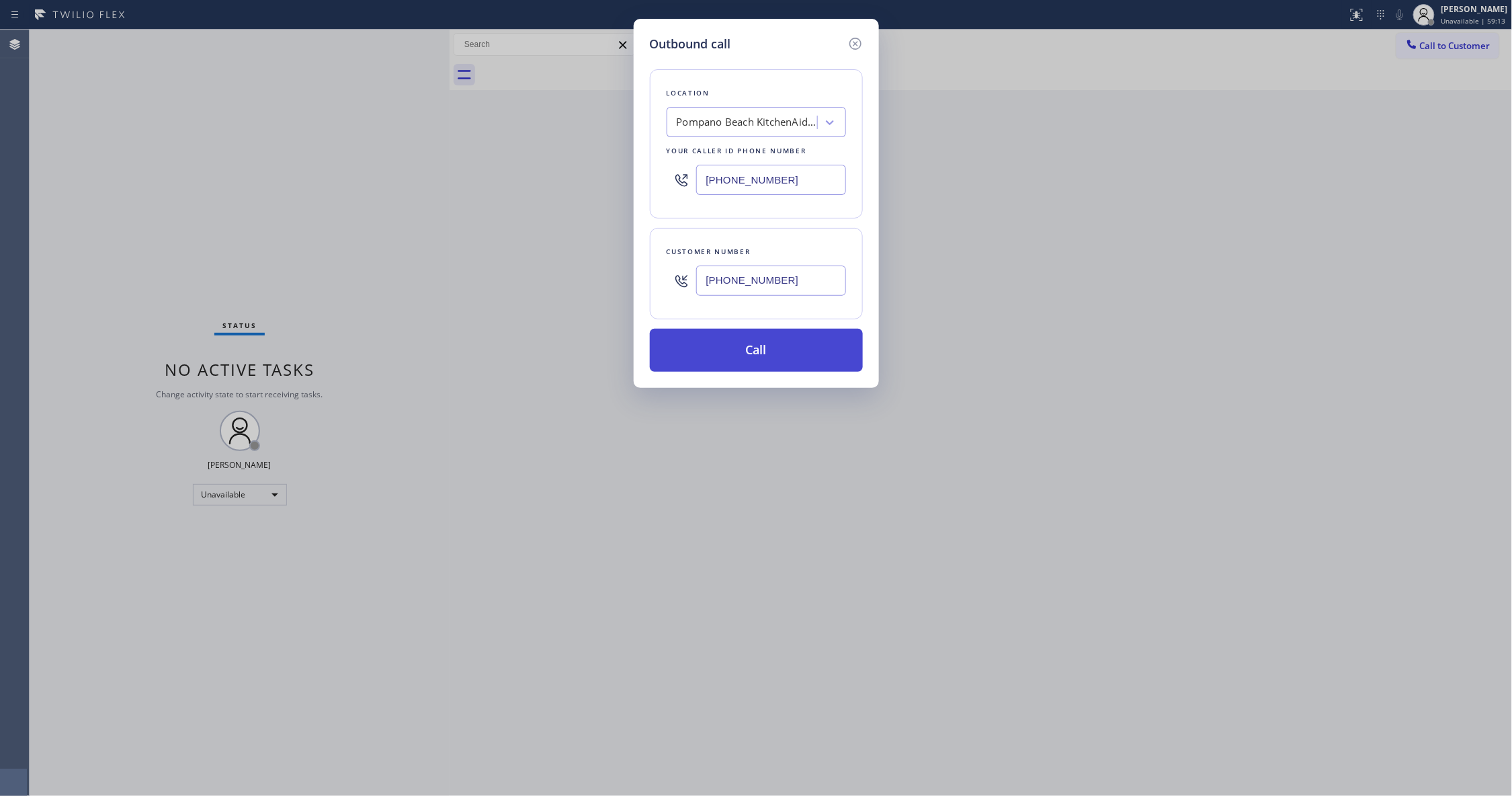
type input "[PHONE_NUMBER]"
click at [737, 352] on button "Call" at bounding box center [756, 350] width 213 height 43
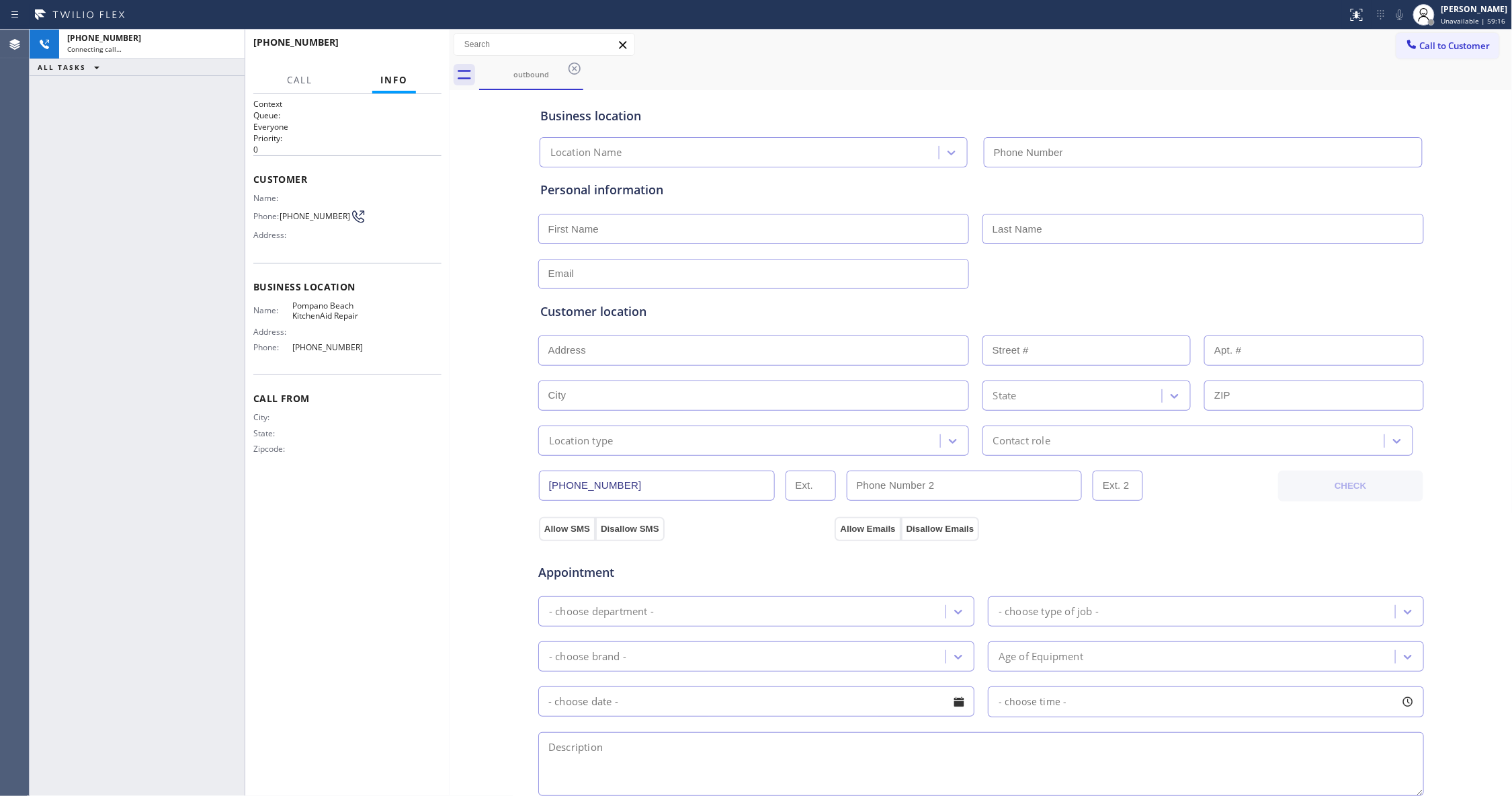
type input "[PHONE_NUMBER]"
drag, startPoint x: 56, startPoint y: 145, endPoint x: 133, endPoint y: 67, distance: 109.6
click at [56, 143] on div "[PHONE_NUMBER] Connecting call… ALL TASKS ALL TASKS ACTIVE TASKS TASKS IN WRAP …" at bounding box center [137, 412] width 215 height 766
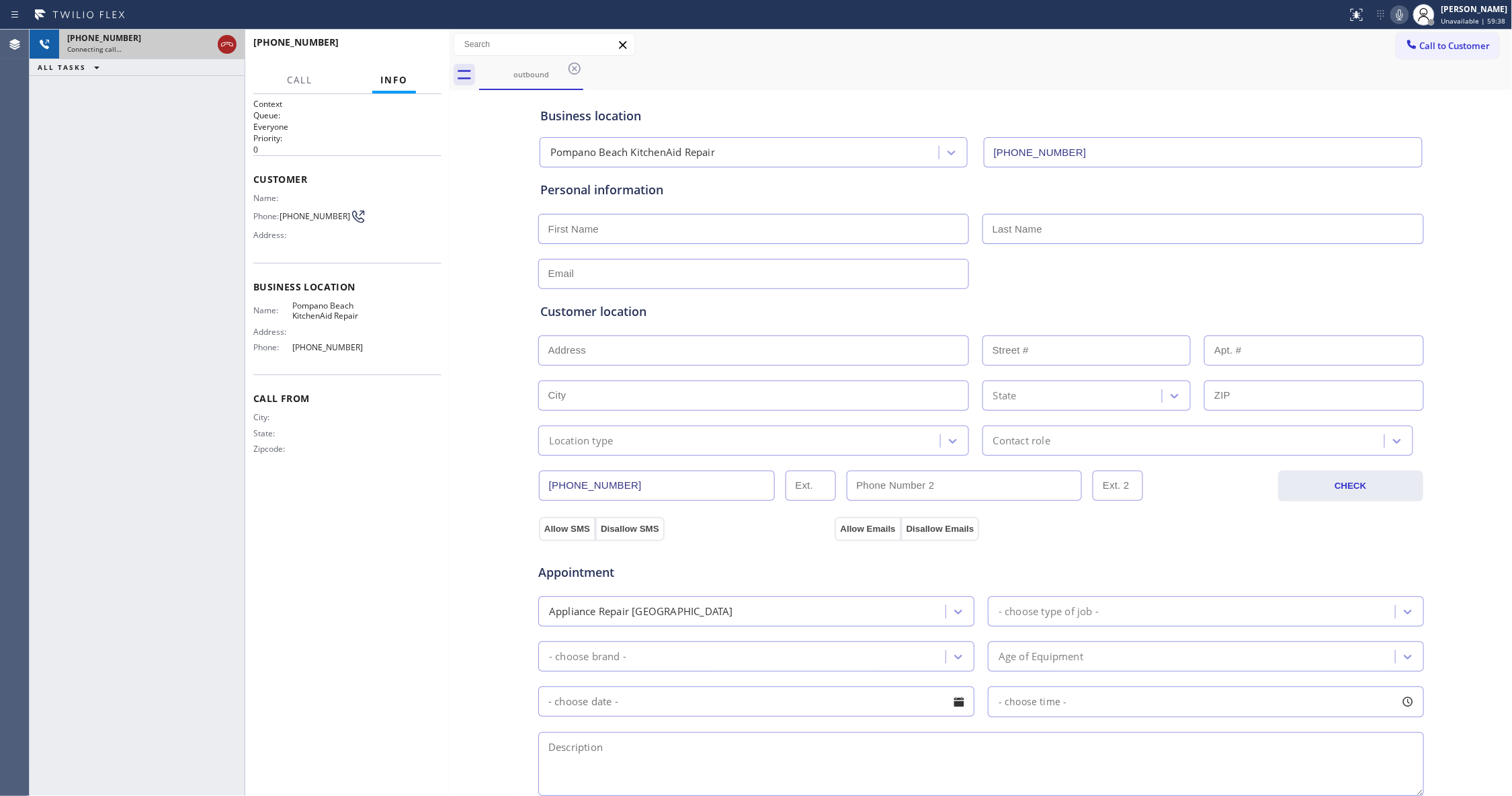
click at [224, 49] on icon at bounding box center [227, 44] width 16 height 16
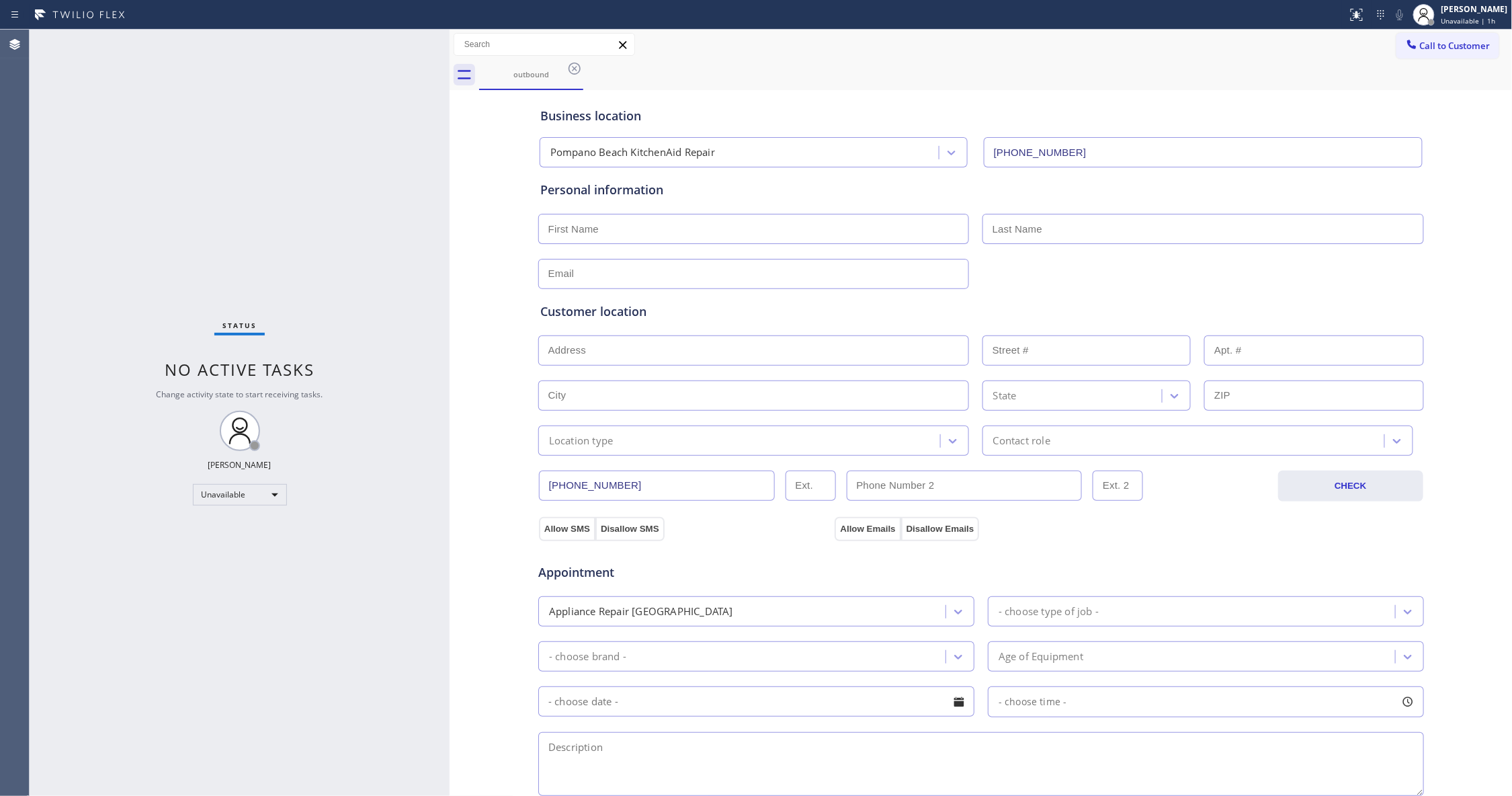
drag, startPoint x: 426, startPoint y: 256, endPoint x: 364, endPoint y: 128, distance: 142.2
click at [421, 246] on div "Status No active tasks Change activity state to start receiving tasks. [PERSON_…" at bounding box center [239, 412] width 420 height 766
click at [572, 69] on icon at bounding box center [574, 68] width 16 height 16
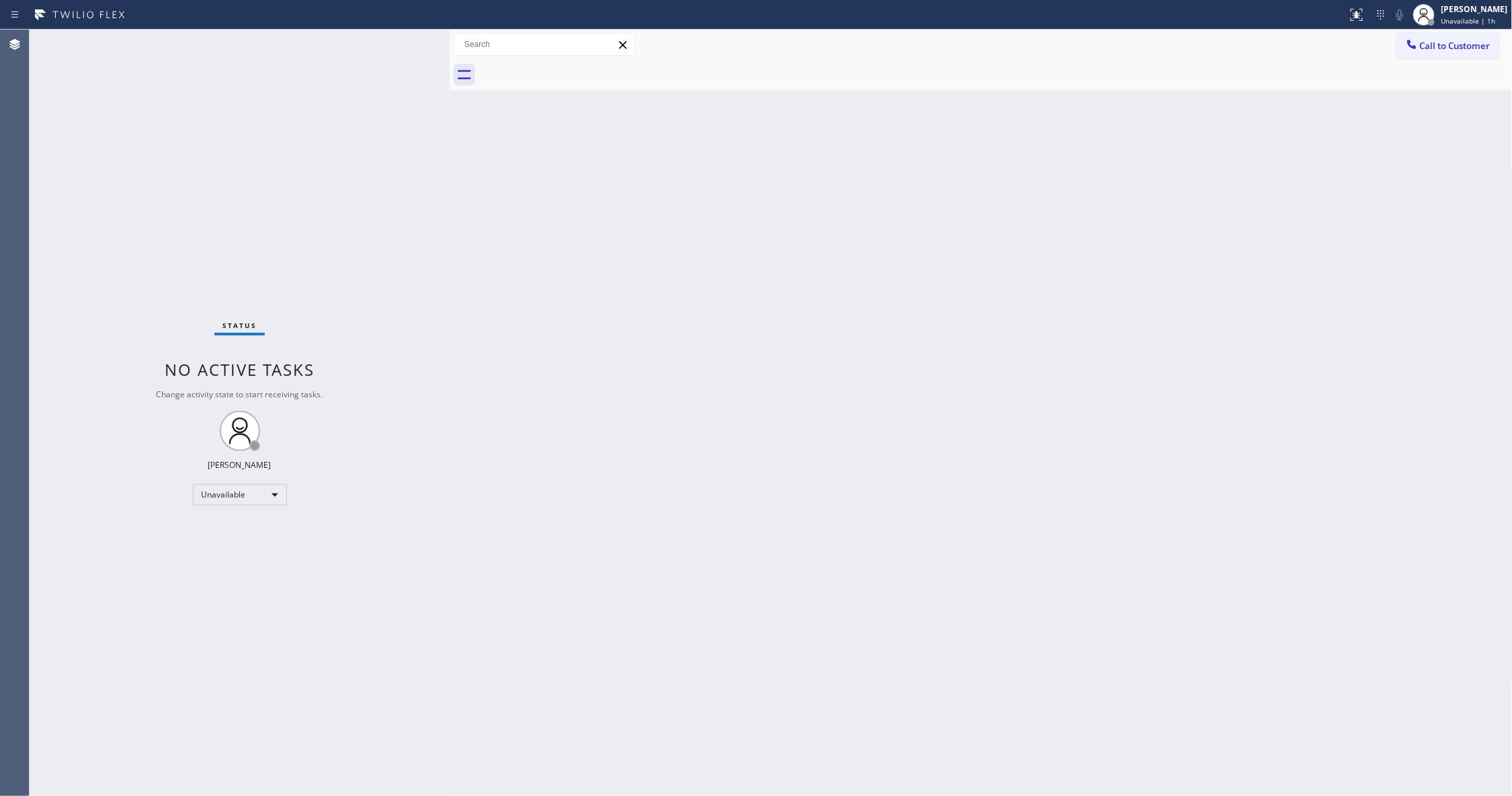
drag, startPoint x: 1474, startPoint y: 43, endPoint x: 1433, endPoint y: 43, distance: 41.0
click at [1473, 43] on span "Call to Customer" at bounding box center [1455, 46] width 71 height 12
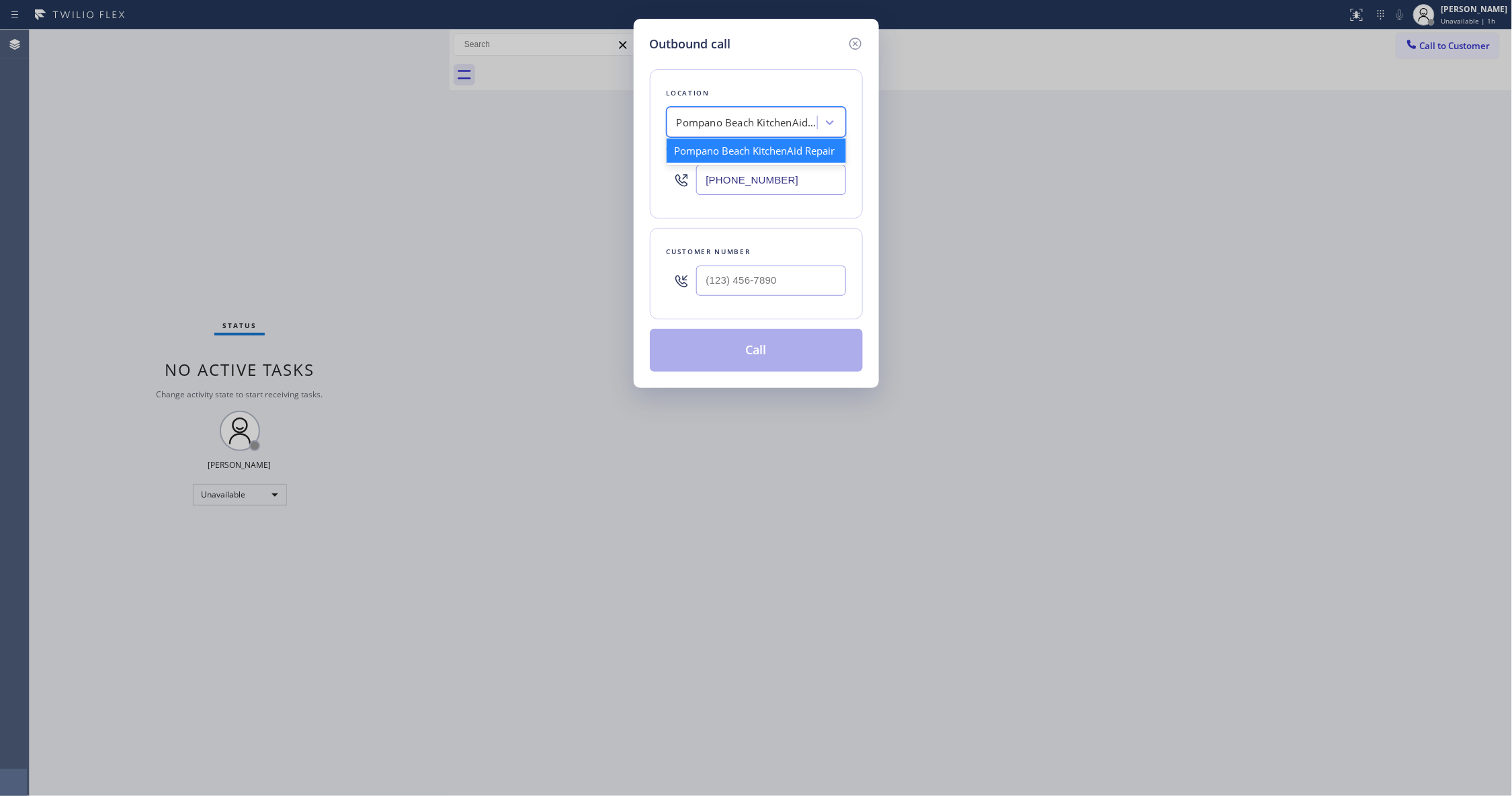
click at [731, 126] on div "Pompano Beach KitchenAid Repair" at bounding box center [747, 122] width 141 height 15
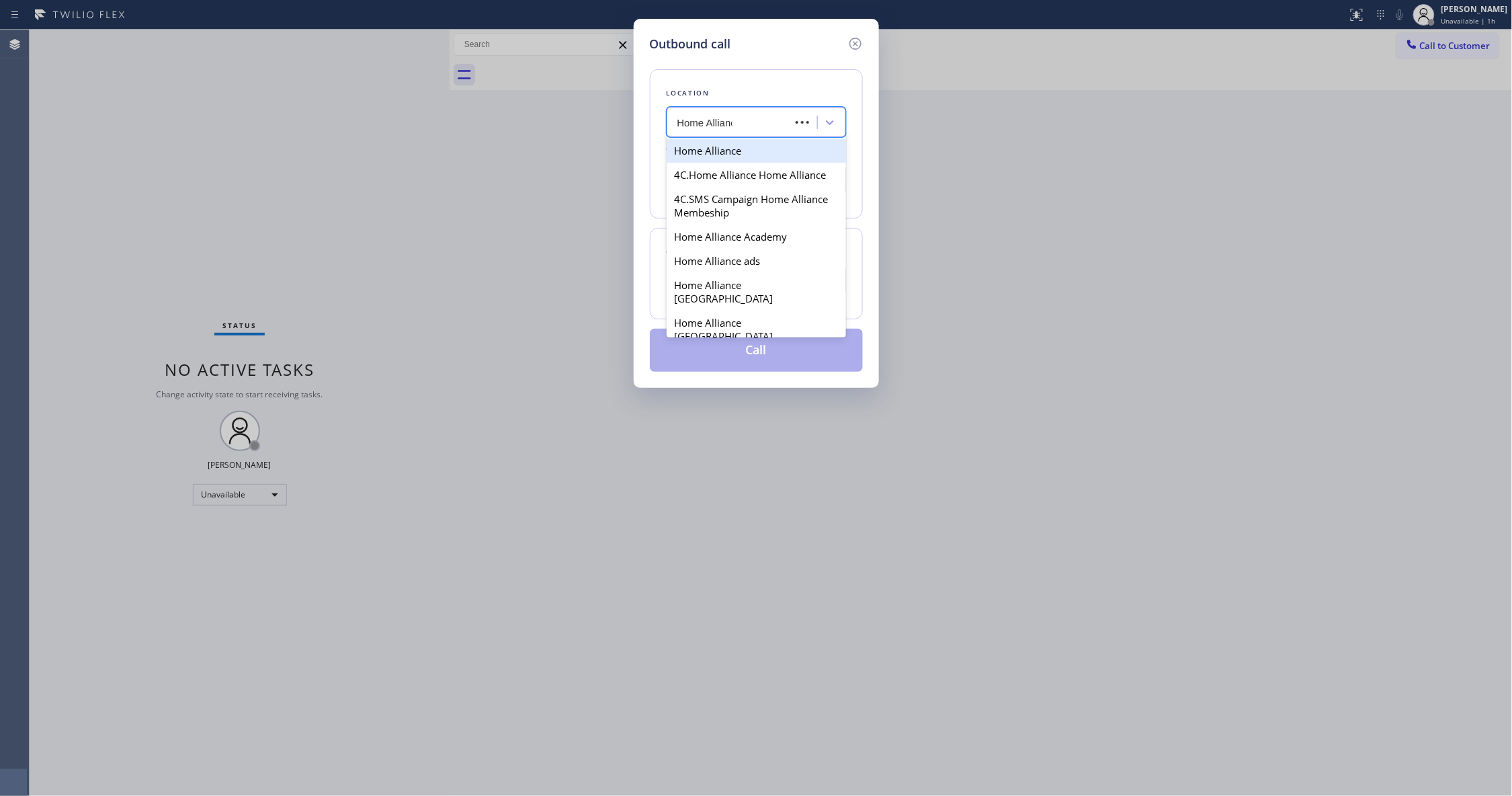
type input "Home Alliance"
click at [751, 148] on div "Home Alliance" at bounding box center [756, 150] width 179 height 24
type input "[PHONE_NUMBER]"
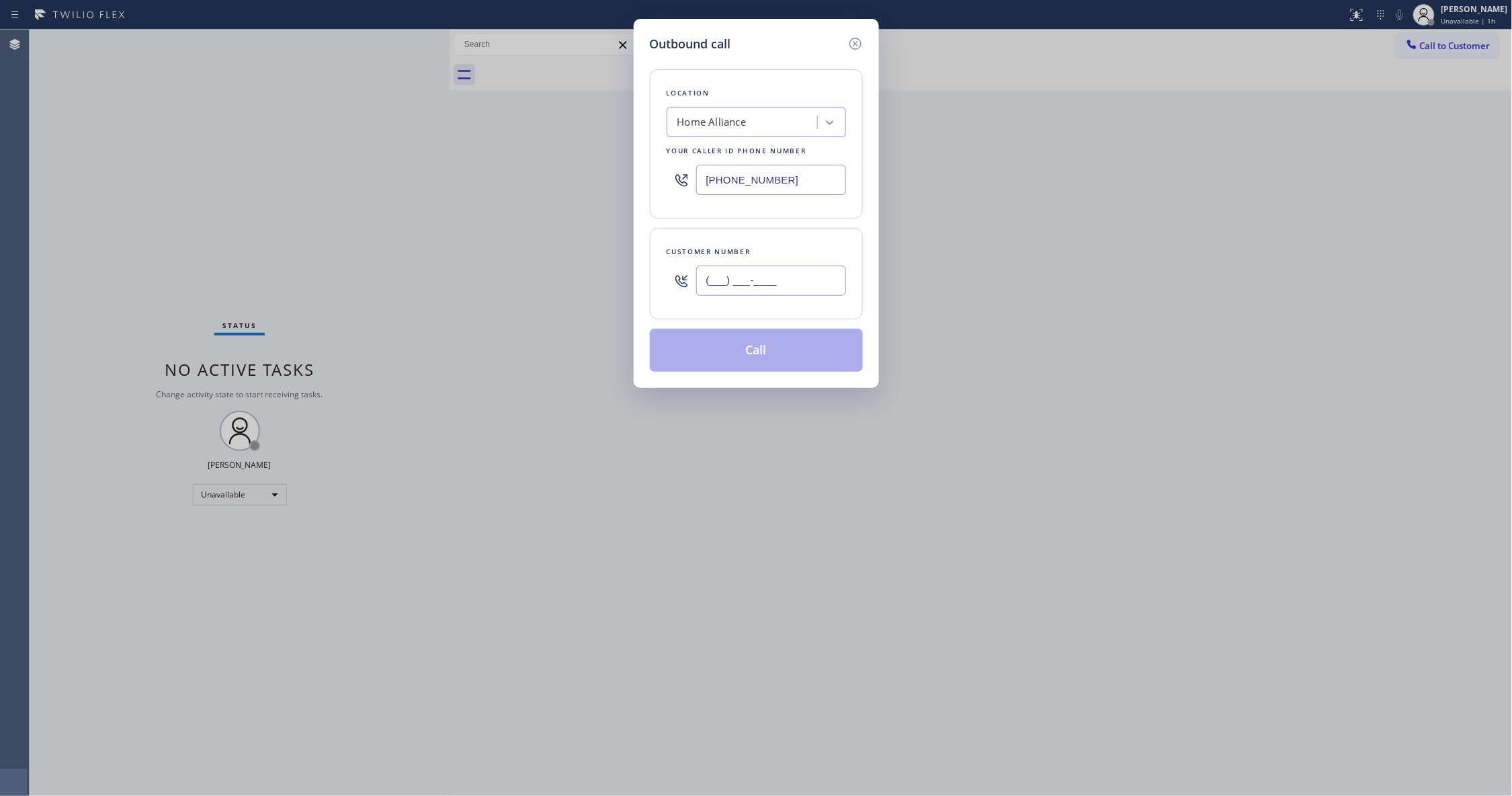
click at [767, 278] on input "(___) ___-____" at bounding box center [771, 280] width 150 height 30
paste input "646) 256-9622"
type input "[PHONE_NUMBER]"
click at [801, 346] on button "Call" at bounding box center [756, 350] width 213 height 43
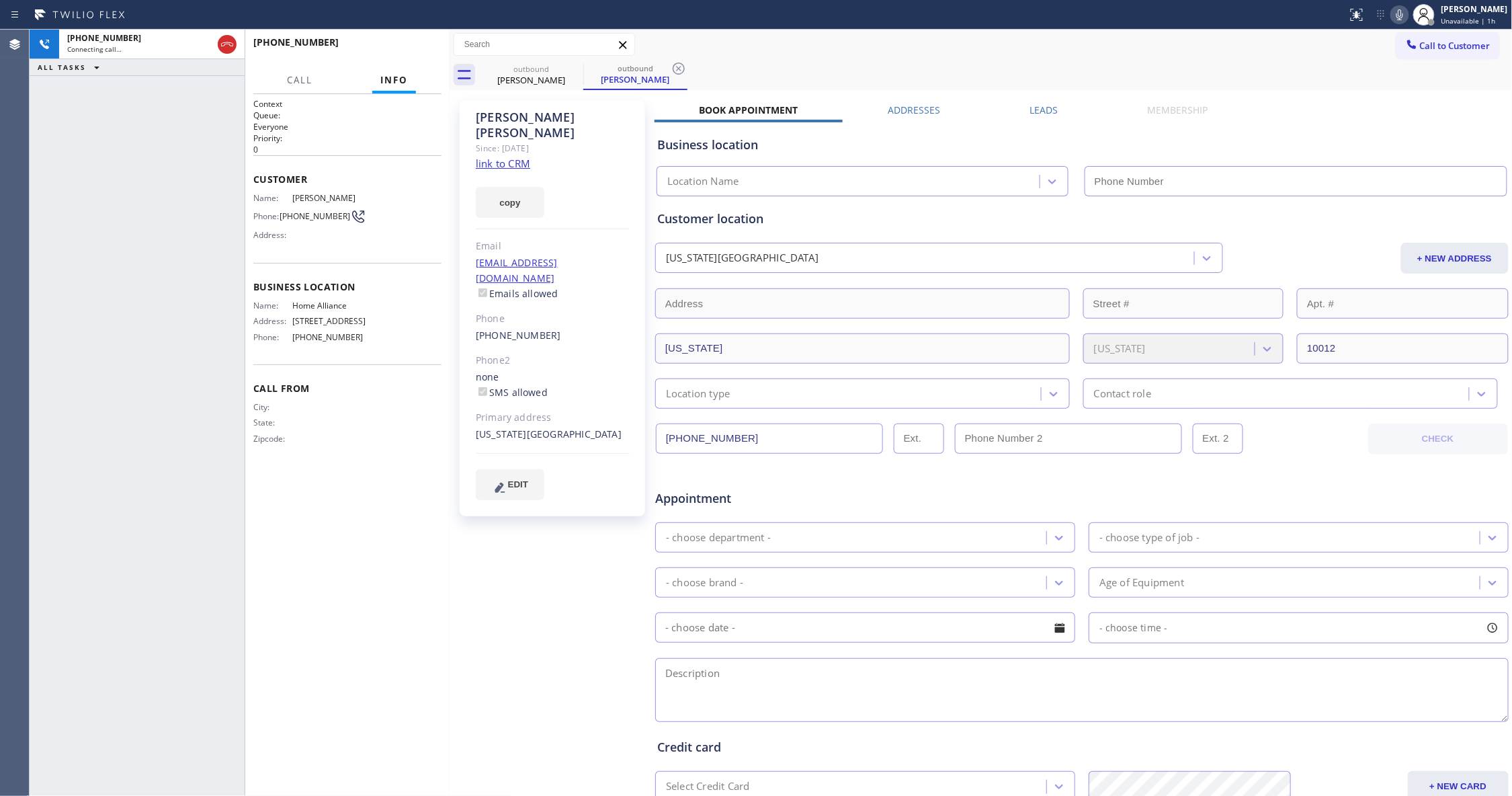
type input "[PHONE_NUMBER]"
click at [225, 41] on icon at bounding box center [227, 44] width 16 height 16
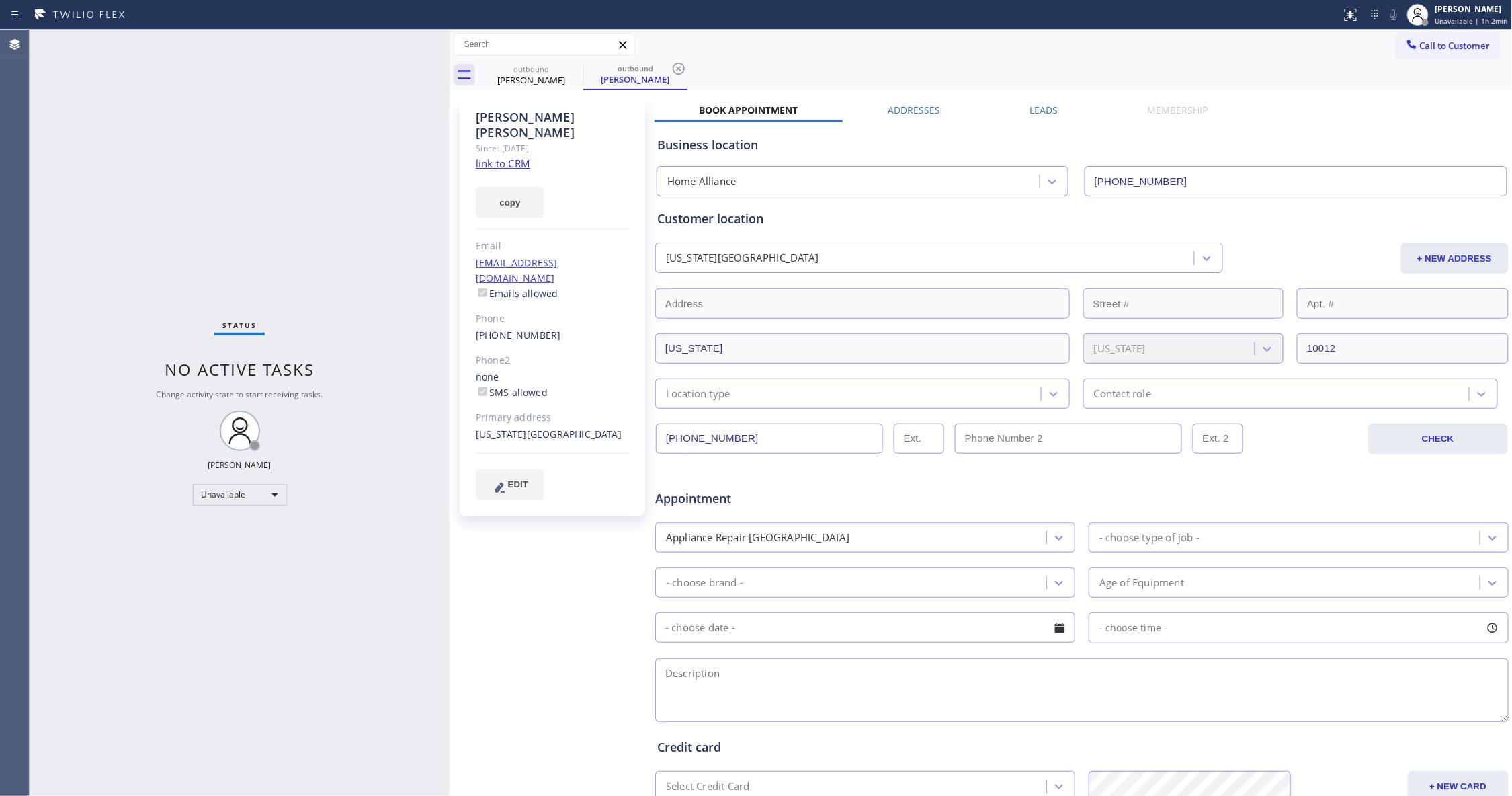
drag, startPoint x: 684, startPoint y: 66, endPoint x: 598, endPoint y: 66, distance: 86.0
click at [680, 65] on icon at bounding box center [678, 68] width 16 height 16
click at [570, 71] on icon at bounding box center [575, 69] width 12 height 12
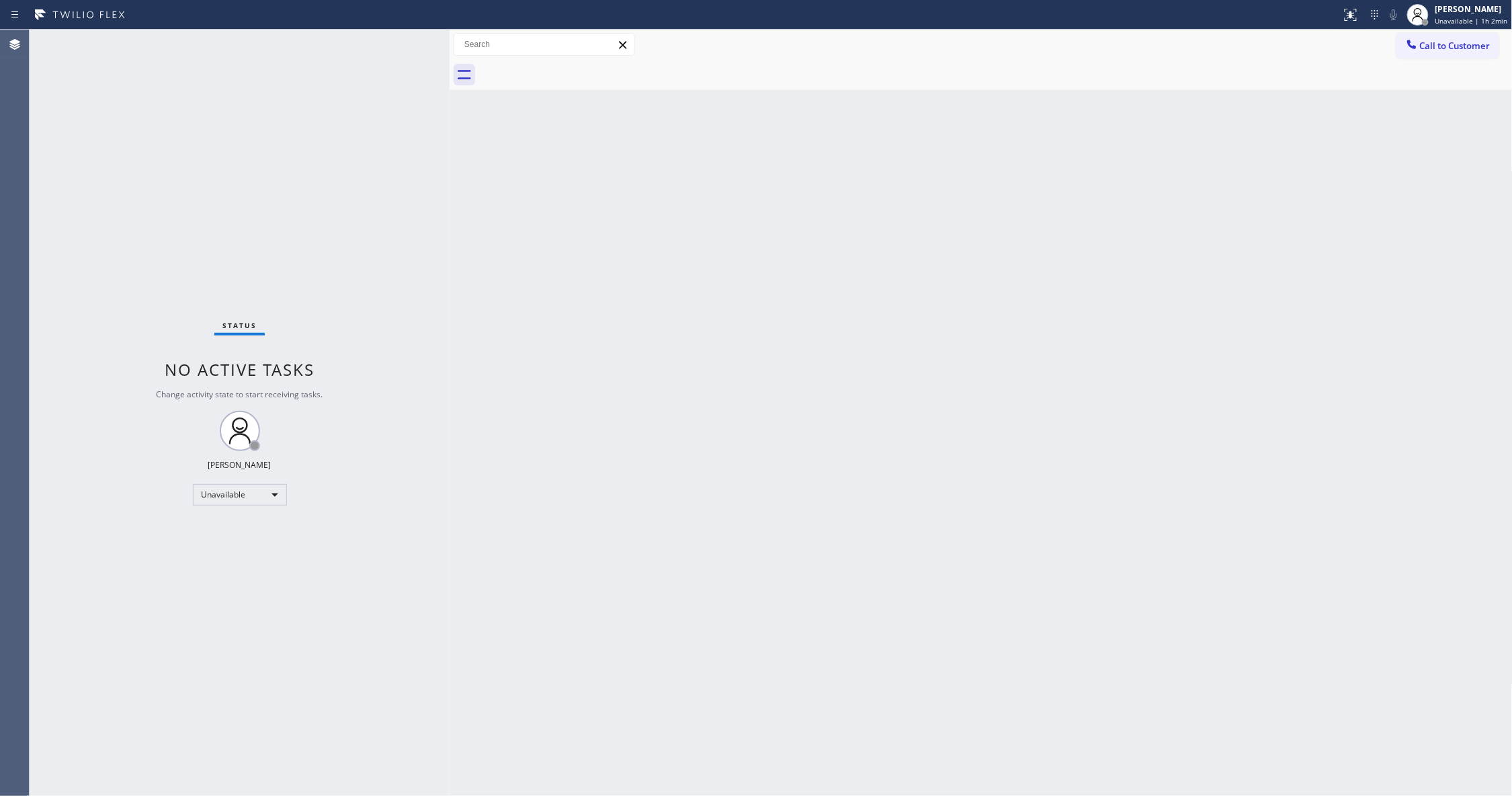
drag, startPoint x: 1211, startPoint y: 267, endPoint x: 1391, endPoint y: 114, distance: 236.2
click at [1219, 256] on div "Back to Dashboard Change Sender ID Customers Technicians Select a contact Outbo…" at bounding box center [981, 412] width 1063 height 766
click at [1481, 14] on div "[PERSON_NAME]" at bounding box center [1471, 9] width 73 height 12
click at [1466, 47] on button "Offline" at bounding box center [1445, 54] width 135 height 17
click at [1441, 16] on span "Offline | 0s" at bounding box center [1460, 21] width 37 height 10
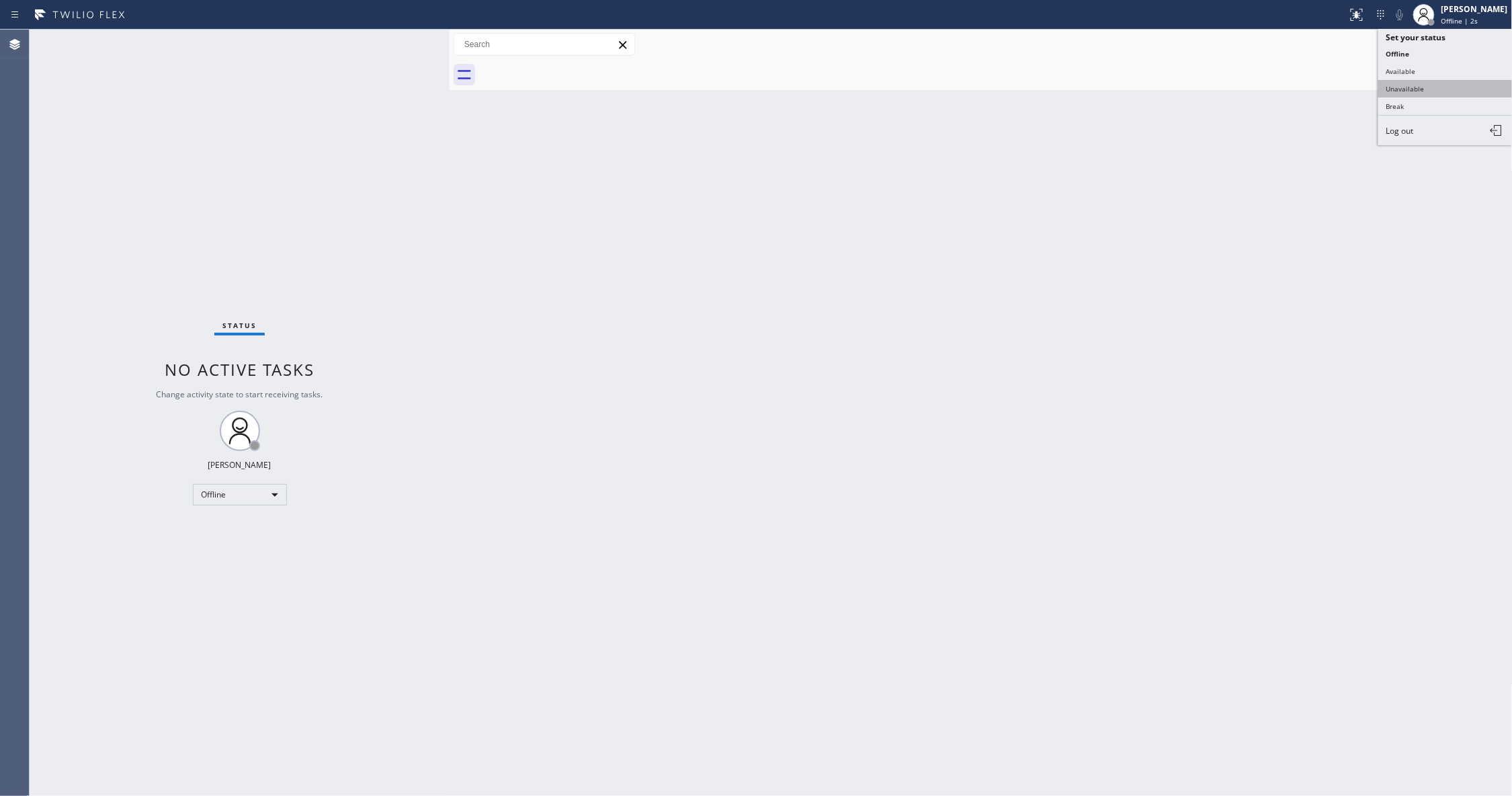
click at [1412, 84] on button "Unavailable" at bounding box center [1445, 88] width 135 height 17
click at [1463, 45] on span "Call to Customer" at bounding box center [1455, 46] width 71 height 12
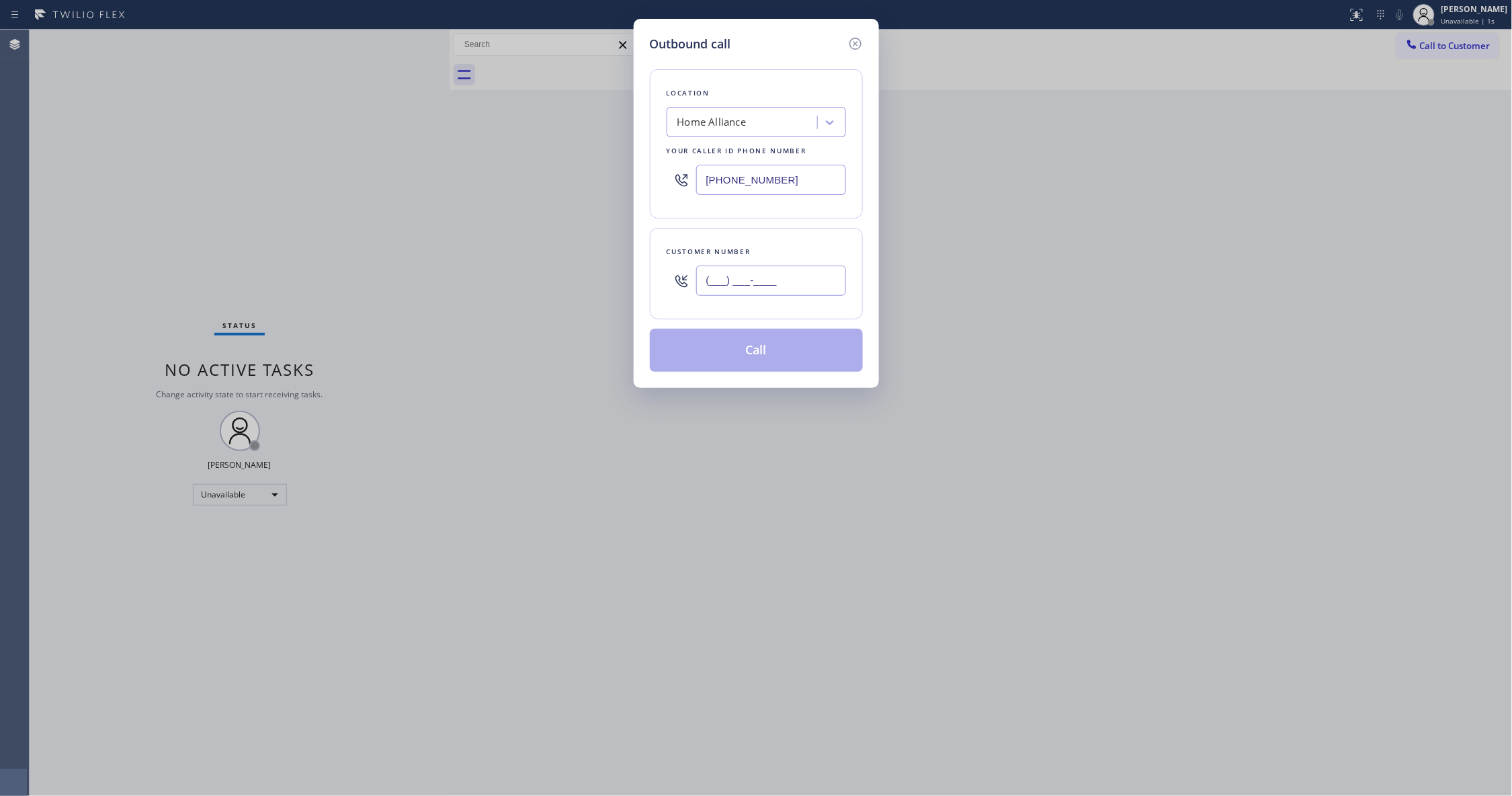
click at [748, 281] on input "(___) ___-____" at bounding box center [771, 280] width 150 height 30
paste input "646) 256-9622"
type input "[PHONE_NUMBER]"
click at [765, 356] on button "Call" at bounding box center [756, 350] width 213 height 43
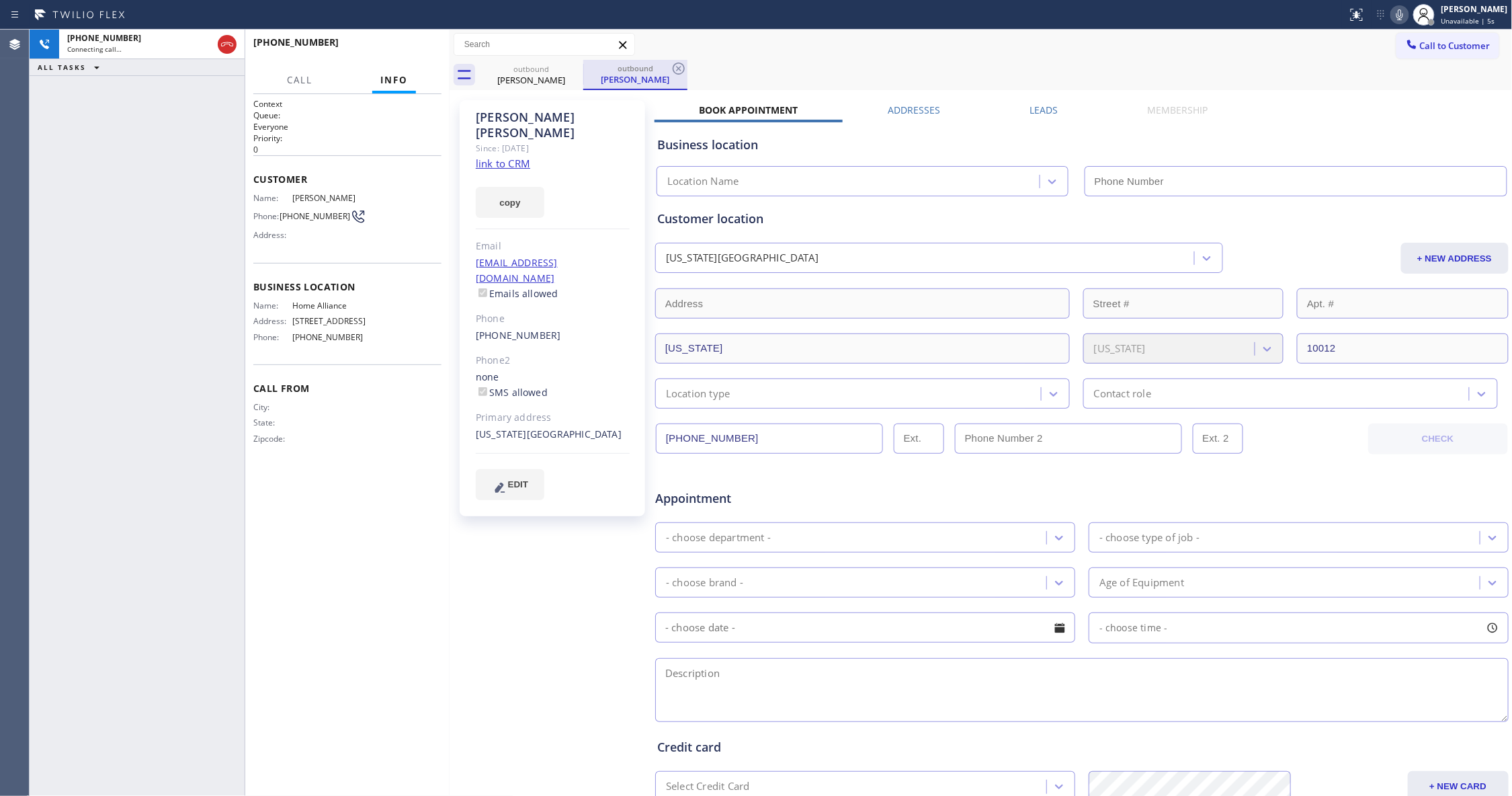
type input "[PHONE_NUMBER]"
click at [680, 70] on icon at bounding box center [678, 68] width 16 height 16
click at [511, 157] on link "link to CRM" at bounding box center [502, 164] width 54 height 14
click at [234, 48] on icon at bounding box center [227, 44] width 16 height 16
click at [229, 45] on div "Connecting call…" at bounding box center [152, 49] width 169 height 10
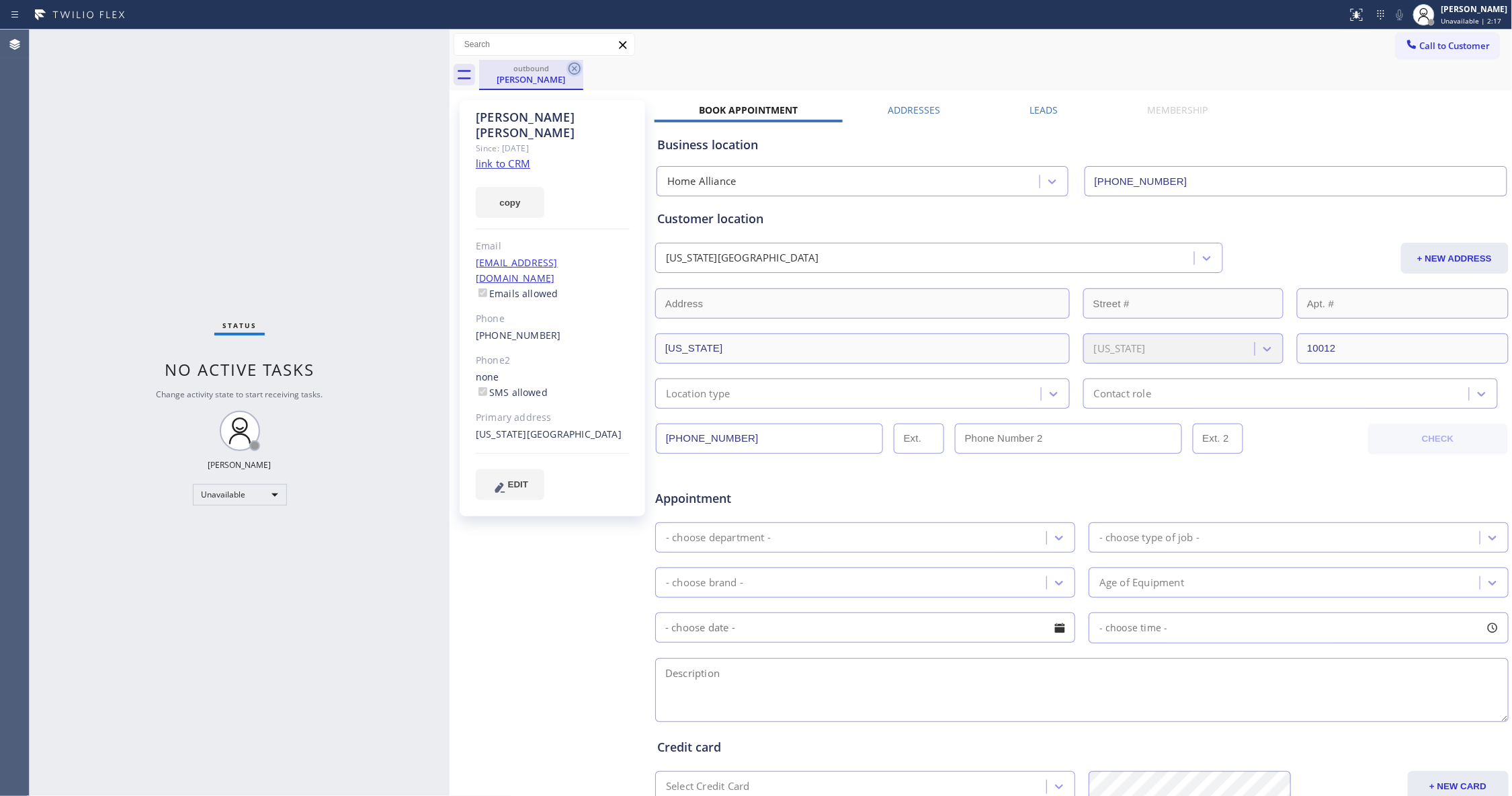
click at [573, 65] on icon at bounding box center [574, 68] width 16 height 16
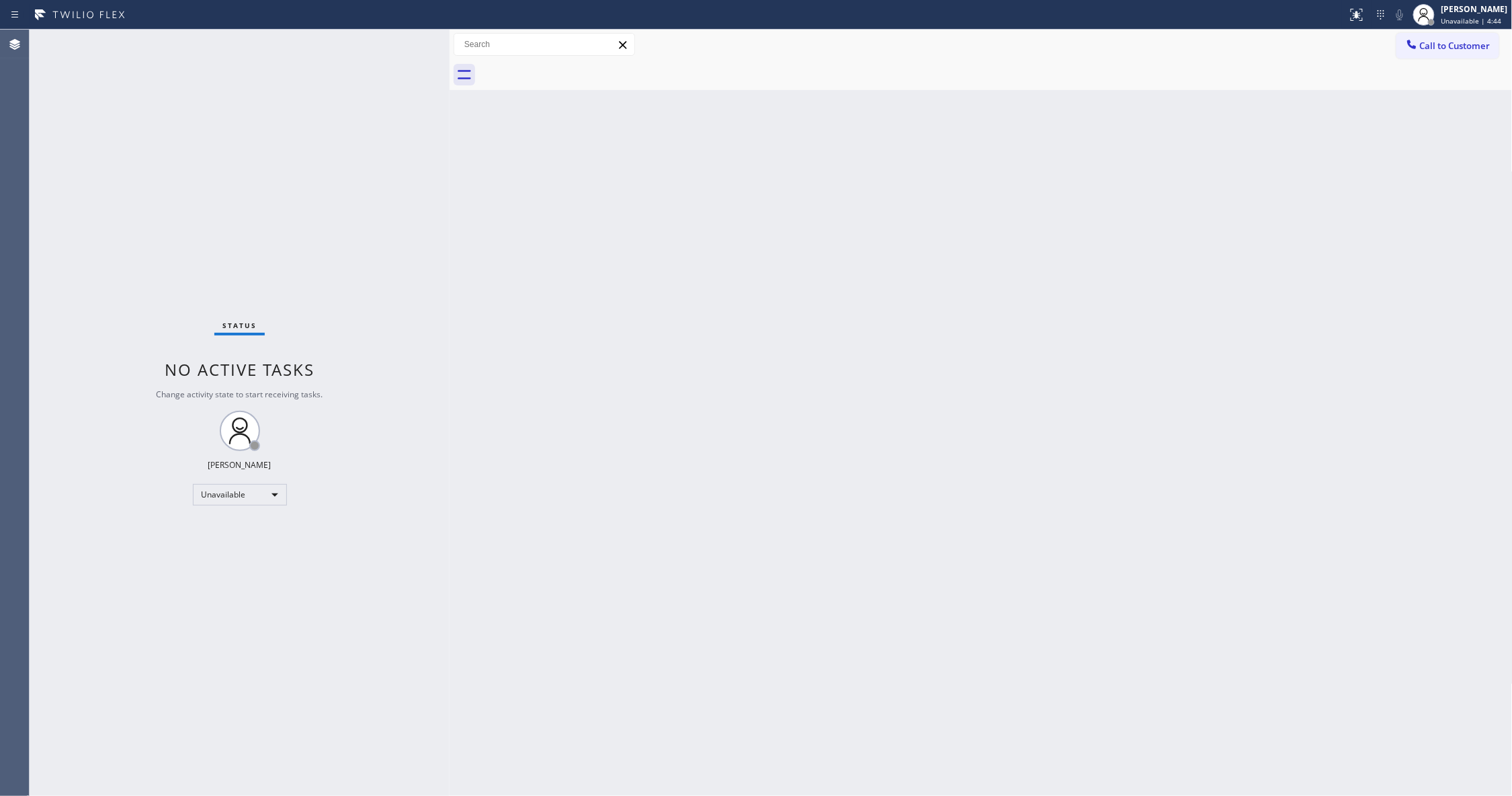
click at [58, 131] on div "Status No active tasks Change activity state to start receiving tasks. [PERSON_…" at bounding box center [239, 412] width 420 height 766
drag, startPoint x: 48, startPoint y: 661, endPoint x: 133, endPoint y: 584, distance: 114.7
click at [49, 656] on div "Status No active tasks Change activity state to start receiving tasks. [PERSON_…" at bounding box center [239, 412] width 420 height 766
click at [1450, 24] on span "Unavailable | 5:33" at bounding box center [1471, 21] width 60 height 10
click at [1408, 130] on span "Log out" at bounding box center [1400, 131] width 27 height 12
